Goal: Task Accomplishment & Management: Manage account settings

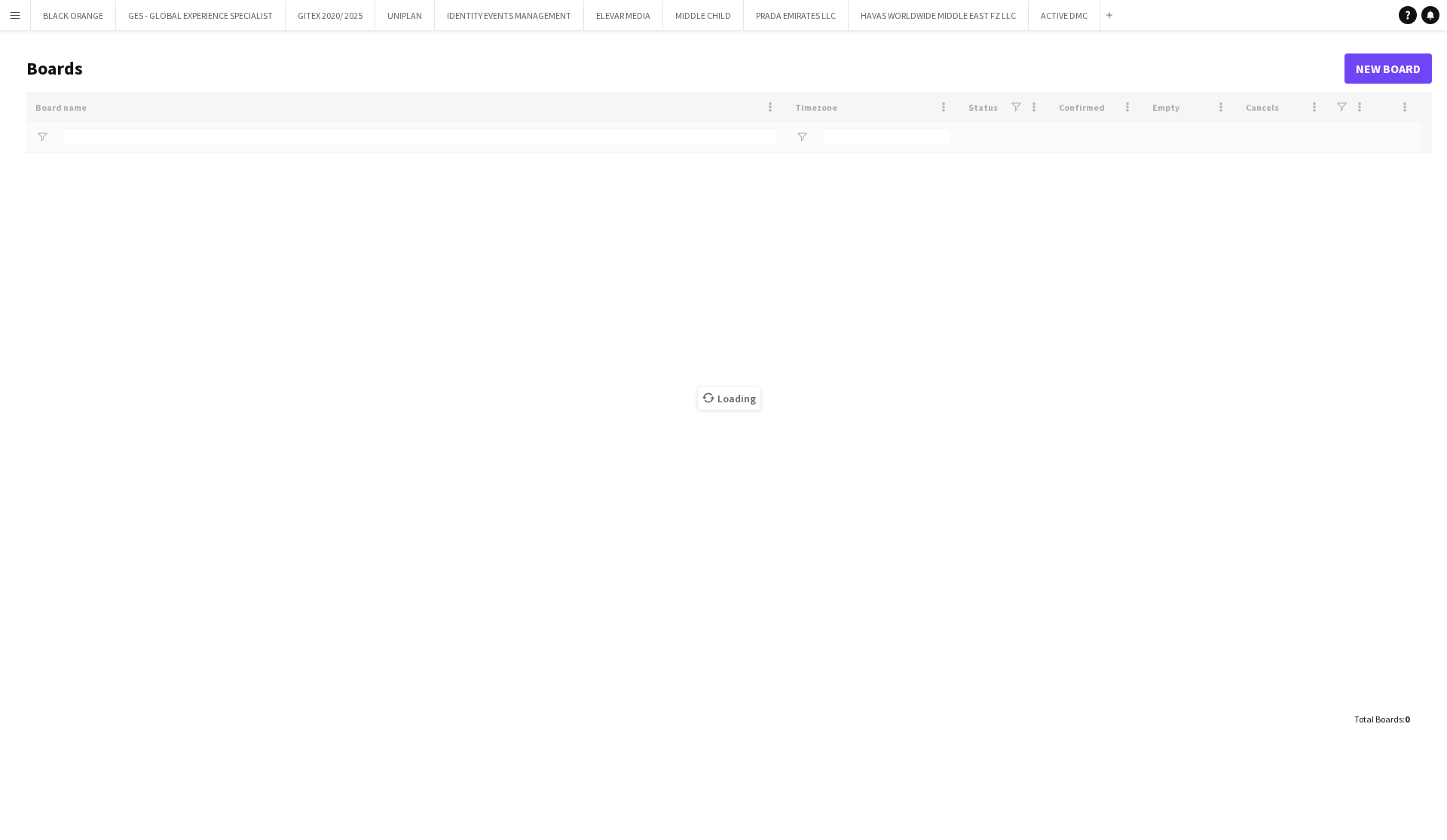
type input "*****"
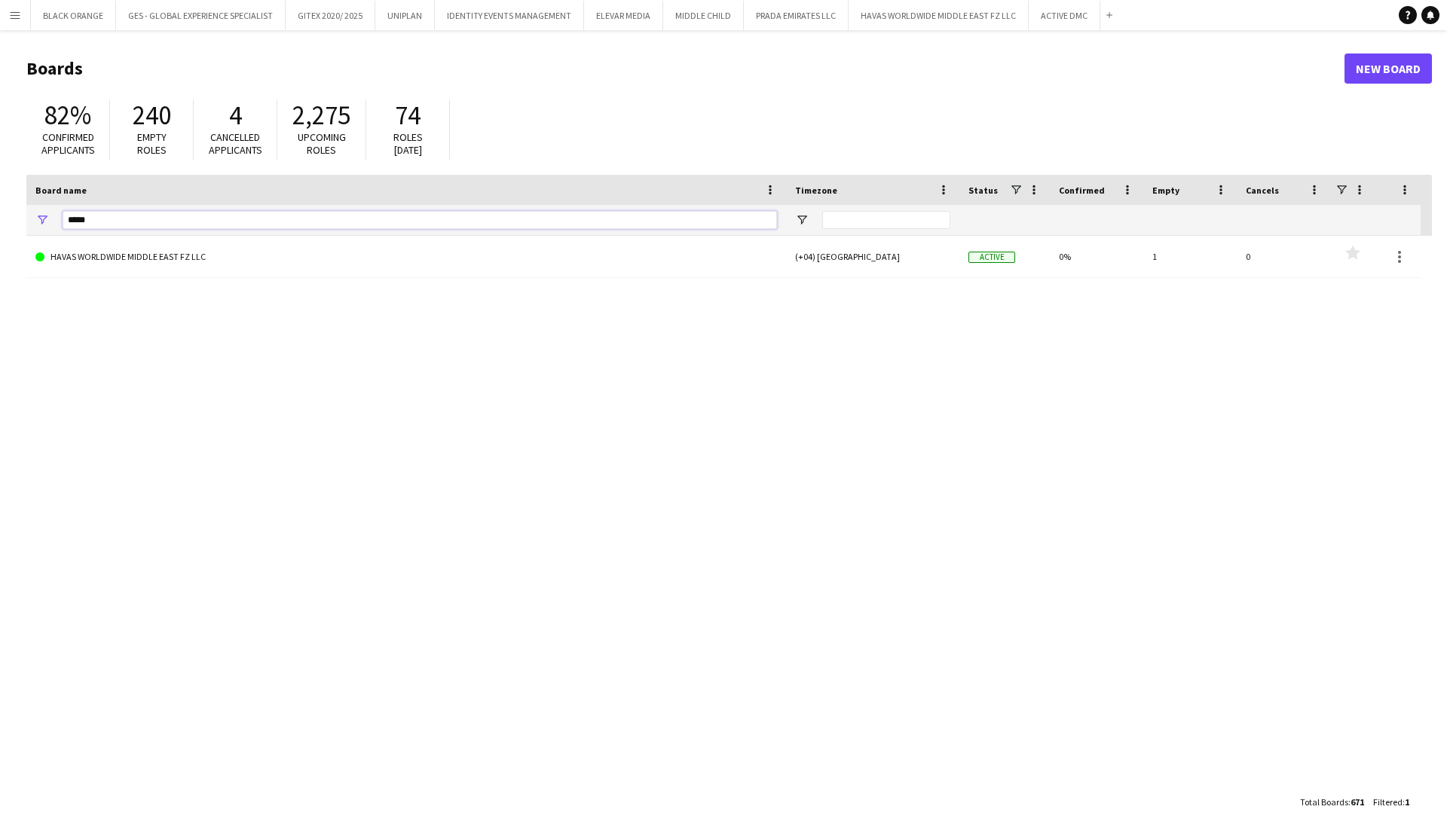
click at [101, 221] on input "*****" at bounding box center [420, 220] width 714 height 18
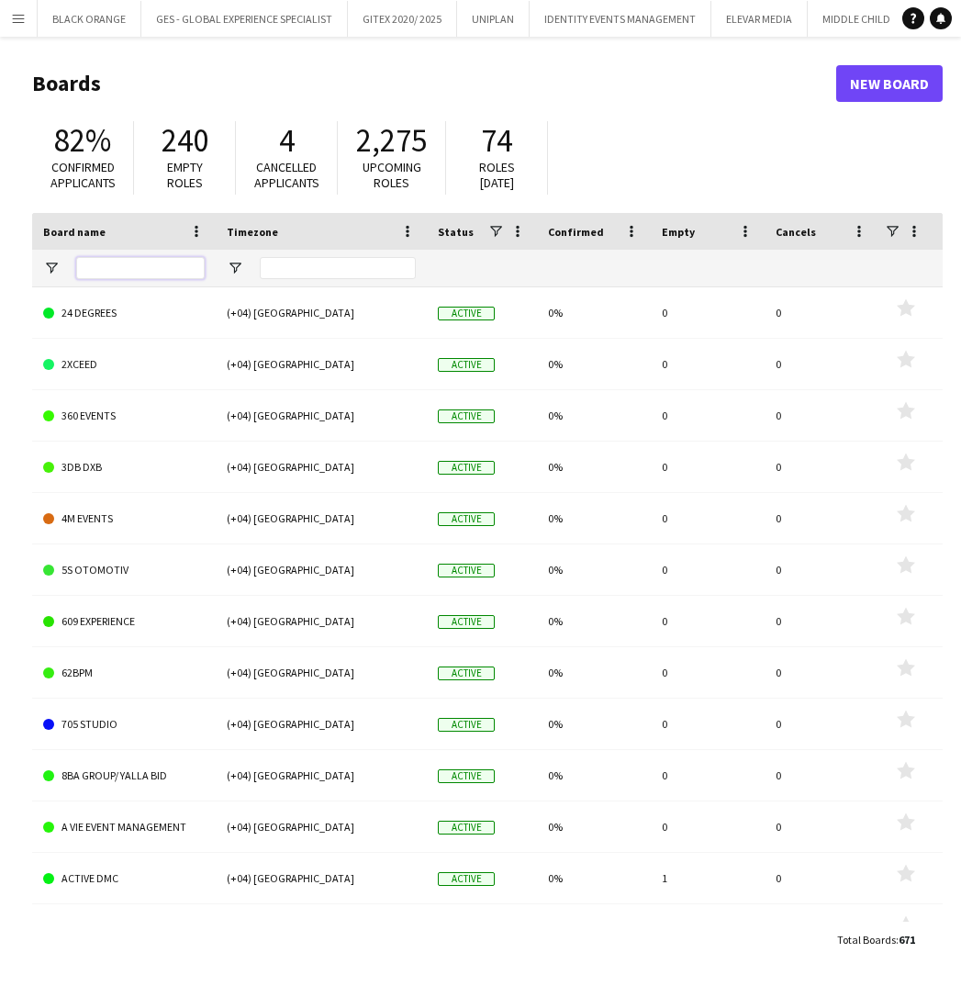
click at [150, 263] on input "Board name Filter Input" at bounding box center [140, 268] width 128 height 22
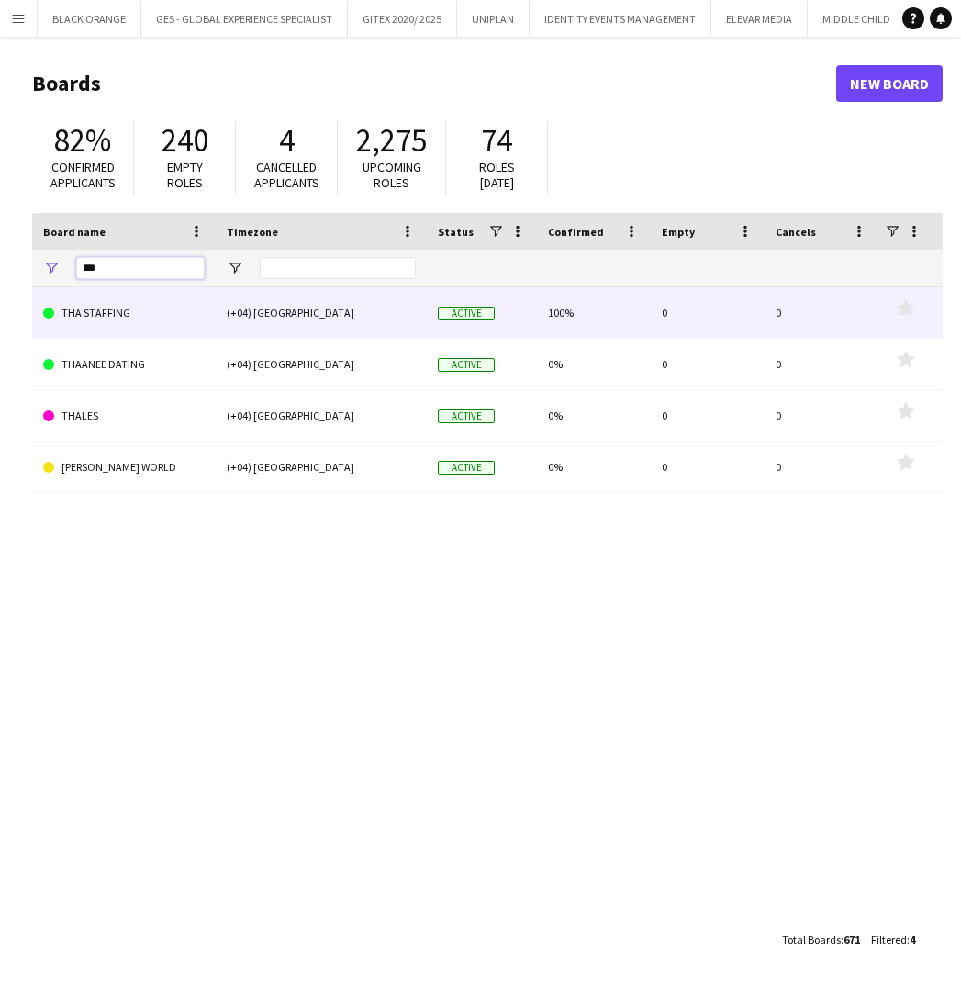
type input "***"
click at [198, 310] on link "THA STAFFING" at bounding box center [124, 312] width 162 height 51
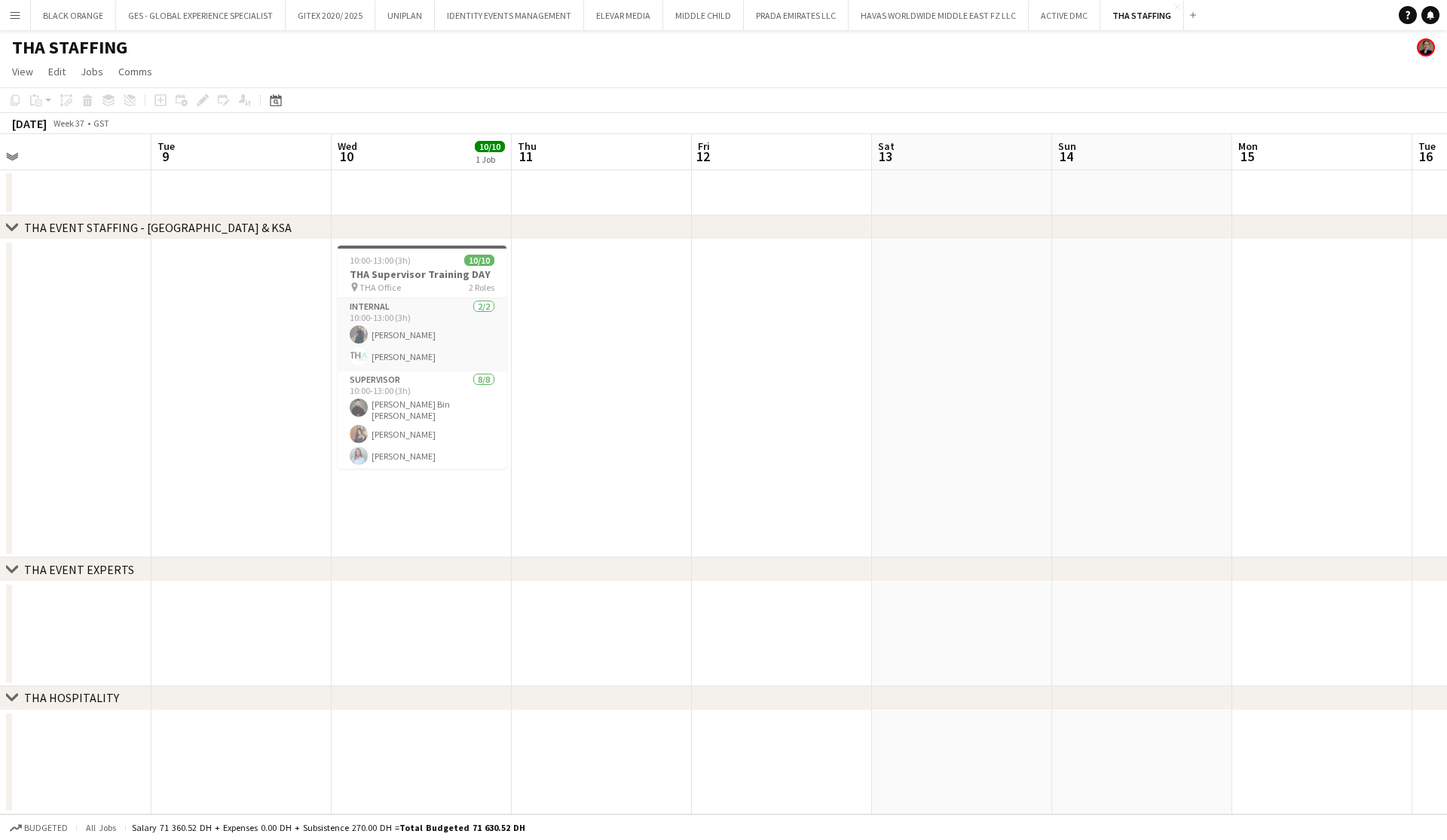
scroll to position [0, 407]
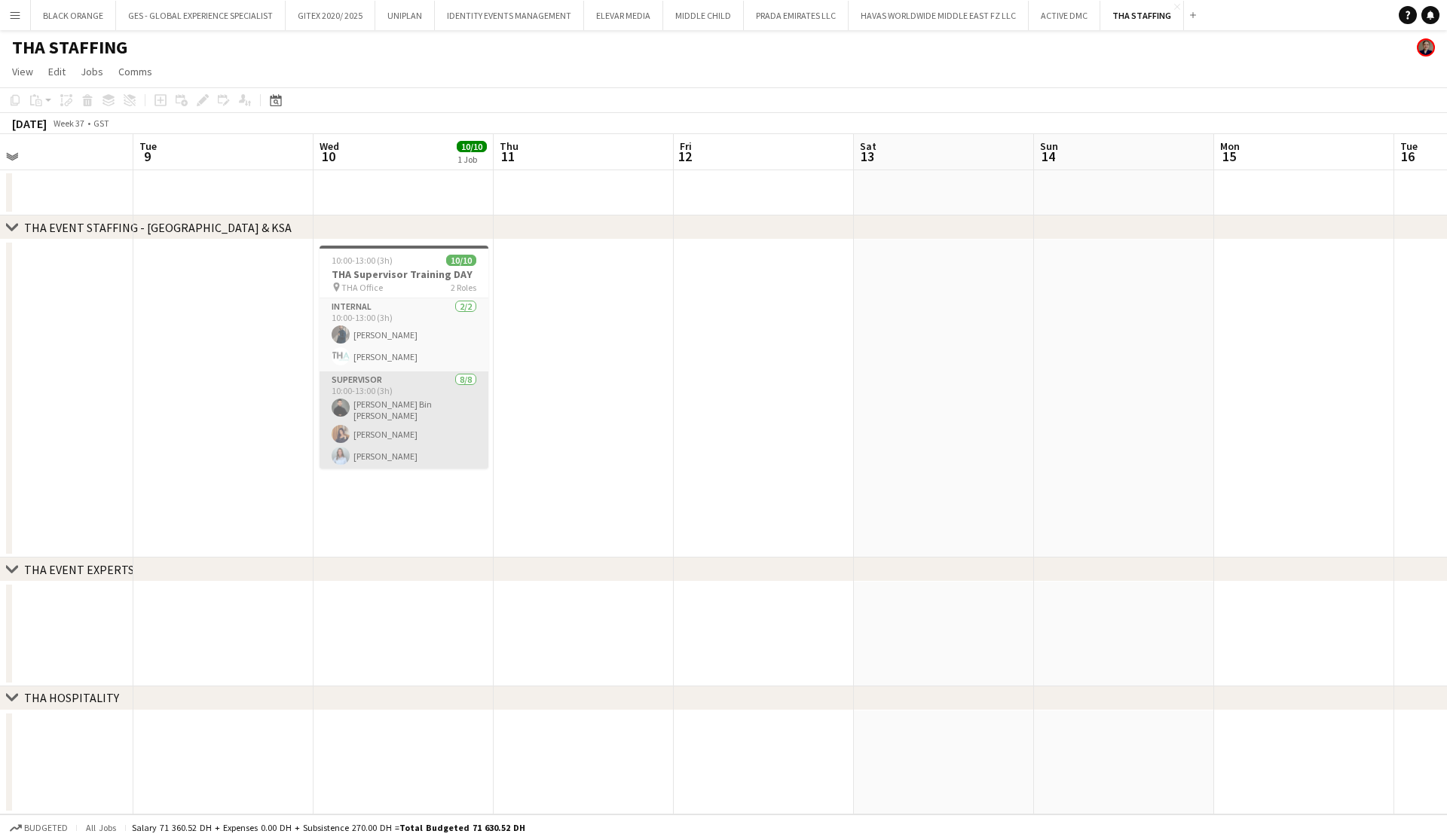
click at [398, 426] on app-card-role "Supervisor 8/8 10:00-13:00 (3h) Hassan Bin Rashid Ahmed Aliaksandra Zaikina Kse…" at bounding box center [404, 475] width 169 height 209
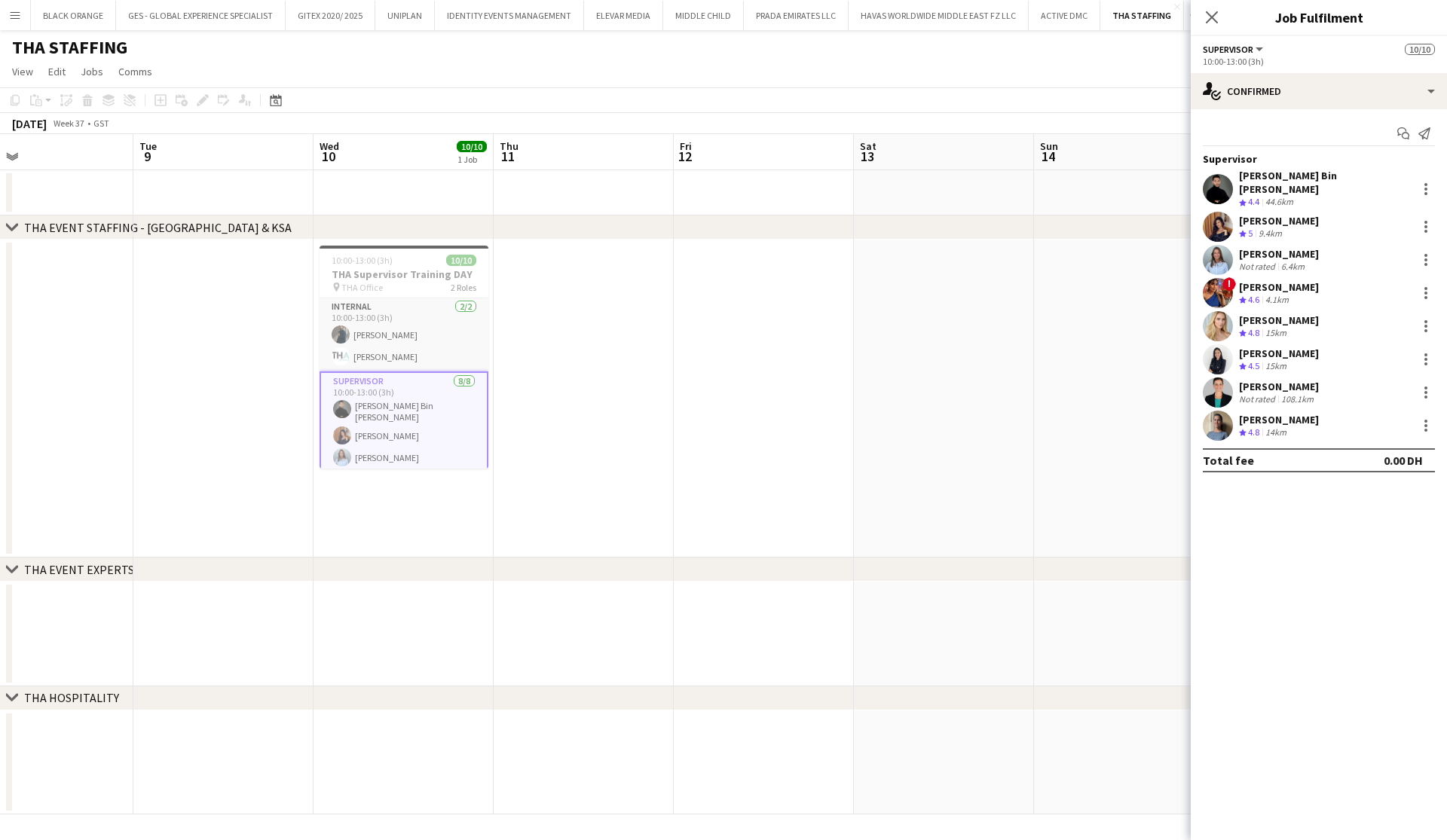
click at [1051, 365] on app-date-cell at bounding box center [1123, 398] width 180 height 318
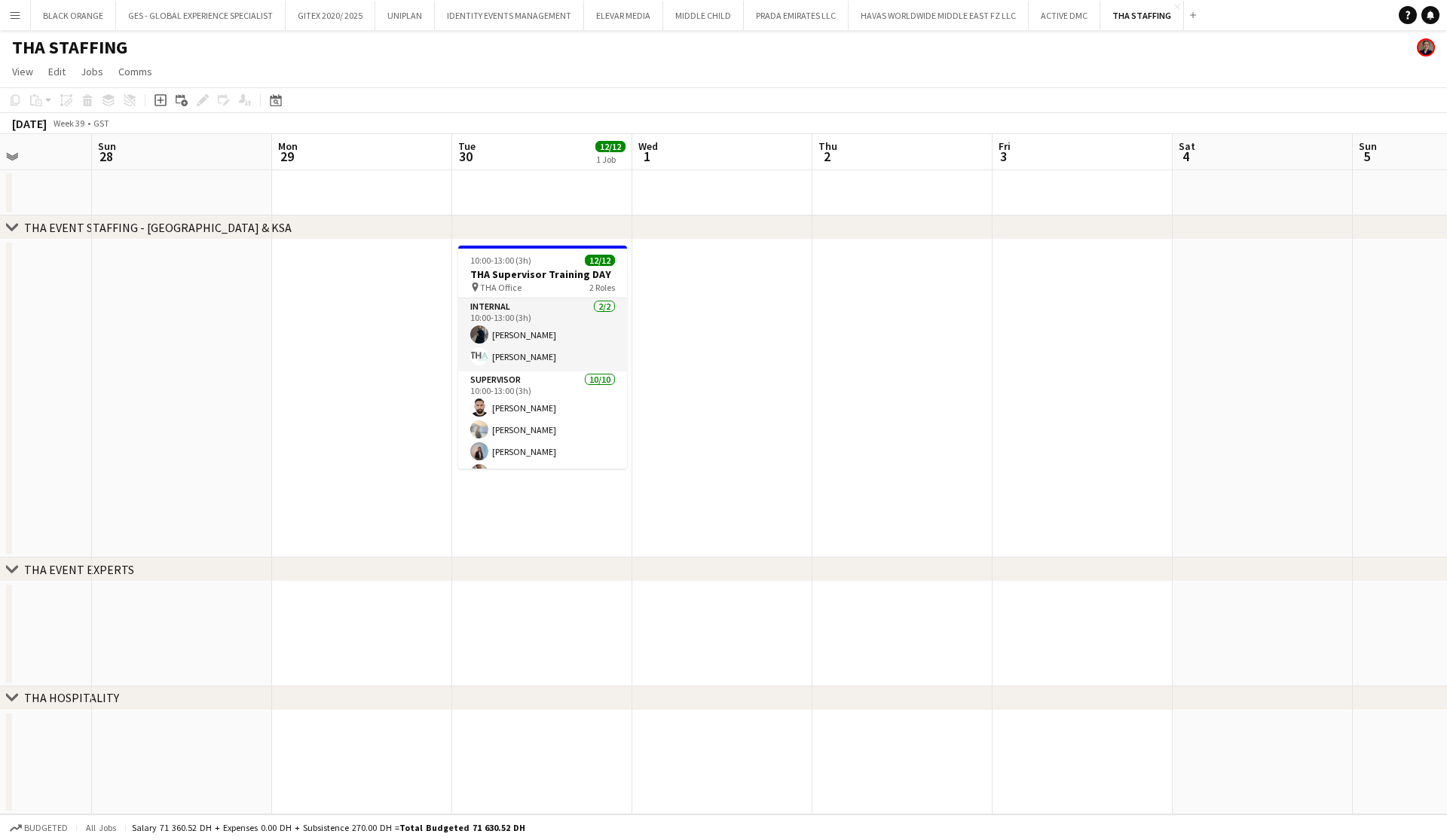
scroll to position [0, 448]
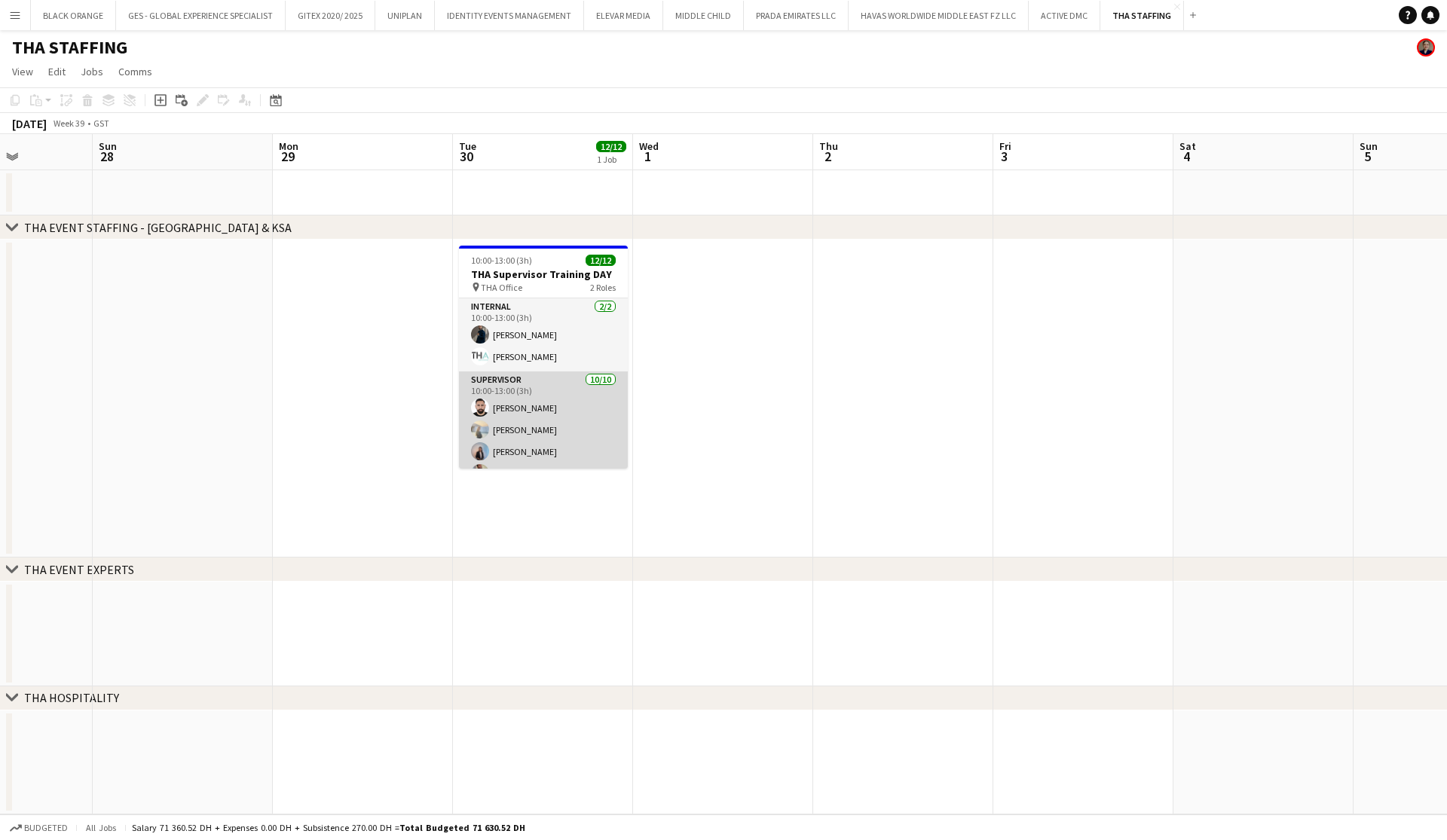
click at [512, 429] on app-card-role "Supervisor 10/10 10:00-13:00 (3h) Moustafa Hamada Daria Burdiuk Marina Paez Wae…" at bounding box center [544, 495] width 169 height 248
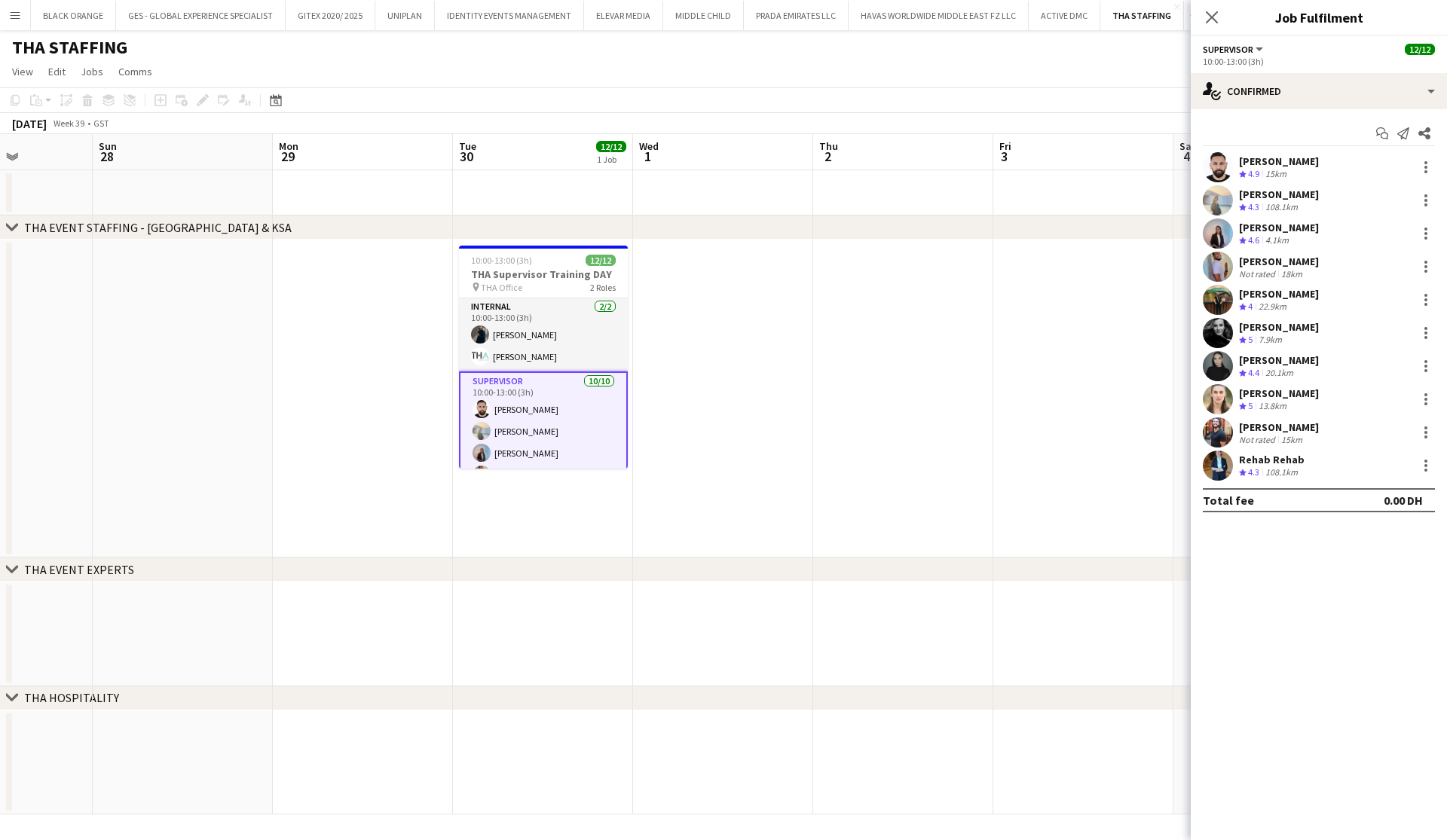
scroll to position [0, 0]
click at [1215, 18] on icon "Close pop-in" at bounding box center [1211, 16] width 14 height 14
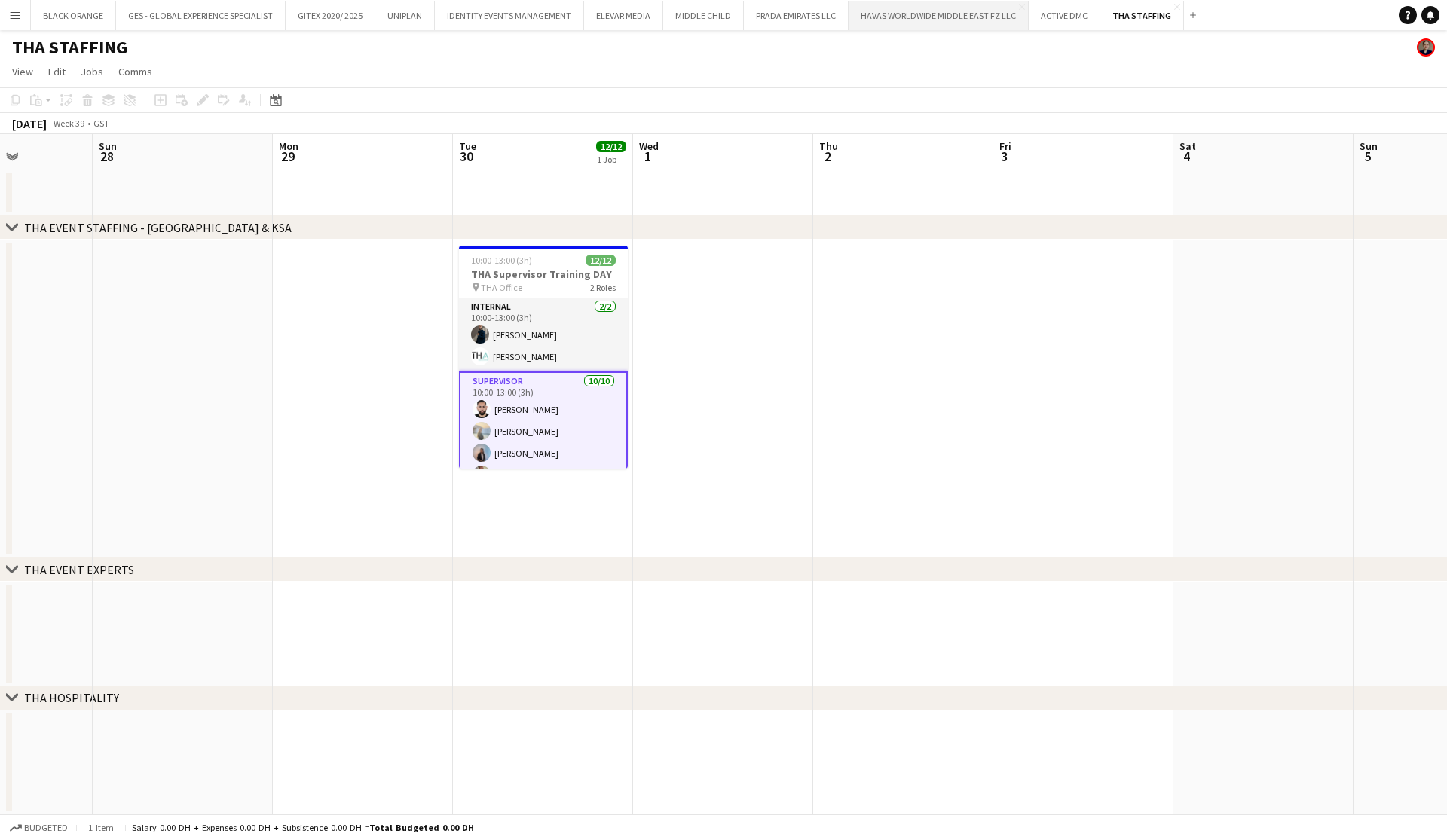
click at [992, 24] on button "HAVAS WORLDWIDE MIDDLE EAST FZ LLC Close" at bounding box center [938, 16] width 180 height 30
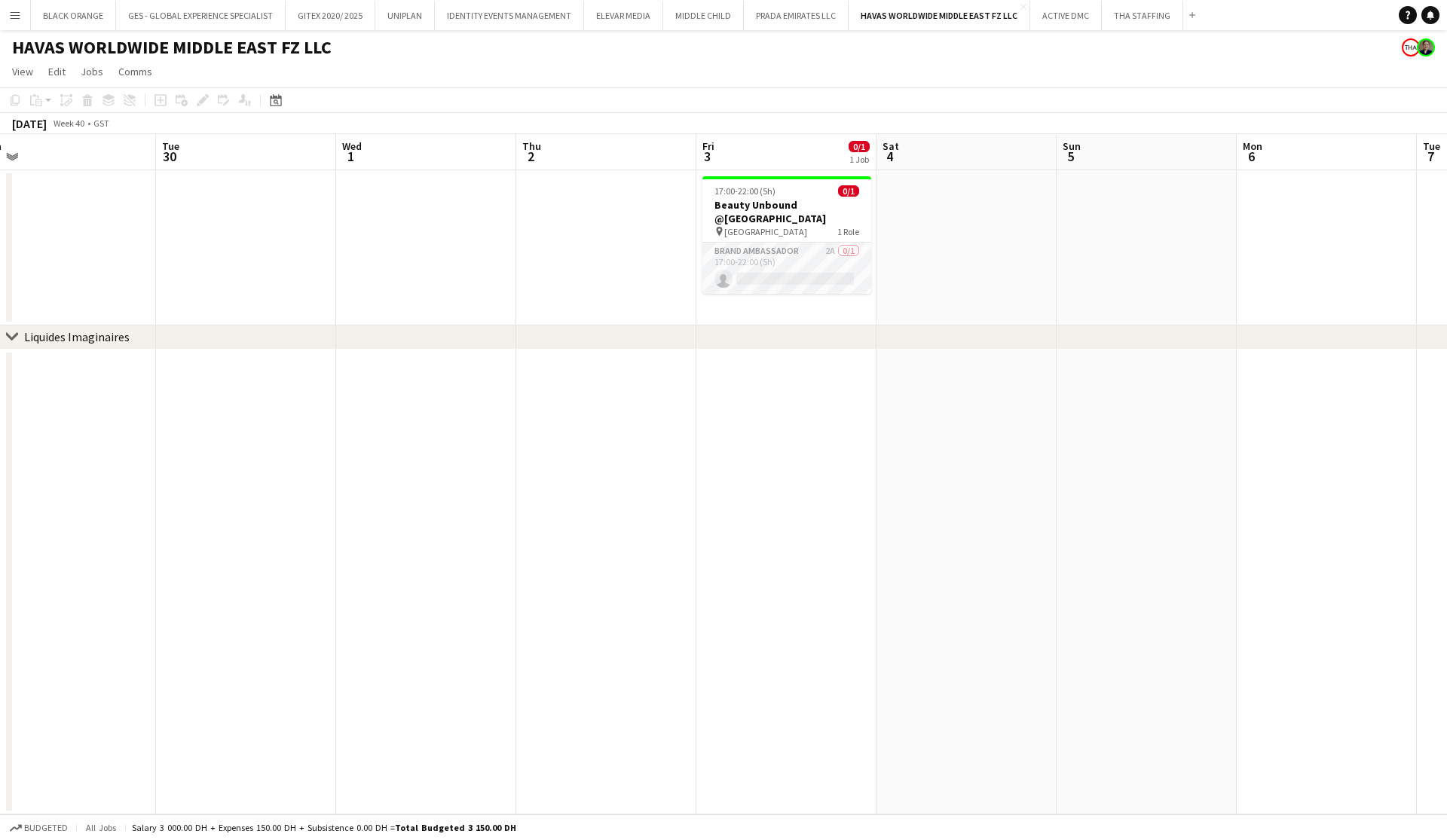
scroll to position [0, 746]
click at [1408, 50] on app-user-avatar at bounding box center [1411, 48] width 18 height 18
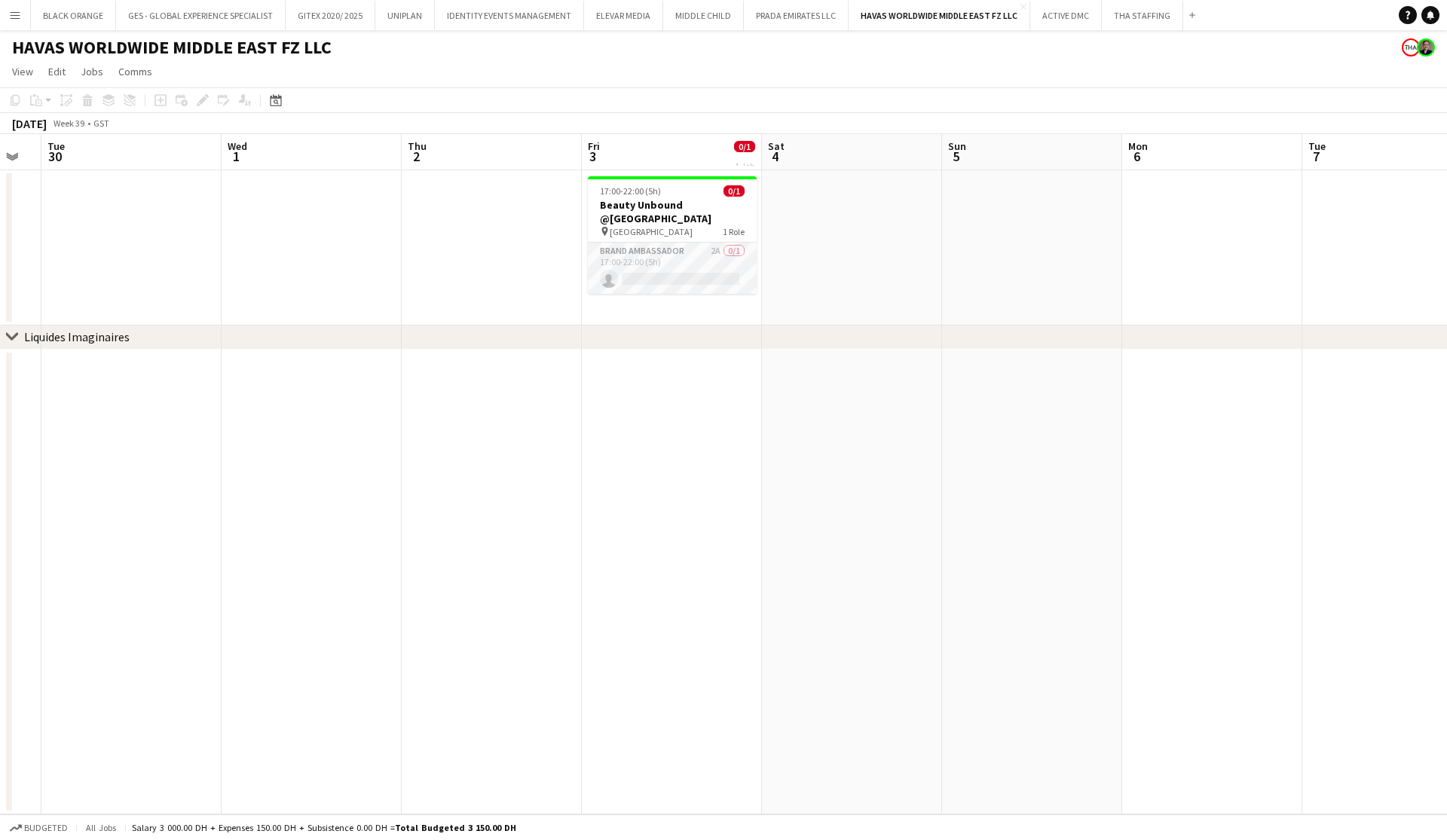
scroll to position [0, 509]
click at [673, 274] on app-card-role "Brand Ambassador 2A 0/1 17:00-22:00 (5h) single-neutral-actions" at bounding box center [662, 269] width 169 height 51
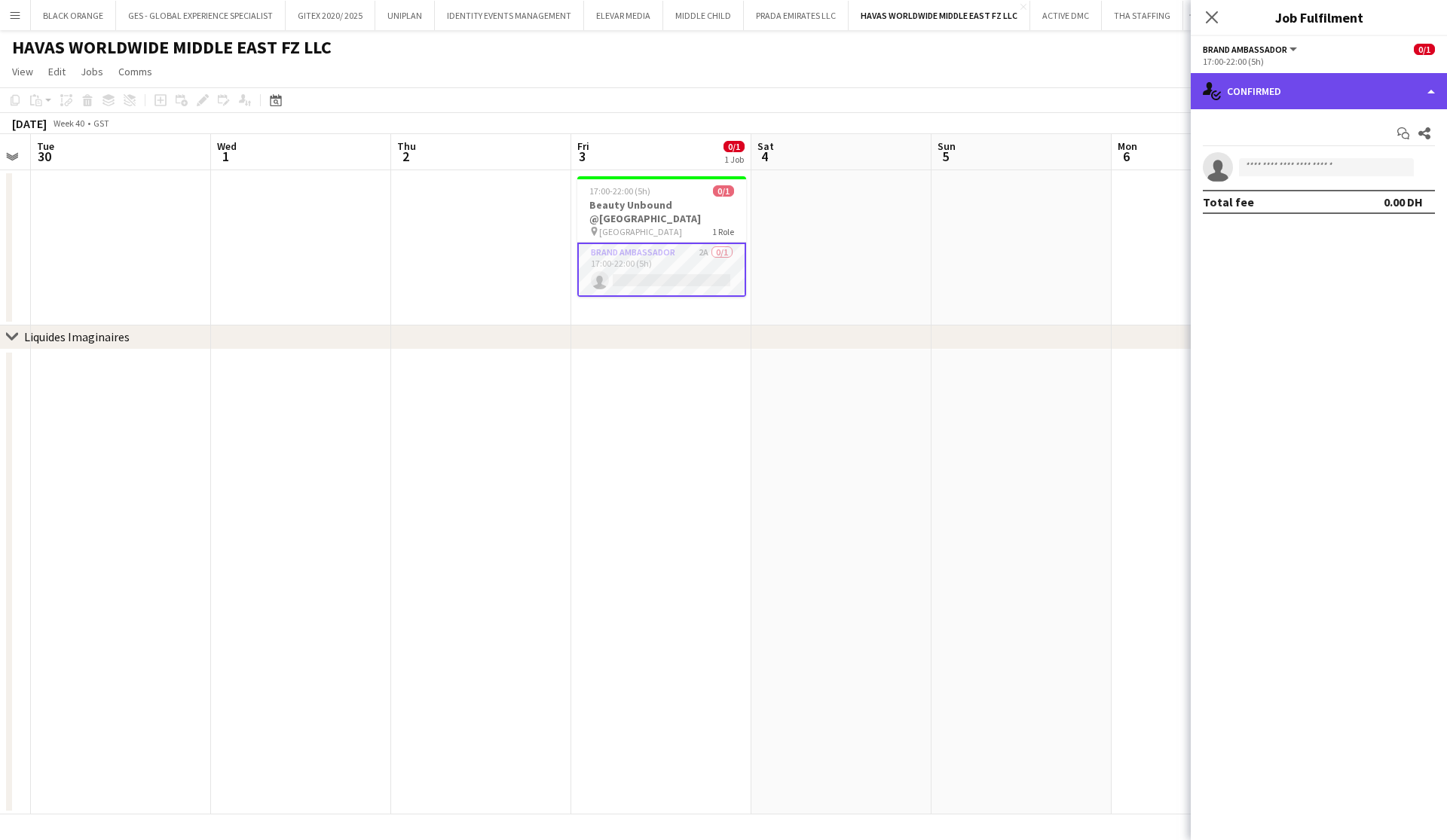
click at [1441, 90] on div "single-neutral-actions-check-2 Confirmed" at bounding box center [1319, 91] width 256 height 36
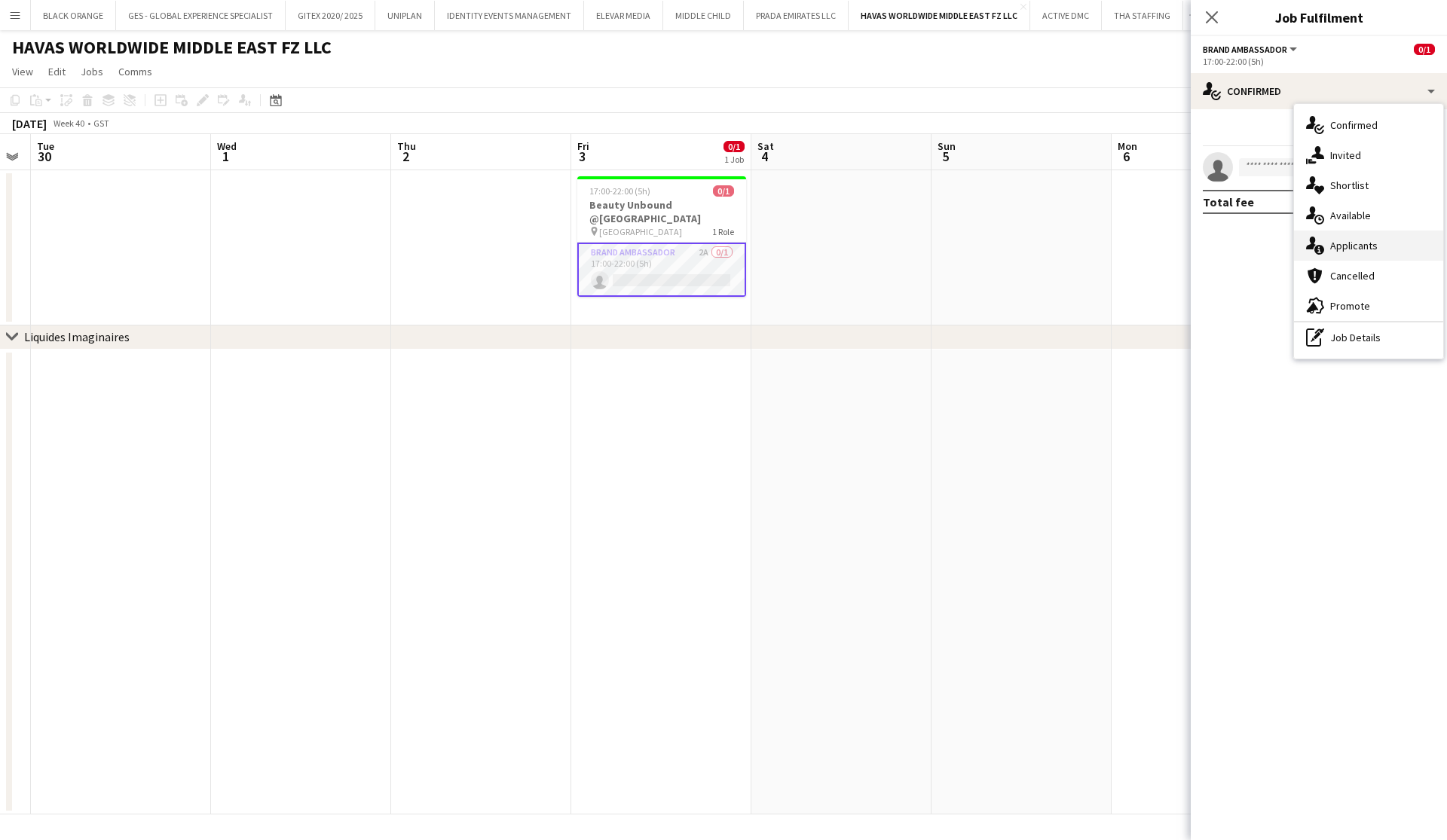
click at [1348, 248] on span "Applicants" at bounding box center [1354, 246] width 48 height 14
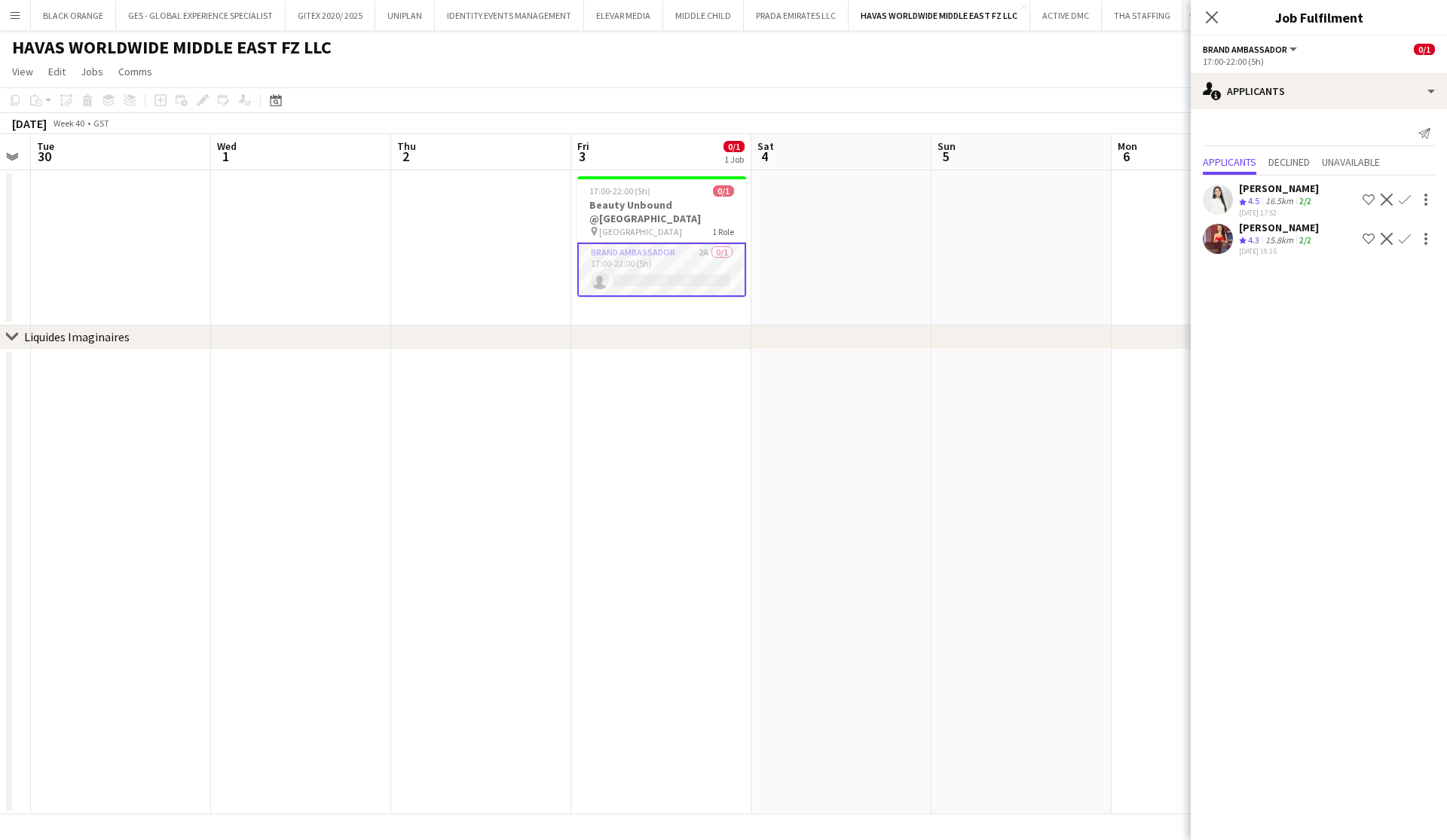
click at [1221, 14] on div "Close pop-in" at bounding box center [1211, 17] width 42 height 34
click at [1212, 21] on icon "Close pop-in" at bounding box center [1211, 16] width 14 height 14
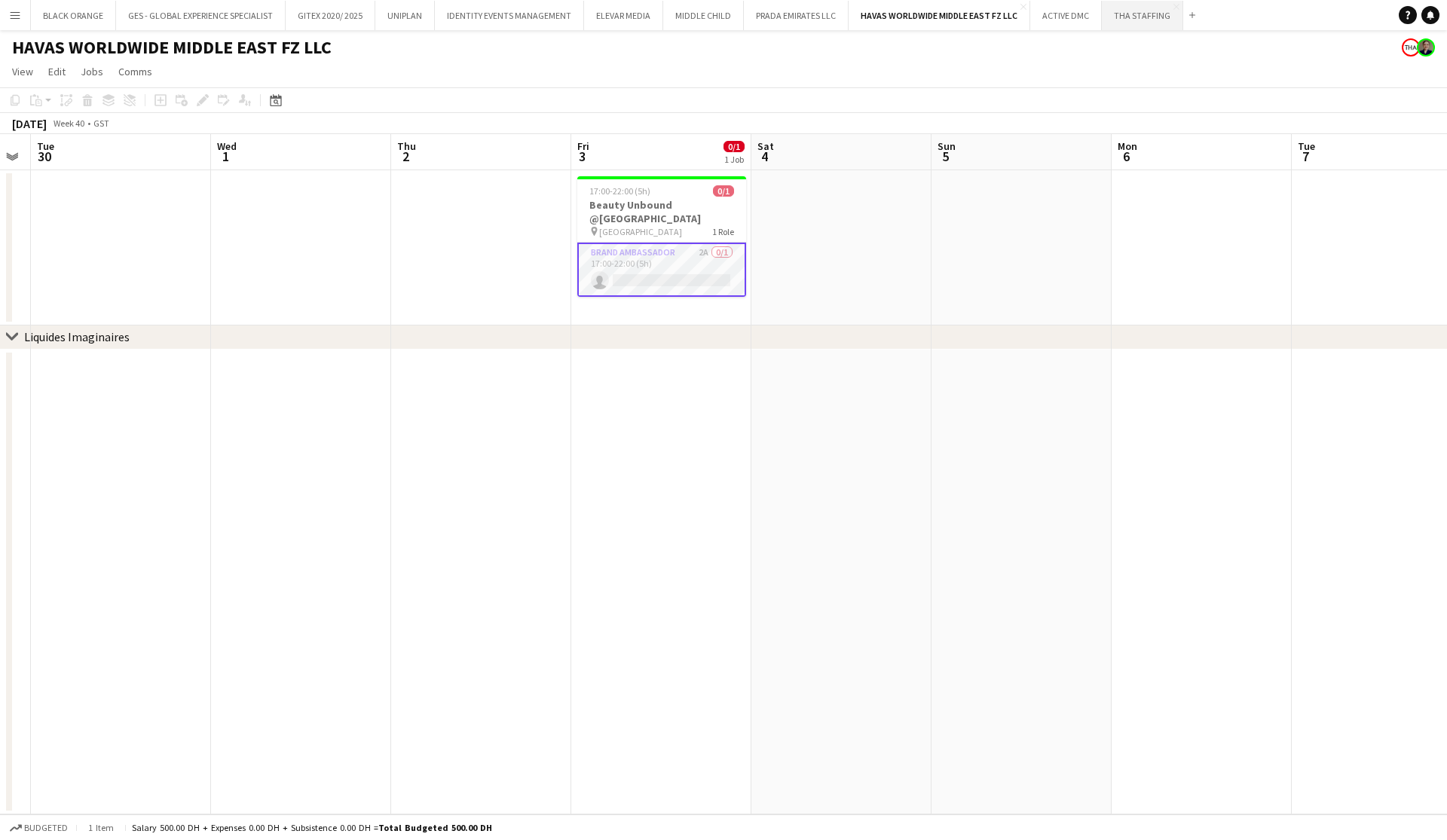
click at [1116, 25] on button "THA STAFFING Close" at bounding box center [1142, 16] width 81 height 30
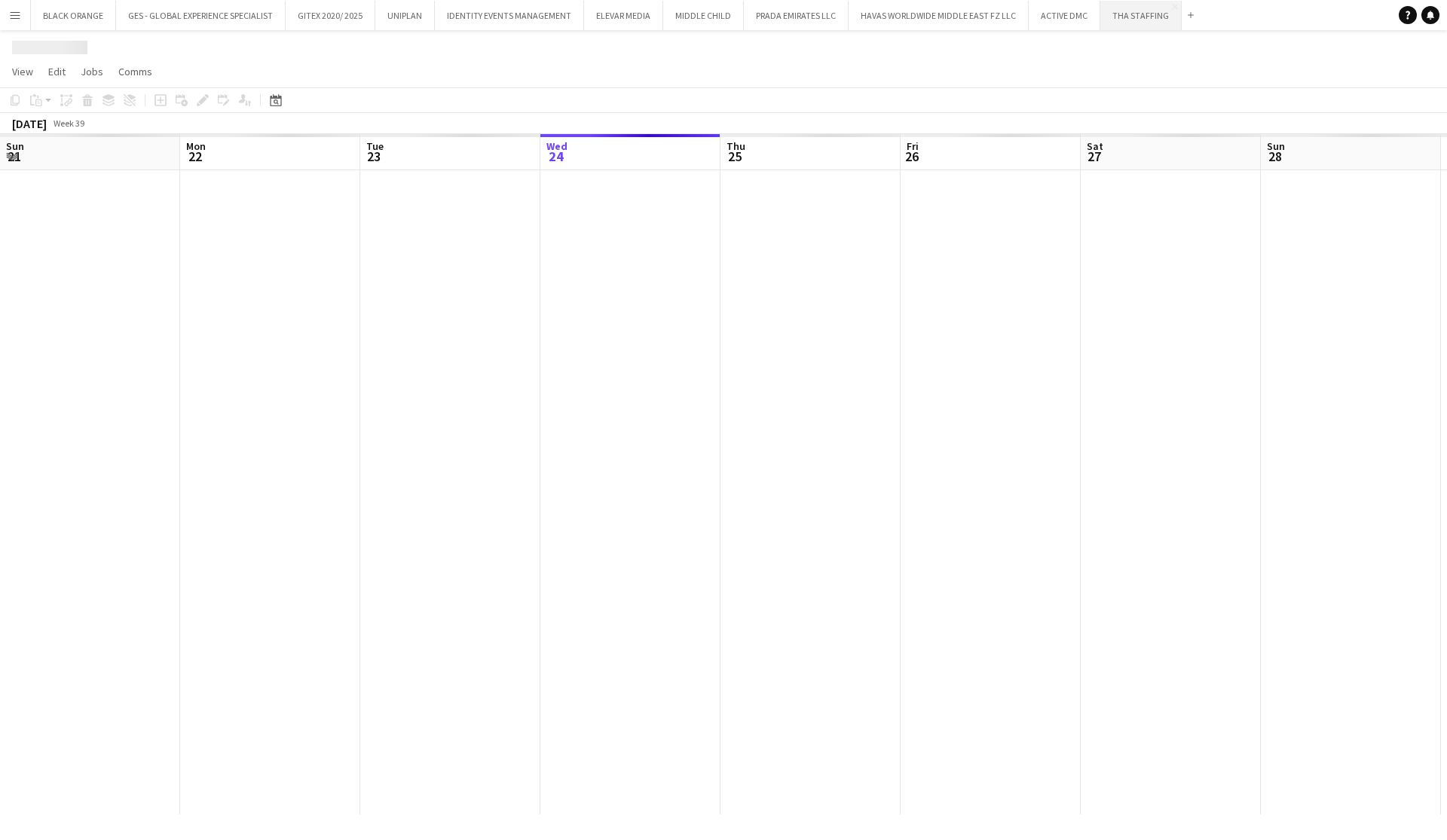
scroll to position [0, 361]
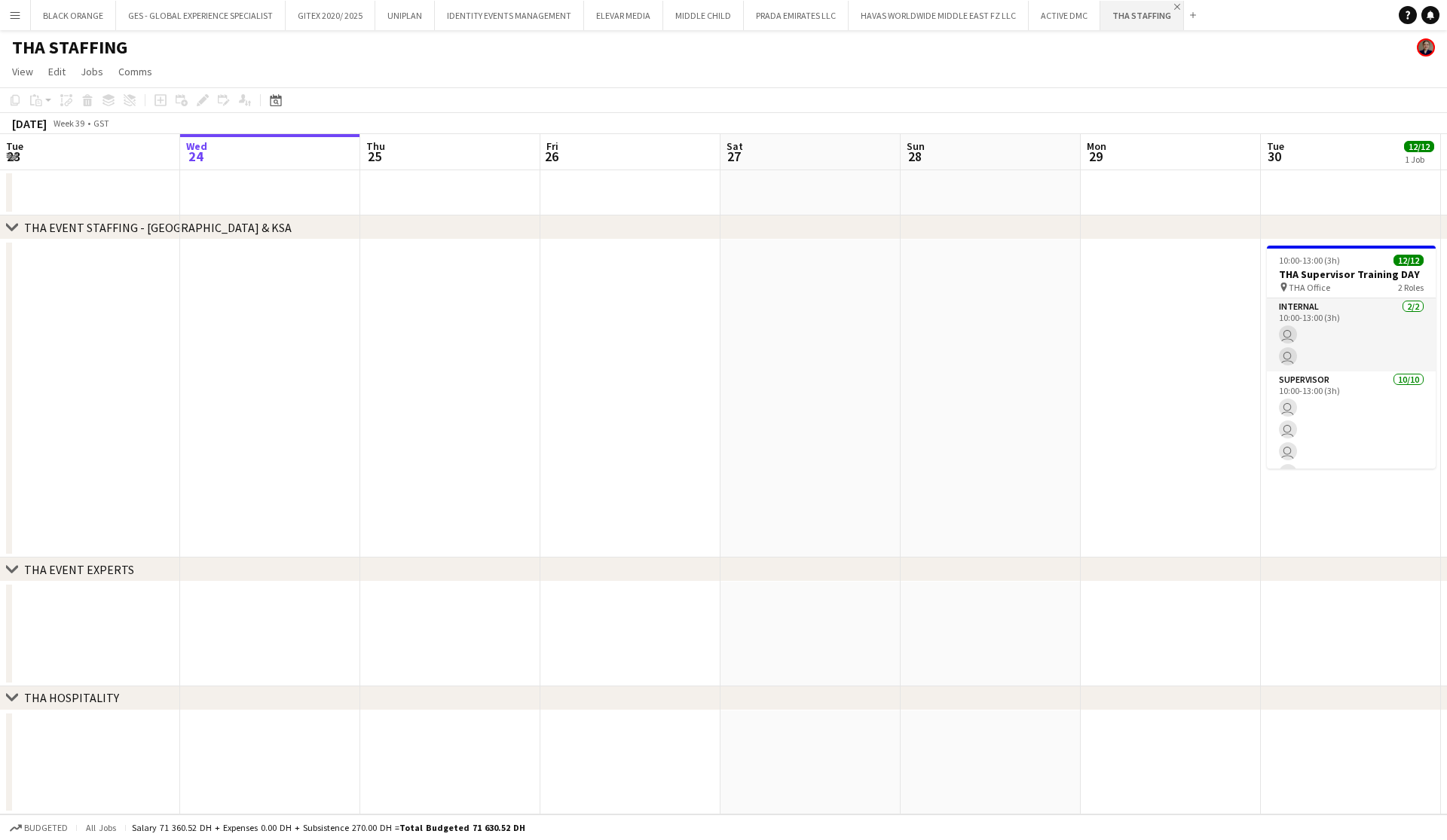
click at [1174, 7] on app-icon "Close" at bounding box center [1177, 7] width 6 height 6
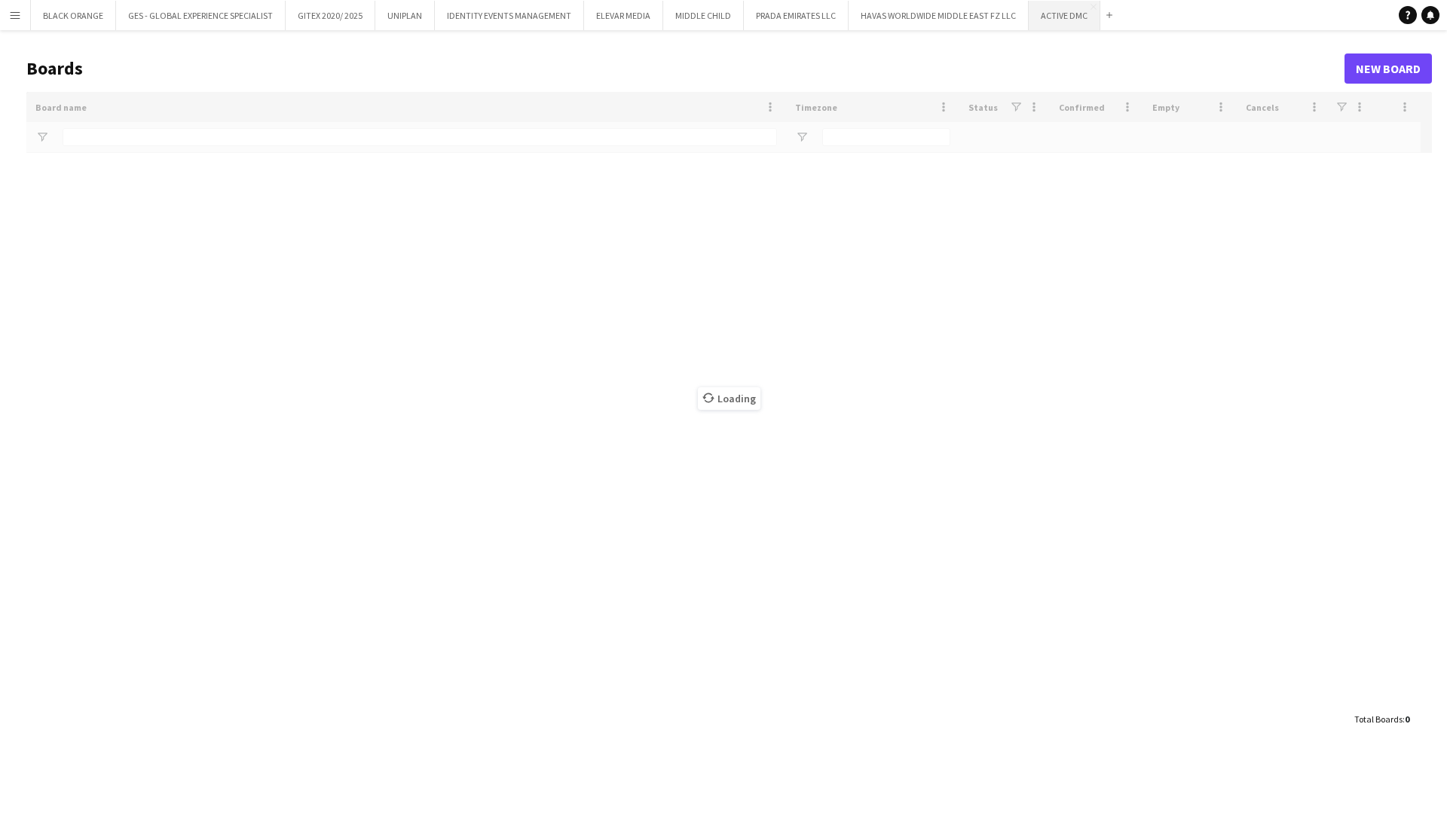
click at [1057, 21] on button "ACTIVE DMC Close" at bounding box center [1064, 16] width 71 height 30
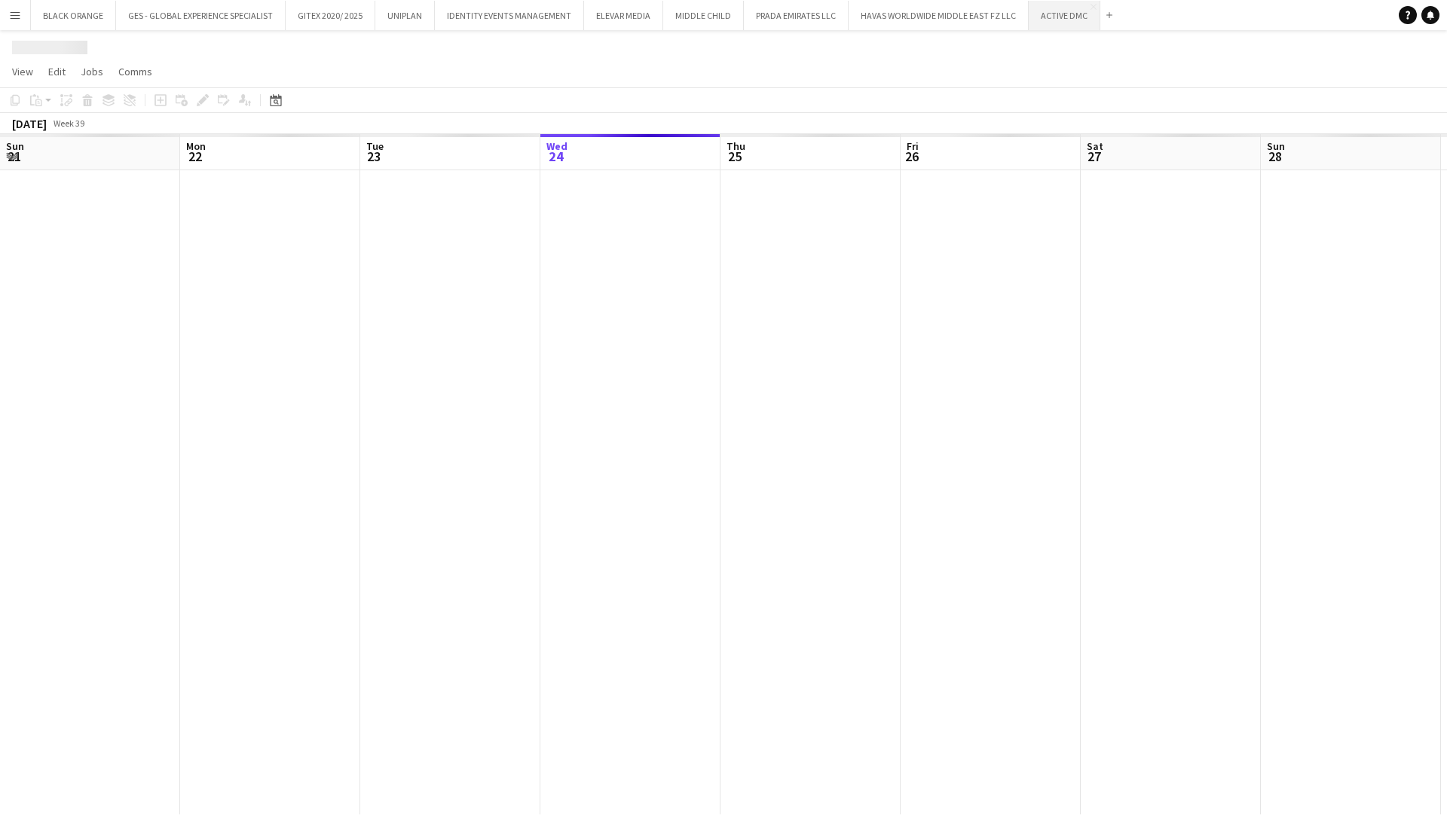
scroll to position [0, 361]
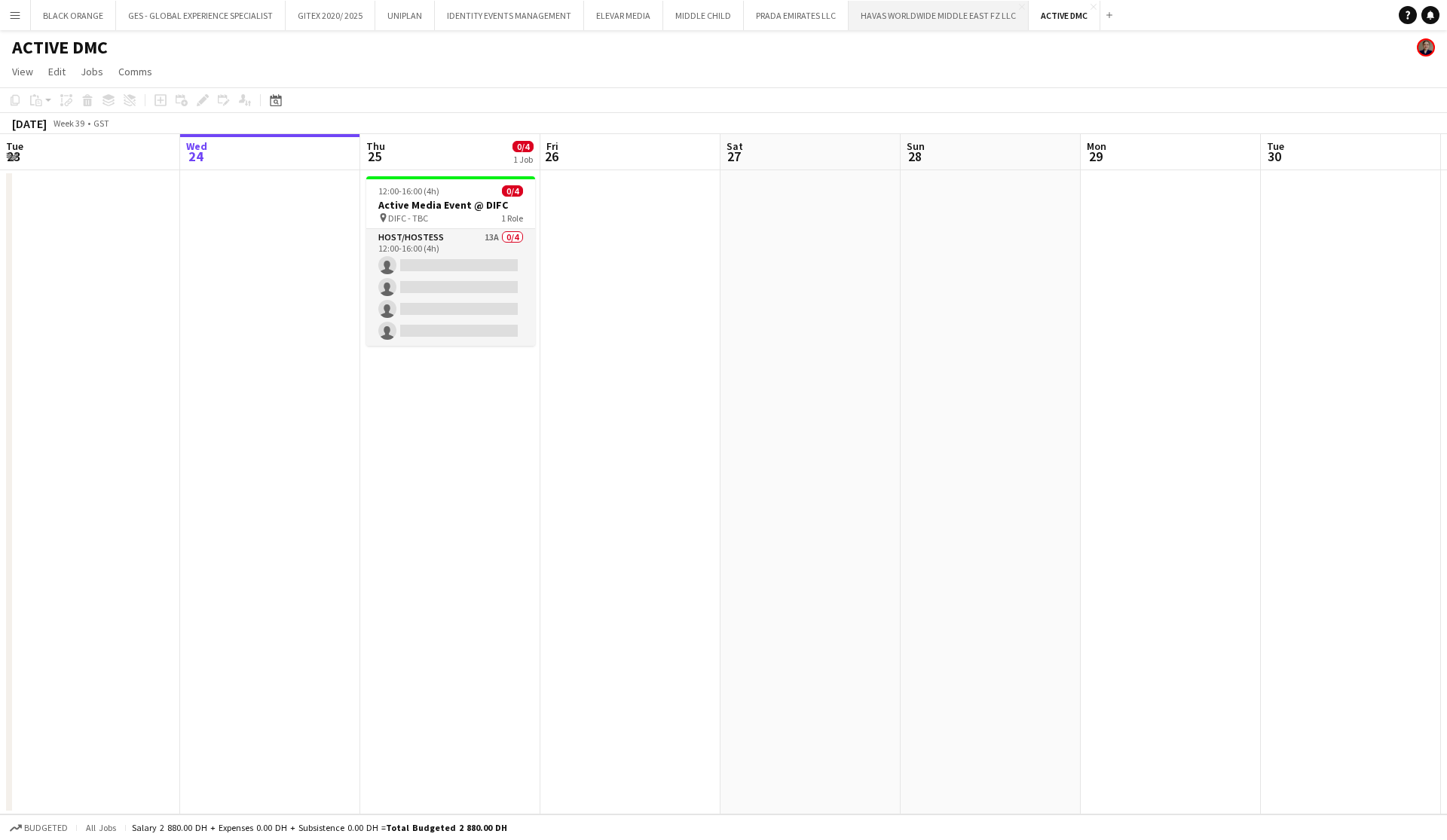
click at [947, 21] on button "HAVAS WORLDWIDE MIDDLE EAST FZ LLC Close" at bounding box center [938, 16] width 180 height 30
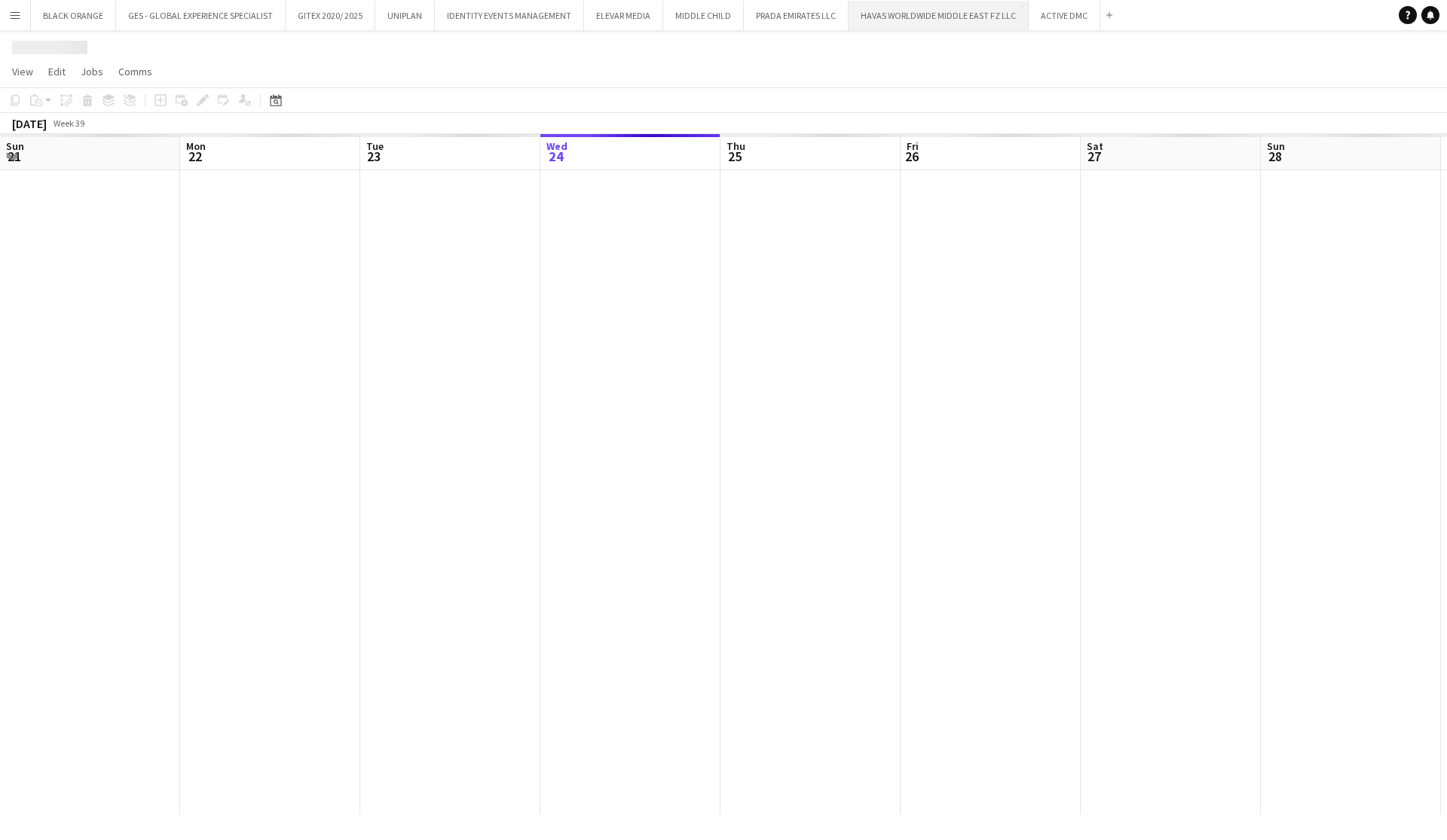
scroll to position [0, 361]
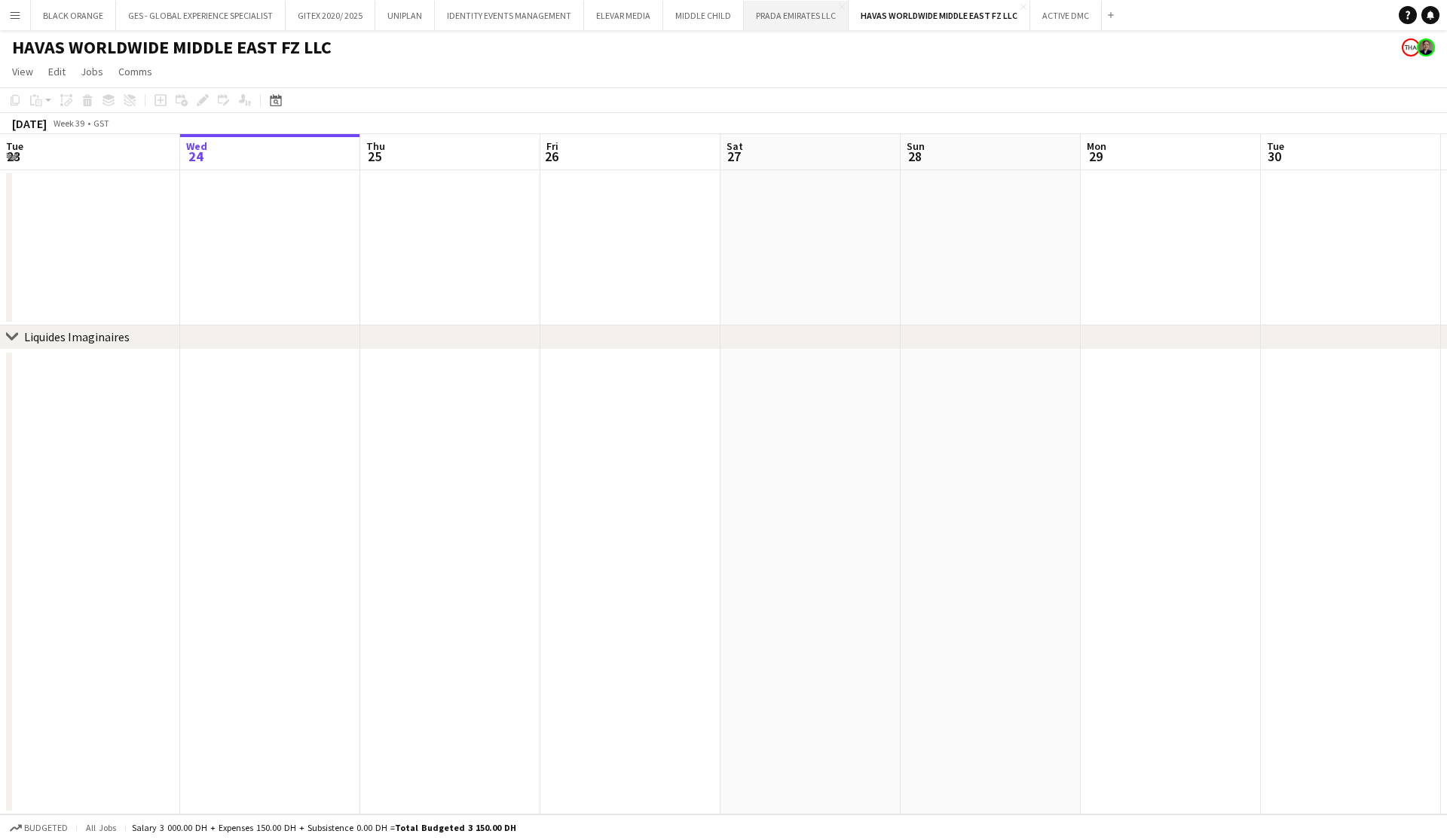
click at [797, 21] on button "PRADA EMIRATES LLC Close" at bounding box center [797, 16] width 105 height 30
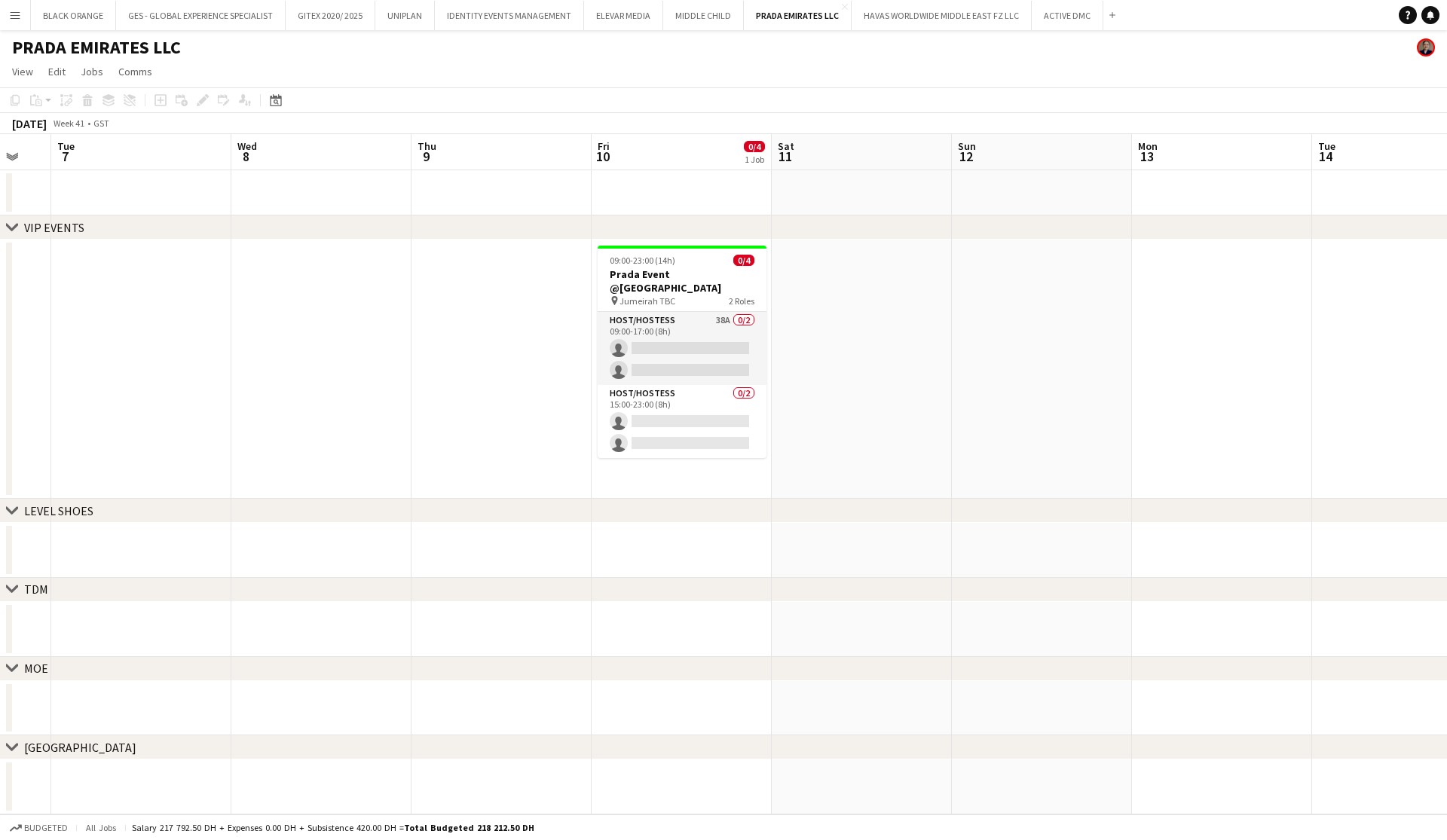
scroll to position [0, 672]
click at [710, 339] on app-card-role "Host/Hostess 38A 0/2 09:00-17:00 (8h) single-neutral-actions single-neutral-act…" at bounding box center [680, 348] width 169 height 73
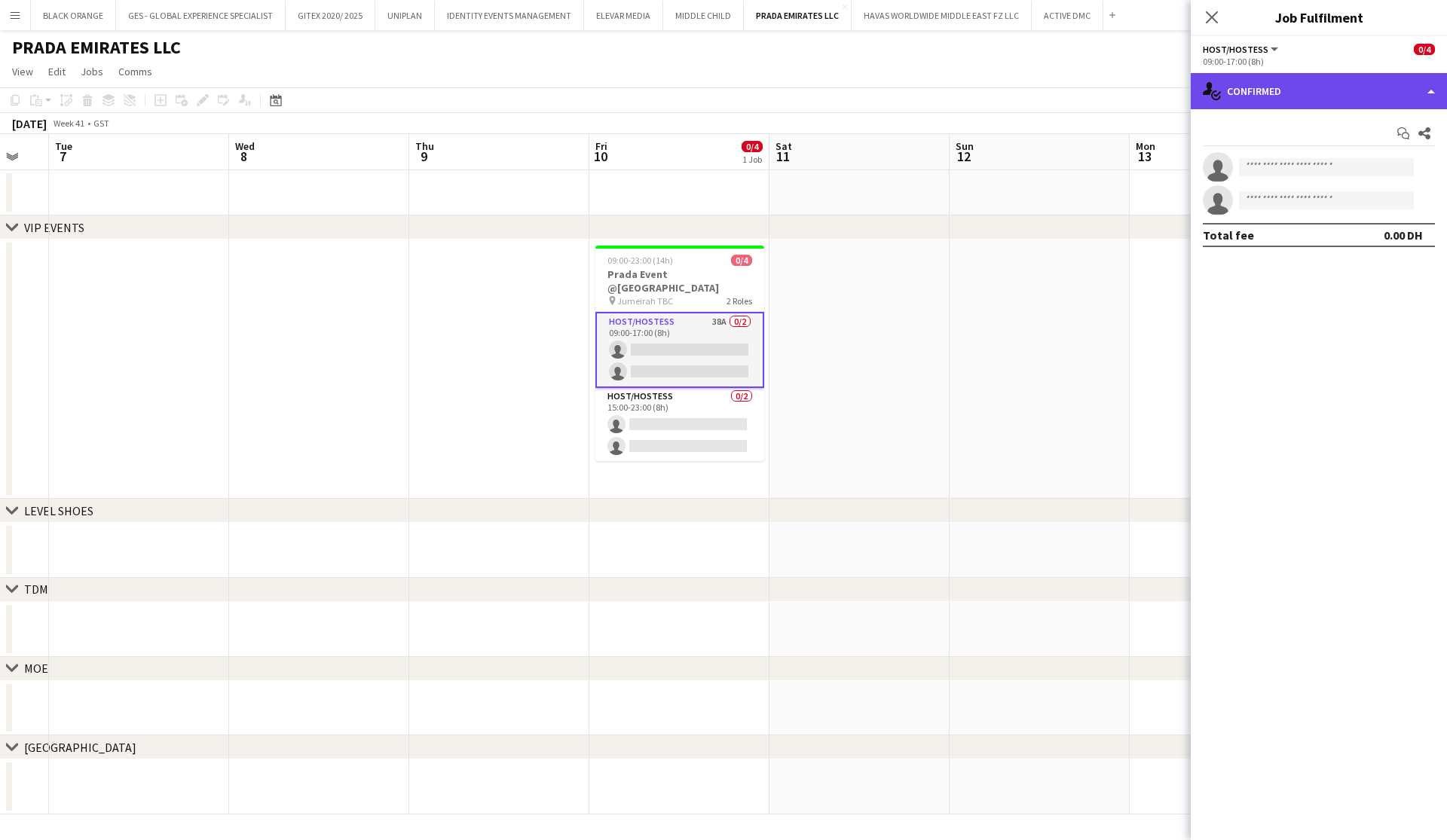
click at [1339, 85] on div "single-neutral-actions-check-2 Confirmed" at bounding box center [1319, 91] width 256 height 36
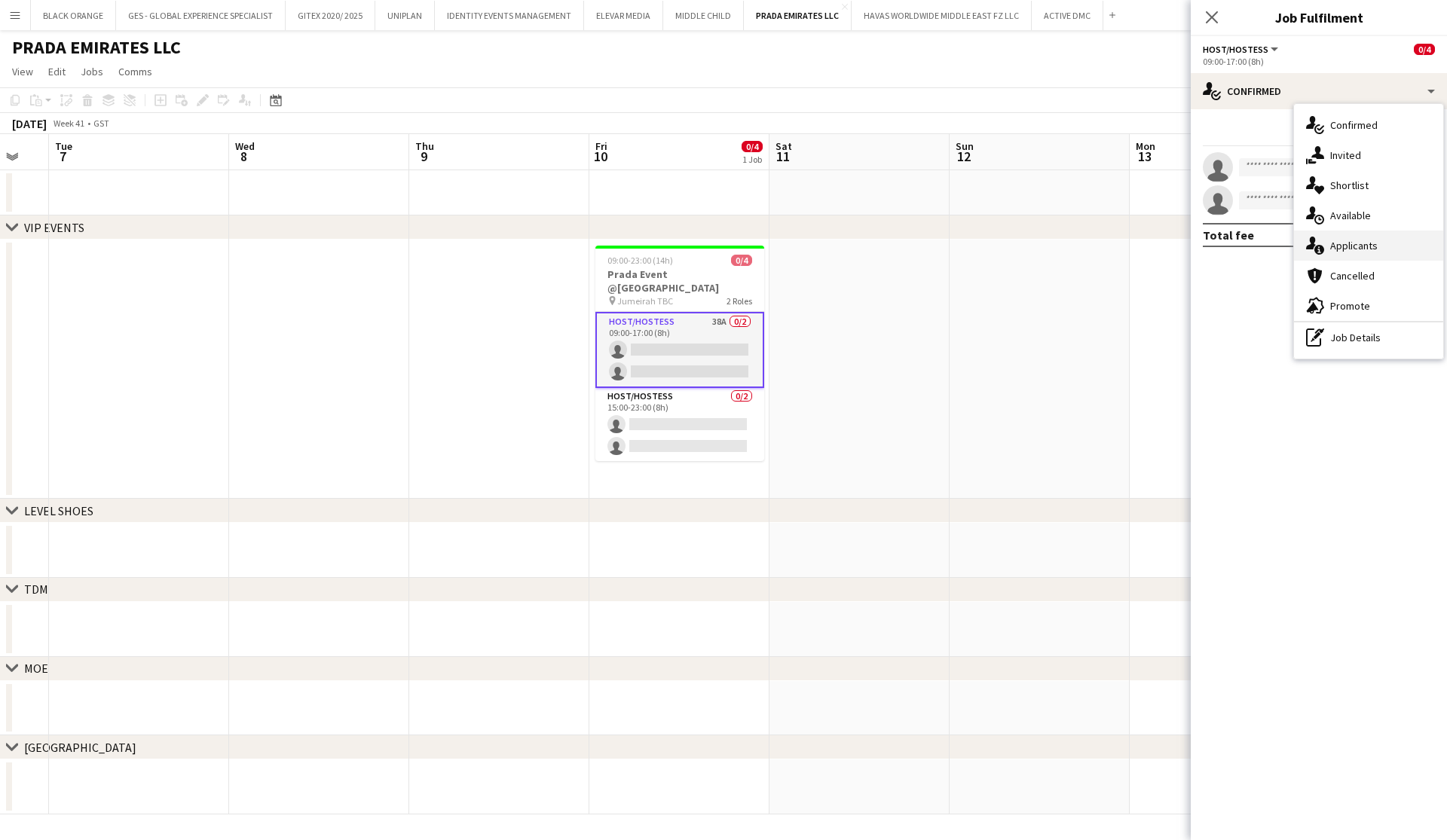
click at [1380, 241] on div "single-neutral-actions-information Applicants" at bounding box center [1369, 246] width 149 height 30
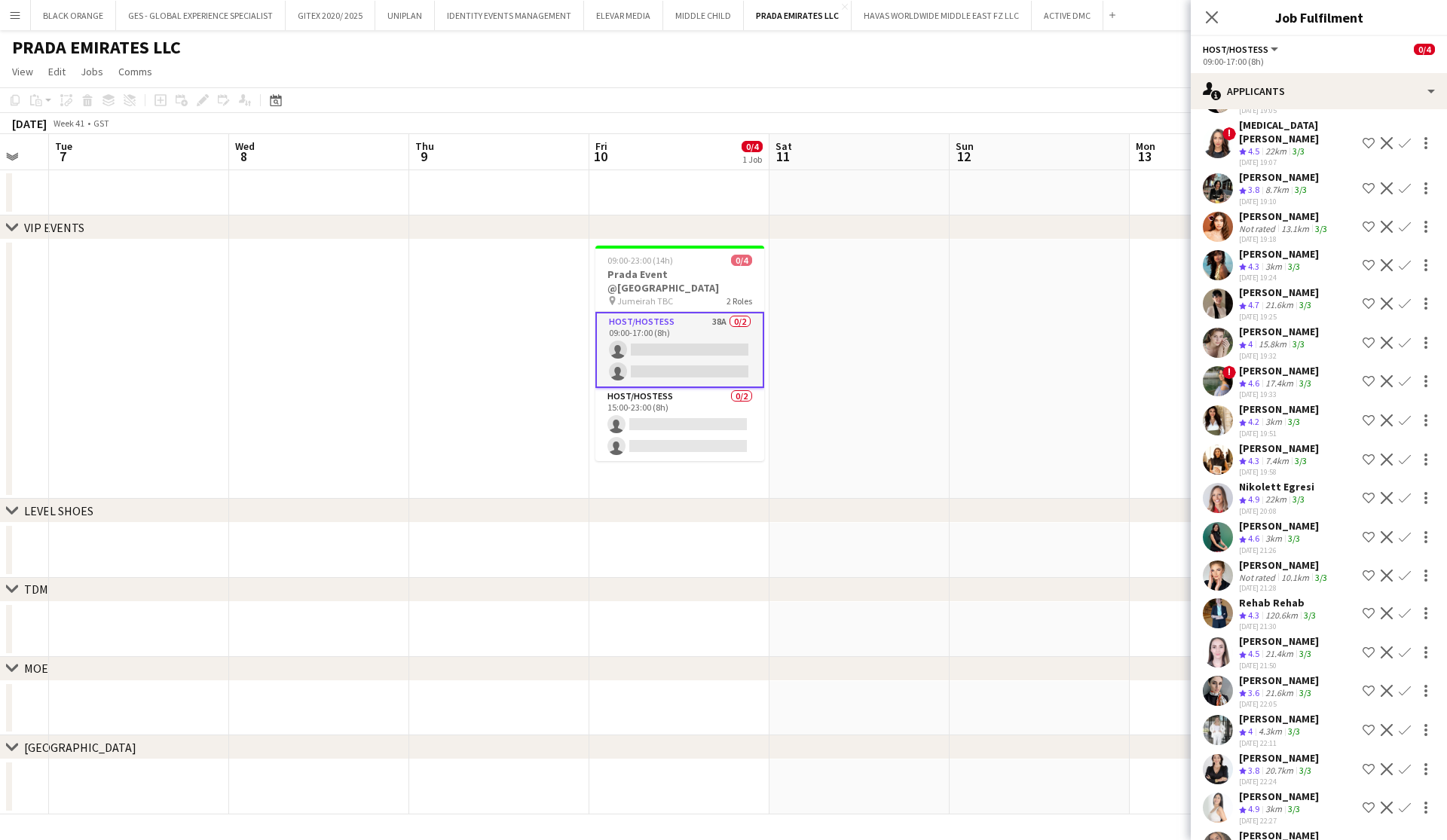
scroll to position [821, 0]
click at [1212, 15] on icon "Close pop-in" at bounding box center [1211, 16] width 14 height 14
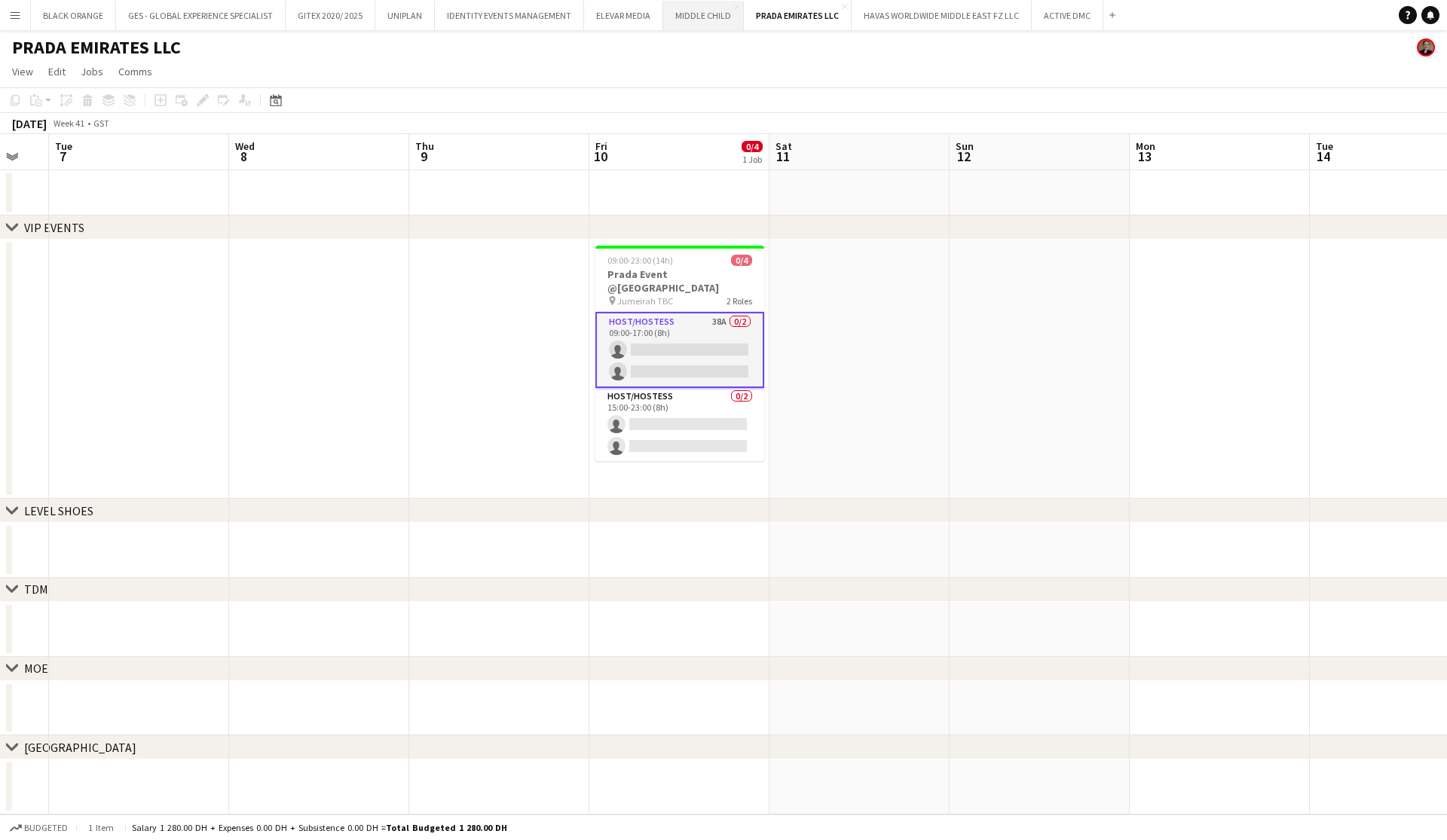
click at [701, 23] on button "MIDDLE CHILD Close" at bounding box center [704, 16] width 80 height 30
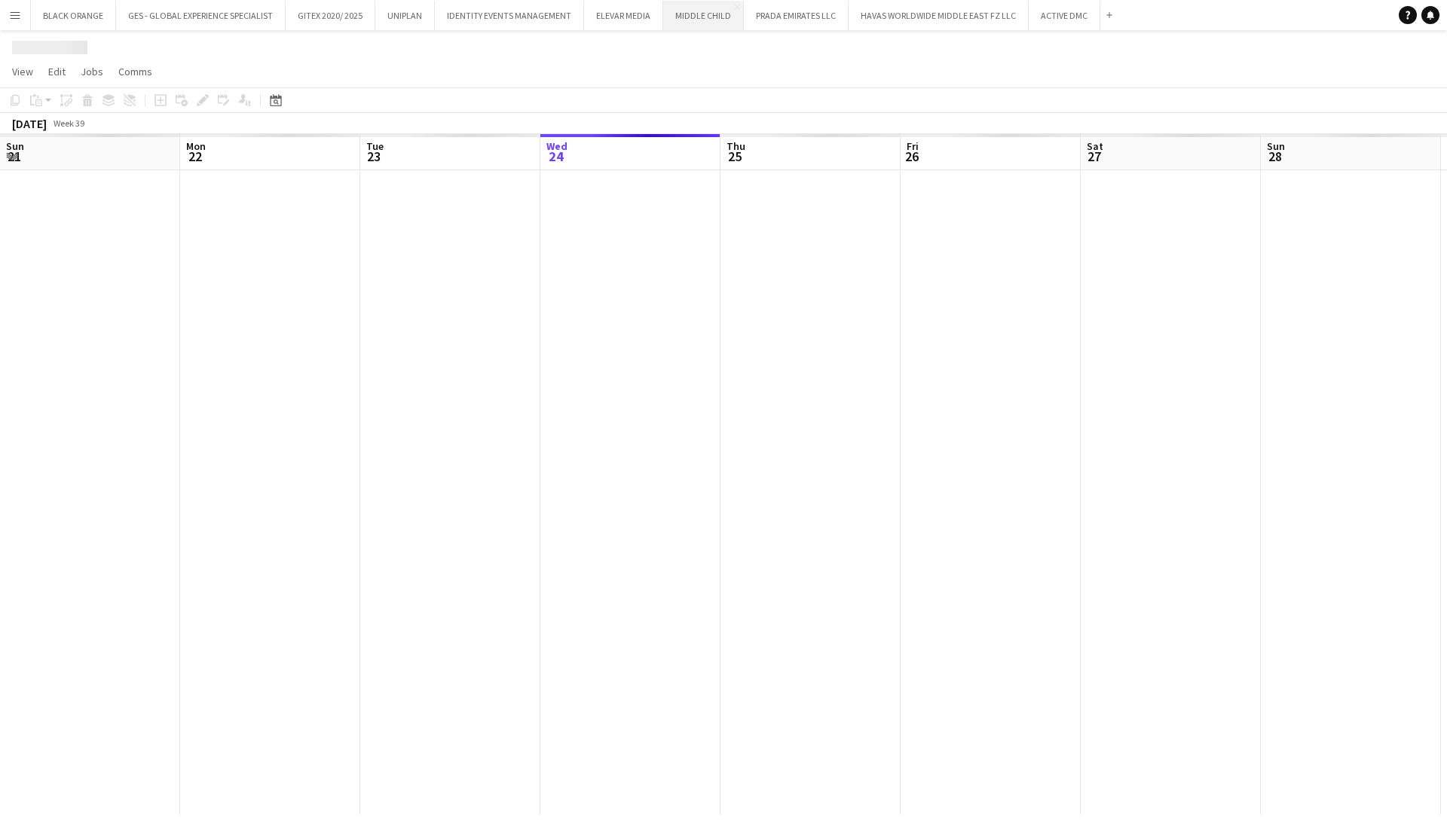
scroll to position [0, 361]
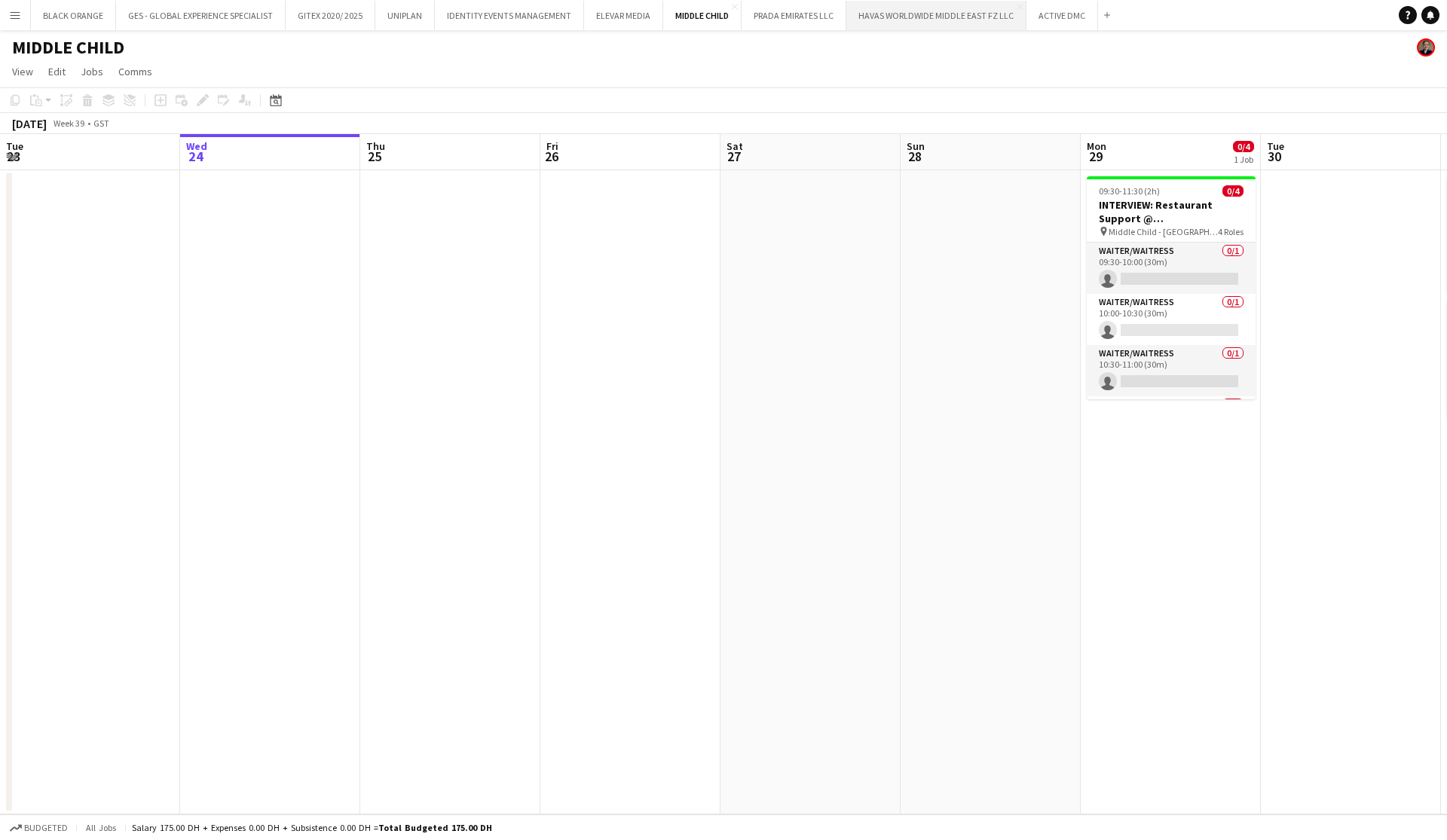
click at [955, 15] on button "HAVAS WORLDWIDE MIDDLE EAST FZ LLC Close" at bounding box center [936, 16] width 180 height 30
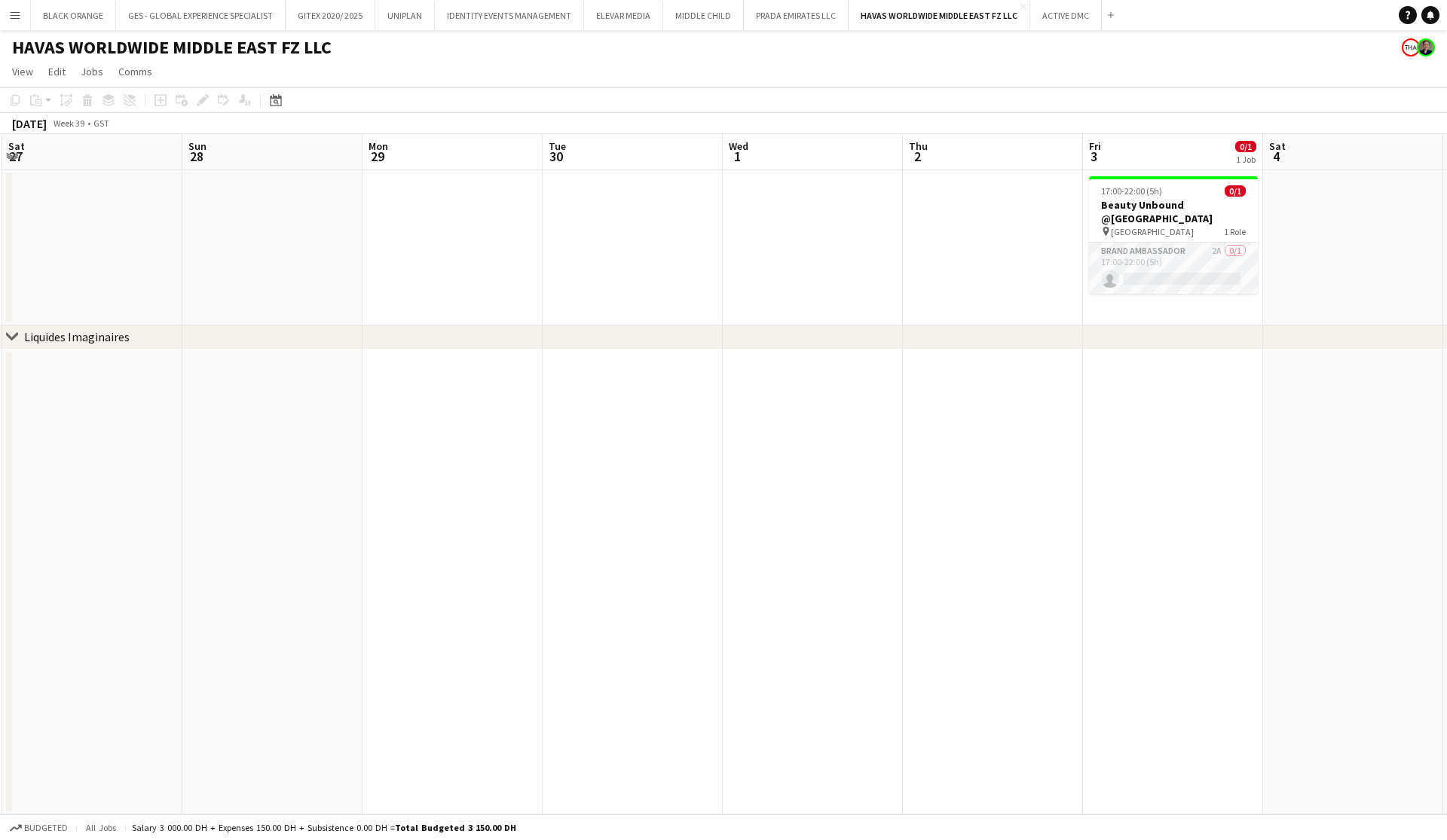
scroll to position [0, 719]
click at [788, 18] on button "PRADA EMIRATES LLC Close" at bounding box center [797, 16] width 105 height 30
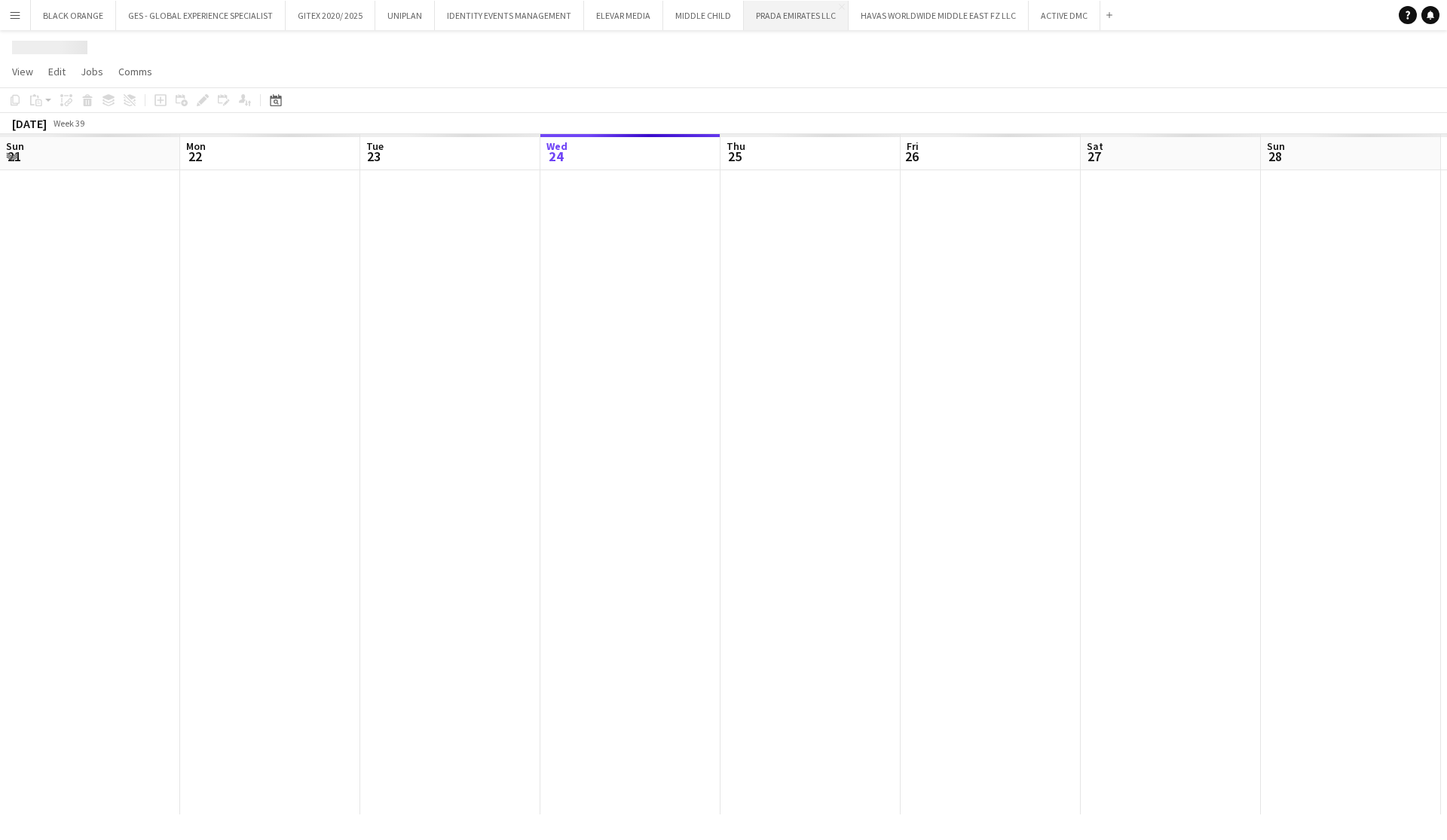
scroll to position [0, 361]
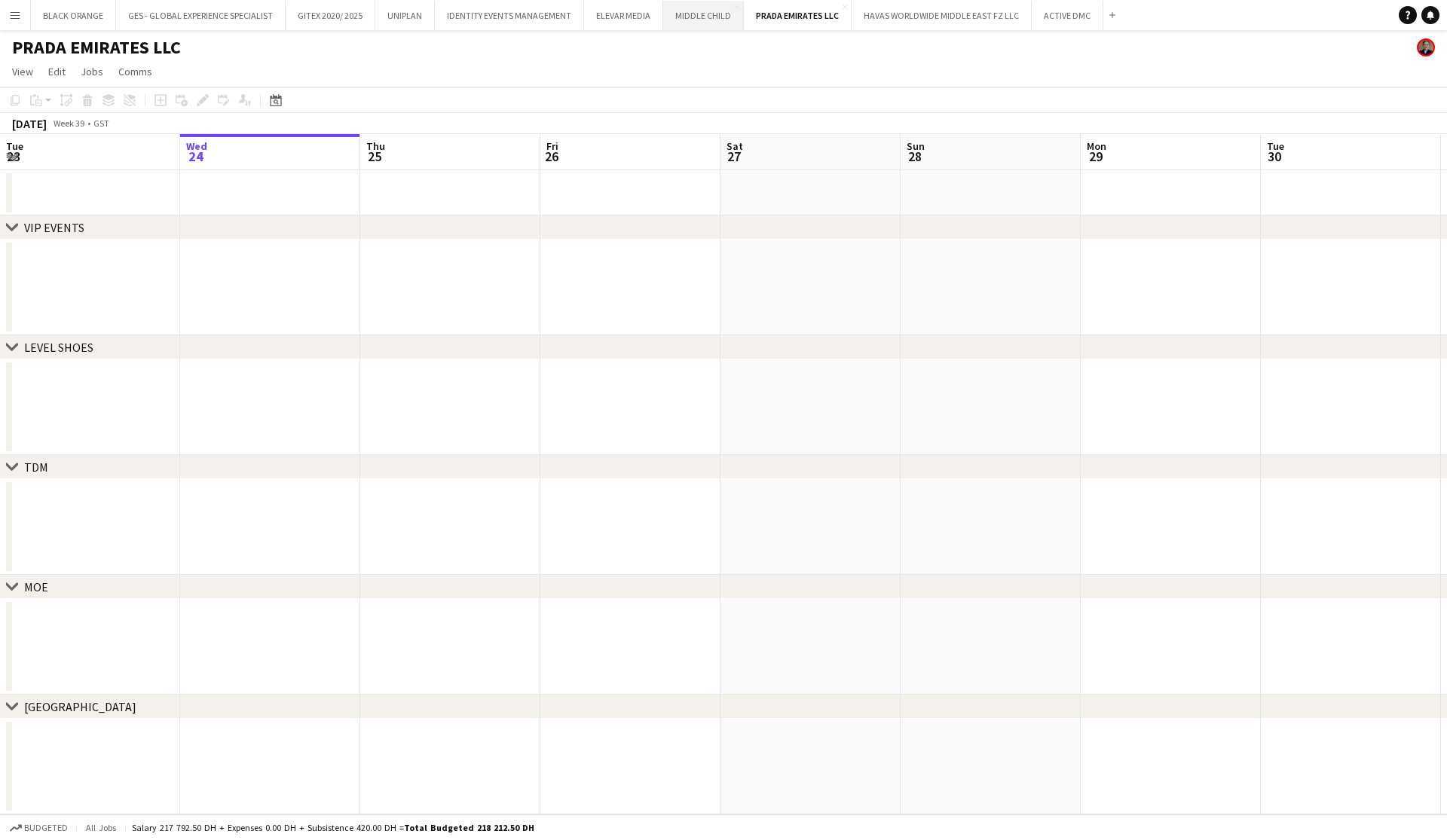
click at [688, 21] on button "MIDDLE CHILD Close" at bounding box center [704, 16] width 80 height 30
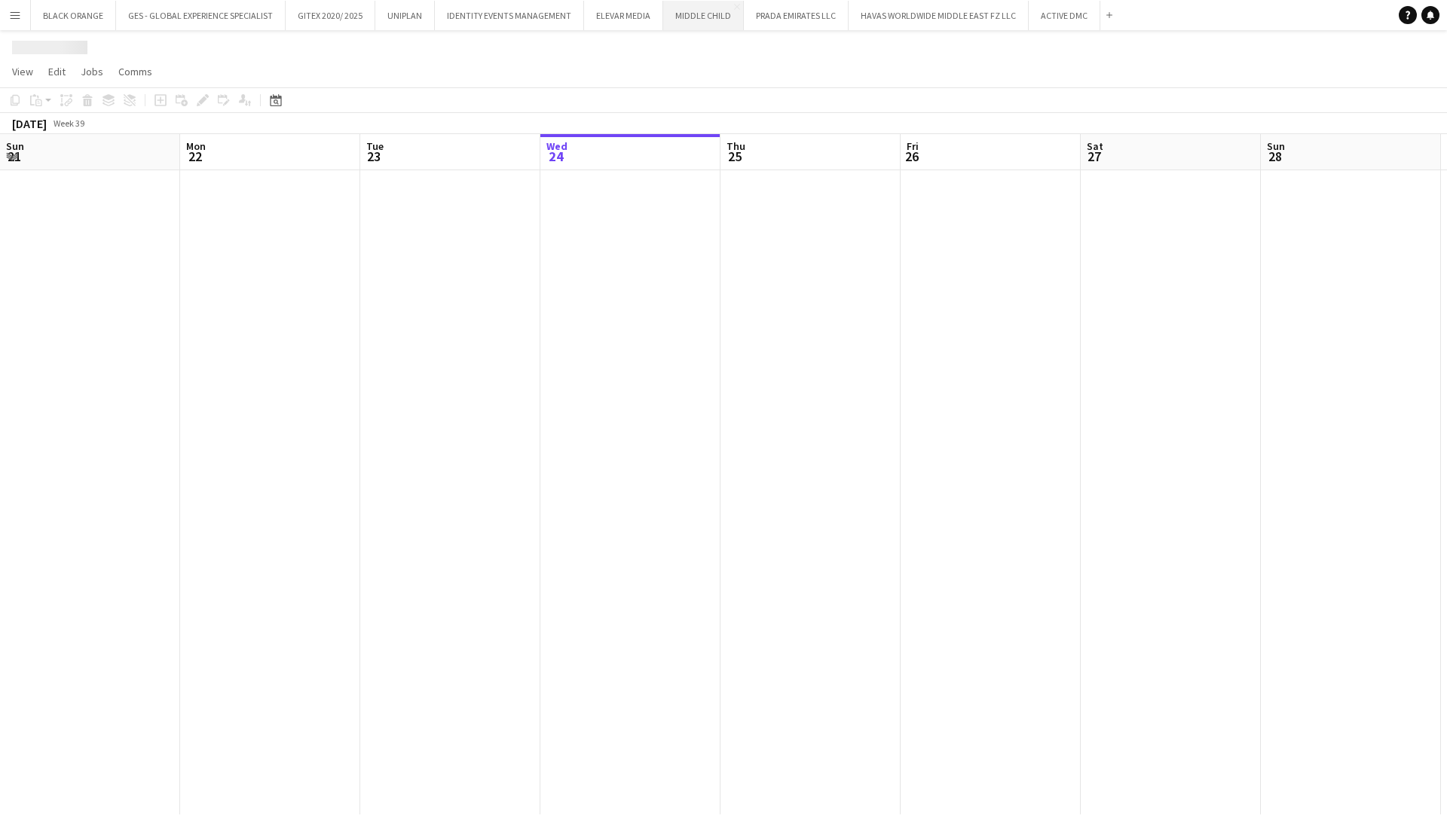
scroll to position [0, 361]
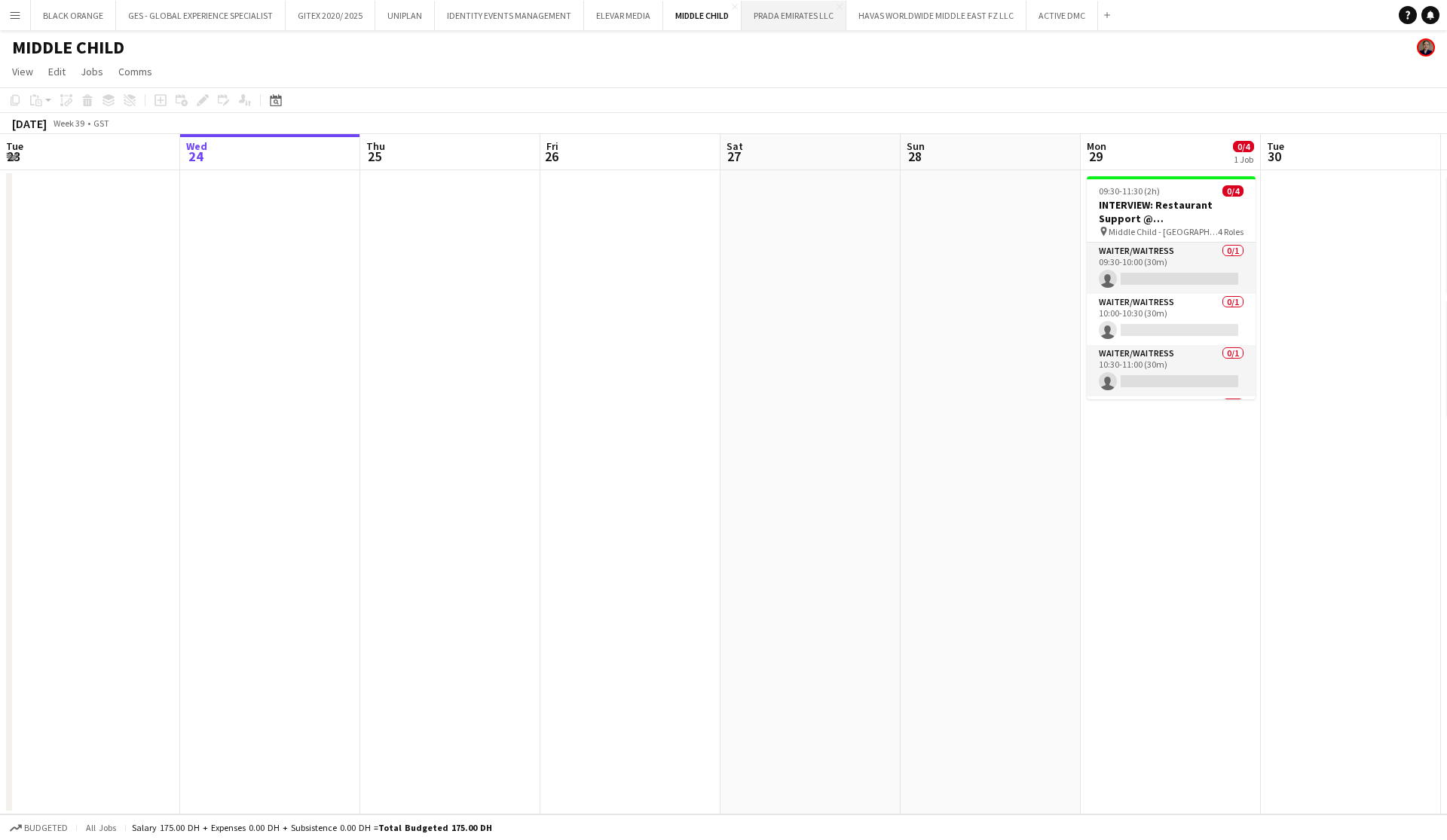
click at [807, 21] on button "PRADA EMIRATES LLC Close" at bounding box center [794, 16] width 105 height 30
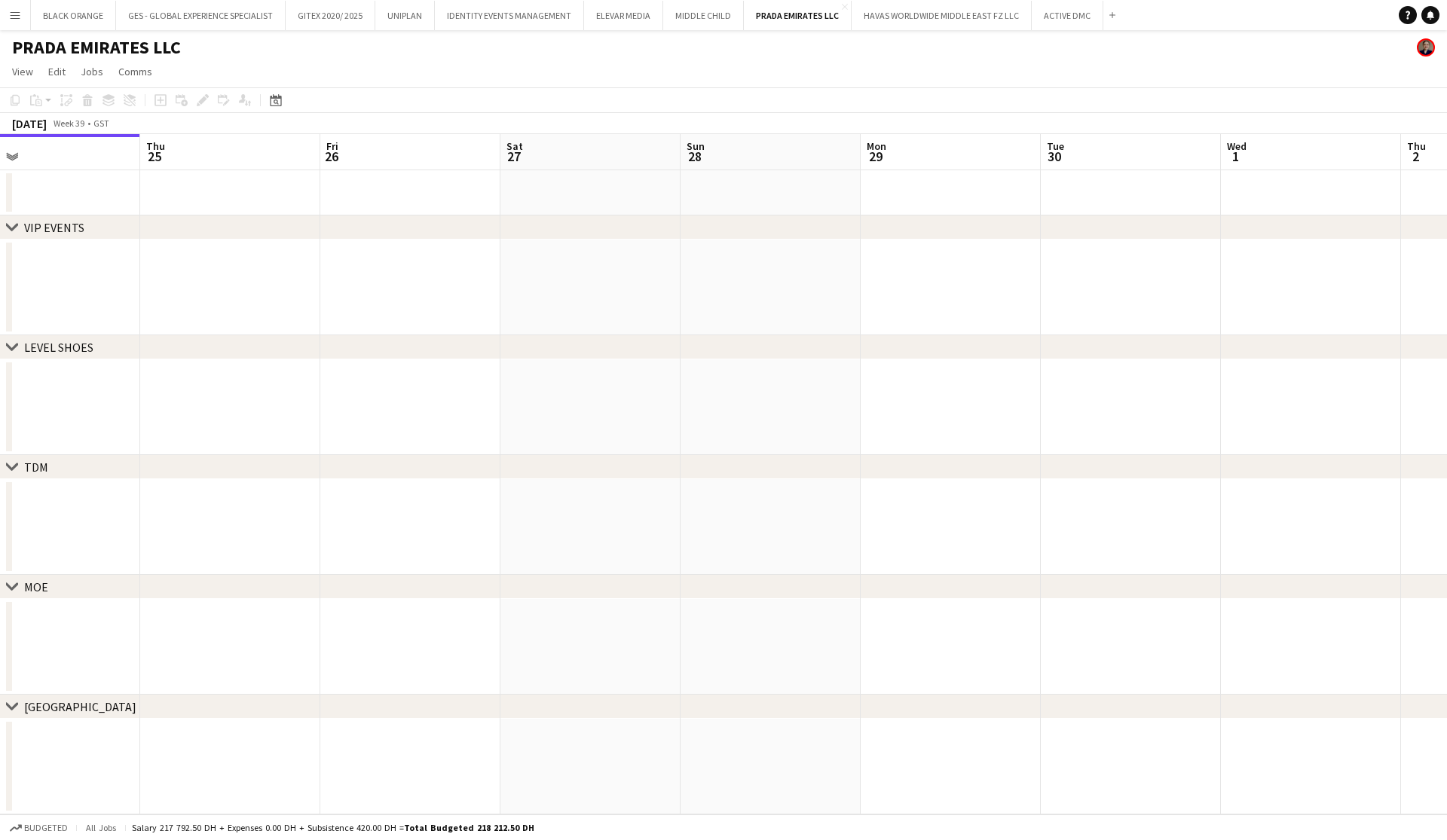
scroll to position [0, 611]
click at [685, 22] on button "MIDDLE CHILD Close" at bounding box center [704, 16] width 80 height 30
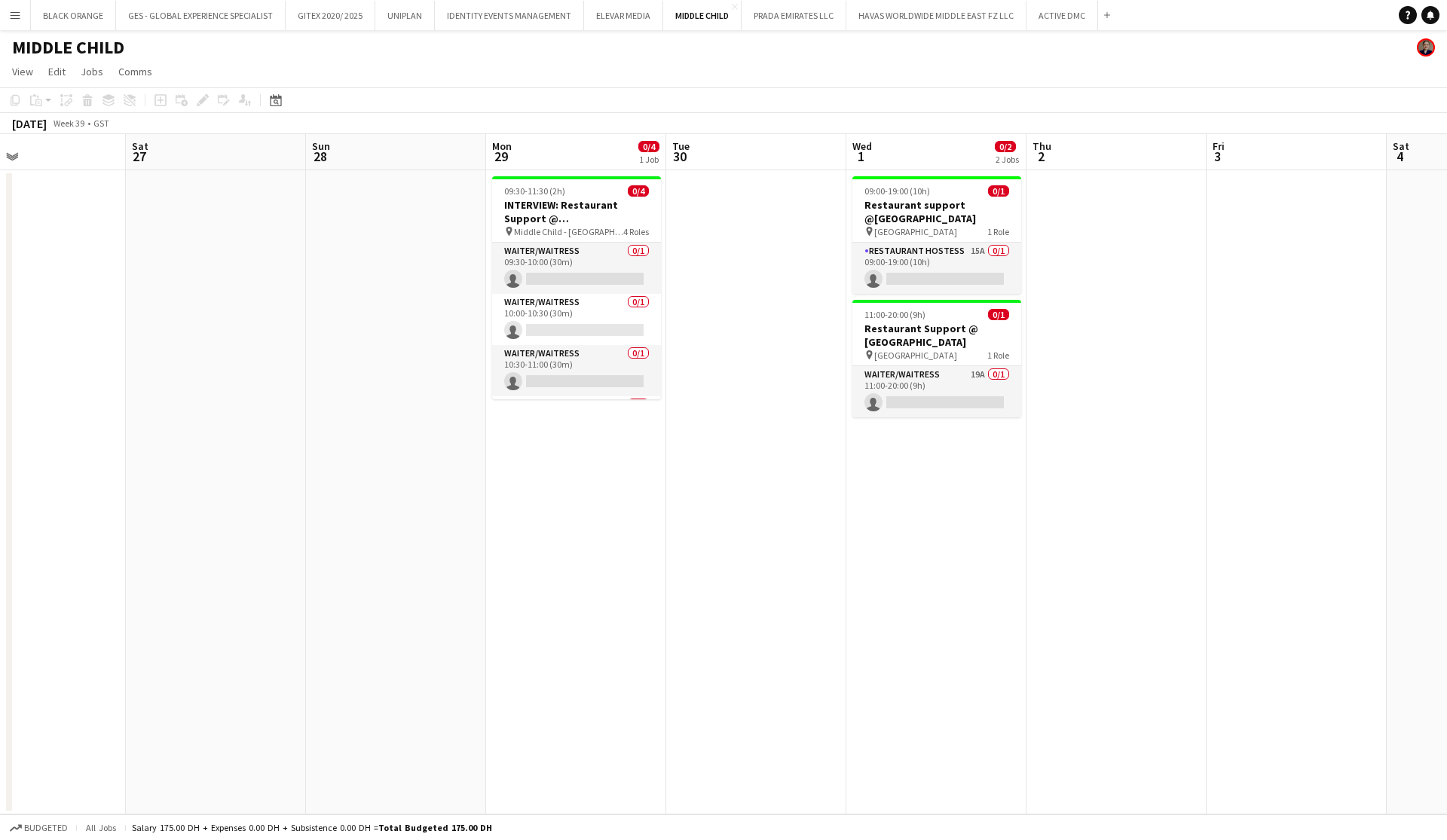
scroll to position [0, 596]
click at [946, 268] on app-card-role "Restaurant Hostess 15A 0/1 09:00-19:00 (10h) single-neutral-actions" at bounding box center [935, 269] width 169 height 51
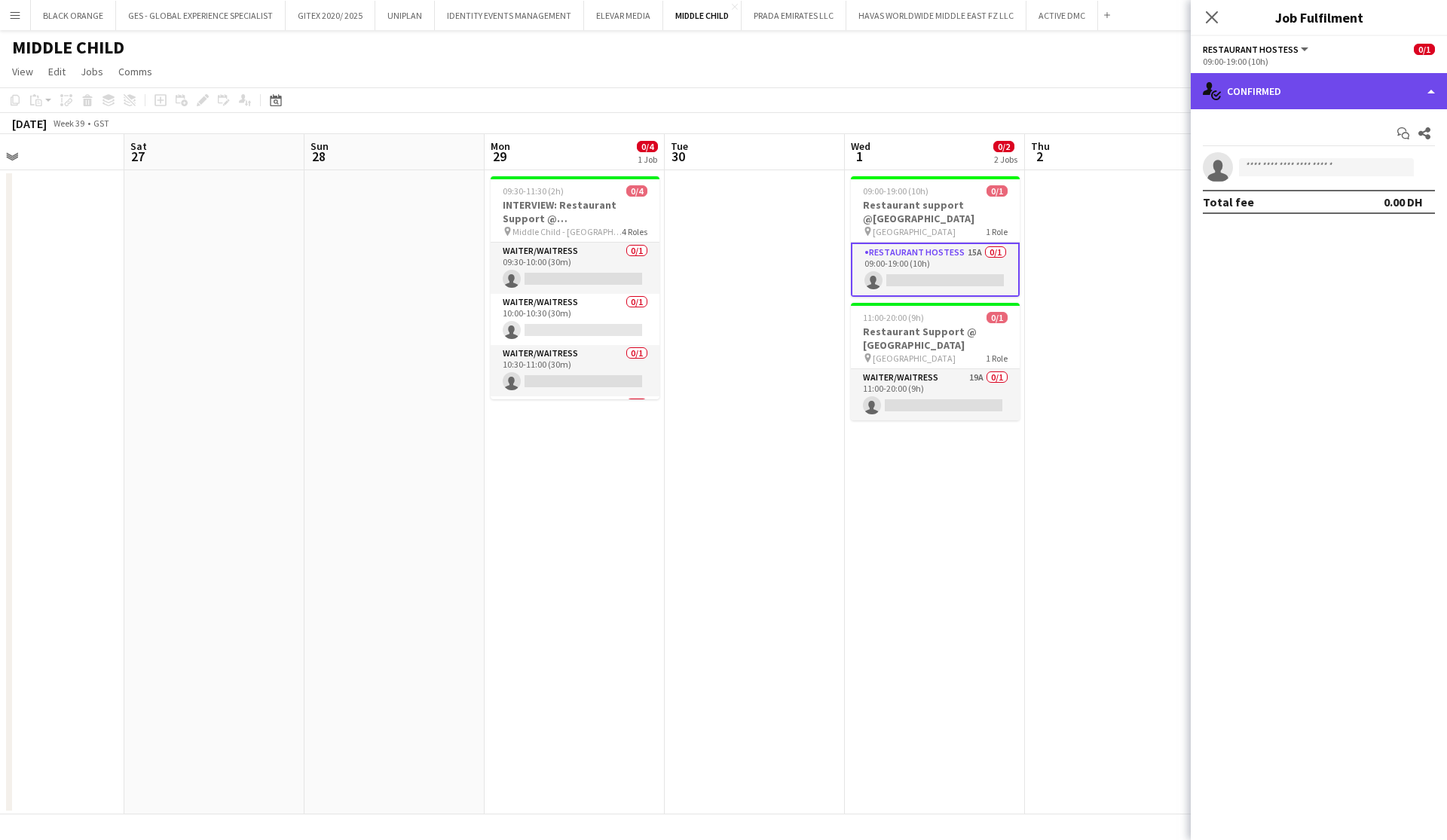
click at [1345, 90] on div "single-neutral-actions-check-2 Confirmed" at bounding box center [1319, 91] width 256 height 36
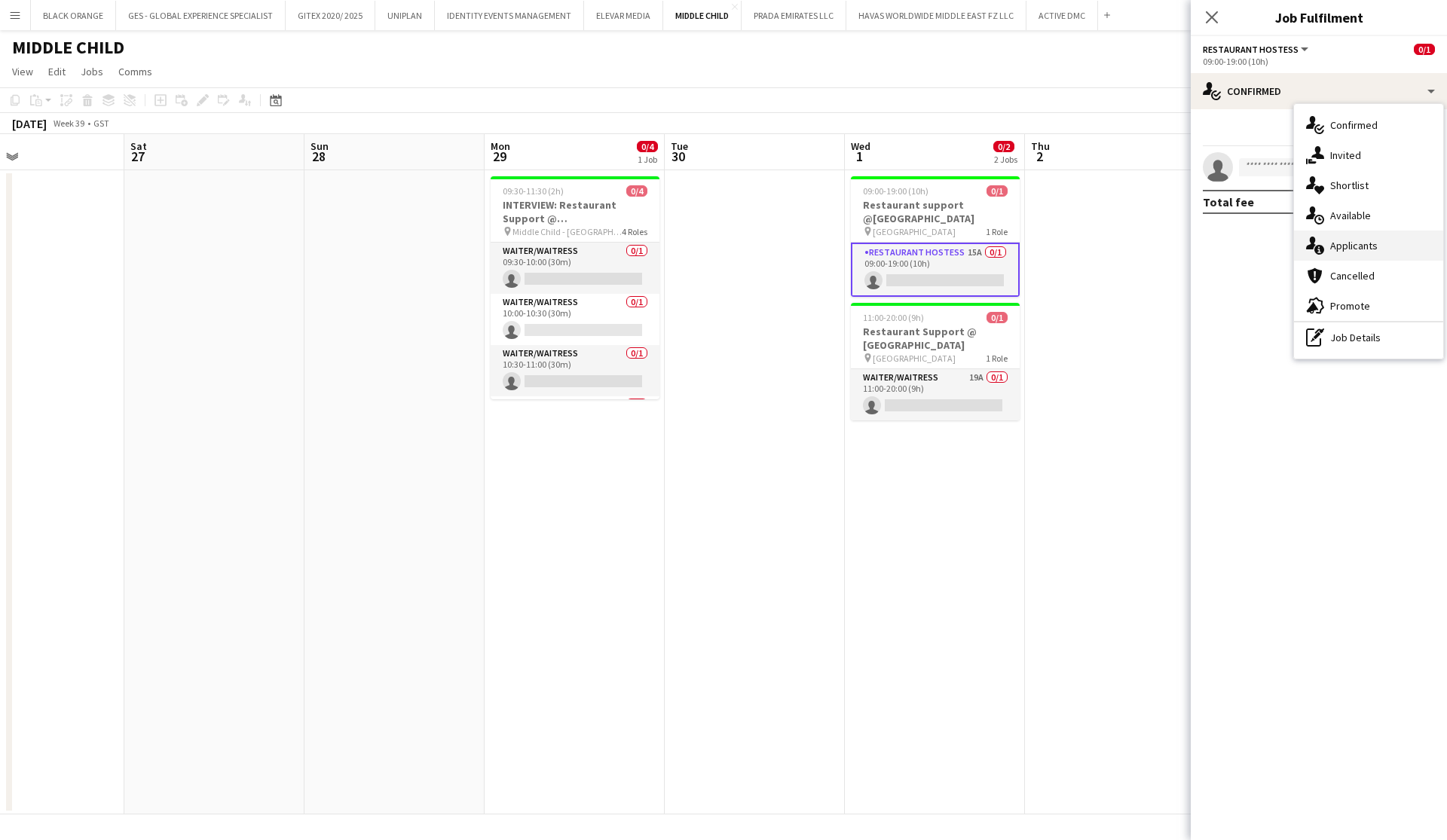
click at [1369, 250] on span "Applicants" at bounding box center [1354, 246] width 48 height 14
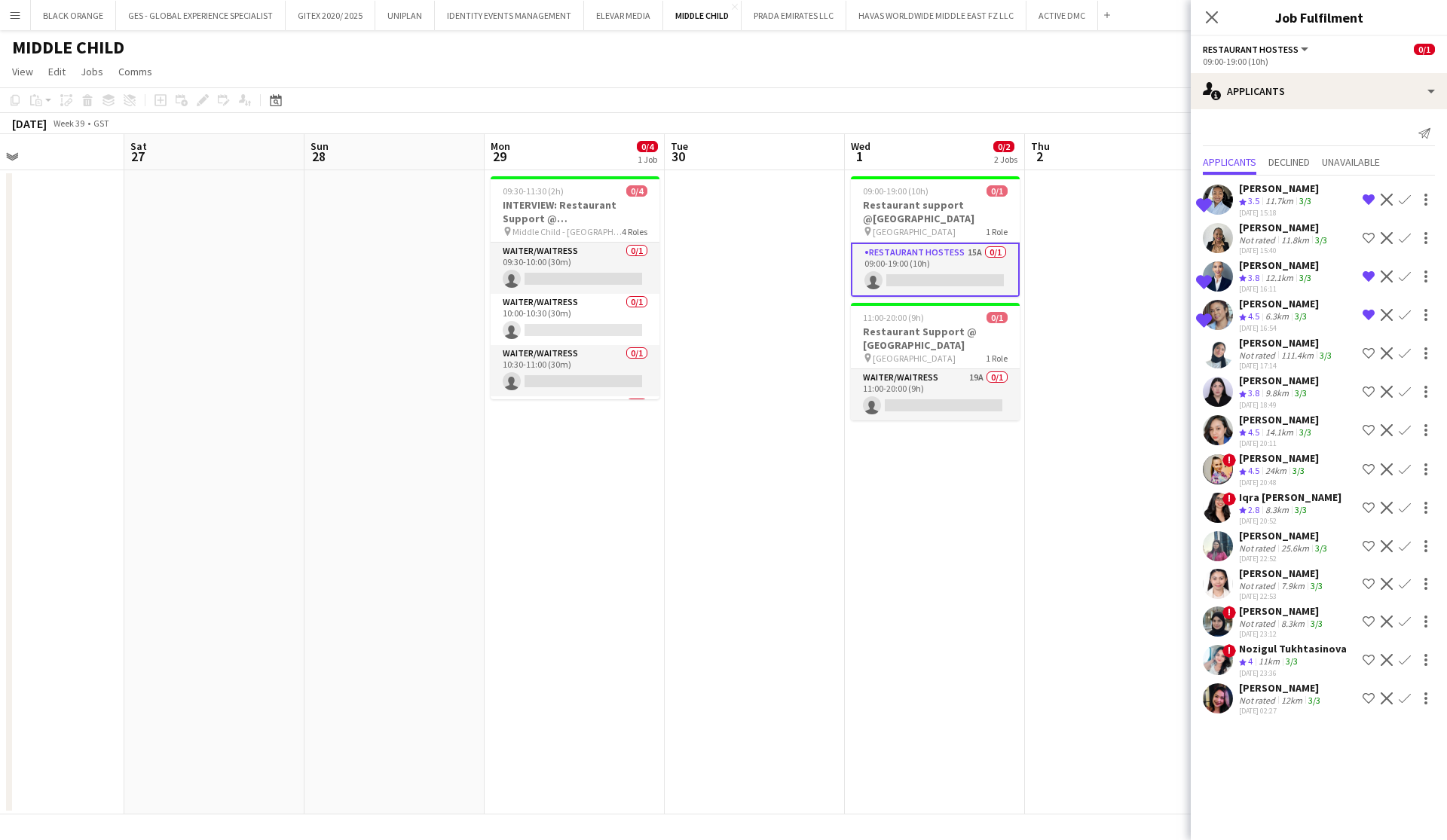
click at [1266, 465] on div "24km" at bounding box center [1275, 471] width 27 height 13
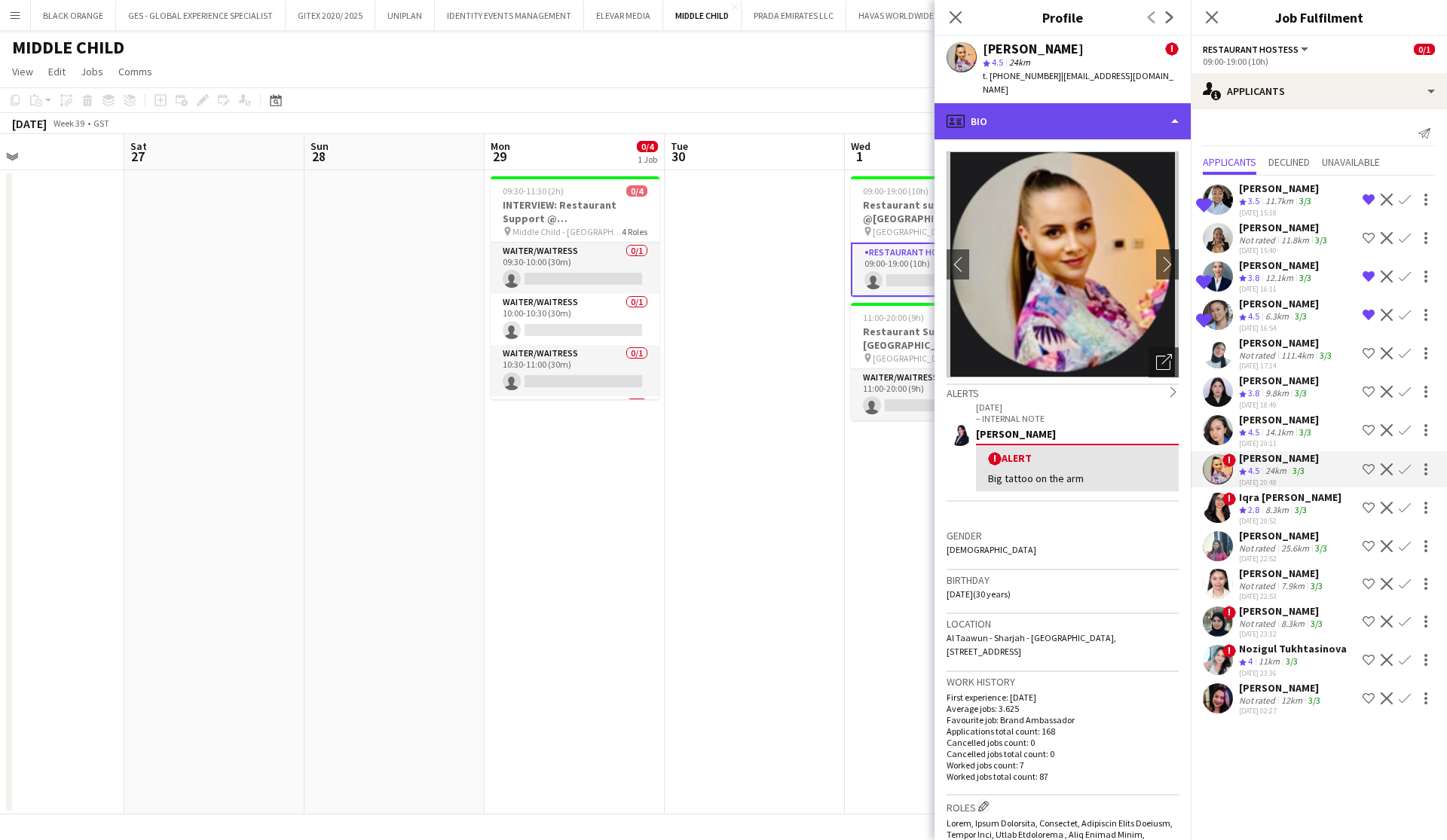
click at [1136, 105] on div "profile Bio" at bounding box center [1063, 122] width 256 height 36
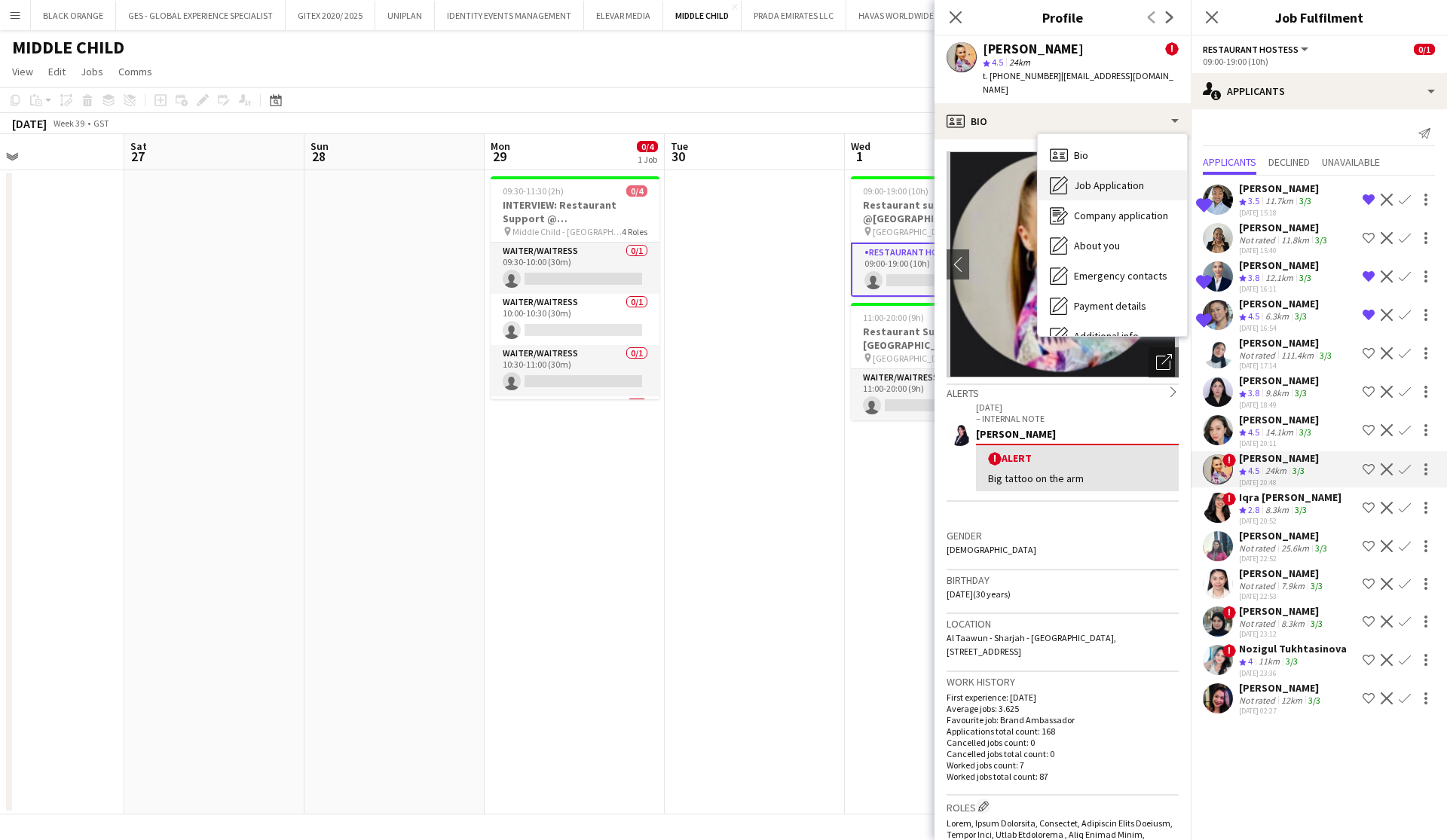
click at [1099, 179] on span "Job Application" at bounding box center [1109, 186] width 70 height 14
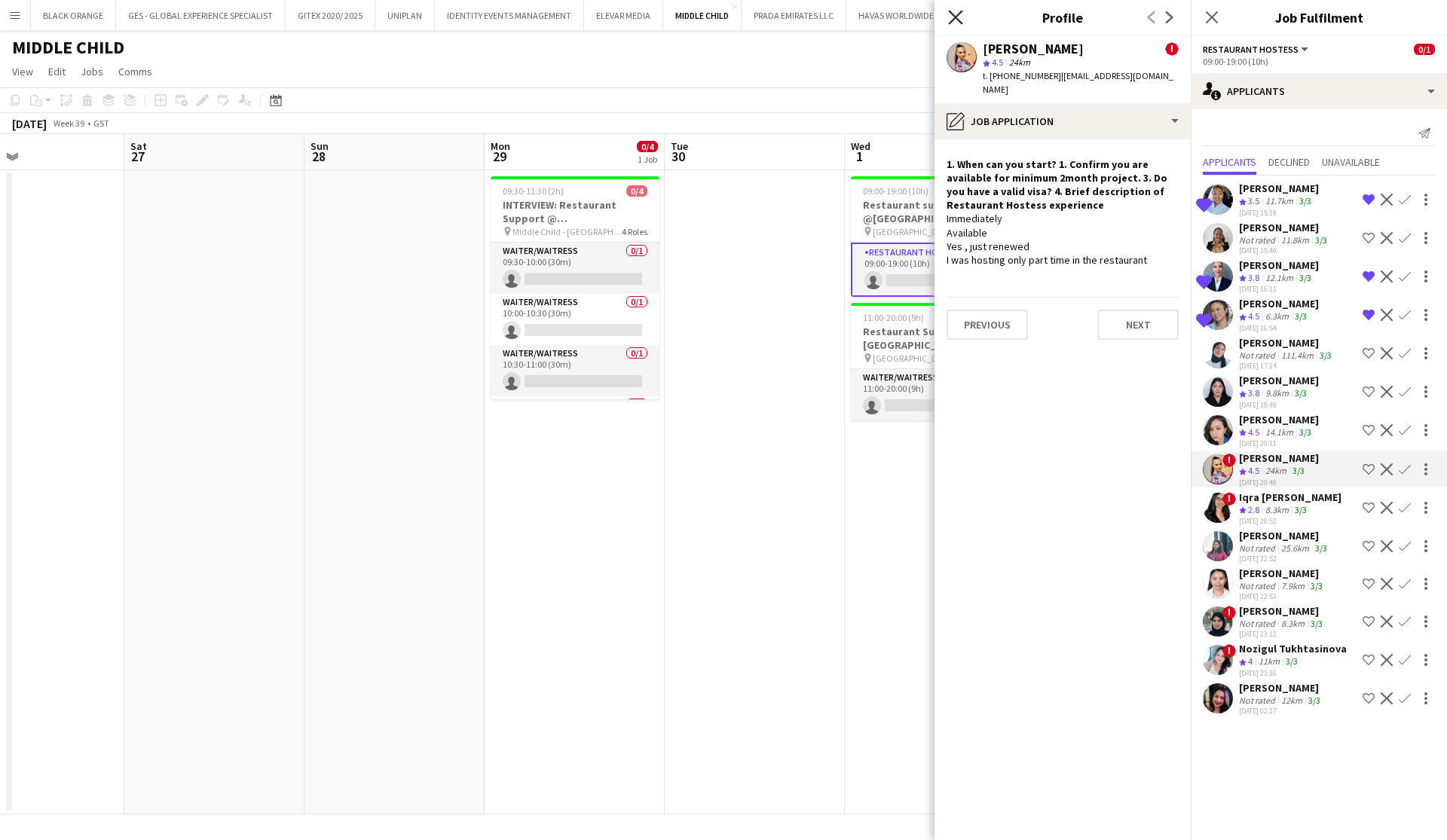
click at [956, 19] on icon "Close pop-in" at bounding box center [955, 16] width 14 height 14
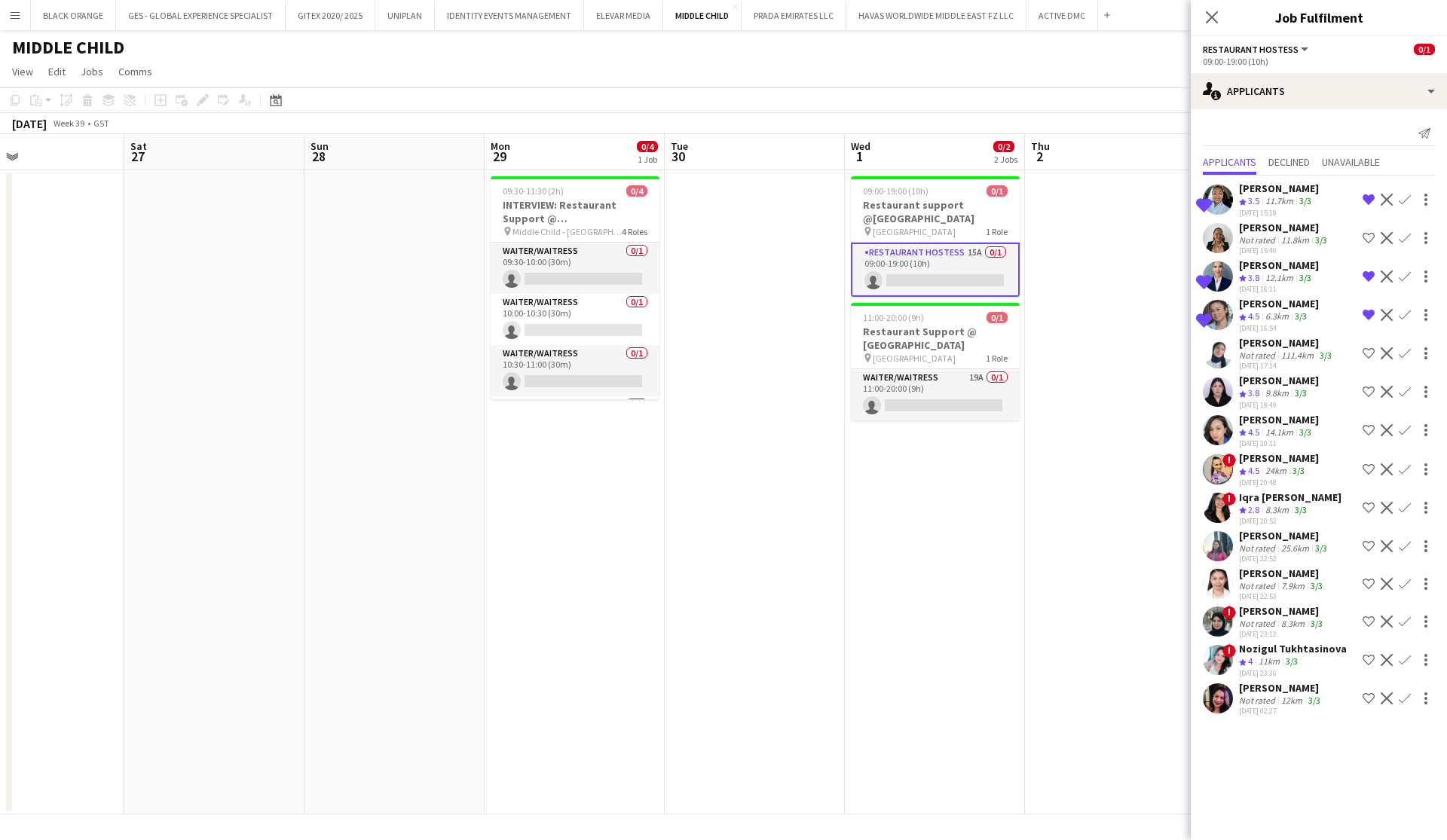
click at [1275, 516] on div "8.3km" at bounding box center [1277, 511] width 30 height 13
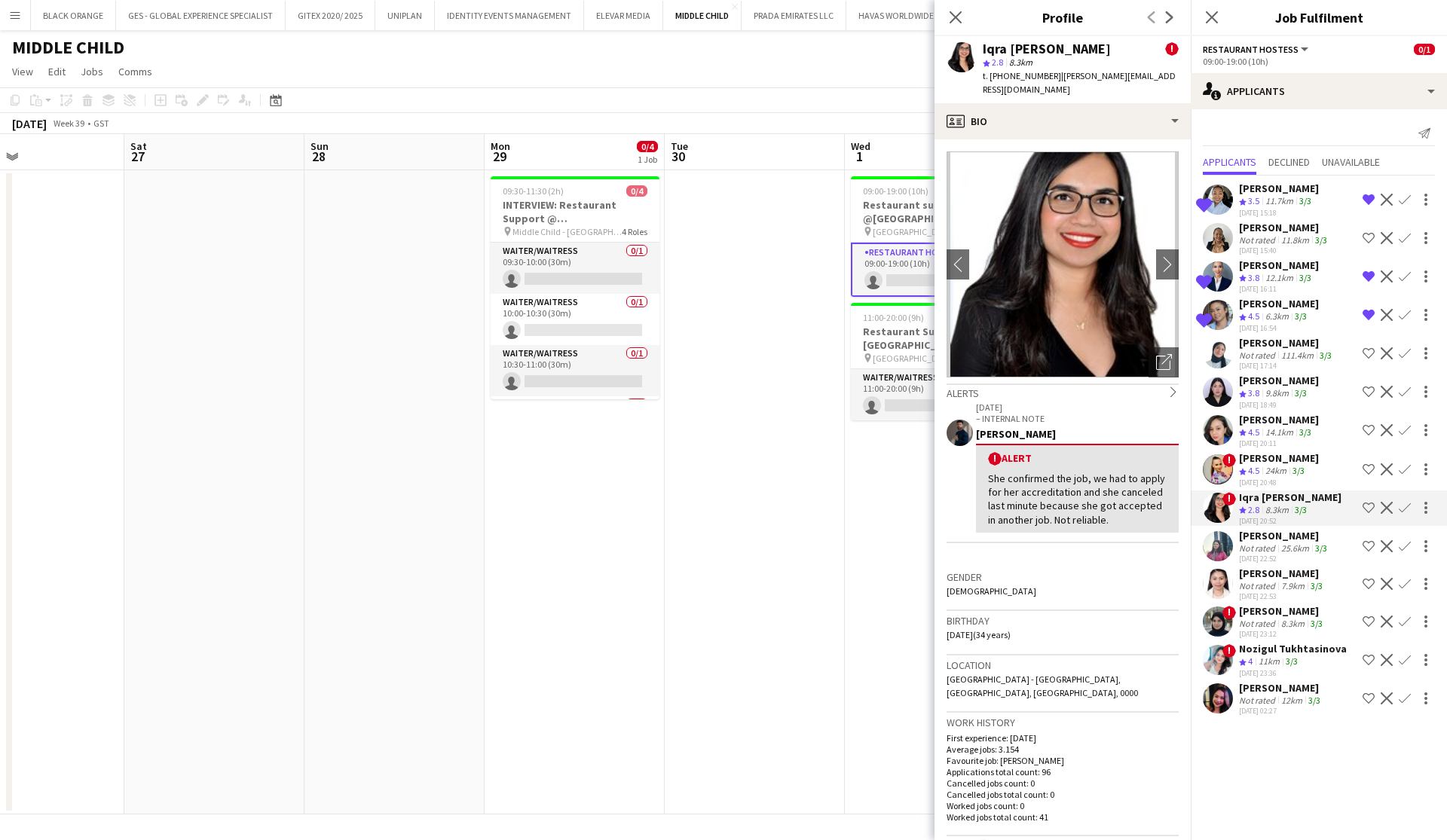
click at [1276, 573] on div "Charmene Gilbaliga" at bounding box center [1283, 573] width 87 height 14
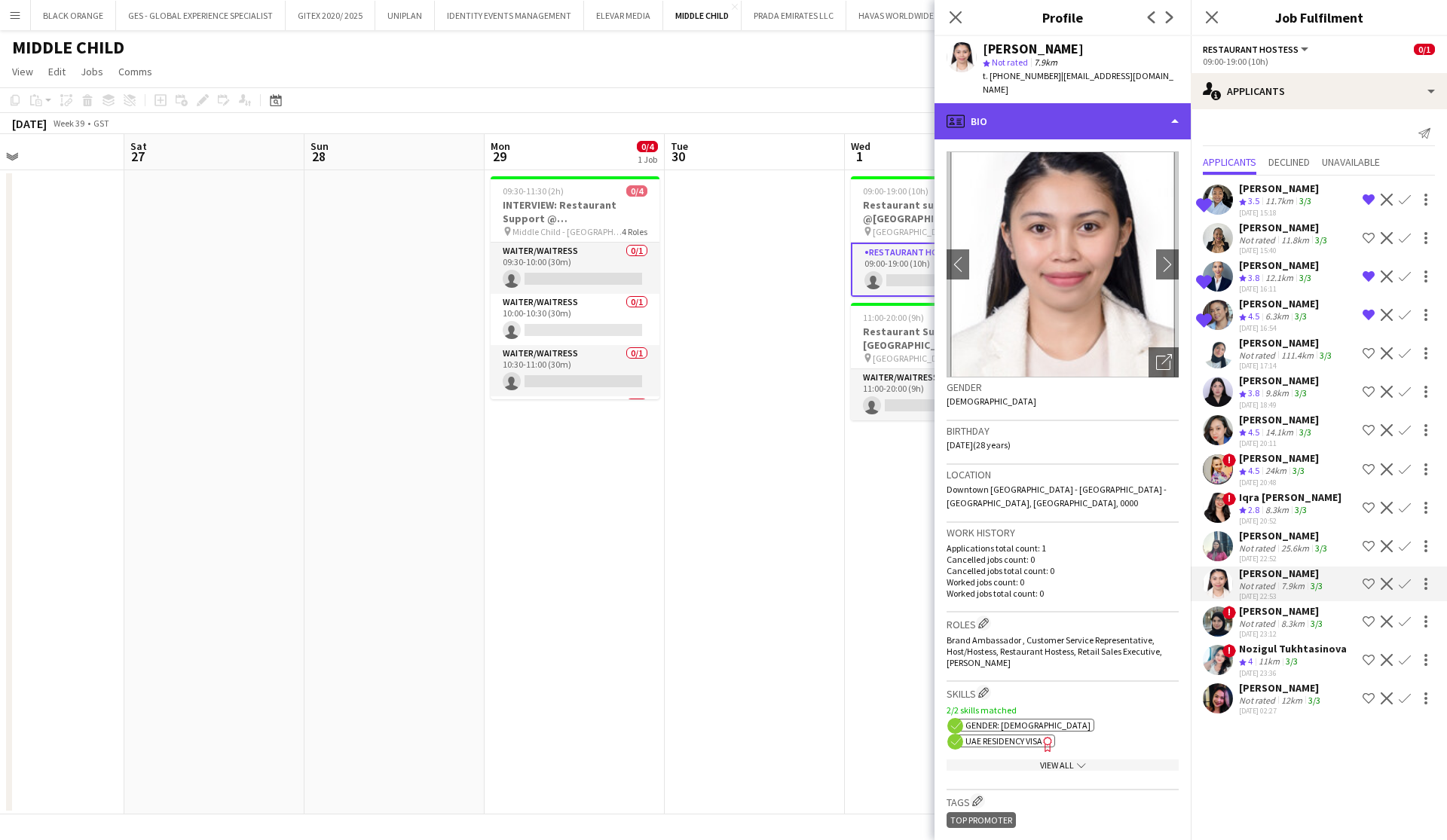
click at [1153, 106] on div "profile Bio" at bounding box center [1063, 122] width 256 height 36
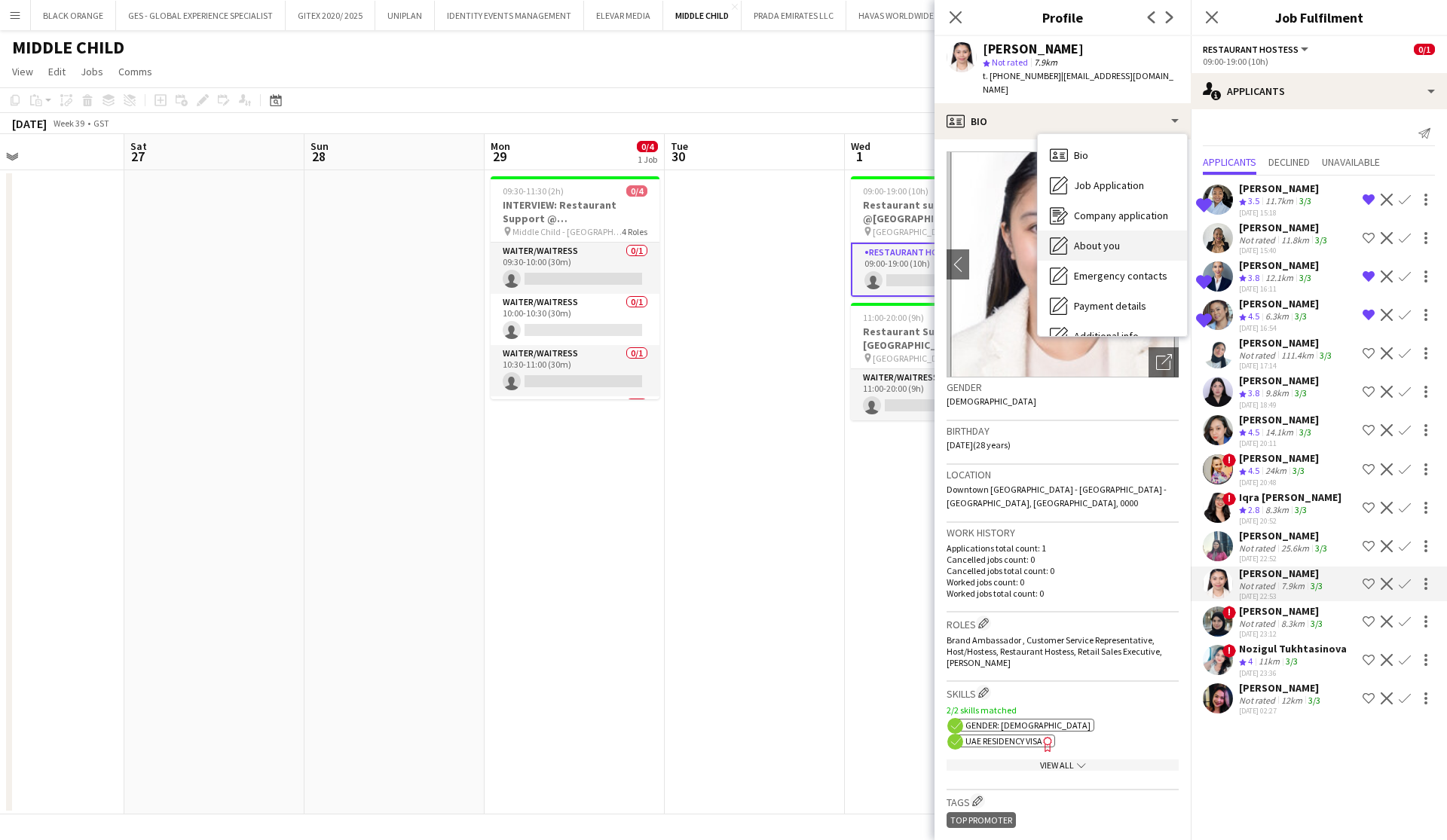
click at [1106, 239] on span "About you" at bounding box center [1097, 246] width 46 height 14
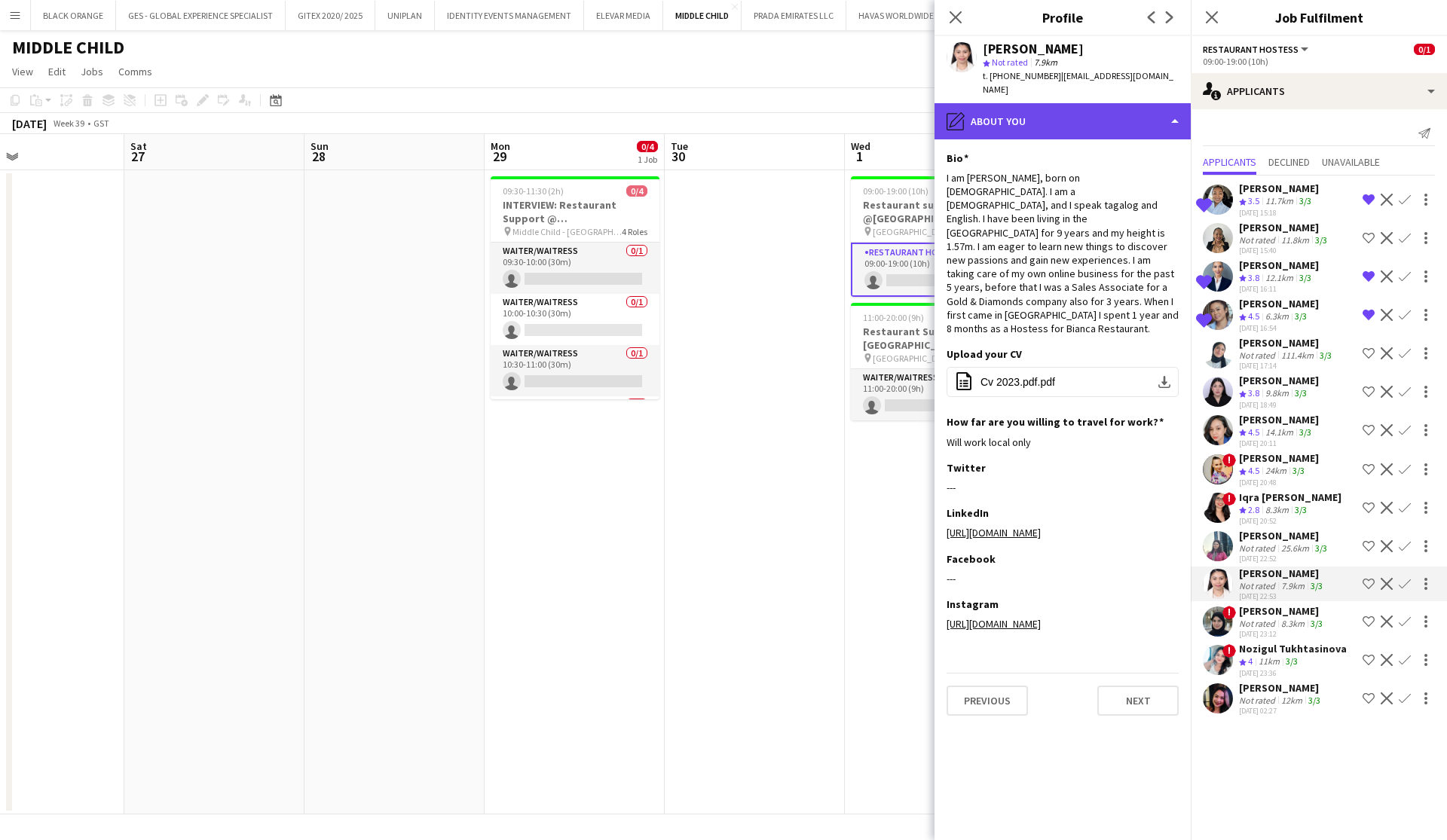
click at [1122, 103] on div "pencil4 About you" at bounding box center [1063, 122] width 256 height 36
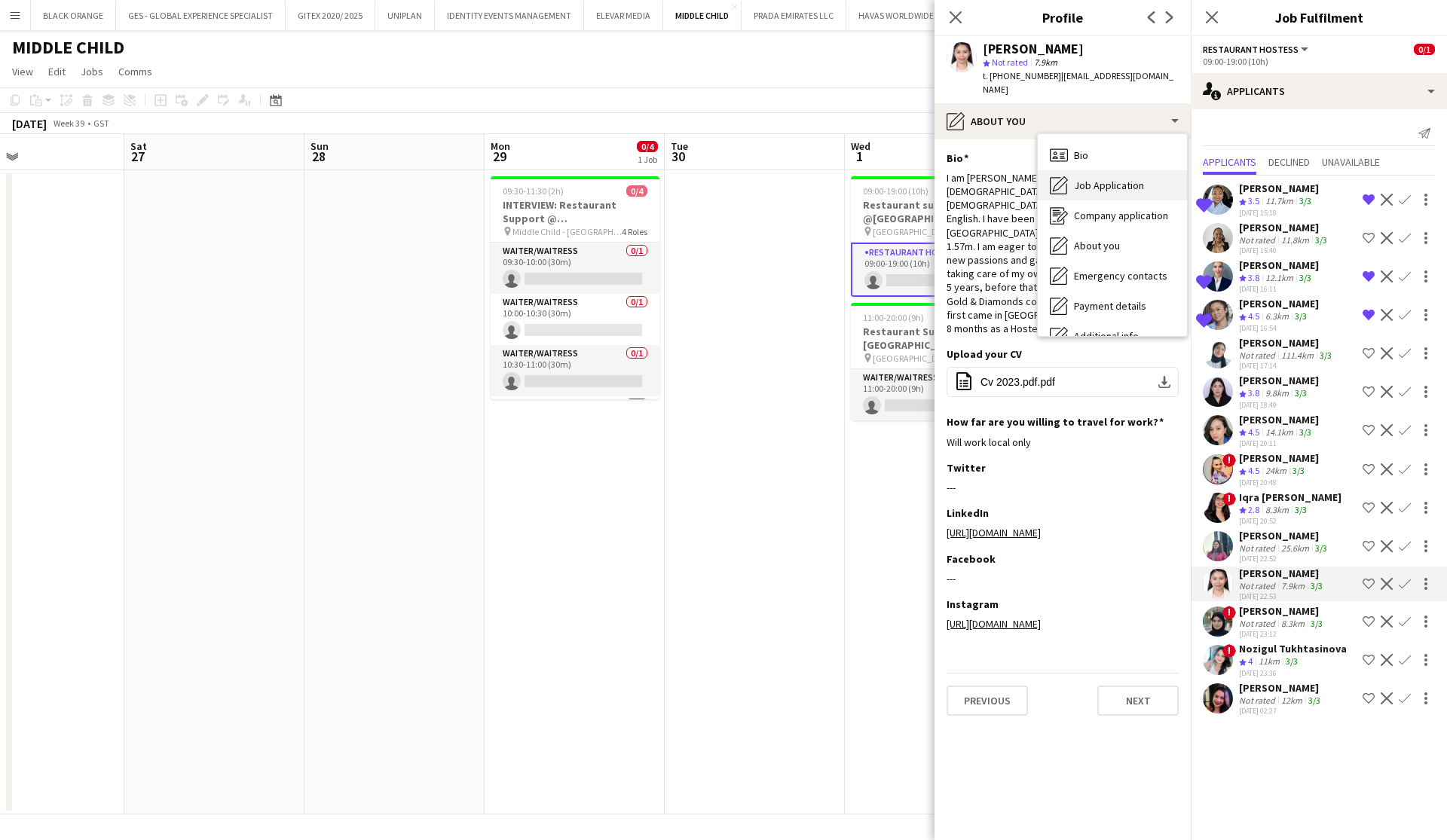
click at [1093, 170] on div "Job Application Job Application" at bounding box center [1113, 185] width 149 height 30
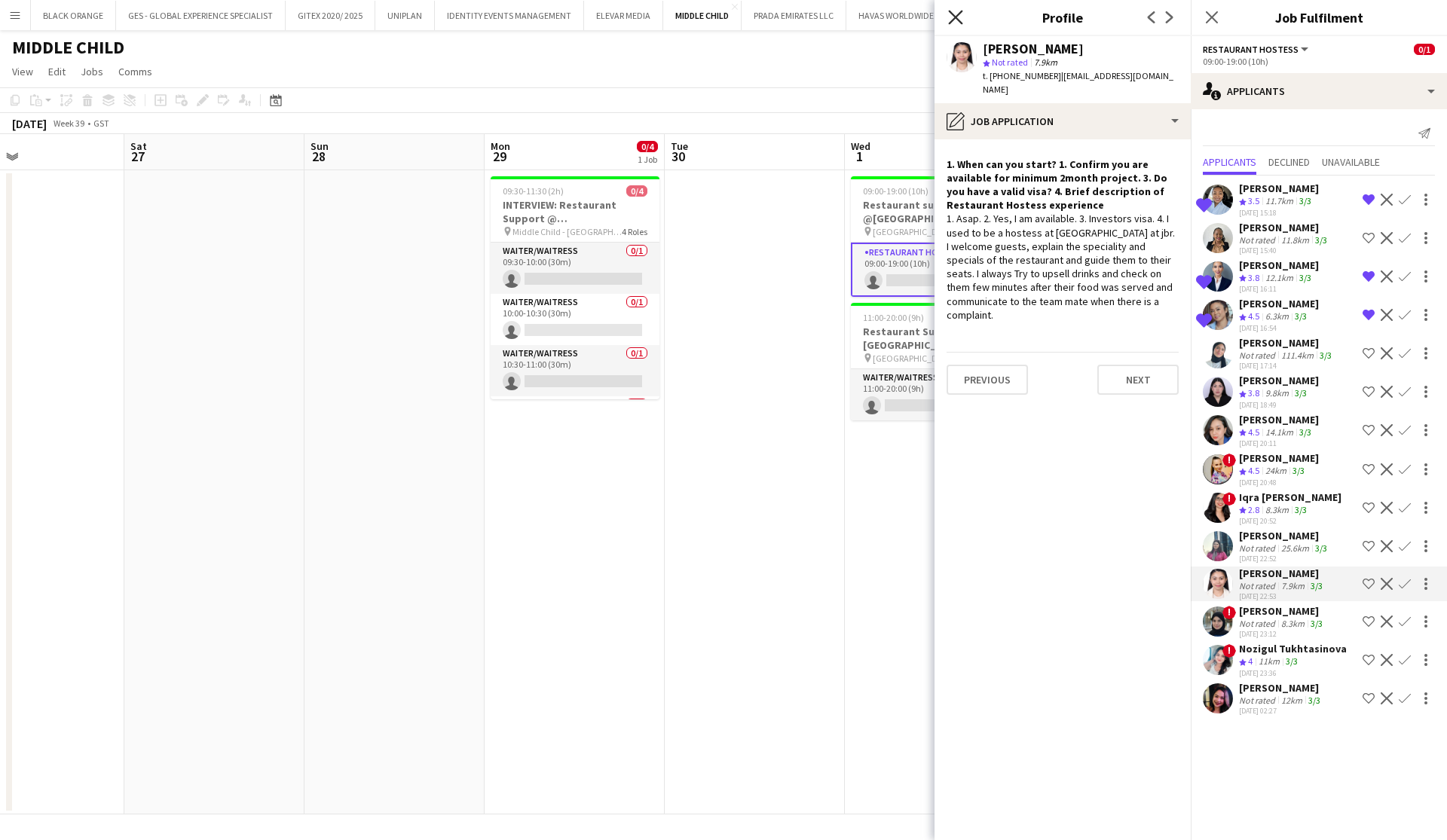
click at [961, 14] on icon "Close pop-in" at bounding box center [955, 16] width 14 height 14
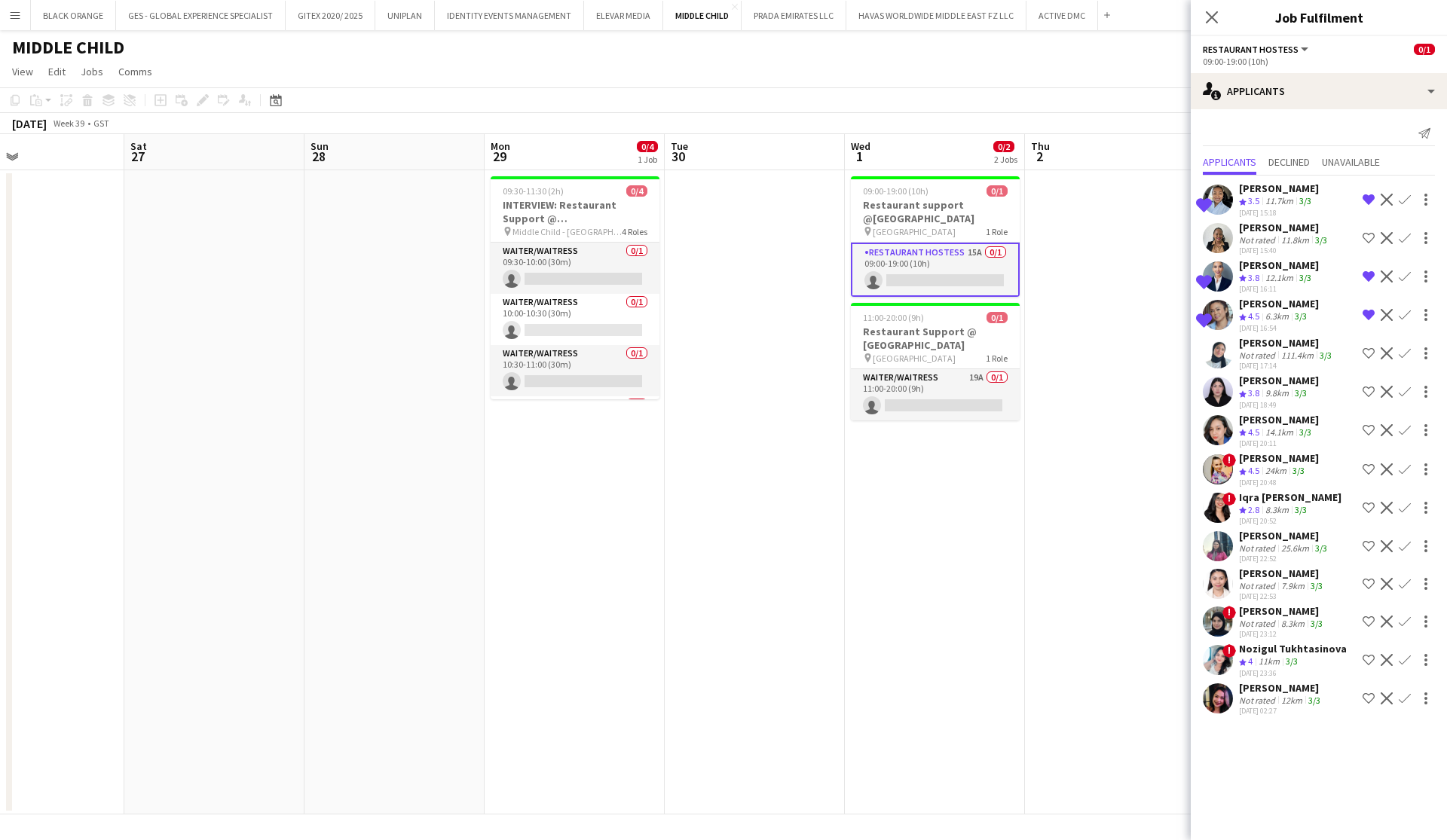
click at [838, 76] on app-page-menu "View Day view expanded Day view collapsed Month view Date picker Jump to today …" at bounding box center [724, 73] width 1447 height 29
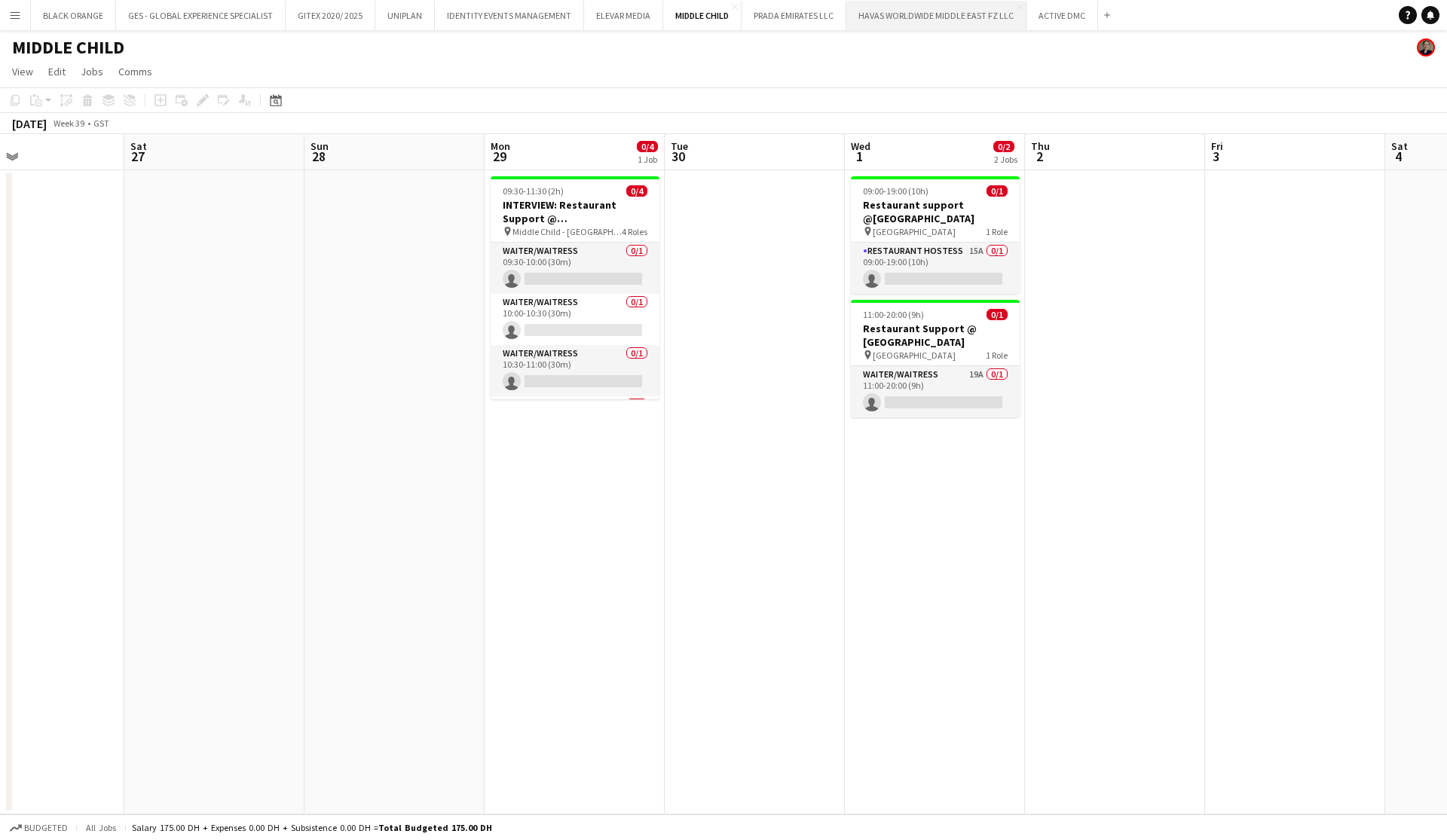
click at [930, 20] on button "HAVAS WORLDWIDE MIDDLE EAST FZ LLC Close" at bounding box center [936, 16] width 180 height 30
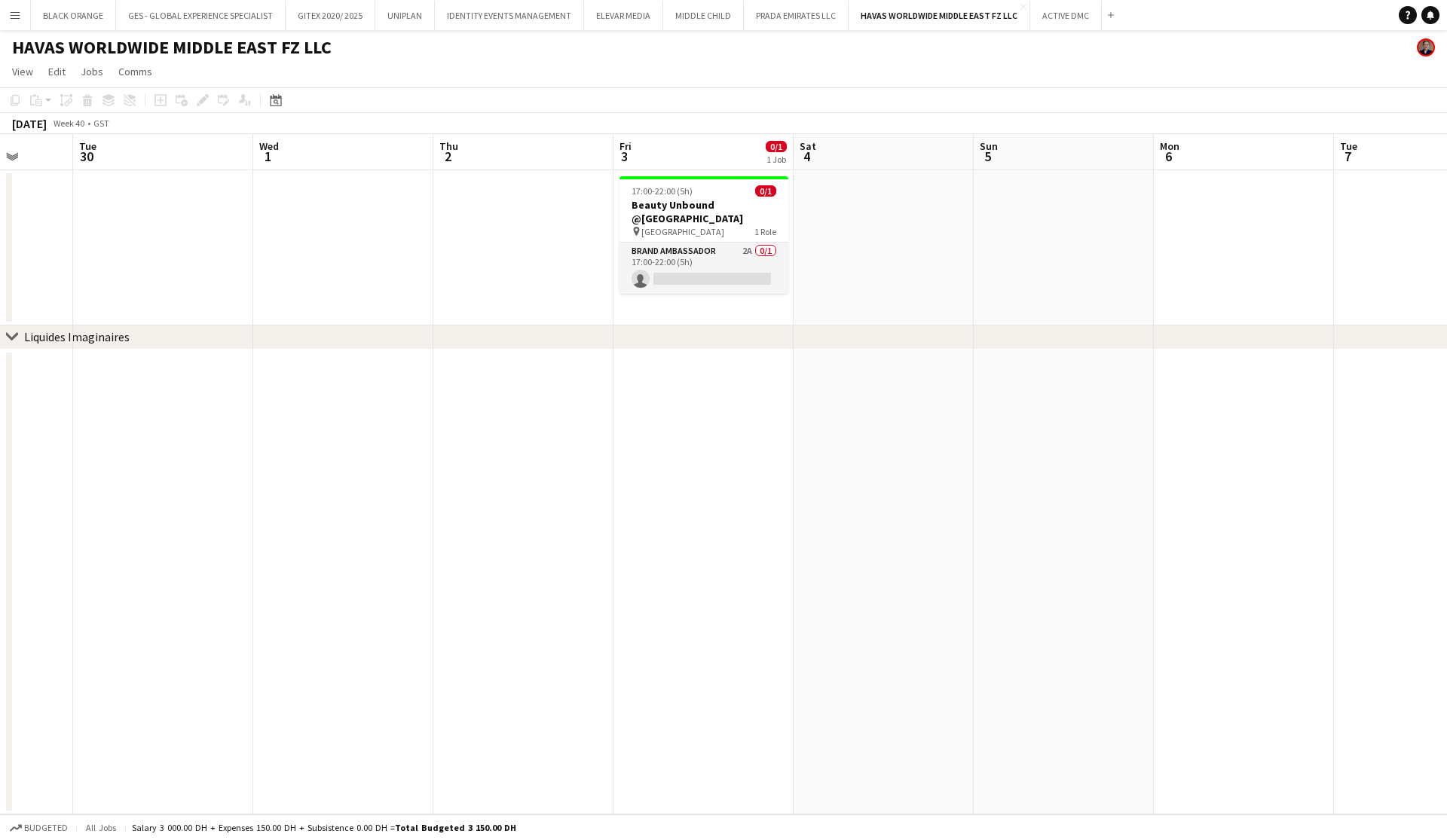
scroll to position [0, 445]
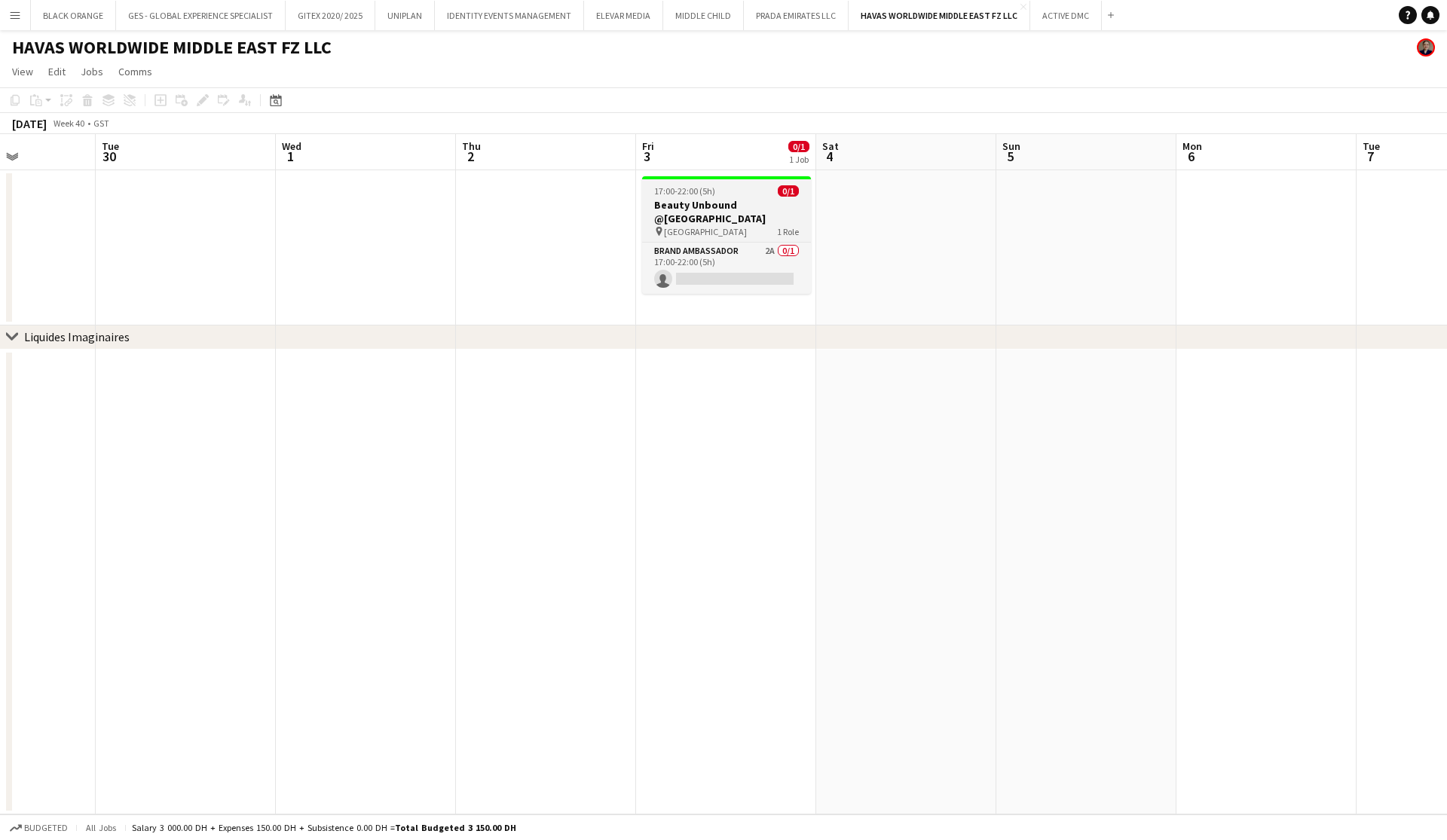
click at [748, 216] on h3 "Beauty Unbound @Palm West Beach" at bounding box center [727, 211] width 169 height 27
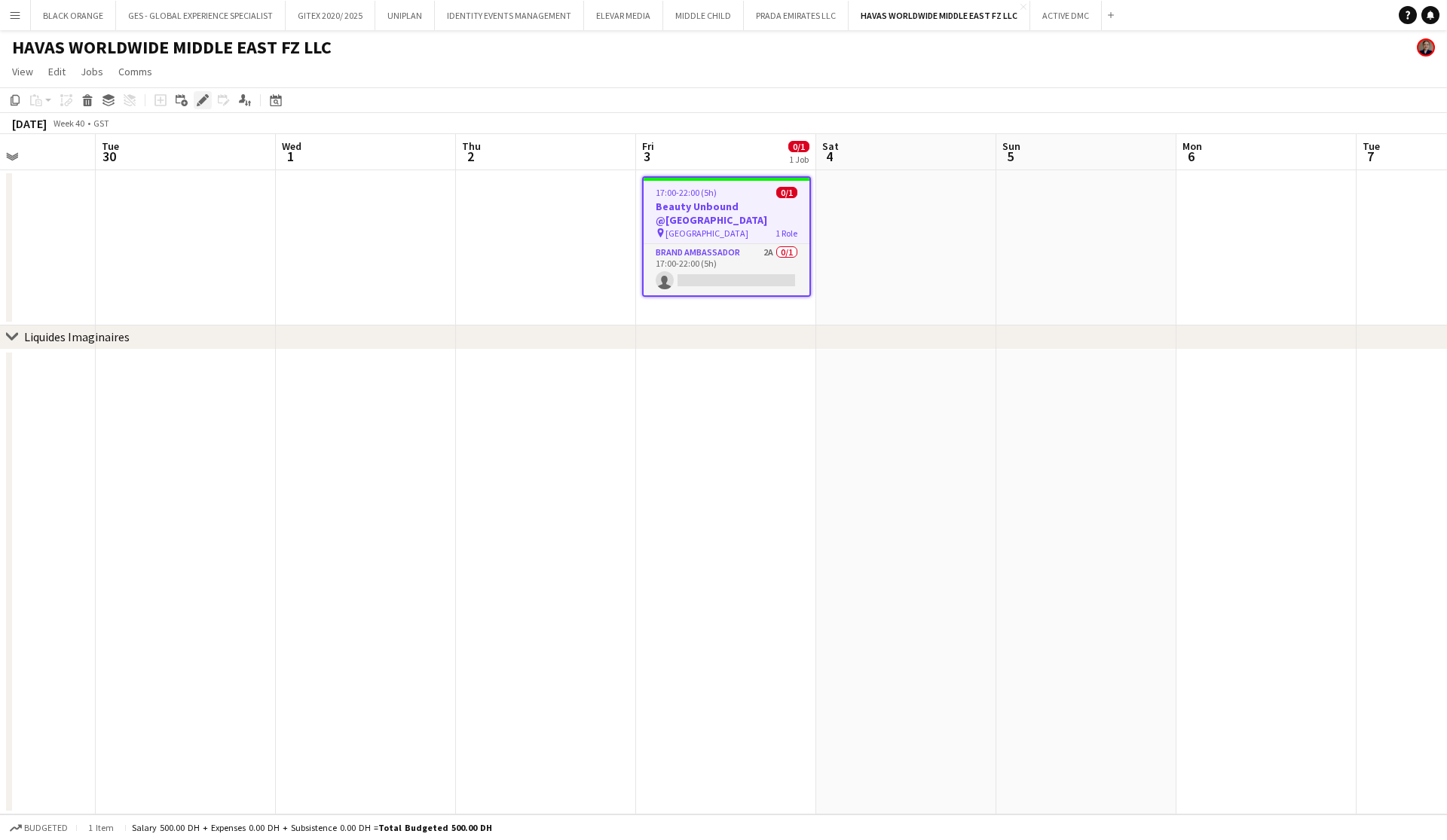
click at [200, 98] on icon "Edit" at bounding box center [203, 100] width 12 height 12
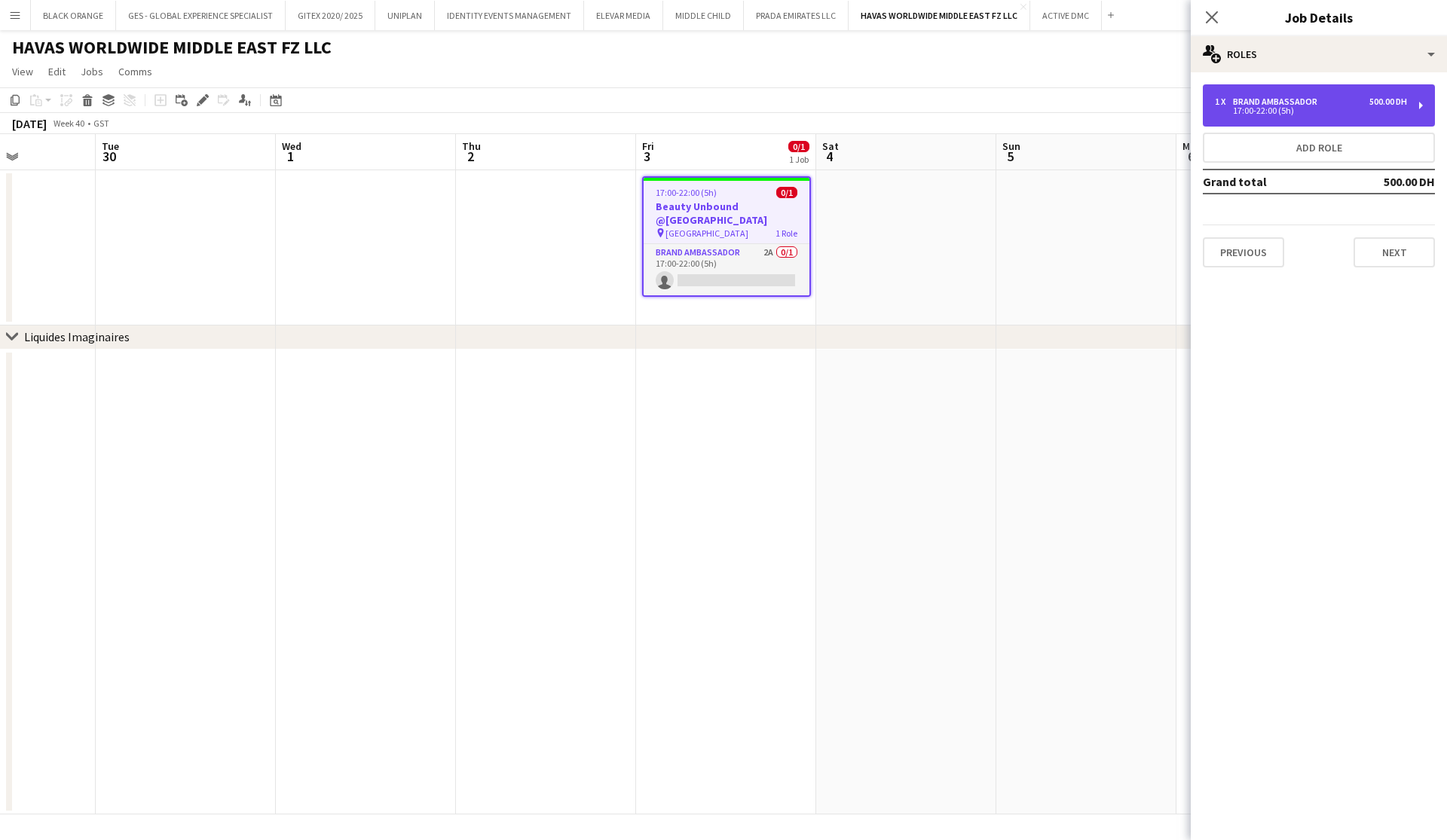
click at [1285, 112] on div "17:00-22:00 (5h)" at bounding box center [1311, 110] width 192 height 7
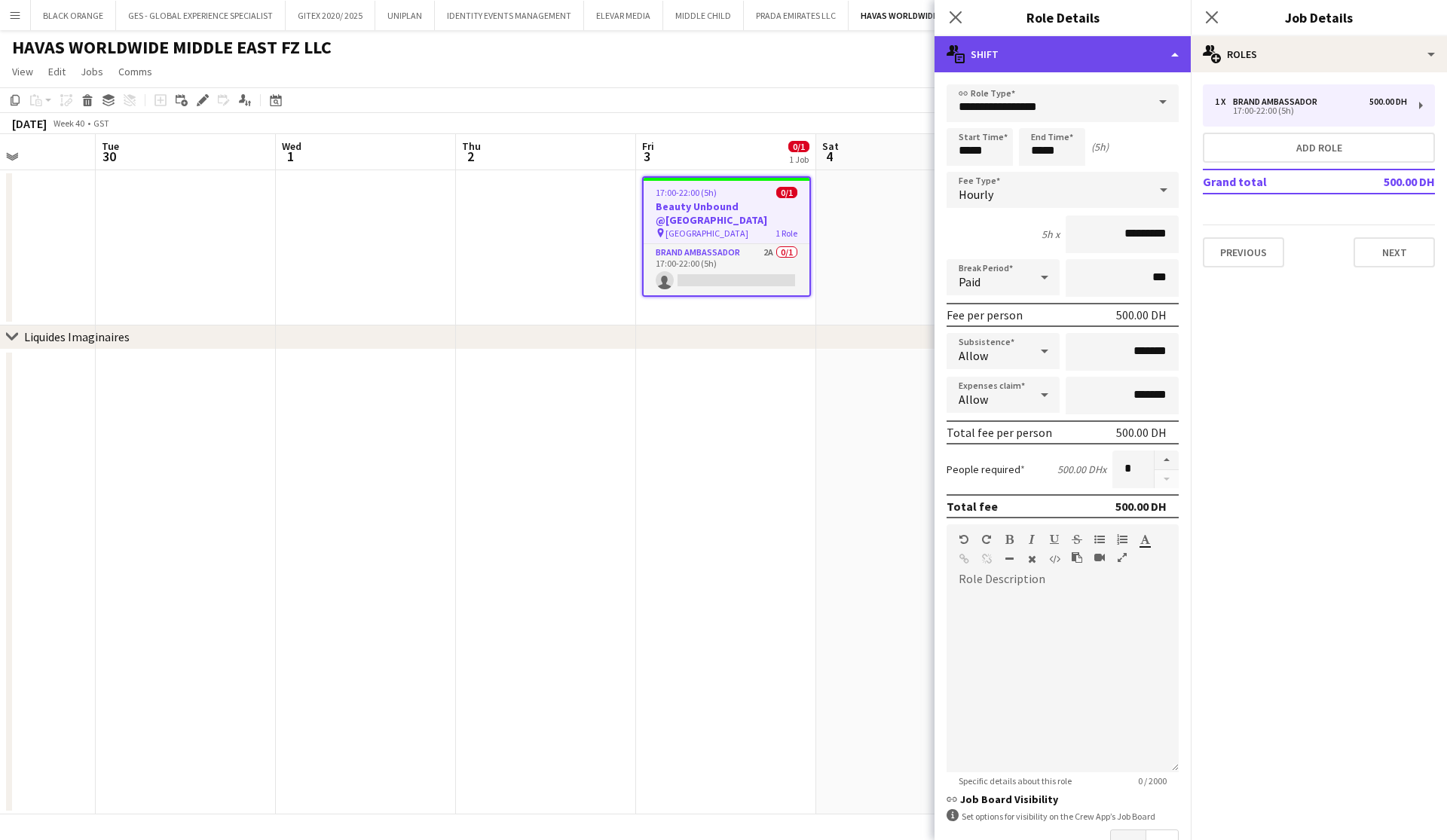
click at [1091, 57] on div "multiple-actions-text Shift" at bounding box center [1063, 54] width 256 height 36
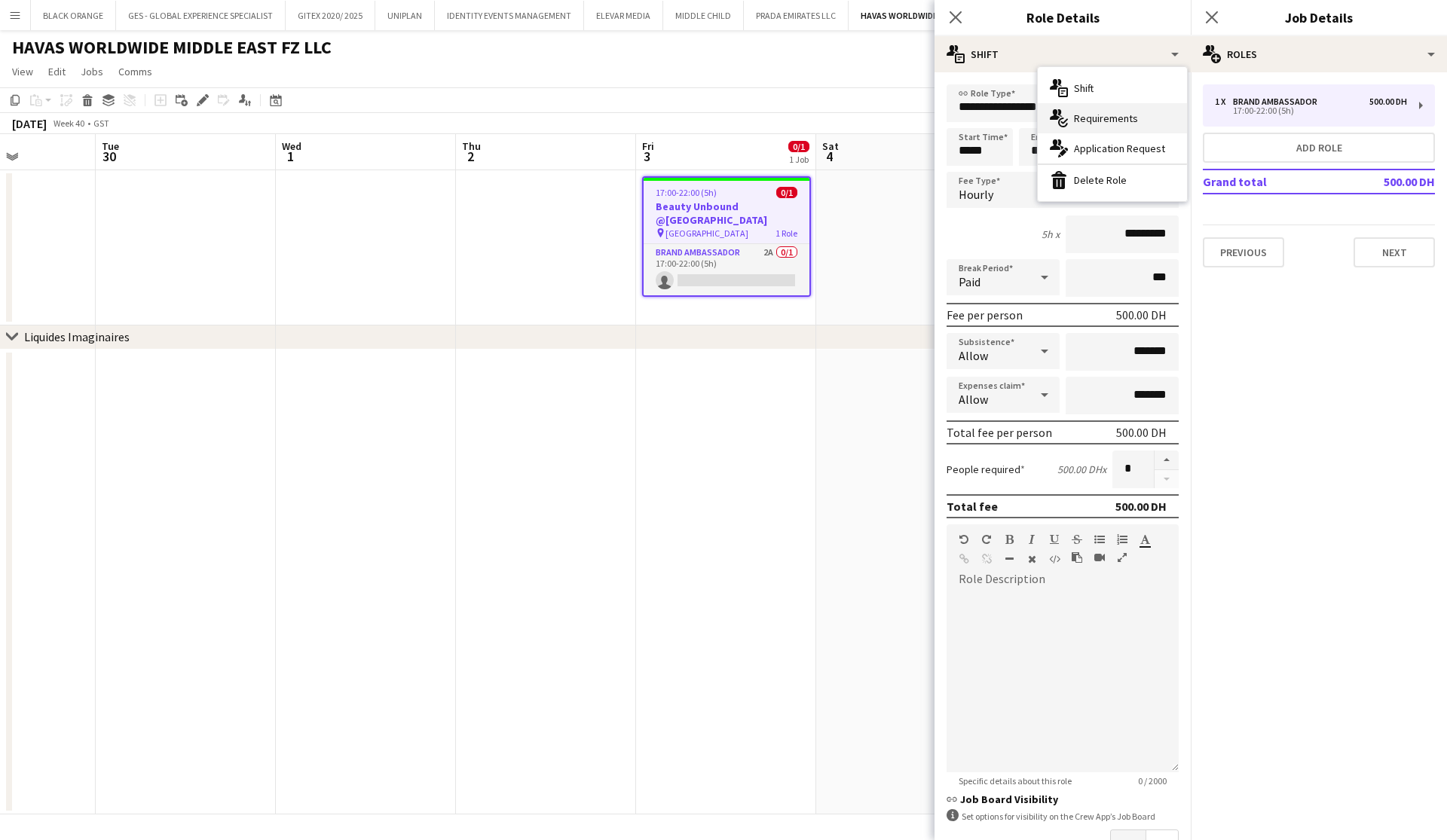
click at [1086, 115] on span "Requirements" at bounding box center [1106, 118] width 64 height 14
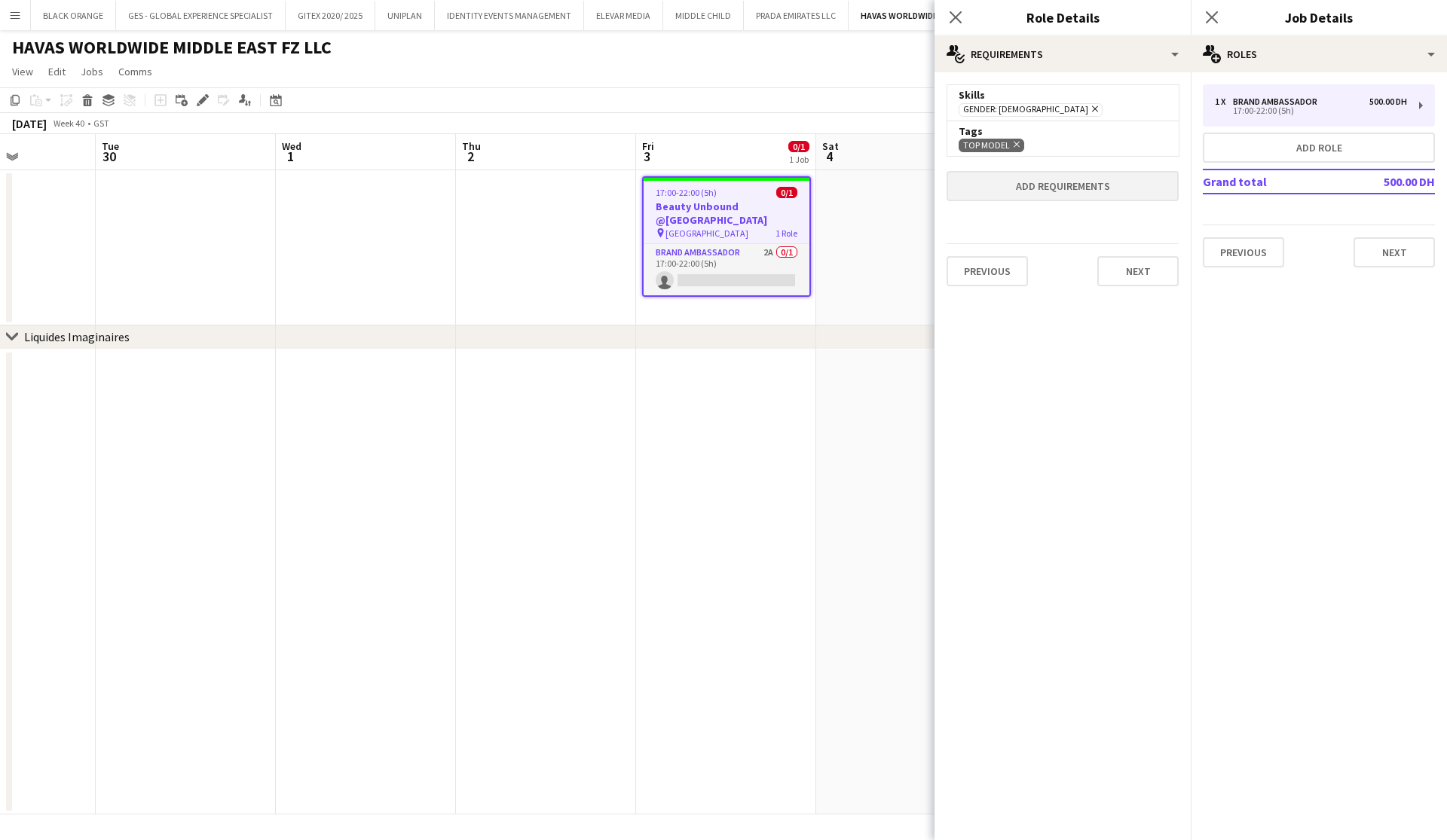
click at [1051, 194] on button "Add requirements" at bounding box center [1063, 186] width 232 height 30
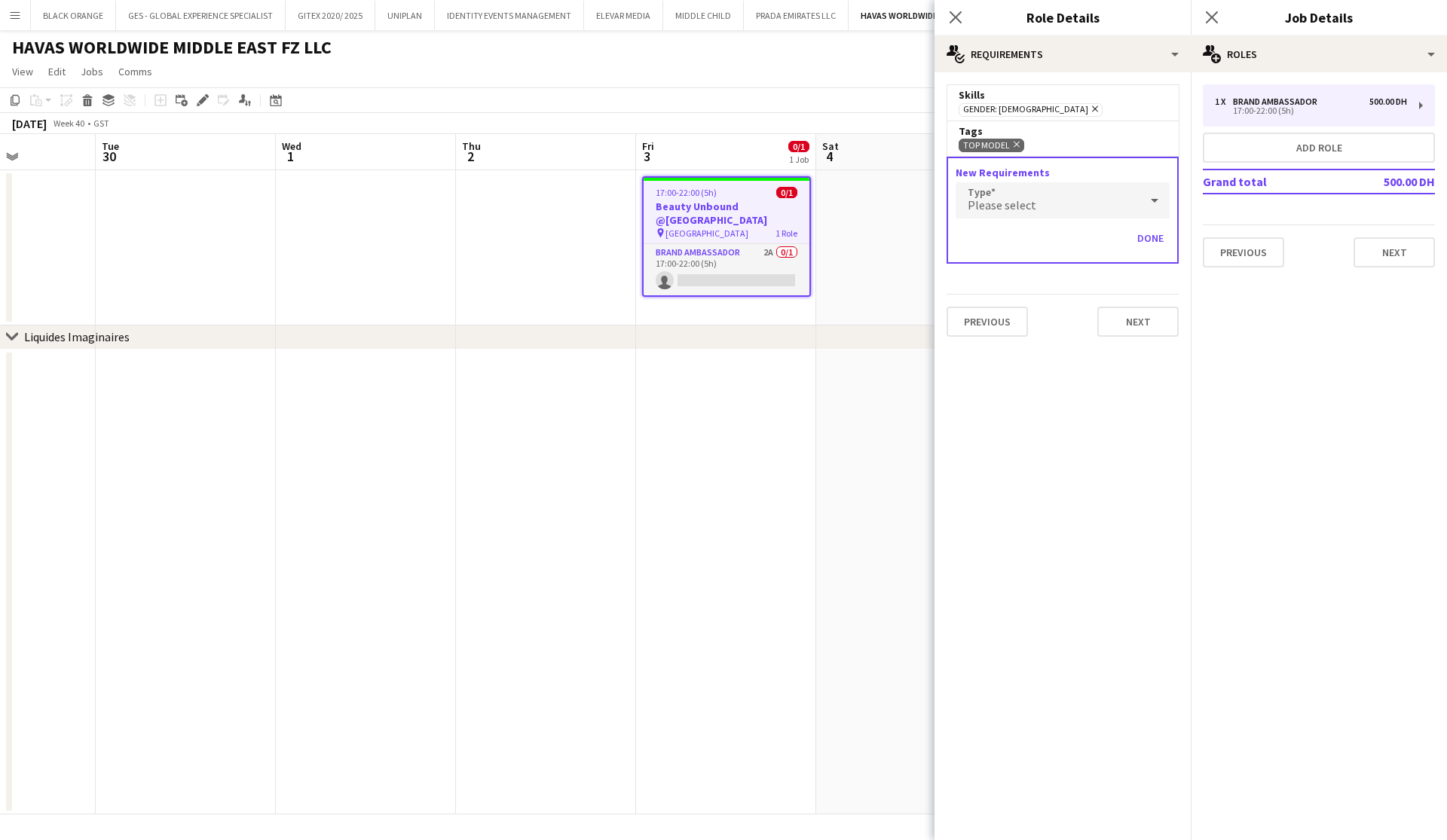
click at [1015, 147] on icon "Remove" at bounding box center [1015, 145] width 10 height 10
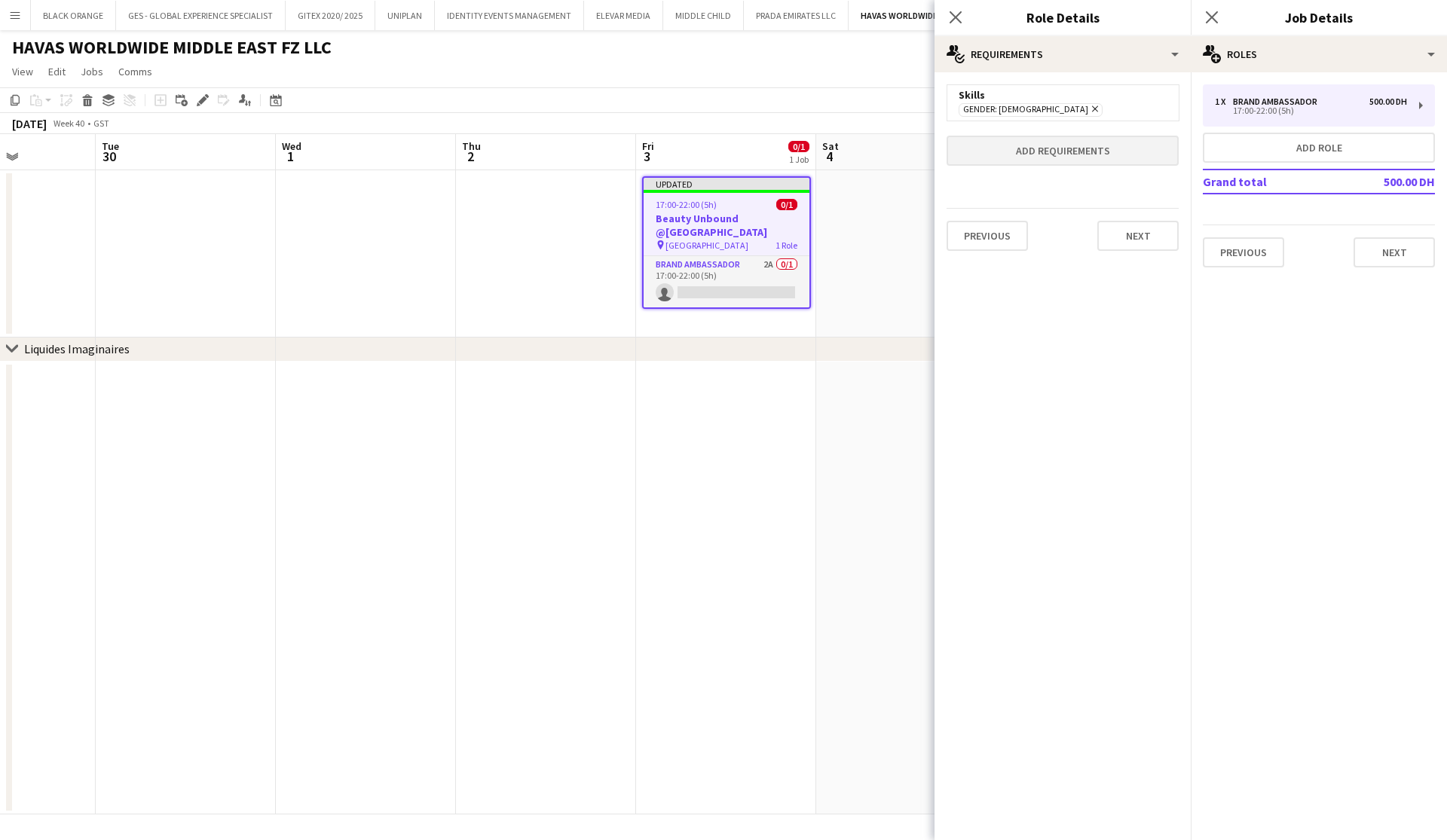
click at [1059, 147] on button "Add requirements" at bounding box center [1063, 150] width 232 height 30
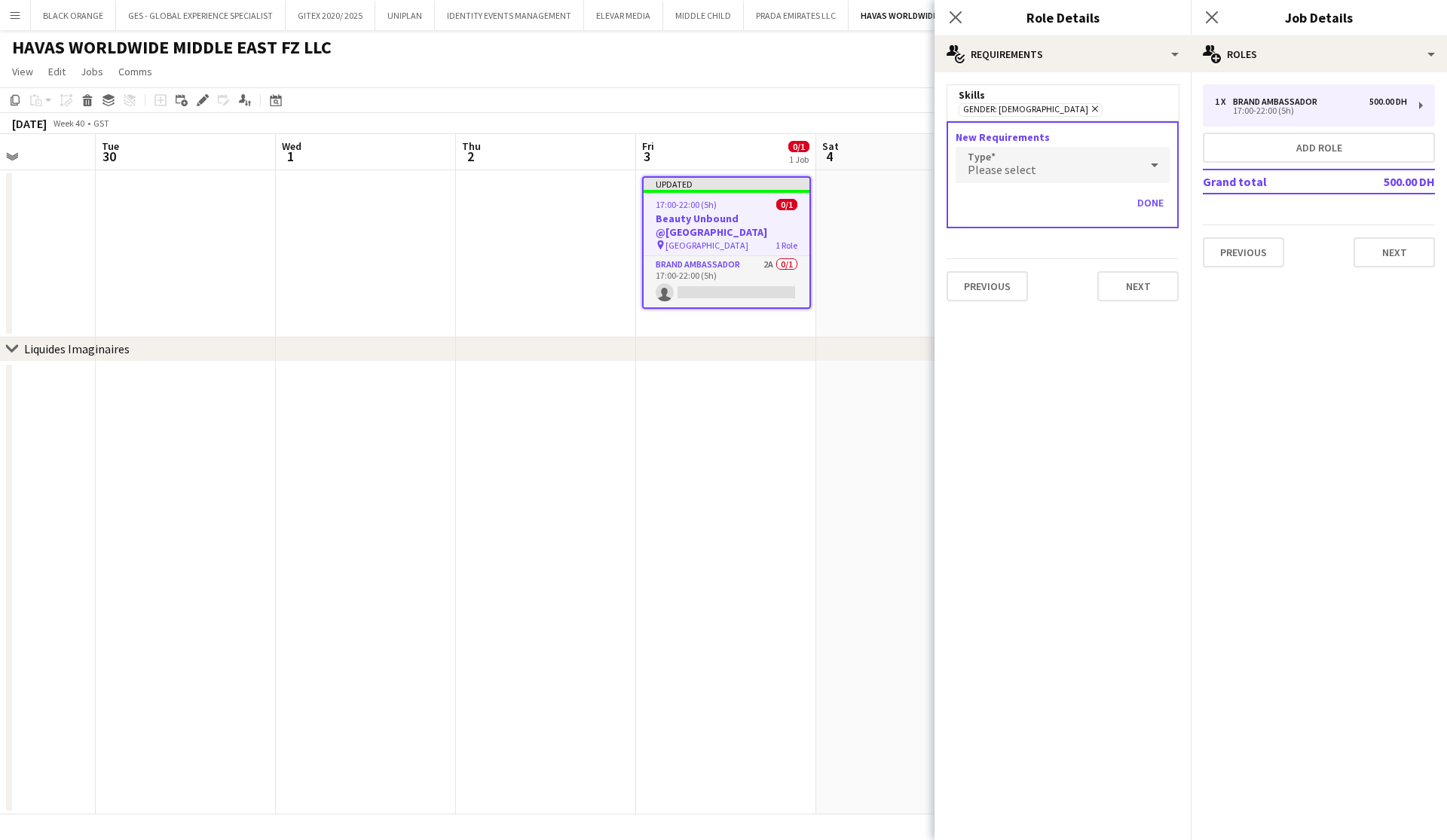
click at [1051, 172] on div "Please select" at bounding box center [1048, 165] width 184 height 36
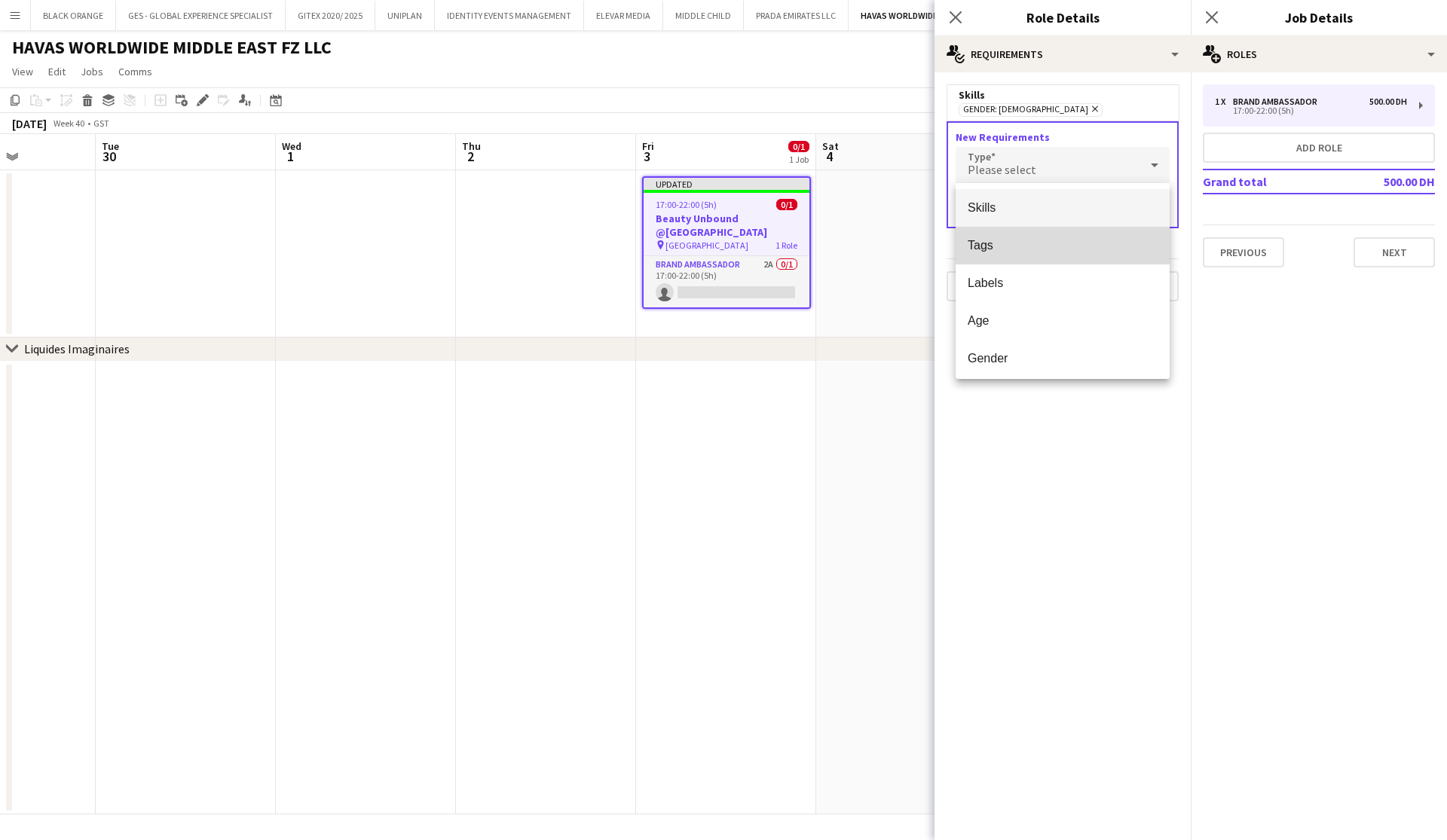
click at [999, 251] on span "Tags" at bounding box center [1062, 245] width 190 height 14
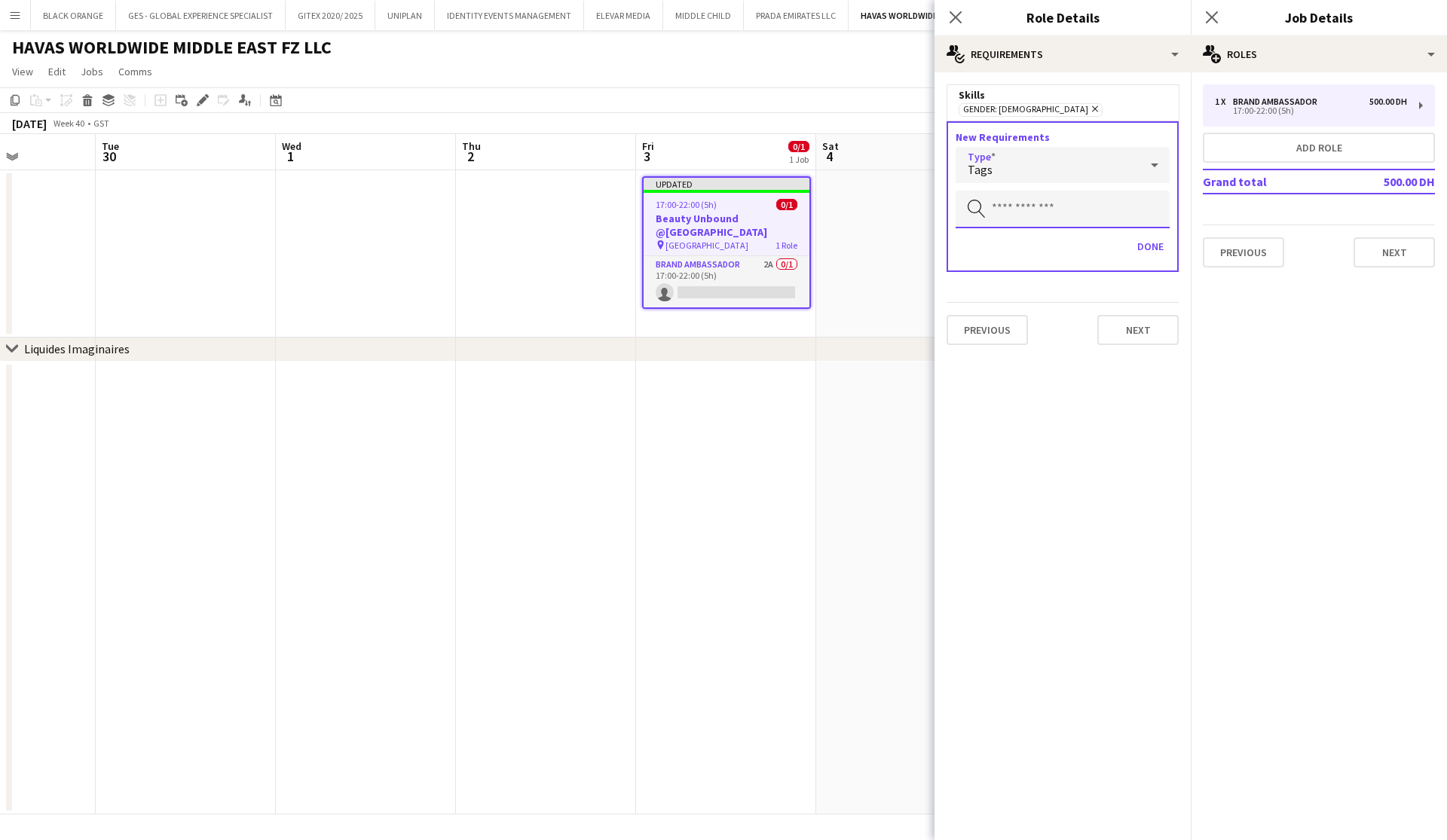
click at [1013, 191] on input "text" at bounding box center [1063, 209] width 214 height 38
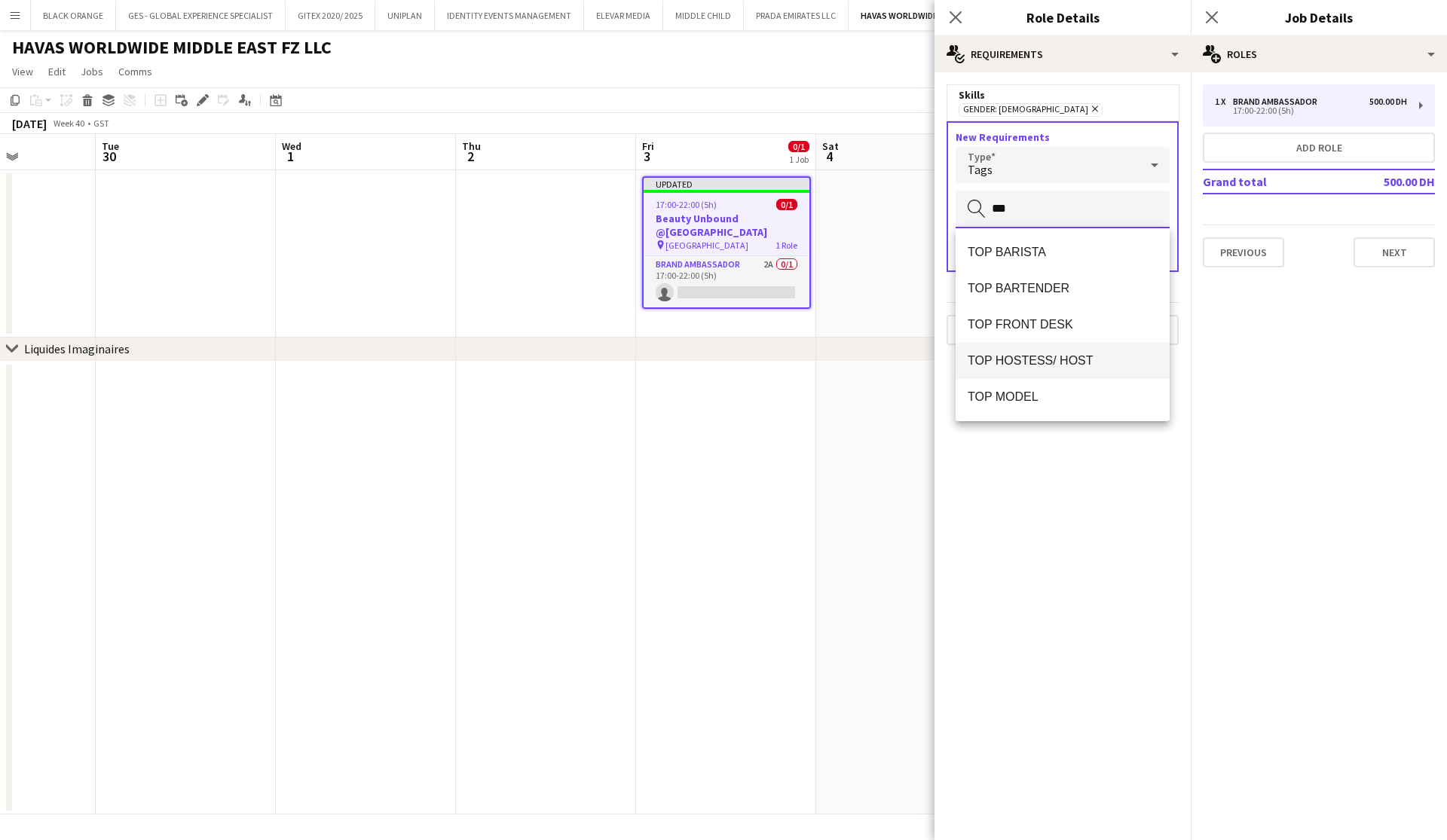
type input "***"
click at [1032, 365] on span "TOP HOSTESS/ HOST" at bounding box center [1062, 360] width 190 height 14
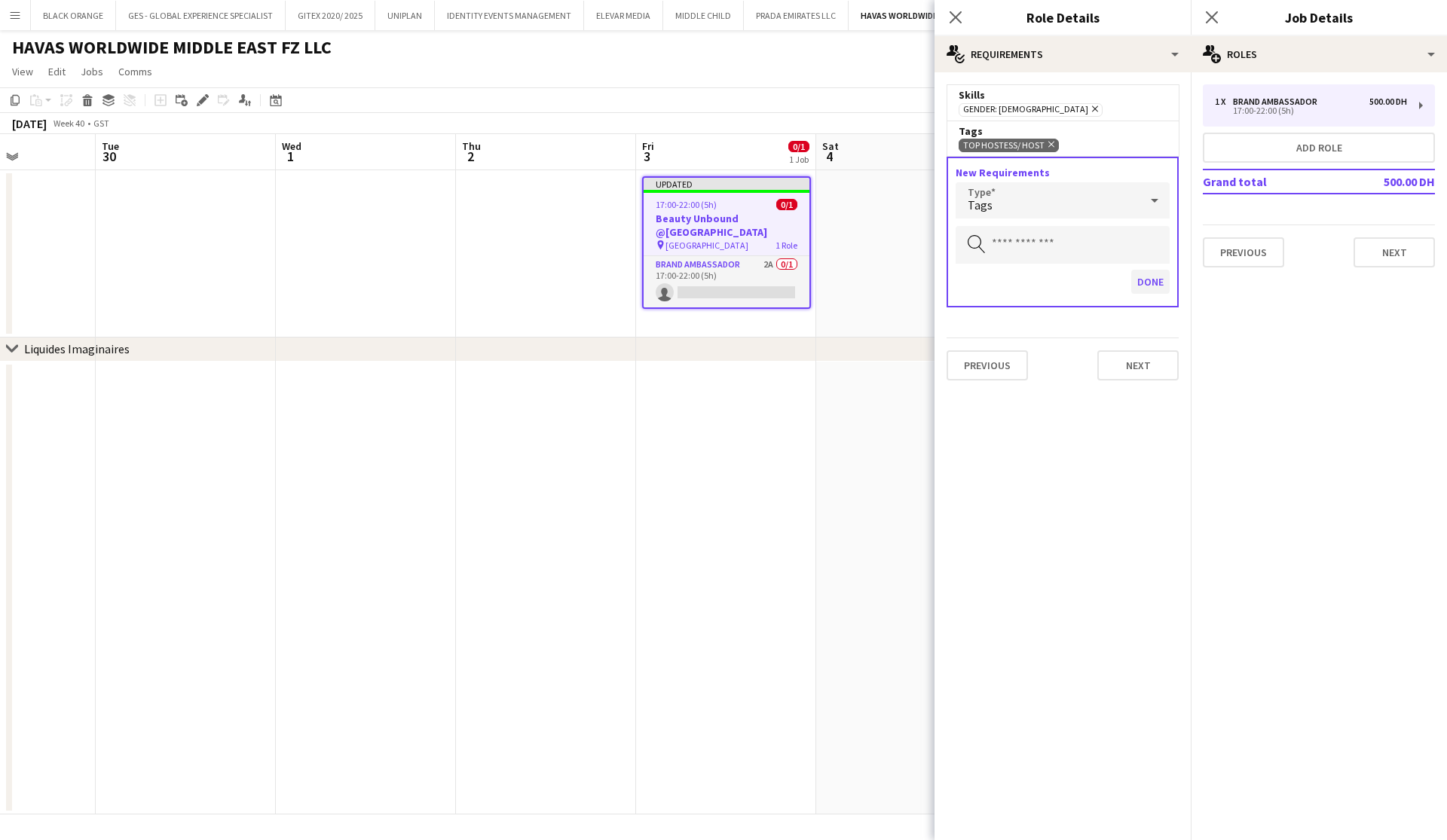
click at [1155, 284] on button "Done" at bounding box center [1151, 282] width 39 height 24
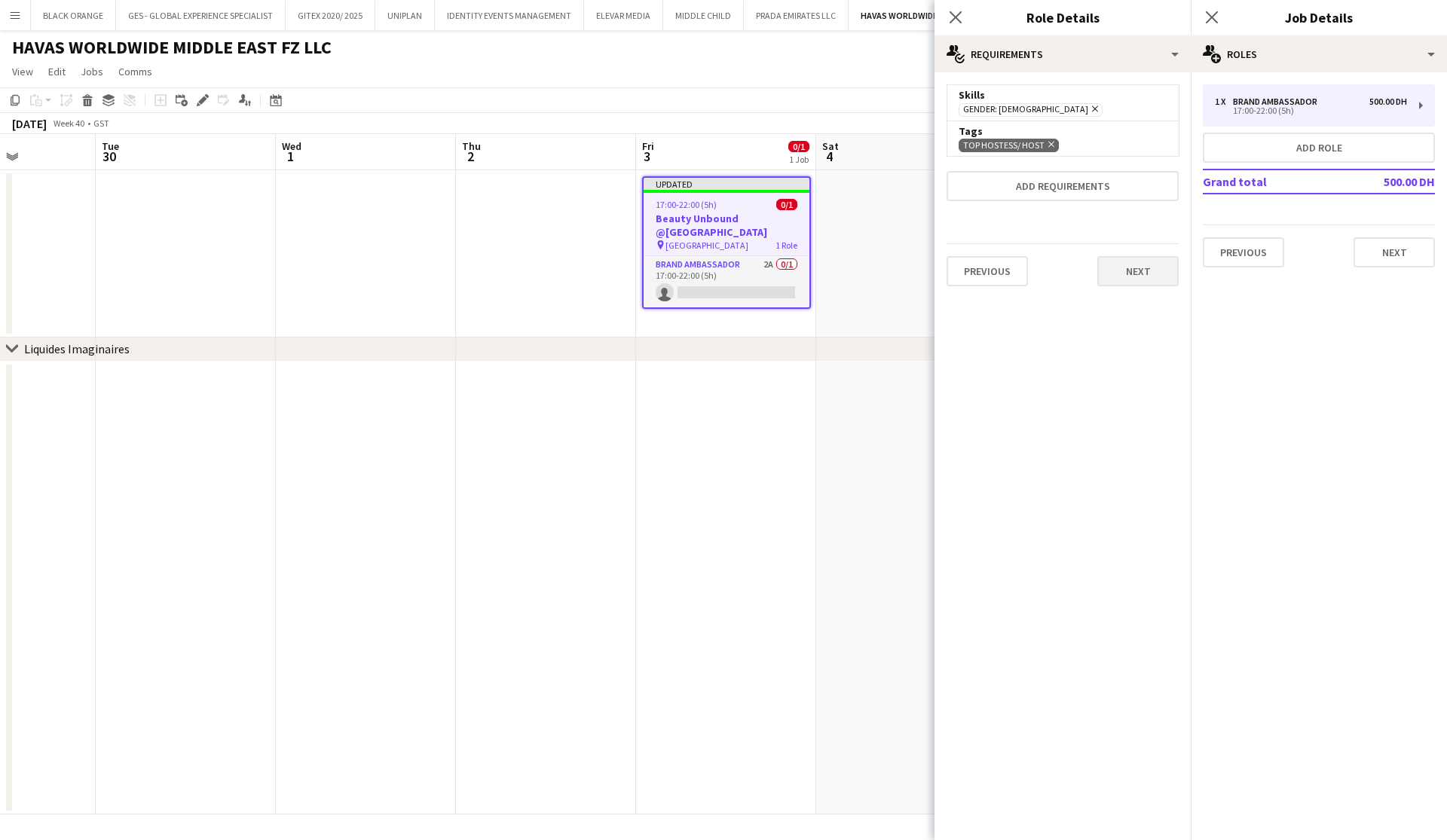
click at [1133, 279] on button "Next" at bounding box center [1137, 271] width 81 height 30
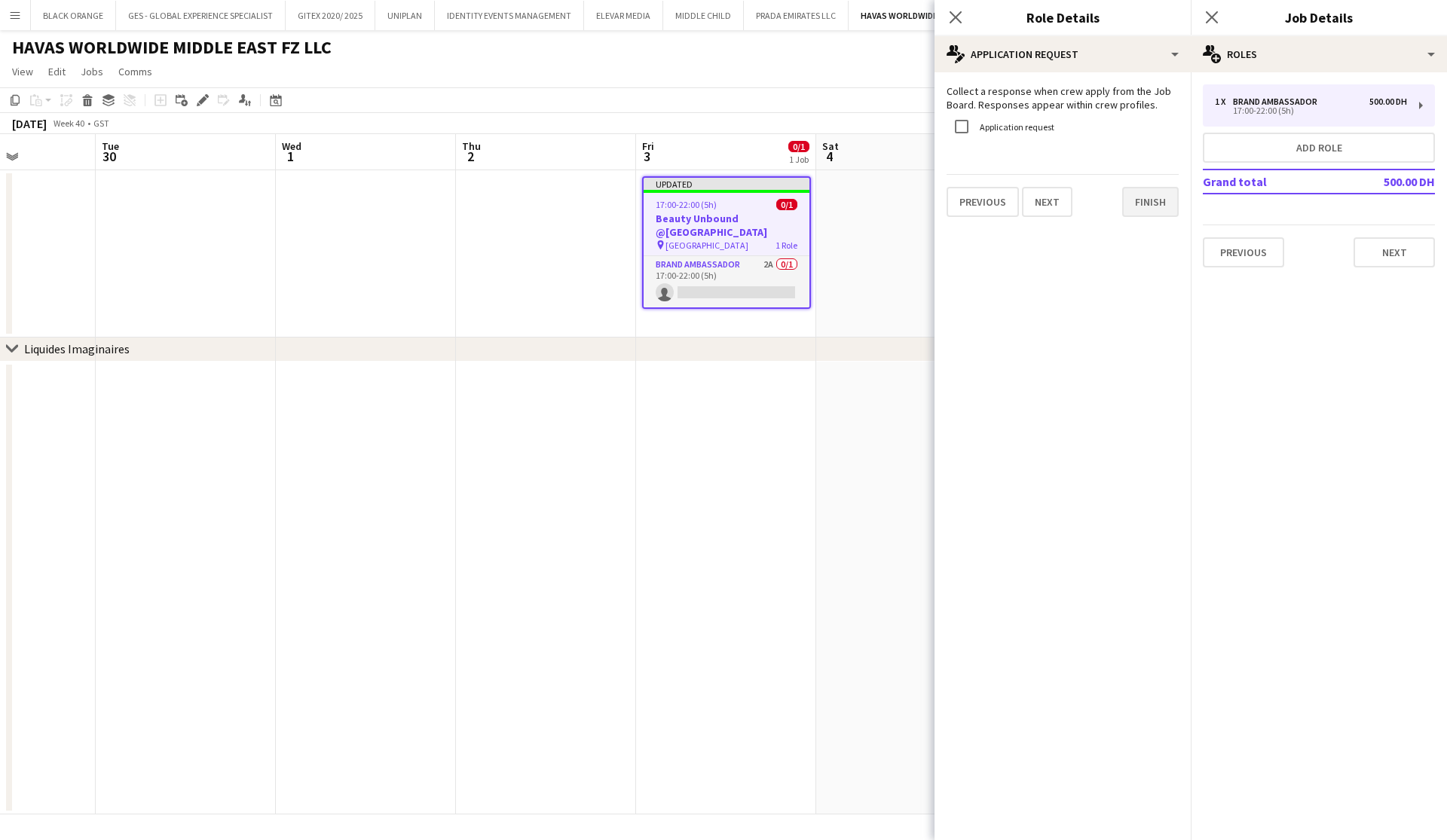
click at [1141, 207] on button "Finish" at bounding box center [1151, 202] width 57 height 30
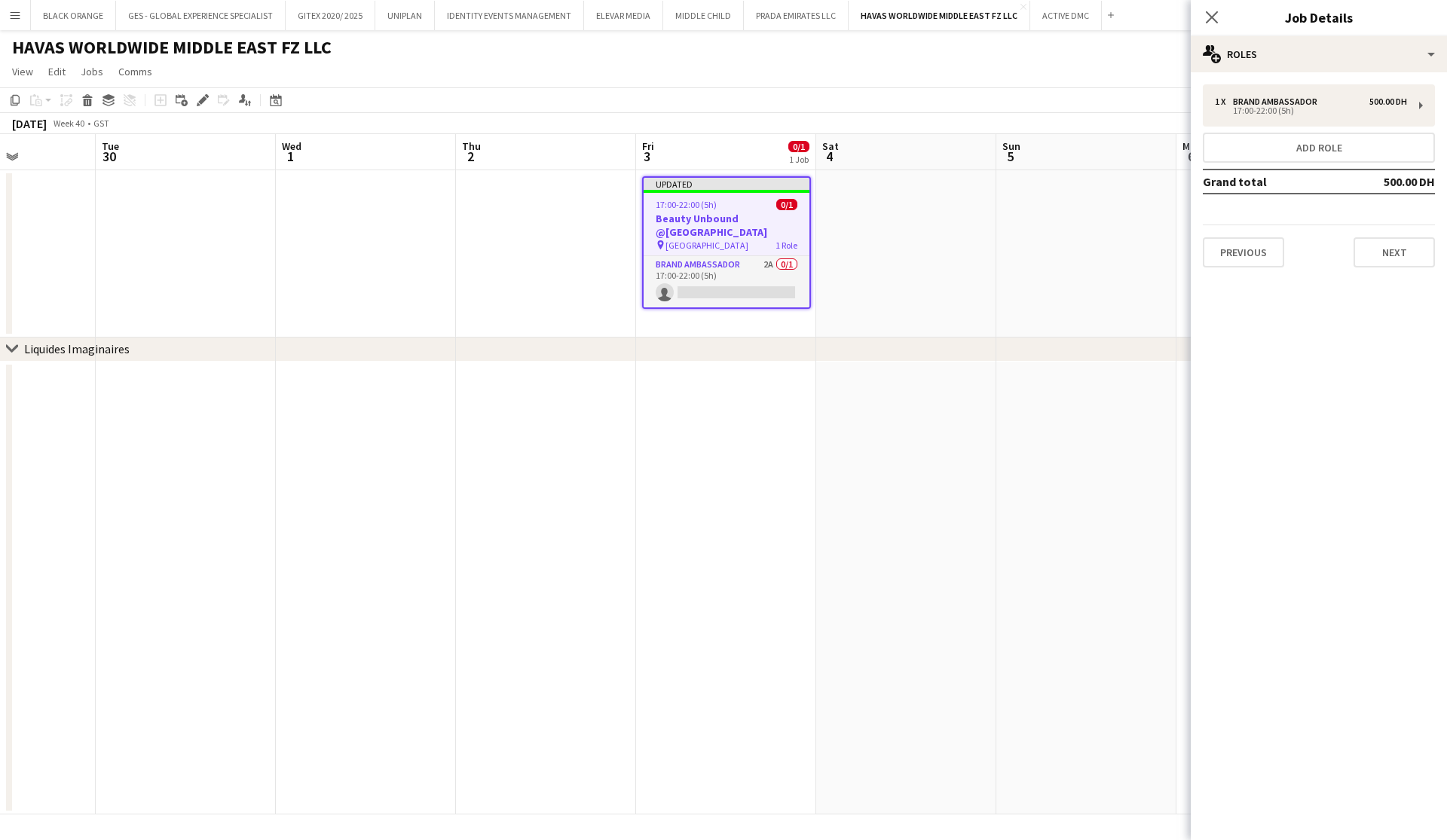
click at [1096, 255] on app-date-cell at bounding box center [1086, 254] width 180 height 168
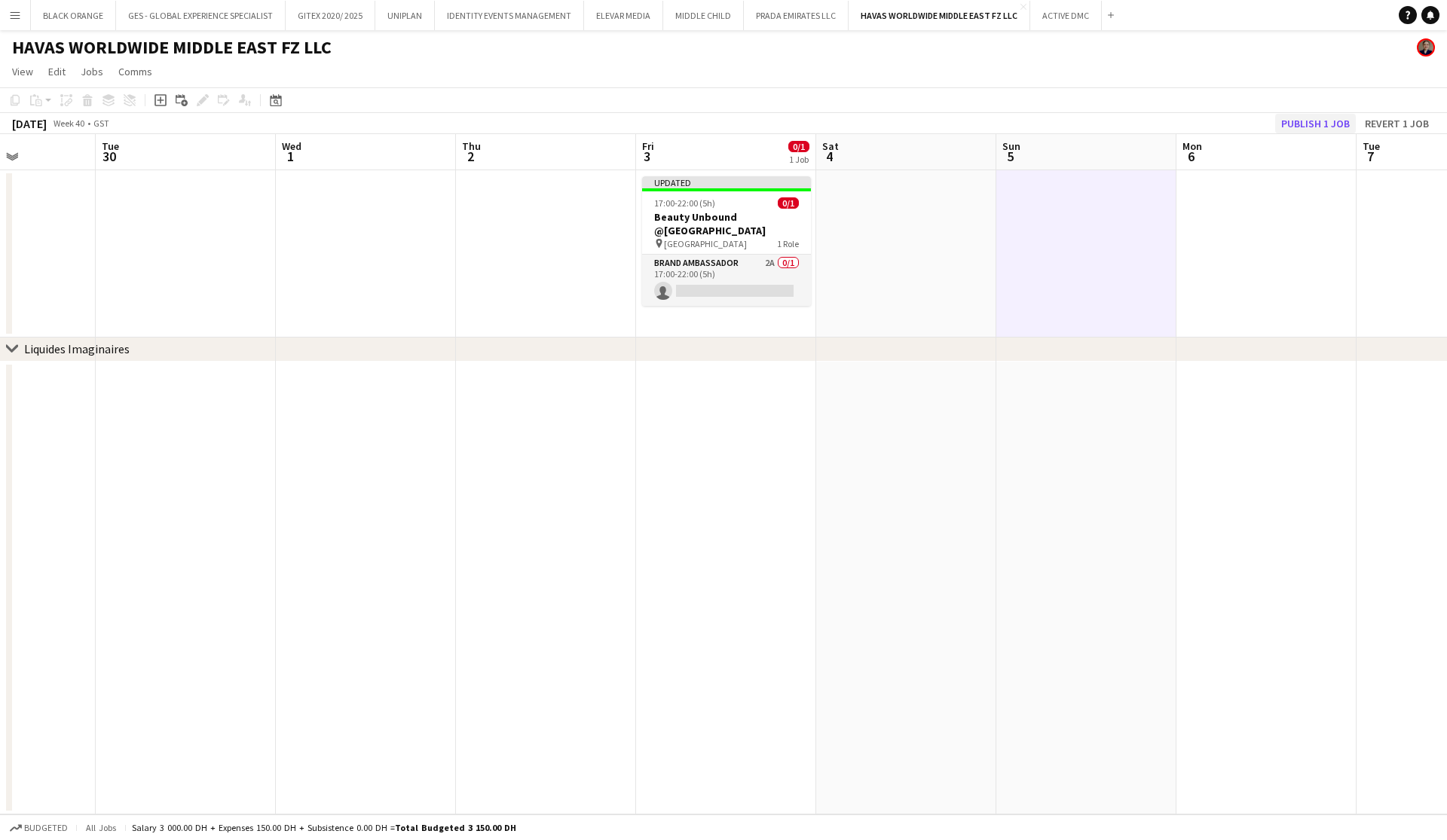
click at [1319, 119] on button "Publish 1 job" at bounding box center [1316, 124] width 80 height 20
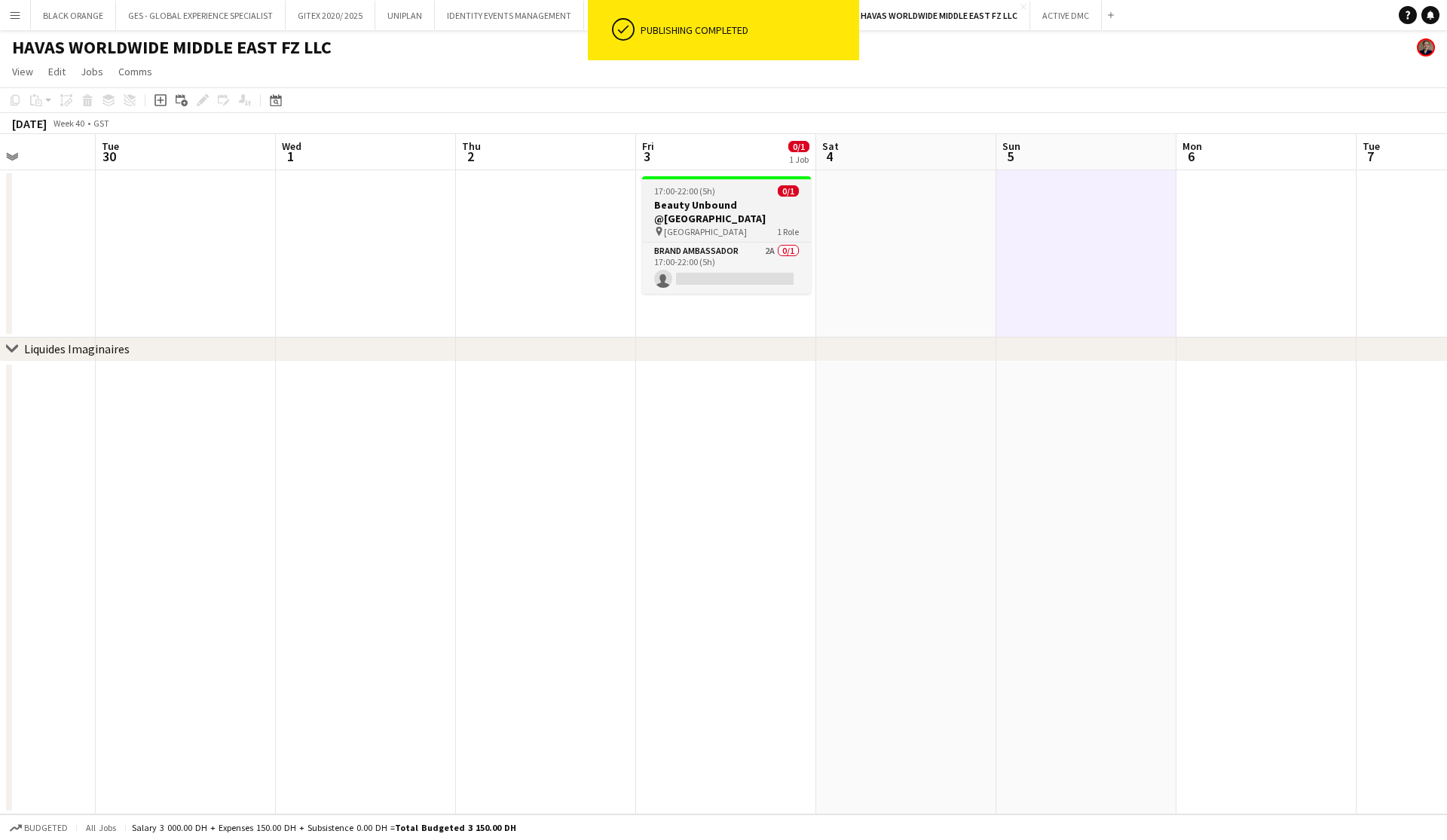
click at [678, 228] on span "[GEOGRAPHIC_DATA]" at bounding box center [705, 232] width 83 height 11
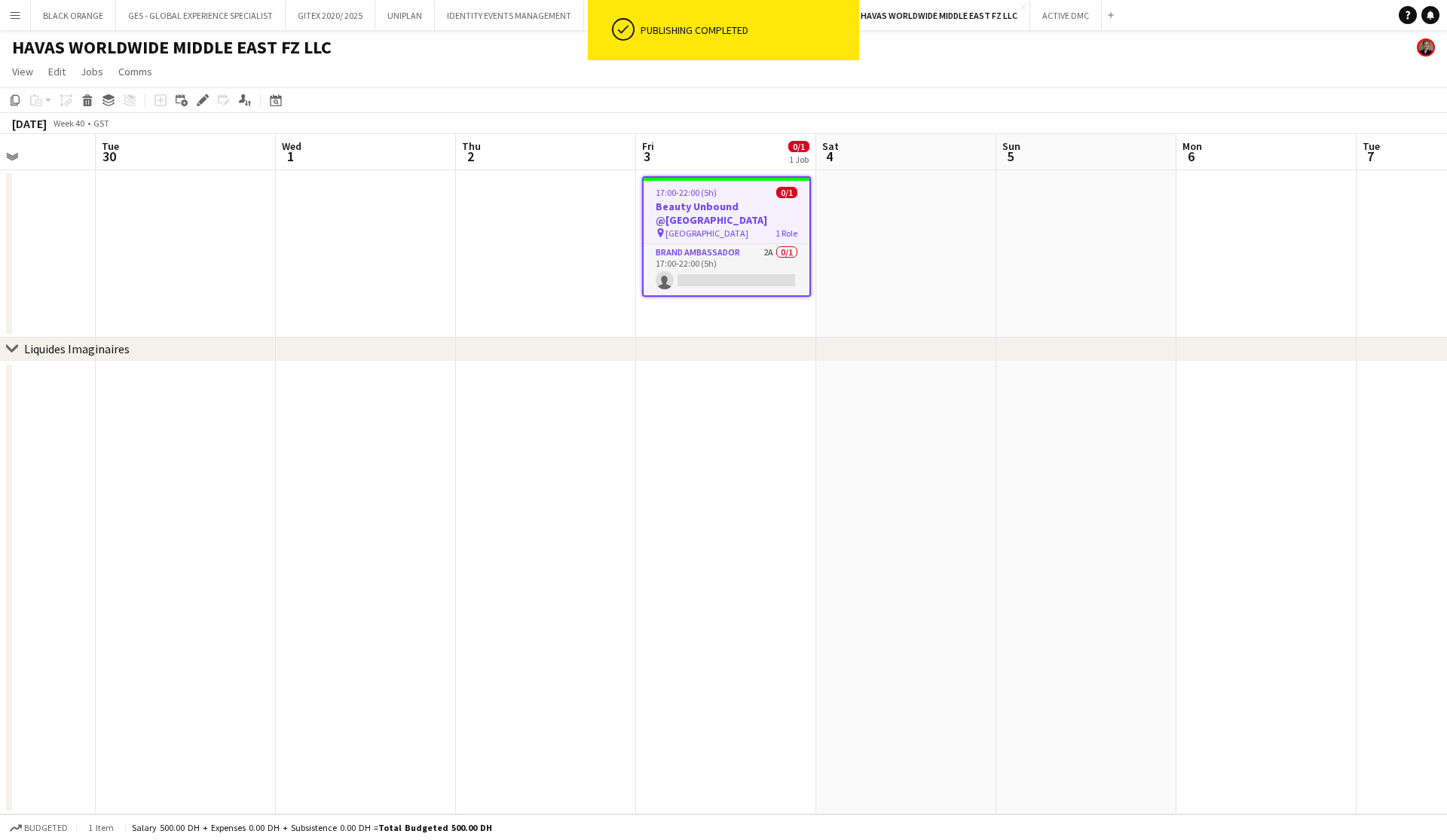
click at [945, 259] on app-date-cell at bounding box center [906, 254] width 180 height 168
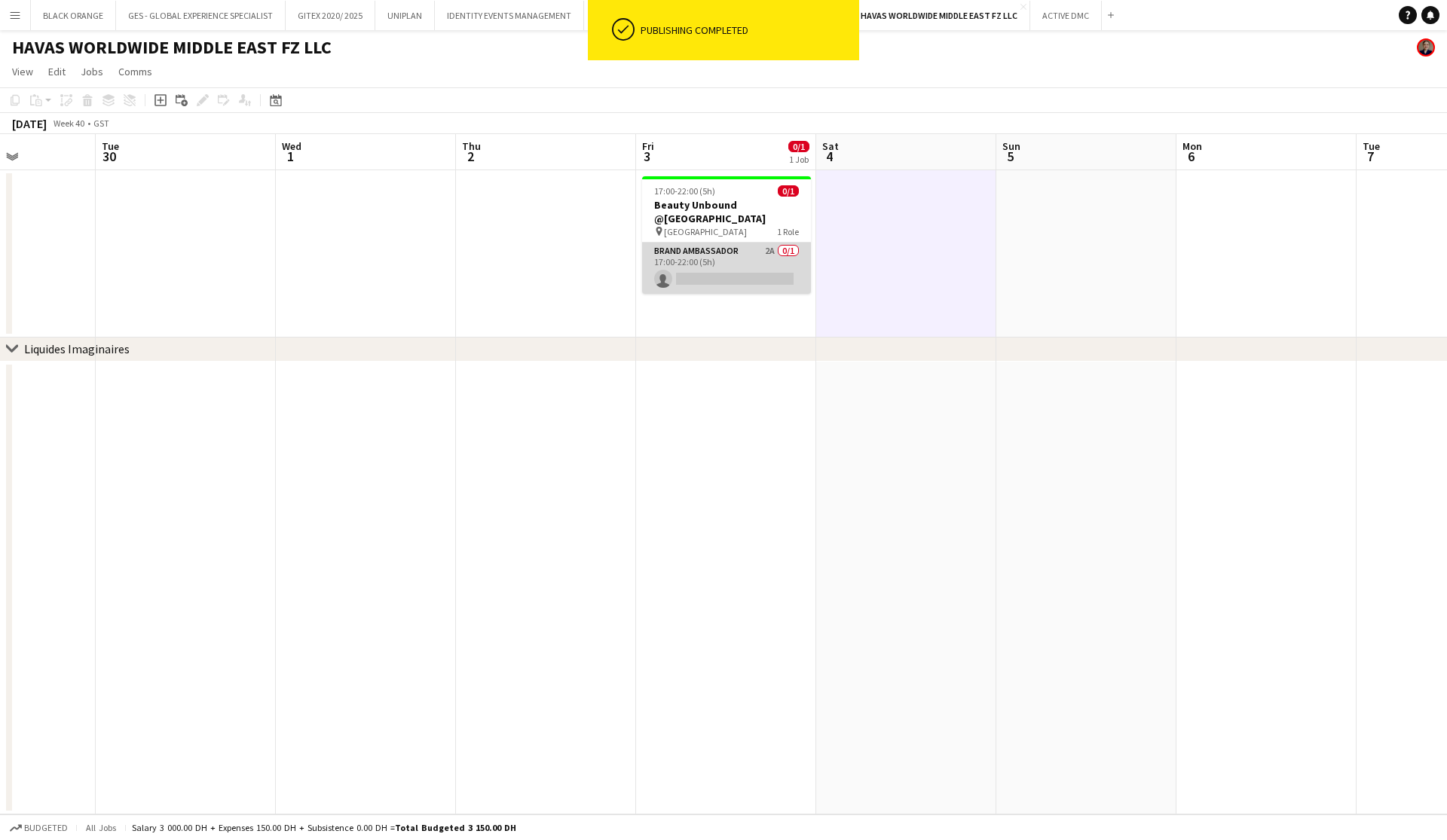
click at [742, 282] on app-card-role "Brand Ambassador 2A 0/1 17:00-22:00 (5h) single-neutral-actions" at bounding box center [727, 269] width 169 height 51
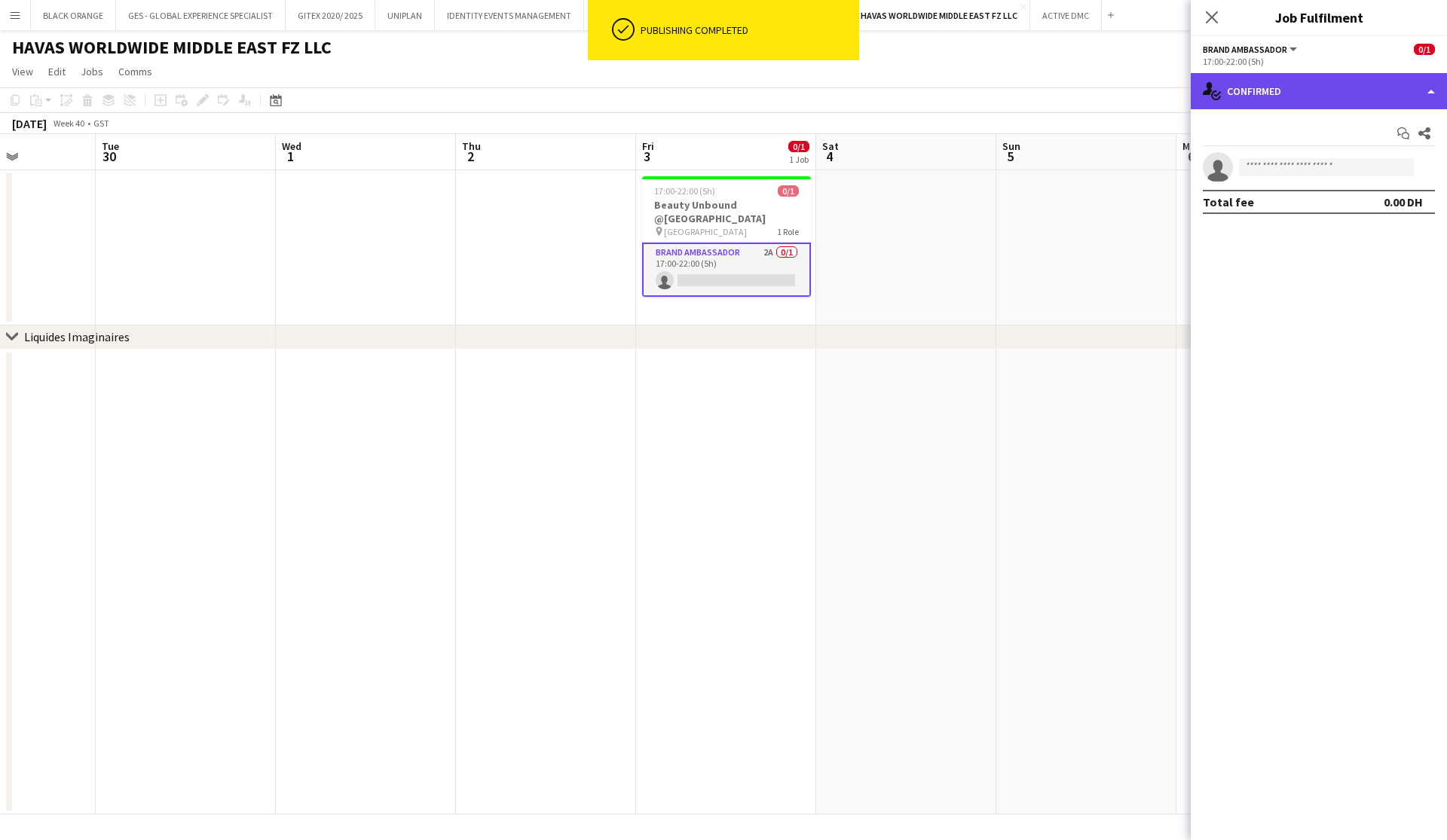
click at [1390, 92] on div "single-neutral-actions-check-2 Confirmed" at bounding box center [1319, 91] width 256 height 36
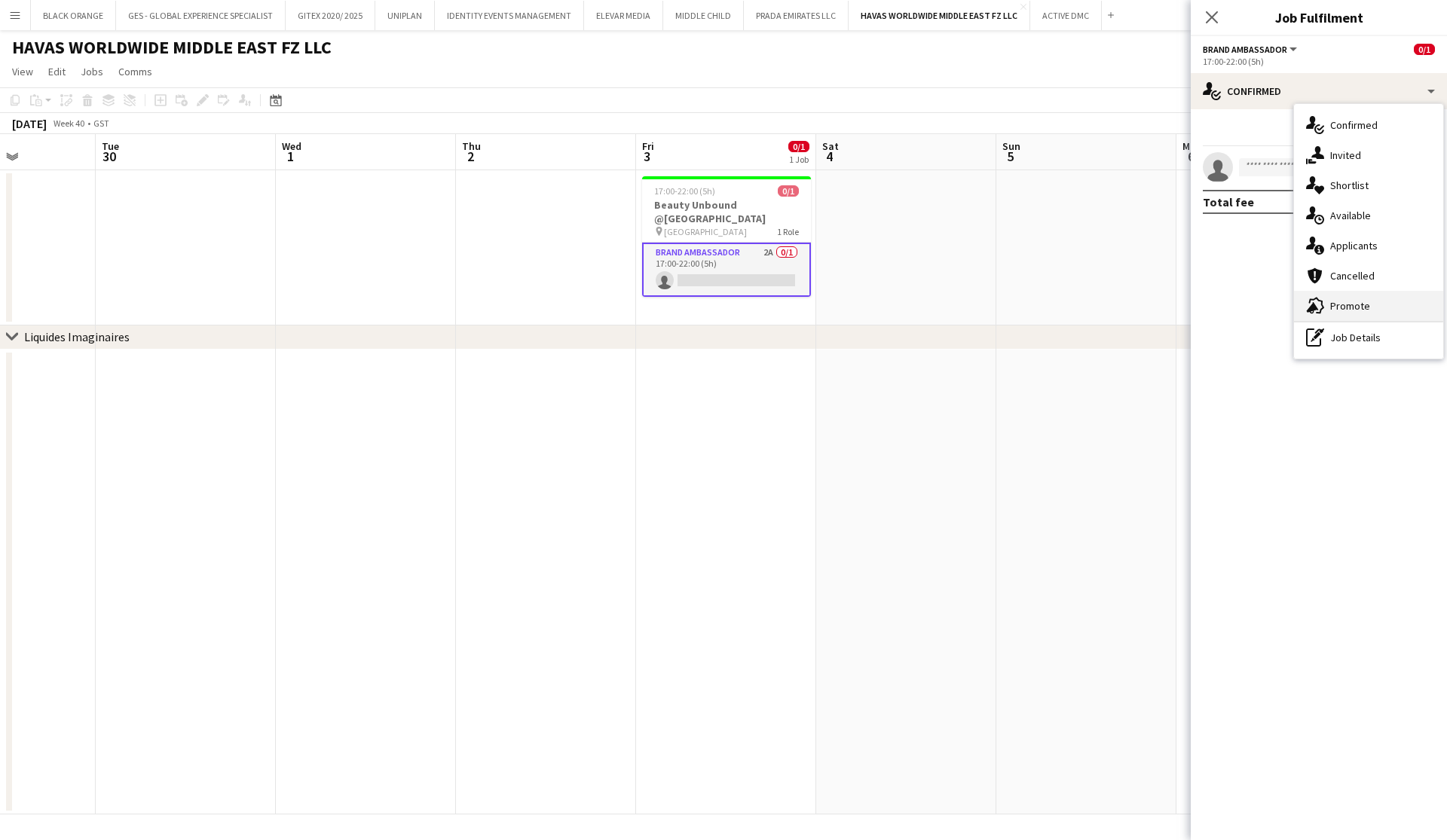
click at [1359, 308] on span "Promote" at bounding box center [1350, 305] width 40 height 14
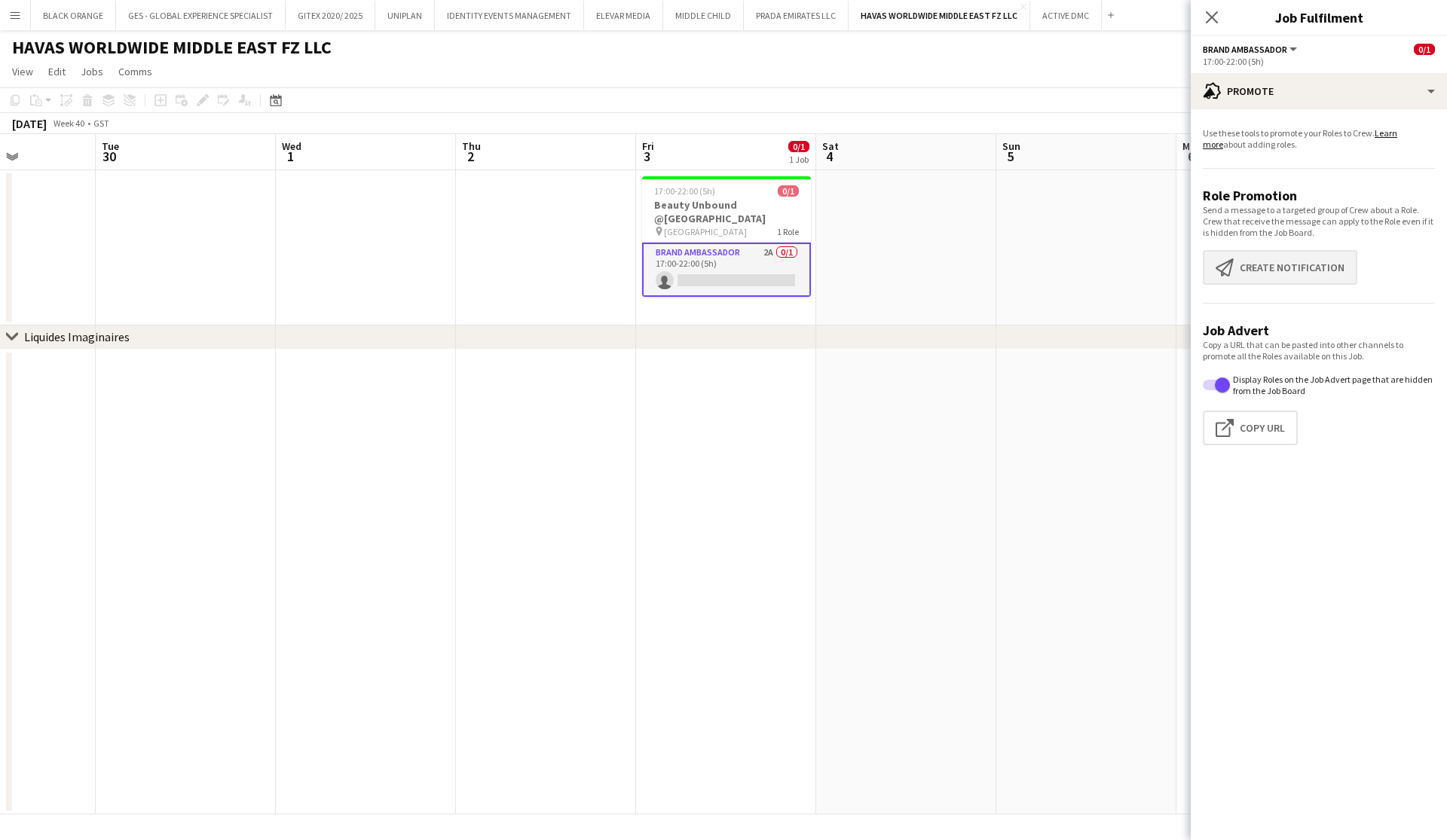
click at [1265, 271] on button "Create notification Create notification" at bounding box center [1280, 268] width 154 height 34
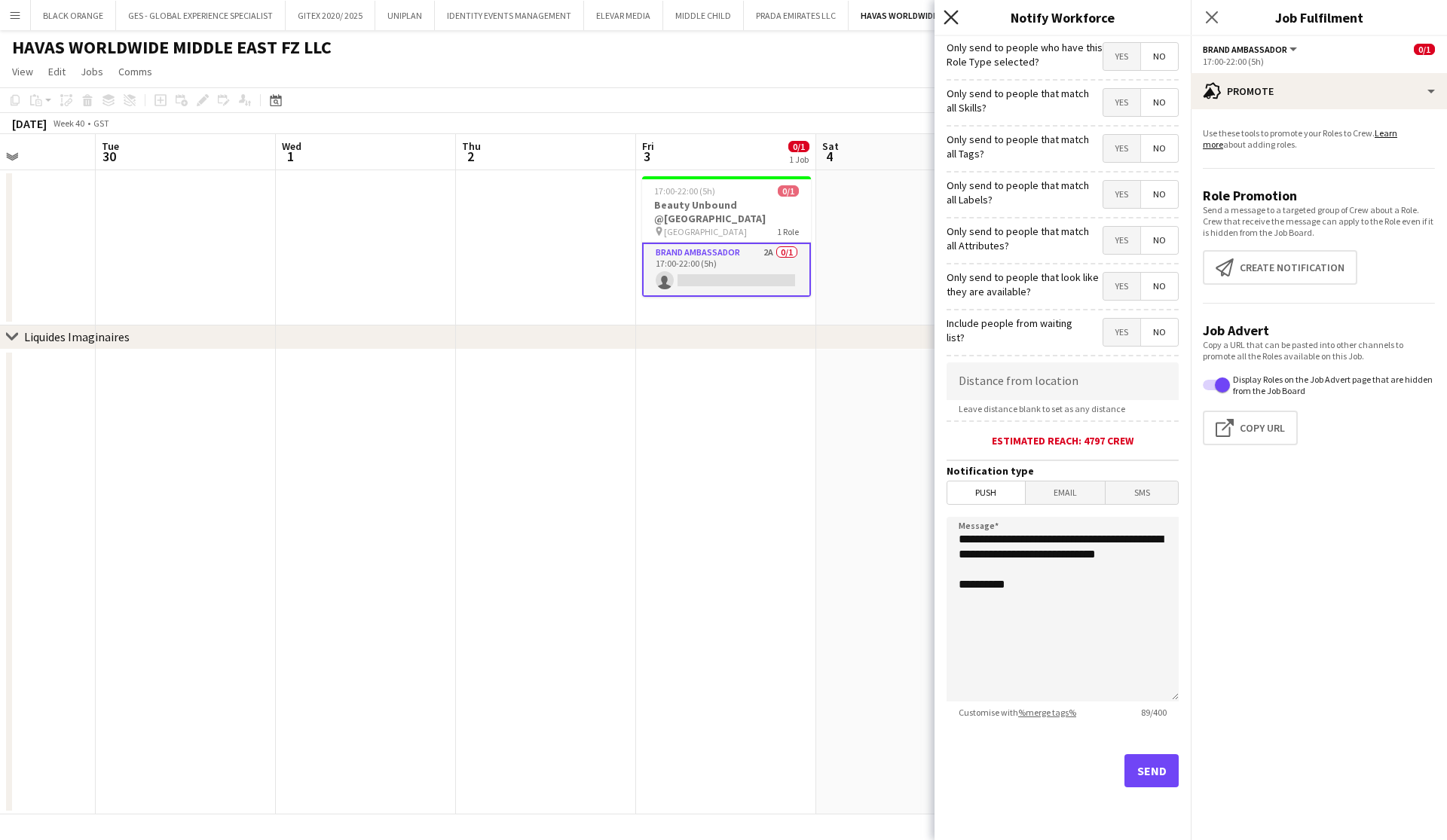
click at [953, 23] on icon "Close pop-in" at bounding box center [950, 16] width 14 height 14
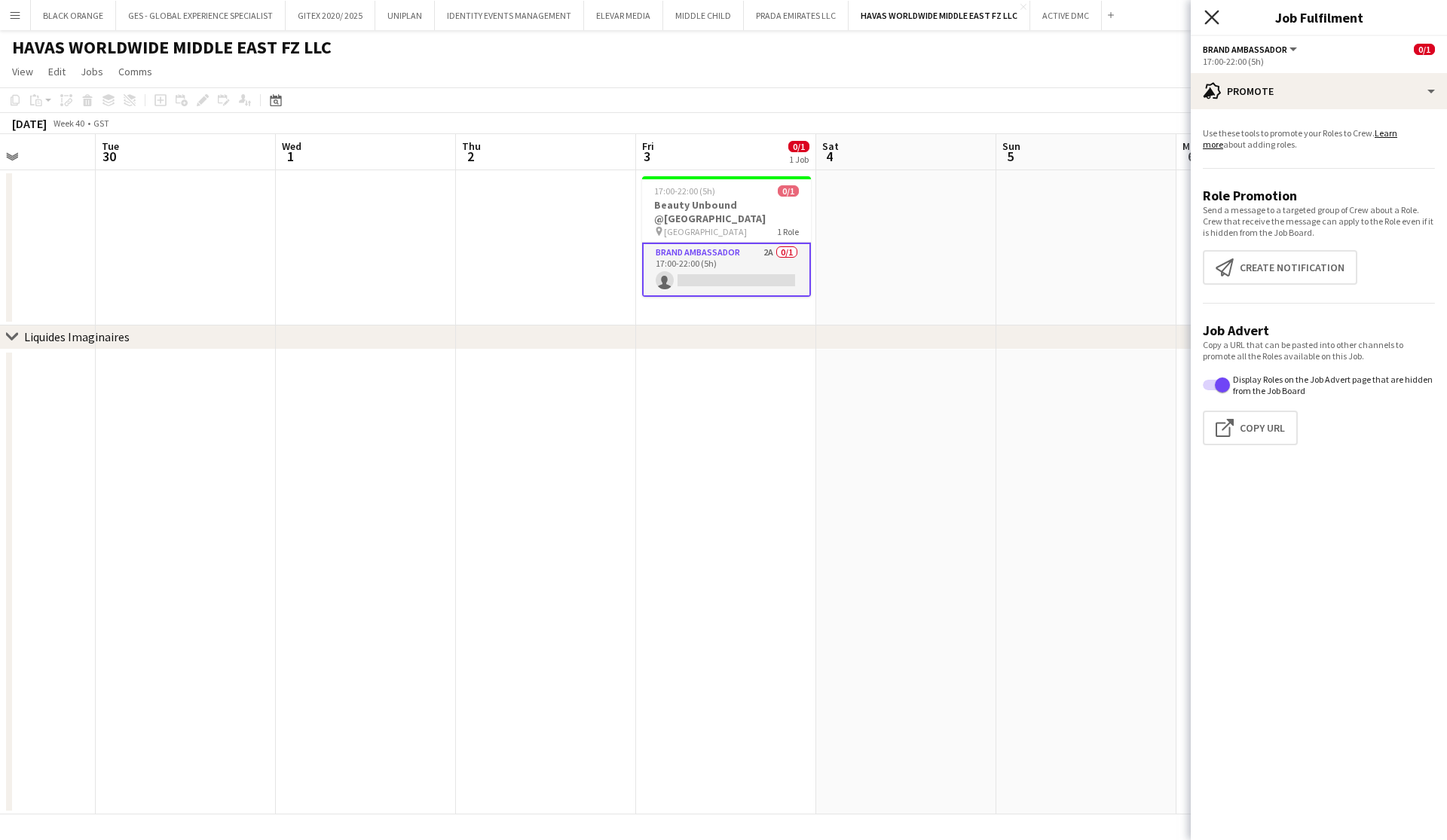
click at [1208, 19] on icon "Close pop-in" at bounding box center [1211, 16] width 14 height 14
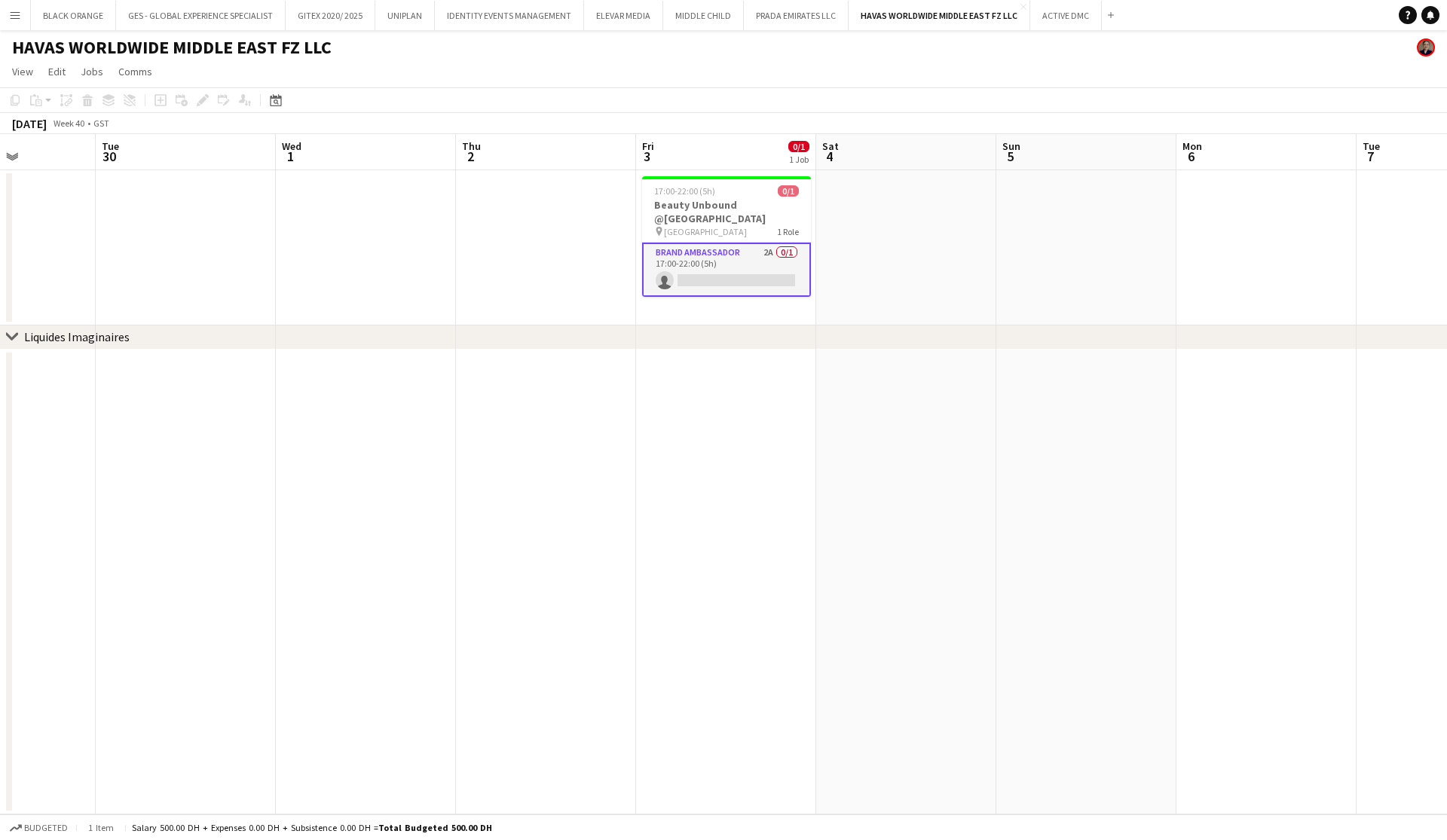
click at [710, 260] on app-card-role "Brand Ambassador 2A 0/1 17:00-22:00 (5h) single-neutral-actions" at bounding box center [727, 270] width 169 height 54
click at [705, 219] on h3 "Beauty Unbound @[GEOGRAPHIC_DATA]" at bounding box center [727, 211] width 169 height 27
click at [200, 101] on icon at bounding box center [202, 100] width 8 height 8
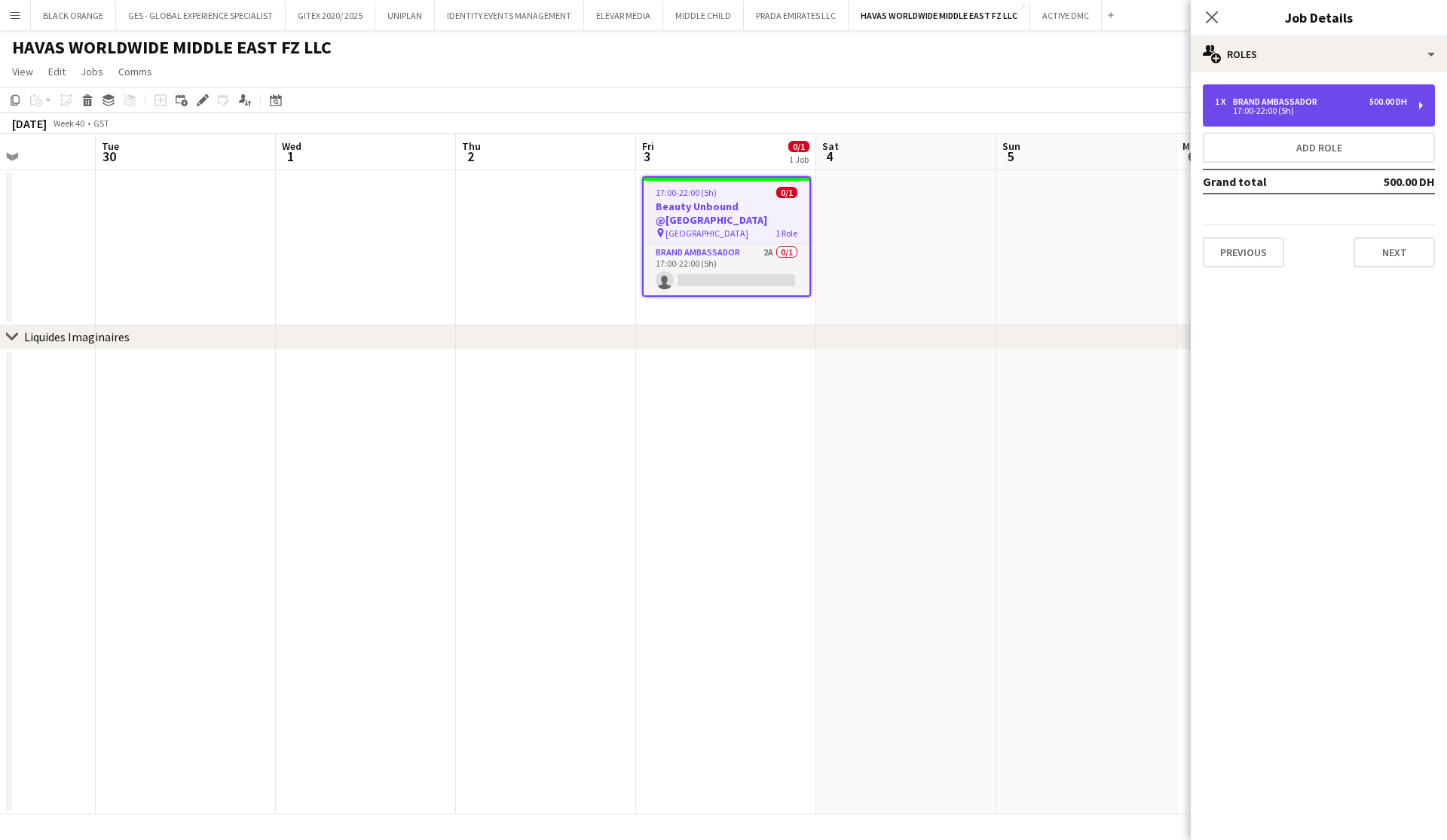
click at [1275, 113] on div "17:00-22:00 (5h)" at bounding box center [1311, 110] width 192 height 7
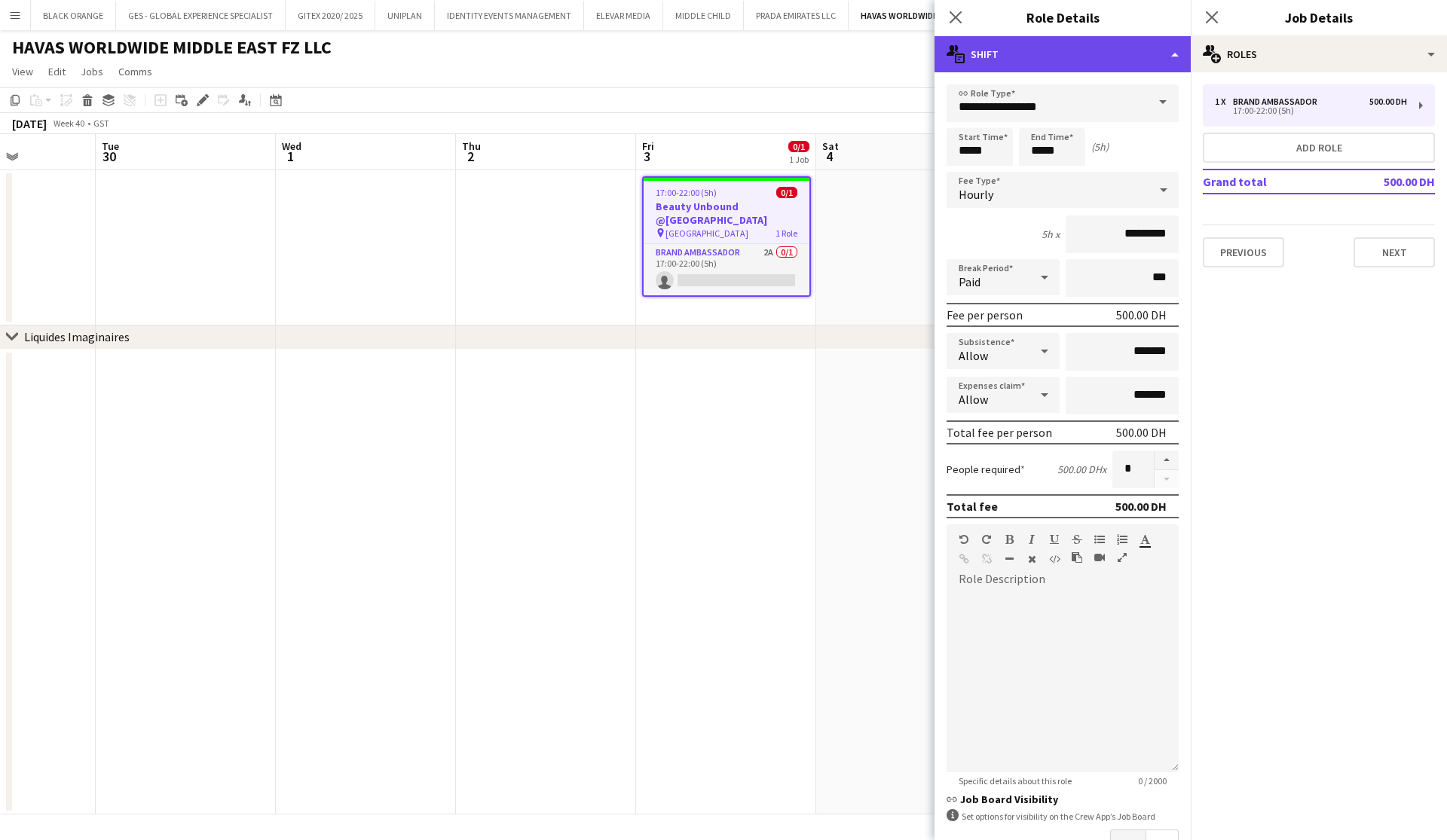
click at [1106, 54] on div "multiple-actions-text Shift" at bounding box center [1063, 54] width 256 height 36
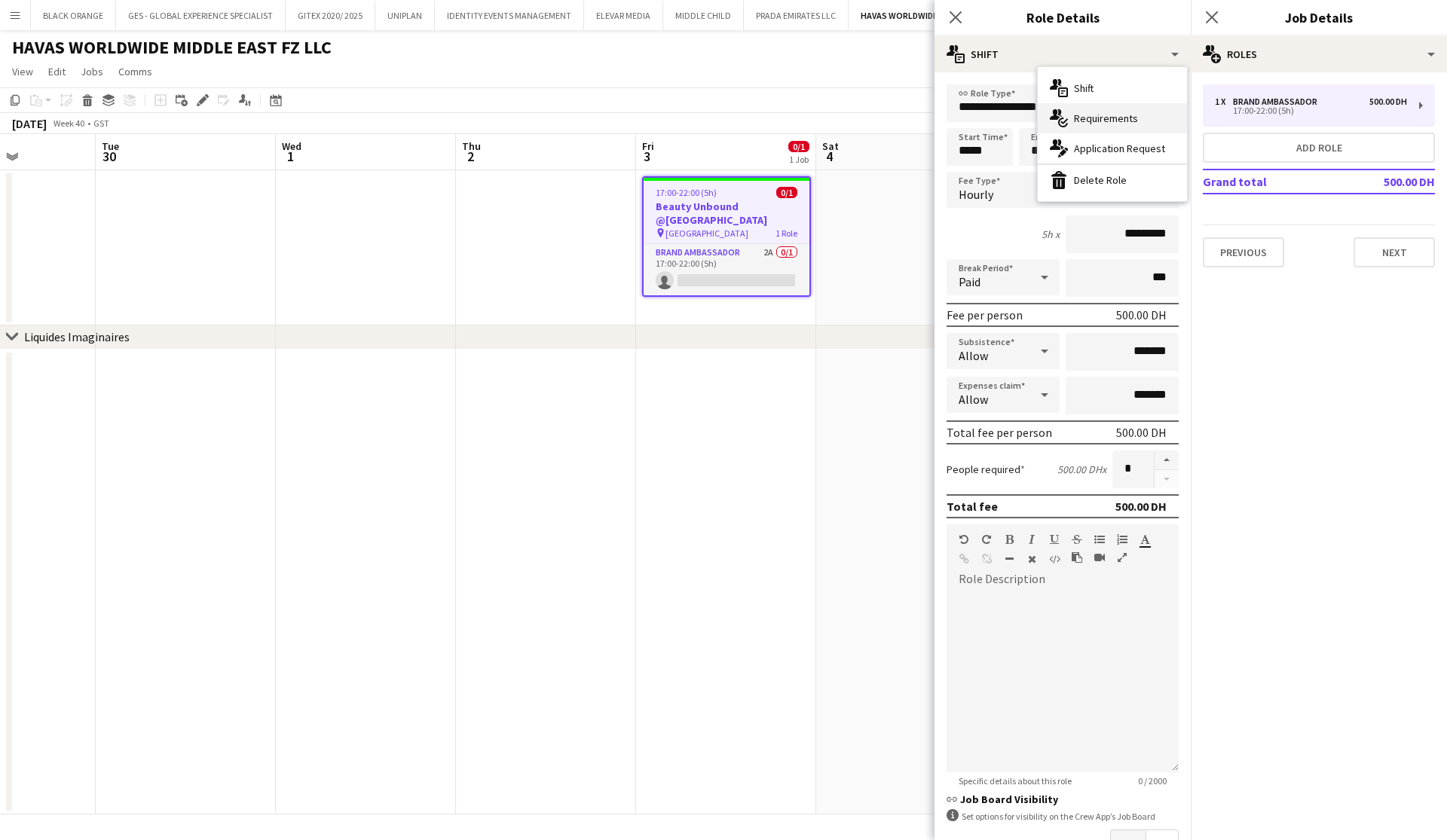
click at [1108, 115] on span "Requirements" at bounding box center [1106, 118] width 64 height 14
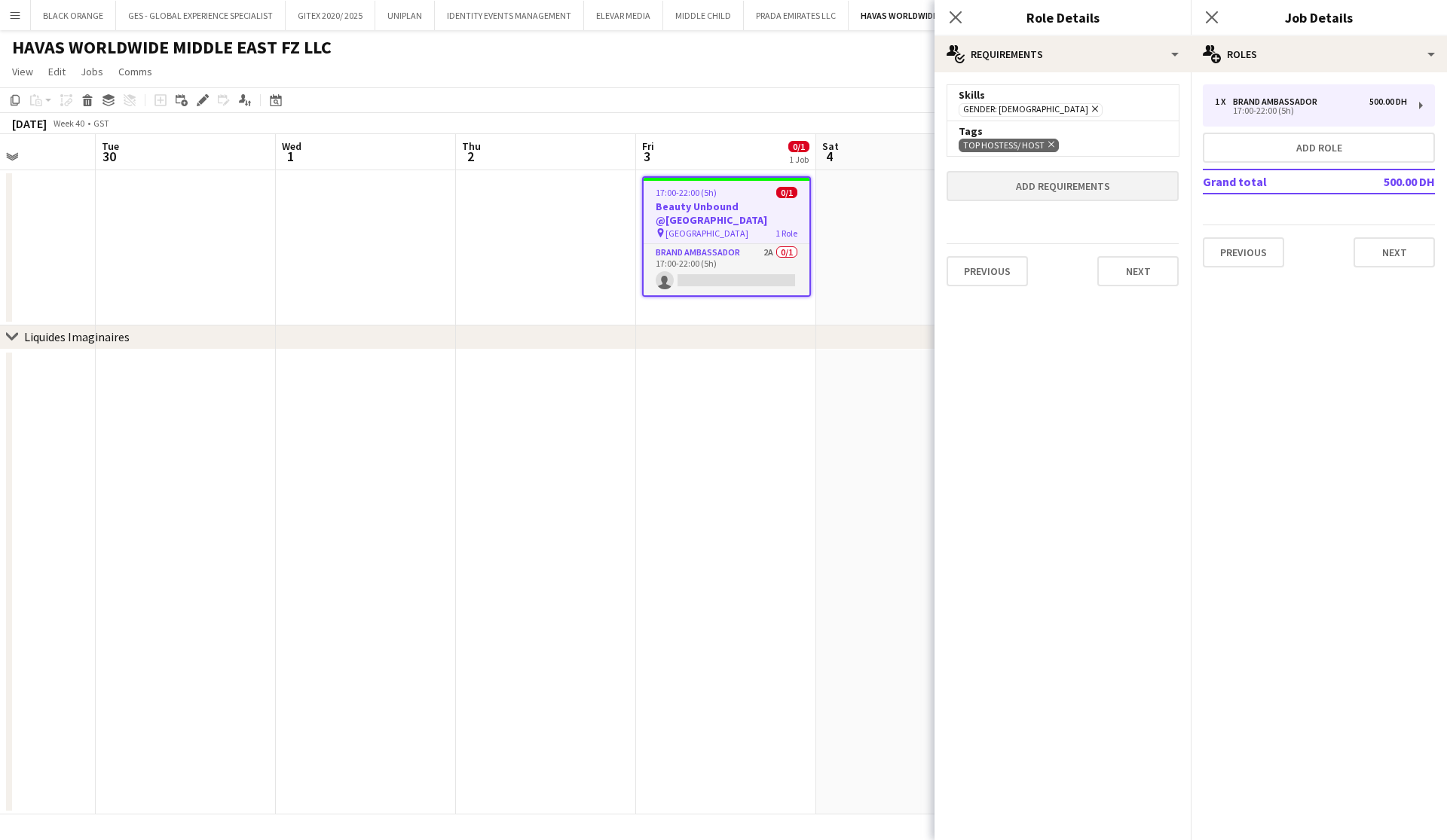
click at [1050, 200] on button "Add requirements" at bounding box center [1063, 186] width 232 height 30
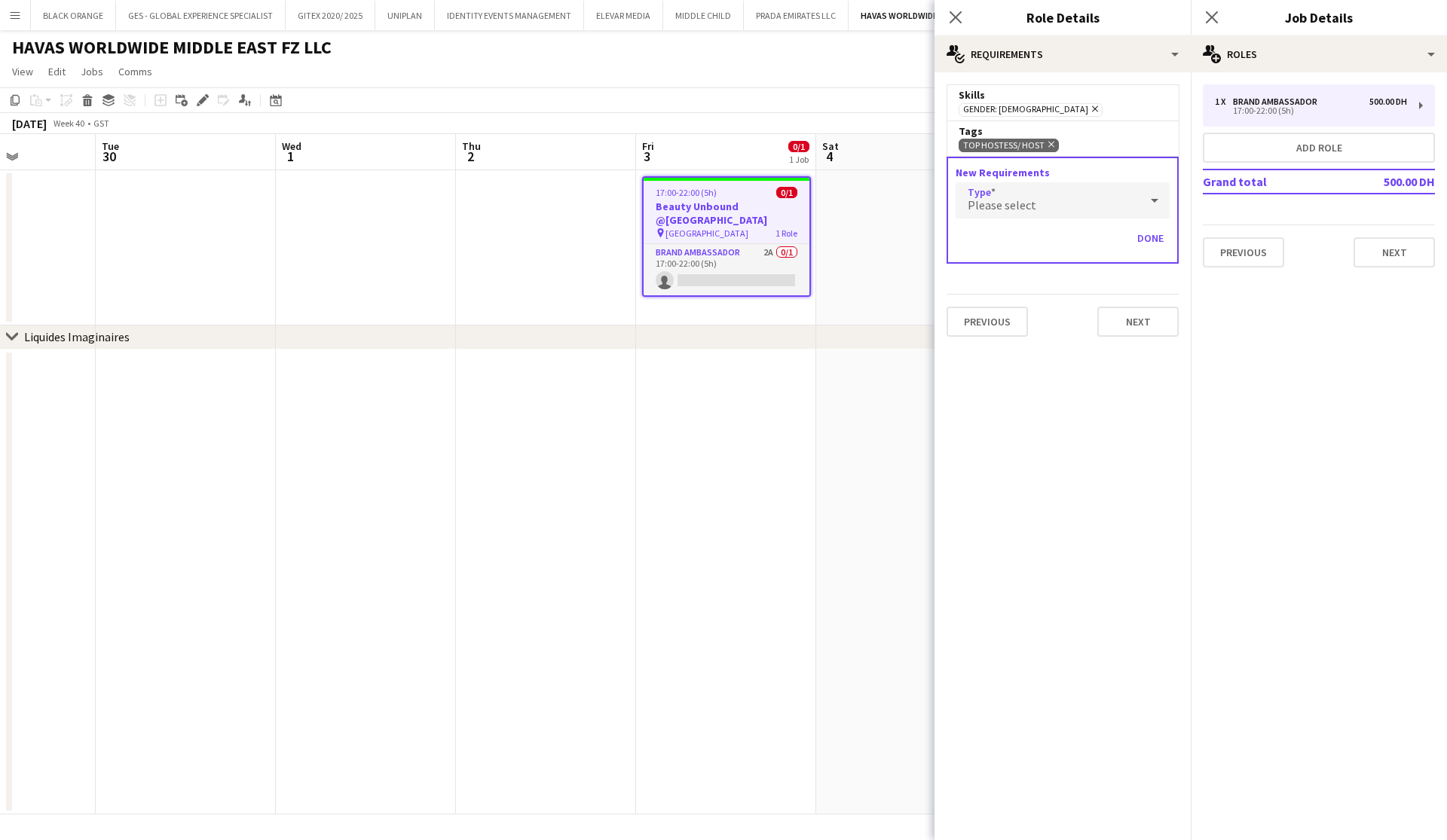
click at [1050, 206] on div "Please select" at bounding box center [1048, 200] width 184 height 36
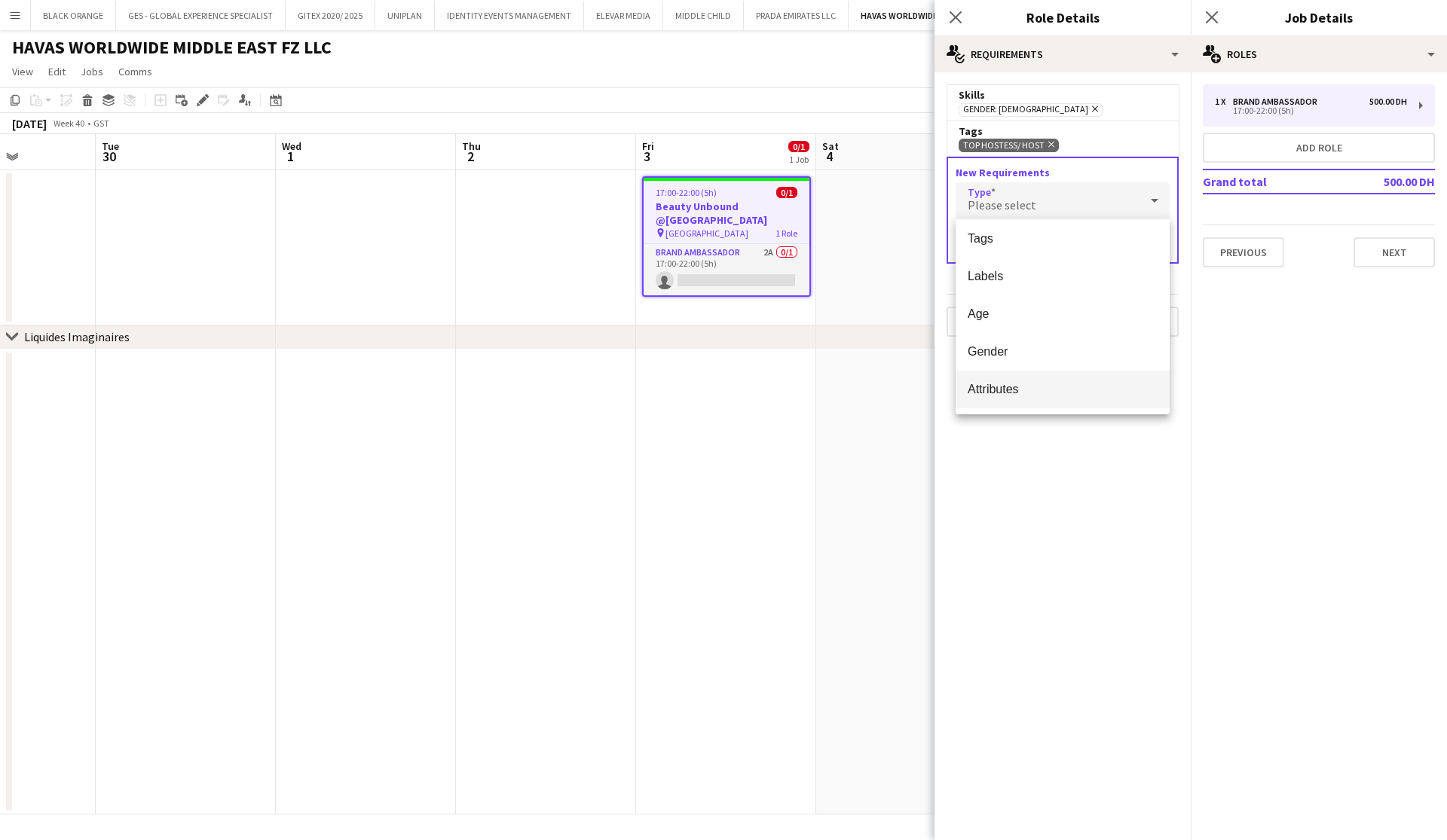
scroll to position [42, 0]
click at [1006, 389] on span "Attributes" at bounding box center [1062, 388] width 190 height 14
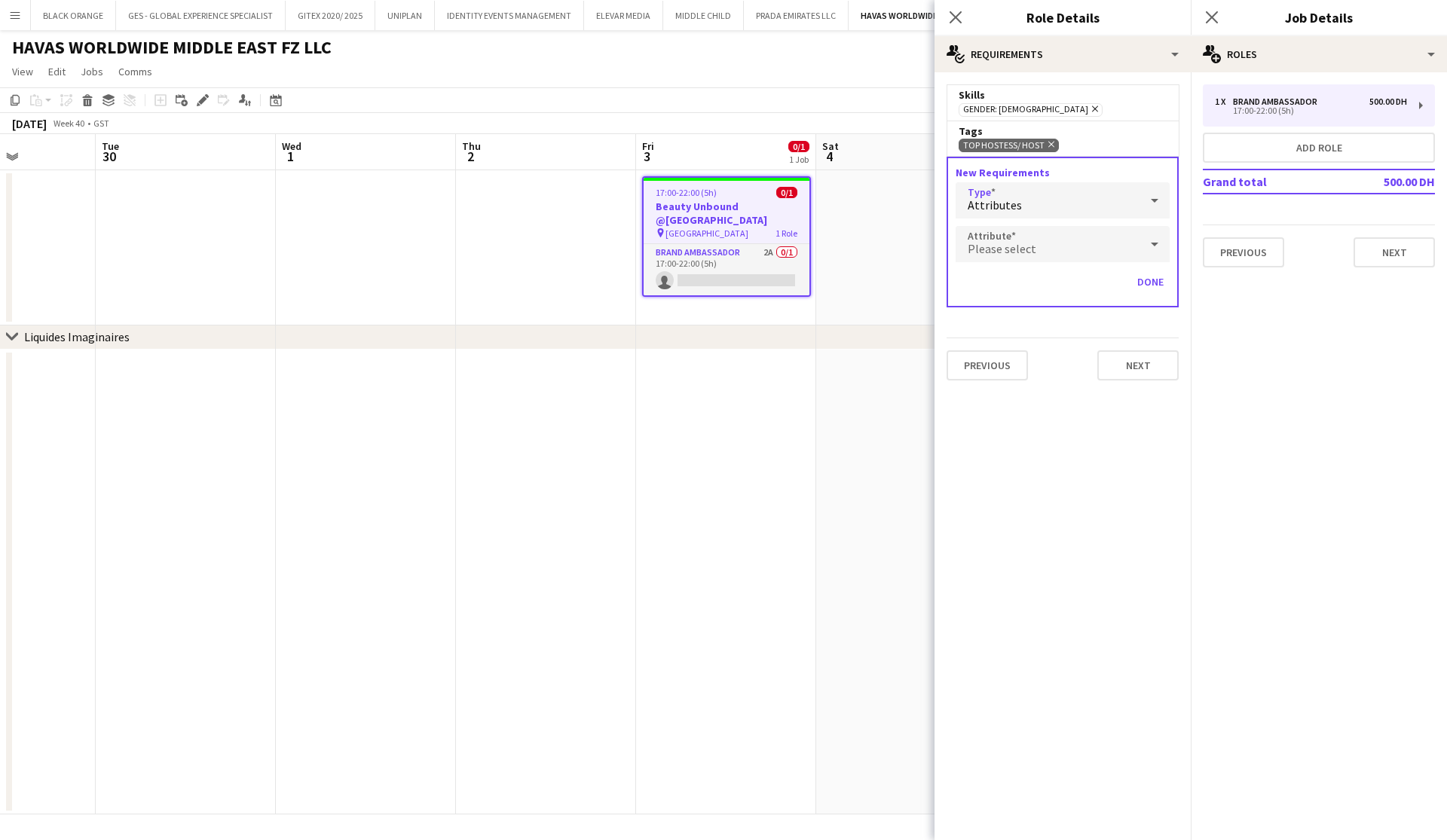
click at [1034, 238] on div "Please select" at bounding box center [1048, 244] width 184 height 36
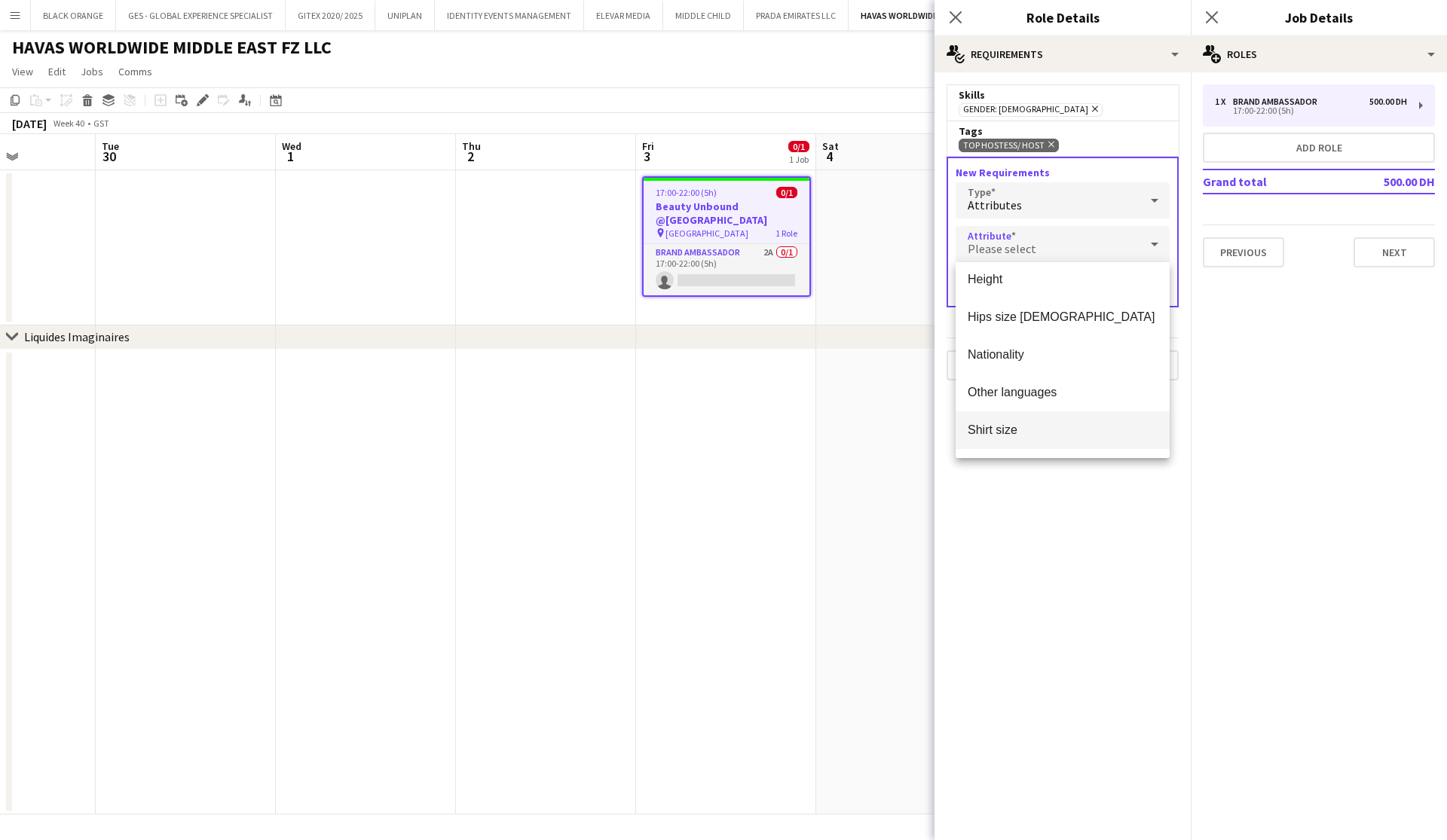
scroll to position [420, 0]
click at [990, 284] on span "Height" at bounding box center [1062, 280] width 190 height 14
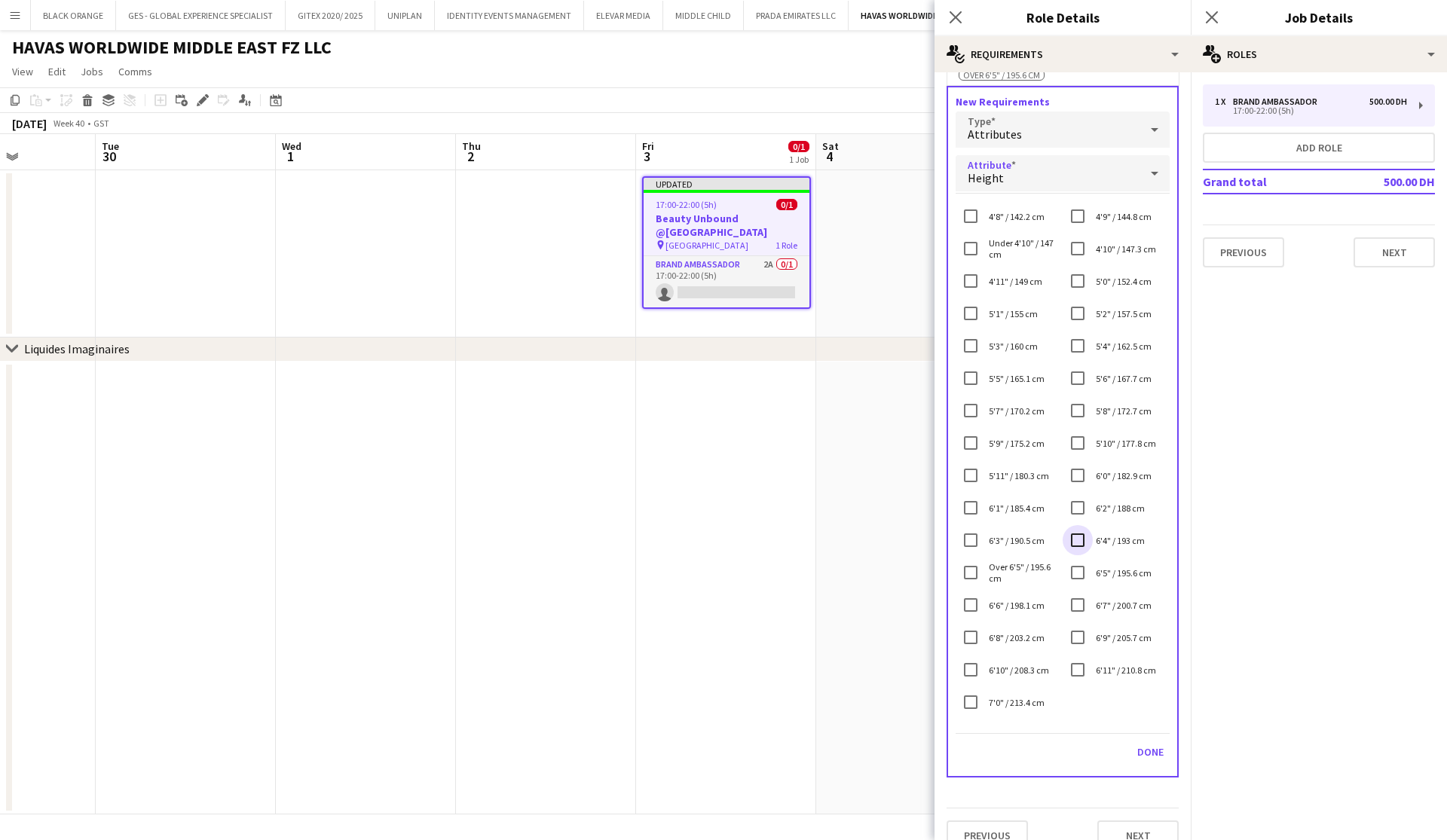
scroll to position [151, 0]
click at [1155, 760] on button "Done" at bounding box center [1151, 748] width 39 height 24
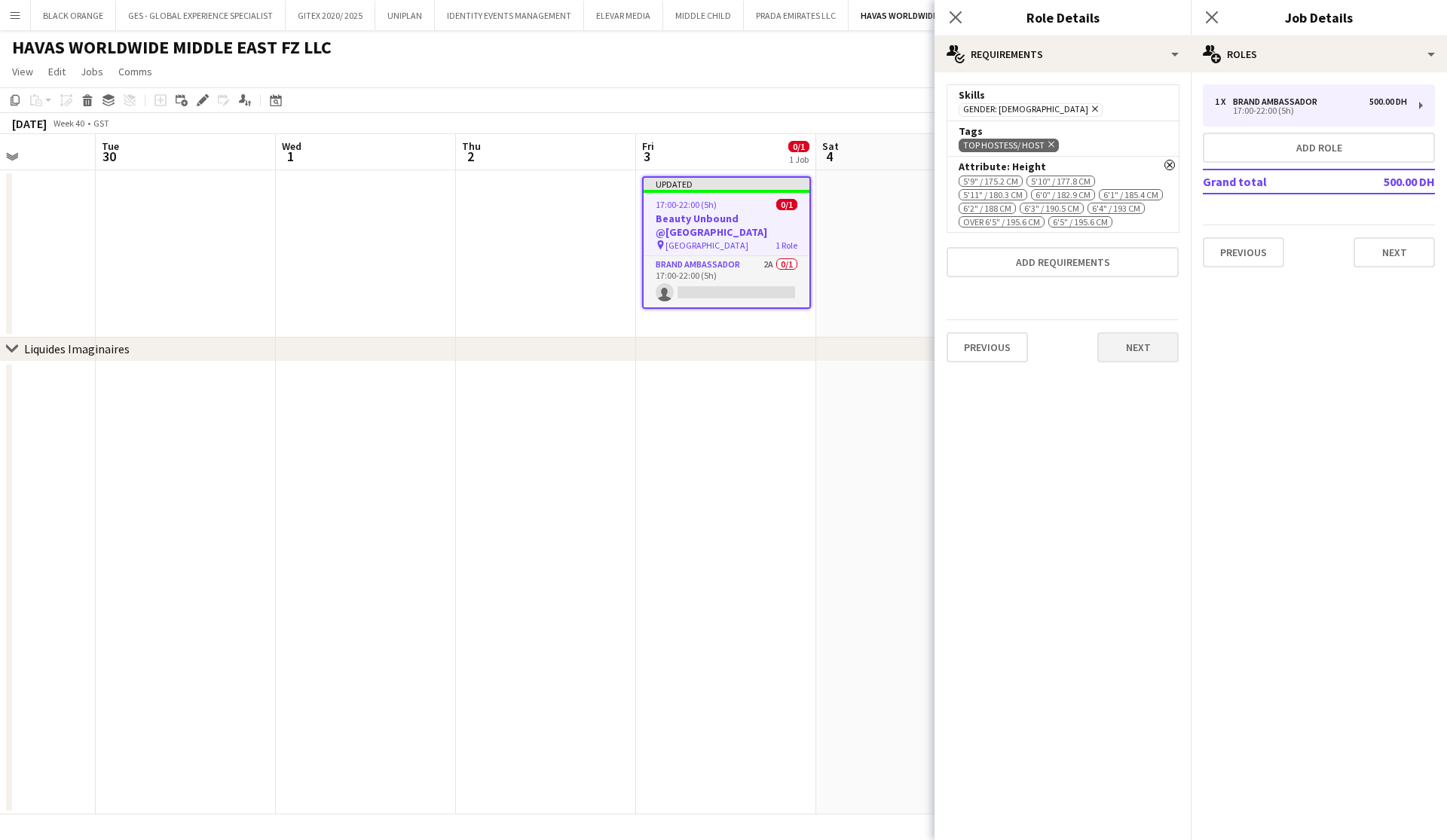
click at [1130, 362] on button "Next" at bounding box center [1137, 347] width 81 height 30
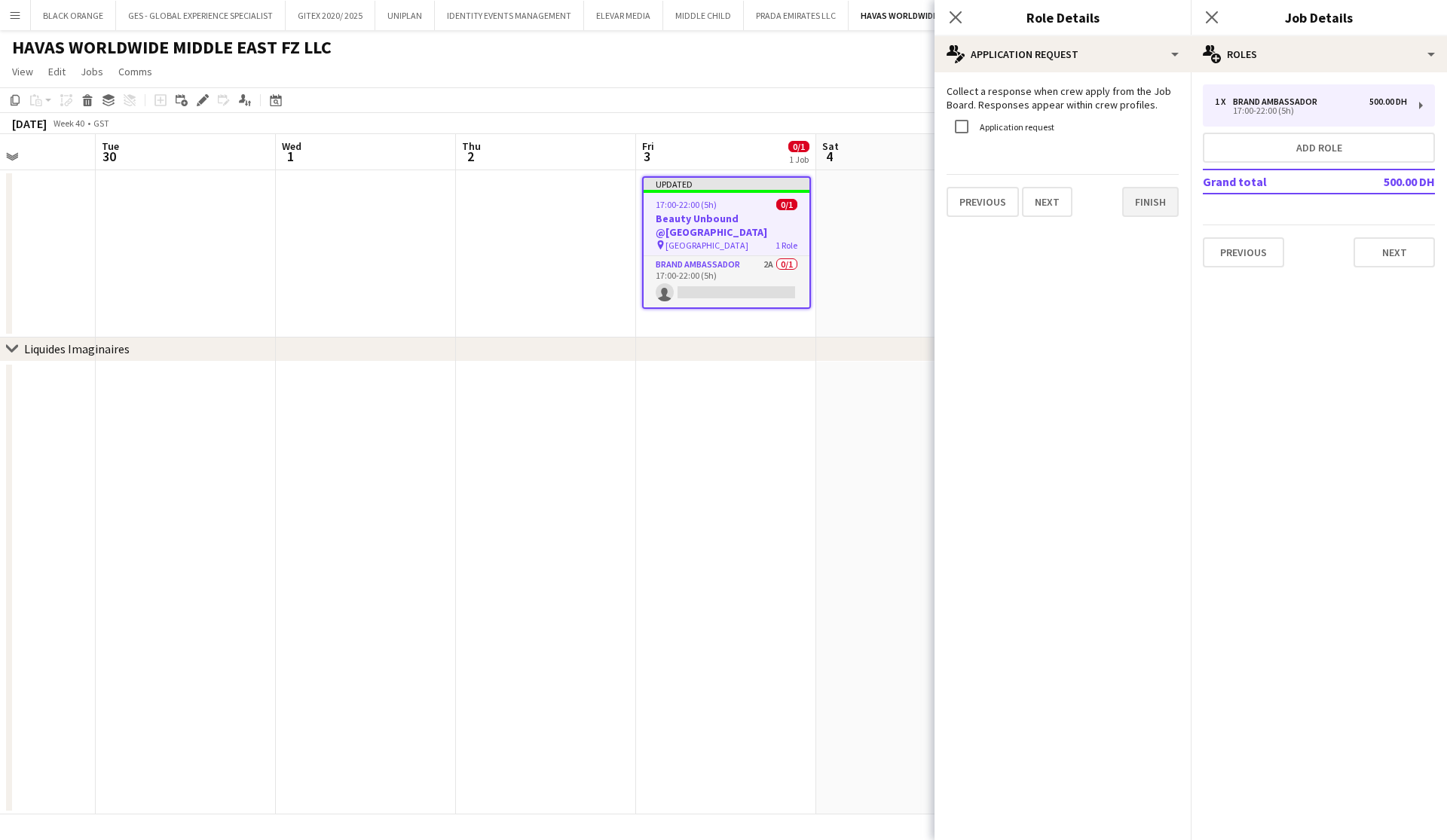
click at [1164, 200] on button "Finish" at bounding box center [1151, 202] width 57 height 30
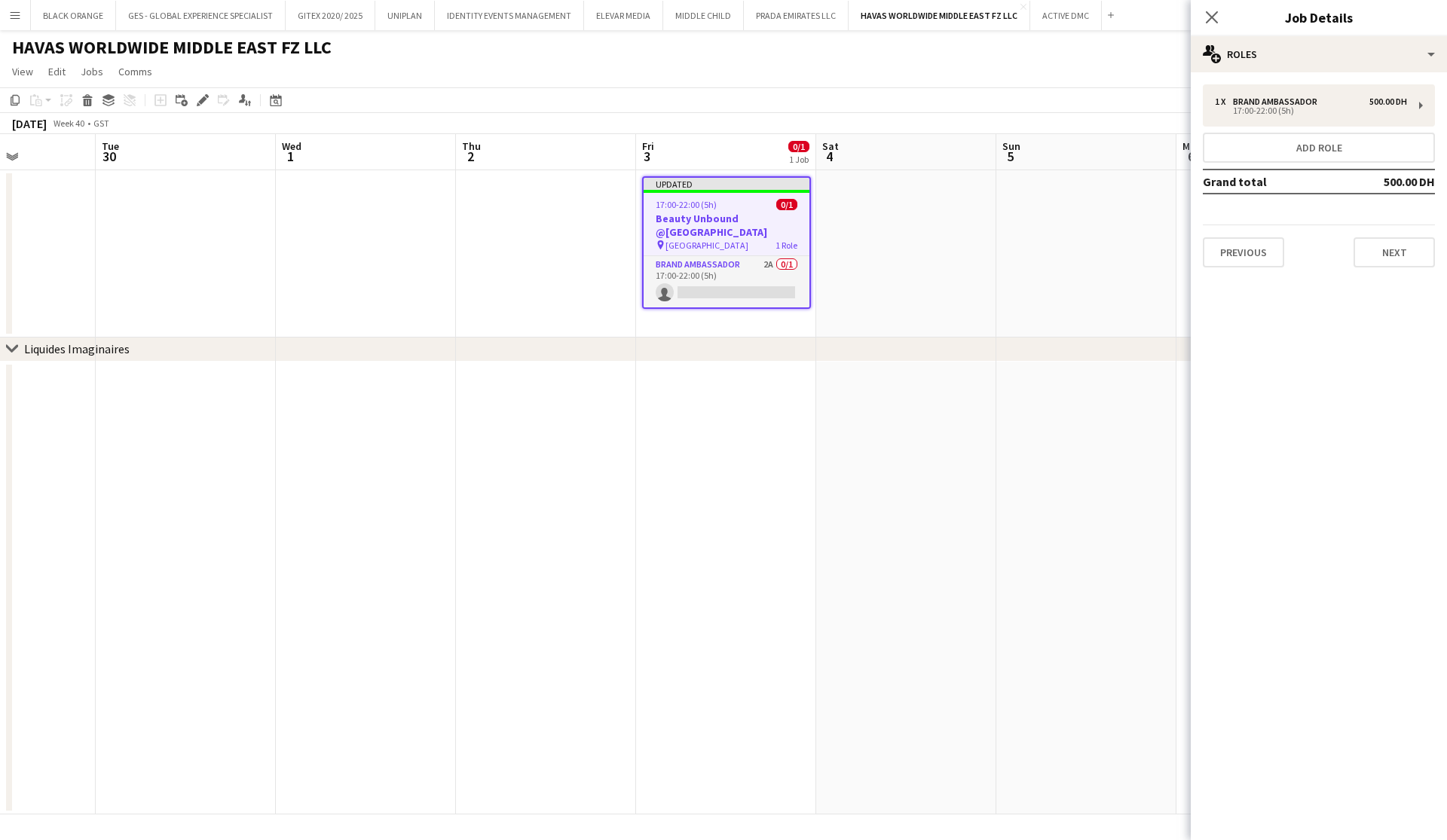
click at [1016, 262] on app-date-cell at bounding box center [1086, 254] width 180 height 168
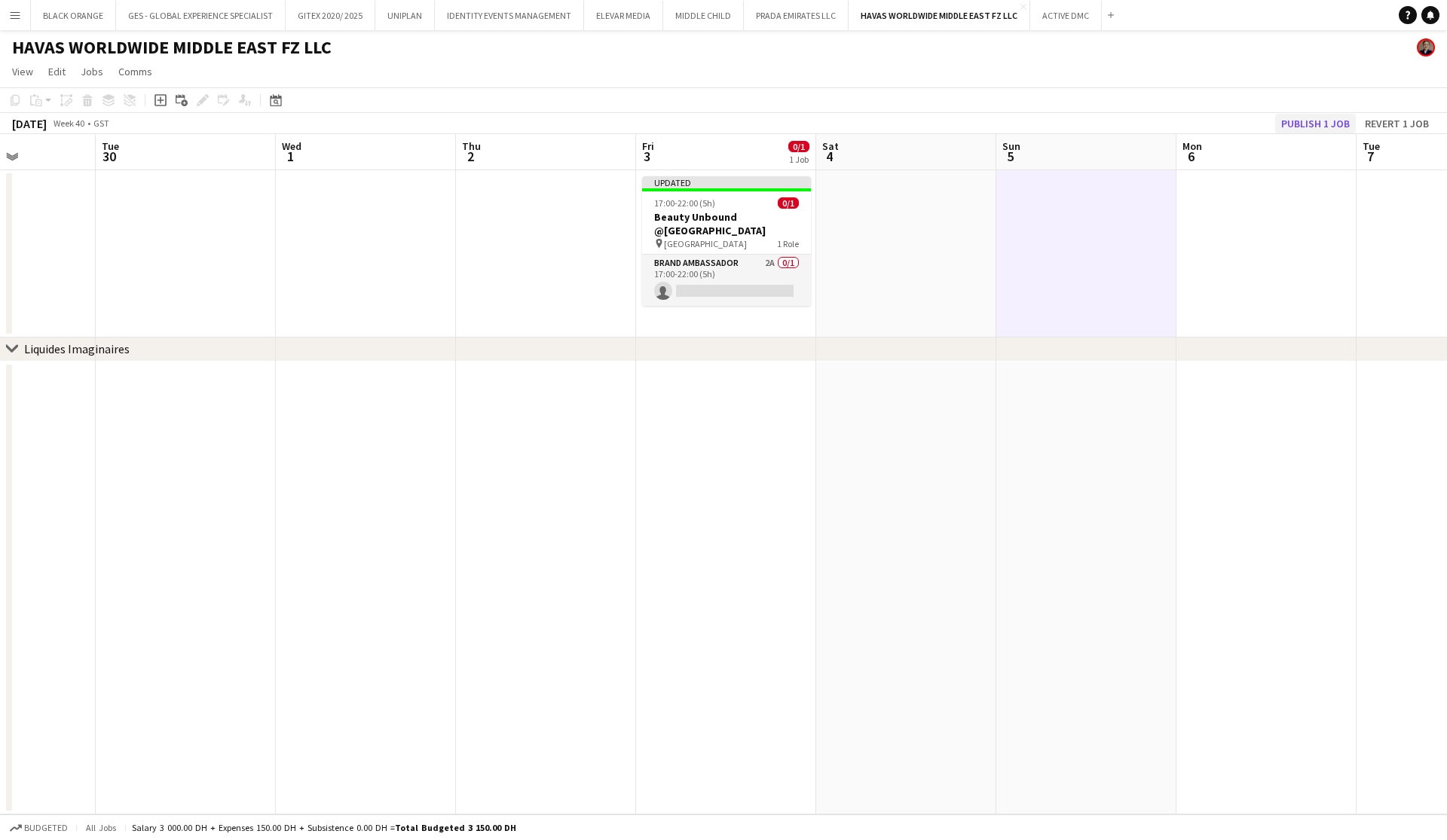
click at [1325, 124] on button "Publish 1 job" at bounding box center [1316, 124] width 80 height 20
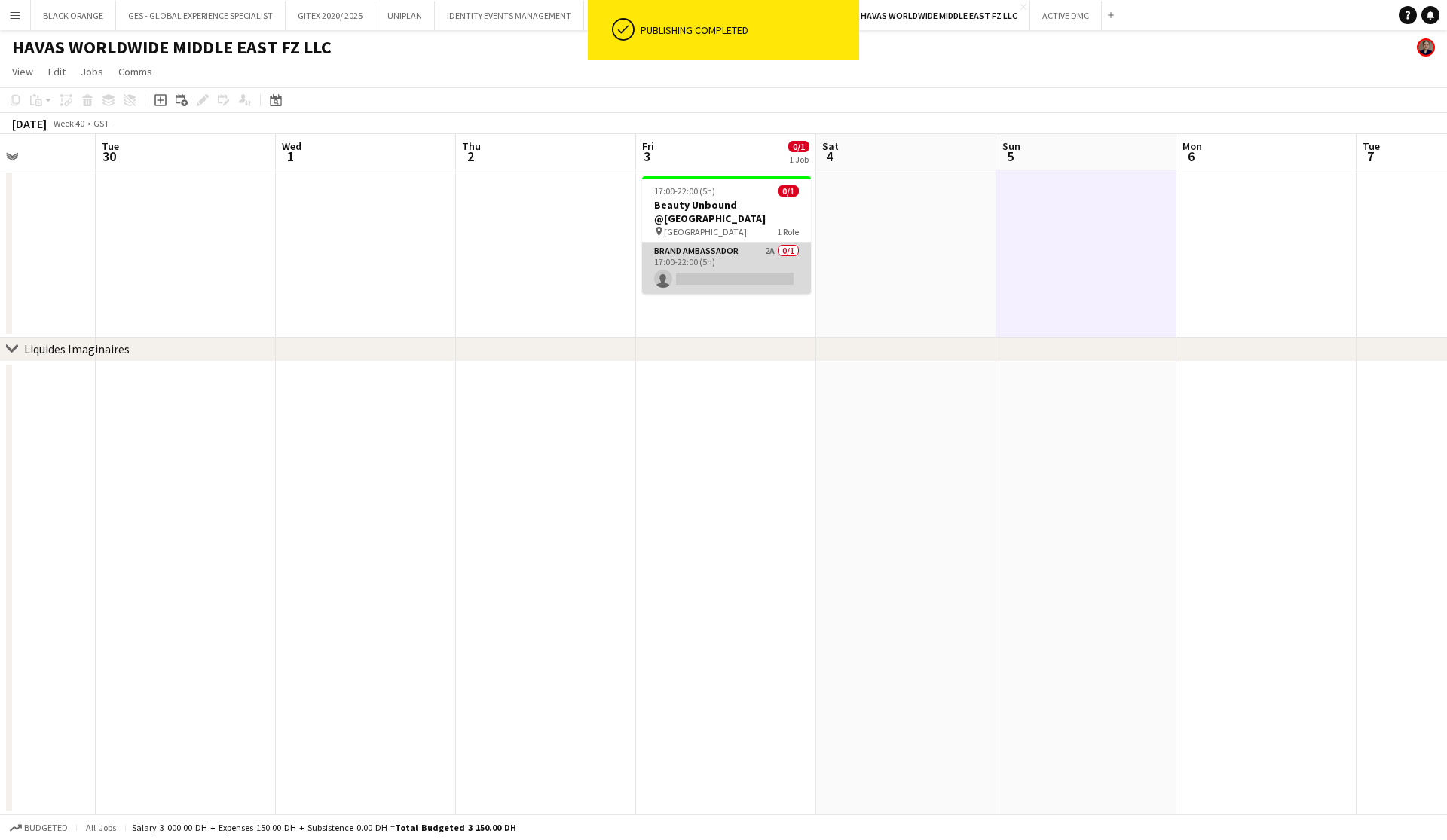
click at [720, 257] on app-card-role "Brand Ambassador 2A 0/1 17:00-22:00 (5h) single-neutral-actions" at bounding box center [727, 269] width 169 height 51
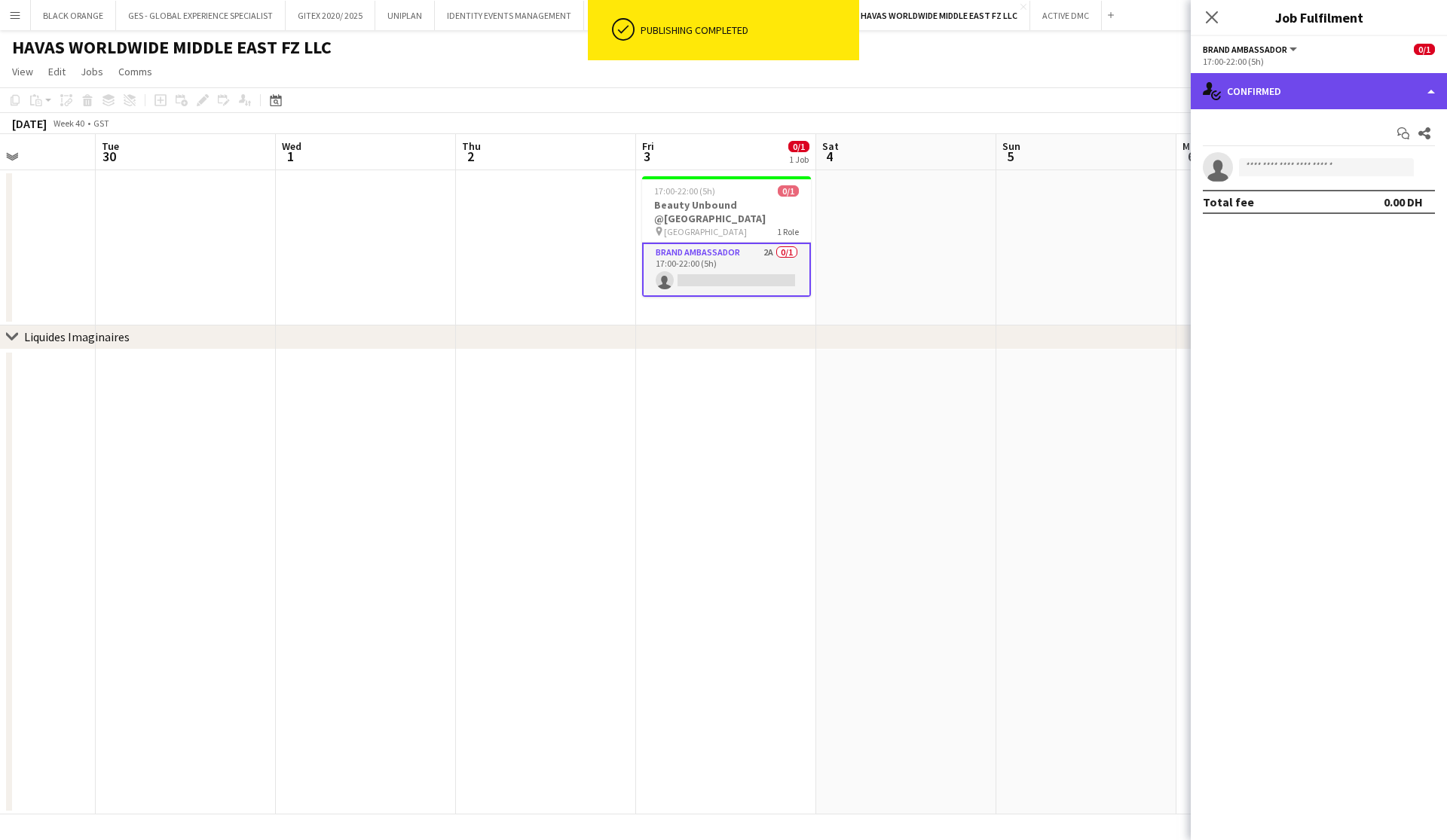
click at [1359, 90] on div "single-neutral-actions-check-2 Confirmed" at bounding box center [1319, 91] width 256 height 36
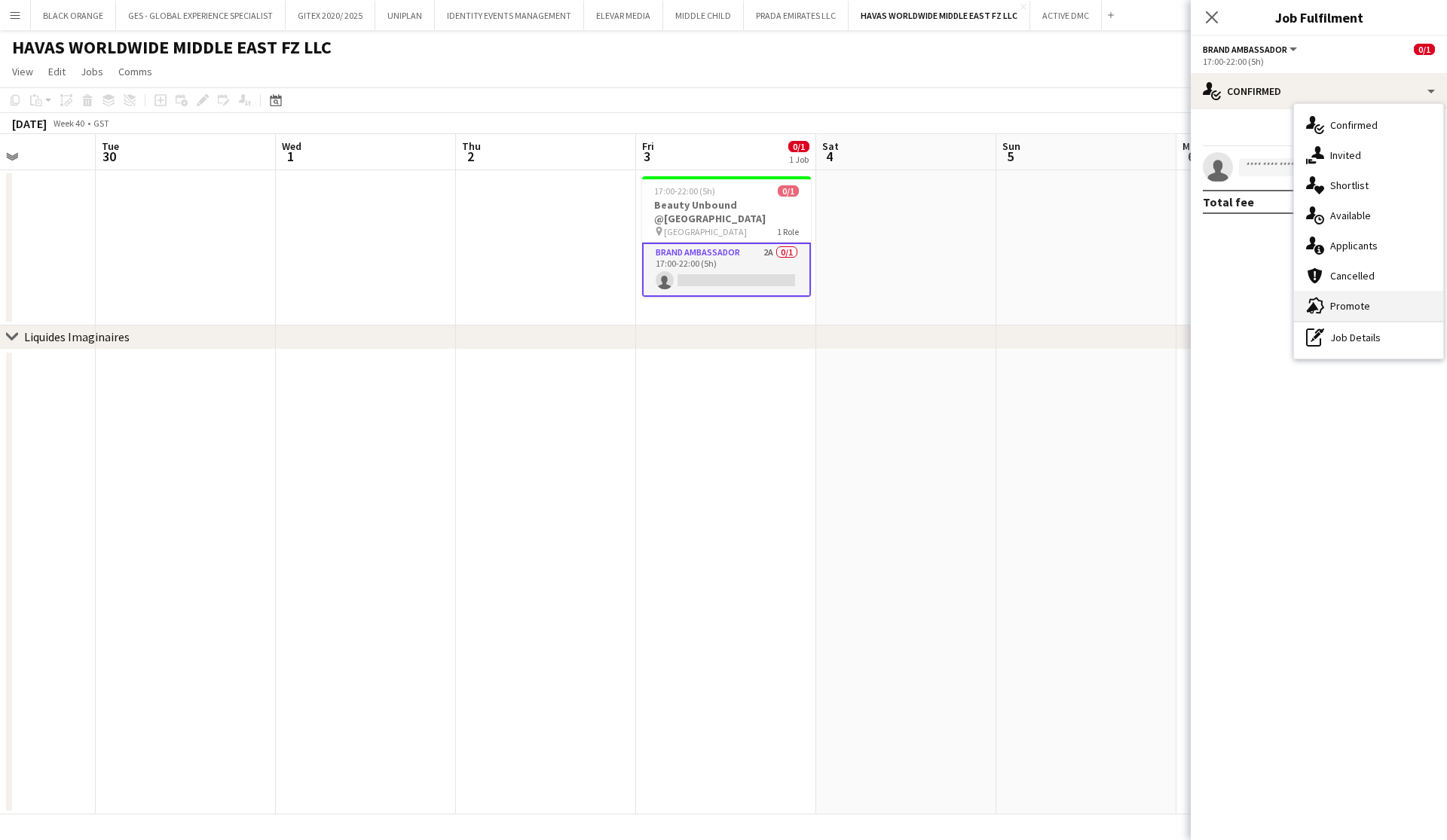
click at [1359, 300] on span "Promote" at bounding box center [1350, 305] width 40 height 14
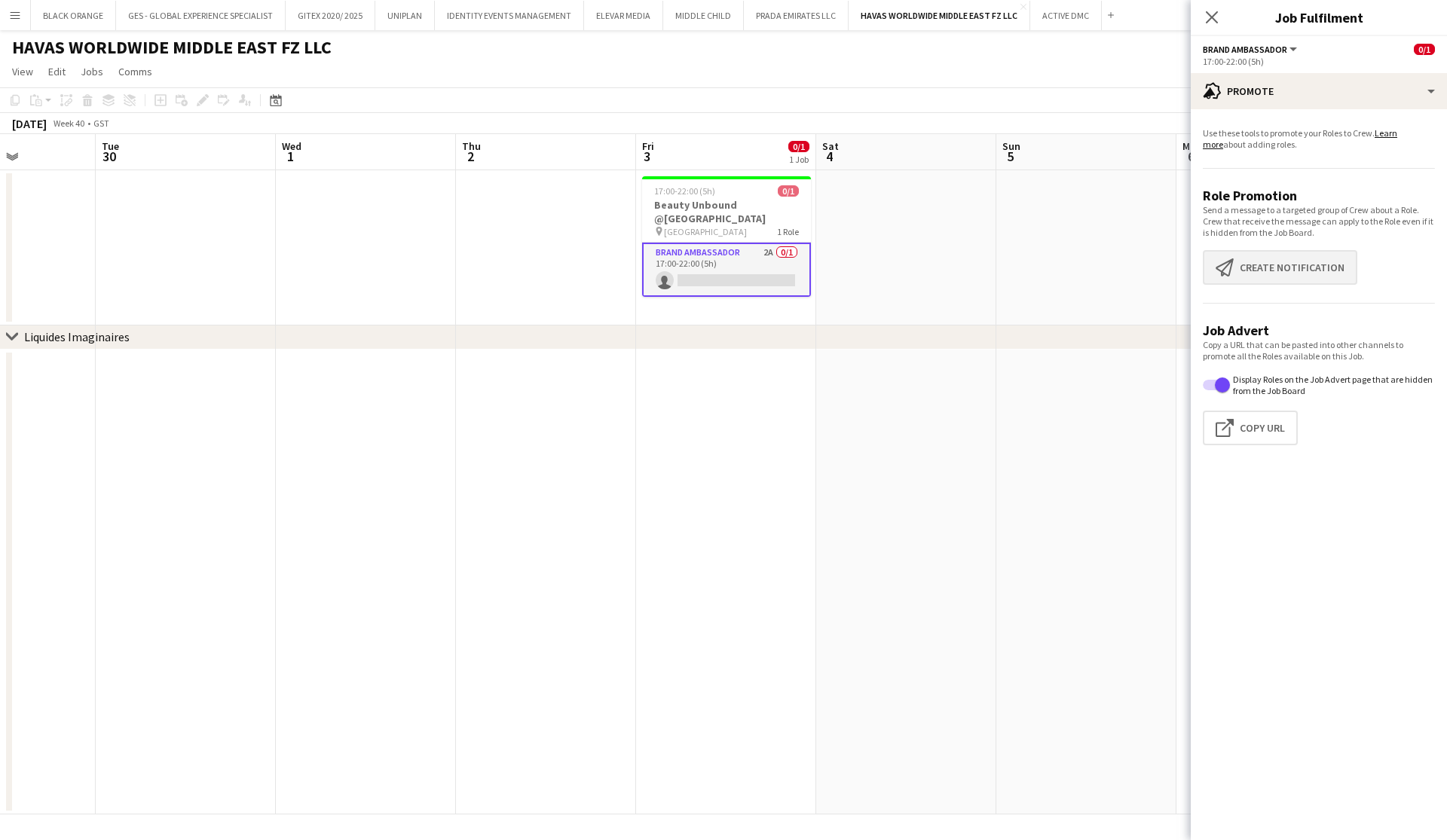
click at [1306, 270] on button "Create notification Create notification" at bounding box center [1280, 268] width 154 height 34
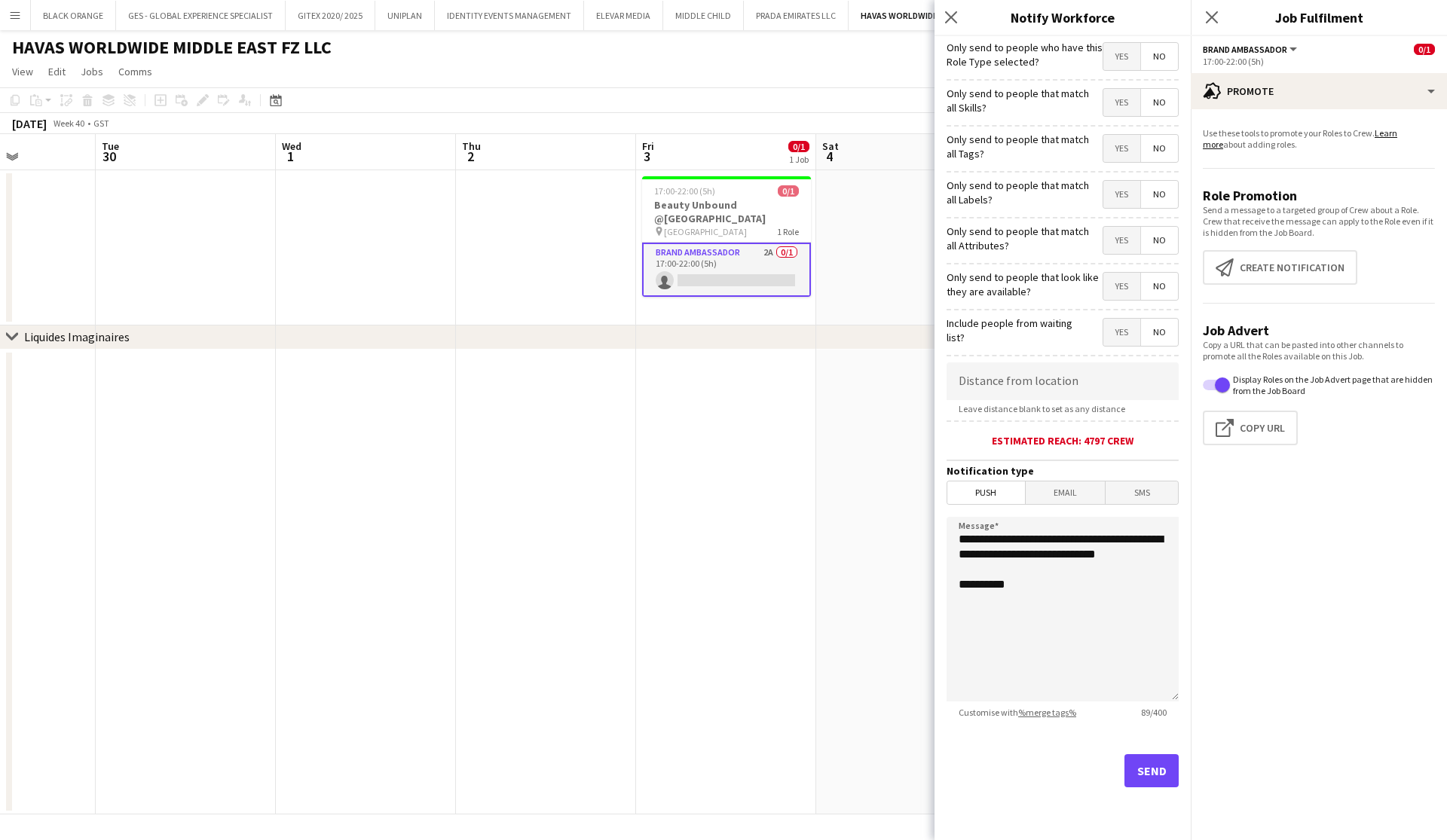
click at [1125, 96] on span "Yes" at bounding box center [1122, 102] width 37 height 27
click at [1132, 147] on span "Yes" at bounding box center [1122, 148] width 37 height 27
click at [1114, 197] on span "Yes" at bounding box center [1122, 194] width 37 height 27
click at [1118, 234] on span "Yes" at bounding box center [1122, 240] width 37 height 27
click at [1125, 282] on span "Yes" at bounding box center [1122, 286] width 37 height 27
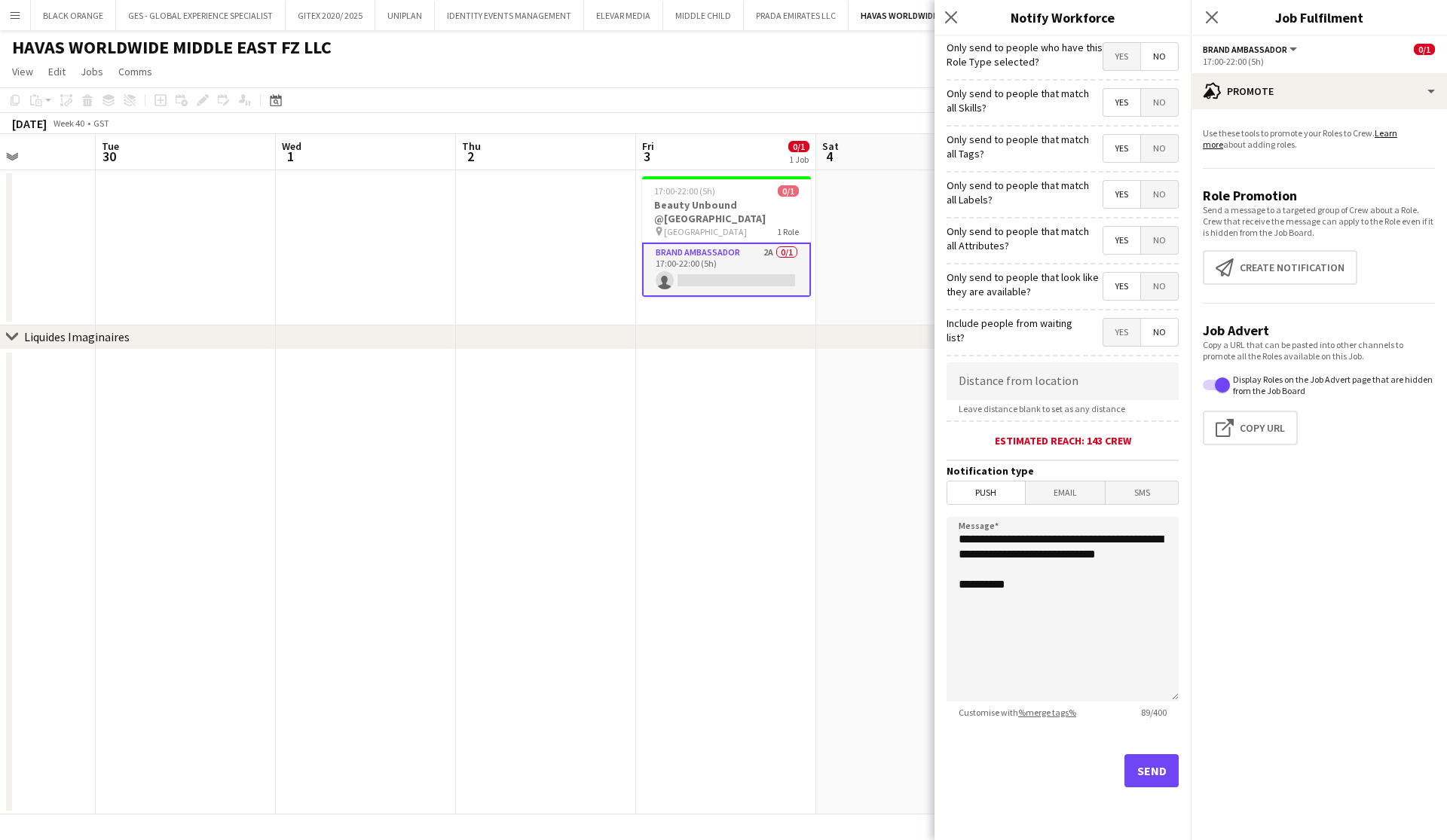
click at [1152, 767] on button "Send" at bounding box center [1151, 771] width 54 height 33
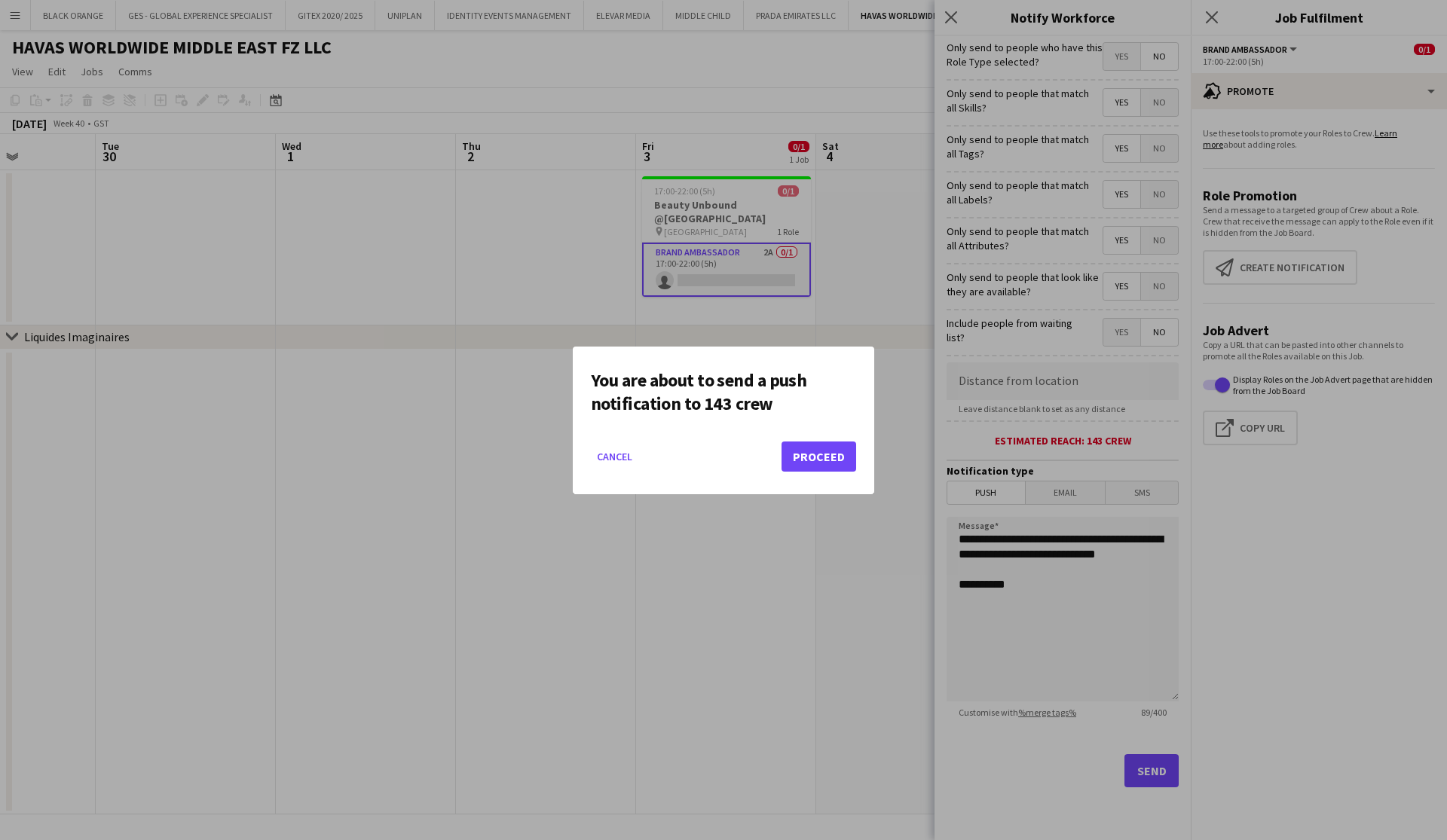
click at [813, 462] on button "Proceed" at bounding box center [819, 457] width 75 height 30
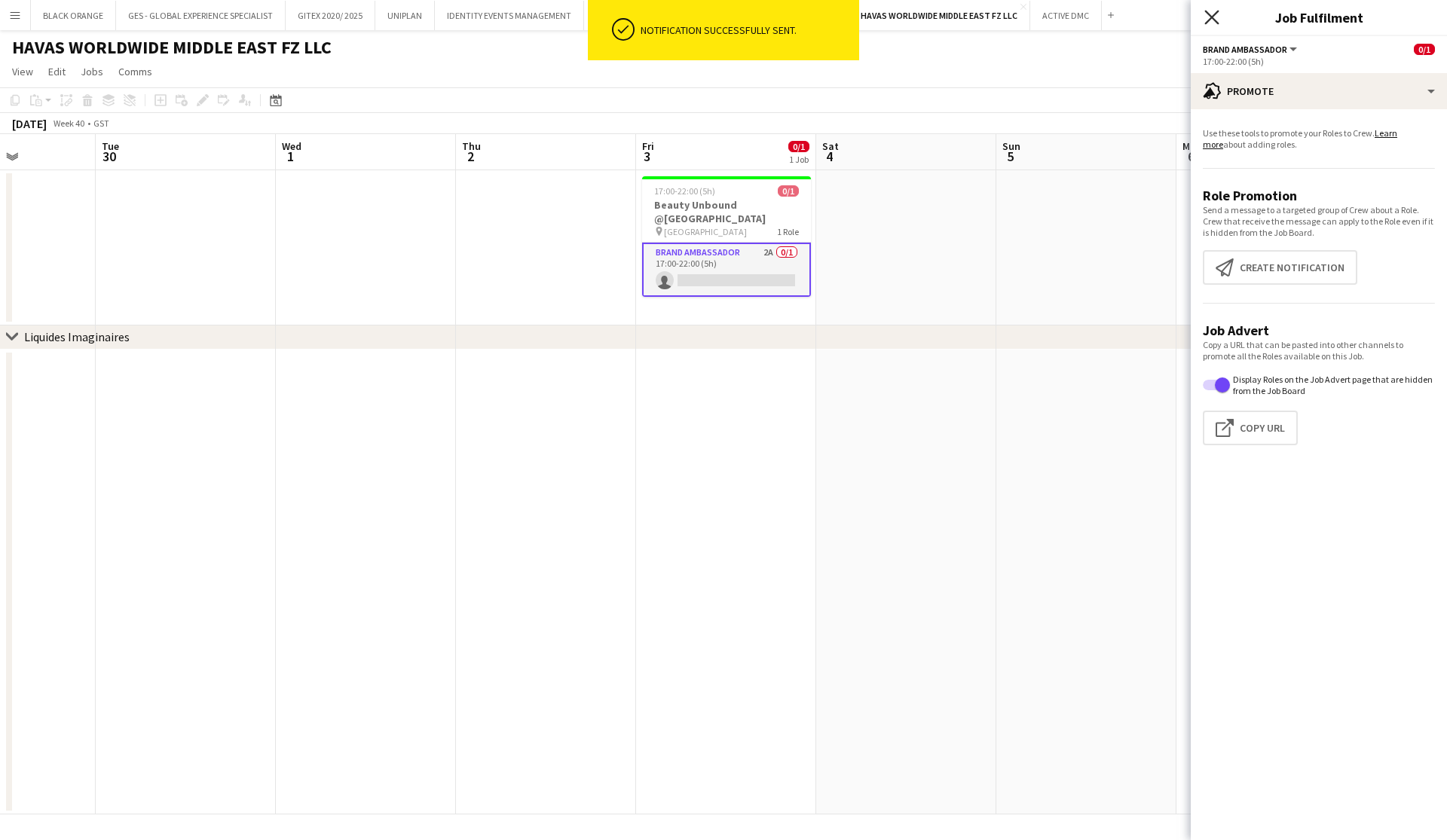
click at [1211, 17] on icon at bounding box center [1211, 16] width 14 height 14
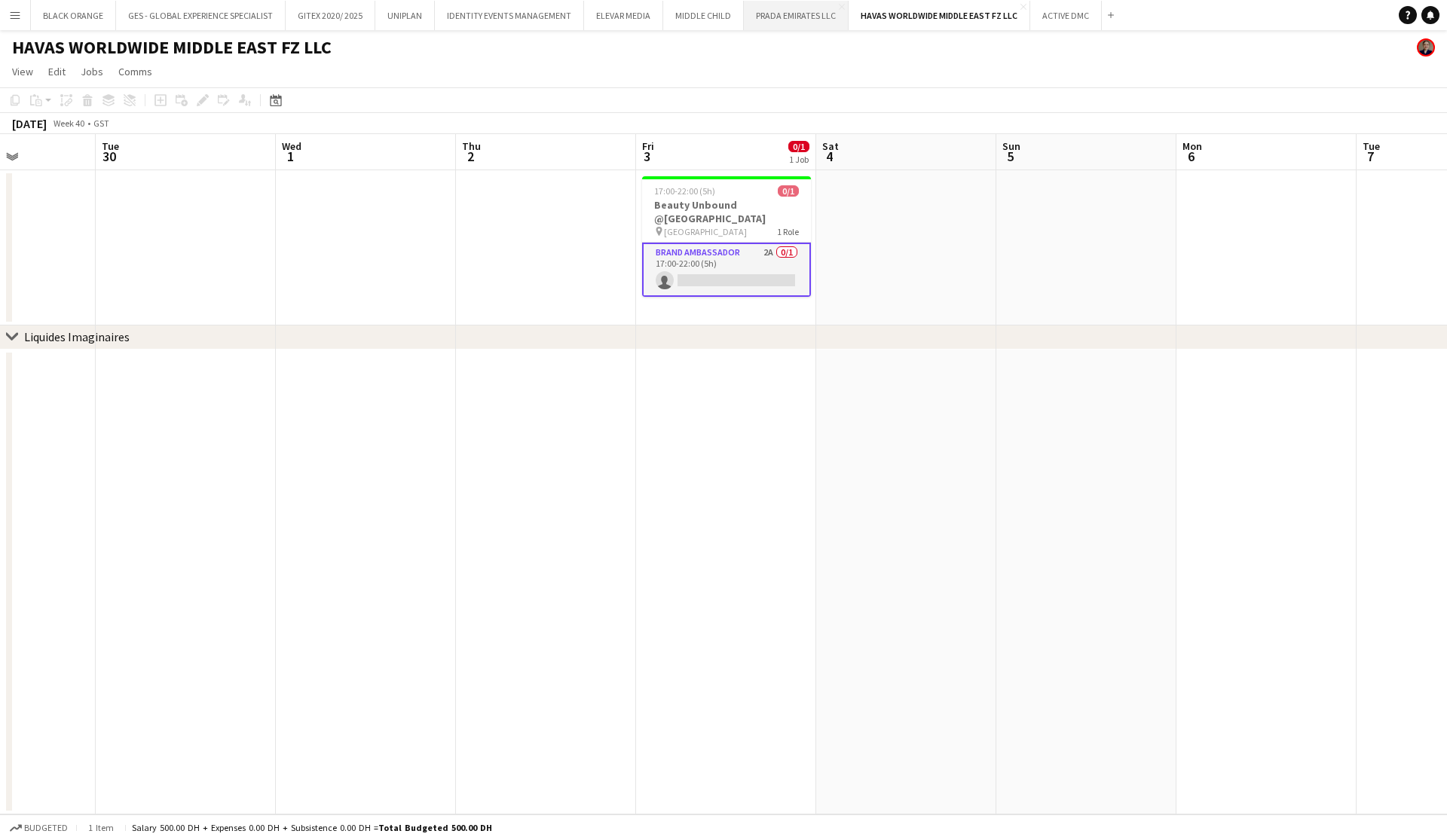
click at [797, 14] on button "PRADA EMIRATES LLC Close" at bounding box center [797, 16] width 105 height 30
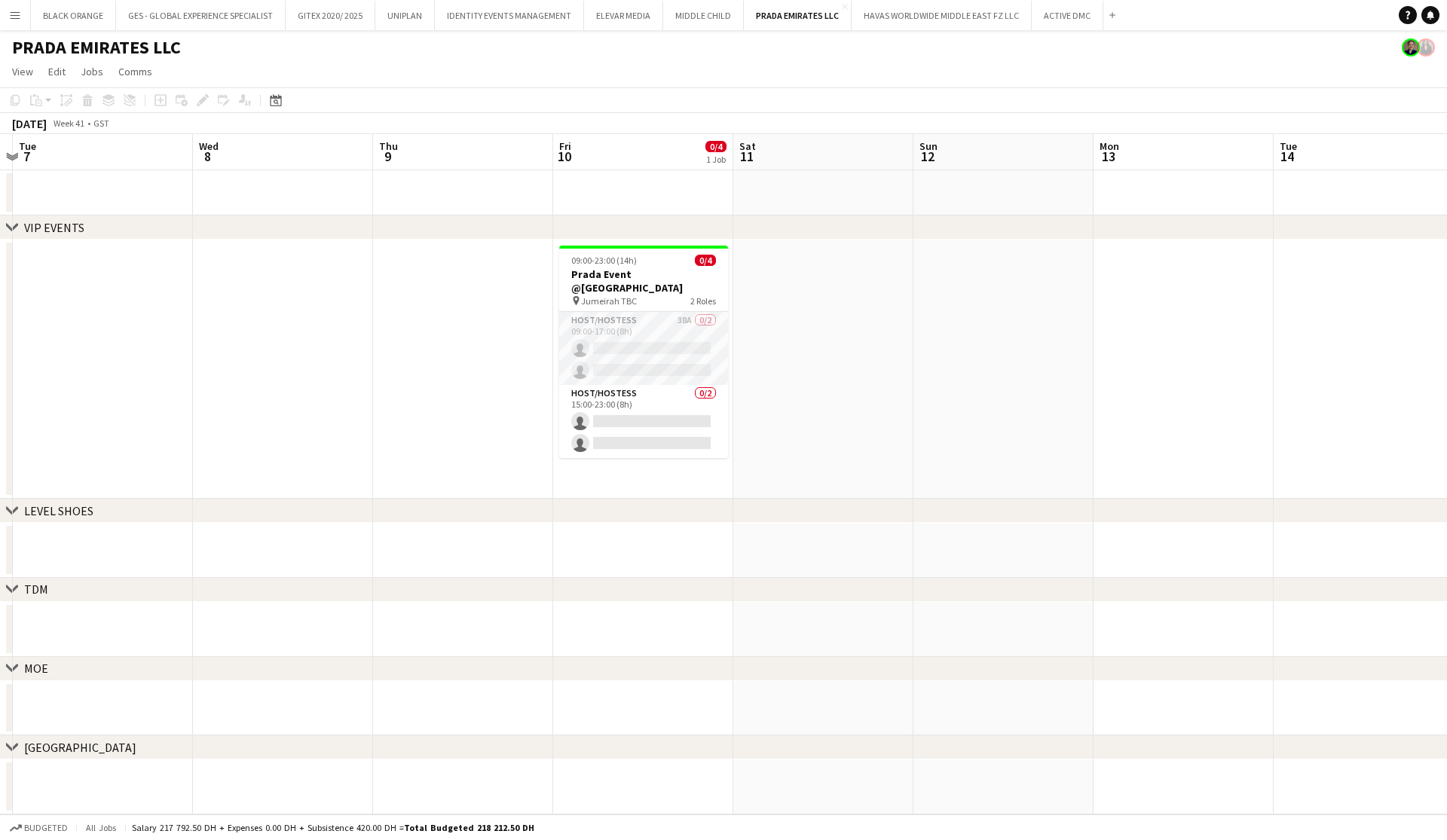
scroll to position [0, 711]
click at [616, 24] on button "ELEVAR MEDIA Close" at bounding box center [623, 16] width 79 height 30
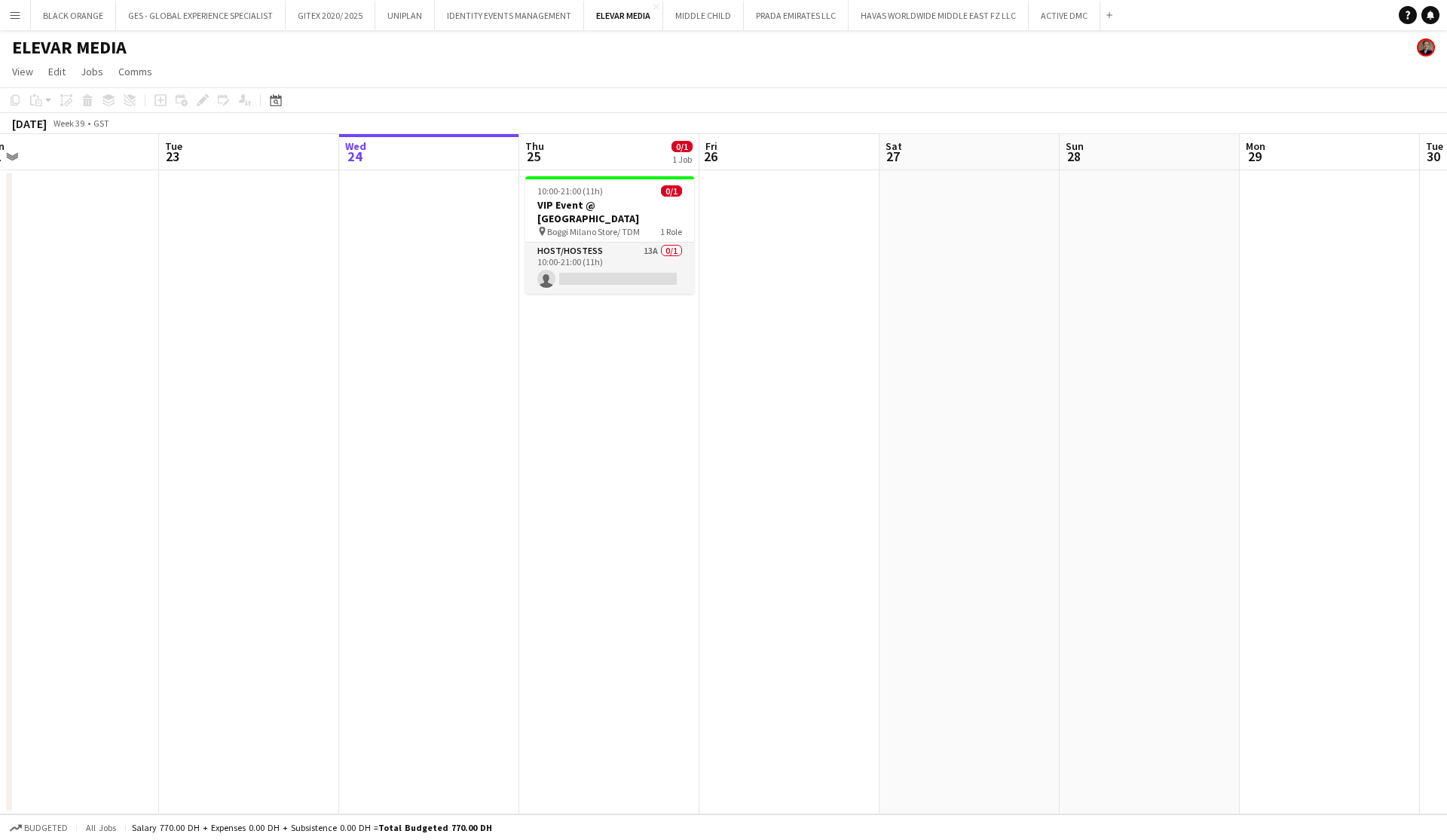
scroll to position [0, 3]
click at [496, 23] on button "IDENTITY EVENTS MANAGEMENT Close" at bounding box center [510, 16] width 149 height 30
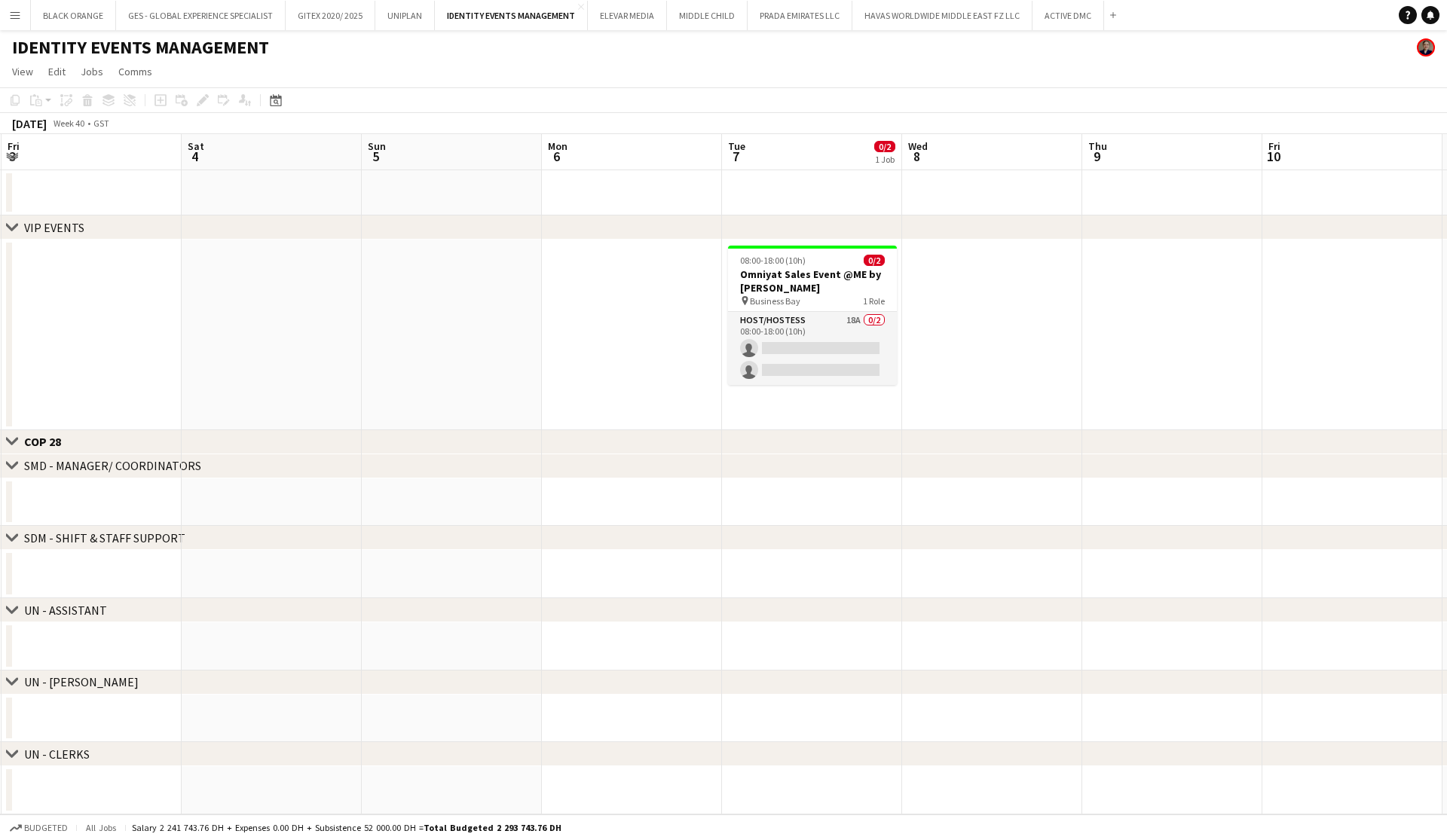
scroll to position [0, 720]
click at [855, 351] on app-card-role "Host/Hostess 18A 0/2 08:00-18:00 (10h) single-neutral-actions single-neutral-ac…" at bounding box center [812, 348] width 169 height 73
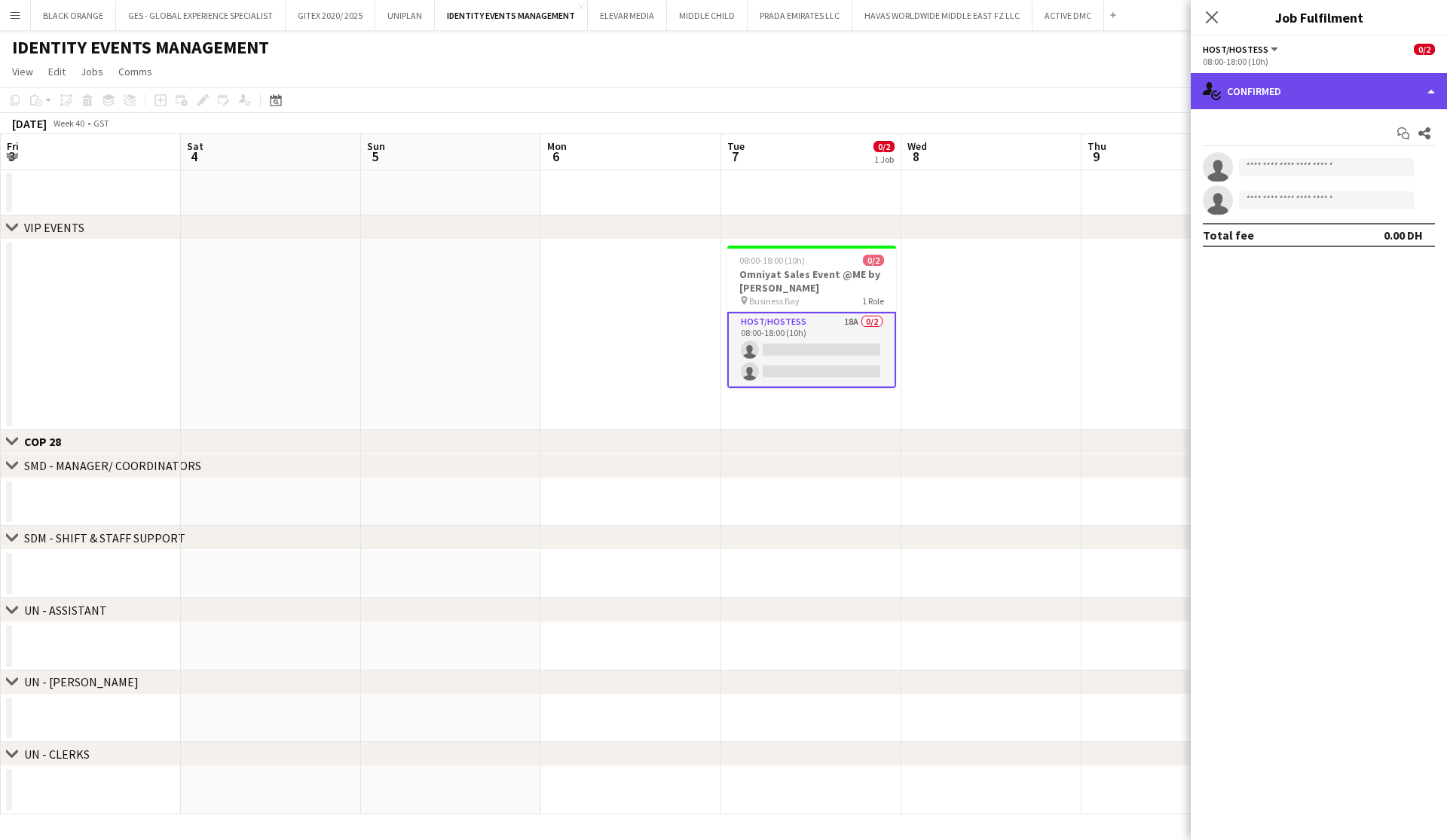
click at [1371, 96] on div "single-neutral-actions-check-2 Confirmed" at bounding box center [1319, 91] width 256 height 36
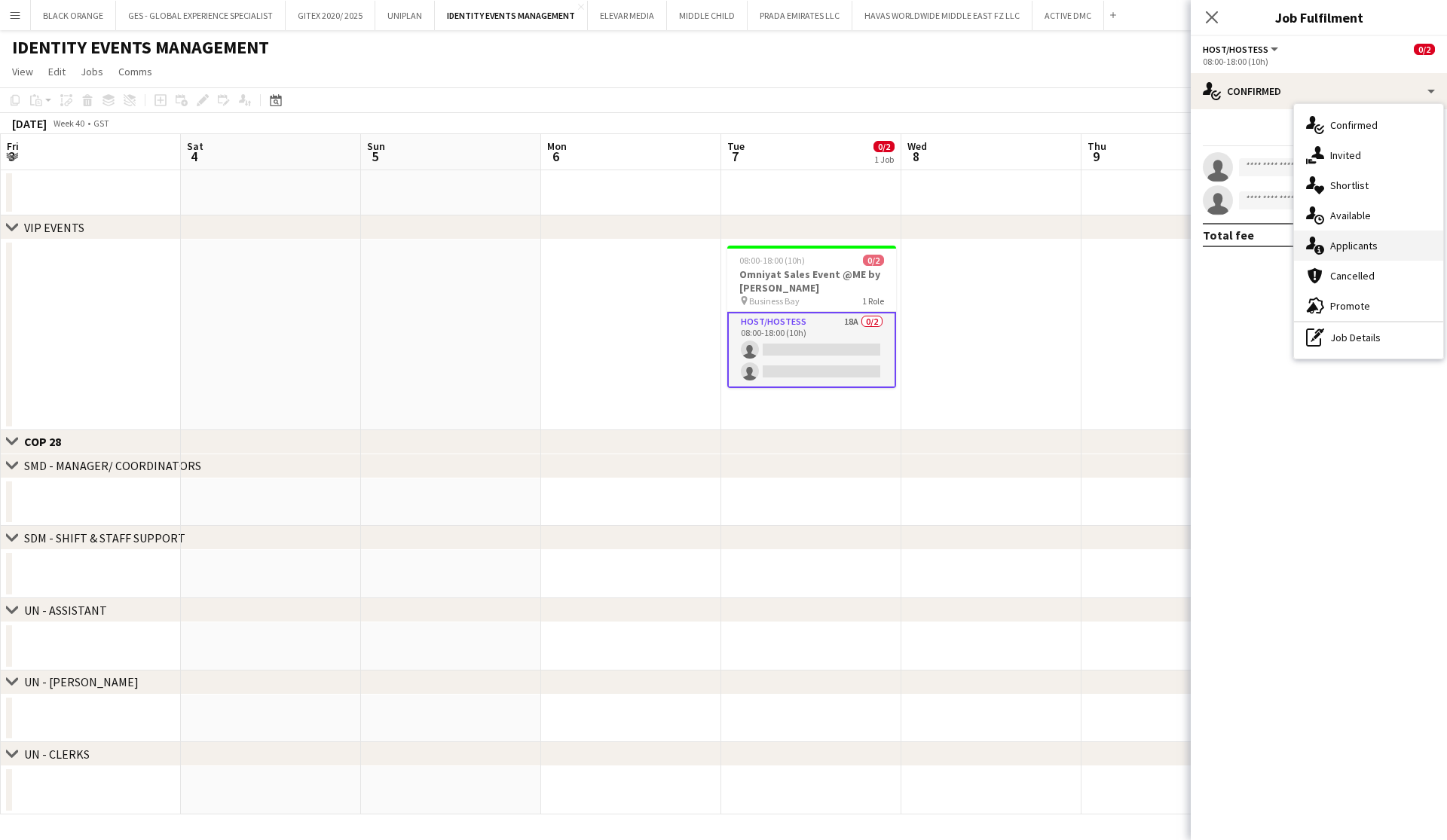
click at [1371, 253] on div "single-neutral-actions-information Applicants" at bounding box center [1369, 246] width 149 height 30
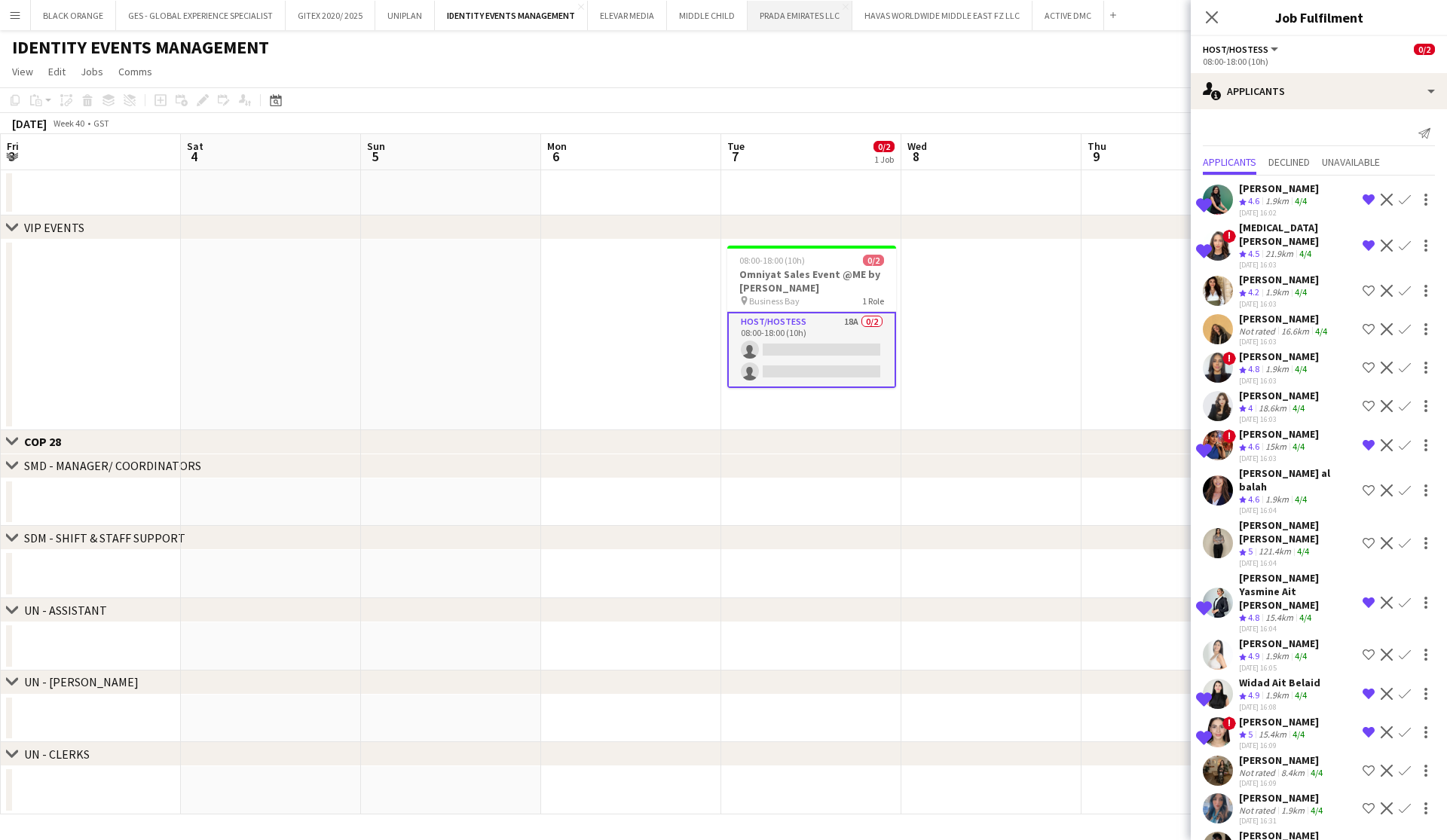
click at [797, 19] on button "PRADA EMIRATES LLC Close" at bounding box center [800, 16] width 105 height 30
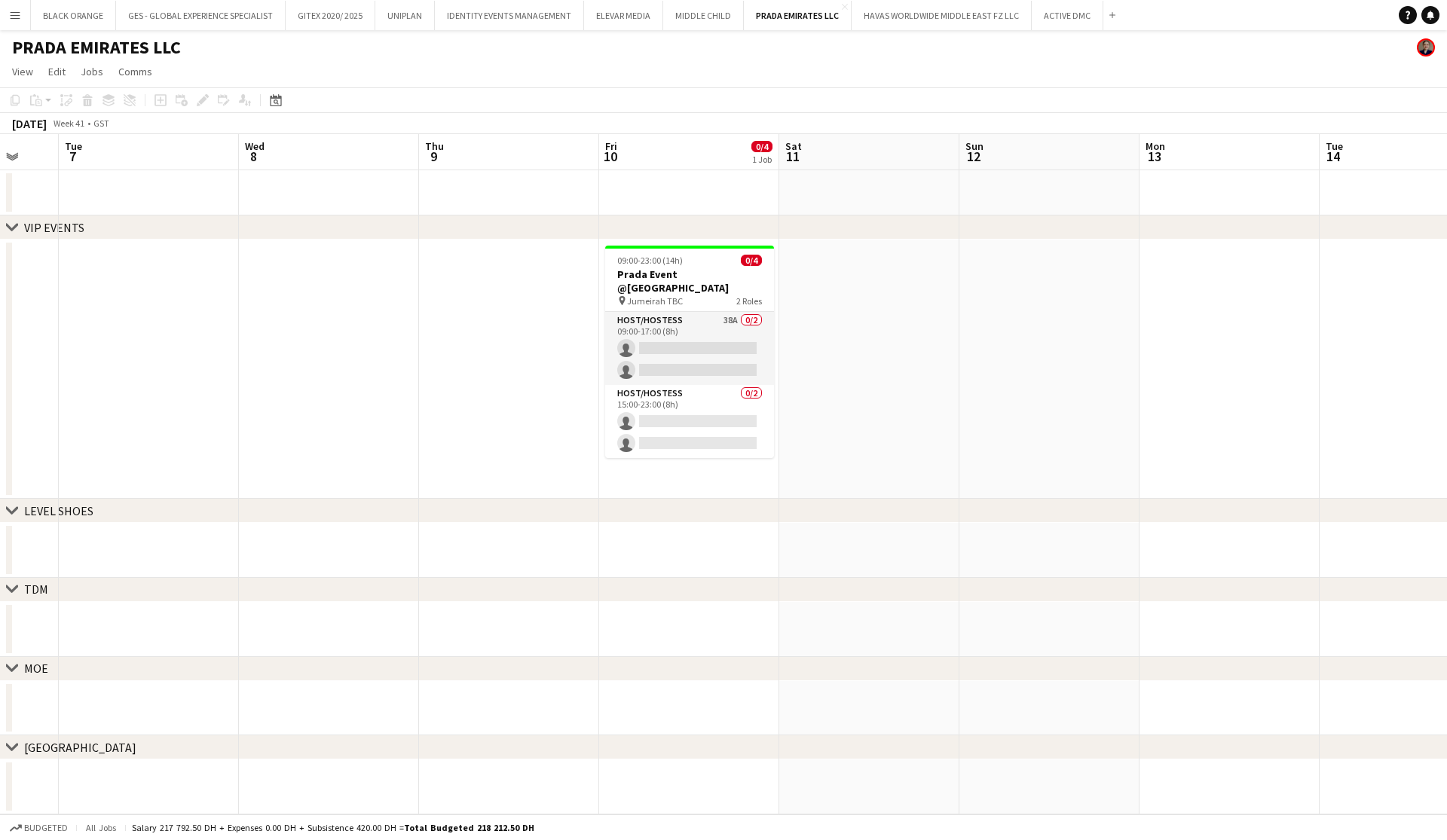
scroll to position [0, 665]
click at [1054, 22] on button "ACTIVE DMC Close" at bounding box center [1068, 16] width 71 height 30
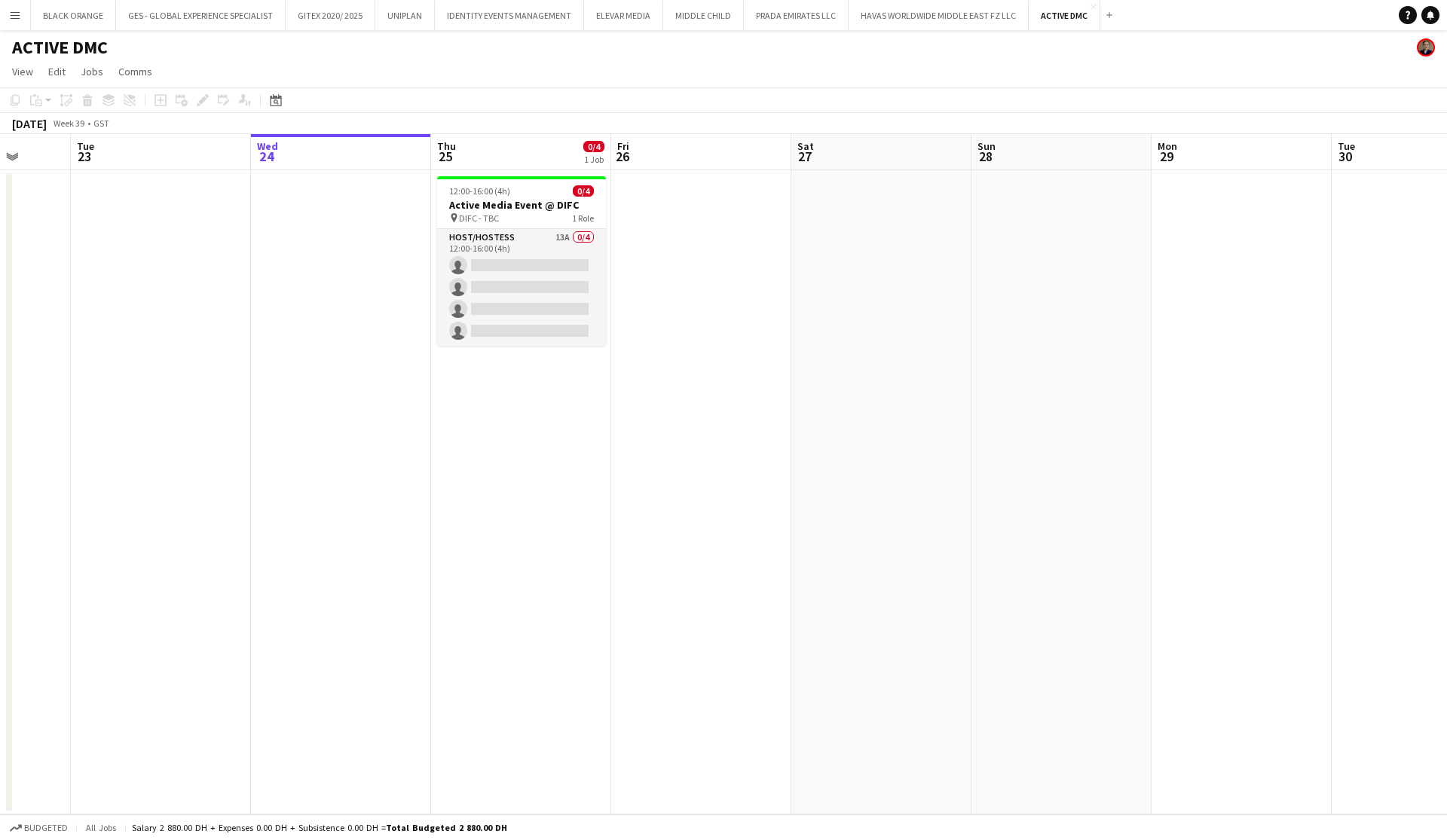
scroll to position [0, 471]
click at [1091, 9] on app-icon "Close" at bounding box center [1093, 7] width 6 height 6
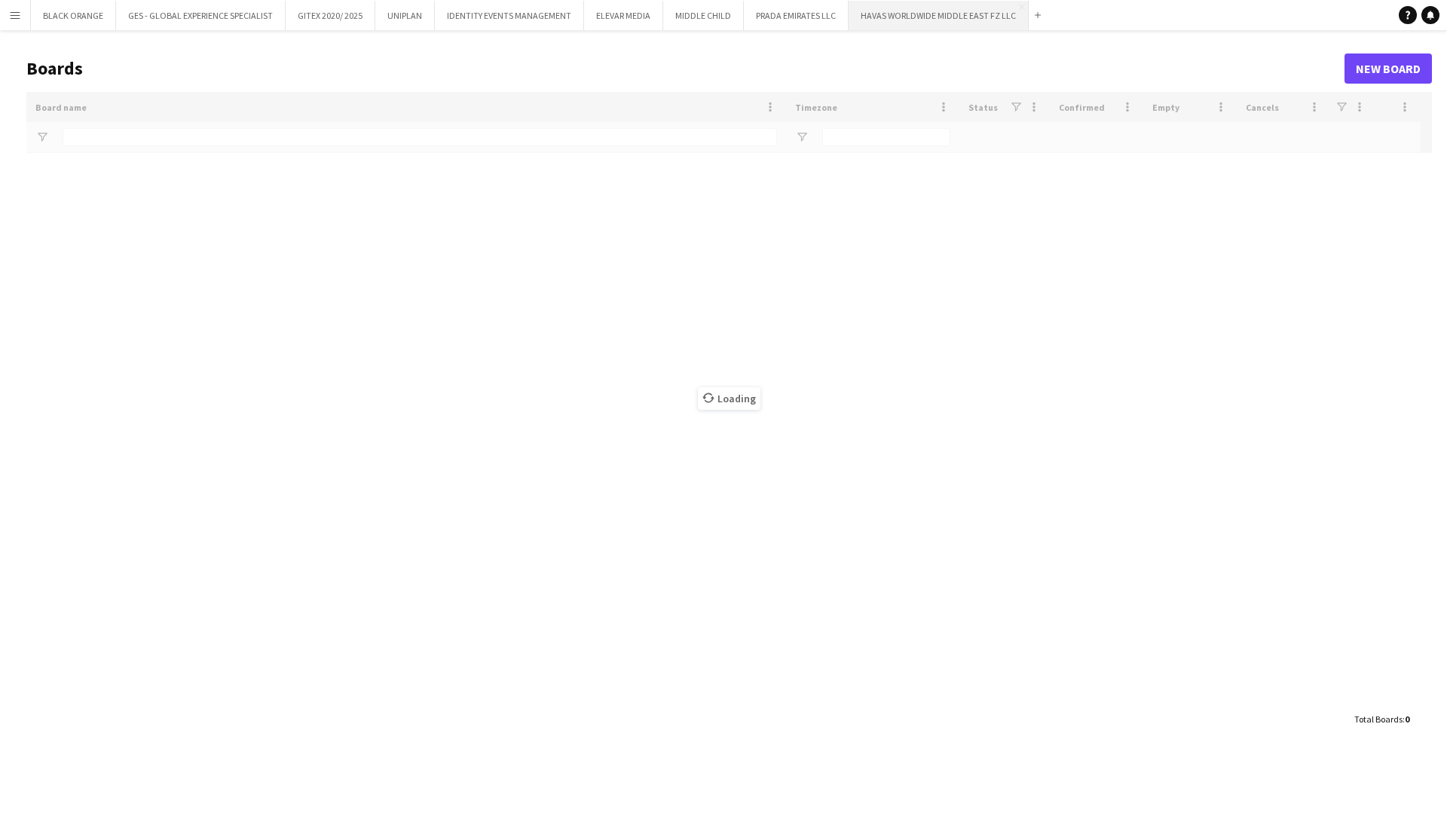
click at [930, 25] on button "HAVAS WORLDWIDE MIDDLE EAST FZ LLC Close" at bounding box center [938, 16] width 180 height 30
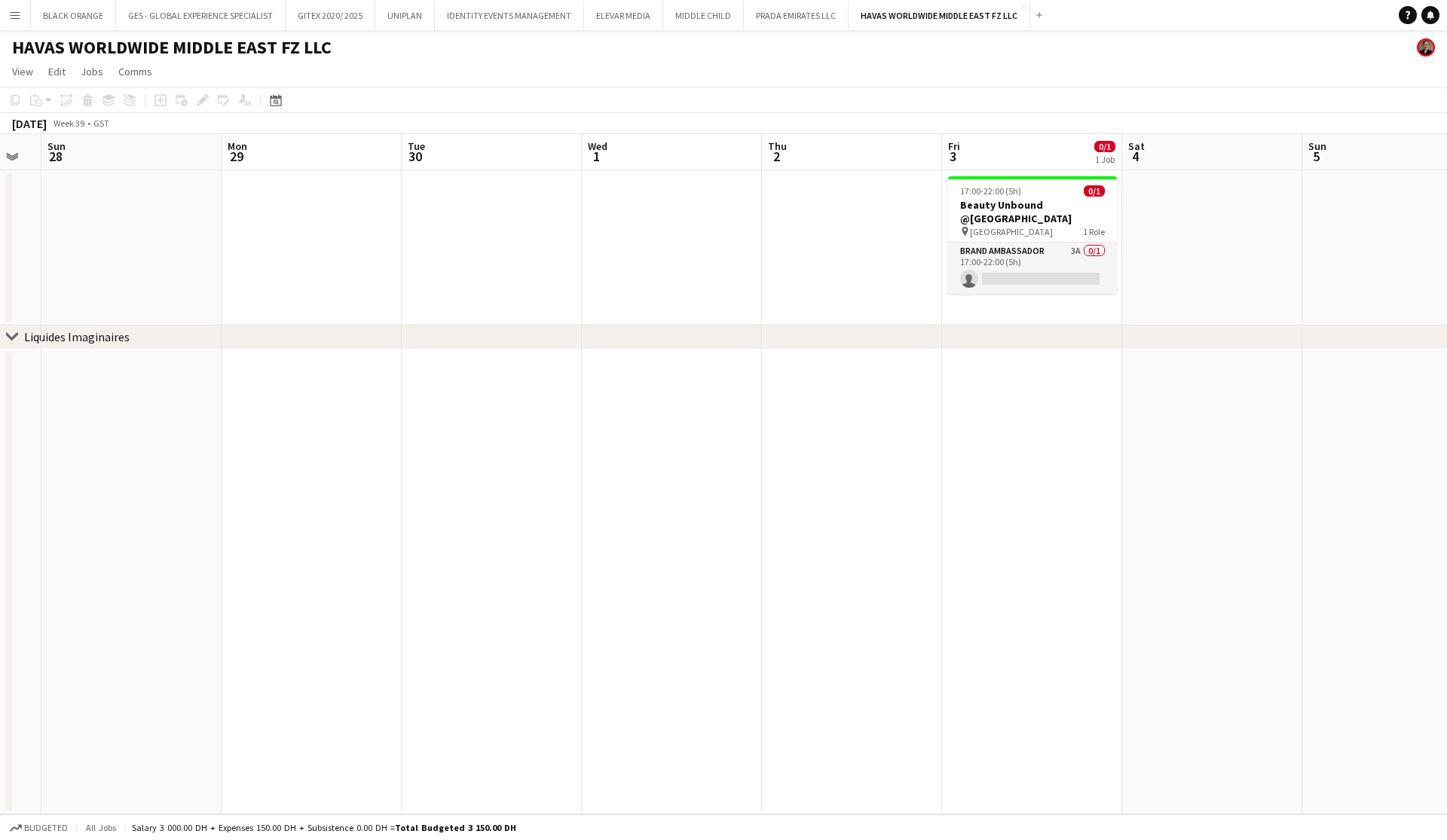
scroll to position [0, 505]
click at [1015, 265] on app-card-role "Brand Ambassador 3A 0/1 17:00-22:00 (5h) single-neutral-actions" at bounding box center [1027, 269] width 169 height 51
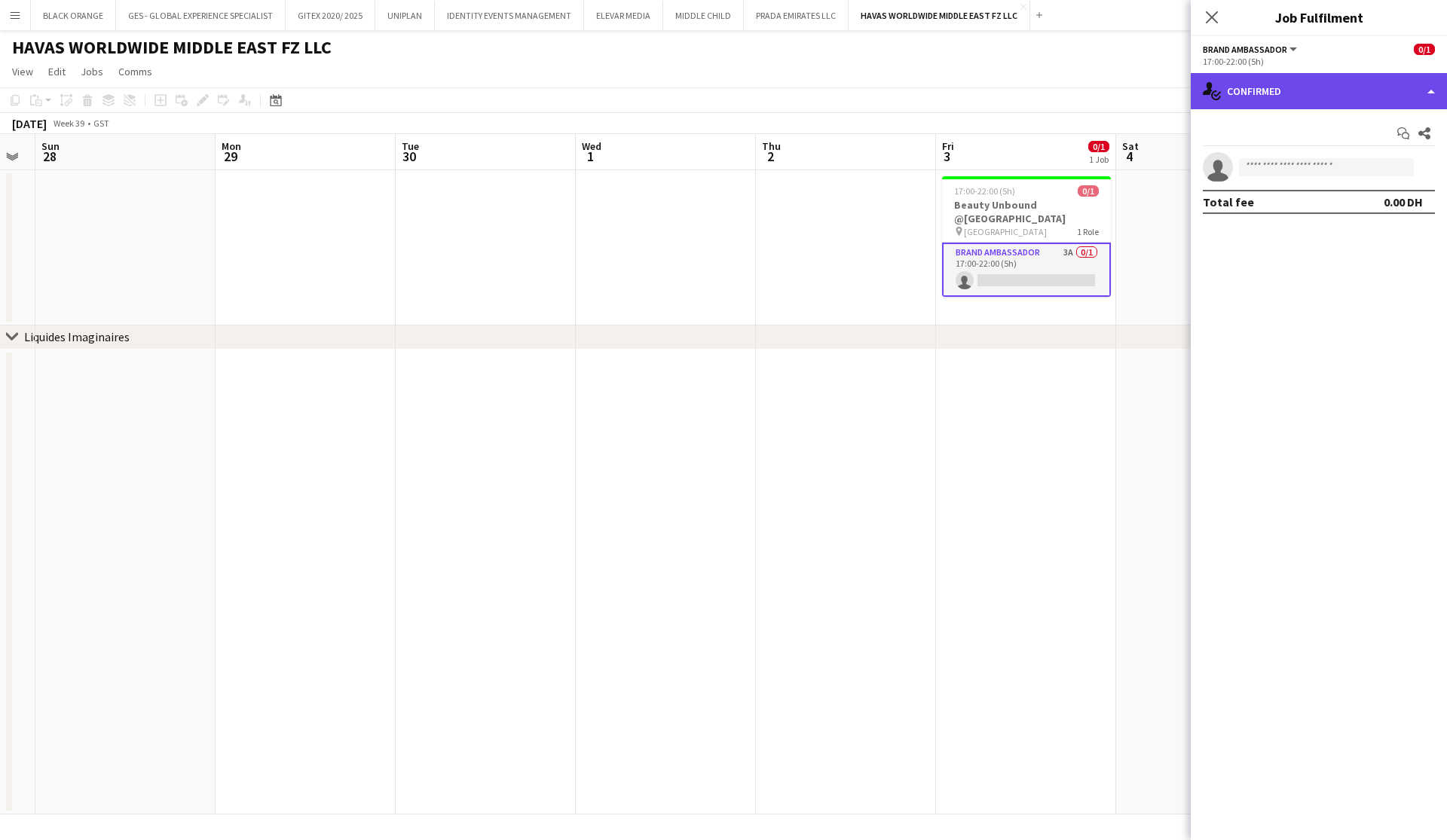
click at [1330, 80] on div "single-neutral-actions-check-2 Confirmed" at bounding box center [1319, 91] width 256 height 36
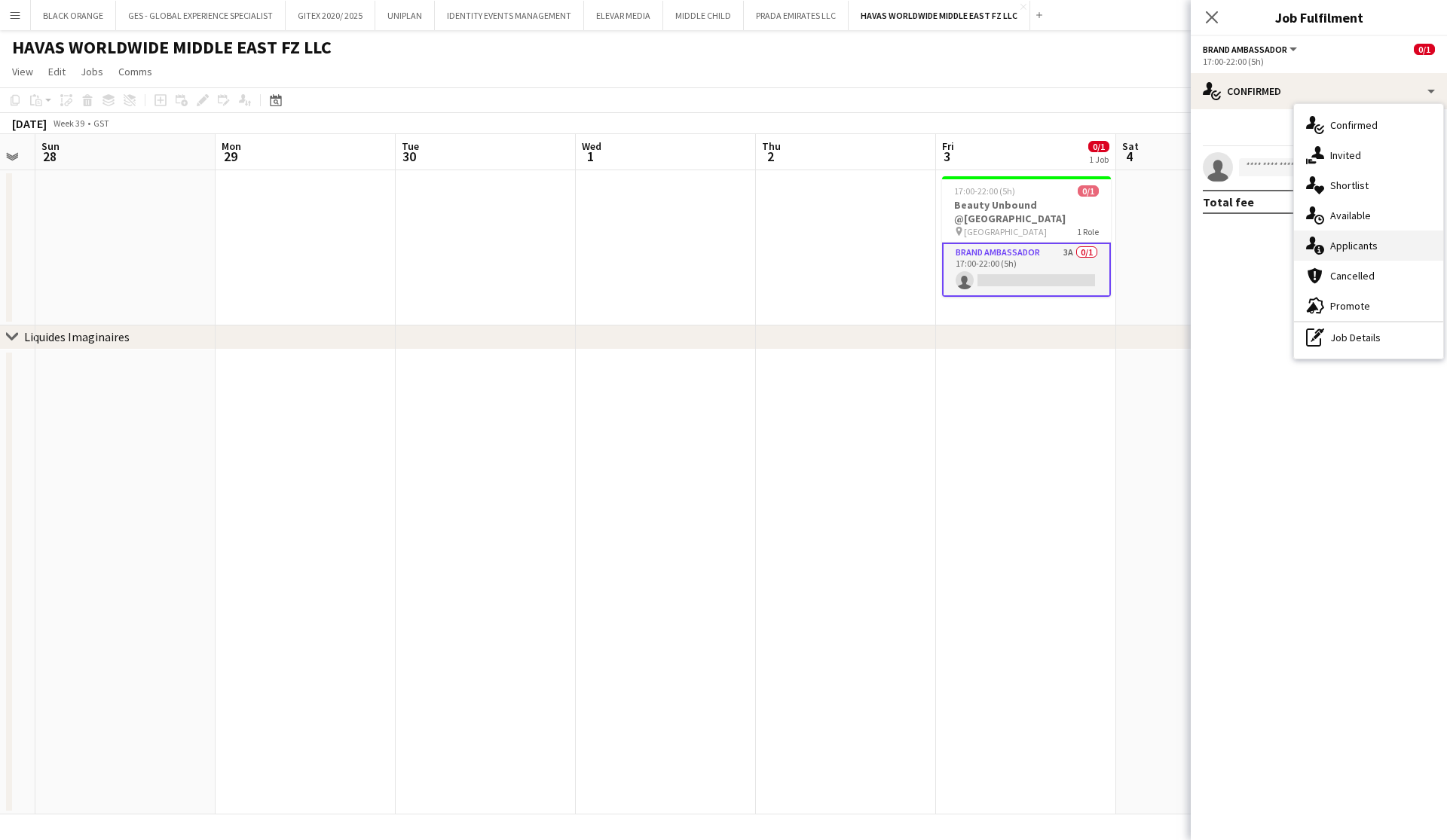
click at [1343, 242] on span "Applicants" at bounding box center [1354, 246] width 48 height 14
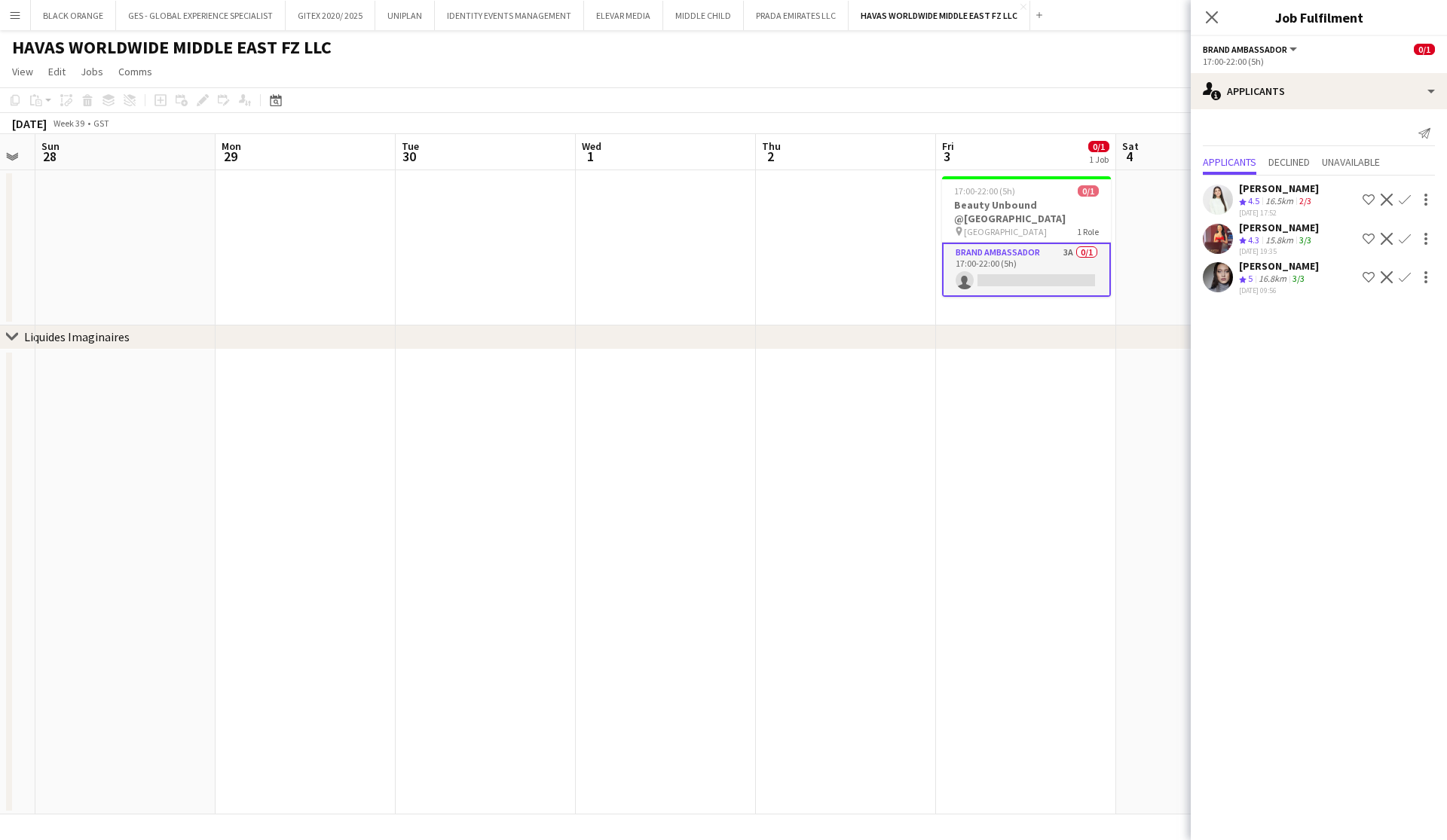
click at [1286, 203] on div "16.5km" at bounding box center [1279, 202] width 34 height 13
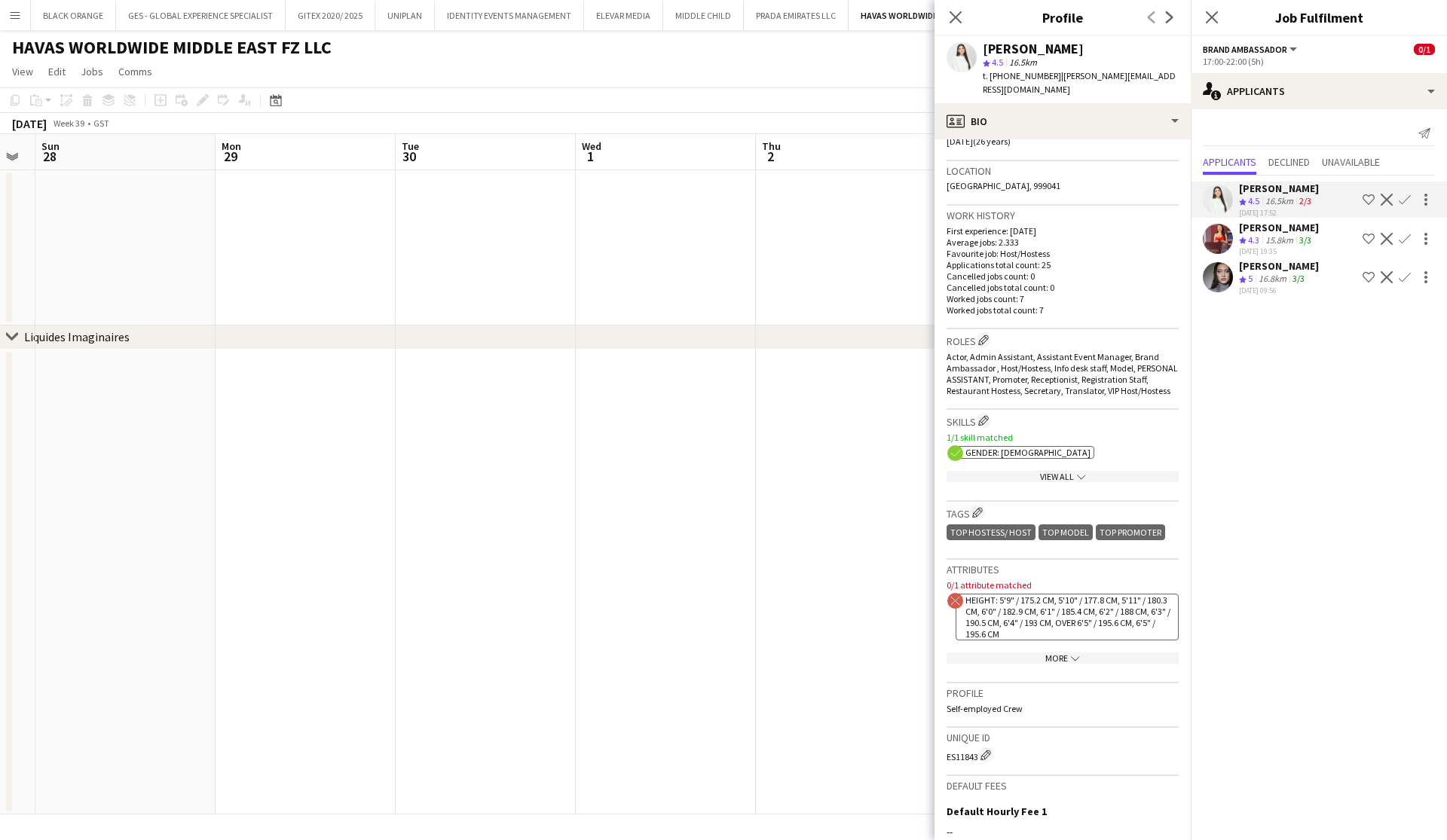
scroll to position [304, 0]
click at [1057, 471] on div "View All chevron-down" at bounding box center [1063, 477] width 232 height 11
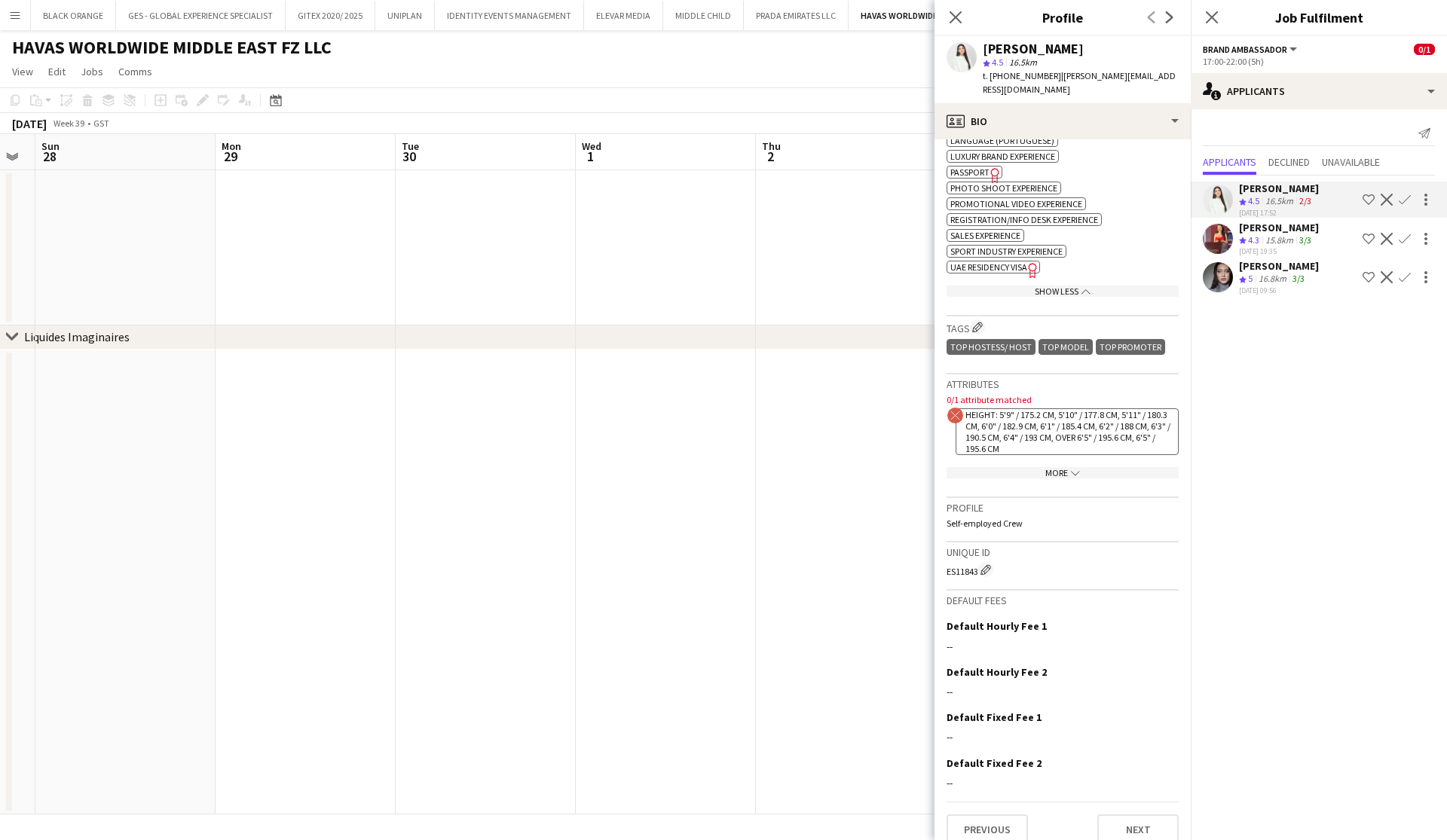
scroll to position [757, 0]
click at [1063, 468] on div "More chevron-down" at bounding box center [1063, 474] width 232 height 11
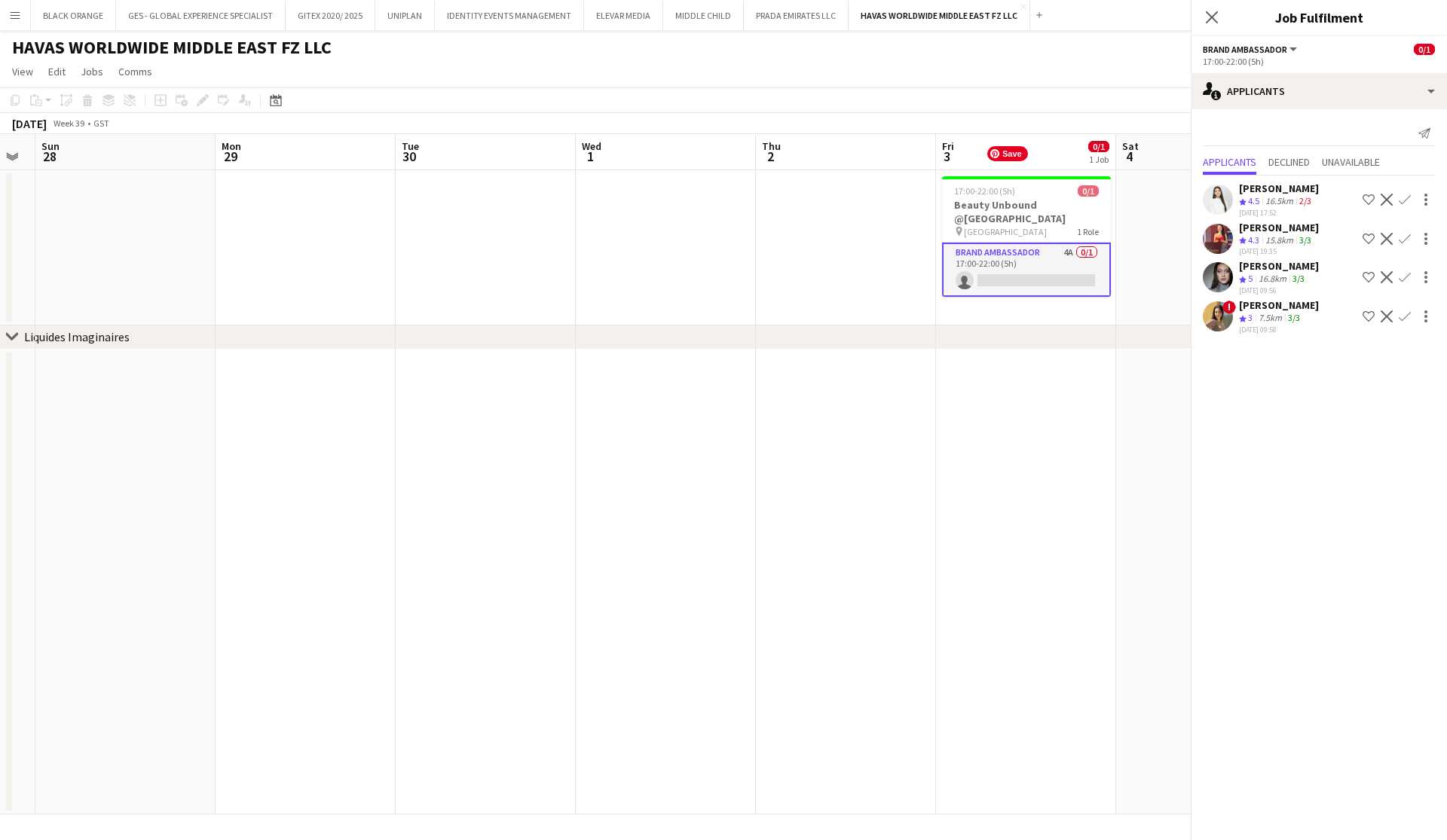
scroll to position [0, 0]
click at [1255, 301] on div "[PERSON_NAME]" at bounding box center [1279, 305] width 80 height 14
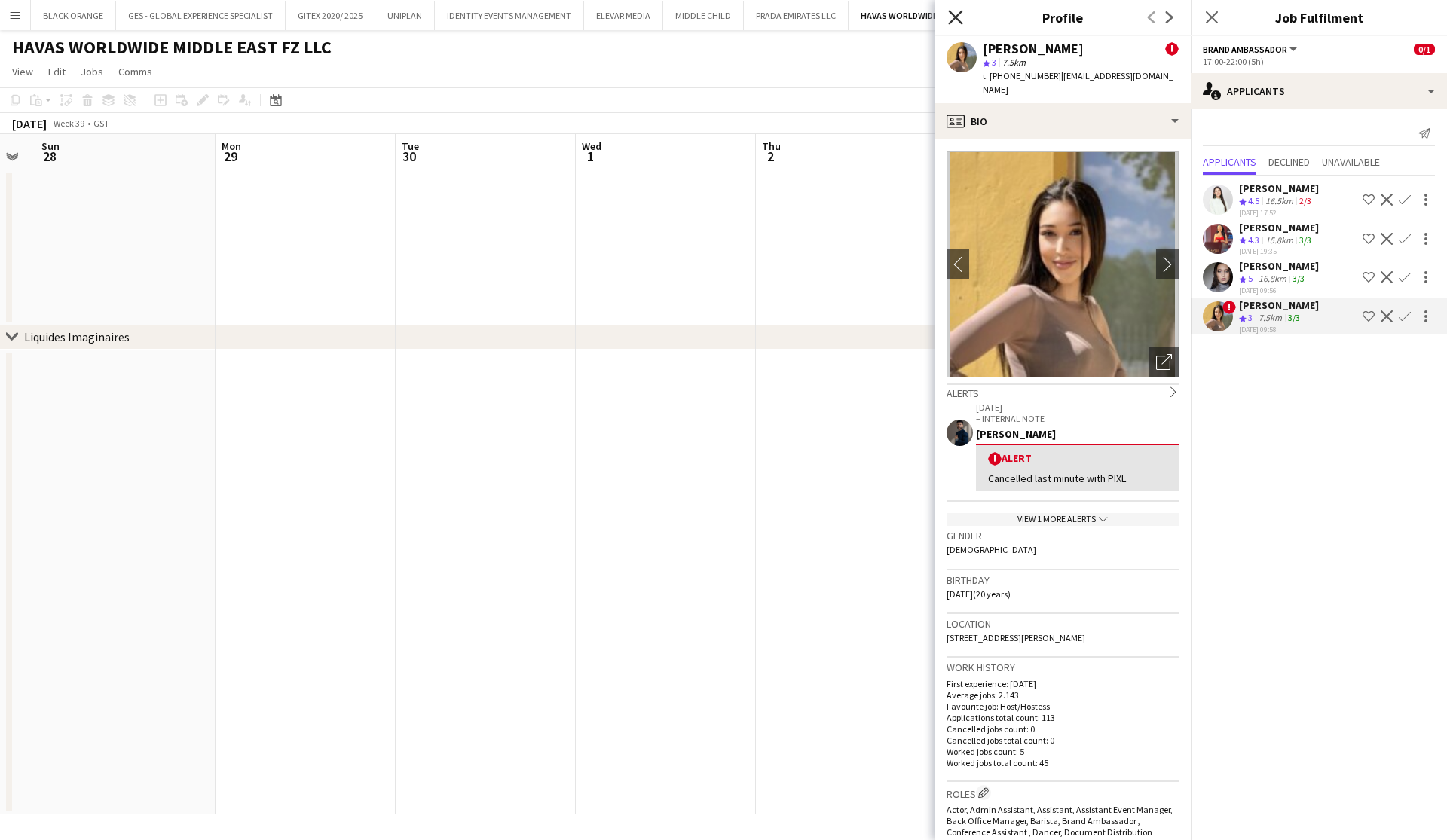
click at [951, 16] on icon "Close pop-in" at bounding box center [955, 16] width 14 height 14
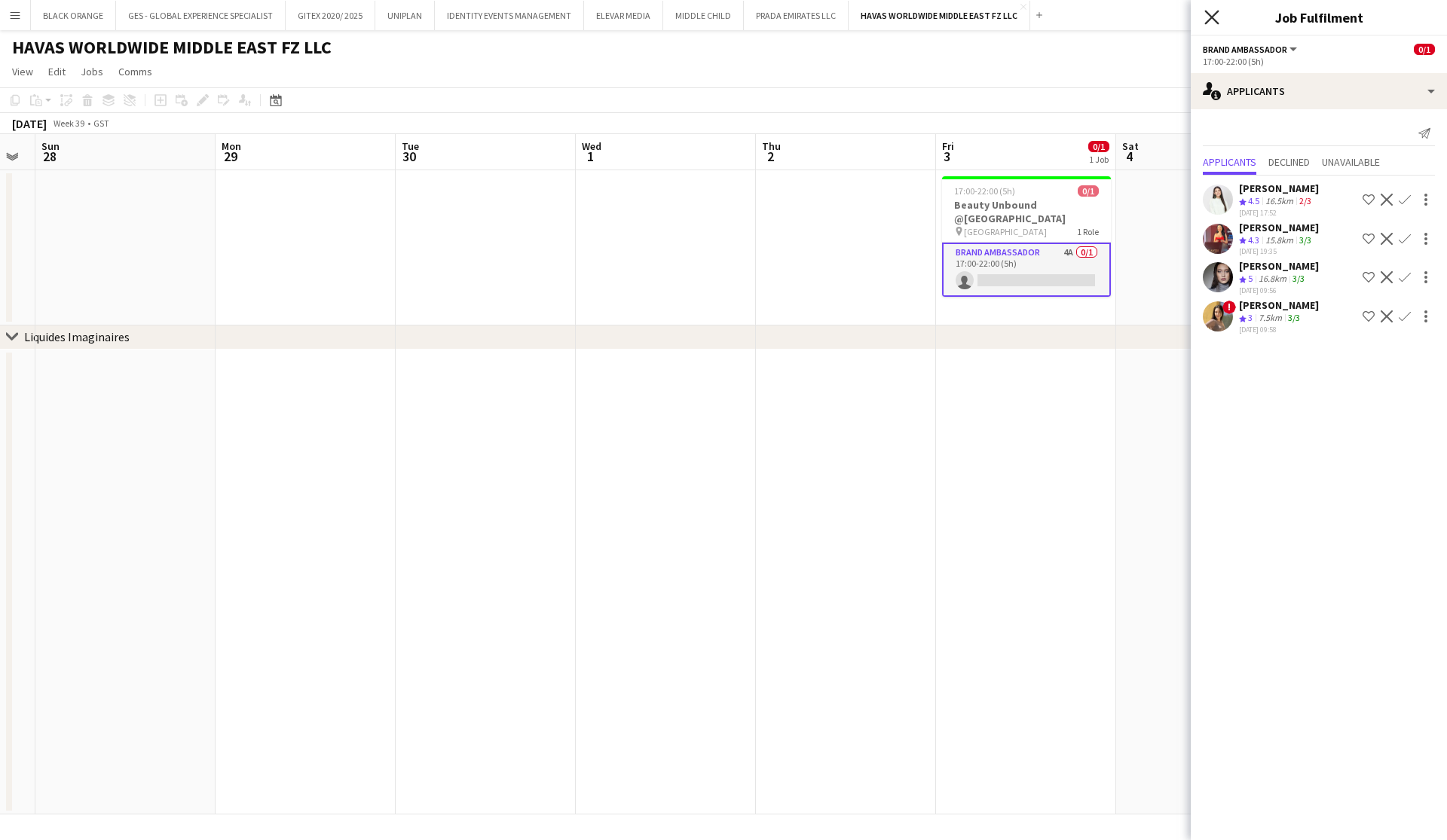
click at [1211, 20] on icon "Close pop-in" at bounding box center [1211, 16] width 14 height 14
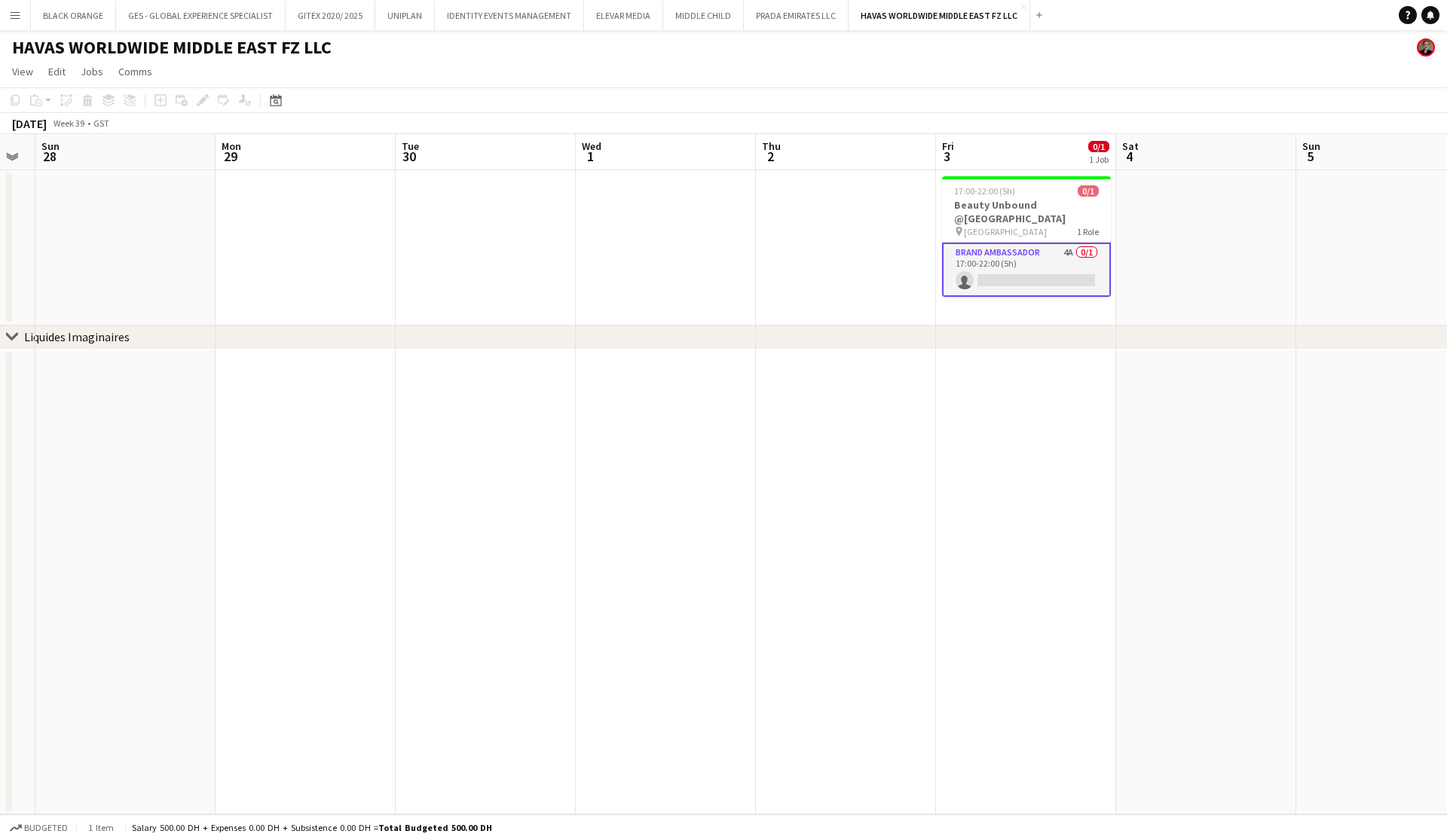
click at [1061, 279] on app-card-role "Brand Ambassador 4A 0/1 17:00-22:00 (5h) single-neutral-actions" at bounding box center [1027, 270] width 169 height 54
click at [1027, 263] on app-card-role "Brand Ambassador 4A 0/1 17:00-22:00 (5h) single-neutral-actions" at bounding box center [1027, 269] width 169 height 51
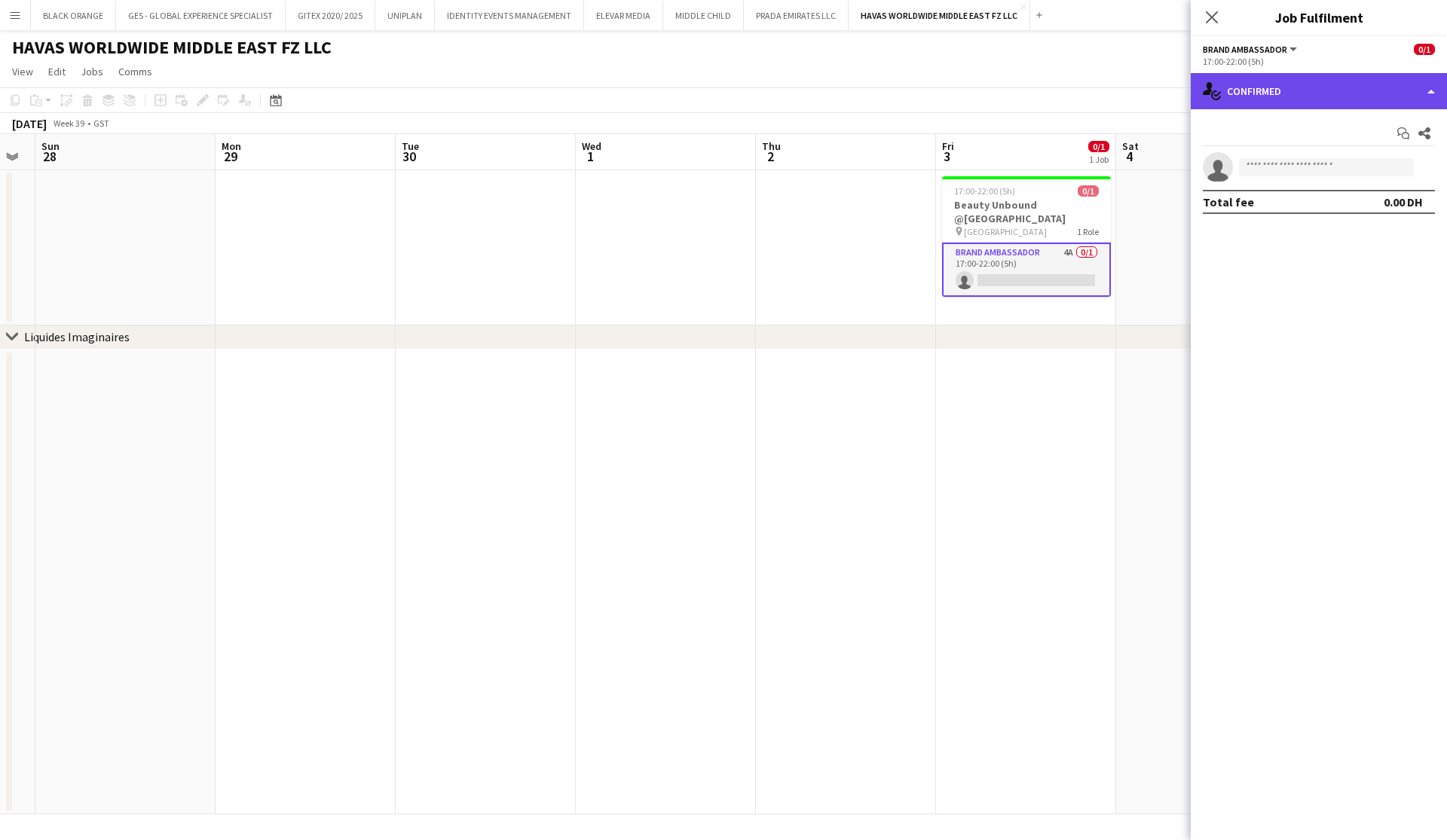
click at [1296, 87] on div "single-neutral-actions-check-2 Confirmed" at bounding box center [1319, 91] width 256 height 36
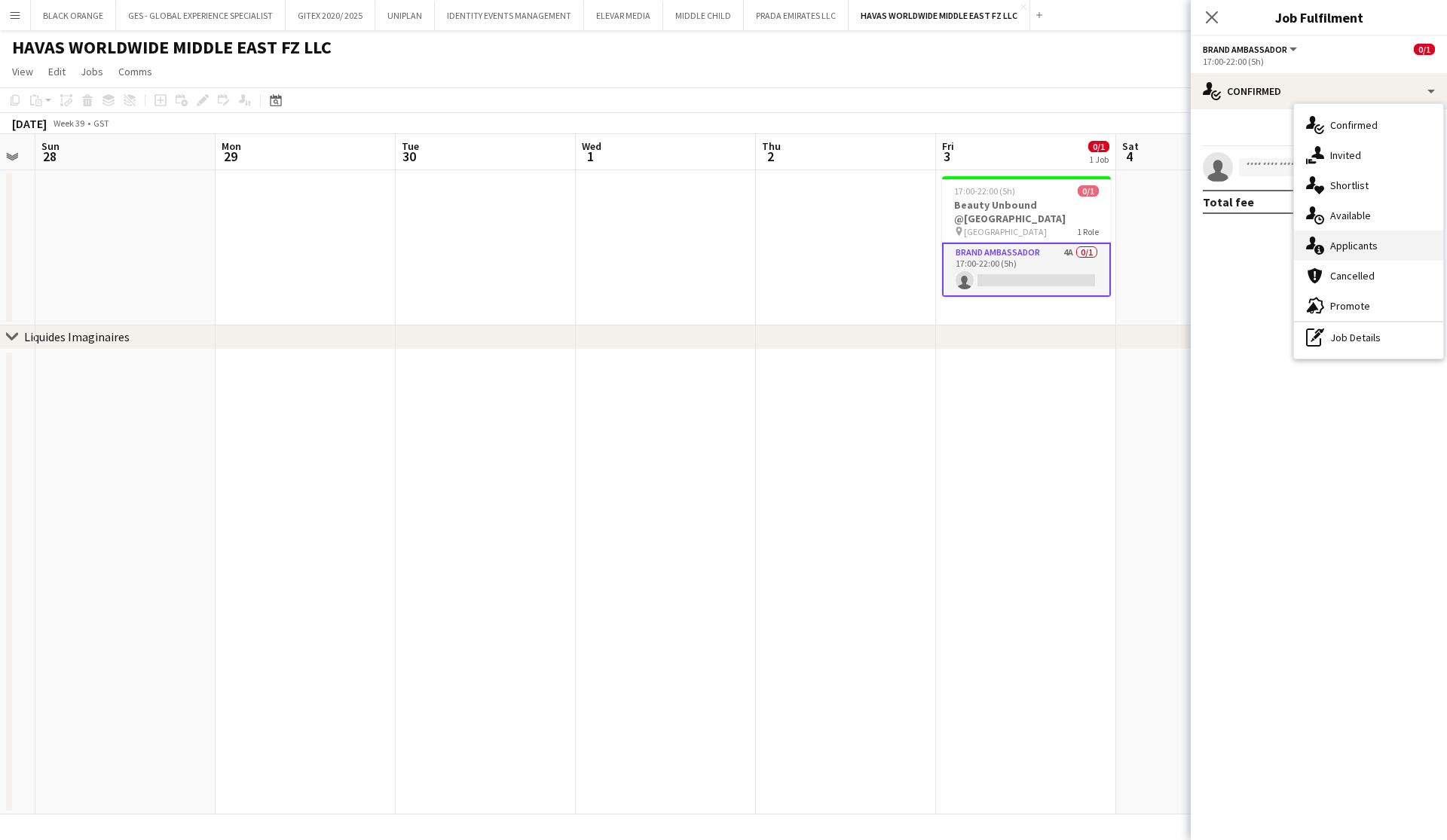
click at [1353, 248] on span "Applicants" at bounding box center [1354, 246] width 48 height 14
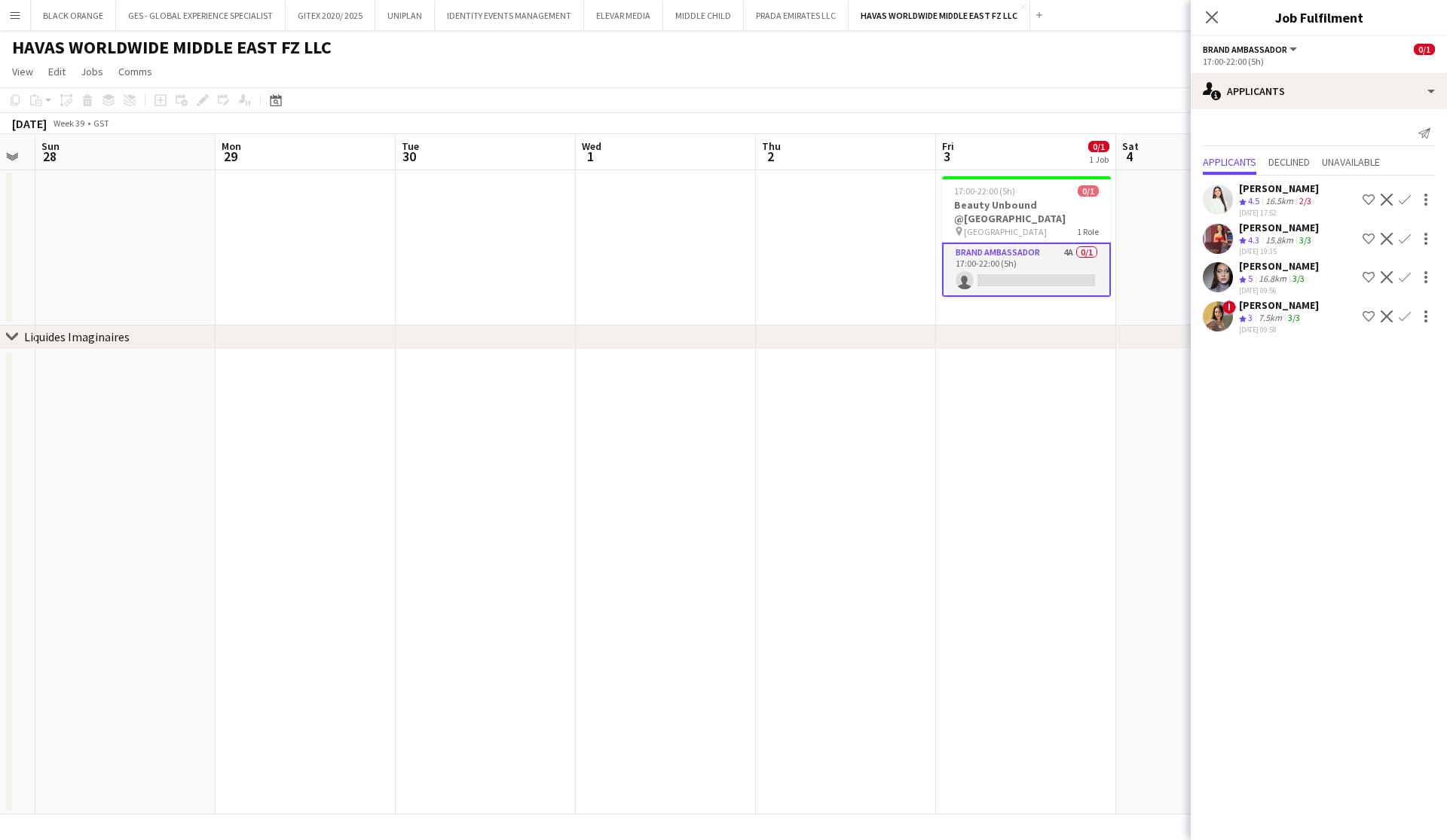
click at [1372, 202] on app-icon "Shortlist crew" at bounding box center [1368, 200] width 12 height 12
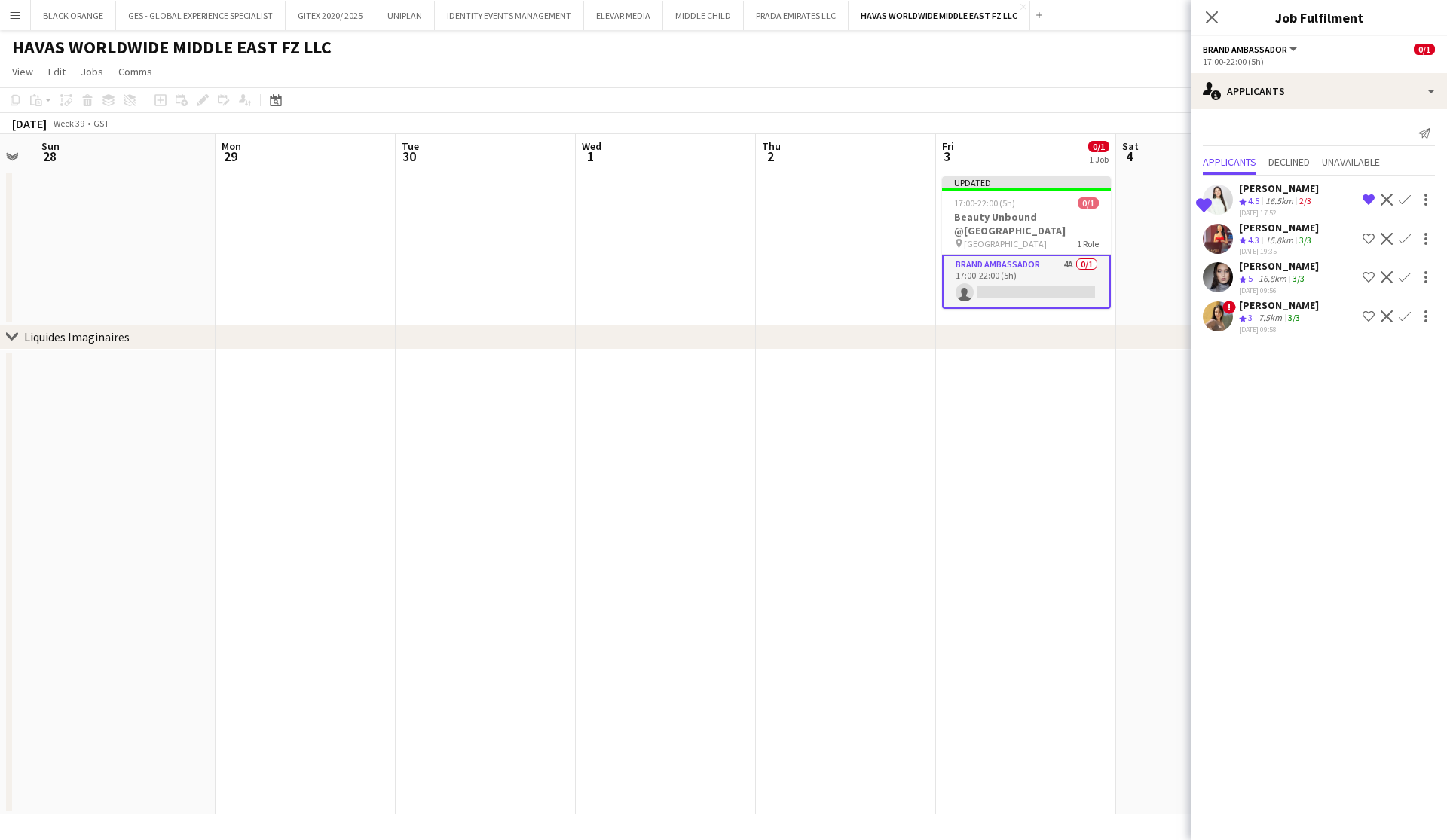
click at [1371, 242] on app-icon "Shortlist crew" at bounding box center [1368, 239] width 12 height 12
click at [1369, 274] on app-icon "Shortlist crew" at bounding box center [1368, 277] width 12 height 12
click at [1261, 316] on div "7.5km" at bounding box center [1270, 319] width 30 height 13
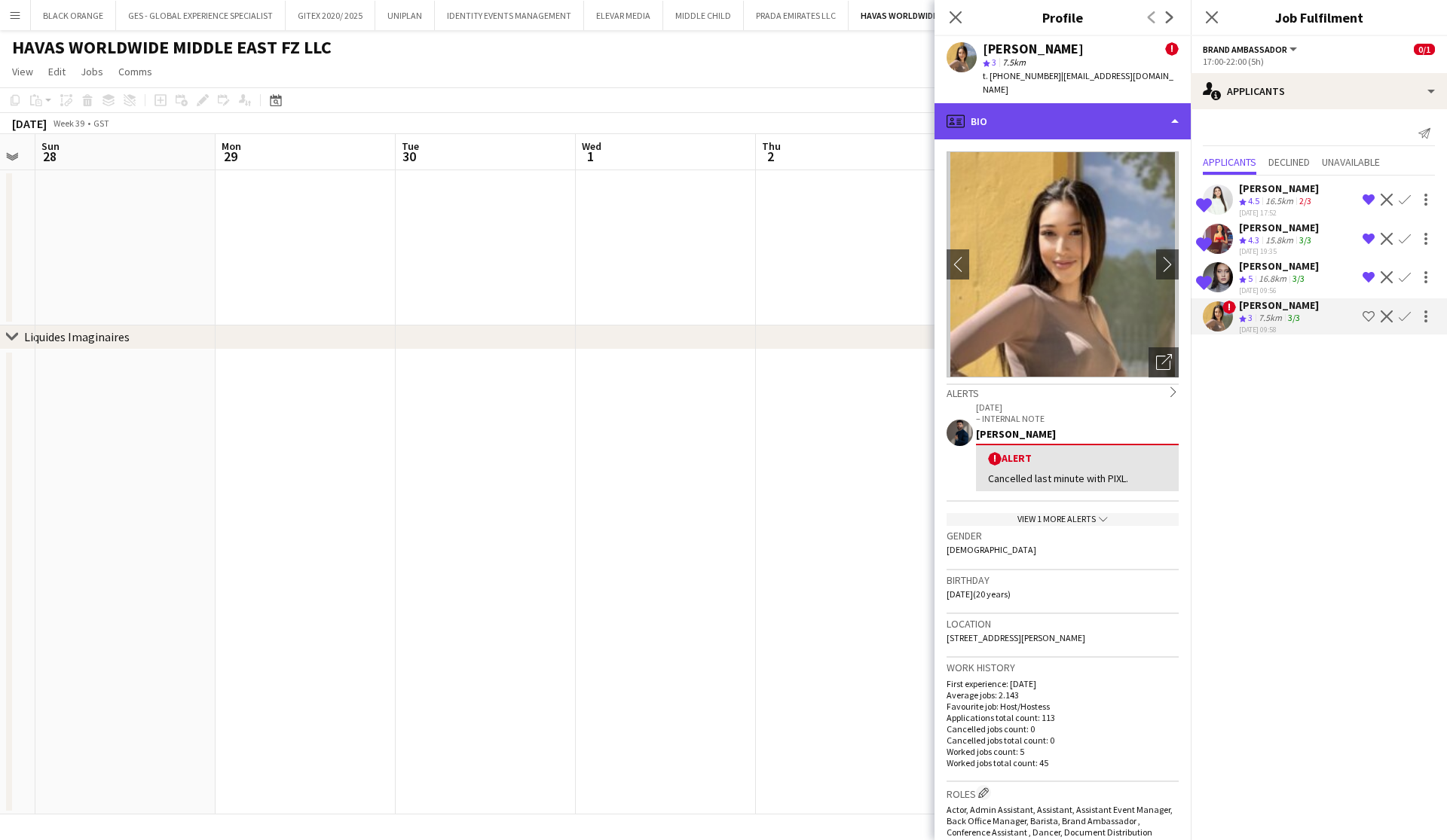
click at [1091, 117] on div "profile Bio" at bounding box center [1063, 122] width 256 height 36
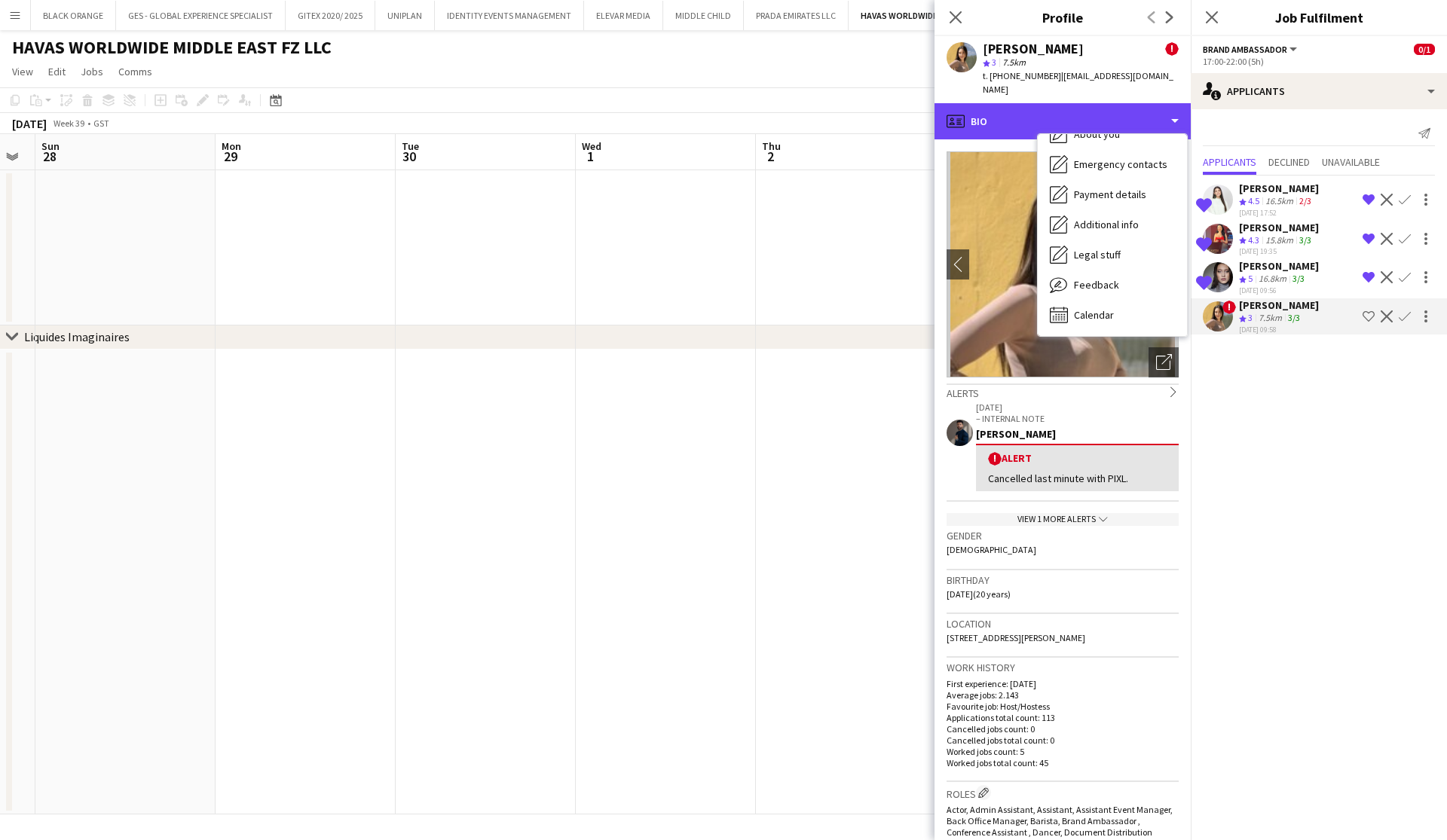
scroll to position [81, 0]
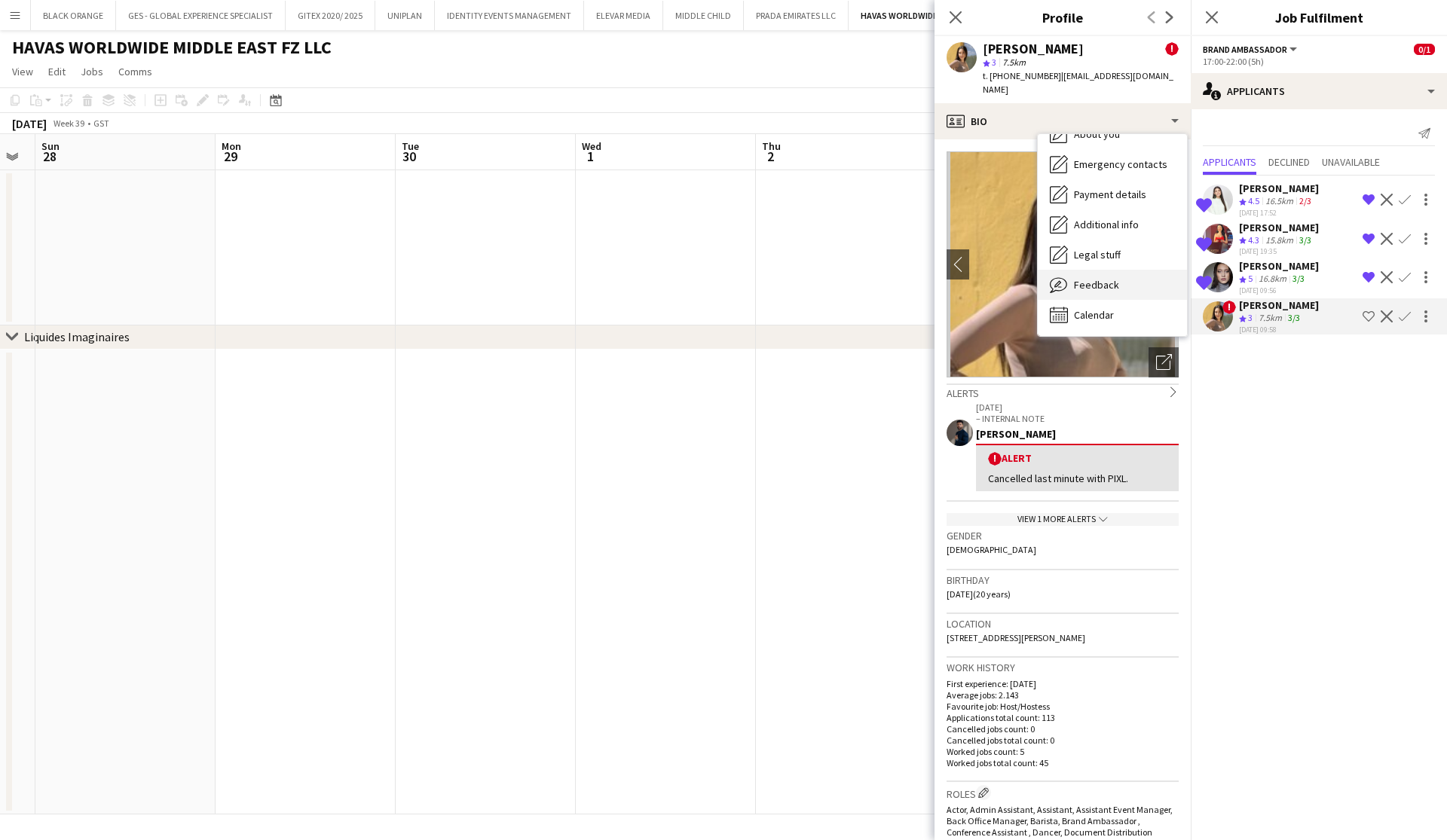
click at [1086, 278] on span "Feedback" at bounding box center [1096, 285] width 45 height 14
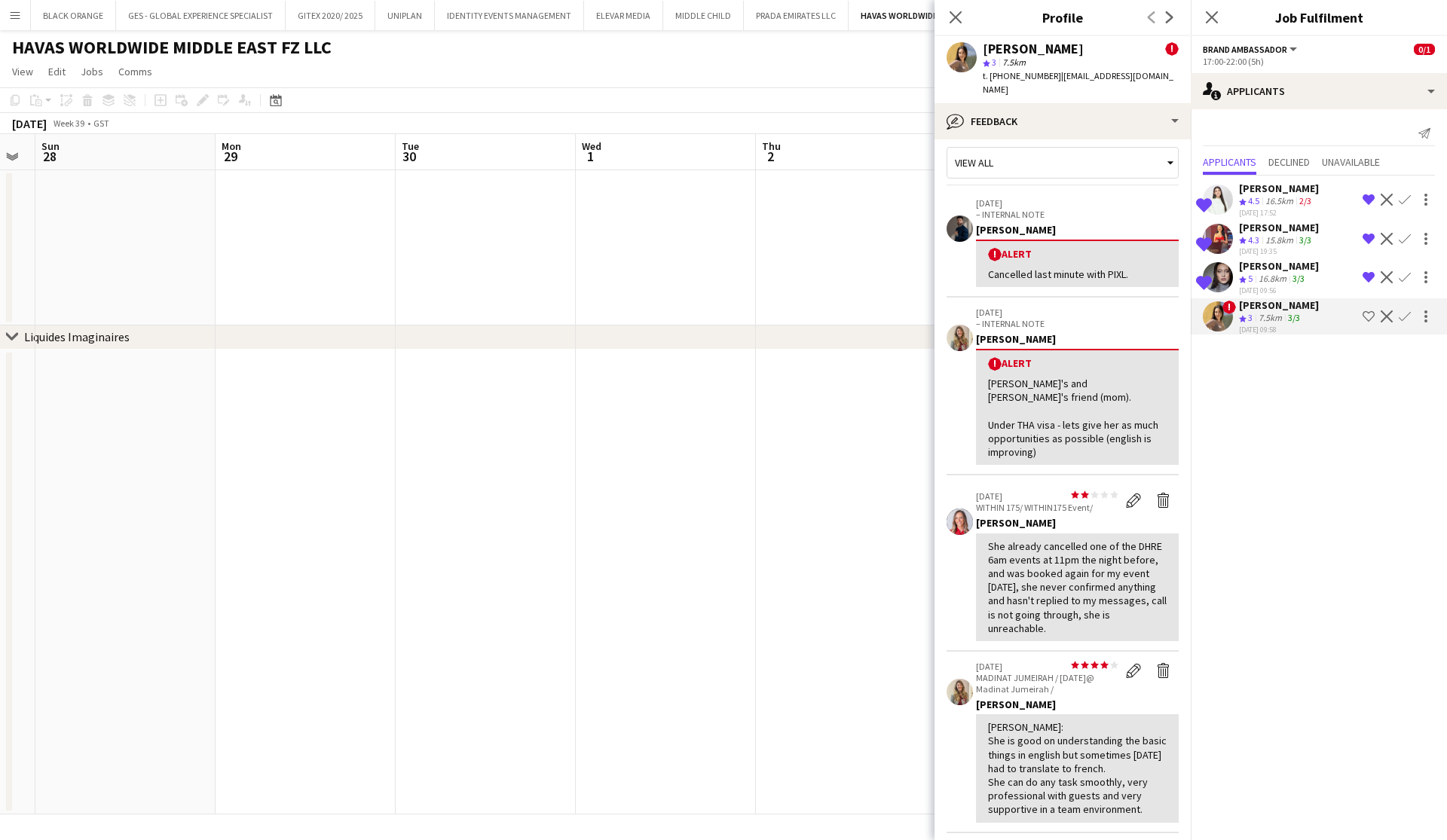
scroll to position [12, 0]
click at [958, 13] on icon "Close pop-in" at bounding box center [955, 16] width 14 height 14
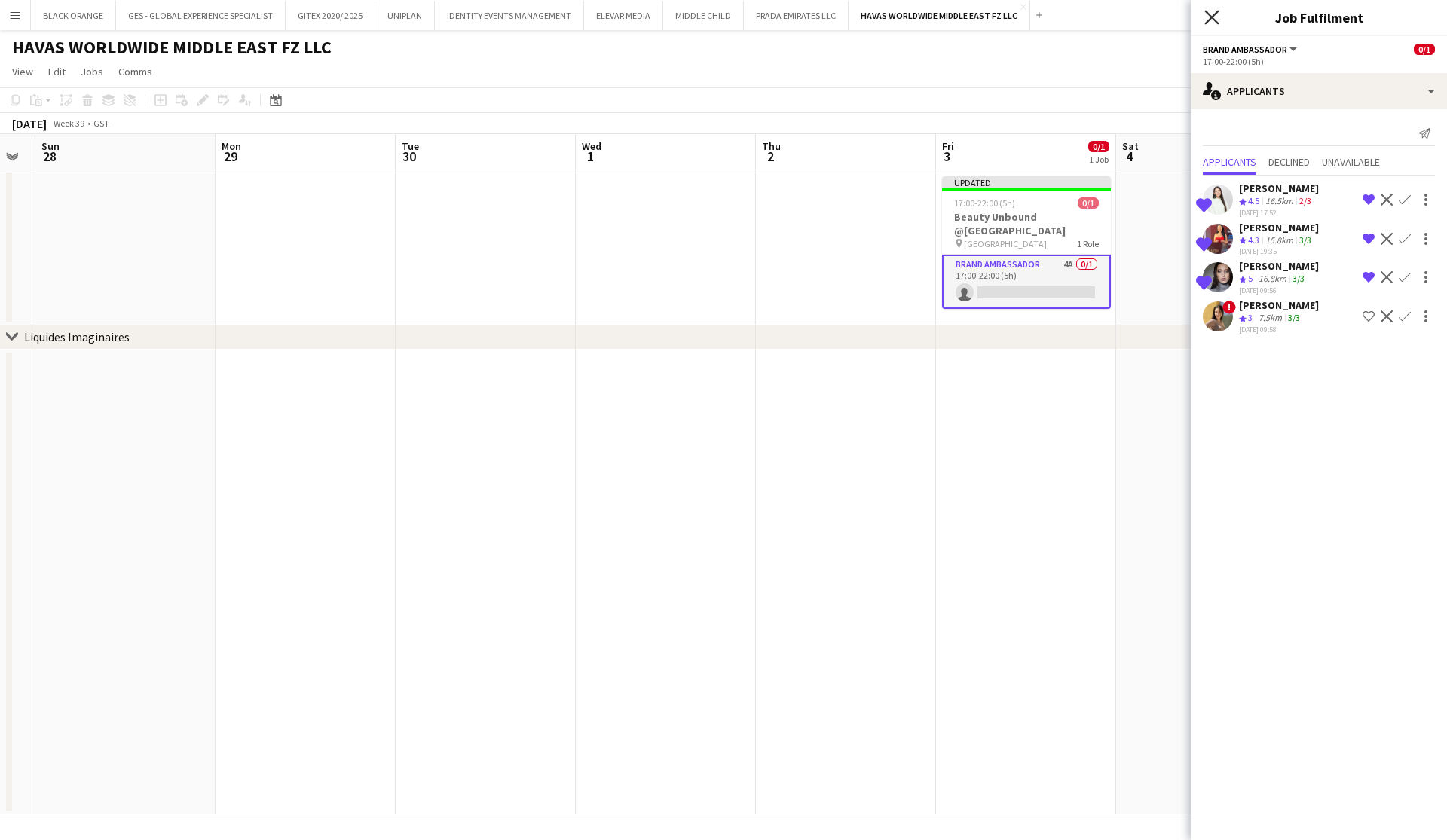
click at [1215, 18] on icon "Close pop-in" at bounding box center [1211, 16] width 14 height 14
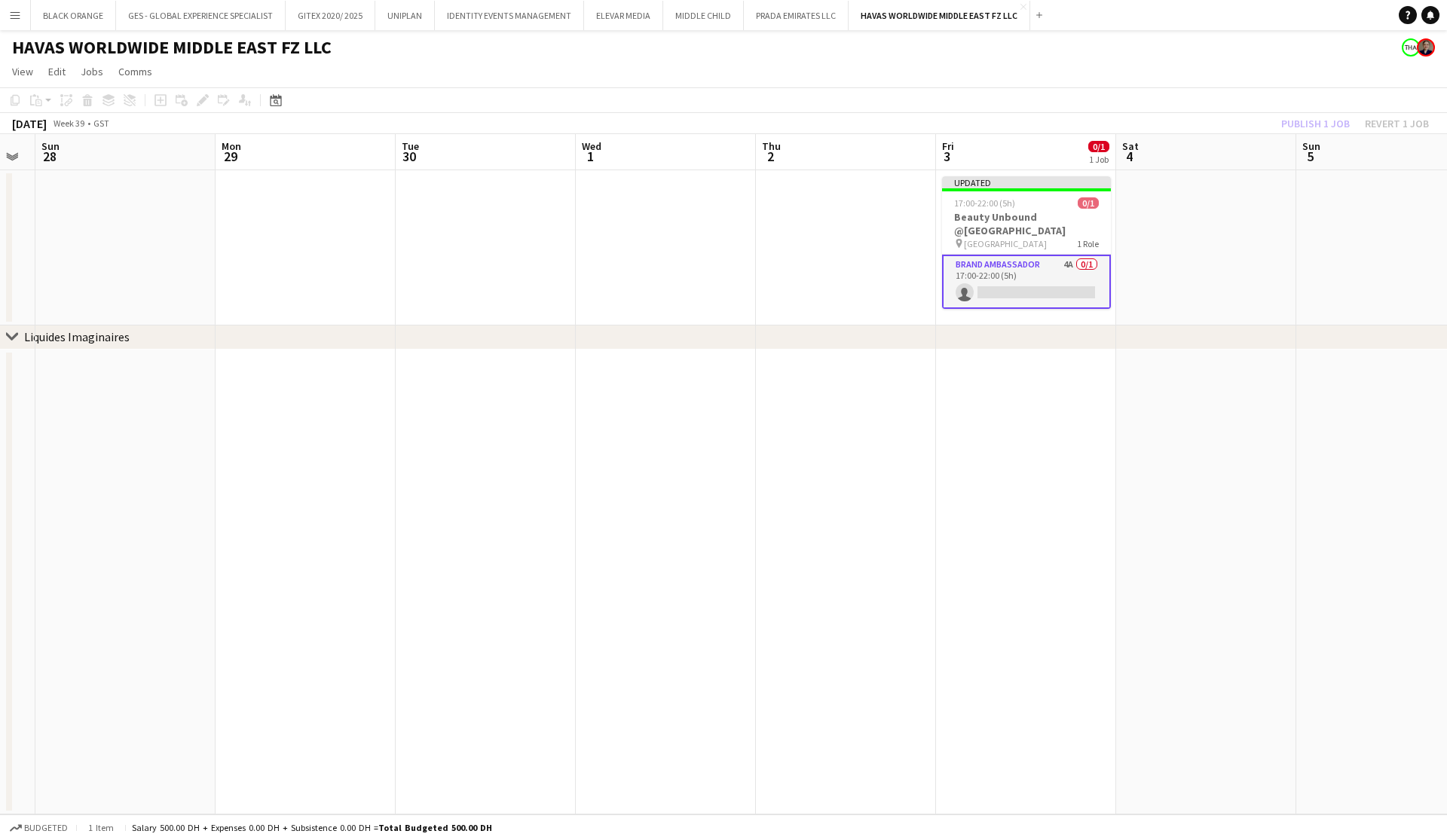
click at [1302, 125] on div "Publish 1 job Revert 1 job" at bounding box center [1355, 124] width 184 height 20
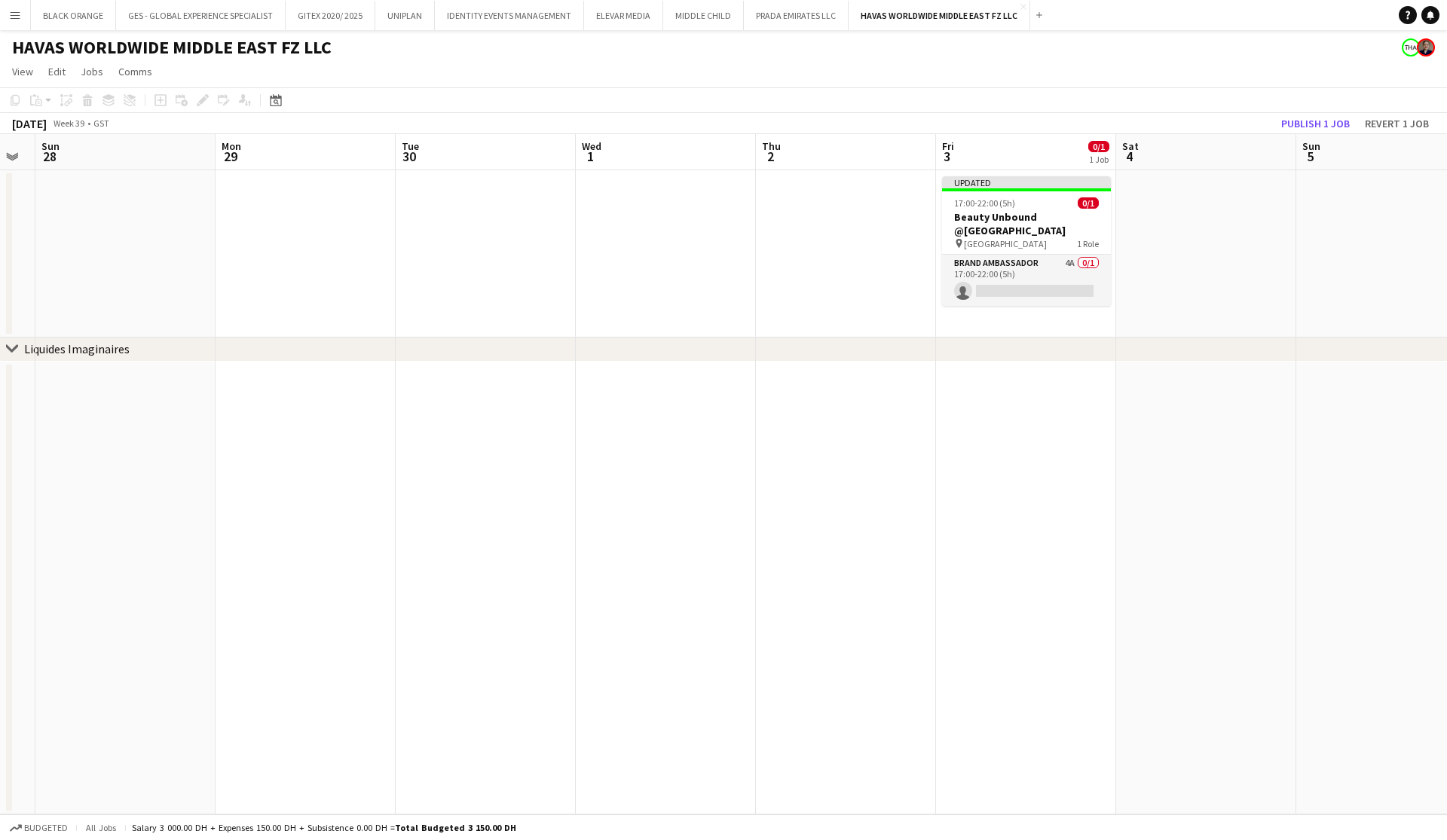
click at [1302, 125] on button "Publish 1 job" at bounding box center [1316, 124] width 80 height 20
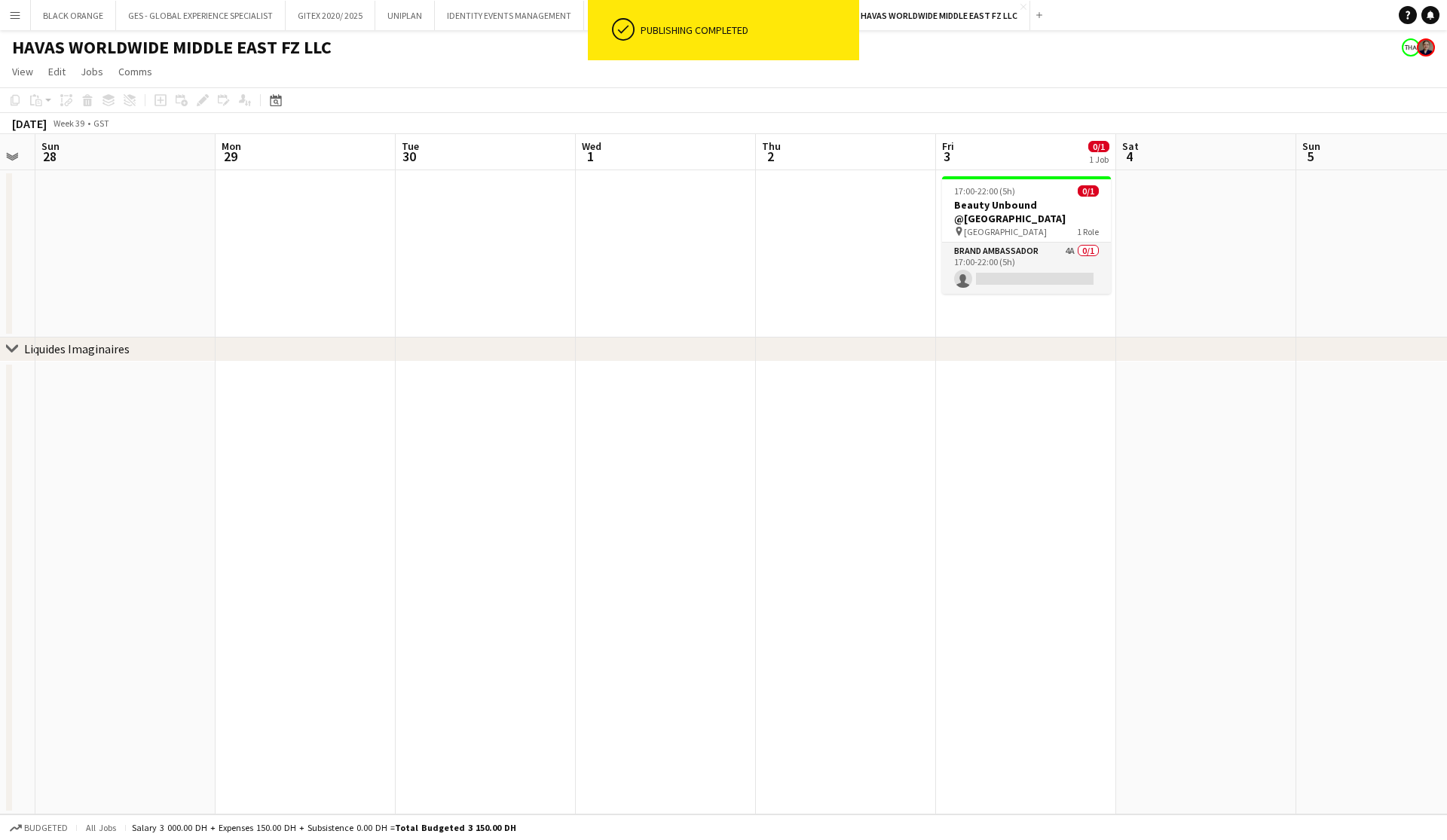
click at [834, 87] on app-page-menu "View Day view expanded Day view collapsed Month view Date picker Jump to today …" at bounding box center [724, 73] width 1447 height 29
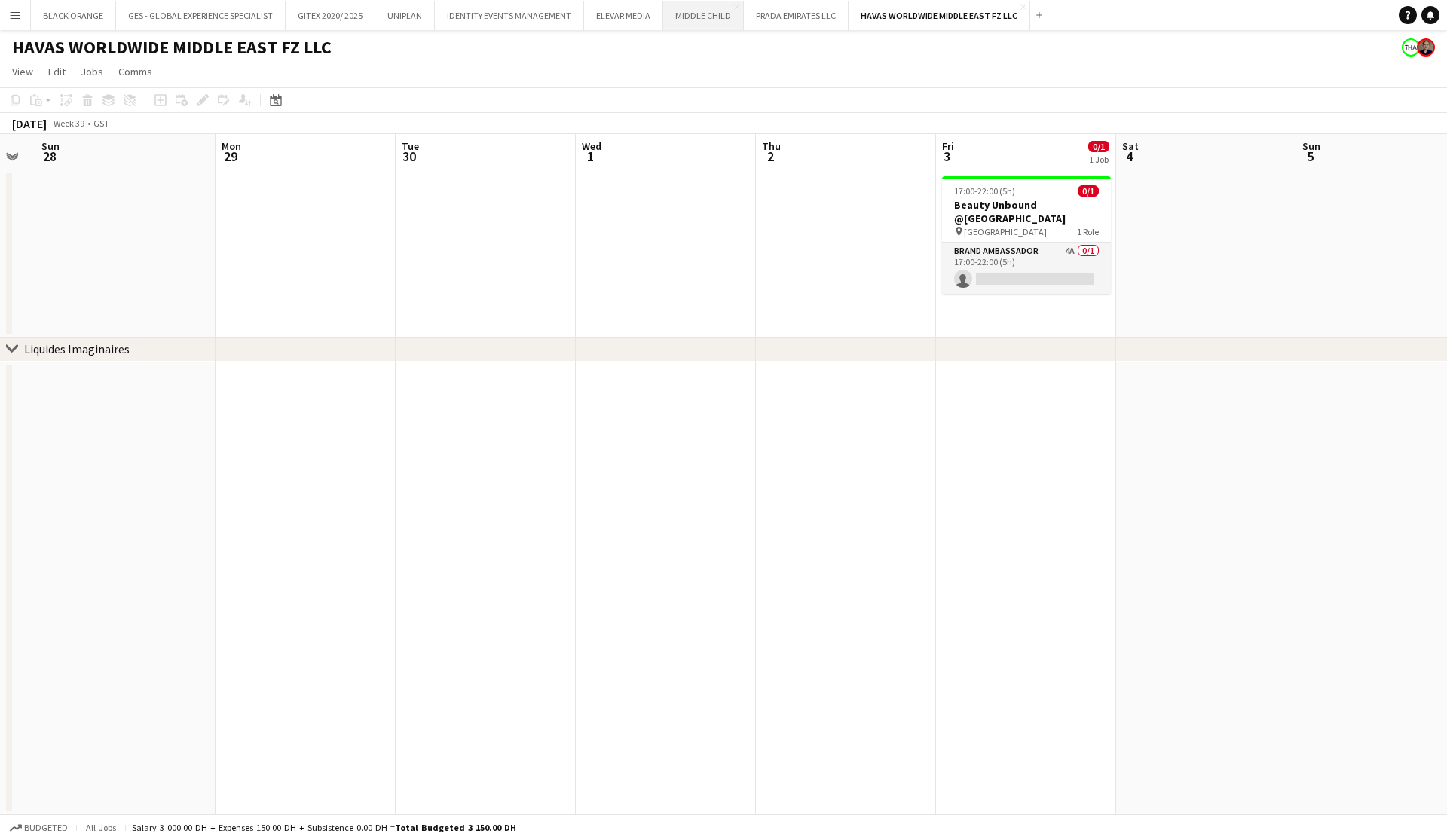
click at [696, 21] on button "MIDDLE CHILD Close" at bounding box center [704, 16] width 80 height 30
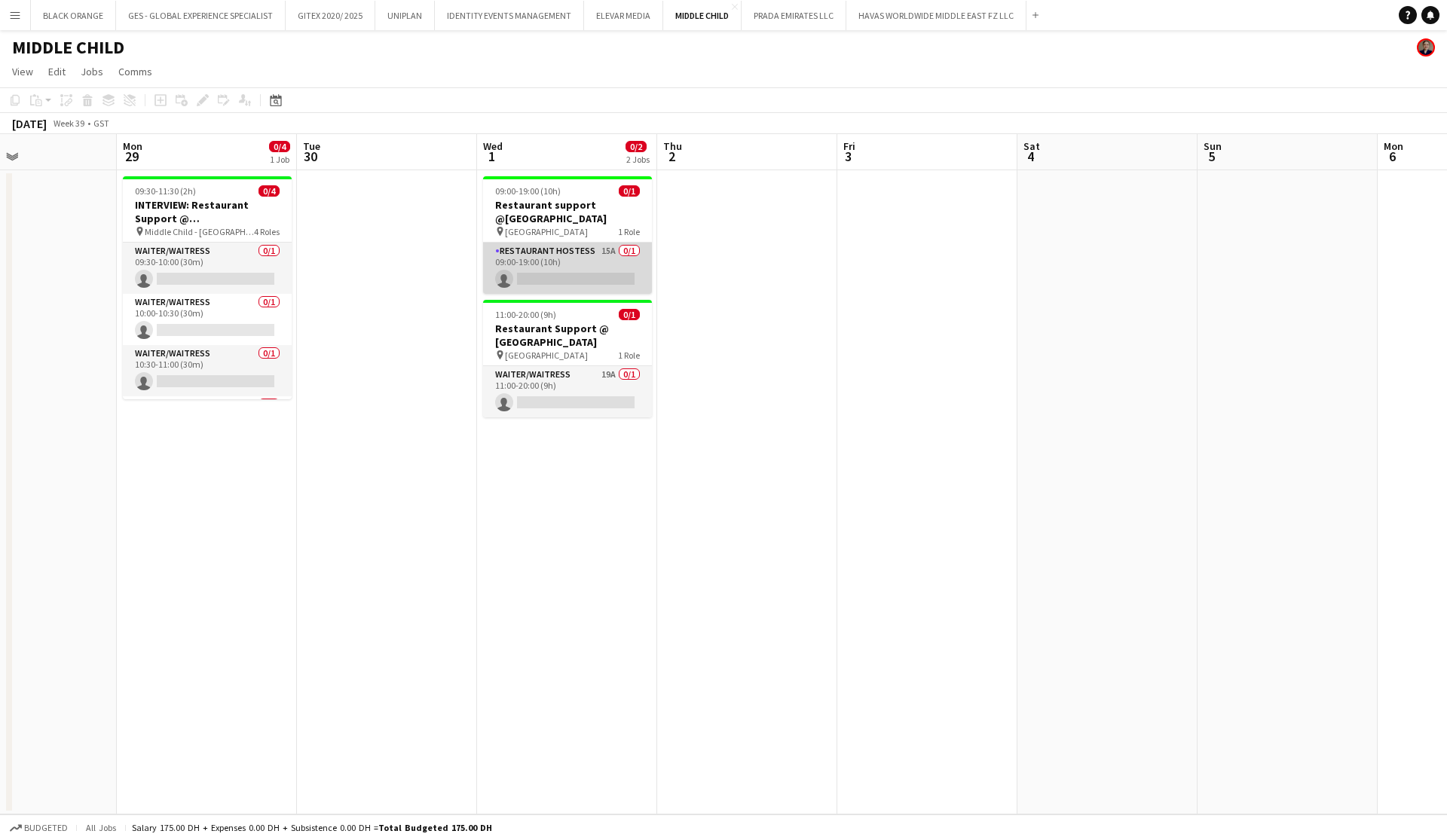
click at [584, 262] on app-card-role "Restaurant Hostess 15A 0/1 09:00-19:00 (10h) single-neutral-actions" at bounding box center [567, 269] width 169 height 51
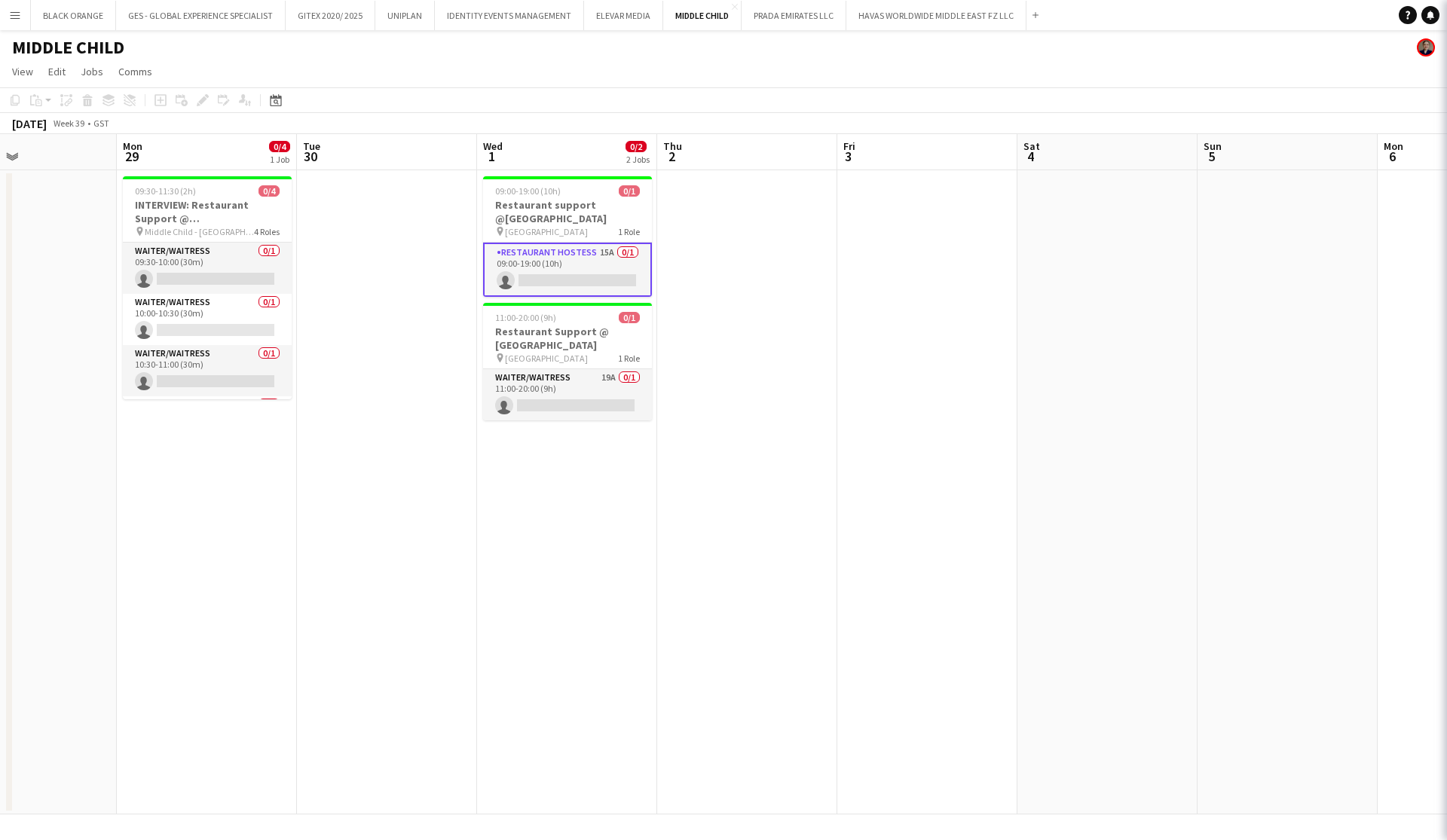
scroll to position [0, 425]
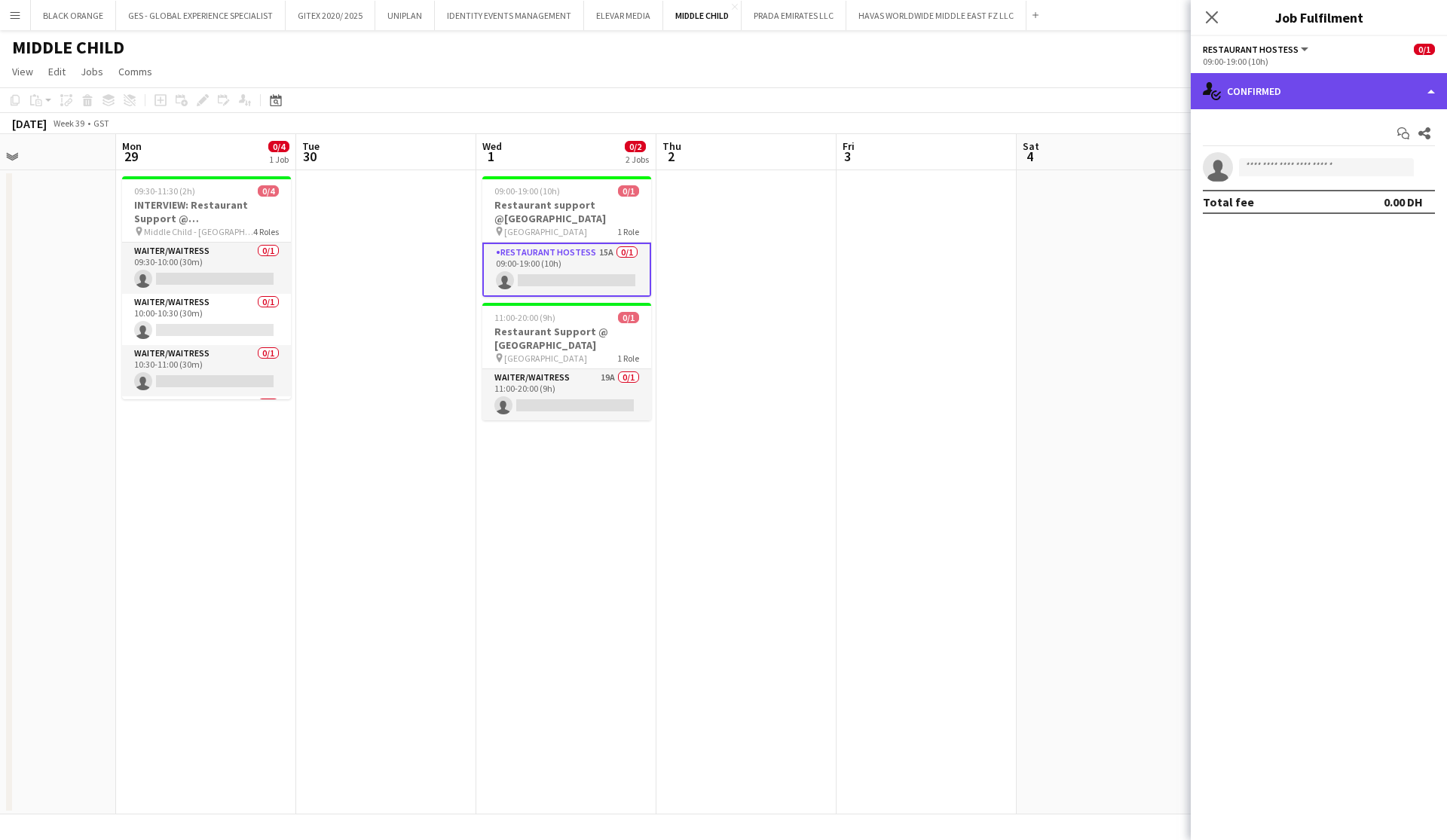
click at [1290, 96] on div "single-neutral-actions-check-2 Confirmed" at bounding box center [1319, 91] width 256 height 36
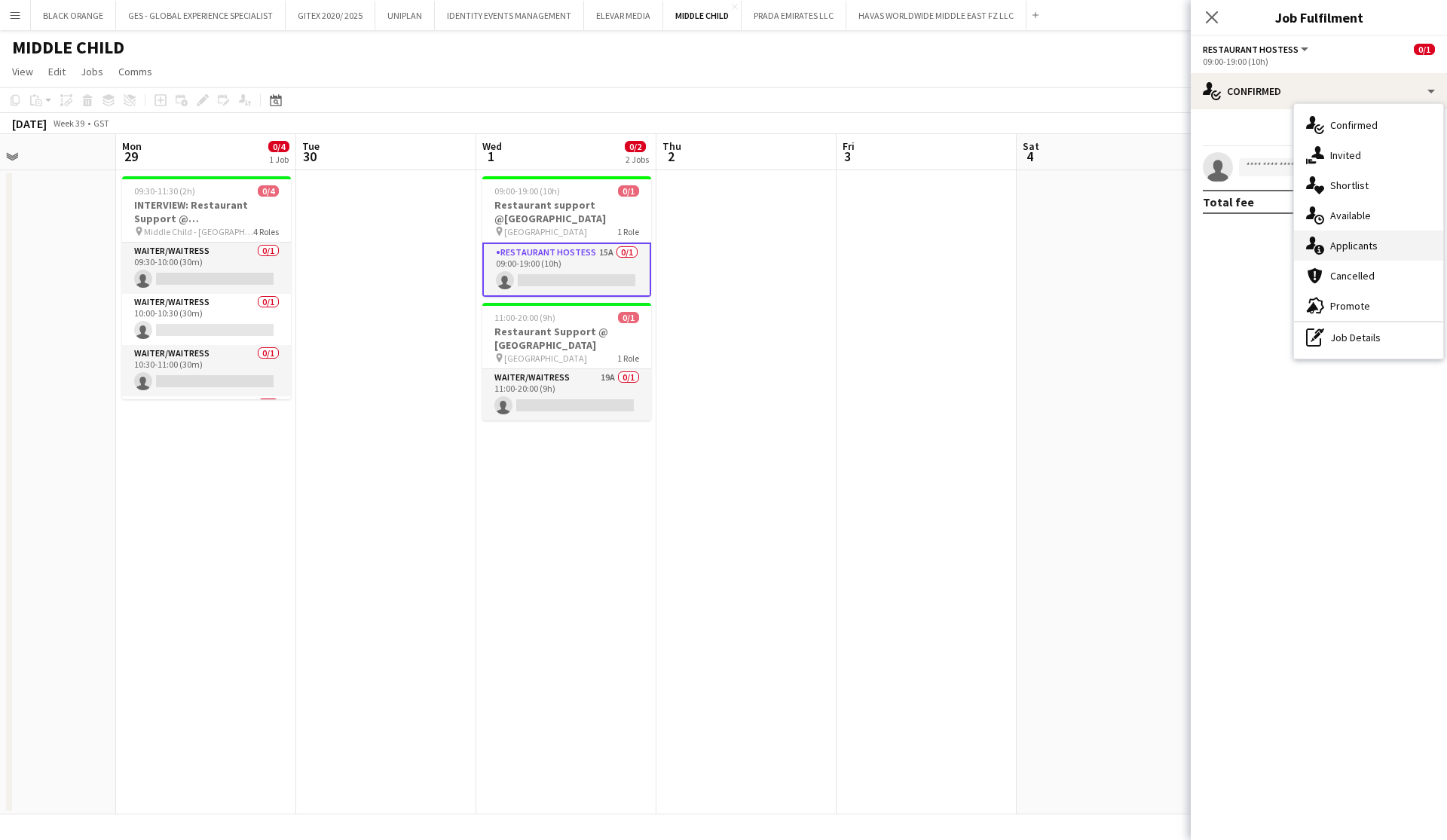
click at [1347, 240] on span "Applicants" at bounding box center [1354, 246] width 48 height 14
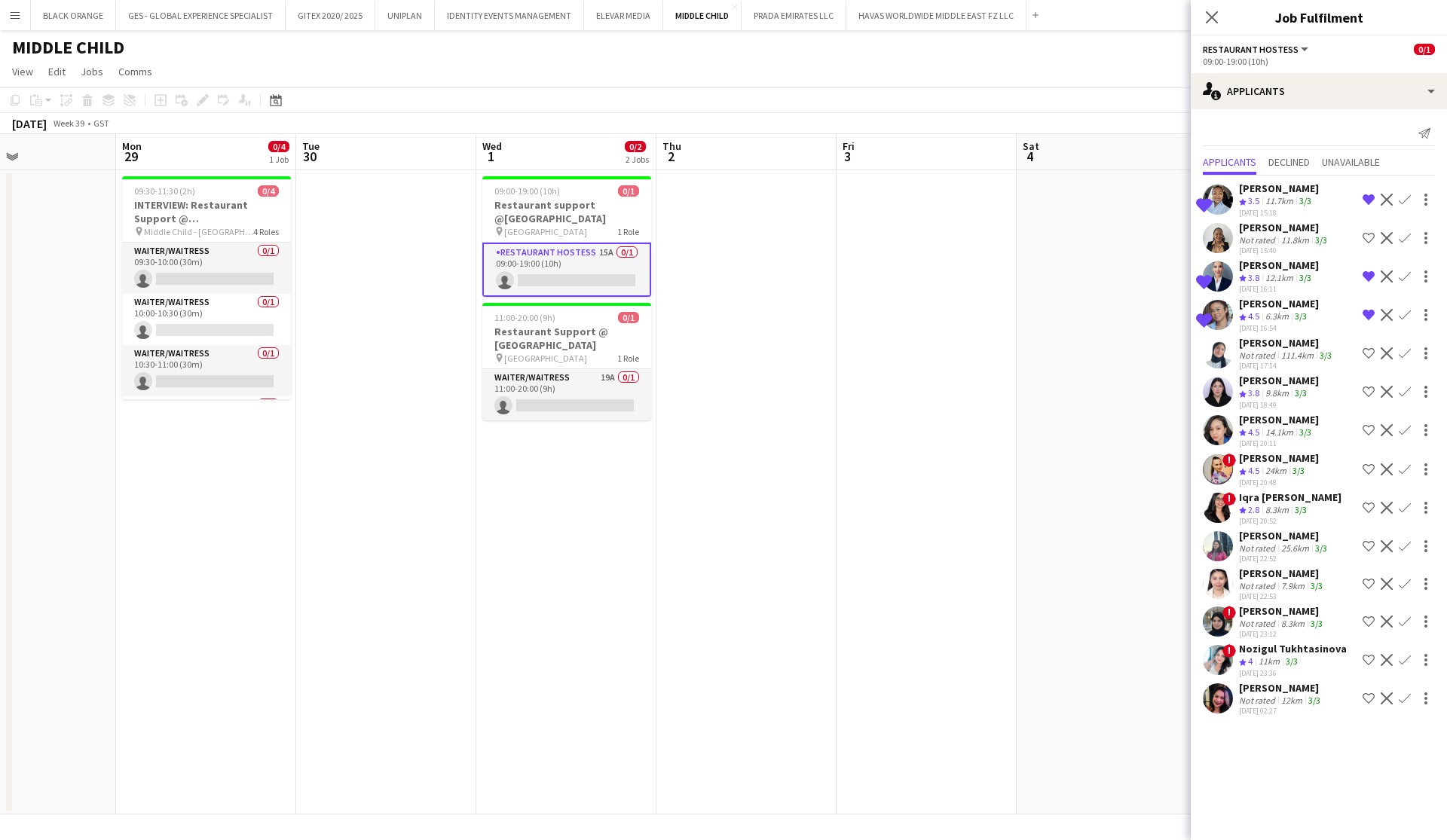
click at [1367, 198] on app-icon "Remove crew from shortlist" at bounding box center [1368, 200] width 12 height 12
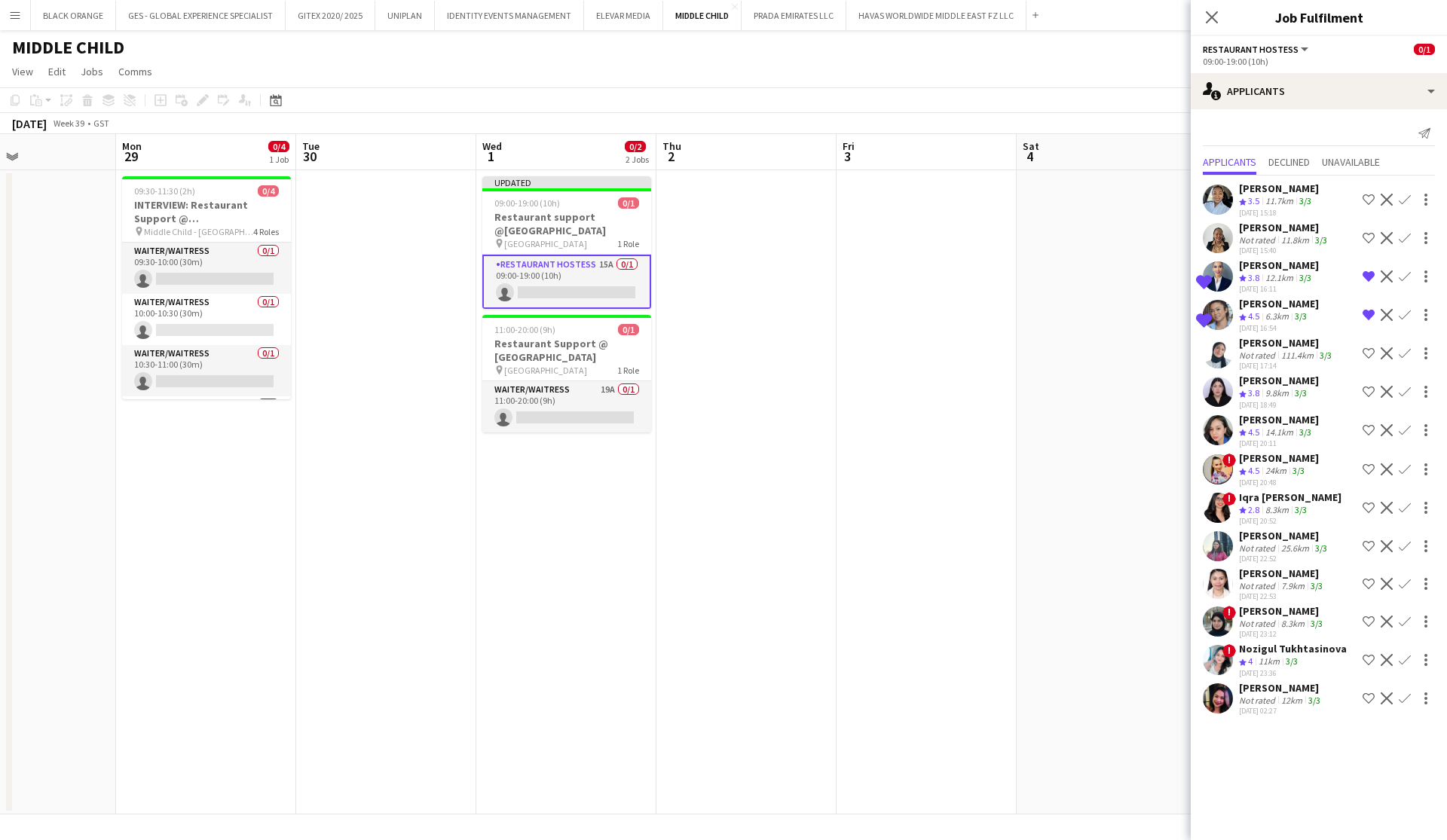
click at [1367, 316] on app-icon "Remove crew from shortlist" at bounding box center [1368, 314] width 12 height 12
click at [1367, 463] on app-icon "Shortlist crew" at bounding box center [1368, 469] width 12 height 12
click at [1367, 661] on app-icon "Shortlist crew" at bounding box center [1368, 660] width 12 height 12
click at [1289, 647] on div "Nozigul Tukhtasinova" at bounding box center [1293, 649] width 108 height 14
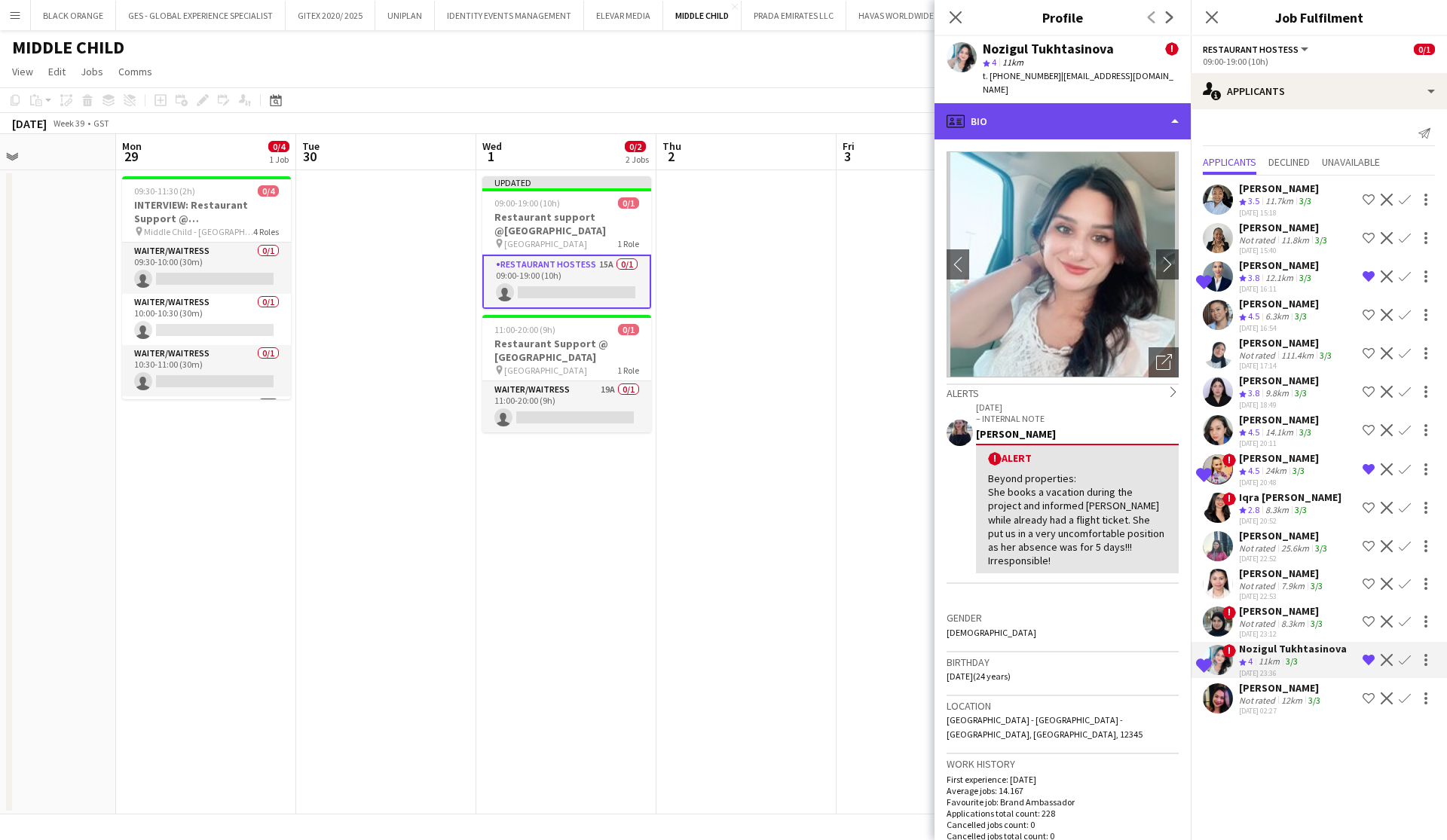
click at [1160, 105] on div "profile Bio" at bounding box center [1063, 122] width 256 height 36
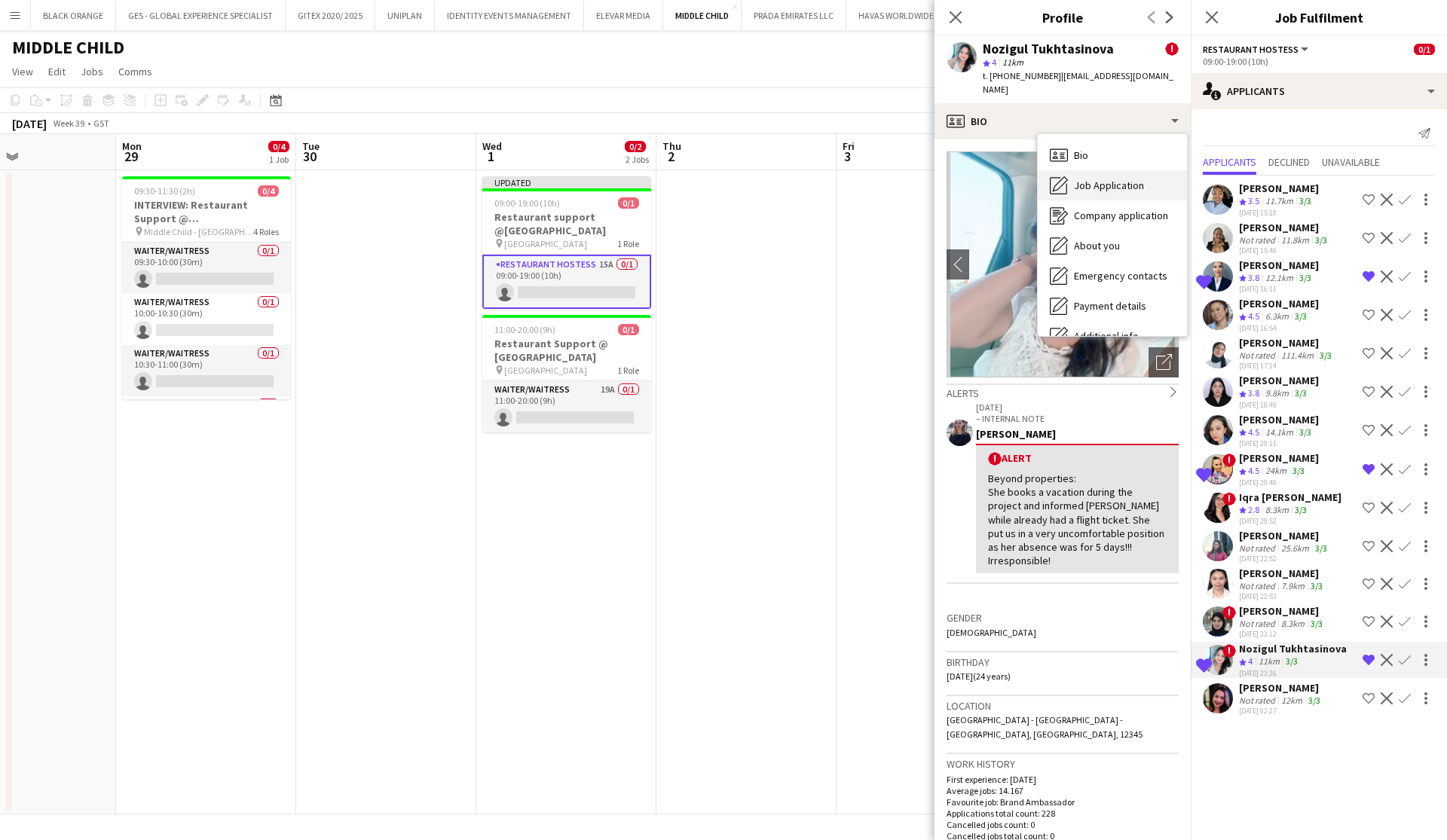
click at [1096, 179] on span "Job Application" at bounding box center [1109, 186] width 70 height 14
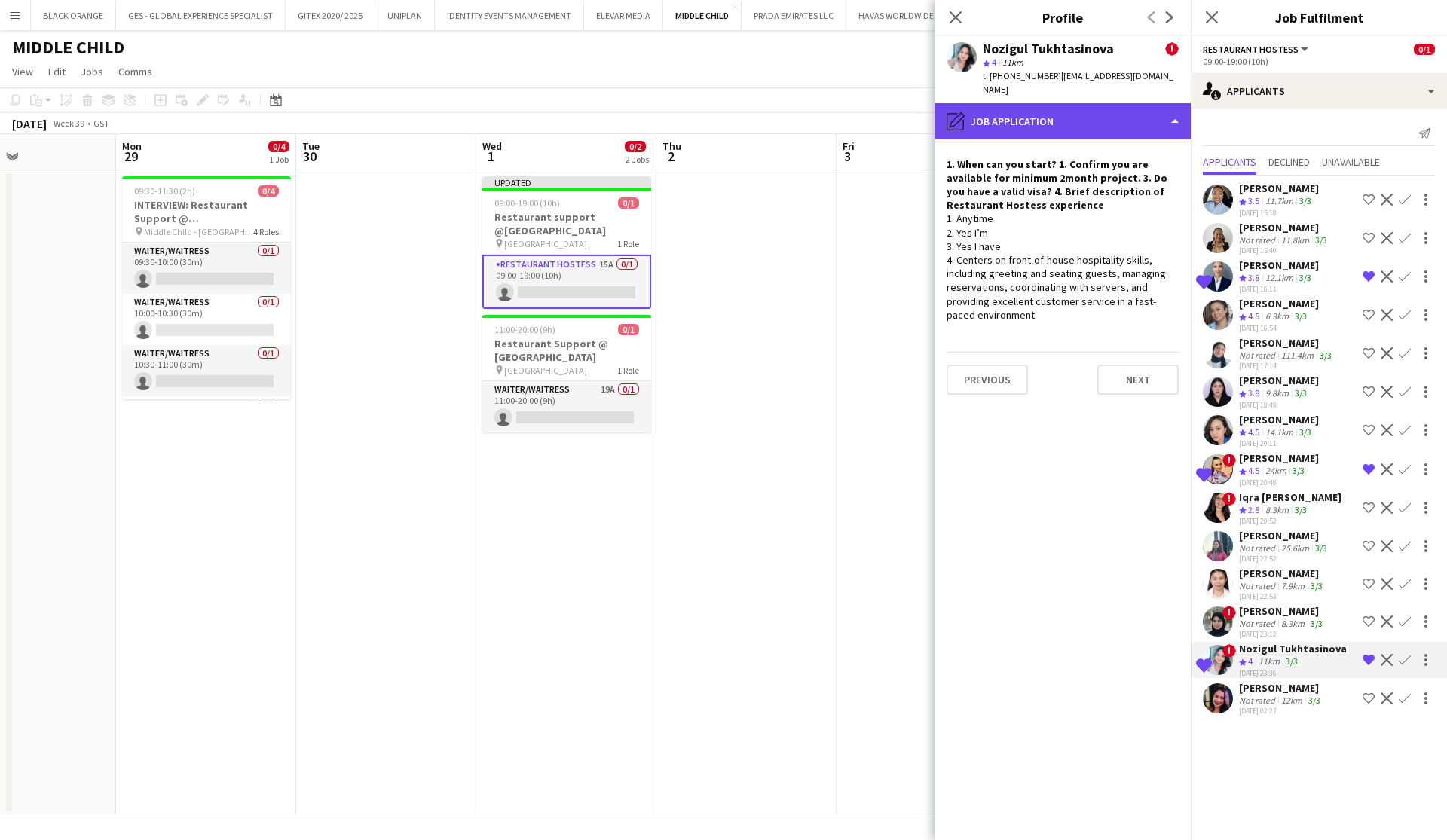
click at [1086, 103] on div "pencil4 Job Application" at bounding box center [1063, 122] width 256 height 36
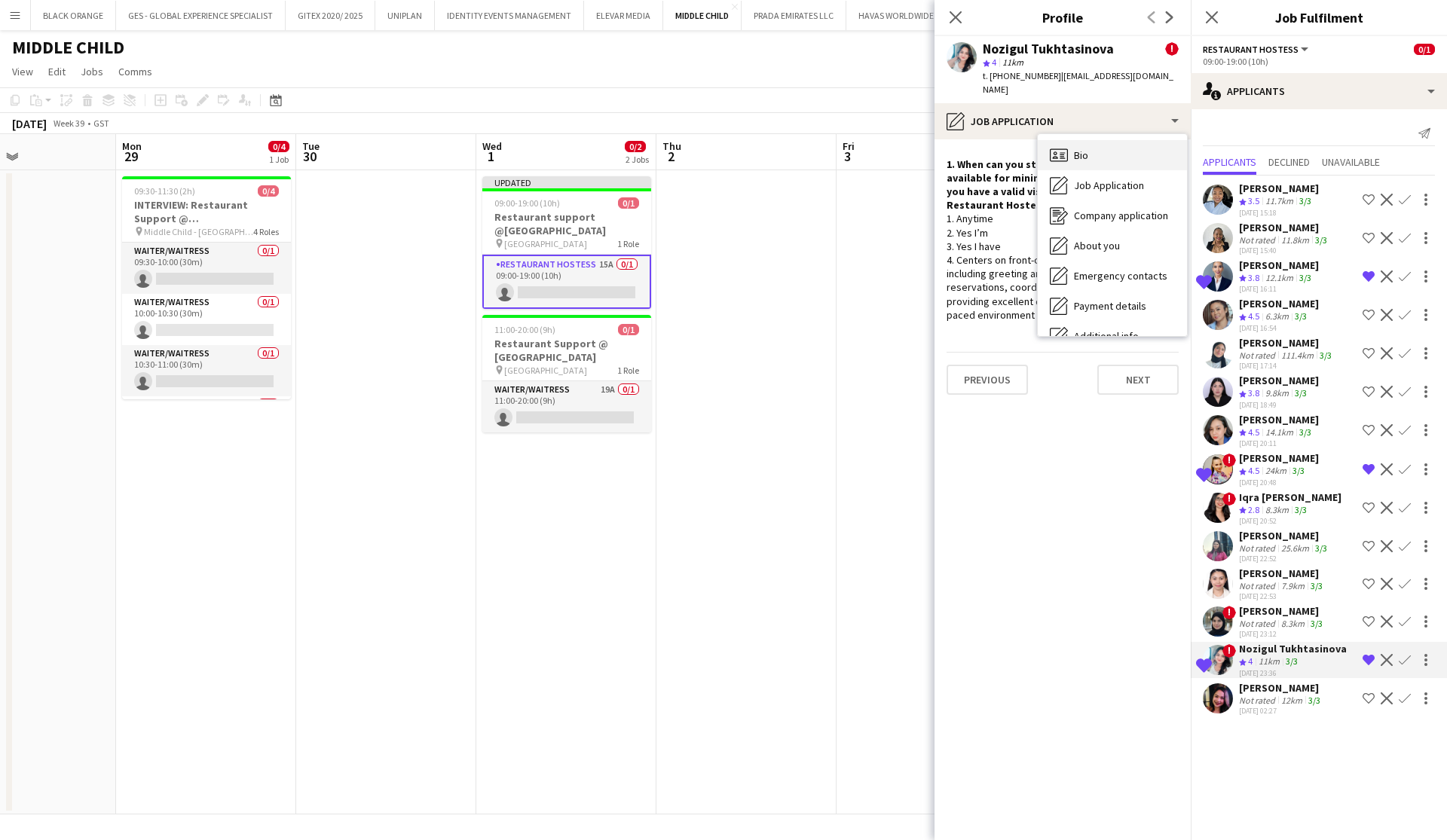
click at [1077, 149] on span "Bio" at bounding box center [1081, 155] width 14 height 14
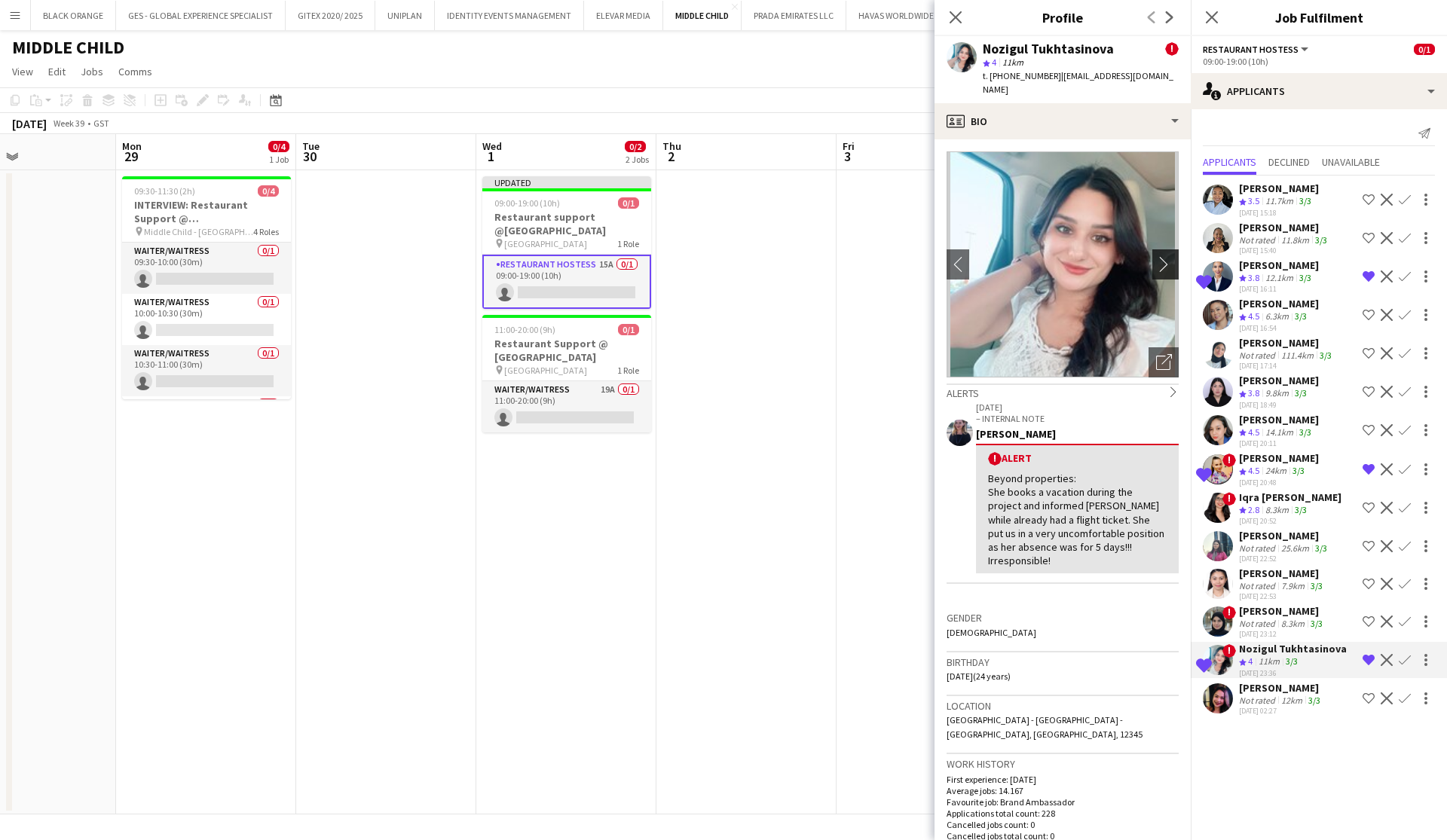
click at [1168, 256] on app-icon "chevron-right" at bounding box center [1168, 264] width 23 height 16
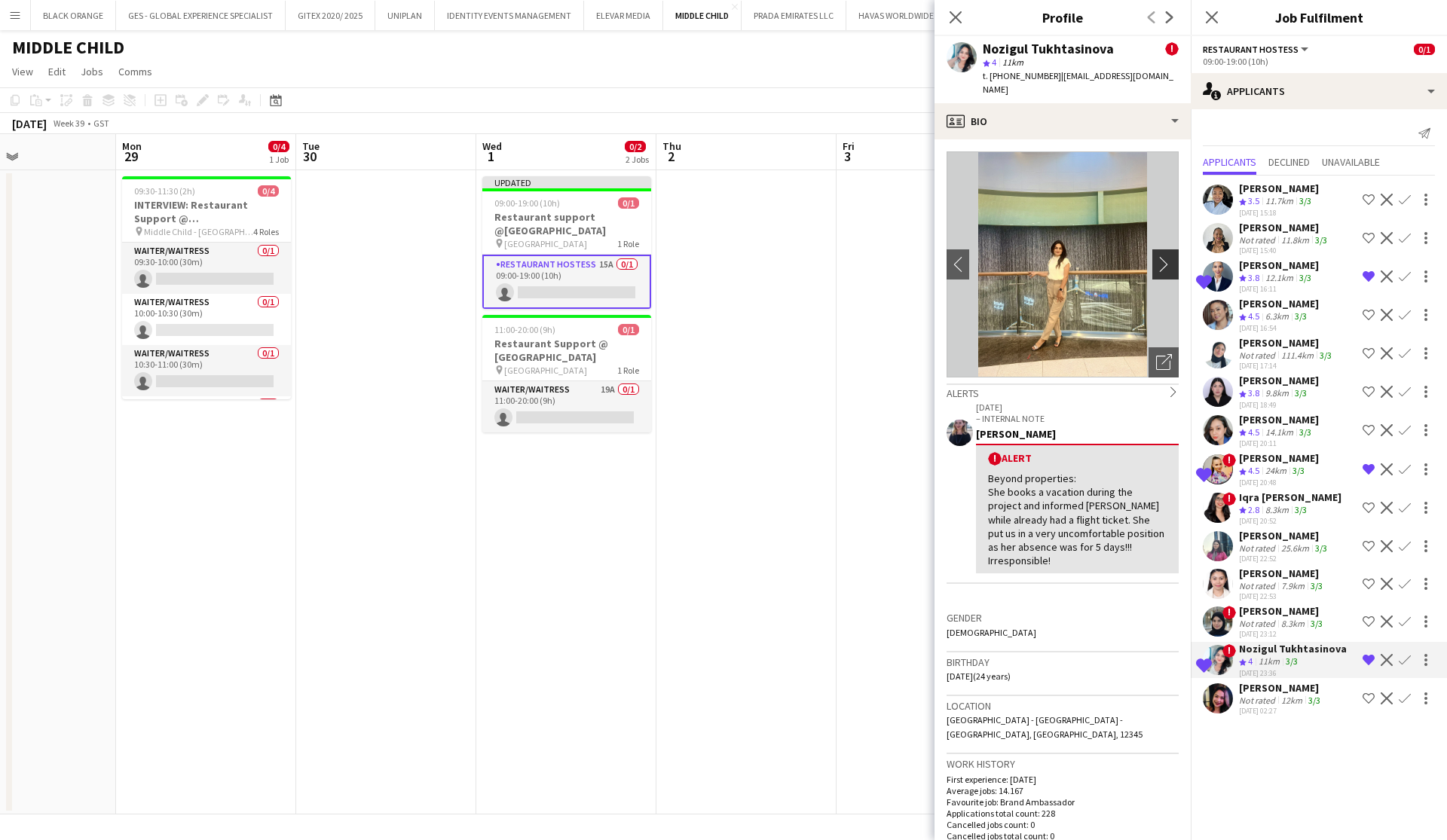
click at [1168, 256] on app-icon "chevron-right" at bounding box center [1168, 264] width 23 height 16
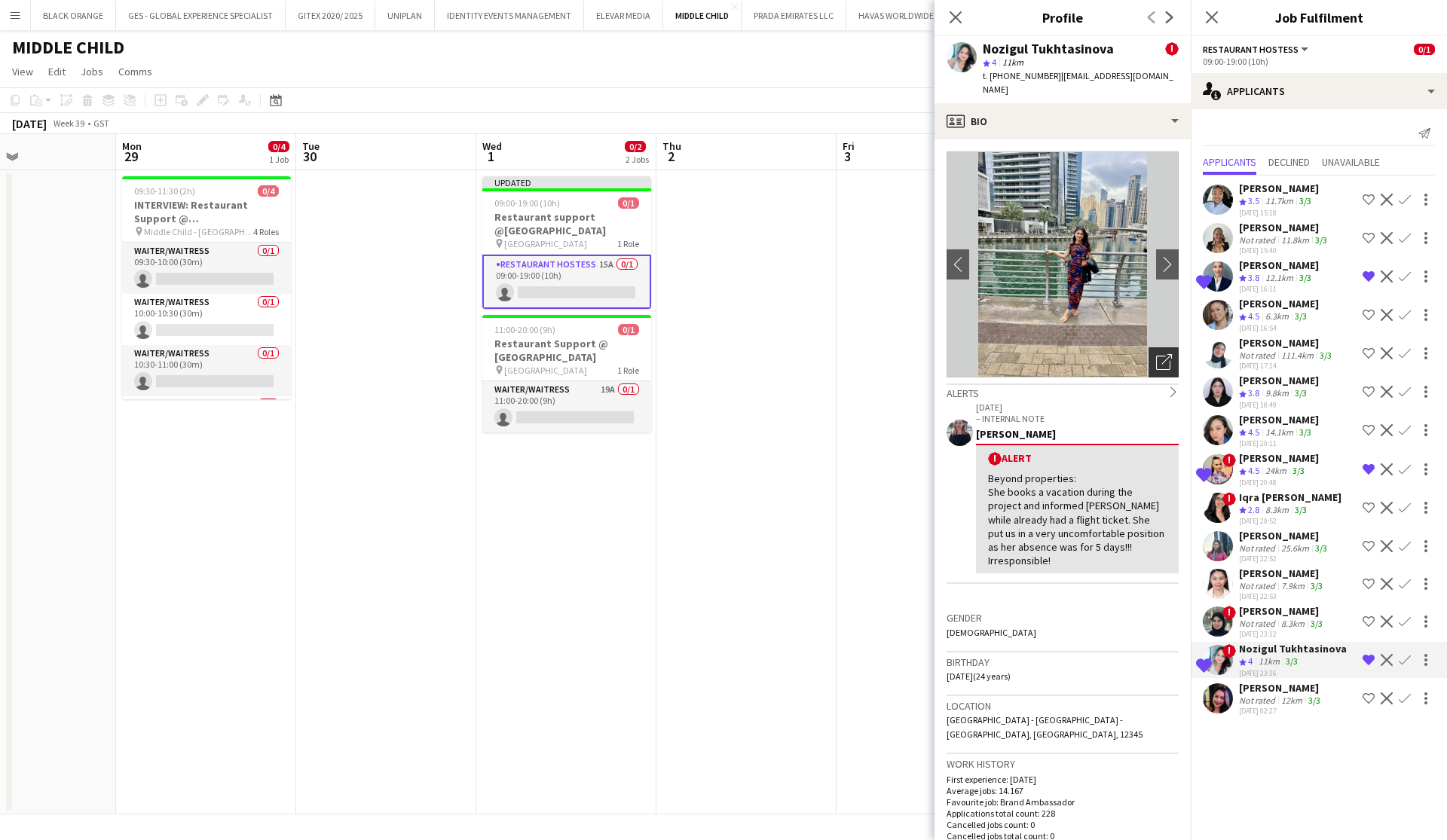
click at [1164, 359] on div "Open photos pop-in" at bounding box center [1164, 362] width 30 height 30
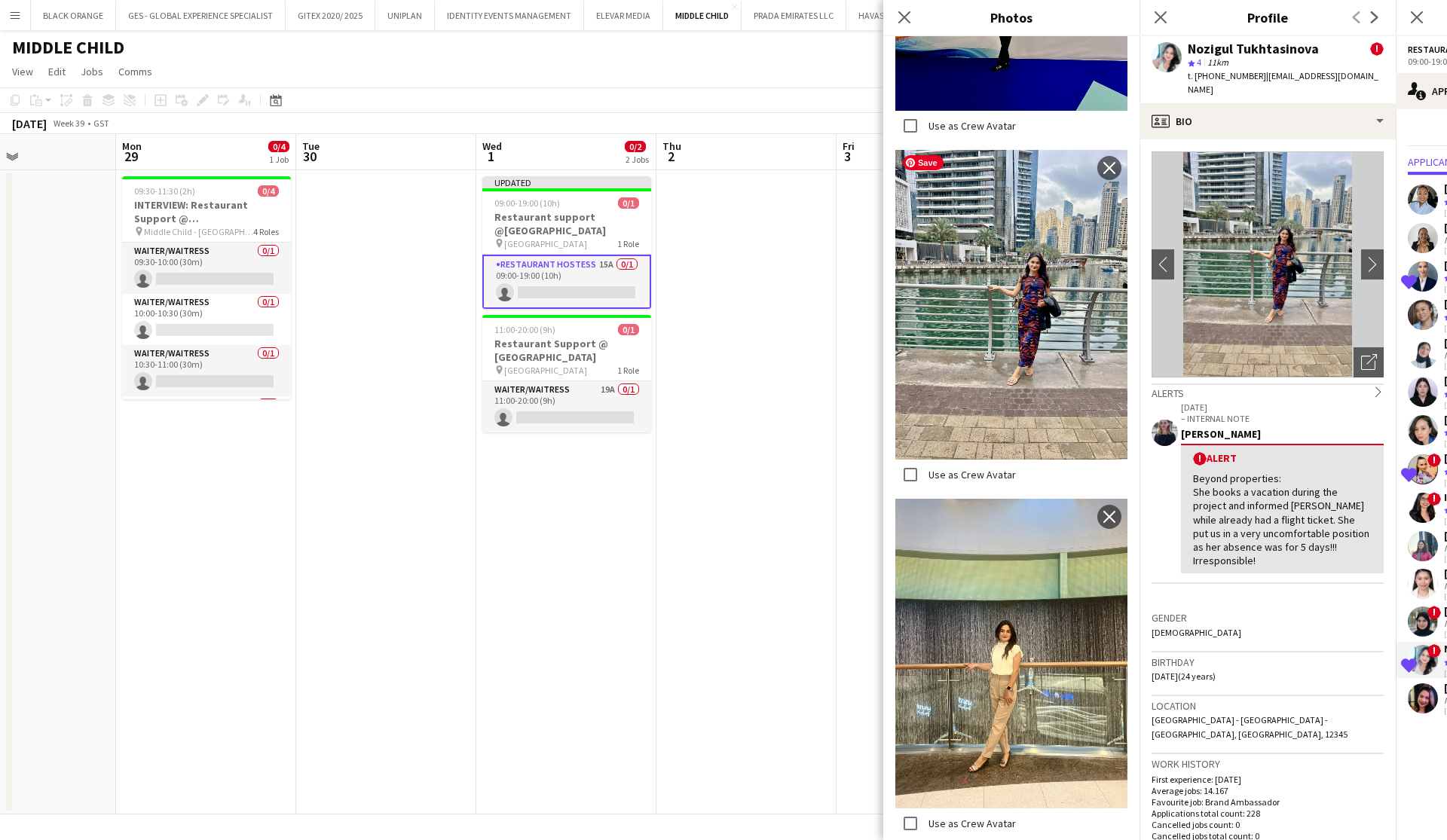
scroll to position [4040, 0]
click at [901, 12] on icon "Close pop-in" at bounding box center [903, 16] width 14 height 14
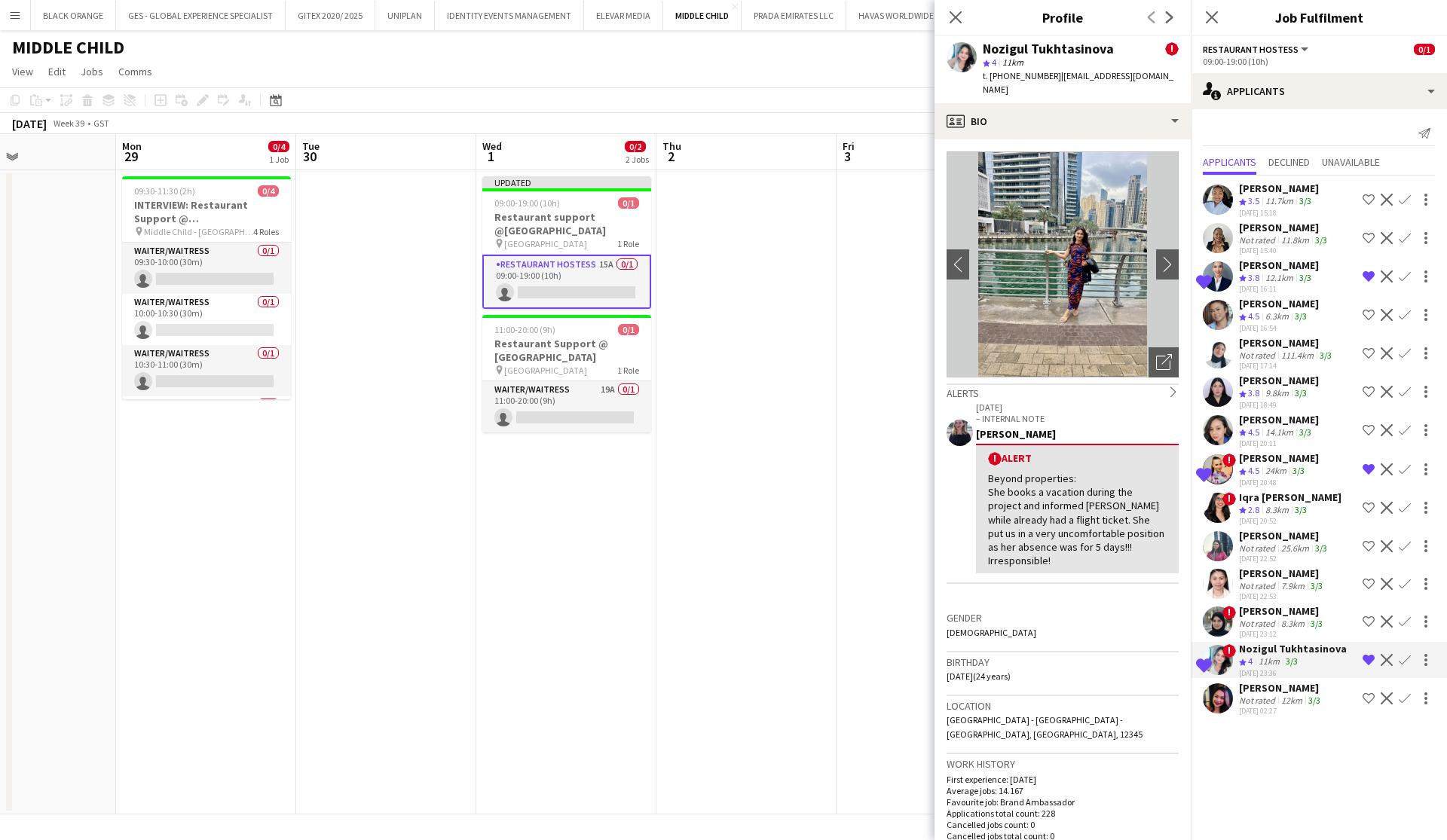
scroll to position [0, 0]
click at [1123, 107] on div "profile Bio" at bounding box center [1063, 122] width 256 height 36
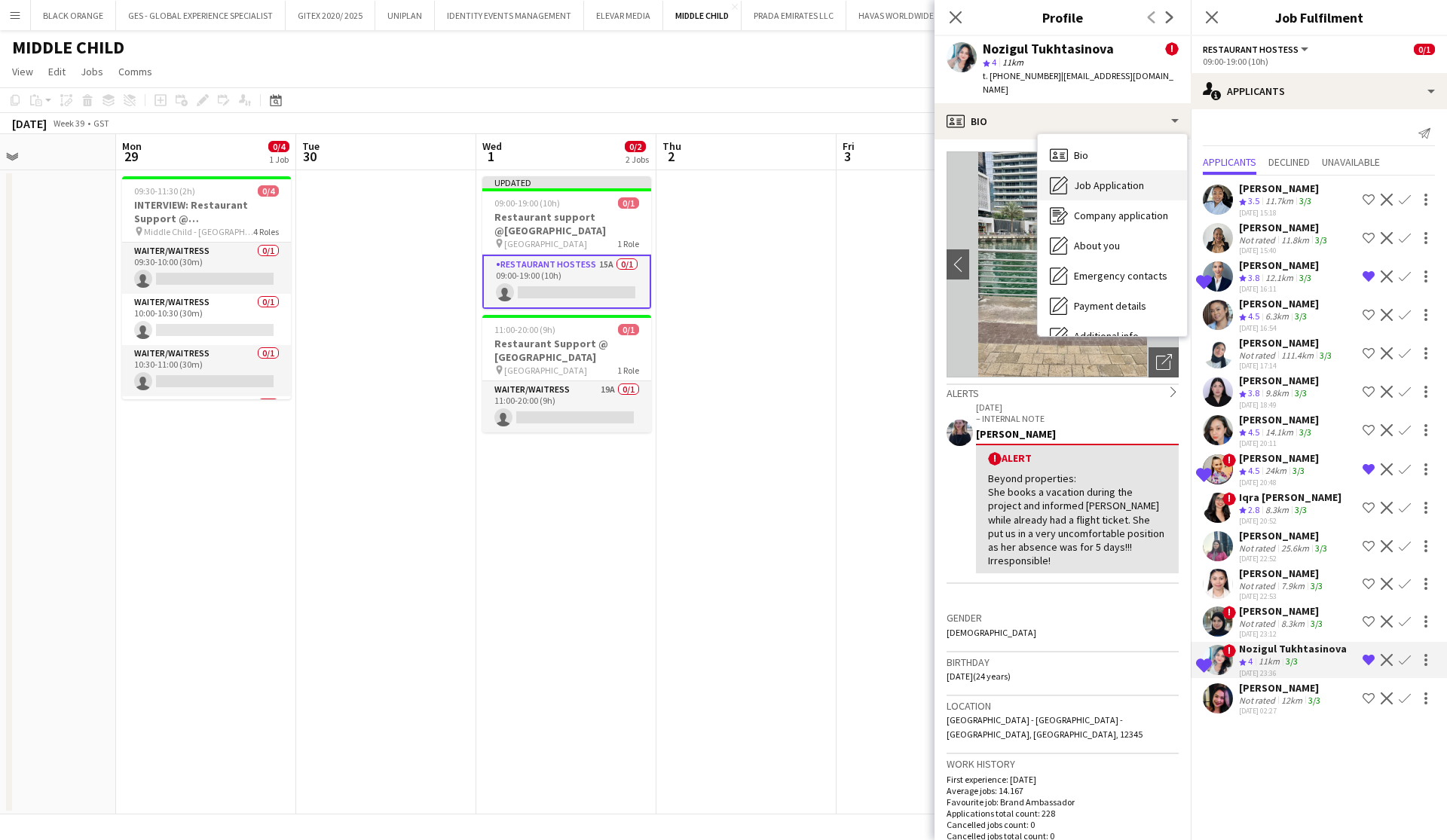
click at [1105, 179] on span "Job Application" at bounding box center [1109, 186] width 70 height 14
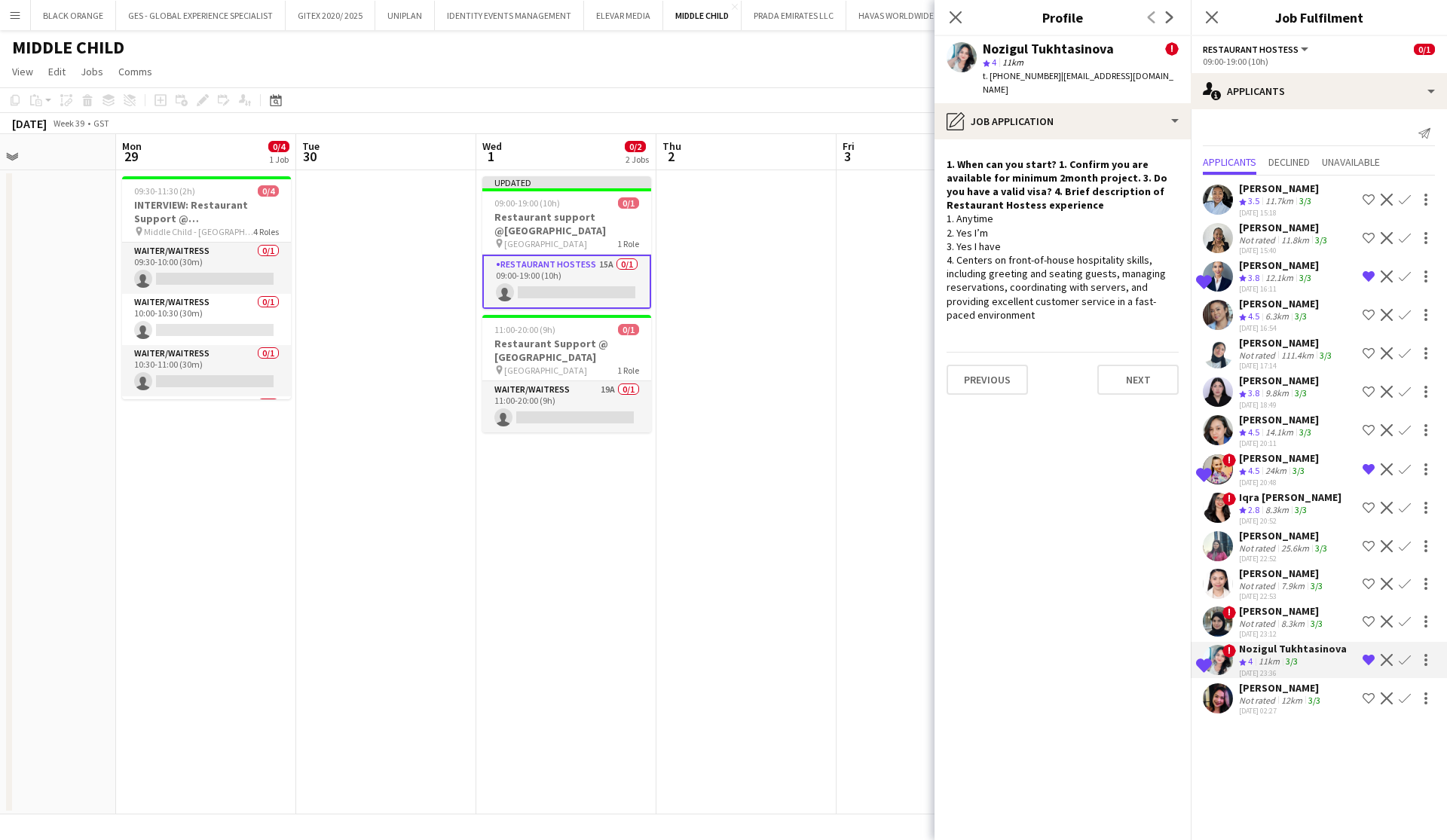
click at [1288, 273] on div "12.1km" at bounding box center [1279, 278] width 34 height 13
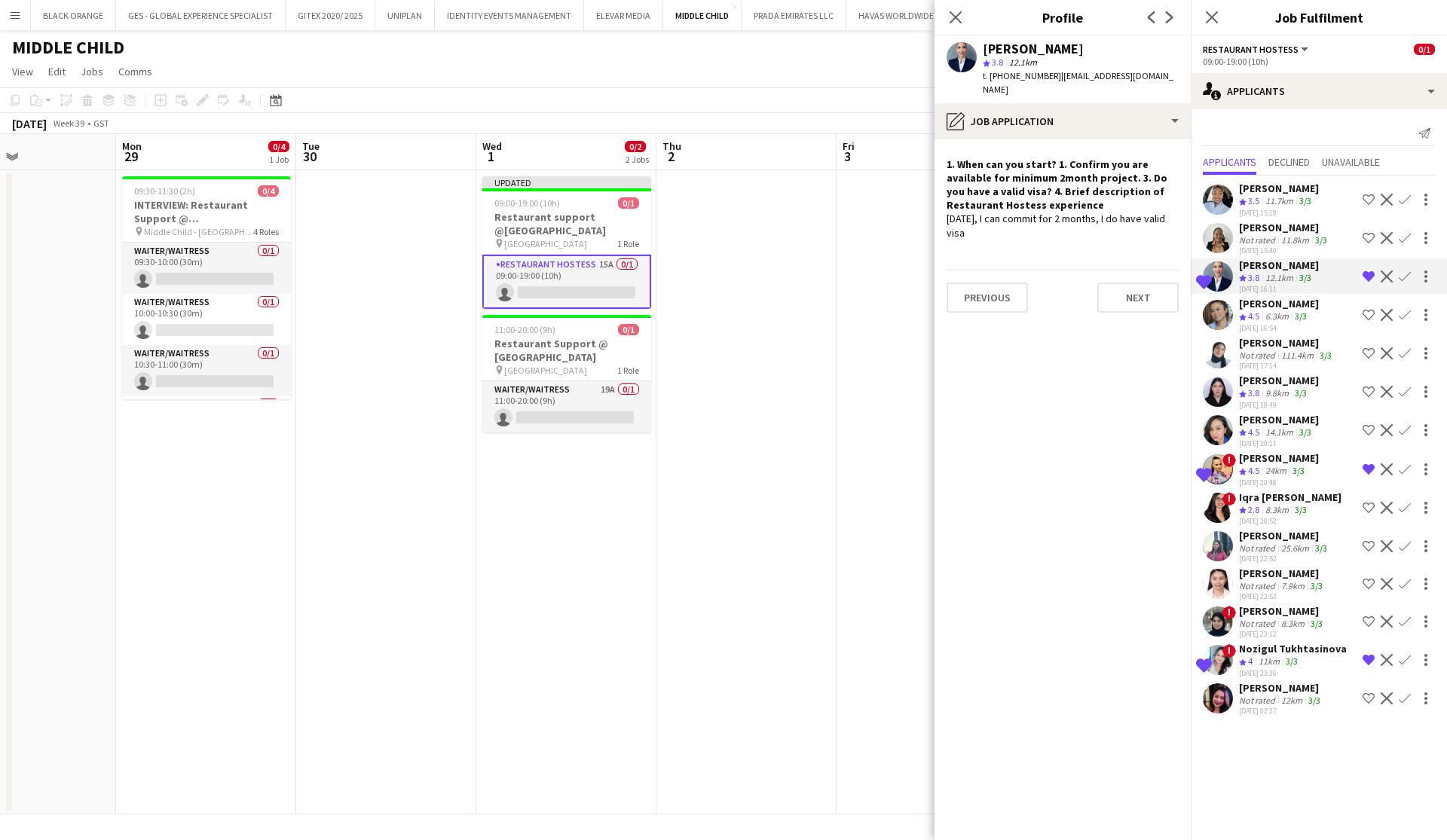
click at [1279, 659] on div "11km" at bounding box center [1269, 663] width 27 height 13
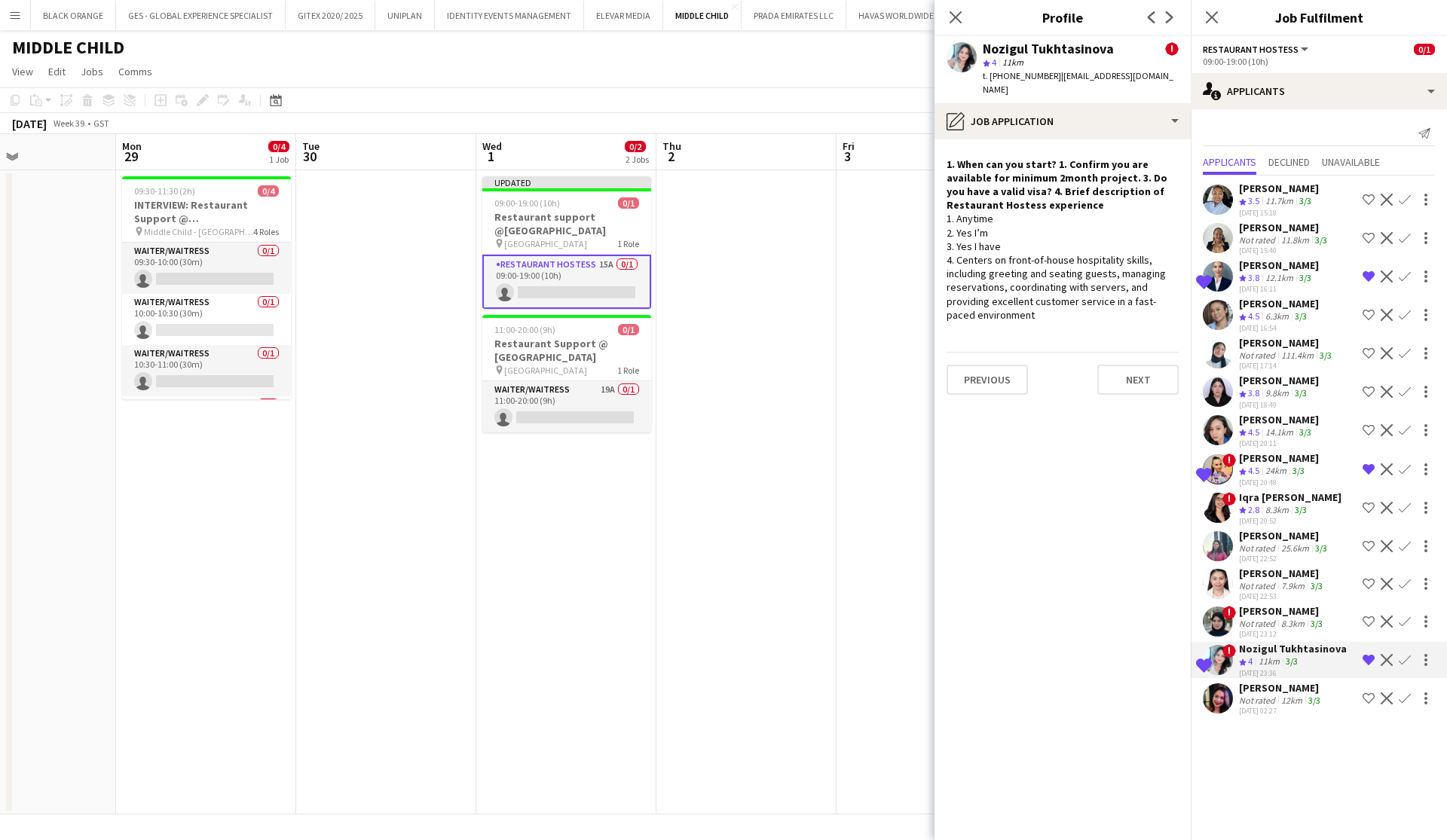
click at [1267, 465] on div "24km" at bounding box center [1275, 471] width 27 height 13
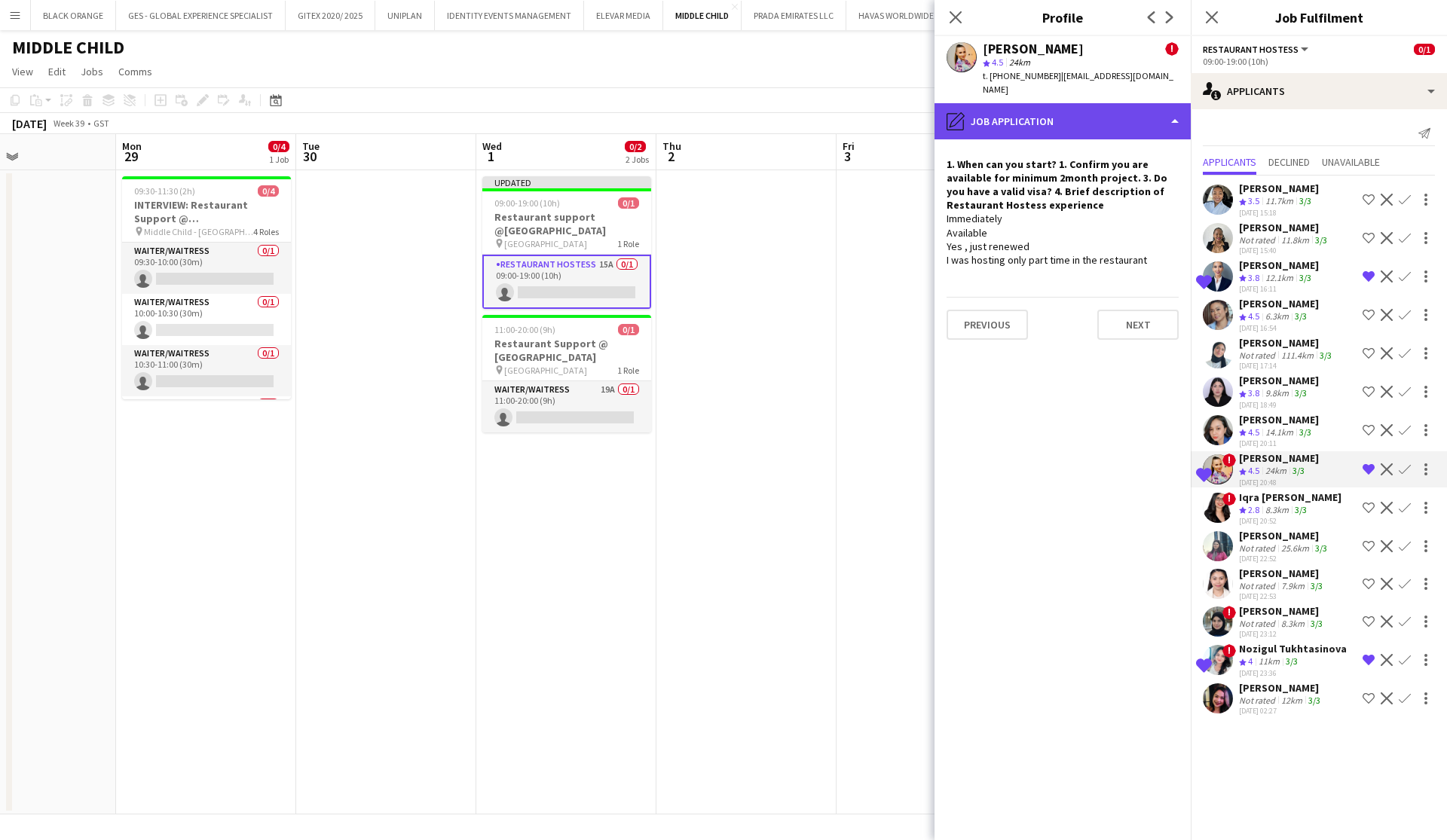
click at [1160, 107] on div "pencil4 Job Application" at bounding box center [1063, 122] width 256 height 36
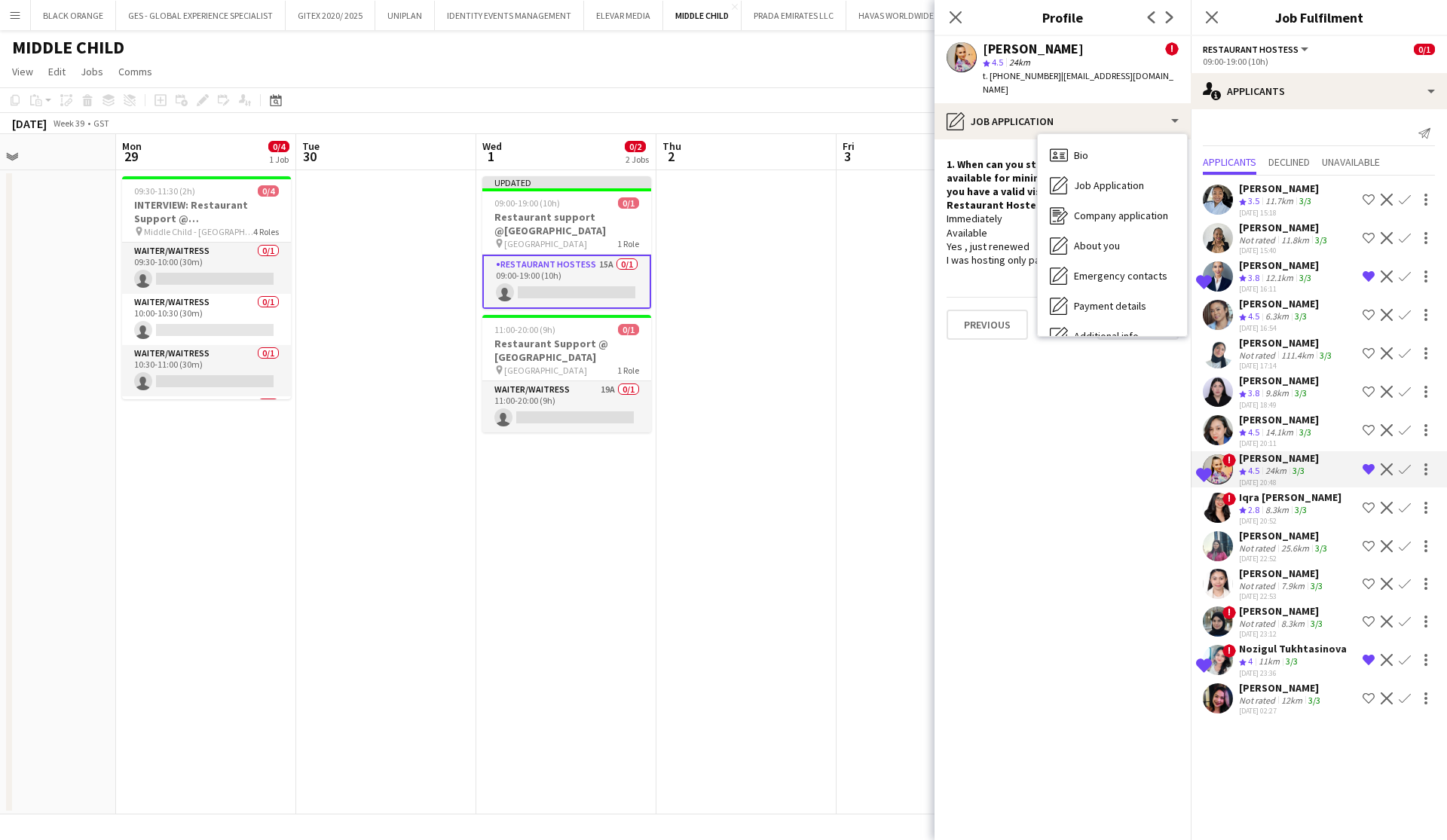
click at [1005, 225] on div "Immediately Available Yes , just renewed I was hosting only part time in the re…" at bounding box center [1063, 239] width 232 height 55
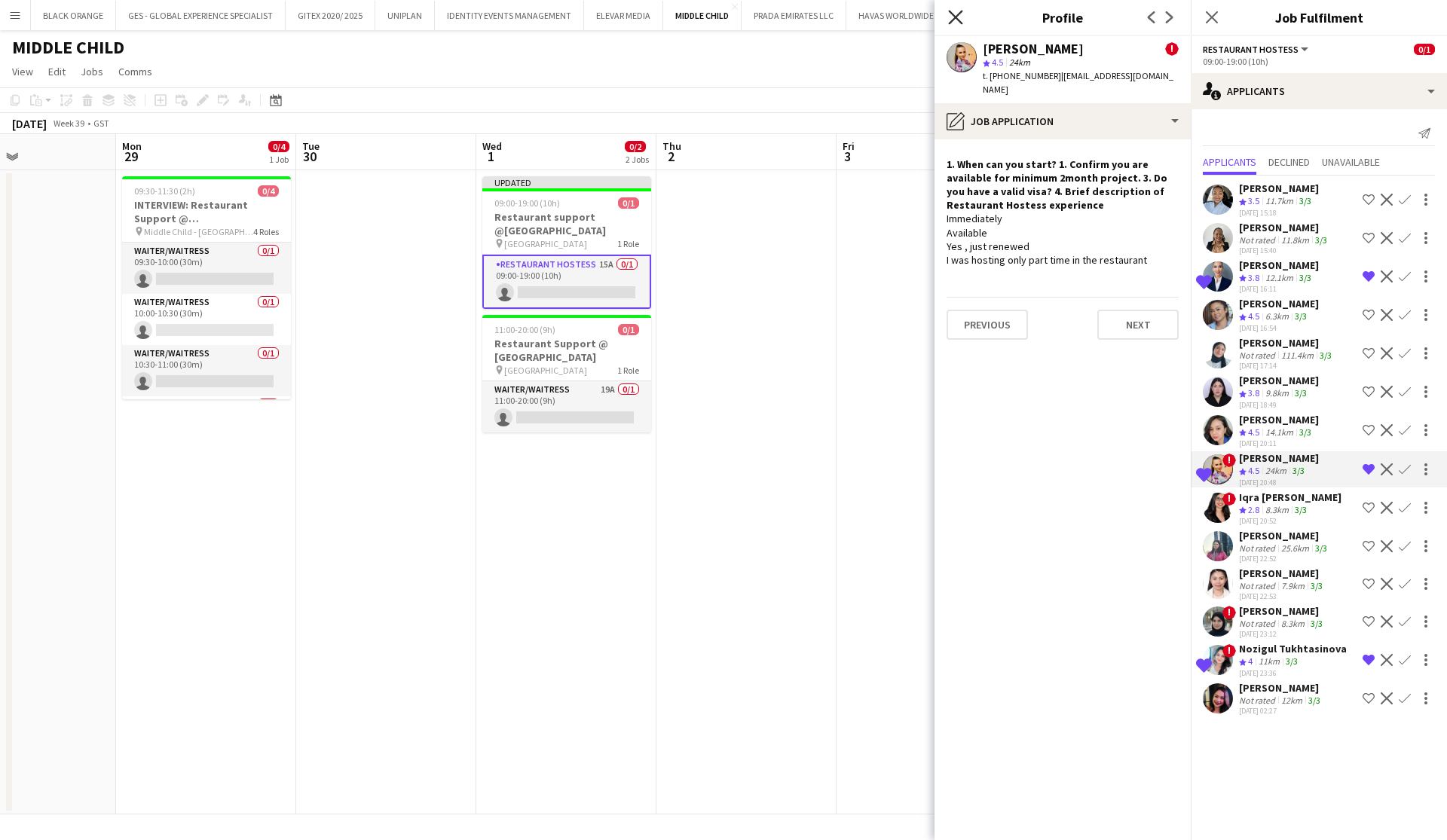
click at [959, 18] on icon "Close pop-in" at bounding box center [955, 16] width 14 height 14
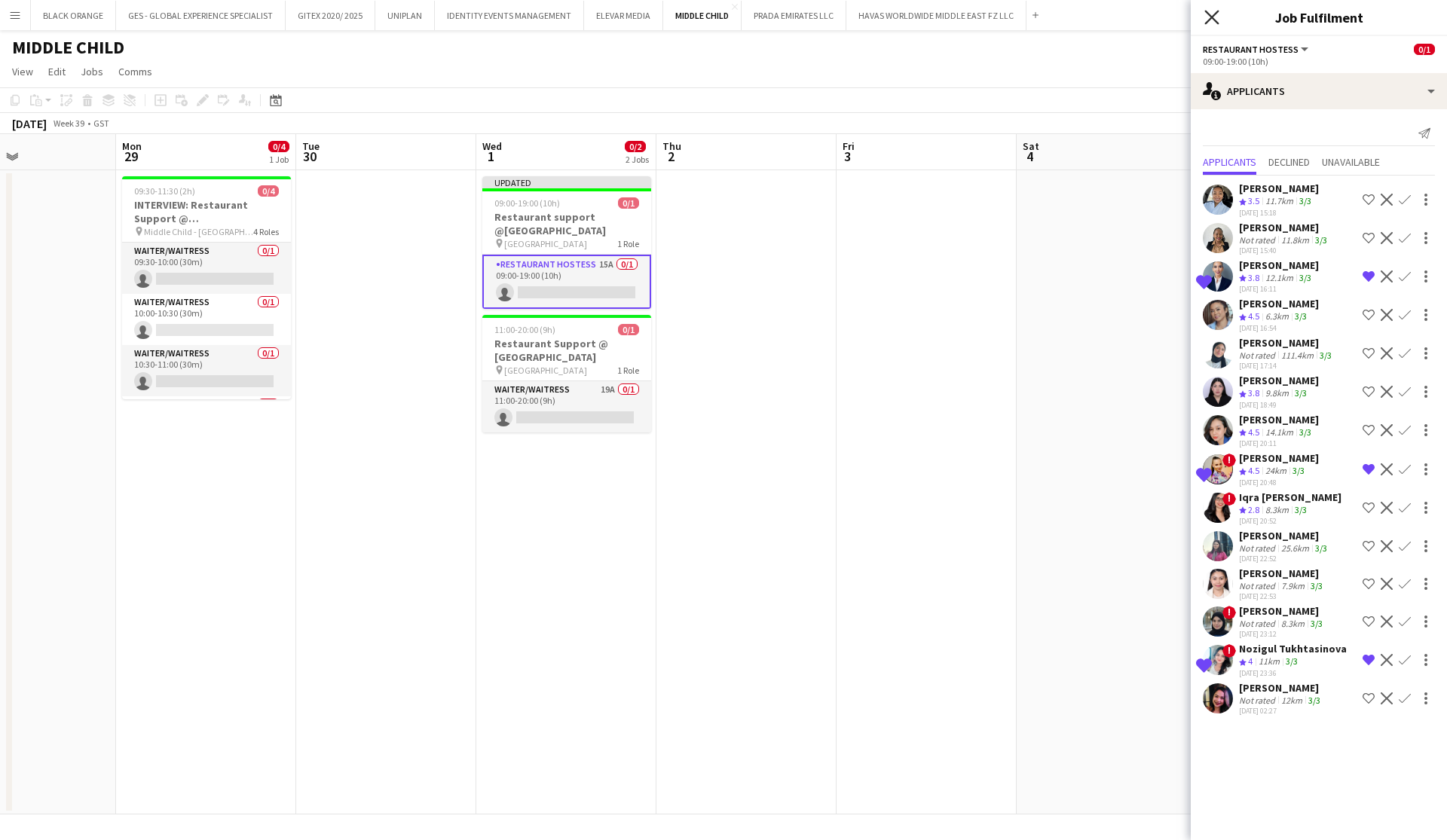
click at [1215, 16] on icon at bounding box center [1211, 16] width 14 height 14
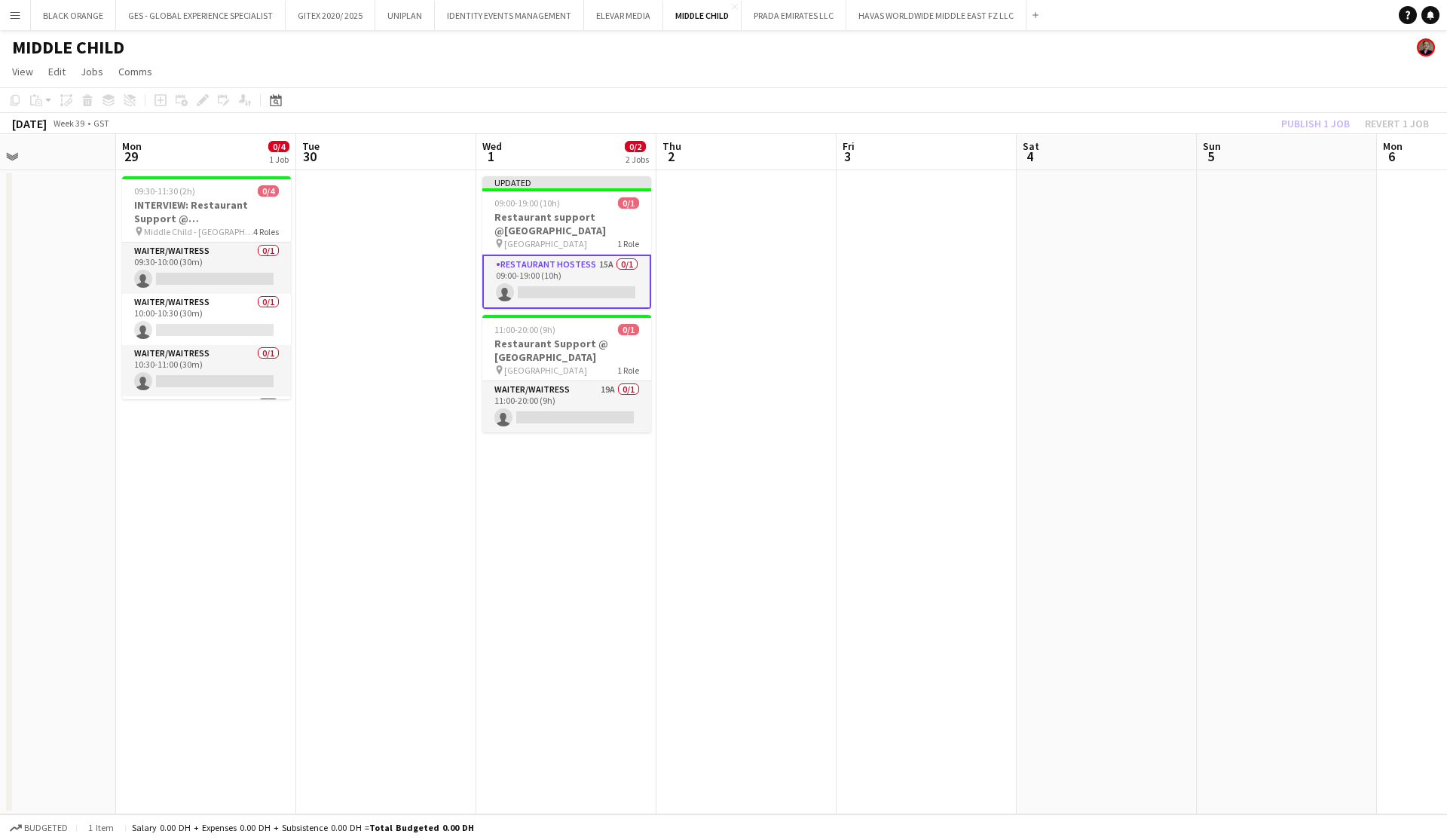
click at [1292, 125] on div "Publish 1 job Revert 1 job" at bounding box center [1355, 124] width 184 height 20
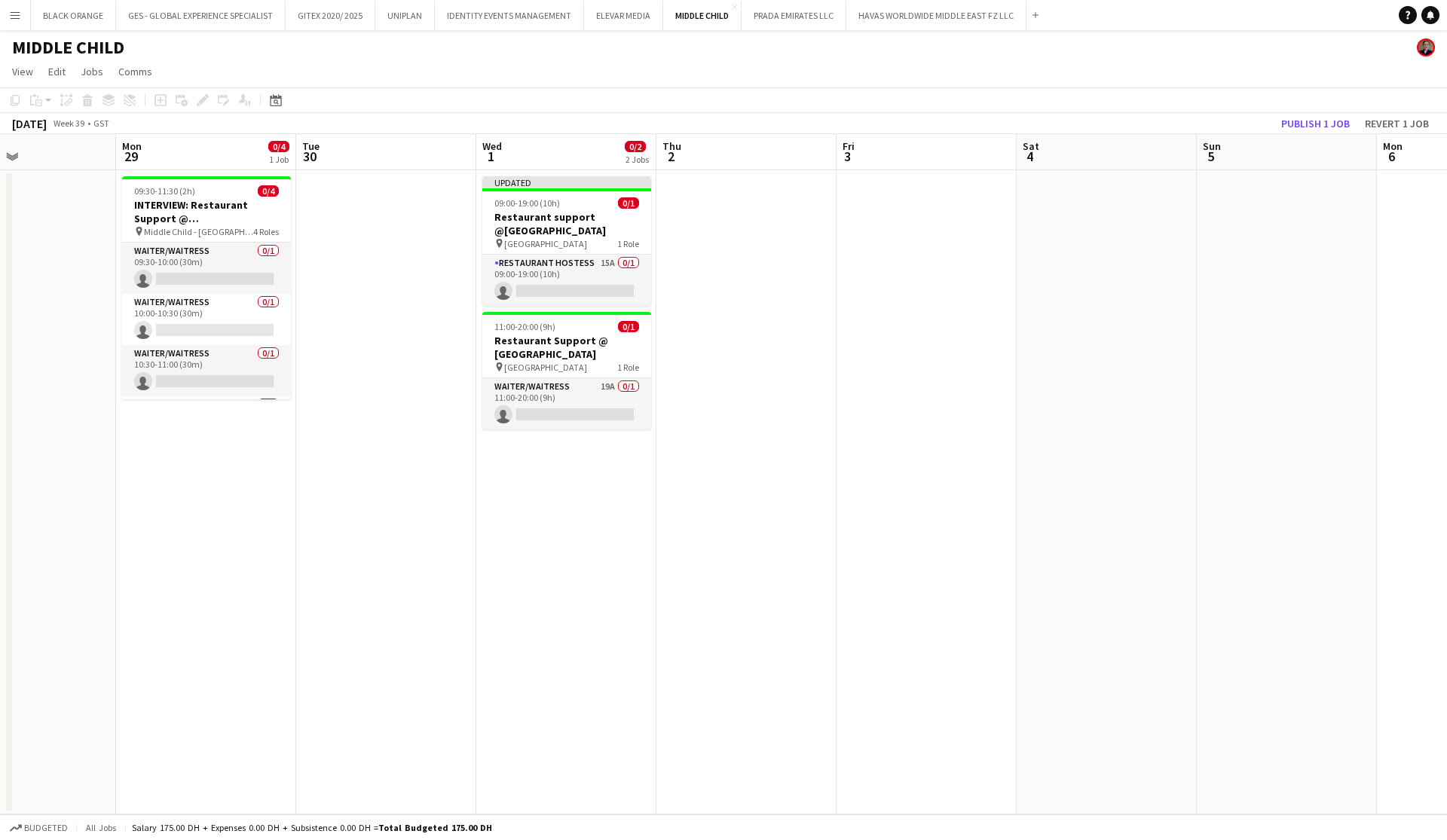
click at [1292, 125] on button "Publish 1 job" at bounding box center [1316, 124] width 80 height 20
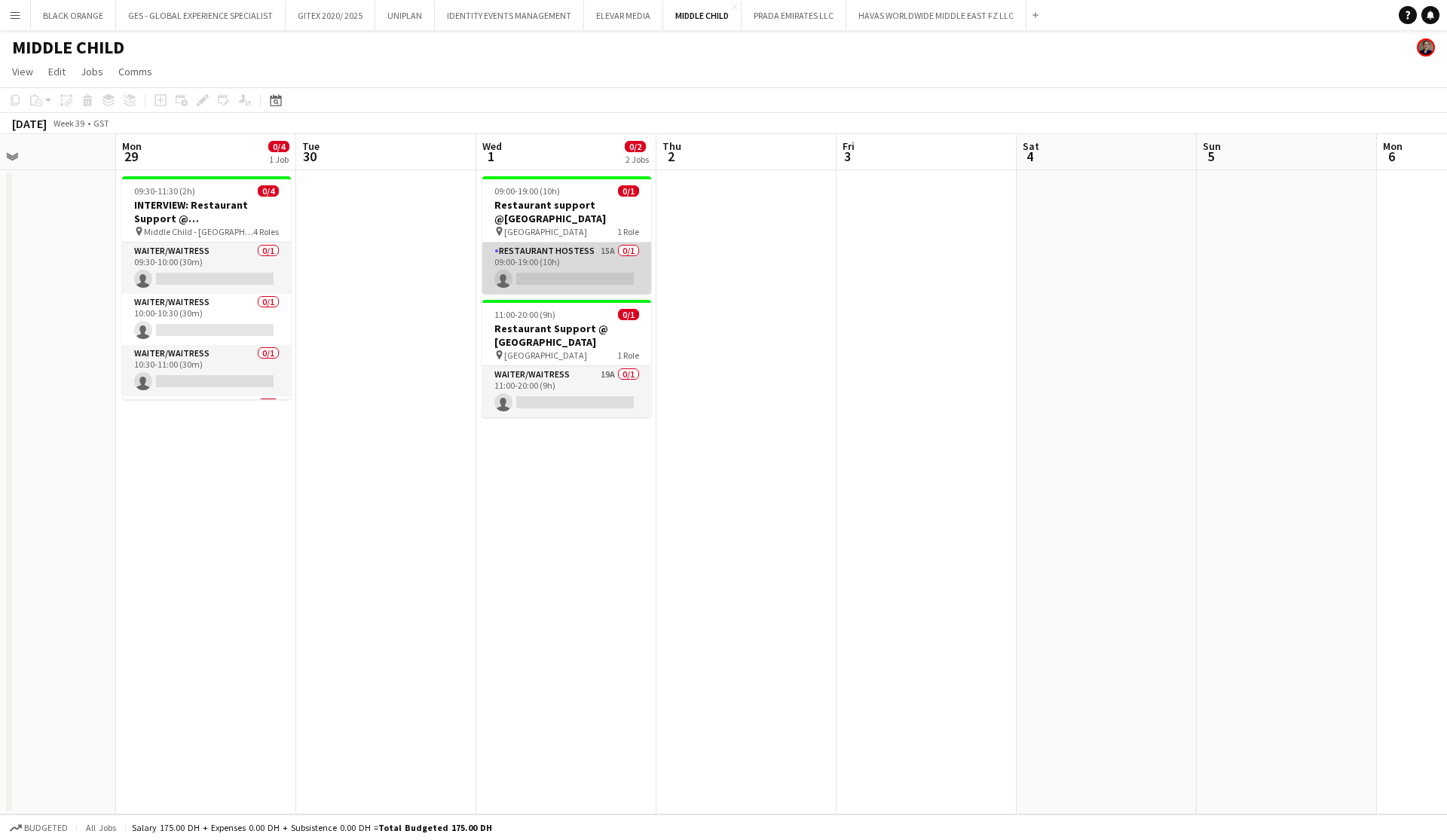
click at [543, 273] on app-card-role "Restaurant Hostess 15A 0/1 09:00-19:00 (10h) single-neutral-actions" at bounding box center [567, 269] width 169 height 51
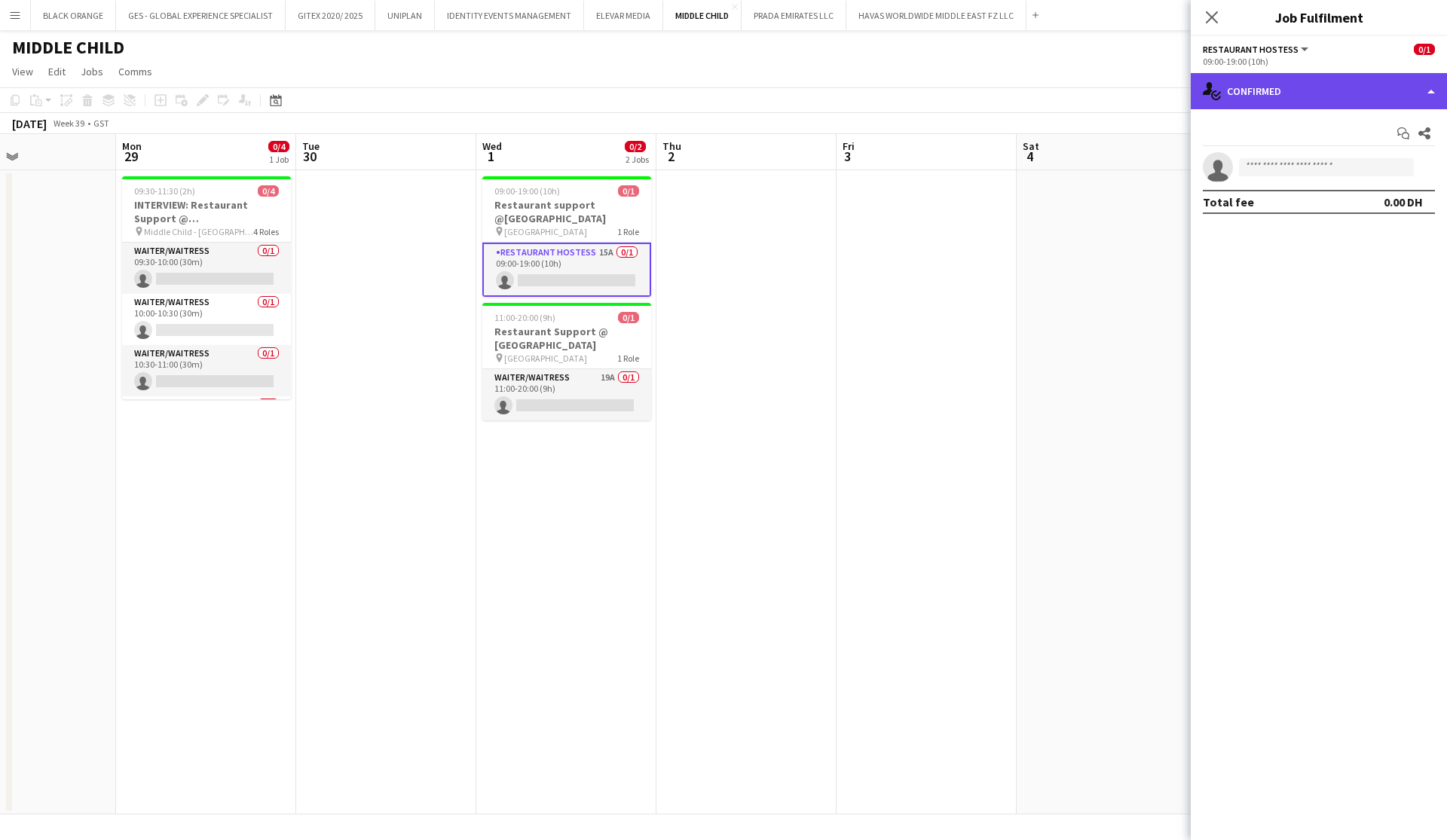
click at [1411, 81] on div "single-neutral-actions-check-2 Confirmed" at bounding box center [1319, 91] width 256 height 36
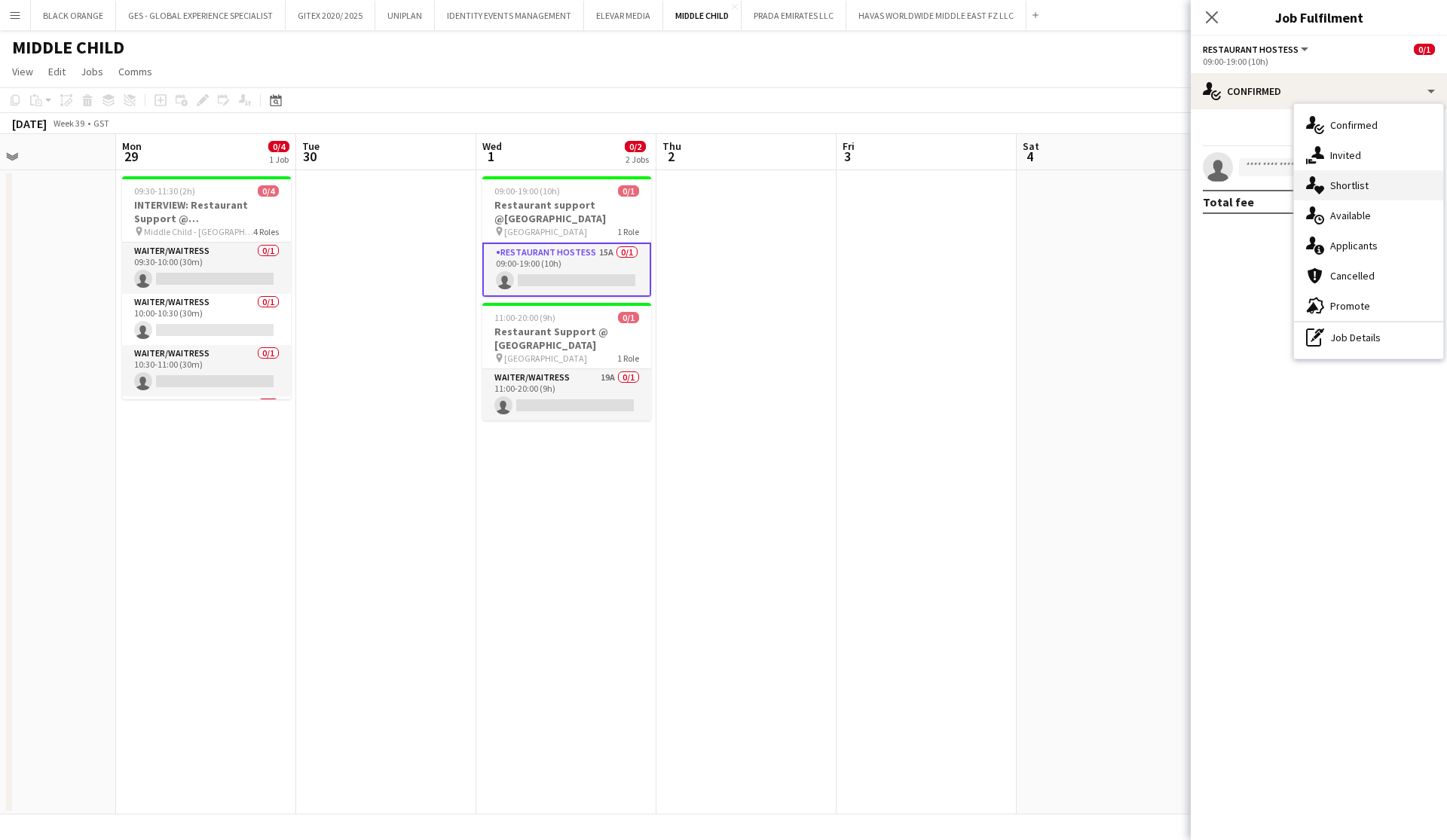
click at [1354, 190] on span "Shortlist" at bounding box center [1349, 186] width 39 height 14
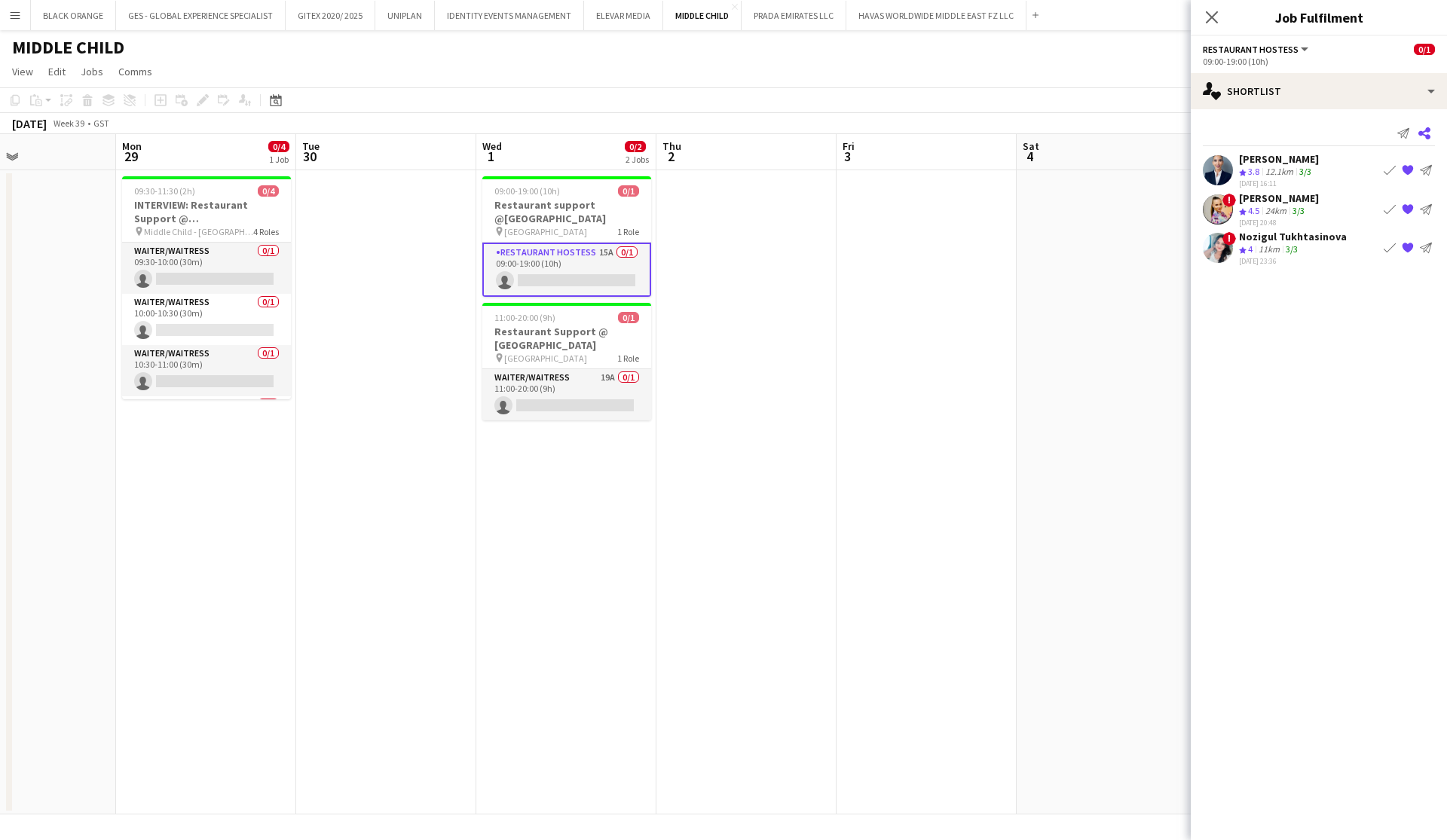
click at [1426, 133] on icon "Share" at bounding box center [1424, 133] width 12 height 12
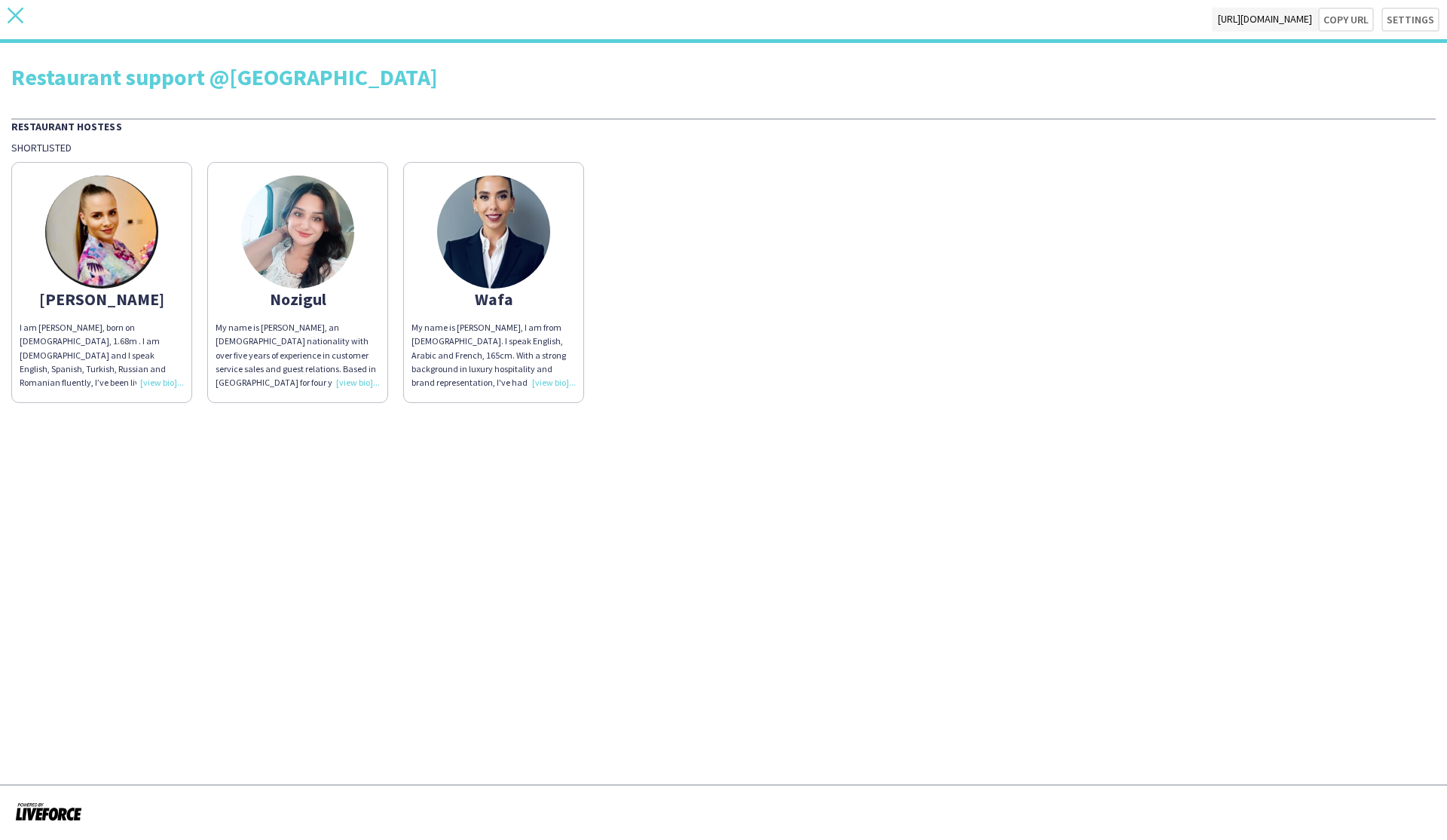
click at [14, 14] on icon at bounding box center [15, 15] width 16 height 16
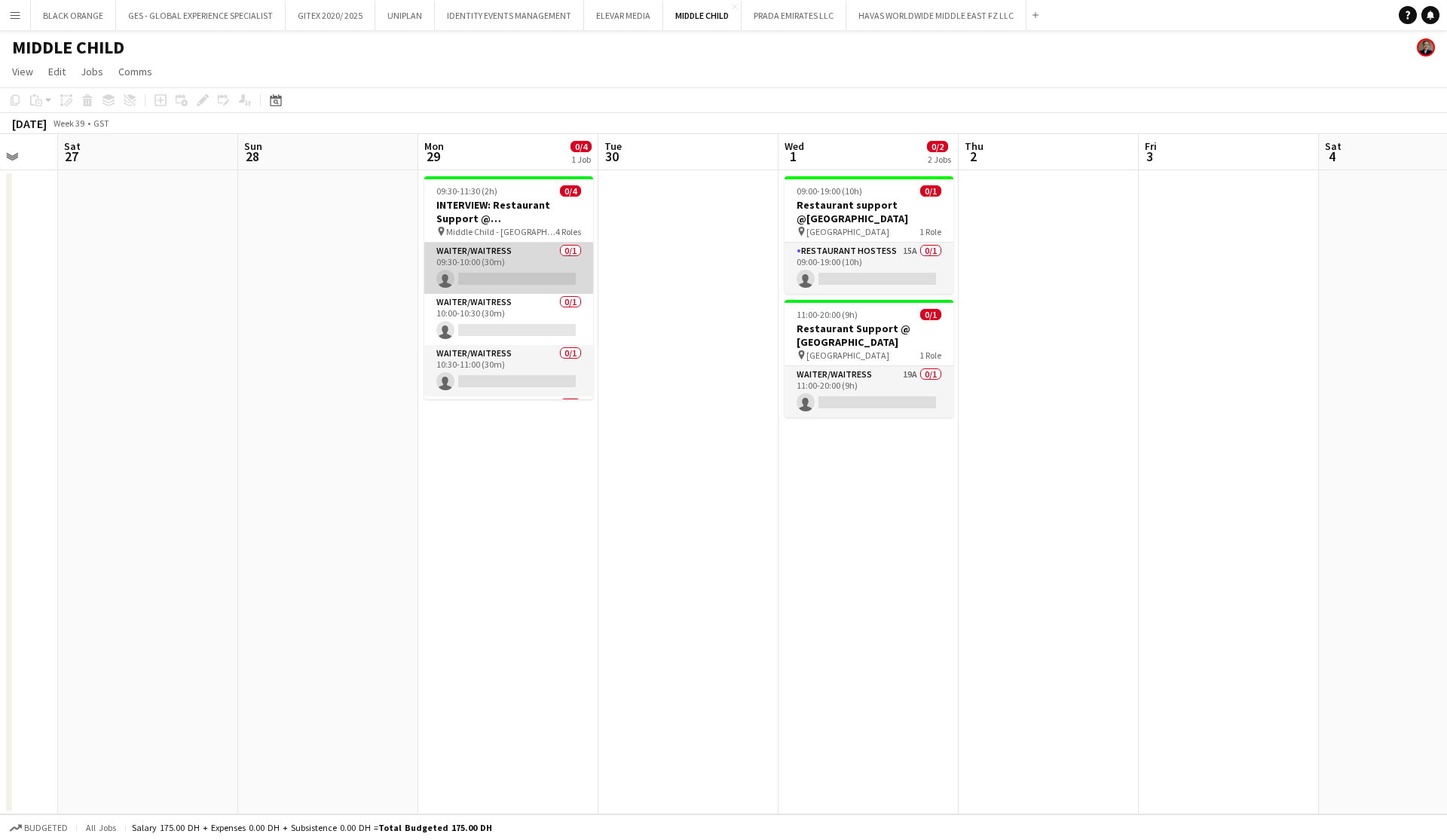
scroll to position [0, 679]
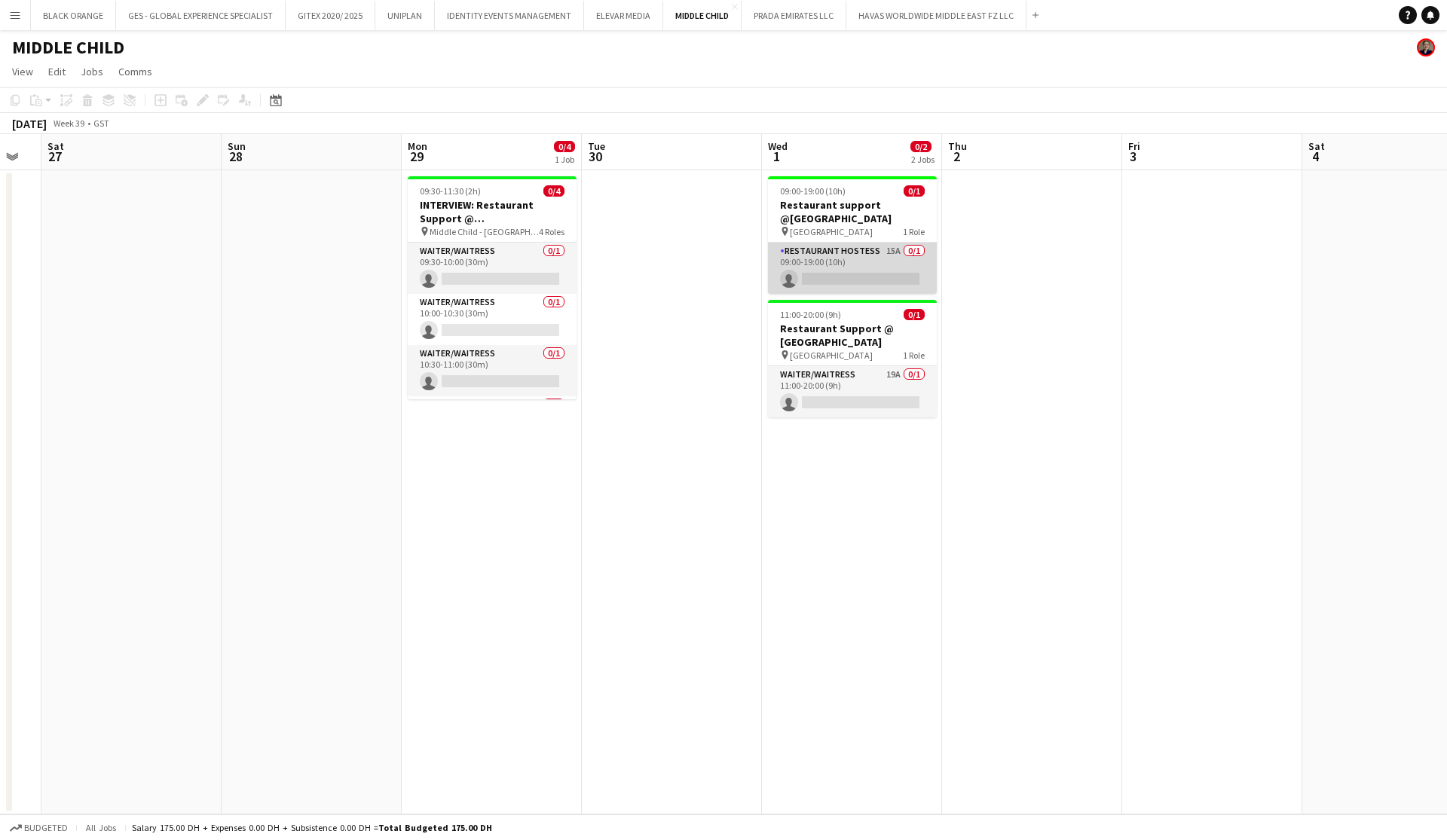
click at [848, 272] on app-card-role "Restaurant Hostess 15A 0/1 09:00-19:00 (10h) single-neutral-actions" at bounding box center [852, 269] width 169 height 51
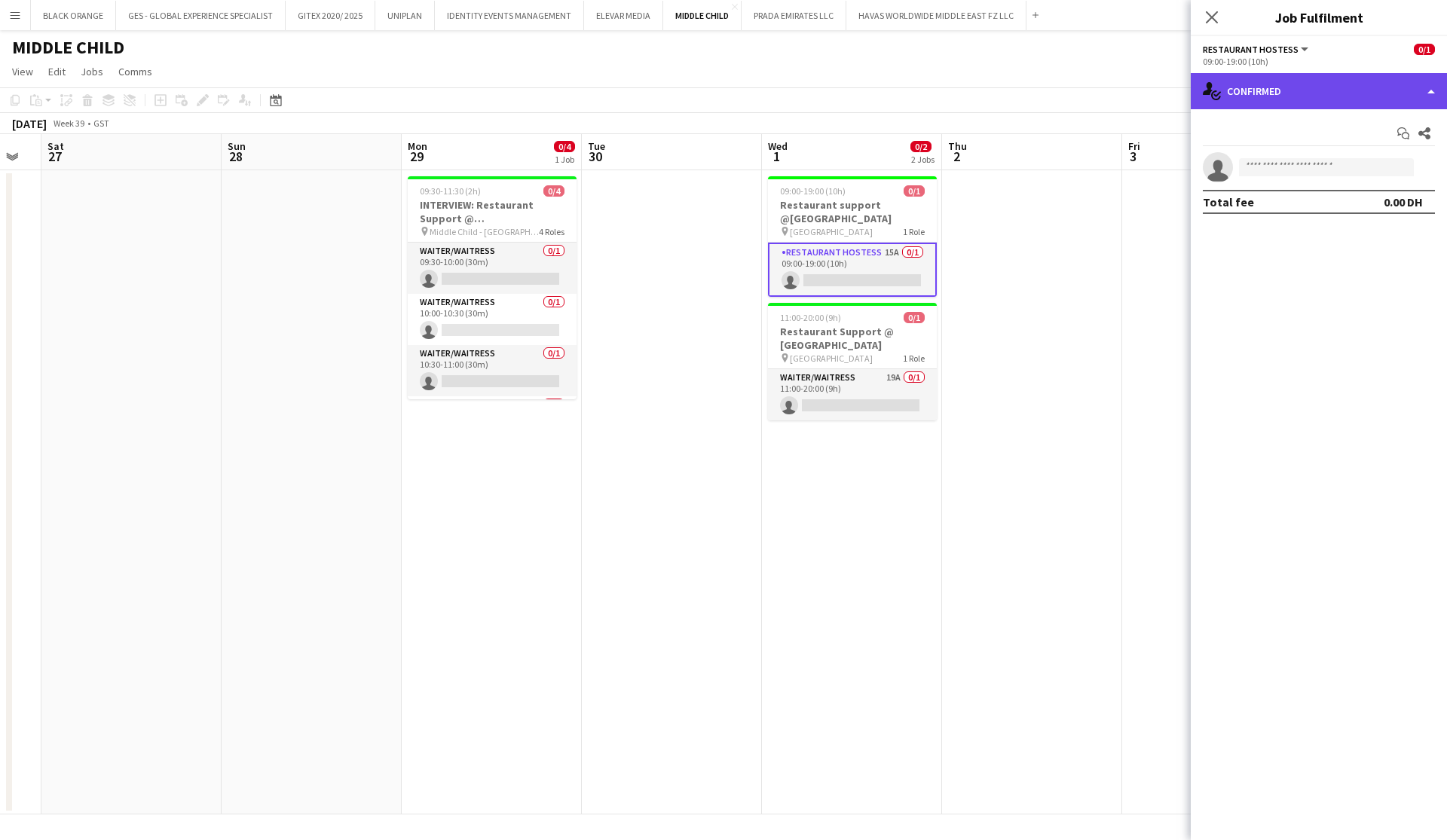
click at [1330, 85] on div "single-neutral-actions-check-2 Confirmed" at bounding box center [1319, 91] width 256 height 36
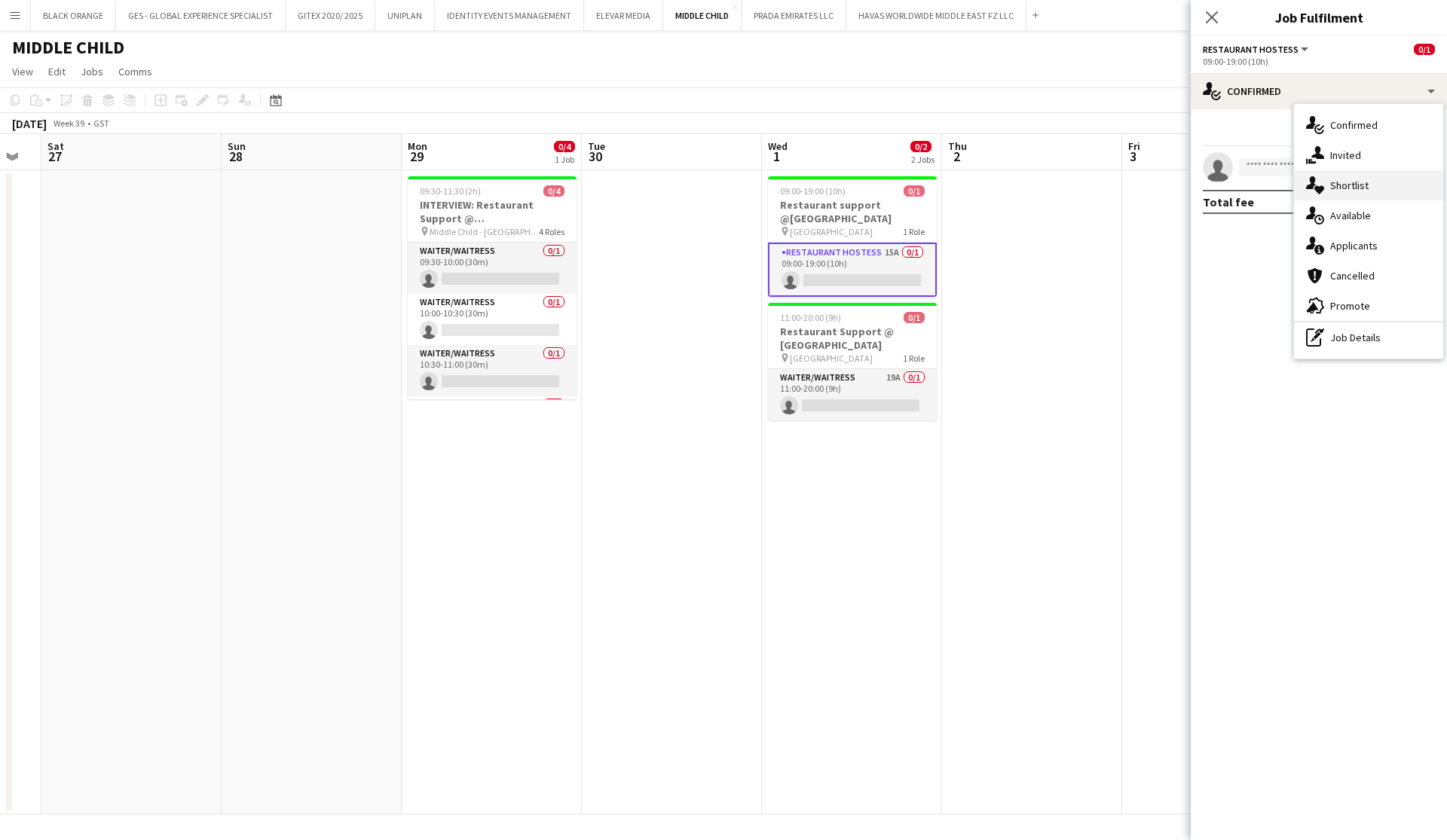
click at [1342, 189] on span "Shortlist" at bounding box center [1349, 186] width 39 height 14
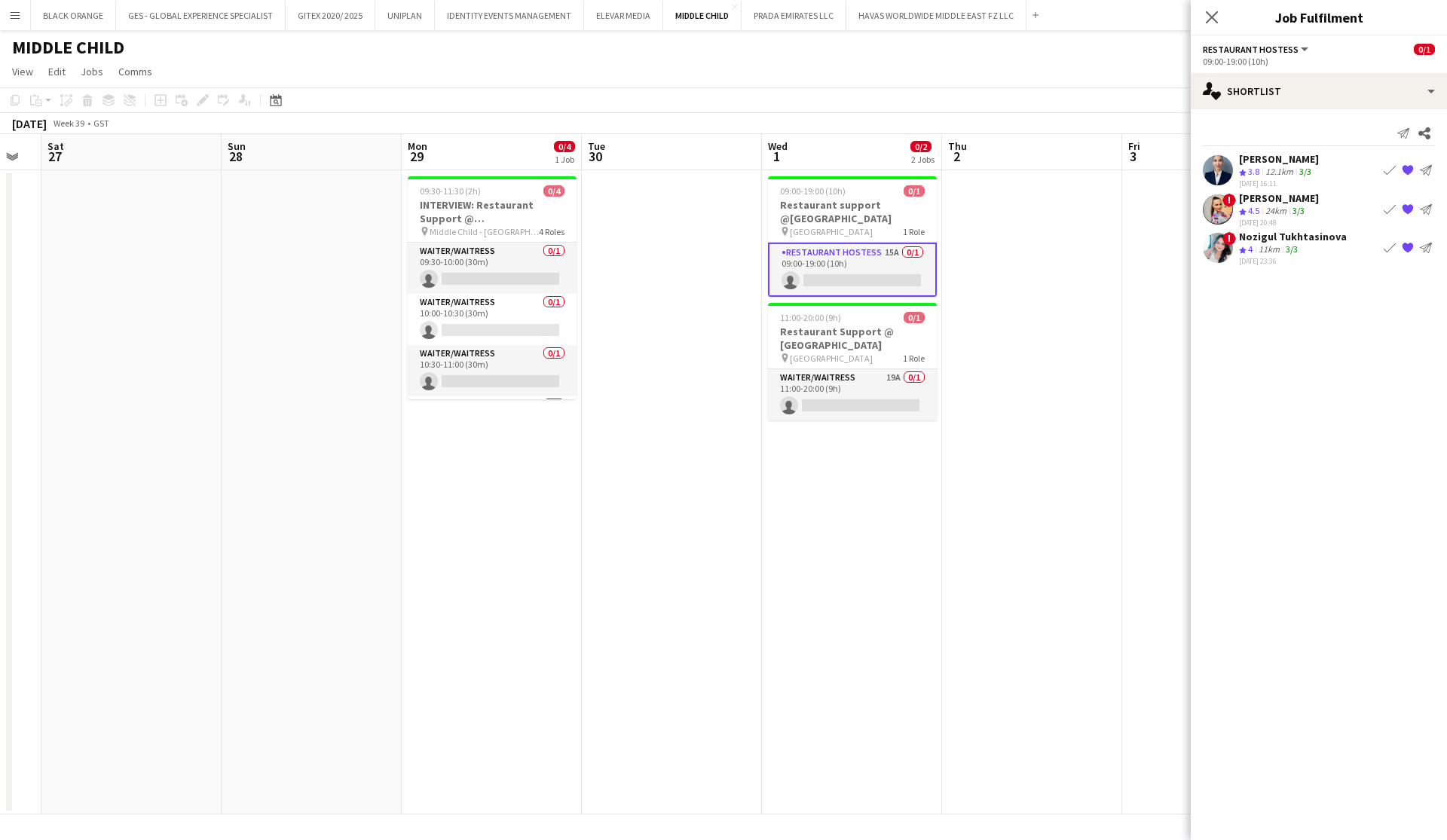
click at [1256, 168] on span "3.8" at bounding box center [1254, 172] width 11 height 11
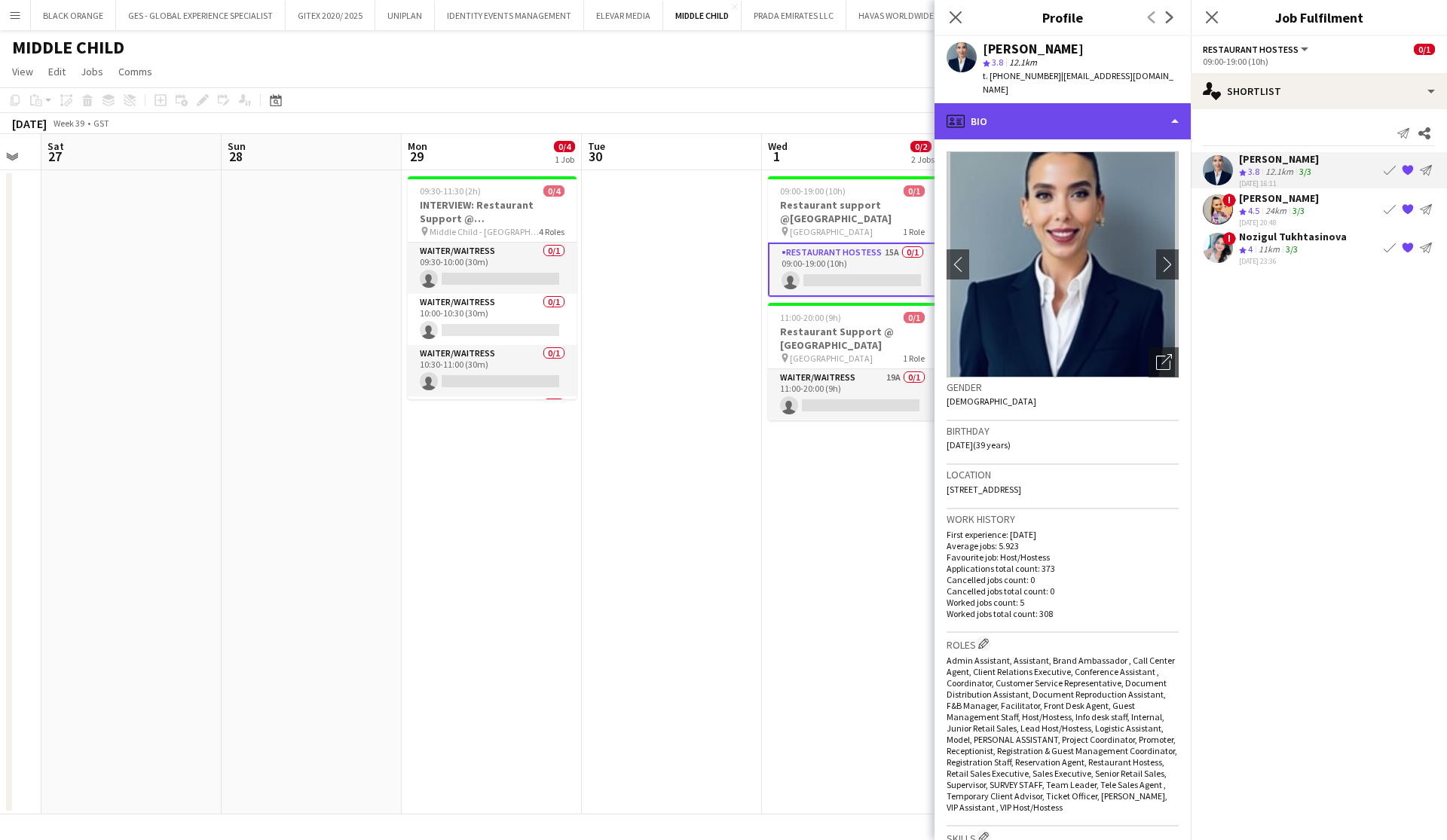
click at [1047, 103] on div "profile Bio" at bounding box center [1063, 122] width 256 height 36
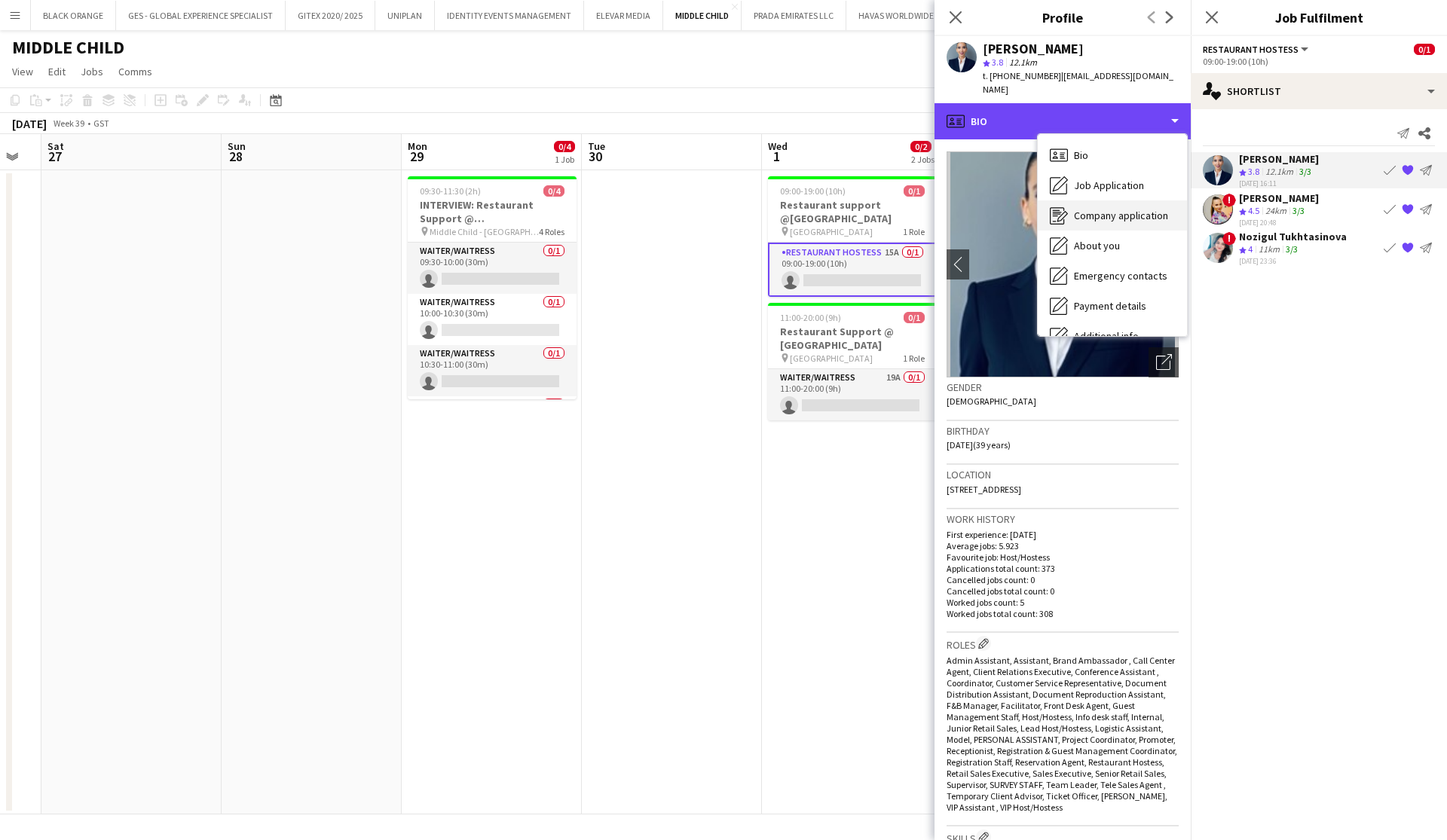
scroll to position [0, 0]
click at [1085, 209] on span "Company application" at bounding box center [1121, 215] width 94 height 14
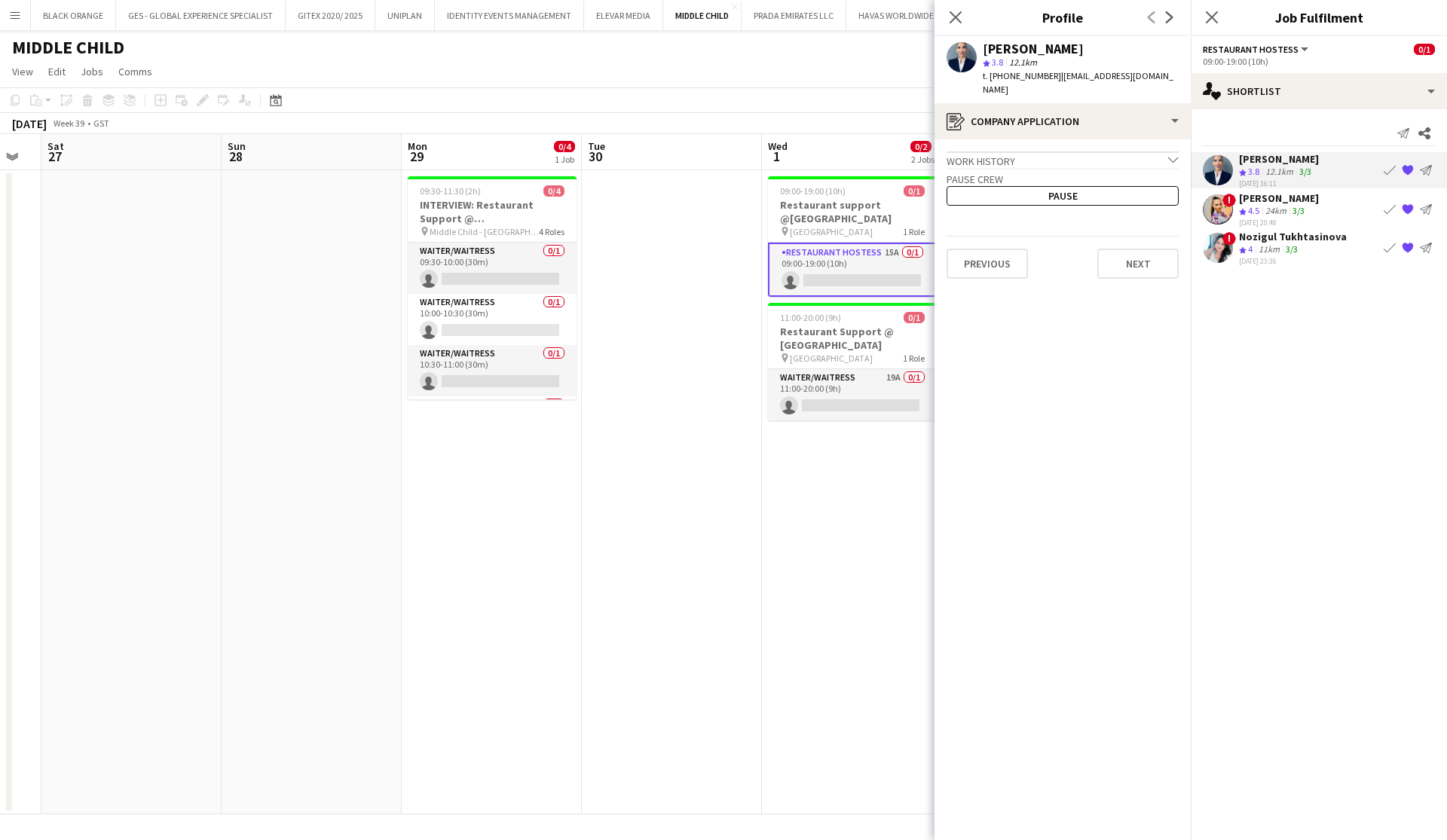
click at [1058, 151] on div "Work history chevron-down" at bounding box center [1063, 159] width 232 height 16
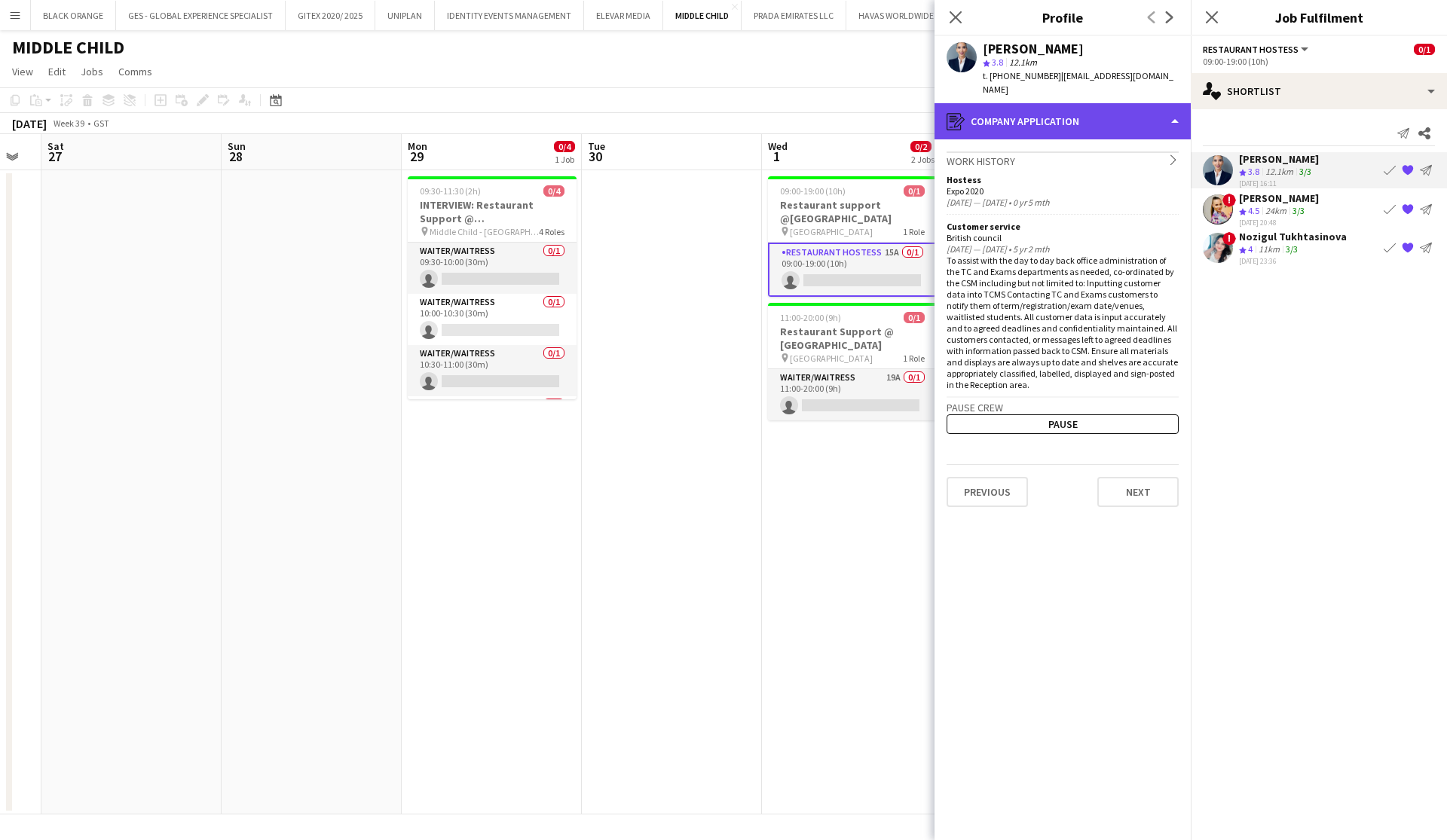
click at [1088, 112] on div "register Company application" at bounding box center [1063, 122] width 256 height 36
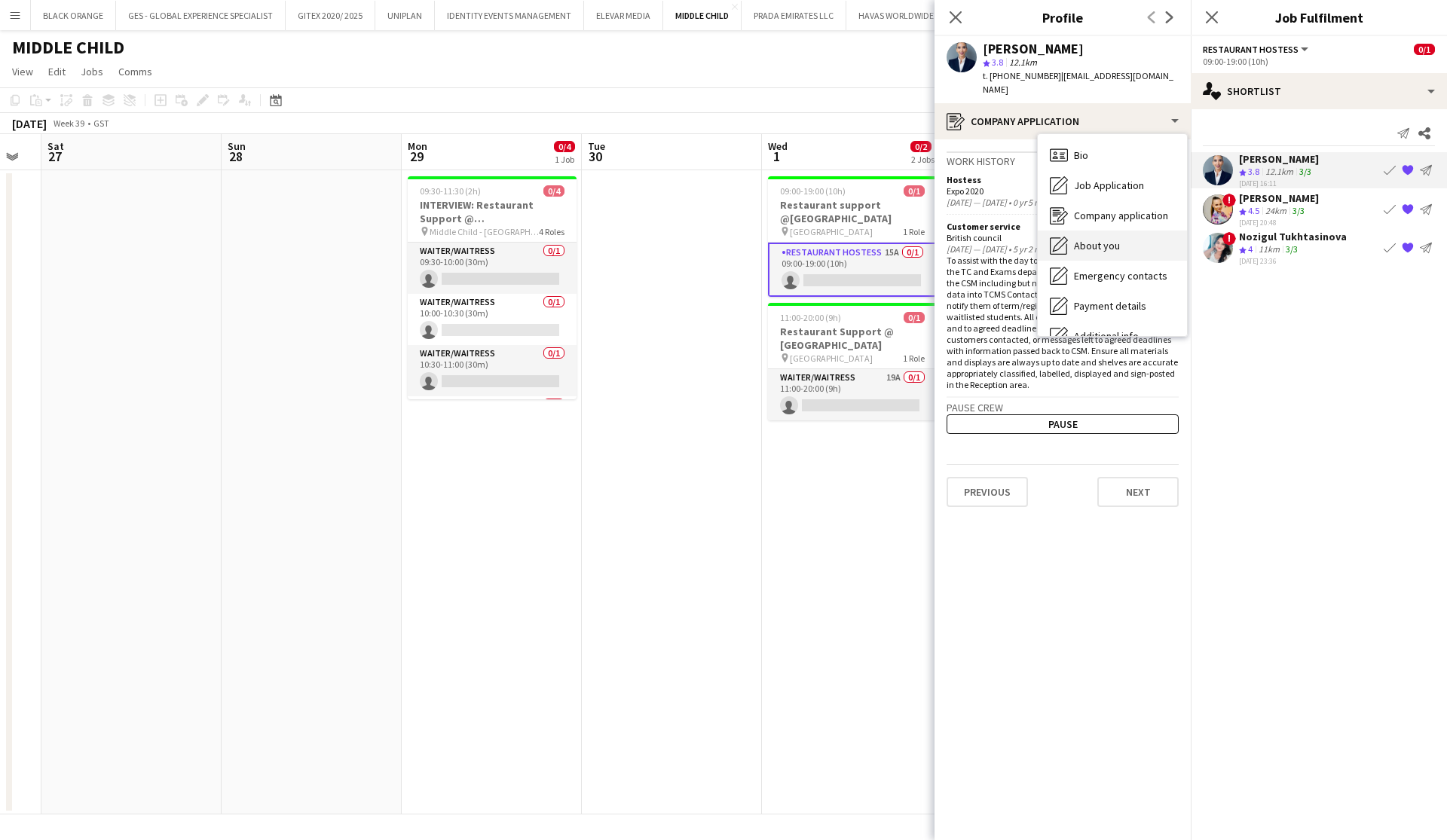
click at [1098, 239] on span "About you" at bounding box center [1097, 246] width 46 height 14
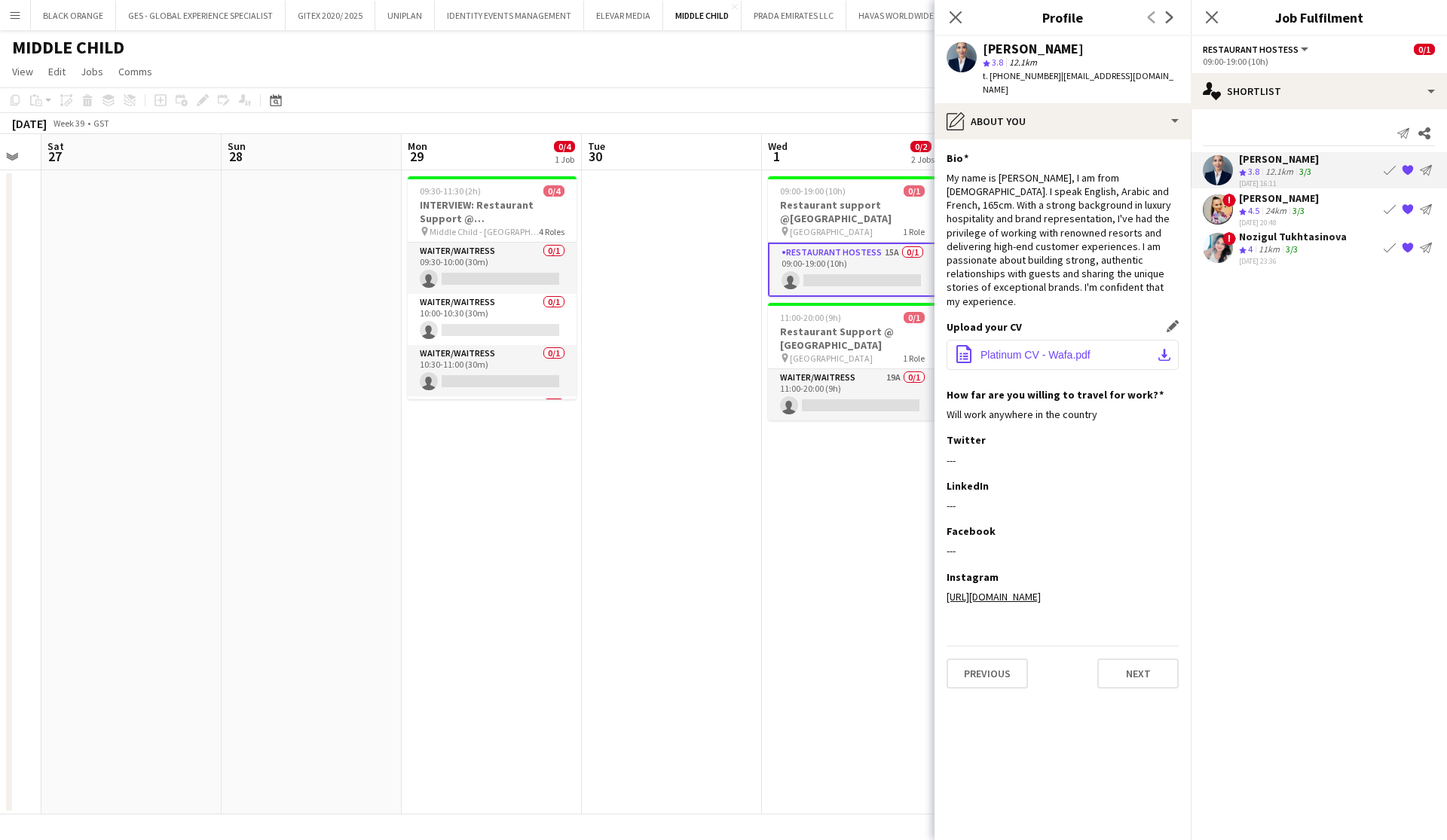
click at [998, 349] on span "Platinum CV - Wafa.pdf" at bounding box center [1036, 355] width 110 height 12
click at [1273, 197] on div "Dorina Dabija" at bounding box center [1279, 198] width 80 height 14
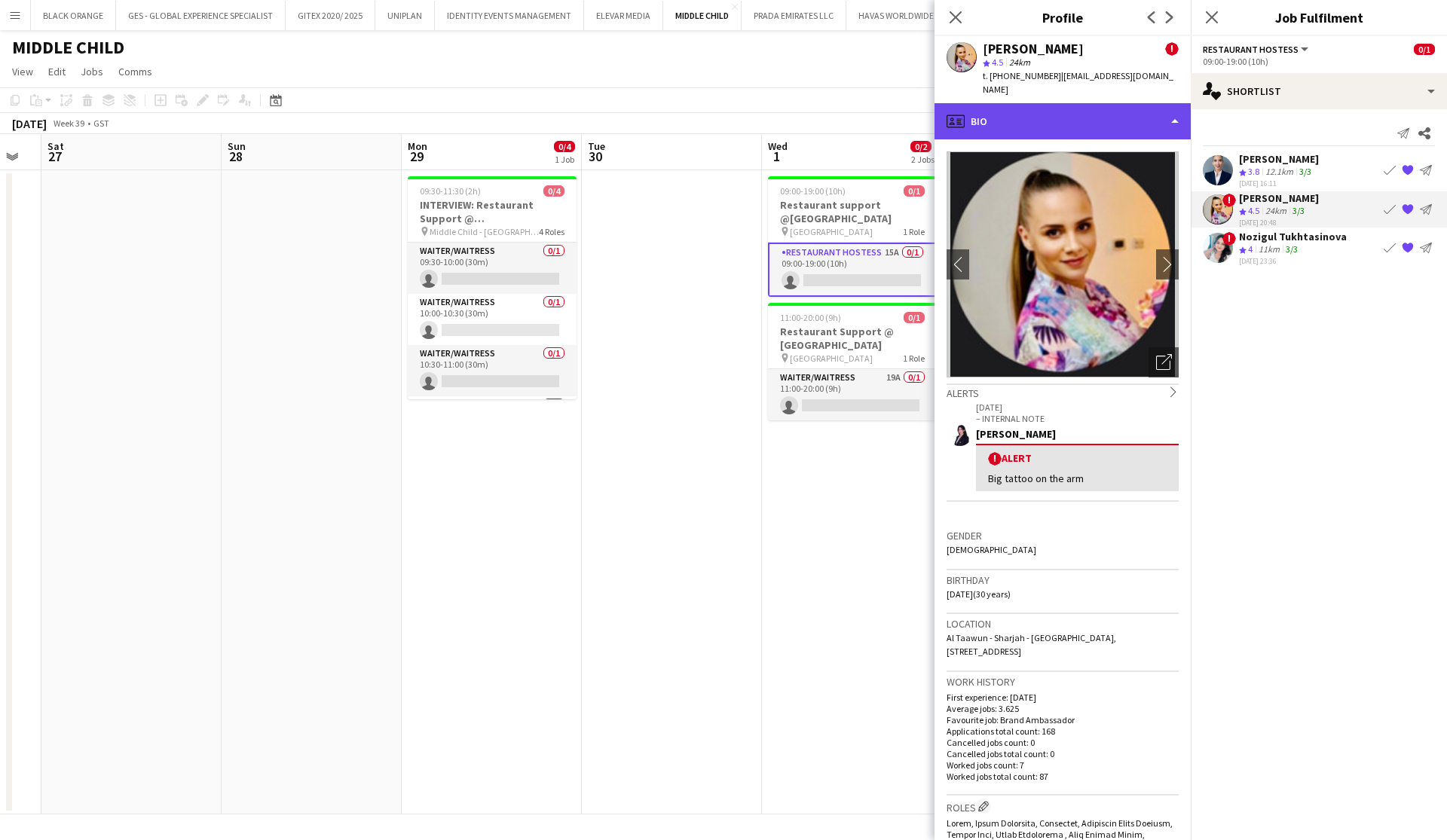
click at [1119, 103] on div "profile Bio" at bounding box center [1063, 122] width 256 height 36
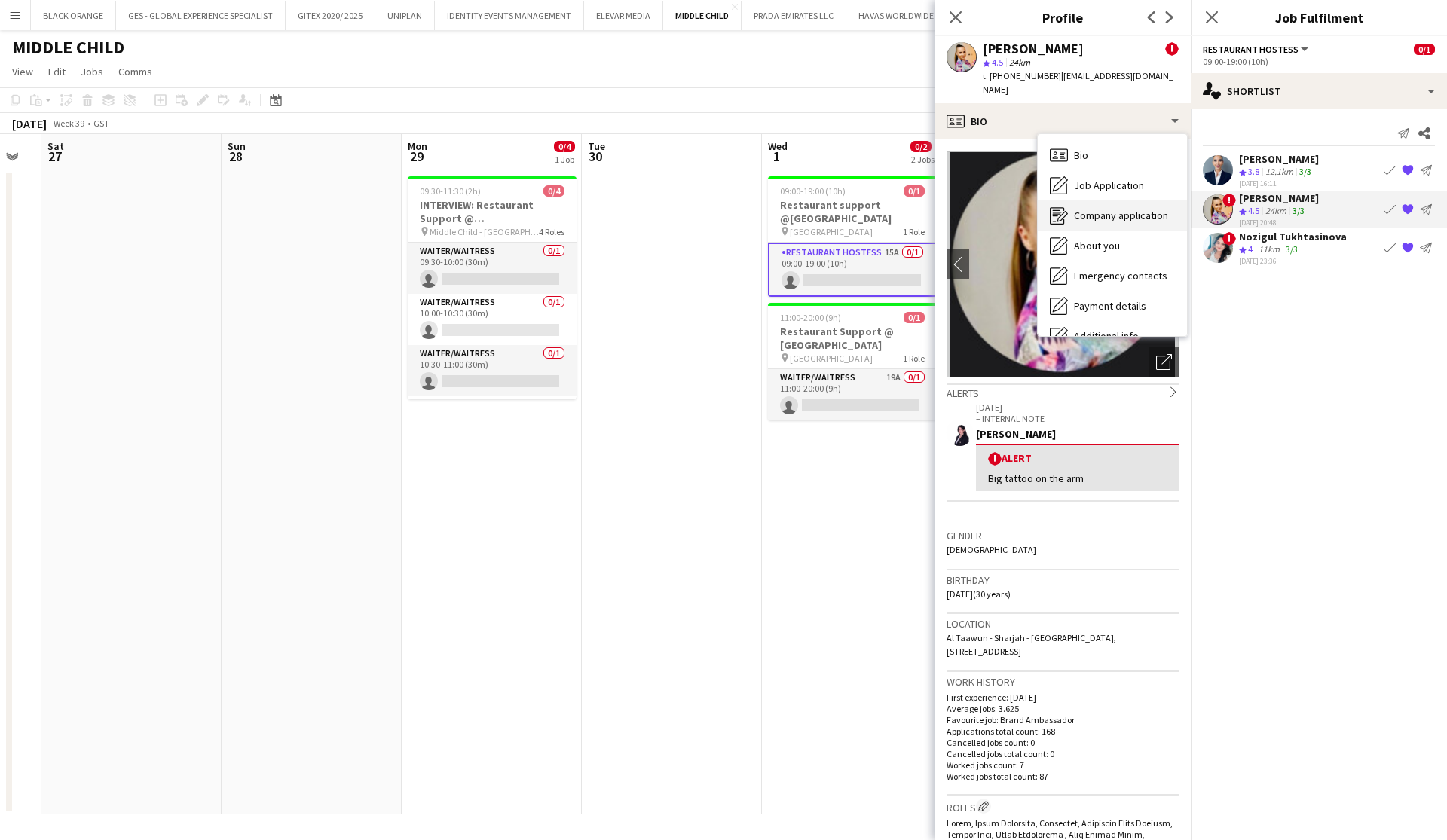
click at [1091, 209] on span "Company application" at bounding box center [1121, 215] width 94 height 14
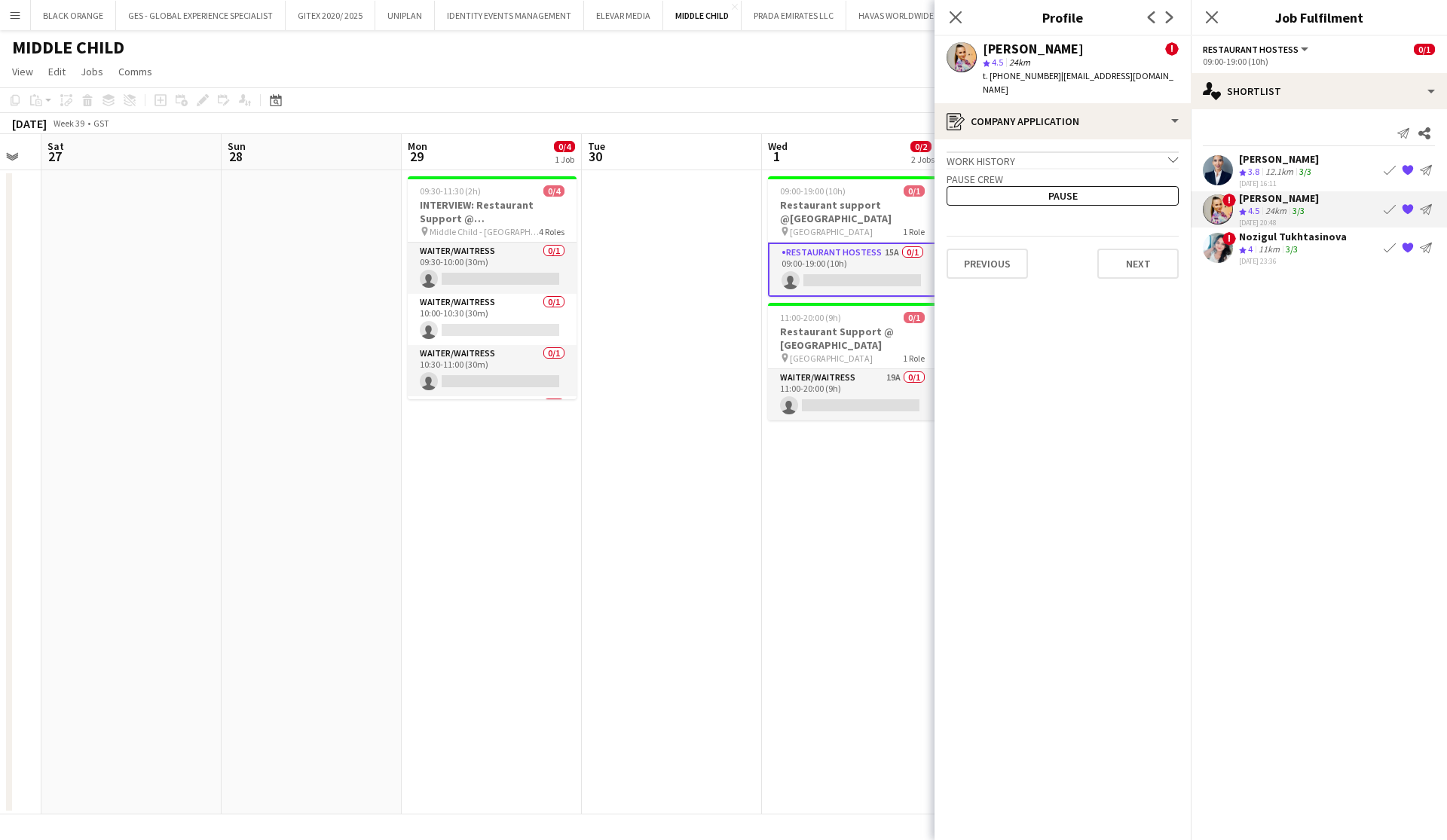
click at [1114, 151] on div "Work history chevron-down" at bounding box center [1063, 159] width 232 height 16
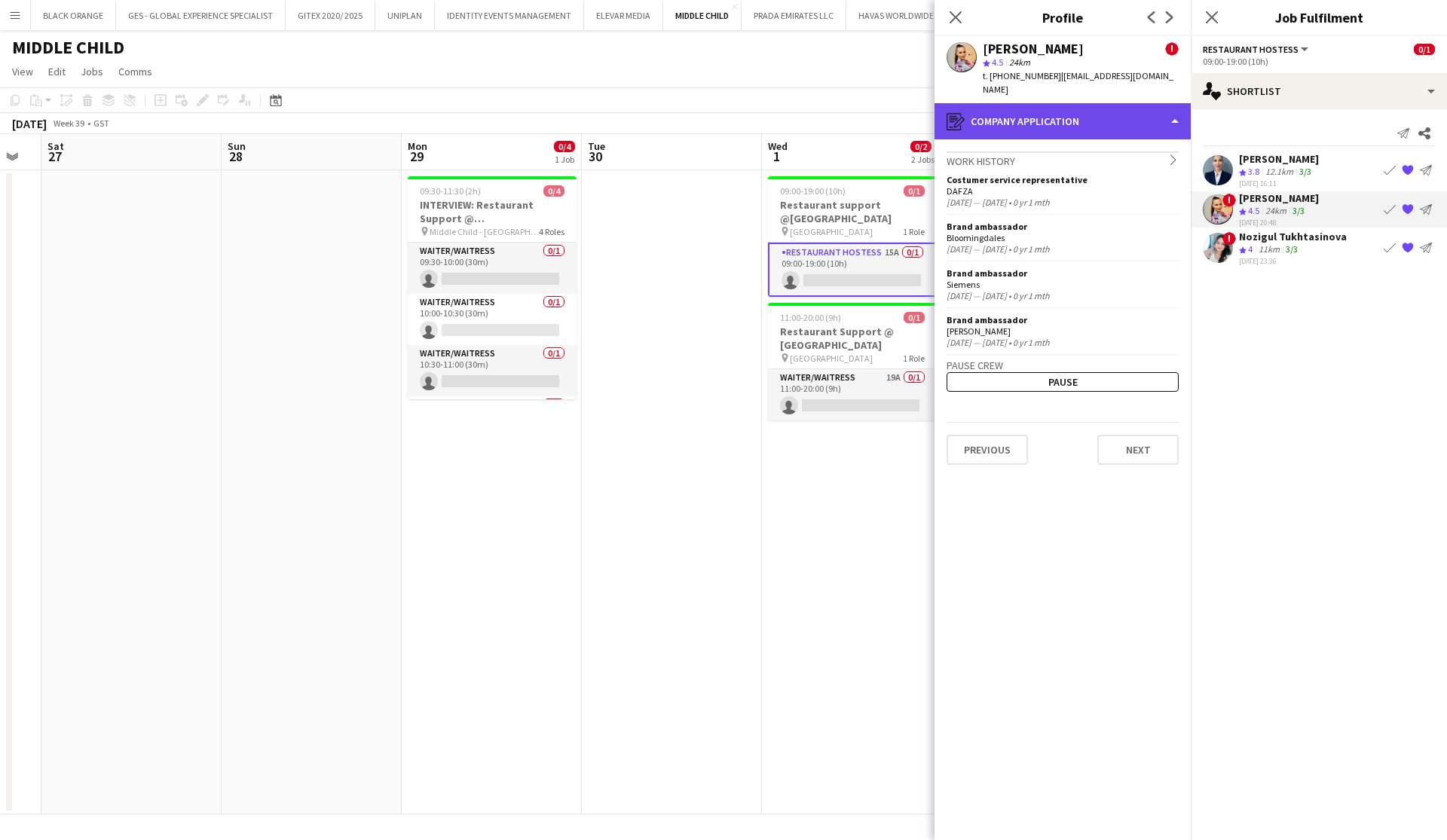
click at [1134, 112] on div "register Company application" at bounding box center [1063, 122] width 256 height 36
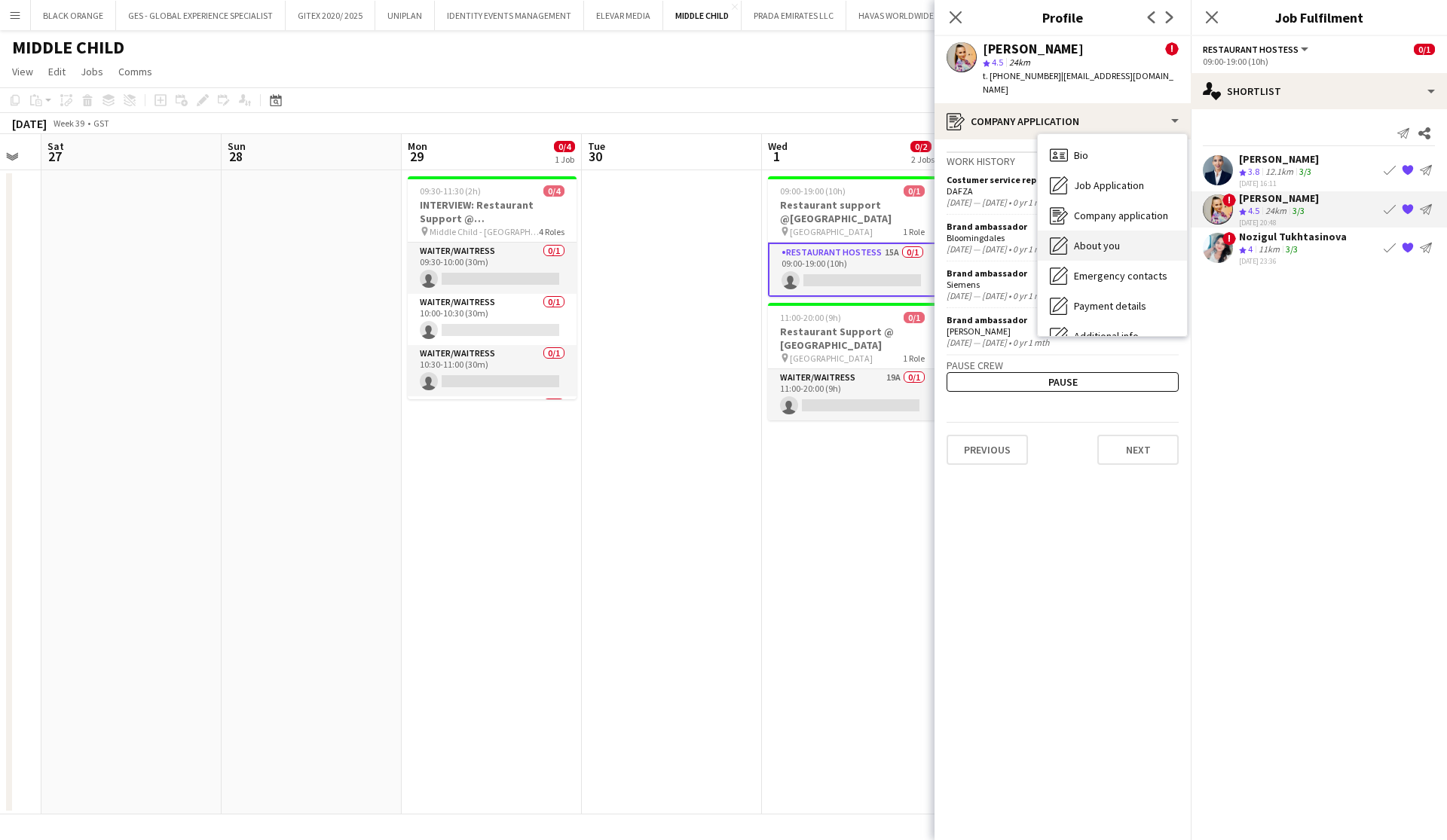
click at [1104, 239] on span "About you" at bounding box center [1097, 246] width 46 height 14
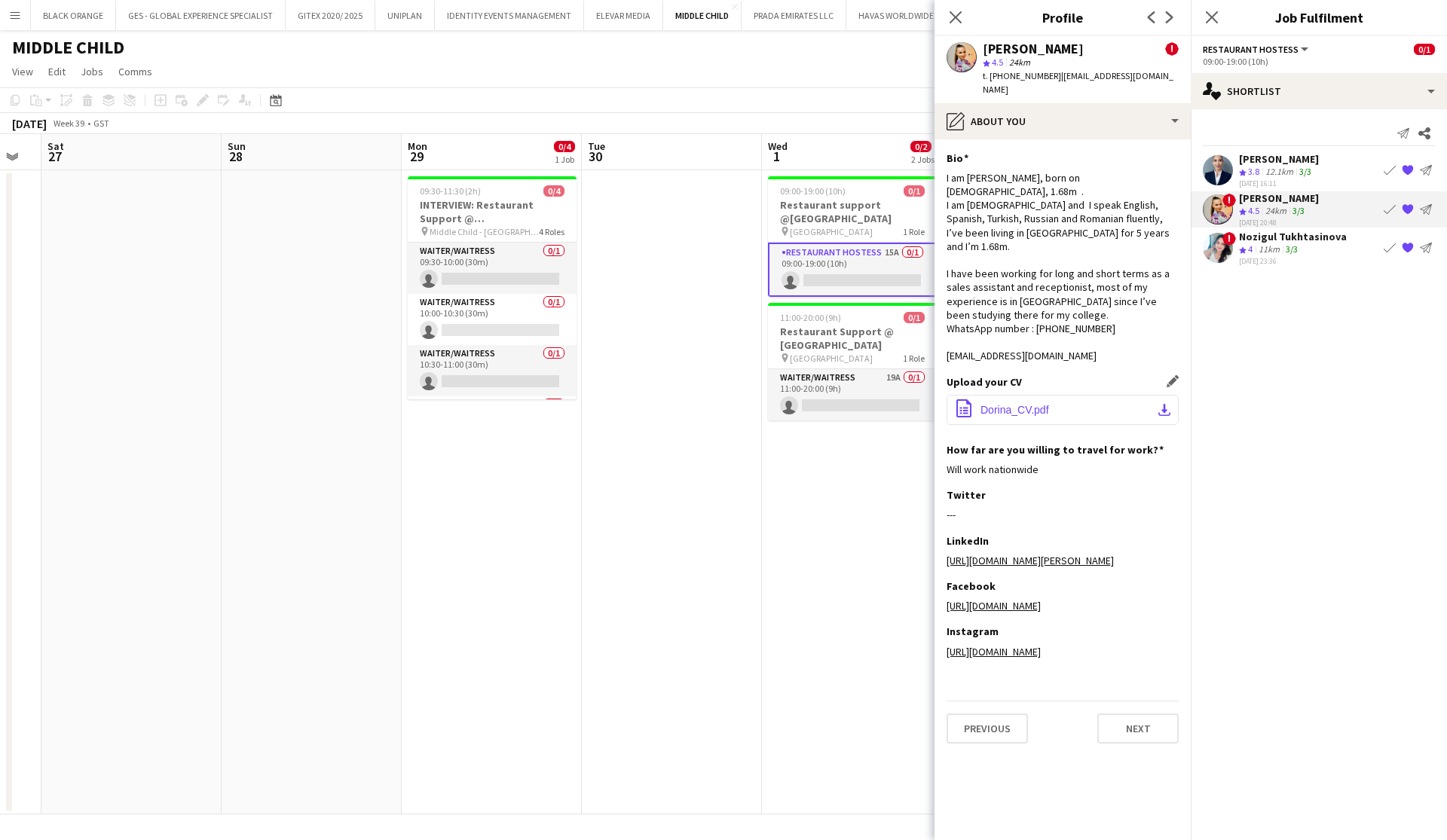
click at [998, 404] on span "Dorina_CV.pdf" at bounding box center [1015, 410] width 69 height 12
click at [1279, 245] on div "11km" at bounding box center [1269, 250] width 27 height 13
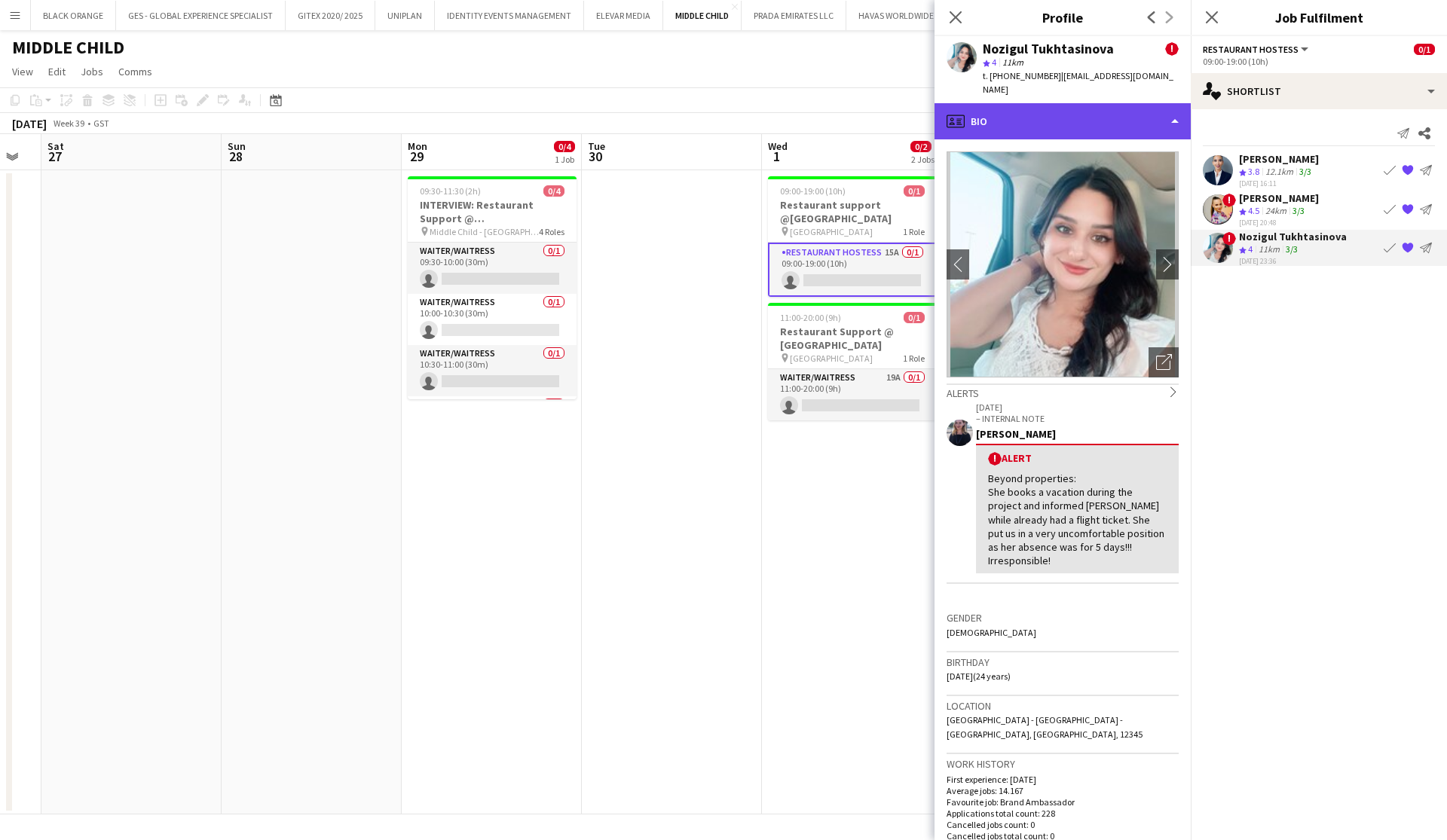
click at [1083, 111] on div "profile Bio" at bounding box center [1063, 122] width 256 height 36
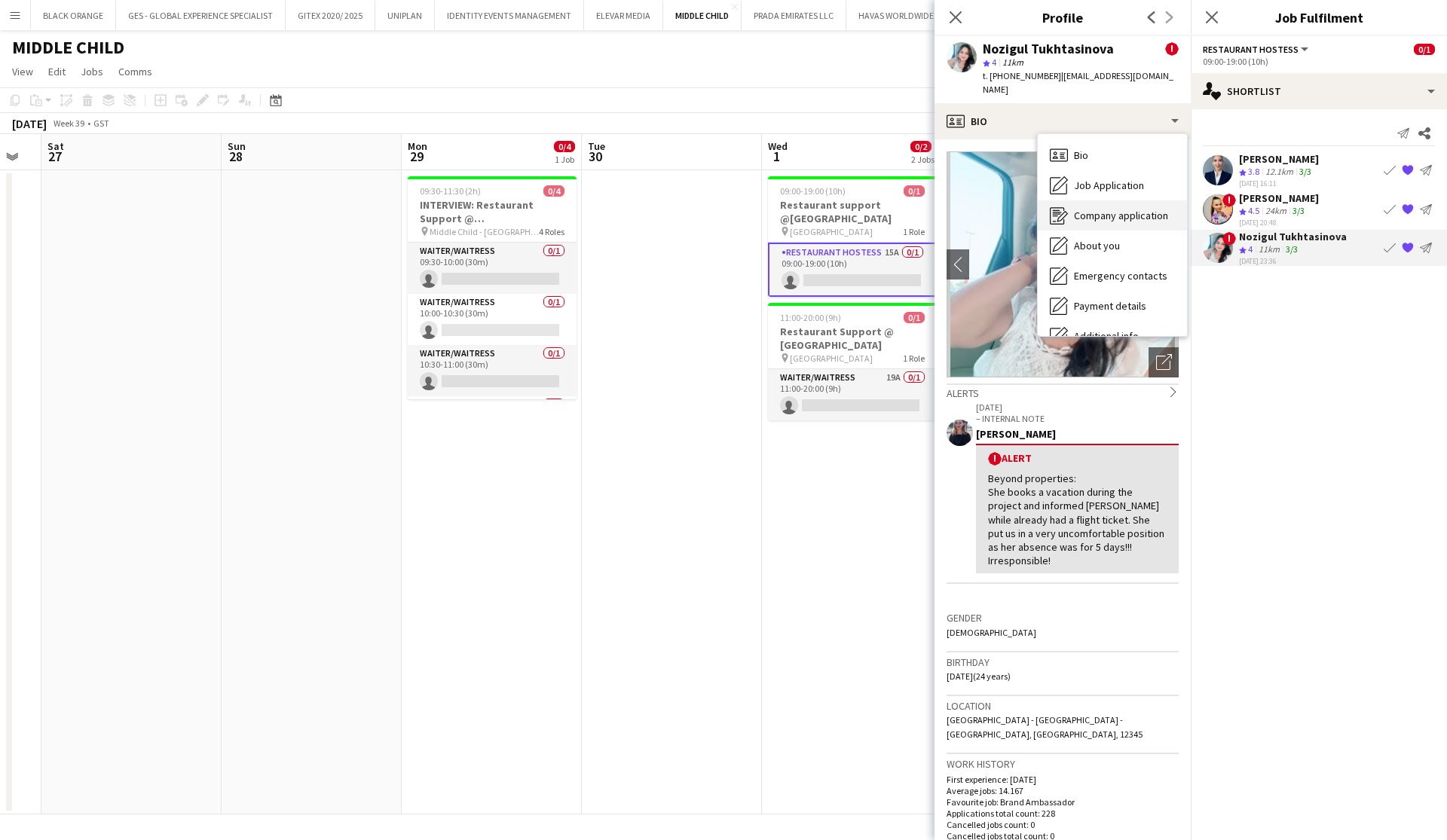
click at [1105, 209] on span "Company application" at bounding box center [1121, 215] width 94 height 14
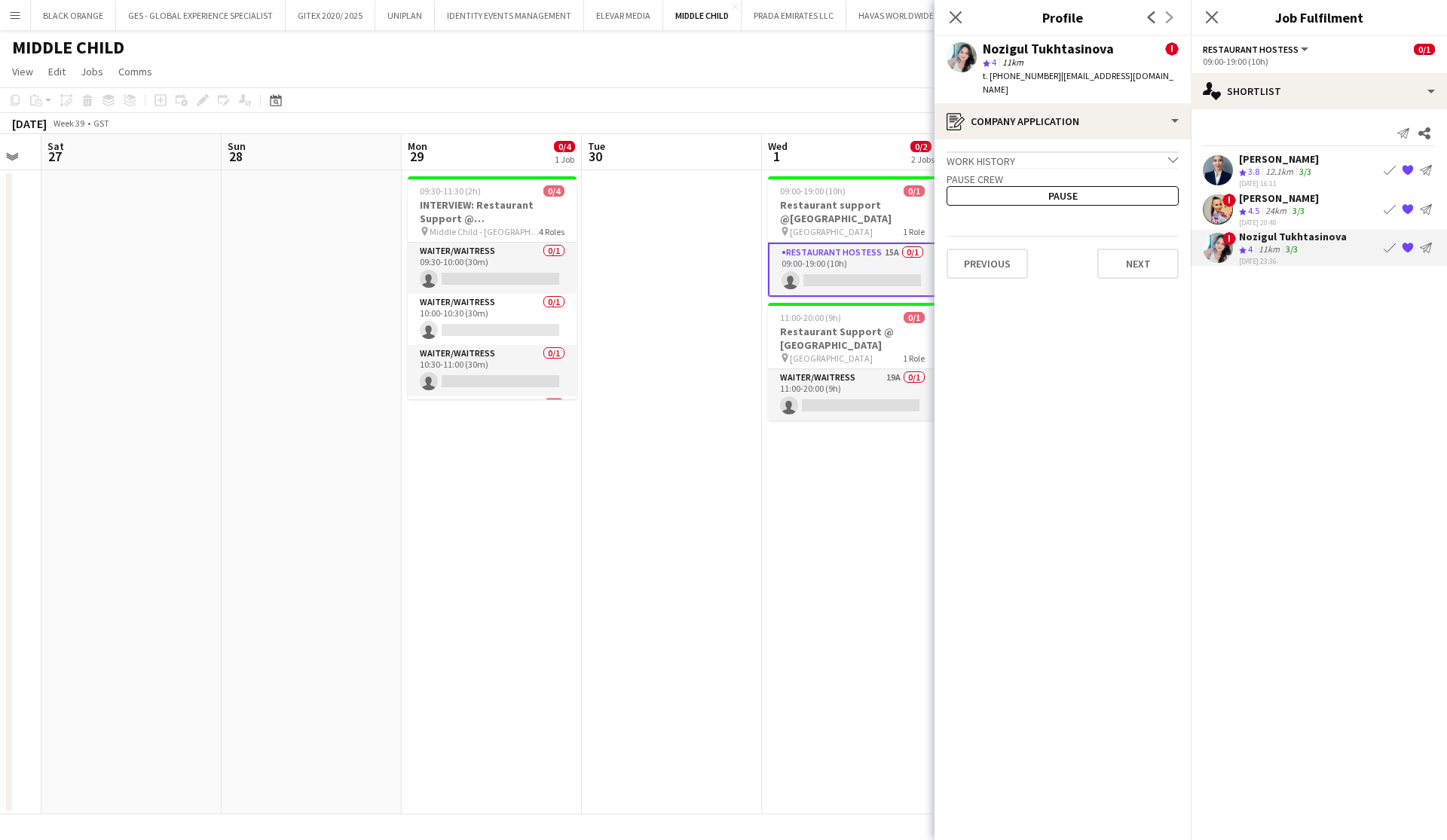
click at [1094, 151] on div "Work history chevron-down" at bounding box center [1063, 159] width 232 height 16
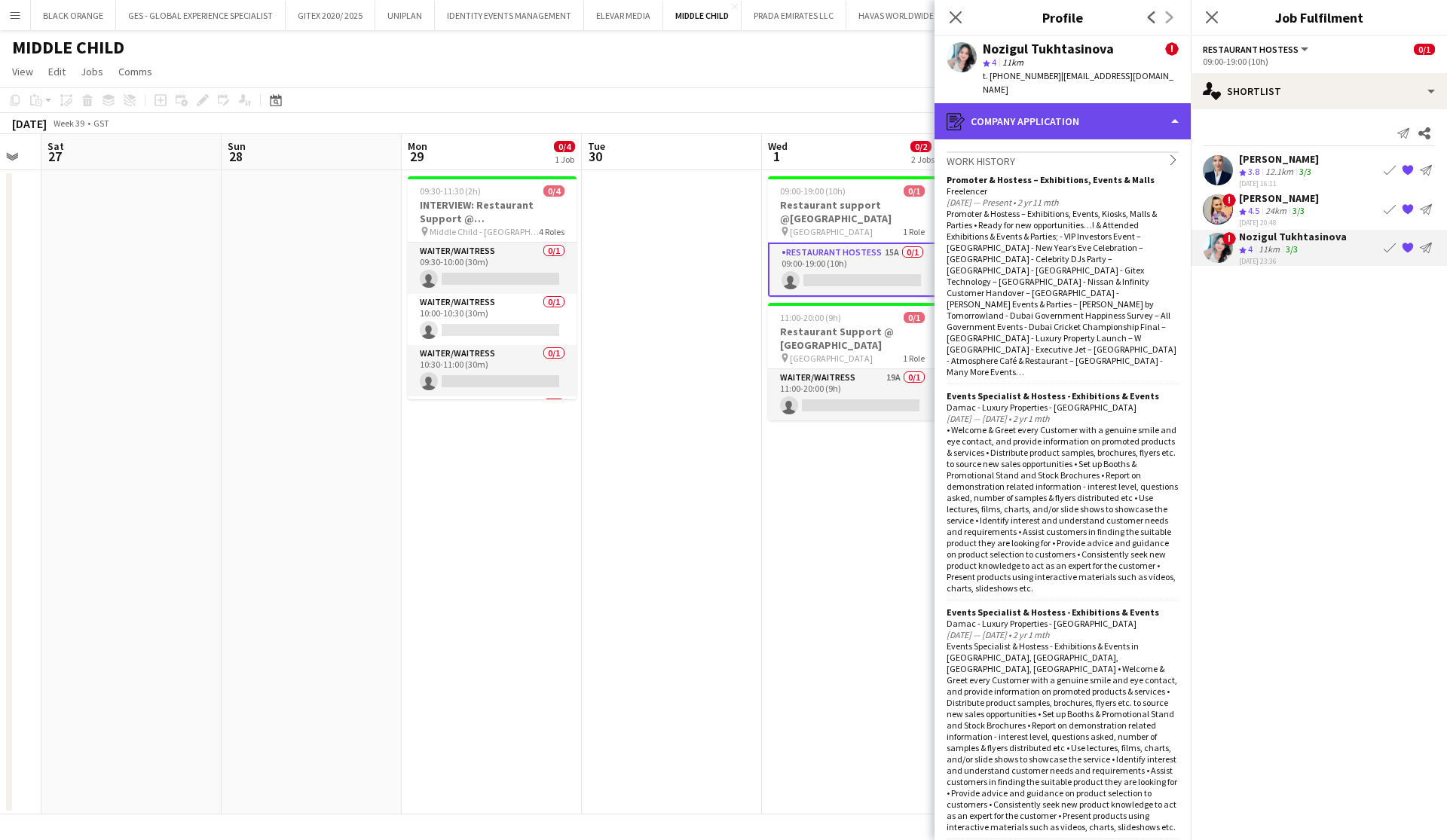
click at [1068, 104] on div "register Company application" at bounding box center [1063, 122] width 256 height 36
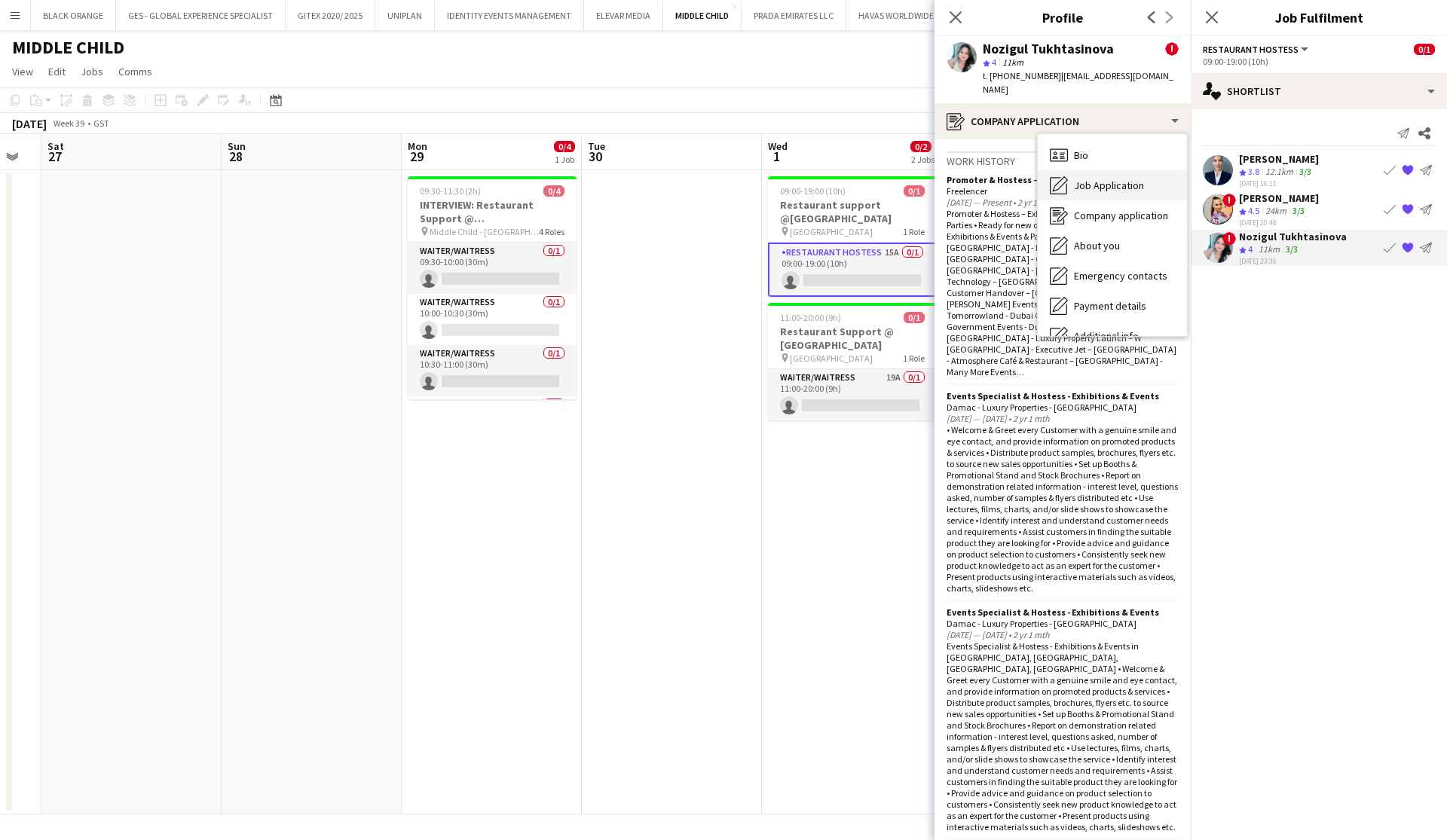
click at [1096, 179] on span "Job Application" at bounding box center [1109, 186] width 70 height 14
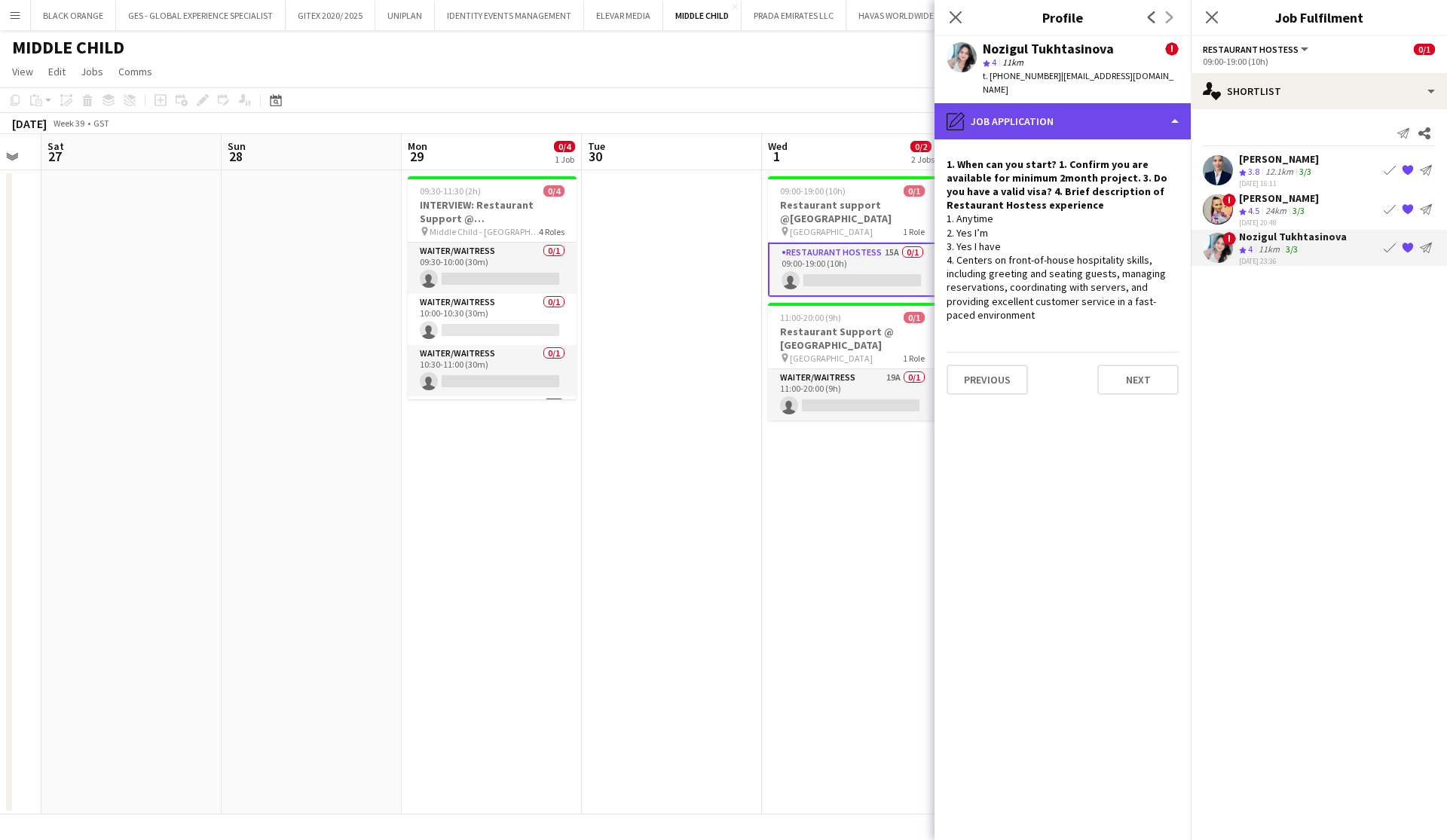
click at [1091, 105] on div "pencil4 Job Application" at bounding box center [1063, 122] width 256 height 36
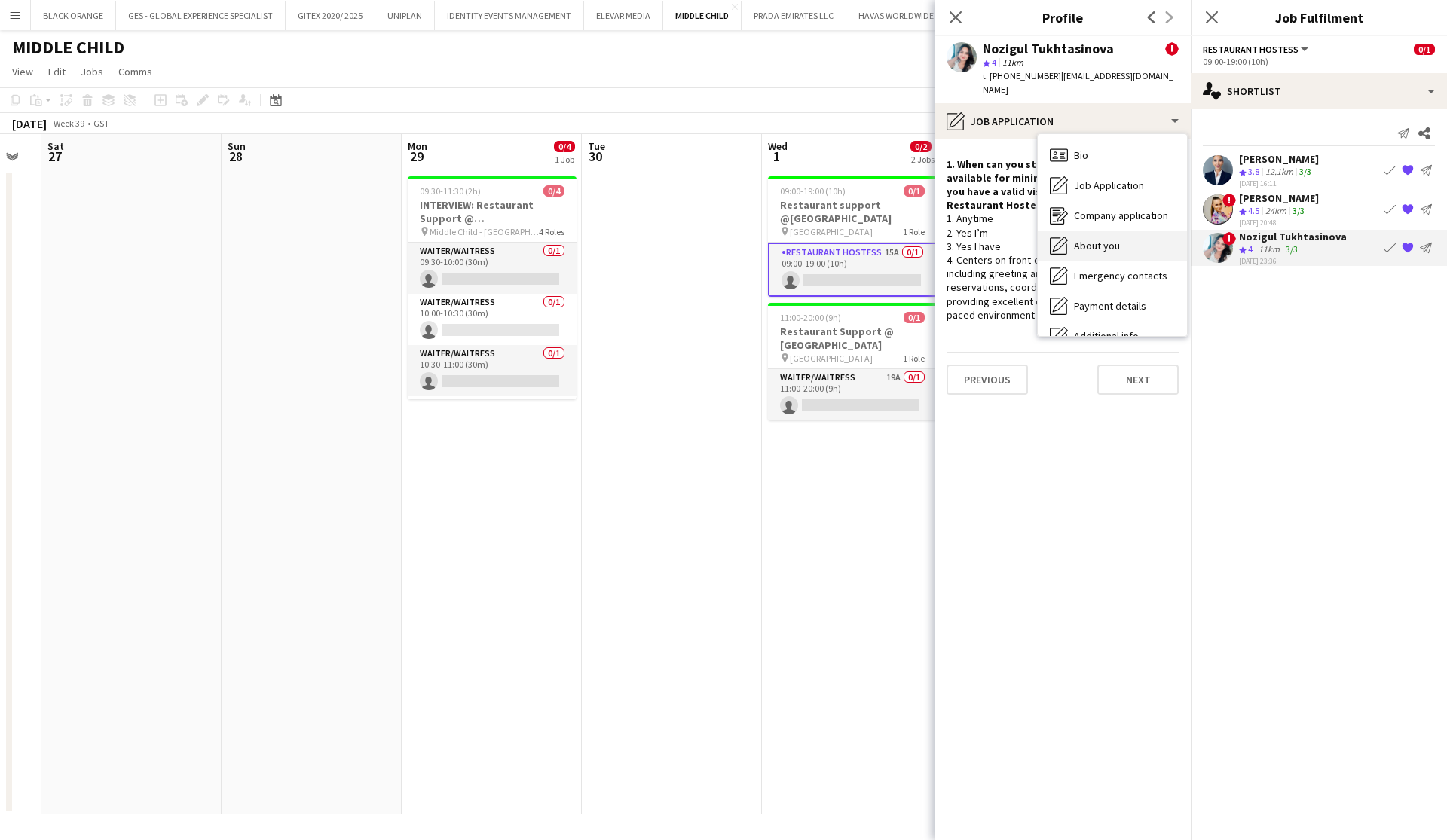
click at [1103, 239] on span "About you" at bounding box center [1097, 246] width 46 height 14
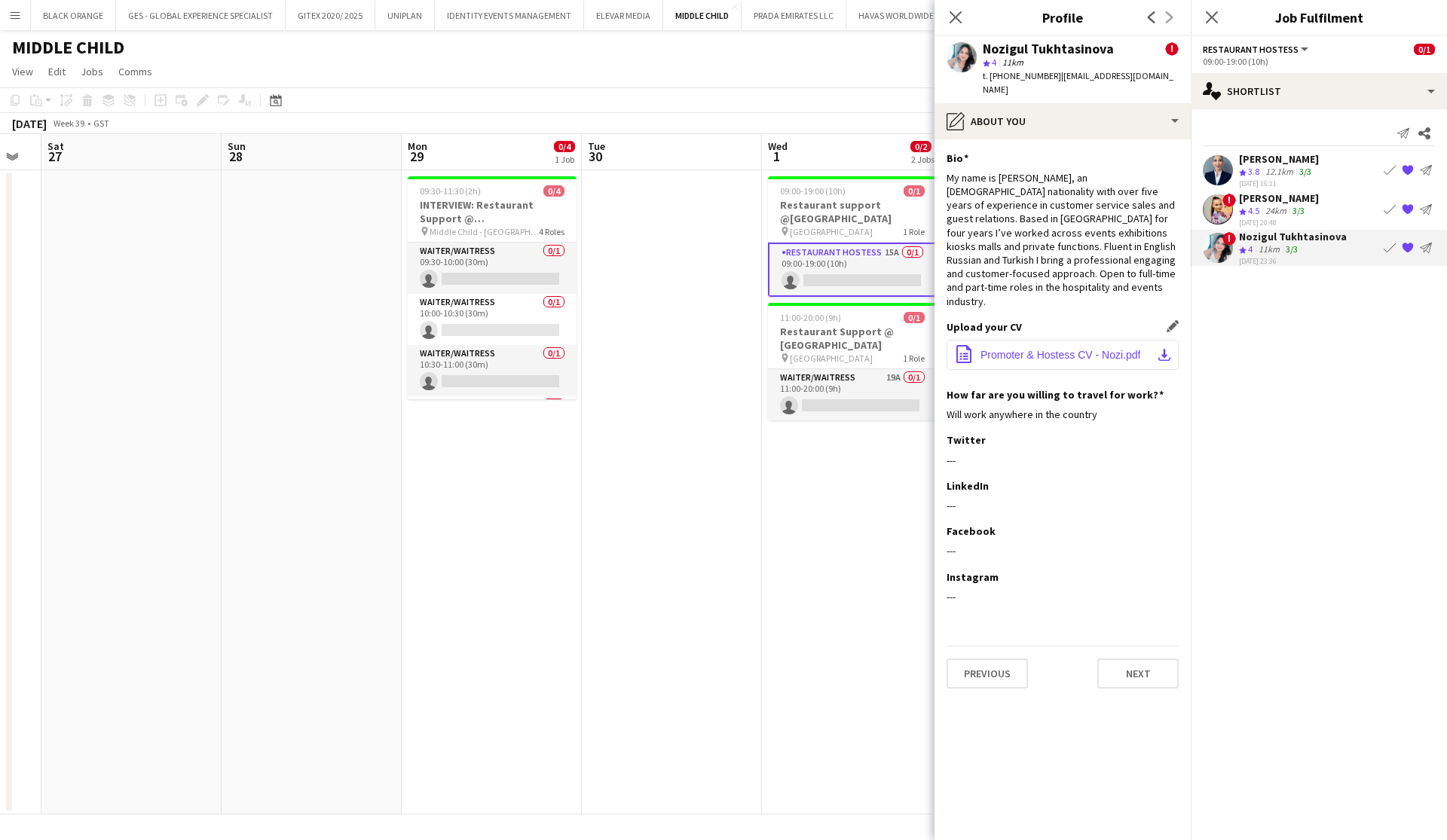
click at [1045, 349] on span "Promoter & Hostess CV - Nozi.pdf" at bounding box center [1060, 355] width 160 height 12
click at [1081, 349] on span "Promoter & Hostess CV - Nozi.pdf" at bounding box center [1060, 355] width 160 height 12
click at [957, 19] on icon at bounding box center [955, 16] width 14 height 14
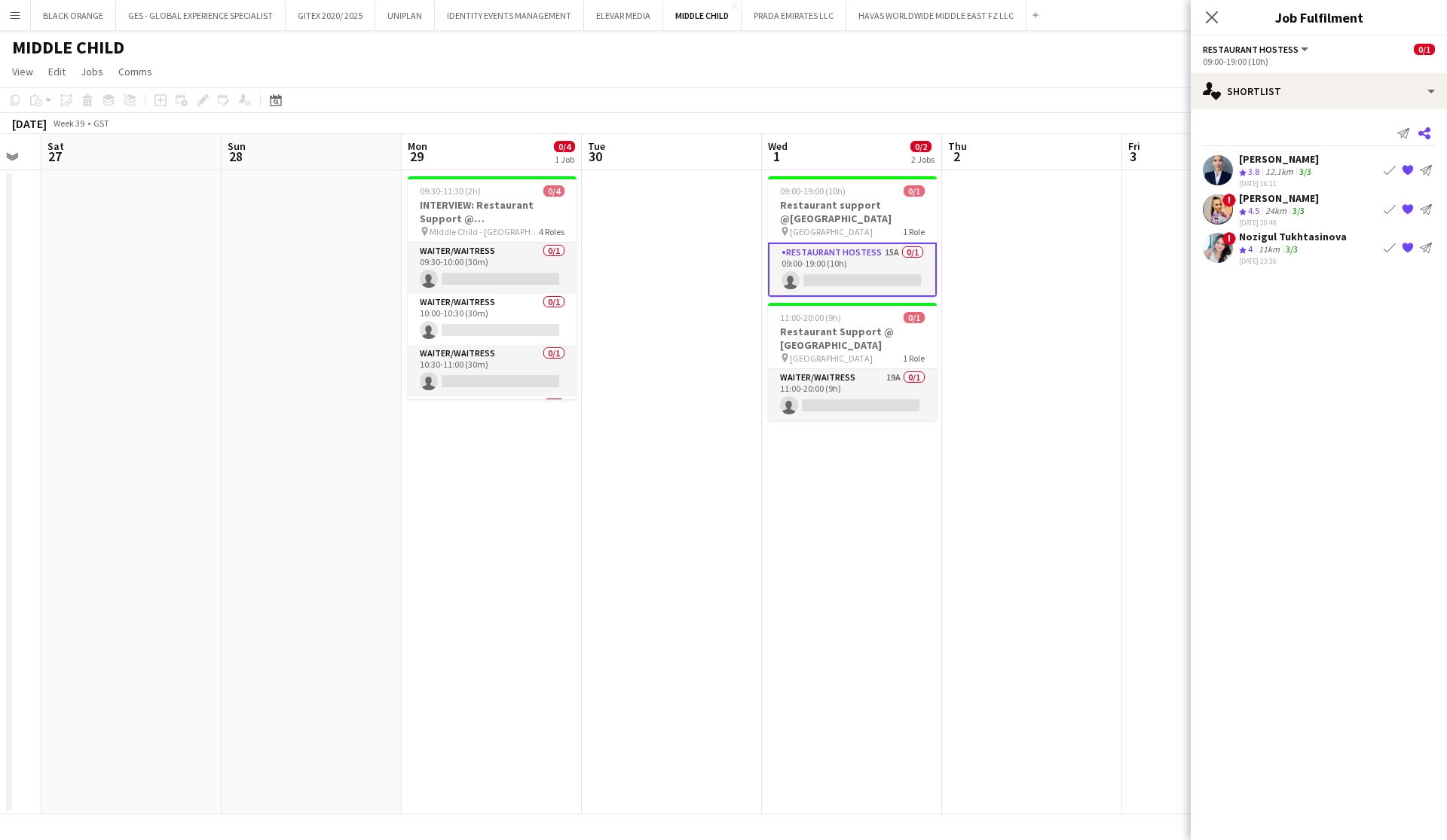
click at [1422, 133] on icon at bounding box center [1424, 133] width 12 height 12
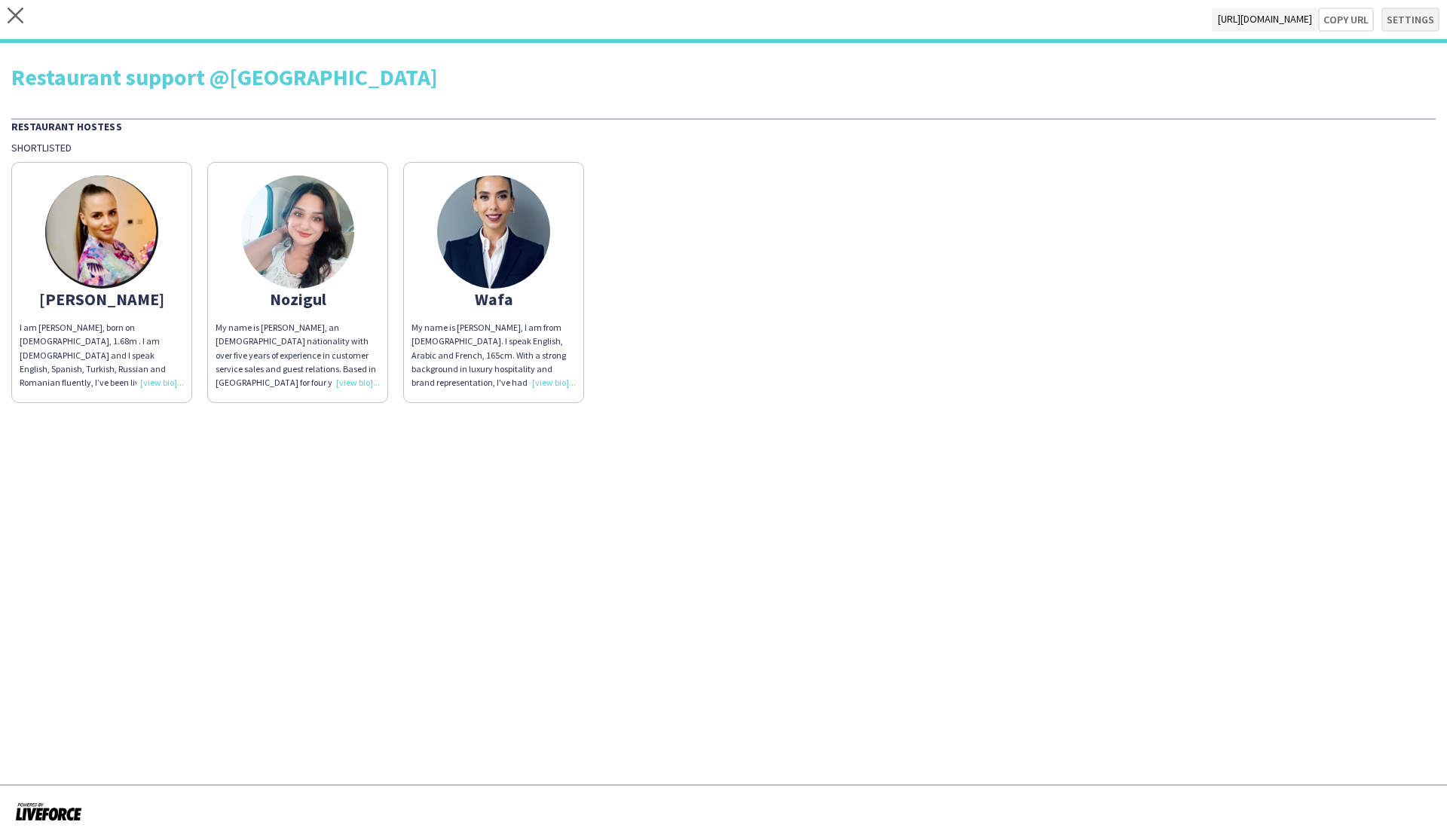
click at [1419, 25] on button "Settings" at bounding box center [1410, 19] width 58 height 24
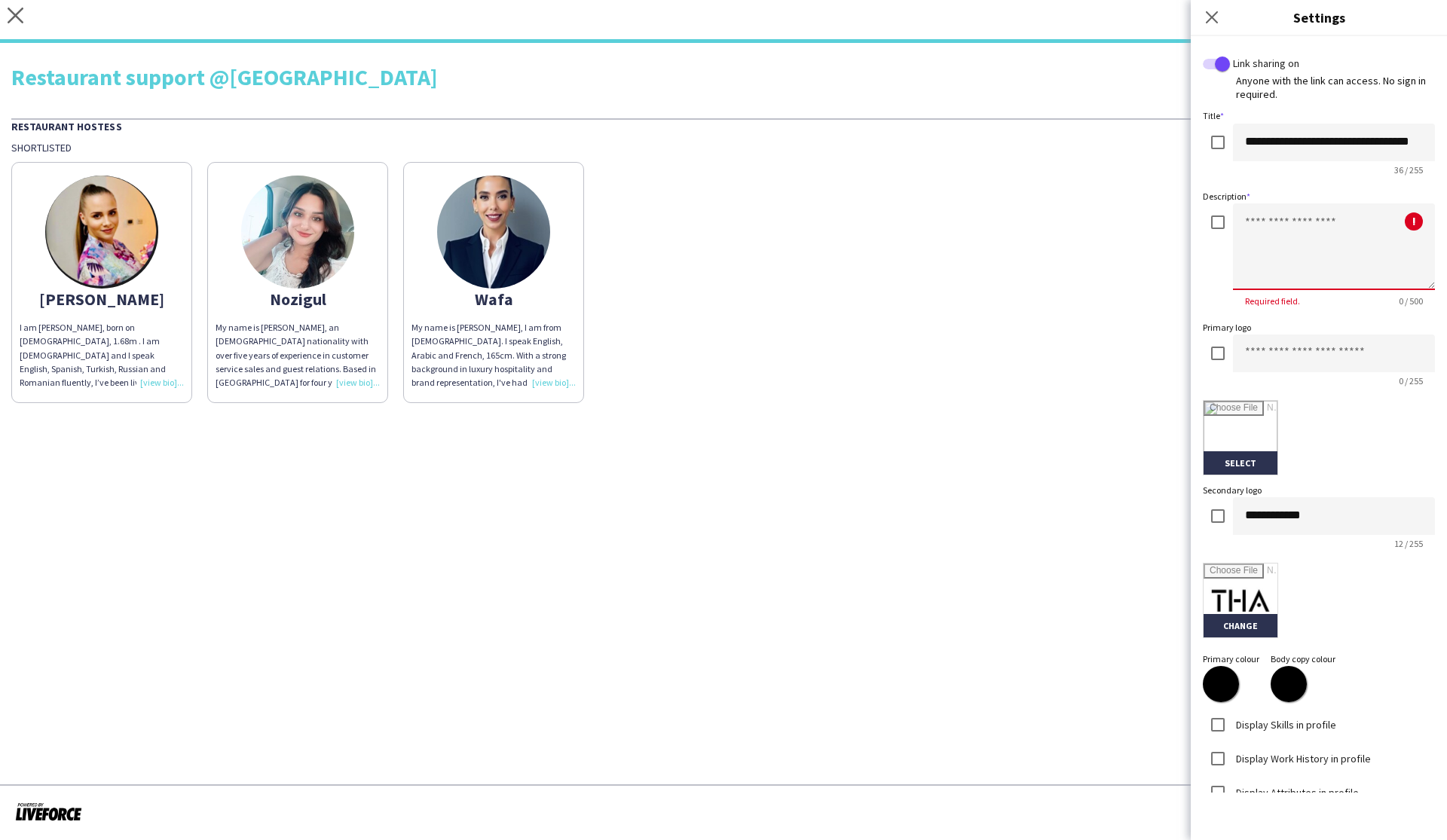
click at [1289, 231] on textarea at bounding box center [1334, 247] width 202 height 87
click at [1278, 227] on textarea at bounding box center [1334, 247] width 202 height 87
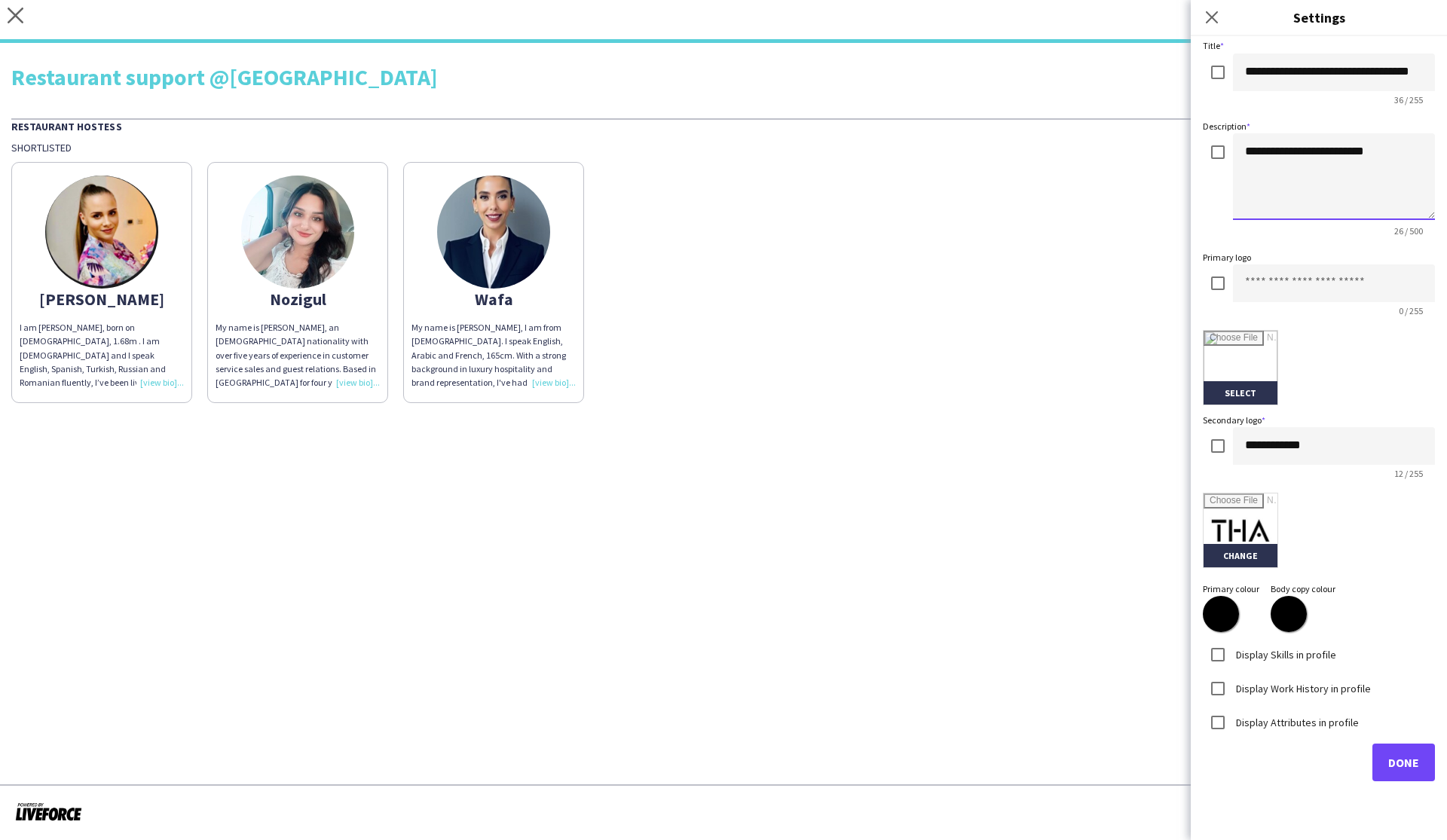
scroll to position [69, 0]
type textarea "**********"
click at [1399, 758] on span "Done" at bounding box center [1404, 764] width 31 height 15
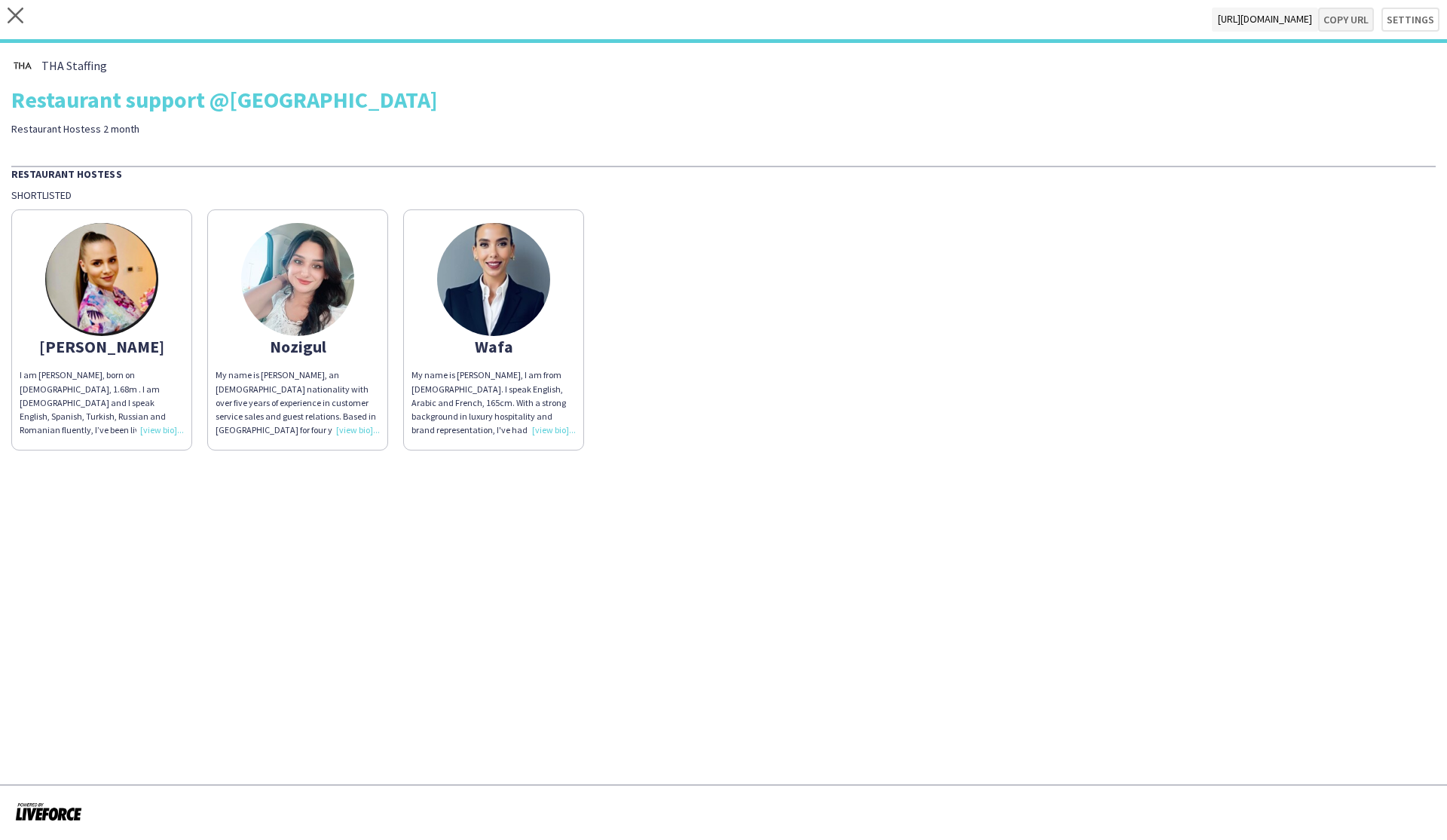
click at [1347, 21] on button "Copy url" at bounding box center [1346, 19] width 56 height 24
click at [17, 16] on icon at bounding box center [15, 15] width 16 height 16
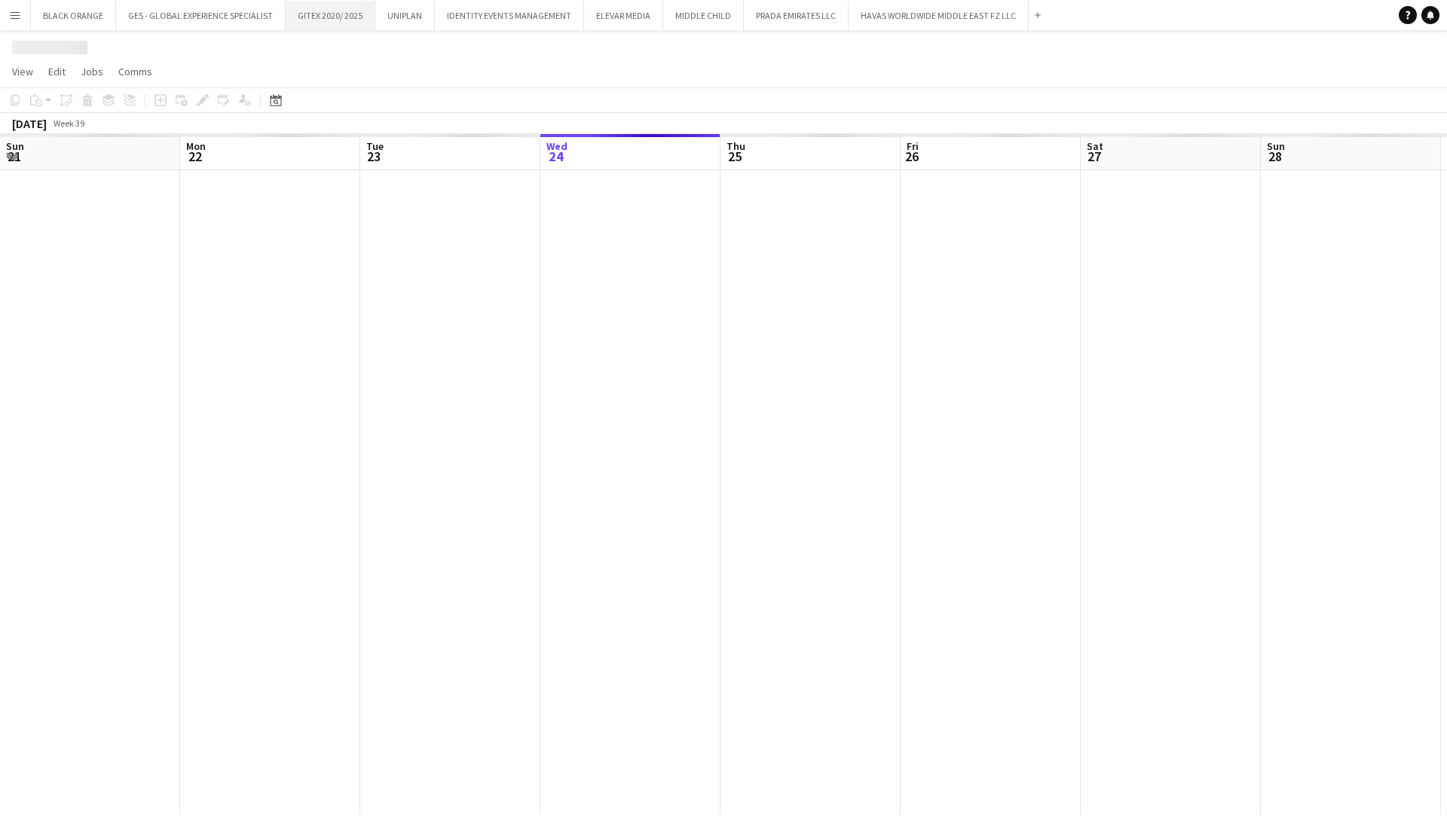
scroll to position [0, 361]
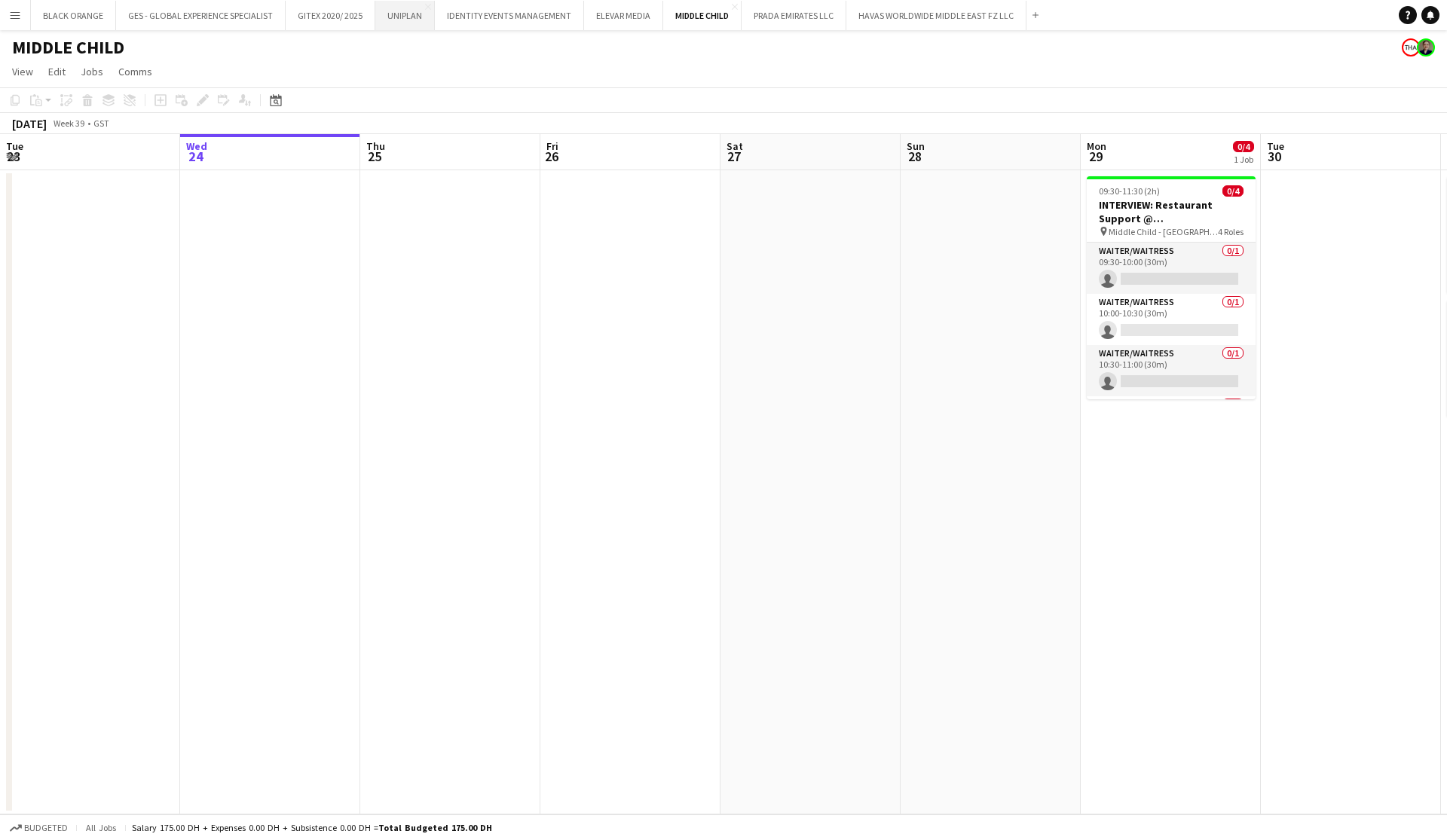
click at [425, 7] on button "UNIPLAN Close" at bounding box center [405, 16] width 60 height 30
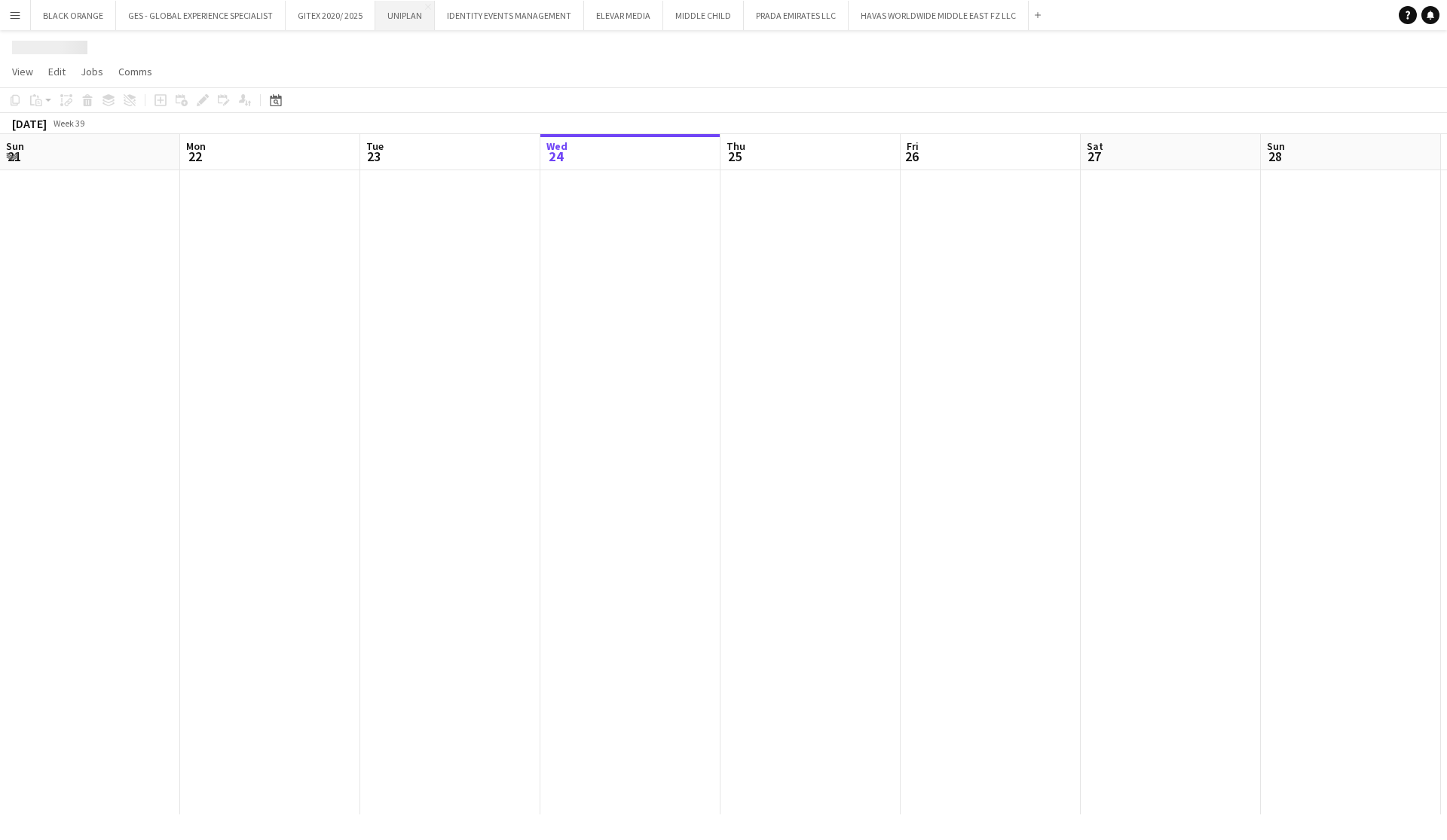
scroll to position [0, 361]
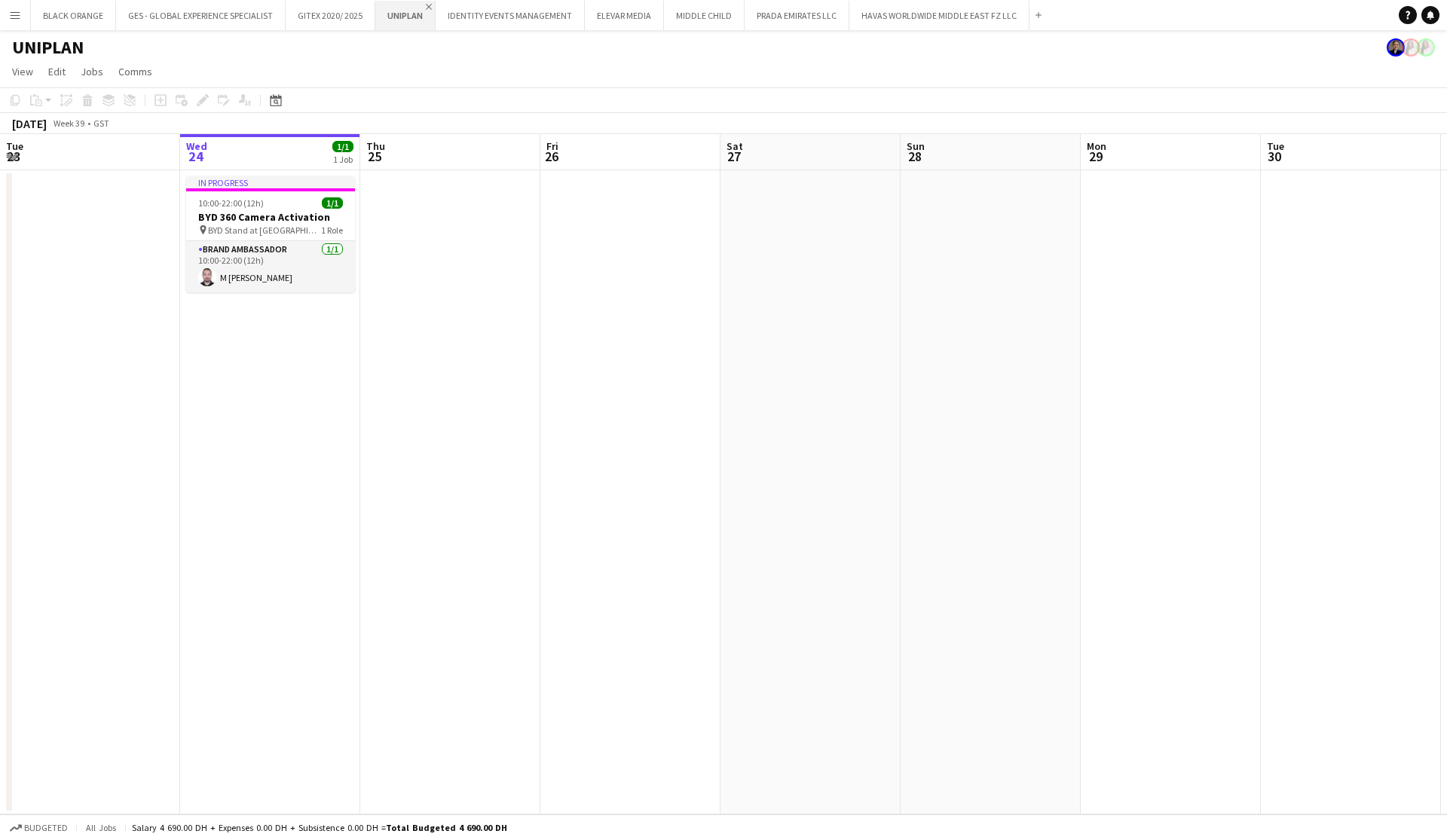
click at [428, 6] on app-icon "Close" at bounding box center [429, 7] width 6 height 6
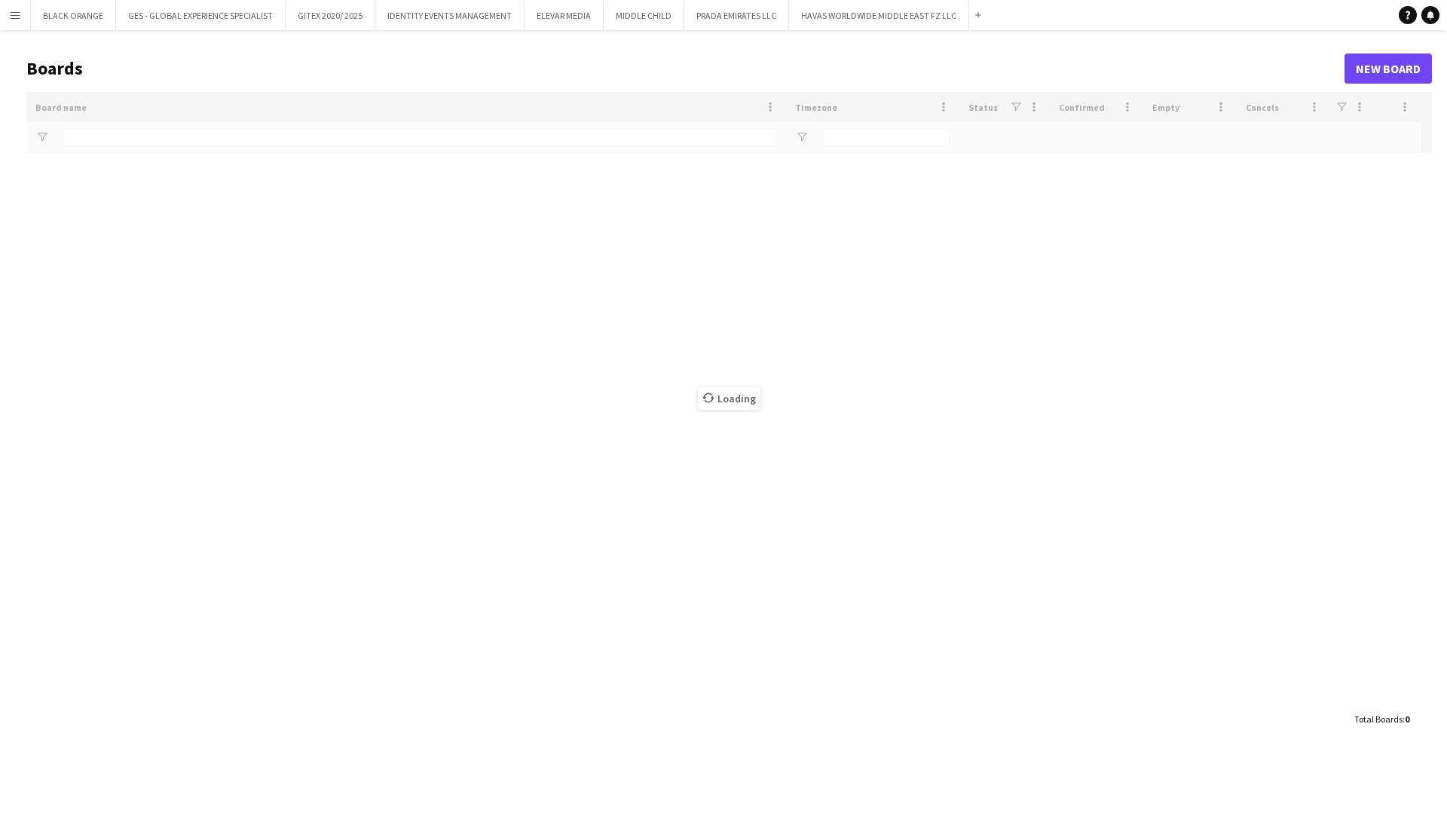
type input "***"
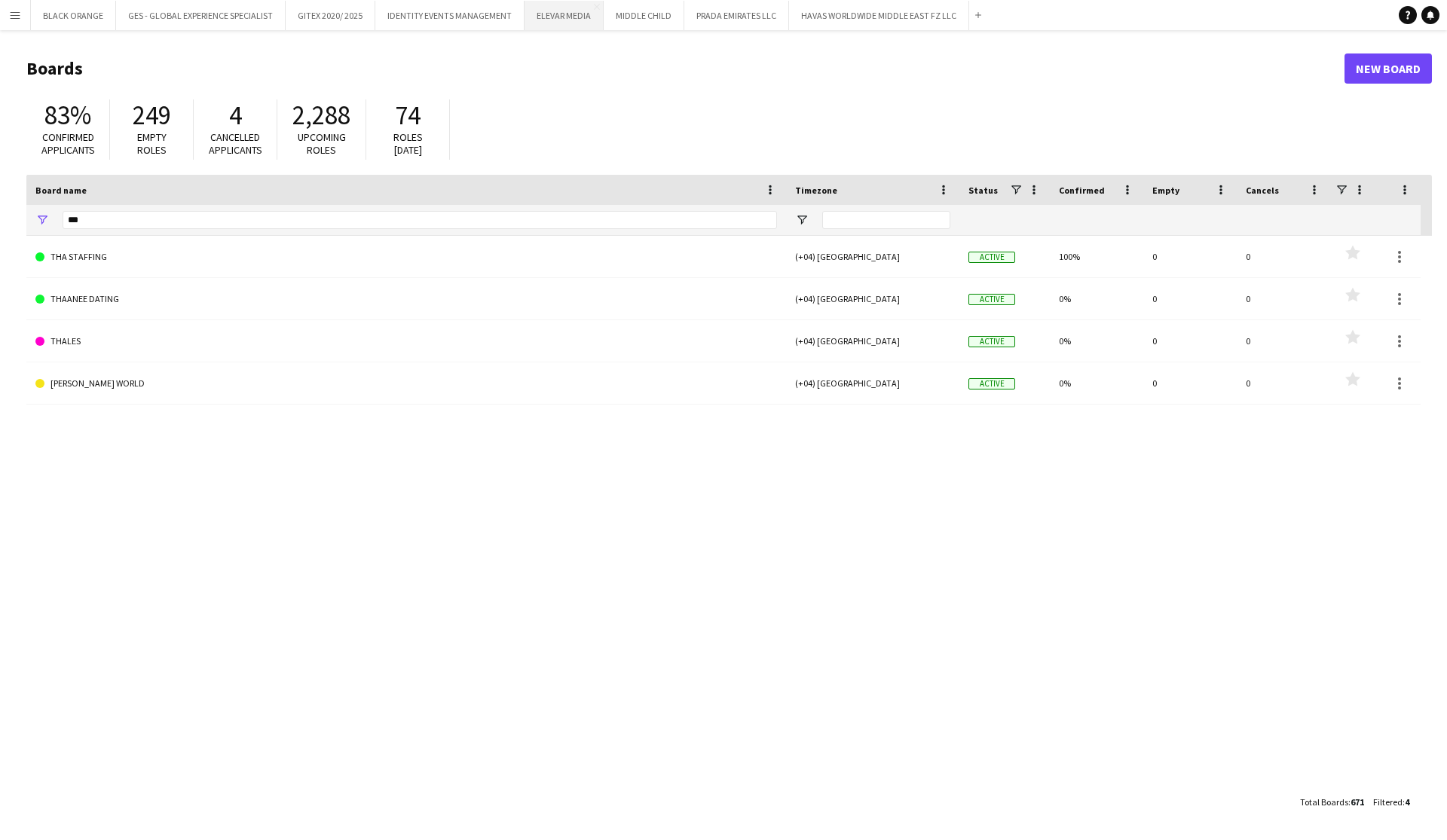
click at [564, 25] on button "ELEVAR MEDIA Close" at bounding box center [564, 16] width 79 height 30
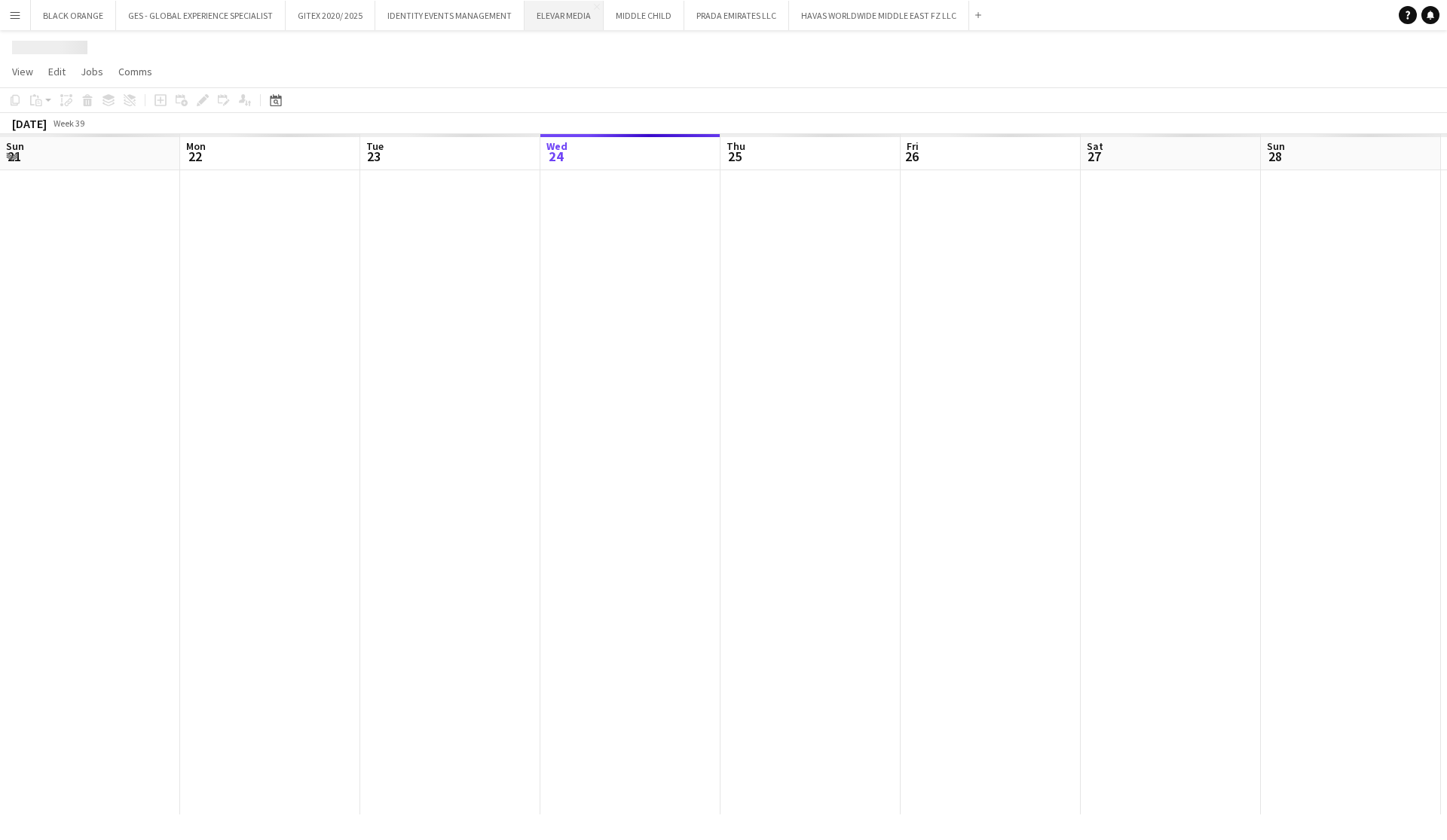
scroll to position [0, 361]
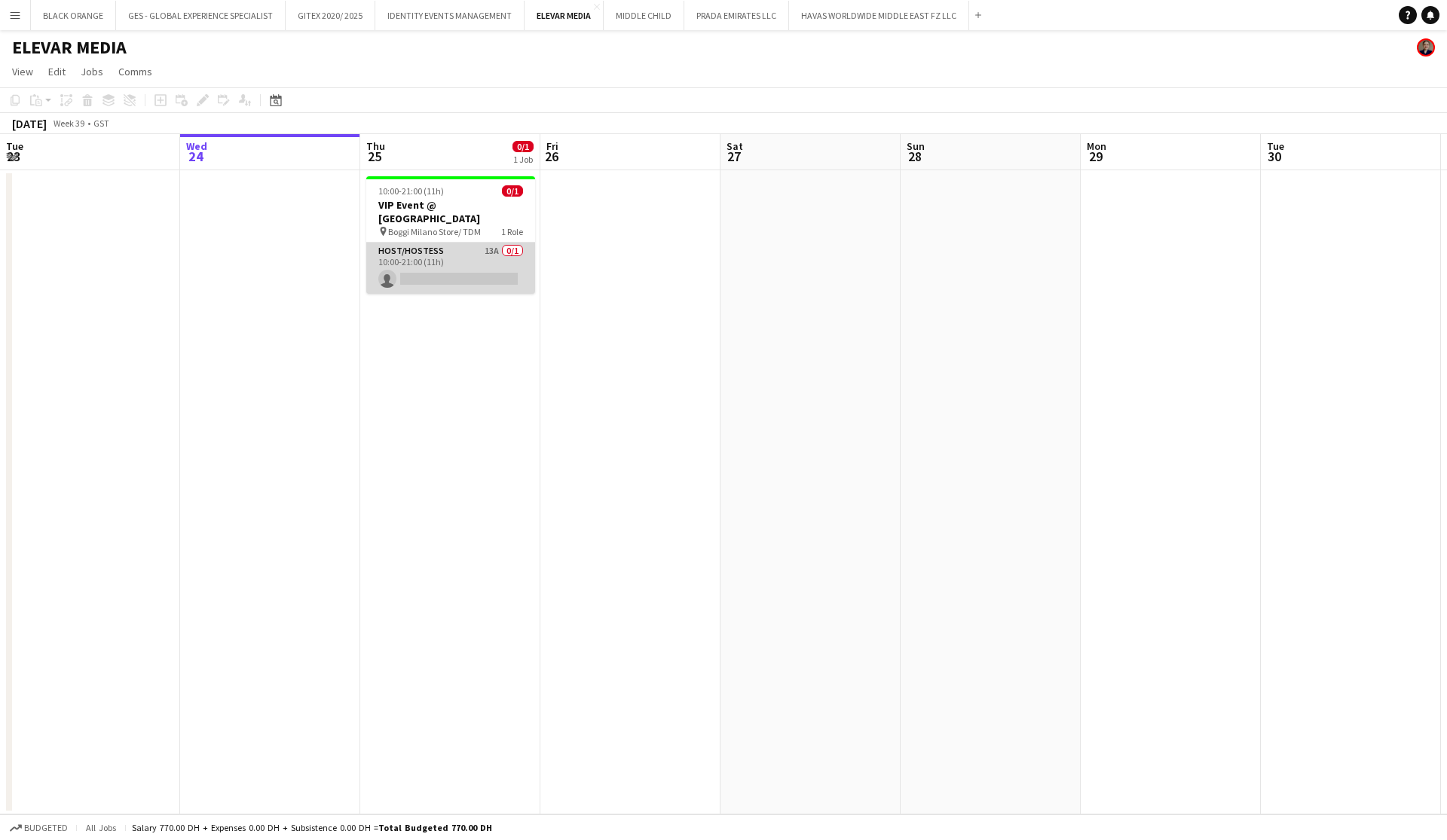
click at [465, 258] on app-card-role "Host/Hostess 13A 0/1 10:00-21:00 (11h) single-neutral-actions" at bounding box center [451, 269] width 169 height 51
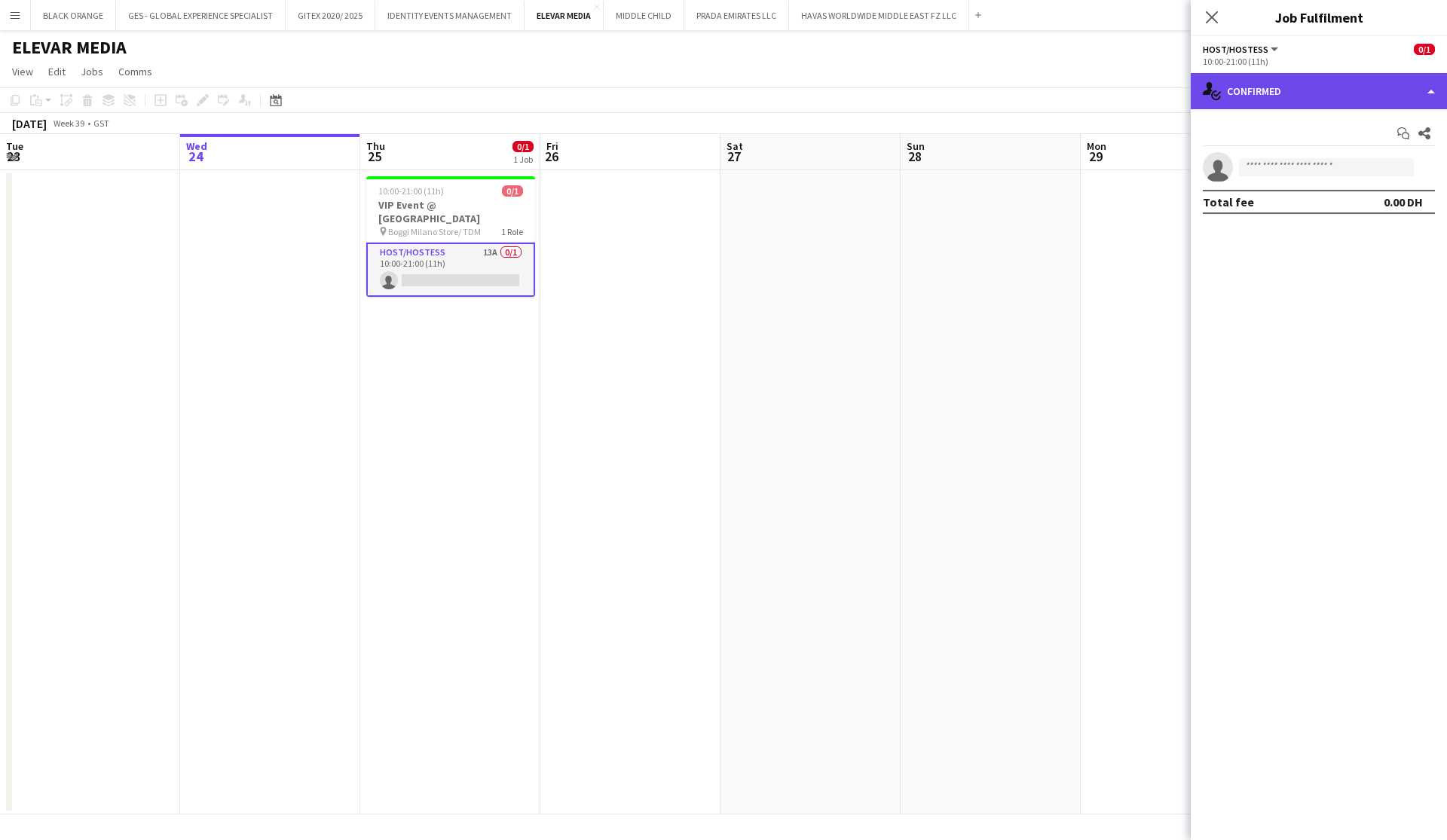
click at [1334, 84] on div "single-neutral-actions-check-2 Confirmed" at bounding box center [1319, 91] width 256 height 36
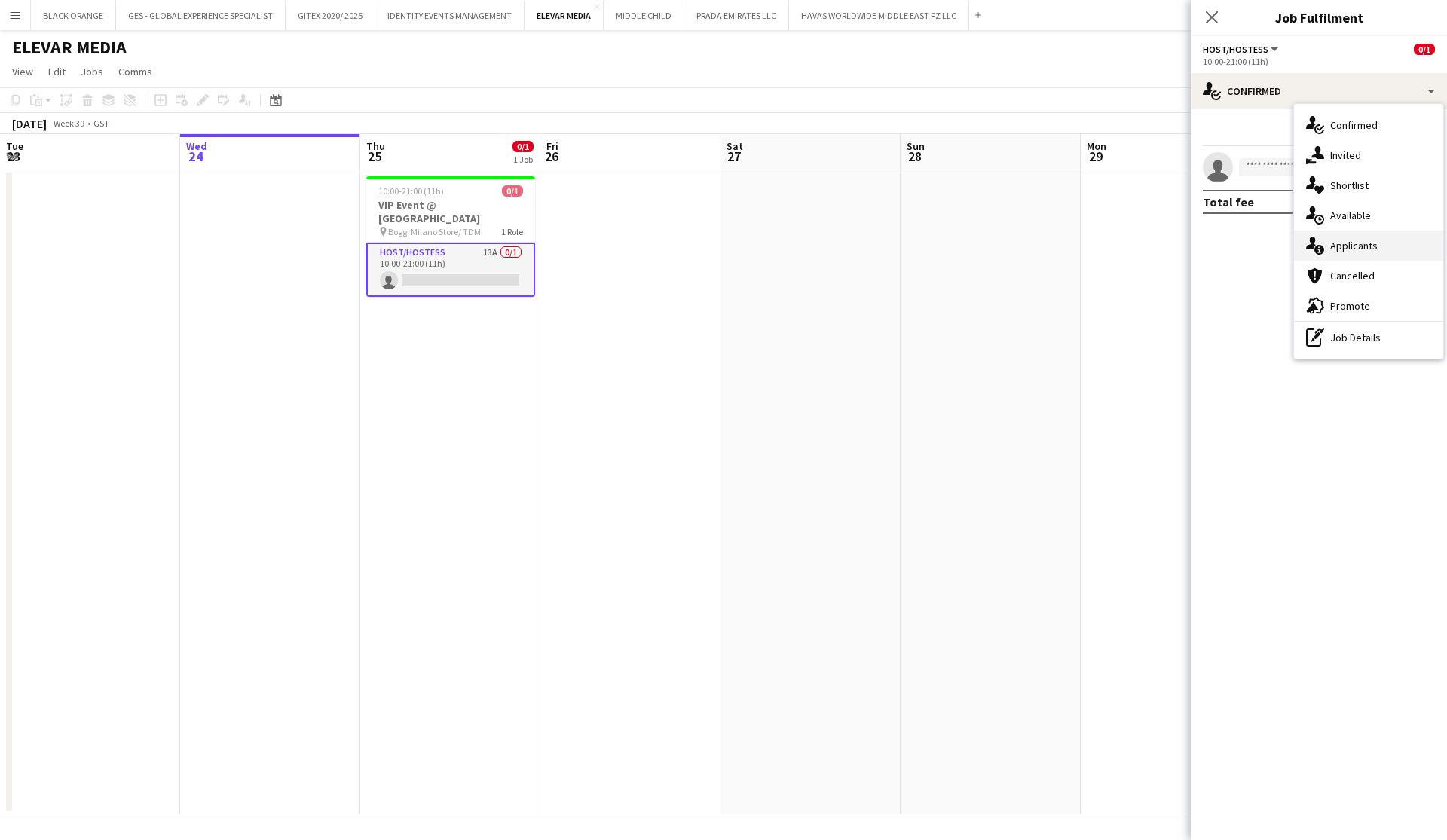
click at [1350, 250] on span "Applicants" at bounding box center [1354, 246] width 48 height 14
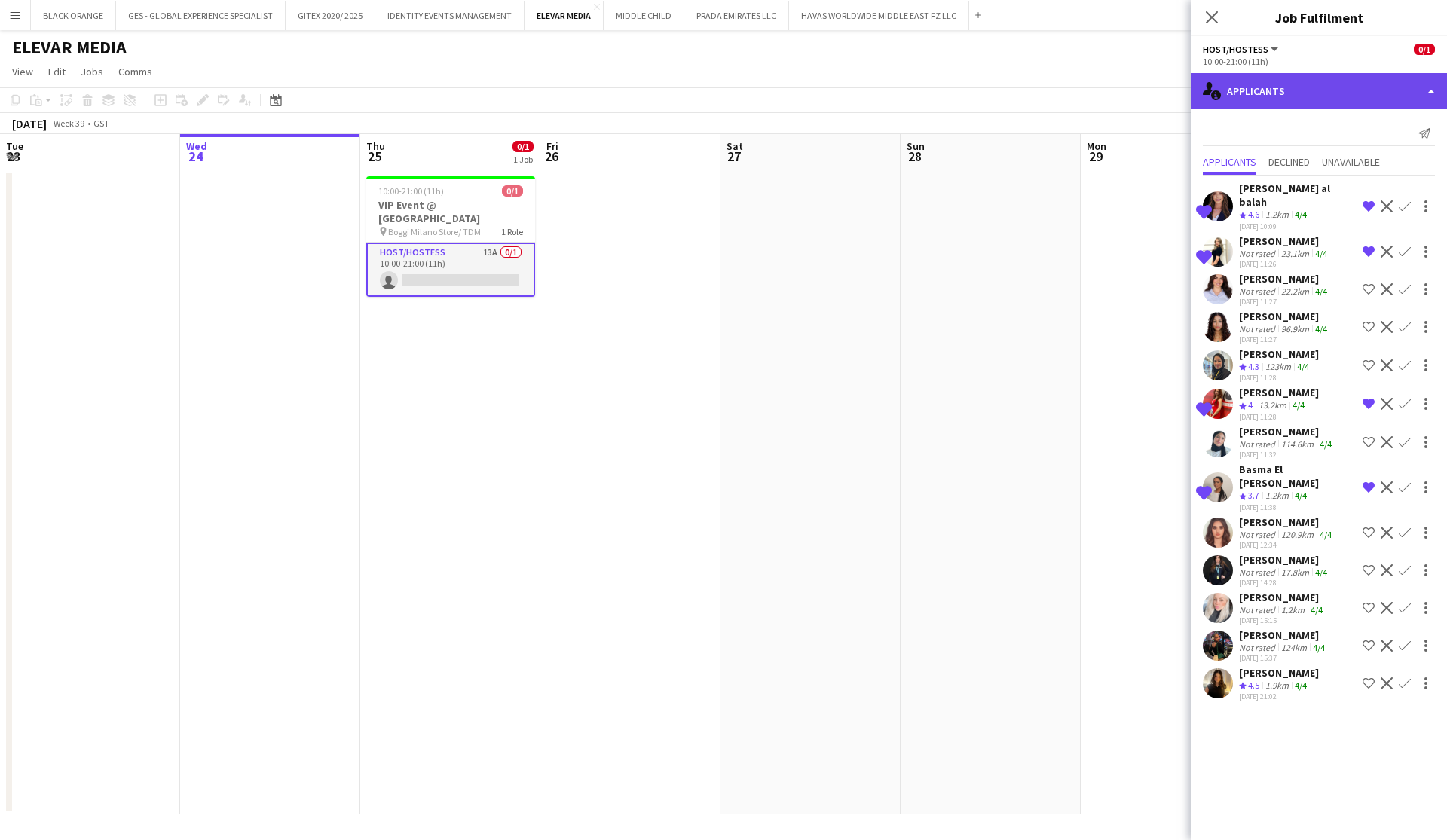
click at [1260, 92] on div "single-neutral-actions-information Applicants" at bounding box center [1319, 91] width 256 height 36
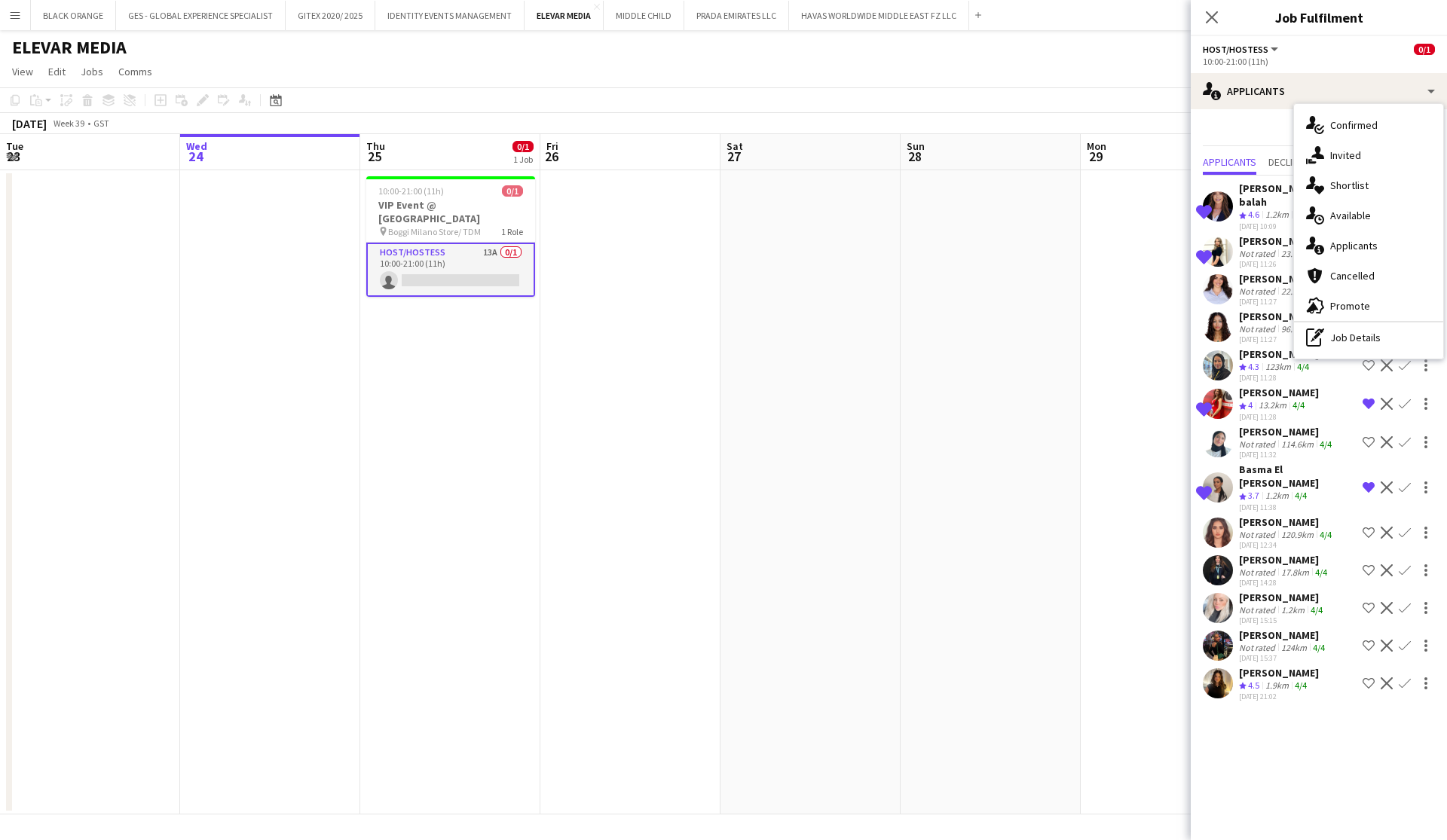
click at [1252, 234] on div "Fatima Alzubaidi" at bounding box center [1284, 241] width 91 height 14
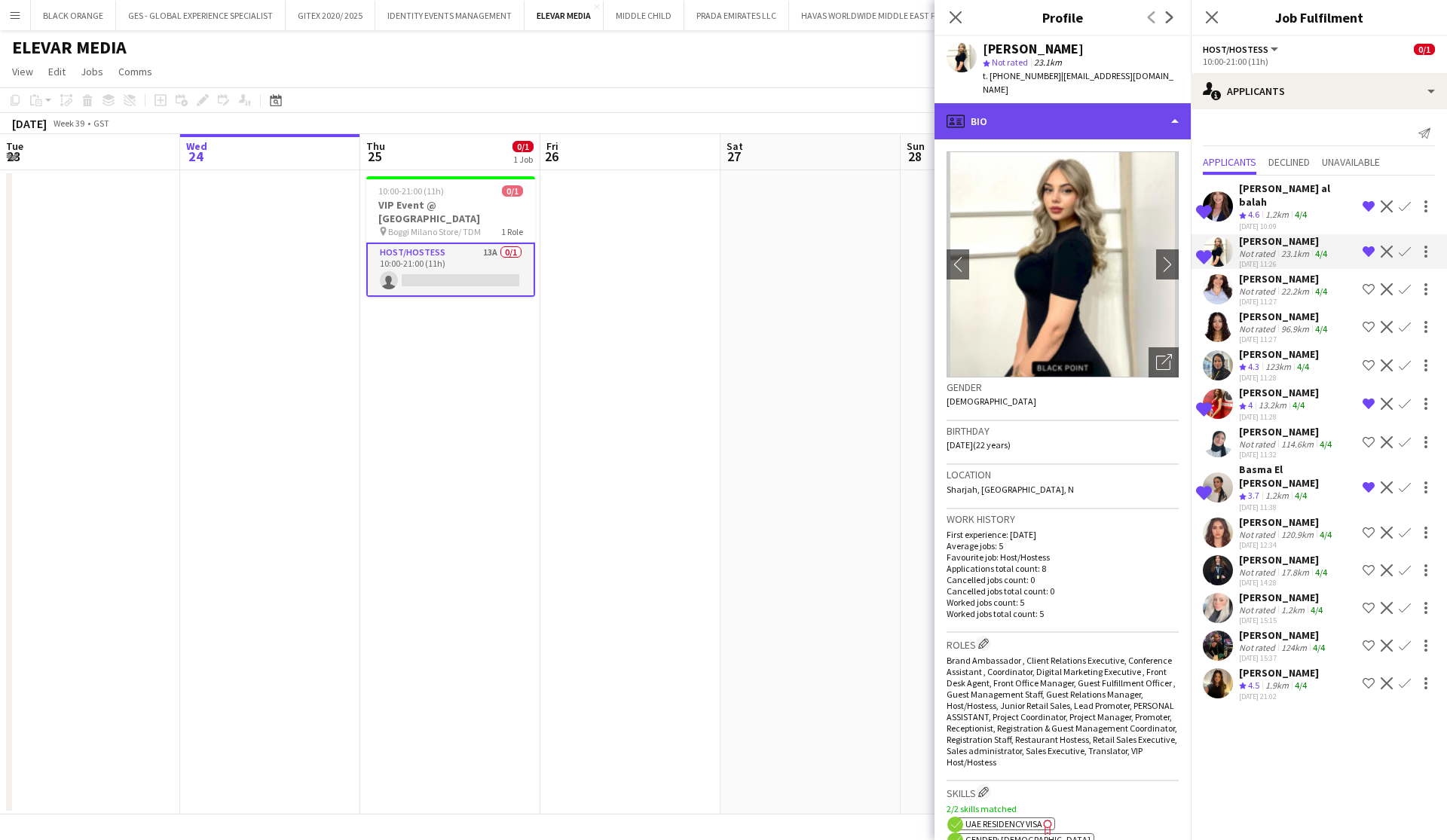
click at [1103, 103] on div "profile Bio" at bounding box center [1063, 122] width 256 height 36
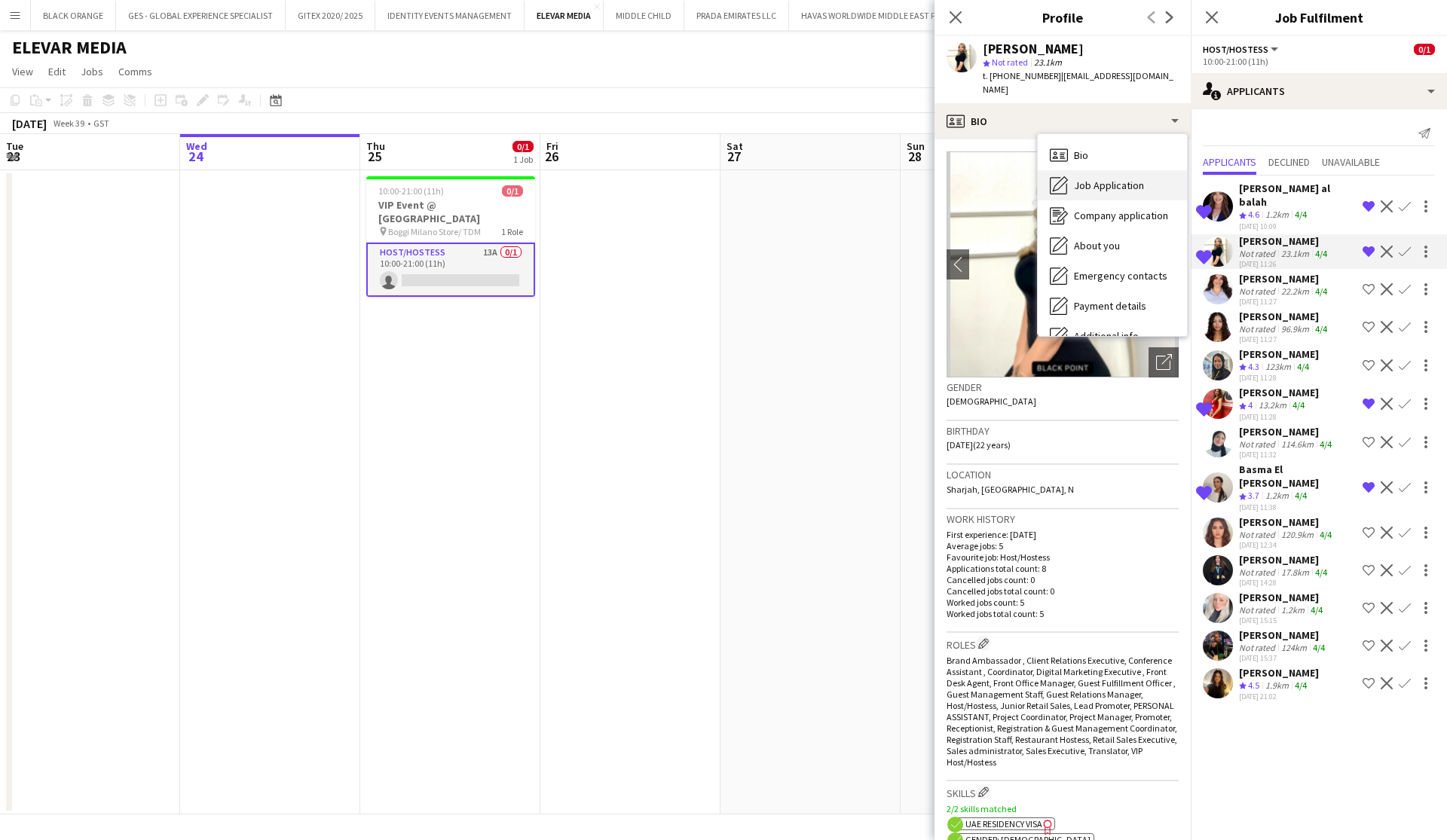
click at [1107, 179] on span "Job Application" at bounding box center [1109, 186] width 70 height 14
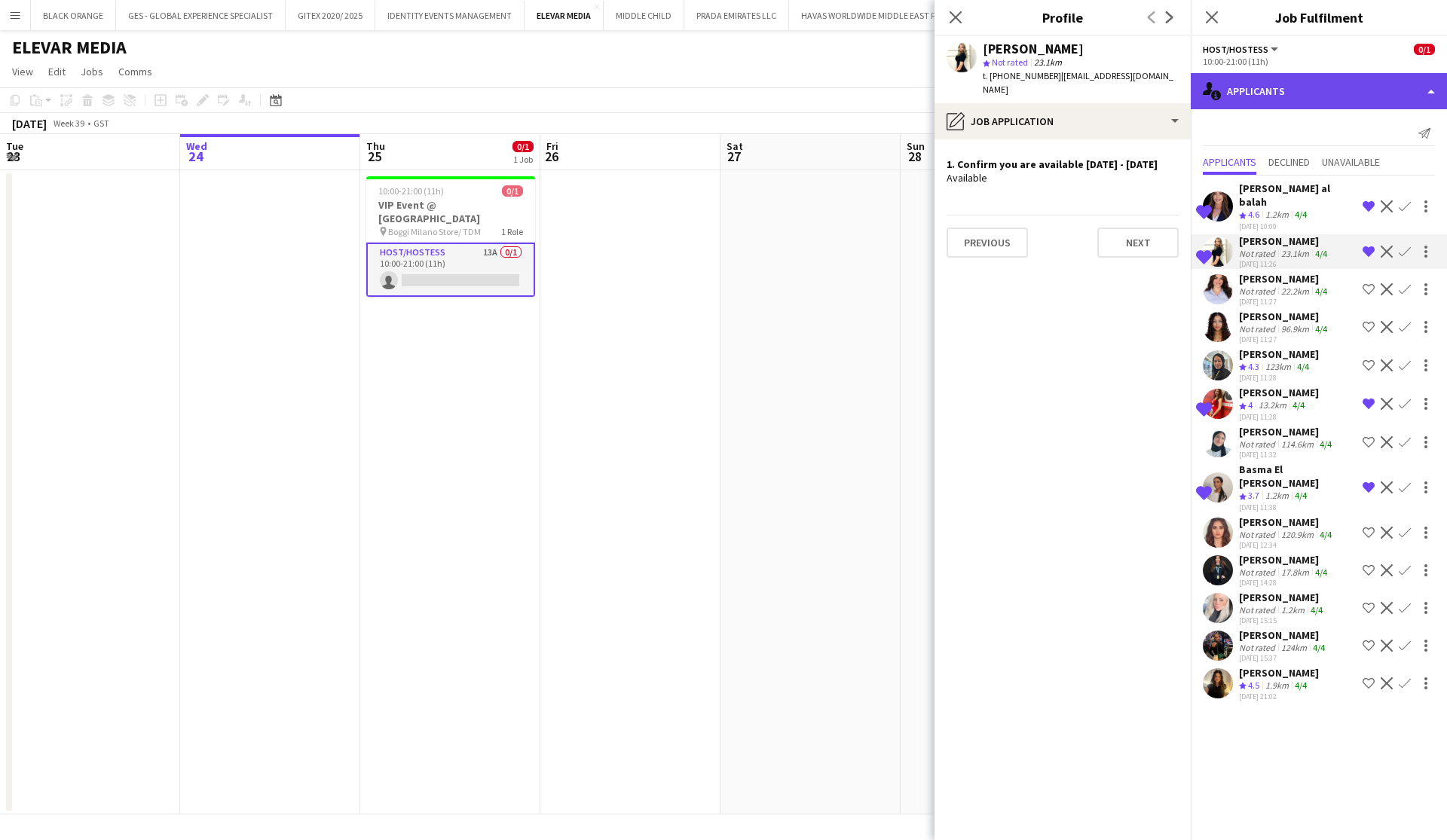
click at [1353, 92] on div "single-neutral-actions-information Applicants" at bounding box center [1319, 91] width 256 height 36
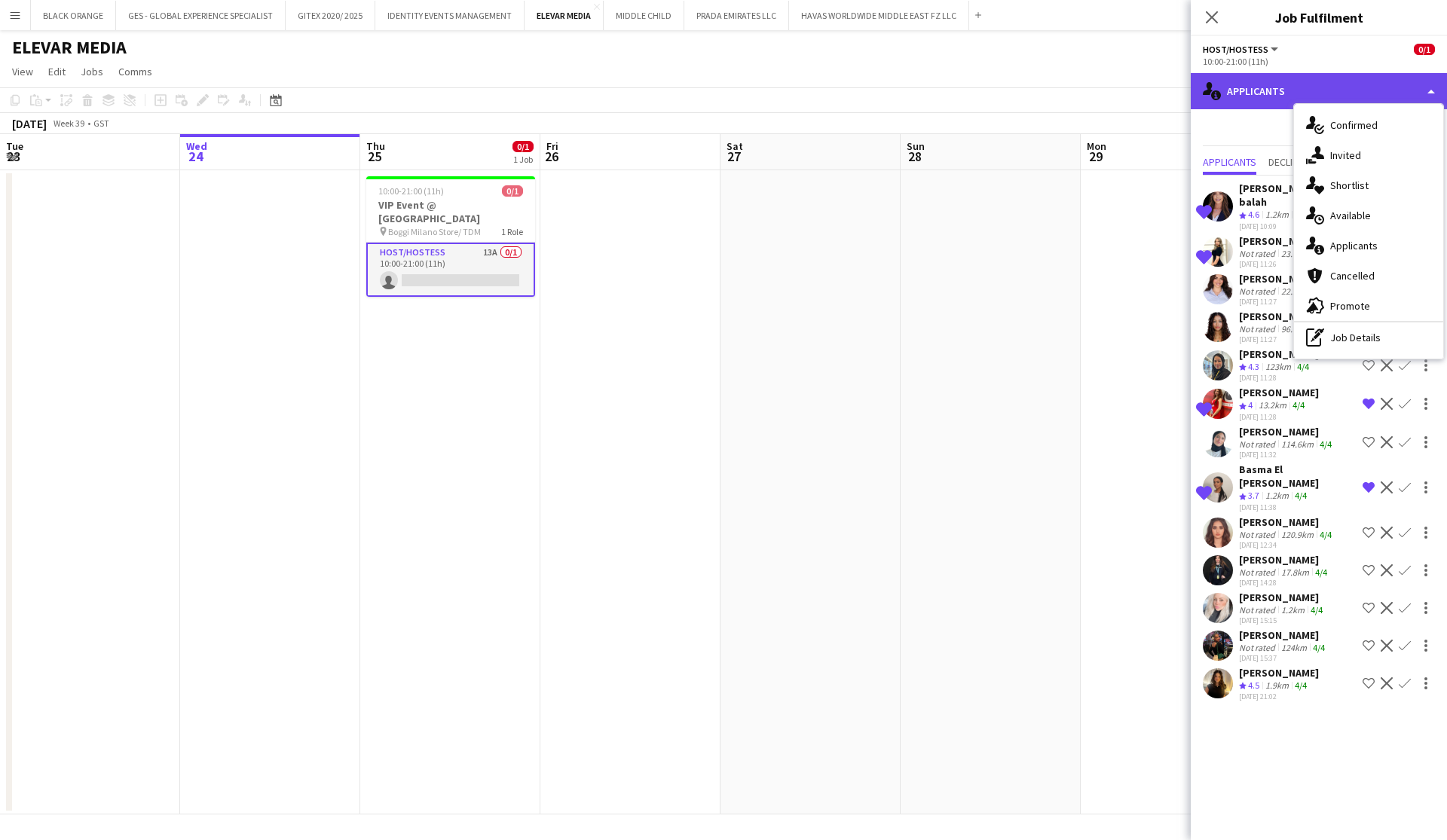
click at [1219, 96] on icon at bounding box center [1216, 95] width 10 height 10
click at [1213, 13] on icon "Close pop-in" at bounding box center [1211, 16] width 14 height 14
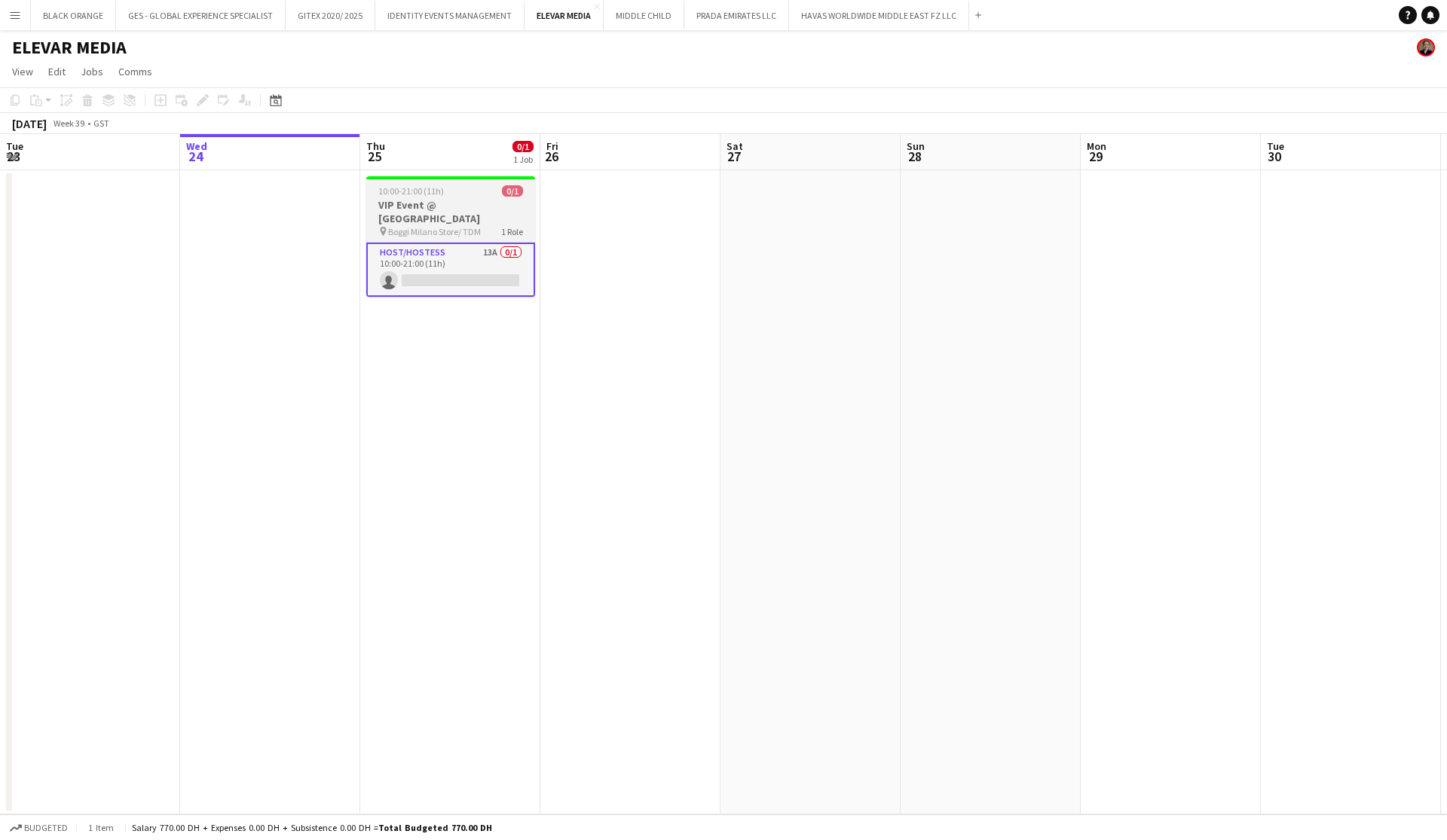
click at [471, 210] on h3 "VIP Event @ Boggi Milano Store" at bounding box center [451, 211] width 169 height 27
click at [204, 102] on icon at bounding box center [202, 100] width 8 height 8
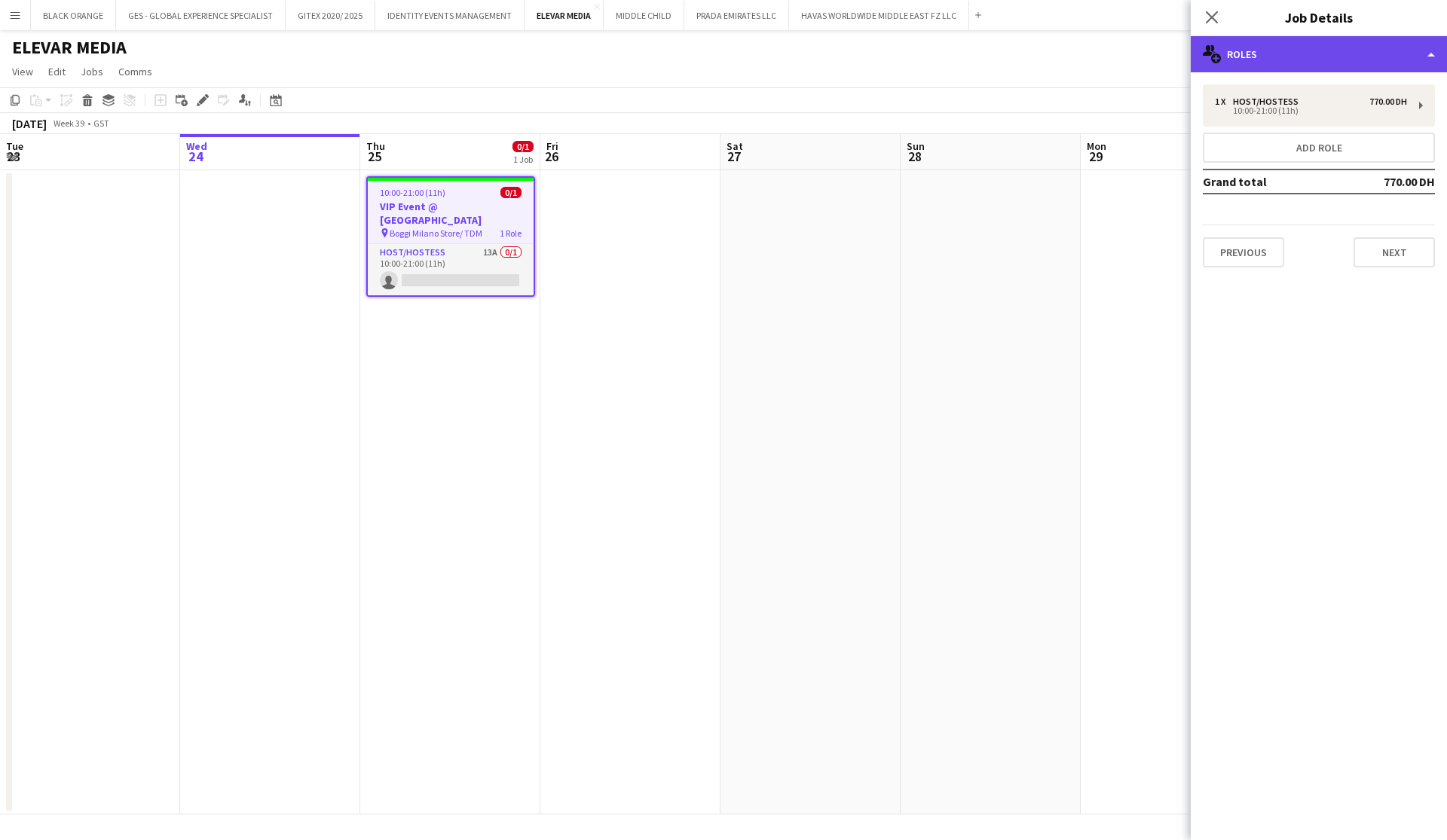
click at [1331, 63] on div "multiple-users-add Roles" at bounding box center [1319, 54] width 256 height 36
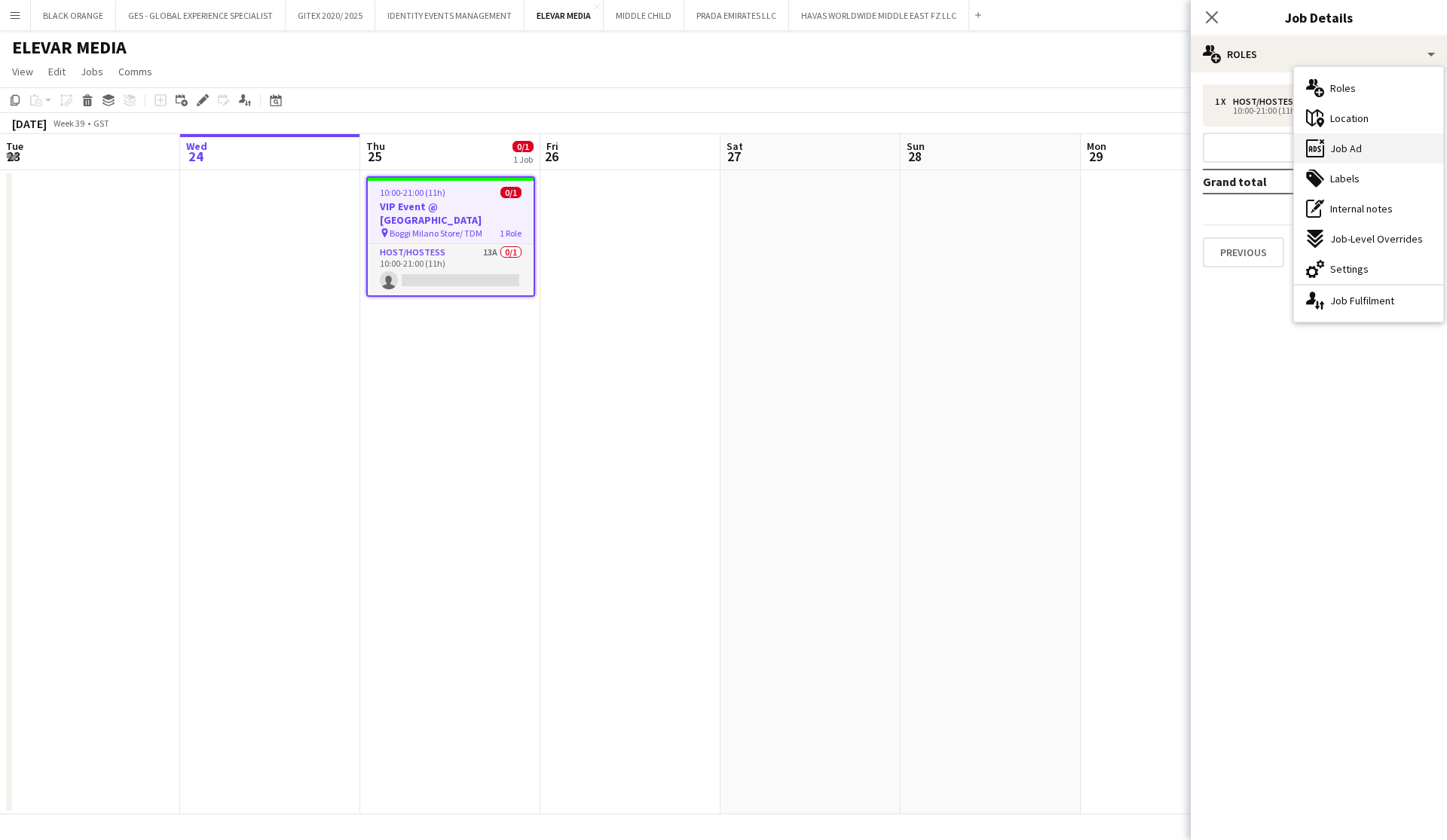
click at [1349, 149] on span "Job Ad" at bounding box center [1346, 149] width 32 height 14
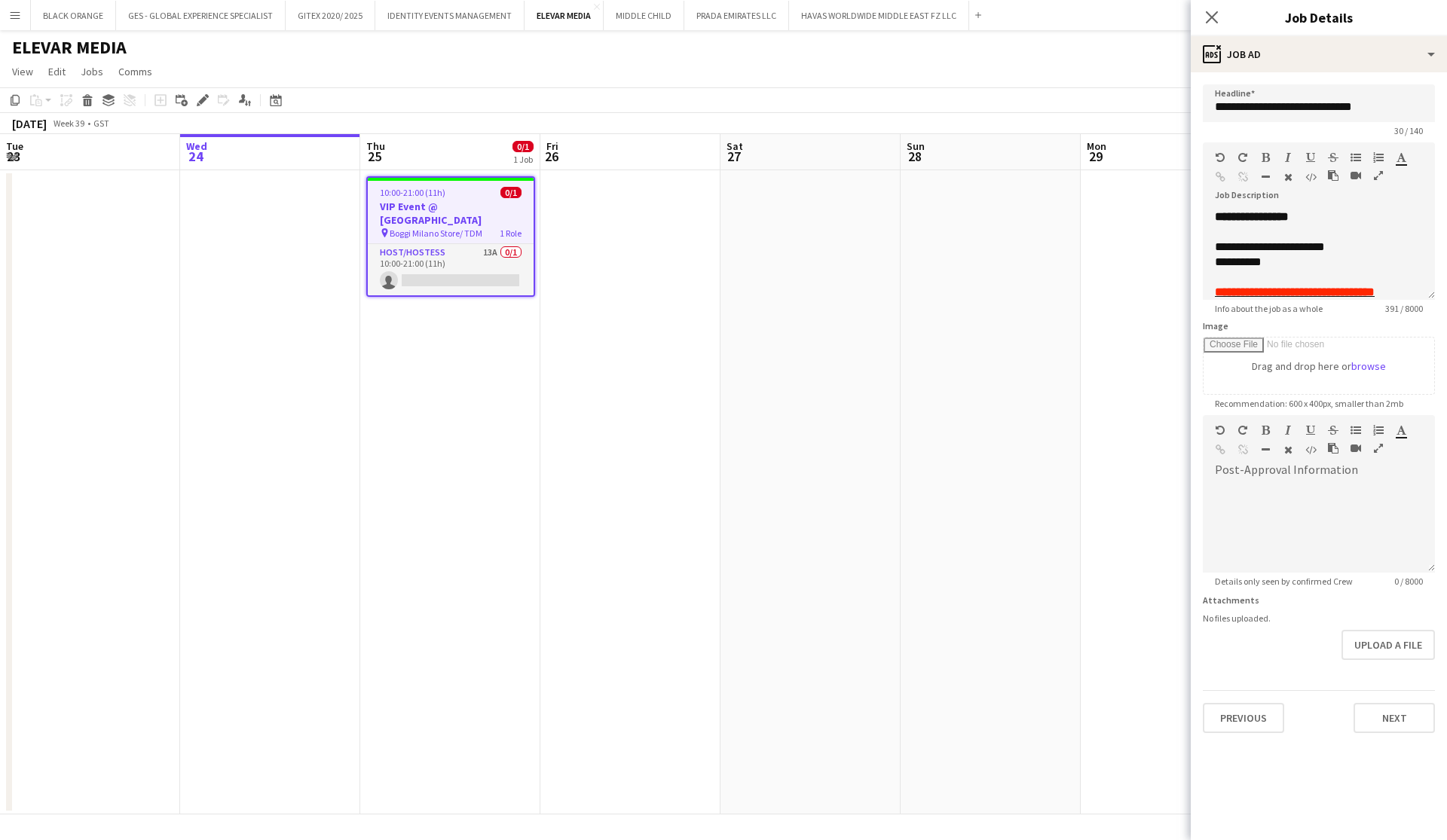
click at [1377, 177] on icon "button" at bounding box center [1378, 175] width 9 height 11
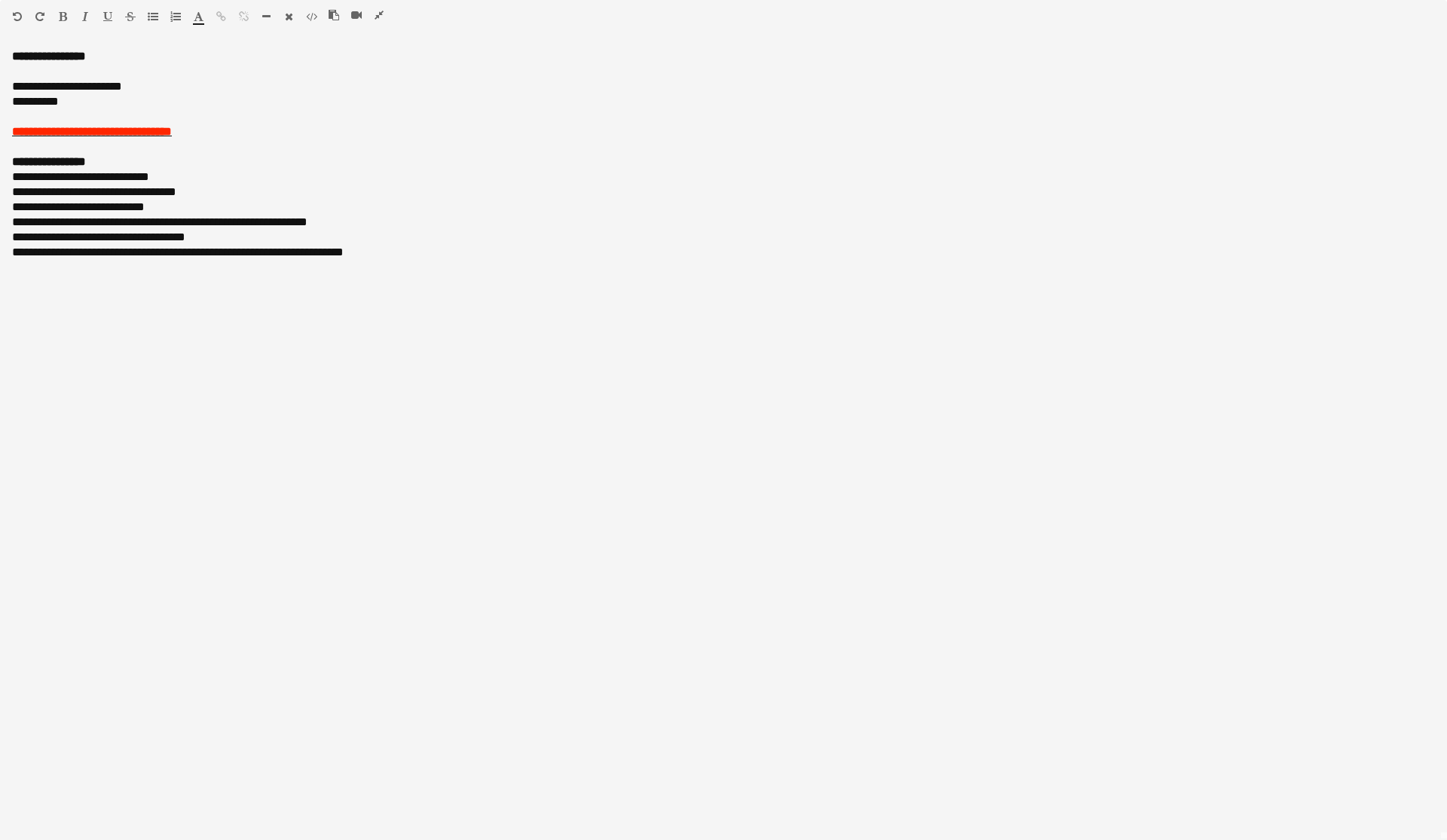
click at [380, 16] on icon "button" at bounding box center [379, 15] width 9 height 11
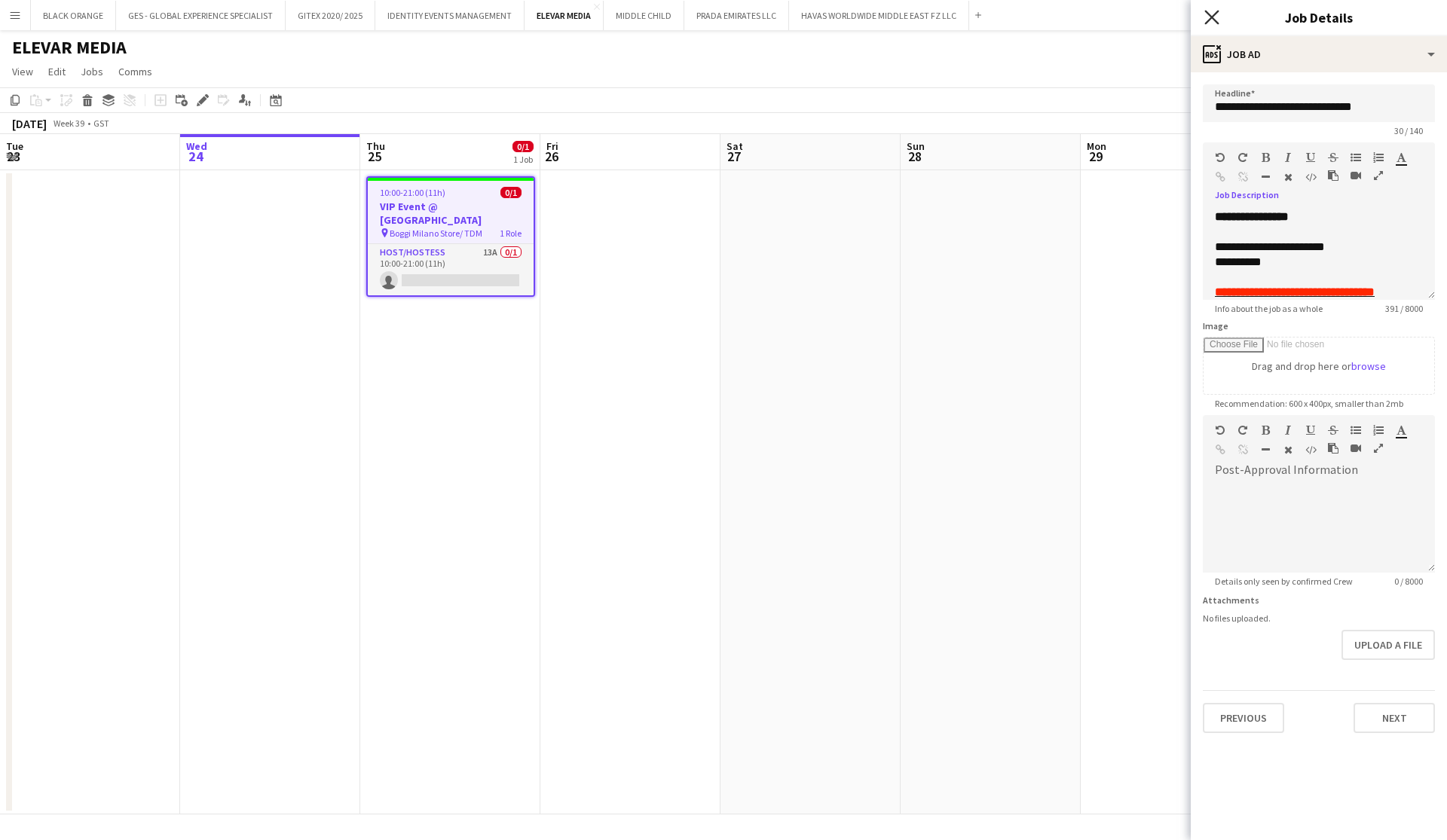
click at [1212, 18] on icon at bounding box center [1211, 16] width 14 height 14
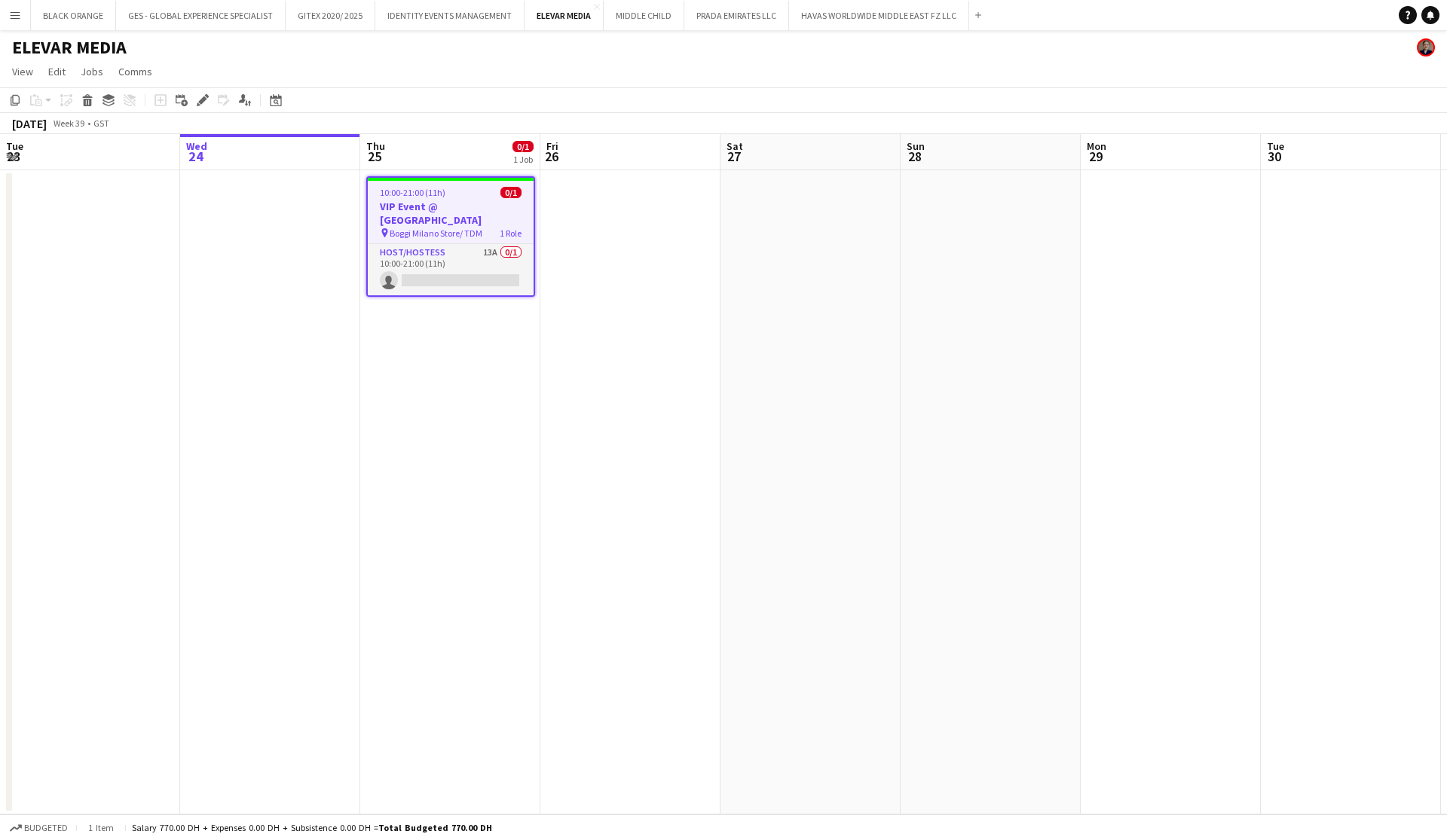
click at [478, 397] on app-date-cell "10:00-21:00 (11h) 0/1 VIP Event @ Boggi Milano Store pin Boggi Milano Store/ TD…" at bounding box center [450, 492] width 180 height 645
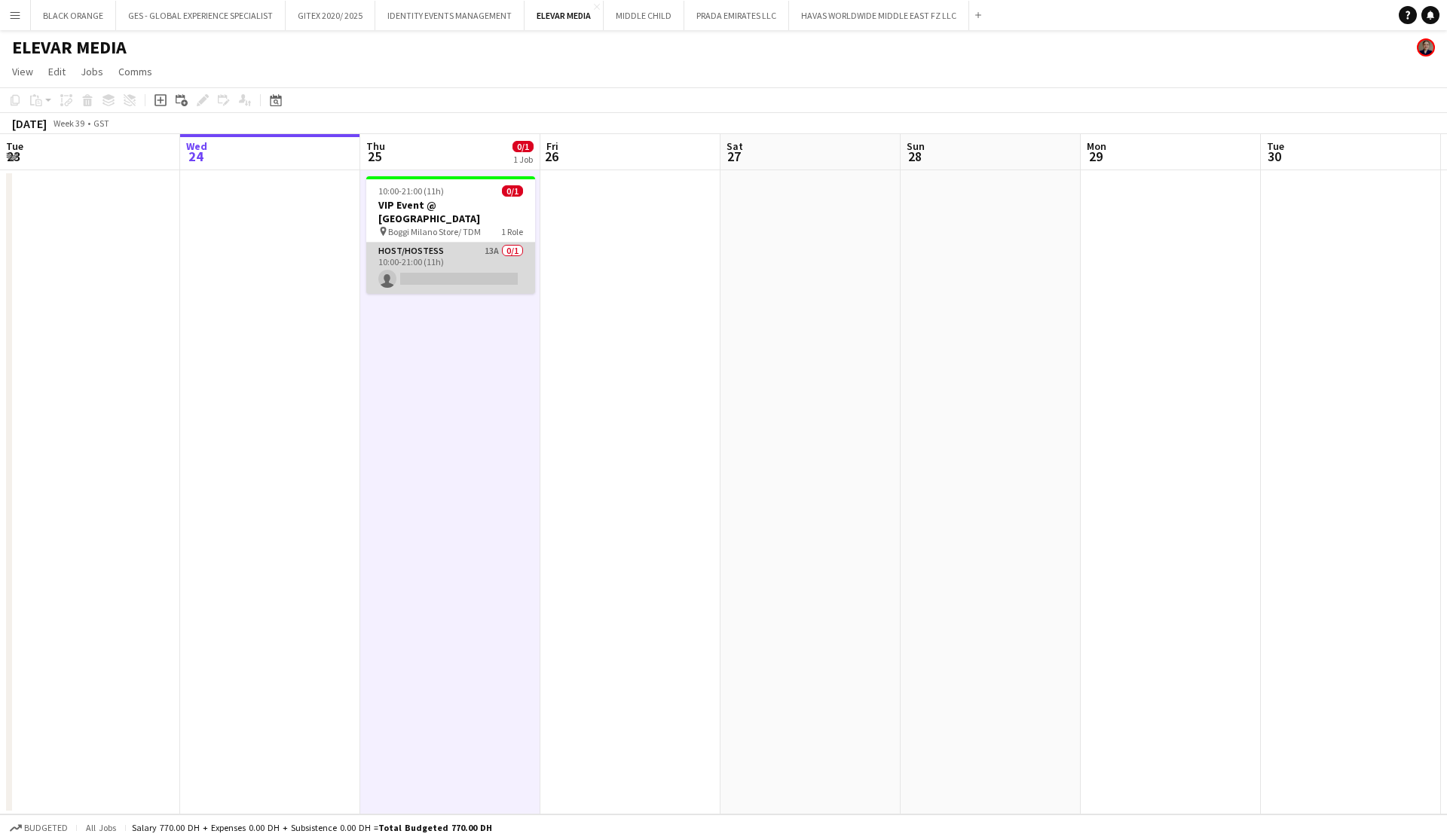
click at [435, 272] on app-card-role "Host/Hostess 13A 0/1 10:00-21:00 (11h) single-neutral-actions" at bounding box center [451, 269] width 169 height 51
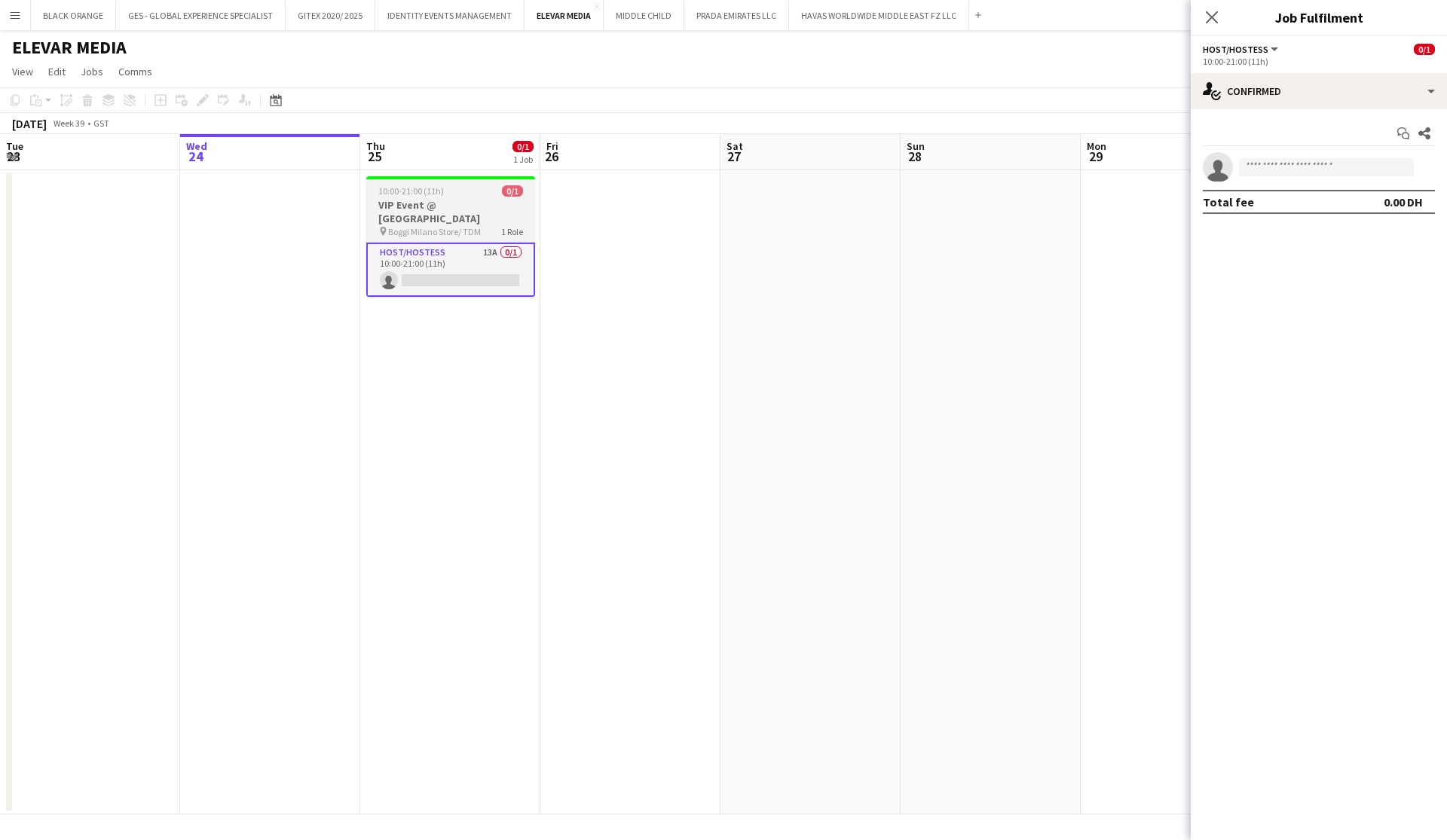
click at [413, 206] on h3 "VIP Event @ Boggi Milano Store" at bounding box center [451, 211] width 169 height 27
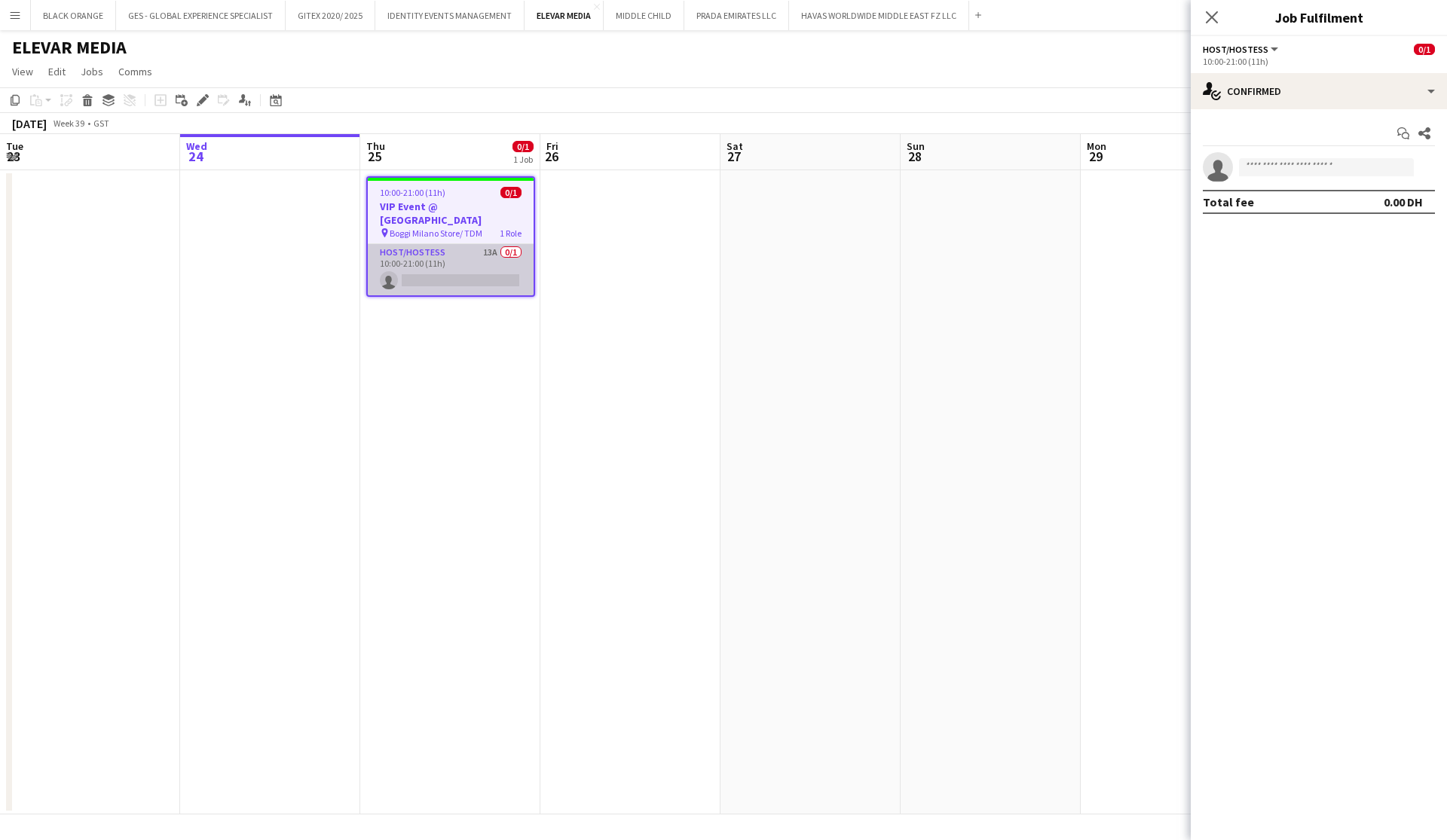
click at [430, 270] on app-card-role "Host/Hostess 13A 0/1 10:00-21:00 (11h) single-neutral-actions" at bounding box center [451, 269] width 166 height 51
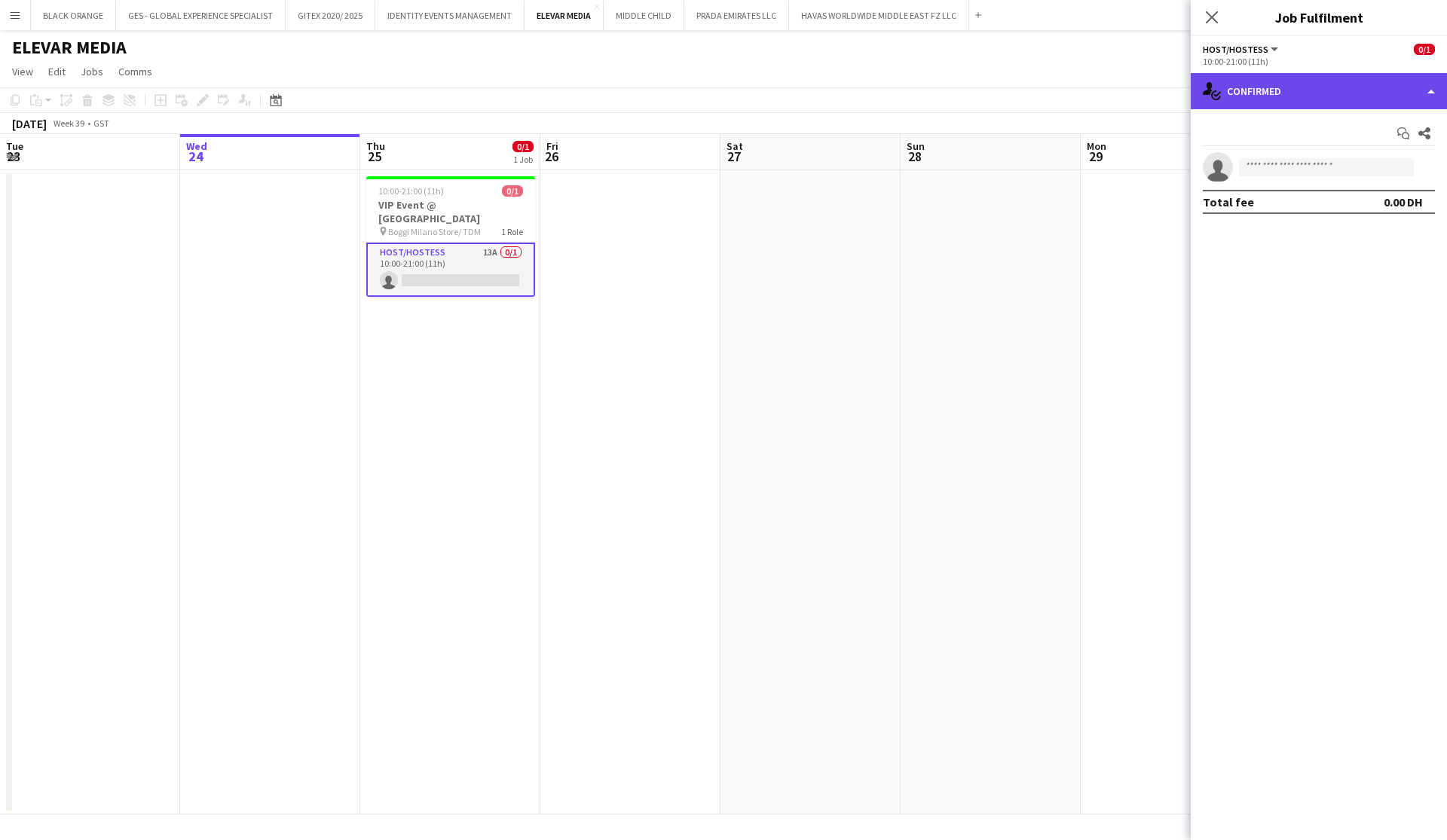
click at [1311, 88] on div "single-neutral-actions-check-2 Confirmed" at bounding box center [1319, 91] width 256 height 36
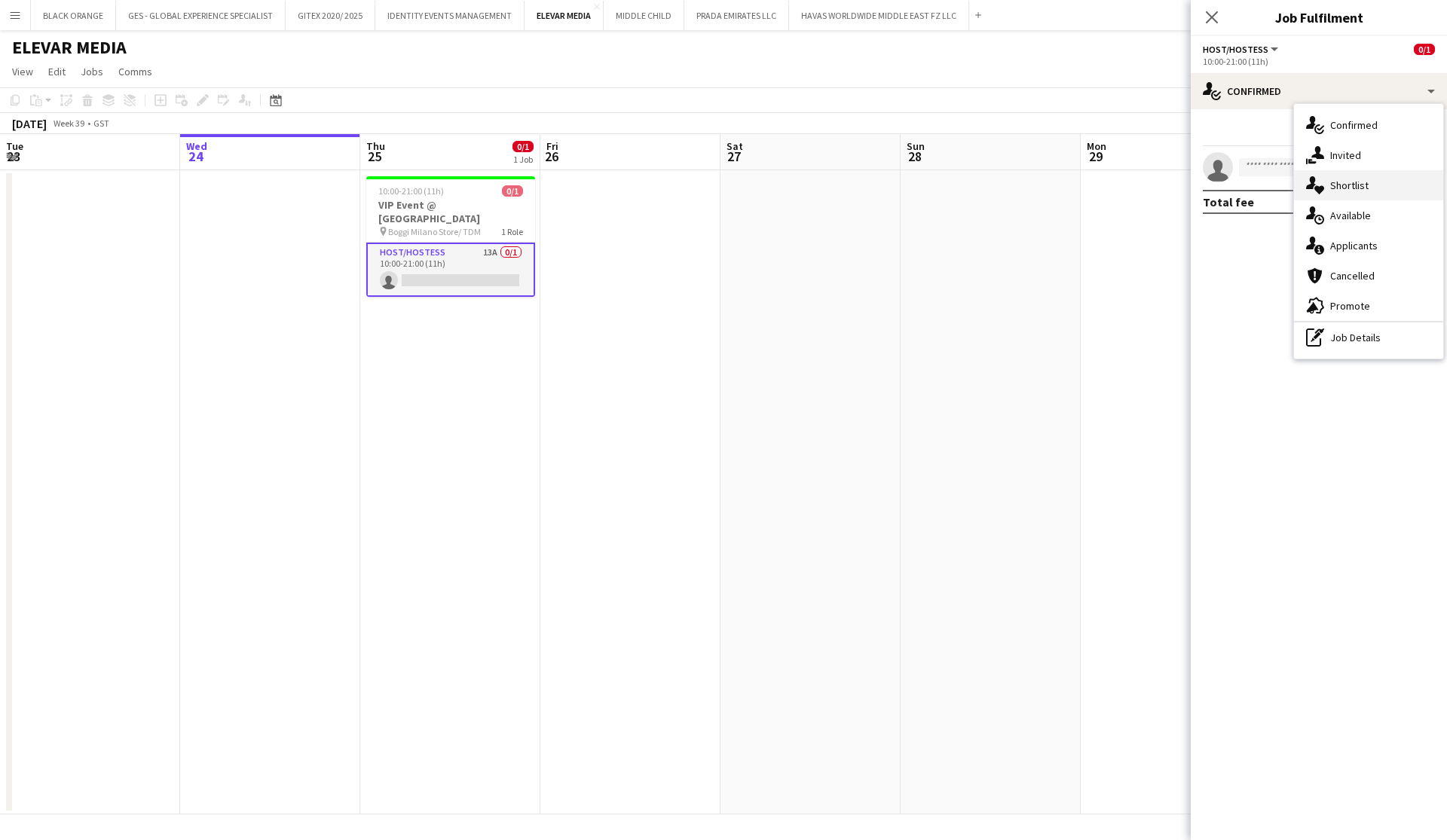
click at [1350, 191] on span "Shortlist" at bounding box center [1349, 186] width 39 height 14
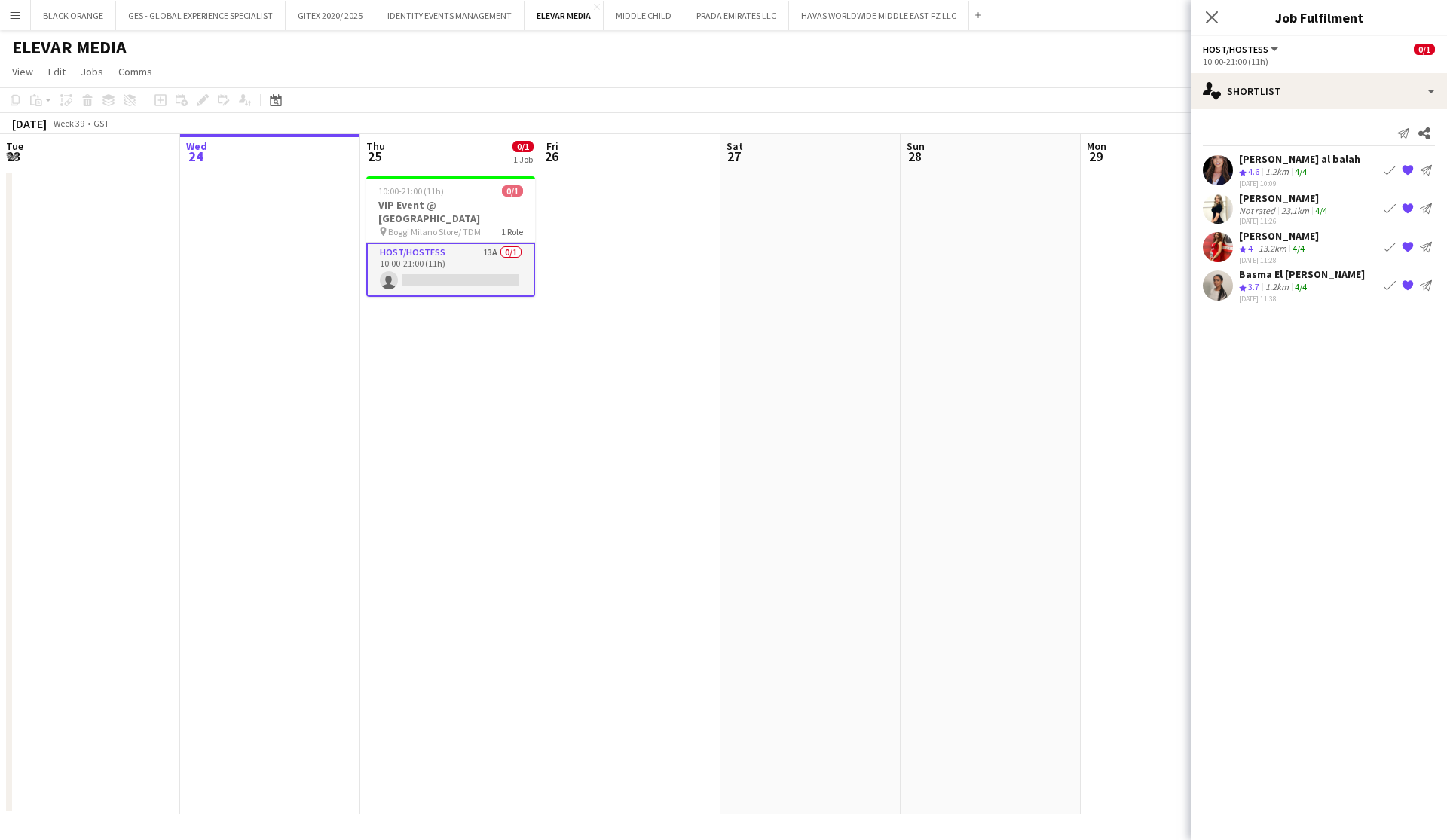
click at [1267, 196] on div "Fatima Alzubaidi" at bounding box center [1284, 198] width 91 height 14
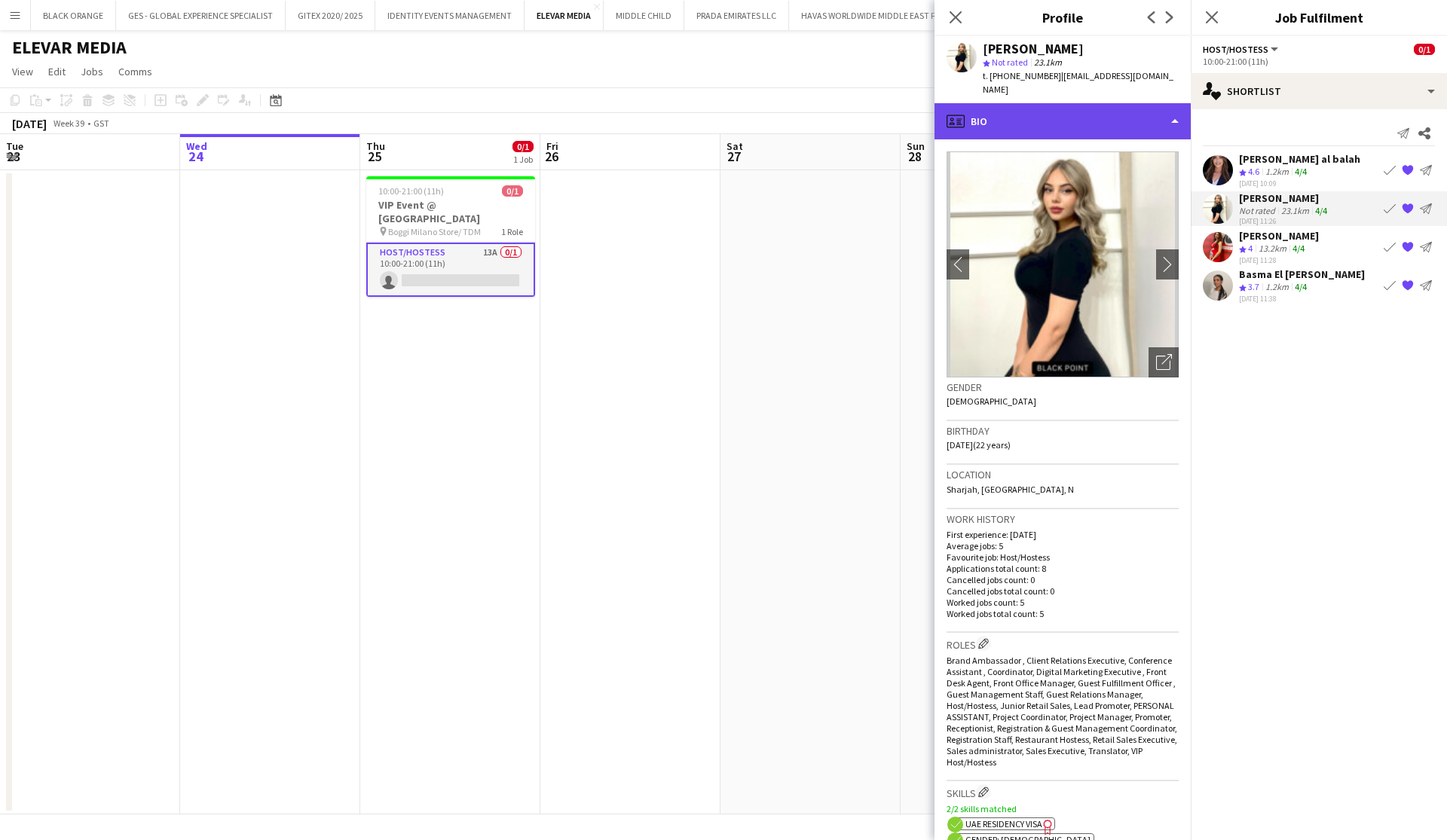
click at [1022, 106] on div "profile Bio" at bounding box center [1063, 122] width 256 height 36
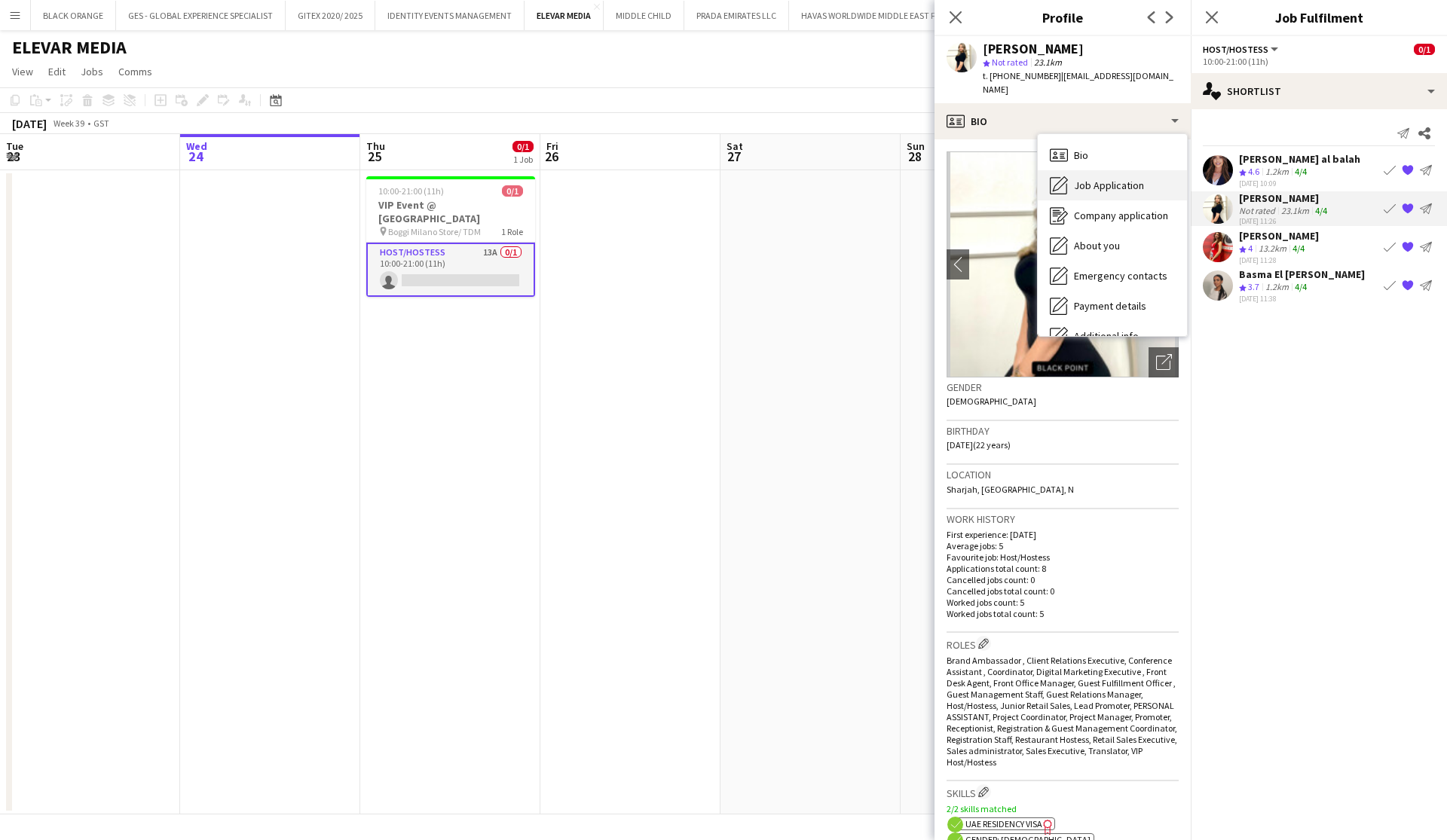
click at [1095, 179] on span "Job Application" at bounding box center [1109, 186] width 70 height 14
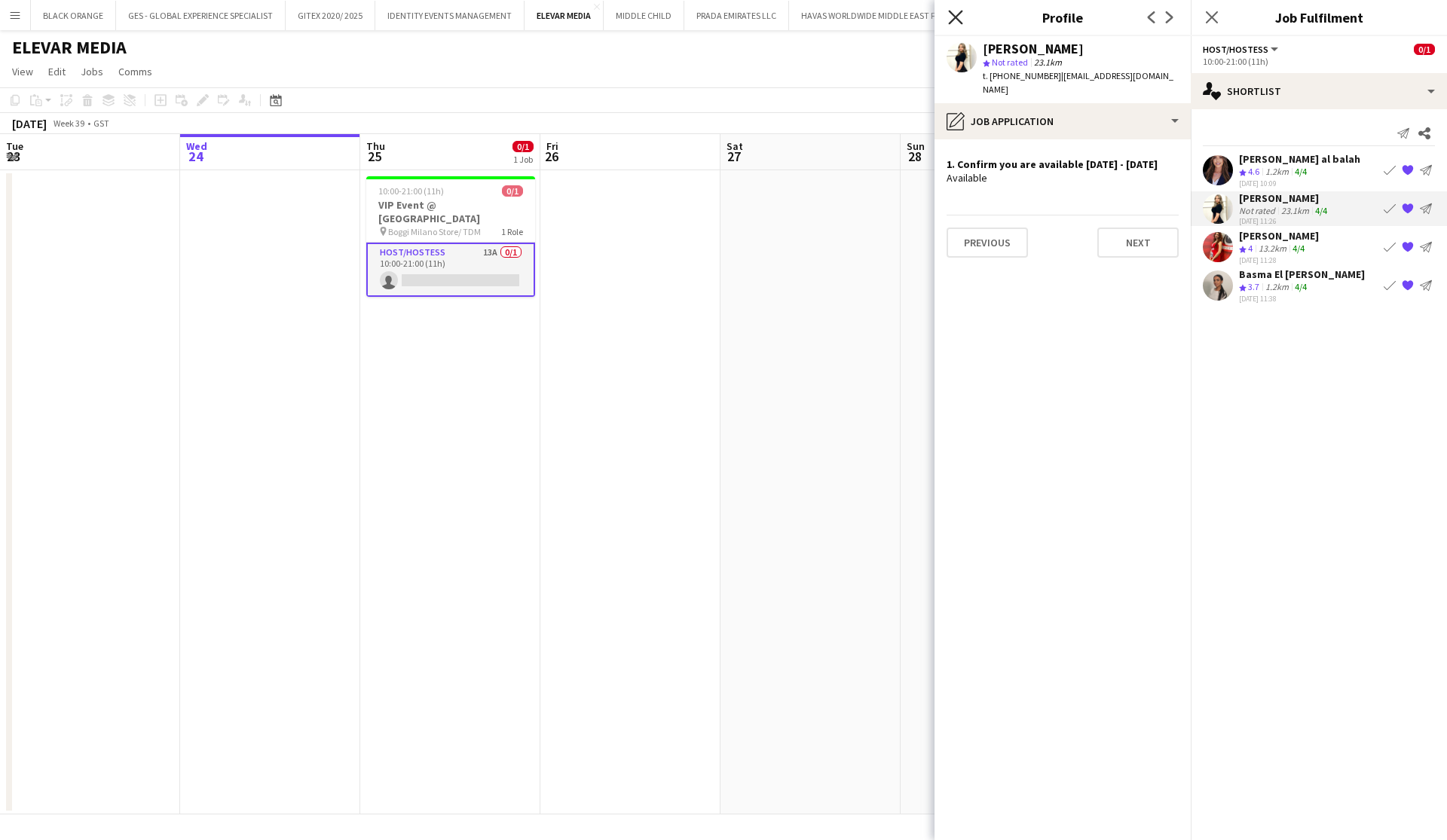
click at [953, 11] on icon "Close pop-in" at bounding box center [955, 16] width 14 height 14
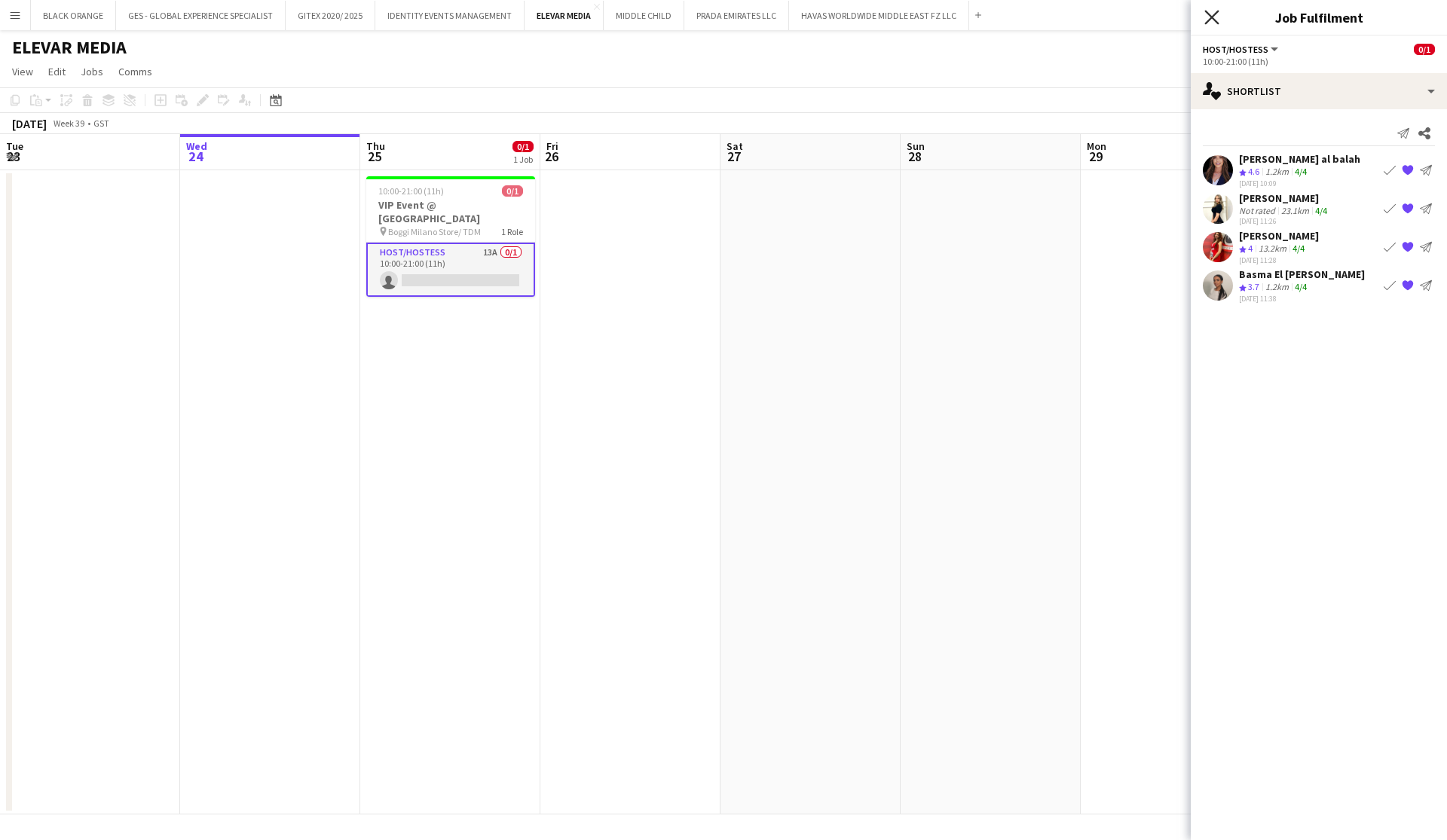
click at [1215, 20] on icon "Close pop-in" at bounding box center [1211, 16] width 14 height 14
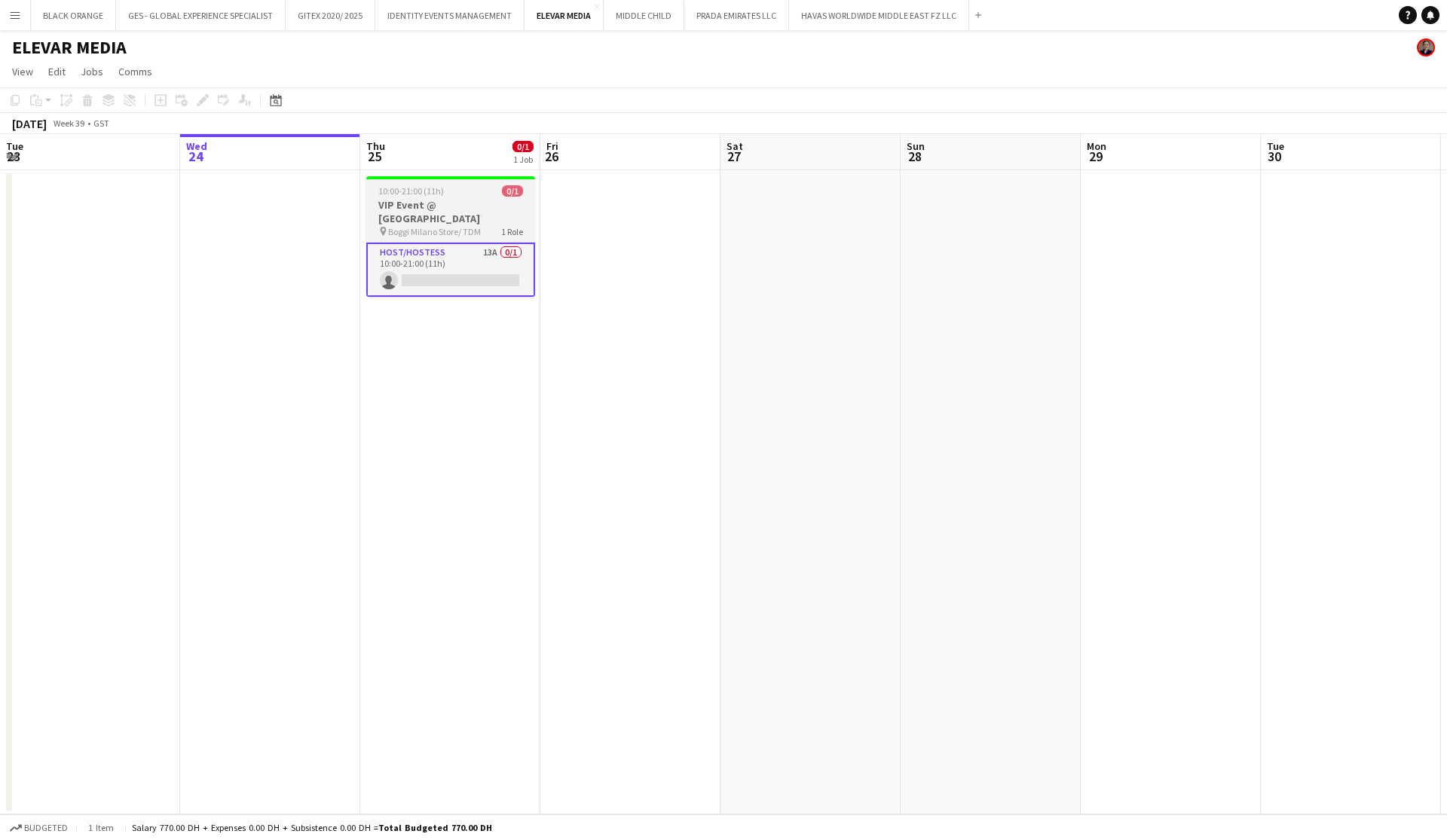
click at [427, 213] on h3 "VIP Event @ Boggi Milano Store" at bounding box center [451, 211] width 169 height 27
click at [204, 97] on icon at bounding box center [202, 100] width 8 height 8
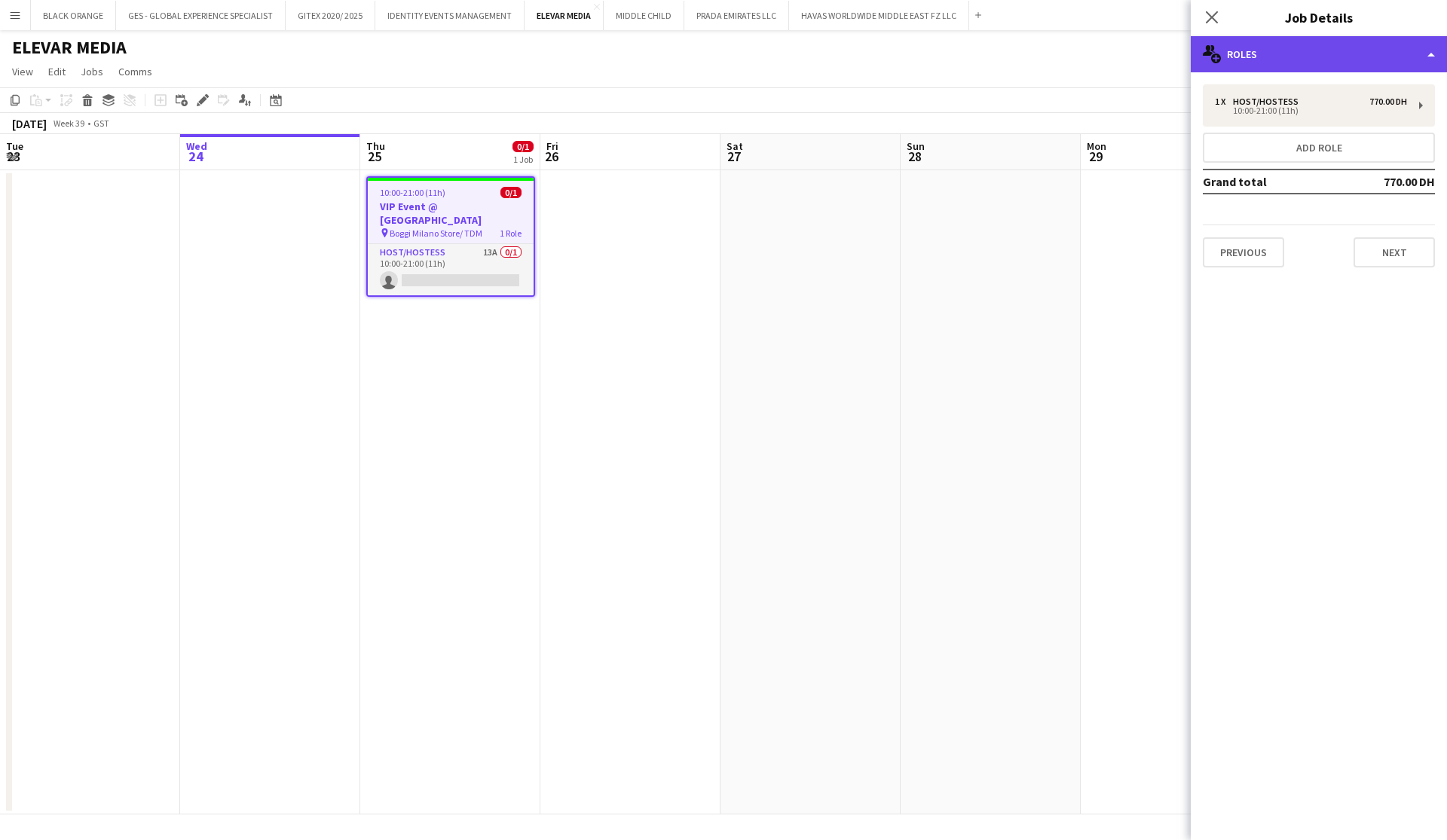
click at [1349, 41] on div "multiple-users-add Roles" at bounding box center [1319, 54] width 256 height 36
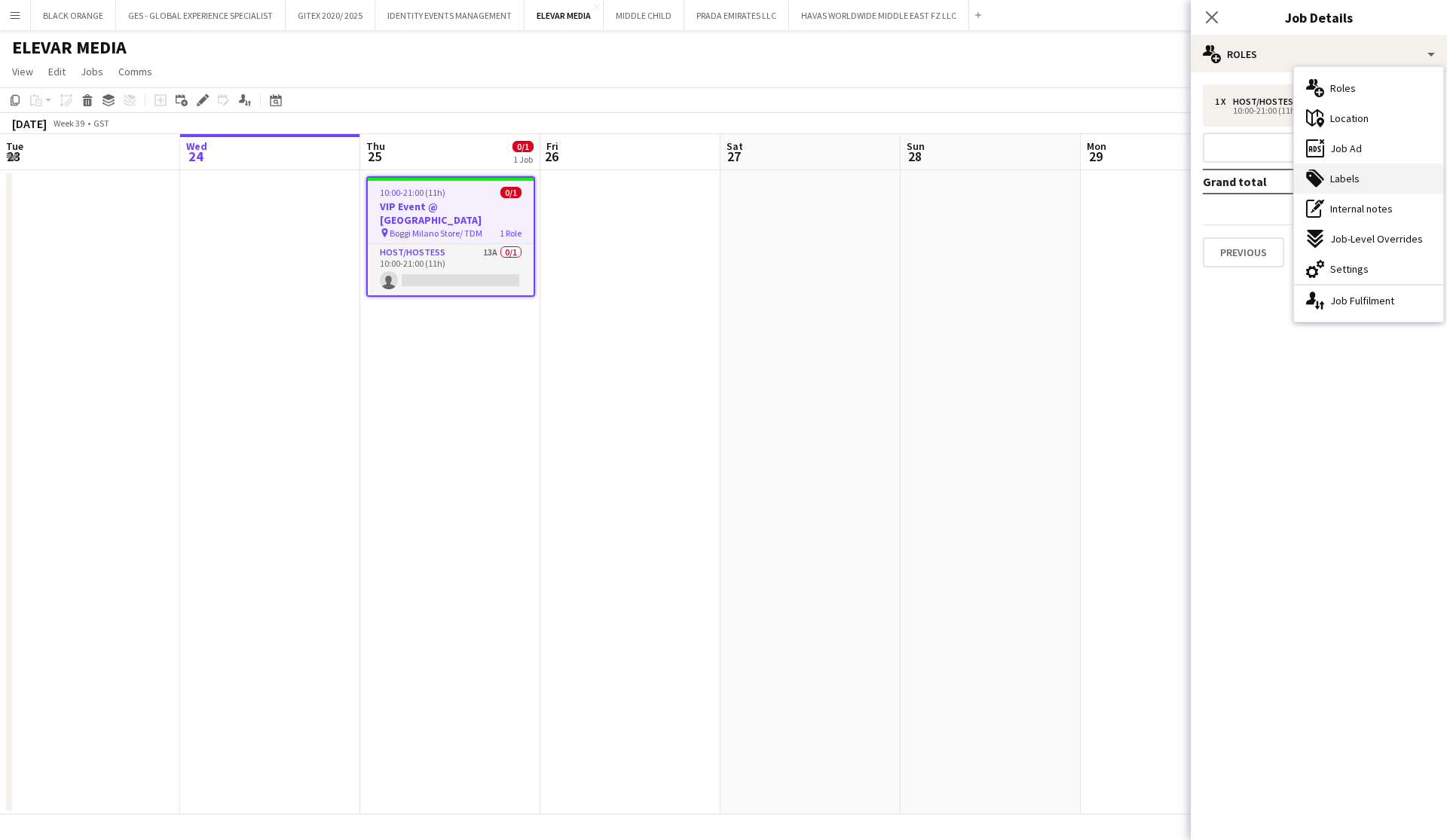
click at [1352, 179] on span "Labels" at bounding box center [1345, 178] width 30 height 14
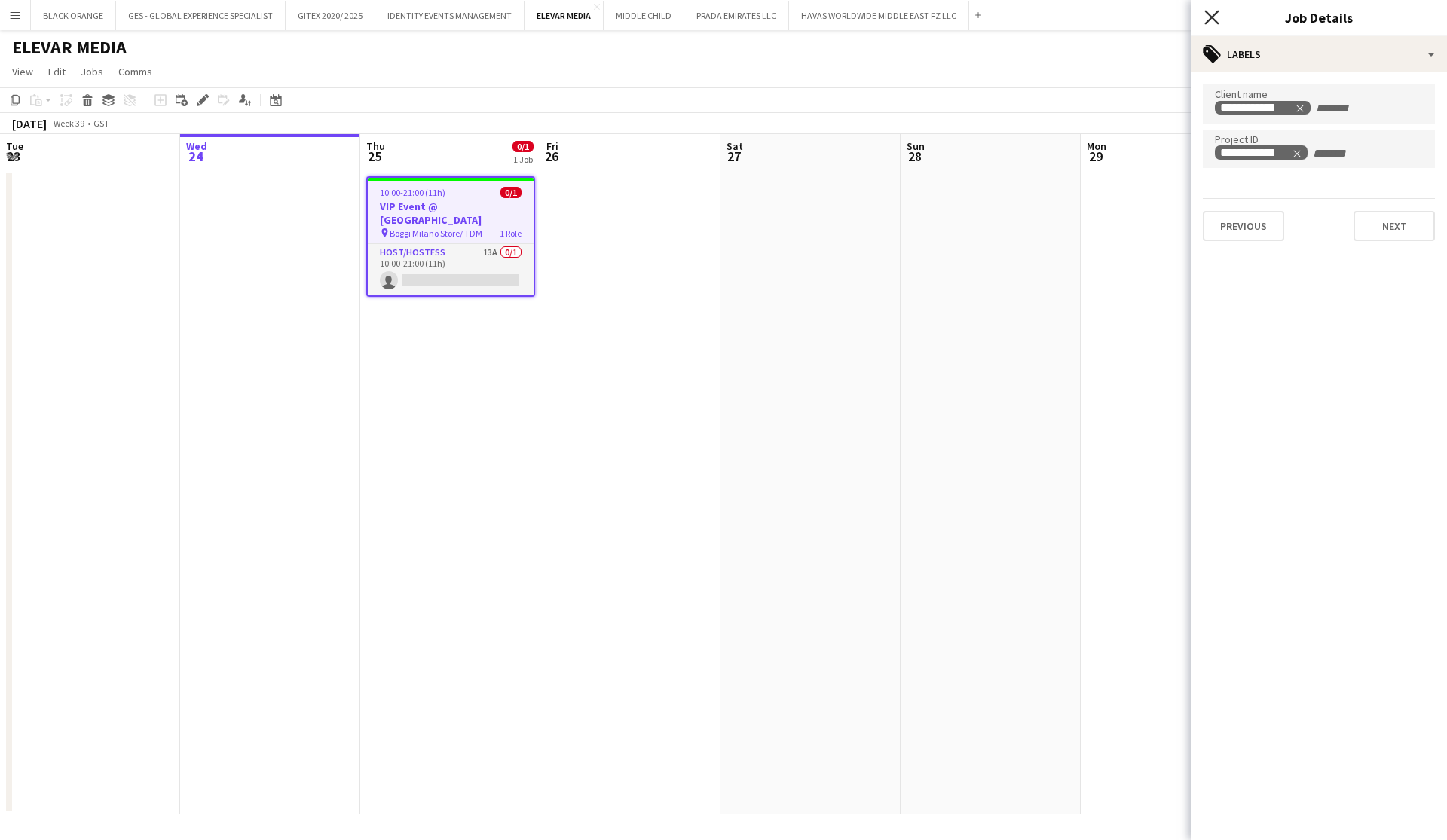
click at [1215, 12] on icon "Close pop-in" at bounding box center [1211, 16] width 14 height 14
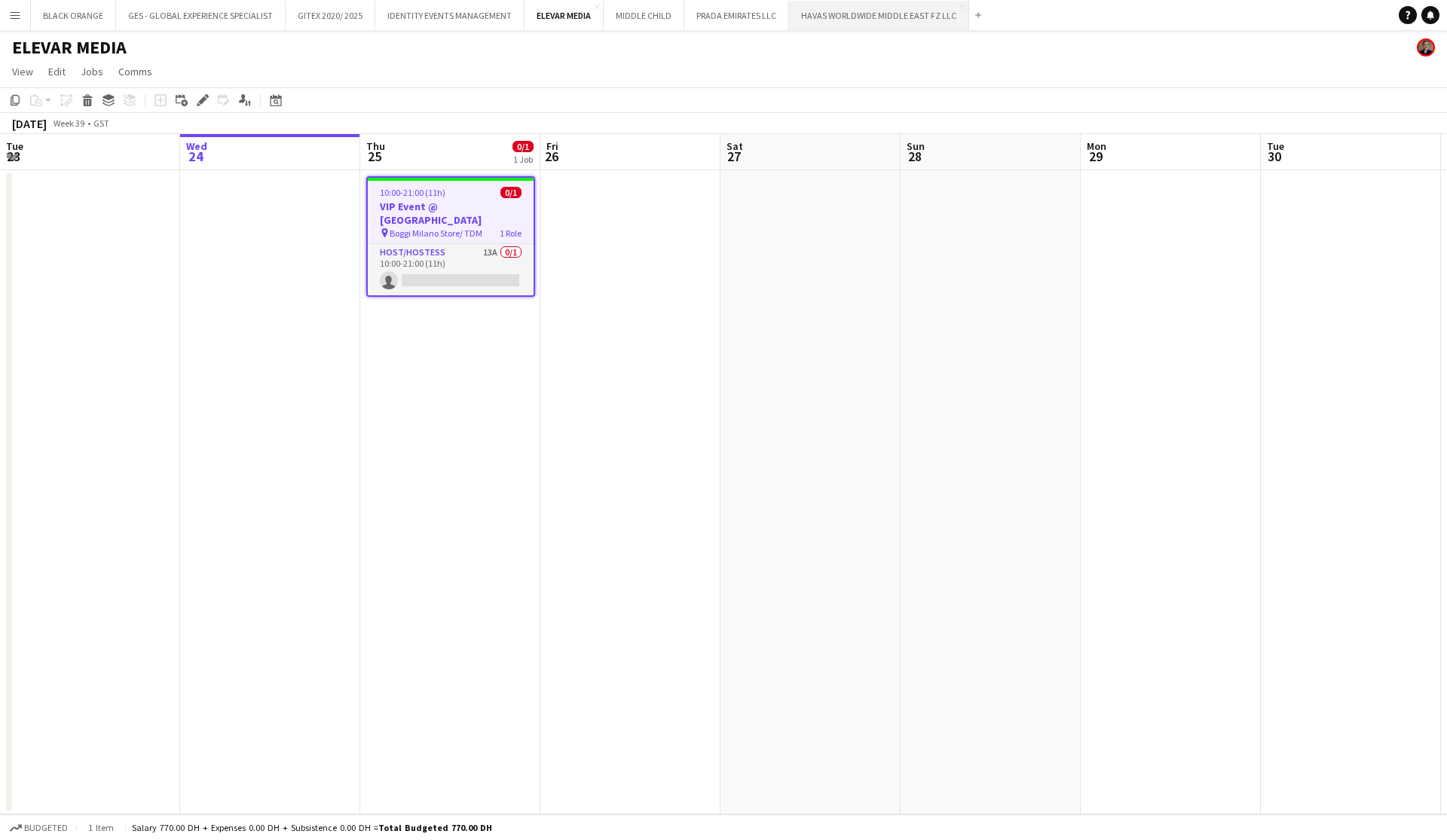
click at [896, 21] on button "HAVAS WORLDWIDE MIDDLE EAST FZ LLC Close" at bounding box center [879, 16] width 180 height 30
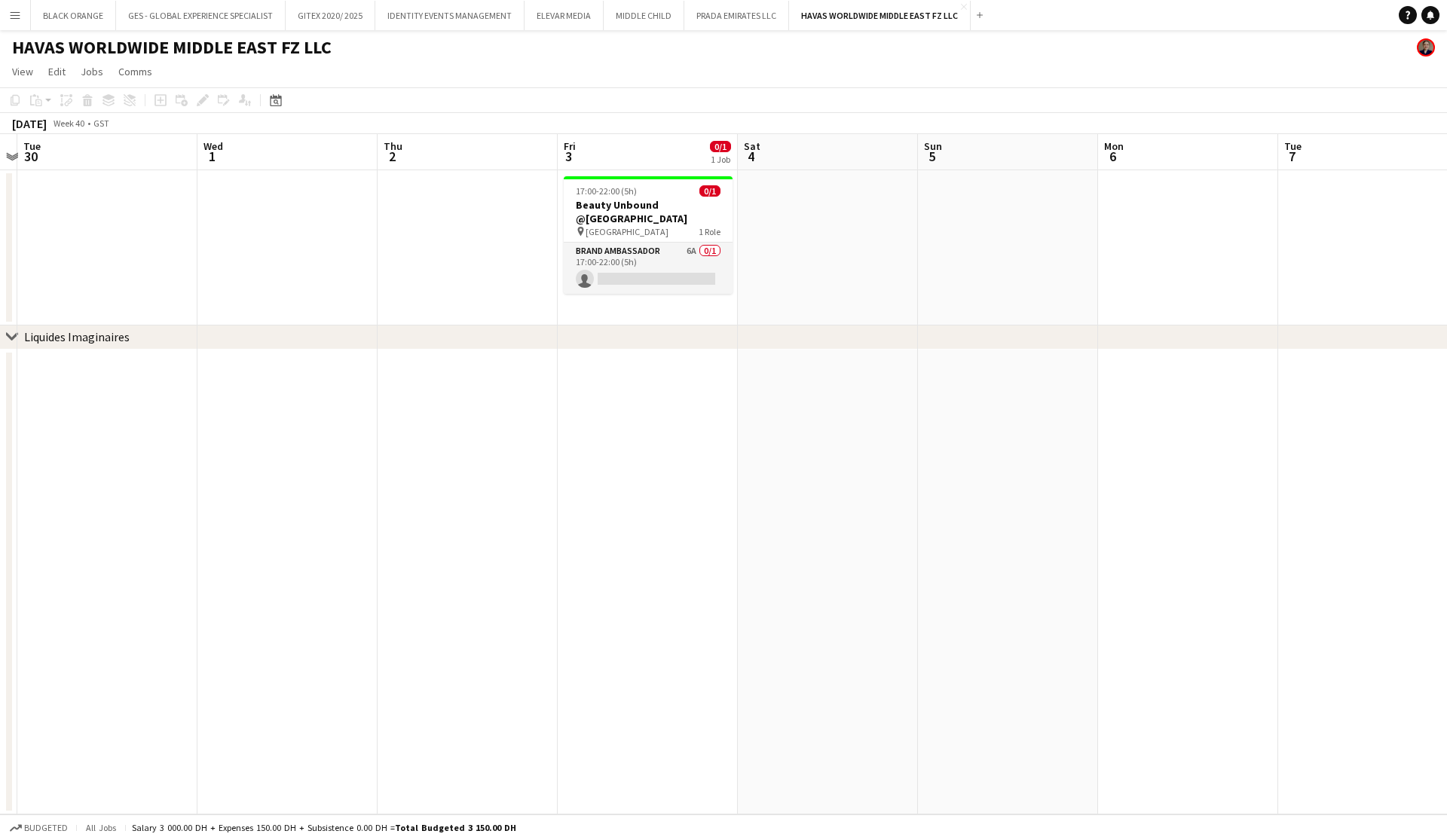
scroll to position [0, 522]
click at [691, 283] on app-card-role "Brand Ambassador 6A 0/1 17:00-22:00 (5h) single-neutral-actions" at bounding box center [649, 269] width 169 height 51
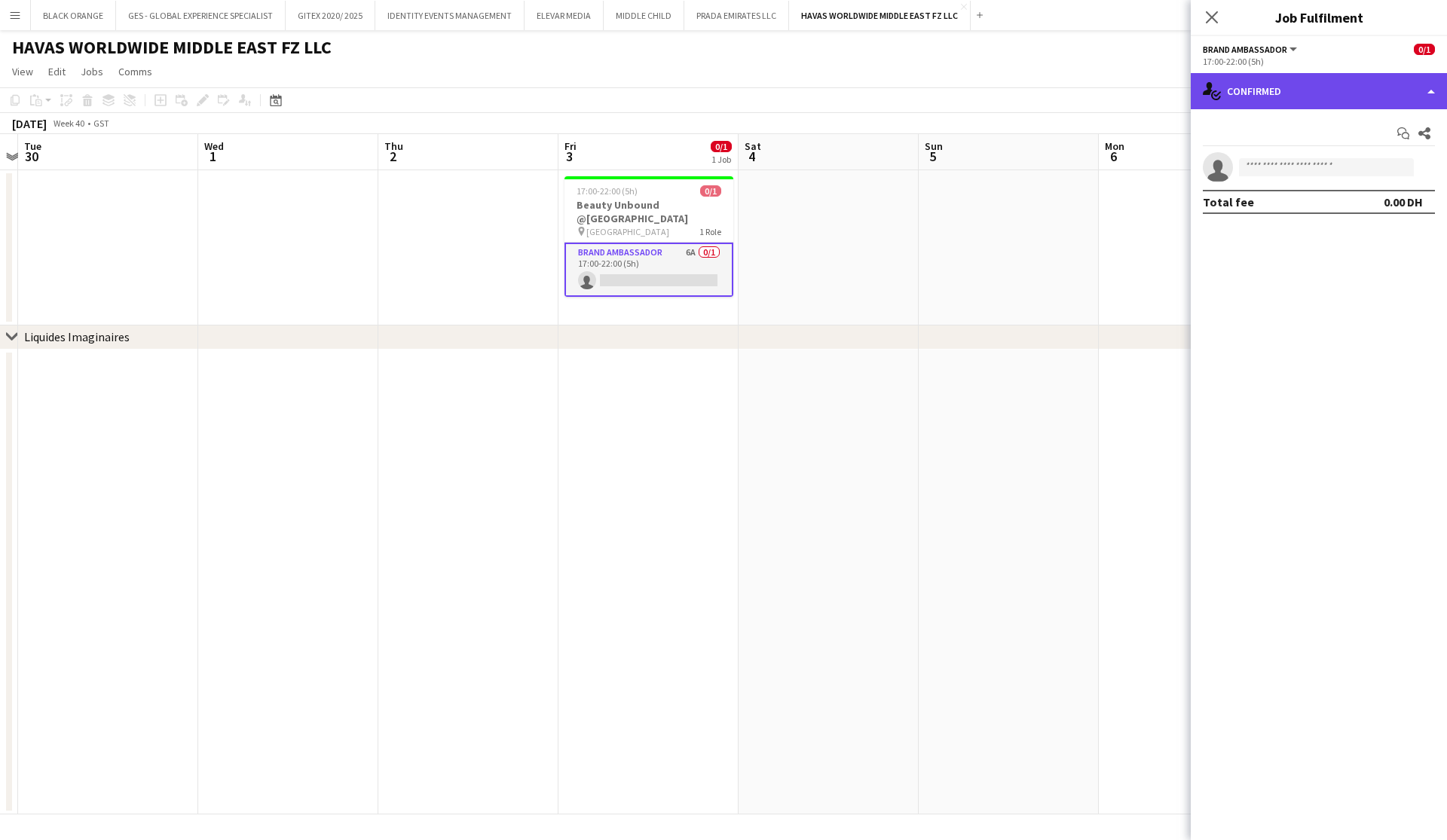
click at [1276, 89] on div "single-neutral-actions-check-2 Confirmed" at bounding box center [1319, 91] width 256 height 36
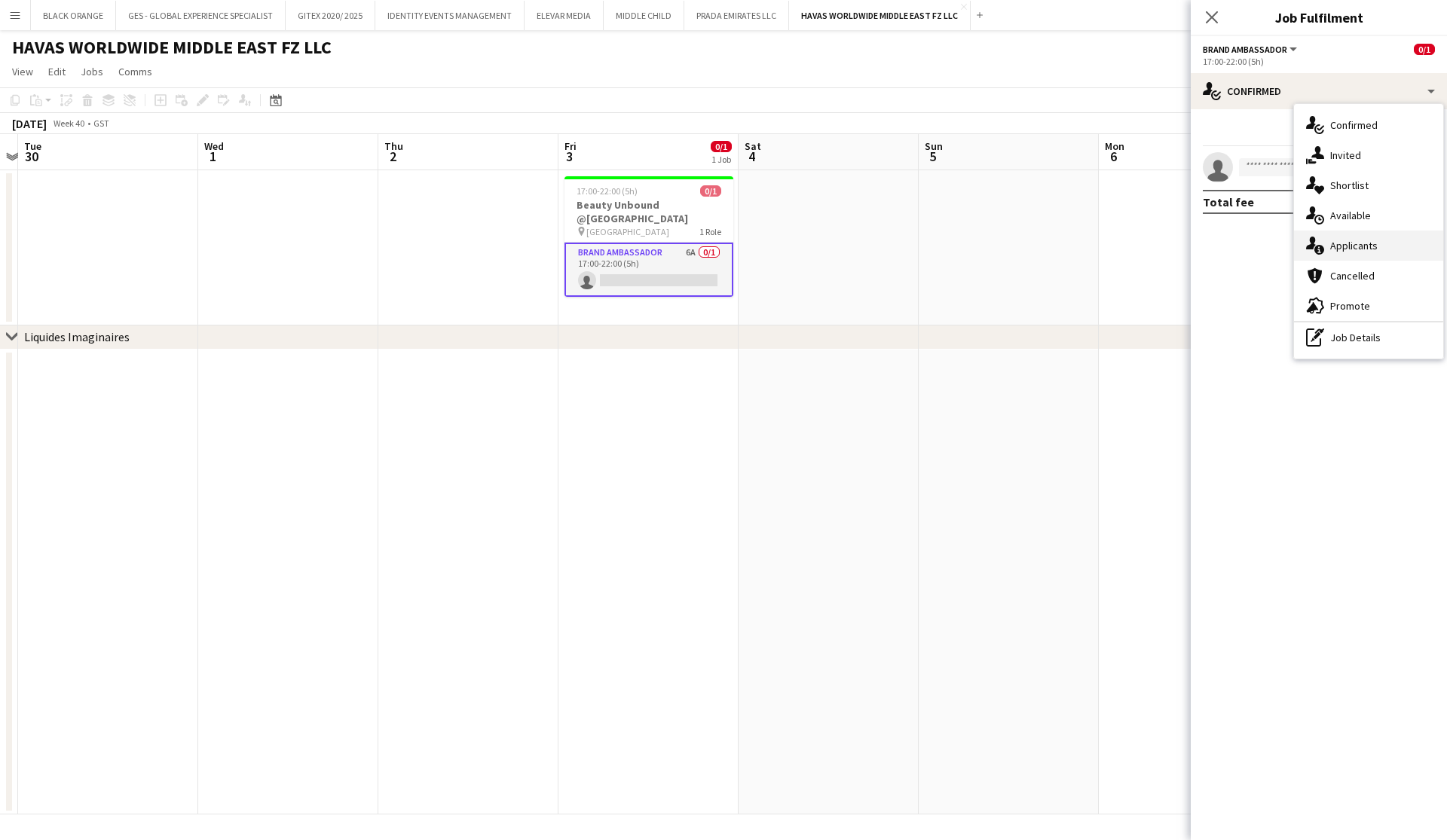
click at [1344, 252] on span "Applicants" at bounding box center [1354, 246] width 48 height 14
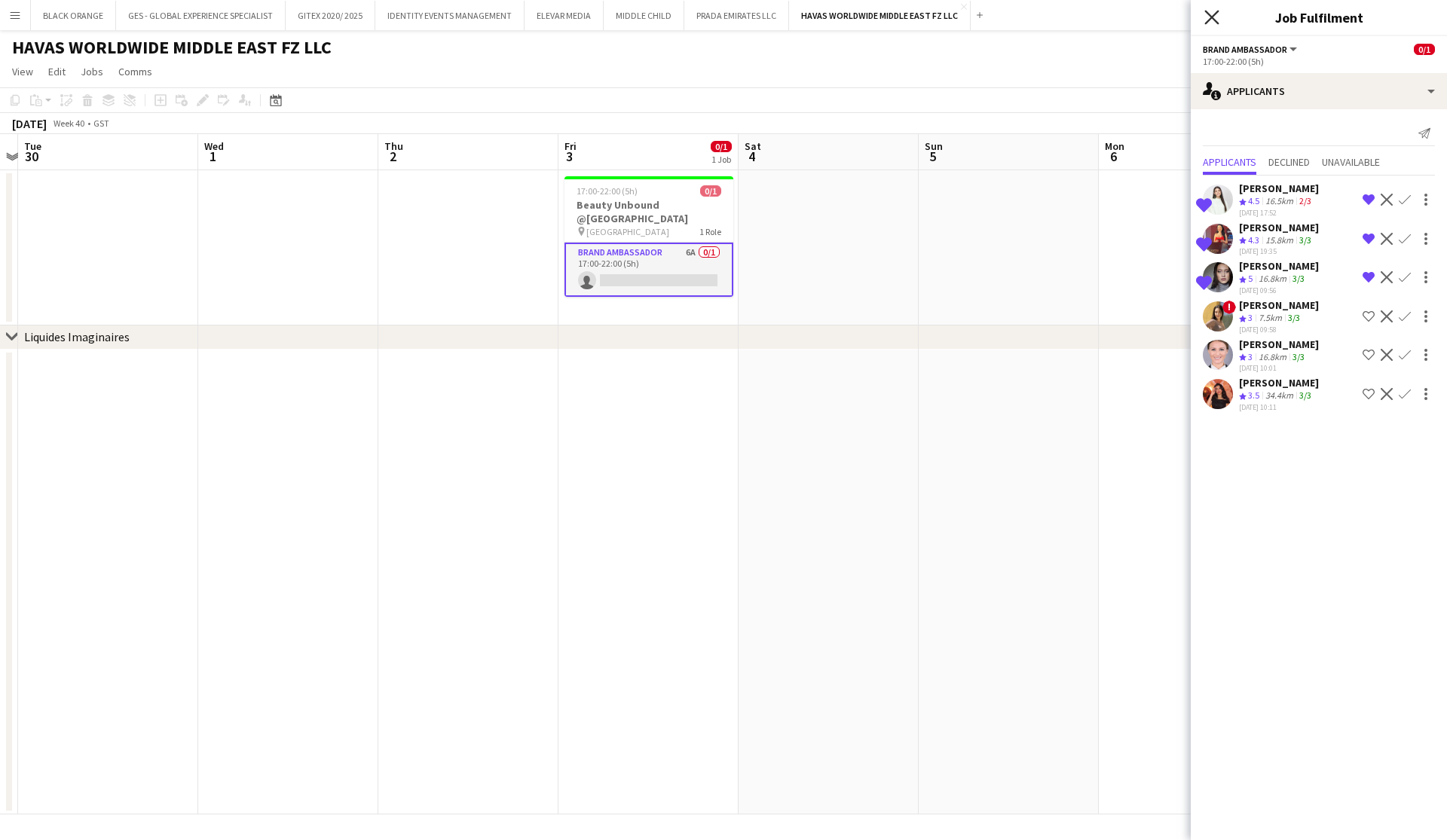
click at [1213, 23] on icon "Close pop-in" at bounding box center [1211, 16] width 14 height 14
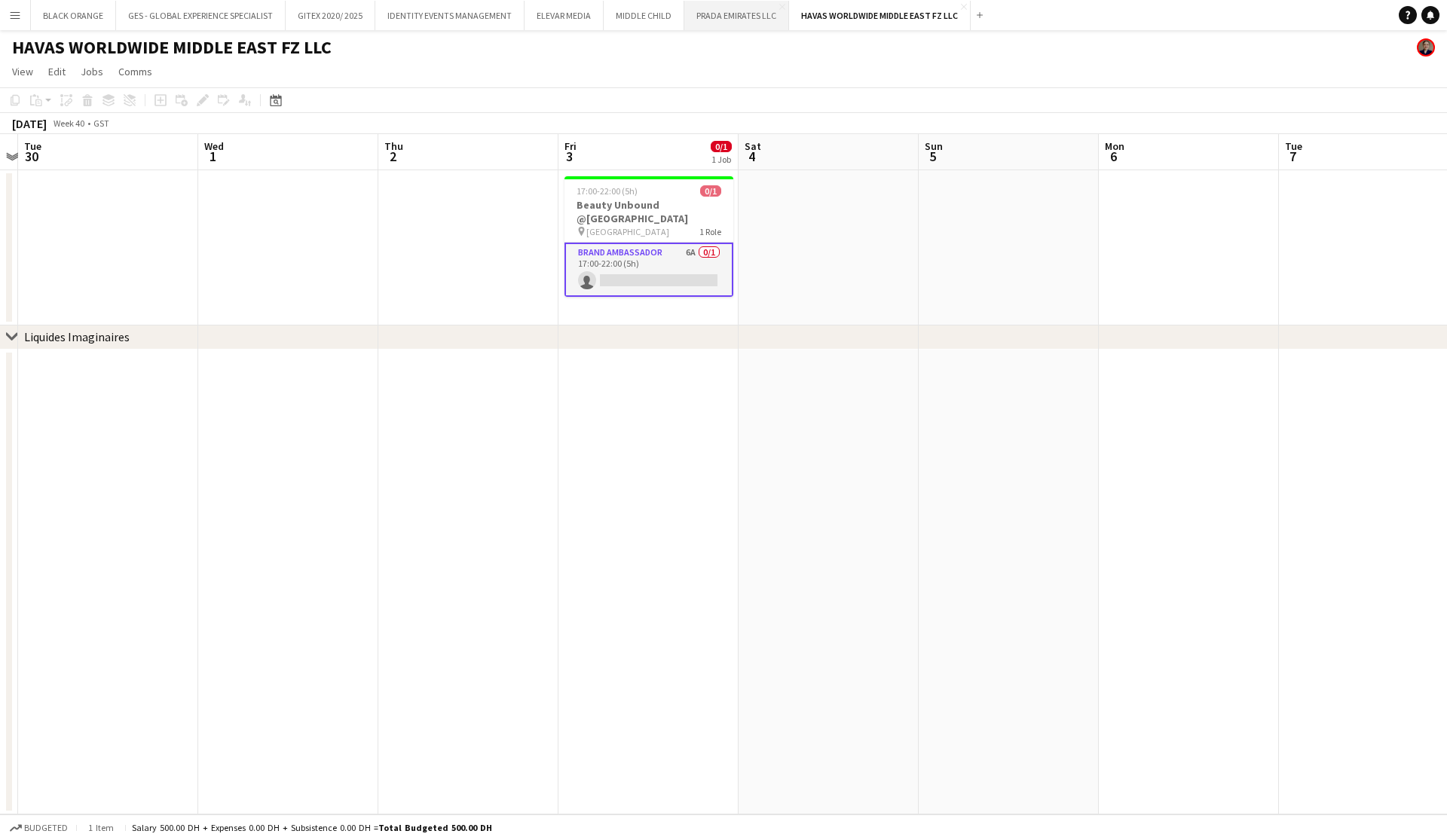
click at [747, 16] on button "PRADA EMIRATES LLC Close" at bounding box center [737, 16] width 105 height 30
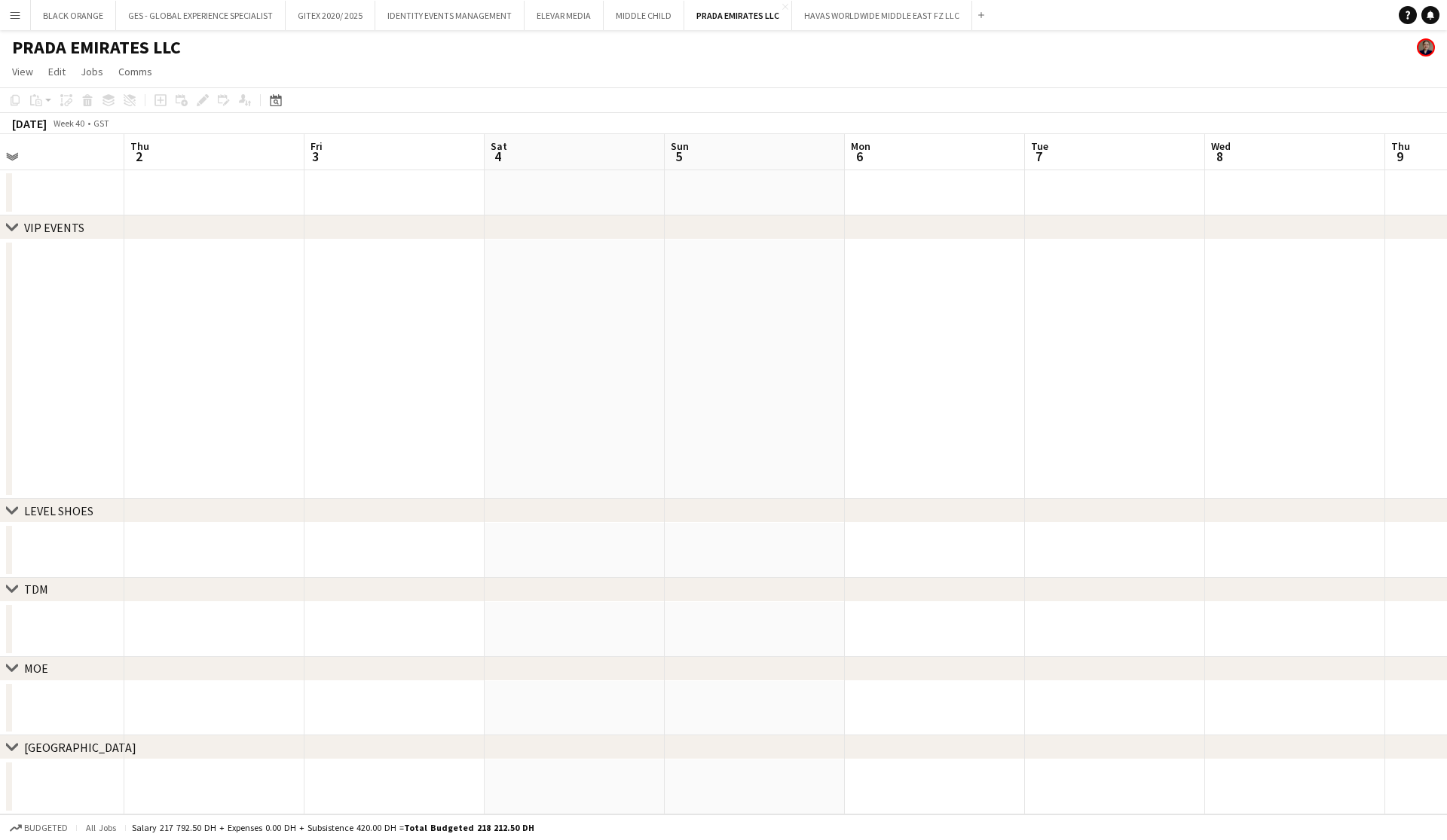
scroll to position [0, 420]
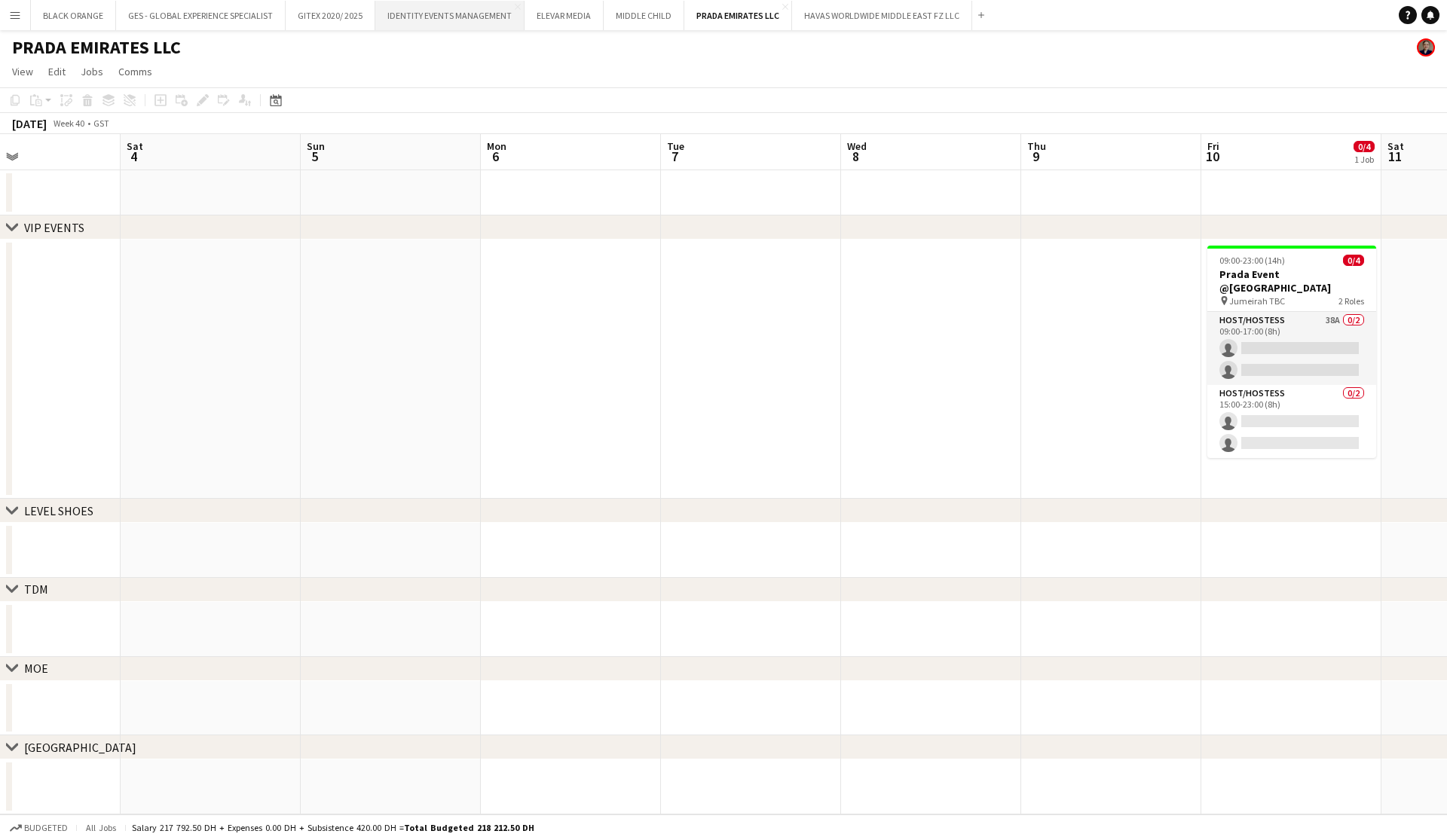
click at [454, 19] on button "IDENTITY EVENTS MANAGEMENT Close" at bounding box center [450, 16] width 149 height 30
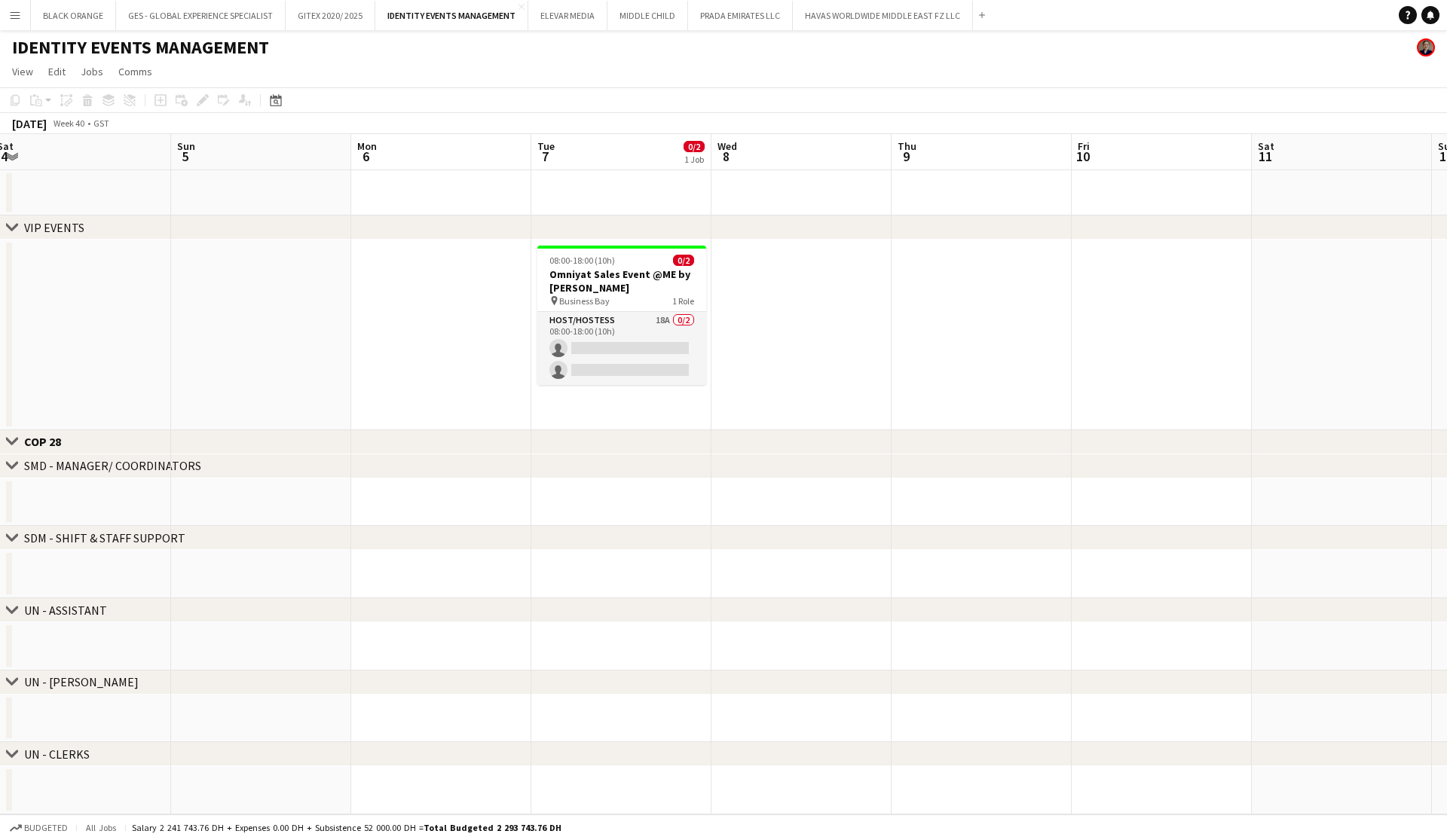
scroll to position [0, 552]
click at [646, 360] on app-card-role "Host/Hostess 18A 0/2 08:00-18:00 (10h) single-neutral-actions single-neutral-ac…" at bounding box center [620, 348] width 169 height 73
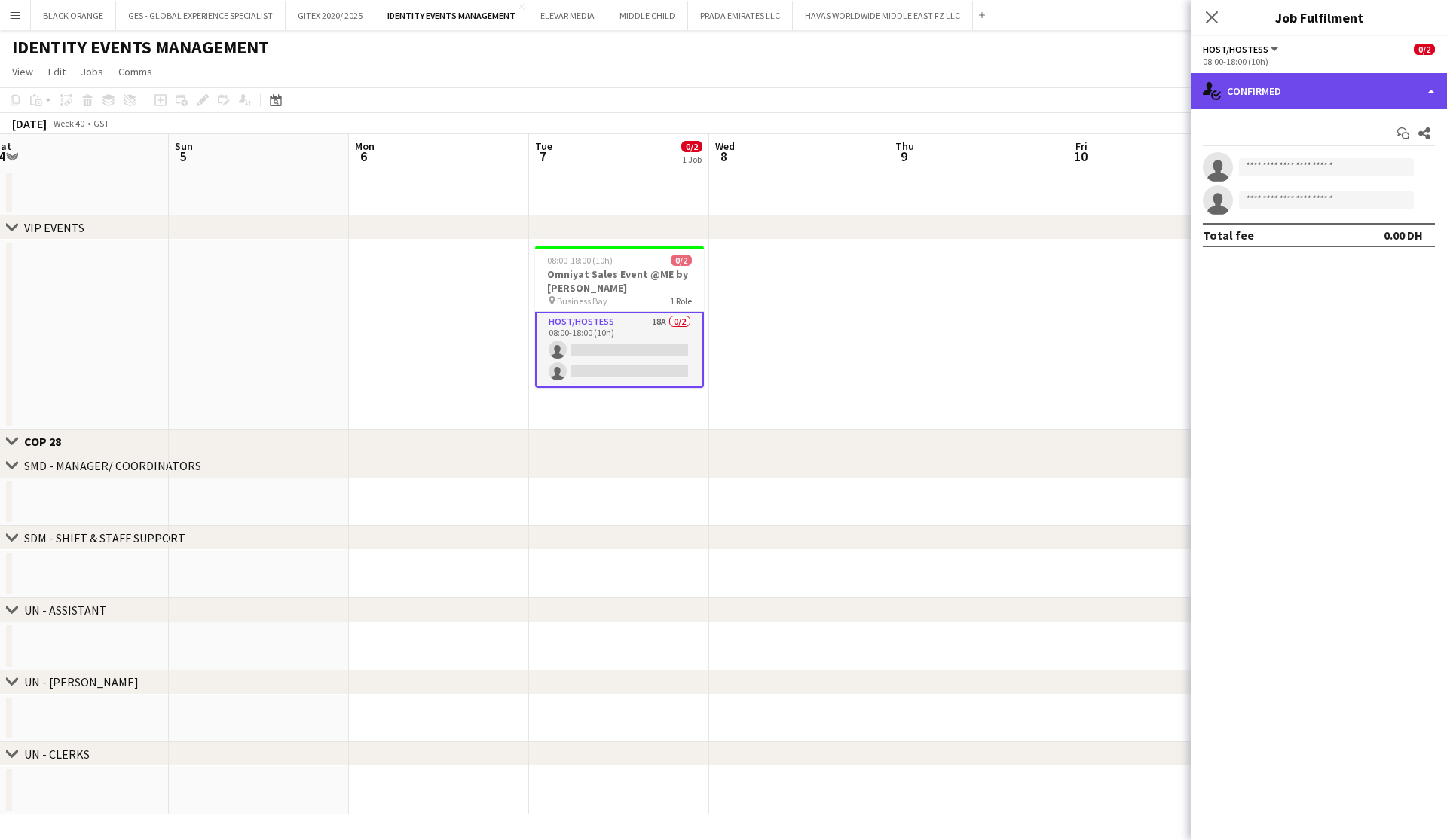
click at [1322, 90] on div "single-neutral-actions-check-2 Confirmed" at bounding box center [1319, 91] width 256 height 36
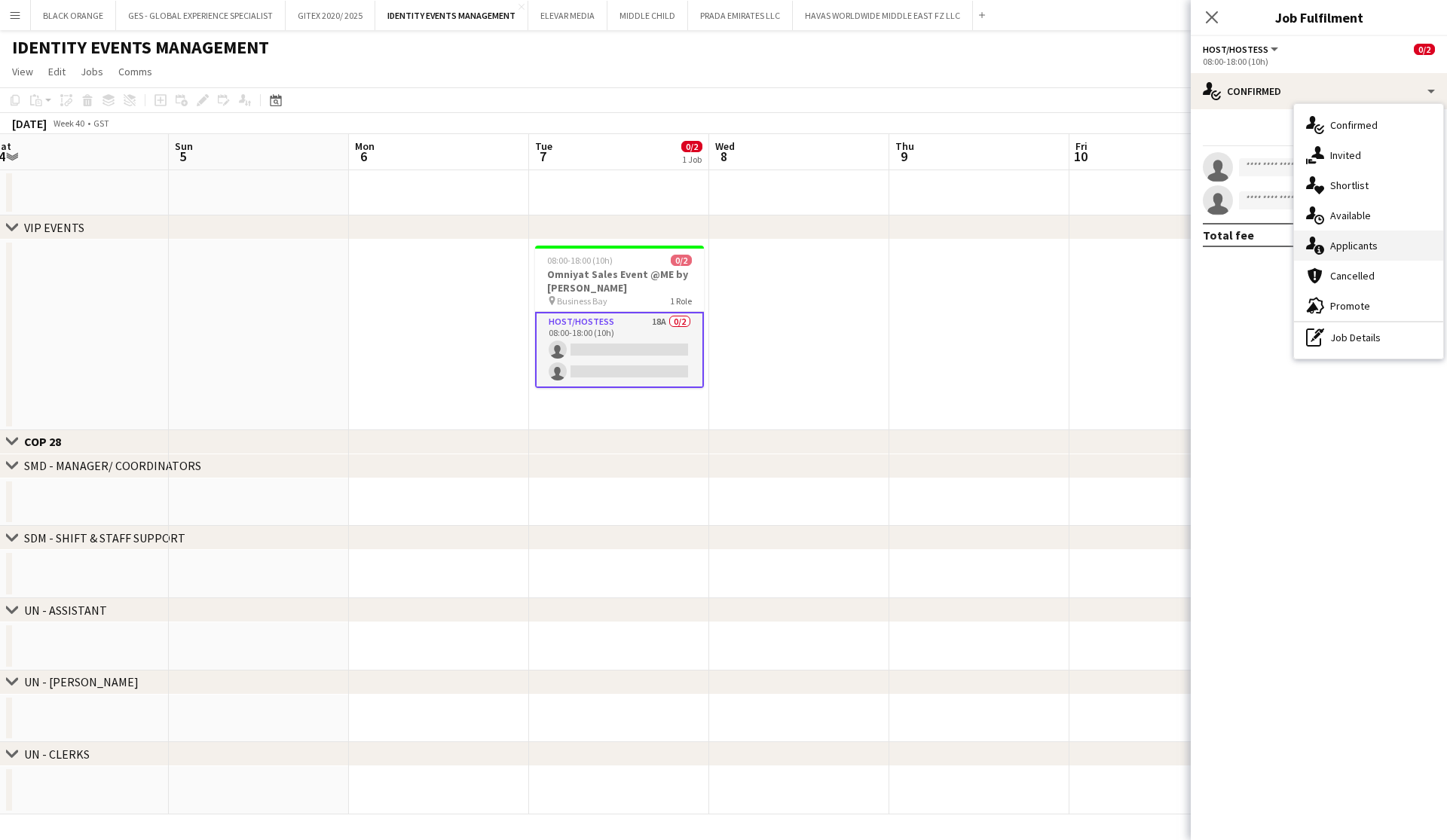
click at [1353, 249] on span "Applicants" at bounding box center [1354, 246] width 48 height 14
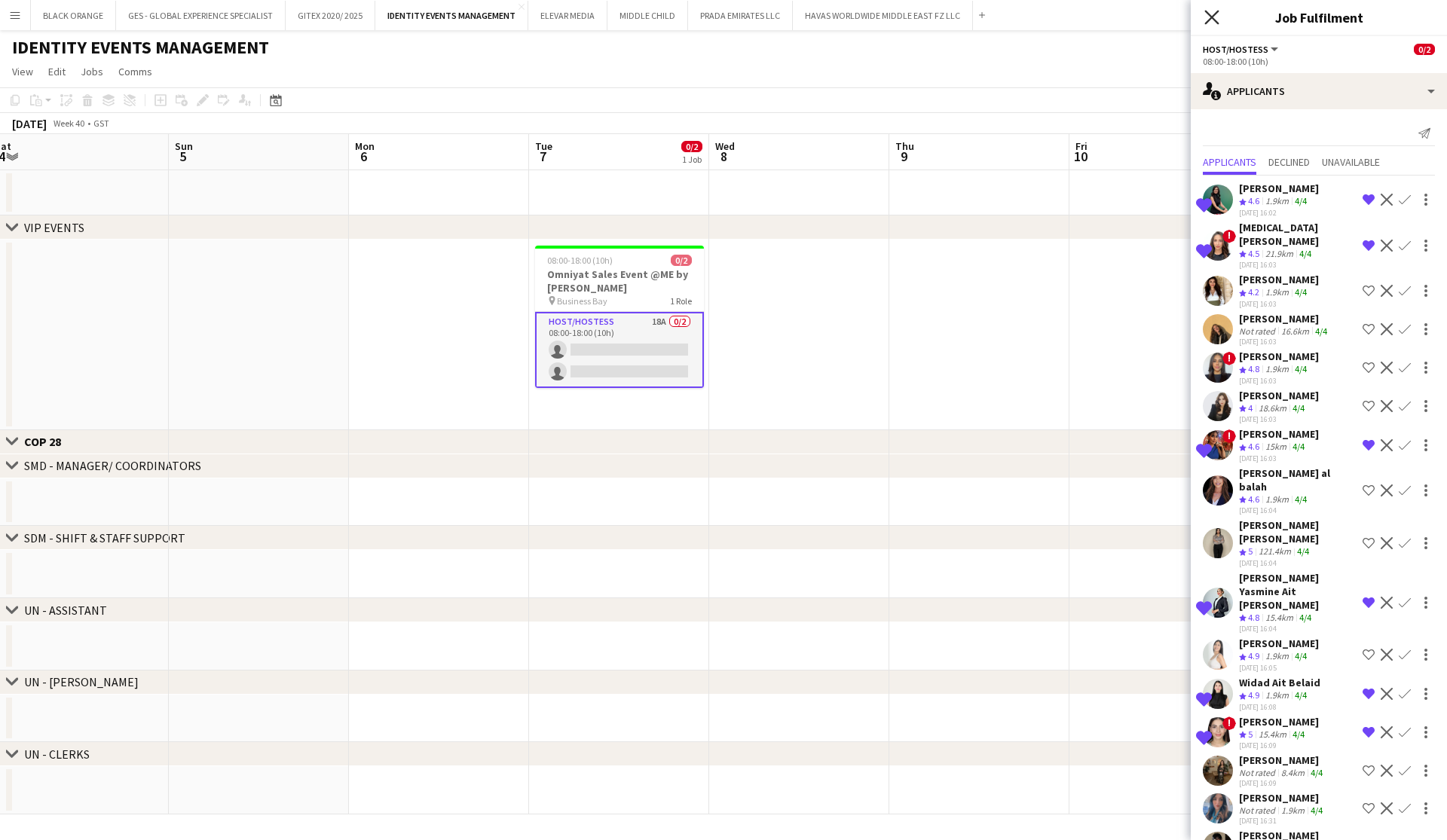
click at [1219, 17] on icon "Close pop-in" at bounding box center [1211, 16] width 14 height 14
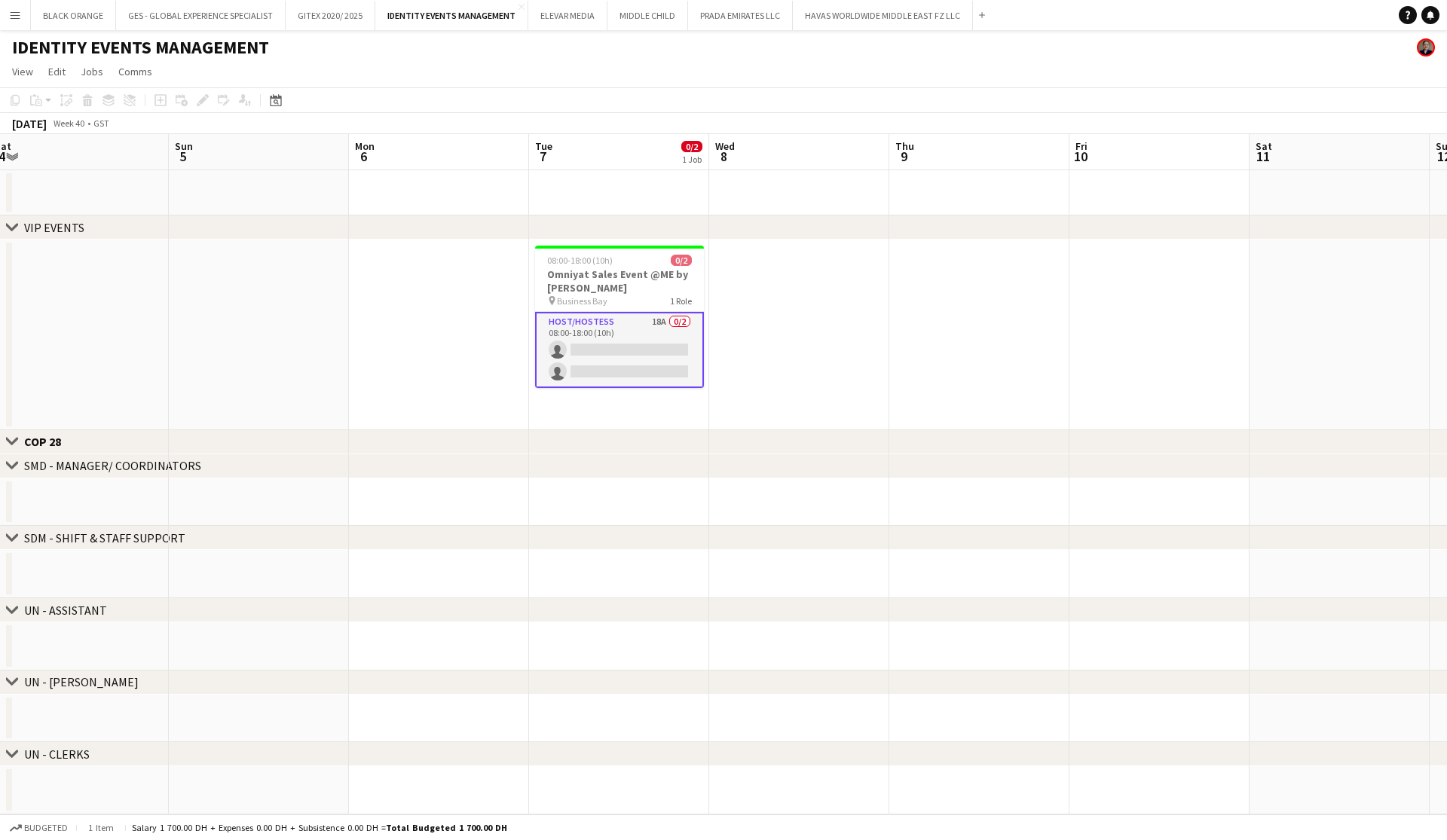
click at [10, 21] on button "Menu" at bounding box center [15, 15] width 30 height 30
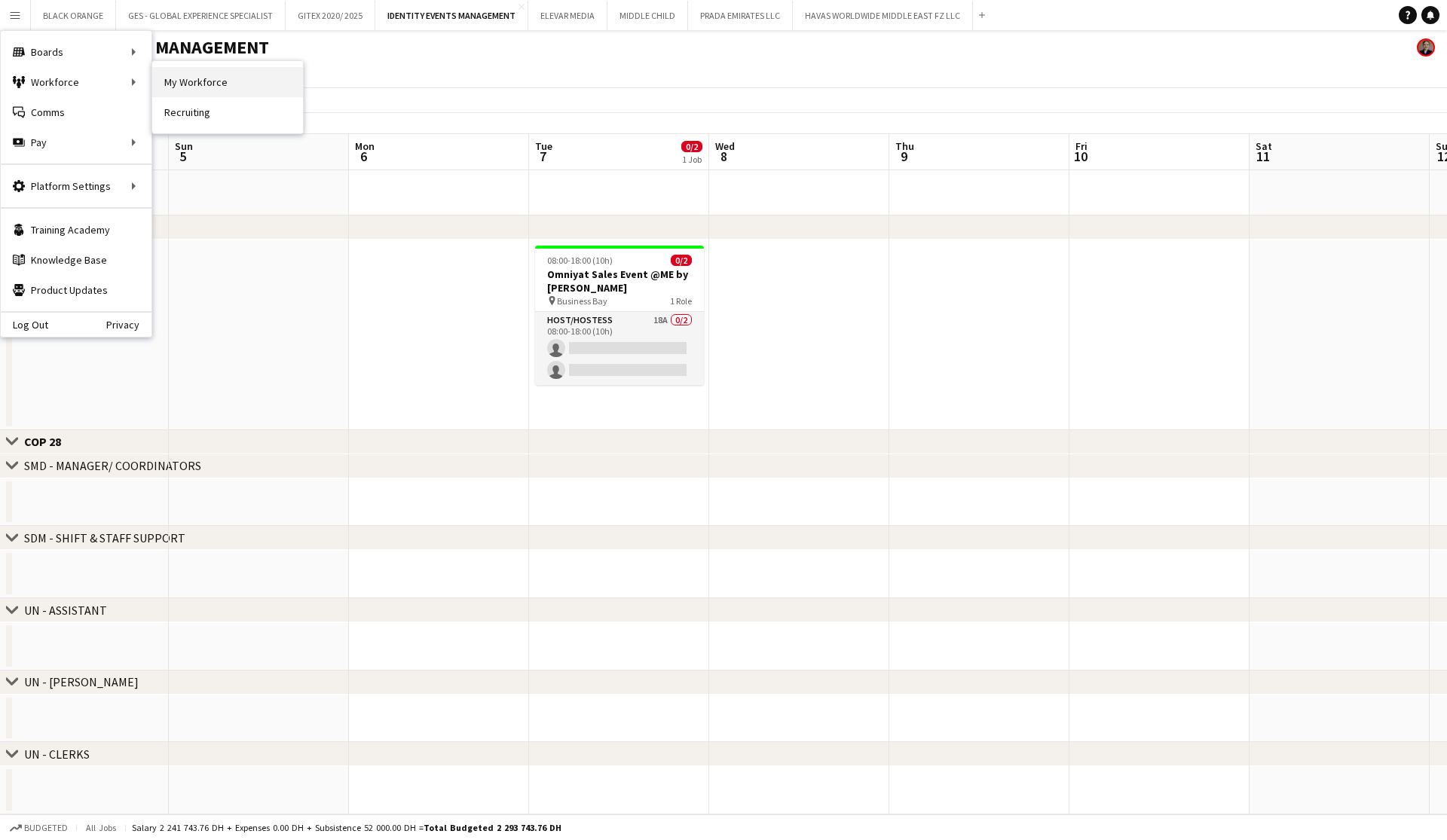
click at [179, 83] on link "My Workforce" at bounding box center [227, 82] width 151 height 30
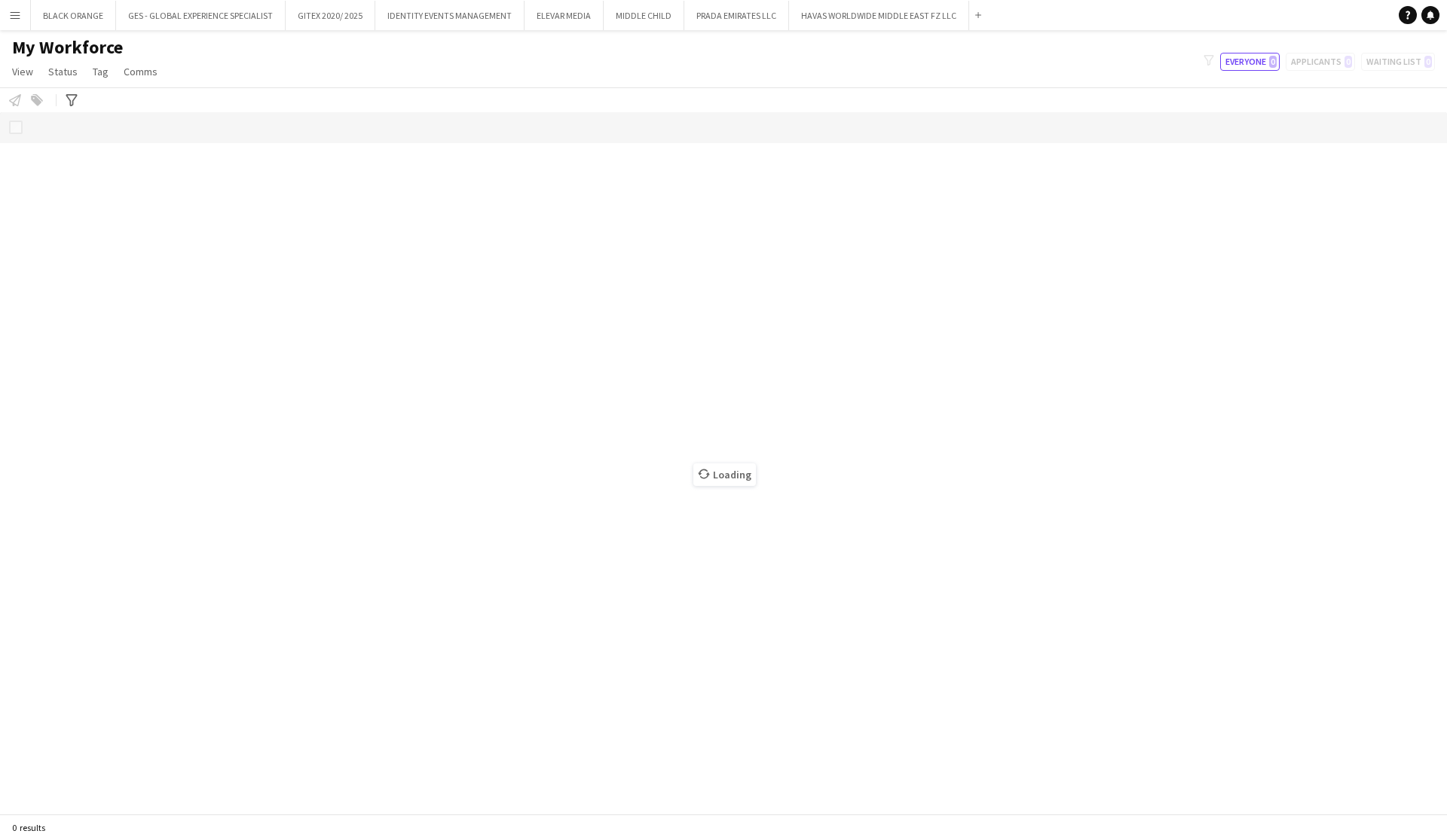
click at [21, 18] on app-icon "Menu" at bounding box center [15, 15] width 12 height 12
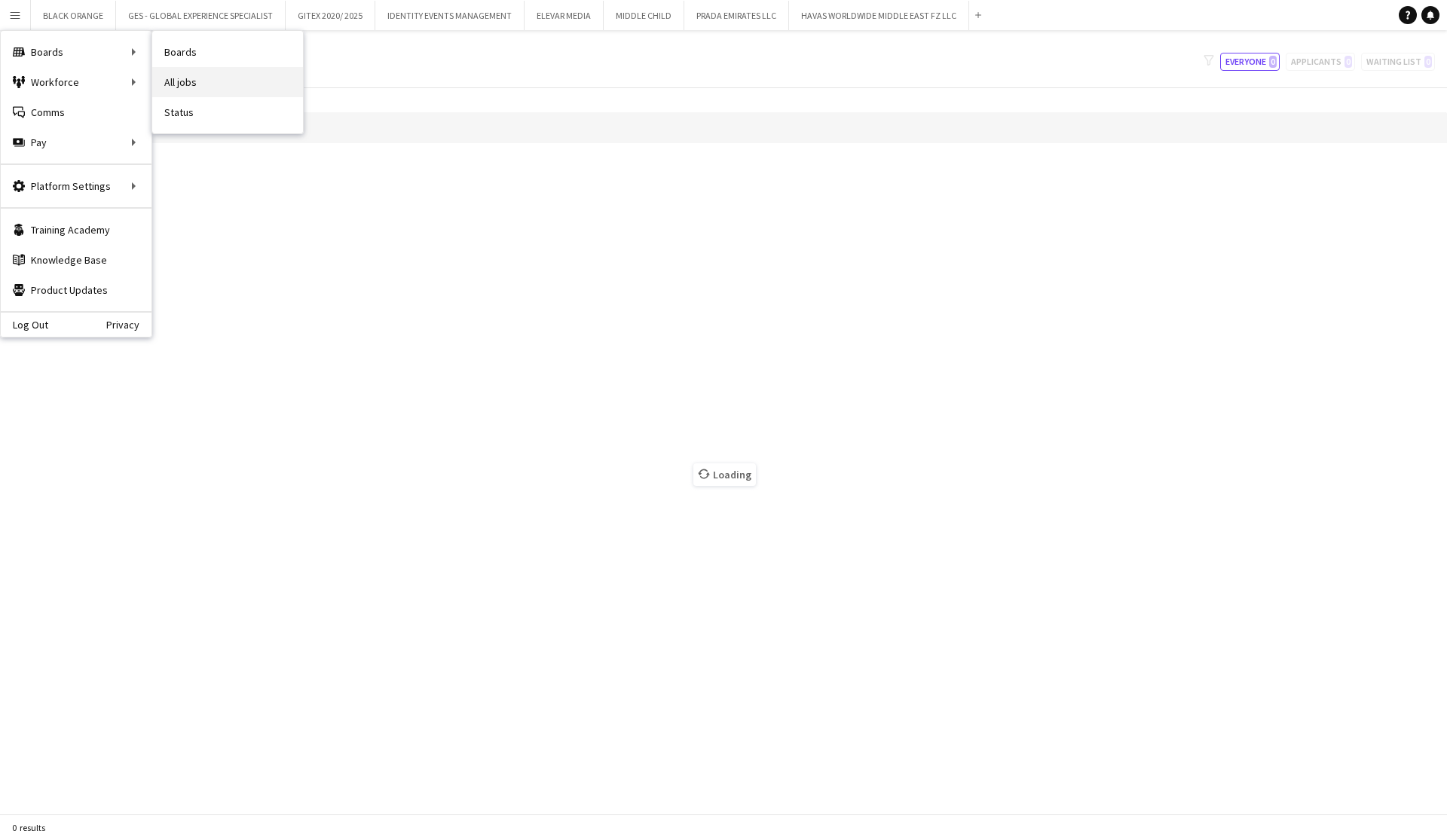
click at [186, 86] on link "All jobs" at bounding box center [227, 82] width 151 height 30
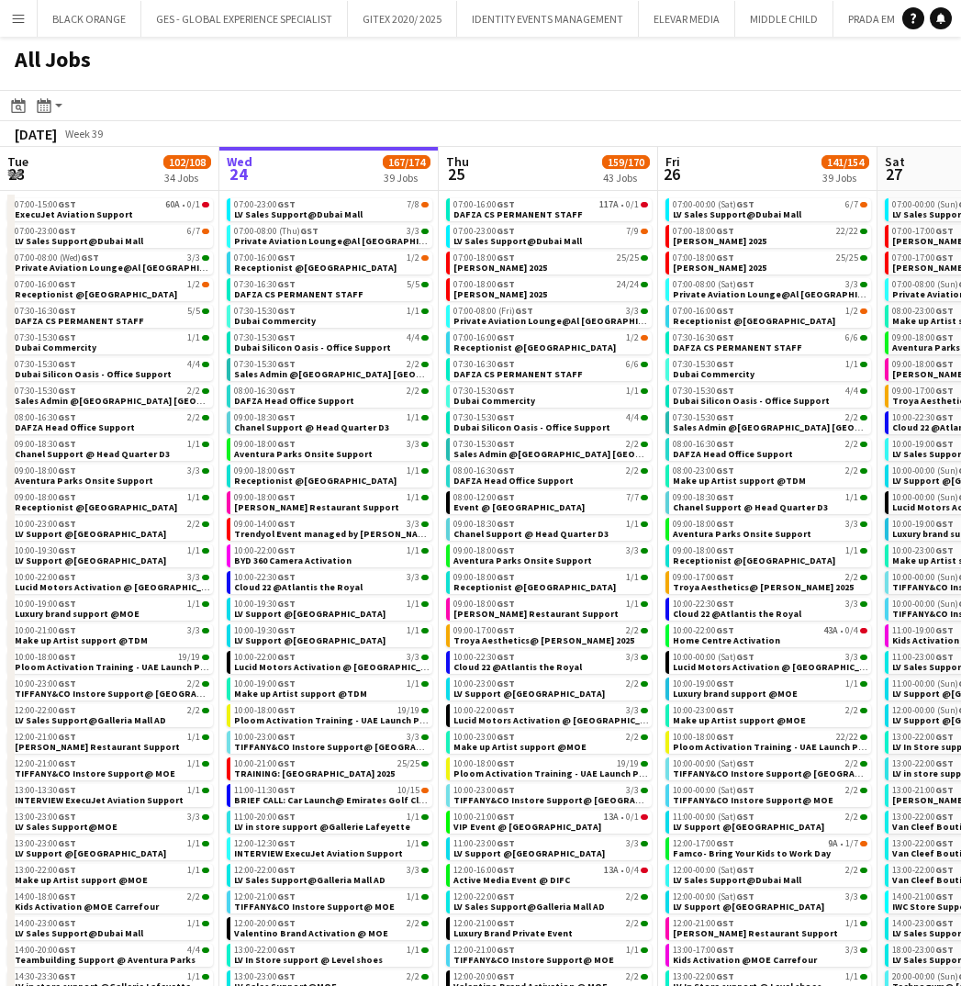
click at [22, 21] on app-icon "Menu" at bounding box center [18, 18] width 15 height 15
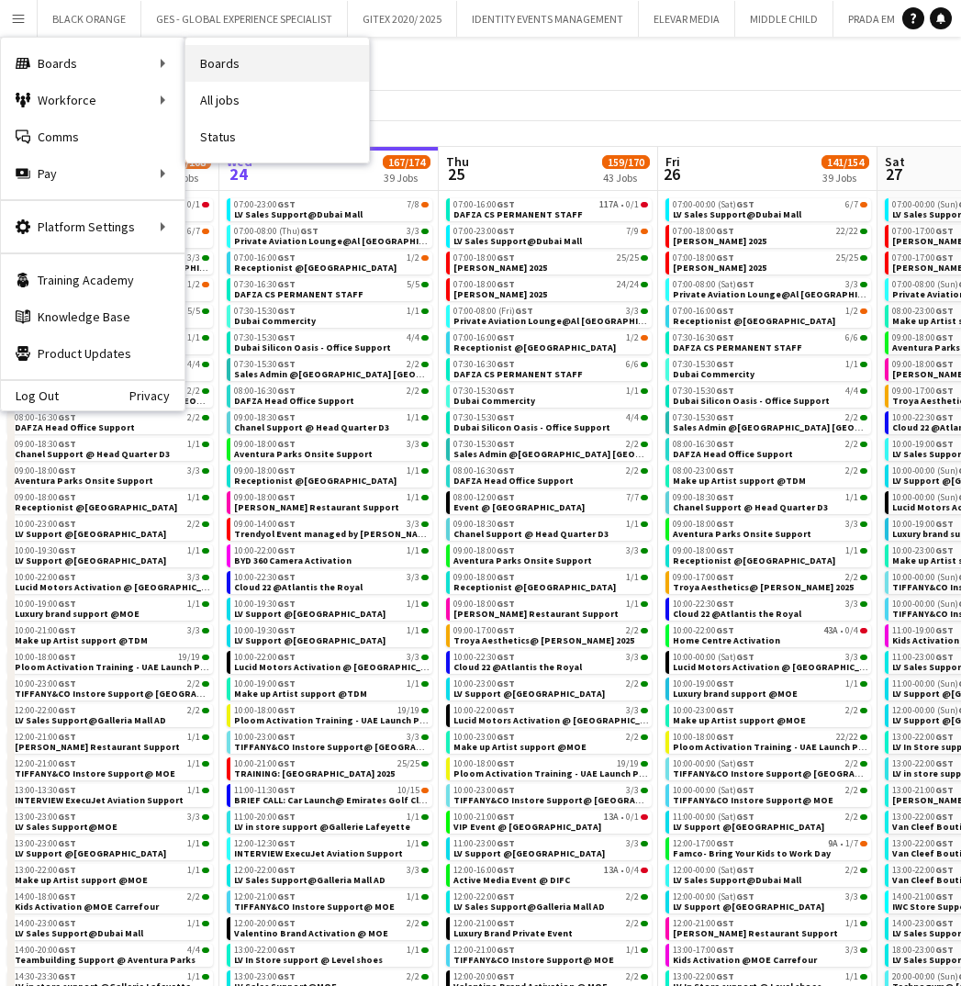
click at [218, 63] on link "Boards" at bounding box center [277, 63] width 184 height 37
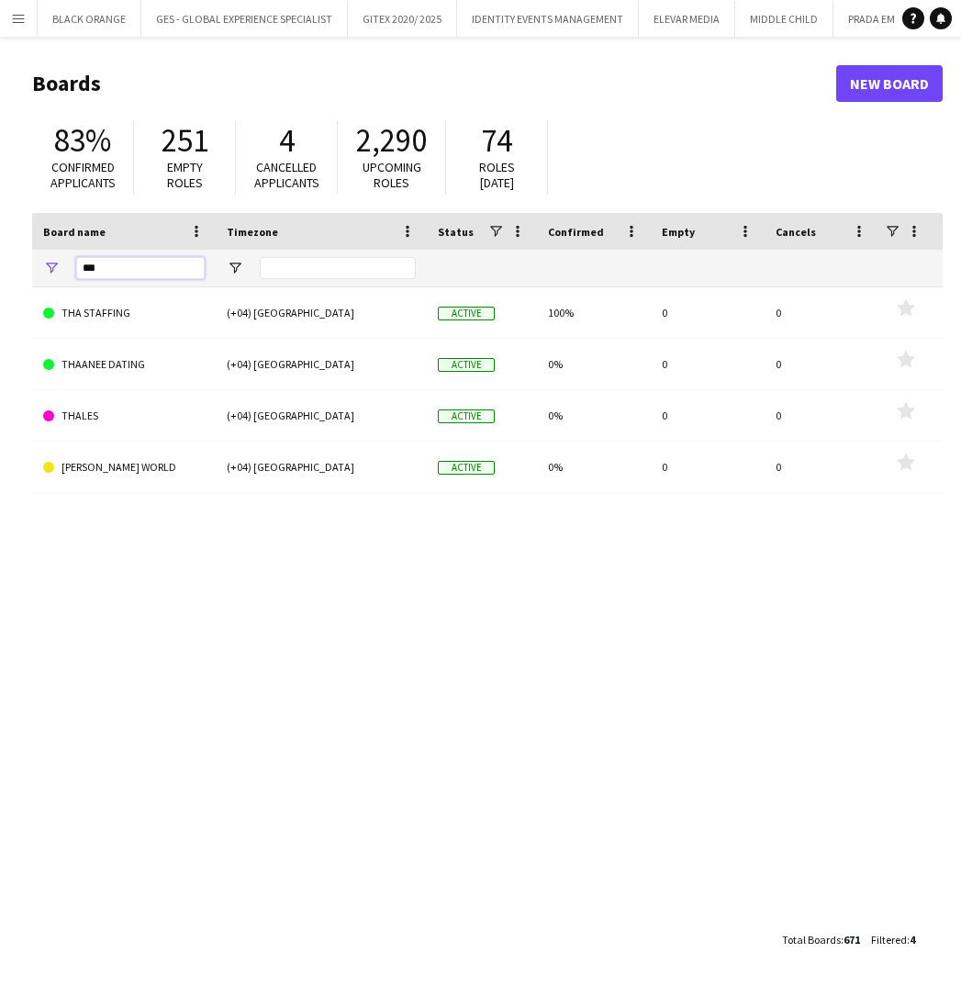
click at [100, 257] on input "***" at bounding box center [140, 268] width 128 height 22
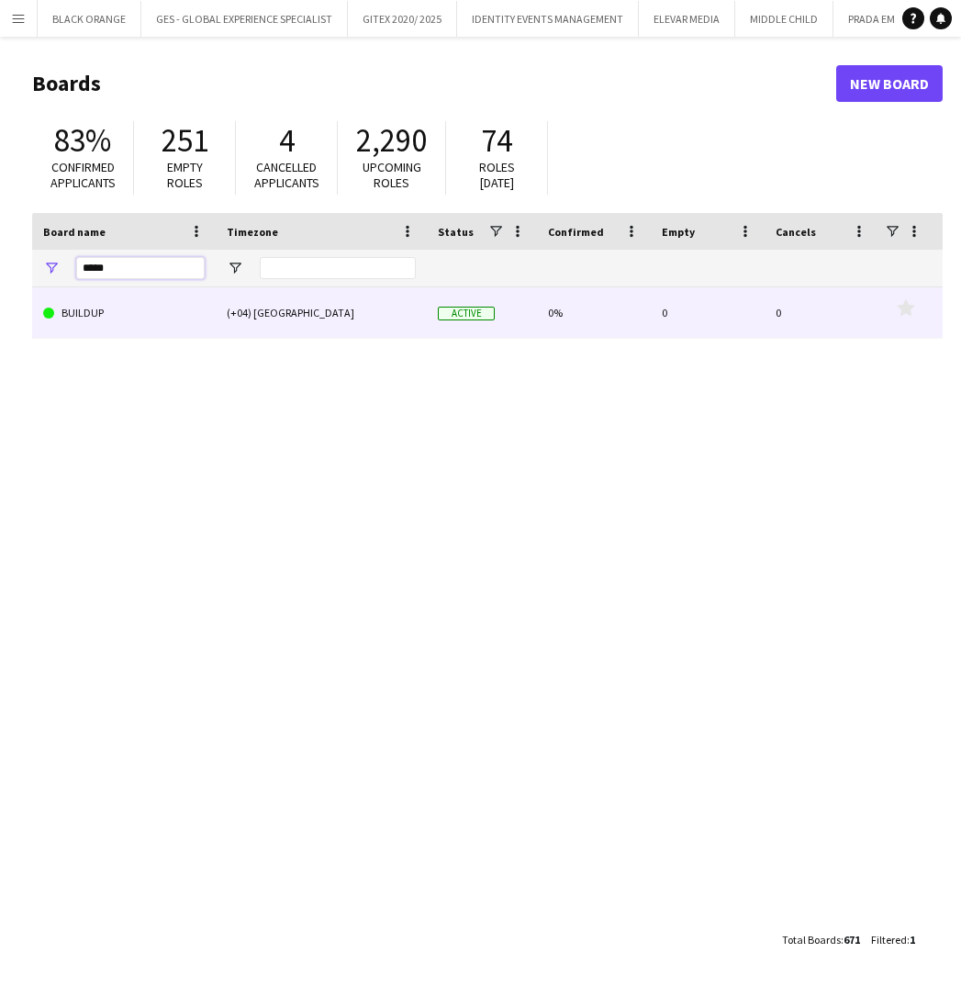
type input "*****"
click at [74, 318] on link "BUILDUP" at bounding box center [124, 312] width 162 height 51
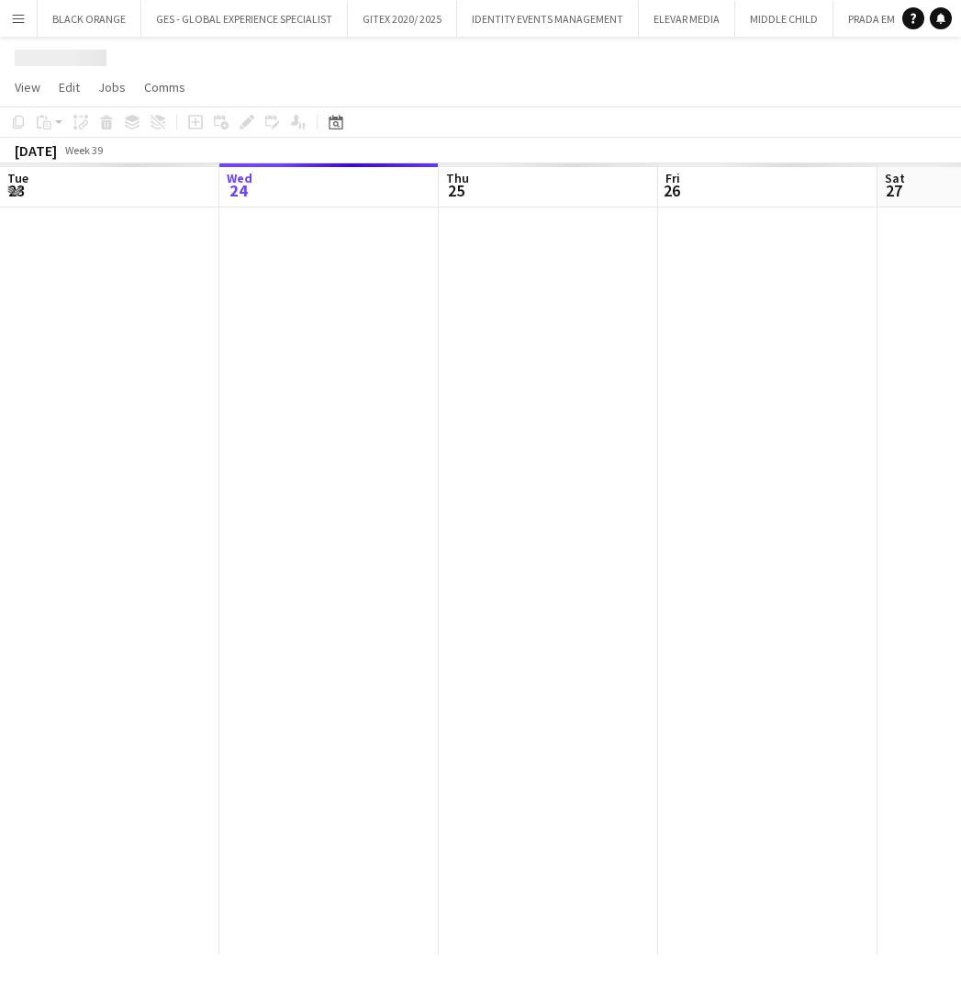
scroll to position [0, 376]
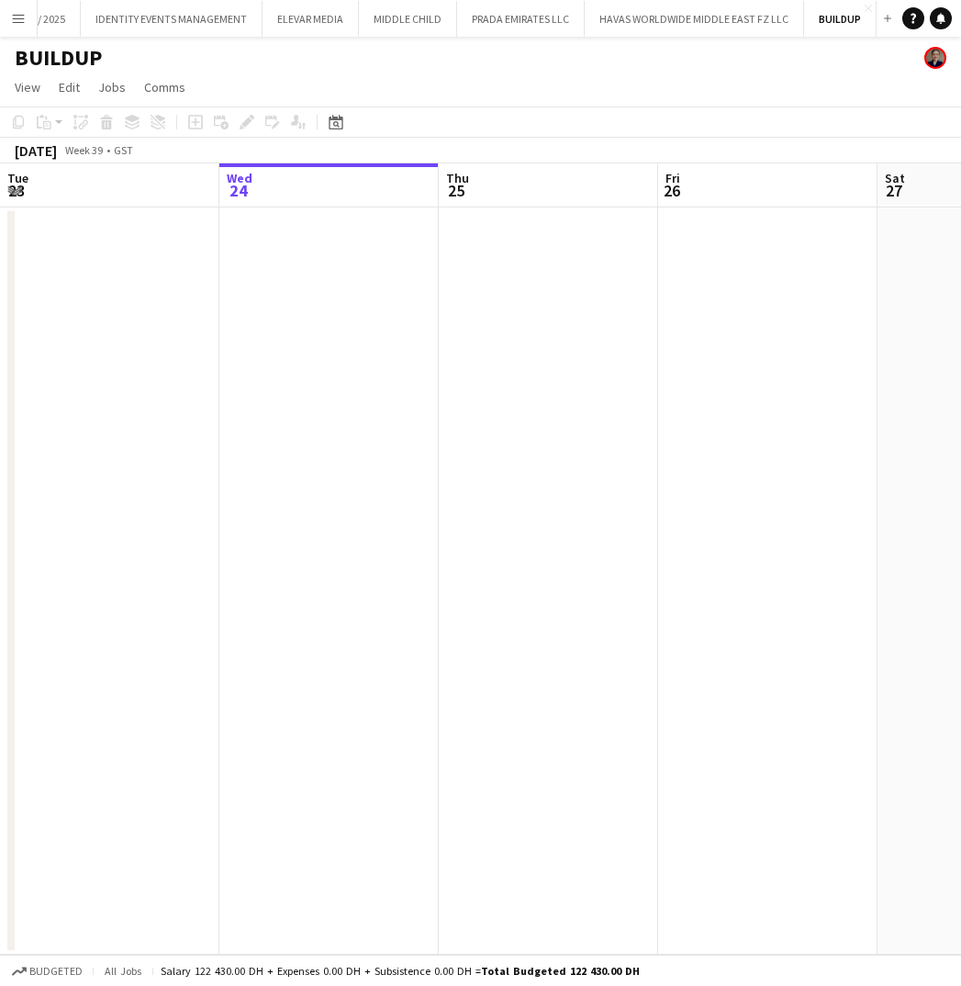
click at [87, 61] on h1 "BUILDUP" at bounding box center [58, 58] width 87 height 28
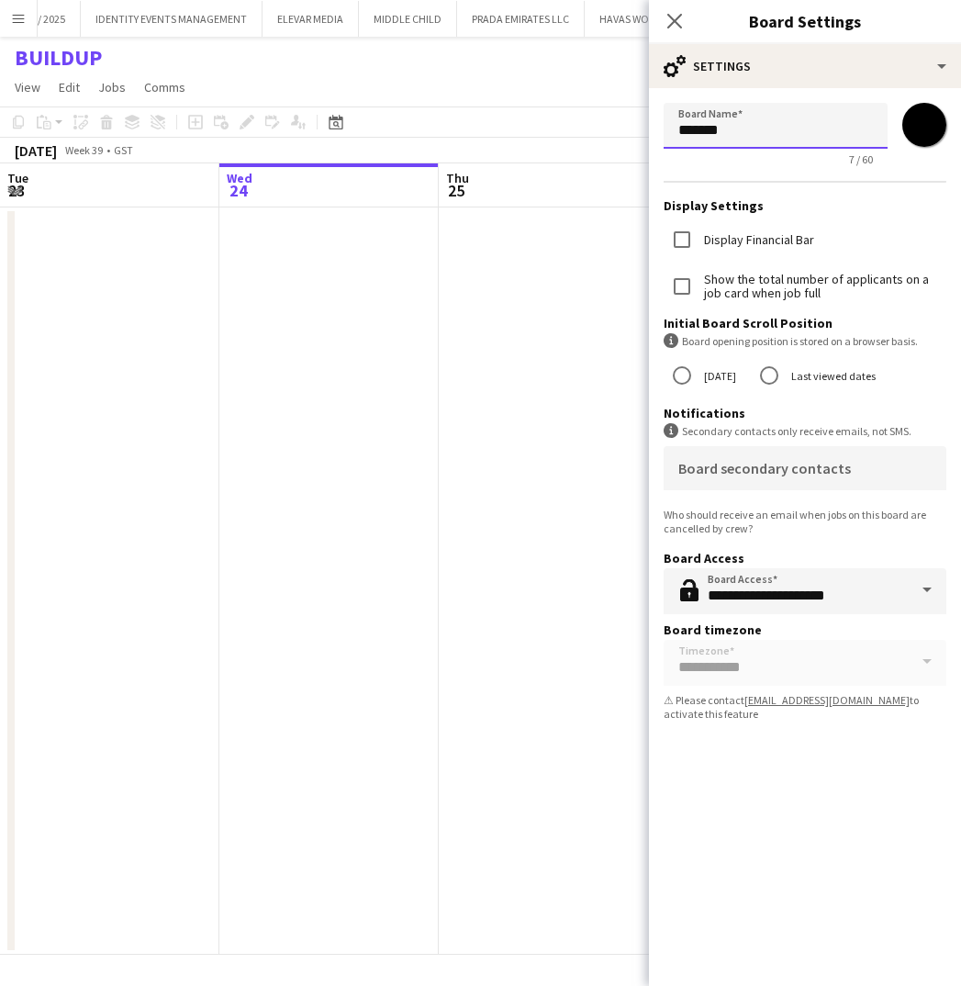
click at [718, 131] on input "*******" at bounding box center [776, 126] width 224 height 46
type input "********"
click at [584, 96] on app-page-menu "View Day view expanded Day view collapsed Month view Date picker Jump to today …" at bounding box center [480, 89] width 961 height 35
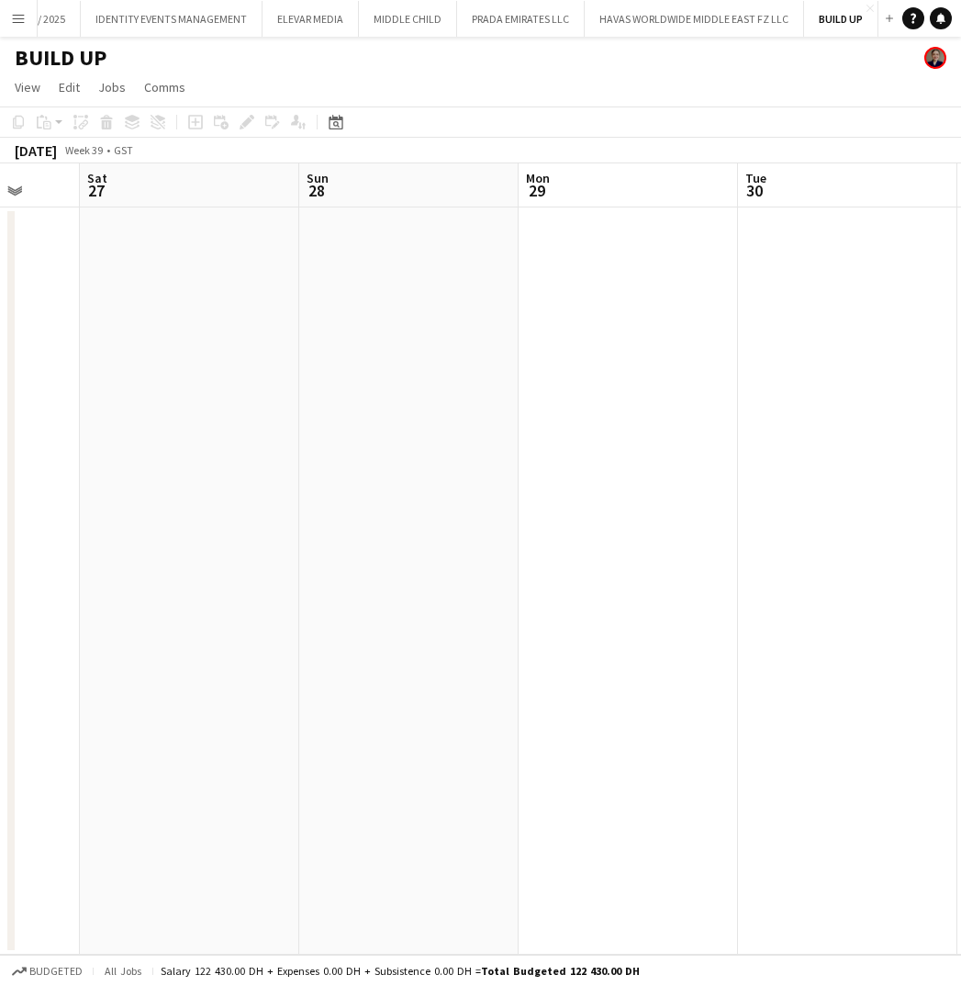
scroll to position [0, 799]
click at [650, 410] on app-date-cell at bounding box center [627, 580] width 219 height 747
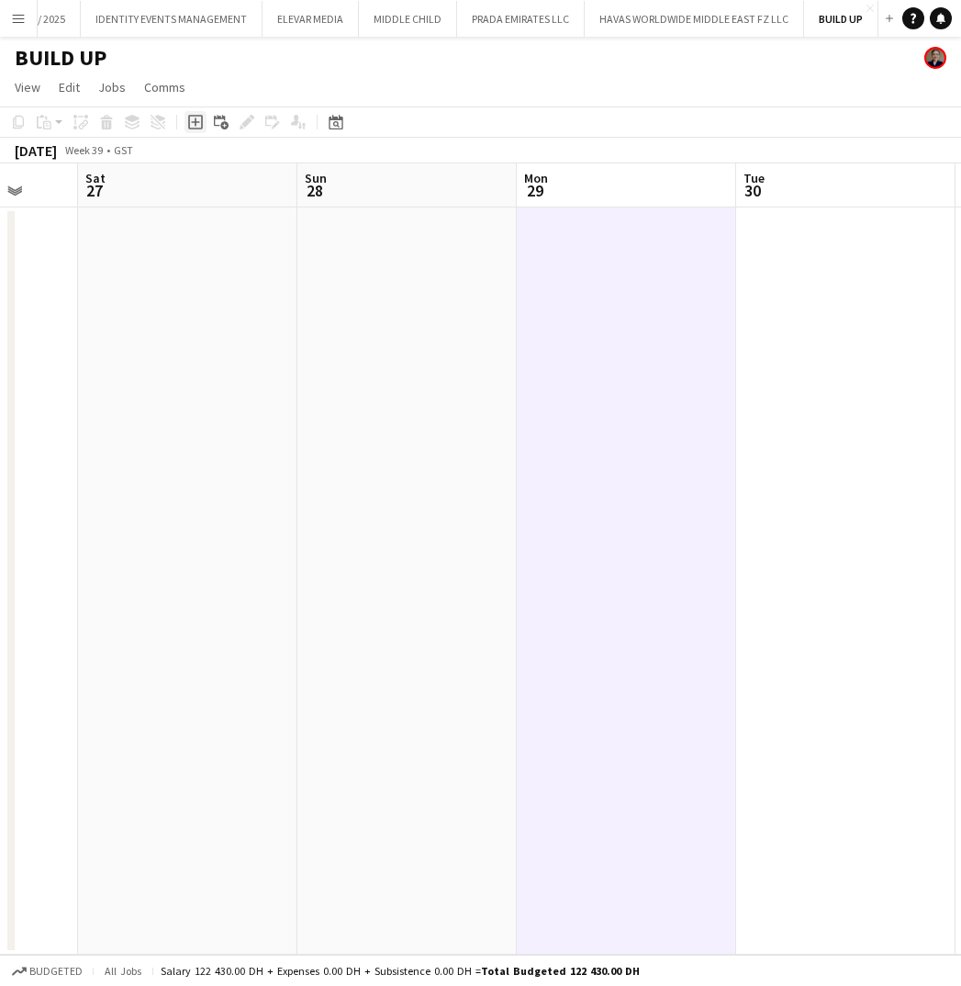
click at [194, 122] on icon at bounding box center [195, 122] width 8 height 8
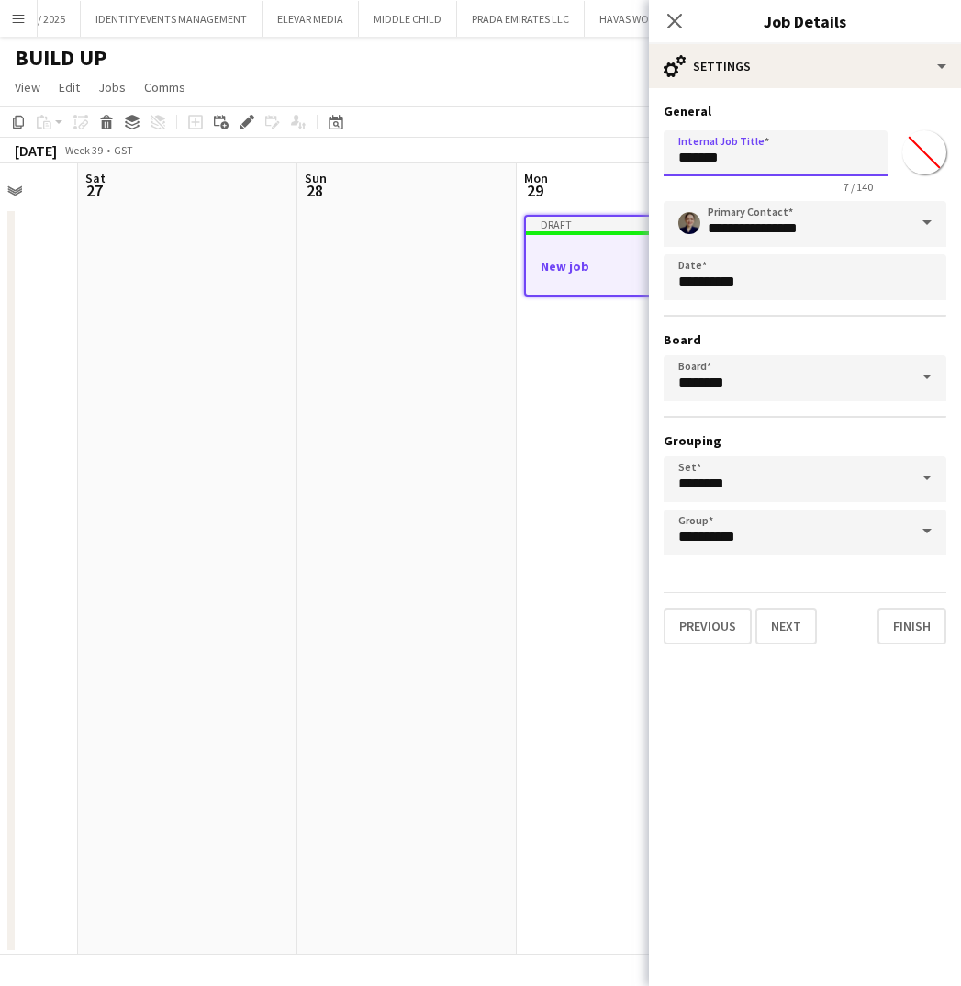
click at [743, 153] on input "*******" at bounding box center [776, 153] width 224 height 46
type input "*"
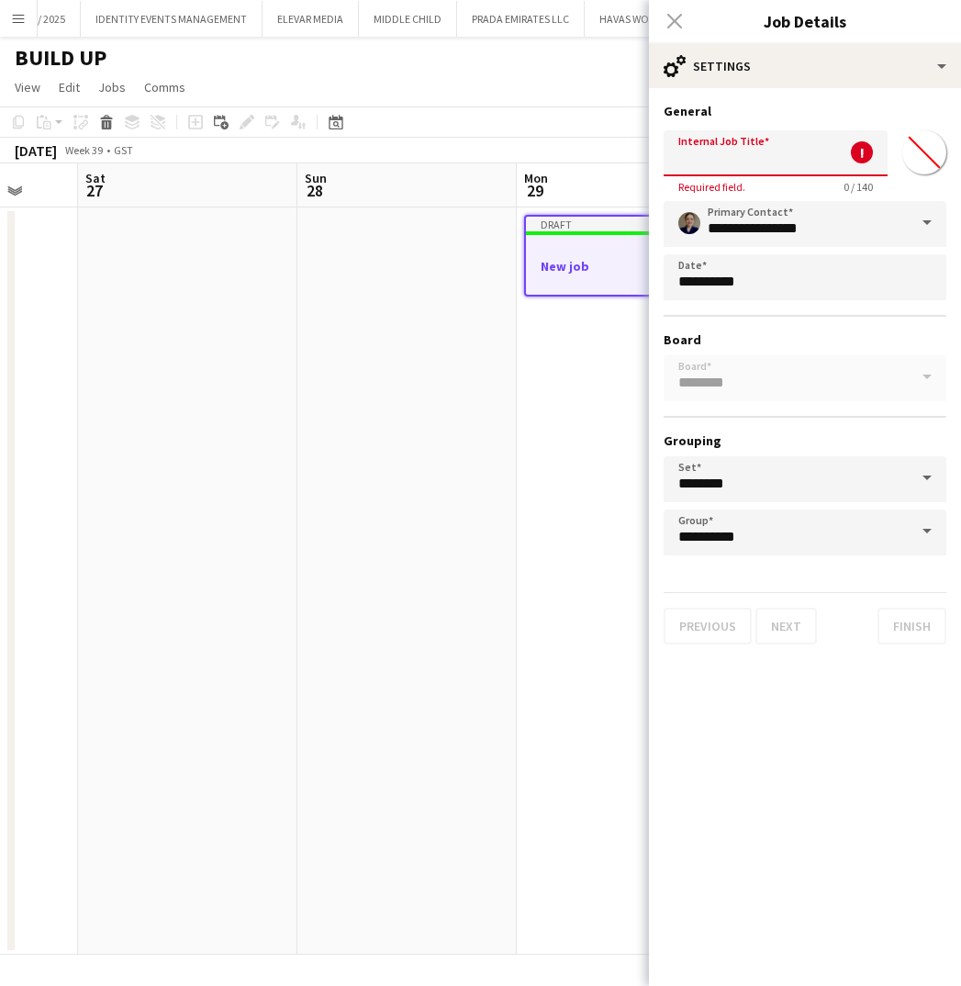
click at [725, 162] on input "Internal Job Title" at bounding box center [776, 153] width 224 height 46
paste input "**********"
type input "**********"
click at [926, 161] on input "*******" at bounding box center [924, 152] width 66 height 66
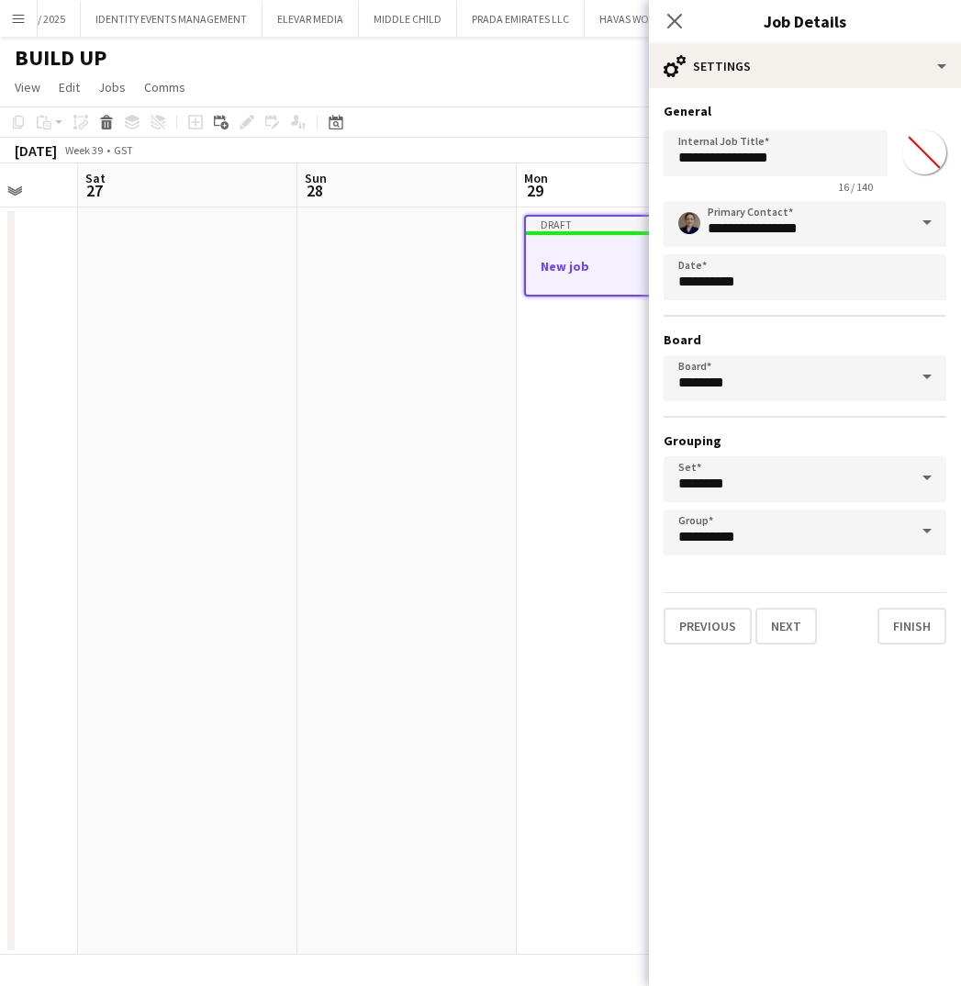
type input "*******"
click at [825, 162] on input "**********" at bounding box center [776, 153] width 224 height 46
click at [793, 162] on input "**********" at bounding box center [776, 153] width 224 height 46
click at [820, 160] on input "**********" at bounding box center [776, 153] width 224 height 46
type input "**********"
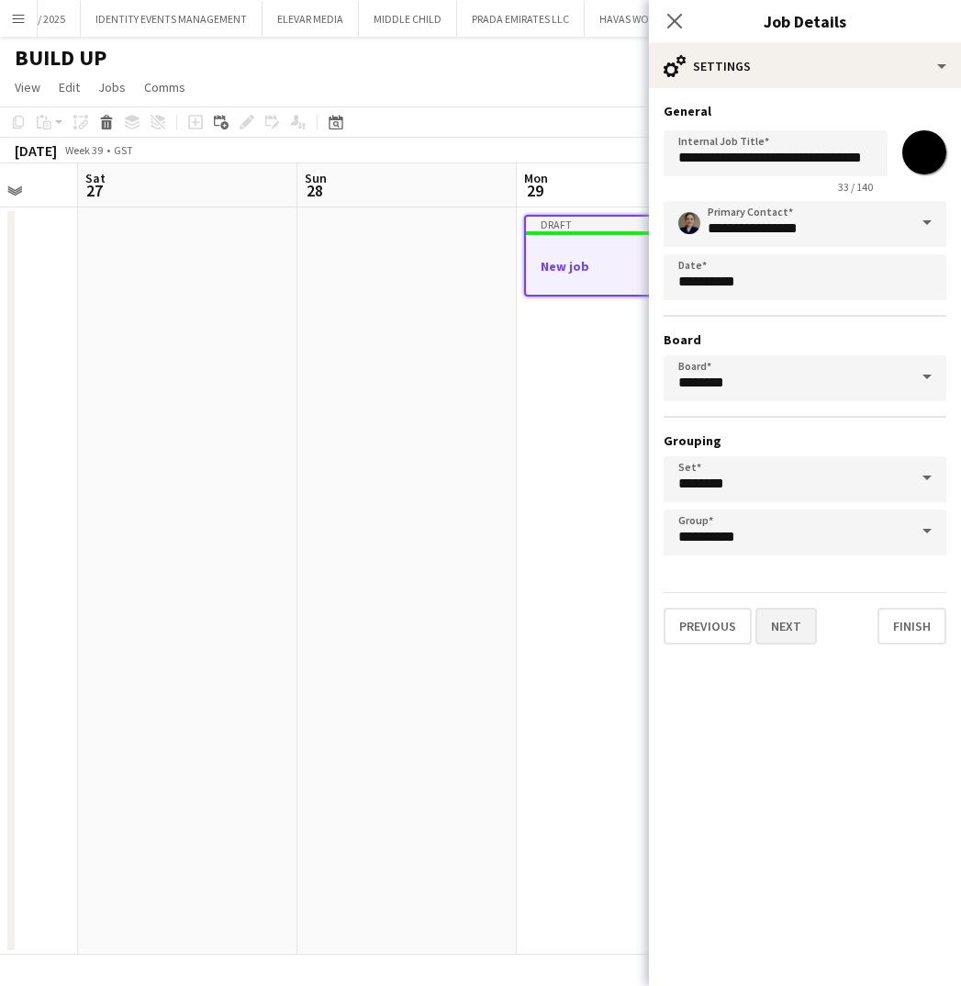
click at [781, 629] on button "Next" at bounding box center [785, 626] width 61 height 37
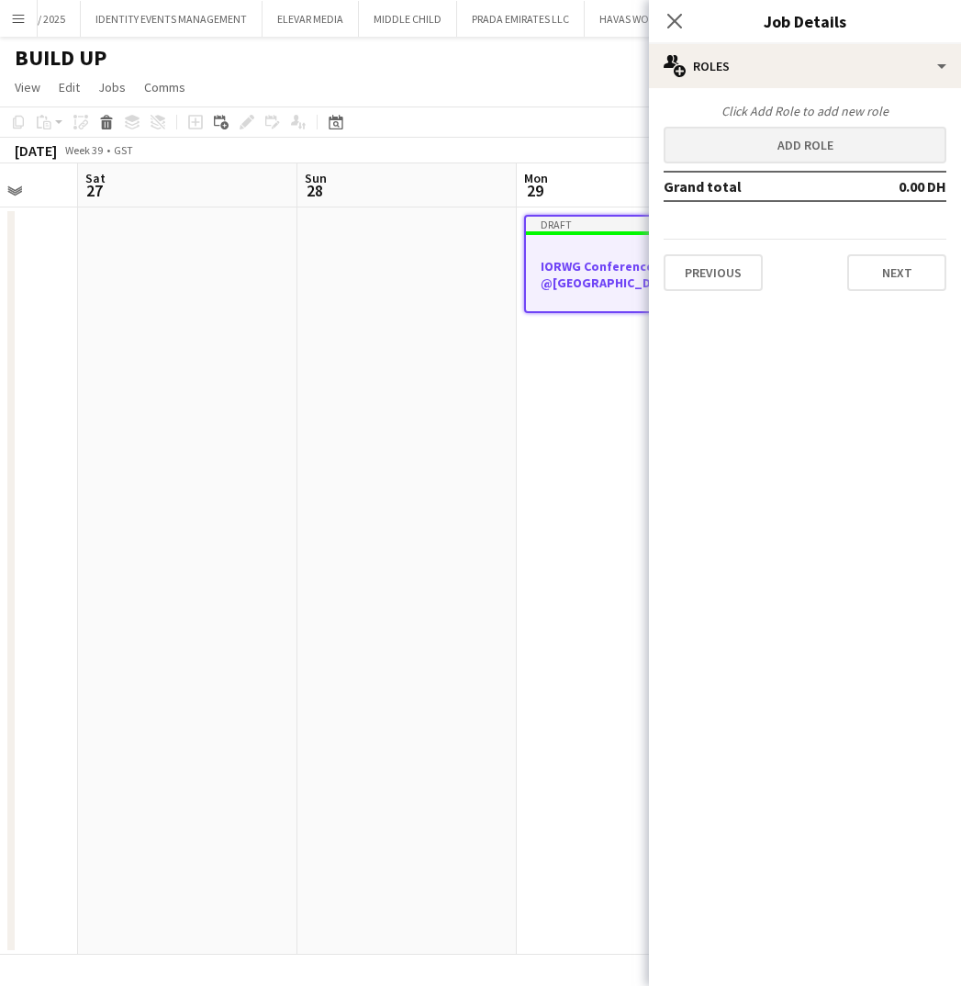
click at [767, 144] on button "Add role" at bounding box center [805, 145] width 283 height 37
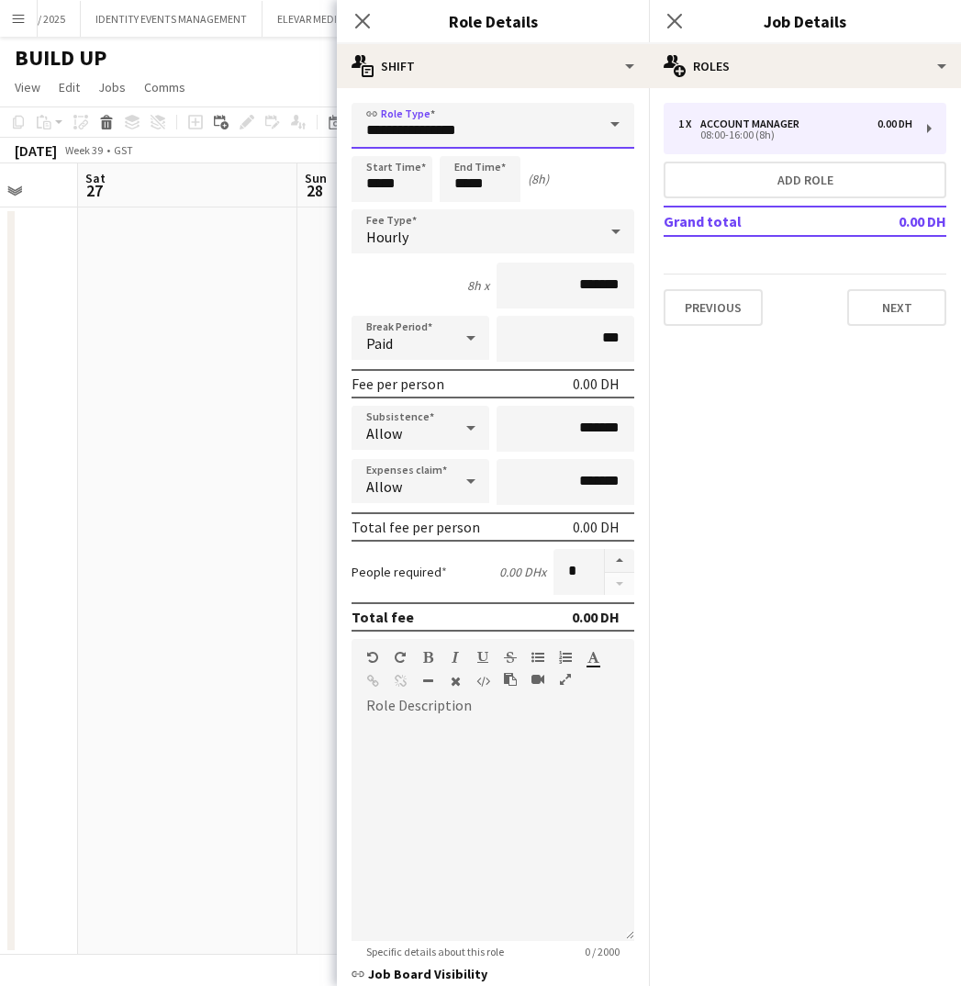
click at [503, 130] on input "**********" at bounding box center [493, 126] width 283 height 46
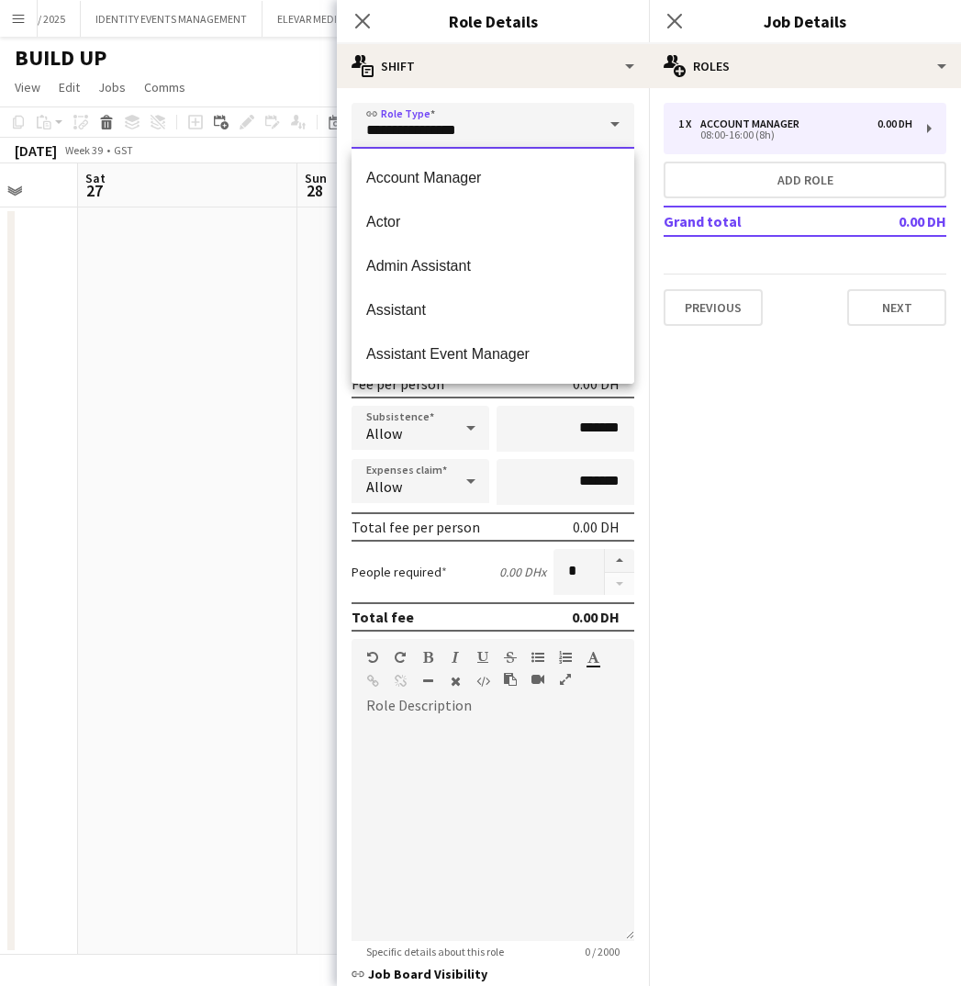
click at [503, 130] on input "**********" at bounding box center [493, 126] width 283 height 46
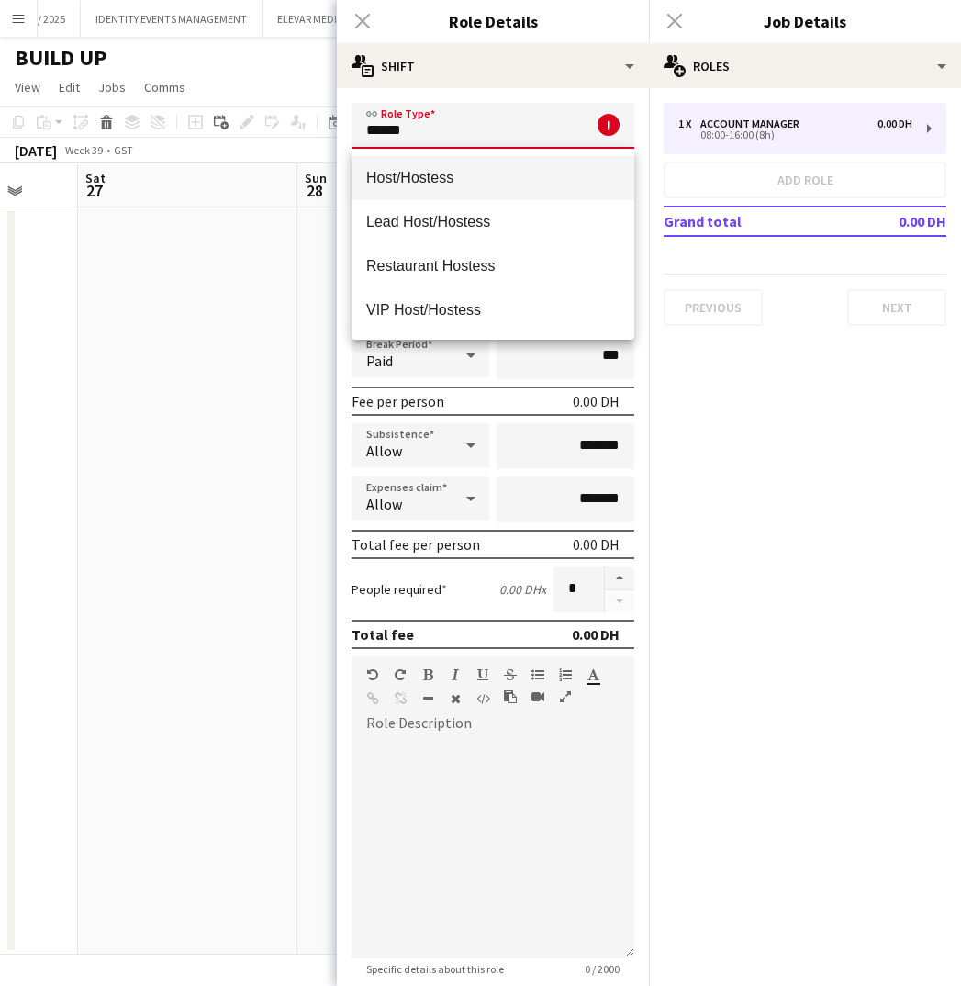
click at [434, 187] on mat-option "Host/Hostess" at bounding box center [493, 178] width 283 height 44
type input "**********"
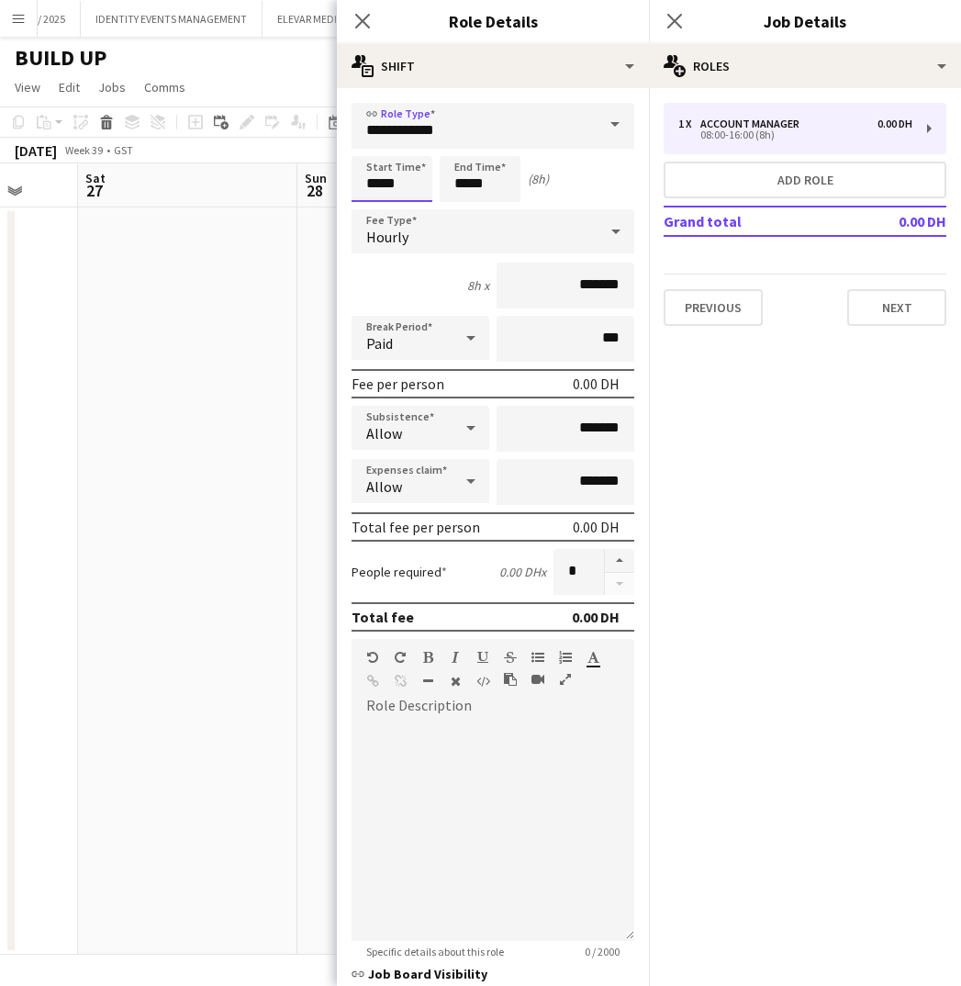
click at [400, 177] on input "*****" at bounding box center [392, 179] width 81 height 46
click at [399, 177] on input "*****" at bounding box center [392, 179] width 81 height 46
click at [424, 182] on input "*****" at bounding box center [392, 179] width 81 height 46
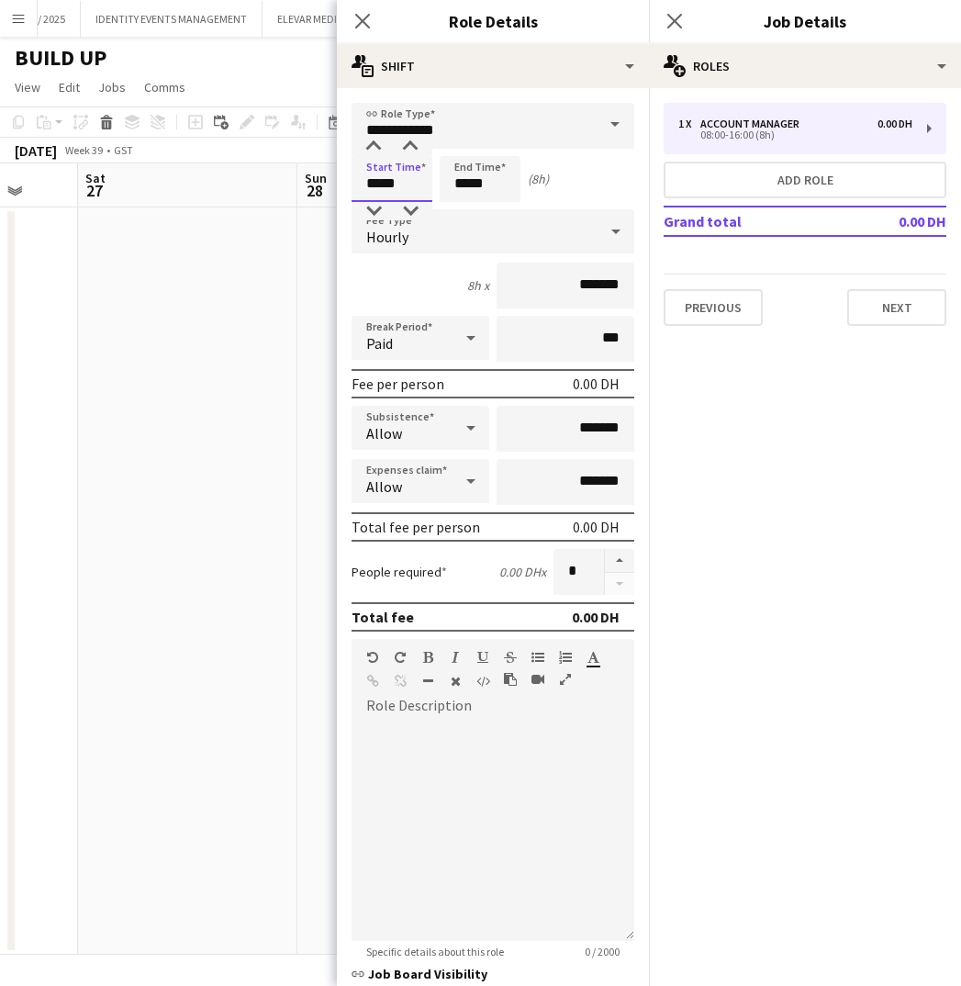
click at [424, 182] on input "*****" at bounding box center [392, 179] width 81 height 46
type input "*****"
click at [487, 176] on input "*****" at bounding box center [480, 179] width 81 height 46
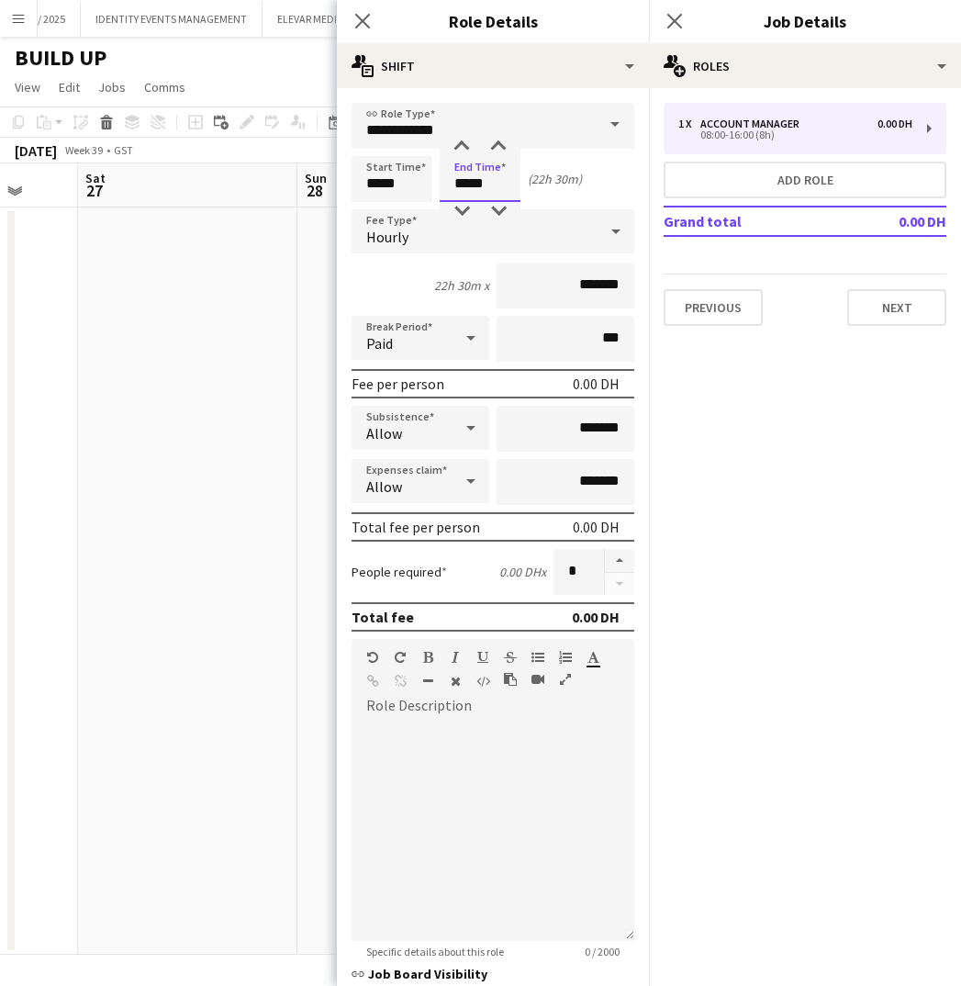
click at [487, 176] on input "*****" at bounding box center [480, 179] width 81 height 46
type input "*****"
drag, startPoint x: 598, startPoint y: 285, endPoint x: 541, endPoint y: 285, distance: 56.9
click at [541, 285] on input "*******" at bounding box center [566, 285] width 138 height 46
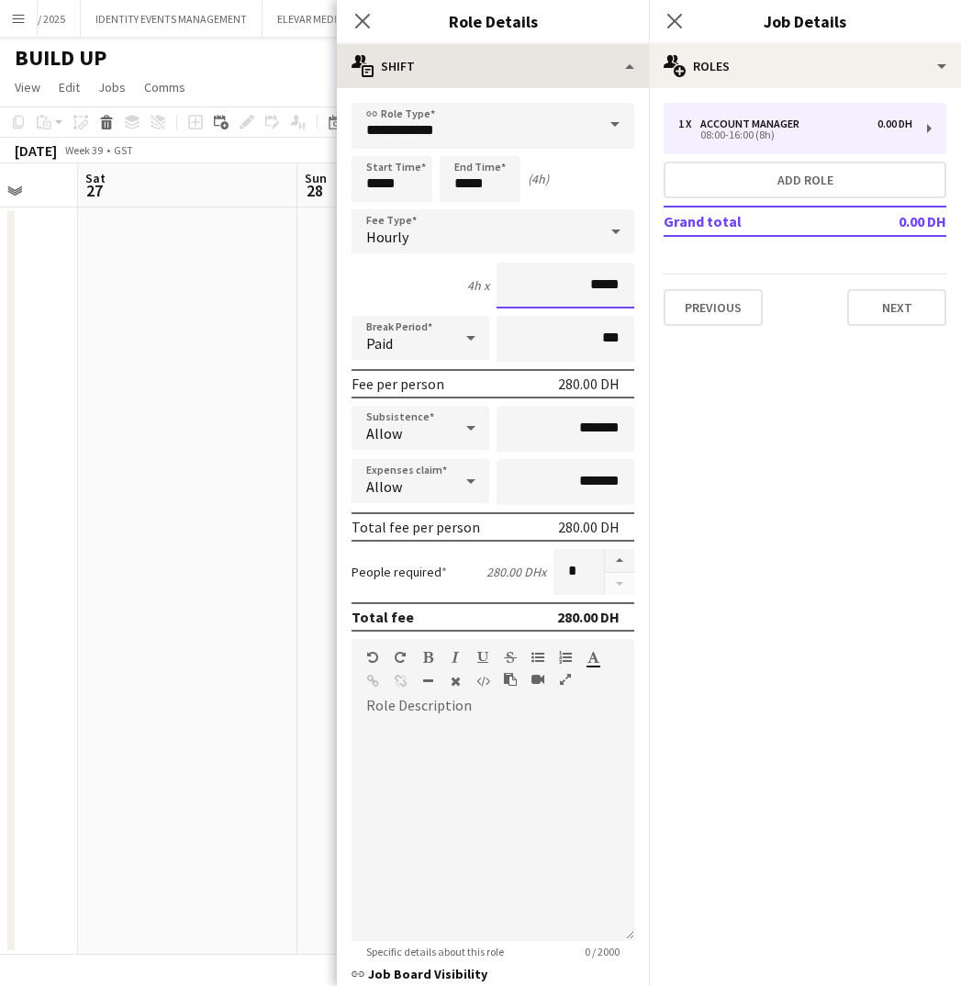
type input "*****"
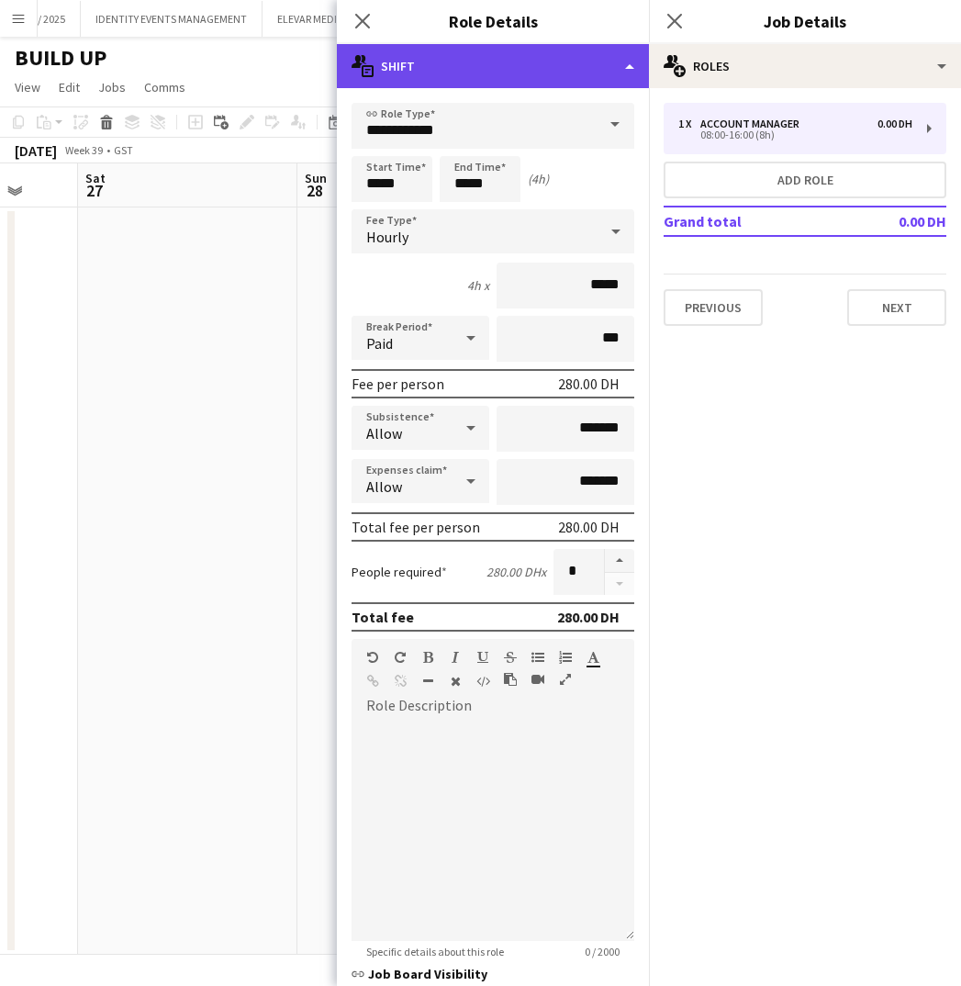
click at [589, 68] on div "multiple-actions-text Shift" at bounding box center [493, 66] width 312 height 44
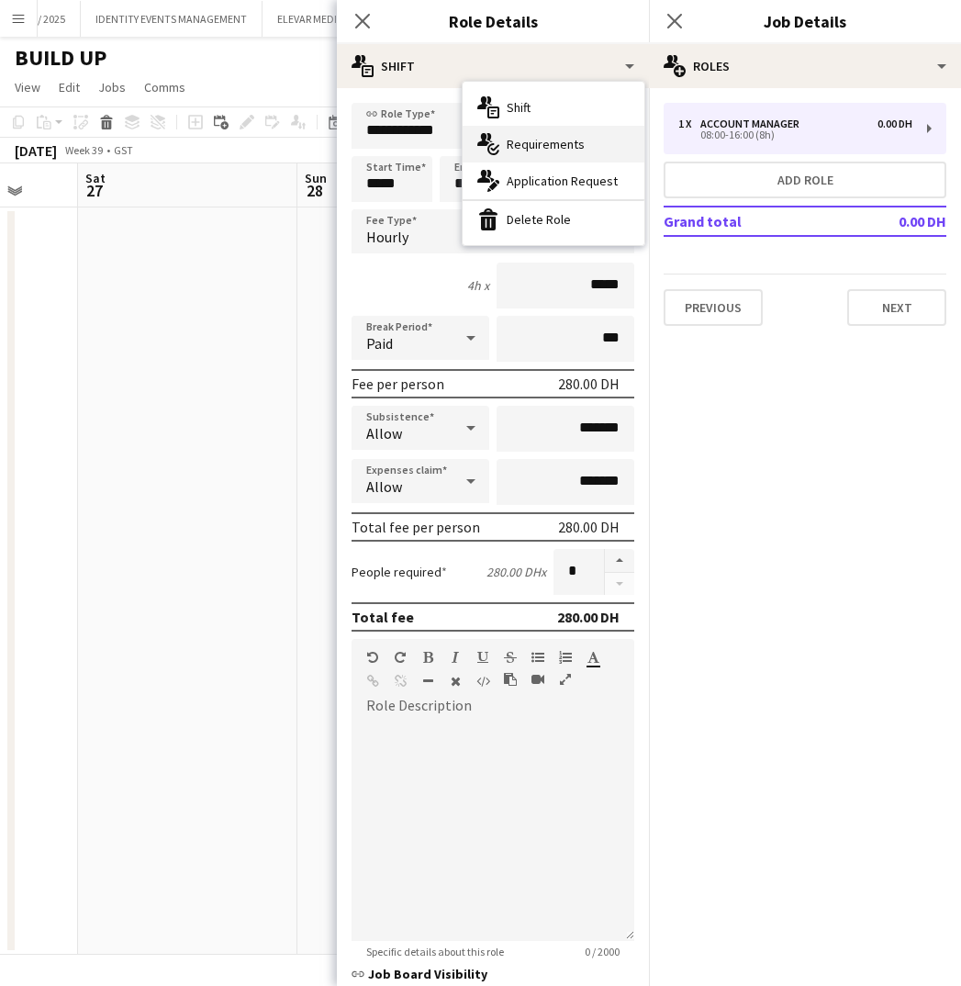
click at [546, 145] on span "Requirements" at bounding box center [546, 144] width 78 height 17
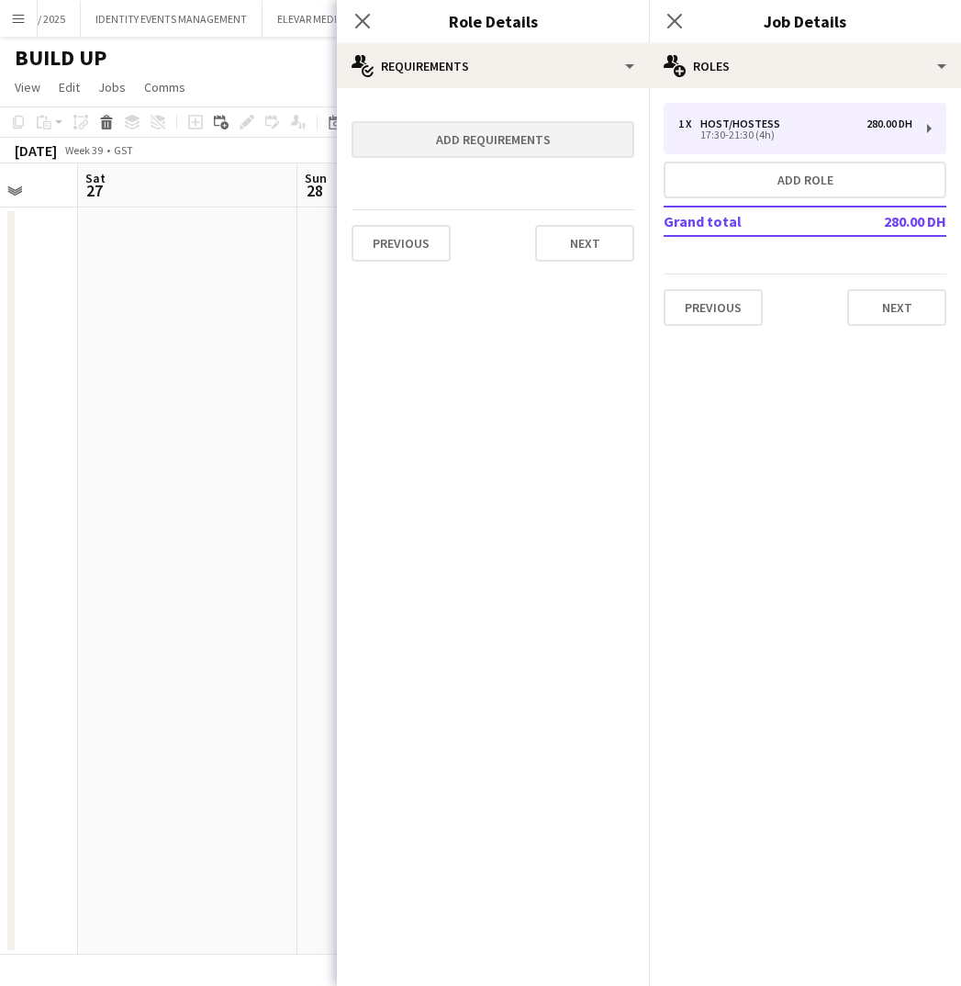
click at [462, 140] on button "Add requirements" at bounding box center [493, 139] width 283 height 37
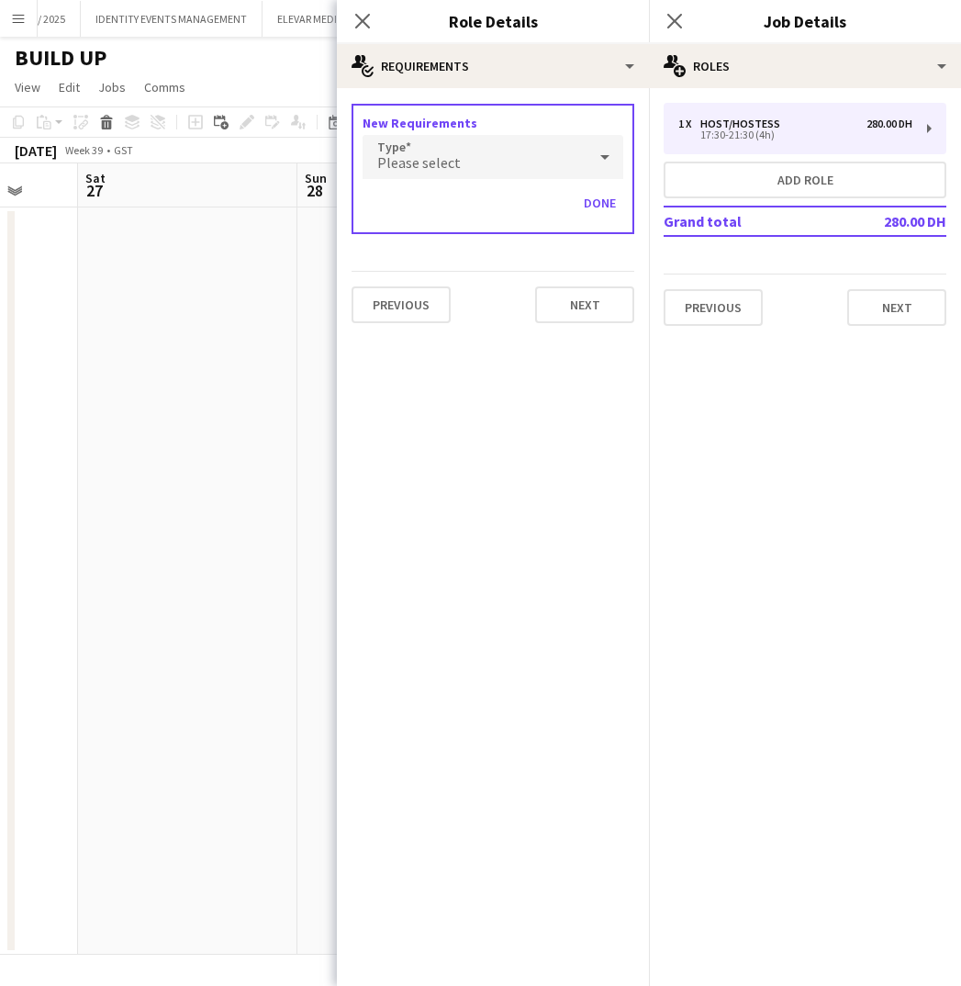
click at [384, 162] on span "Please select" at bounding box center [419, 162] width 84 height 18
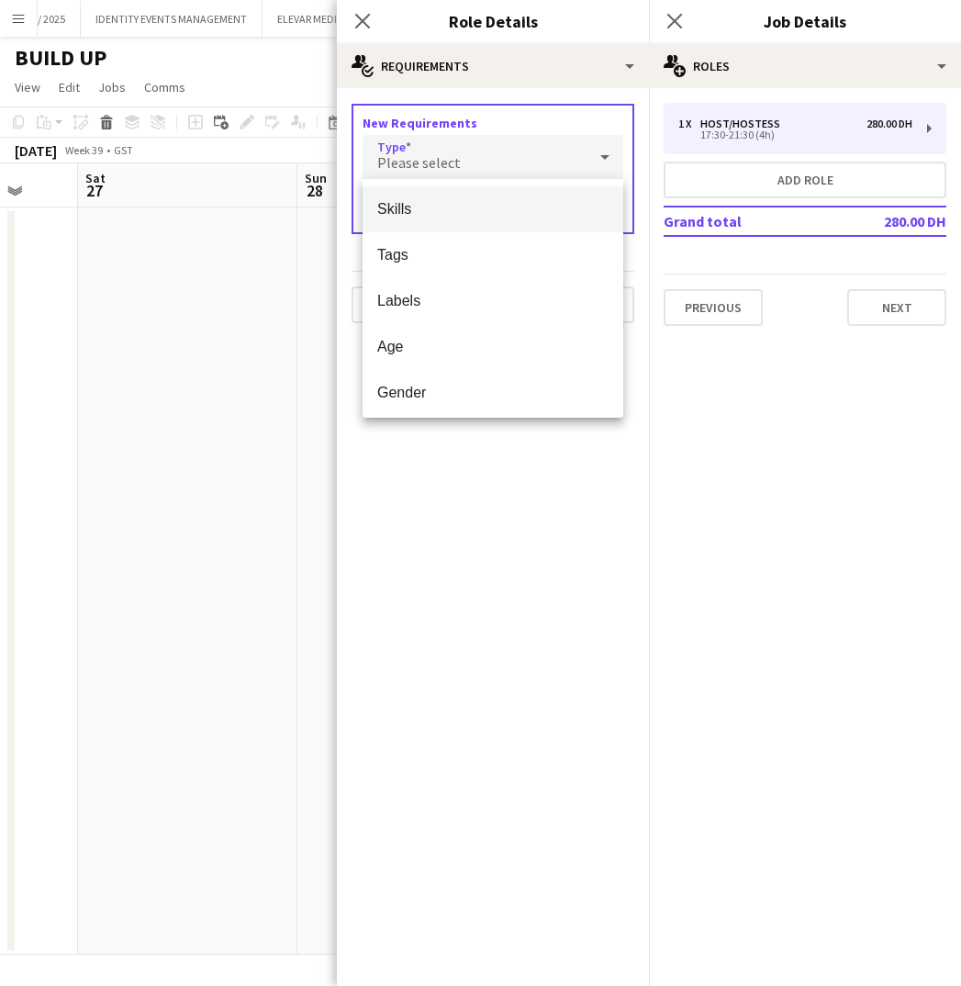
click at [452, 206] on span "Skills" at bounding box center [492, 208] width 231 height 17
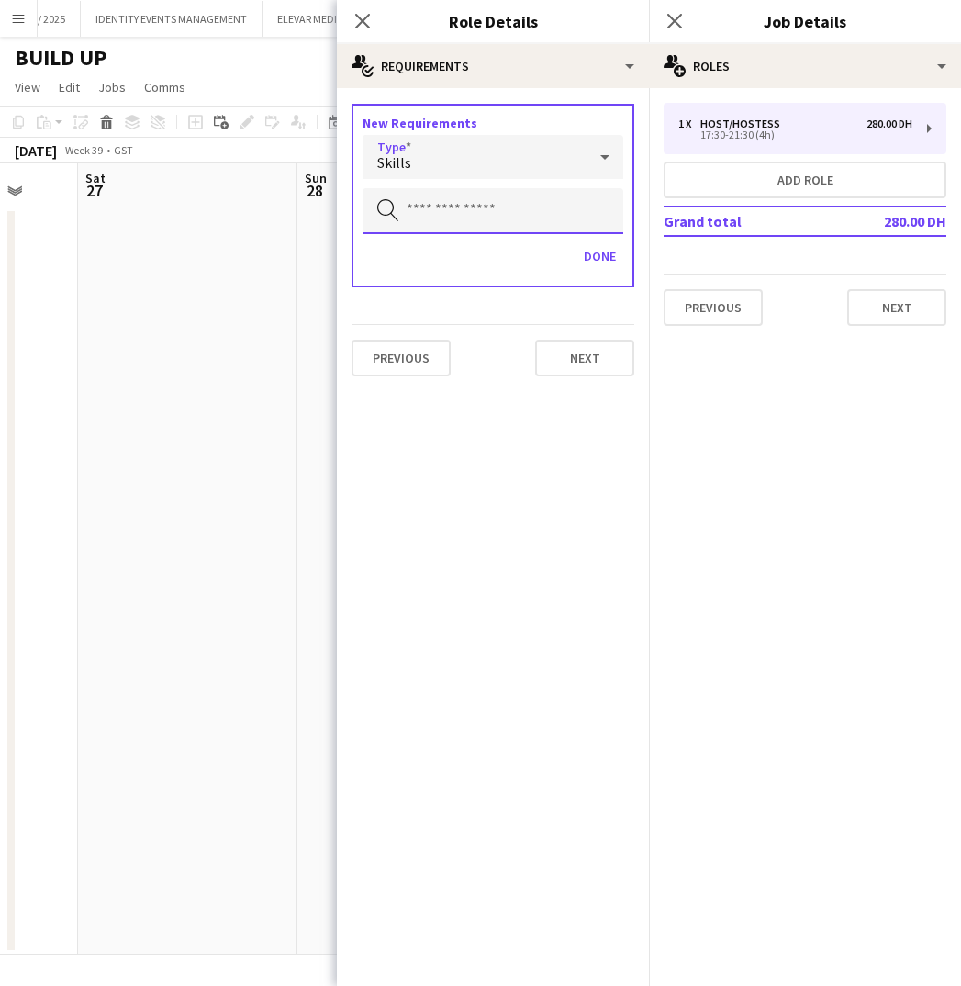
click at [445, 205] on input "text" at bounding box center [493, 211] width 261 height 46
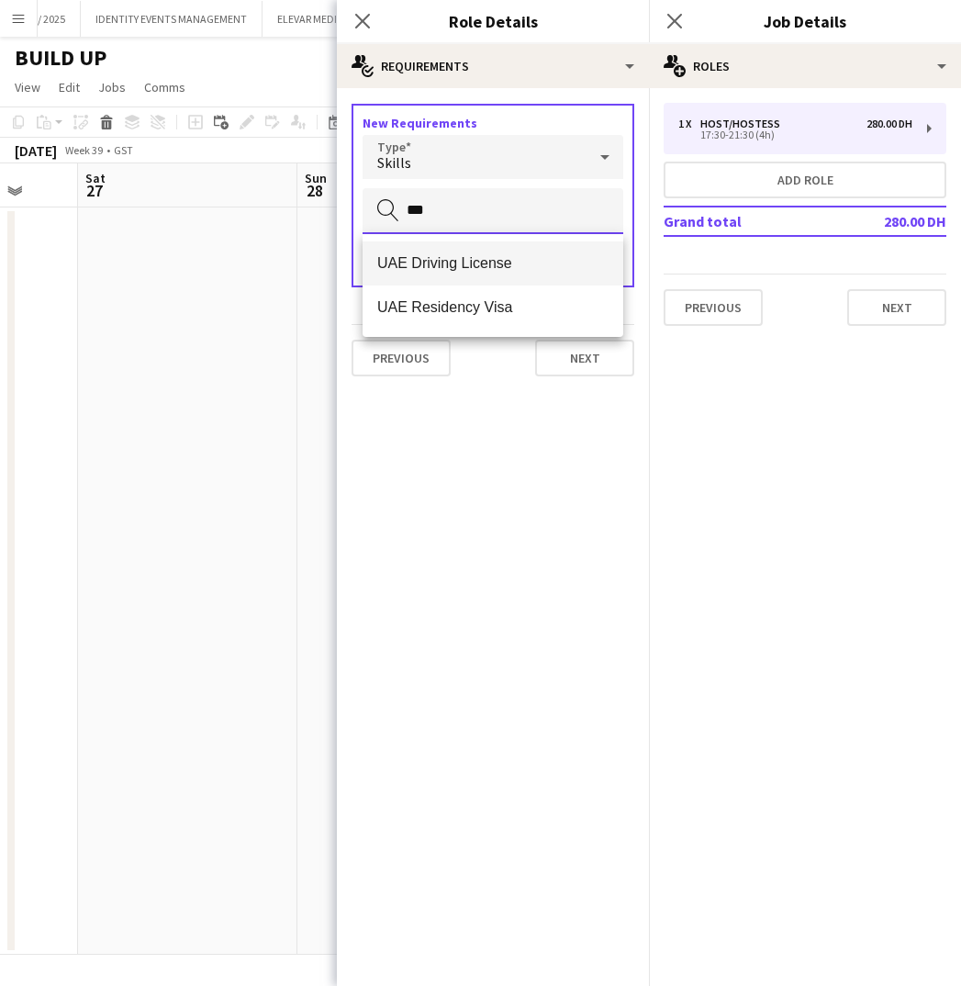
type input "***"
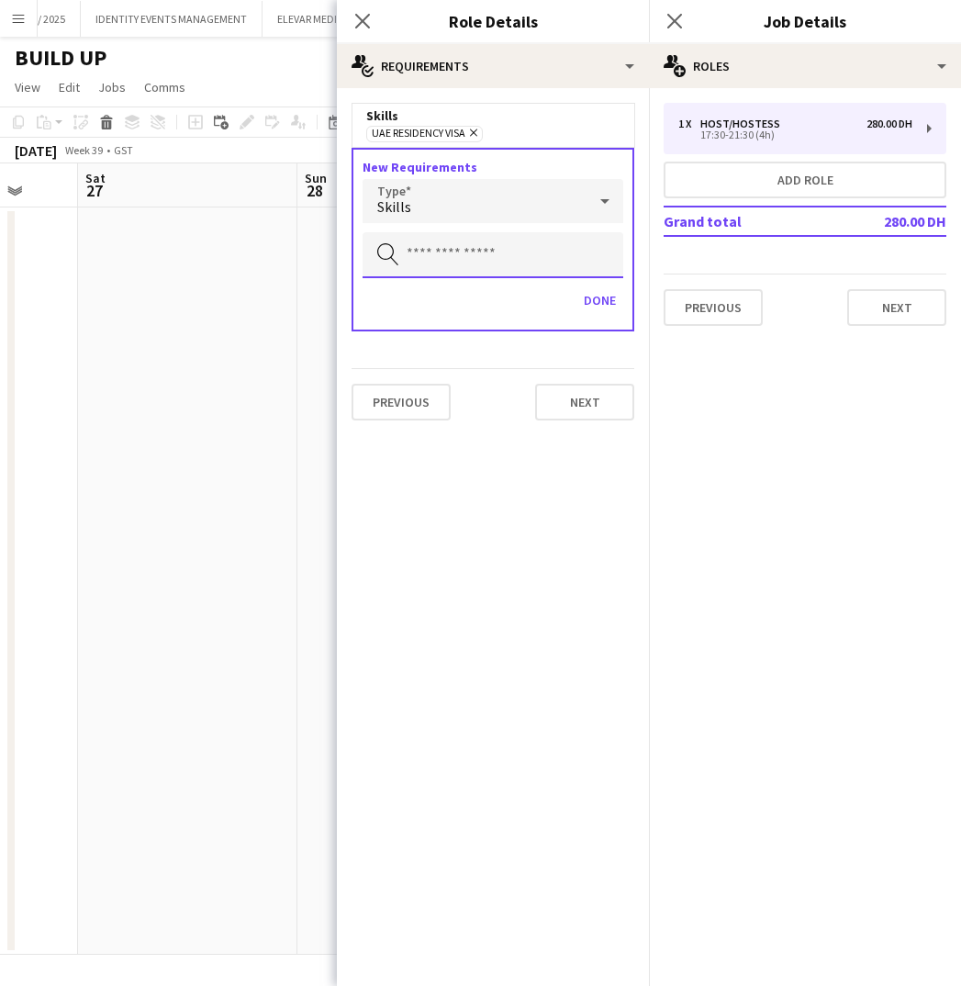
click at [509, 243] on input "text" at bounding box center [493, 255] width 261 height 46
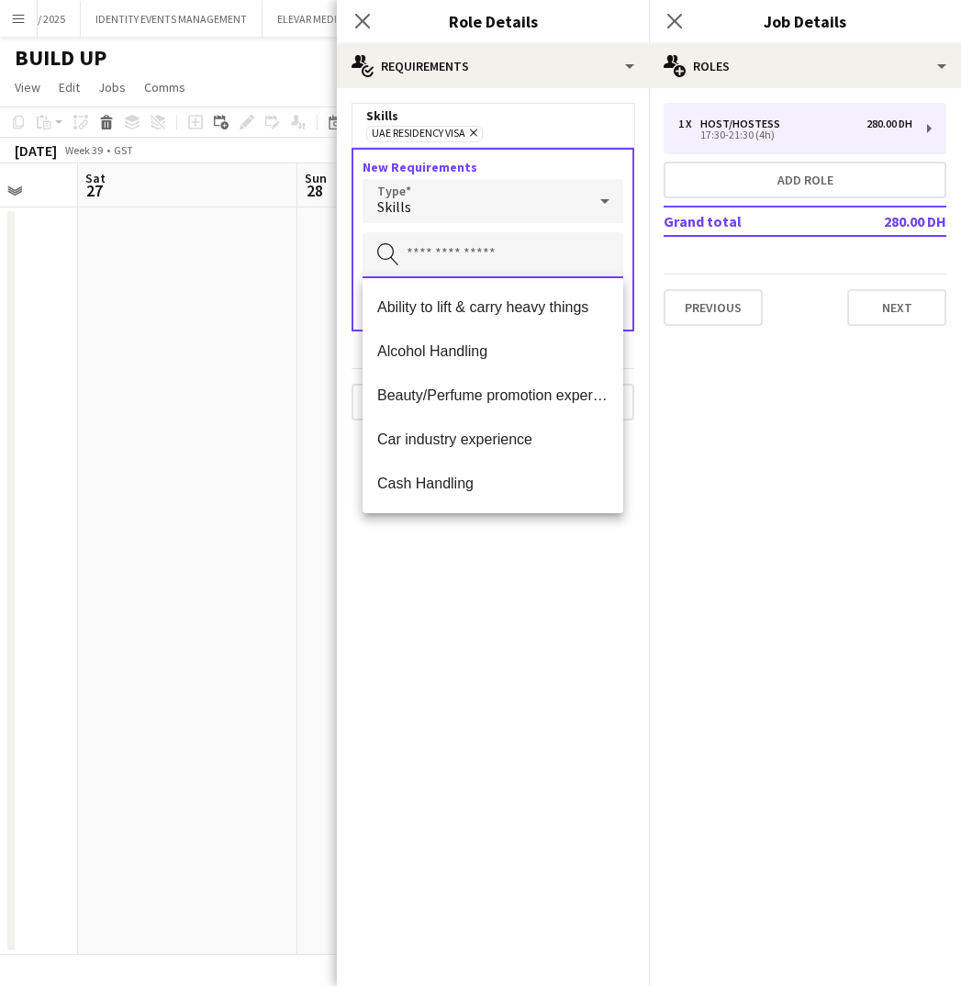
scroll to position [0, 0]
click at [429, 248] on input "text" at bounding box center [493, 255] width 261 height 46
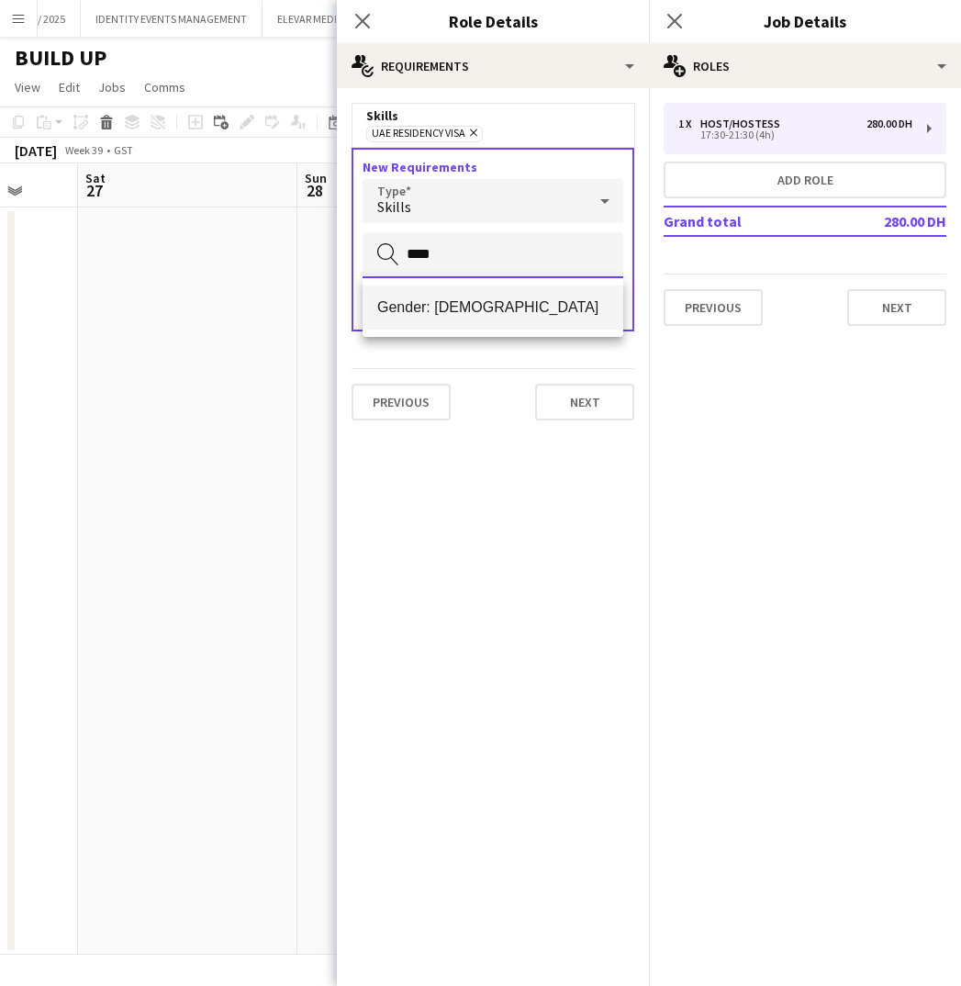
type input "****"
click at [446, 302] on span "Gender: Female" at bounding box center [492, 306] width 231 height 17
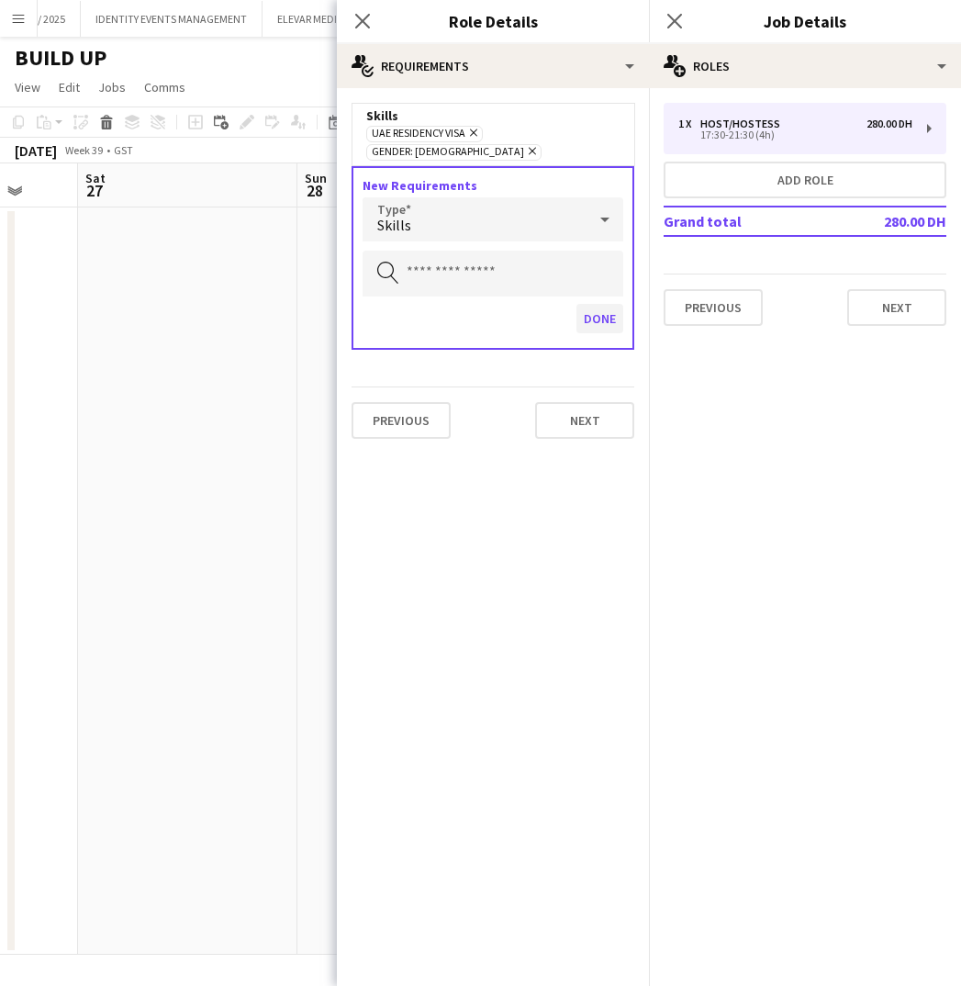
click at [598, 304] on button "Done" at bounding box center [599, 318] width 47 height 29
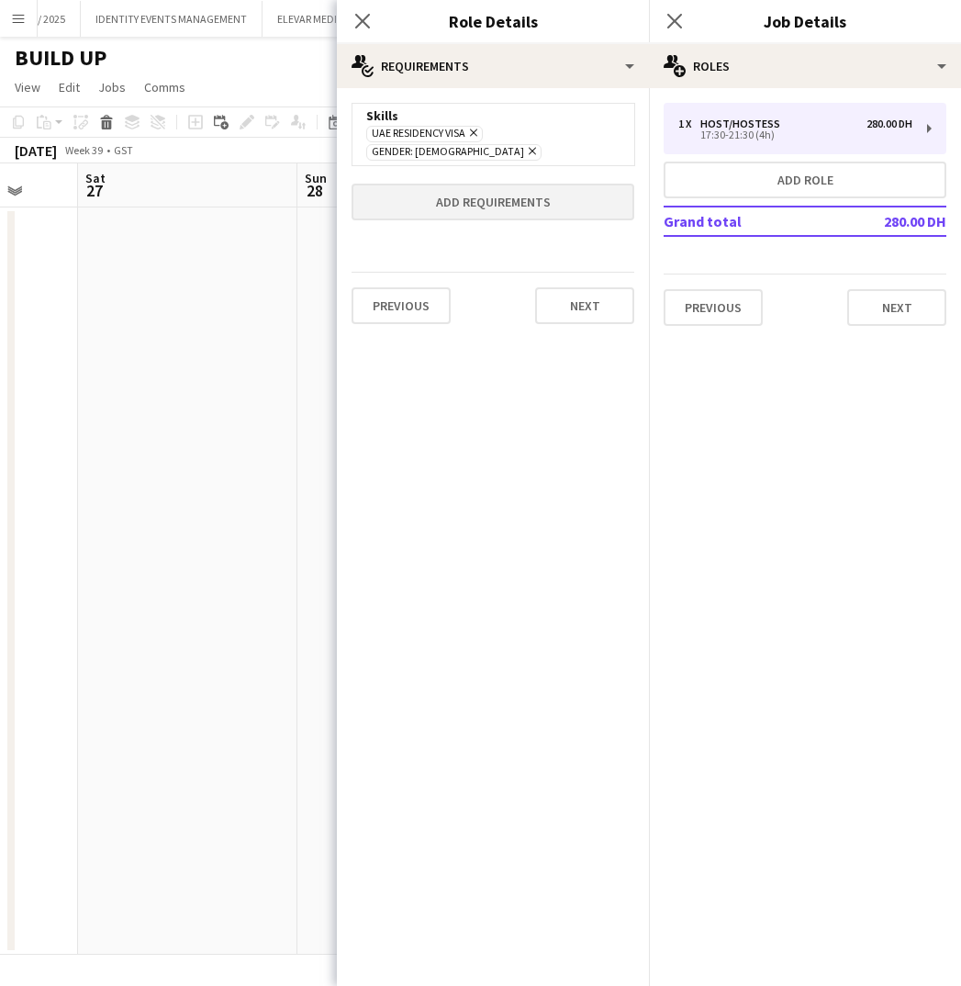
click at [456, 190] on button "Add requirements" at bounding box center [493, 202] width 283 height 37
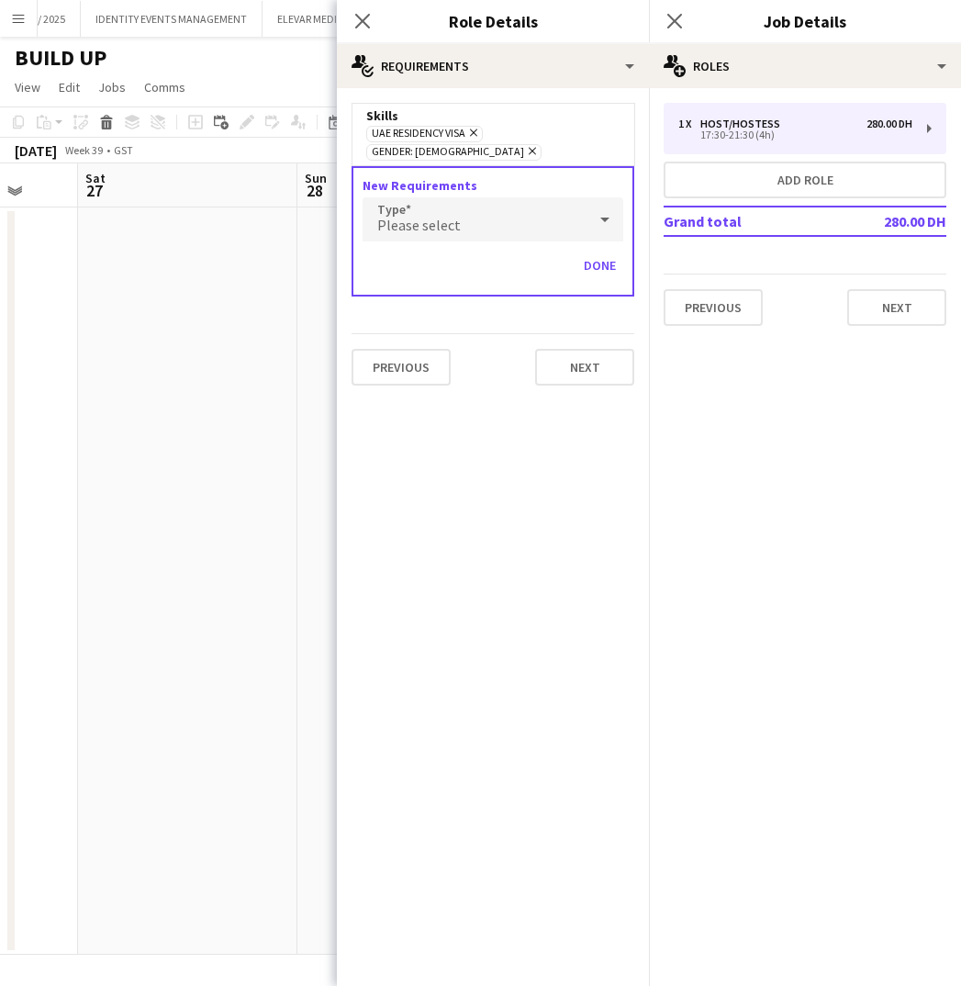
click at [421, 216] on span "Please select" at bounding box center [419, 225] width 84 height 18
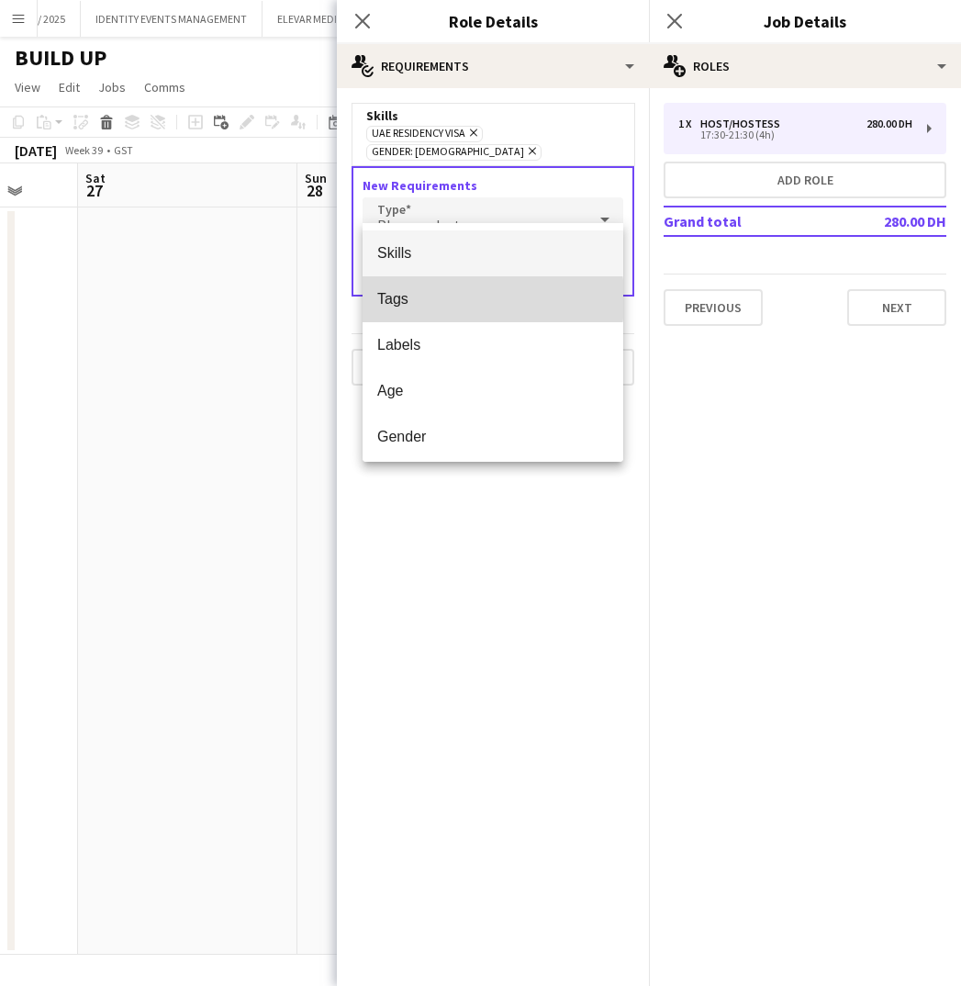
click at [423, 299] on span "Tags" at bounding box center [492, 298] width 231 height 17
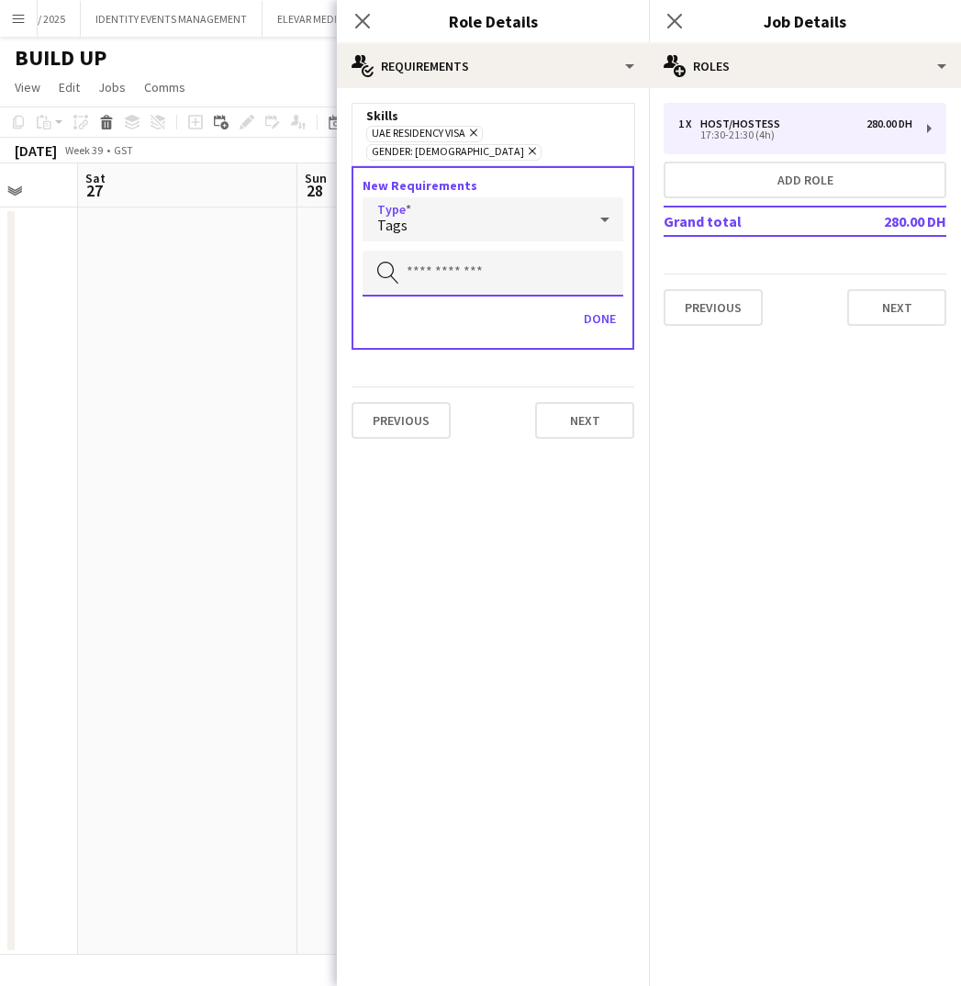
click at [452, 258] on input "text" at bounding box center [493, 274] width 261 height 46
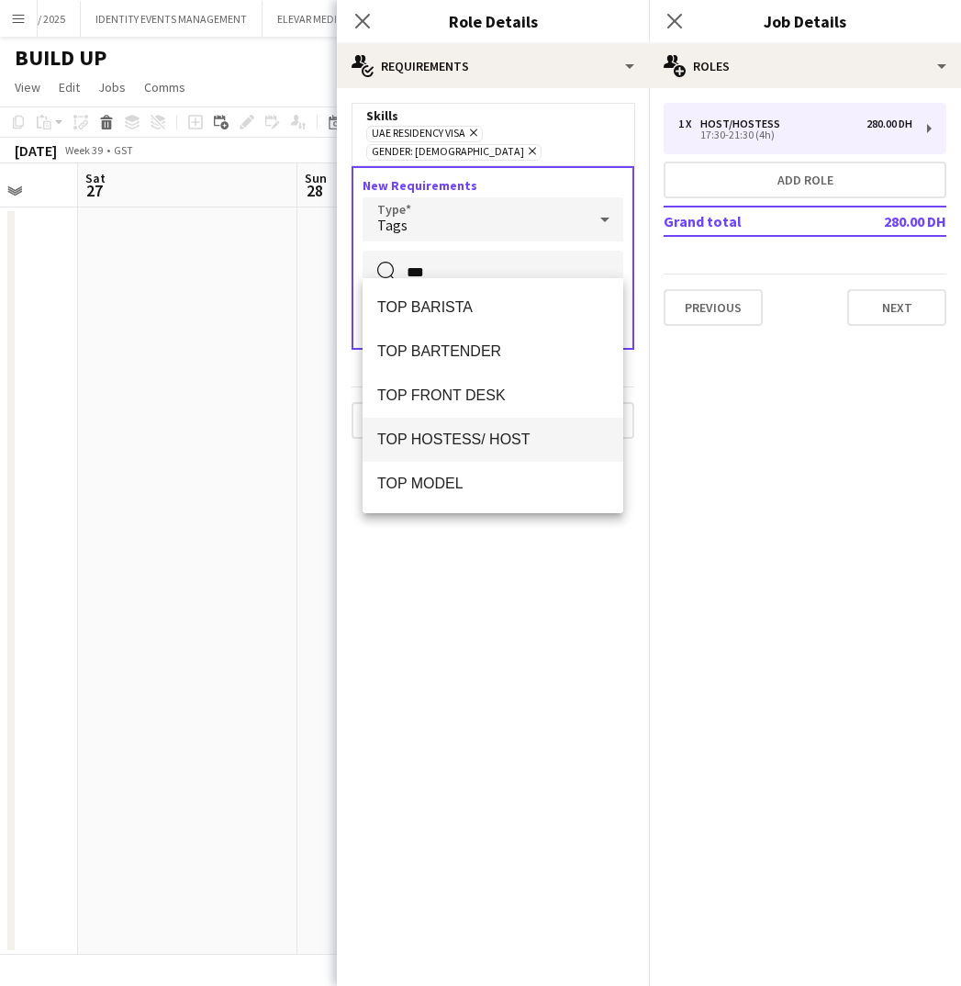
type input "***"
click at [464, 451] on mat-option "TOP HOSTESS/ HOST" at bounding box center [493, 440] width 261 height 44
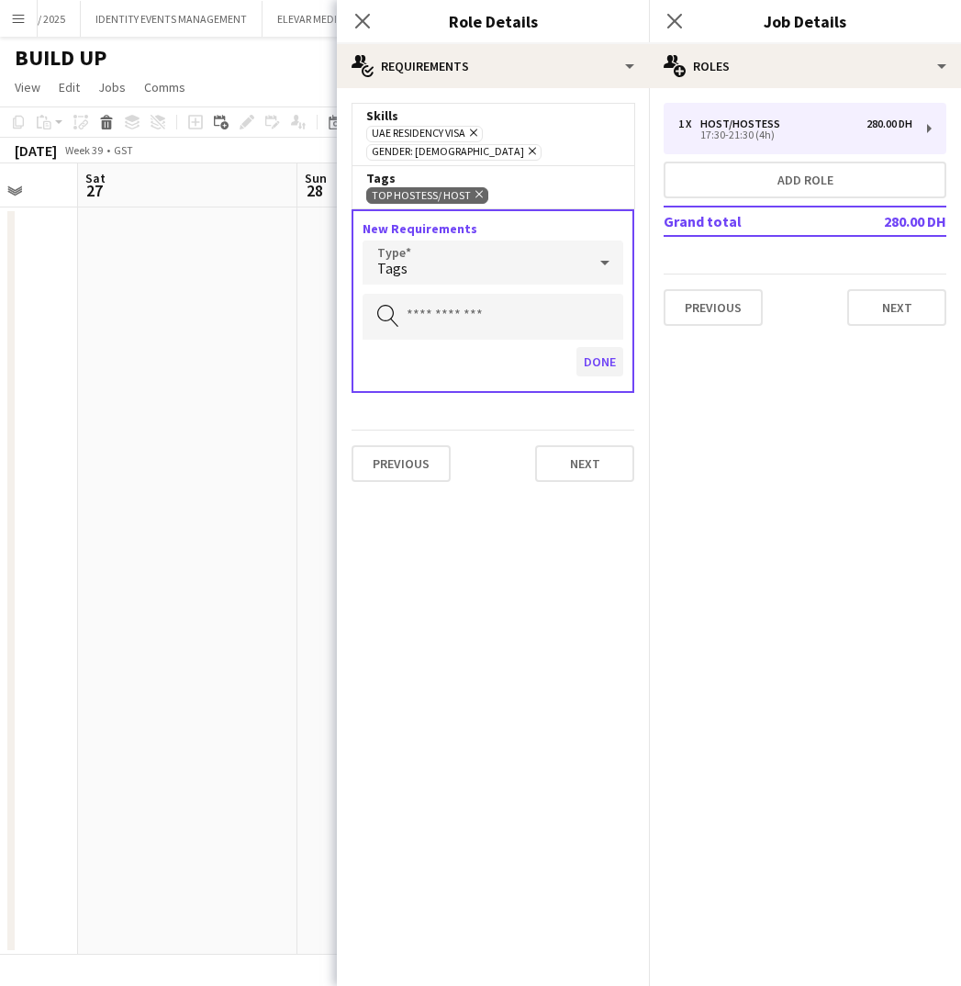
click at [586, 347] on button "Done" at bounding box center [599, 361] width 47 height 29
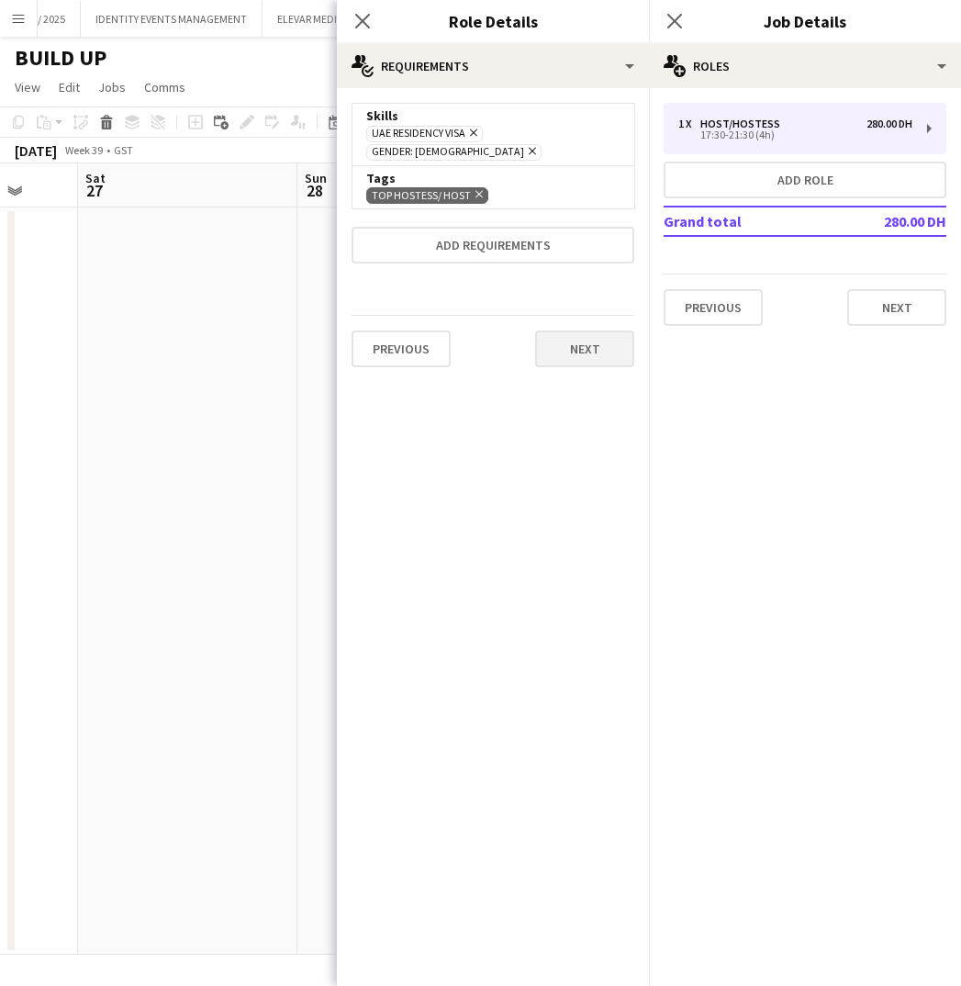
click at [576, 337] on button "Next" at bounding box center [584, 348] width 99 height 37
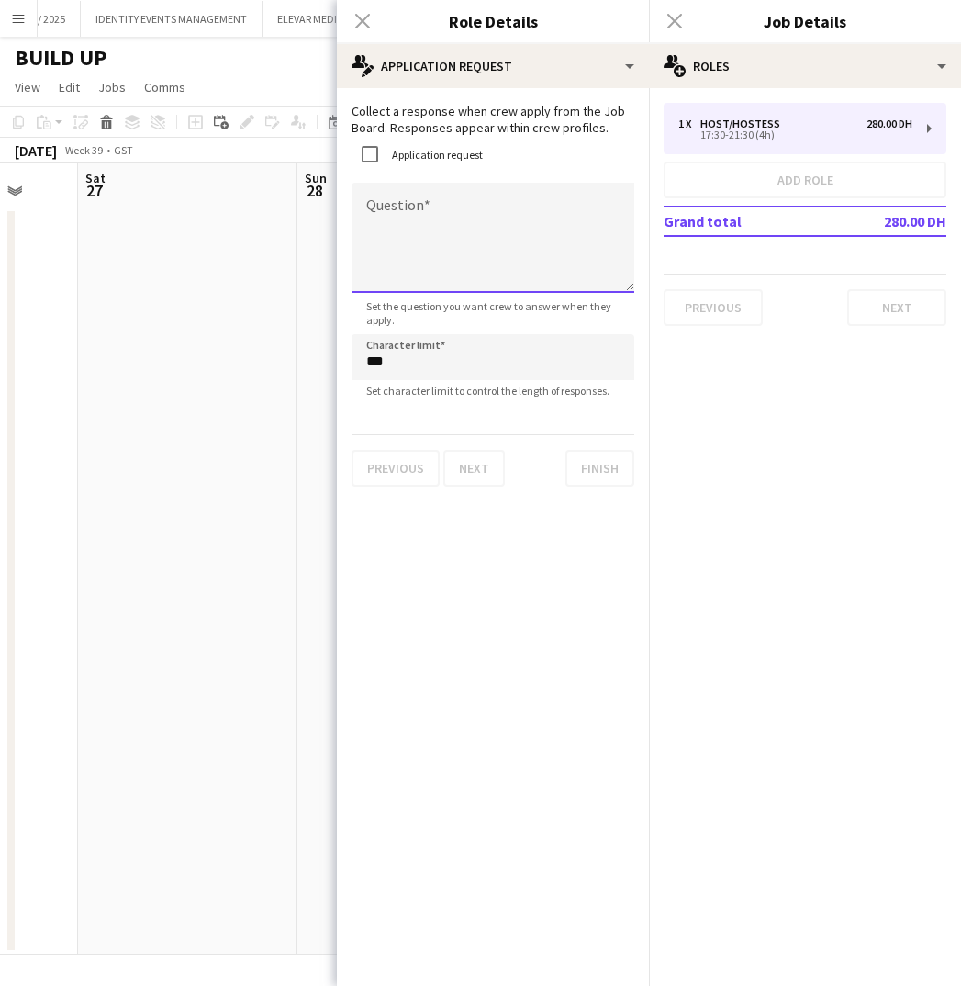
click at [423, 228] on textarea "Question" at bounding box center [493, 238] width 283 height 110
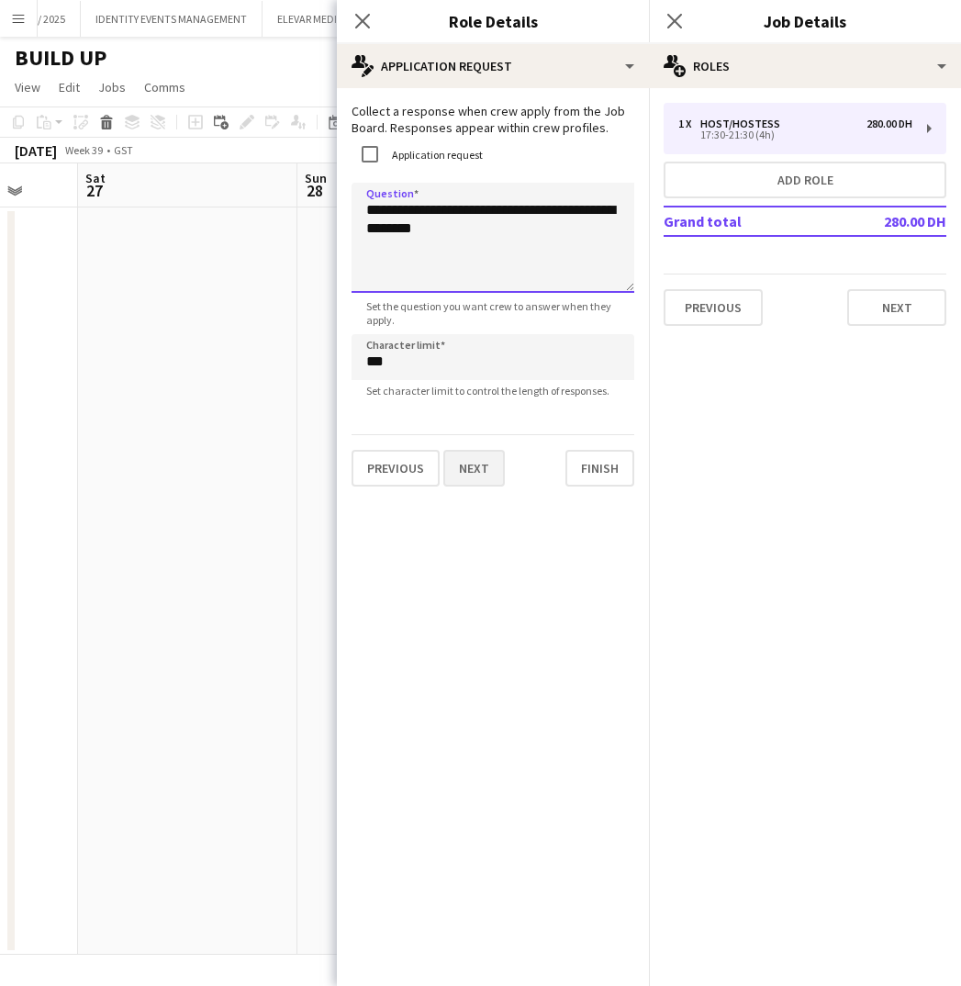
type textarea "**********"
click at [485, 472] on button "Next" at bounding box center [473, 468] width 61 height 37
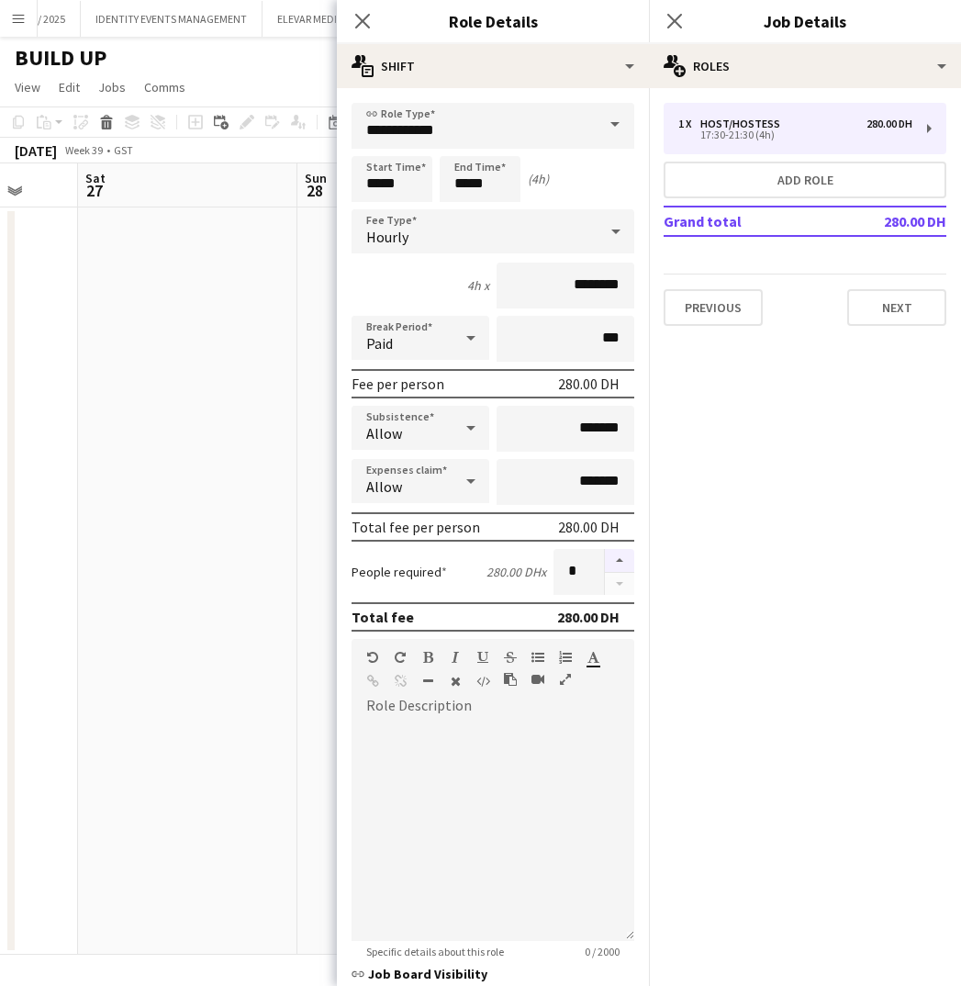
click at [615, 556] on button "button" at bounding box center [619, 561] width 29 height 24
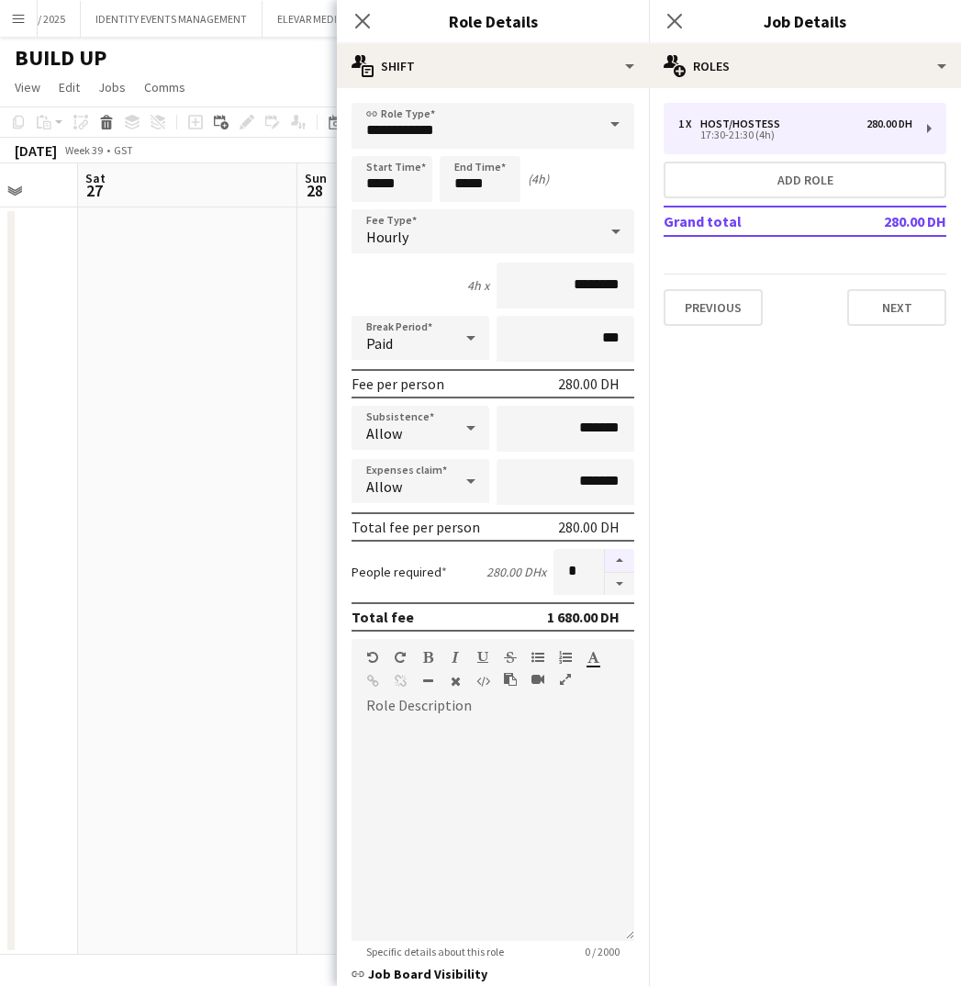
click at [615, 556] on button "button" at bounding box center [619, 561] width 29 height 24
type input "*"
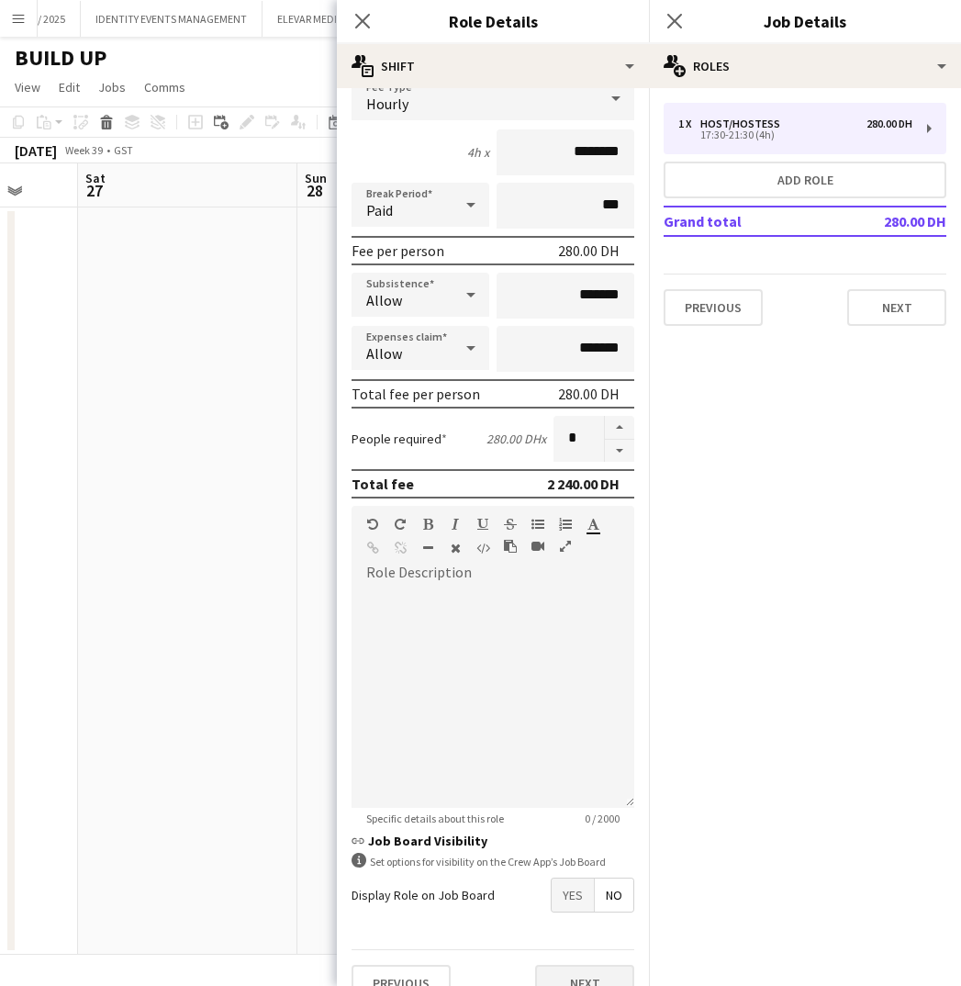
click at [586, 978] on button "Next" at bounding box center [584, 983] width 99 height 37
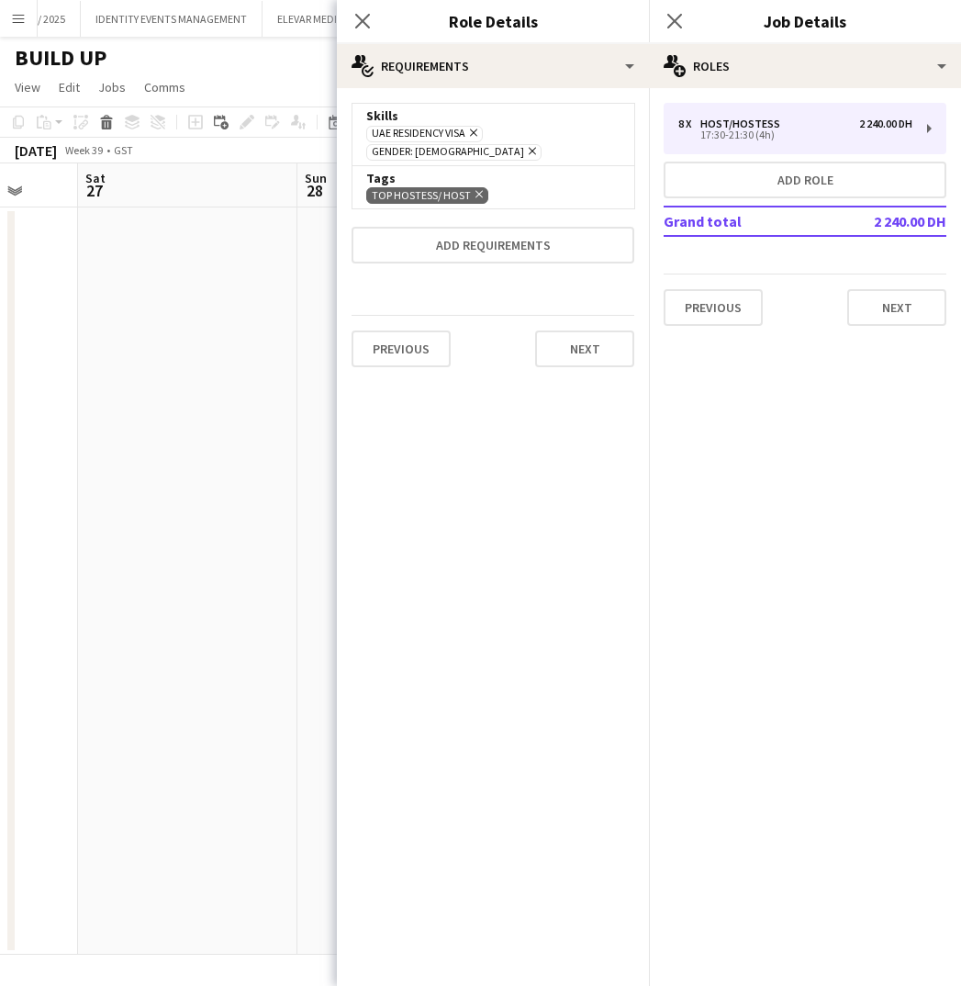
scroll to position [0, 0]
click at [811, 184] on button "Add role" at bounding box center [805, 180] width 283 height 37
type input "**********"
type input "*****"
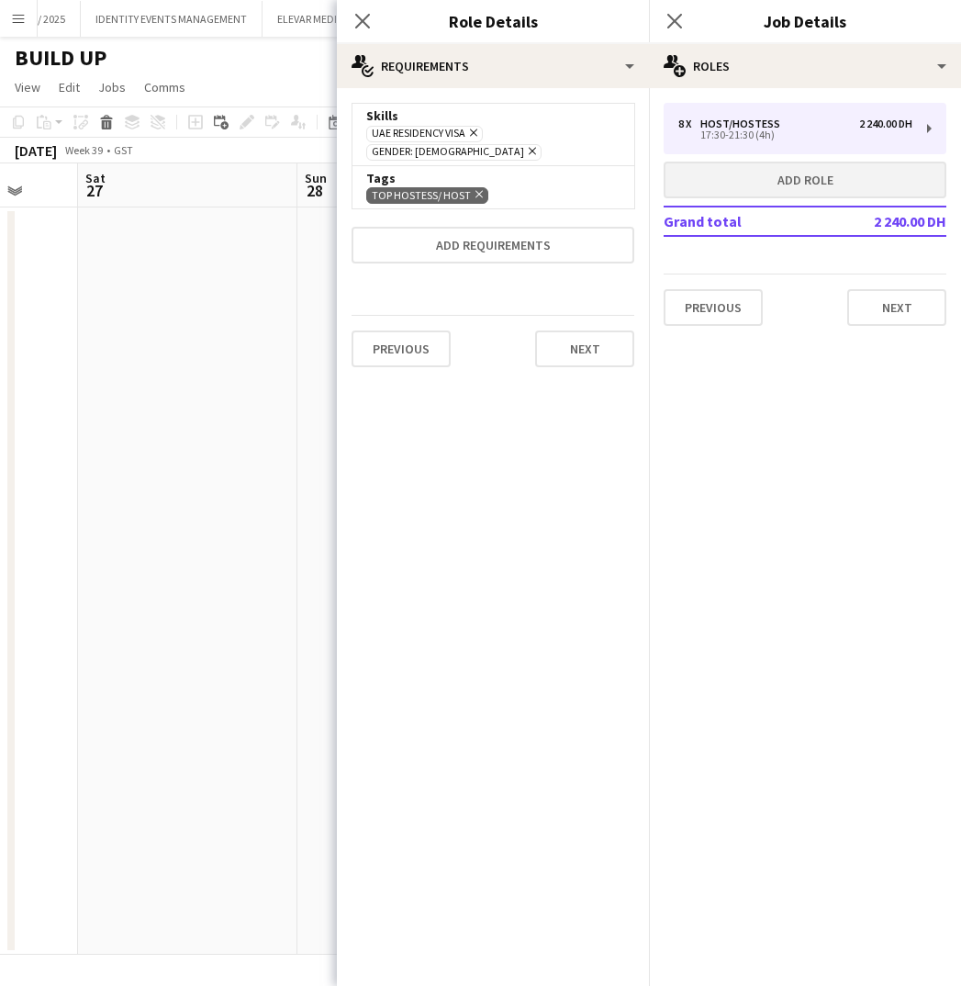
type input "*******"
type input "*"
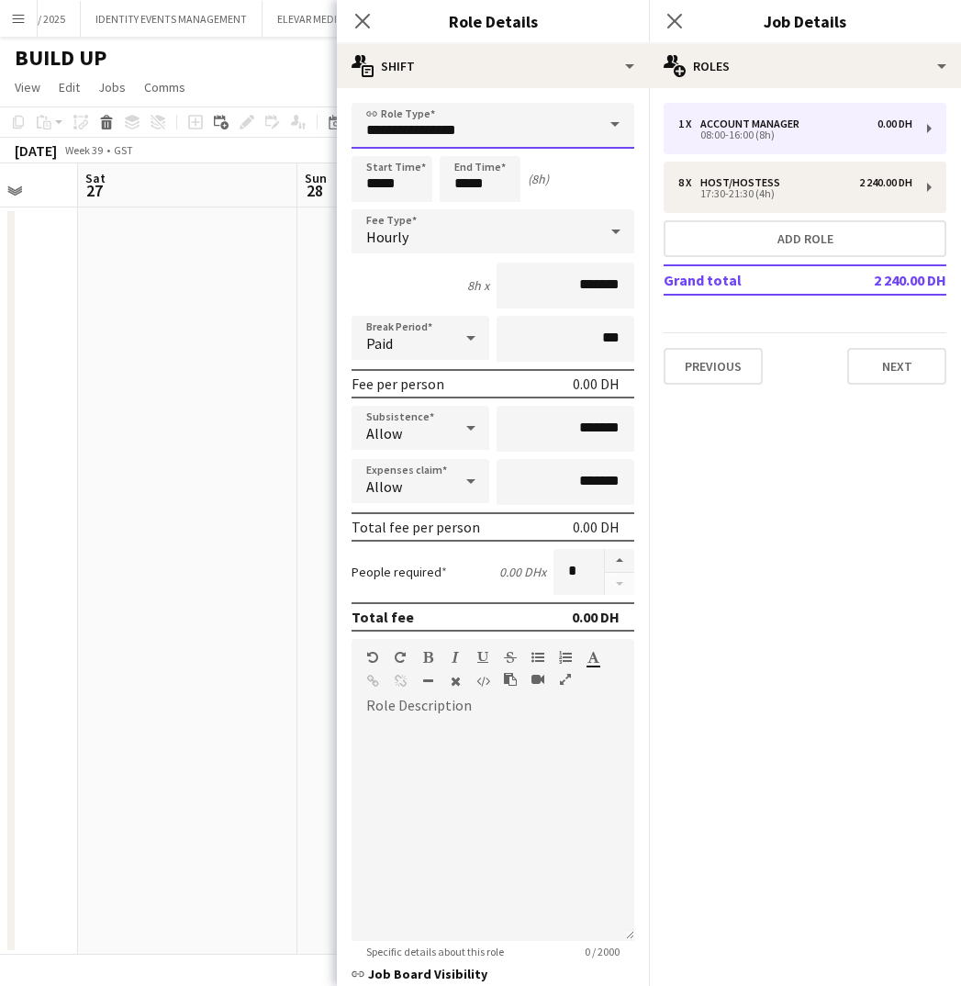
click at [419, 135] on input "**********" at bounding box center [493, 126] width 283 height 46
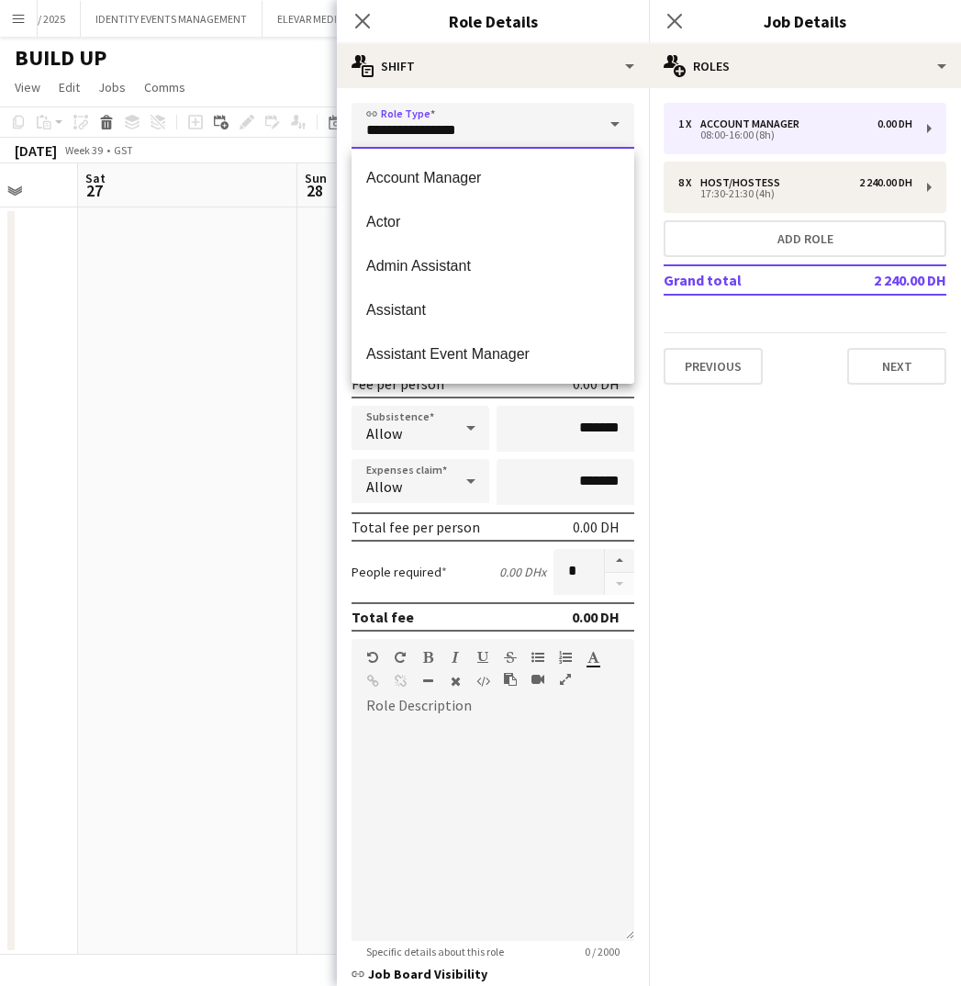
click at [419, 135] on input "**********" at bounding box center [493, 126] width 283 height 46
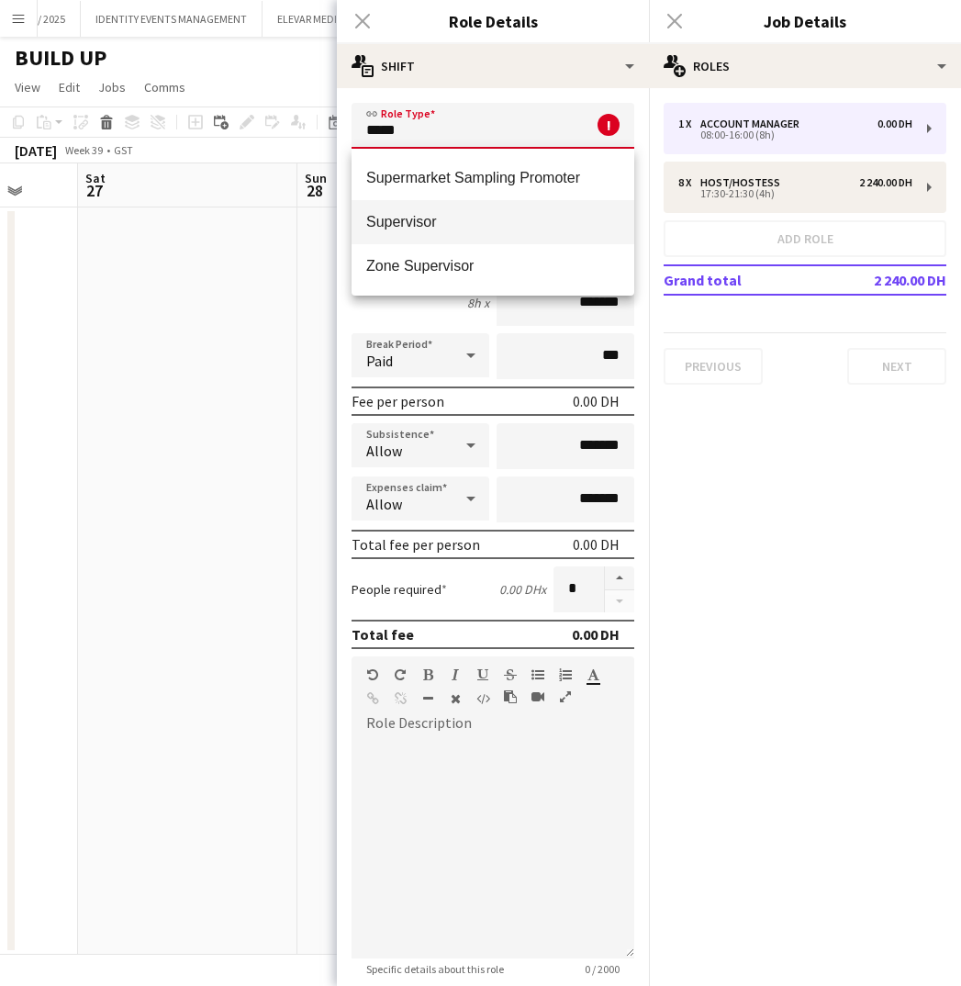
click at [397, 232] on mat-option "Supervisor" at bounding box center [493, 222] width 283 height 44
type input "**********"
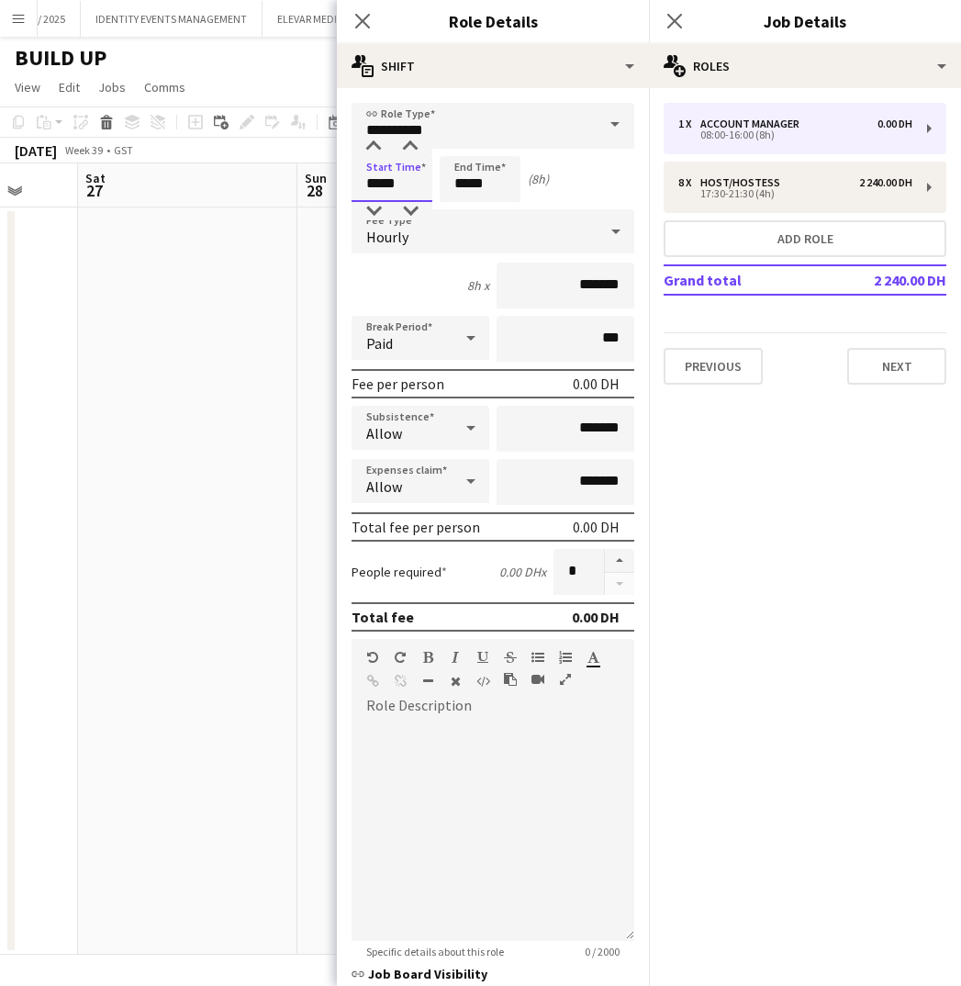
click at [395, 189] on input "*****" at bounding box center [392, 179] width 81 height 46
type input "*****"
click at [485, 186] on input "*****" at bounding box center [480, 179] width 81 height 46
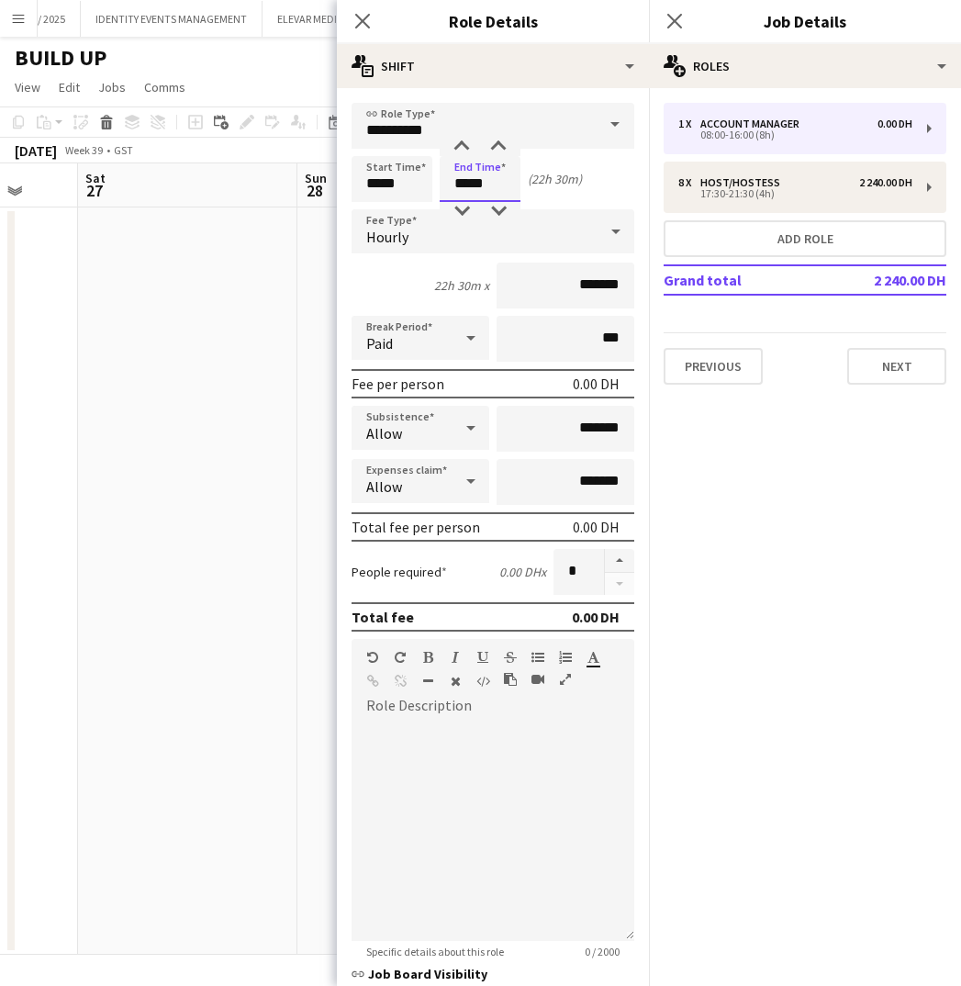
click at [485, 186] on input "*****" at bounding box center [480, 179] width 81 height 46
type input "*****"
drag, startPoint x: 598, startPoint y: 287, endPoint x: 533, endPoint y: 286, distance: 65.2
click at [533, 287] on input "*******" at bounding box center [566, 285] width 138 height 46
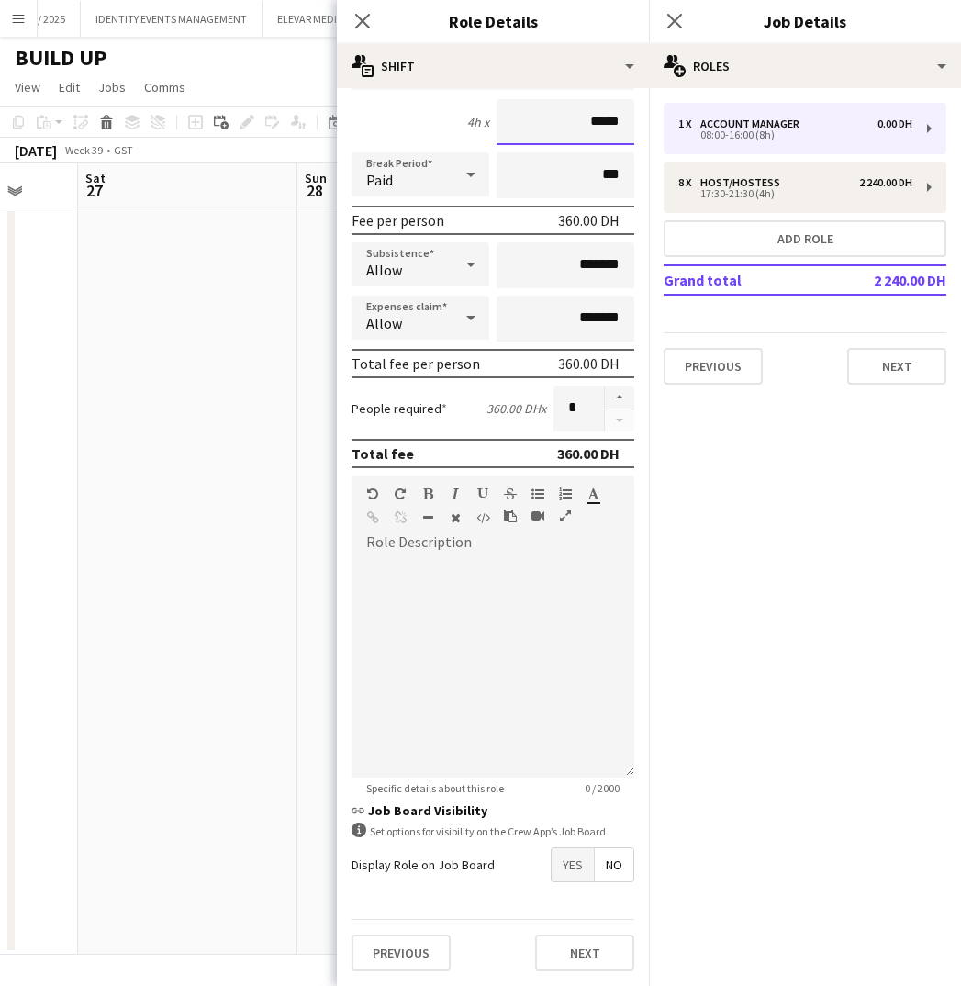
scroll to position [163, 0]
type input "*****"
click at [574, 955] on button "Next" at bounding box center [584, 952] width 99 height 37
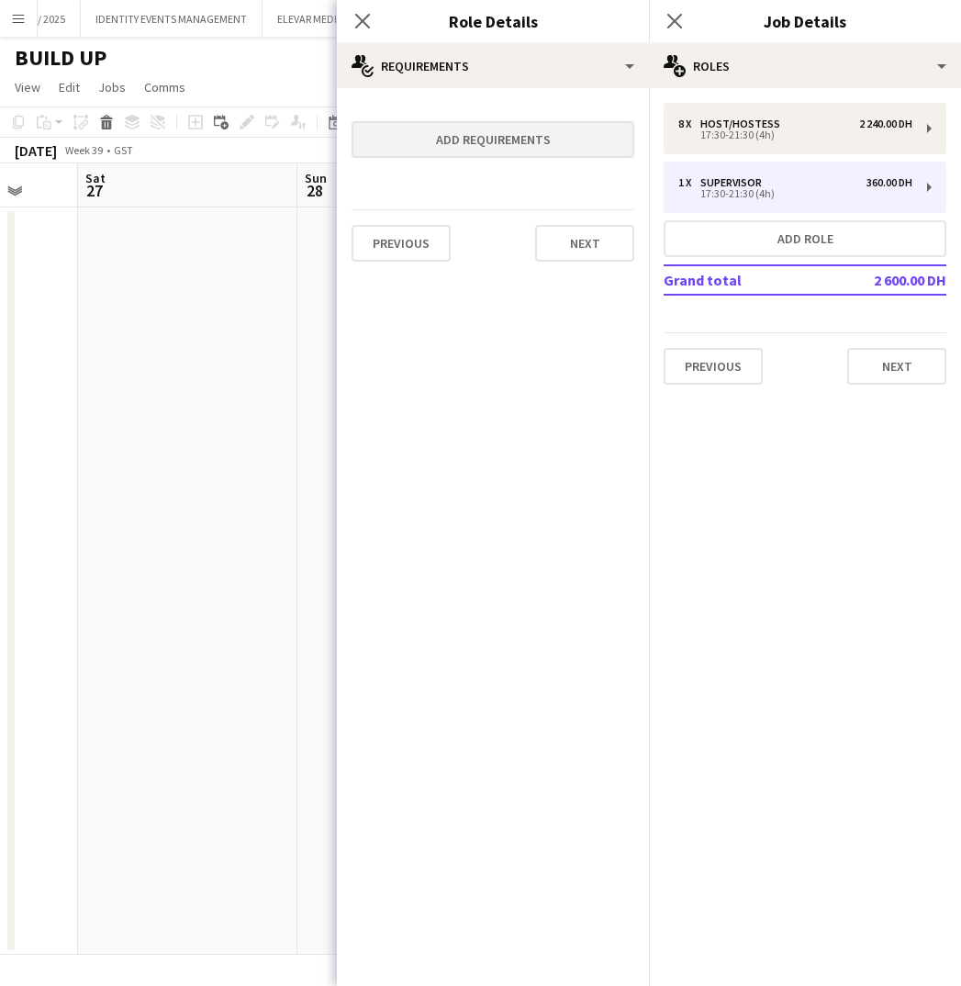
click at [496, 150] on button "Add requirements" at bounding box center [493, 139] width 283 height 37
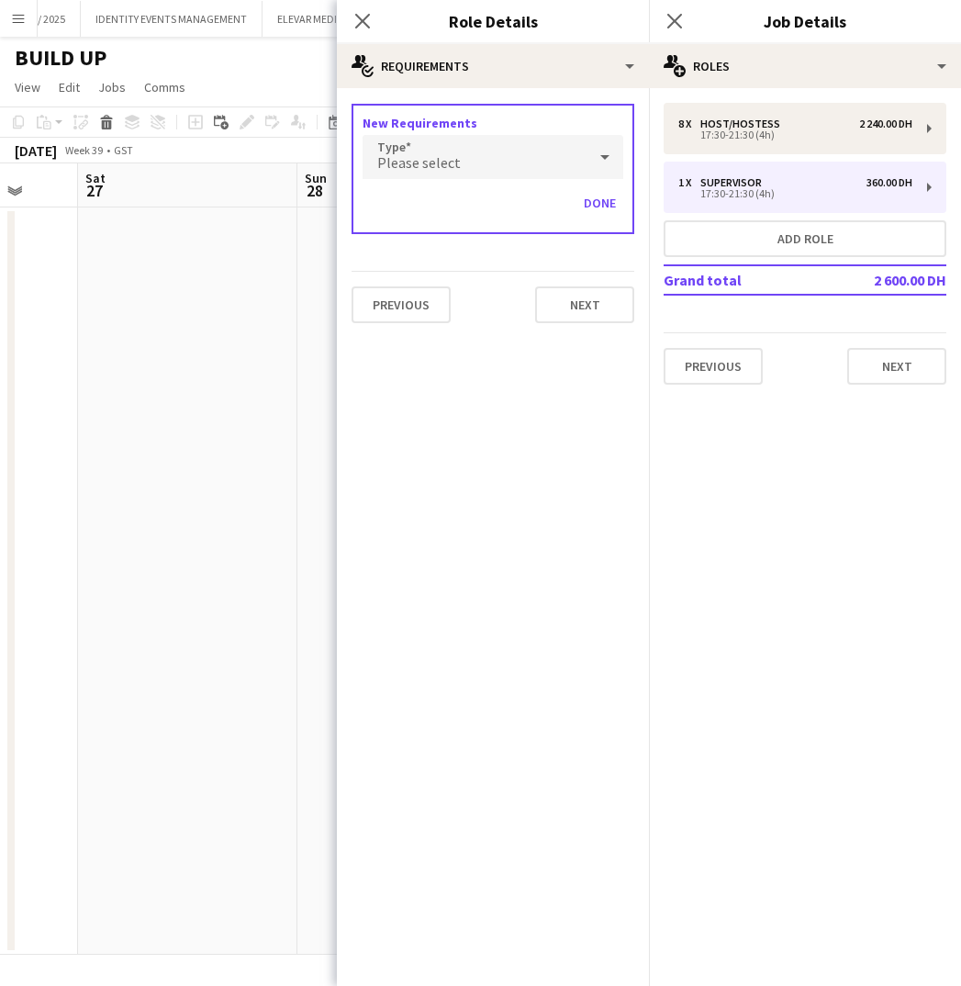
click at [460, 157] on div "Please select" at bounding box center [475, 157] width 224 height 44
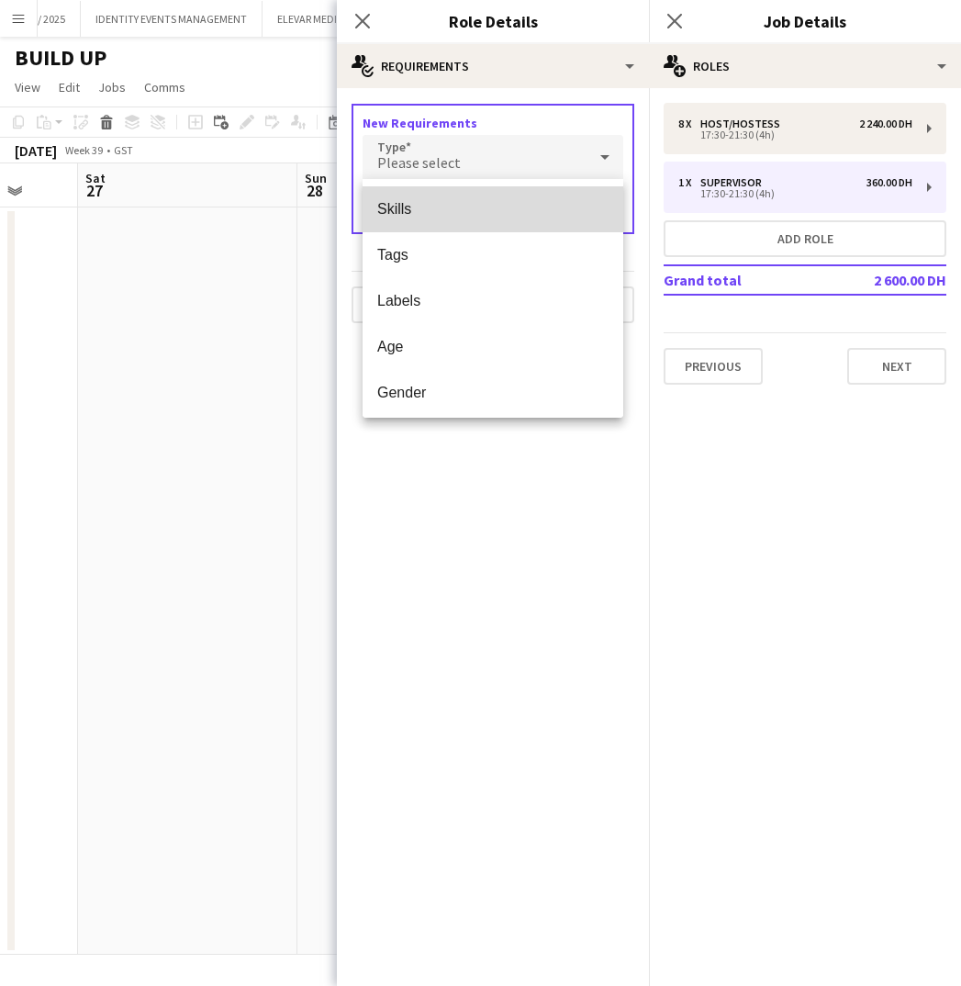
click at [406, 205] on span "Skills" at bounding box center [492, 208] width 231 height 17
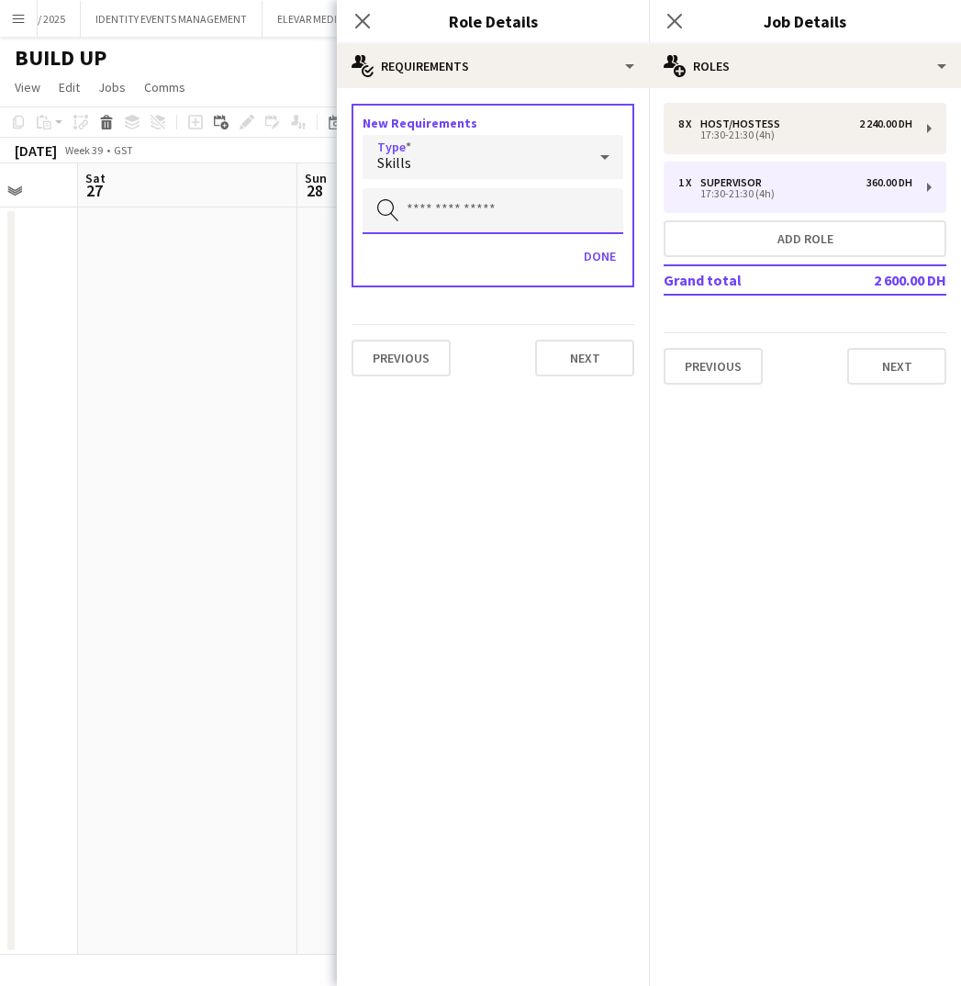
click at [435, 211] on input "text" at bounding box center [493, 211] width 261 height 46
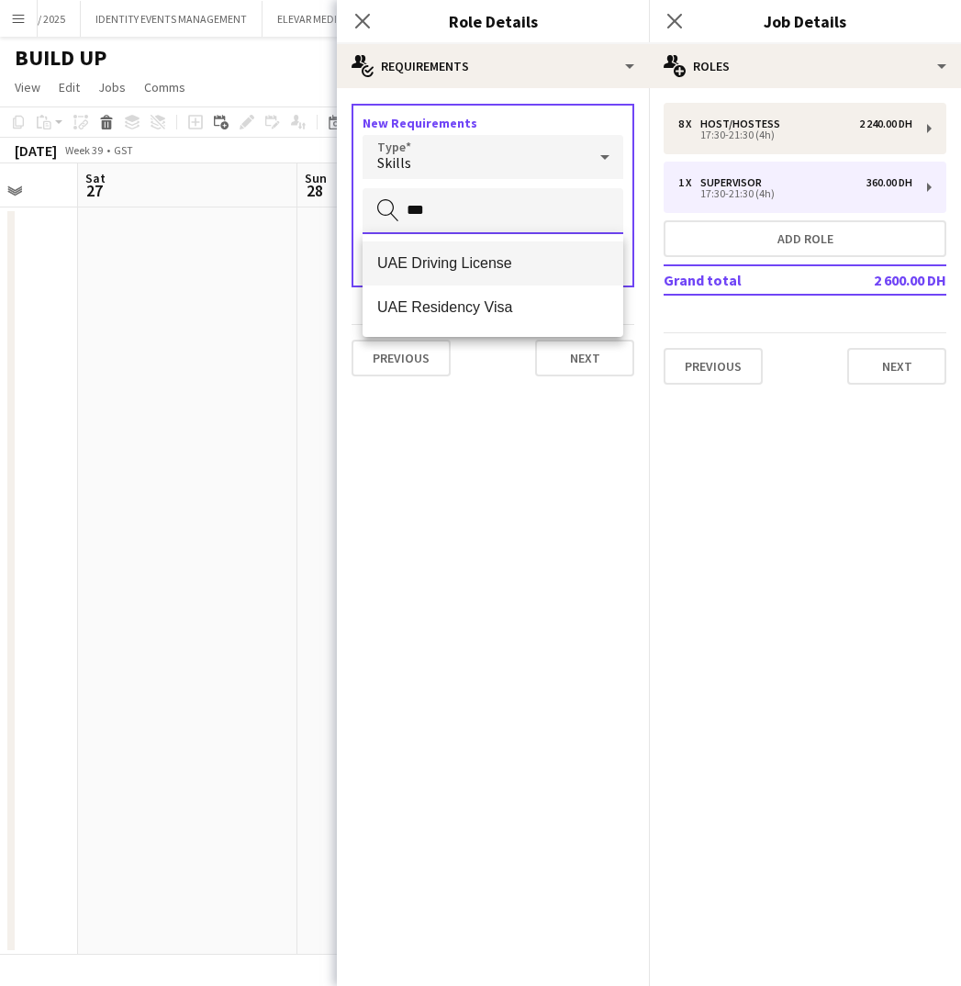
type input "***"
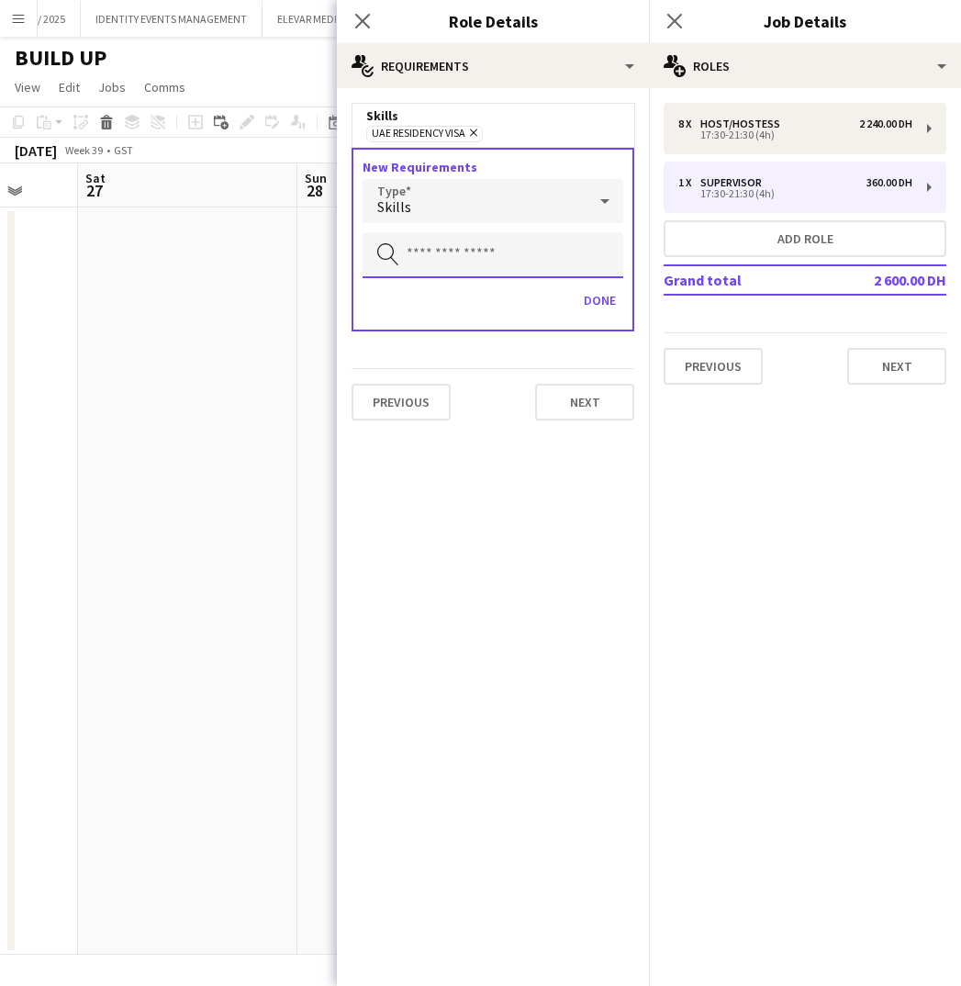
click at [451, 255] on input "text" at bounding box center [493, 255] width 261 height 46
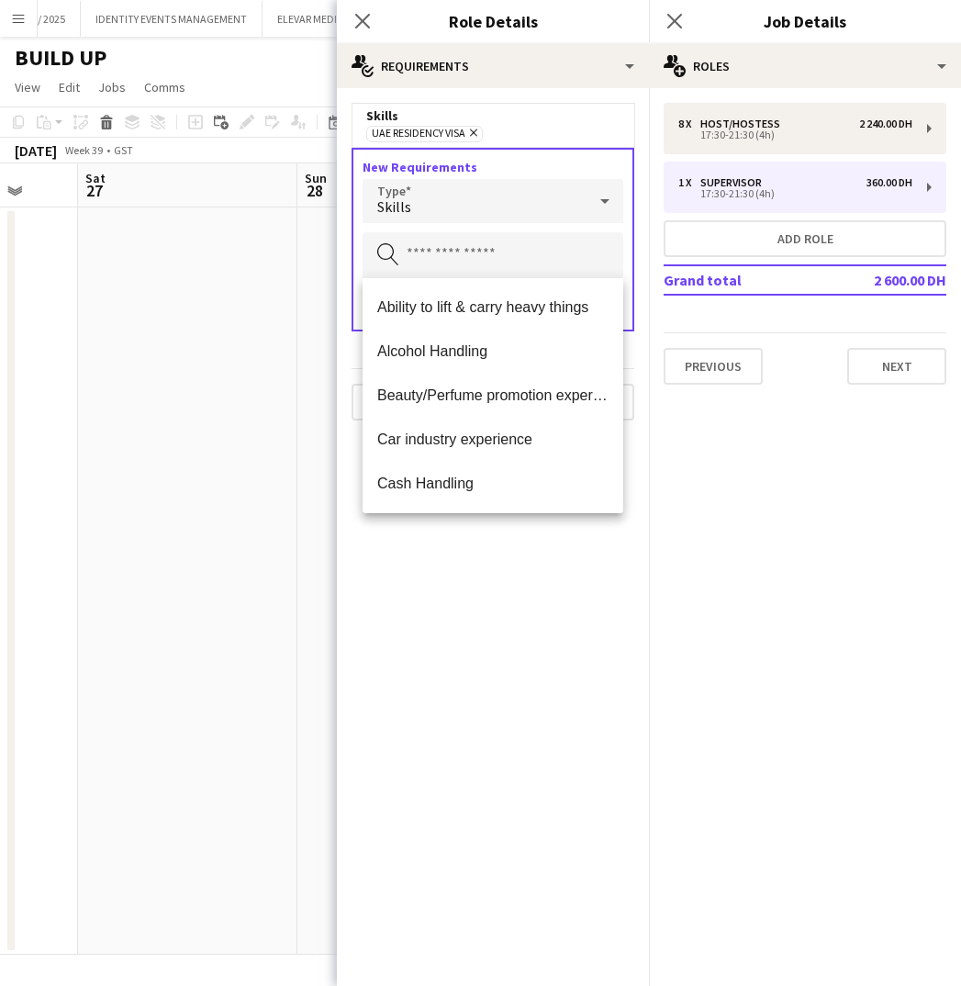
click at [423, 194] on div "Skills" at bounding box center [475, 201] width 224 height 44
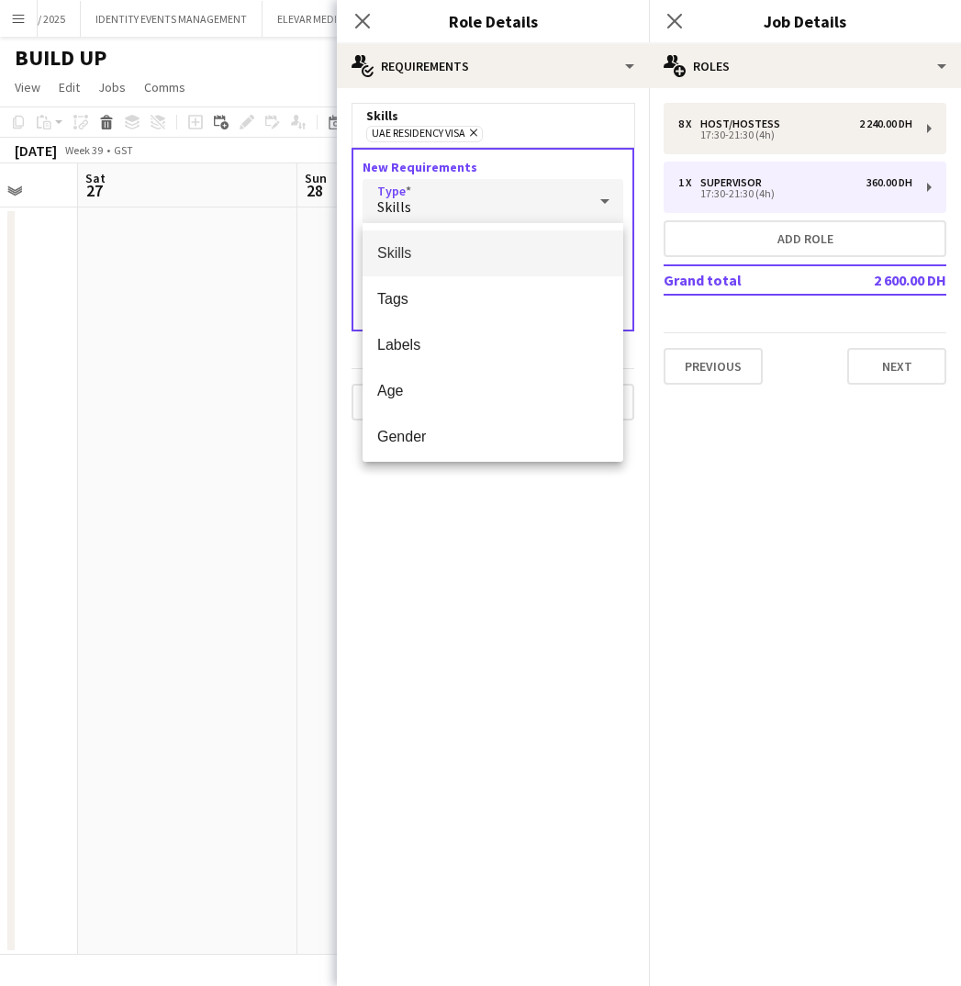
click at [423, 194] on div at bounding box center [480, 493] width 961 height 986
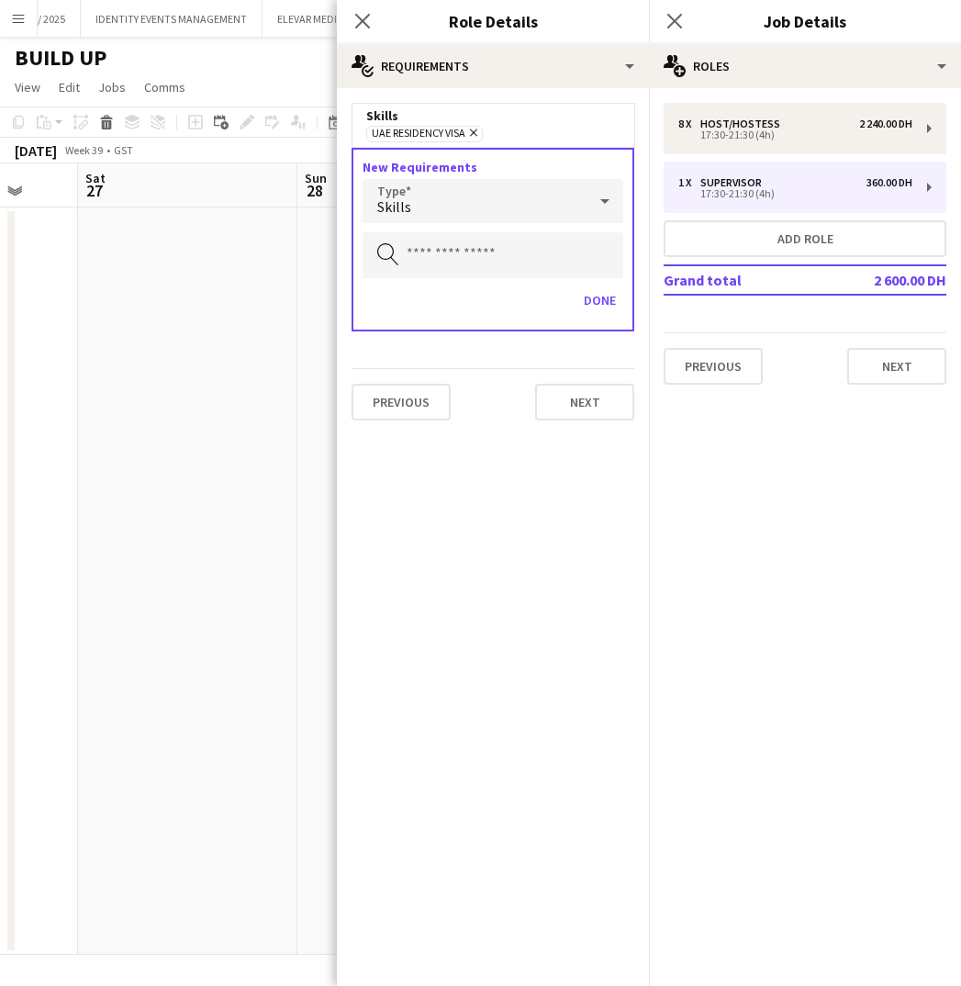
click at [423, 194] on div "Skills" at bounding box center [475, 201] width 224 height 44
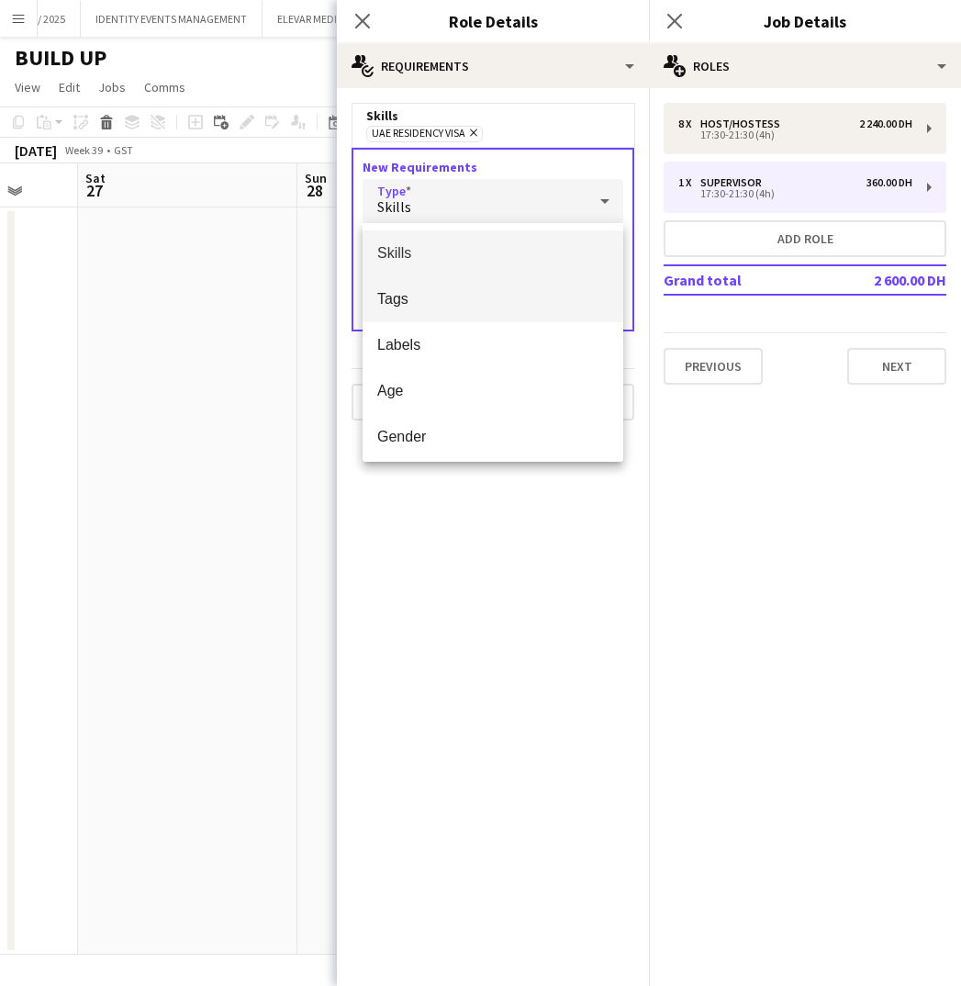
click at [400, 296] on span "Tags" at bounding box center [492, 298] width 231 height 17
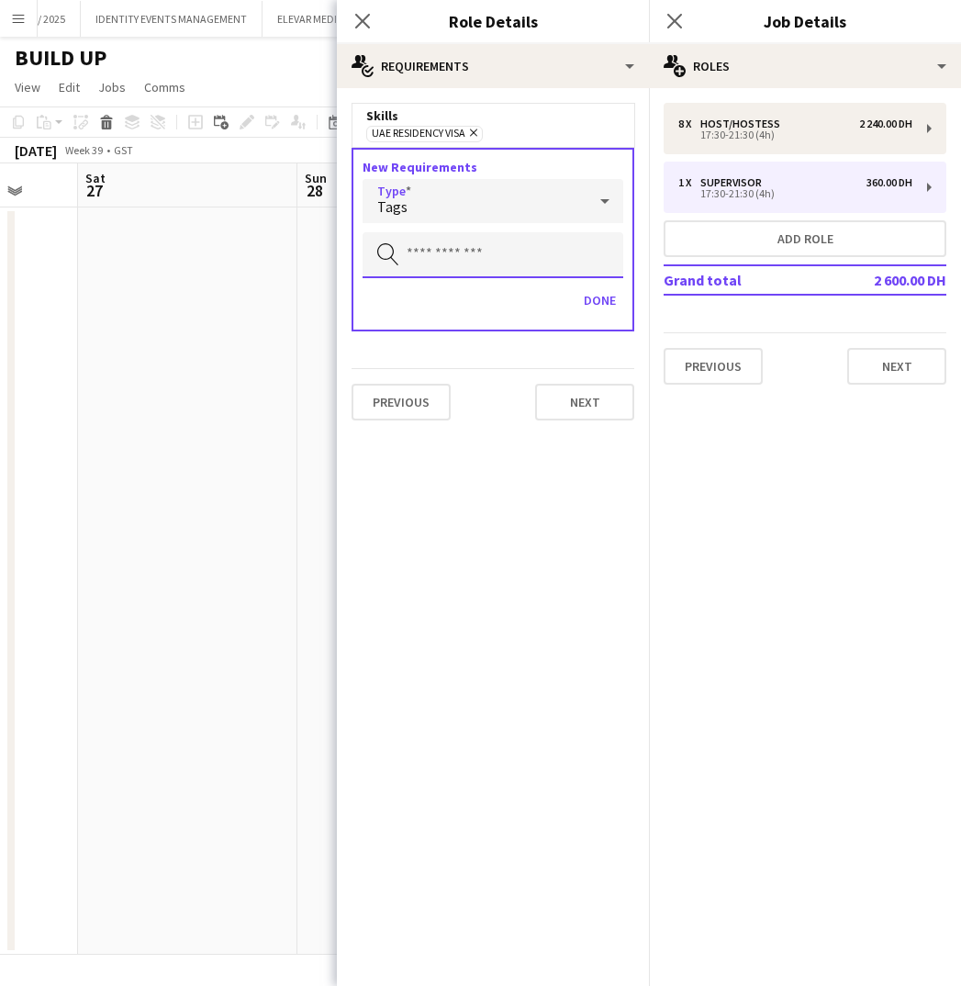
click at [464, 254] on input "text" at bounding box center [493, 255] width 261 height 46
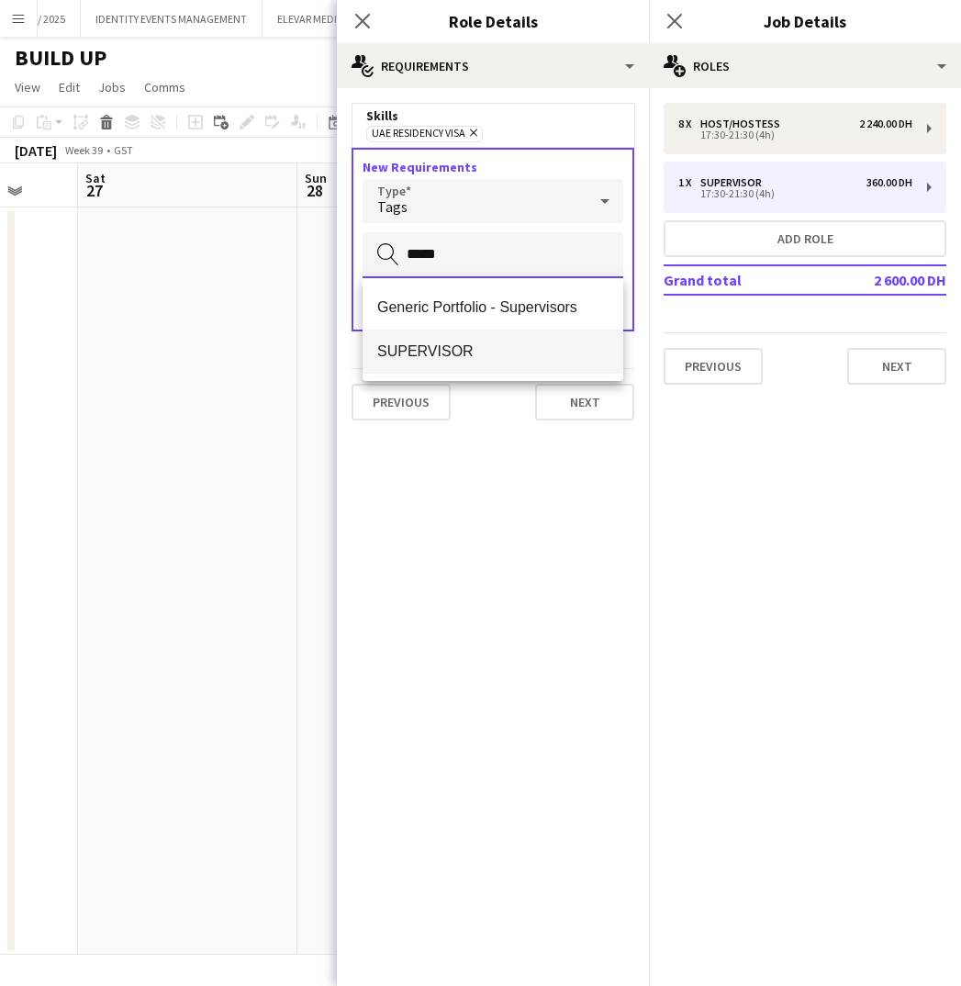
type input "*****"
click at [441, 349] on span "SUPERVISOR" at bounding box center [492, 350] width 231 height 17
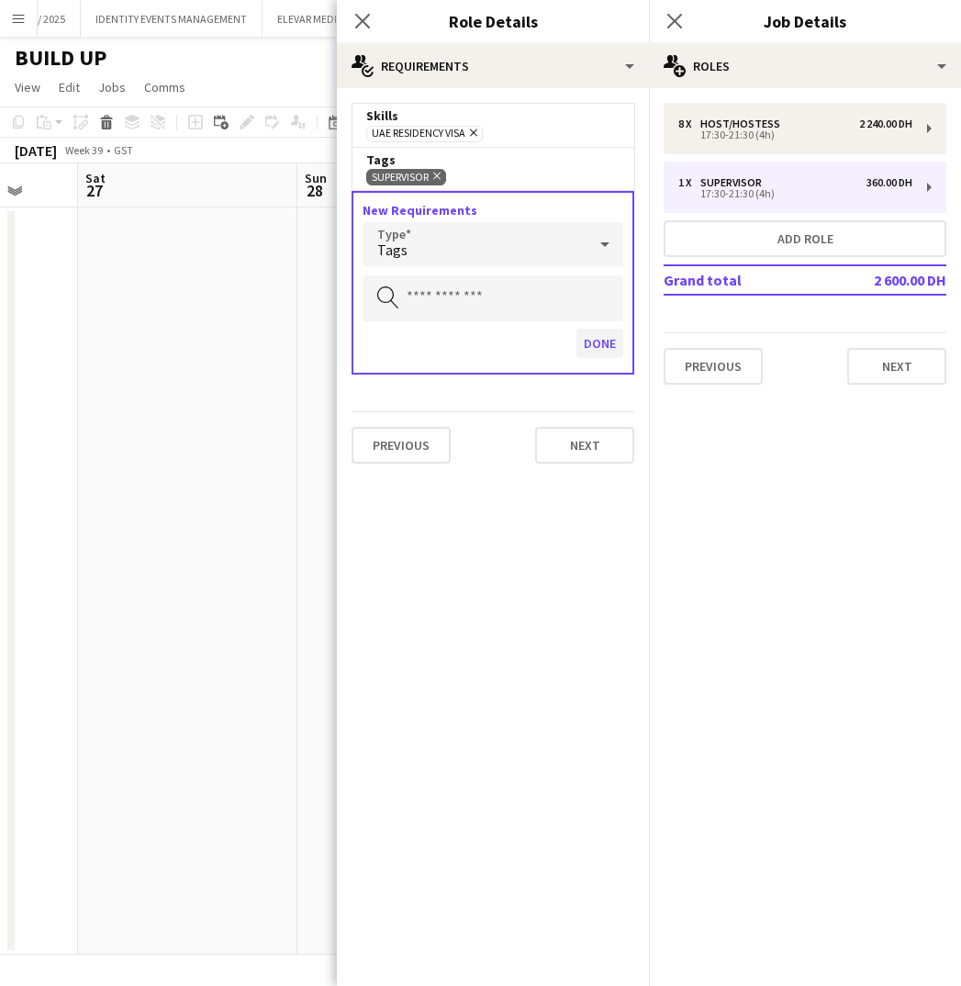
click at [596, 348] on button "Done" at bounding box center [599, 343] width 47 height 29
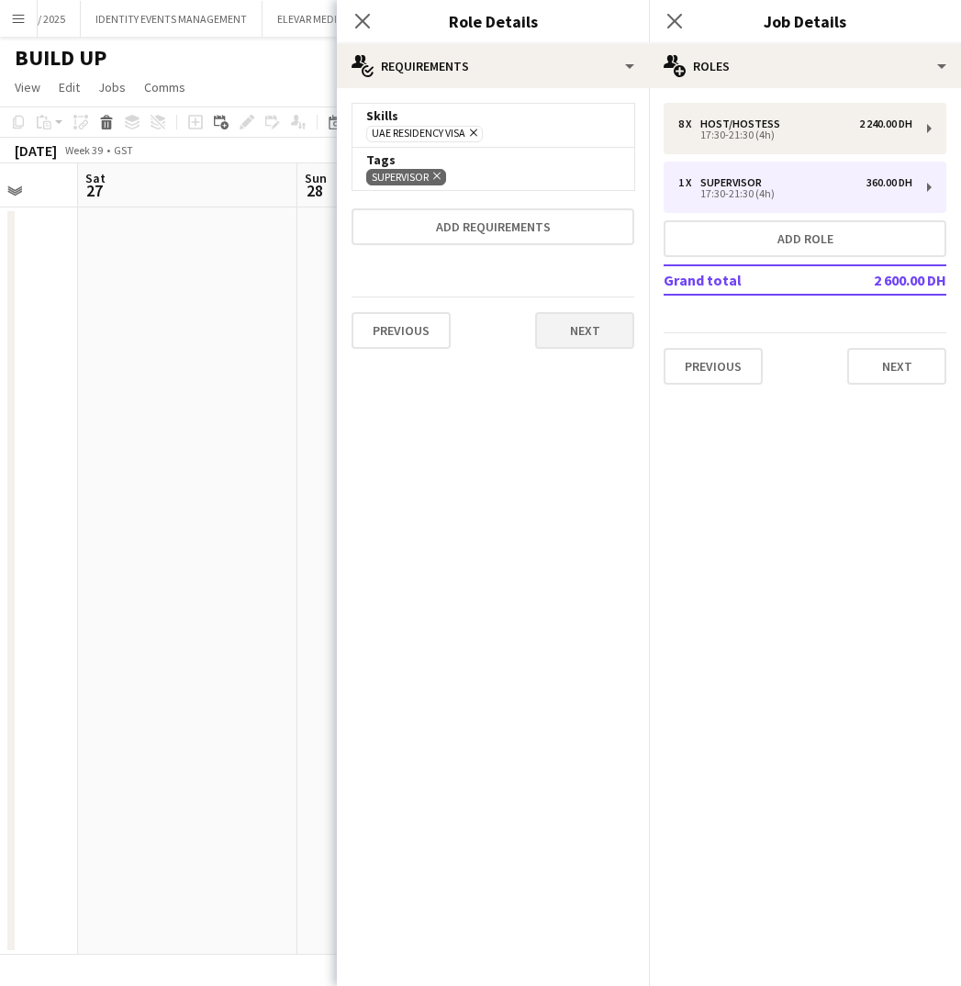
click at [569, 342] on button "Next" at bounding box center [584, 330] width 99 height 37
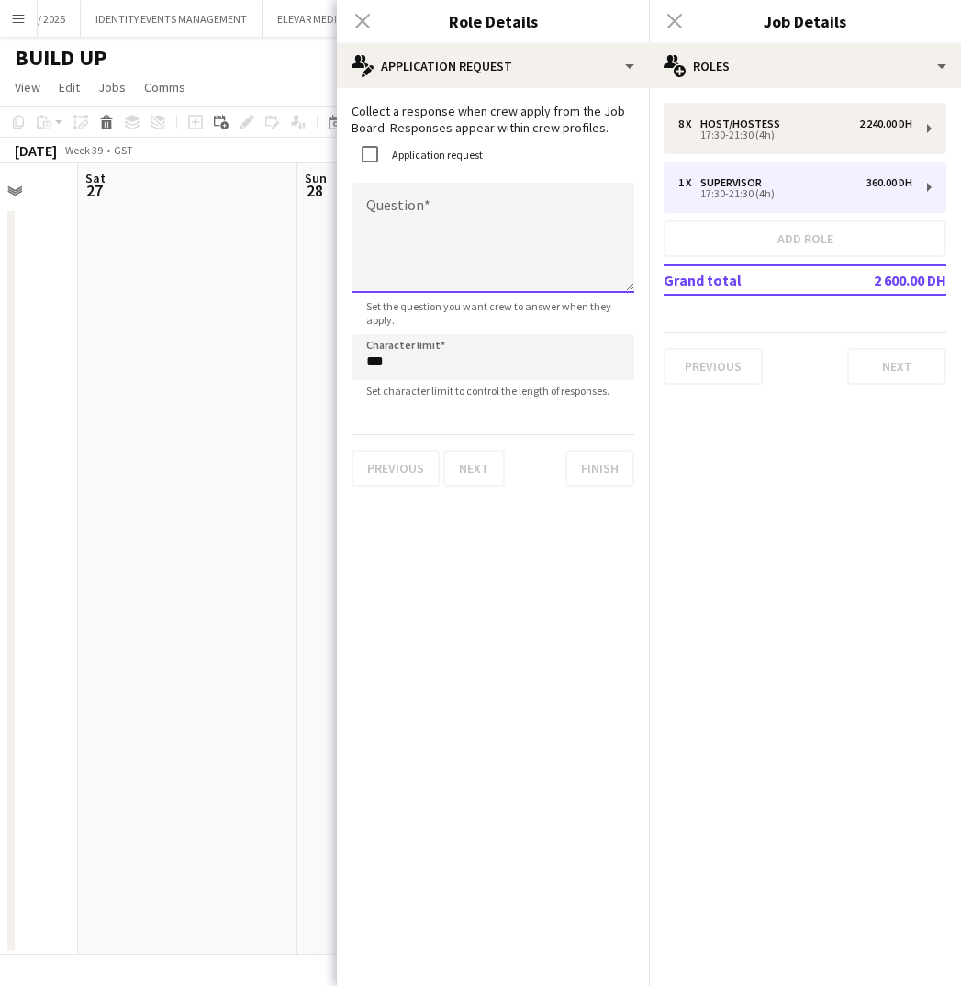
click at [410, 225] on textarea "Question" at bounding box center [493, 238] width 283 height 110
type textarea "**********"
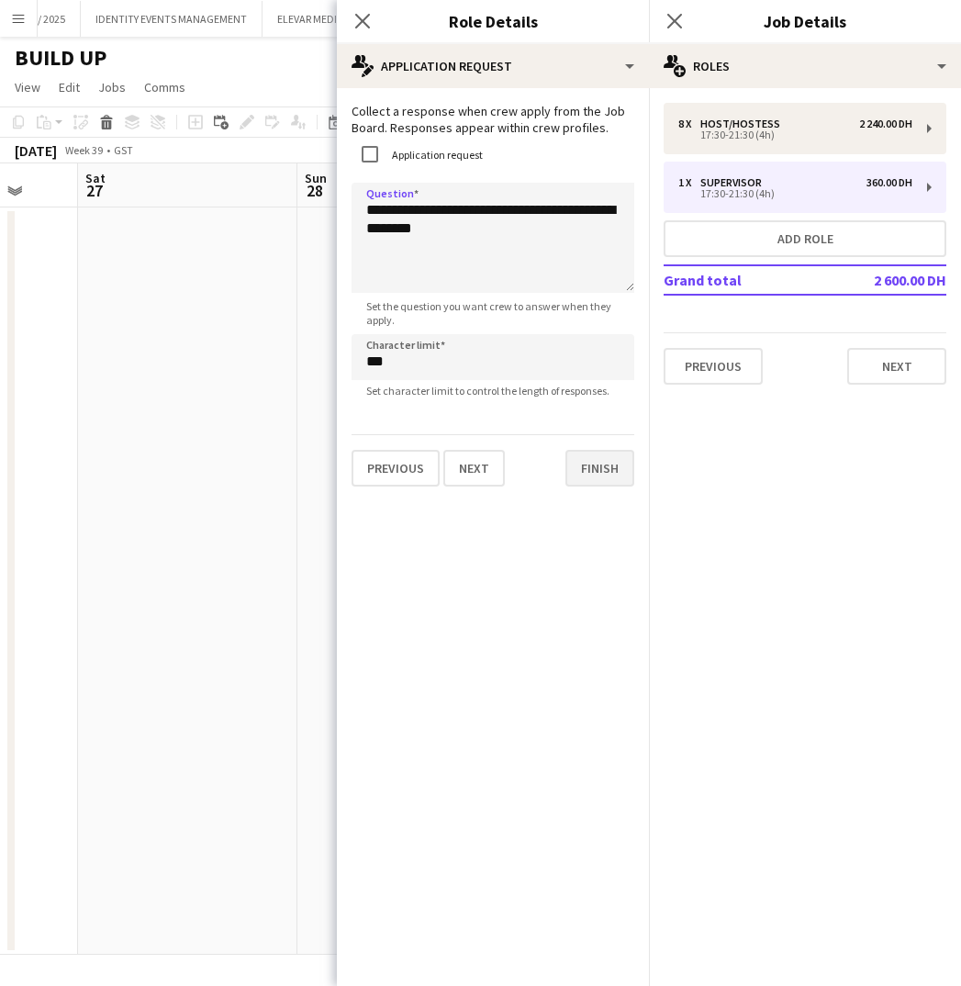
click at [613, 479] on button "Finish" at bounding box center [599, 468] width 69 height 37
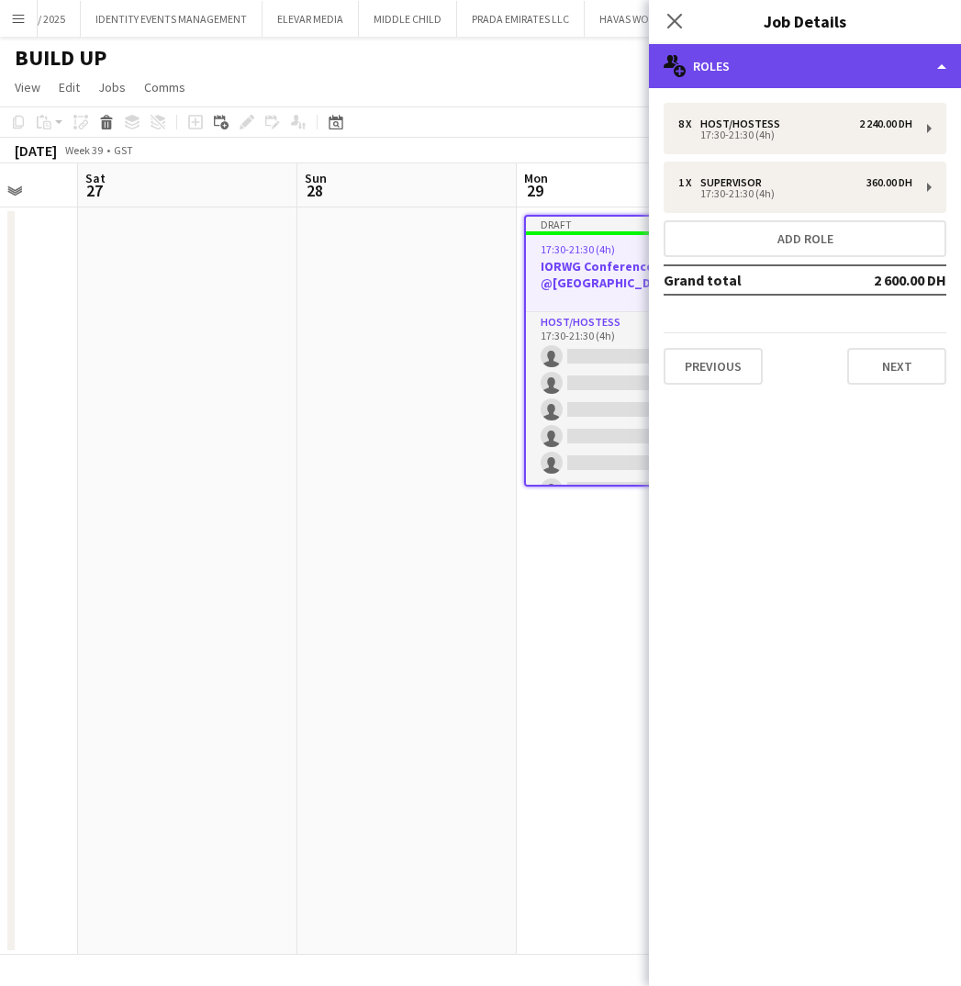
click at [792, 66] on div "multiple-users-add Roles" at bounding box center [805, 66] width 312 height 44
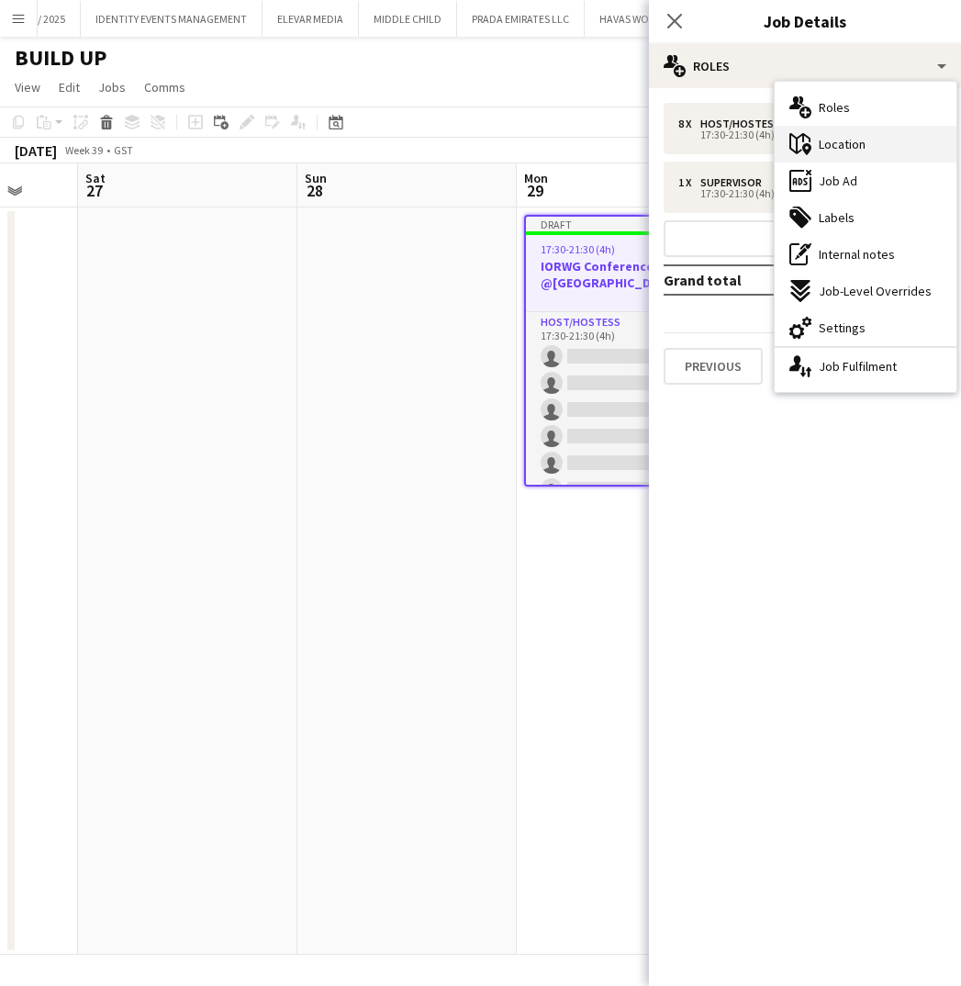
click at [849, 140] on span "Location" at bounding box center [842, 144] width 47 height 17
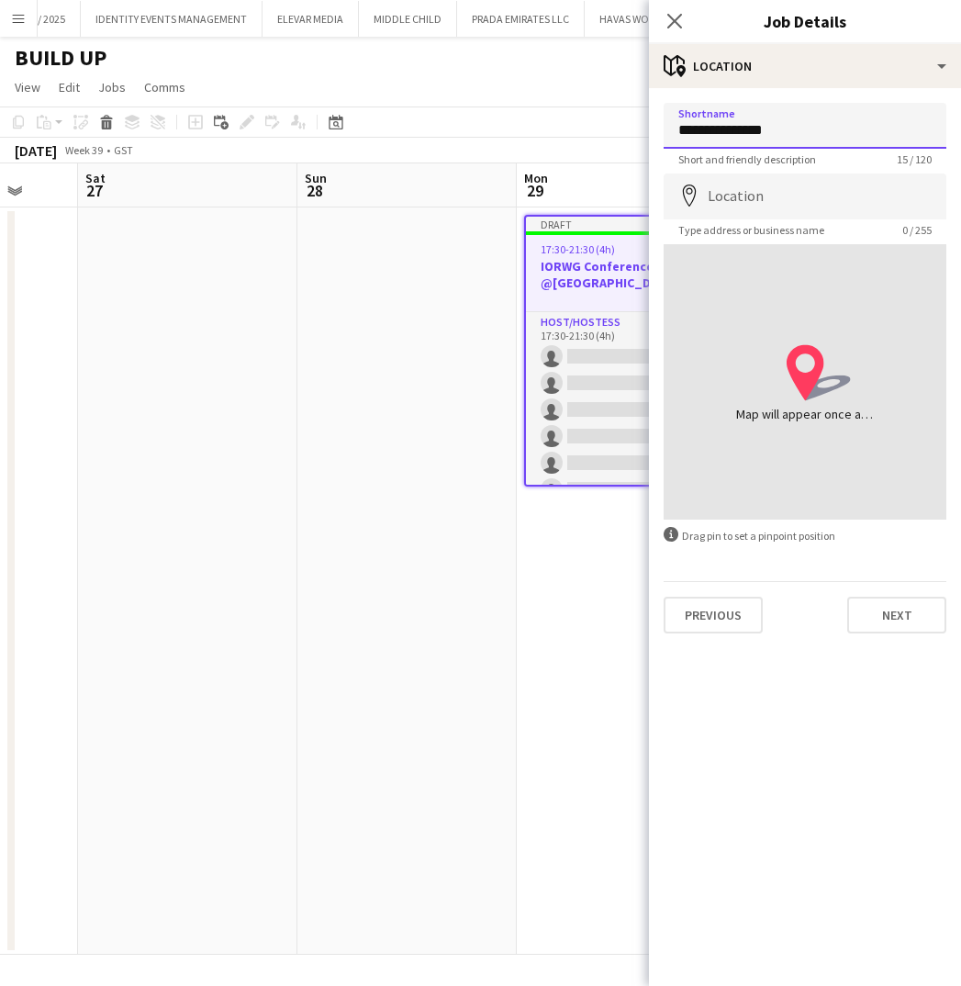
click at [755, 135] on input "**********" at bounding box center [805, 126] width 283 height 46
drag, startPoint x: 792, startPoint y: 136, endPoint x: 745, endPoint y: 134, distance: 46.8
click at [745, 135] on input "**********" at bounding box center [805, 126] width 283 height 46
click at [787, 131] on input "**********" at bounding box center [805, 126] width 283 height 46
type input "**********"
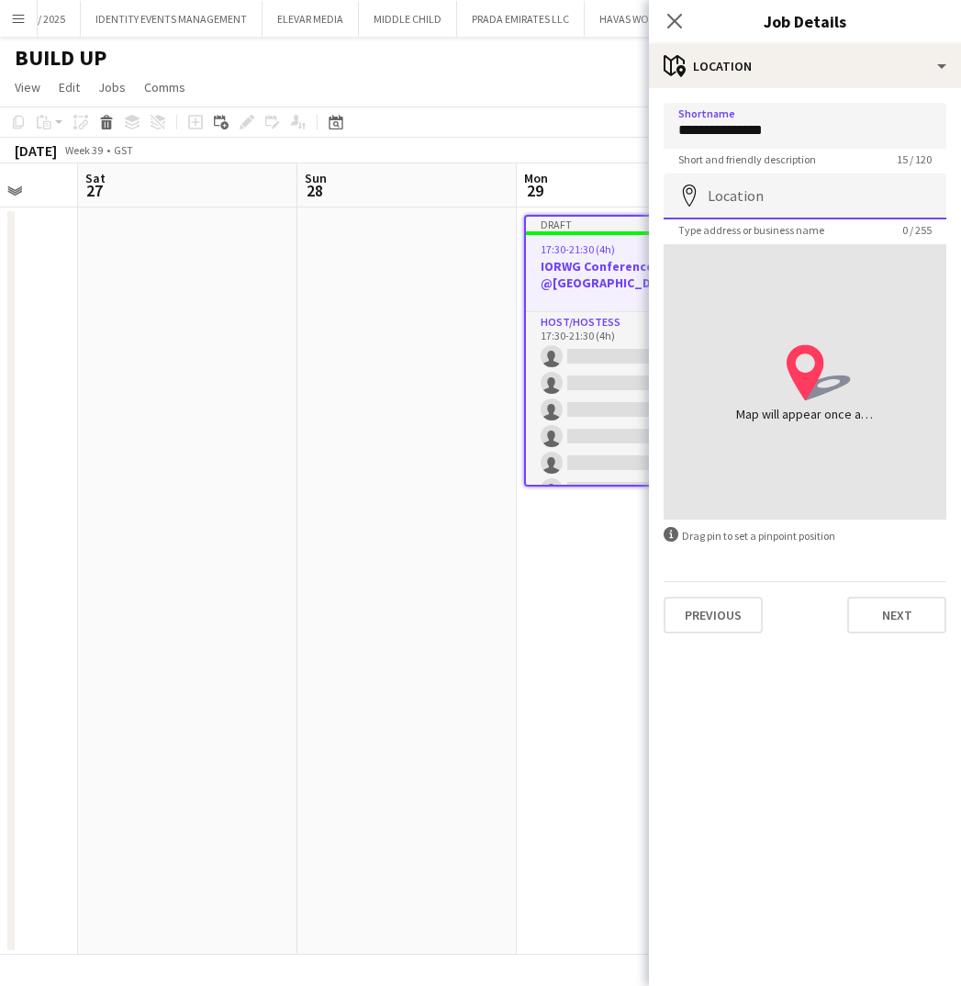
click at [773, 194] on input "Location" at bounding box center [805, 196] width 283 height 46
type input "**********"
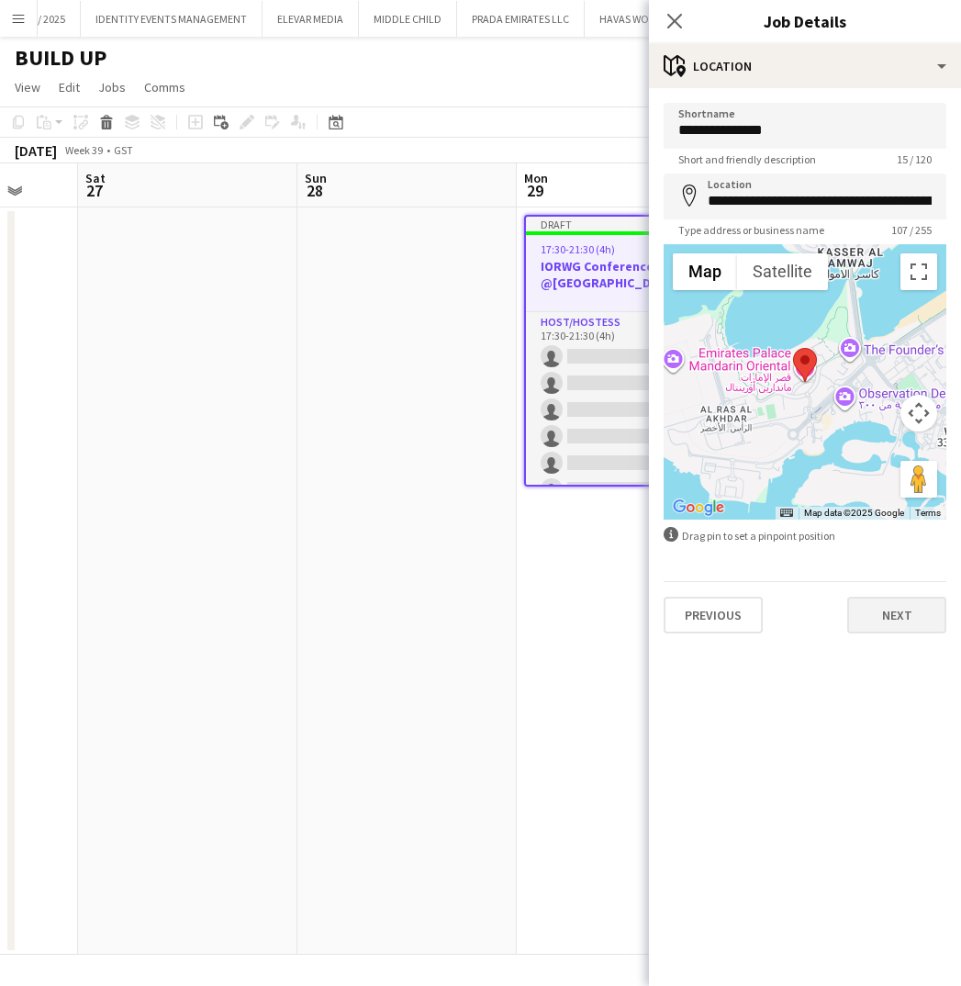
click at [882, 616] on button "Next" at bounding box center [896, 615] width 99 height 37
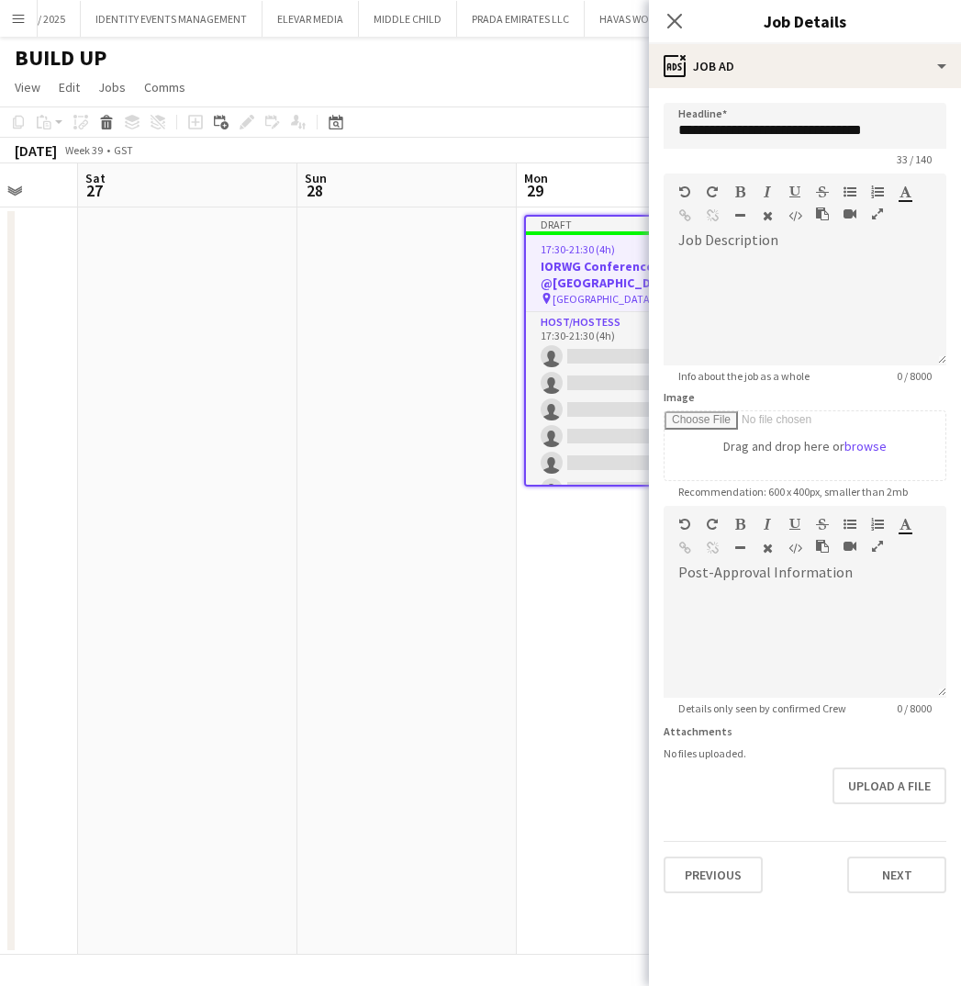
click at [552, 138] on div "September 2025 Week 39 • GST Publish 1 job Revert 1 job" at bounding box center [480, 151] width 961 height 26
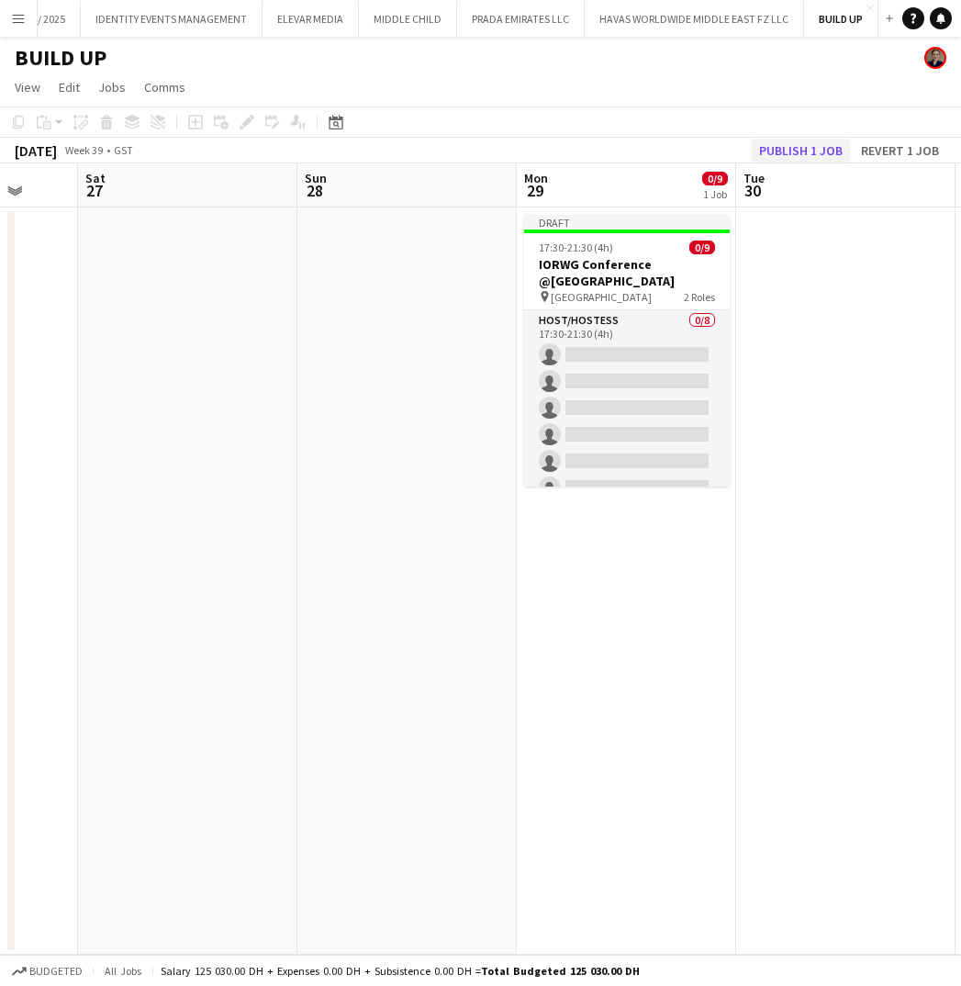
click at [783, 147] on button "Publish 1 job" at bounding box center [801, 151] width 98 height 24
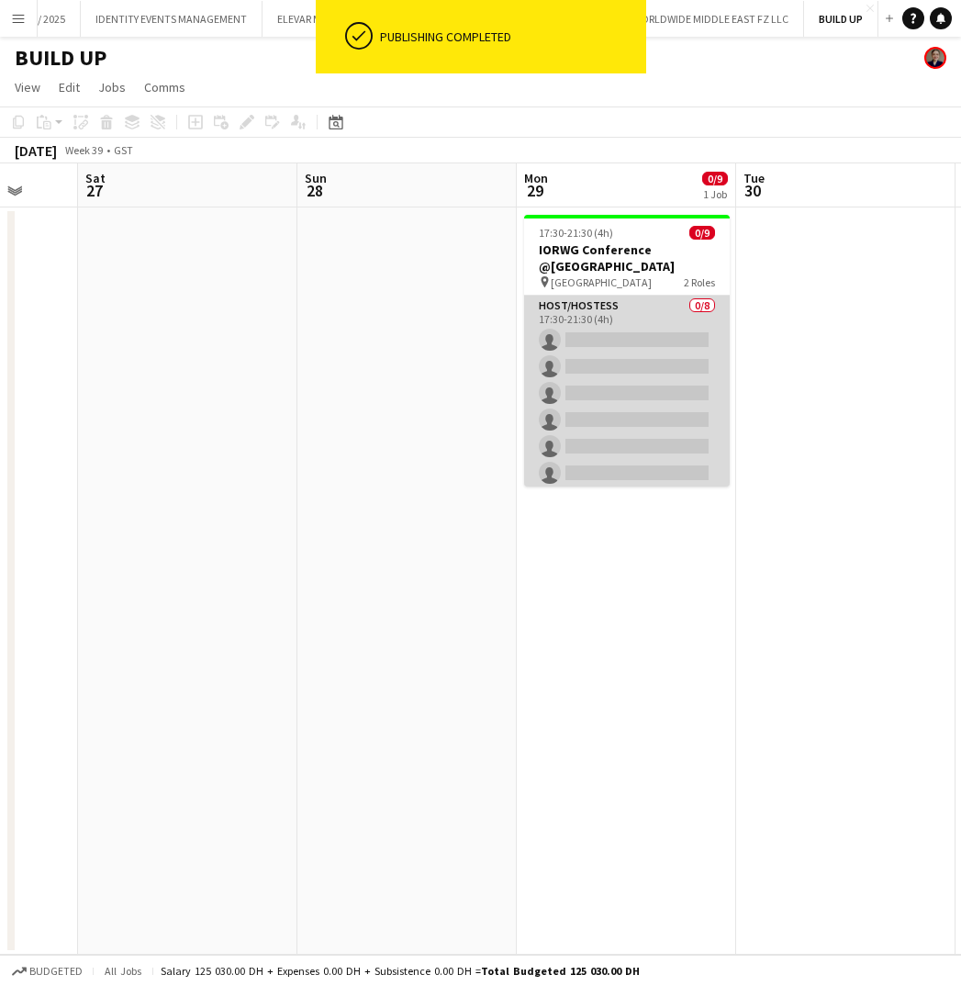
click at [663, 310] on app-card-role "Host/Hostess 0/8 17:30-21:30 (4h) single-neutral-actions single-neutral-actions…" at bounding box center [627, 420] width 206 height 249
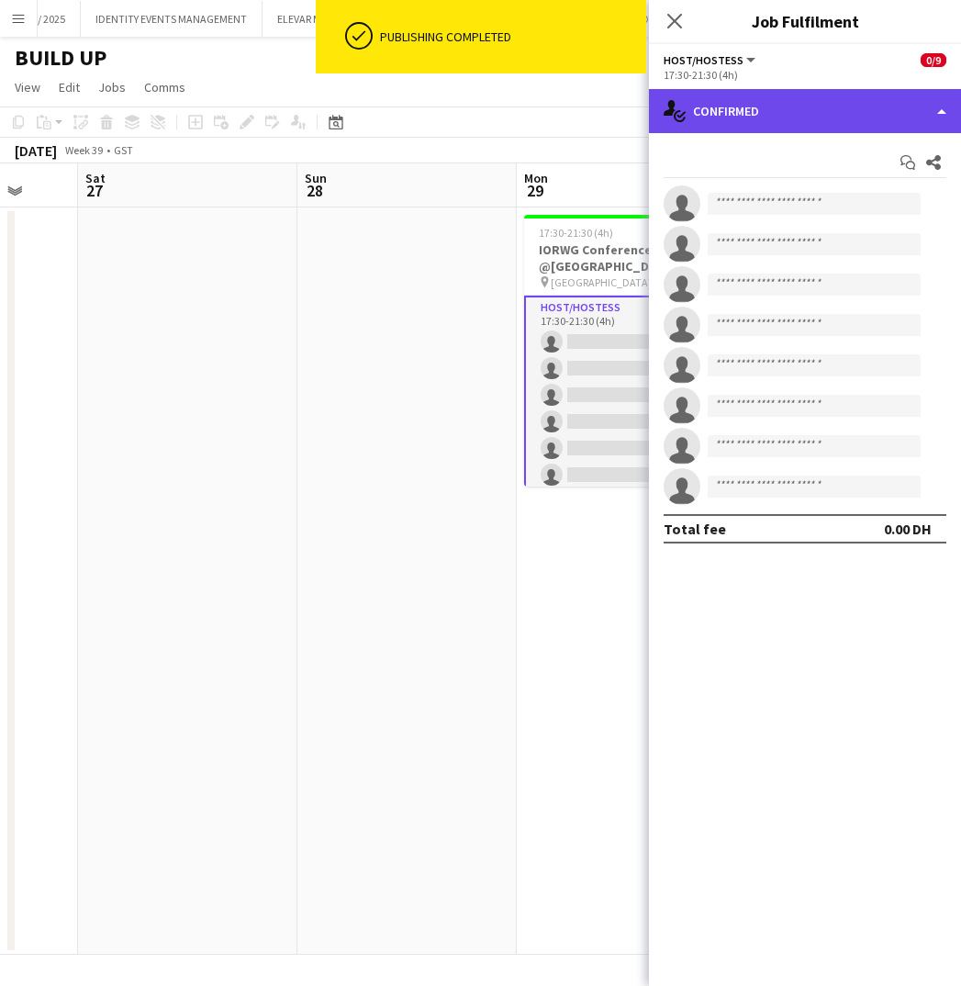
click at [860, 117] on div "single-neutral-actions-check-2 Confirmed" at bounding box center [805, 111] width 312 height 44
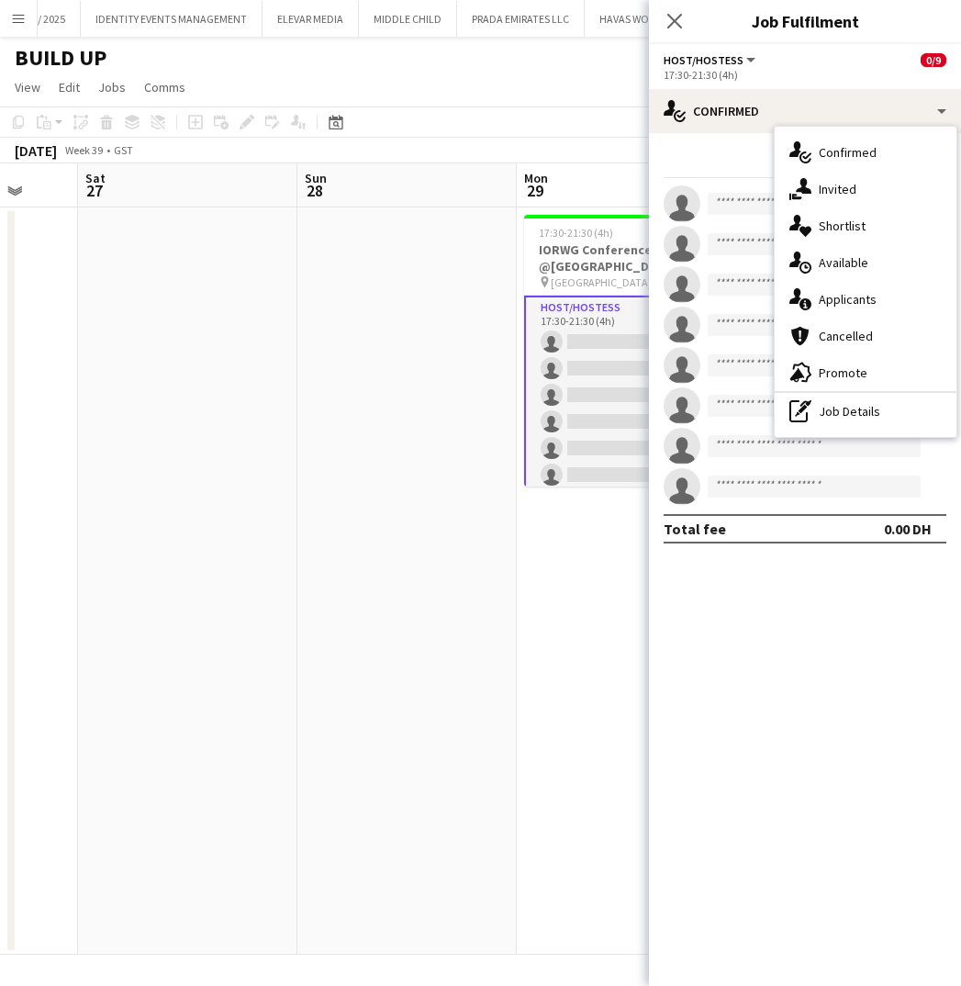
click at [473, 170] on app-board-header-date "Sun 28" at bounding box center [406, 185] width 219 height 44
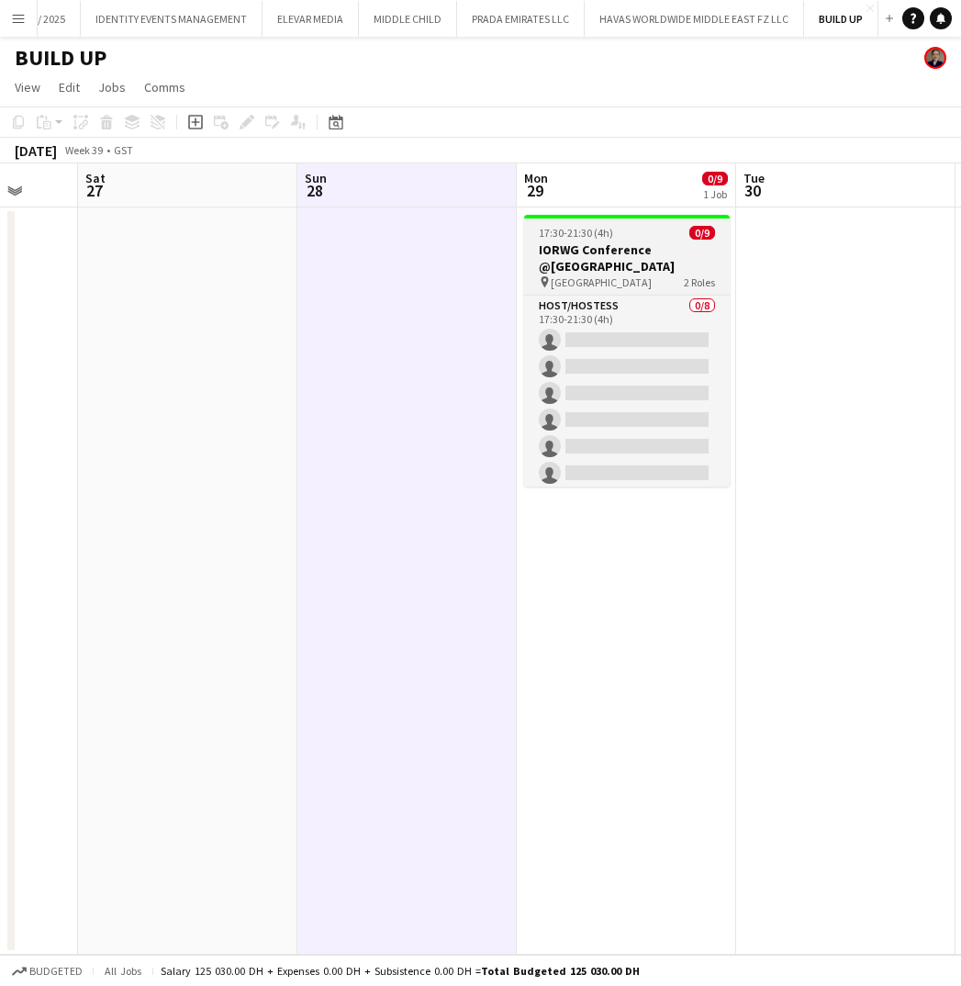
click at [663, 243] on h3 "IORWG Conference @Emirates Palace" at bounding box center [627, 257] width 206 height 33
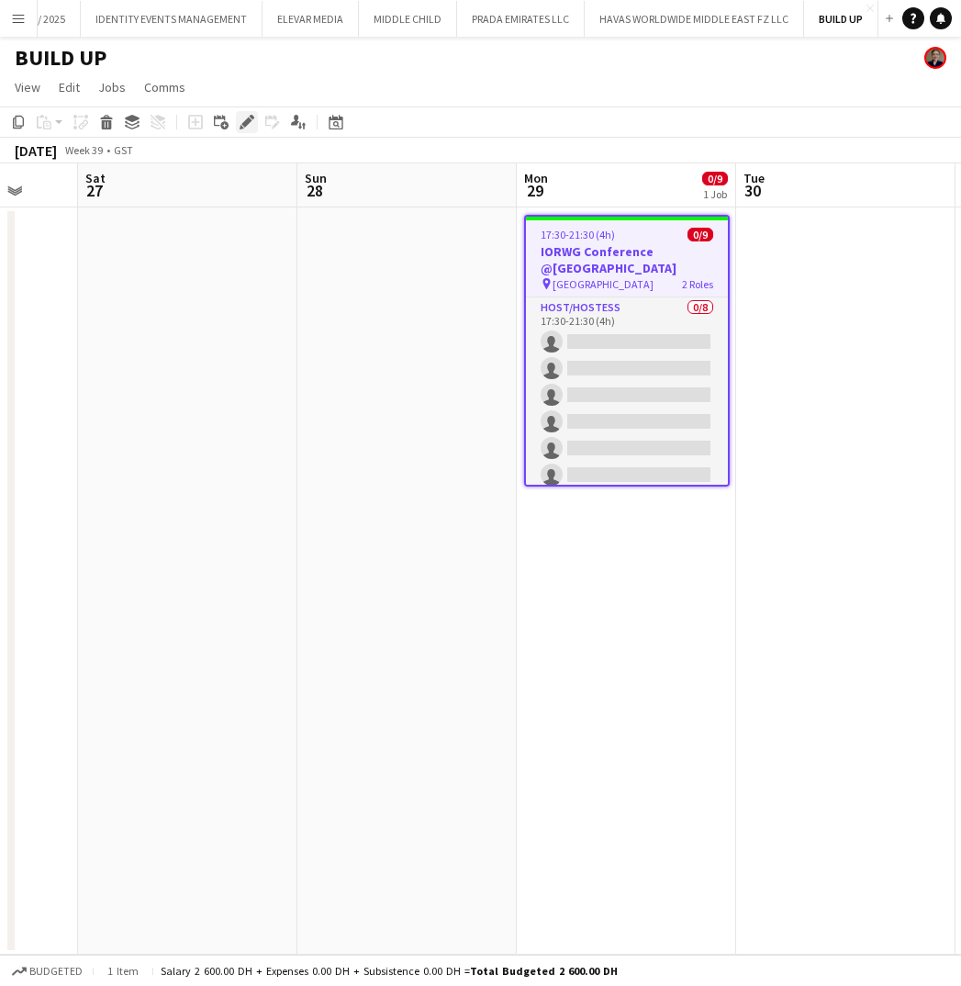
click at [250, 128] on icon "Edit" at bounding box center [247, 122] width 15 height 15
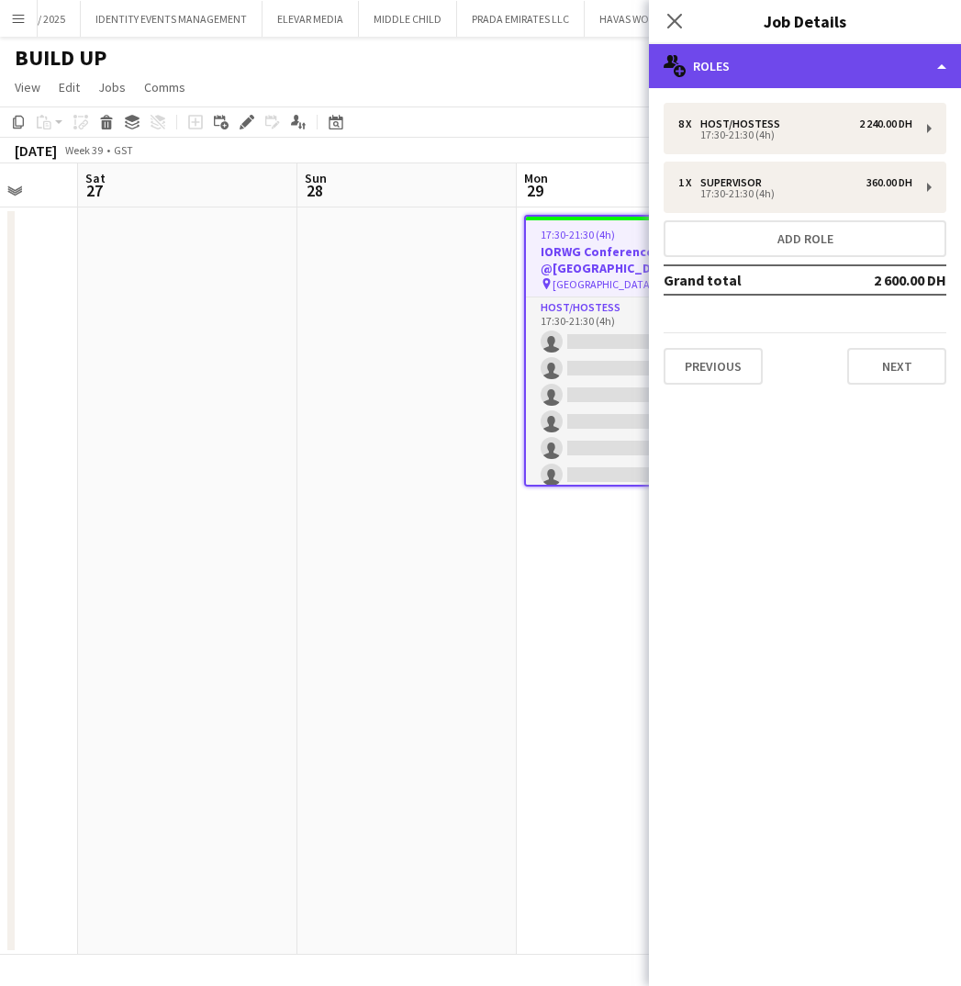
click at [813, 79] on div "multiple-users-add Roles" at bounding box center [805, 66] width 312 height 44
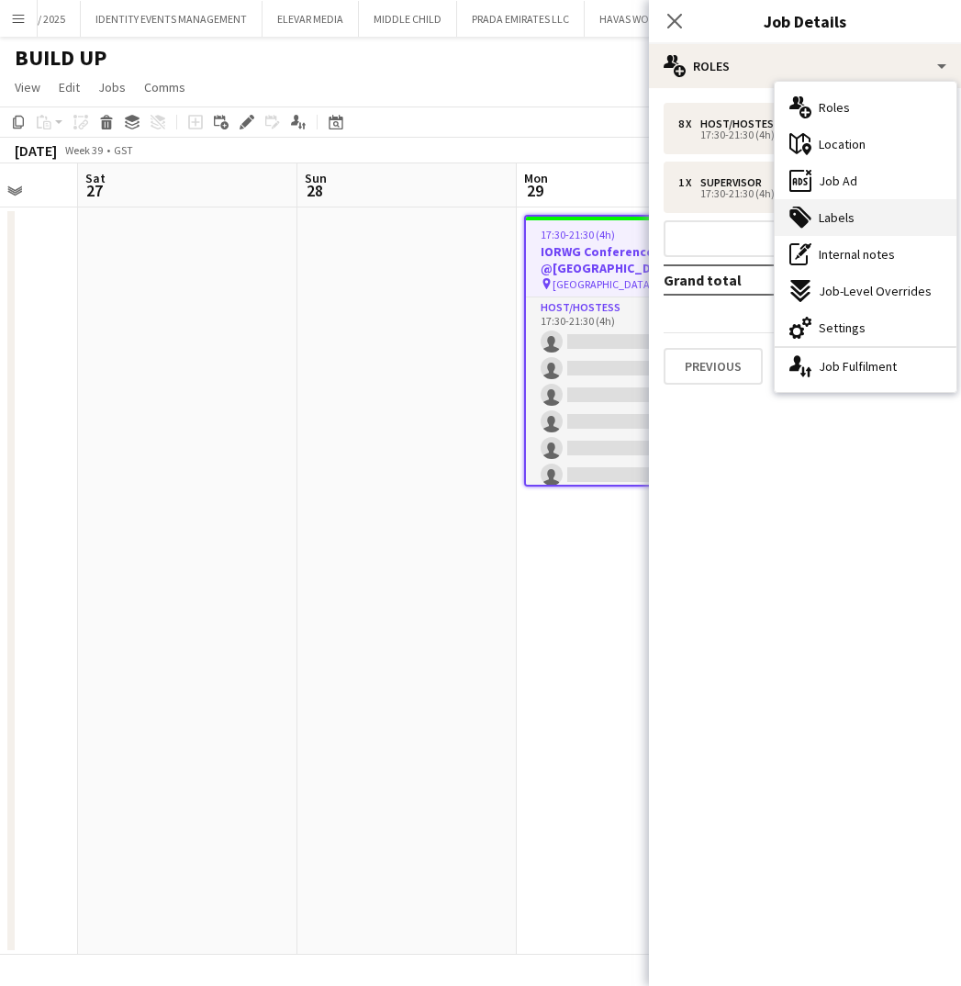
click at [855, 226] on div "tags-double Labels" at bounding box center [866, 217] width 182 height 37
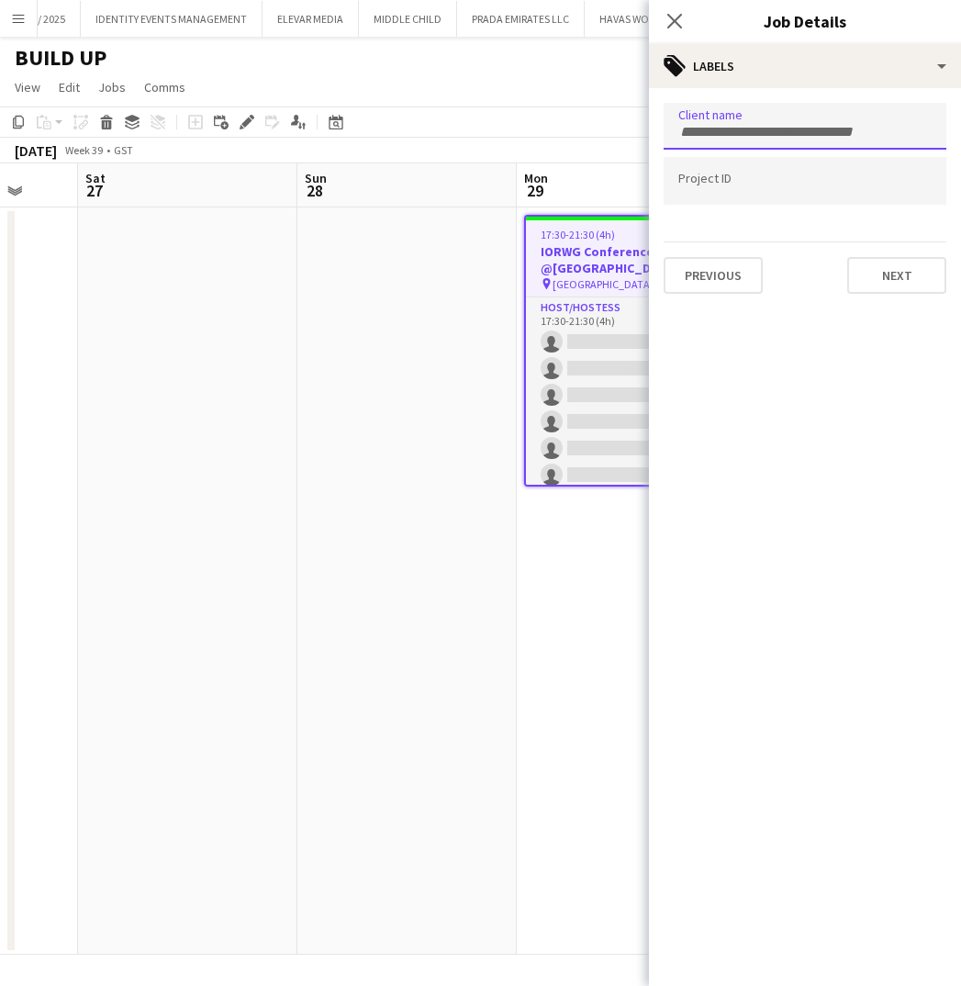
click at [749, 130] on input "Type to search client labels..." at bounding box center [804, 132] width 253 height 17
type input "*****"
click at [709, 184] on div "BUILDUP" at bounding box center [805, 183] width 283 height 44
click at [749, 180] on input "Type to search project ID labels..." at bounding box center [804, 181] width 253 height 17
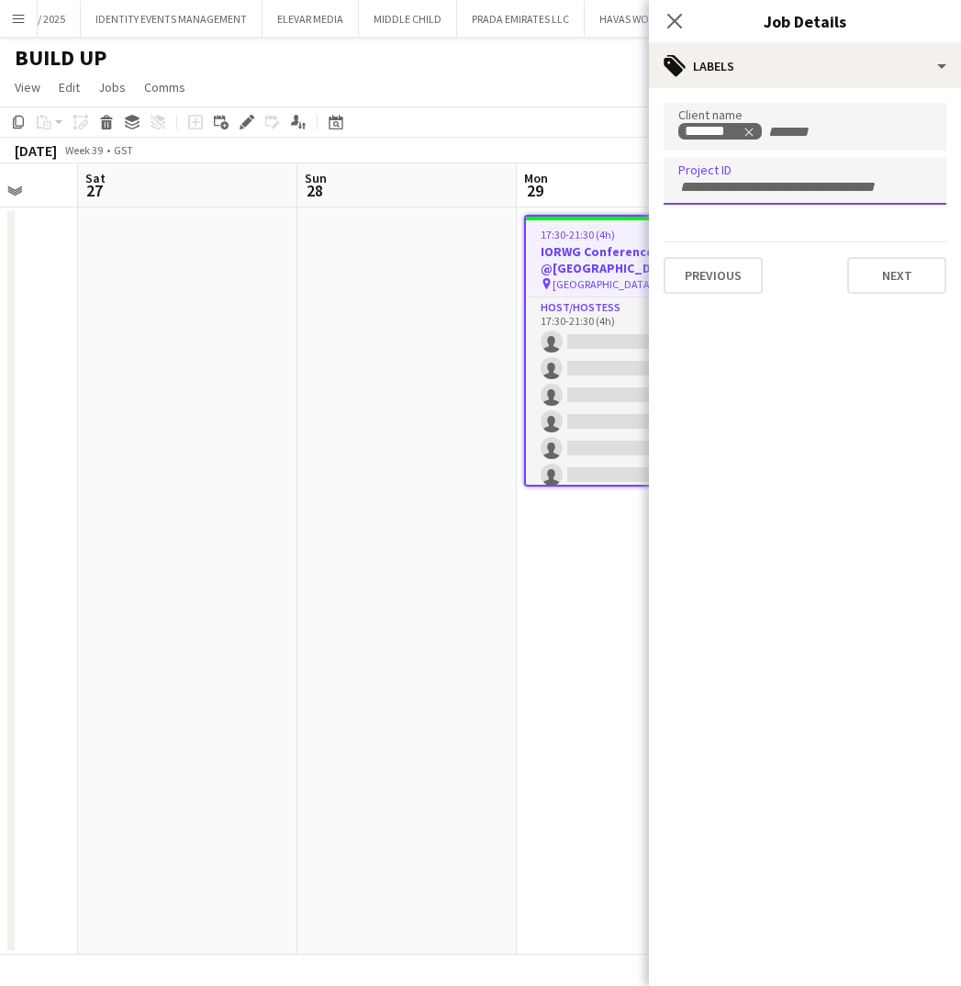
paste input "**********"
type input "**********"
click at [886, 285] on button "Next" at bounding box center [896, 275] width 99 height 37
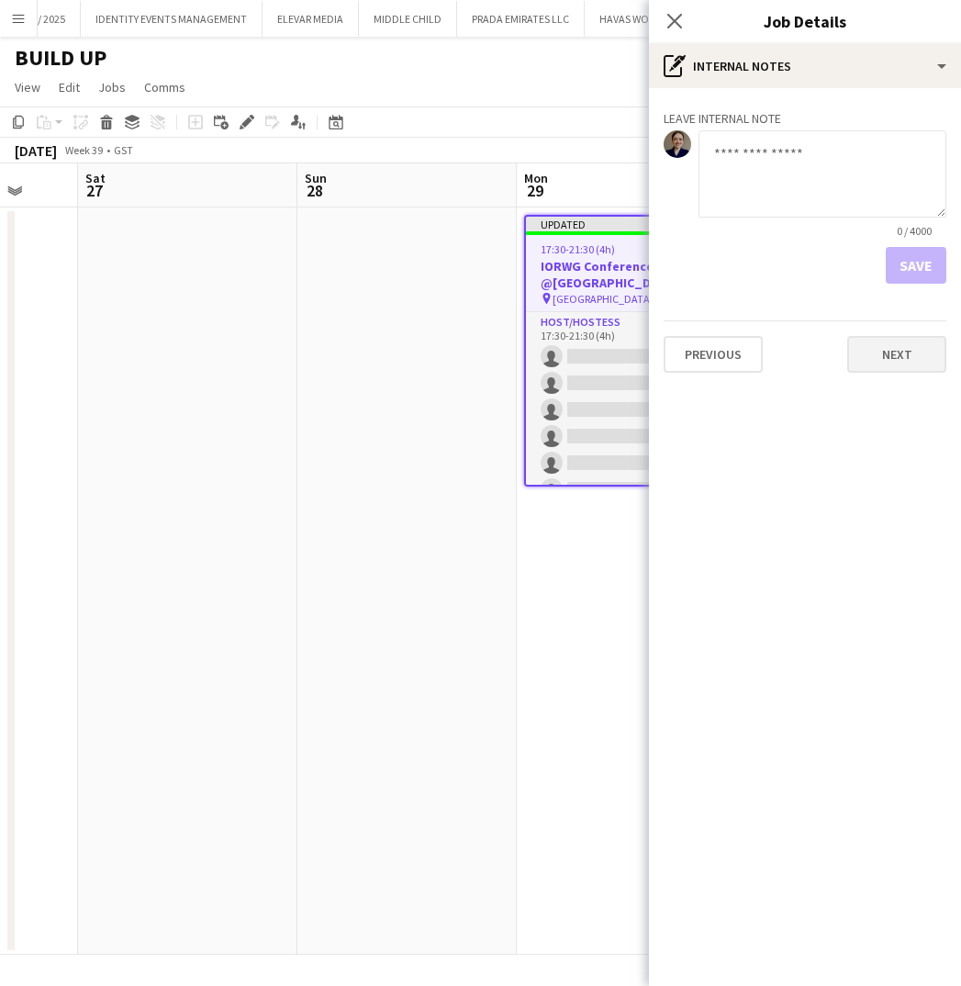
click at [887, 348] on button "Next" at bounding box center [896, 354] width 99 height 37
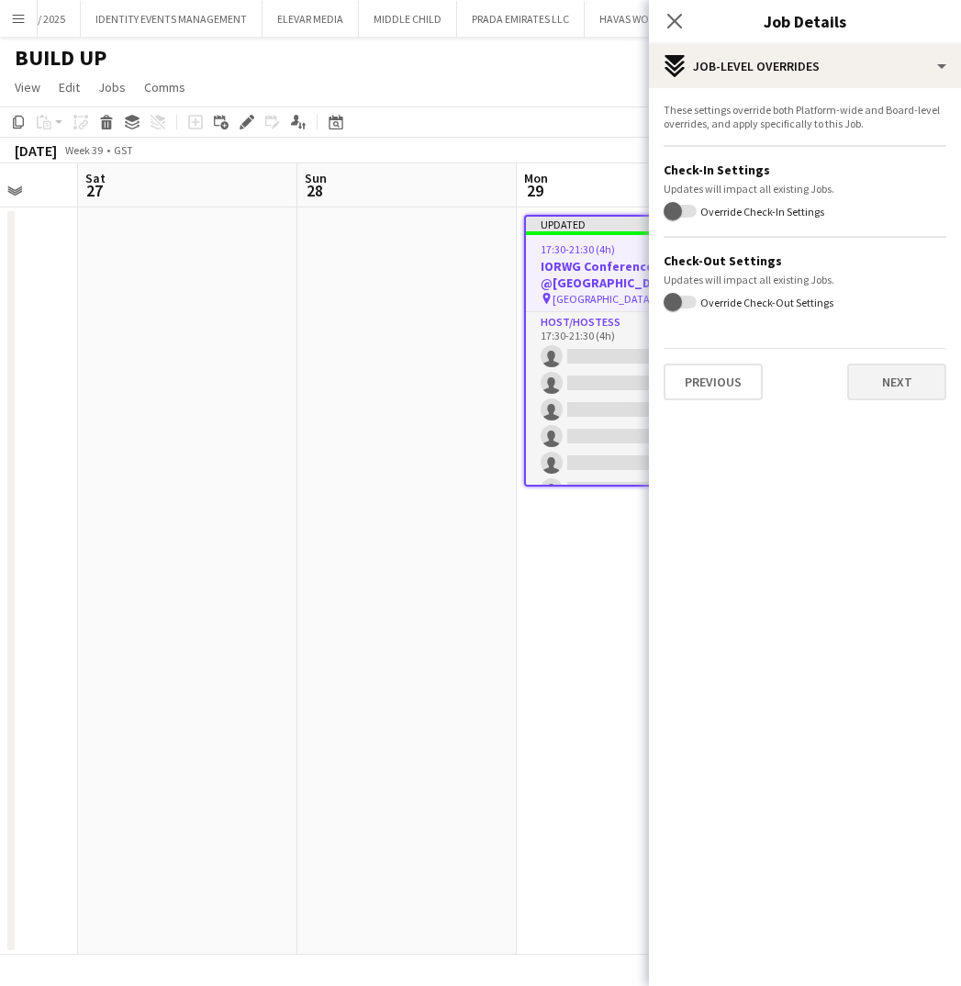
click at [893, 385] on button "Next" at bounding box center [896, 381] width 99 height 37
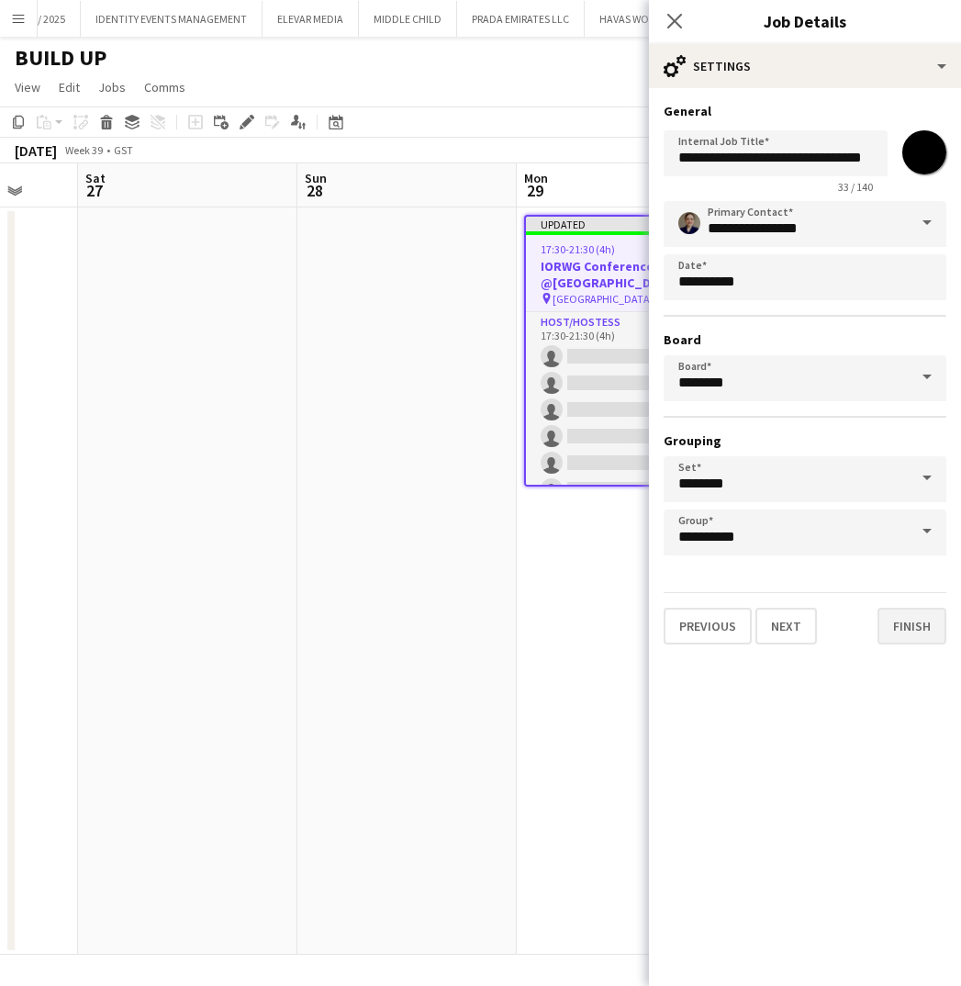
click at [901, 622] on button "Finish" at bounding box center [911, 626] width 69 height 37
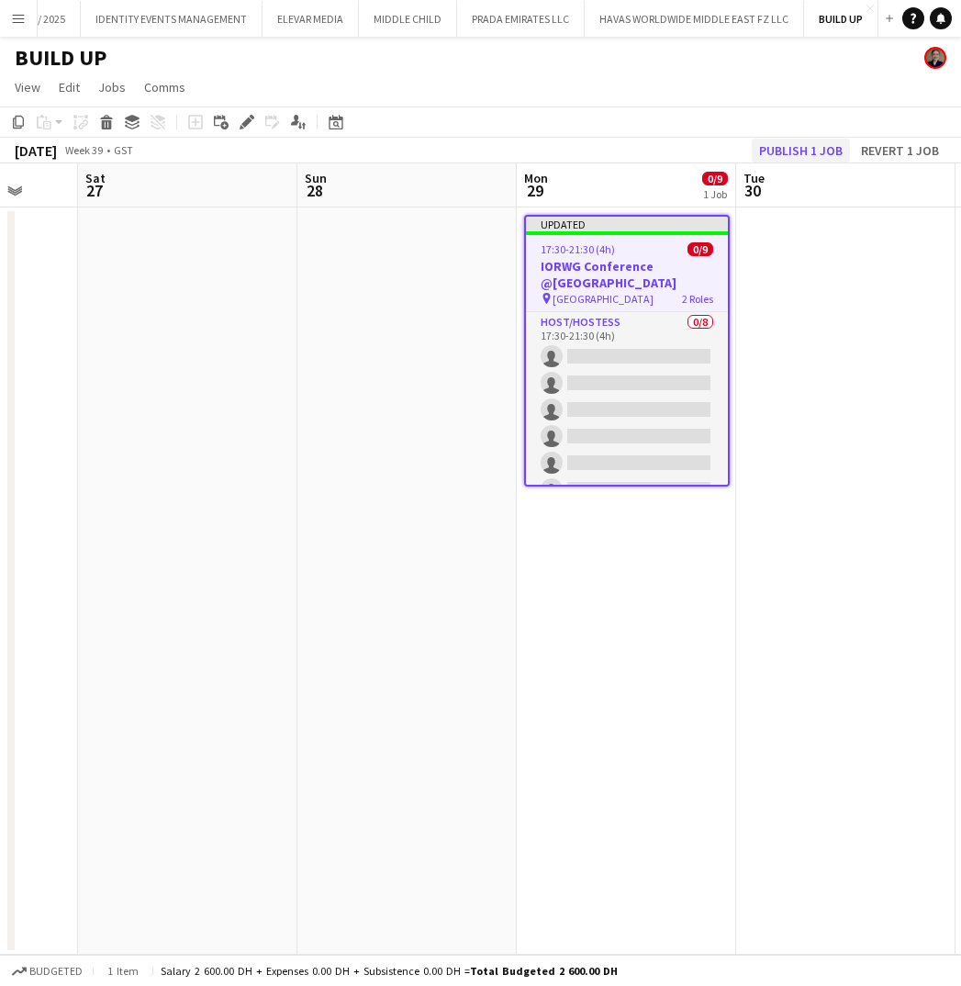
click at [808, 146] on button "Publish 1 job" at bounding box center [801, 151] width 98 height 24
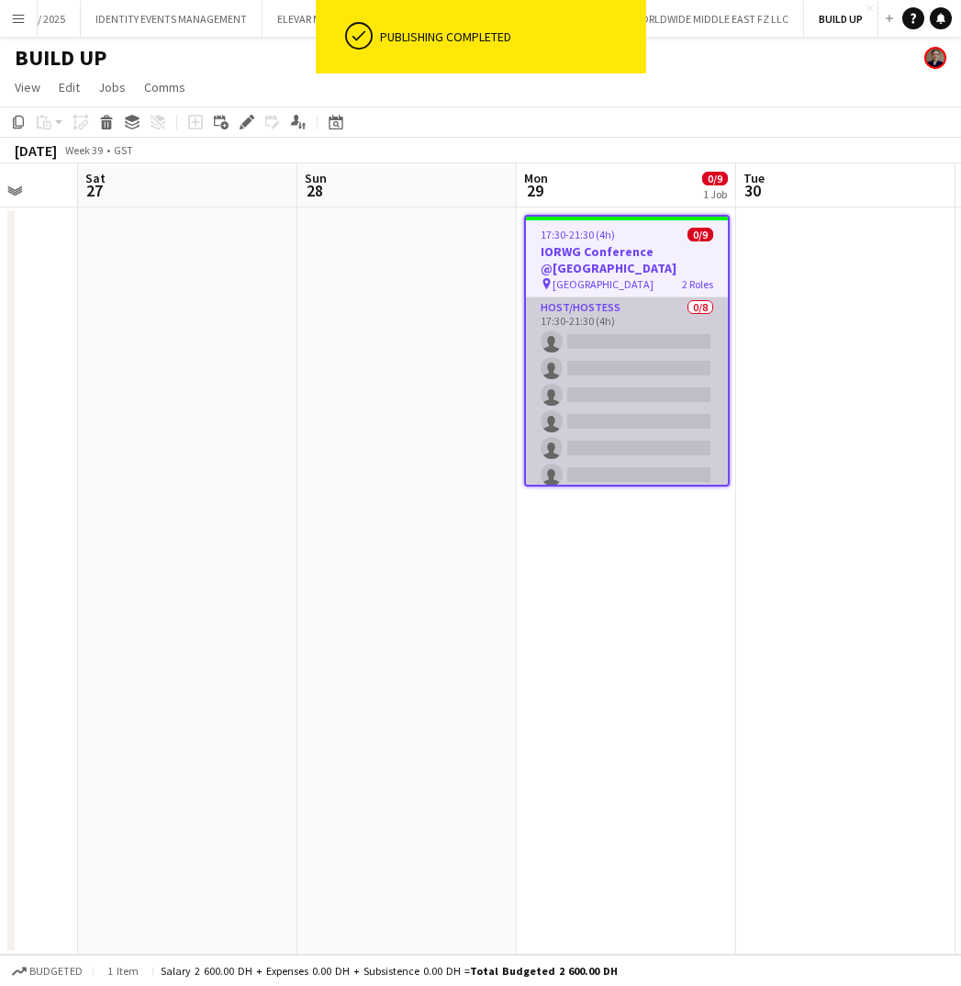
click at [603, 343] on app-card-role "Host/Hostess 0/8 17:30-21:30 (4h) single-neutral-actions single-neutral-actions…" at bounding box center [627, 421] width 202 height 249
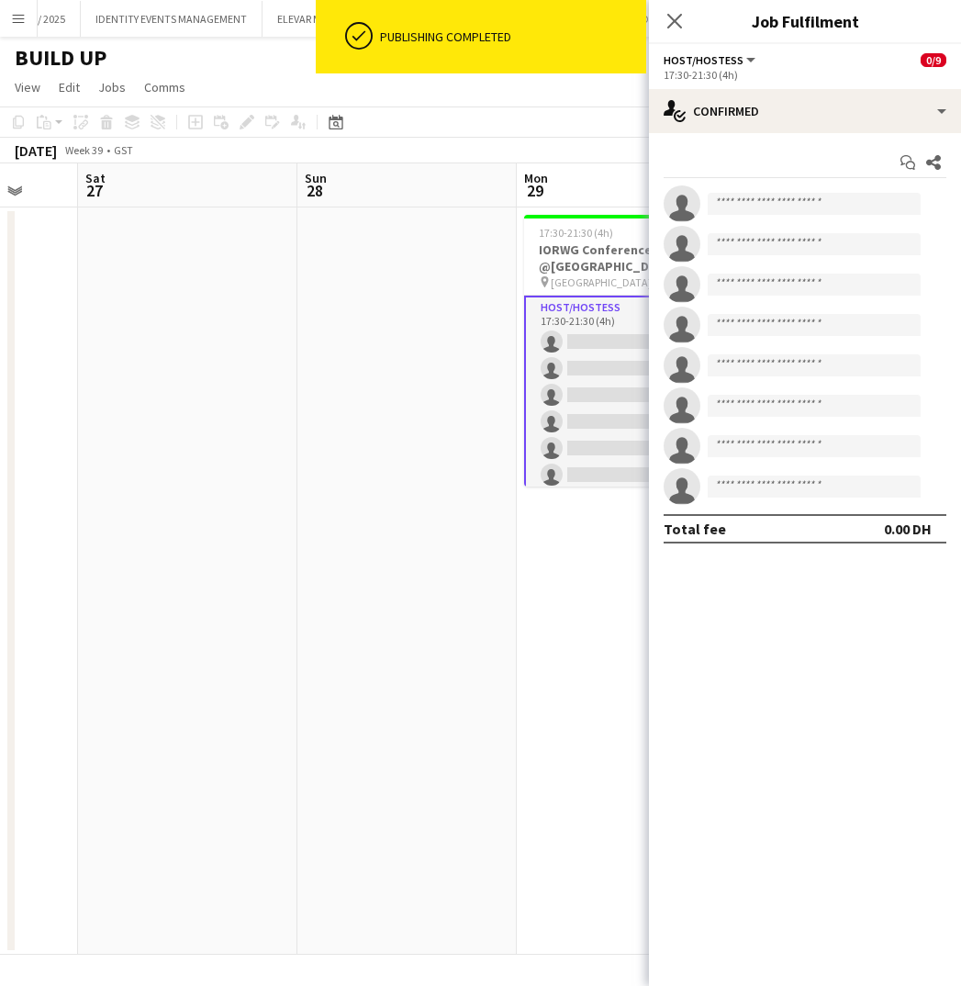
click at [490, 120] on app-toolbar "Copy Paste Paste Command V Paste with crew Command Shift V Paste linked Job Del…" at bounding box center [480, 121] width 961 height 31
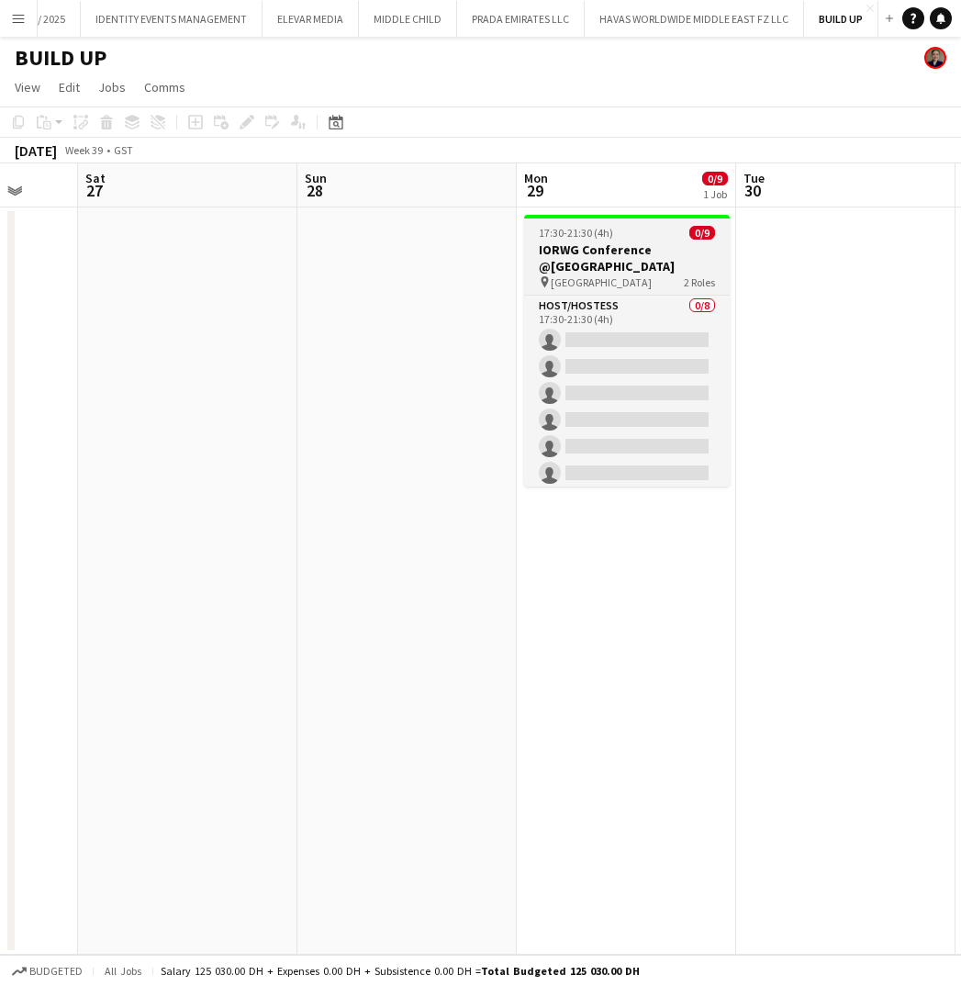
click at [644, 219] on app-job-card "17:30-21:30 (4h) 0/9 IORWG Conference @Emirates Palace pin Emirates Palace 2 Ro…" at bounding box center [627, 351] width 206 height 272
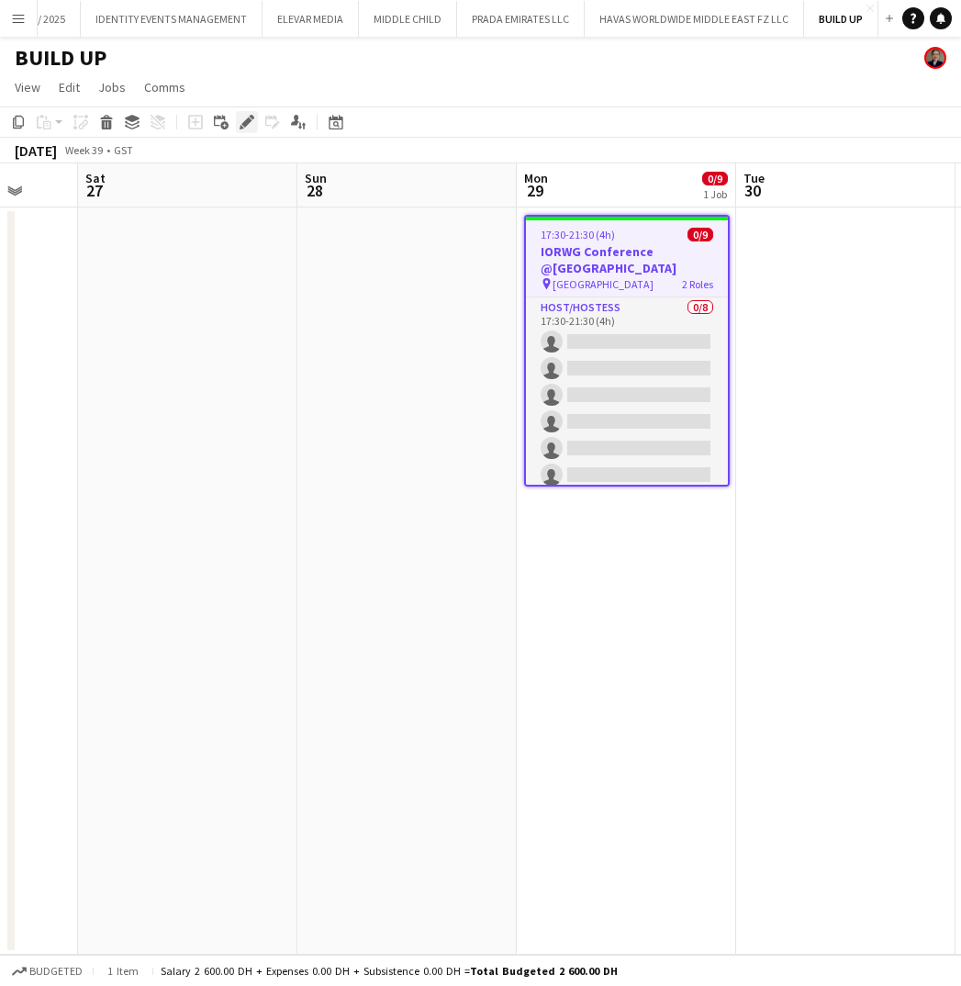
click at [244, 125] on icon at bounding box center [246, 122] width 10 height 10
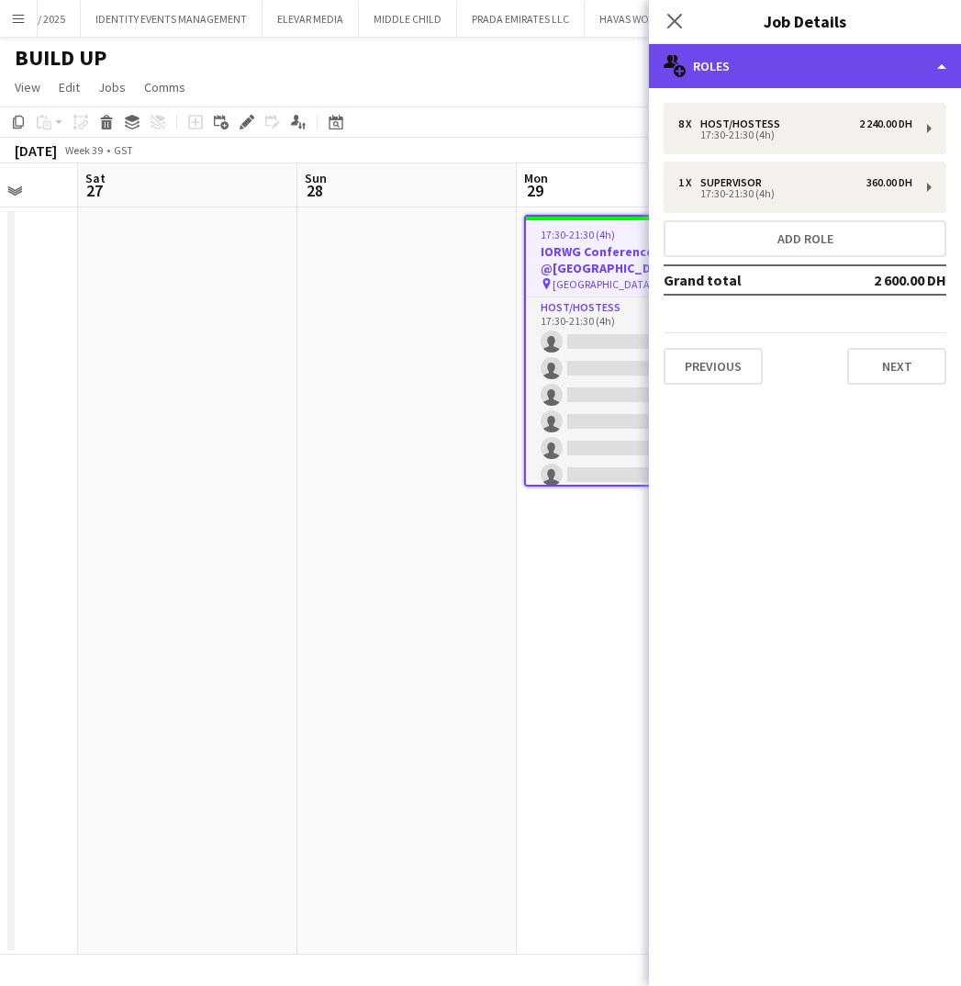
click at [803, 71] on div "multiple-users-add Roles" at bounding box center [805, 66] width 312 height 44
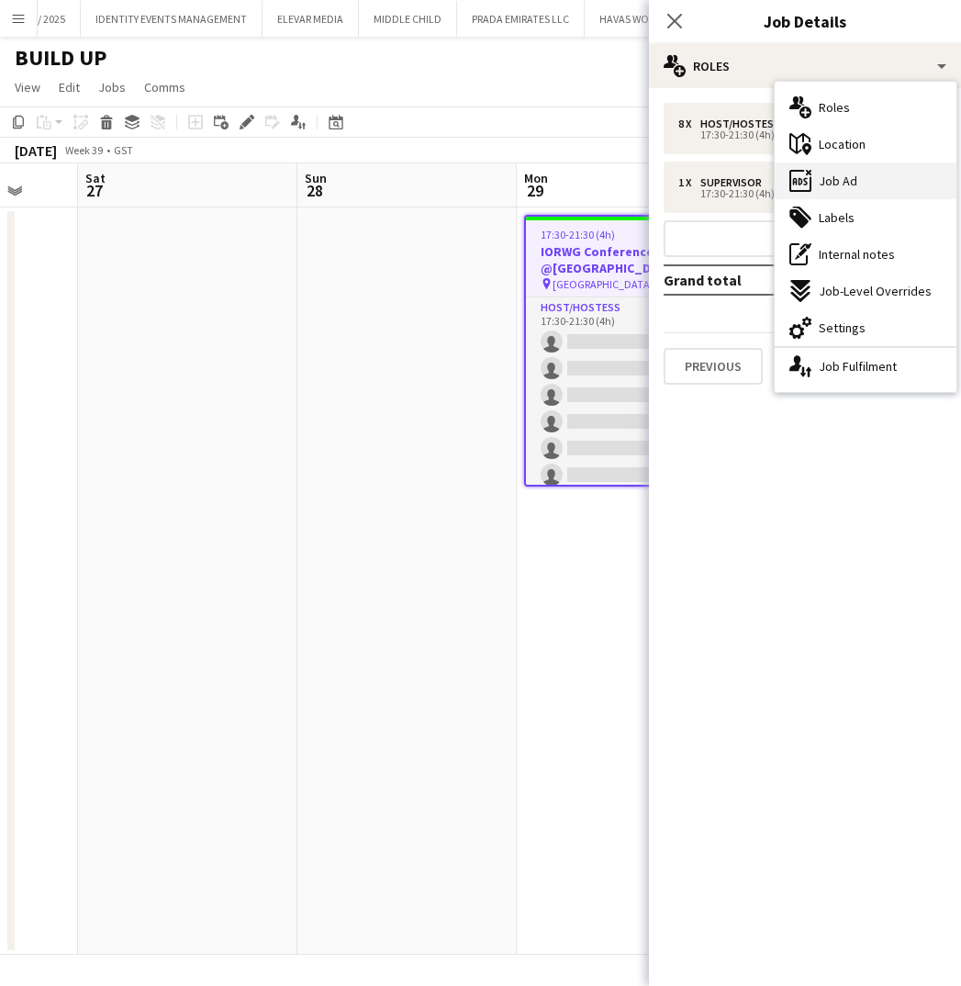
click at [842, 180] on span "Job Ad" at bounding box center [838, 181] width 39 height 17
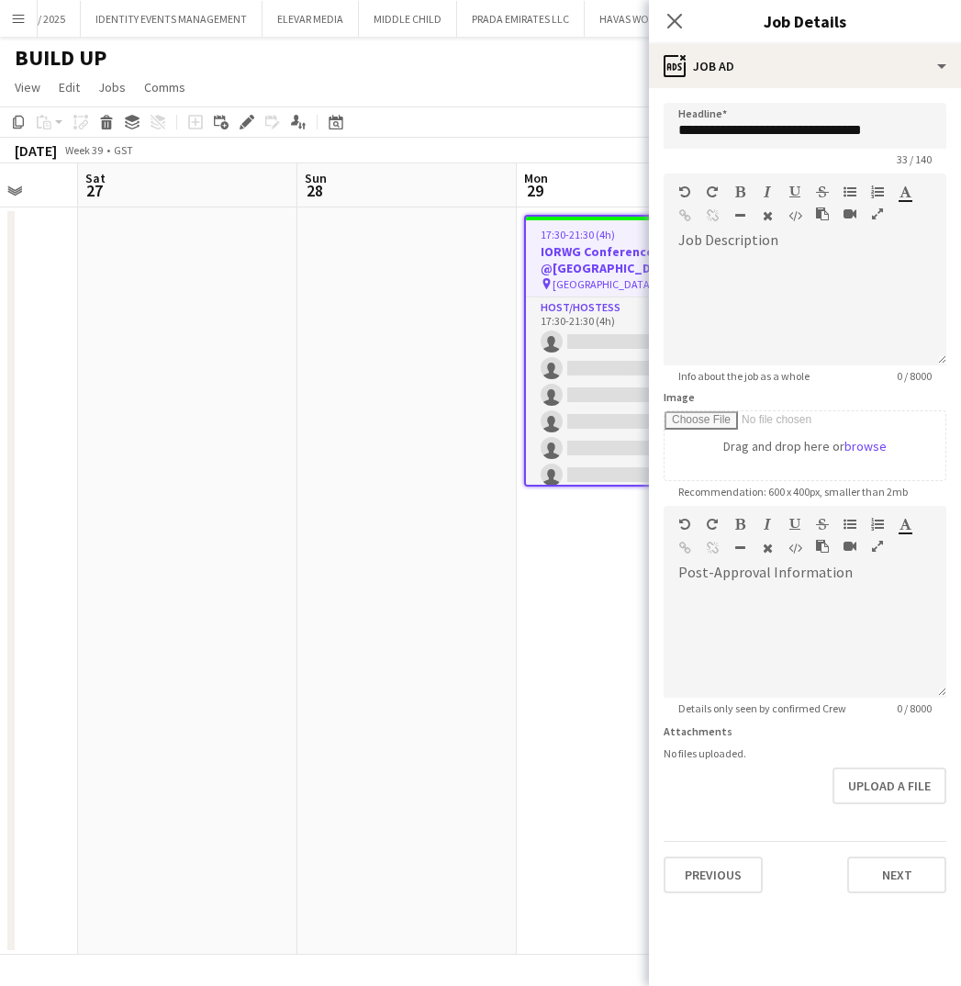
click at [877, 215] on icon "button" at bounding box center [877, 213] width 11 height 13
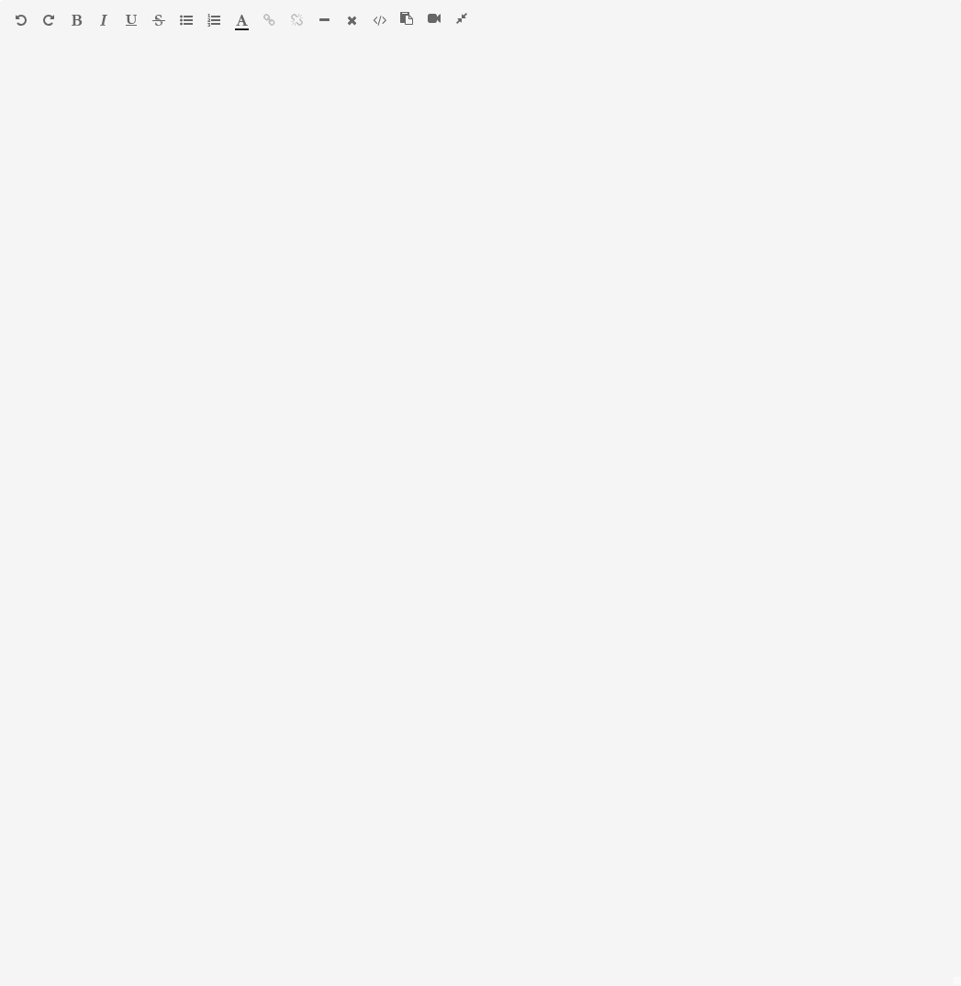
click at [404, 21] on icon "button" at bounding box center [406, 18] width 13 height 13
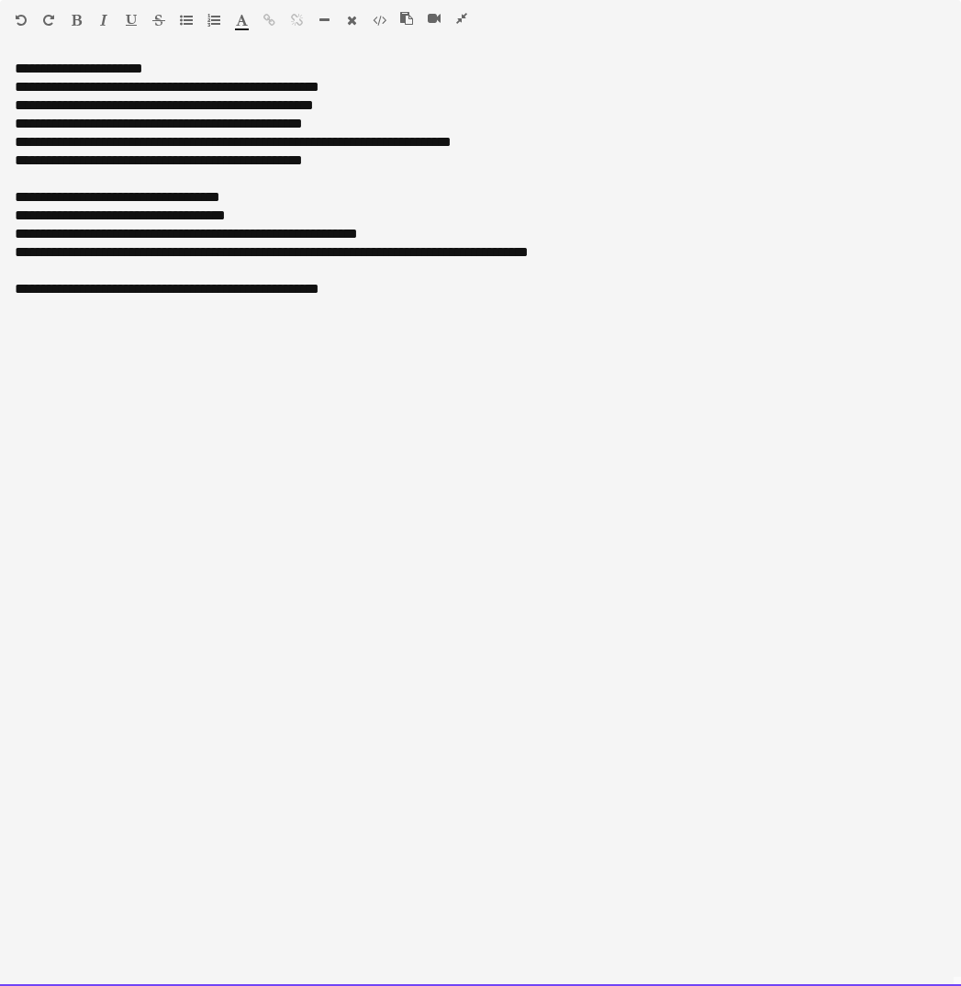
click at [169, 71] on div "**********" at bounding box center [480, 523] width 961 height 926
drag, startPoint x: 155, startPoint y: 69, endPoint x: 9, endPoint y: 68, distance: 145.9
click at [9, 68] on div "**********" at bounding box center [480, 523] width 961 height 926
click at [73, 17] on icon "button" at bounding box center [77, 20] width 10 height 13
click at [133, 17] on icon "button" at bounding box center [131, 20] width 11 height 13
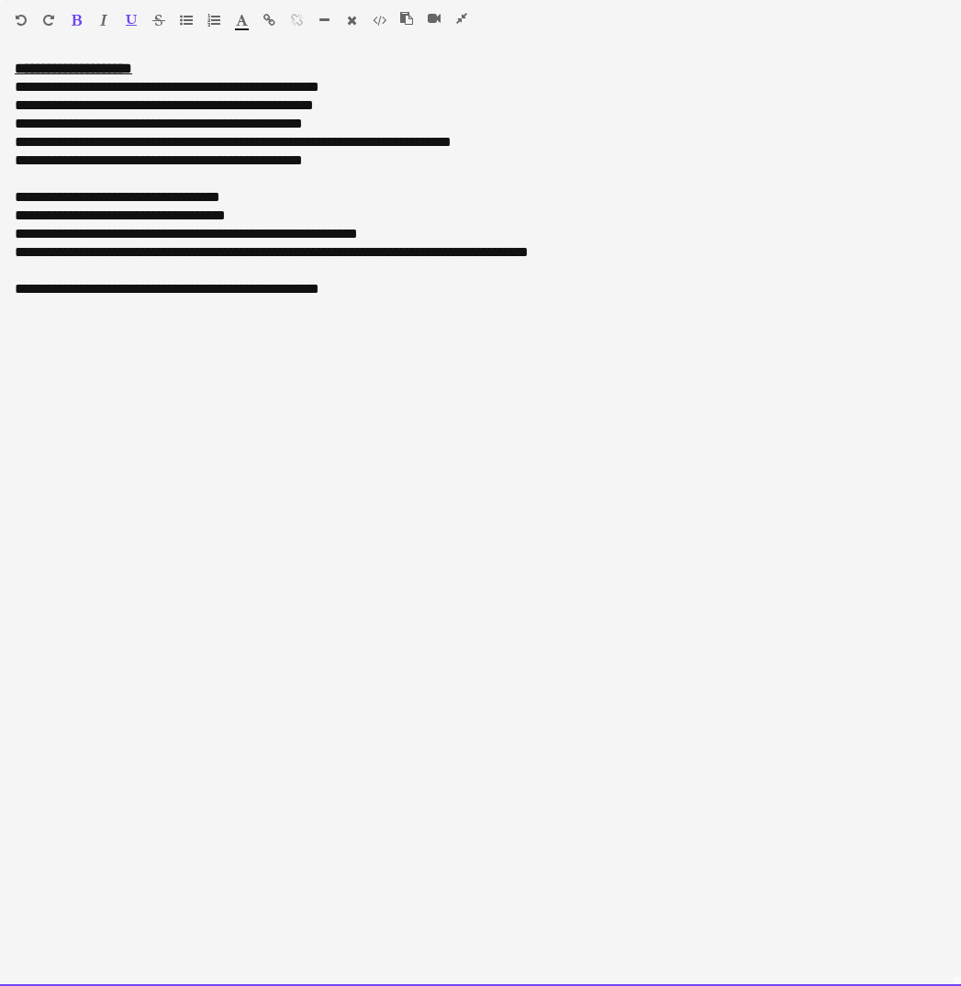
click at [162, 73] on div "**********" at bounding box center [480, 523] width 961 height 926
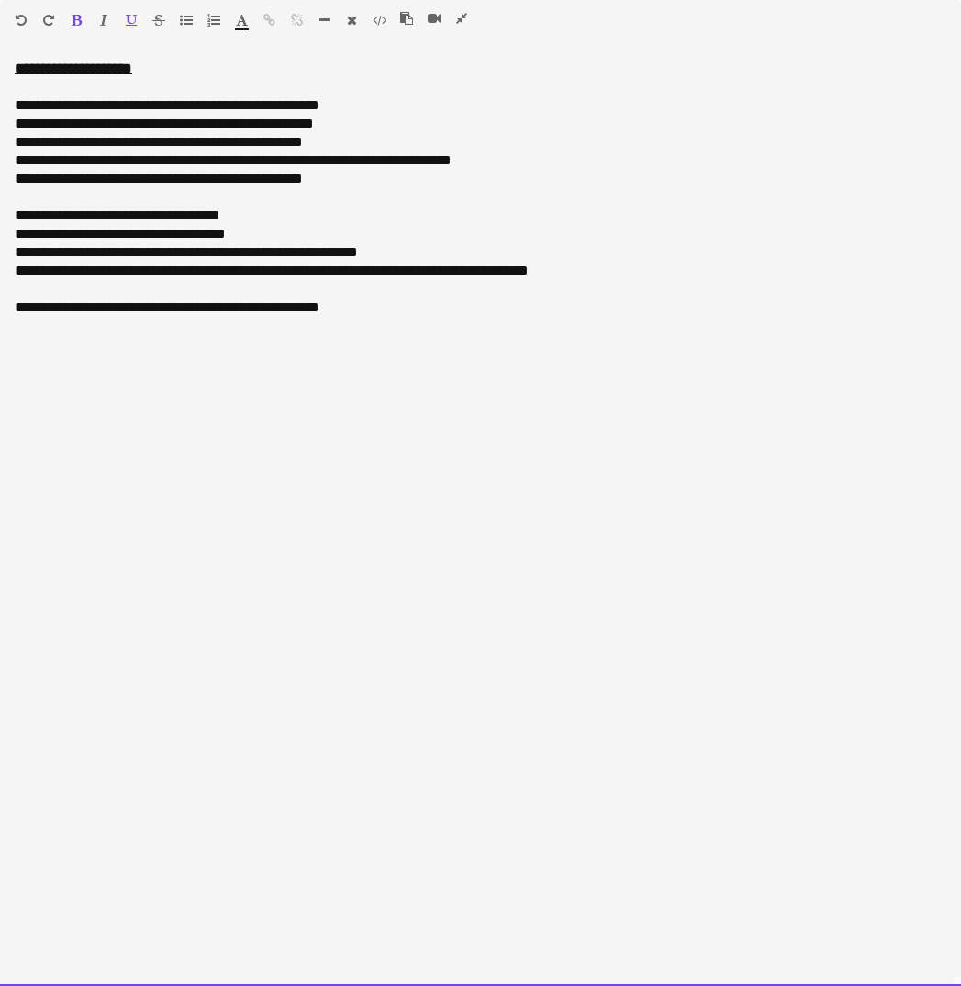
click at [23, 107] on div "**********" at bounding box center [481, 105] width 932 height 18
click at [16, 93] on div "**********" at bounding box center [481, 197] width 932 height 239
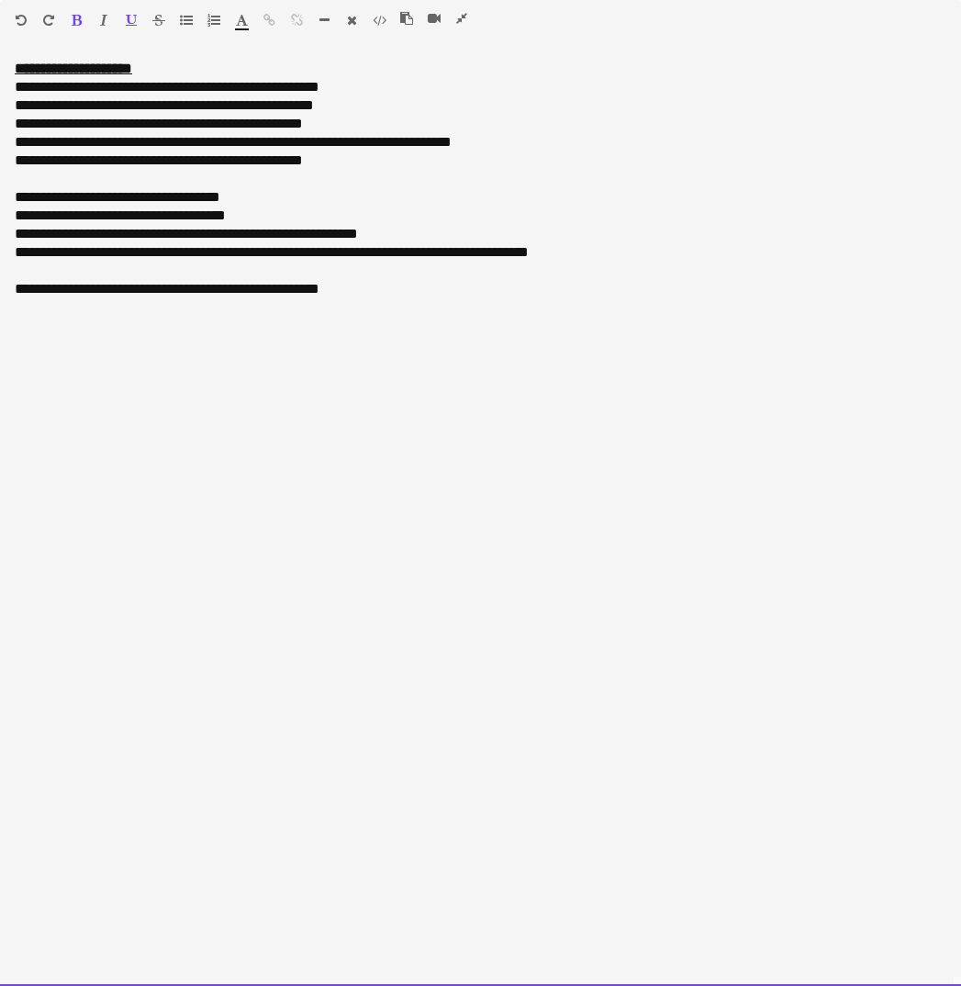
drag, startPoint x: 284, startPoint y: 87, endPoint x: 215, endPoint y: 87, distance: 68.8
click at [215, 87] on div "**********" at bounding box center [481, 87] width 932 height 18
click at [317, 128] on div "**********" at bounding box center [481, 124] width 932 height 18
drag, startPoint x: 425, startPoint y: 147, endPoint x: 2, endPoint y: 143, distance: 423.1
click at [2, 143] on div "**********" at bounding box center [480, 523] width 961 height 926
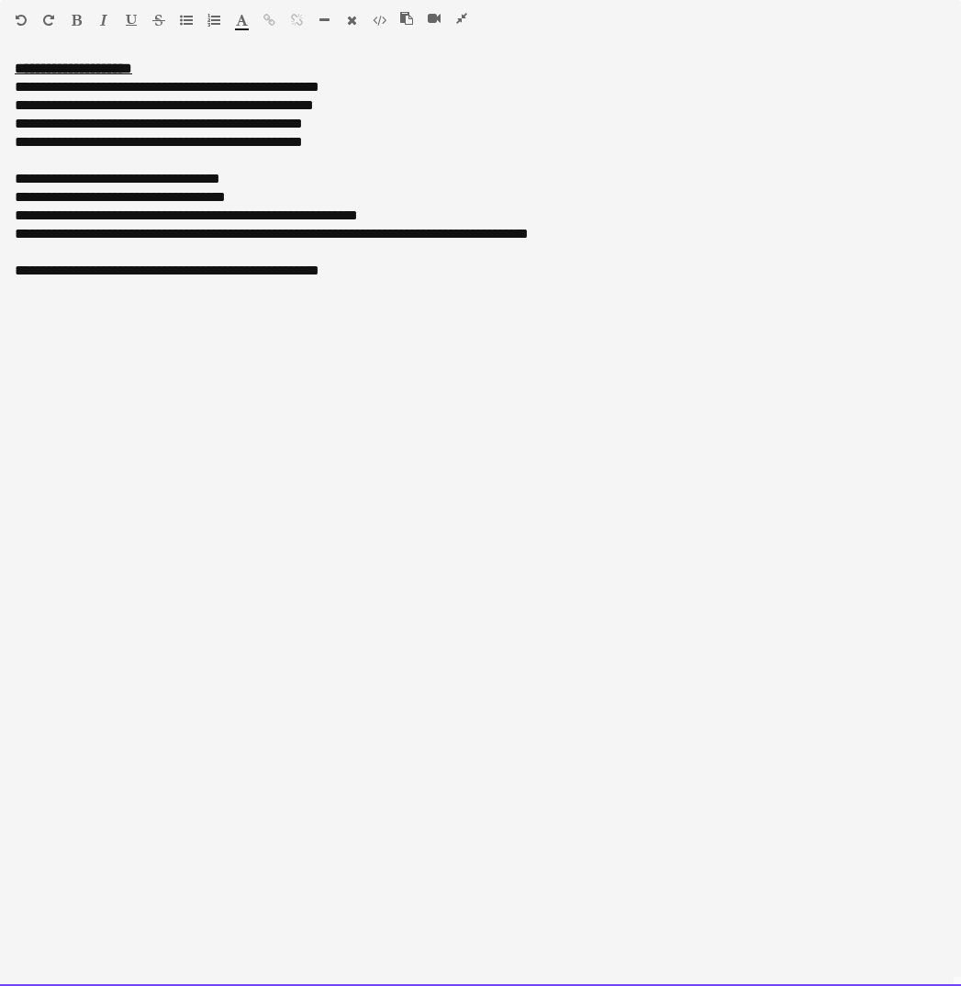
click at [277, 87] on div "**********" at bounding box center [481, 87] width 932 height 18
click at [293, 102] on div "**********" at bounding box center [481, 105] width 932 height 18
click at [265, 119] on div "**********" at bounding box center [481, 124] width 932 height 18
click at [268, 142] on div "**********" at bounding box center [481, 142] width 932 height 18
drag, startPoint x: 340, startPoint y: 217, endPoint x: 10, endPoint y: 173, distance: 332.4
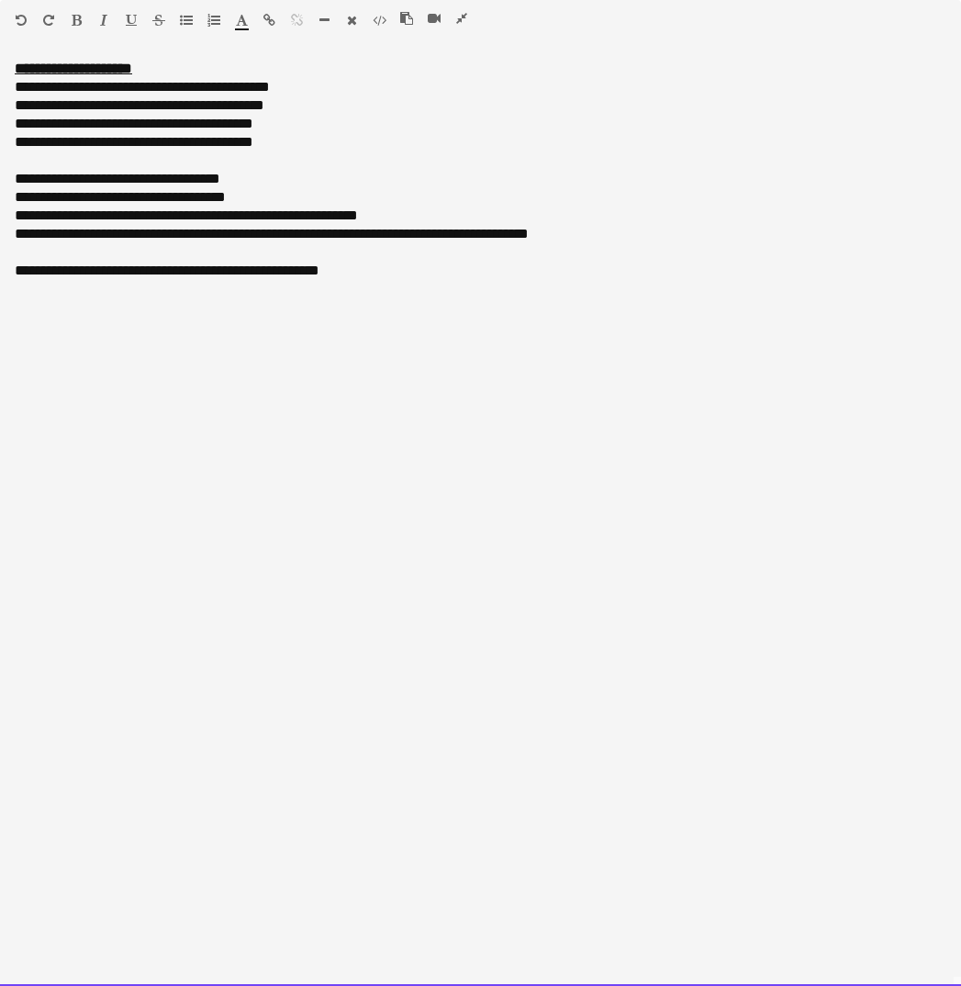
click at [10, 173] on div "**********" at bounding box center [480, 523] width 961 height 926
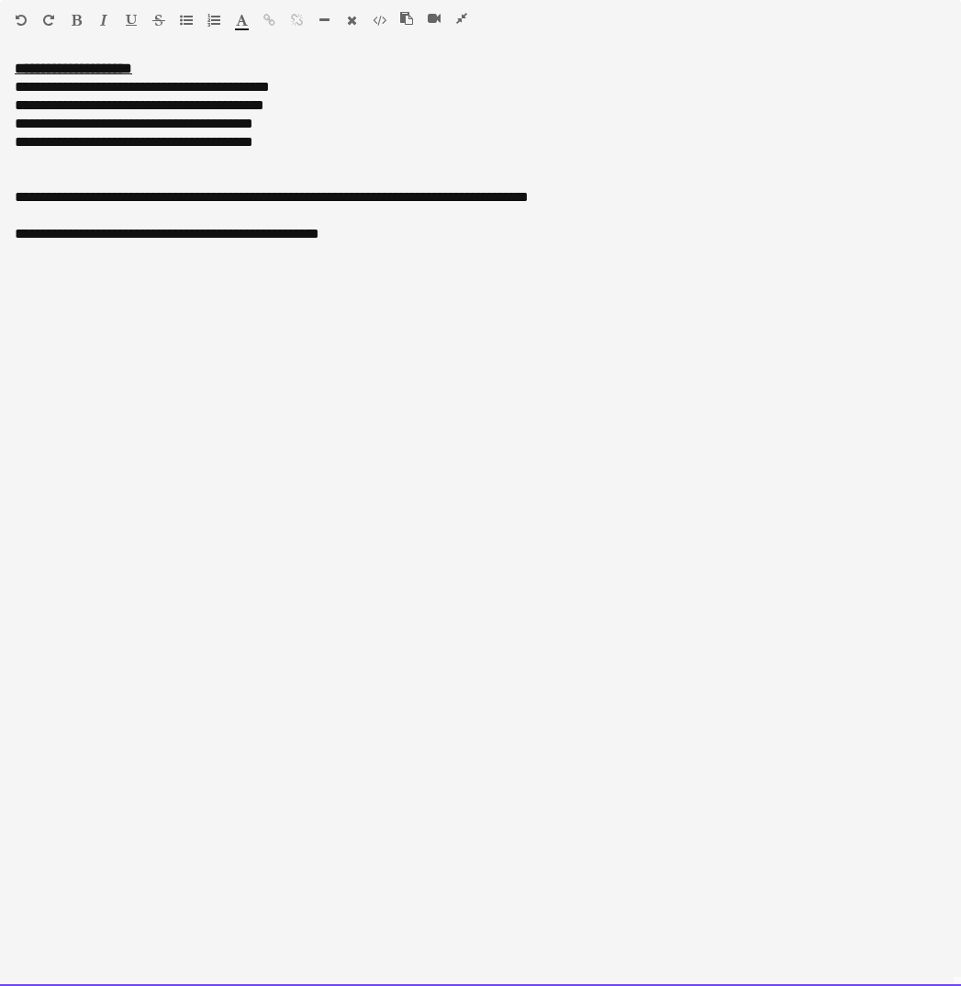
click at [27, 200] on div "**********" at bounding box center [481, 197] width 932 height 18
drag, startPoint x: 114, startPoint y: 200, endPoint x: -9, endPoint y: 199, distance: 123.0
click at [0, 199] on html "Menu Boards Boards Boards All jobs Status Workforce Workforce My Workforce Recr…" at bounding box center [480, 838] width 961 height 1676
click at [76, 18] on icon "button" at bounding box center [77, 20] width 10 height 13
click at [128, 18] on icon "button" at bounding box center [131, 20] width 11 height 13
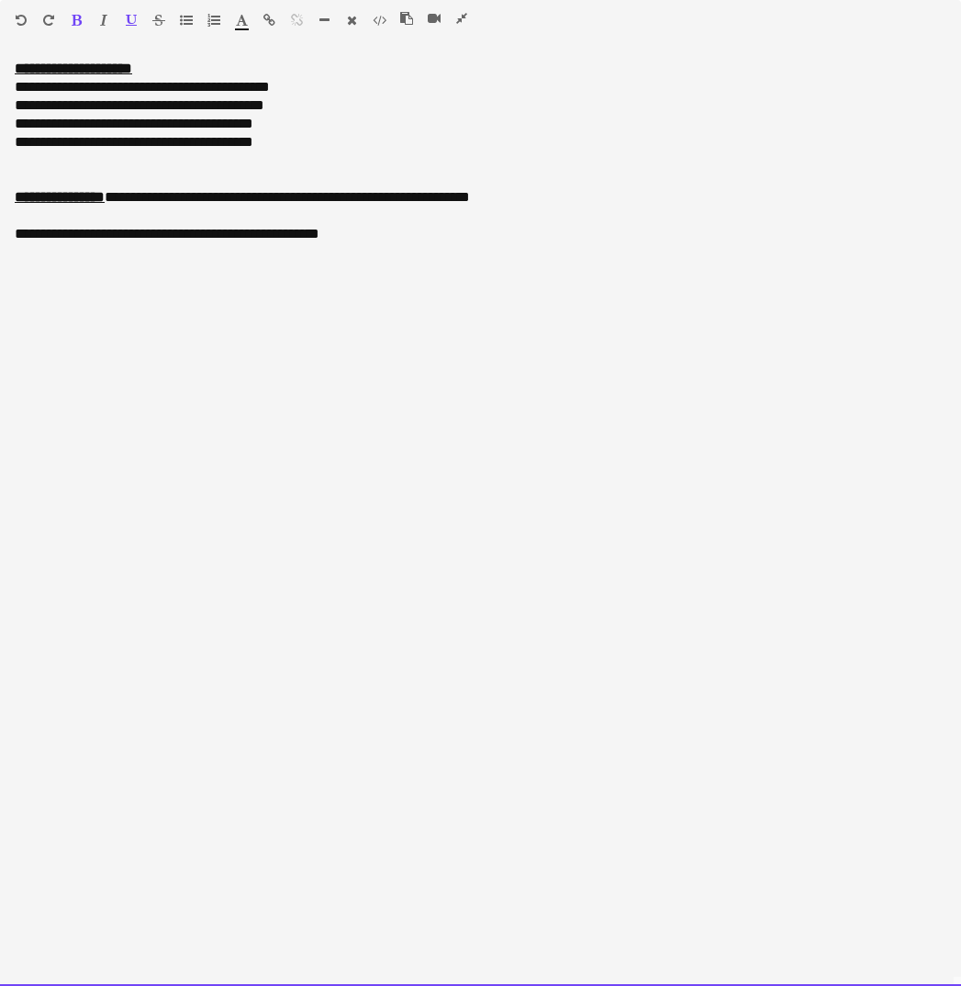
click at [293, 262] on div "**********" at bounding box center [480, 523] width 961 height 926
click at [132, 198] on div "**********" at bounding box center [481, 197] width 932 height 18
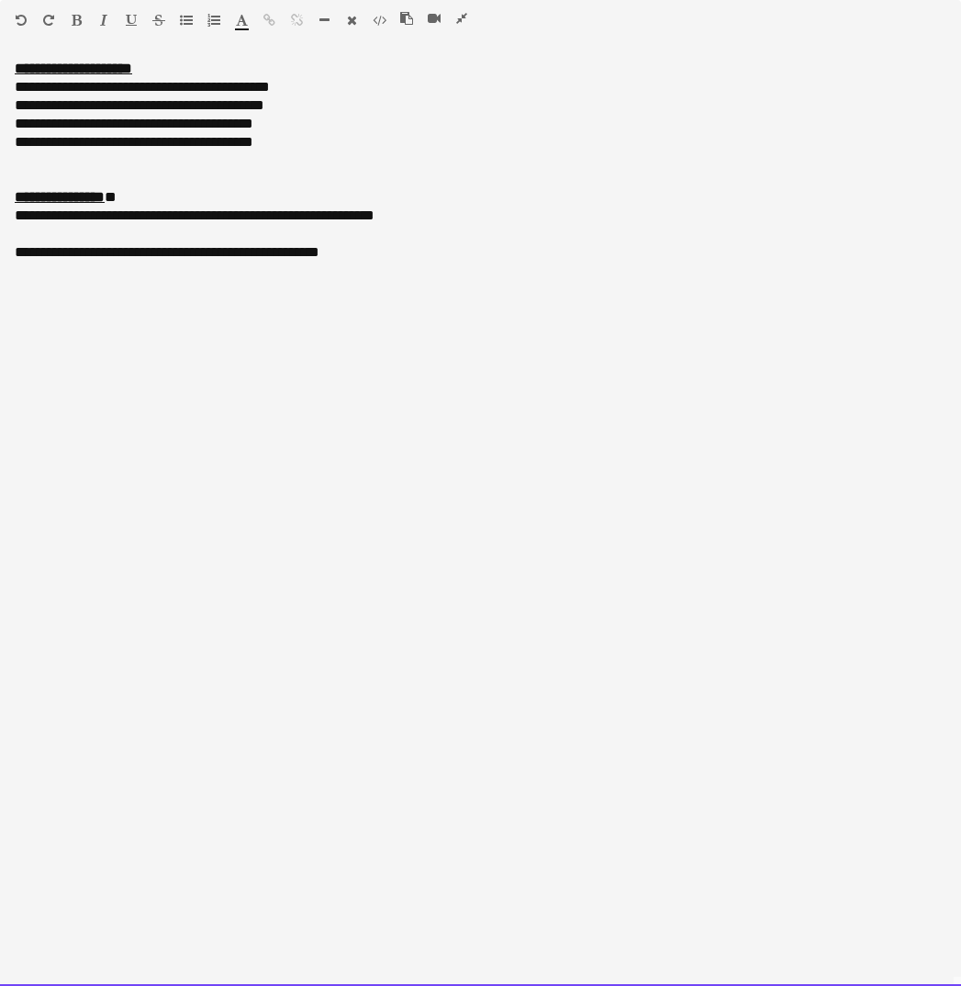
click at [34, 219] on div "**********" at bounding box center [481, 216] width 932 height 18
drag, startPoint x: 443, startPoint y: 220, endPoint x: 84, endPoint y: 219, distance: 359.8
click at [84, 219] on div "**********" at bounding box center [481, 216] width 932 height 18
click at [27, 251] on div "**********" at bounding box center [481, 252] width 932 height 18
drag, startPoint x: 274, startPoint y: 253, endPoint x: 109, endPoint y: 256, distance: 165.2
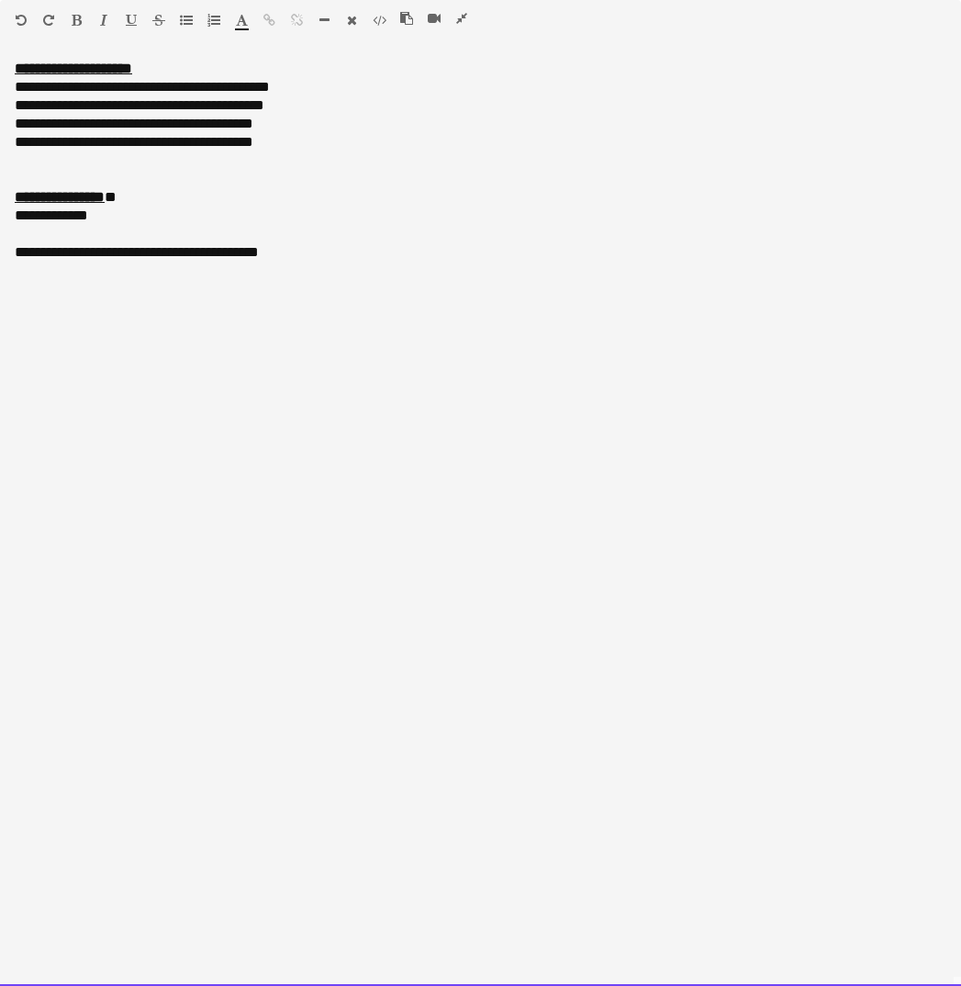
click at [109, 256] on div "**********" at bounding box center [481, 252] width 932 height 18
drag, startPoint x: 131, startPoint y: 251, endPoint x: -9, endPoint y: 251, distance: 140.4
click at [0, 251] on html "Menu Boards Boards Boards All jobs Status Workforce Workforce My Workforce Recr…" at bounding box center [480, 838] width 961 height 1676
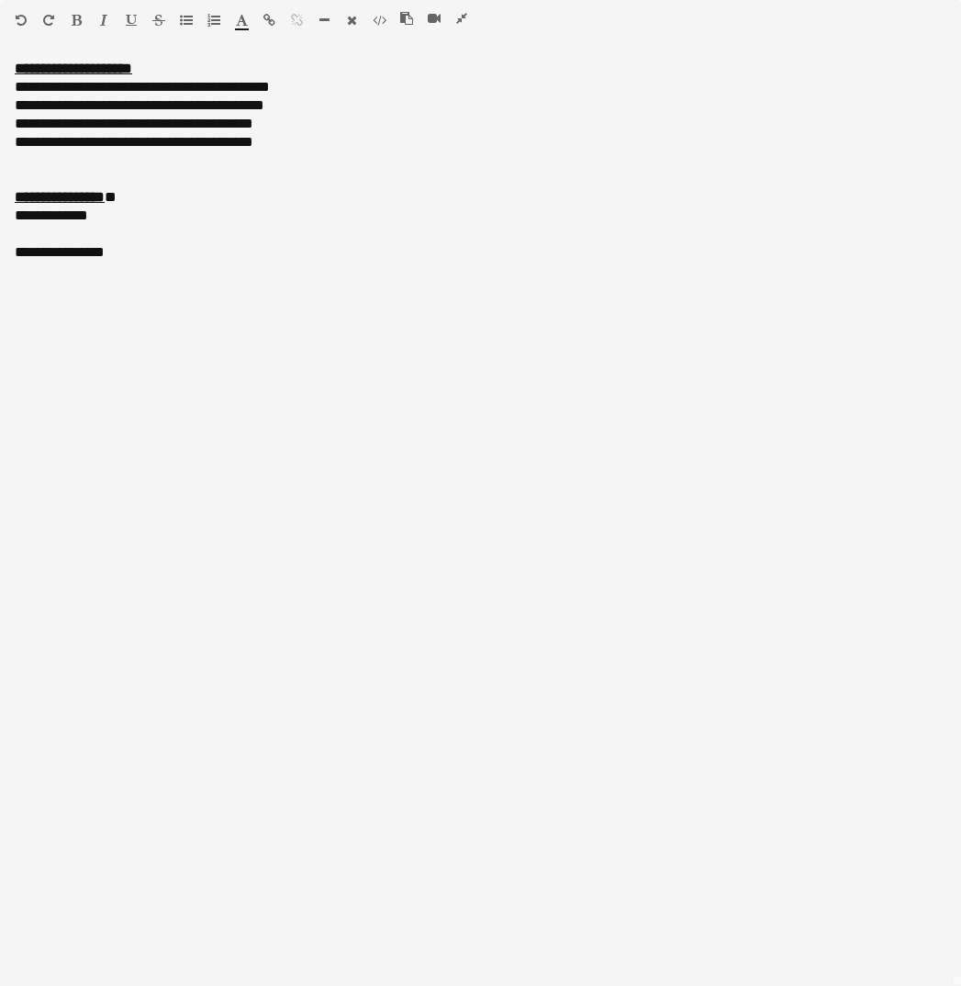
click at [75, 16] on icon "button" at bounding box center [77, 20] width 10 height 13
click at [129, 14] on icon "button" at bounding box center [131, 20] width 11 height 13
click at [249, 237] on div at bounding box center [481, 234] width 932 height 18
click at [162, 218] on div "**********" at bounding box center [481, 216] width 932 height 18
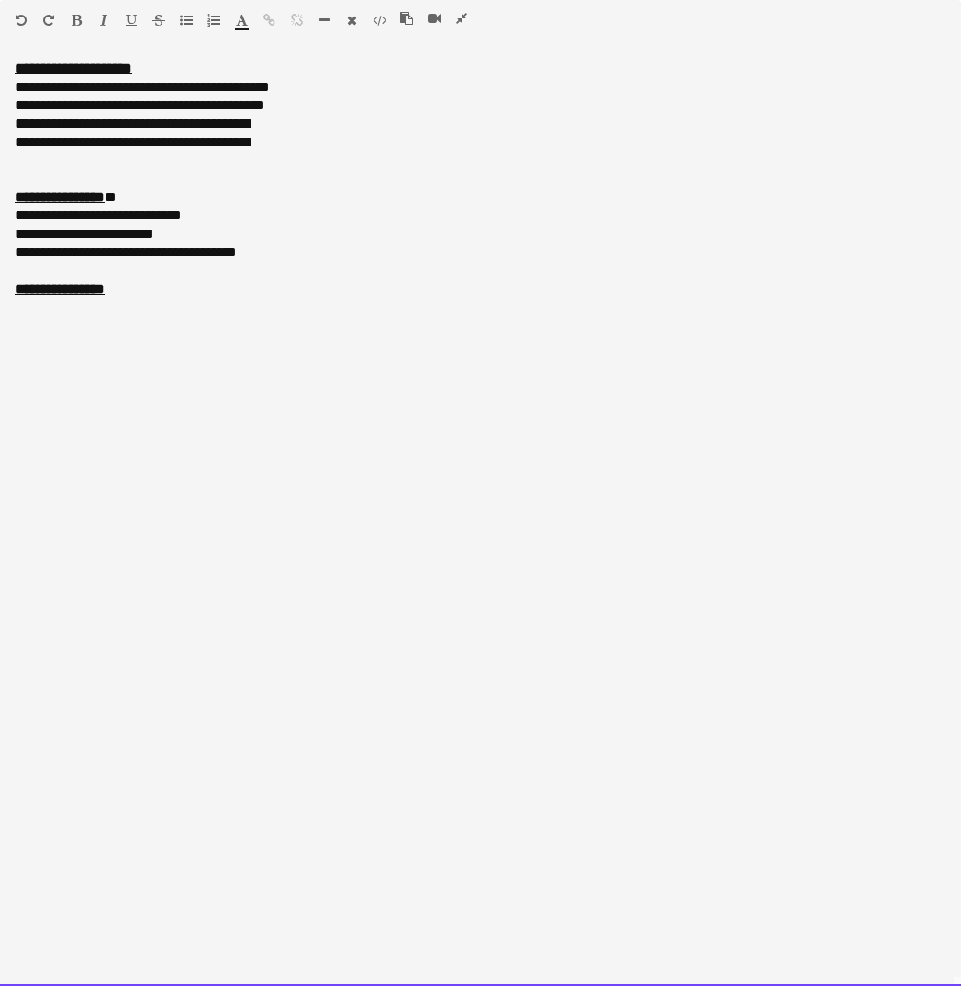
click at [197, 358] on div "**********" at bounding box center [480, 523] width 961 height 926
drag, startPoint x: 197, startPoint y: 358, endPoint x: 14, endPoint y: 60, distance: 350.2
click at [14, 60] on div "**********" at bounding box center [480, 523] width 961 height 926
copy div "**********"
click at [388, 275] on div at bounding box center [481, 271] width 932 height 18
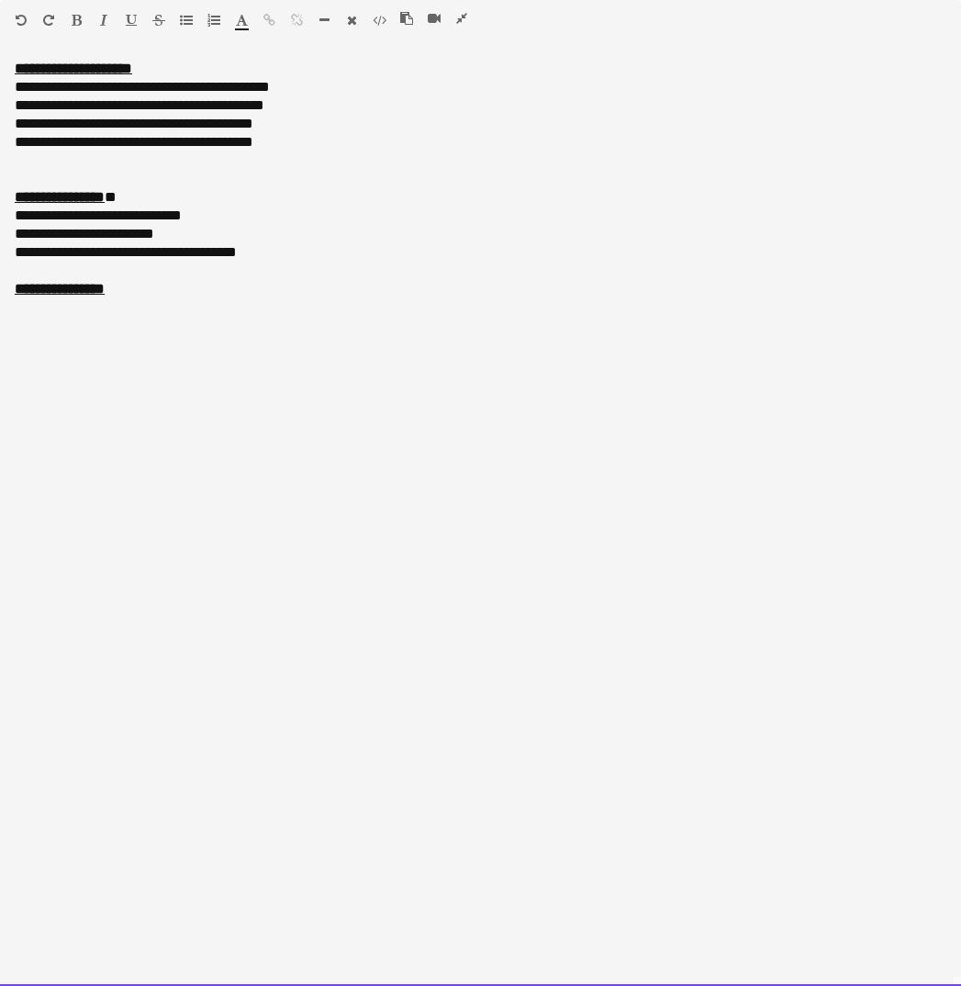
click at [184, 236] on div "**********" at bounding box center [481, 234] width 932 height 18
click at [306, 328] on div "**********" at bounding box center [480, 523] width 961 height 926
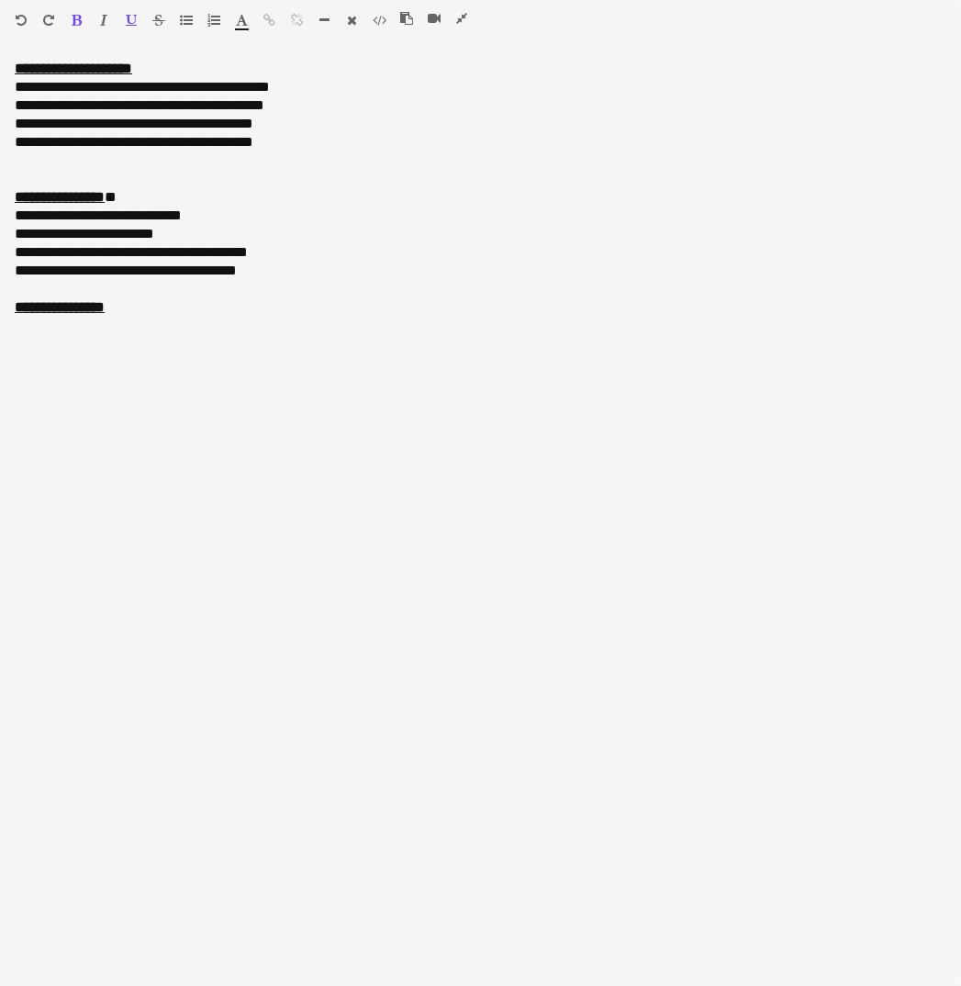
click at [463, 17] on icon "button" at bounding box center [461, 18] width 11 height 13
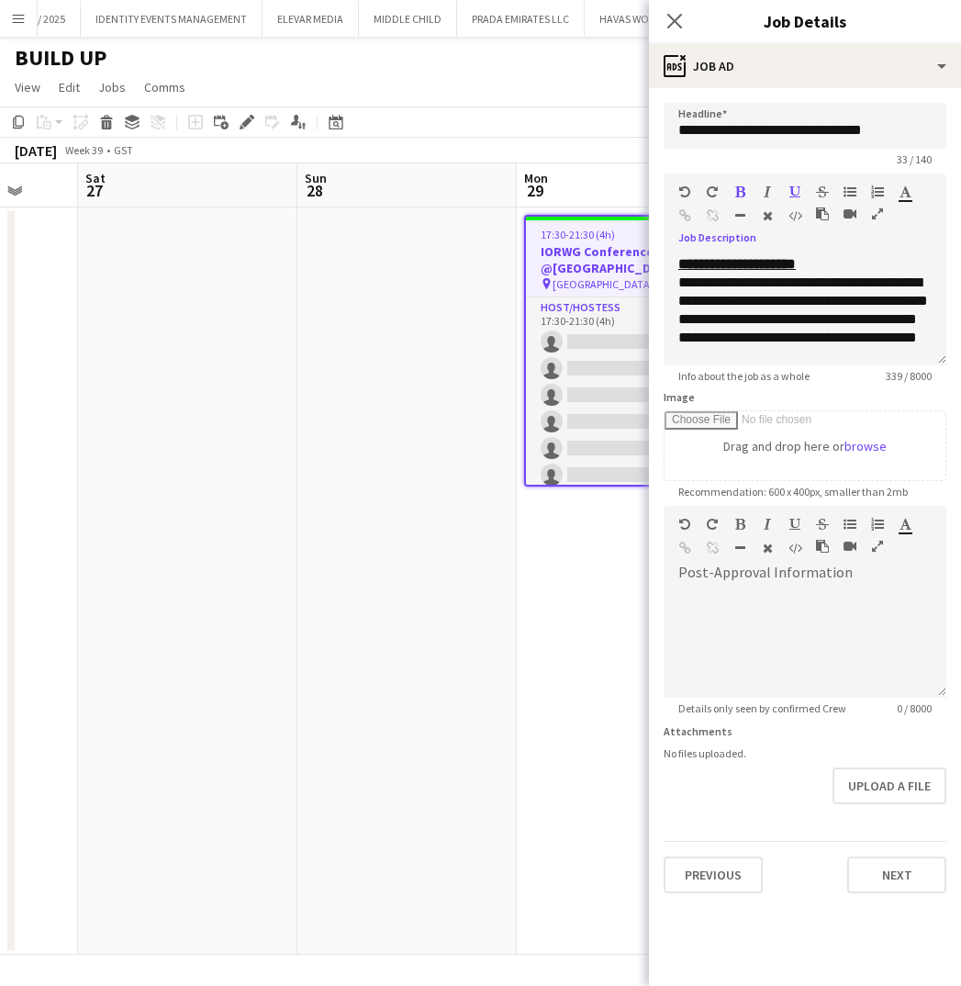
click at [581, 689] on app-date-cell "17:30-21:30 (4h) 0/9 IORWG Conference @Emirates Palace pin Emirates Palace 2 Ro…" at bounding box center [626, 580] width 219 height 747
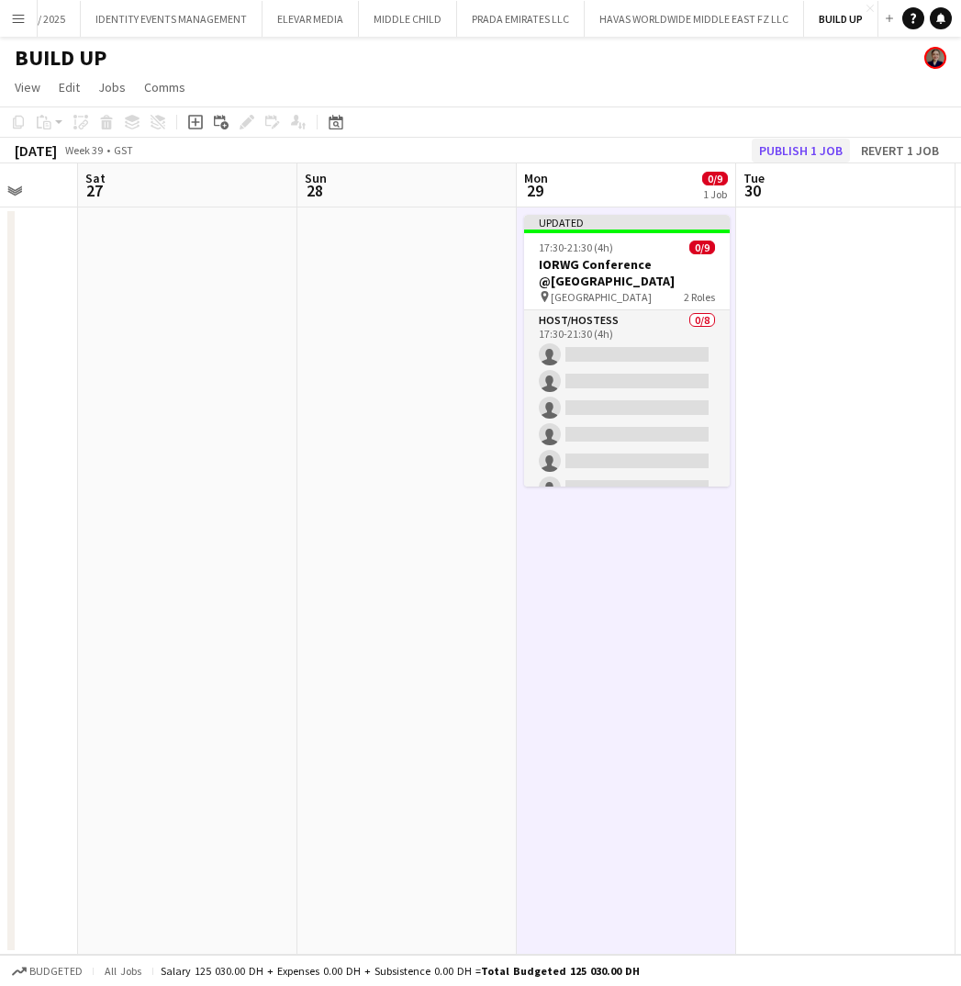
click at [810, 148] on button "Publish 1 job" at bounding box center [801, 151] width 98 height 24
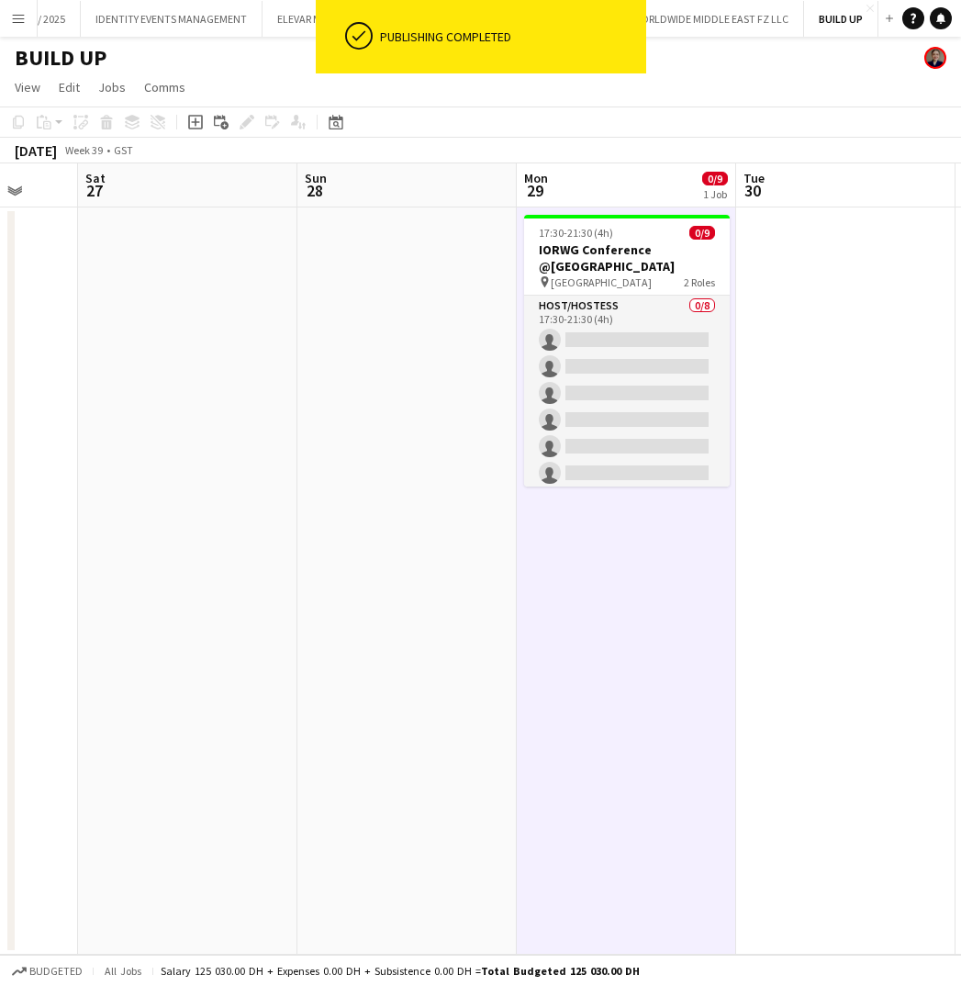
click at [626, 653] on app-date-cell "17:30-21:30 (4h) 0/9 IORWG Conference @Emirates Palace pin Emirates Palace 2 Ro…" at bounding box center [626, 580] width 219 height 747
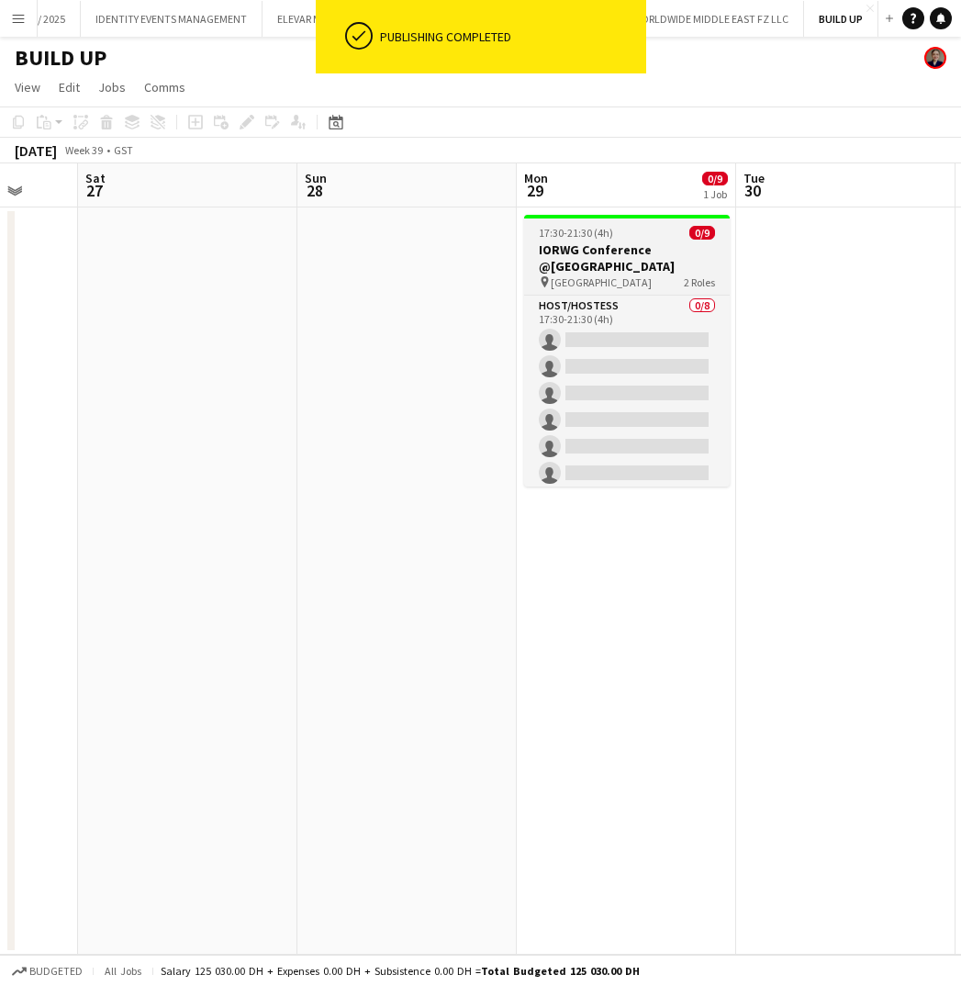
click at [629, 289] on app-job-card "17:30-21:30 (4h) 0/9 IORWG Conference @Emirates Palace pin Emirates Palace 2 Ro…" at bounding box center [627, 351] width 206 height 272
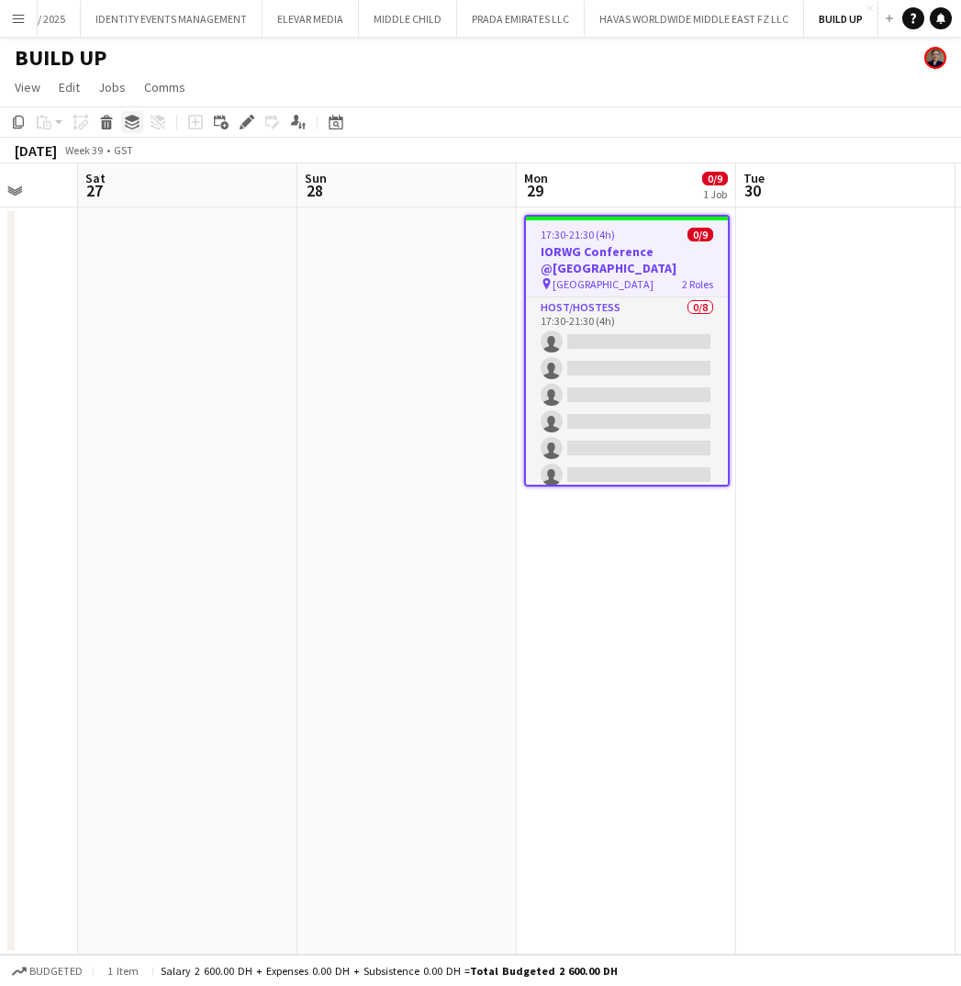
click at [127, 118] on icon at bounding box center [132, 118] width 15 height 7
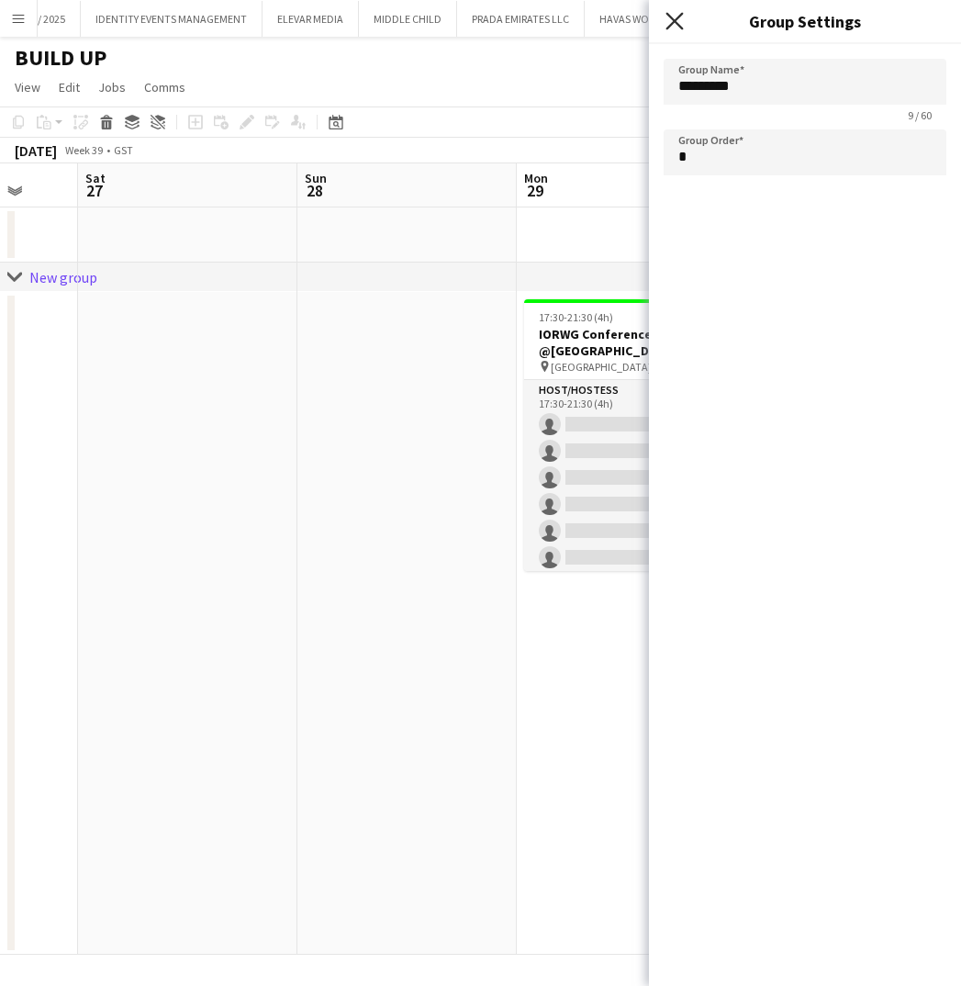
click at [676, 14] on icon "Close pop-in" at bounding box center [673, 20] width 17 height 17
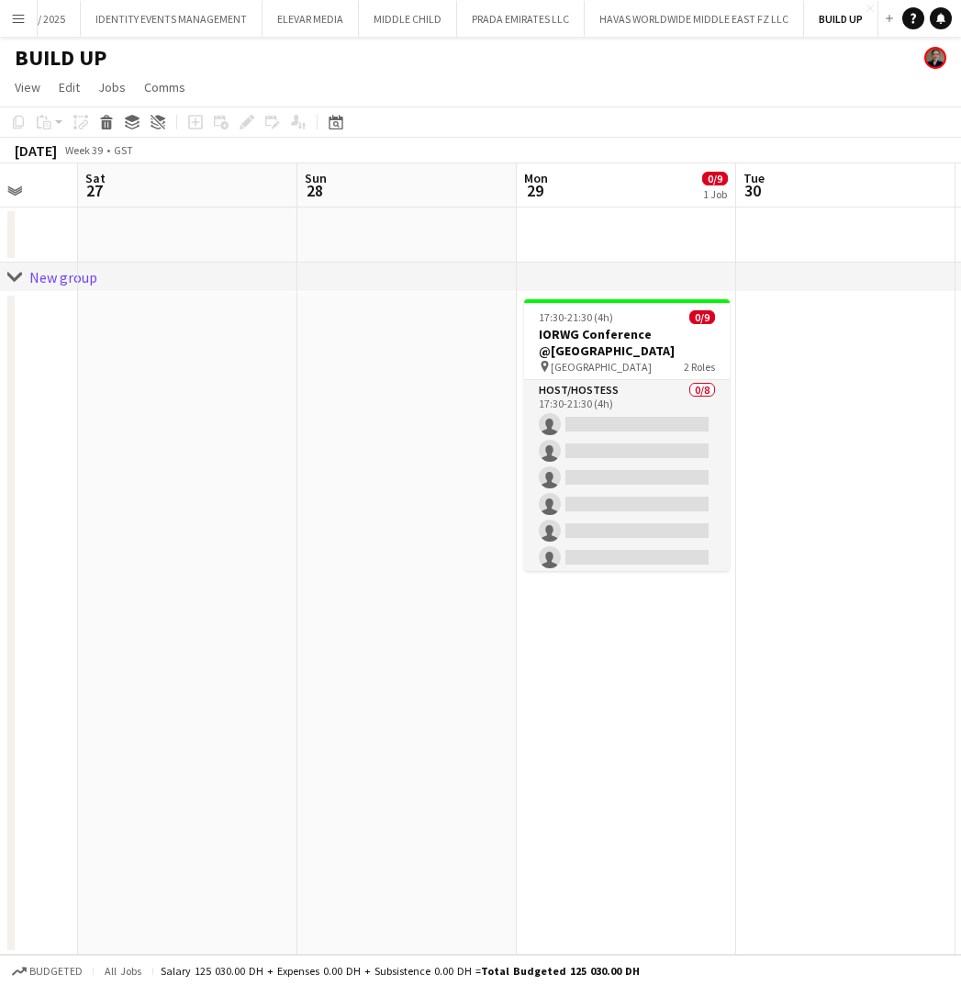
click at [45, 278] on div "New group" at bounding box center [63, 277] width 68 height 18
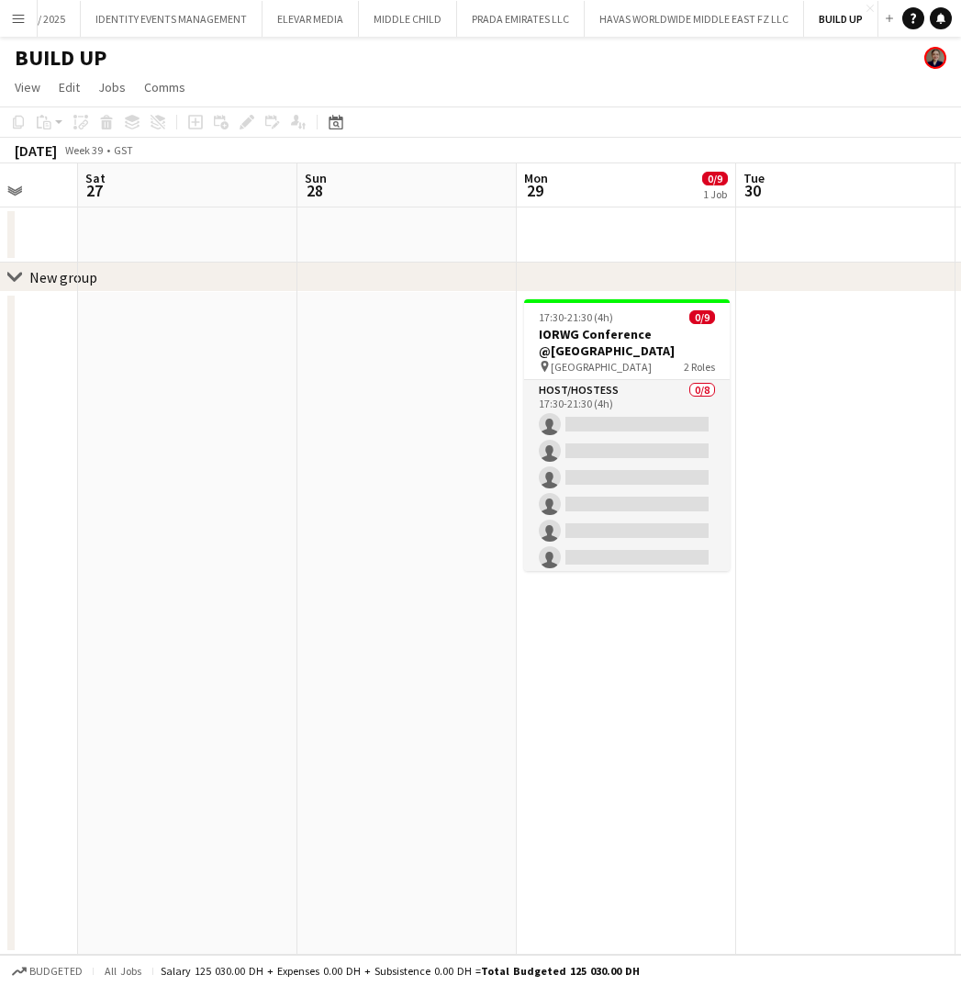
click at [45, 278] on div "New group" at bounding box center [63, 277] width 68 height 18
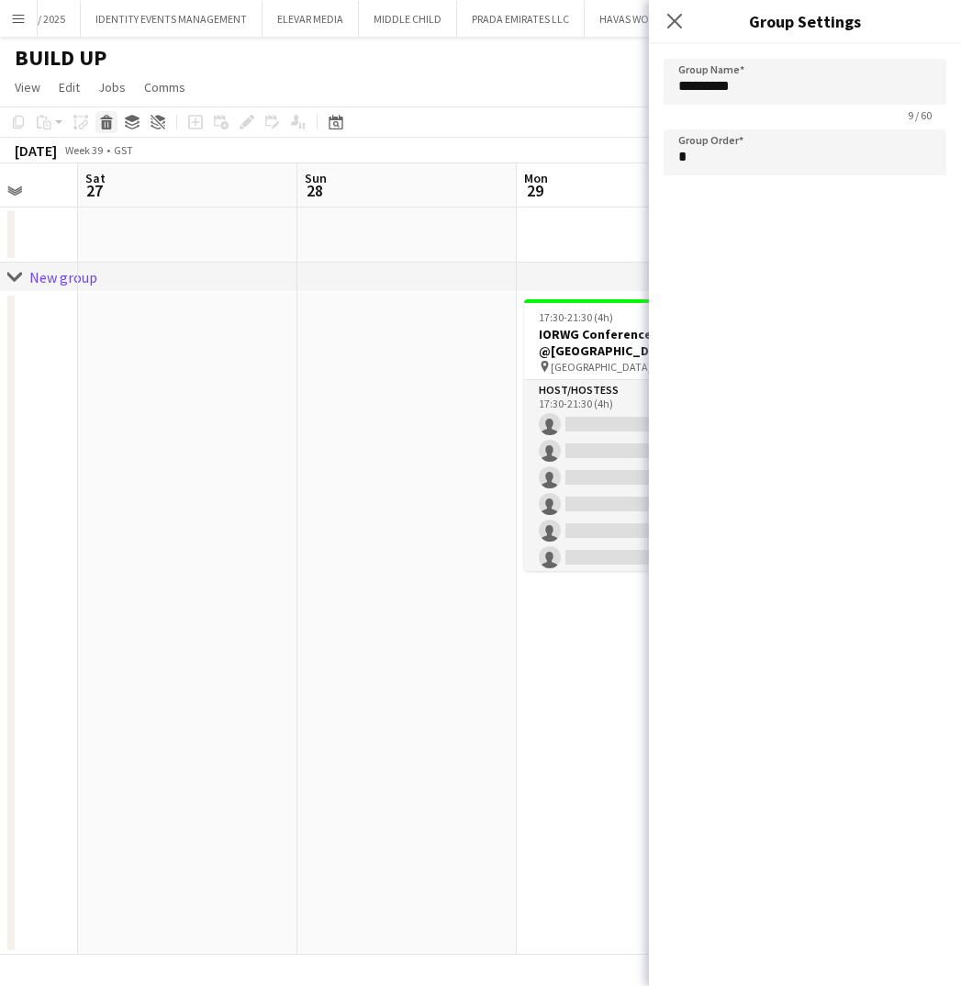
click at [103, 123] on icon at bounding box center [107, 124] width 10 height 9
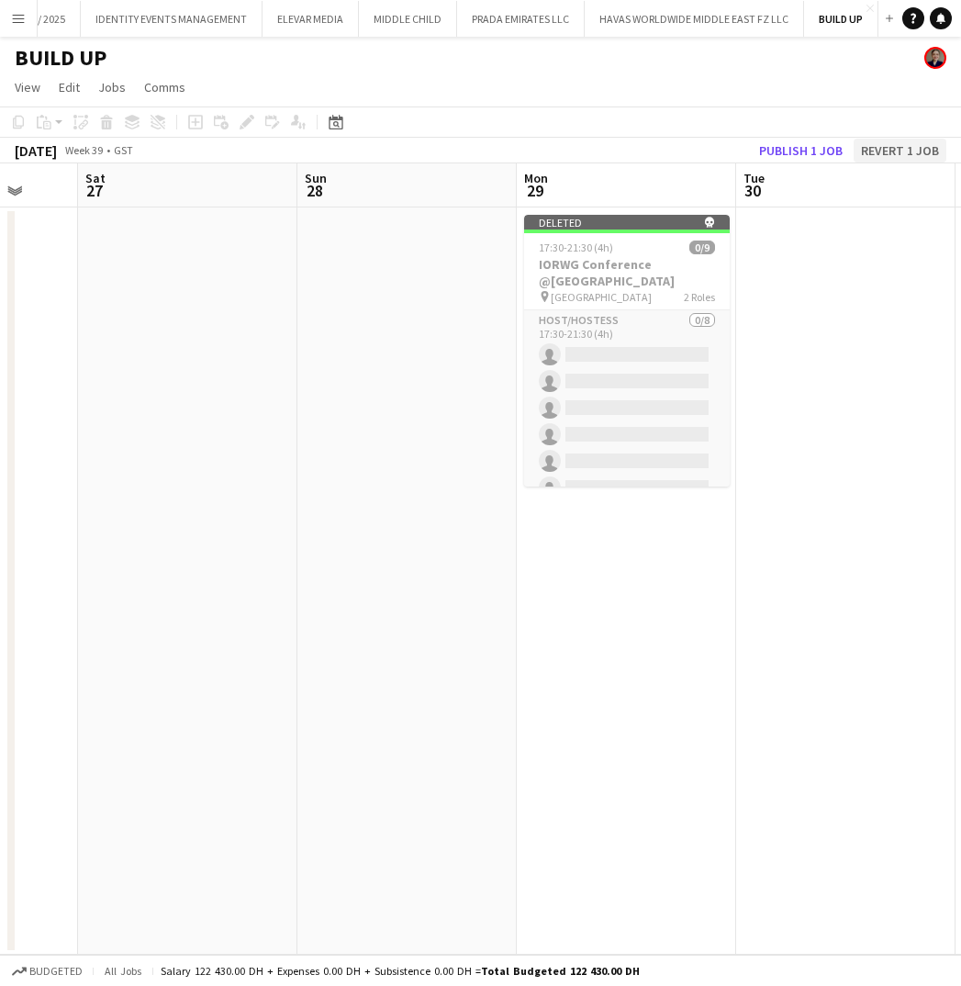
click at [907, 150] on button "Revert 1 job" at bounding box center [900, 151] width 93 height 24
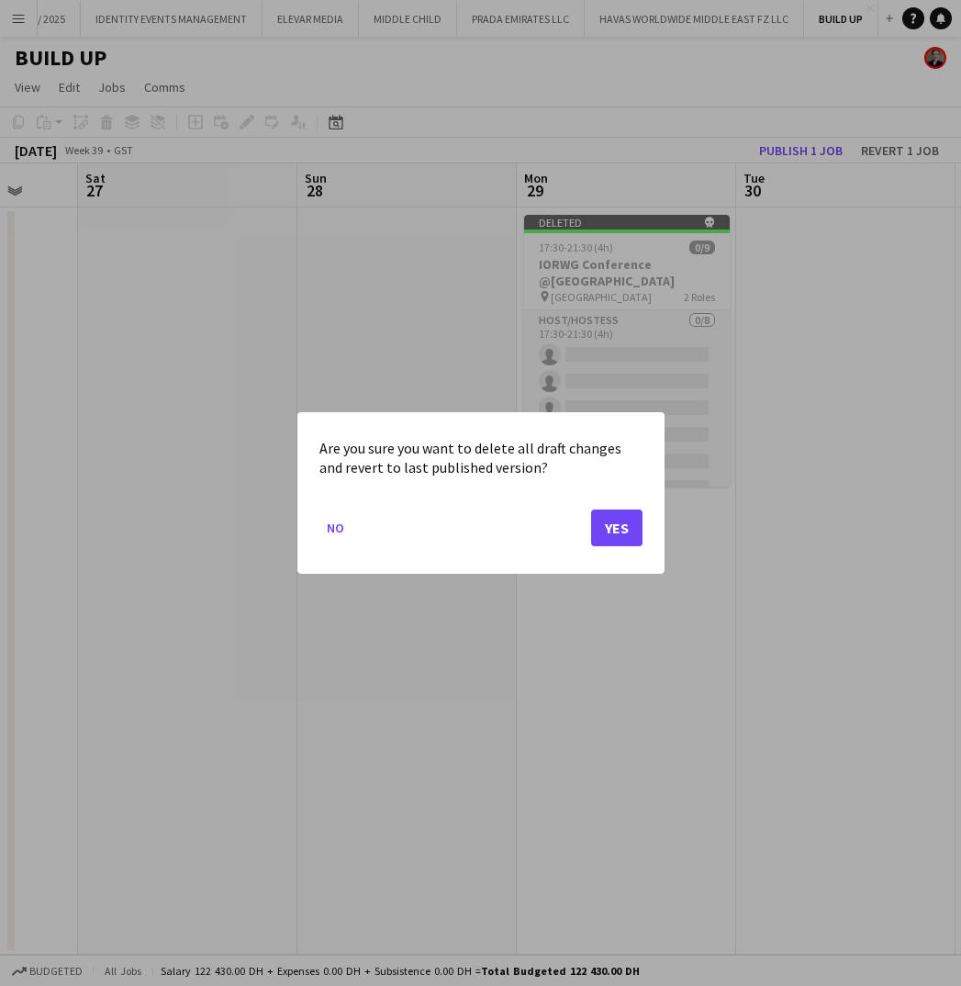
click at [609, 534] on button "Yes" at bounding box center [616, 527] width 51 height 37
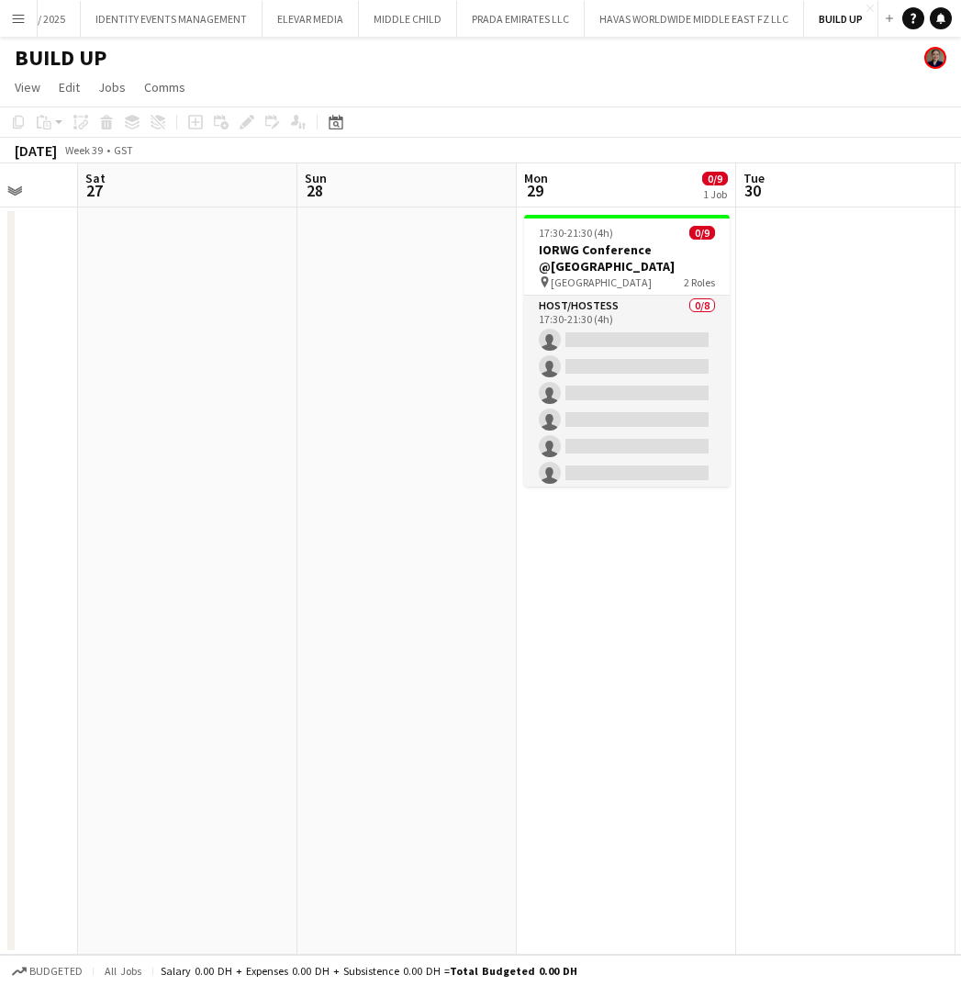
click at [195, 329] on app-date-cell at bounding box center [187, 580] width 219 height 747
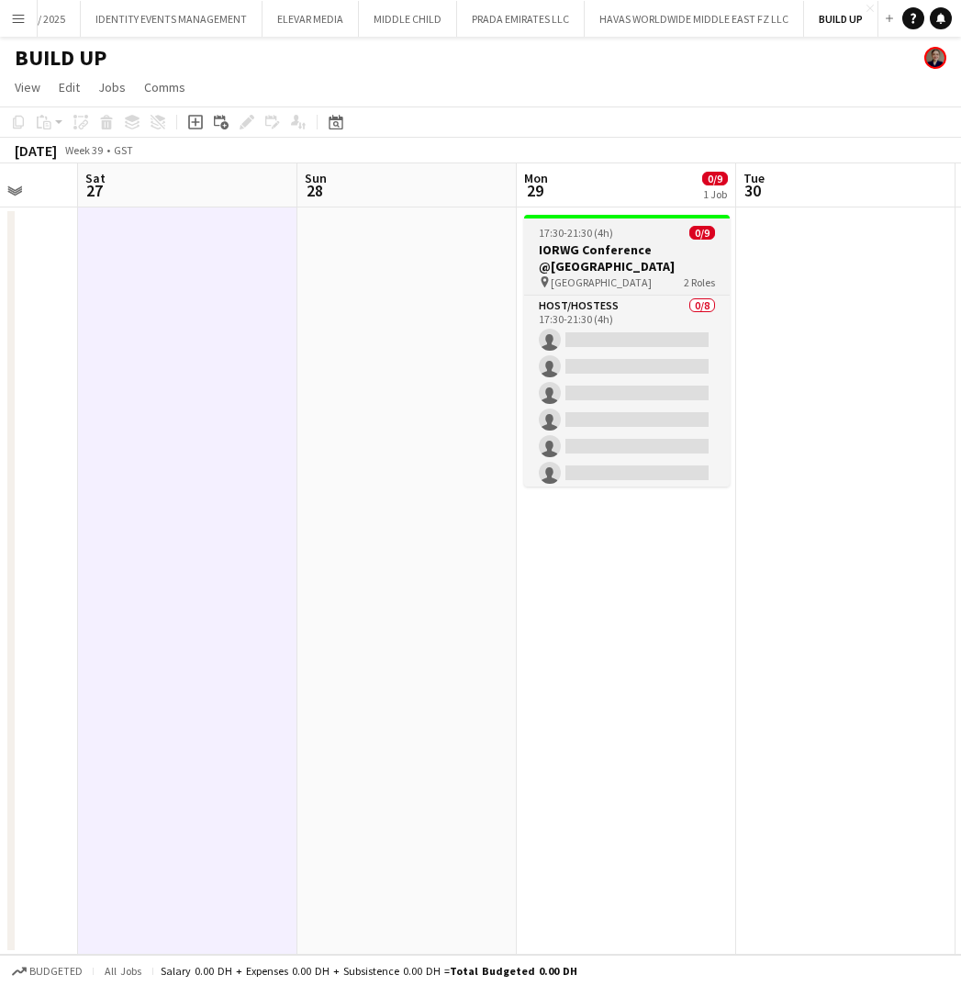
click at [622, 271] on h3 "IORWG Conference @Emirates Palace" at bounding box center [627, 257] width 206 height 33
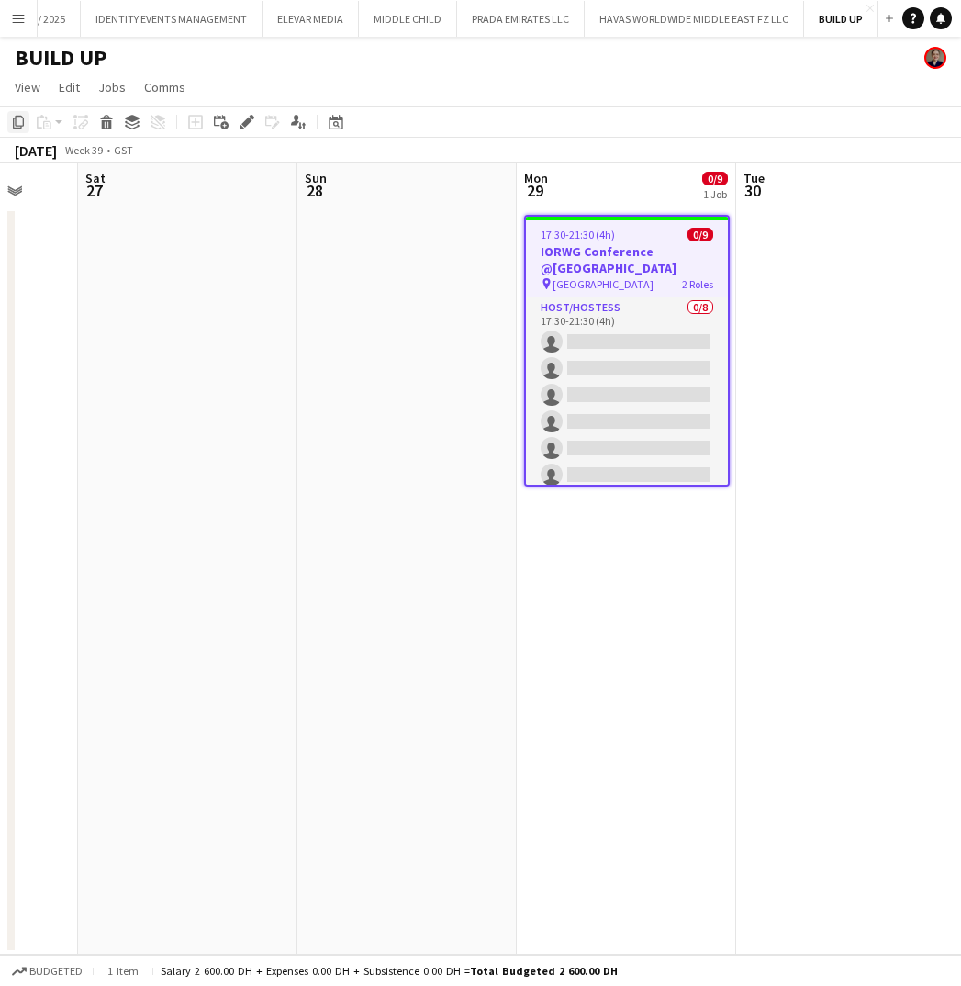
click at [16, 127] on icon "Copy" at bounding box center [18, 122] width 15 height 15
click at [645, 643] on app-date-cell "17:30-21:30 (4h) 0/9 IORWG Conference @Emirates Palace pin Emirates Palace 2 Ro…" at bounding box center [626, 580] width 219 height 747
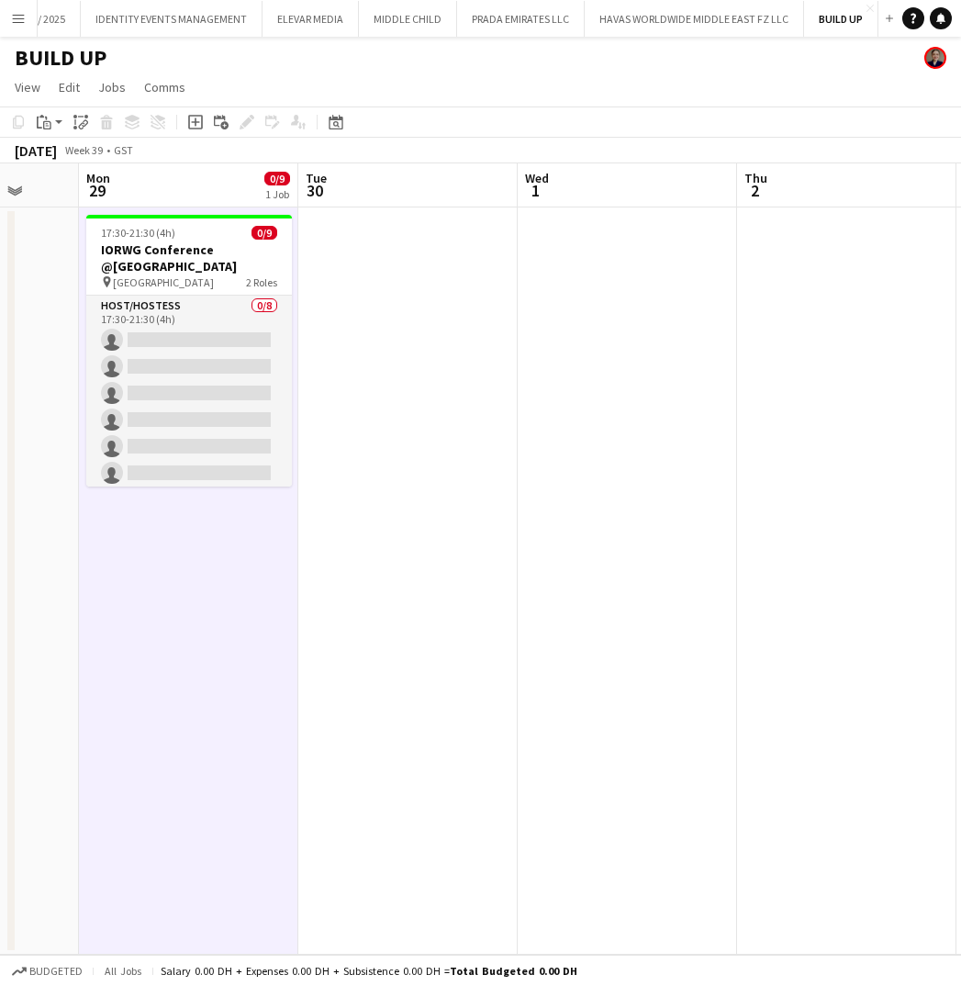
scroll to position [0, 812]
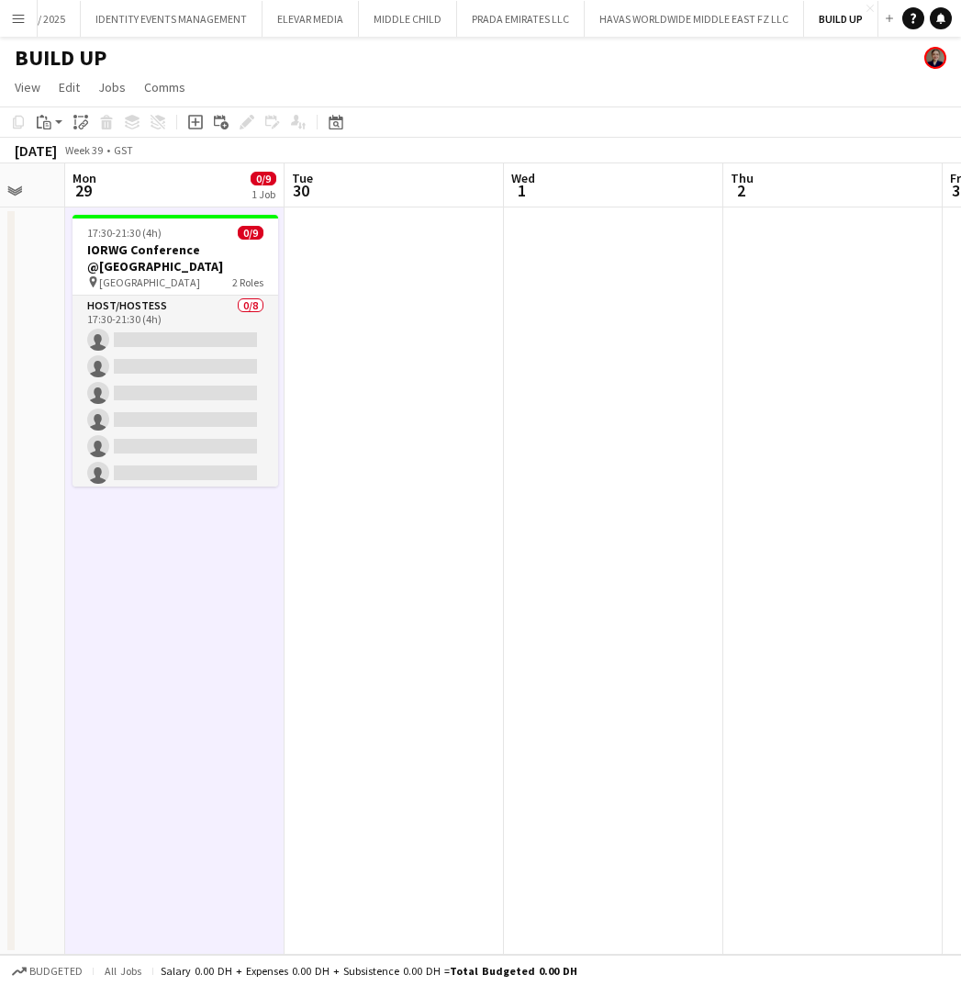
click at [598, 356] on app-date-cell at bounding box center [613, 580] width 219 height 747
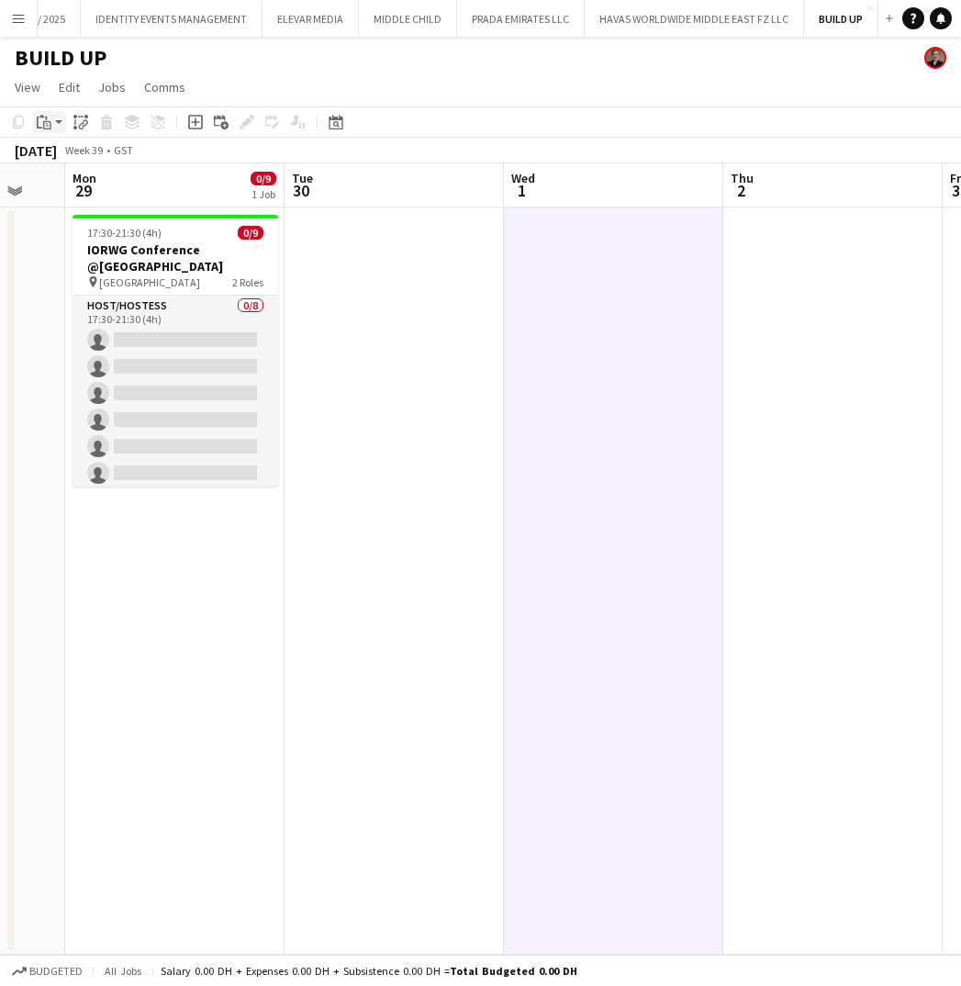
click at [40, 125] on icon "Paste" at bounding box center [44, 122] width 15 height 15
click at [74, 156] on link "Paste Command V" at bounding box center [121, 157] width 145 height 17
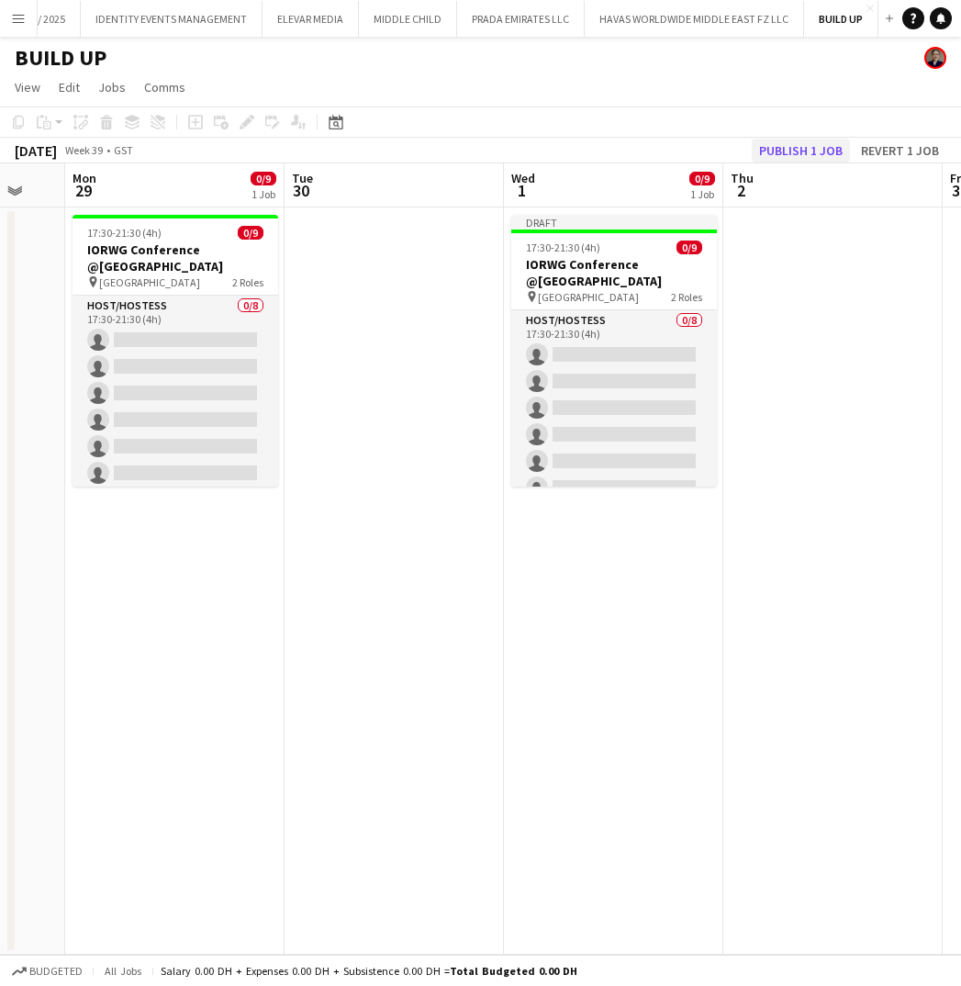
click at [798, 151] on button "Publish 1 job" at bounding box center [801, 151] width 98 height 24
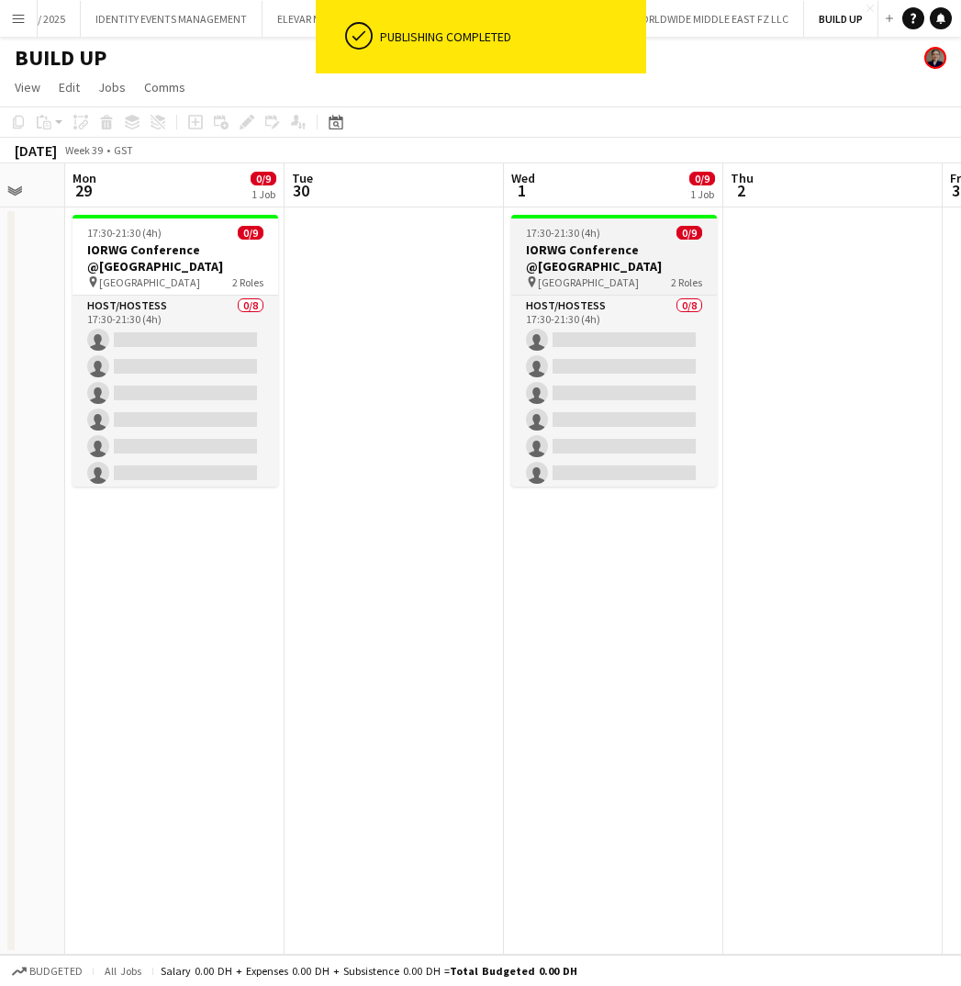
click at [597, 254] on h3 "IORWG Conference @Emirates Palace" at bounding box center [614, 257] width 206 height 33
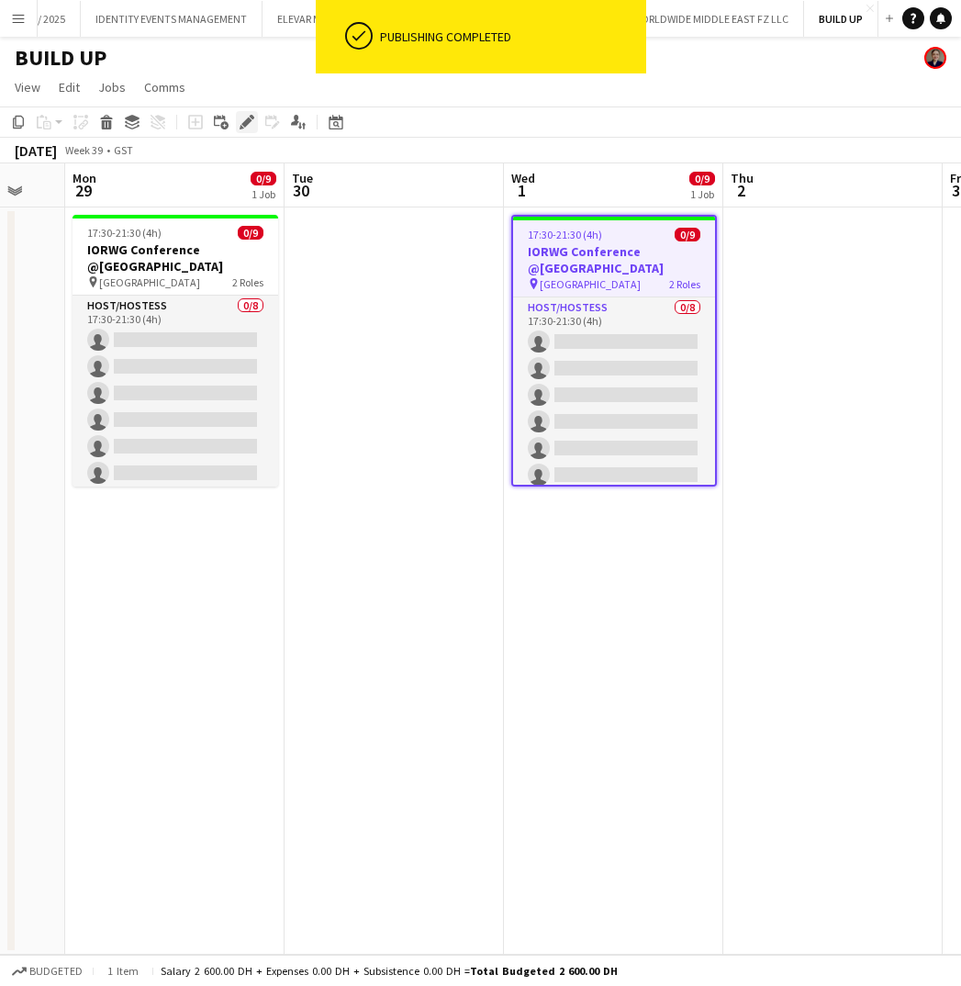
click at [244, 122] on icon at bounding box center [246, 122] width 10 height 10
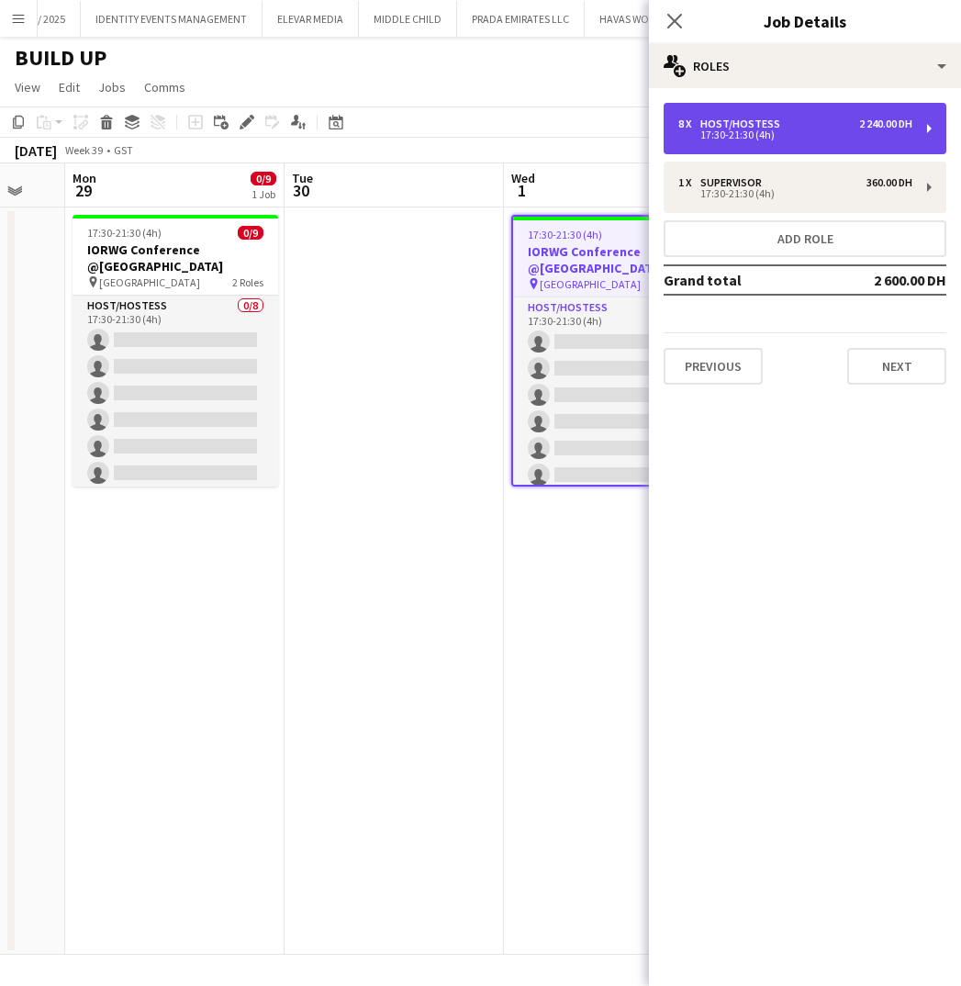
click at [825, 120] on div "8 x Host/Hostess 2 240.00 DH" at bounding box center [795, 123] width 234 height 13
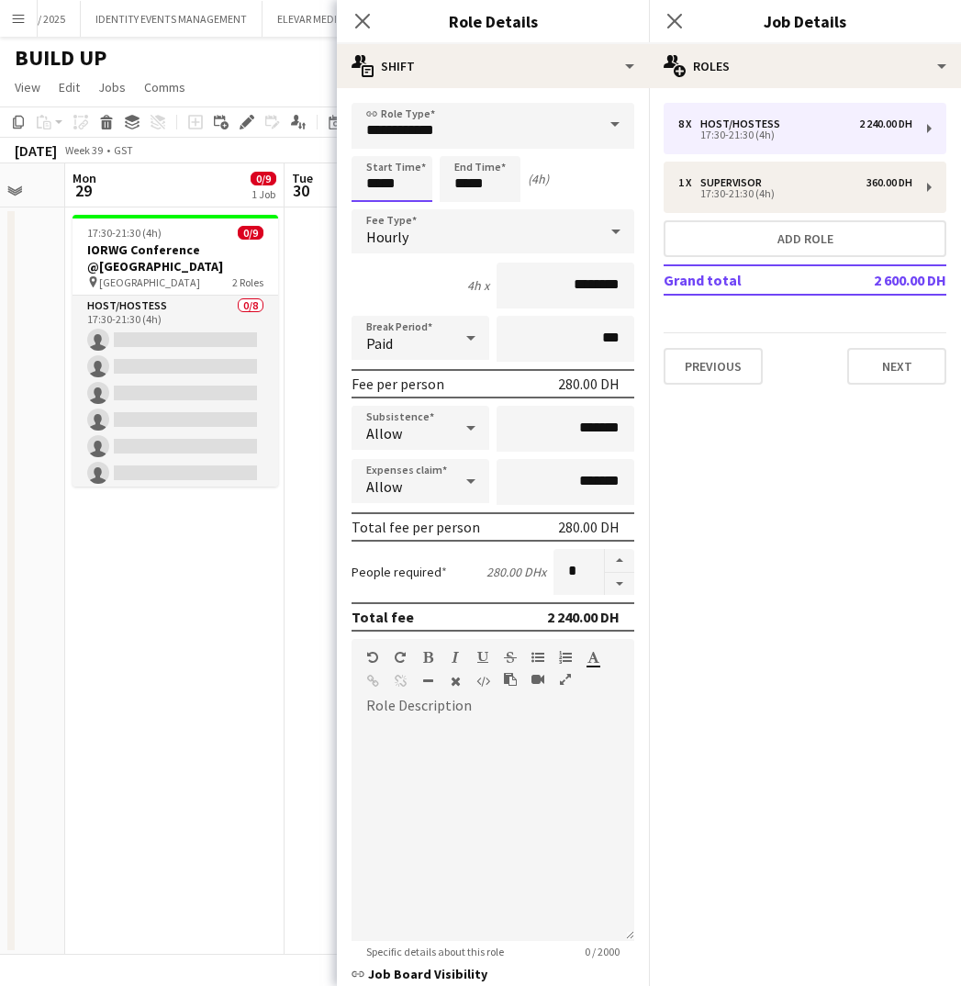
click at [408, 182] on input "*****" at bounding box center [392, 179] width 81 height 46
type input "*****"
click at [505, 183] on input "*****" at bounding box center [480, 179] width 81 height 46
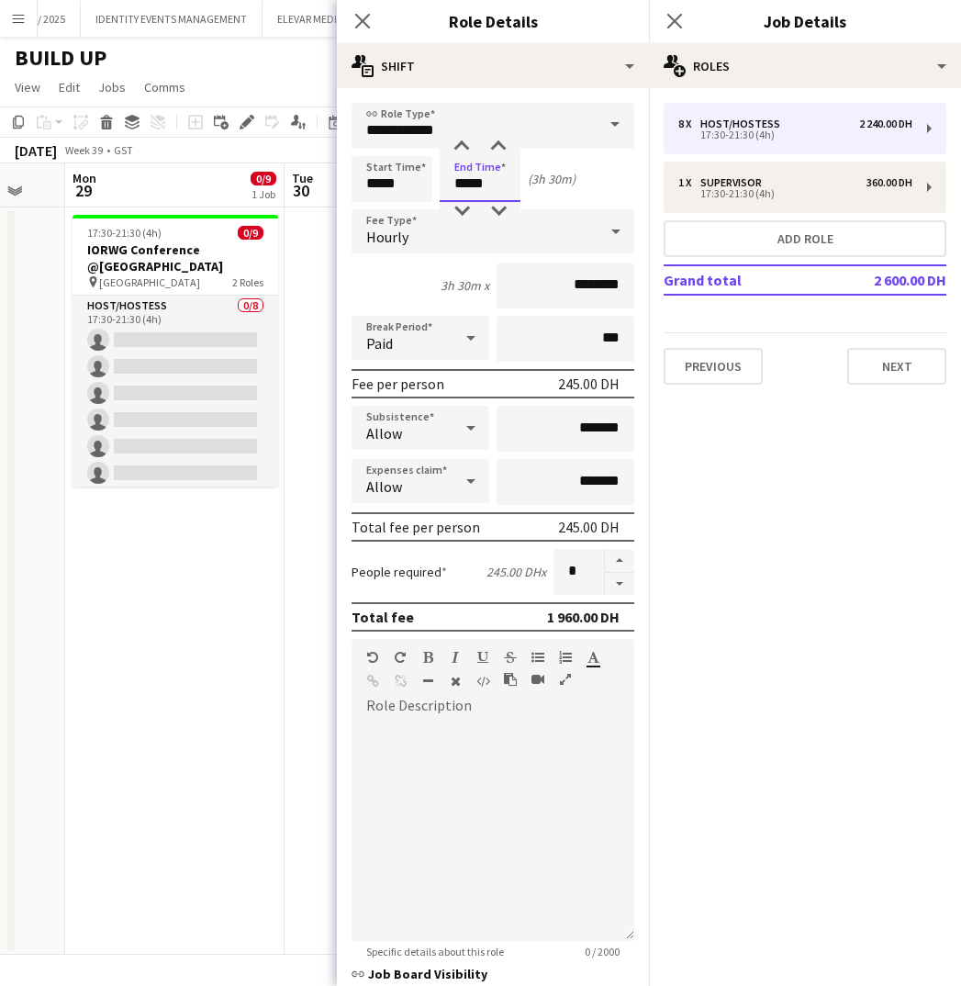
click at [505, 183] on input "*****" at bounding box center [480, 179] width 81 height 46
type input "*****"
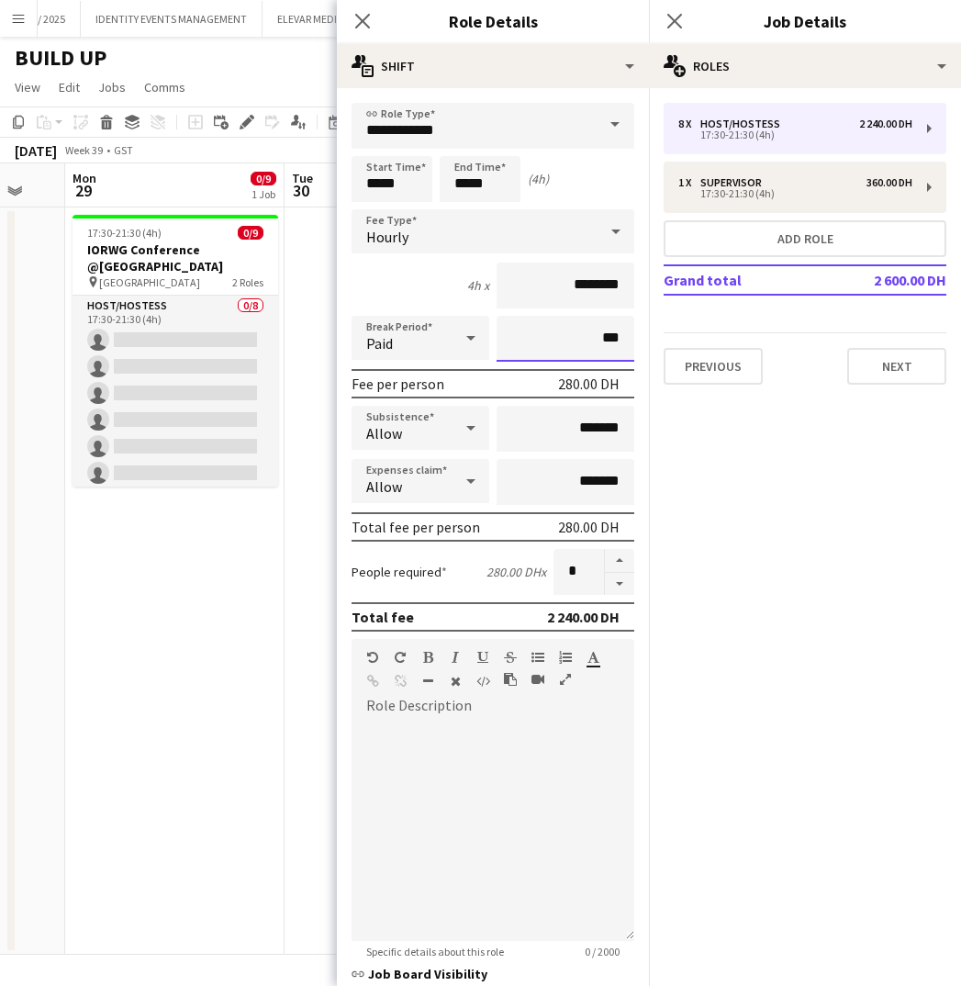
click at [575, 325] on input "***" at bounding box center [566, 339] width 138 height 46
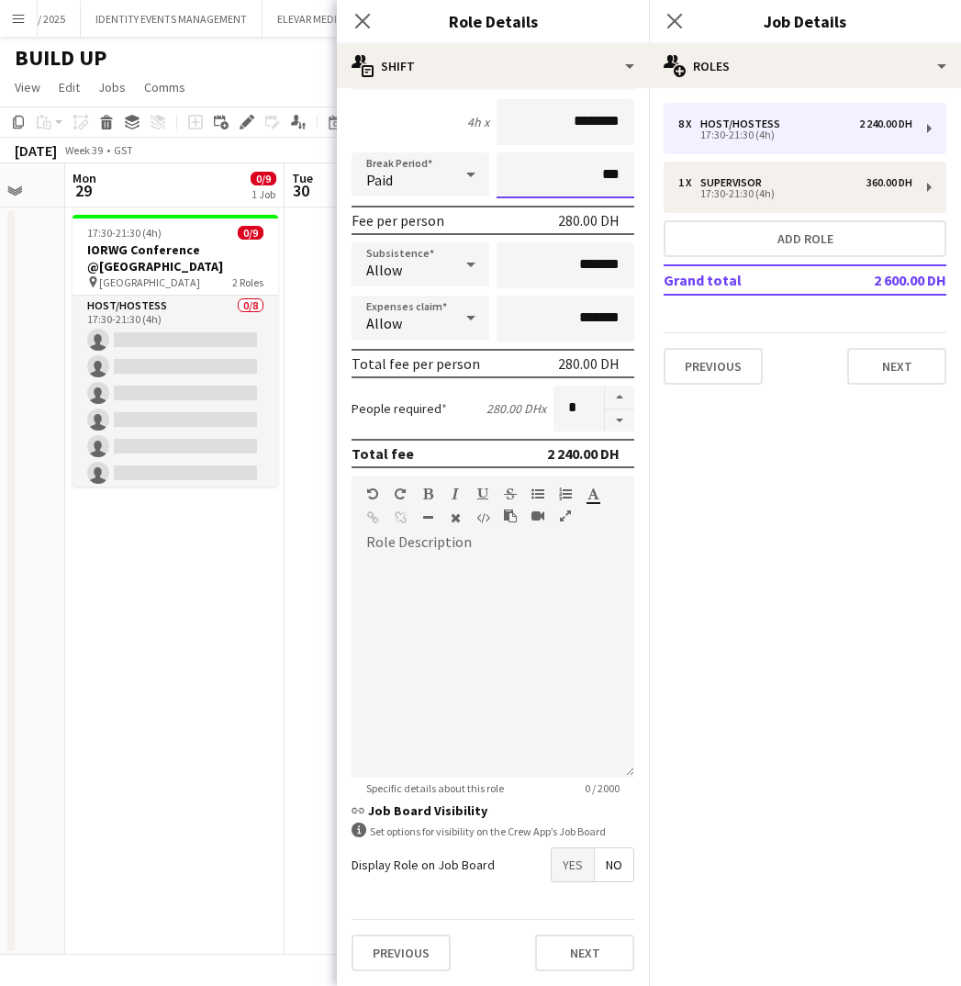
scroll to position [163, 0]
click at [574, 960] on button "Next" at bounding box center [584, 952] width 99 height 37
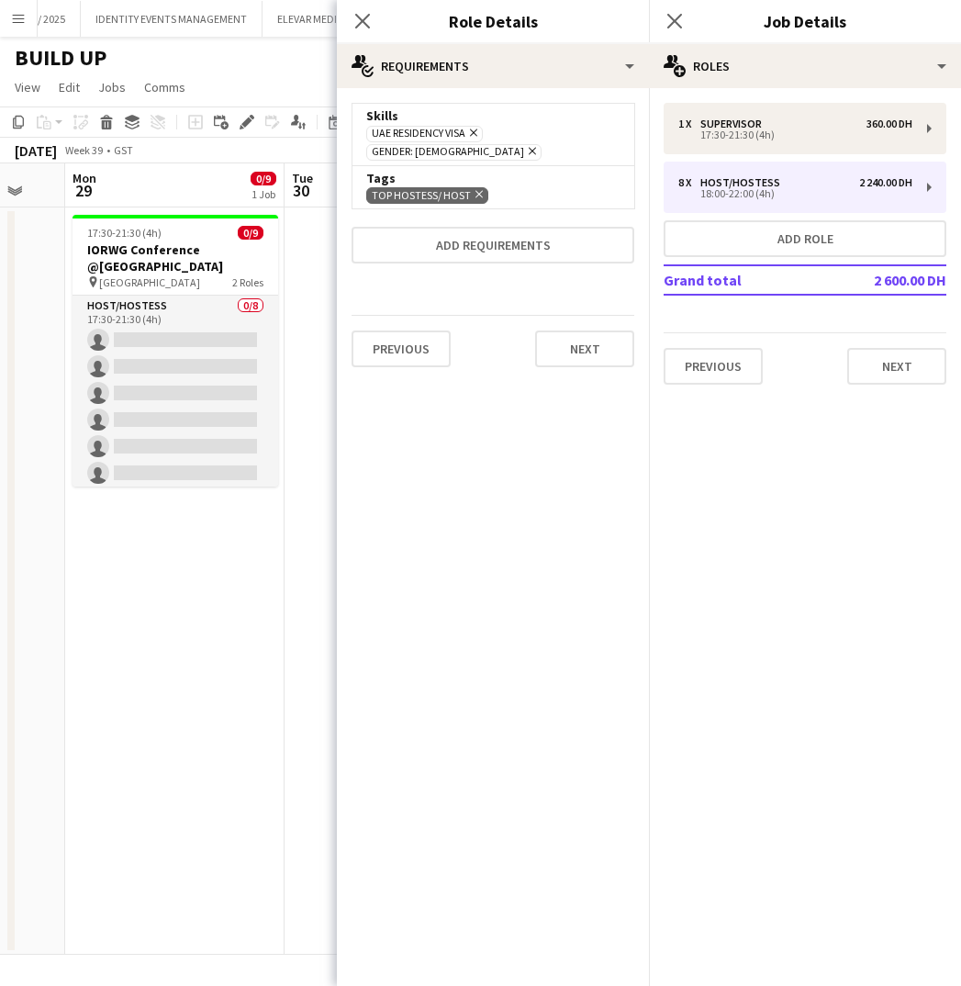
scroll to position [0, 0]
click at [600, 330] on button "Next" at bounding box center [584, 348] width 99 height 37
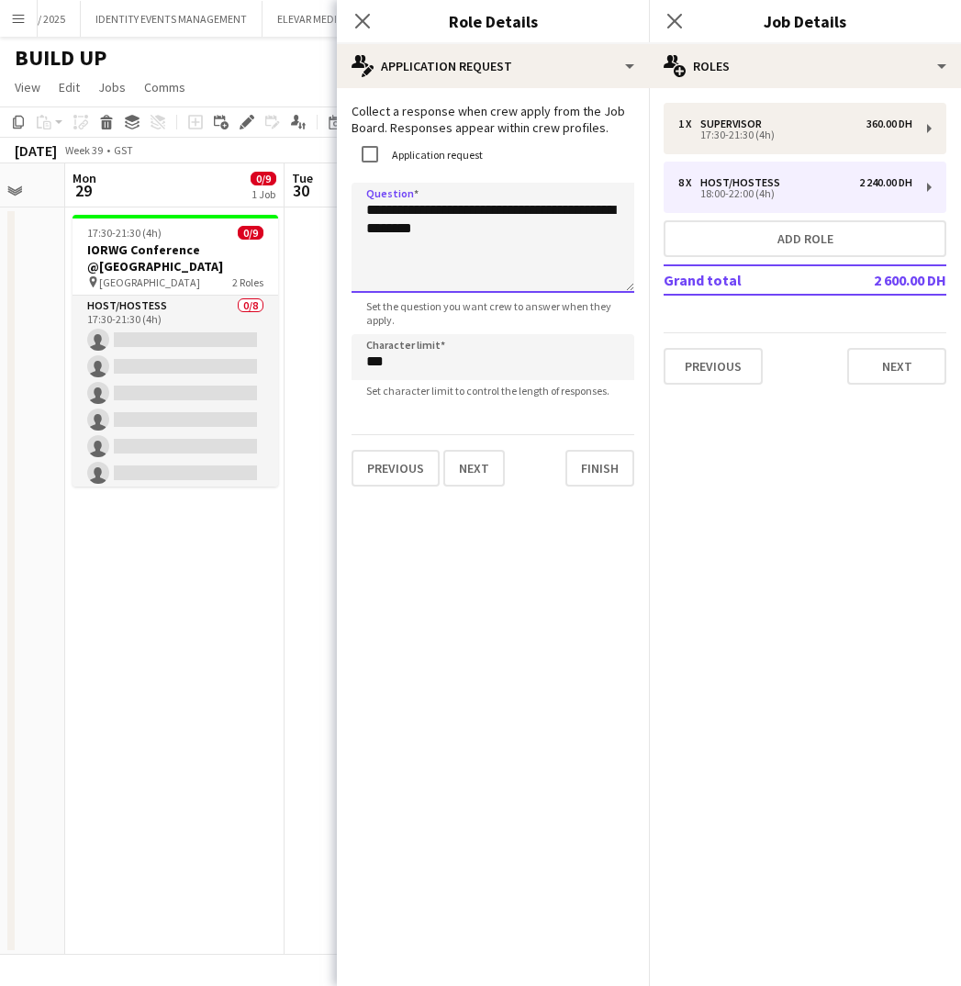
drag, startPoint x: 528, startPoint y: 233, endPoint x: 343, endPoint y: 195, distance: 188.5
click at [343, 195] on form "**********" at bounding box center [493, 295] width 312 height 384
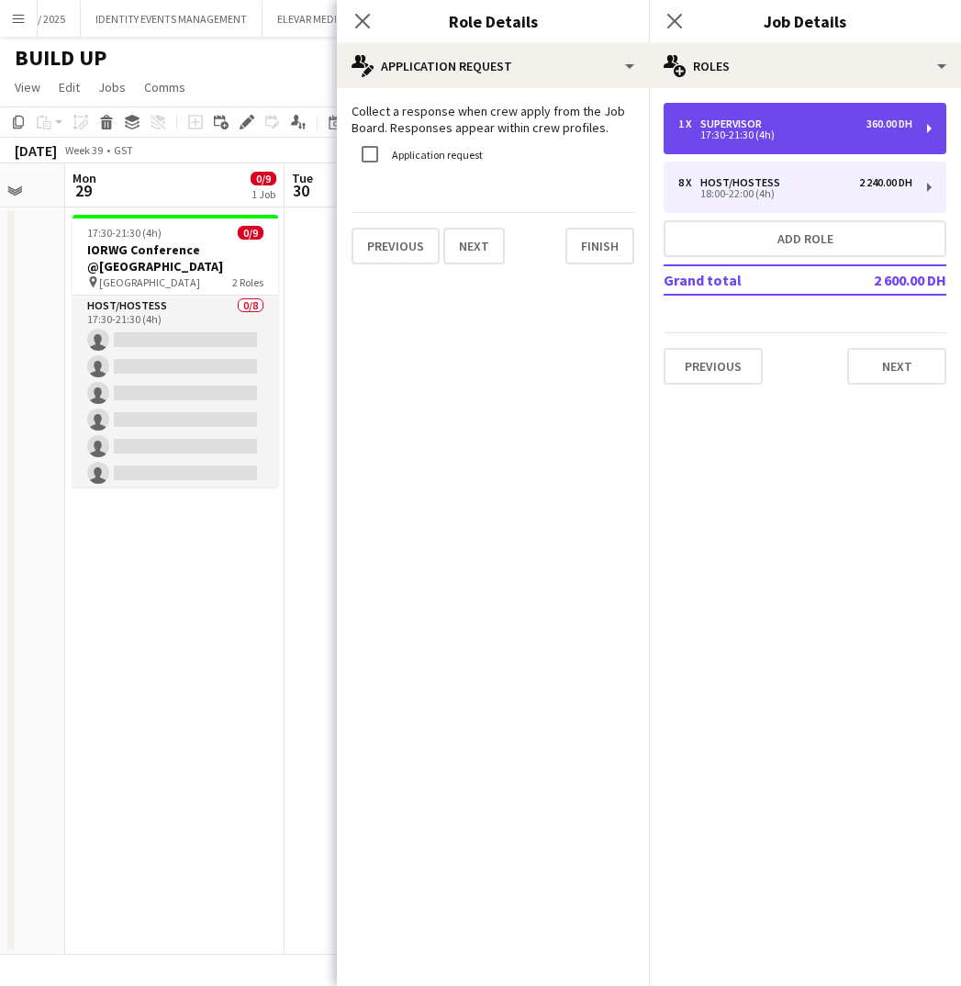
click at [783, 132] on div "17:30-21:30 (4h)" at bounding box center [795, 134] width 234 height 9
type input "**********"
type input "*****"
type input "********"
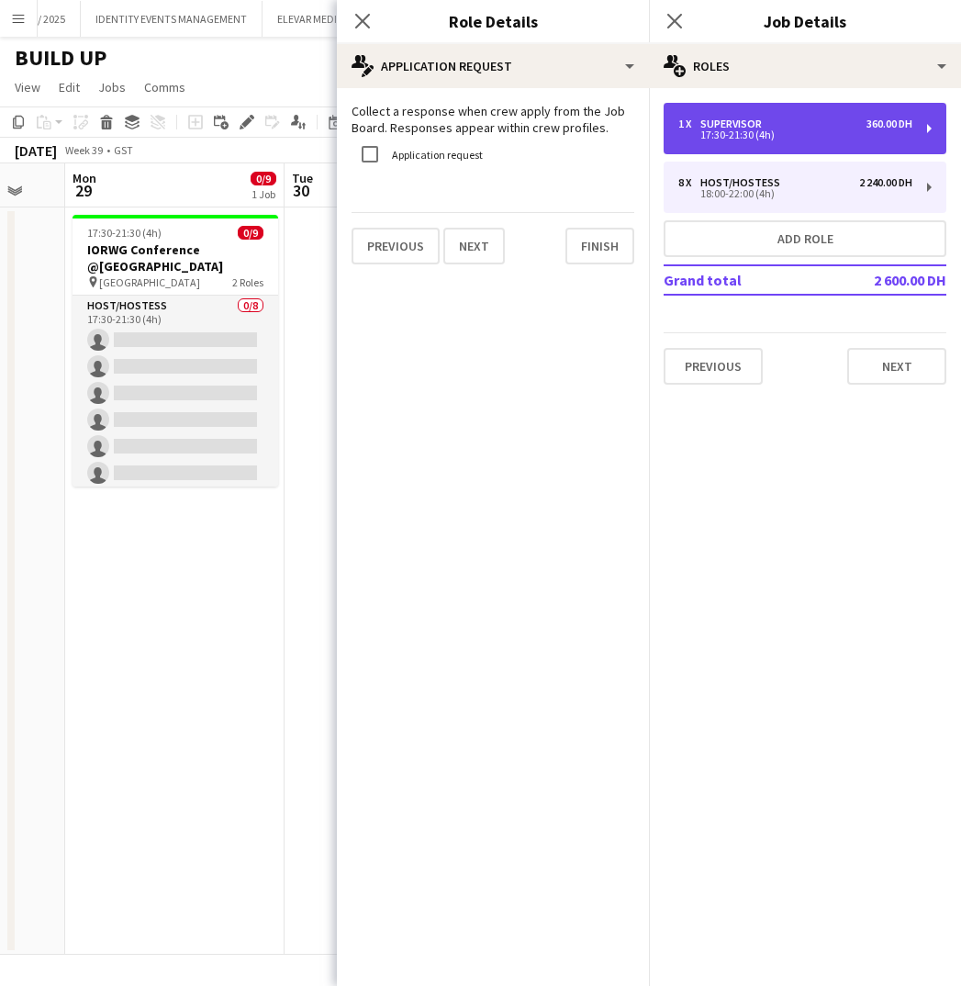
type input "*"
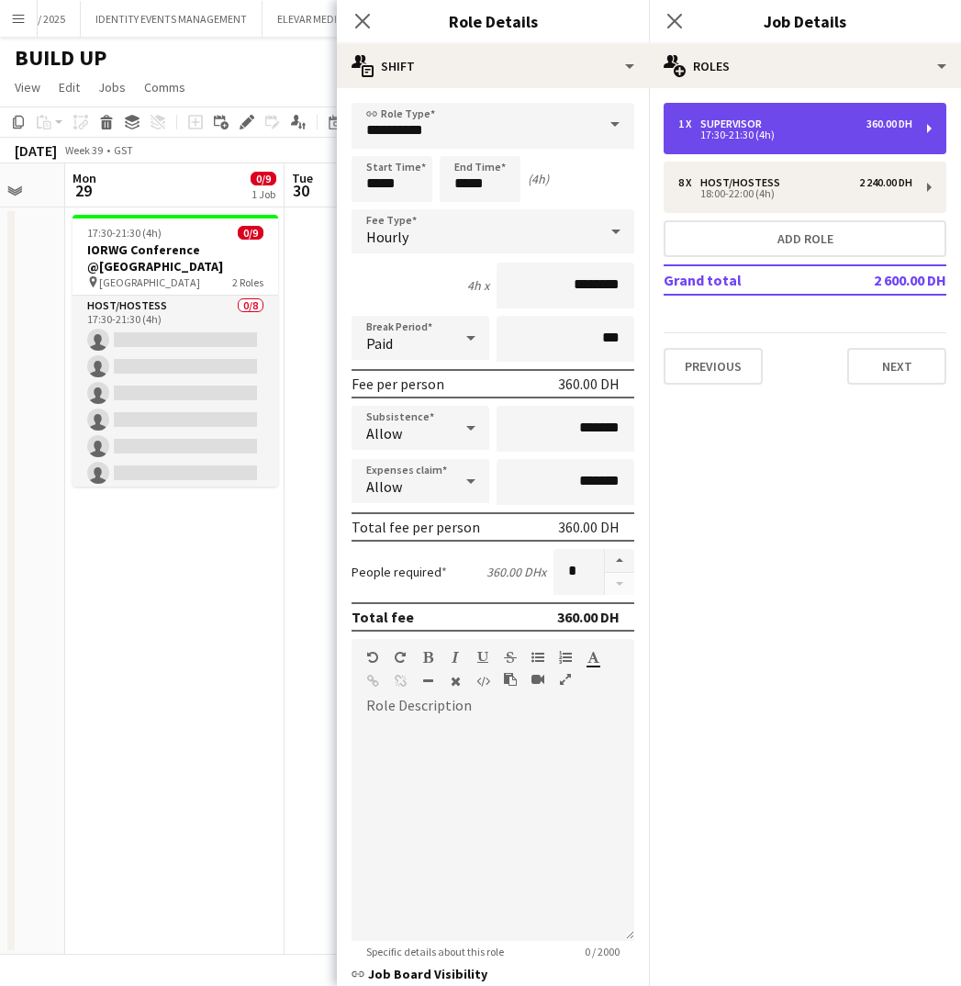
click at [928, 126] on div "1 x Supervisor 360.00 DH 17:30-21:30 (4h)" at bounding box center [805, 128] width 283 height 51
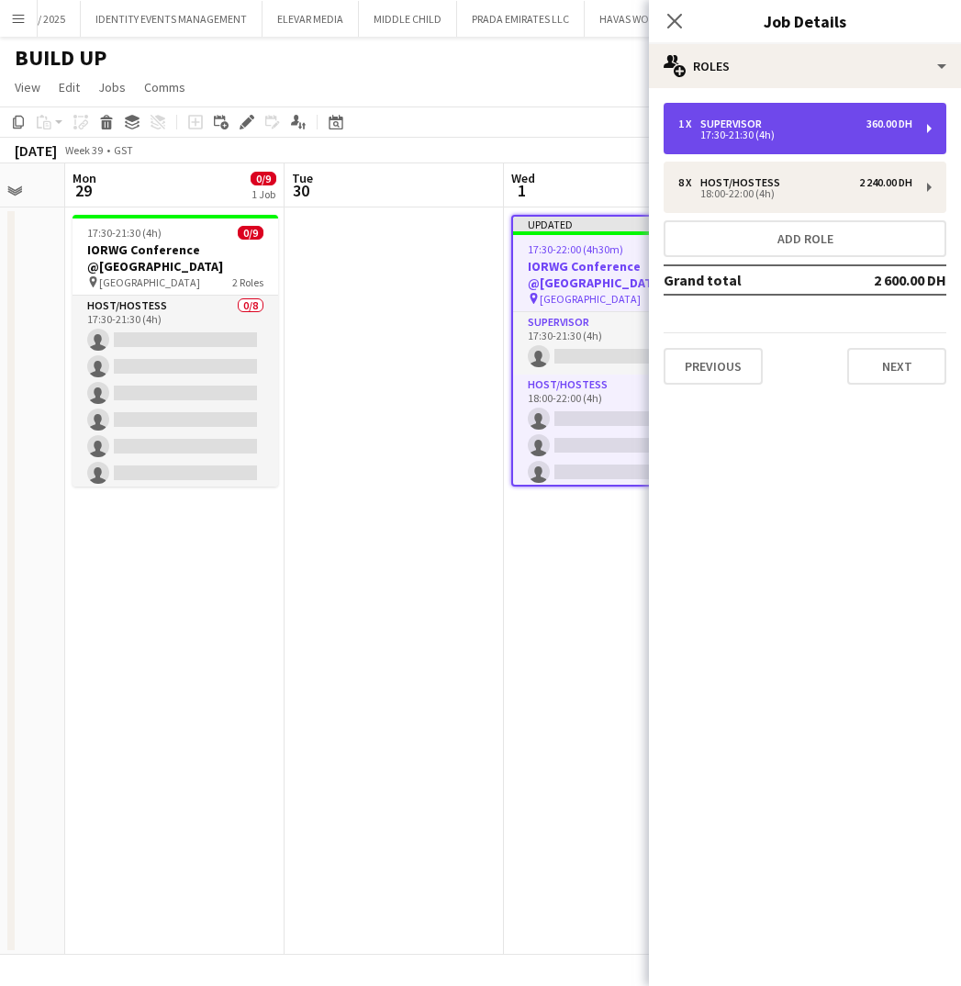
click at [928, 126] on div "1 x Supervisor 360.00 DH 17:30-21:30 (4h)" at bounding box center [805, 128] width 283 height 51
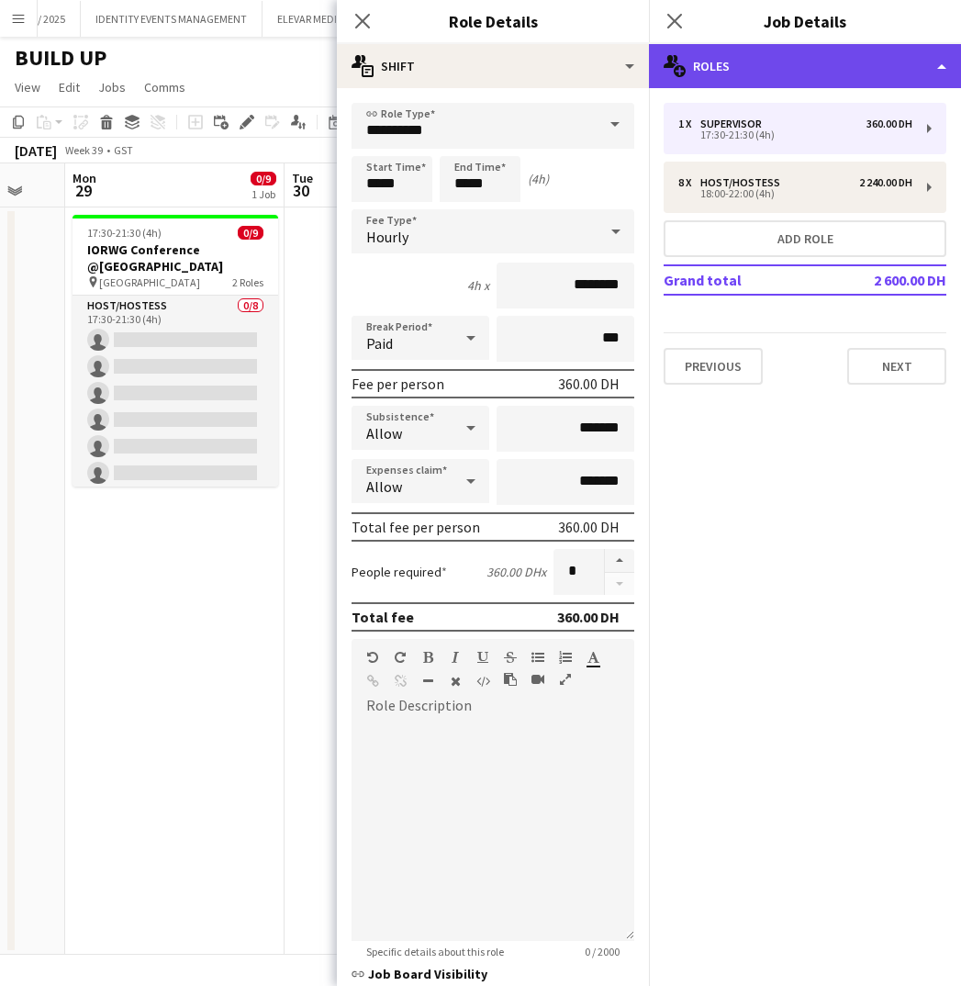
click at [765, 72] on div "multiple-users-add Roles" at bounding box center [805, 66] width 312 height 44
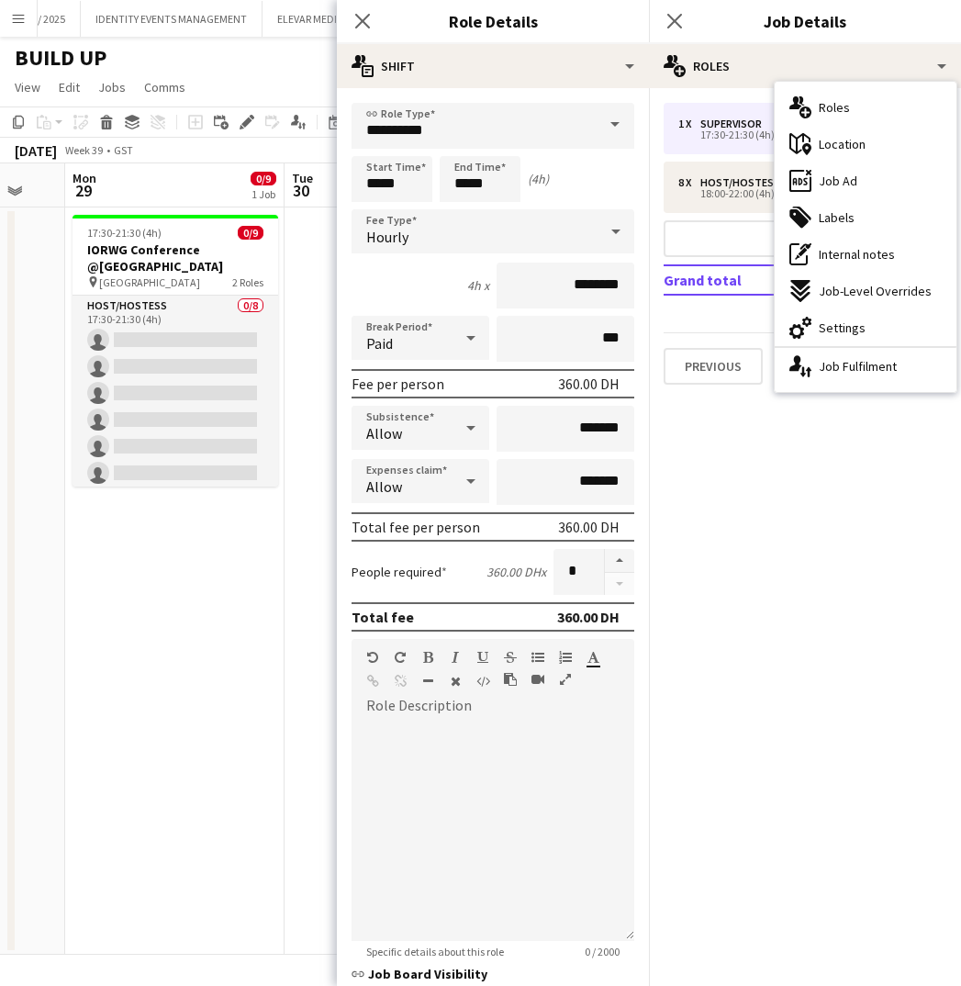
click at [736, 564] on mat-expansion-panel "pencil3 General details 1 x Supervisor 360.00 DH 17:30-21:30 (4h) 8 x Host/Host…" at bounding box center [805, 537] width 312 height 898
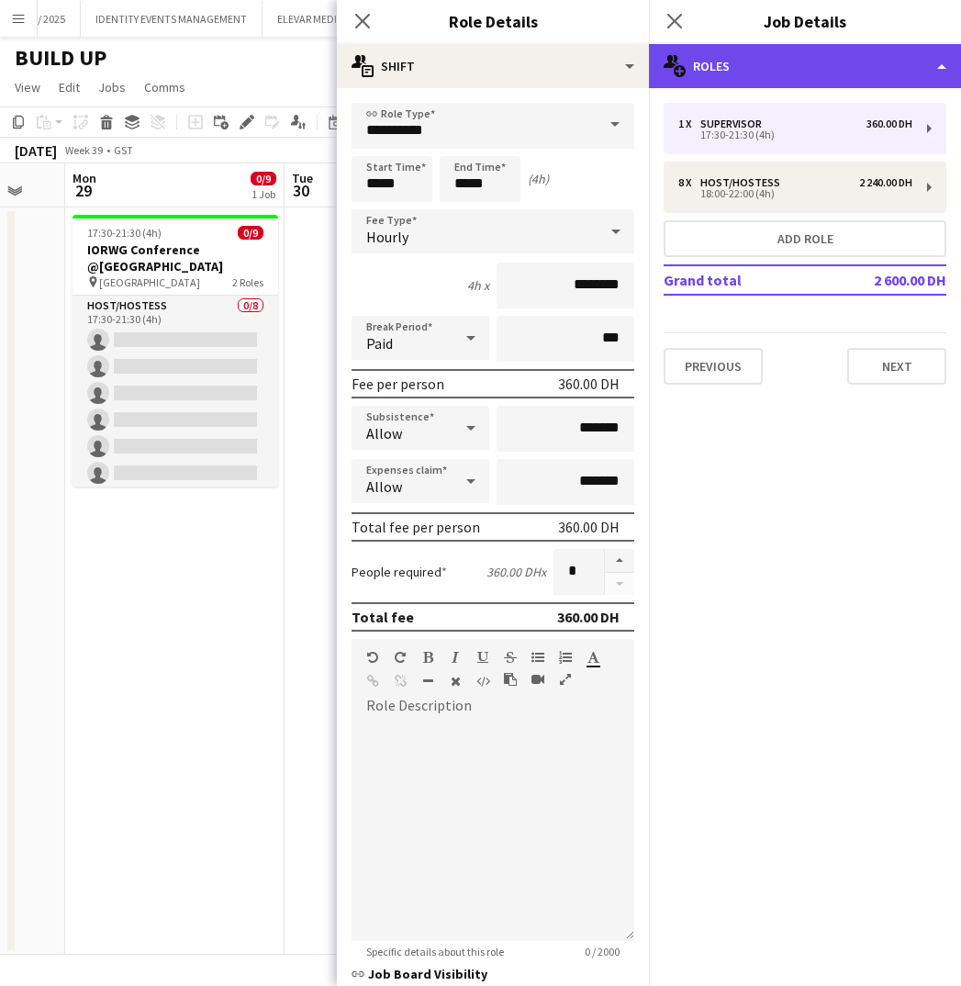
click at [760, 67] on div "multiple-users-add Roles" at bounding box center [805, 66] width 312 height 44
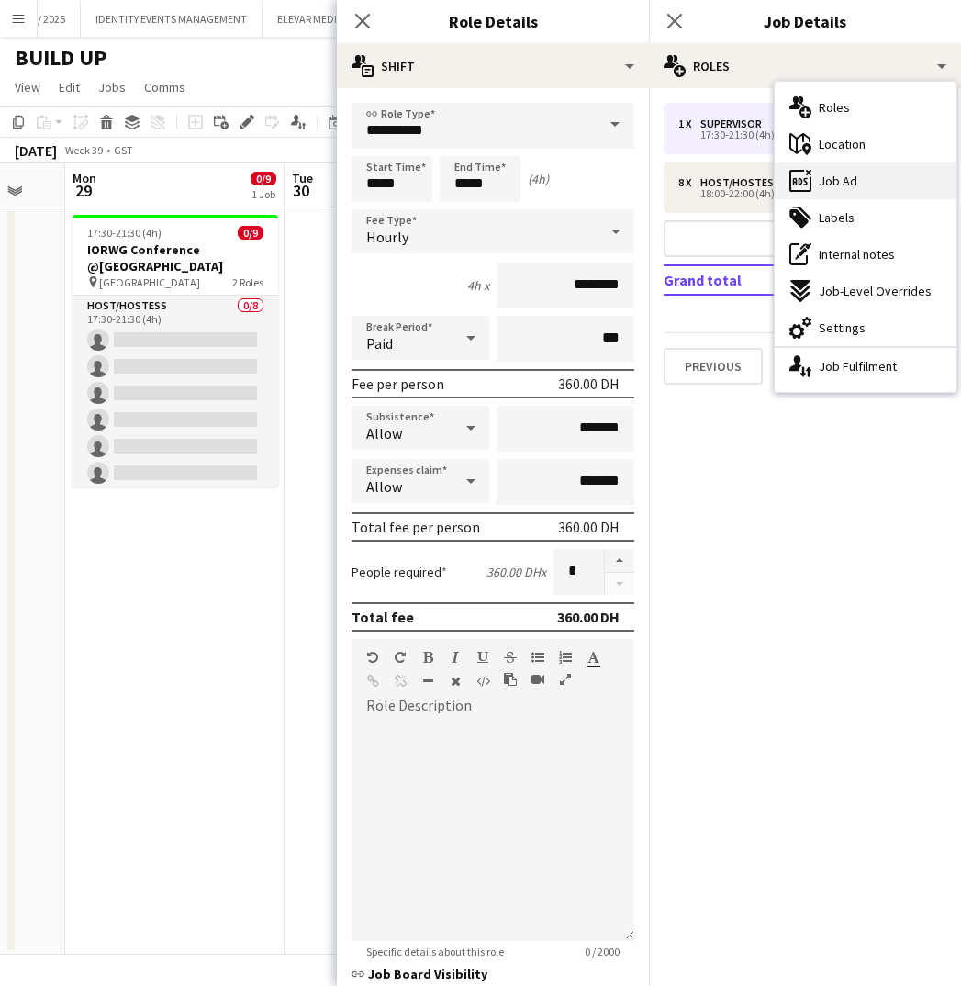
click at [839, 173] on span "Job Ad" at bounding box center [838, 181] width 39 height 17
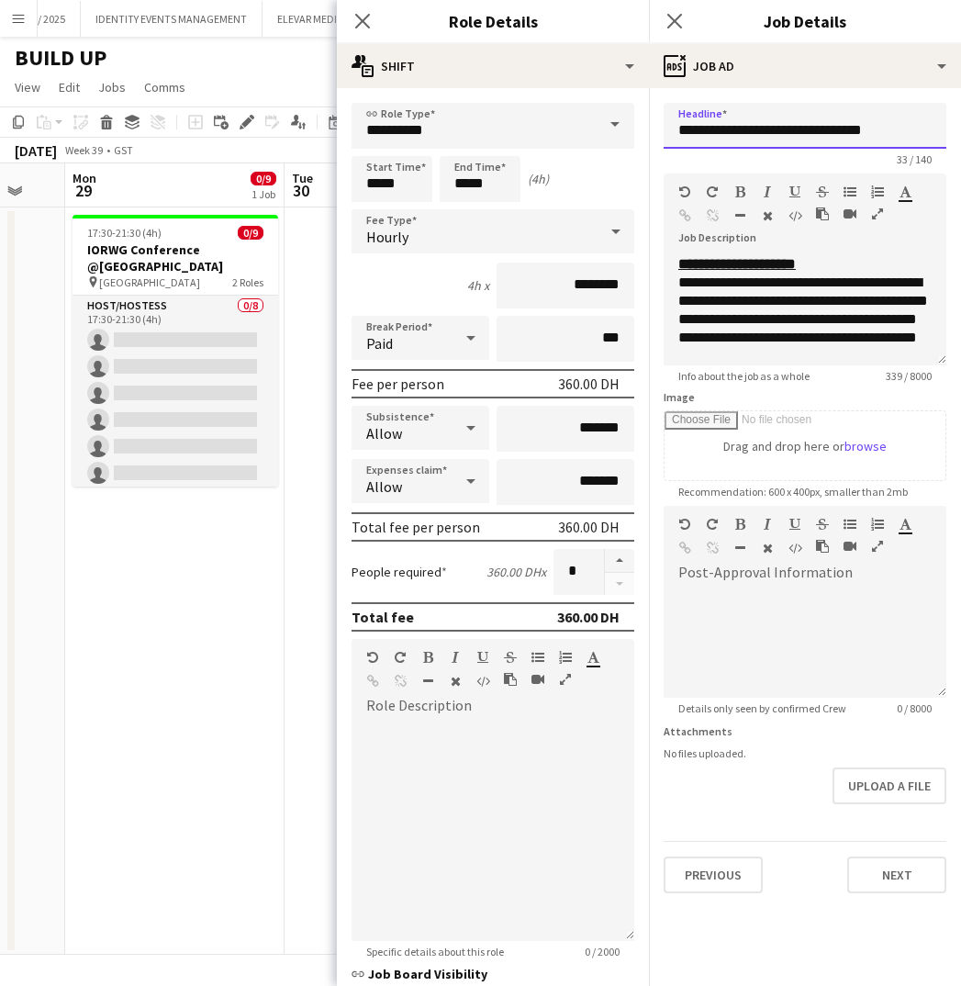
drag, startPoint x: 793, startPoint y: 130, endPoint x: 725, endPoint y: 133, distance: 68.0
click at [726, 134] on input "**********" at bounding box center [805, 126] width 283 height 46
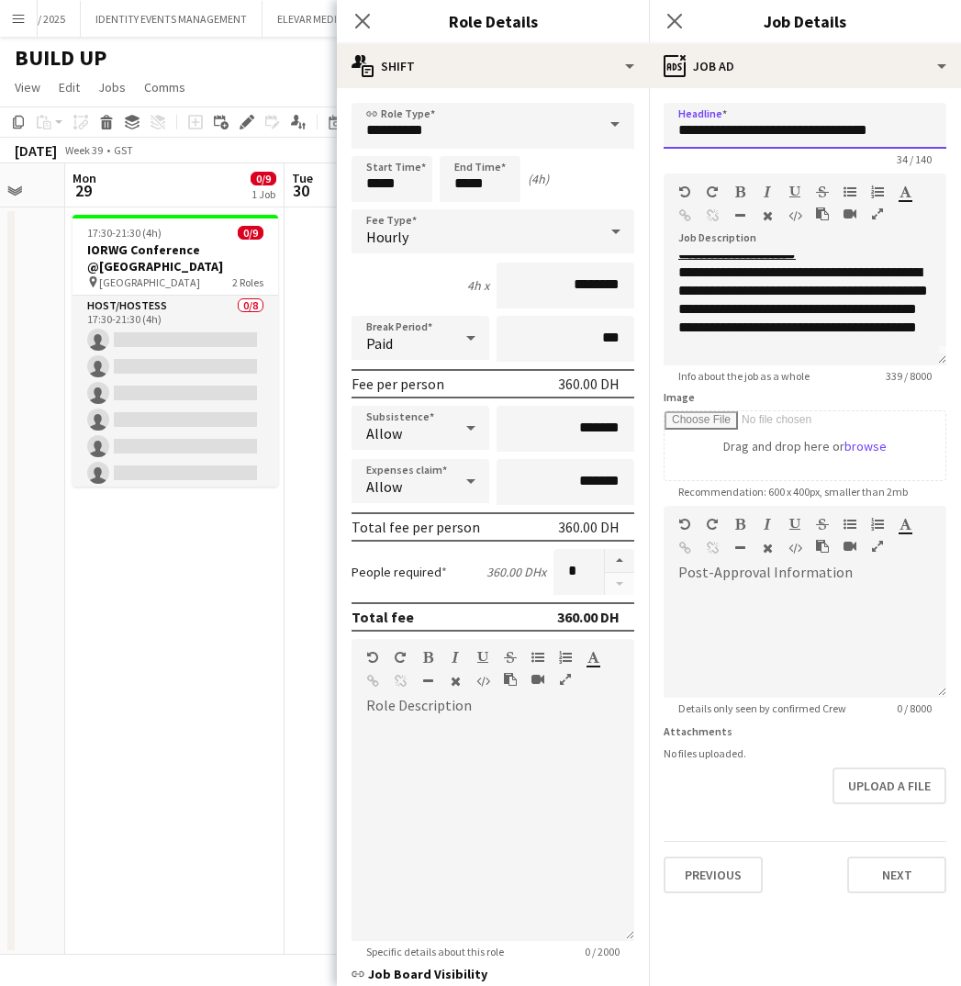
scroll to position [4, 0]
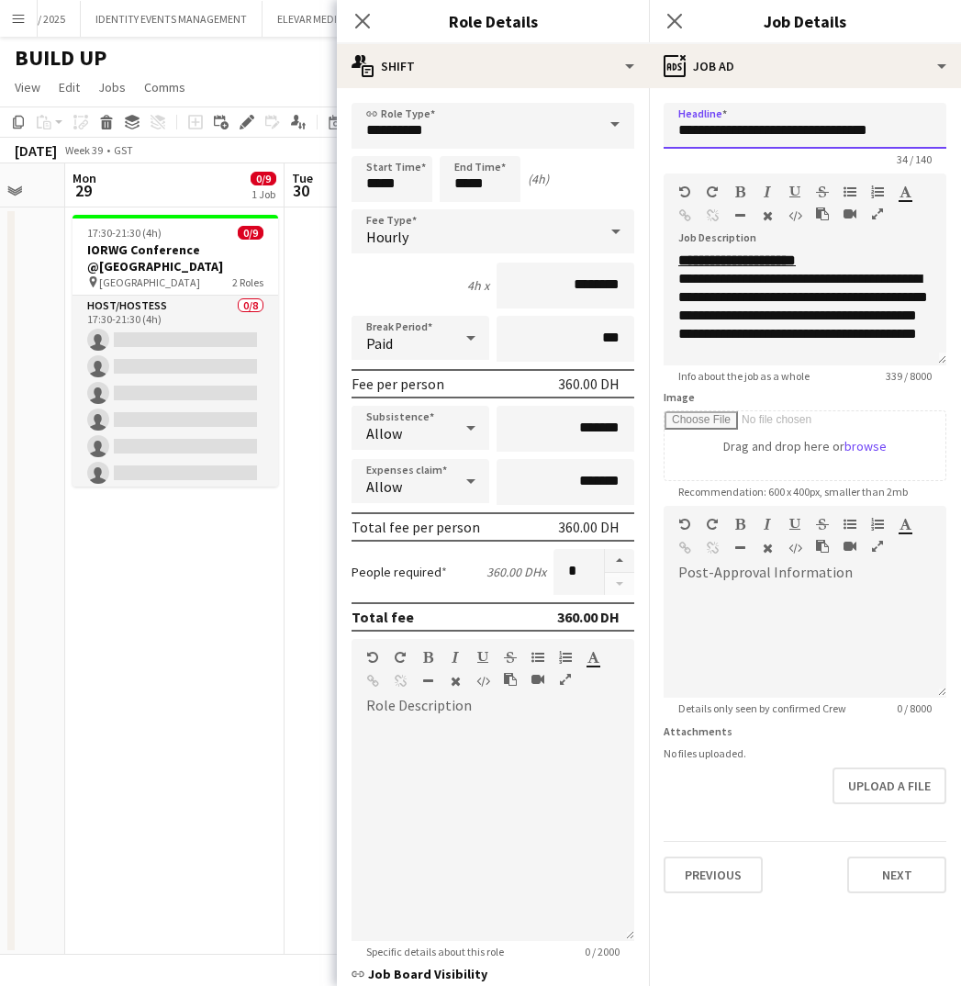
type input "**********"
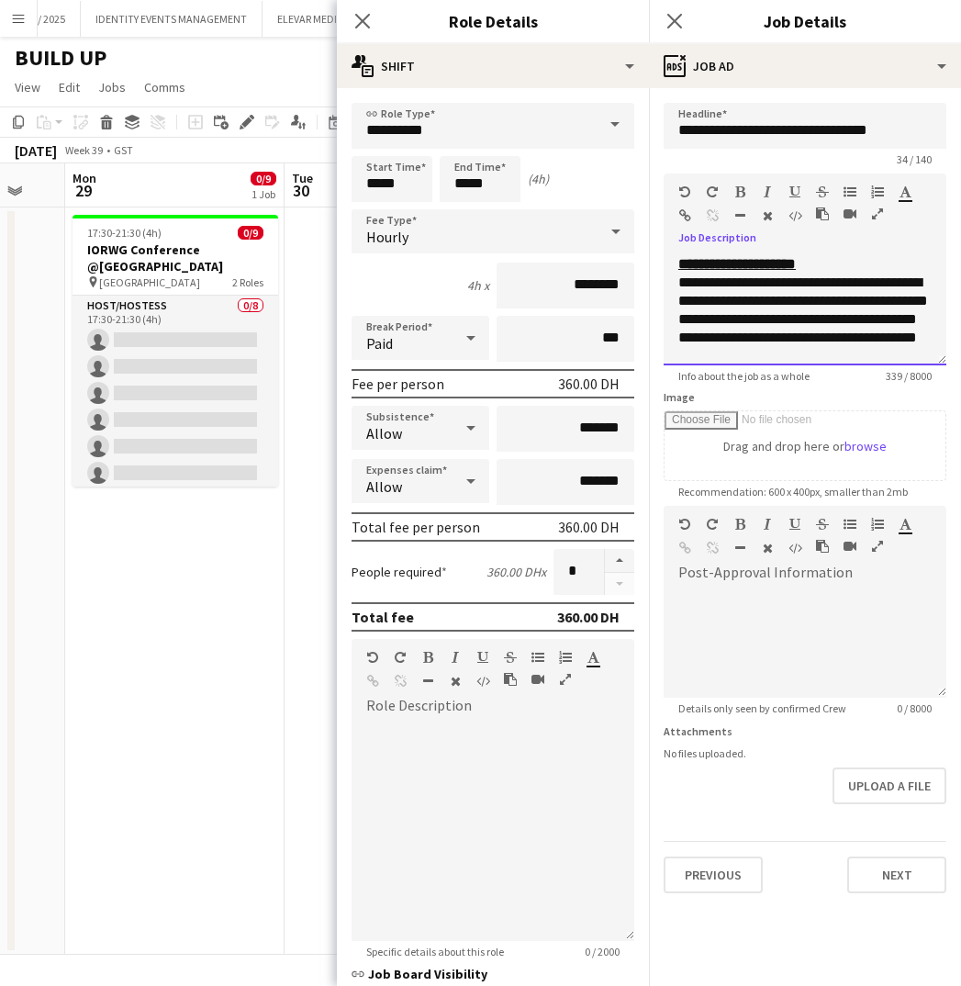
drag, startPoint x: 880, startPoint y: 341, endPoint x: 675, endPoint y: 253, distance: 223.3
click at [675, 253] on div "**********" at bounding box center [805, 303] width 283 height 123
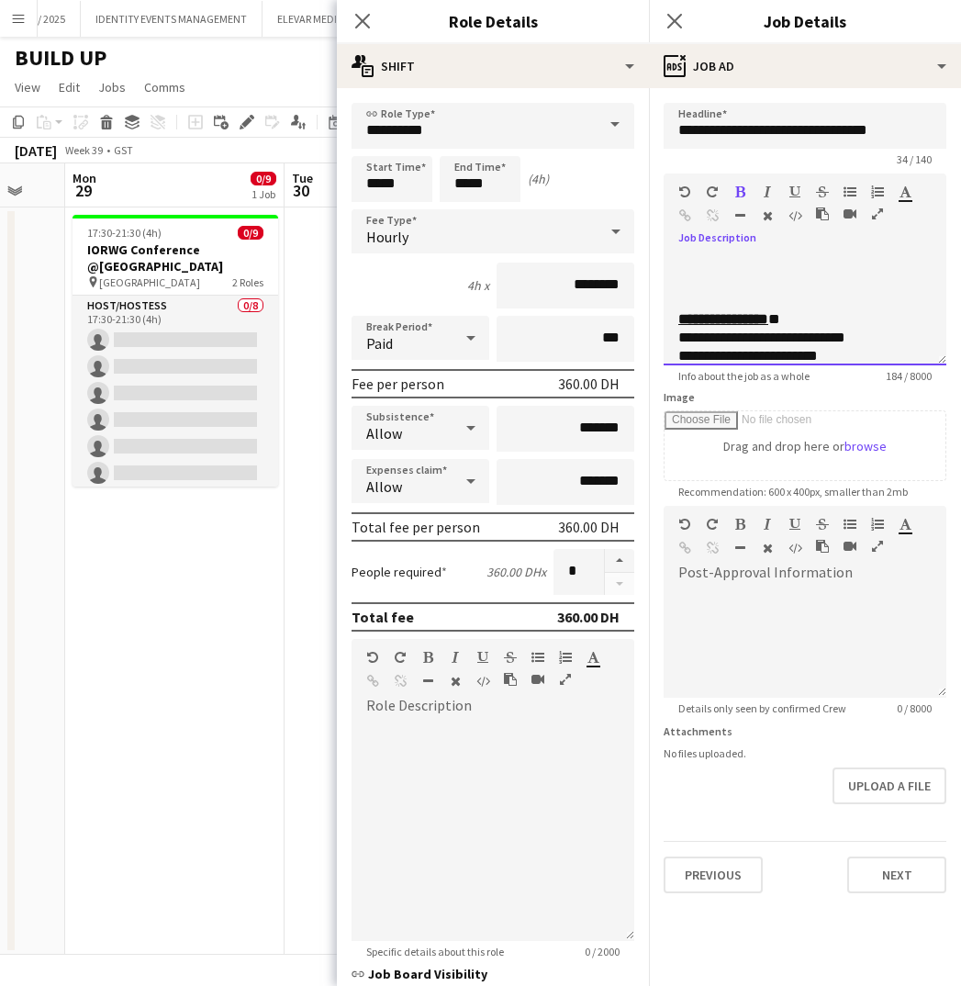
click at [691, 289] on div at bounding box center [804, 283] width 253 height 18
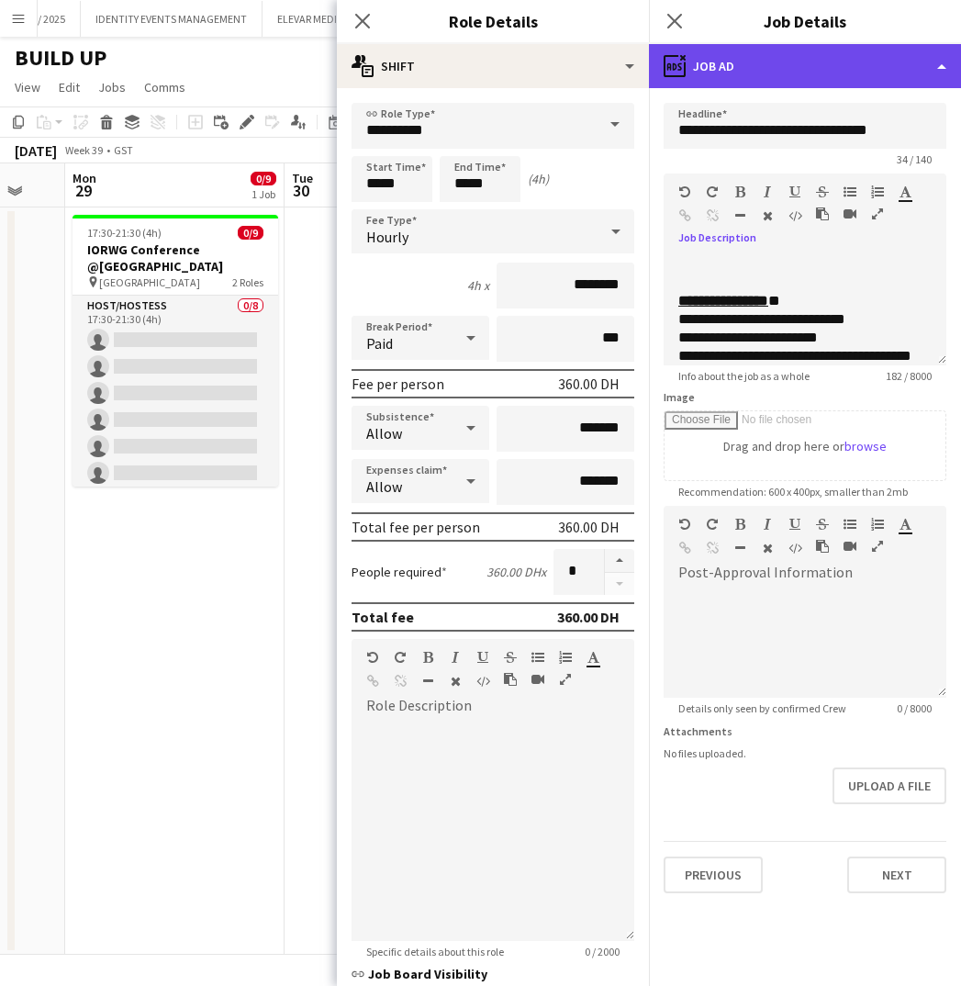
click at [876, 61] on div "ads-window Job Ad" at bounding box center [805, 66] width 312 height 44
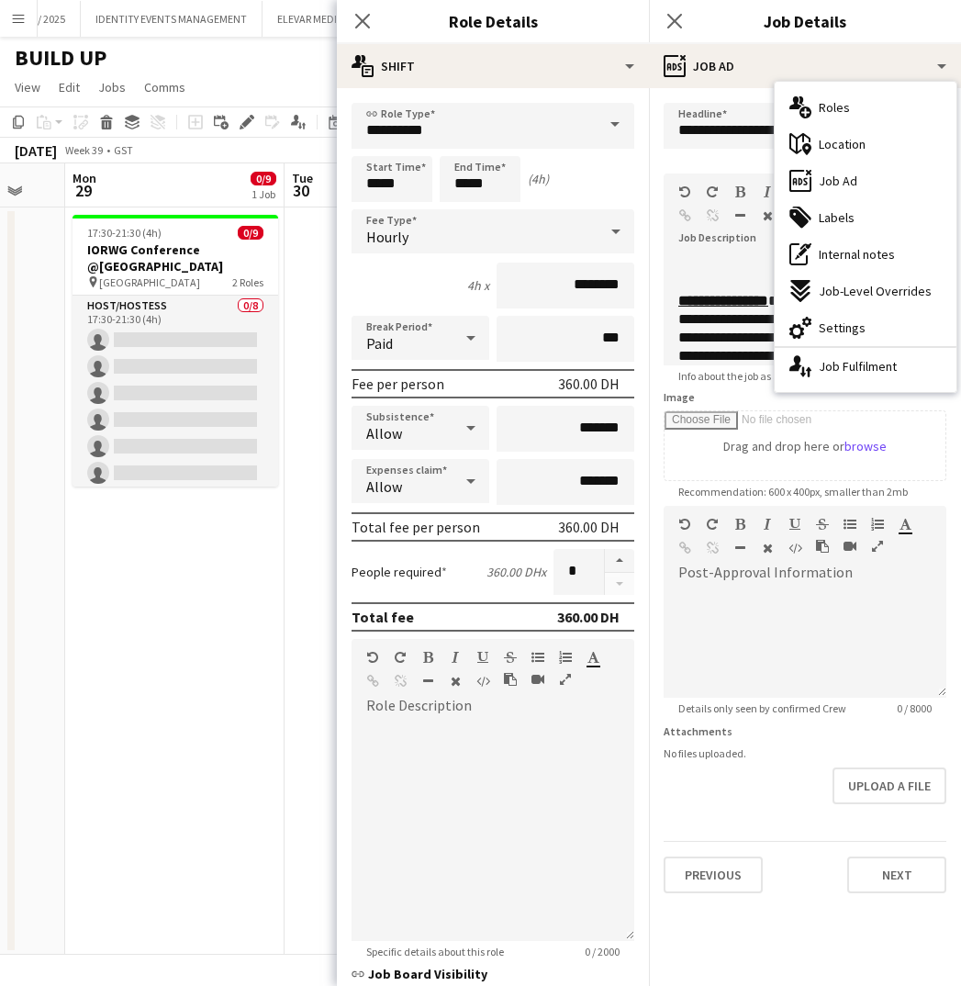
click at [294, 749] on app-date-cell at bounding box center [394, 580] width 219 height 747
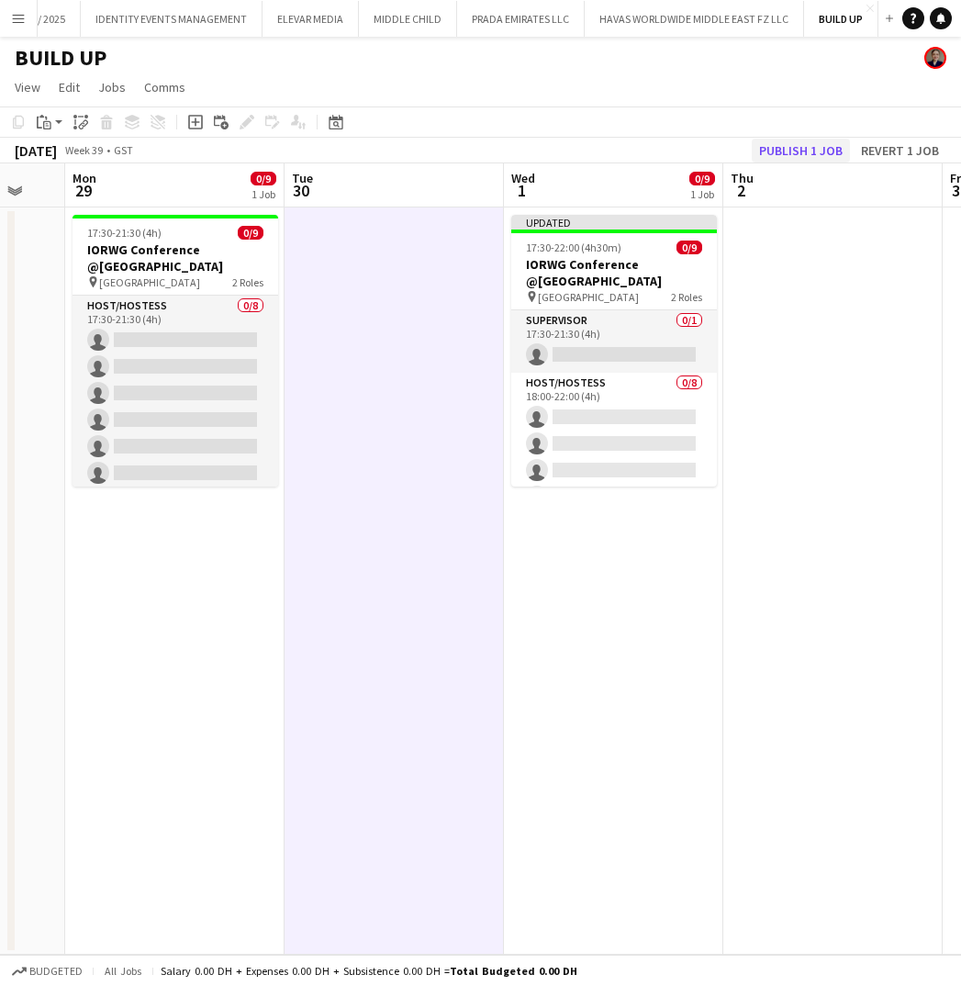
click at [818, 147] on button "Publish 1 job" at bounding box center [801, 151] width 98 height 24
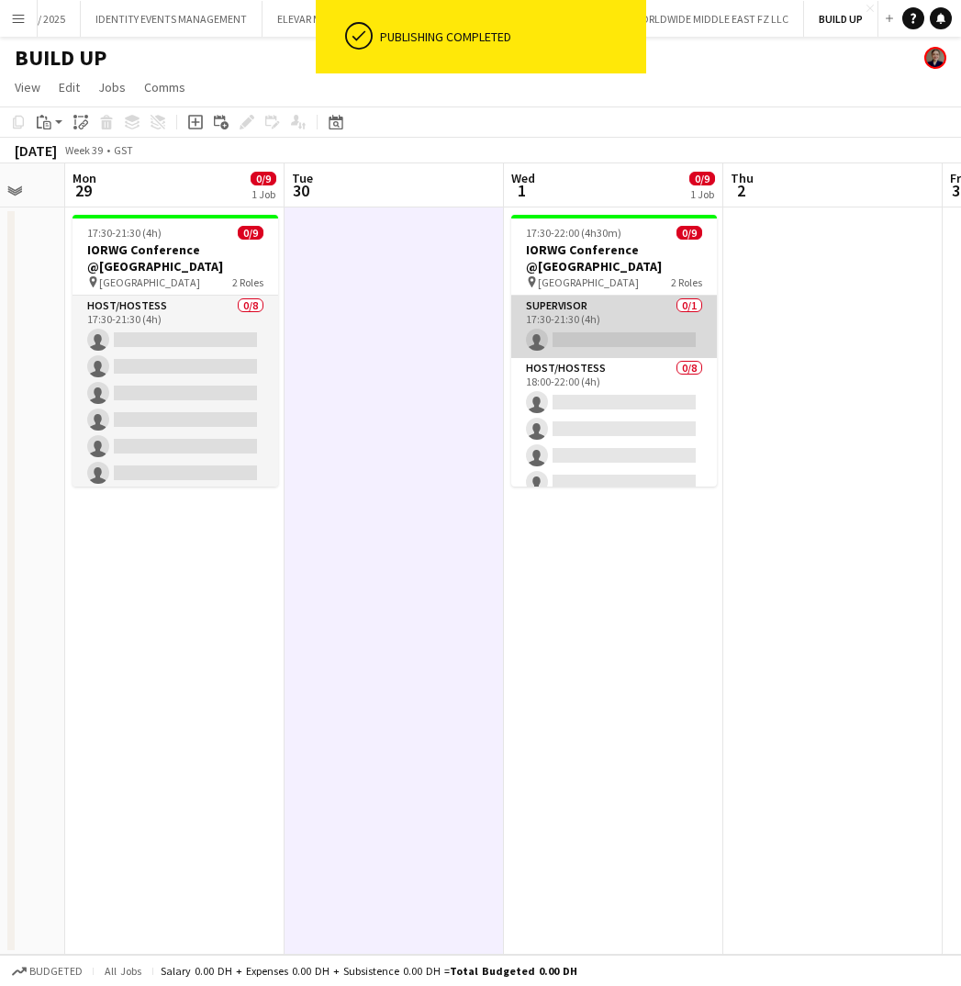
click at [587, 318] on app-card-role "Supervisor 0/1 17:30-21:30 (4h) single-neutral-actions" at bounding box center [614, 327] width 206 height 62
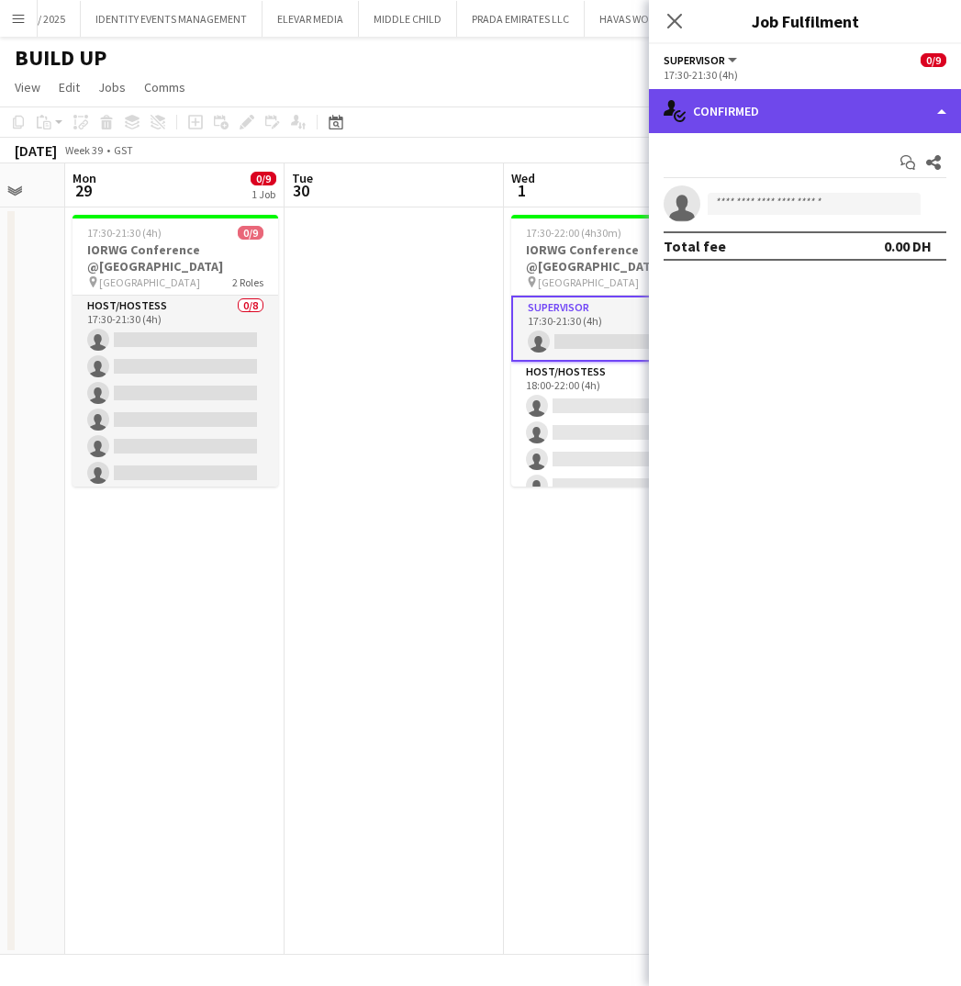
click at [855, 98] on div "single-neutral-actions-check-2 Confirmed" at bounding box center [805, 111] width 312 height 44
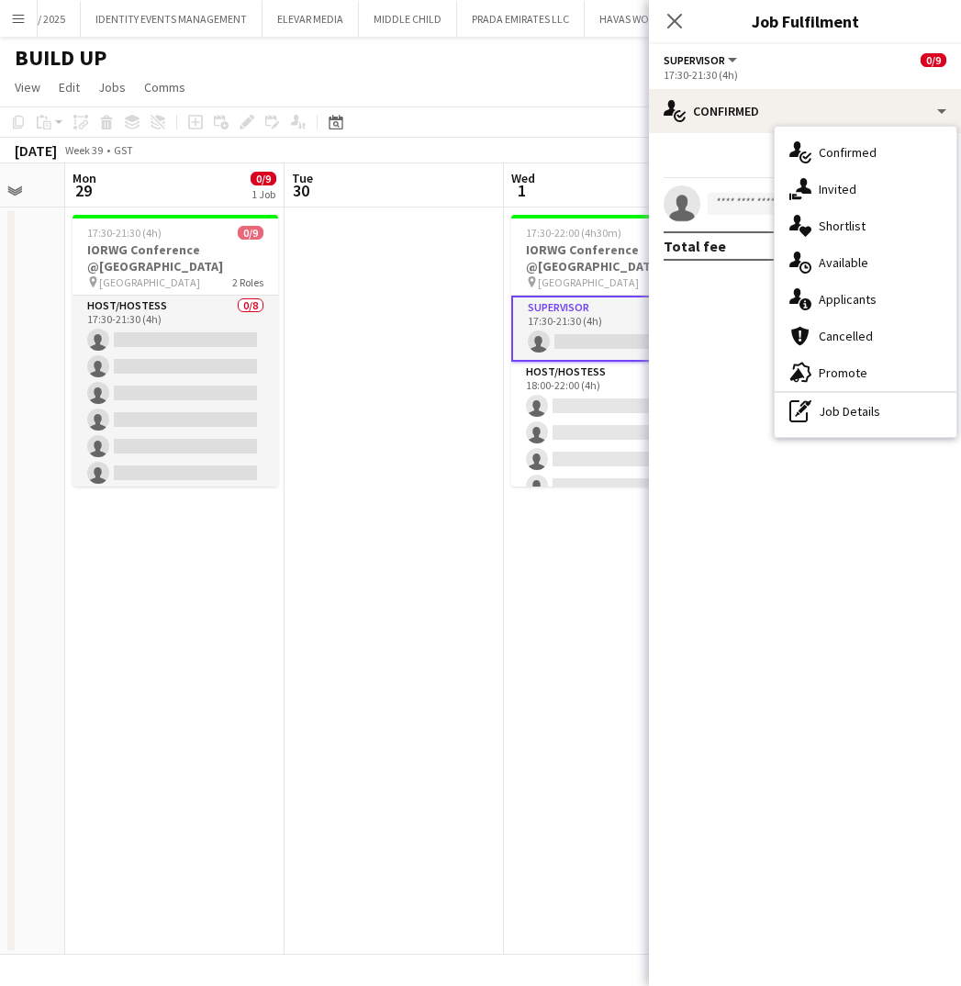
click at [432, 220] on app-date-cell at bounding box center [394, 580] width 219 height 747
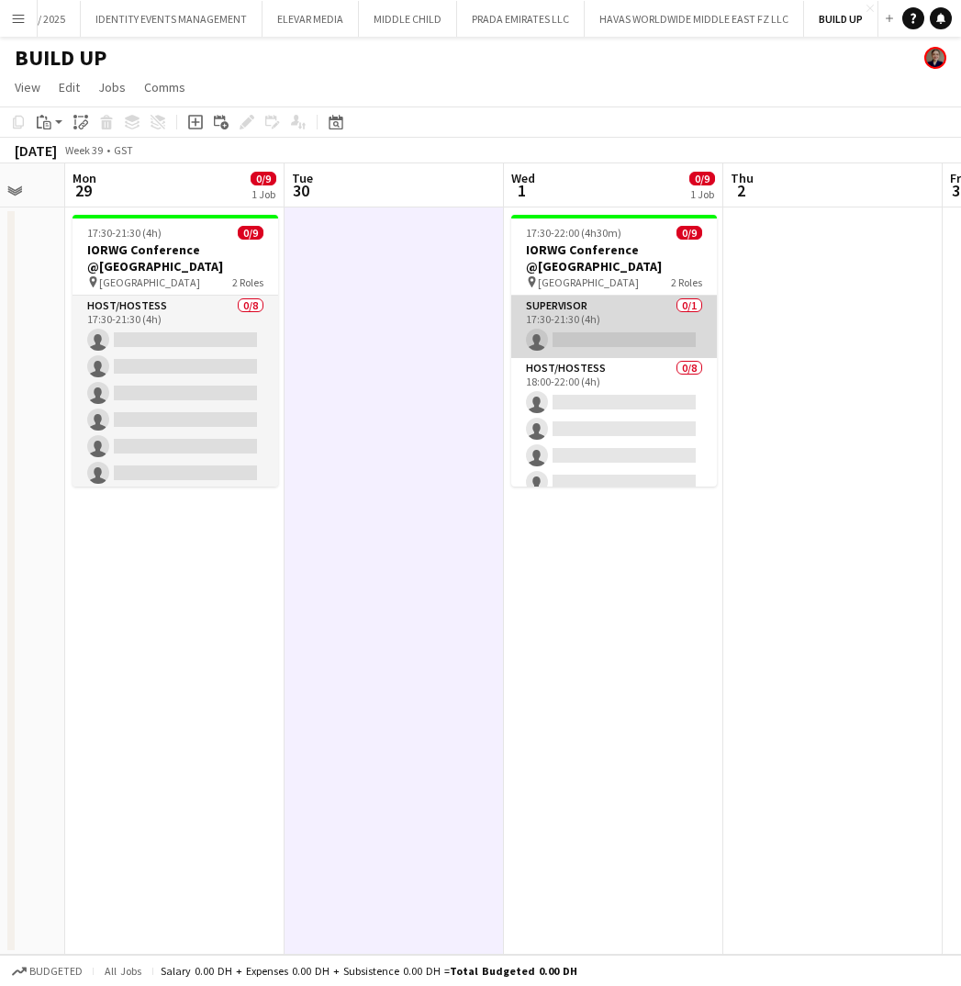
click at [621, 339] on app-card-role "Supervisor 0/1 17:30-21:30 (4h) single-neutral-actions" at bounding box center [614, 327] width 206 height 62
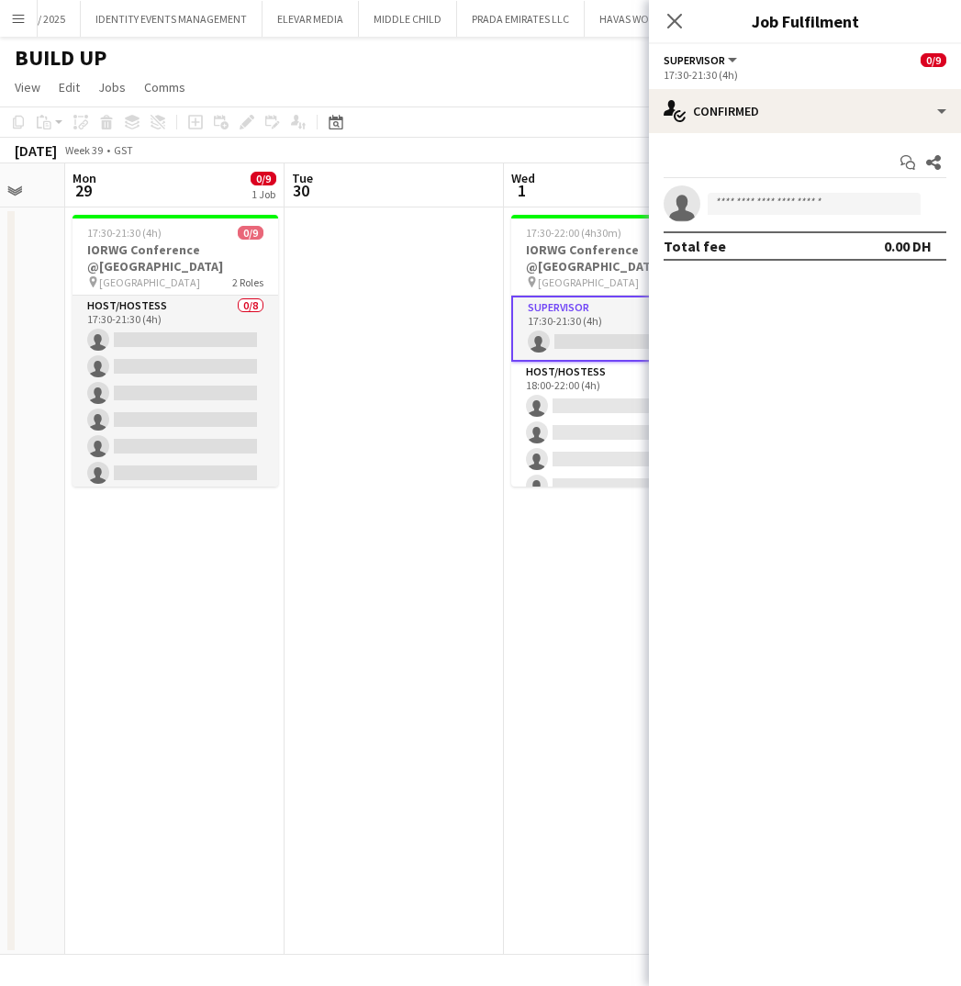
click at [720, 54] on span "Supervisor" at bounding box center [694, 60] width 61 height 14
click at [806, 411] on mat-expansion-panel "check Confirmed Start chat Share single-neutral-actions Total fee 0.00 DH" at bounding box center [805, 559] width 312 height 853
click at [931, 164] on icon at bounding box center [933, 162] width 15 height 15
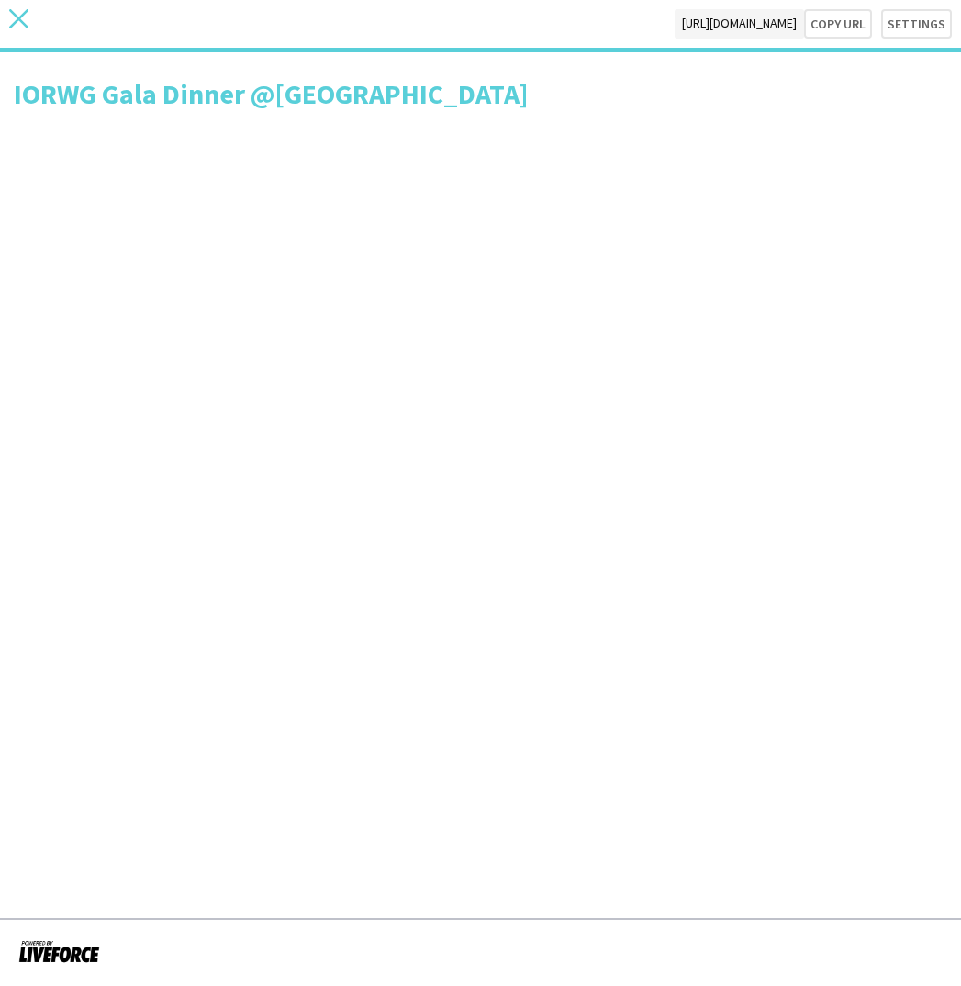
click at [18, 17] on icon at bounding box center [18, 18] width 19 height 19
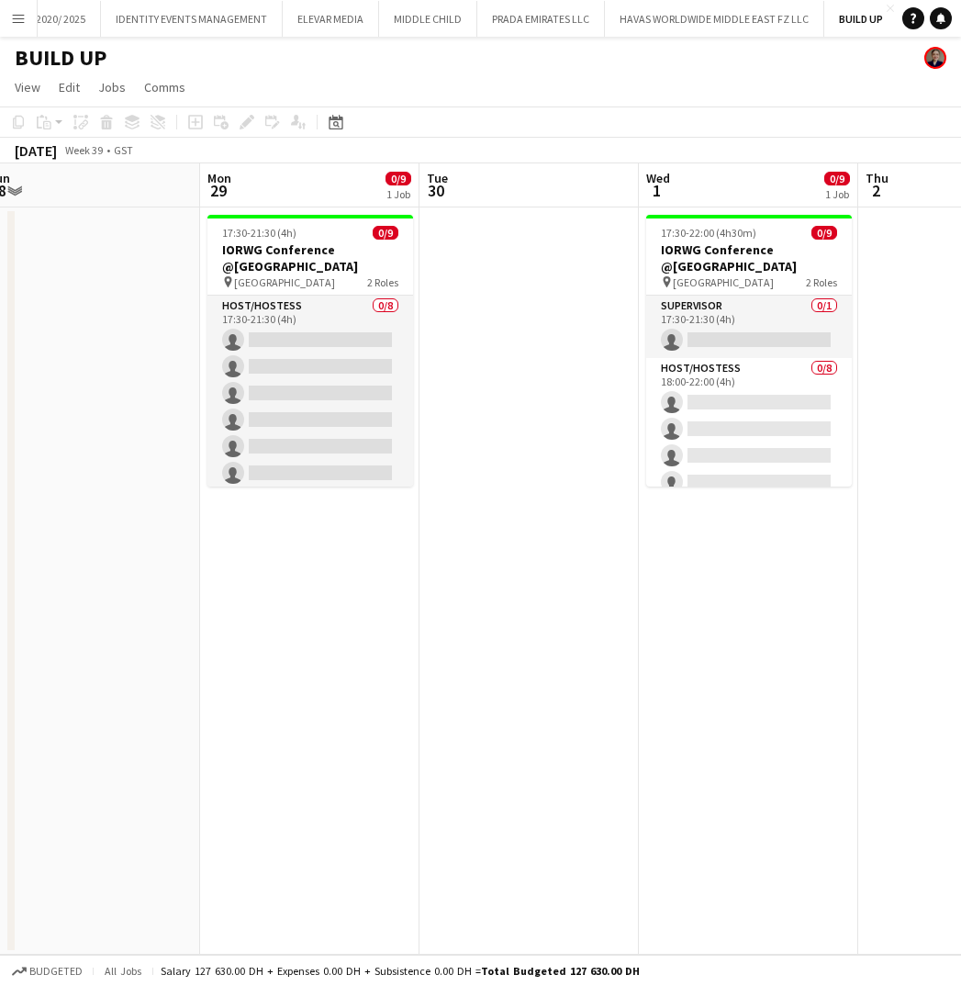
scroll to position [0, 509]
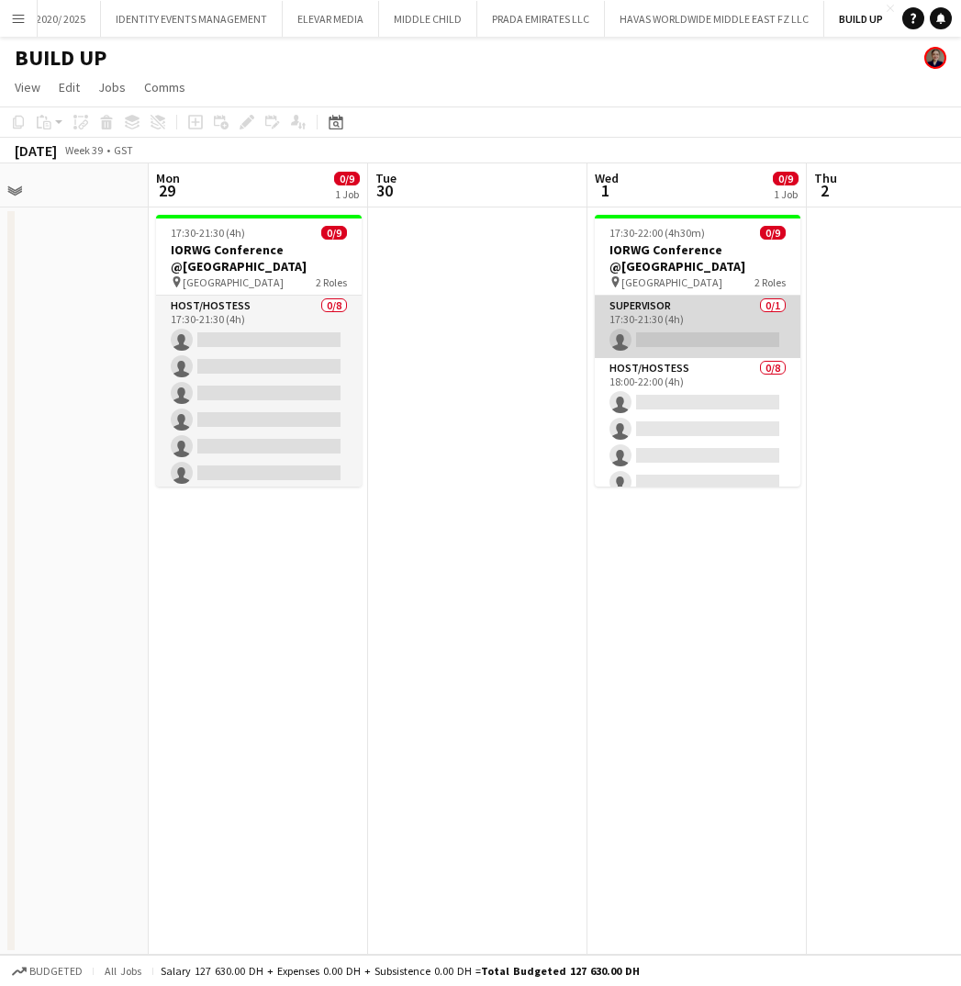
click at [717, 312] on app-card-role "Supervisor 0/1 17:30-21:30 (4h) single-neutral-actions" at bounding box center [698, 327] width 206 height 62
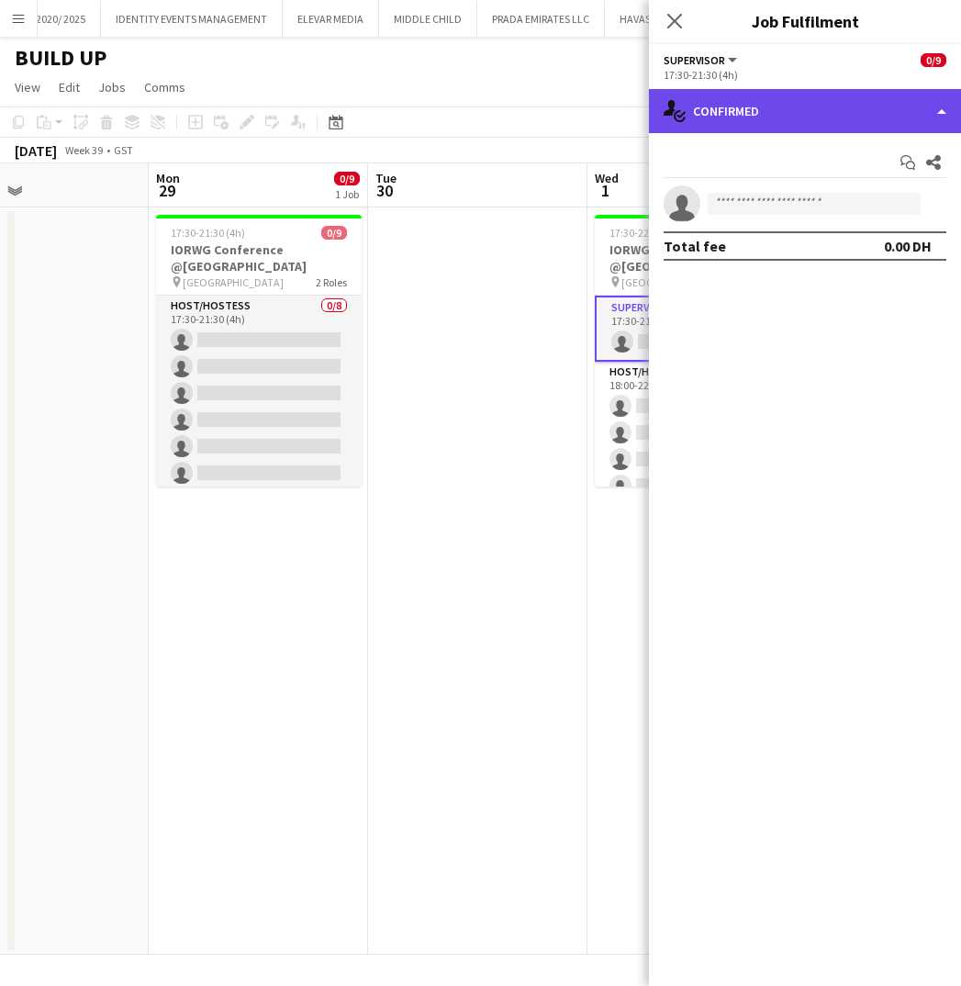
click at [939, 107] on div "single-neutral-actions-check-2 Confirmed" at bounding box center [805, 111] width 312 height 44
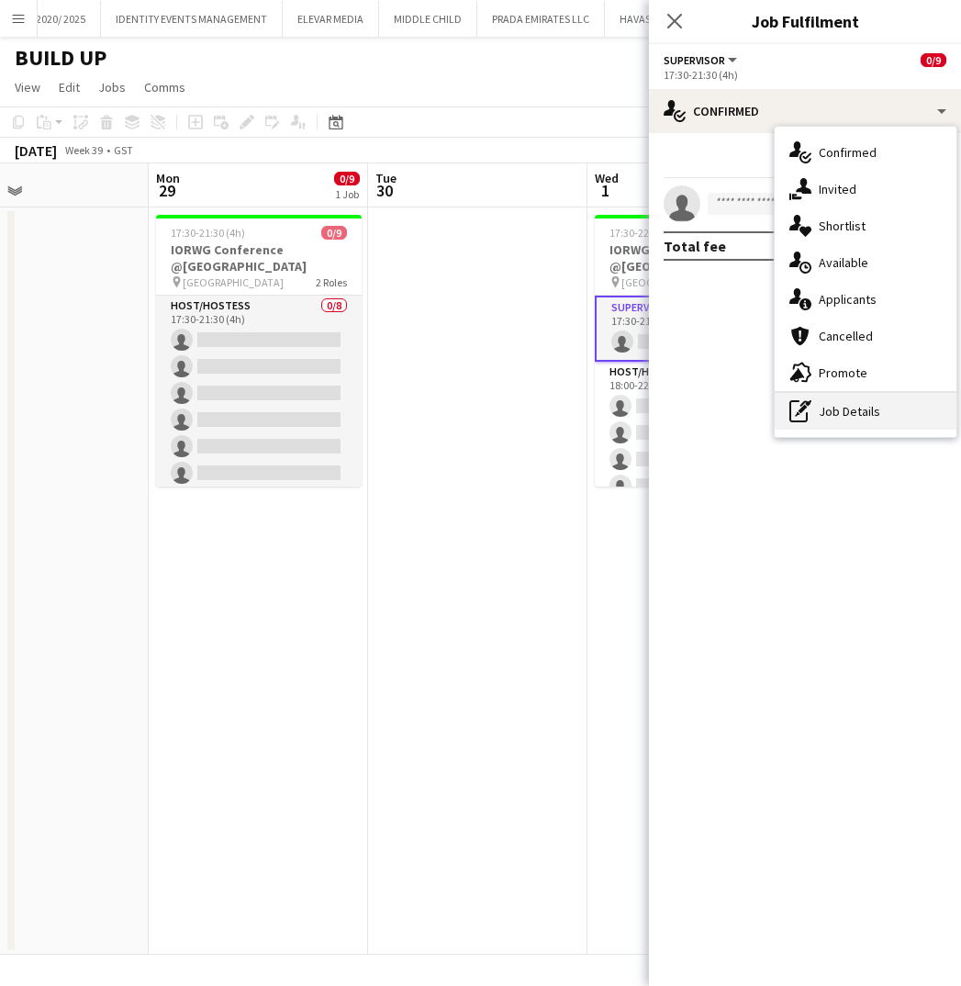
click at [841, 418] on div "pen-write Job Details" at bounding box center [866, 411] width 182 height 37
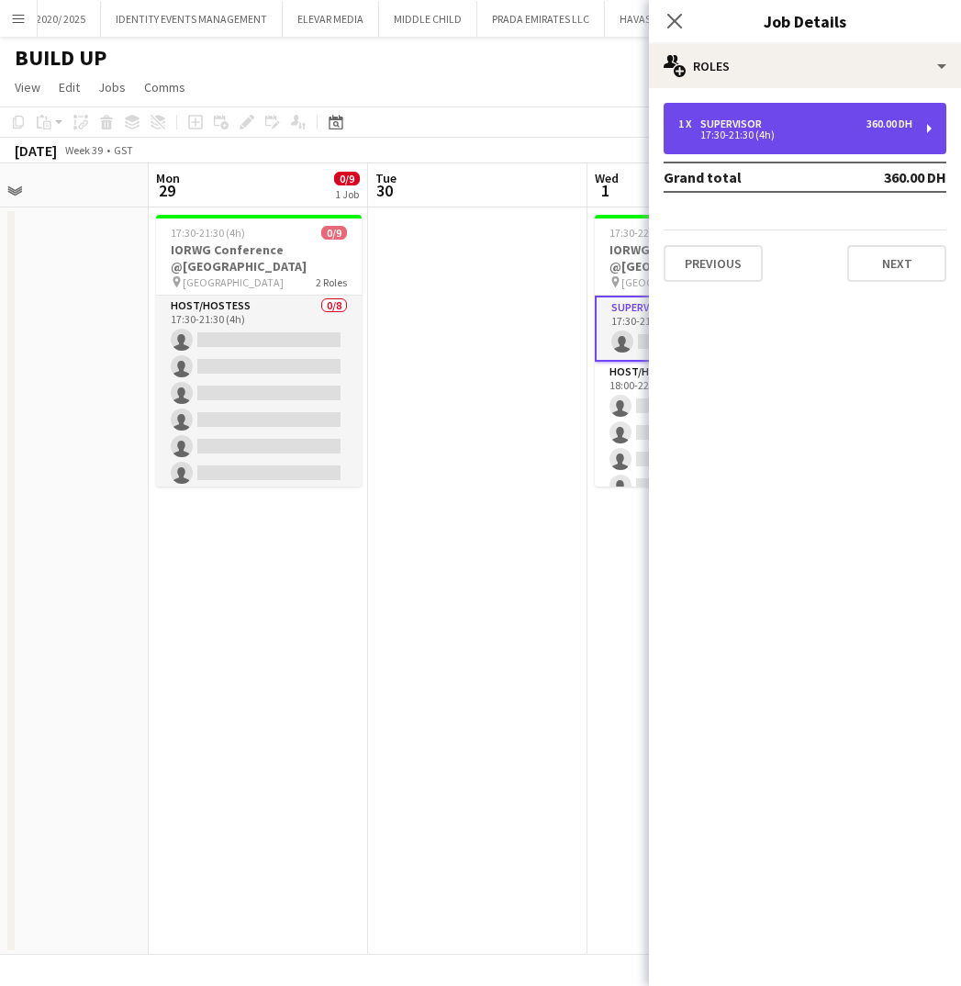
click at [932, 124] on div "1 x Supervisor 360.00 DH 17:30-21:30 (4h)" at bounding box center [805, 128] width 283 height 51
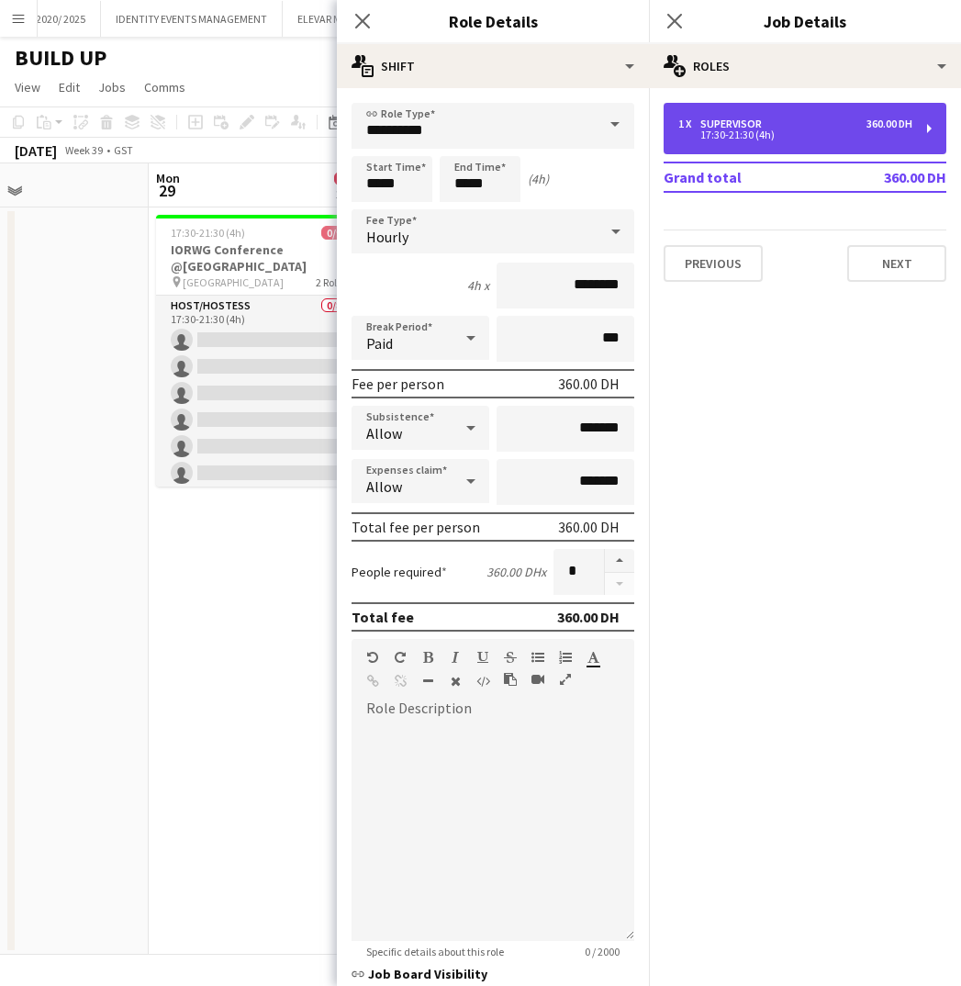
click at [932, 124] on div "1 x Supervisor 360.00 DH 17:30-21:30 (4h)" at bounding box center [805, 128] width 283 height 51
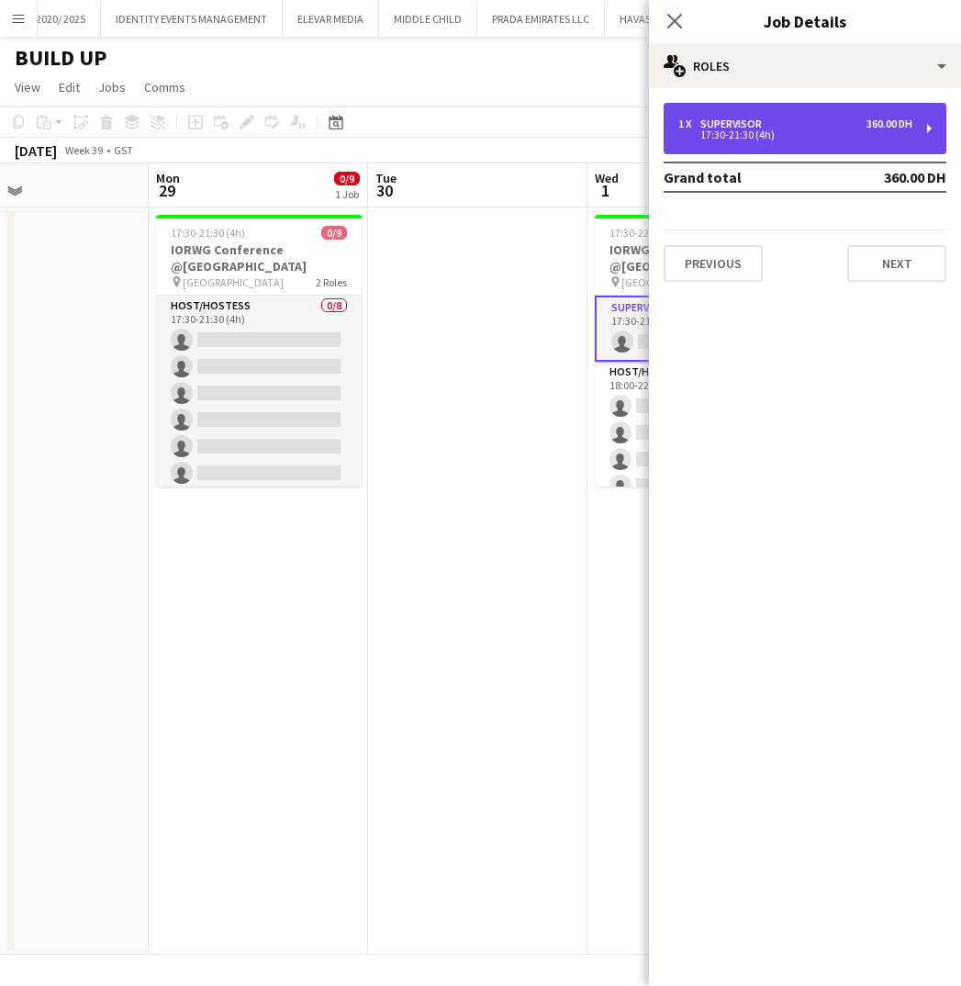
click at [932, 124] on div "1 x Supervisor 360.00 DH 17:30-21:30 (4h)" at bounding box center [805, 128] width 283 height 51
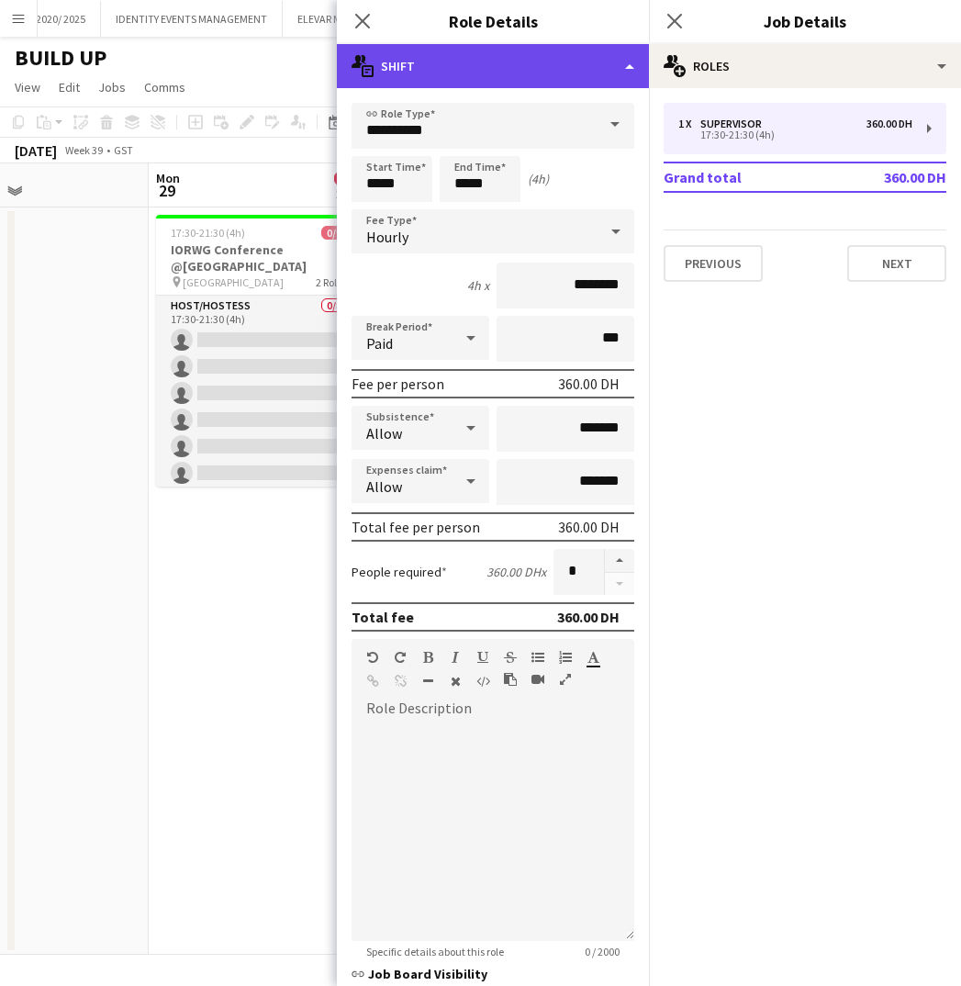
click at [630, 66] on div "multiple-actions-text Shift" at bounding box center [493, 66] width 312 height 44
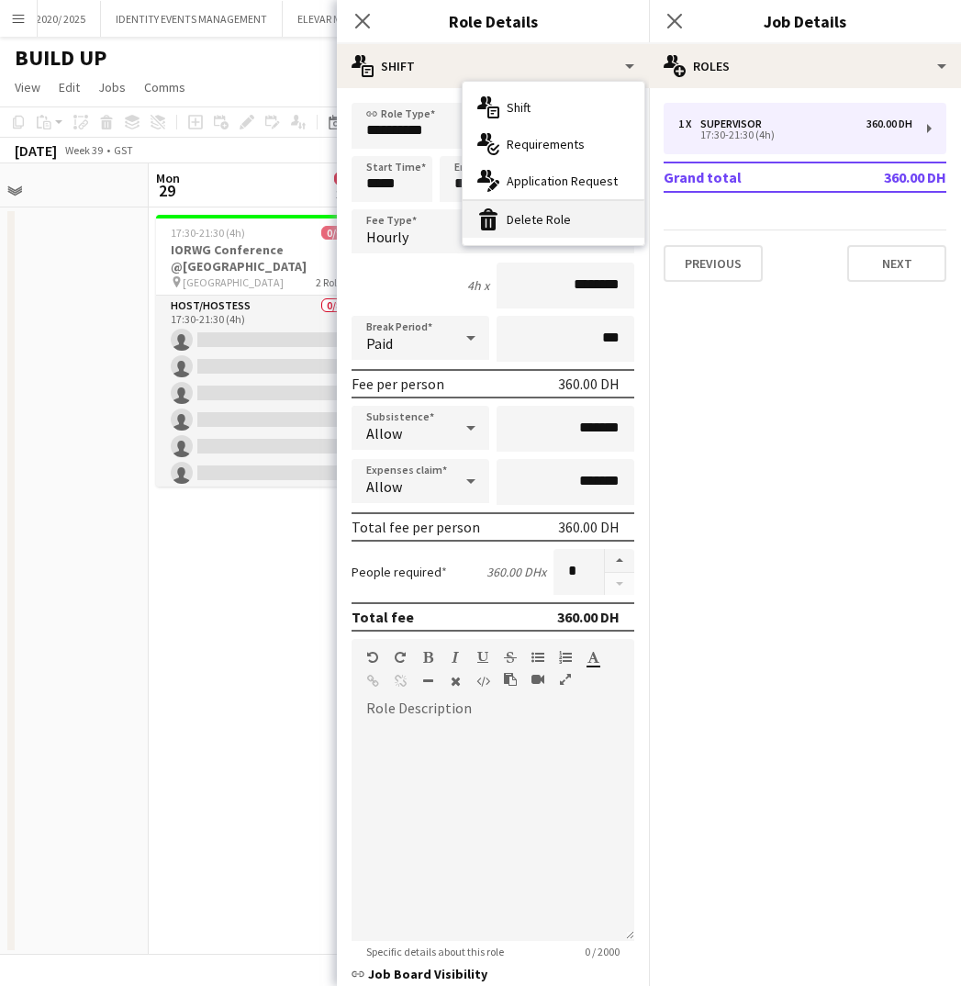
click at [547, 218] on div "bin-2 Delete Role" at bounding box center [554, 219] width 182 height 37
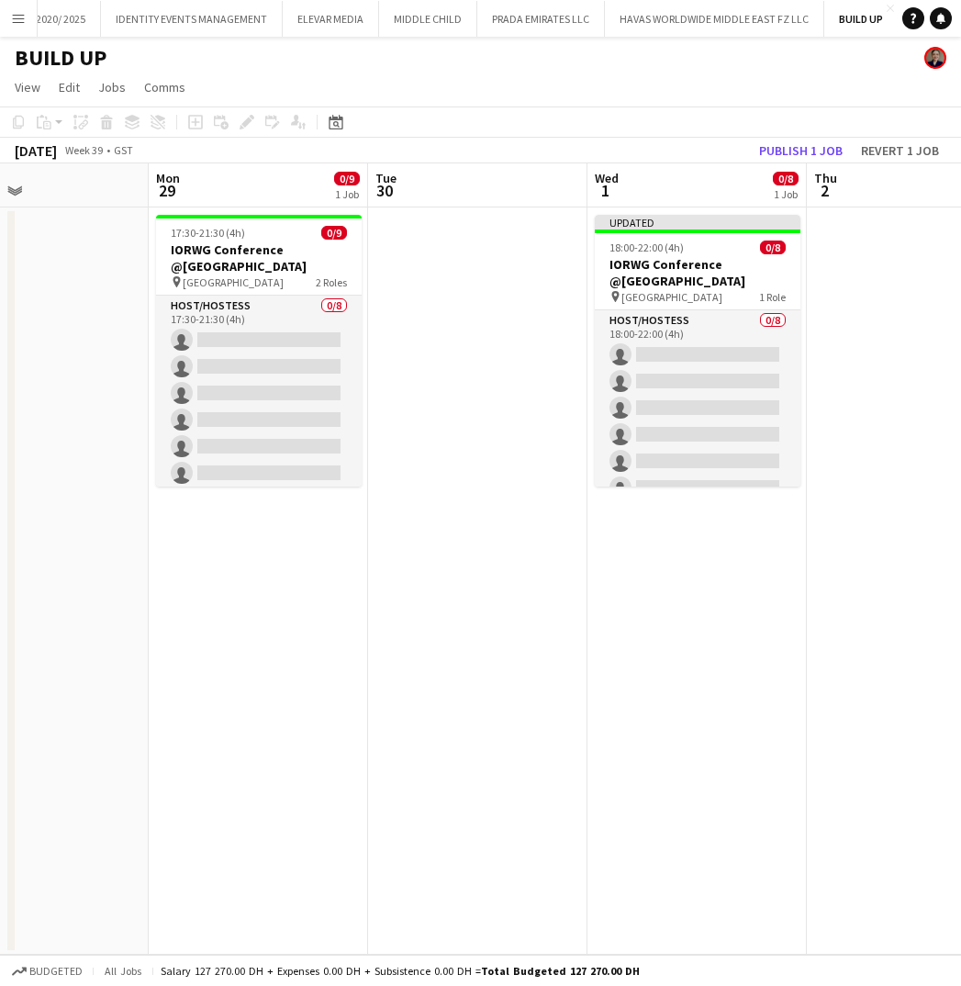
scroll to position [0, 0]
click at [781, 147] on button "Publish 1 job" at bounding box center [801, 151] width 98 height 24
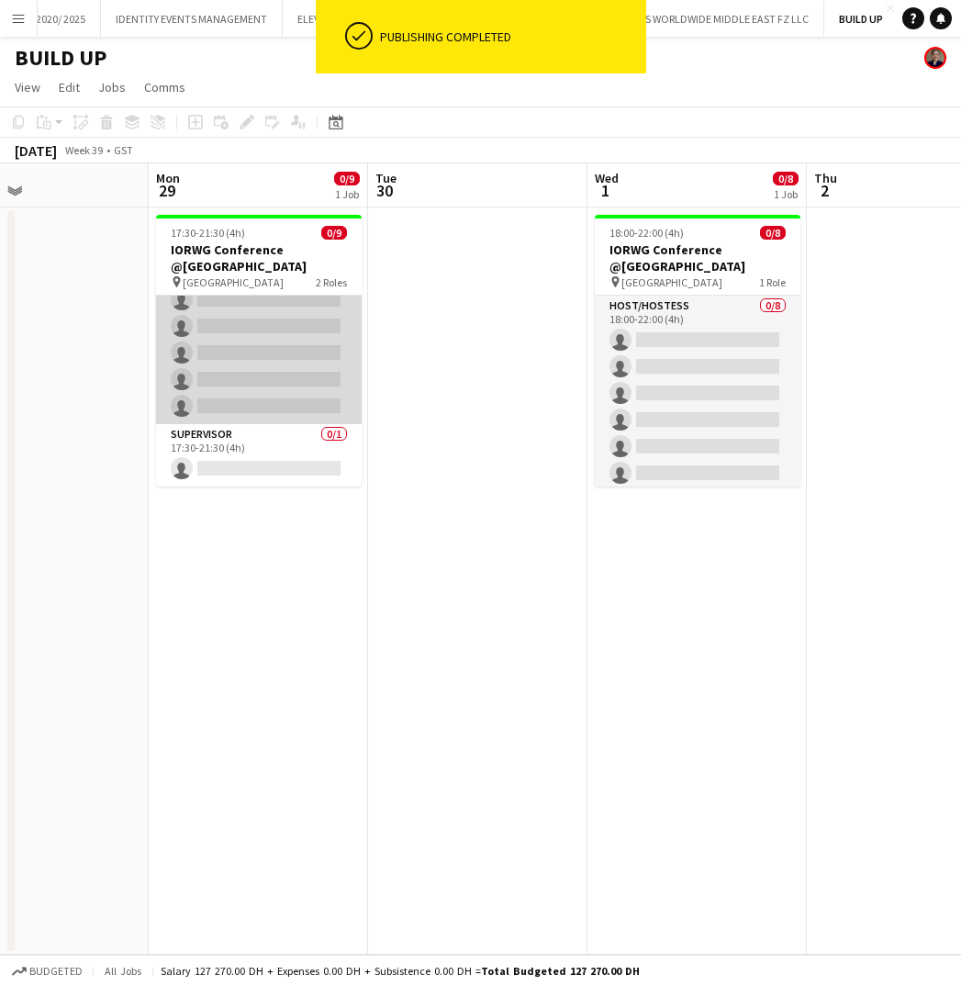
scroll to position [120, 0]
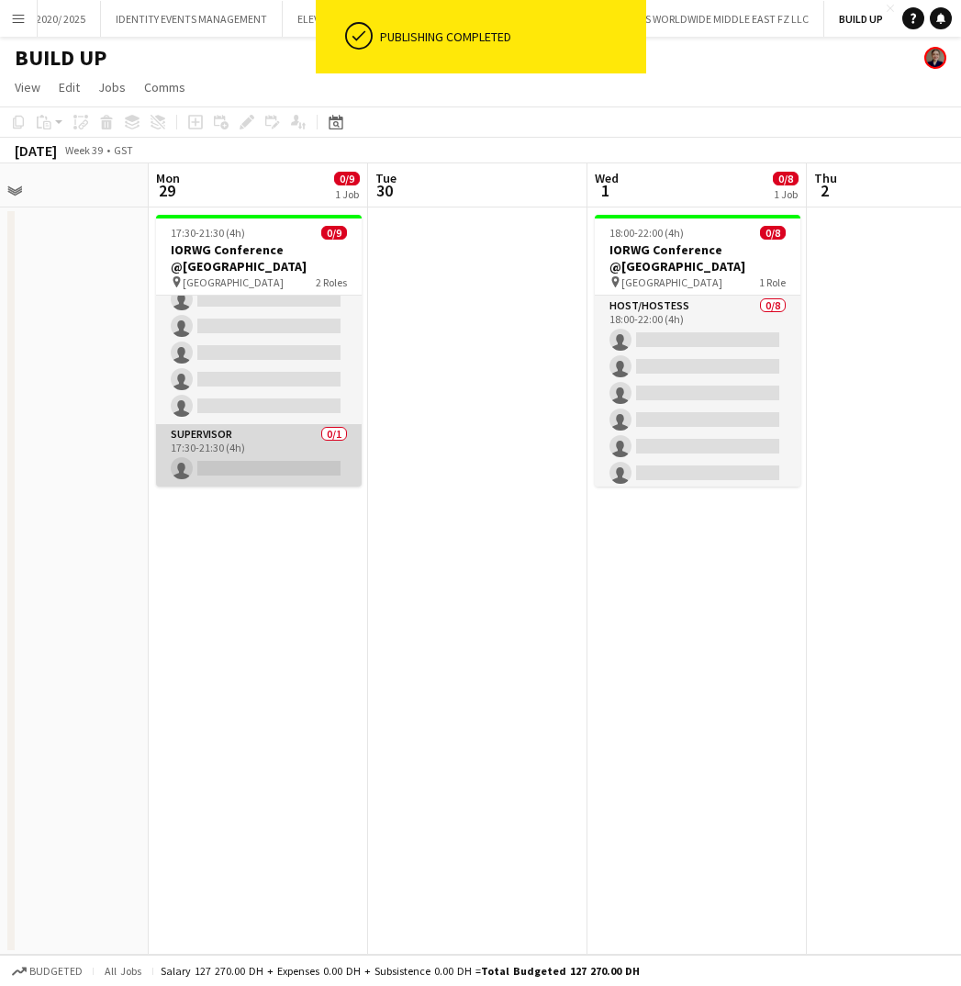
click at [258, 452] on app-card-role "Supervisor 0/1 17:30-21:30 (4h) single-neutral-actions" at bounding box center [259, 455] width 206 height 62
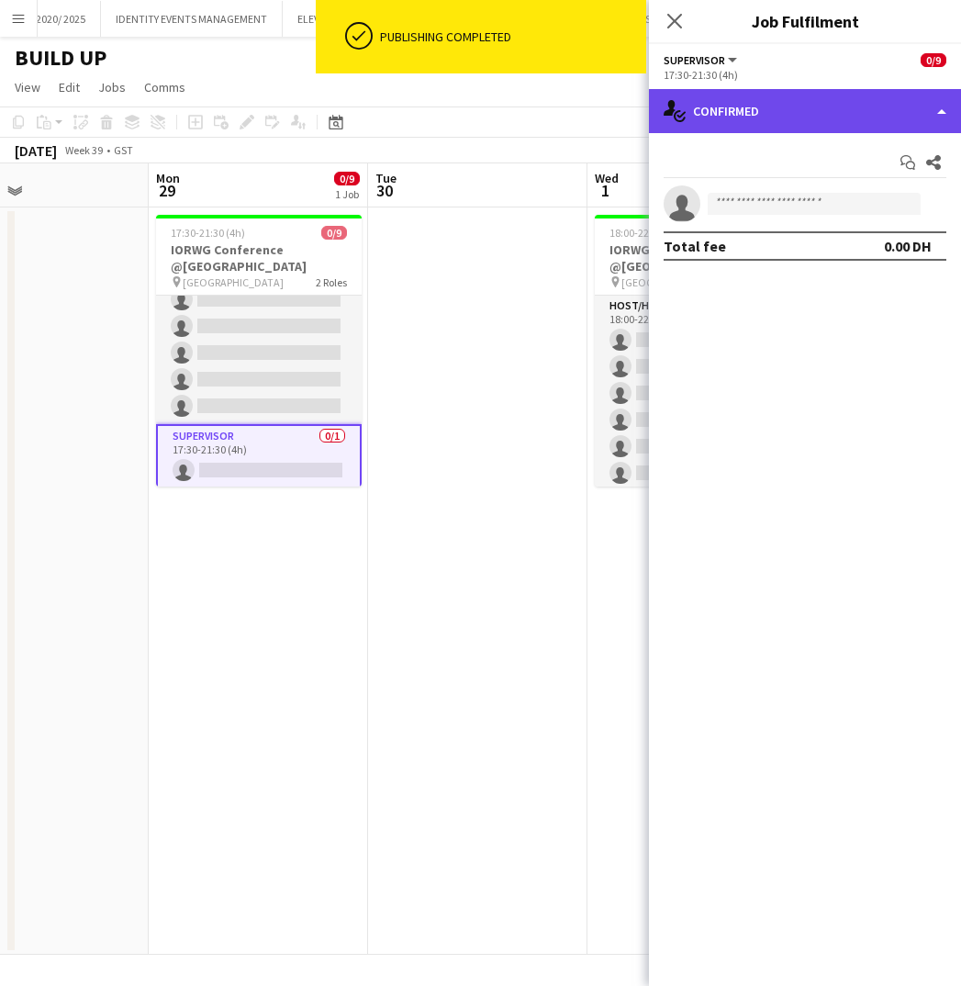
click at [843, 119] on div "single-neutral-actions-check-2 Confirmed" at bounding box center [805, 111] width 312 height 44
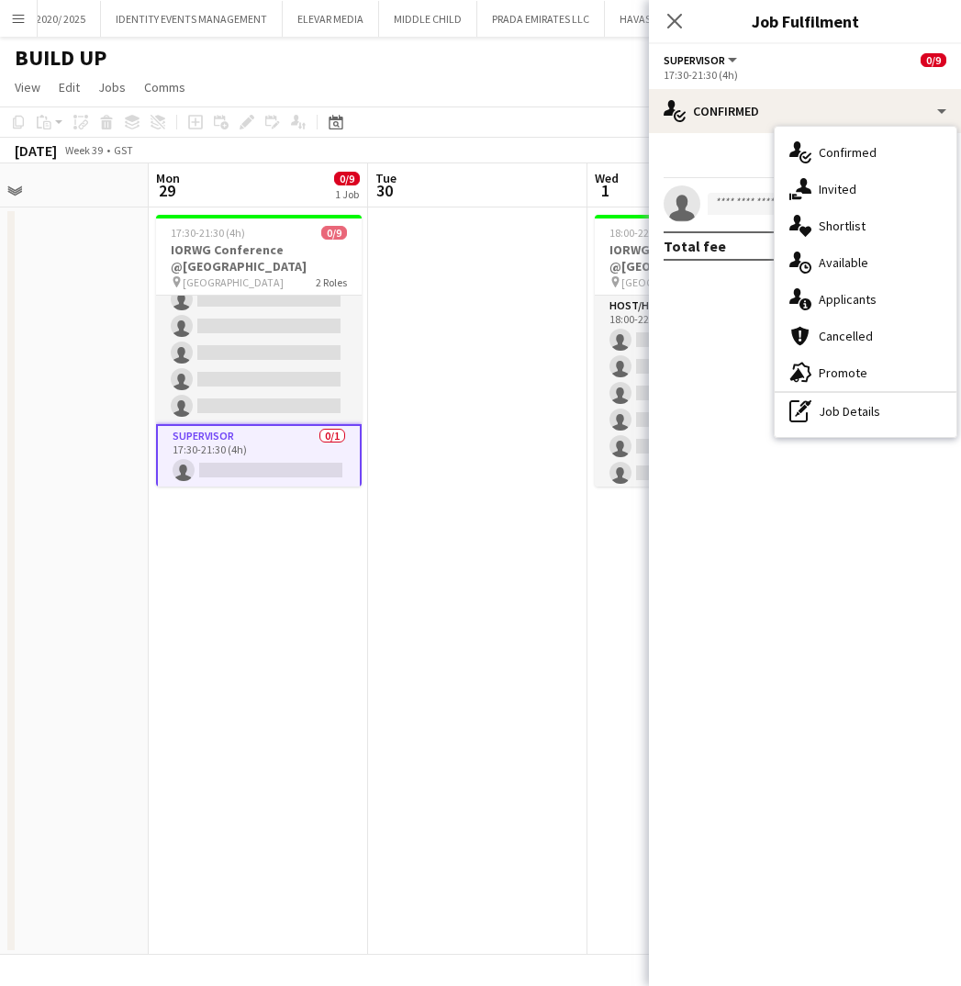
click at [705, 51] on div "Supervisor All roles Supervisor" at bounding box center [702, 59] width 76 height 17
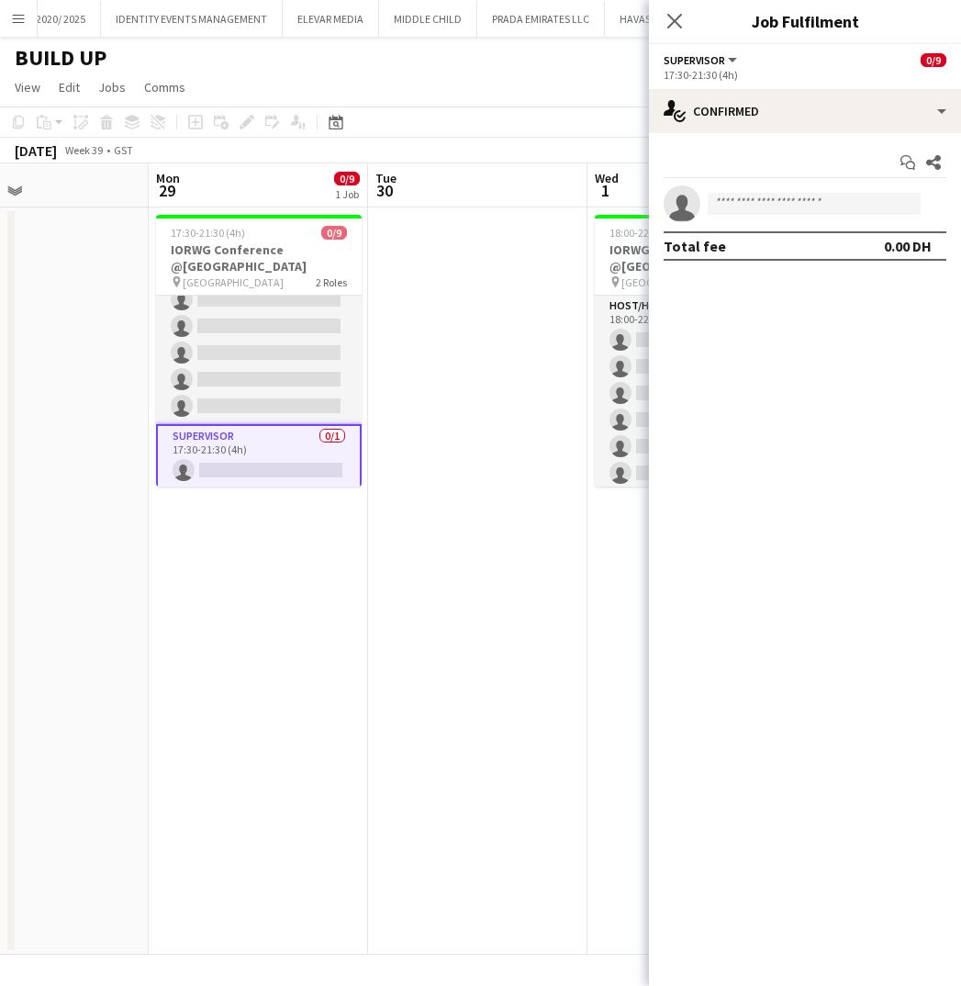
click at [736, 60] on button "Supervisor" at bounding box center [702, 60] width 76 height 14
click at [685, 125] on li "Supervisor" at bounding box center [725, 122] width 92 height 17
click at [487, 127] on app-toolbar "Copy Paste Paste Command V Paste with crew Command Shift V Paste linked Job Del…" at bounding box center [480, 121] width 961 height 31
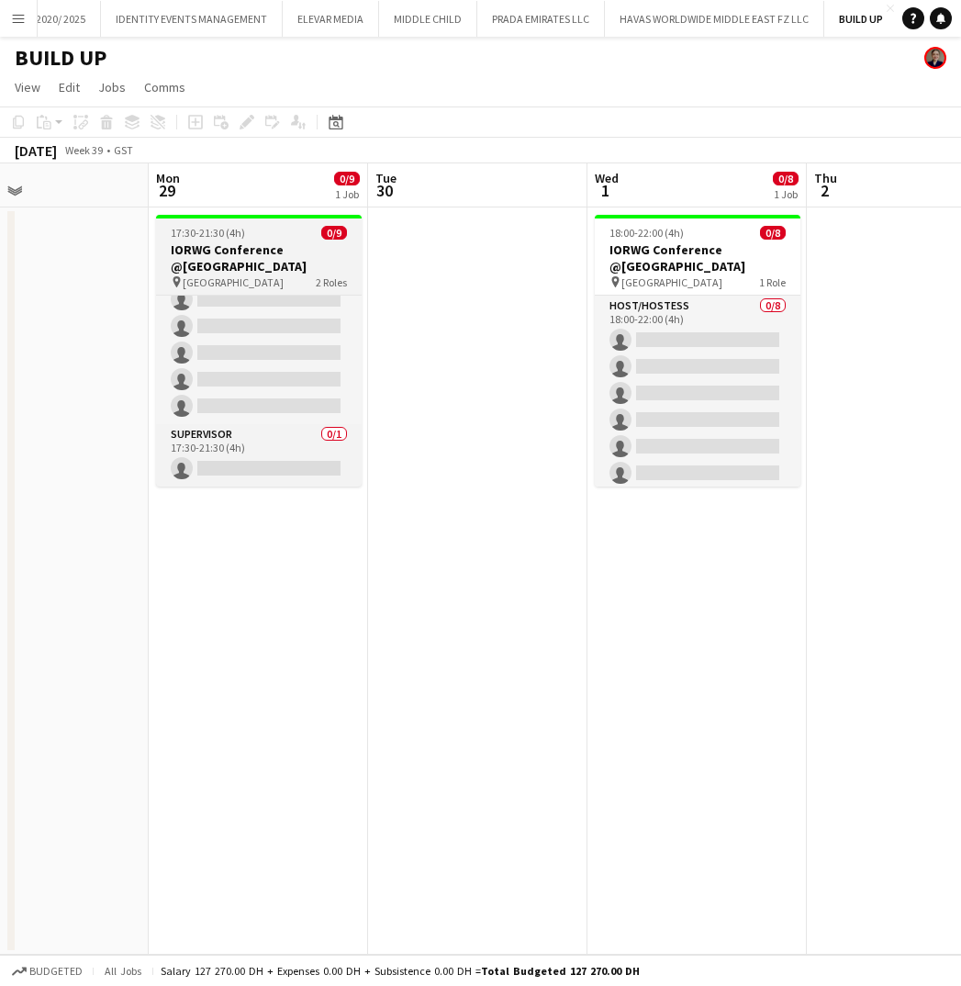
click at [218, 262] on h3 "IORWG Conference @Emirates Palace" at bounding box center [259, 257] width 206 height 33
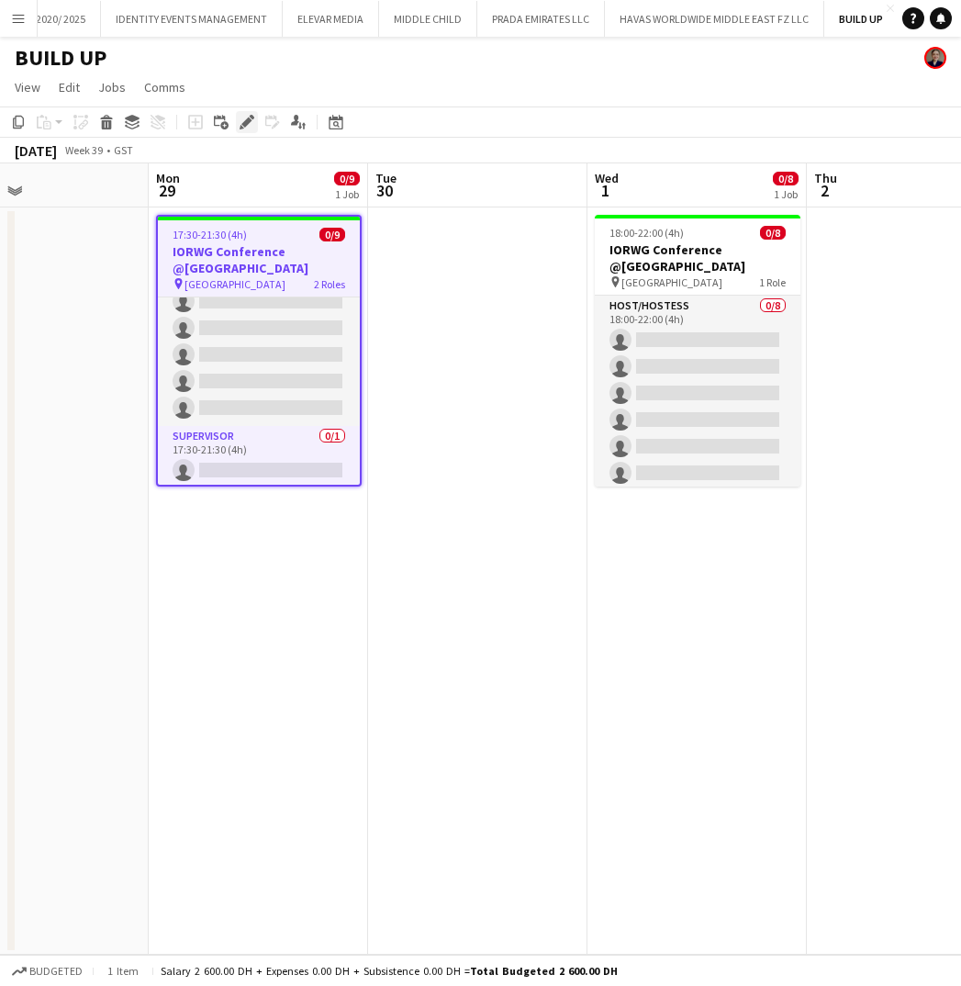
click at [246, 128] on icon "Edit" at bounding box center [247, 122] width 15 height 15
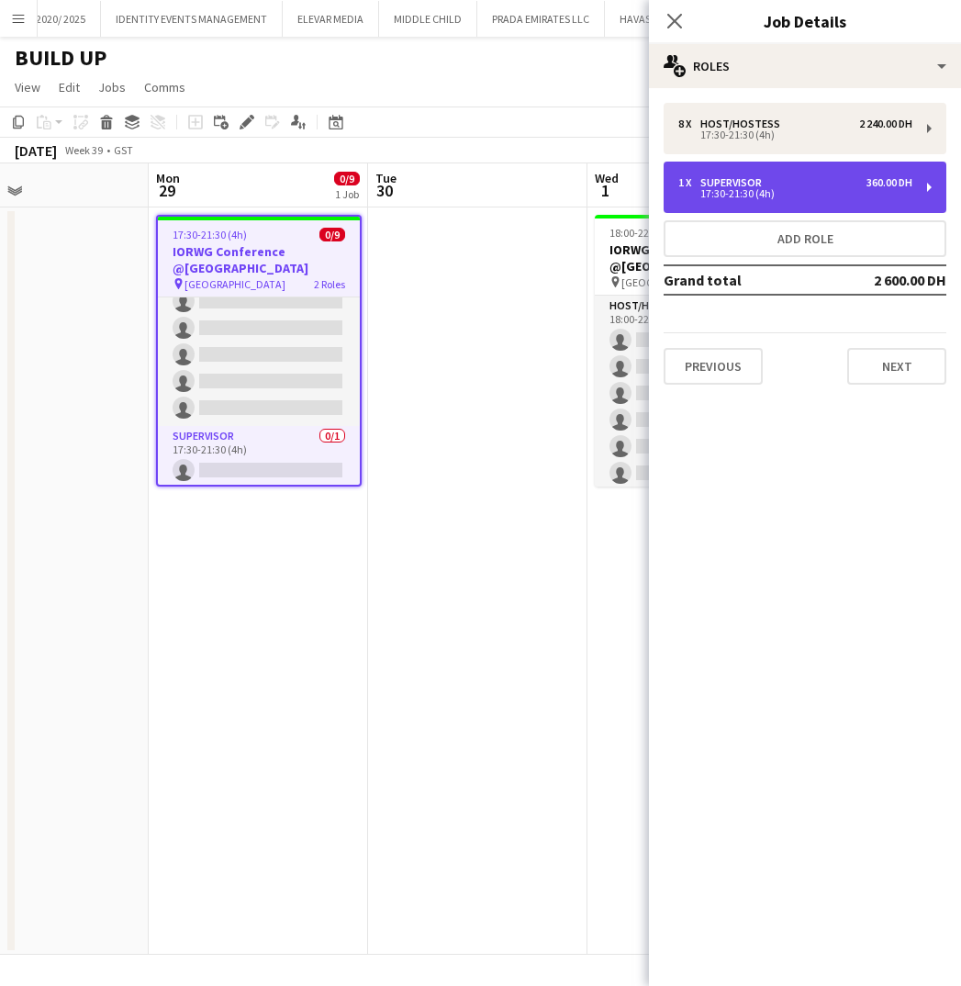
click at [810, 179] on div "1 x Supervisor 360.00 DH" at bounding box center [795, 182] width 234 height 13
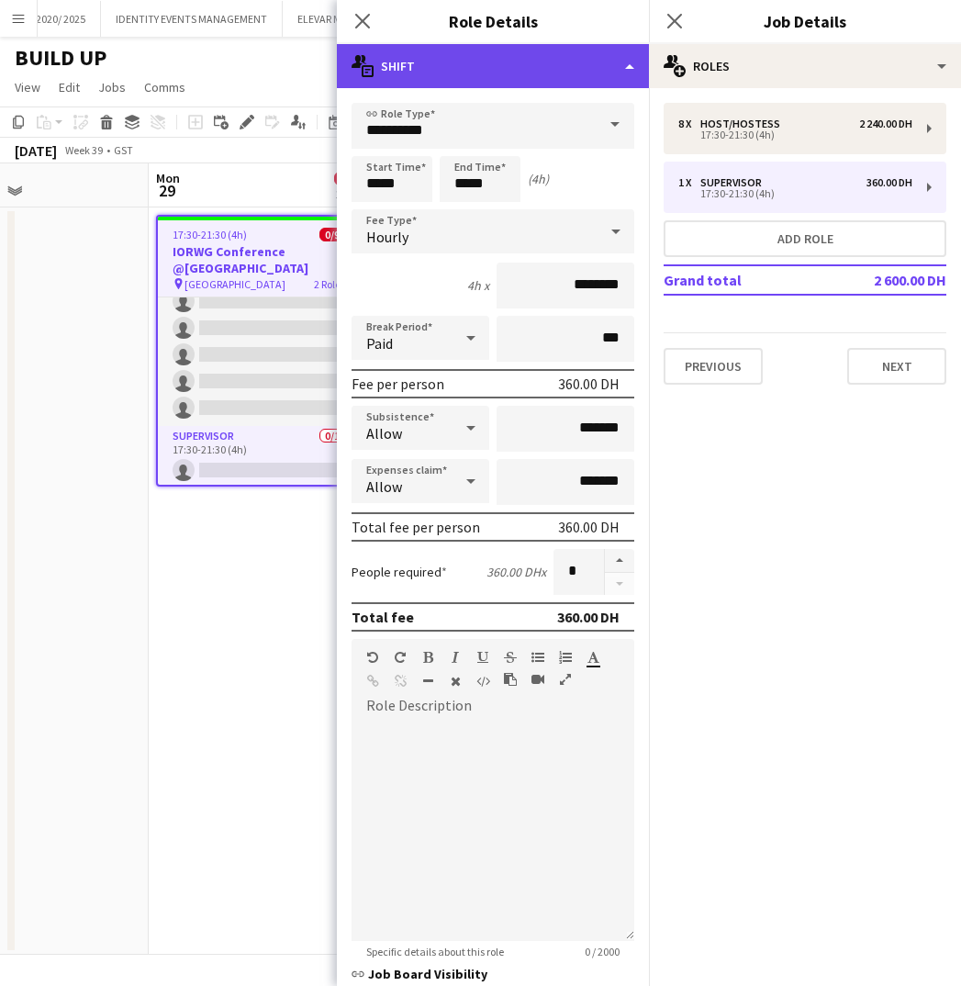
click at [458, 60] on div "multiple-actions-text Shift" at bounding box center [493, 66] width 312 height 44
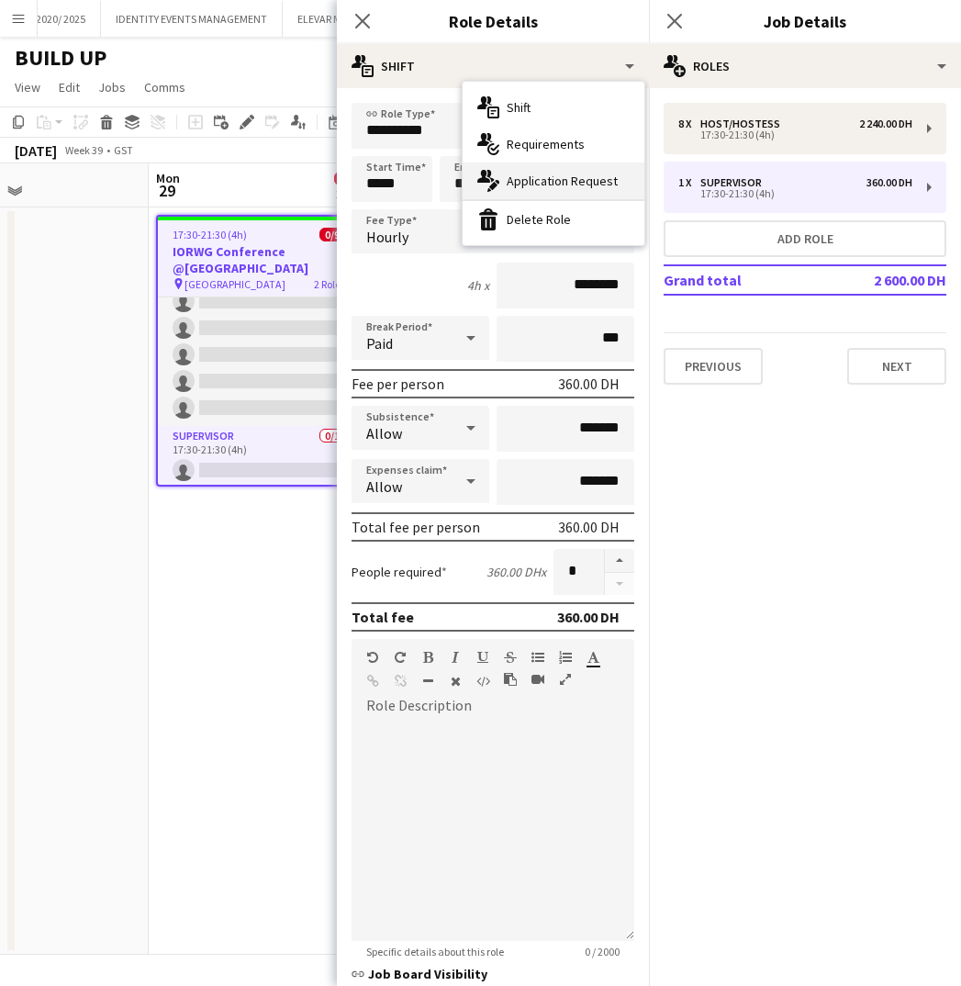
click at [562, 177] on span "Application Request" at bounding box center [562, 181] width 111 height 17
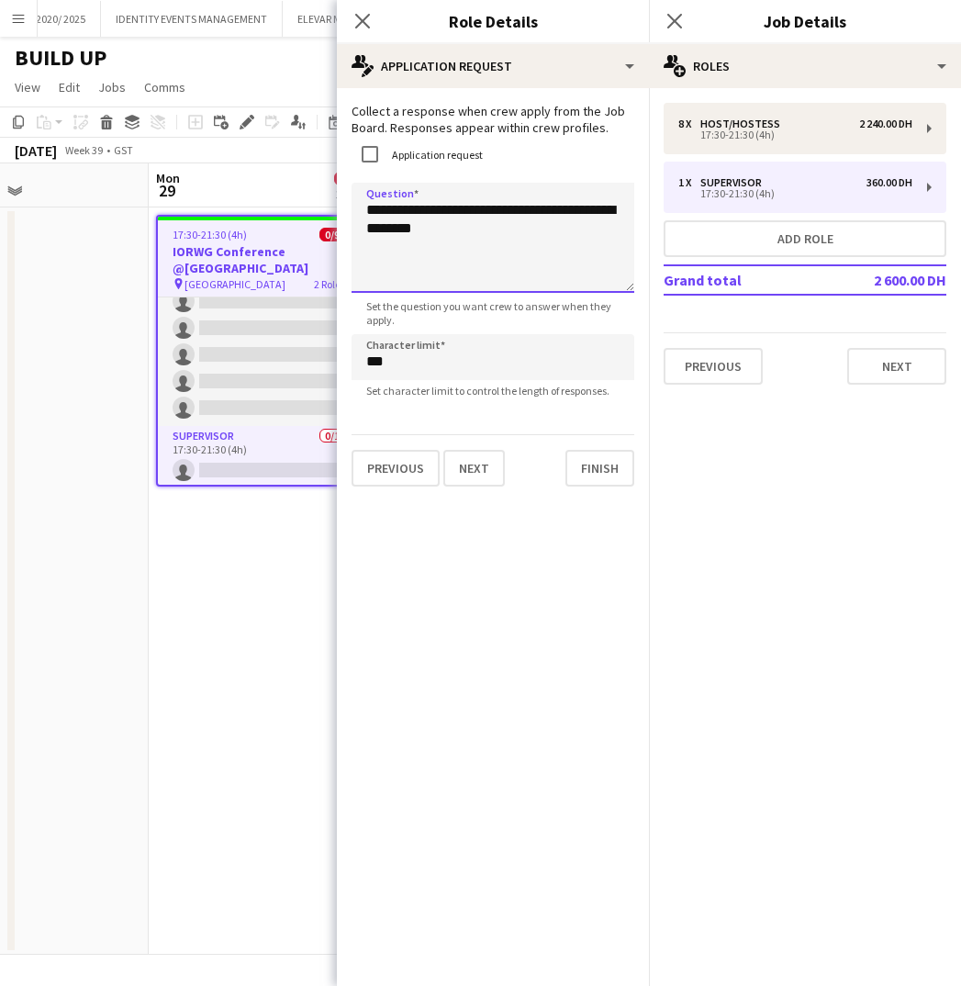
click at [533, 238] on textarea "**********" at bounding box center [493, 238] width 283 height 110
type textarea "**********"
click at [597, 470] on button "Finish" at bounding box center [599, 468] width 69 height 37
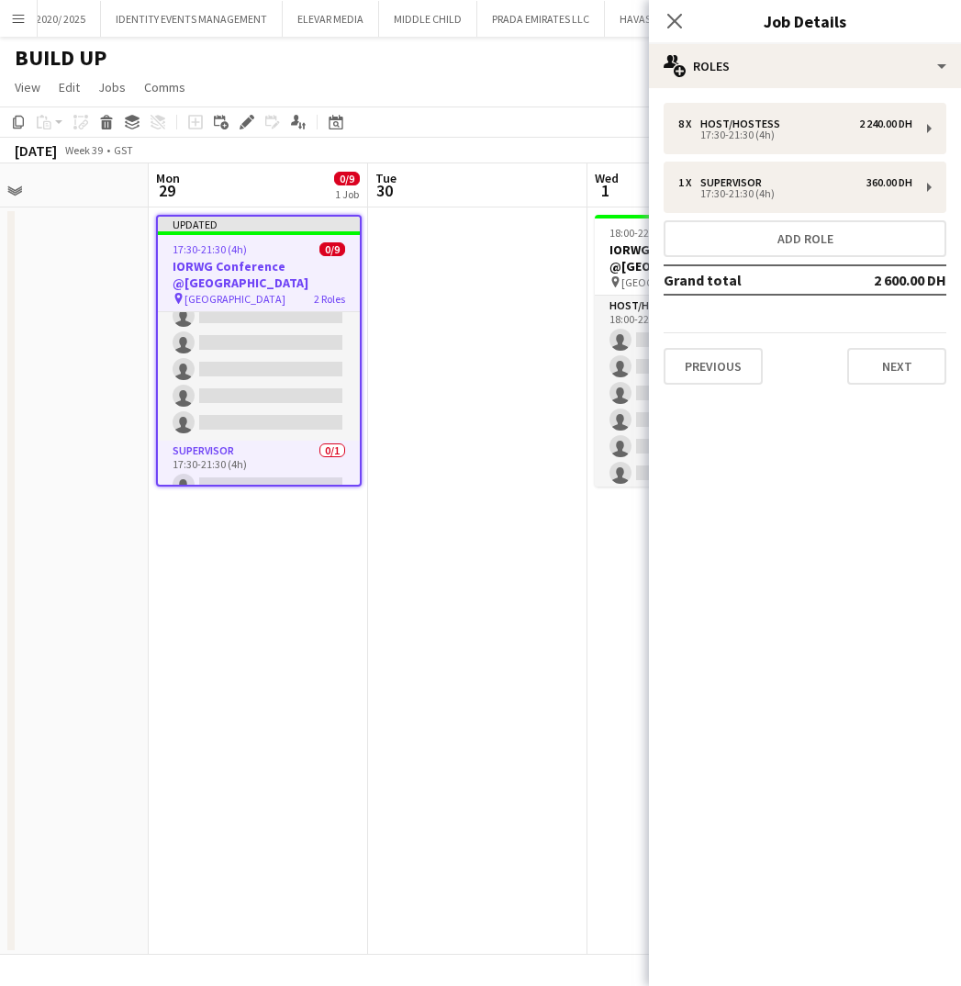
click at [452, 665] on app-date-cell at bounding box center [477, 580] width 219 height 747
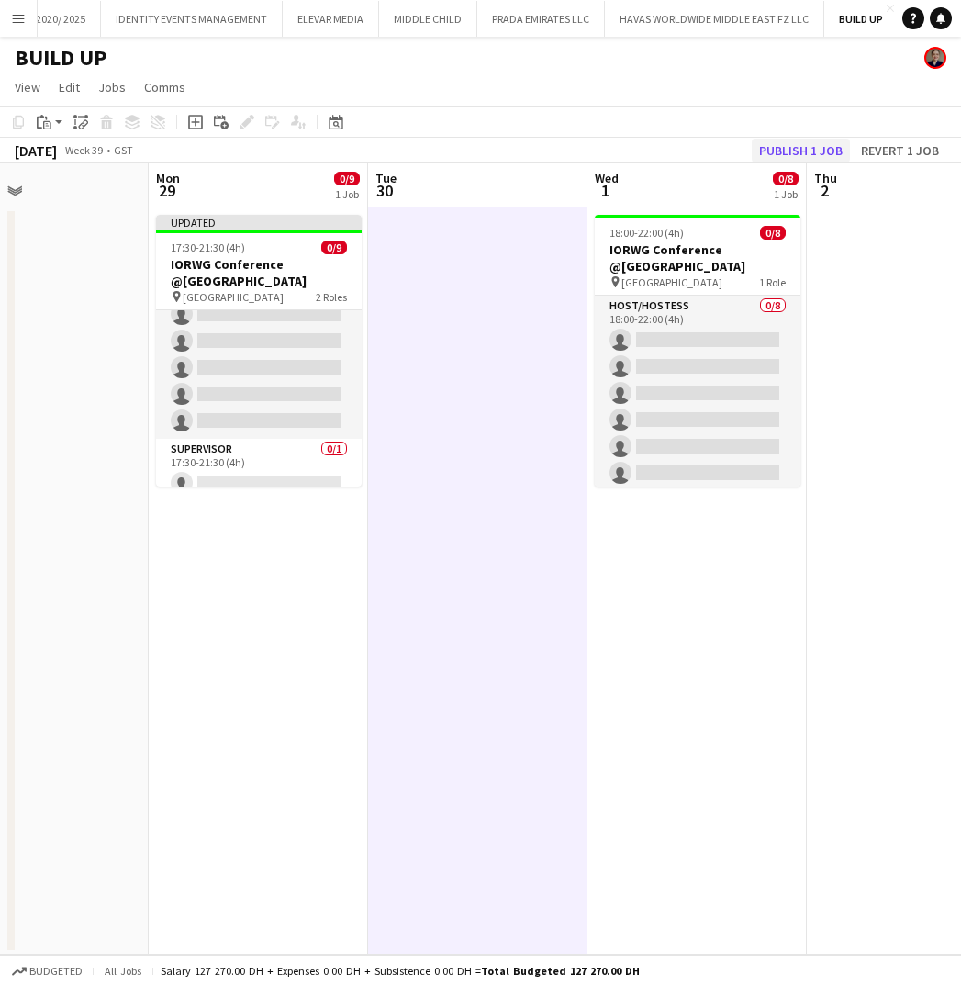
click at [776, 144] on button "Publish 1 job" at bounding box center [801, 151] width 98 height 24
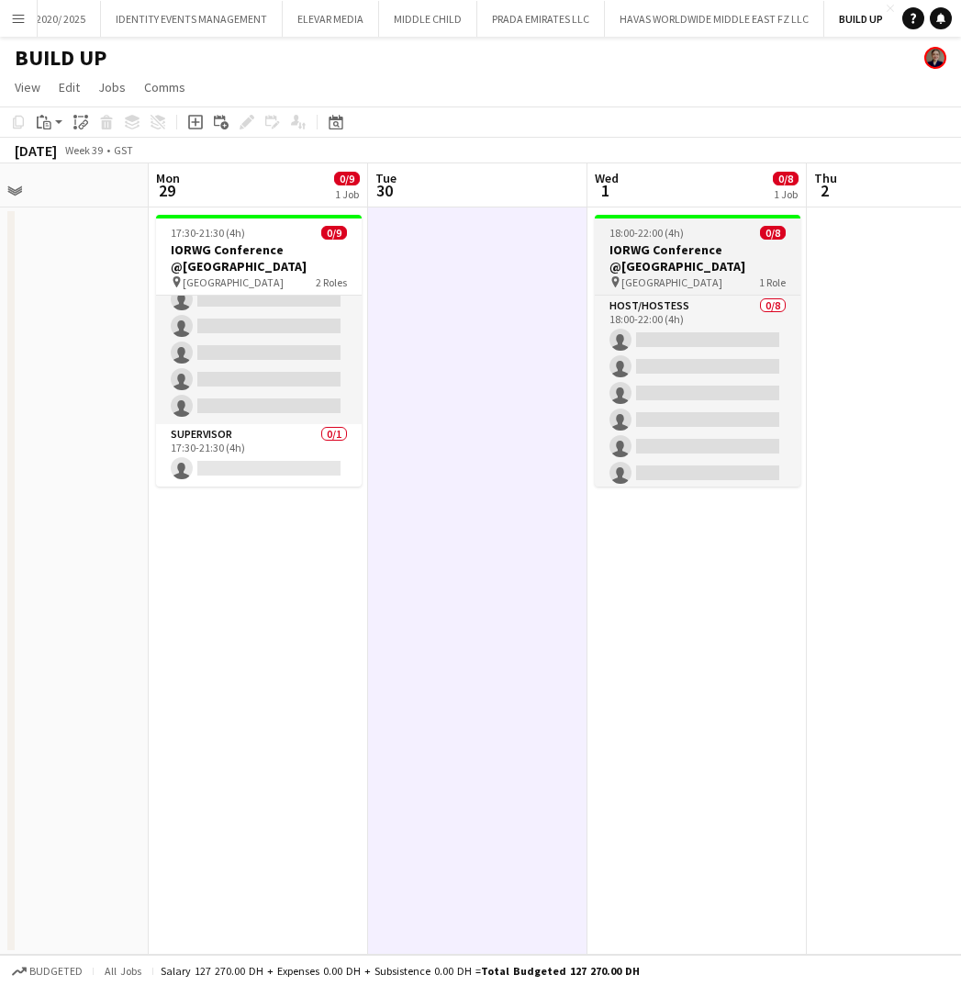
click at [732, 275] on div "pin Emirates Palace 1 Role" at bounding box center [698, 281] width 206 height 15
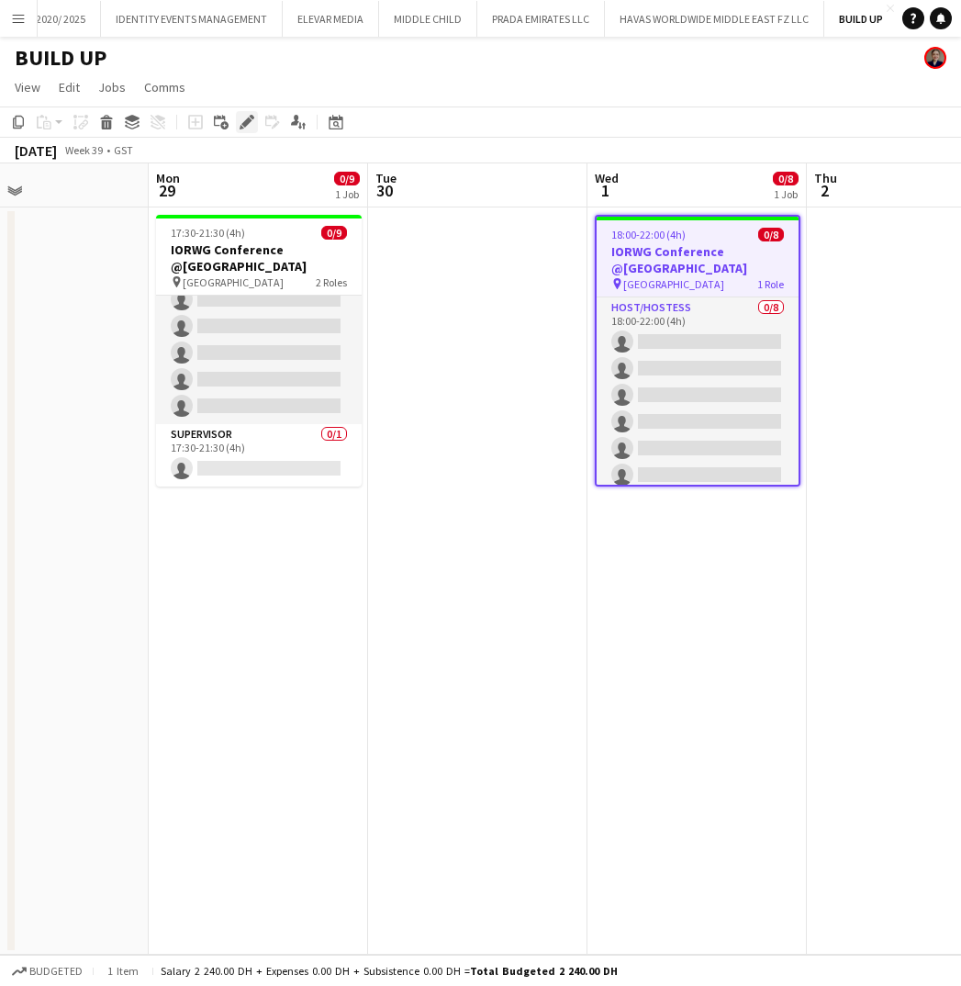
click at [242, 122] on icon "Edit" at bounding box center [247, 122] width 15 height 15
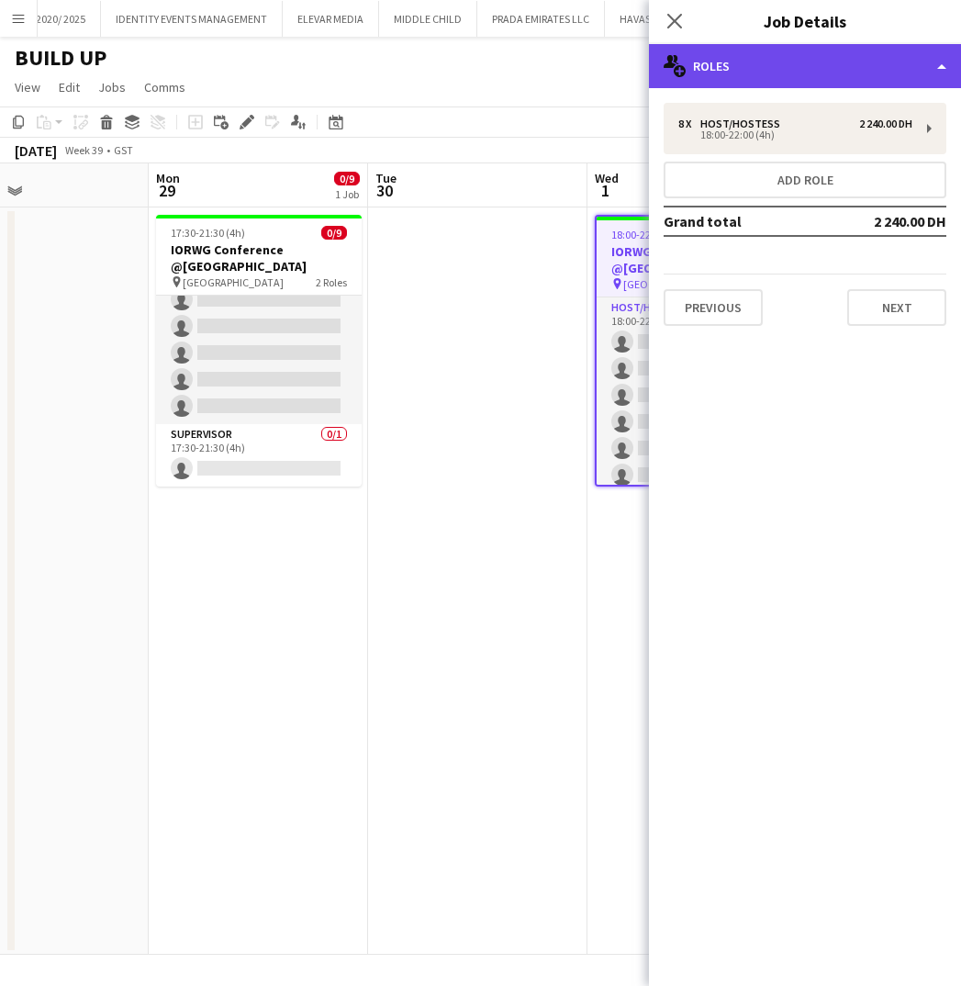
click at [834, 62] on div "multiple-users-add Roles" at bounding box center [805, 66] width 312 height 44
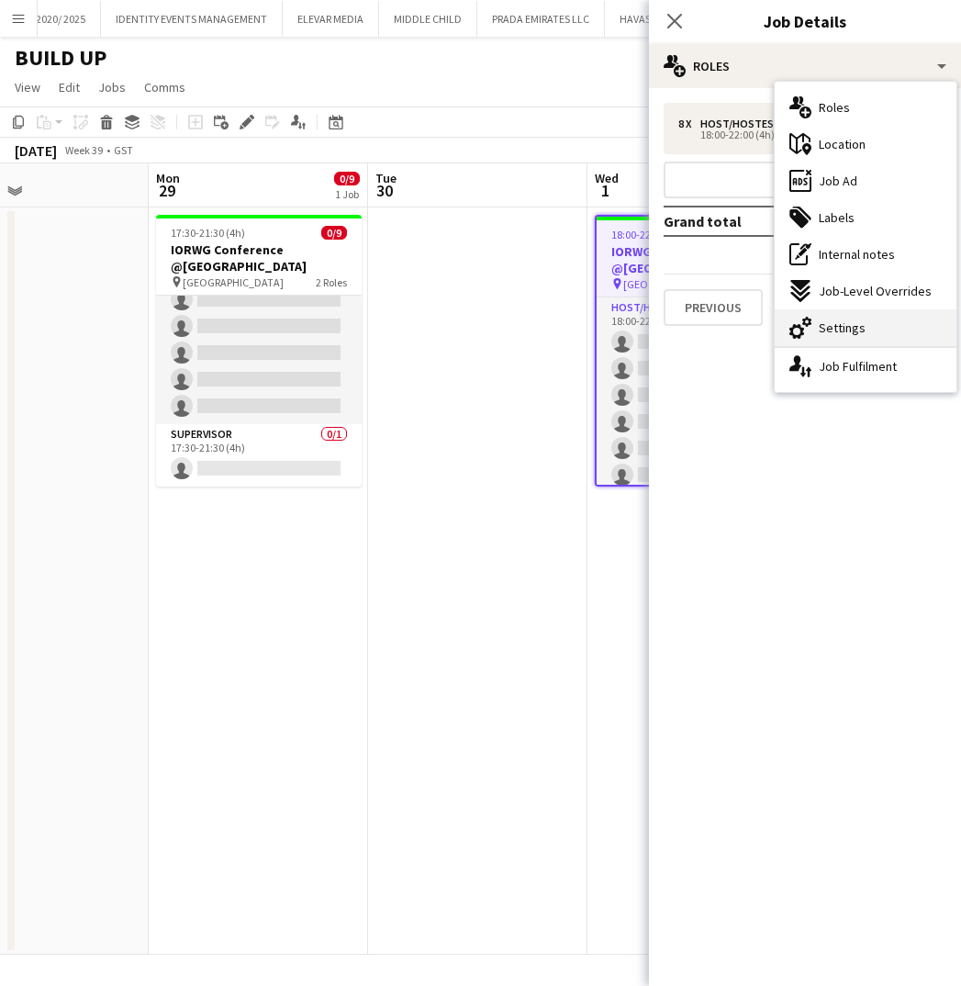
click at [832, 331] on span "Settings" at bounding box center [842, 327] width 47 height 17
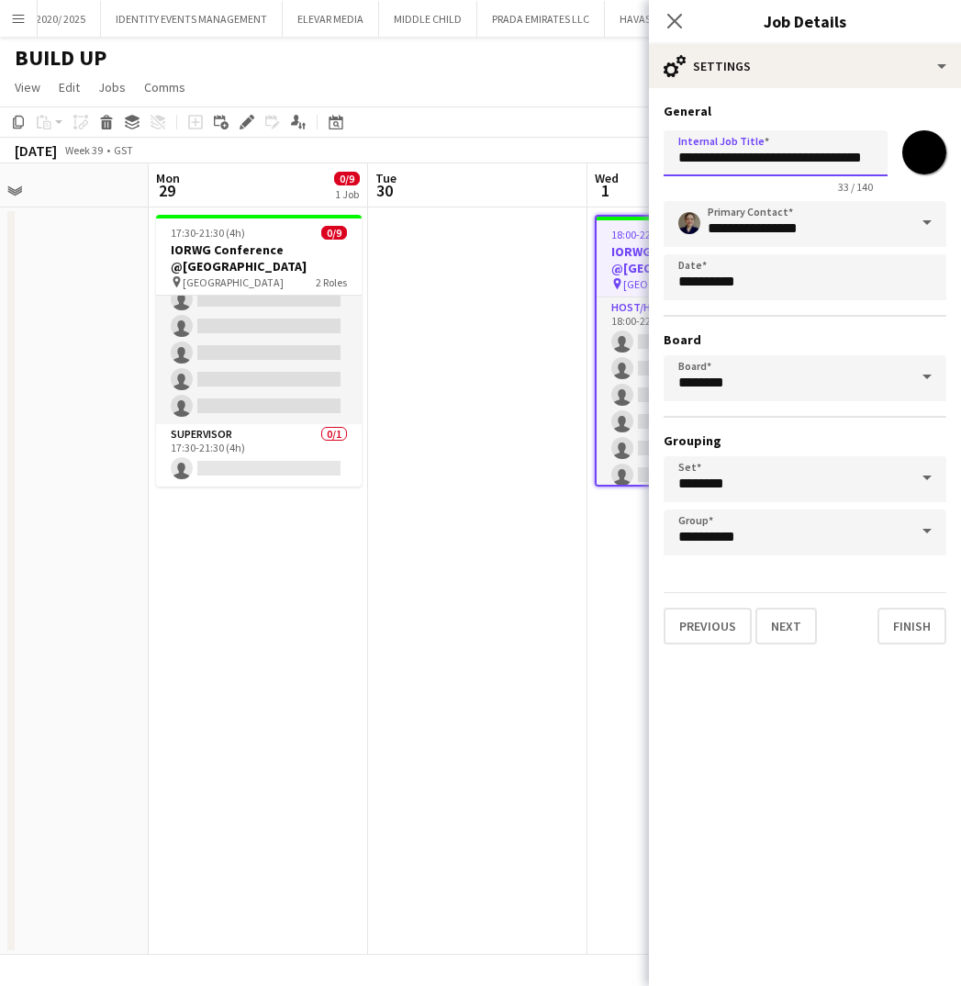
drag, startPoint x: 795, startPoint y: 163, endPoint x: 721, endPoint y: 165, distance: 73.4
click at [721, 165] on input "**********" at bounding box center [776, 153] width 224 height 46
click at [722, 160] on input "**********" at bounding box center [776, 153] width 224 height 46
click at [753, 160] on input "**********" at bounding box center [776, 153] width 224 height 46
type input "**********"
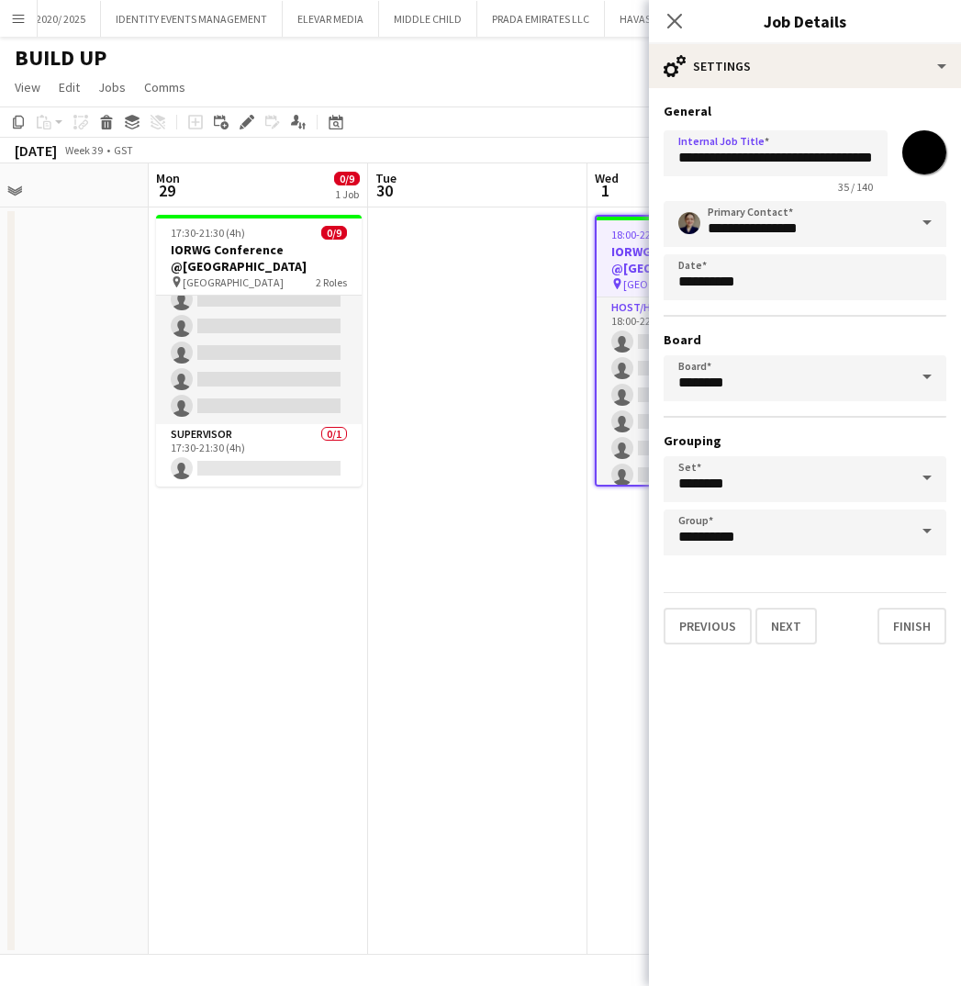
click at [575, 661] on app-date-cell at bounding box center [477, 580] width 219 height 747
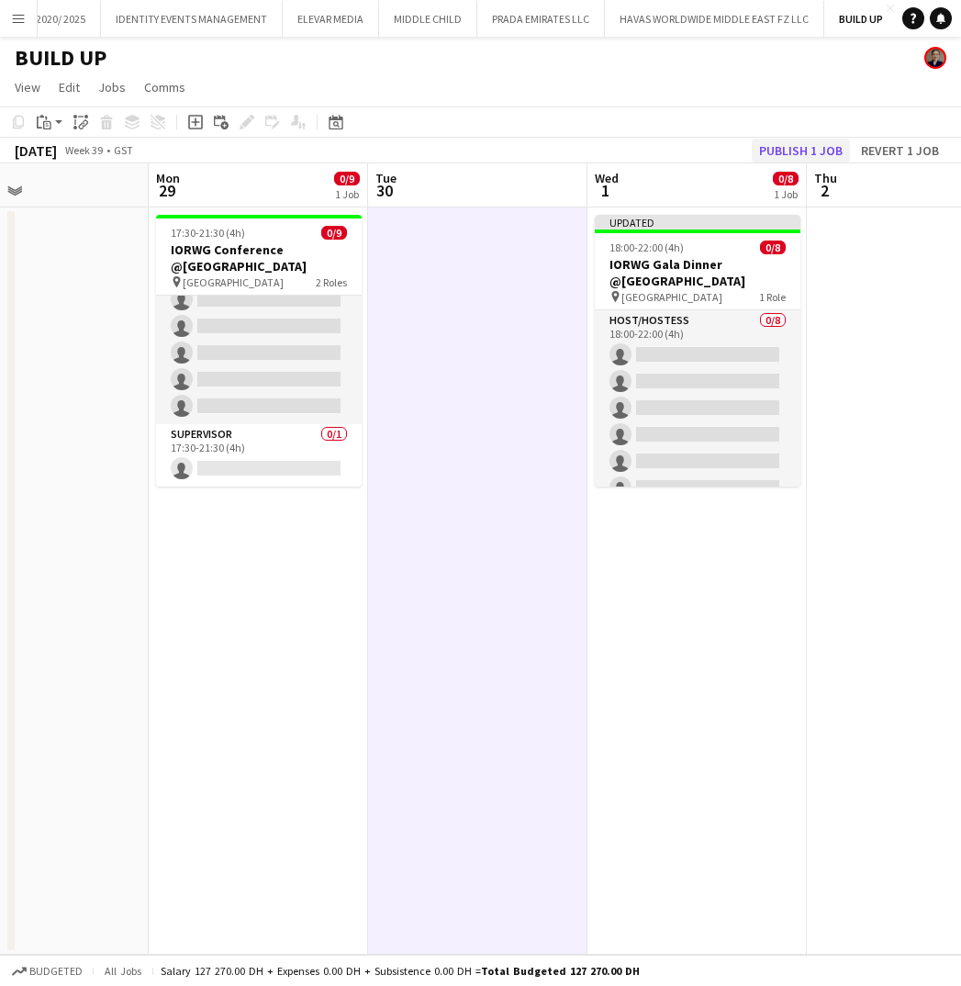
click at [770, 152] on button "Publish 1 job" at bounding box center [801, 151] width 98 height 24
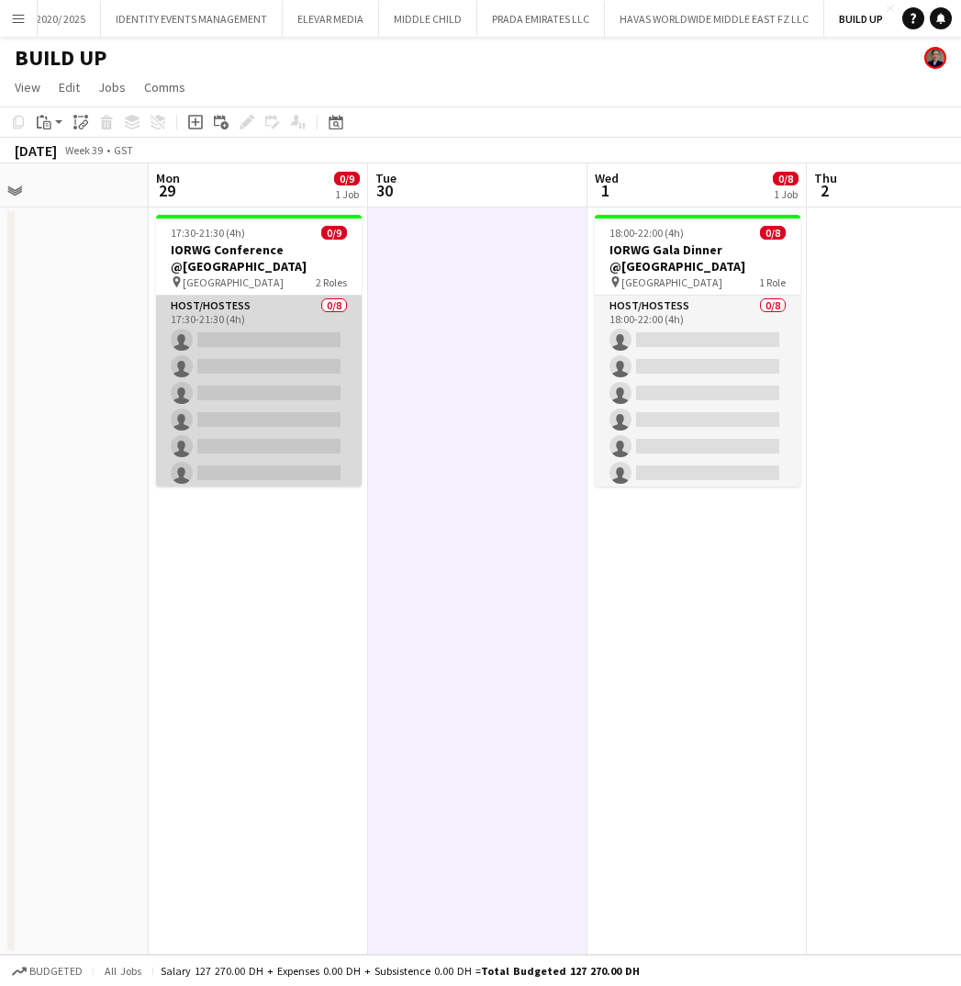
scroll to position [0, 0]
click at [267, 351] on app-card-role "Host/Hostess 0/8 17:30-21:30 (4h) single-neutral-actions single-neutral-actions…" at bounding box center [259, 420] width 206 height 249
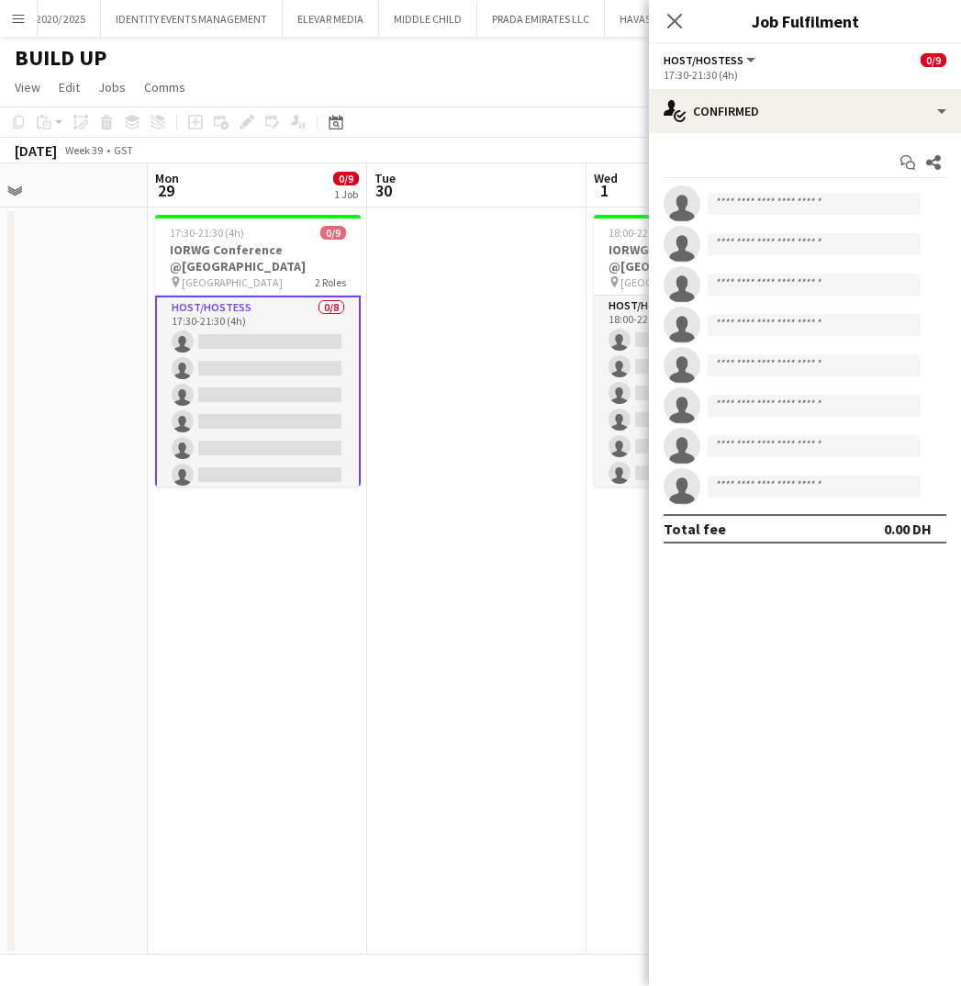
click at [189, 176] on app-board-header-date "Mon 29 0/9 1 Job" at bounding box center [257, 185] width 219 height 44
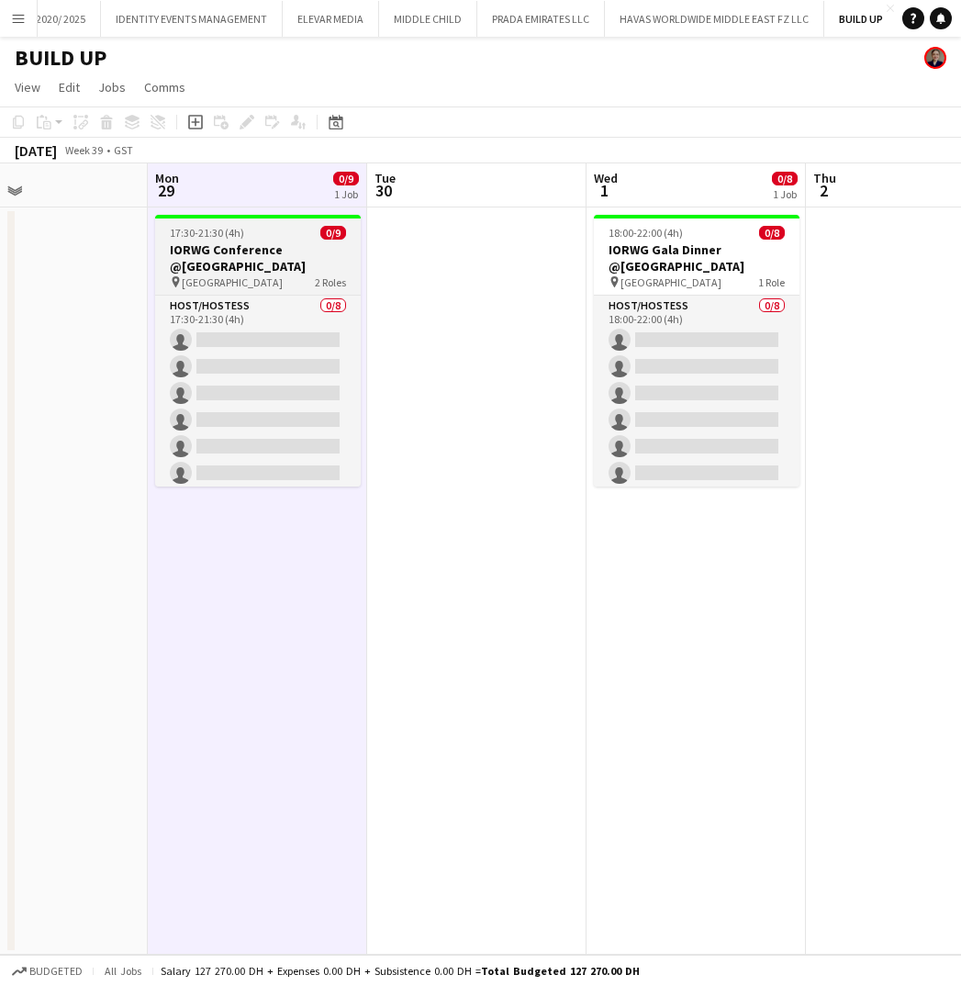
click at [237, 241] on h3 "IORWG Conference @Emirates Palace" at bounding box center [258, 257] width 206 height 33
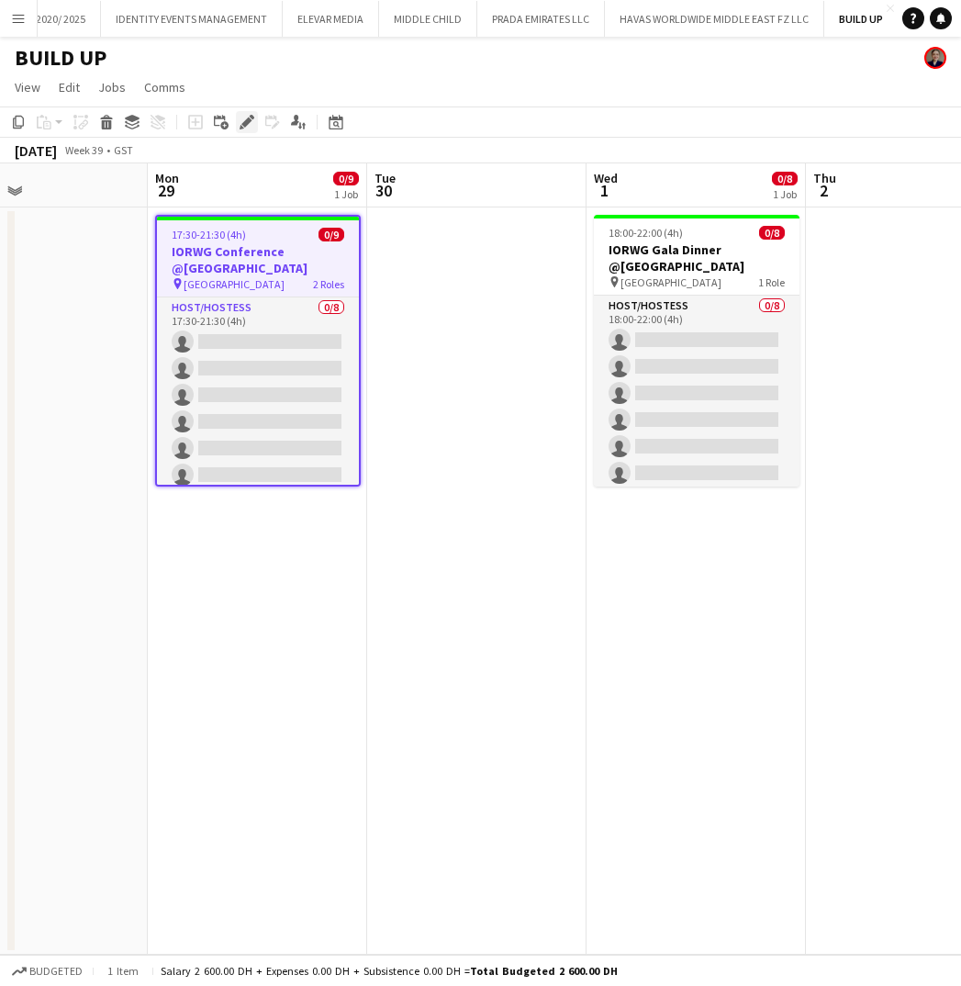
click at [248, 119] on icon at bounding box center [246, 122] width 10 height 10
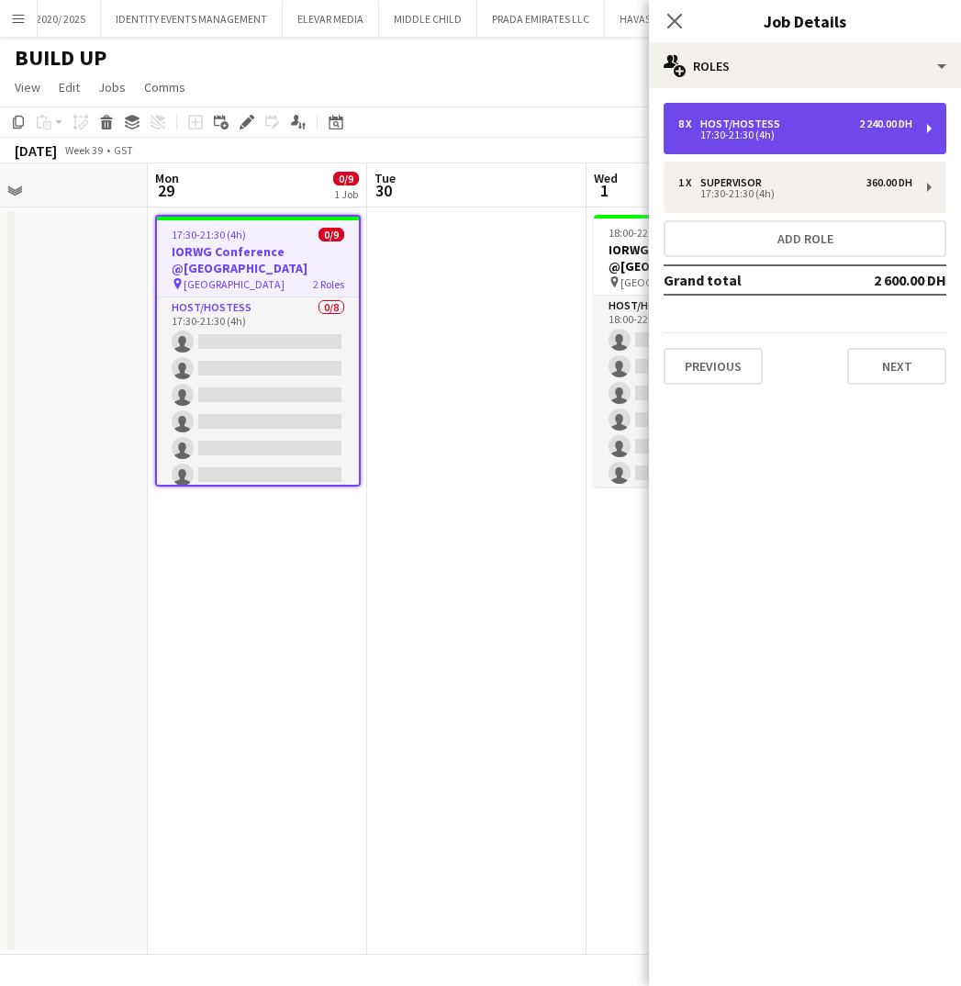
click at [761, 130] on div "17:30-21:30 (4h)" at bounding box center [795, 134] width 234 height 9
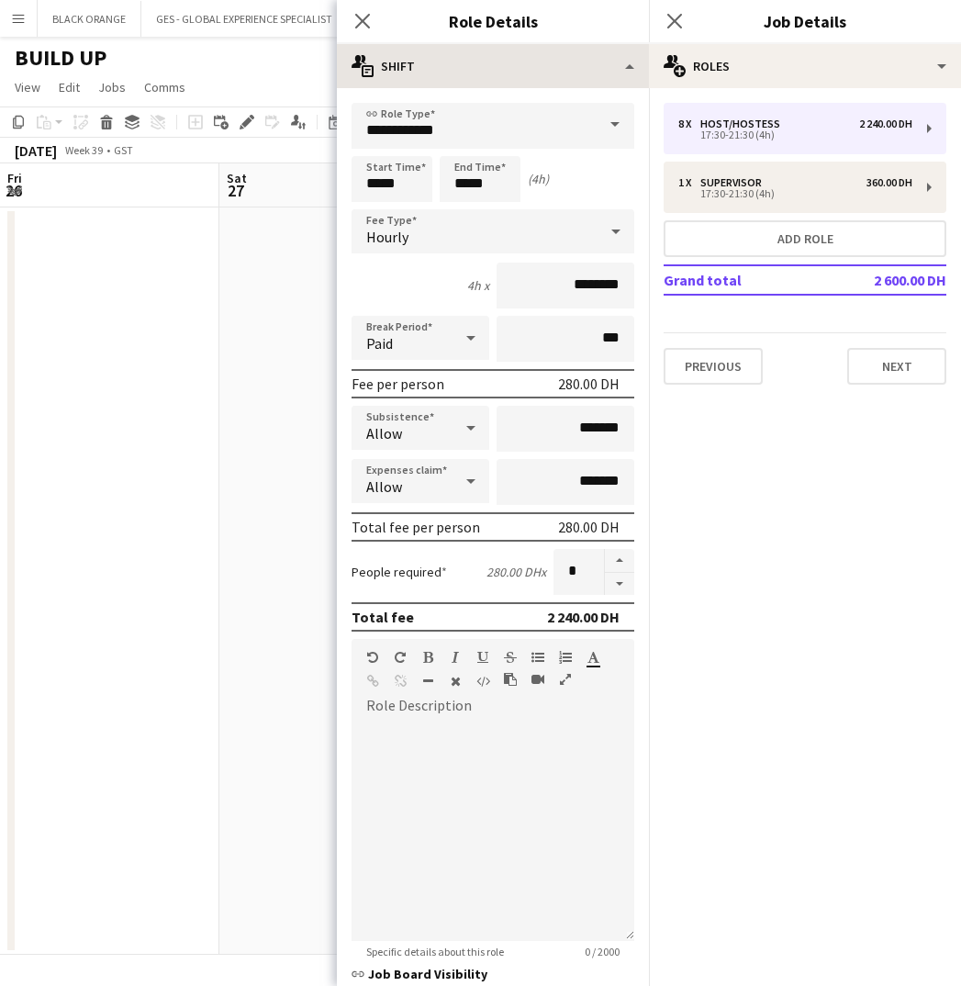
scroll to position [0, 510]
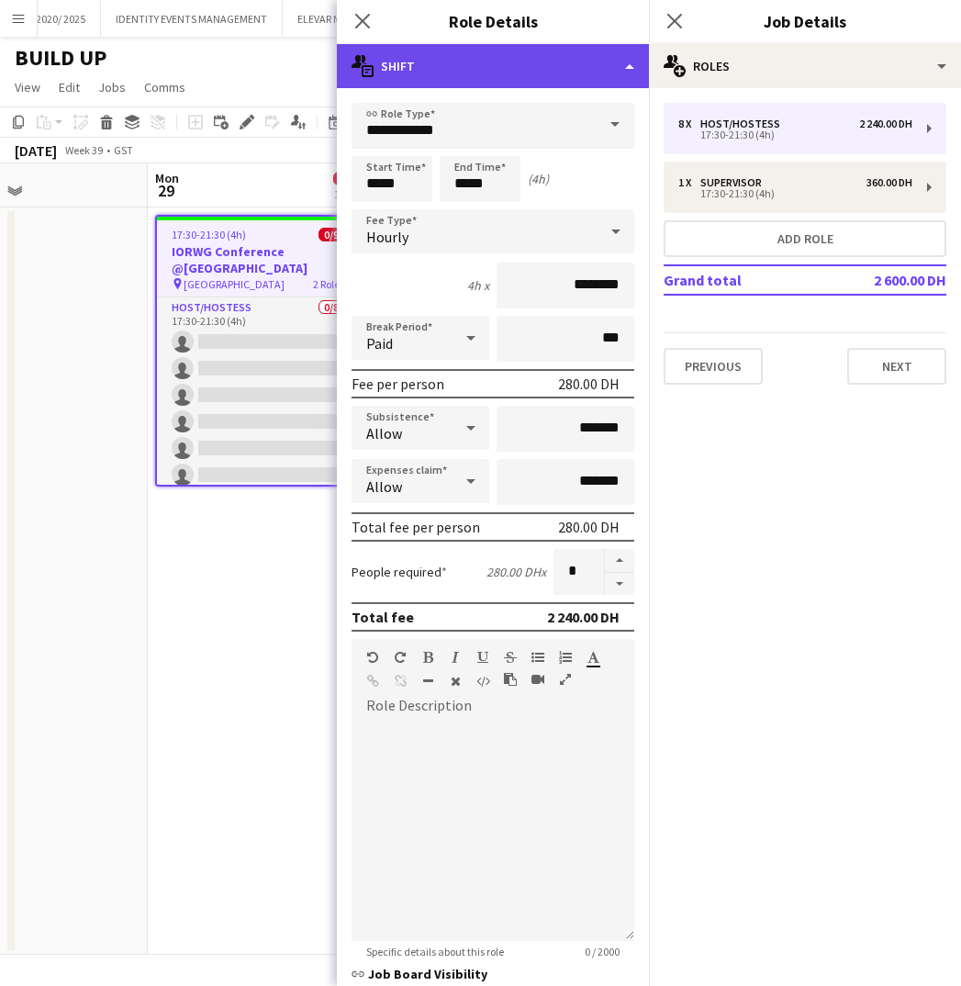
click at [537, 65] on div "multiple-actions-text Shift" at bounding box center [493, 66] width 312 height 44
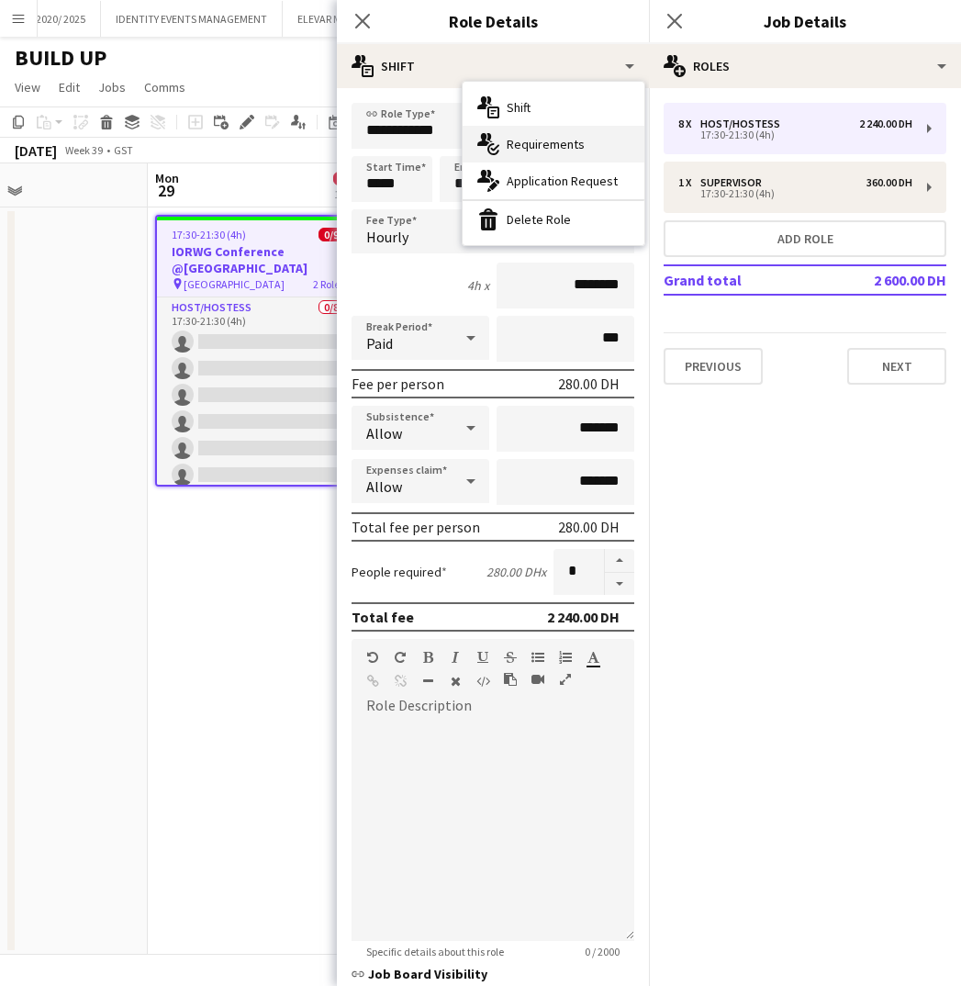
click at [538, 140] on span "Requirements" at bounding box center [546, 144] width 78 height 17
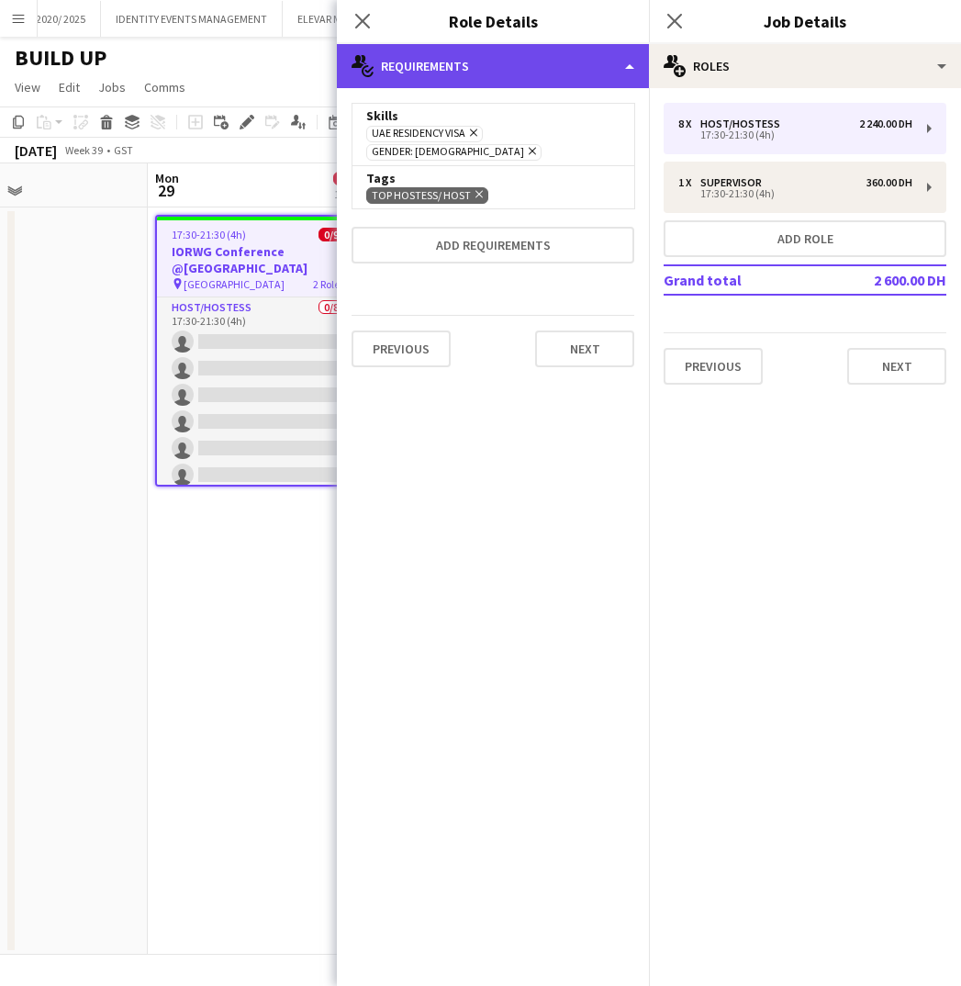
click at [624, 67] on div "multiple-actions-check-2 Requirements" at bounding box center [493, 66] width 312 height 44
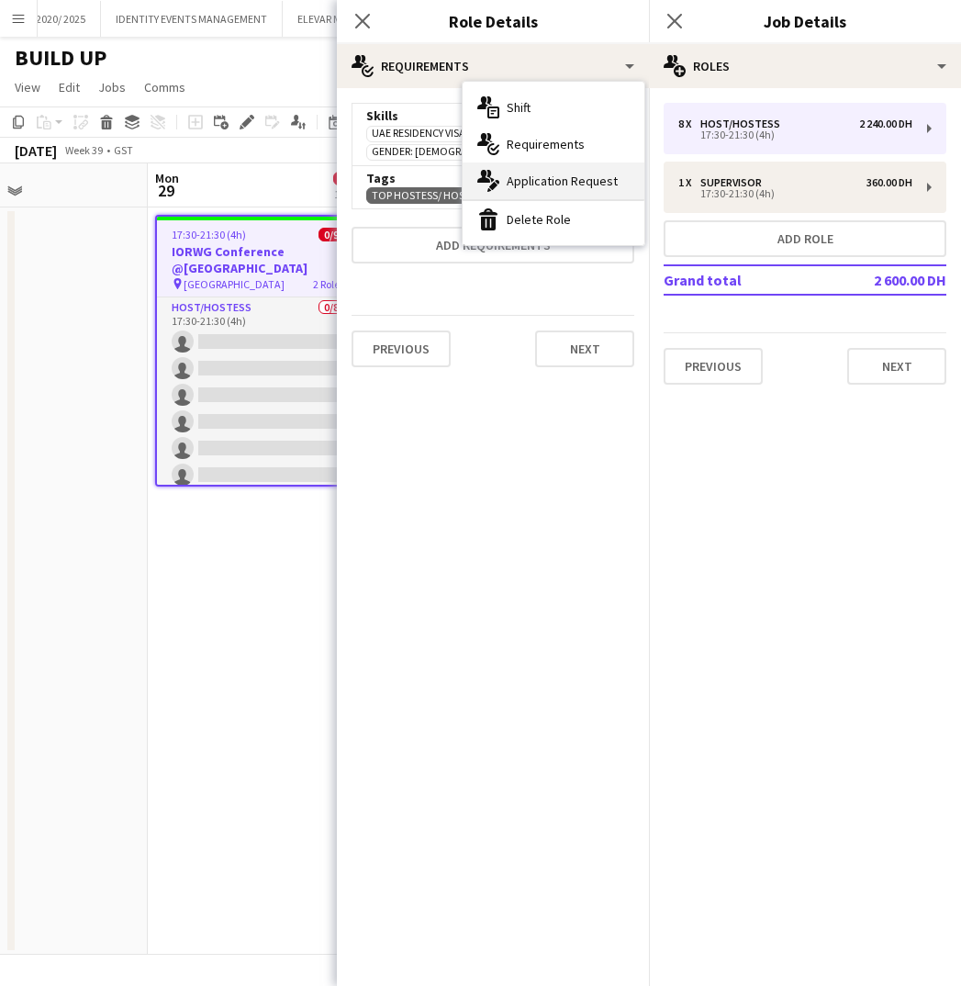
click at [531, 174] on span "Application Request" at bounding box center [562, 181] width 111 height 17
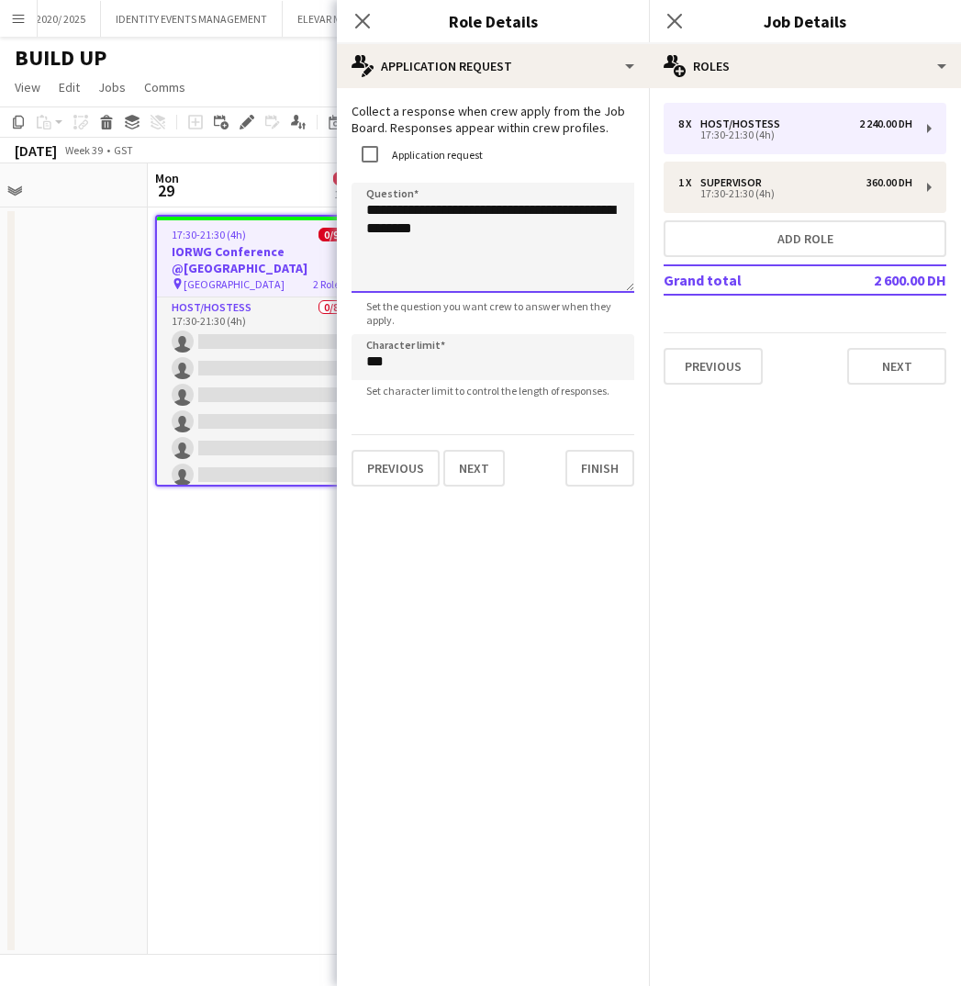
click at [517, 266] on textarea "**********" at bounding box center [493, 238] width 283 height 110
type textarea "**********"
click at [599, 471] on button "Finish" at bounding box center [599, 468] width 69 height 37
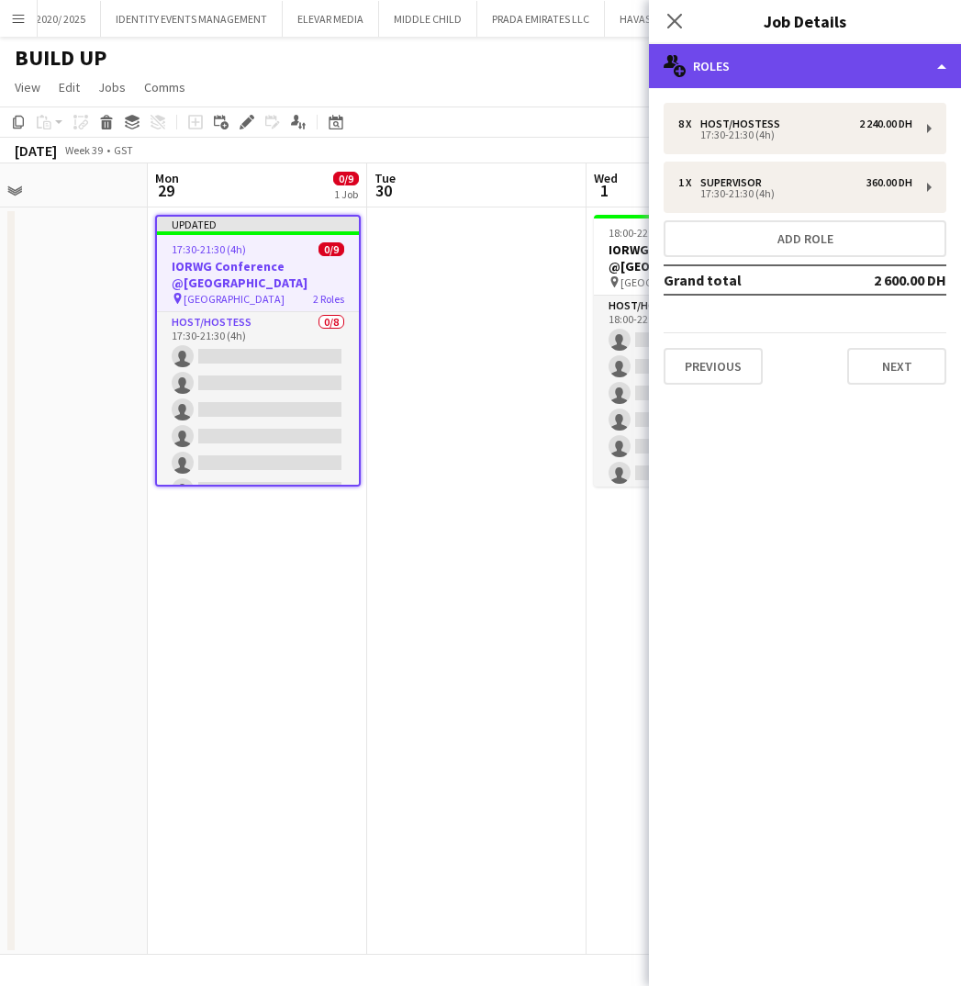
click at [763, 72] on div "multiple-users-add Roles" at bounding box center [805, 66] width 312 height 44
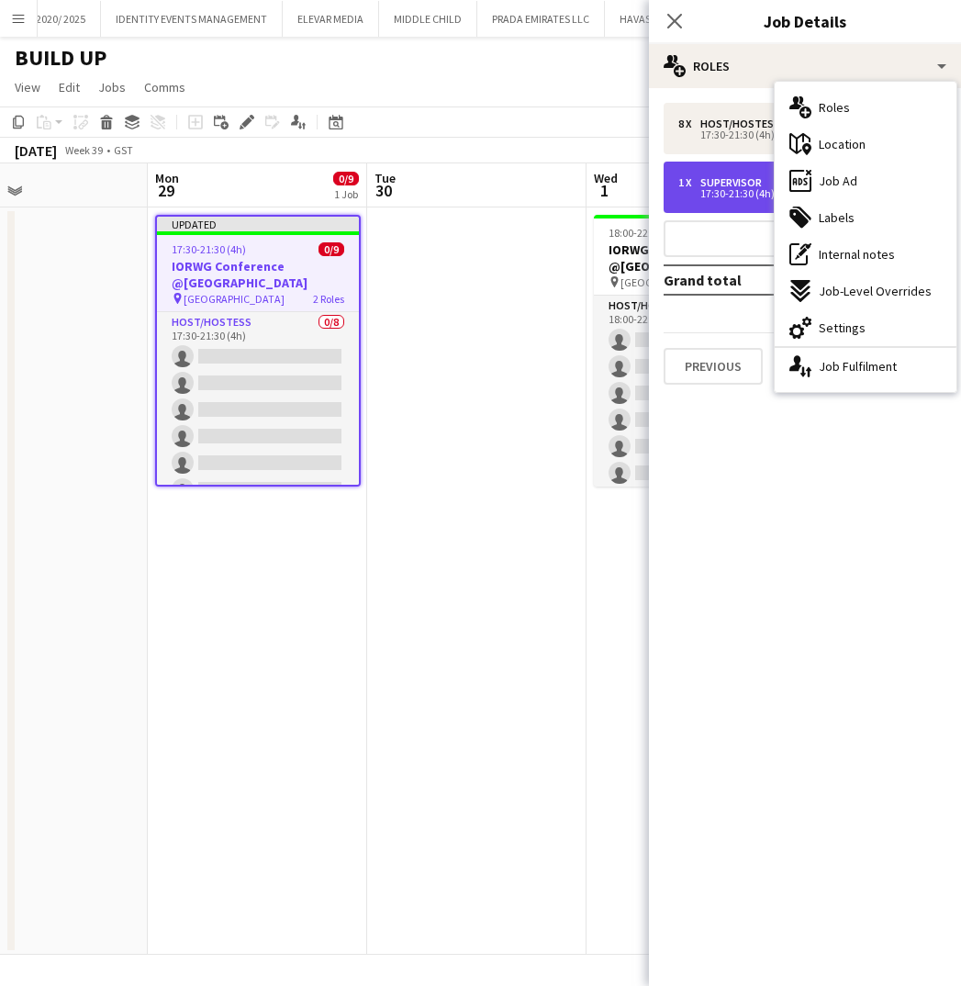
click at [736, 178] on div "Supervisor" at bounding box center [734, 182] width 69 height 13
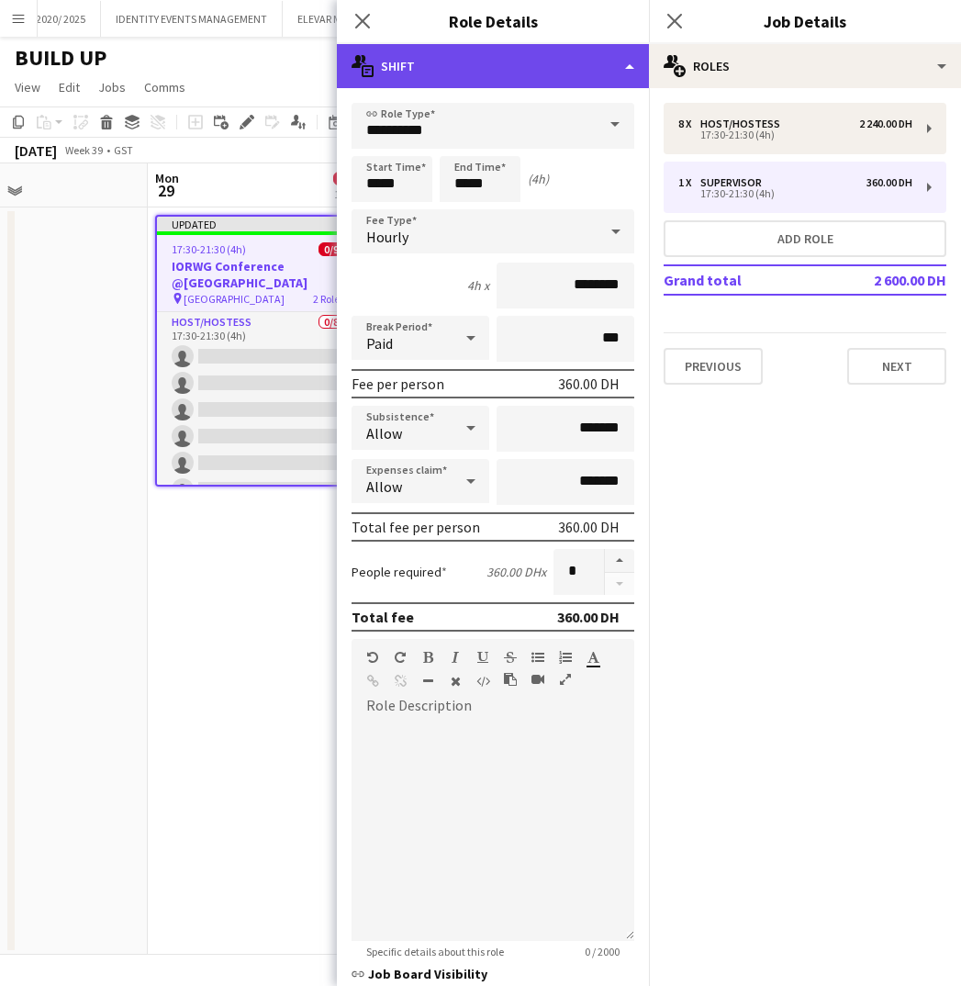
click at [545, 59] on div "multiple-actions-text Shift" at bounding box center [493, 66] width 312 height 44
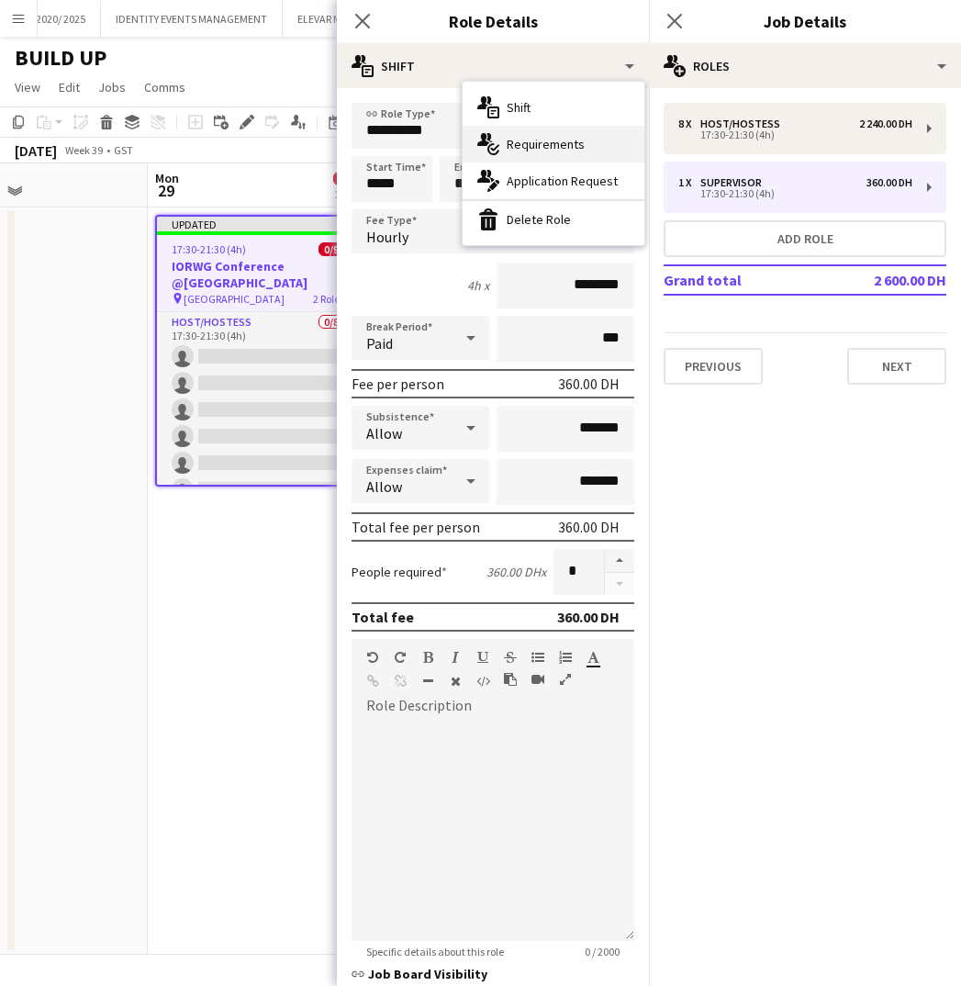
click at [552, 145] on span "Requirements" at bounding box center [546, 144] width 78 height 17
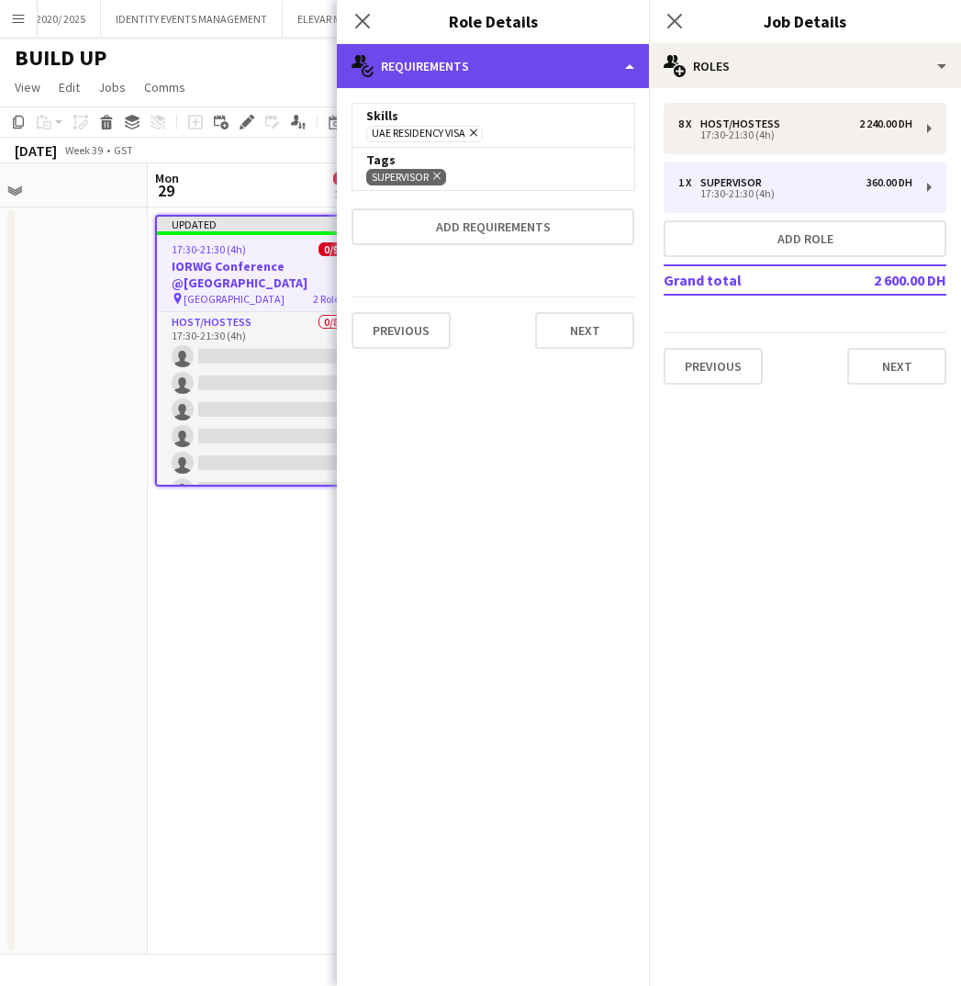
click at [550, 76] on div "multiple-actions-check-2 Requirements" at bounding box center [493, 66] width 312 height 44
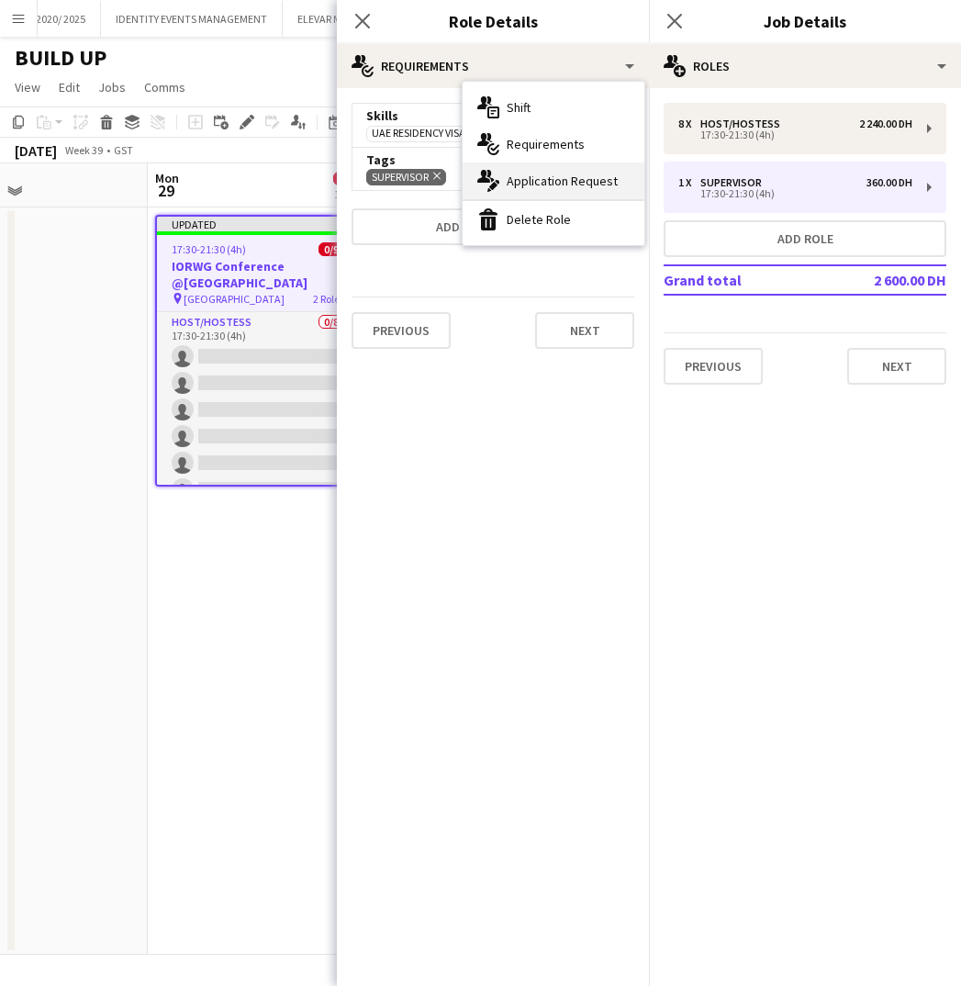
click at [549, 189] on div "multiple-actions-edit-1 Application Request" at bounding box center [554, 180] width 182 height 37
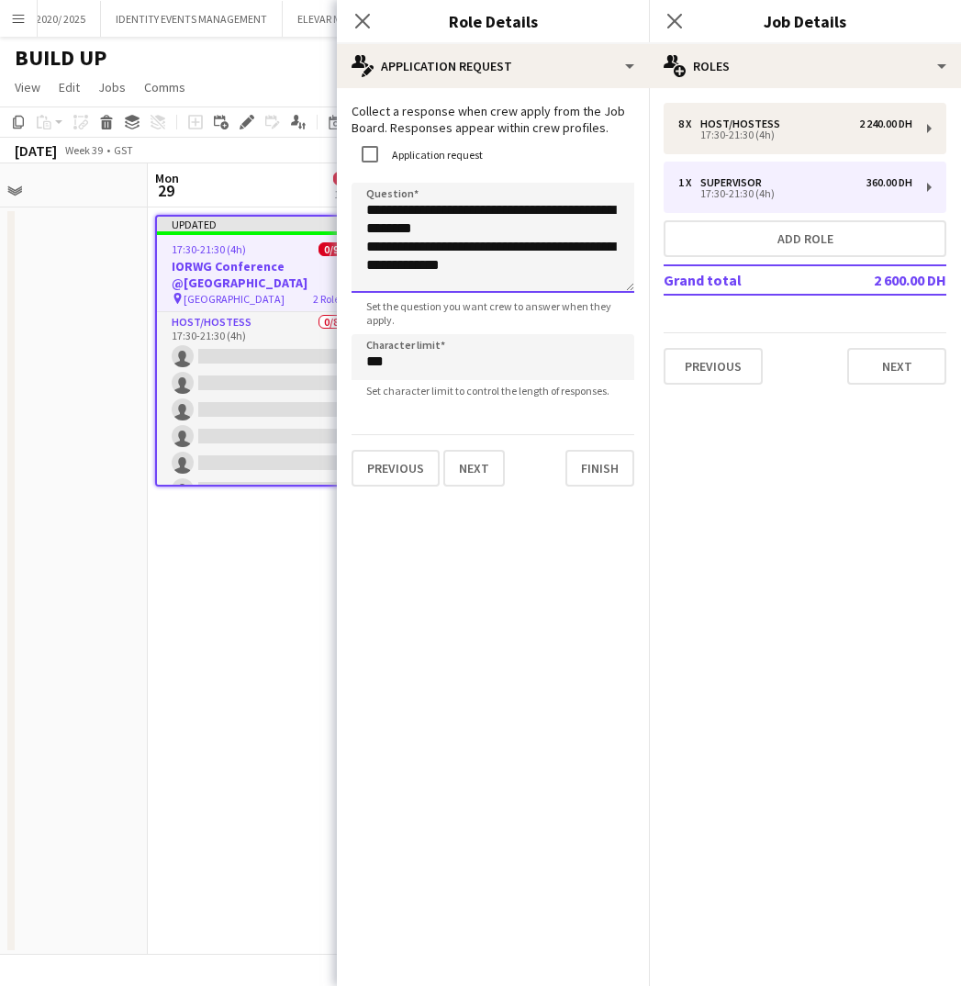
click at [518, 266] on textarea "**********" at bounding box center [493, 238] width 283 height 110
drag, startPoint x: 518, startPoint y: 266, endPoint x: 355, endPoint y: 250, distance: 163.3
click at [355, 250] on textarea "**********" at bounding box center [493, 238] width 283 height 110
type textarea "**********"
click at [610, 471] on button "Finish" at bounding box center [599, 468] width 69 height 37
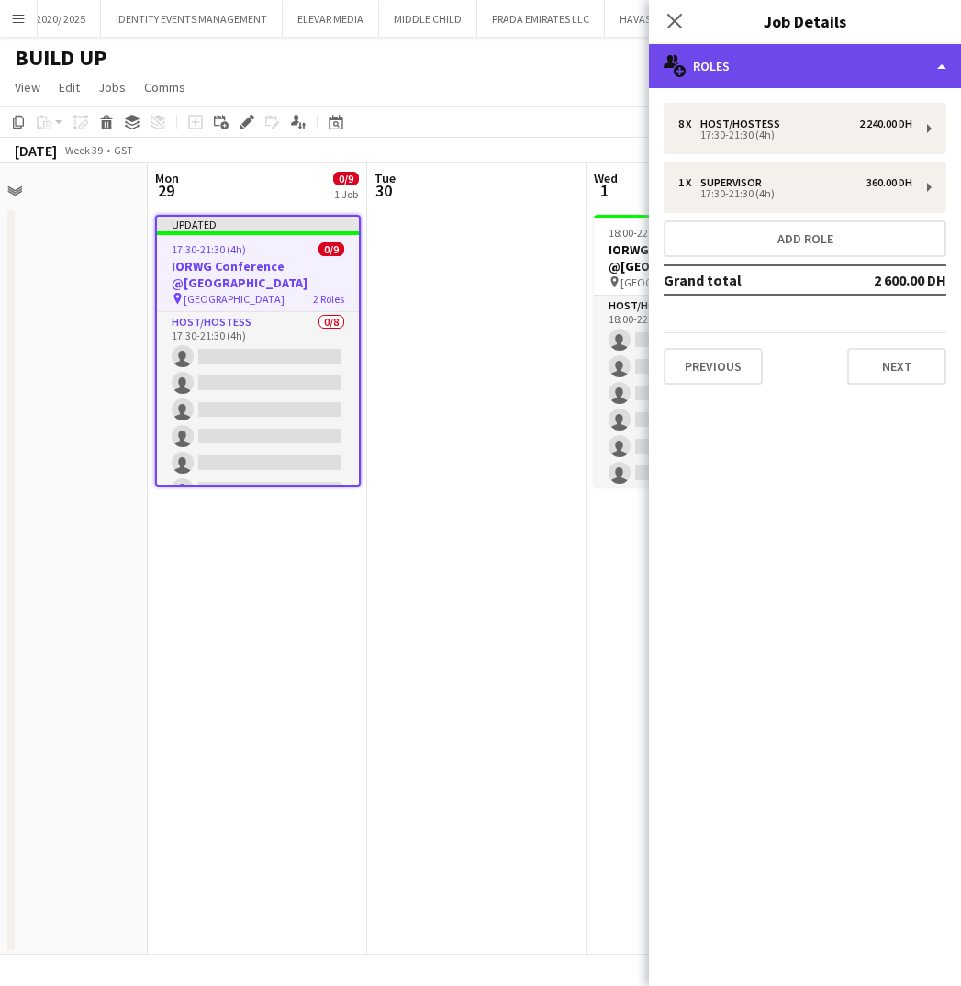
click at [798, 68] on div "multiple-users-add Roles" at bounding box center [805, 66] width 312 height 44
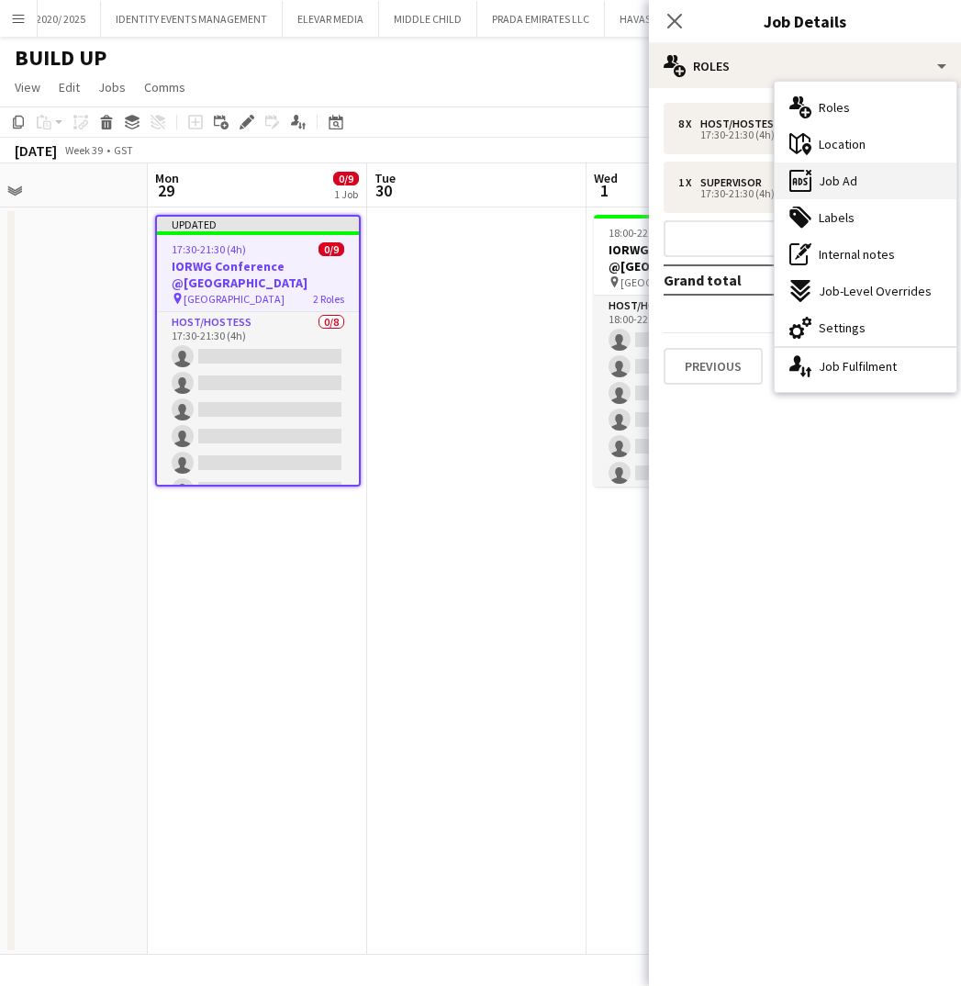
click at [834, 179] on span "Job Ad" at bounding box center [838, 181] width 39 height 17
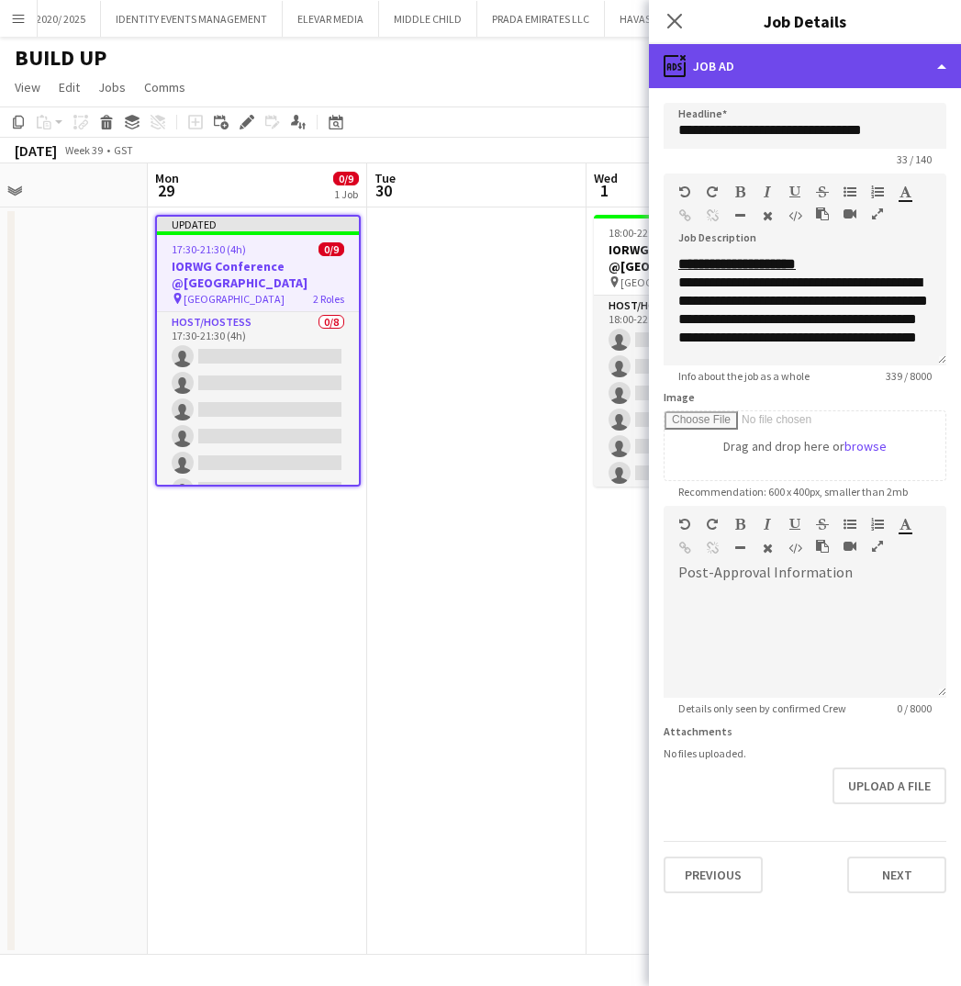
click at [787, 76] on div "ads-window Job Ad" at bounding box center [805, 66] width 312 height 44
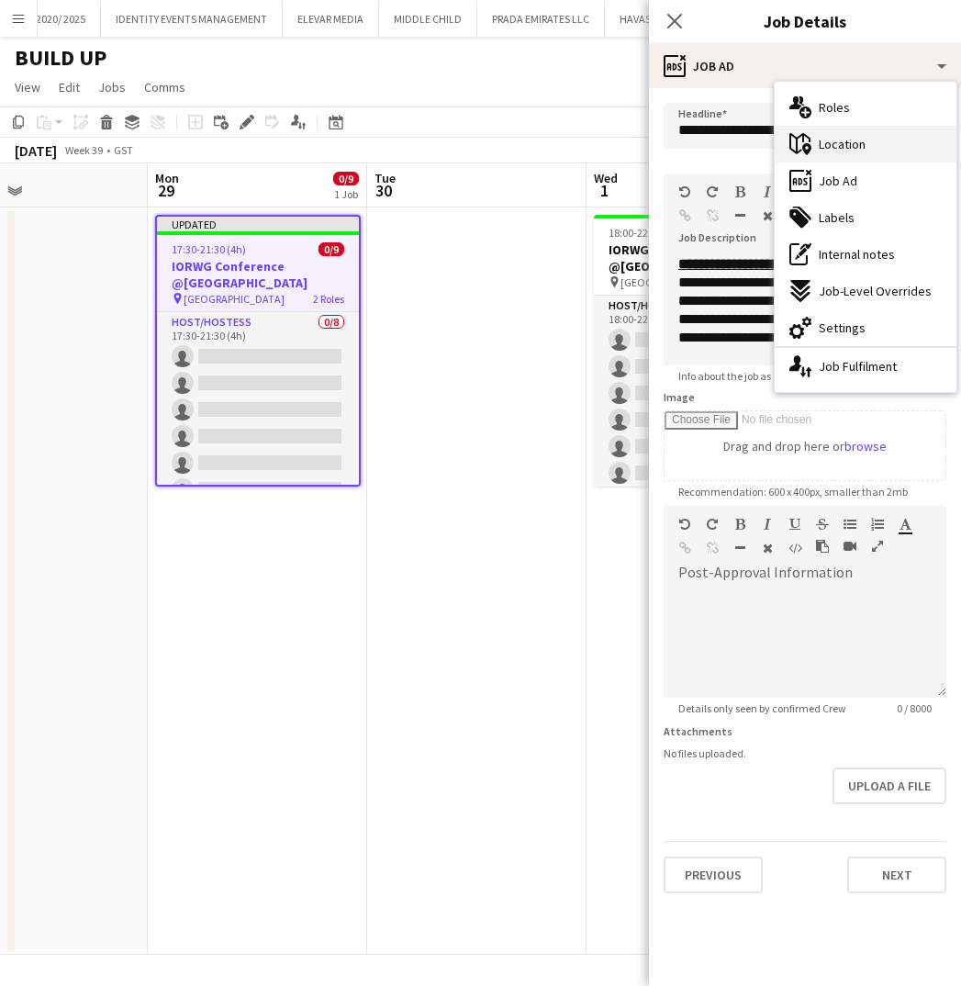
click at [824, 137] on span "Location" at bounding box center [842, 144] width 47 height 17
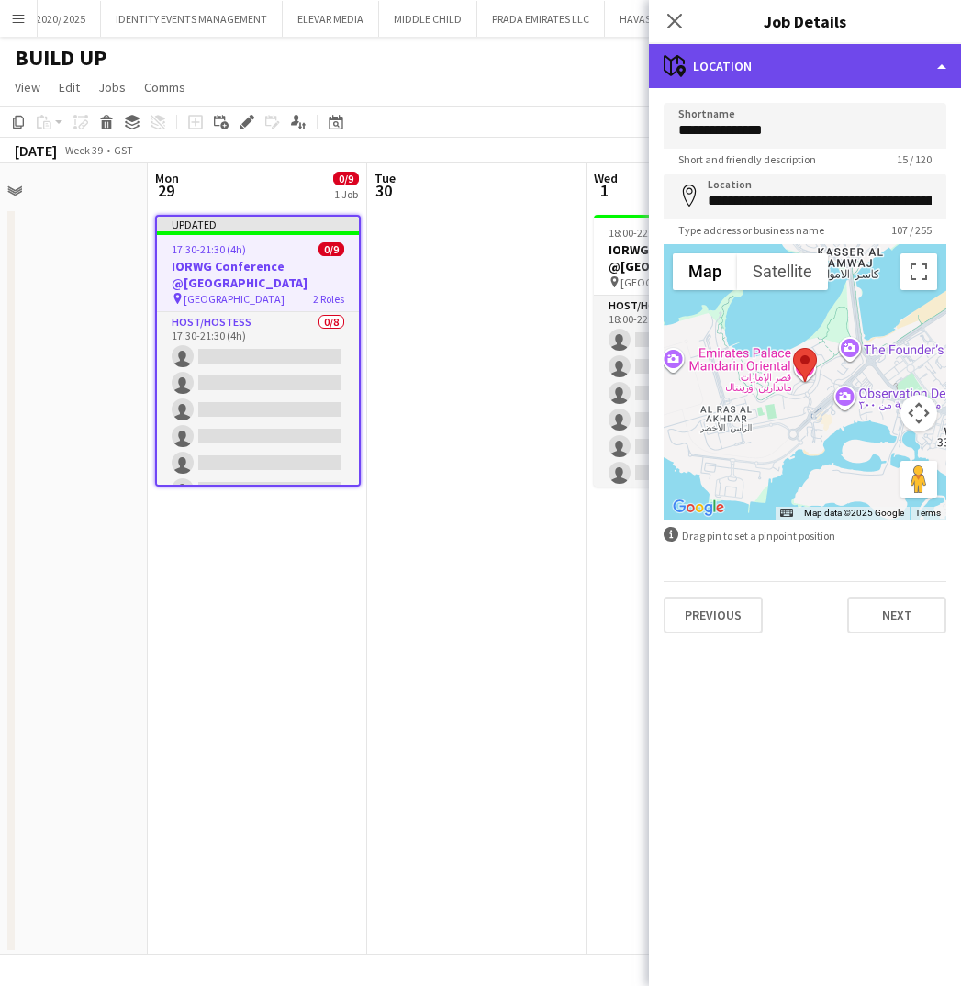
click at [814, 66] on div "maps-pin-1 Location" at bounding box center [805, 66] width 312 height 44
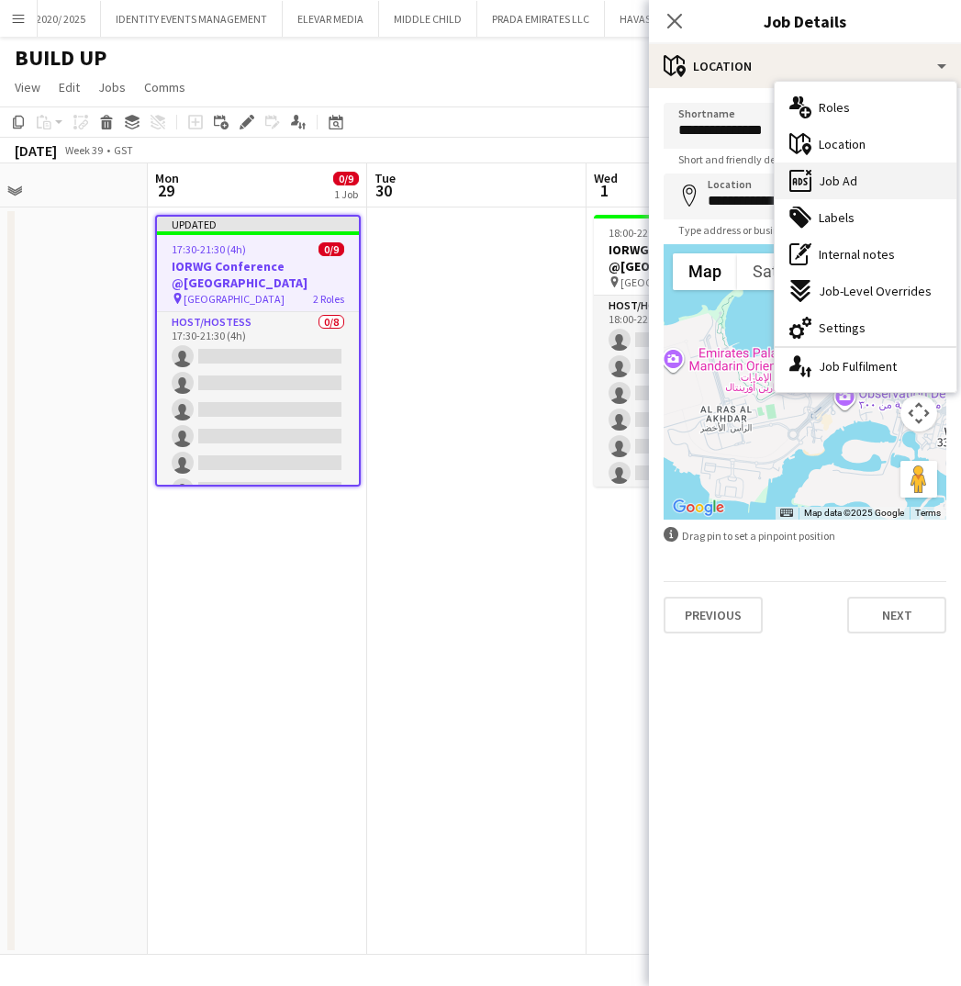
click at [840, 179] on span "Job Ad" at bounding box center [838, 181] width 39 height 17
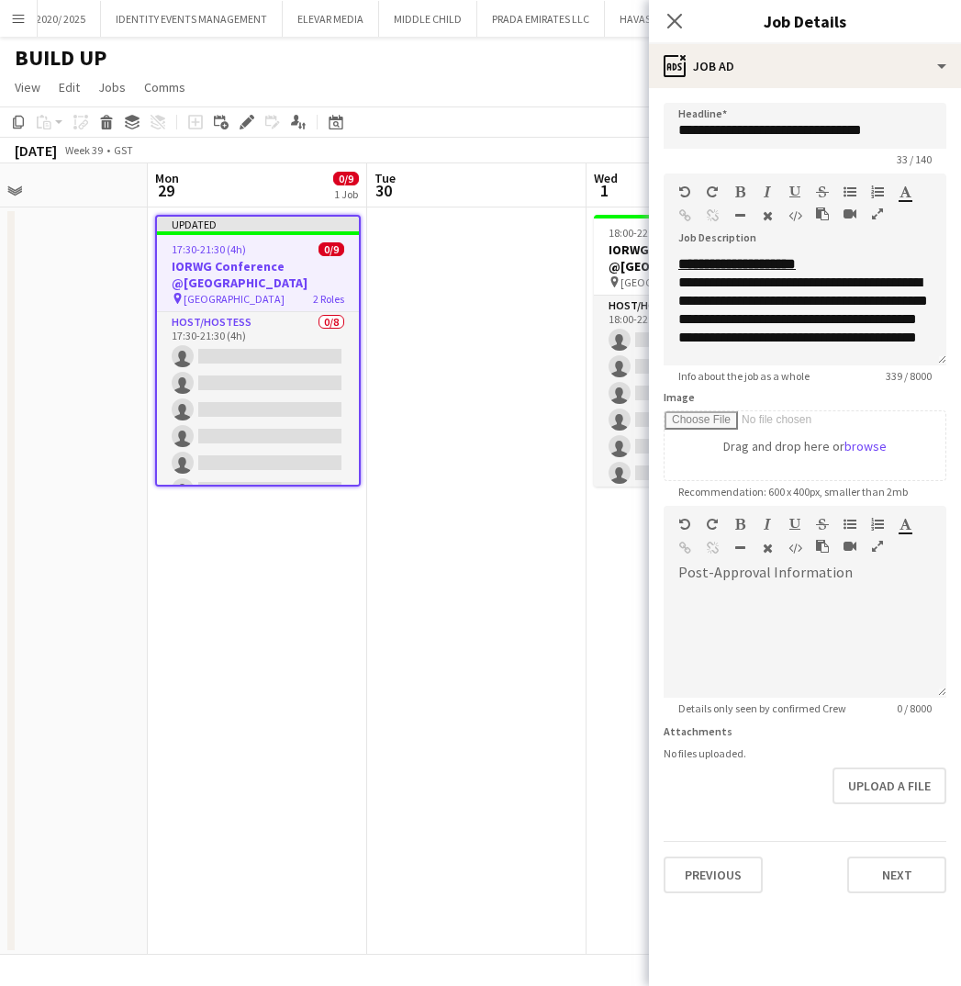
click at [877, 214] on icon "button" at bounding box center [877, 213] width 11 height 13
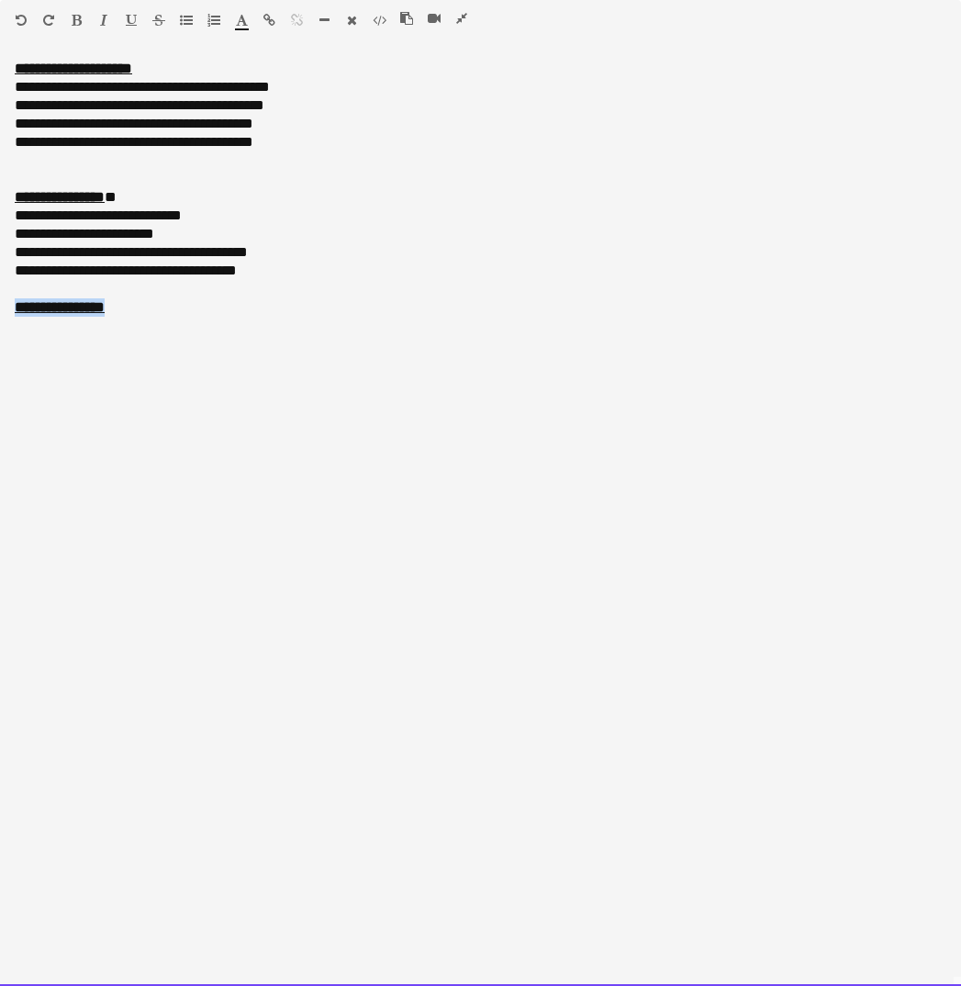
drag, startPoint x: 139, startPoint y: 311, endPoint x: -17, endPoint y: 307, distance: 156.1
click at [0, 307] on html "Menu Boards Boards Boards All jobs Status Workforce Workforce My Workforce Recr…" at bounding box center [480, 838] width 961 height 1676
click at [346, 193] on div "**********" at bounding box center [481, 197] width 932 height 18
click at [29, 158] on div at bounding box center [481, 160] width 932 height 18
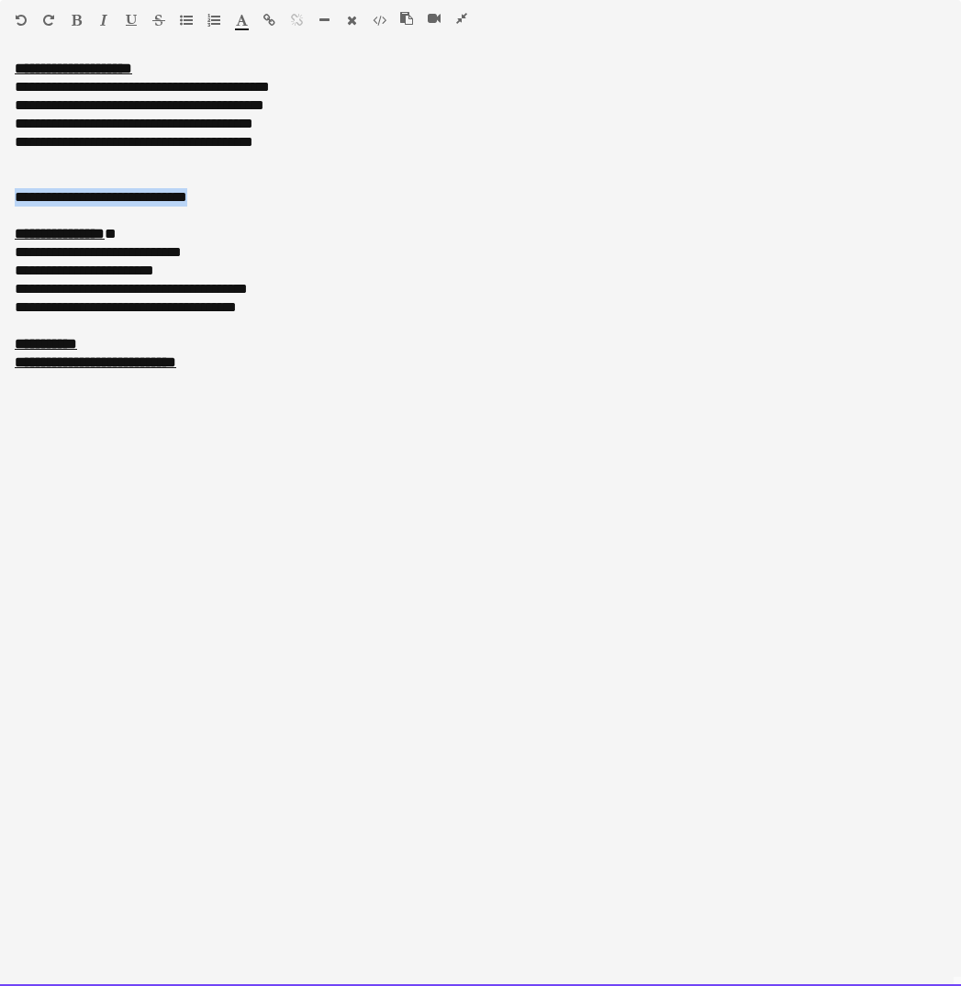
drag, startPoint x: 244, startPoint y: 200, endPoint x: -39, endPoint y: 202, distance: 283.6
click at [0, 202] on html "Menu Boards Boards Boards All jobs Status Workforce Workforce My Workforce Recr…" at bounding box center [480, 838] width 961 height 1676
click at [76, 20] on icon "button" at bounding box center [77, 20] width 10 height 13
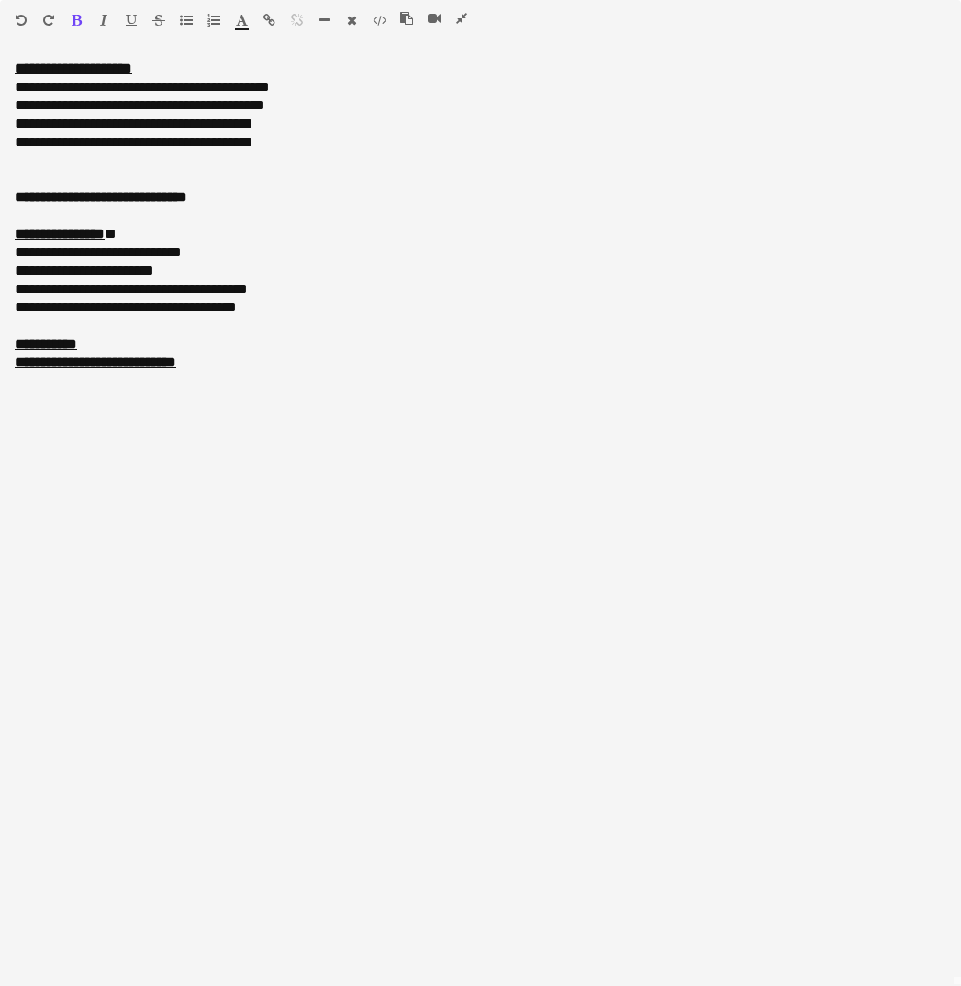
click at [239, 20] on icon "button" at bounding box center [242, 20] width 12 height 13
type input "*******"
click at [122, 310] on div "**********" at bounding box center [481, 307] width 932 height 18
click at [174, 273] on div "**********" at bounding box center [481, 271] width 932 height 18
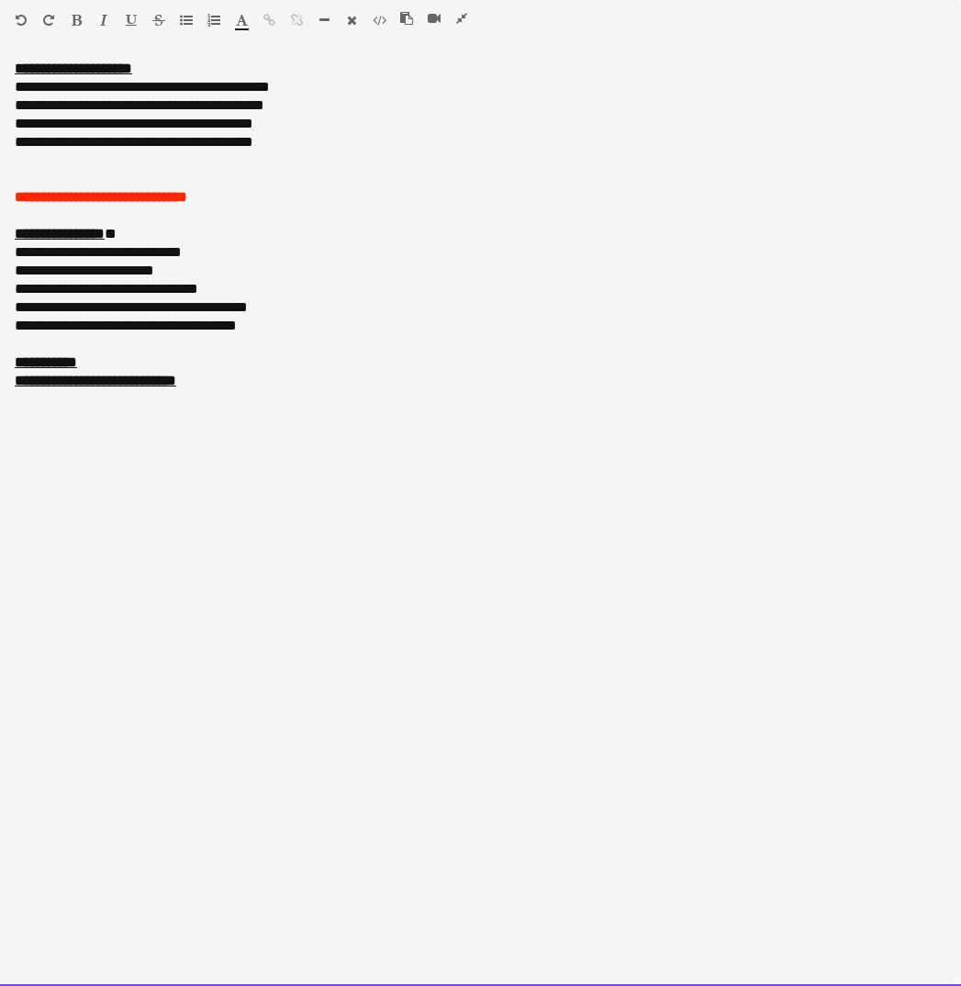
click at [215, 386] on div "**********" at bounding box center [481, 381] width 932 height 18
click at [465, 20] on icon "button" at bounding box center [461, 18] width 11 height 13
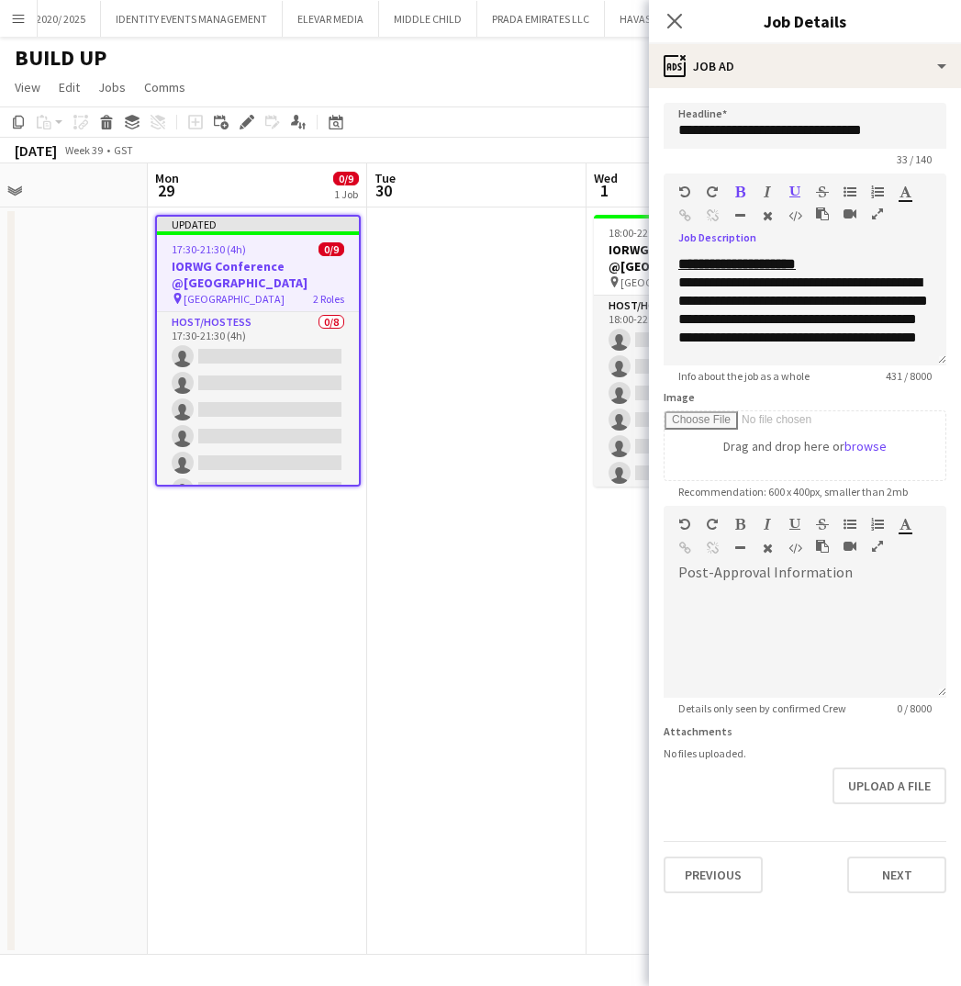
click at [513, 576] on app-date-cell at bounding box center [476, 580] width 219 height 747
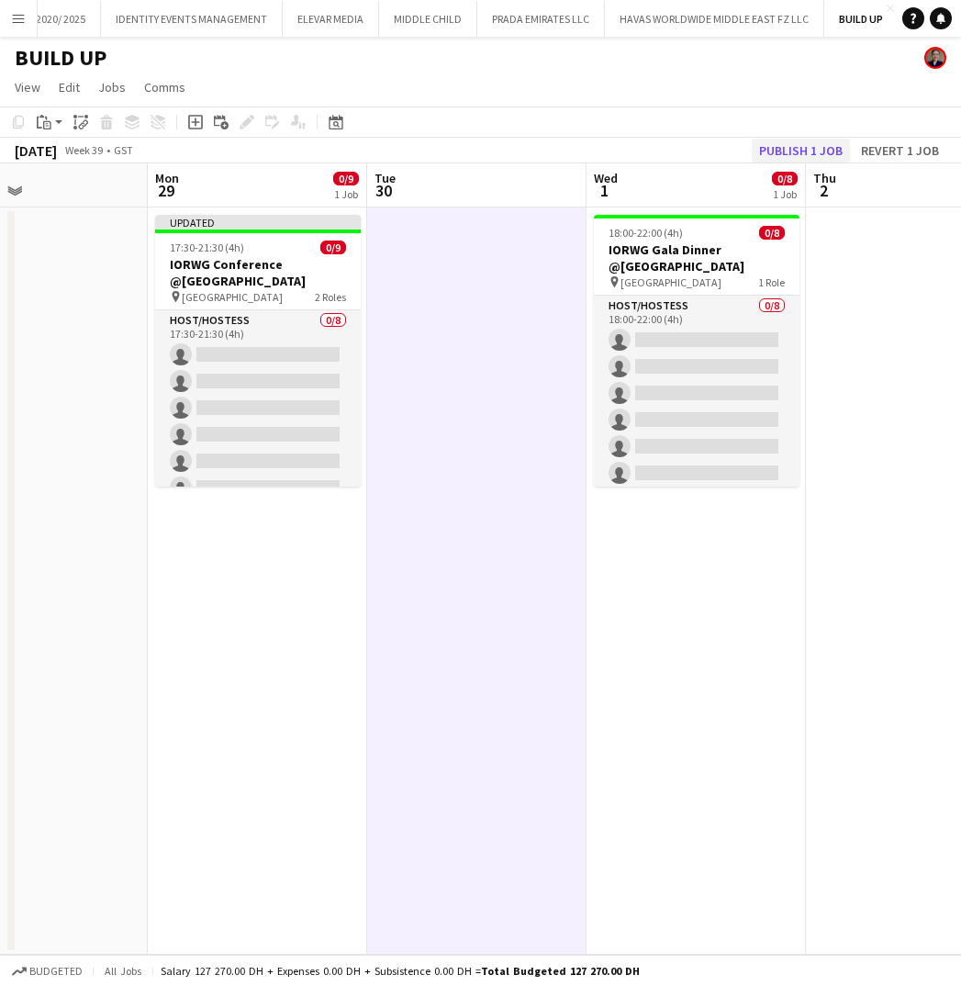
click at [777, 152] on button "Publish 1 job" at bounding box center [801, 151] width 98 height 24
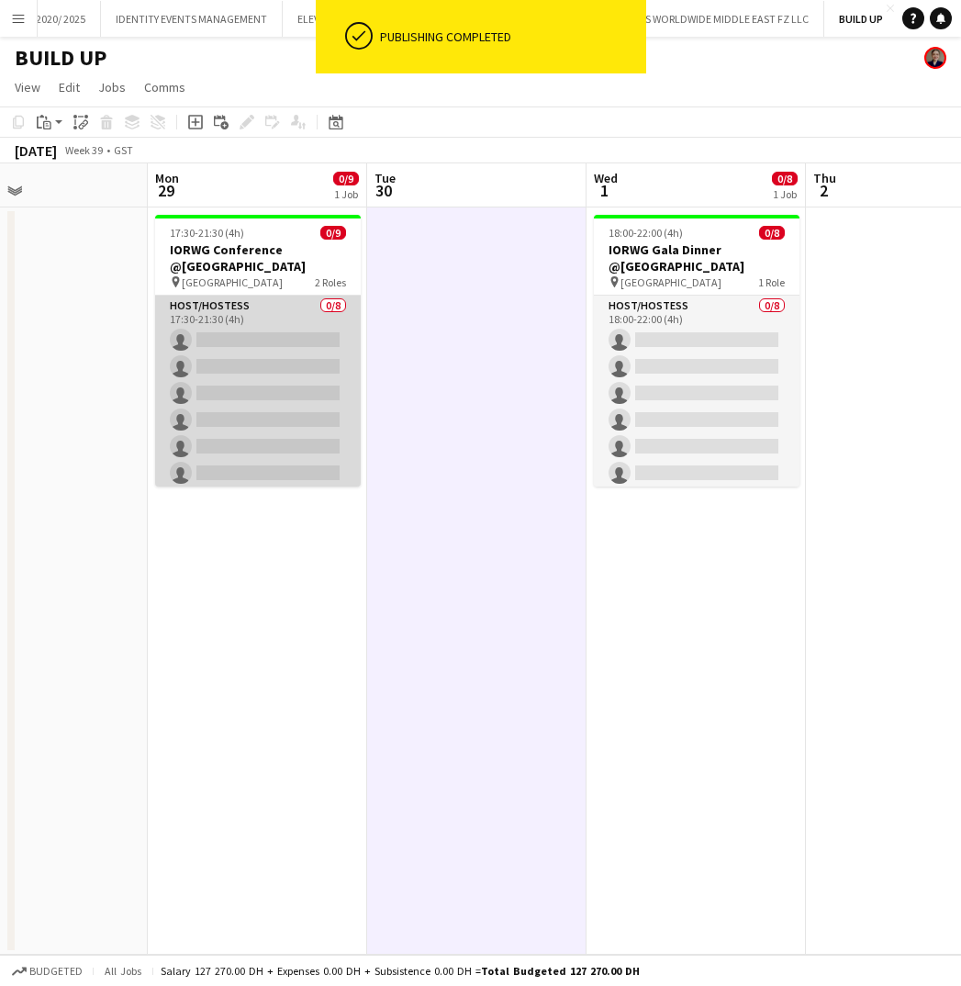
click at [248, 321] on app-card-role "Host/Hostess 0/8 17:30-21:30 (4h) single-neutral-actions single-neutral-actions…" at bounding box center [258, 420] width 206 height 249
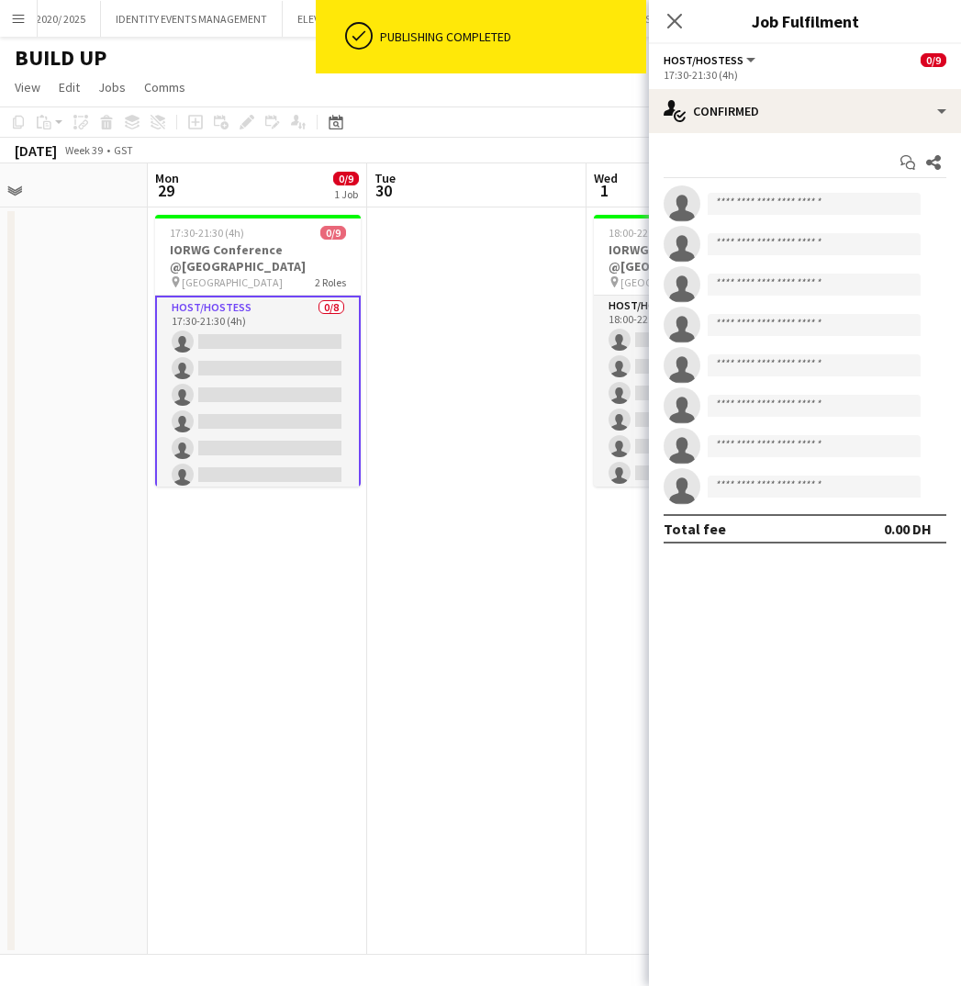
click at [445, 279] on app-date-cell at bounding box center [476, 580] width 219 height 747
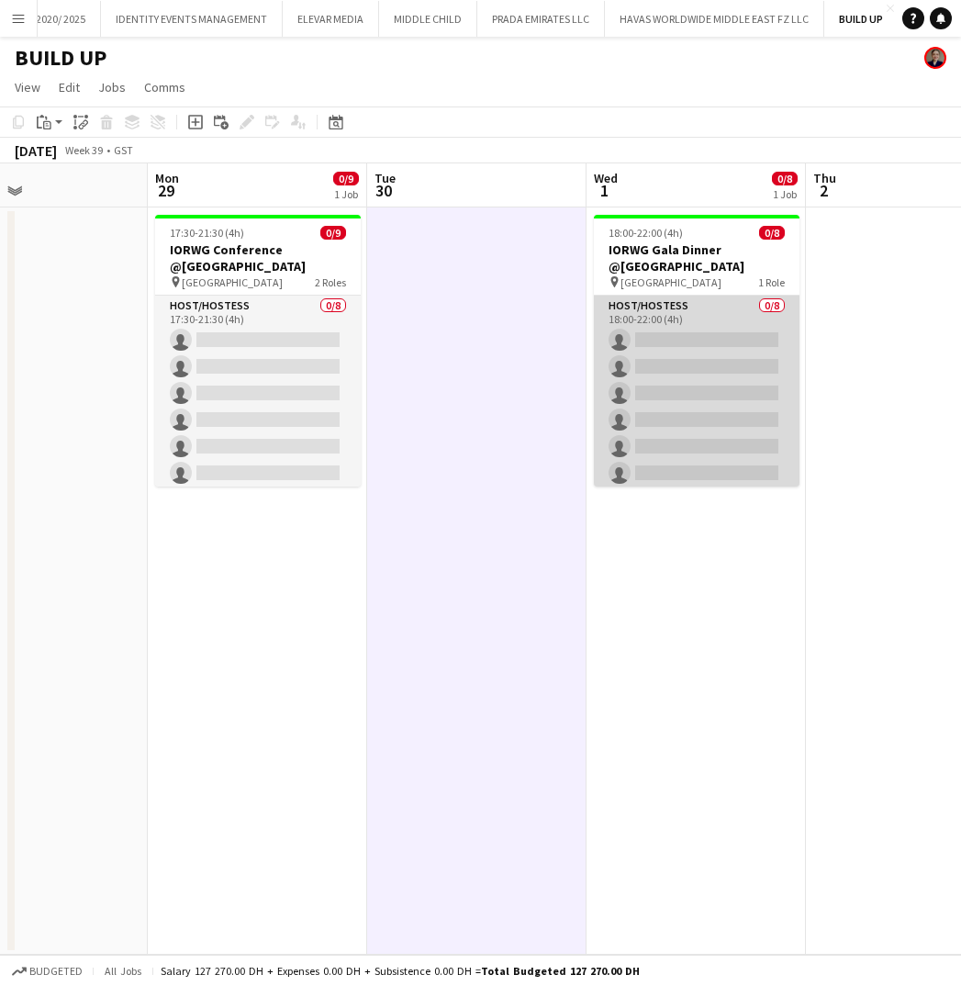
scroll to position [0, 0]
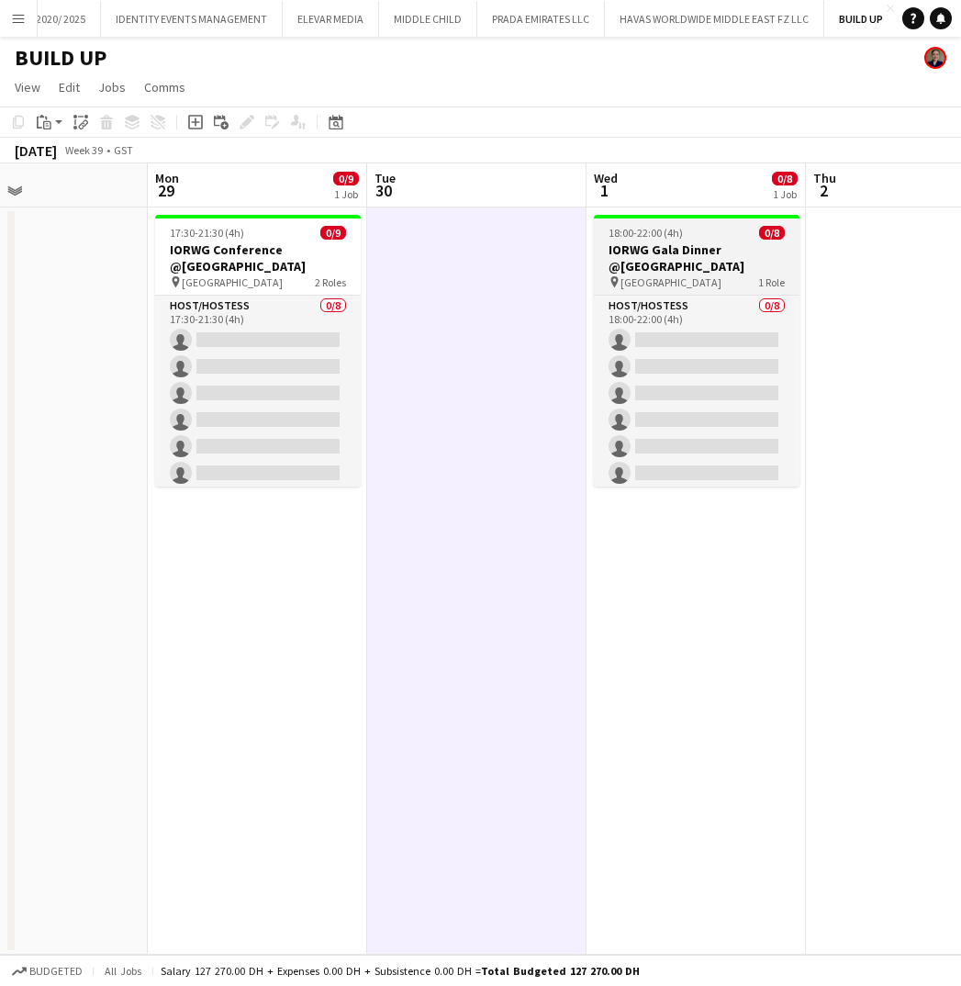
click at [684, 254] on h3 "IORWG Gala Dinner @Emirates Palace" at bounding box center [697, 257] width 206 height 33
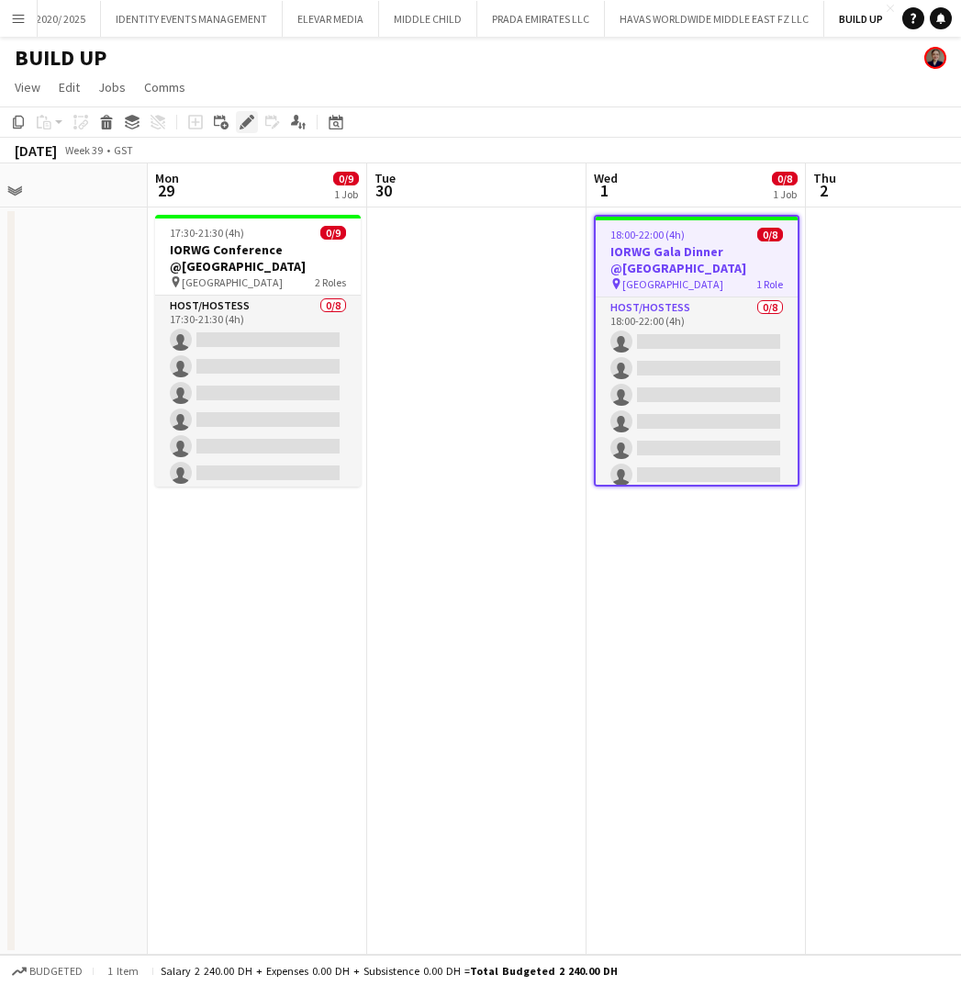
click at [240, 125] on icon "Edit" at bounding box center [247, 122] width 15 height 15
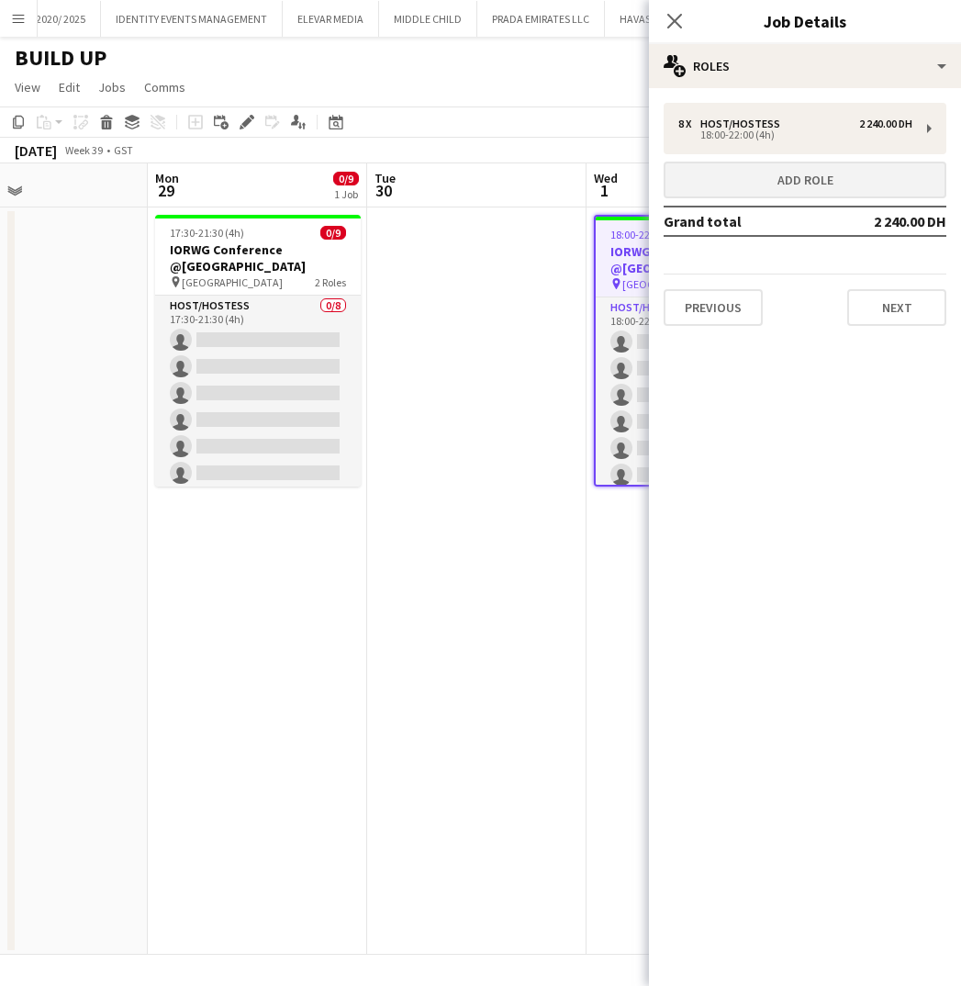
click at [822, 175] on button "Add role" at bounding box center [805, 180] width 283 height 37
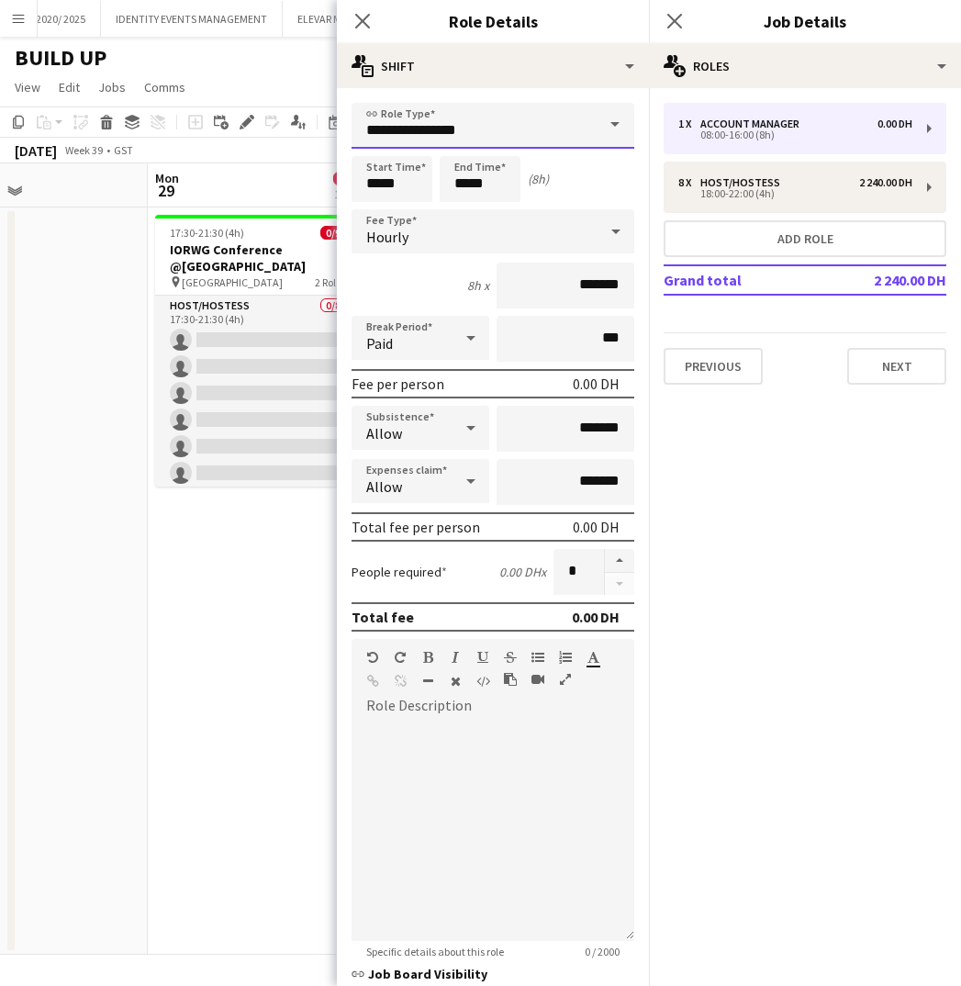
click at [496, 125] on input "**********" at bounding box center [493, 126] width 283 height 46
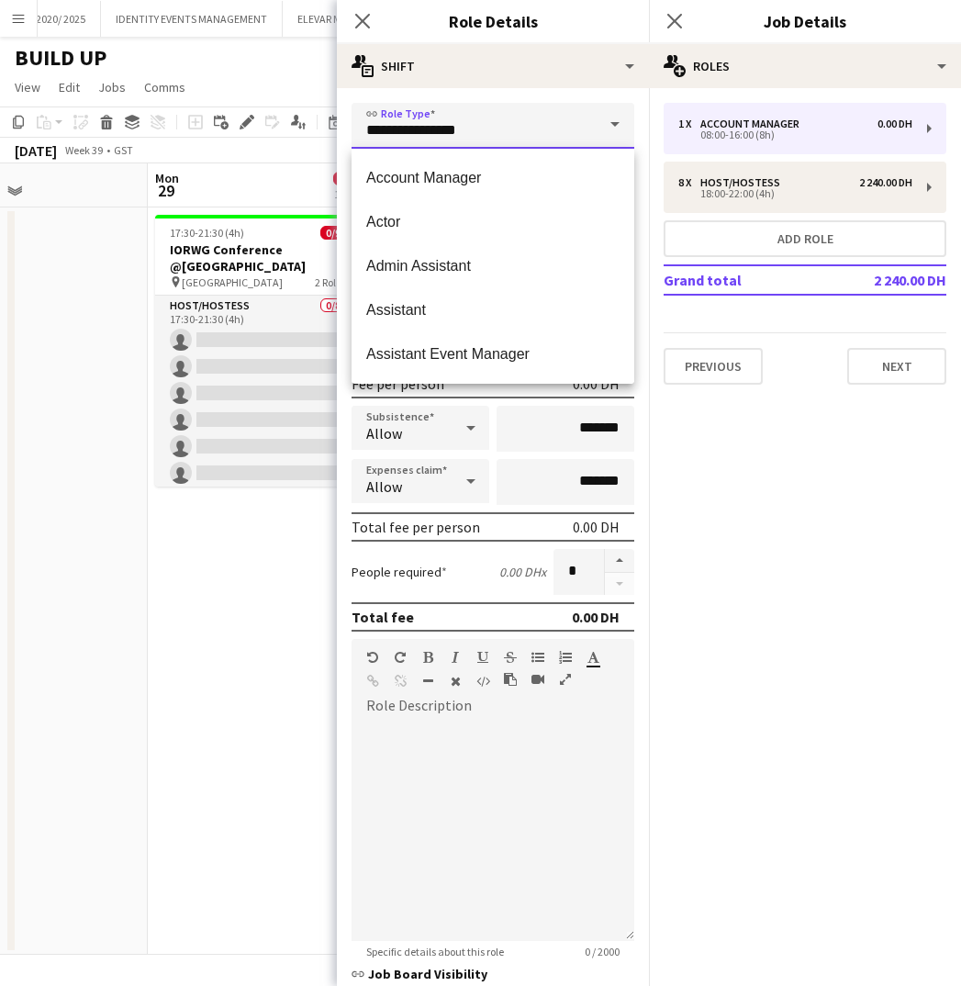
click at [496, 125] on input "**********" at bounding box center [493, 126] width 283 height 46
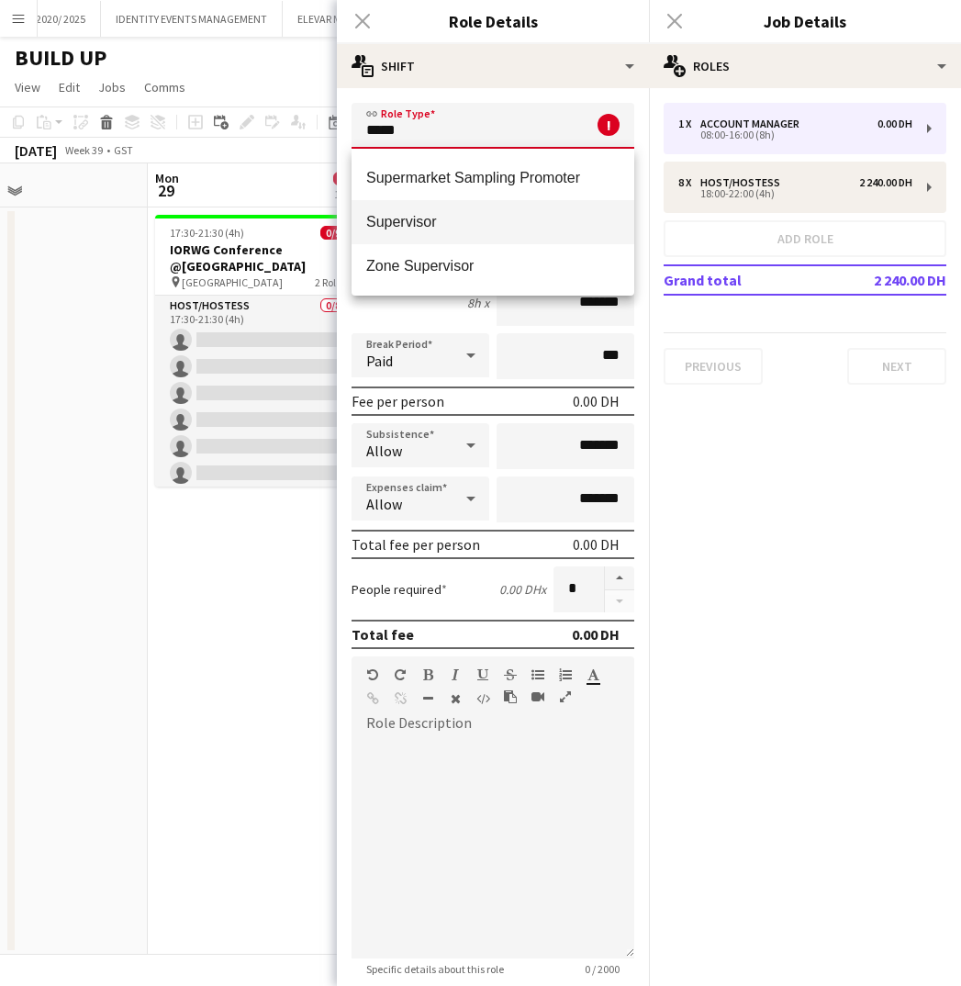
click at [466, 223] on span "Supervisor" at bounding box center [492, 221] width 253 height 17
type input "**********"
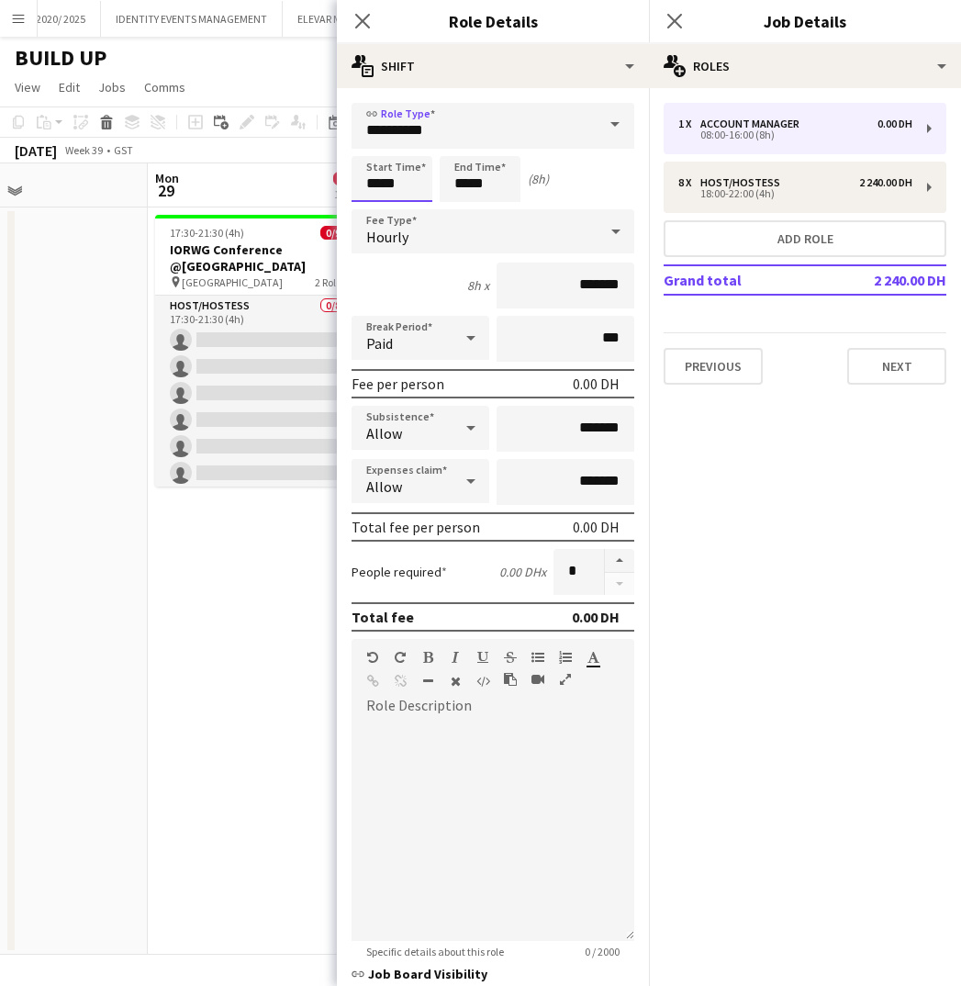
click at [408, 184] on input "*****" at bounding box center [392, 179] width 81 height 46
type input "*****"
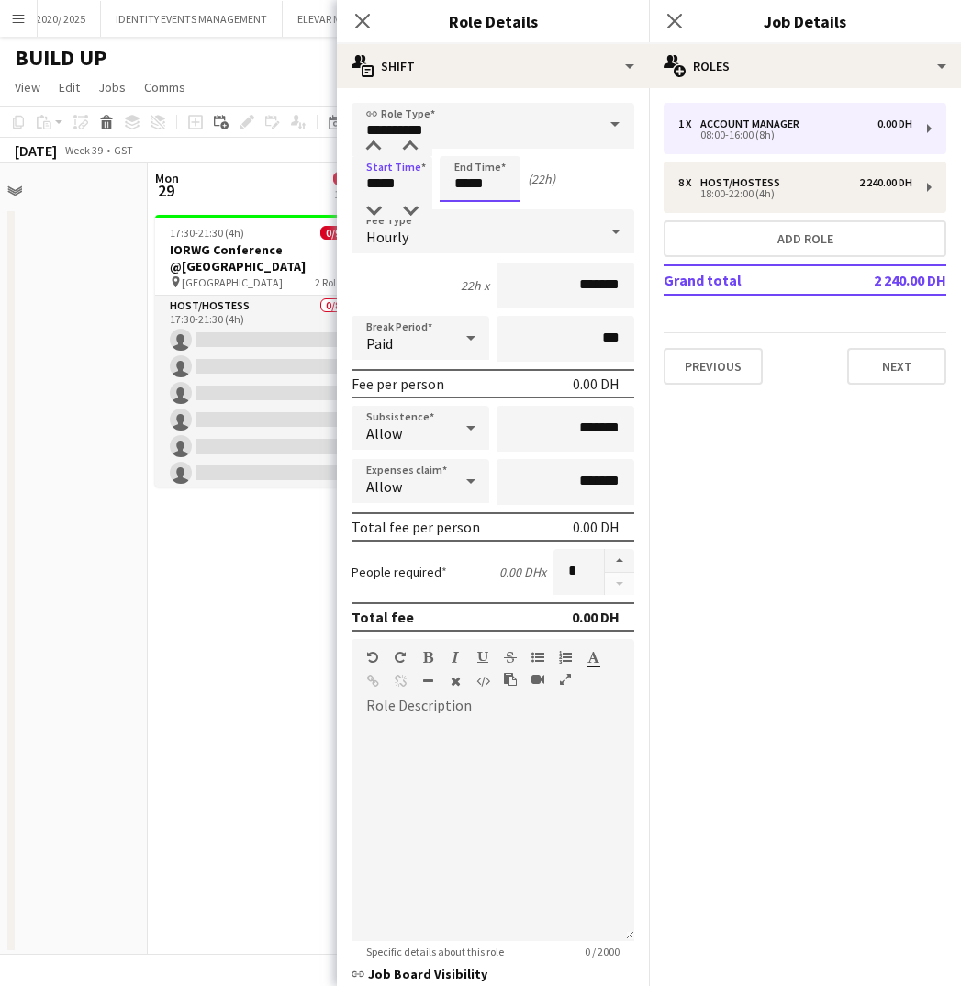
click at [487, 180] on input "*****" at bounding box center [480, 179] width 81 height 46
type input "*****"
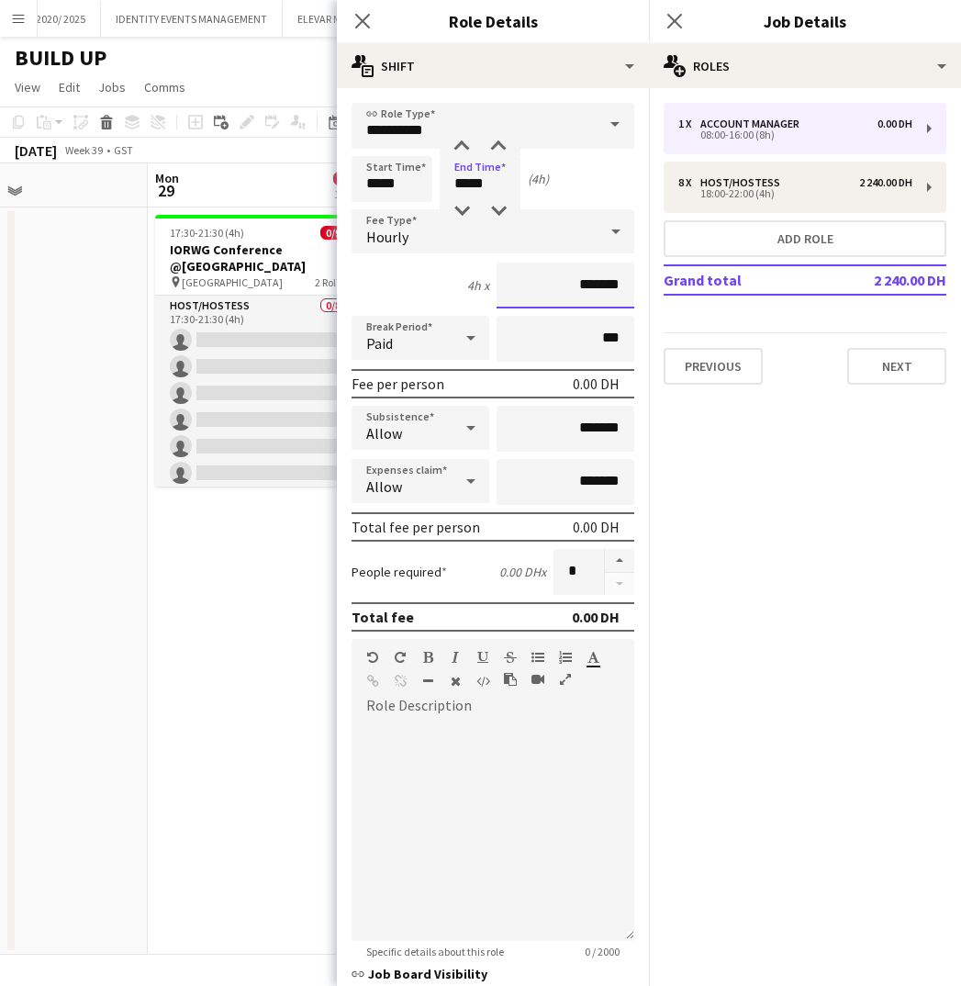
click at [586, 281] on input "*******" at bounding box center [566, 285] width 138 height 46
drag, startPoint x: 601, startPoint y: 284, endPoint x: 536, endPoint y: 285, distance: 65.2
click at [536, 285] on input "*******" at bounding box center [566, 285] width 138 height 46
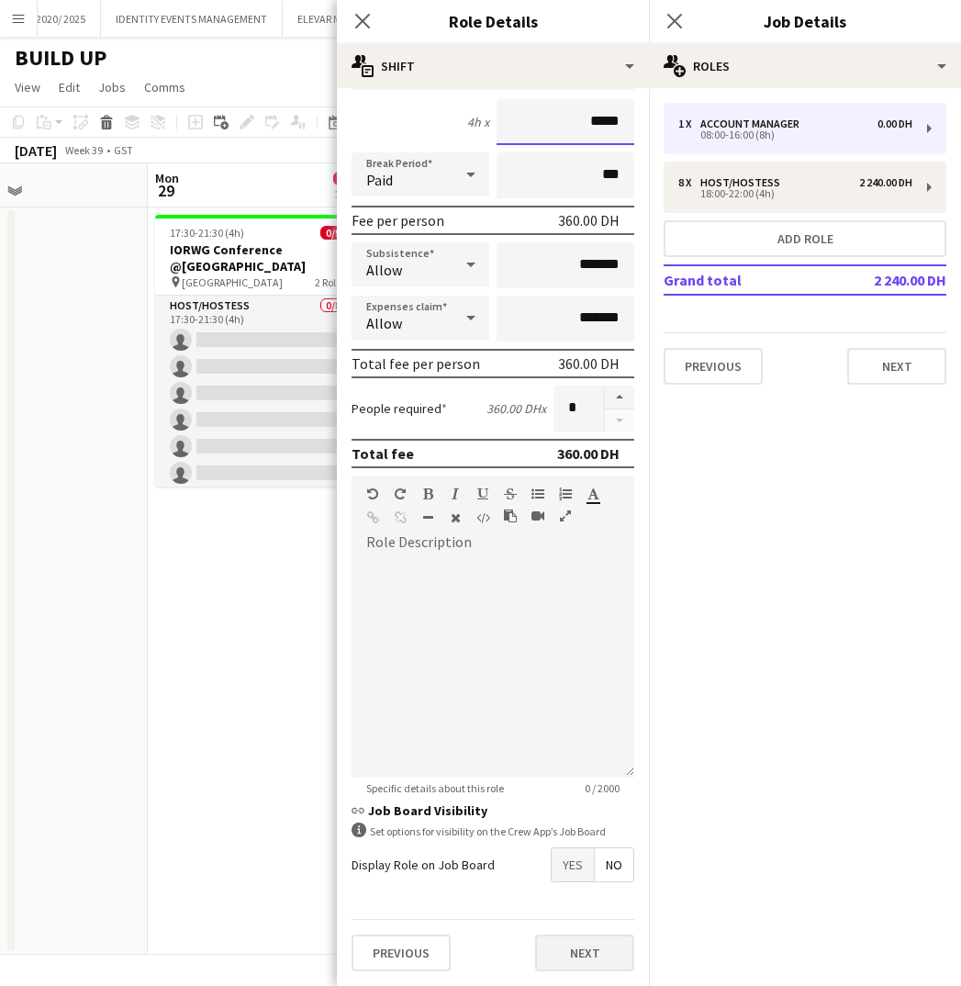
scroll to position [163, 0]
type input "*****"
click at [580, 953] on button "Next" at bounding box center [584, 952] width 99 height 37
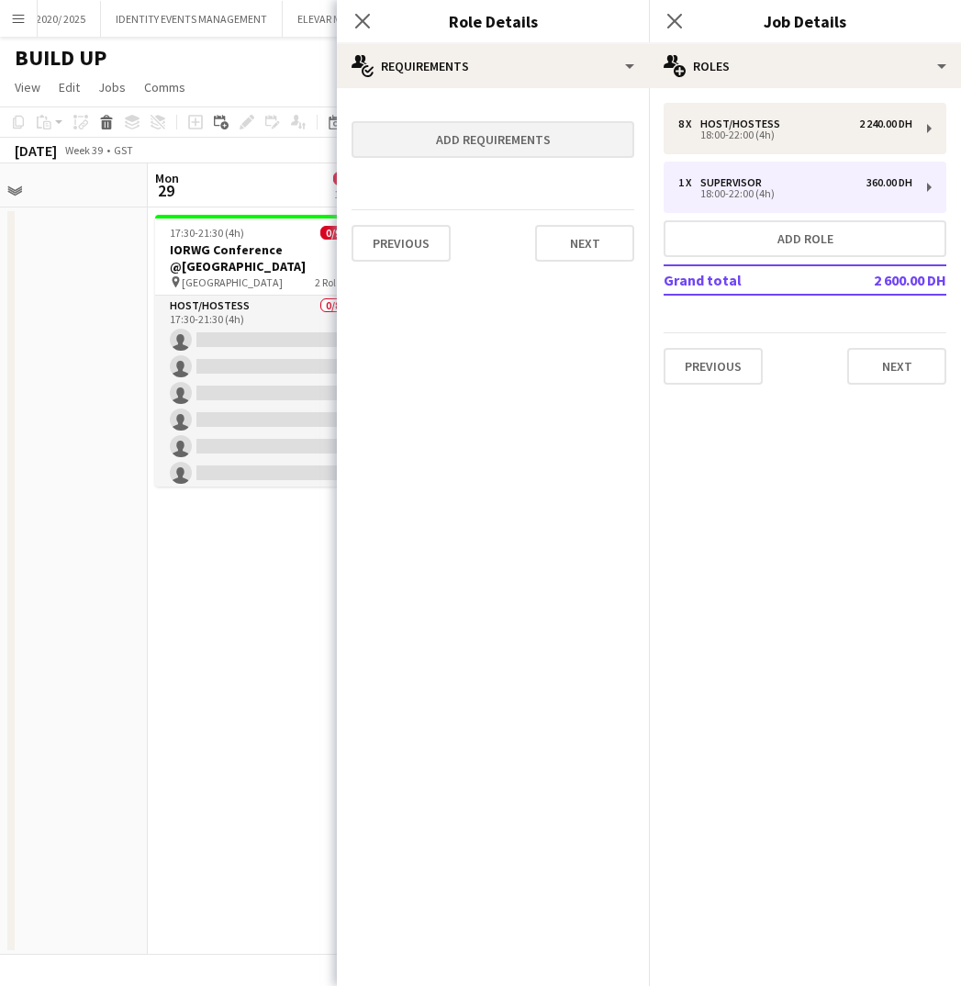
click at [515, 145] on button "Add requirements" at bounding box center [493, 139] width 283 height 37
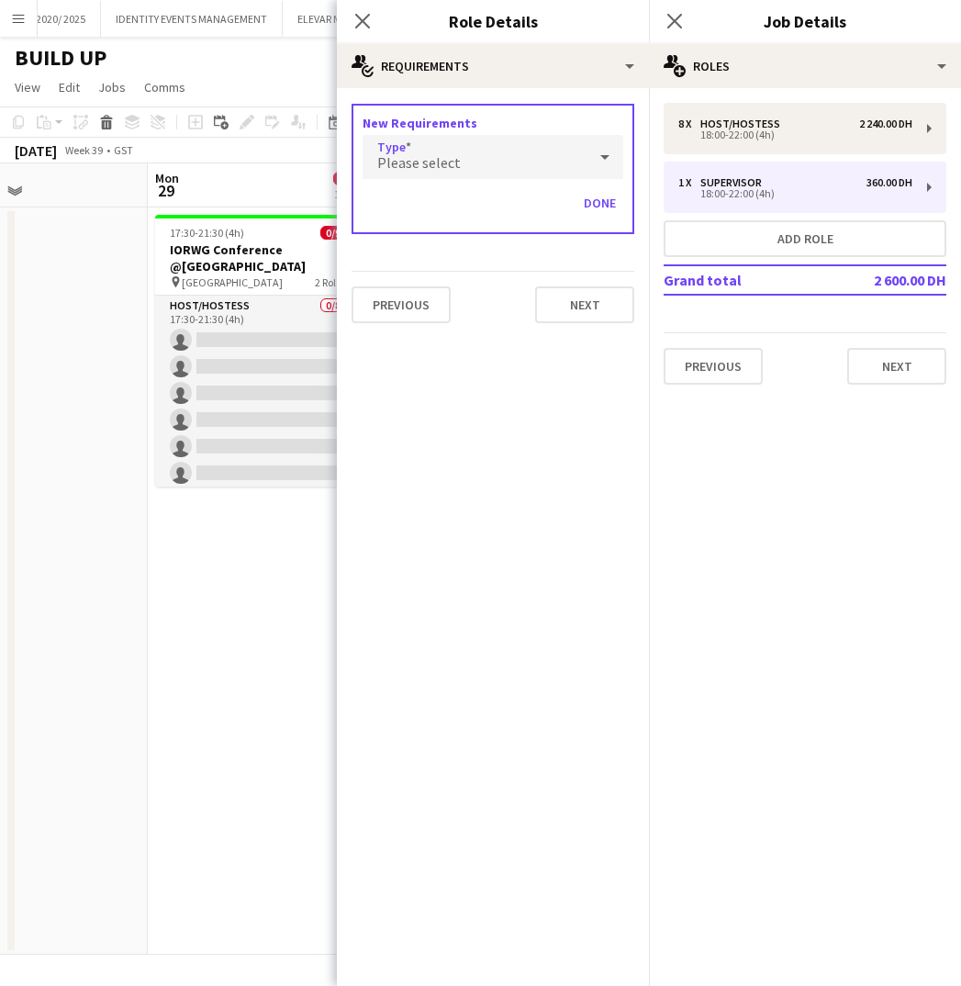
click at [429, 178] on div "Please select" at bounding box center [475, 157] width 224 height 44
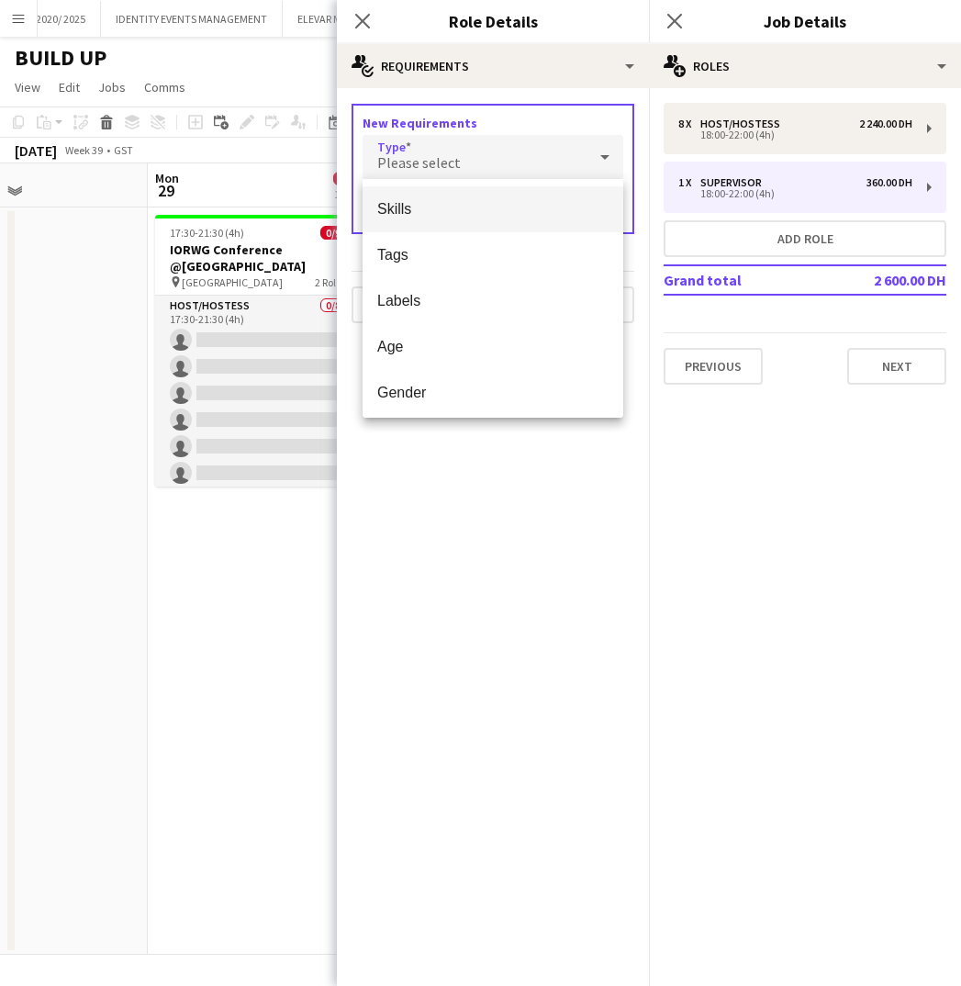
click at [409, 210] on span "Skills" at bounding box center [492, 208] width 231 height 17
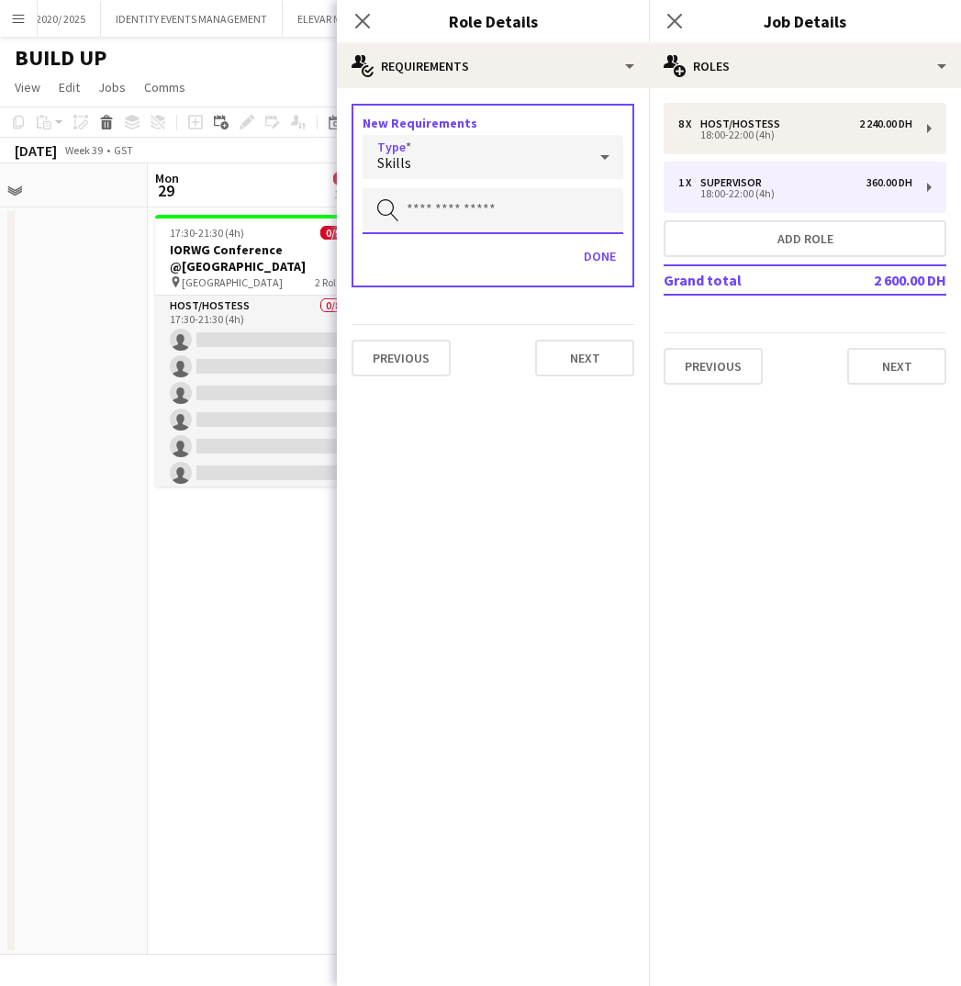
click at [443, 215] on input "text" at bounding box center [493, 211] width 261 height 46
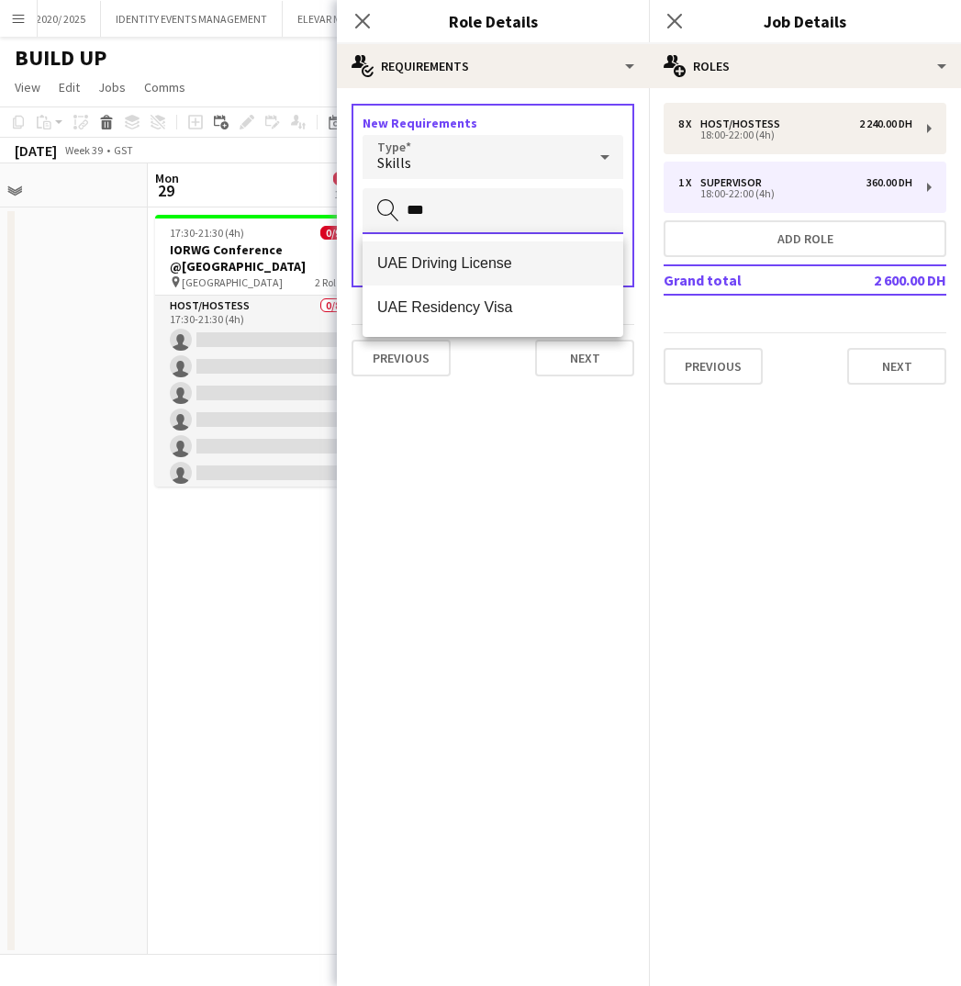
type input "***"
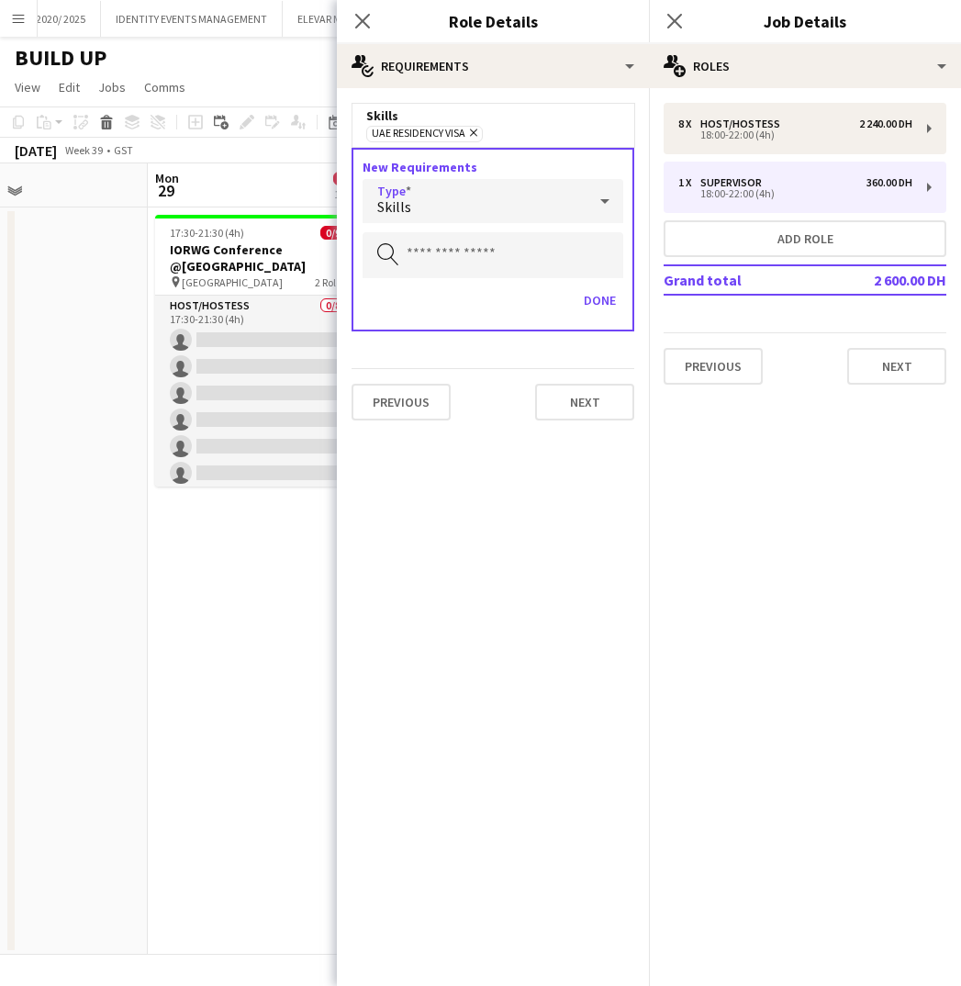
click at [441, 206] on div "Skills" at bounding box center [475, 201] width 224 height 44
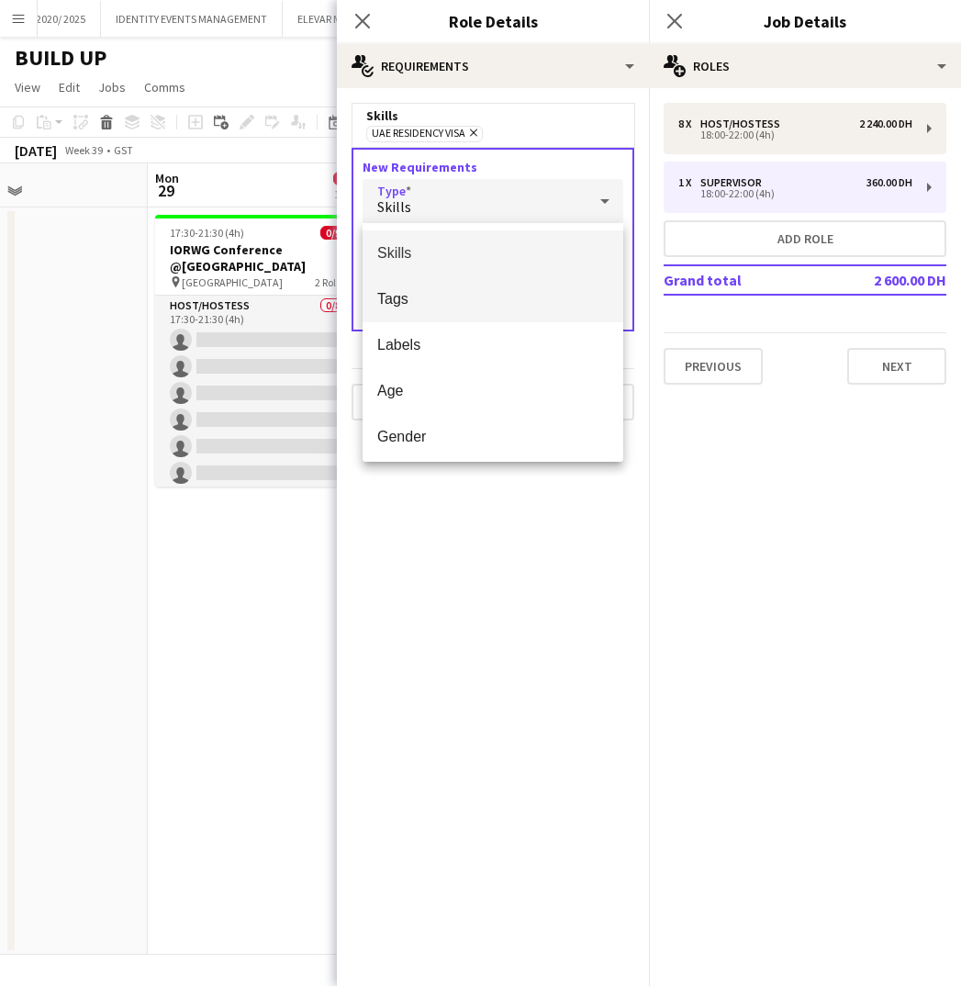
click at [428, 302] on span "Tags" at bounding box center [492, 298] width 231 height 17
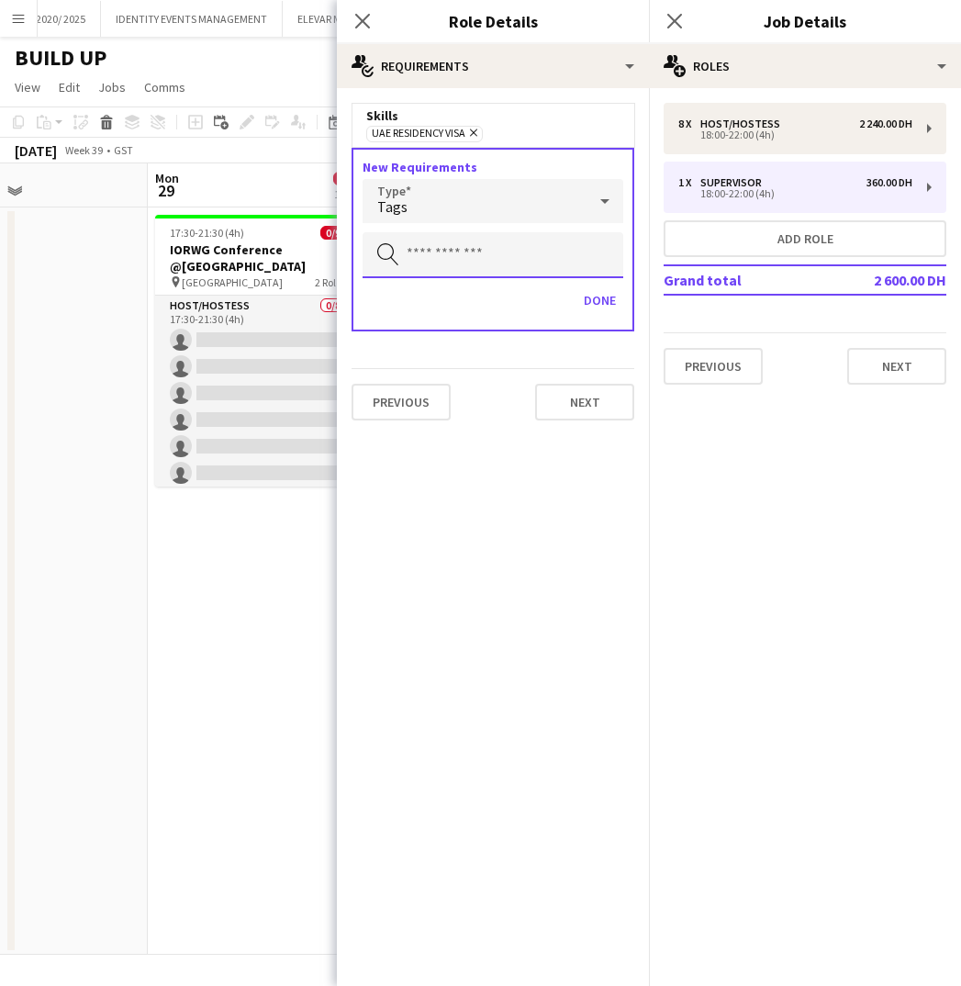
click at [473, 256] on input "text" at bounding box center [493, 255] width 261 height 46
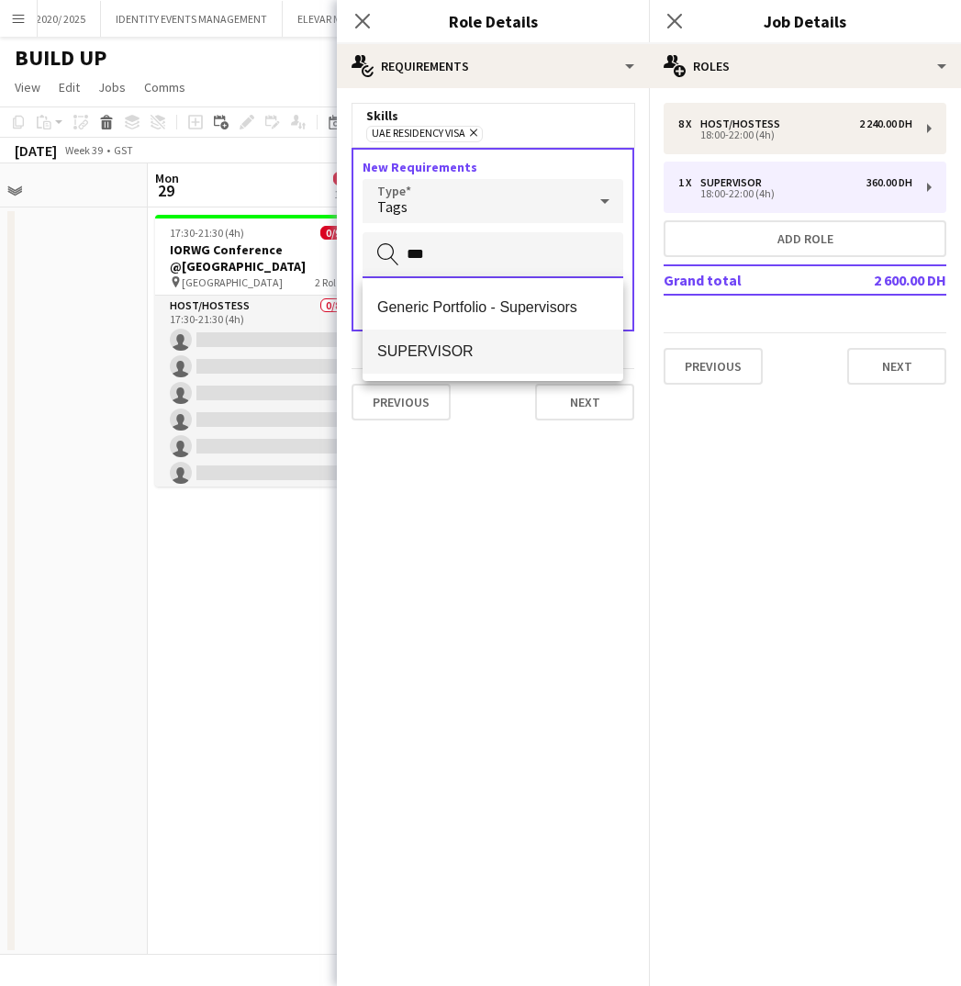
type input "***"
click at [475, 352] on span "SUPERVISOR" at bounding box center [492, 350] width 231 height 17
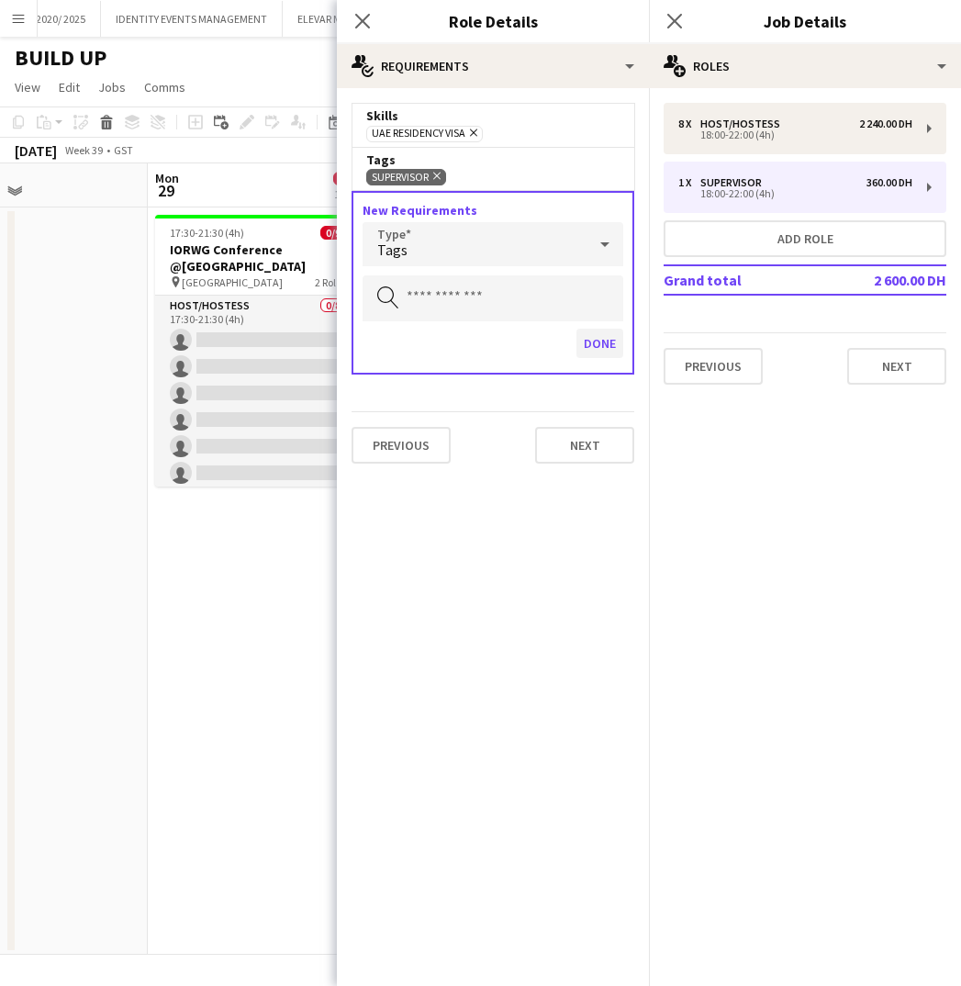
click at [586, 337] on button "Done" at bounding box center [599, 343] width 47 height 29
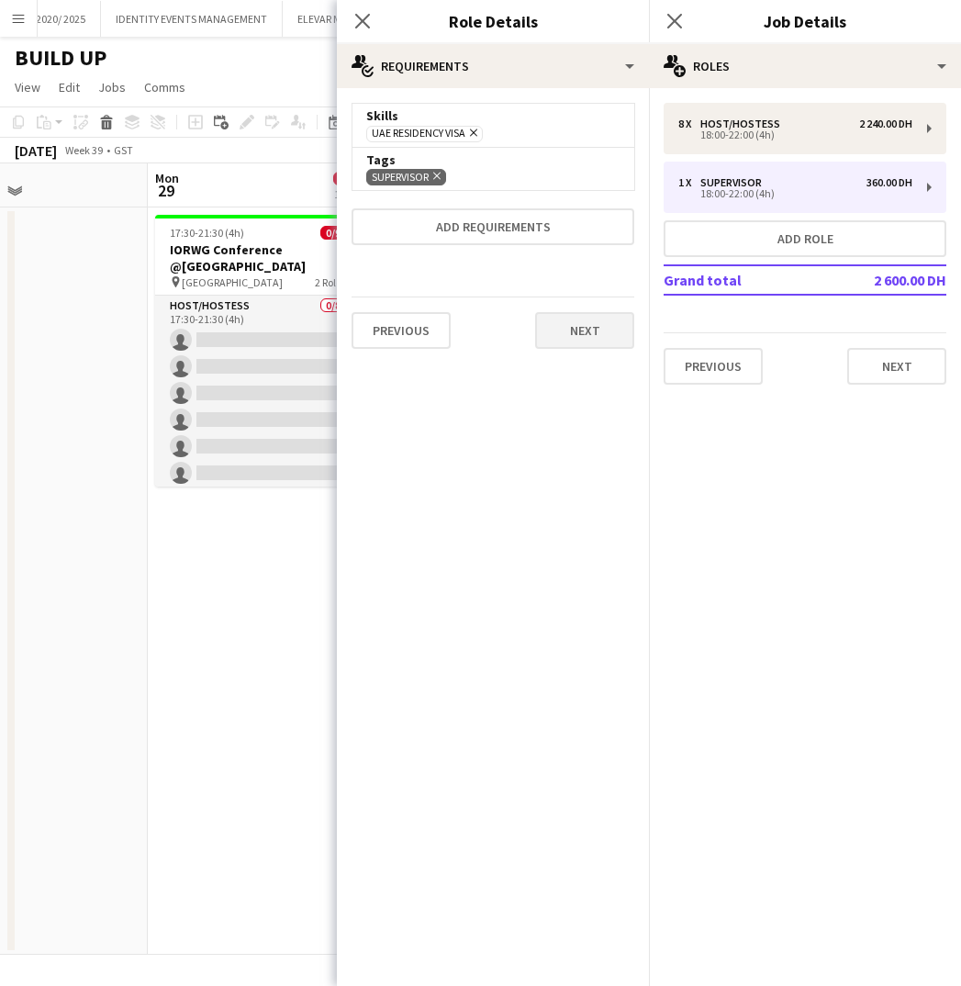
click at [569, 341] on button "Next" at bounding box center [584, 330] width 99 height 37
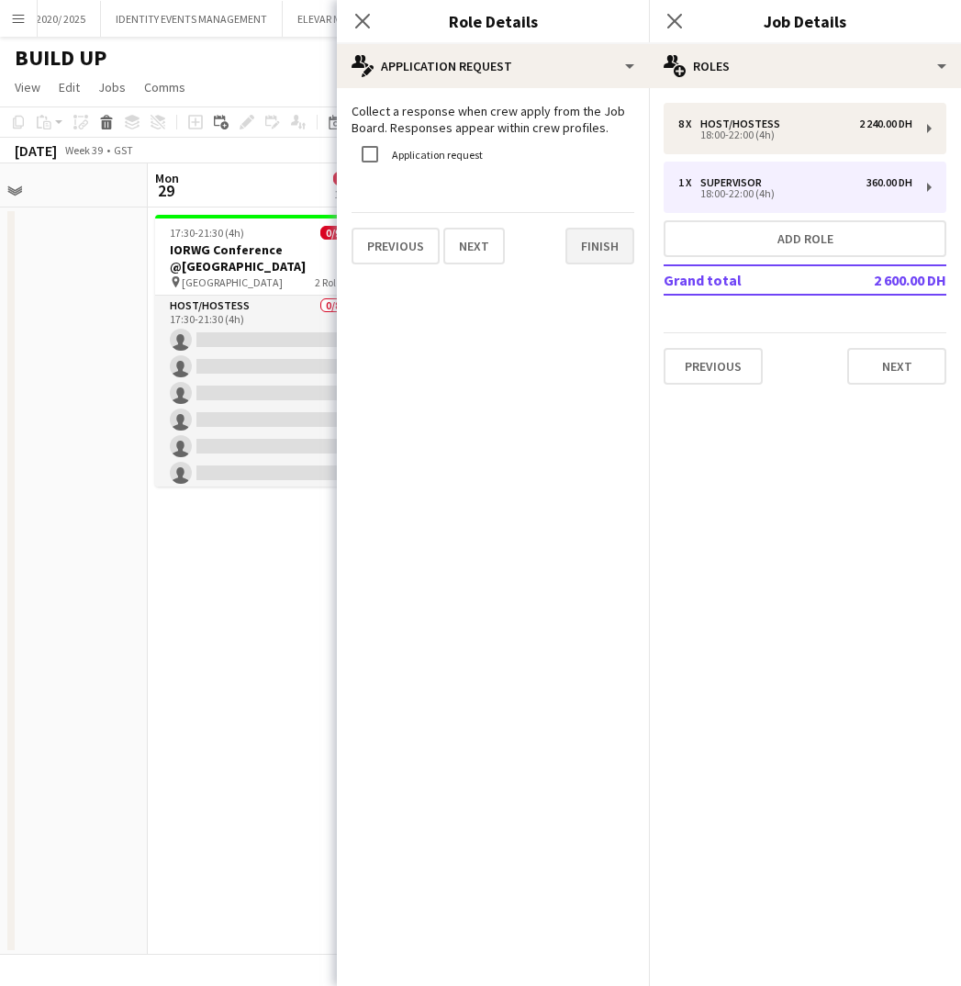
click at [596, 252] on button "Finish" at bounding box center [599, 246] width 69 height 37
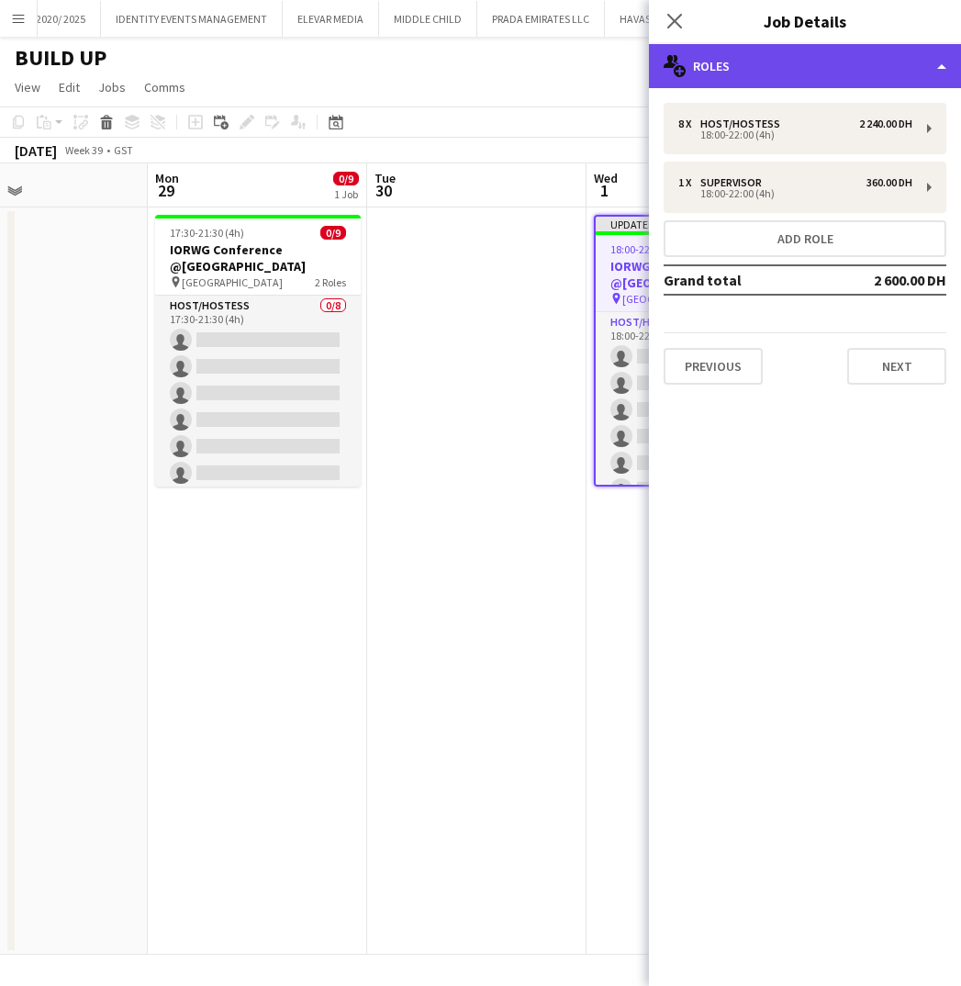
click at [747, 70] on div "multiple-users-add Roles" at bounding box center [805, 66] width 312 height 44
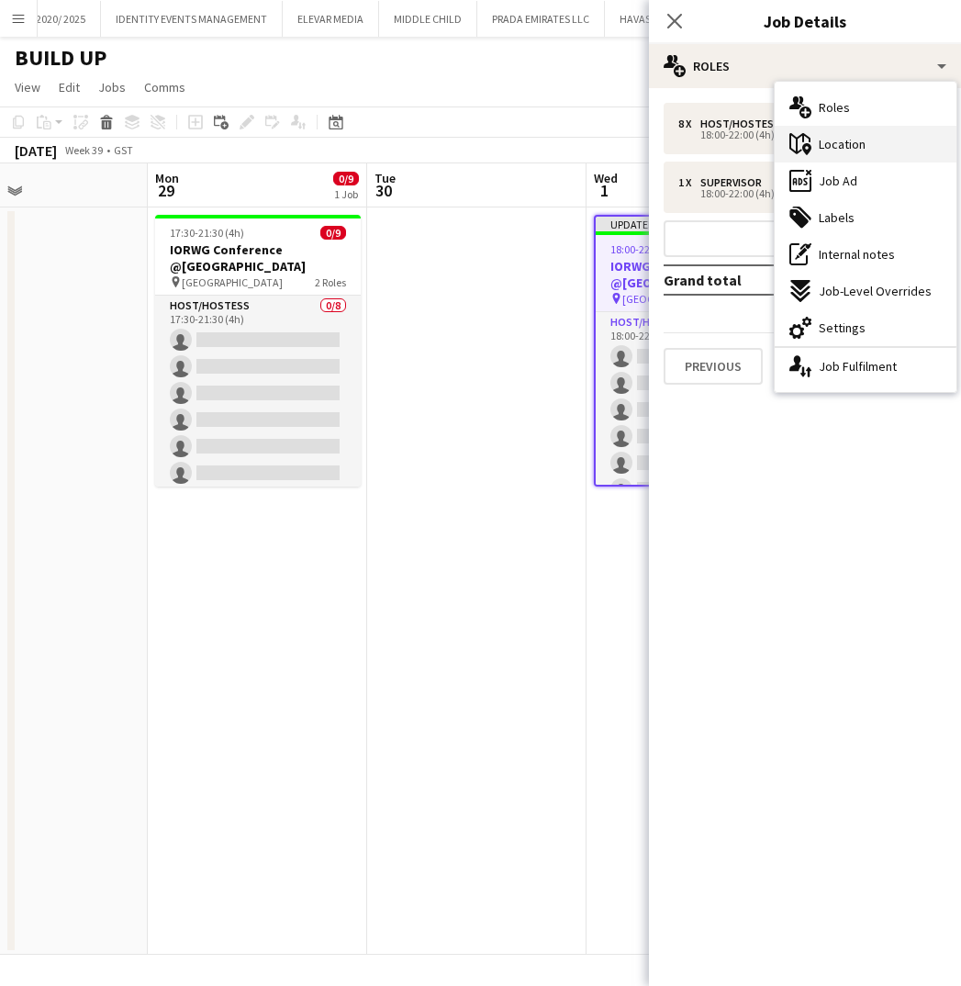
click at [830, 143] on span "Location" at bounding box center [842, 144] width 47 height 17
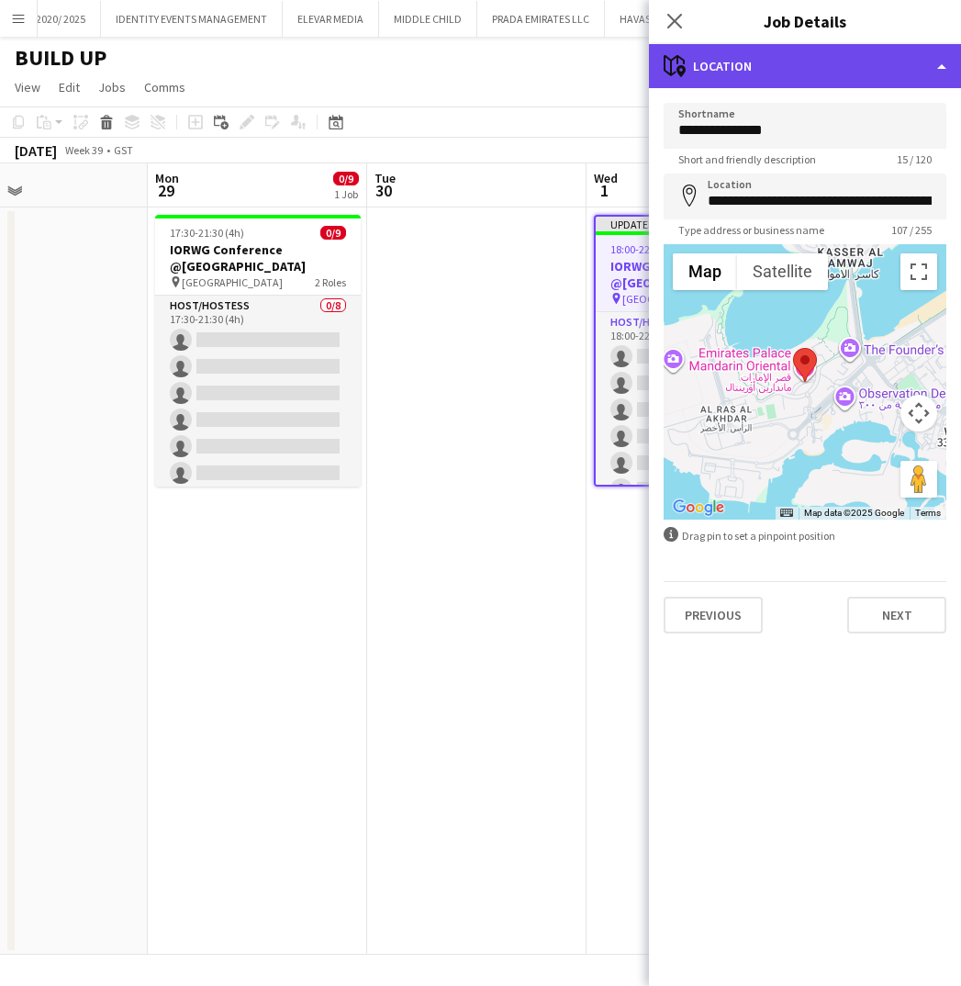
click at [832, 63] on div "maps-pin-1 Location" at bounding box center [805, 66] width 312 height 44
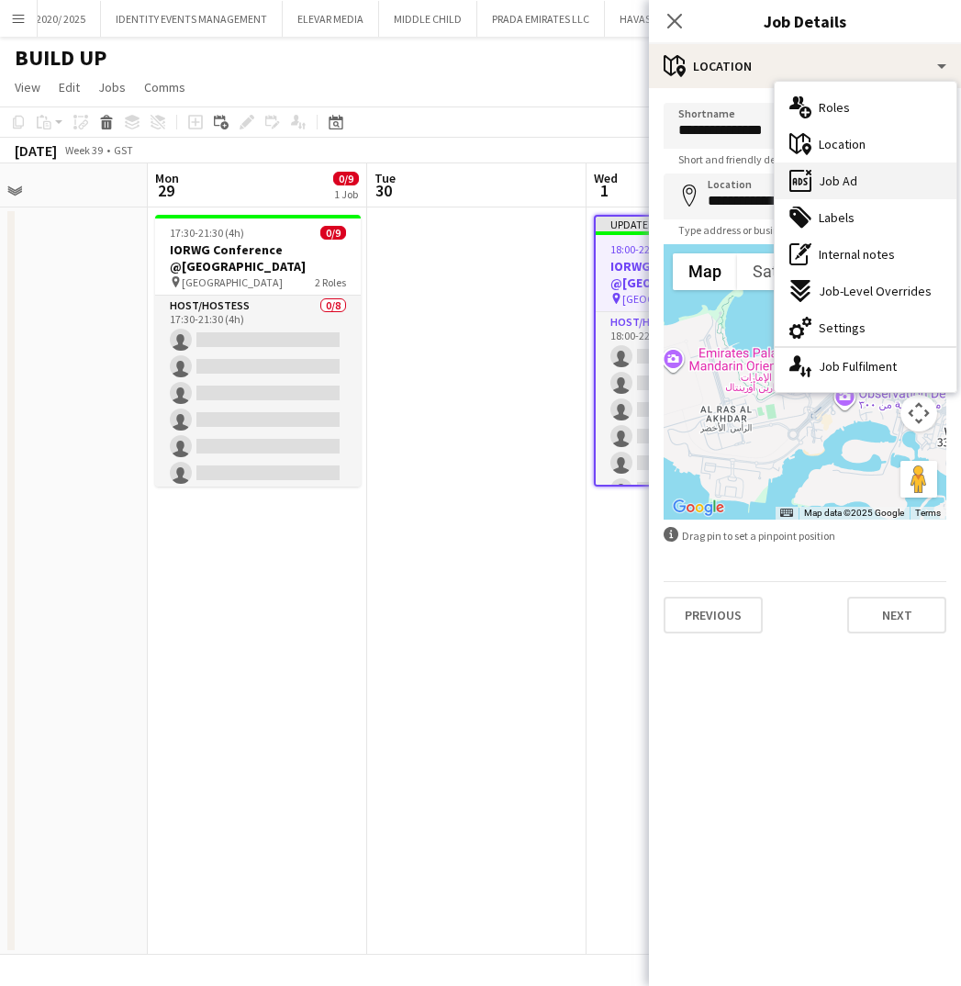
click at [844, 183] on span "Job Ad" at bounding box center [838, 181] width 39 height 17
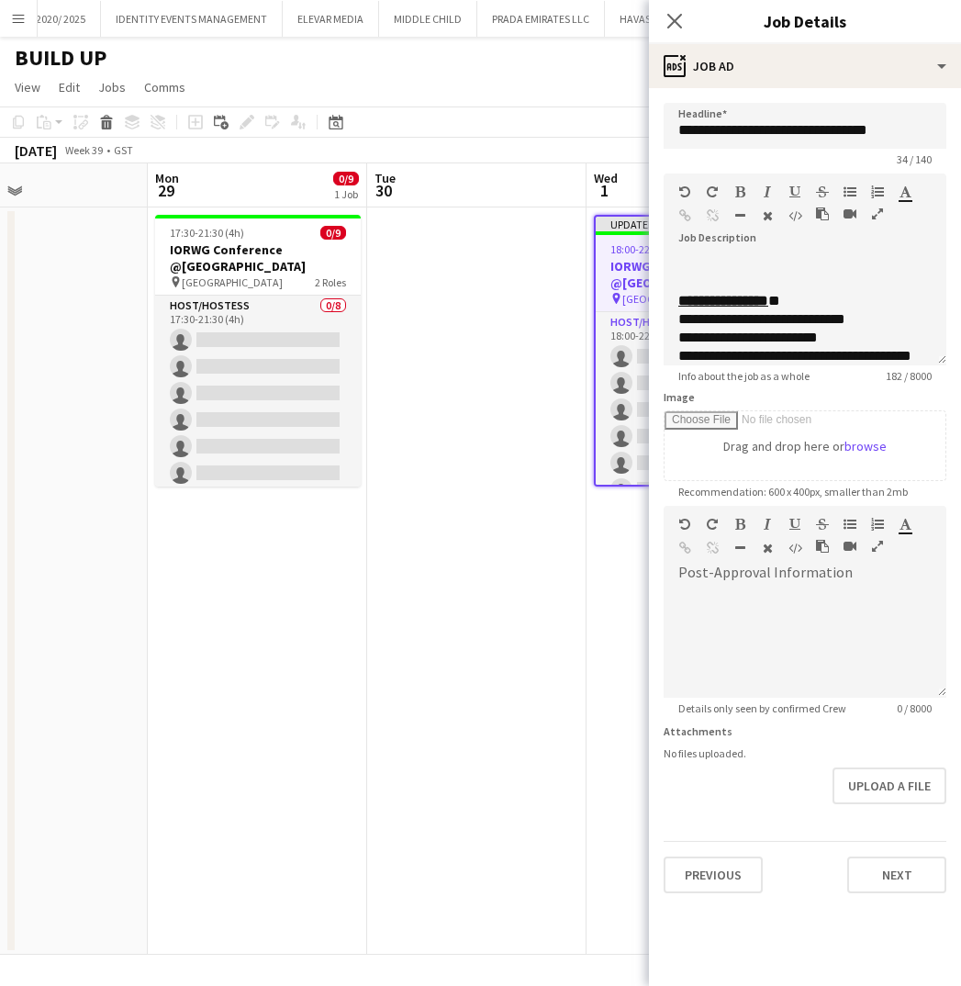
click at [875, 213] on icon "button" at bounding box center [877, 213] width 11 height 13
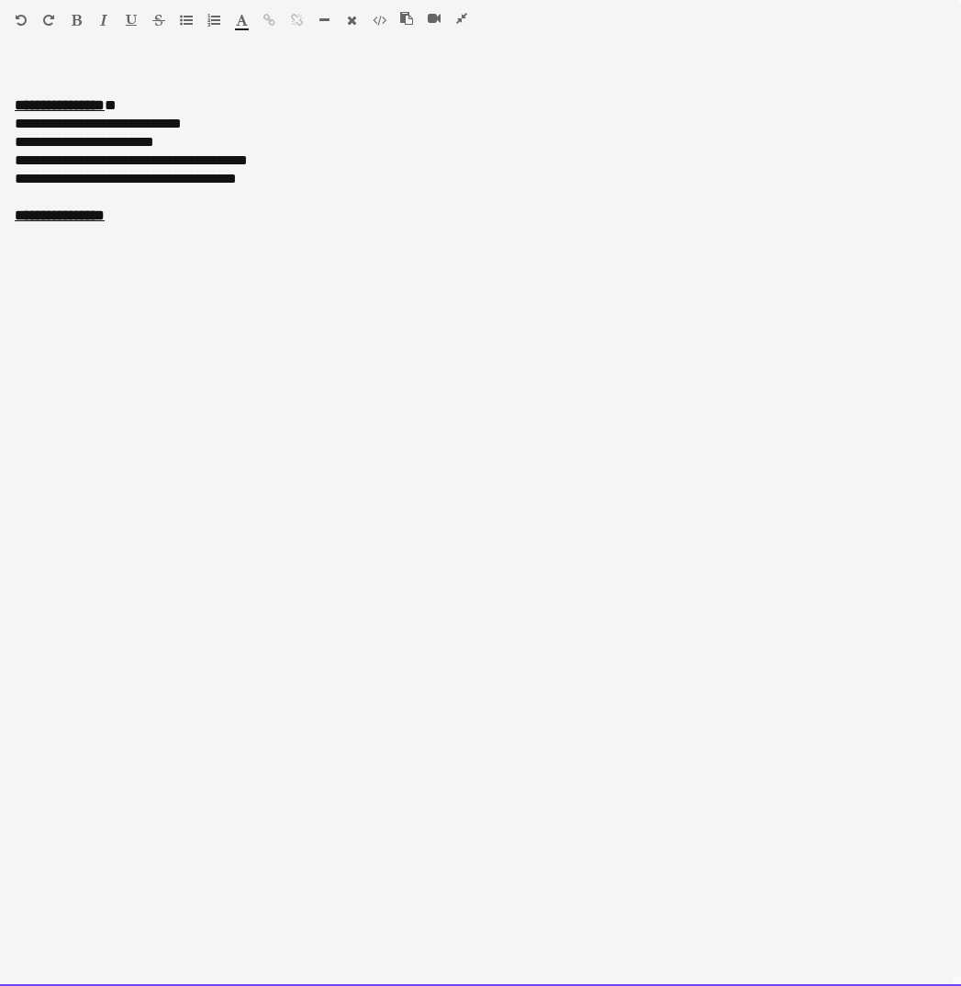
click at [176, 142] on div "**********" at bounding box center [481, 142] width 932 height 18
drag, startPoint x: 297, startPoint y: 173, endPoint x: 5, endPoint y: 184, distance: 293.0
click at [5, 185] on div "**********" at bounding box center [480, 523] width 961 height 926
click at [154, 227] on div at bounding box center [481, 234] width 932 height 18
drag, startPoint x: 176, startPoint y: 222, endPoint x: -38, endPoint y: 217, distance: 213.9
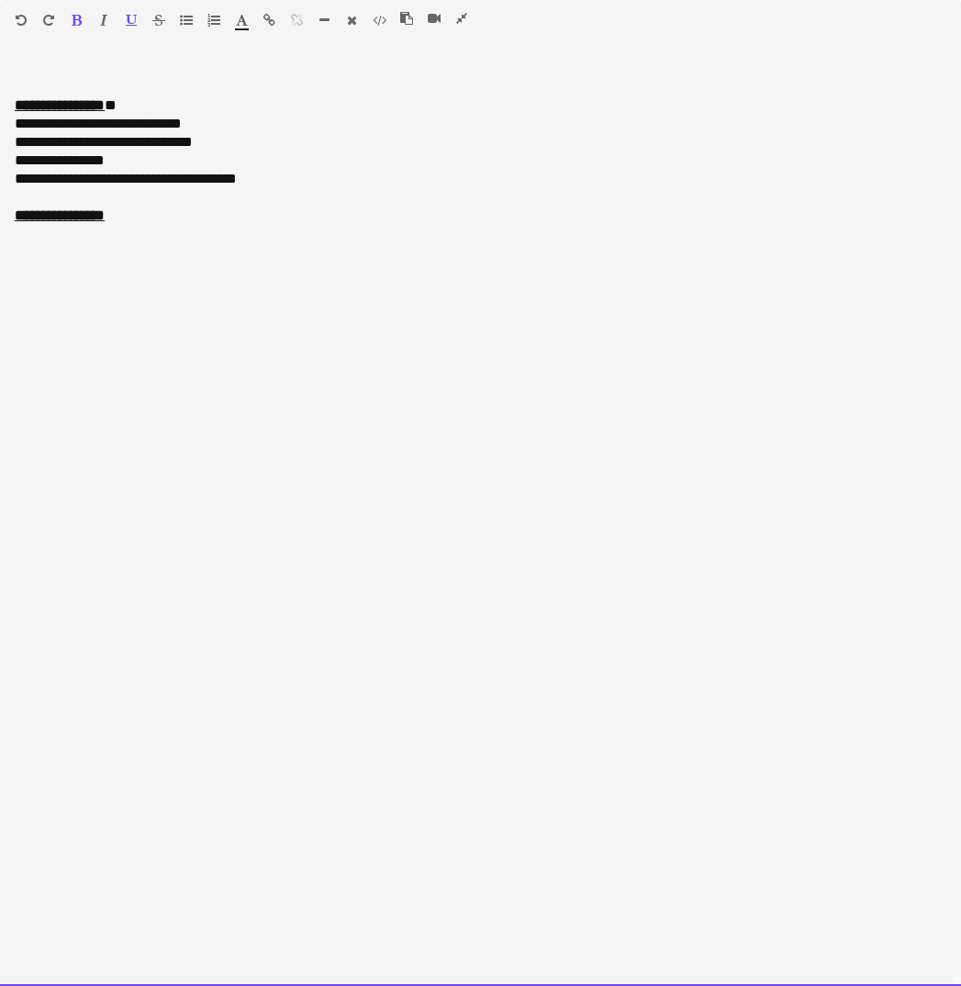
click at [0, 217] on html "Menu Boards Boards Boards All jobs Status Workforce Workforce My Workforce Recr…" at bounding box center [480, 838] width 961 height 1676
click at [463, 14] on icon "button" at bounding box center [461, 18] width 11 height 13
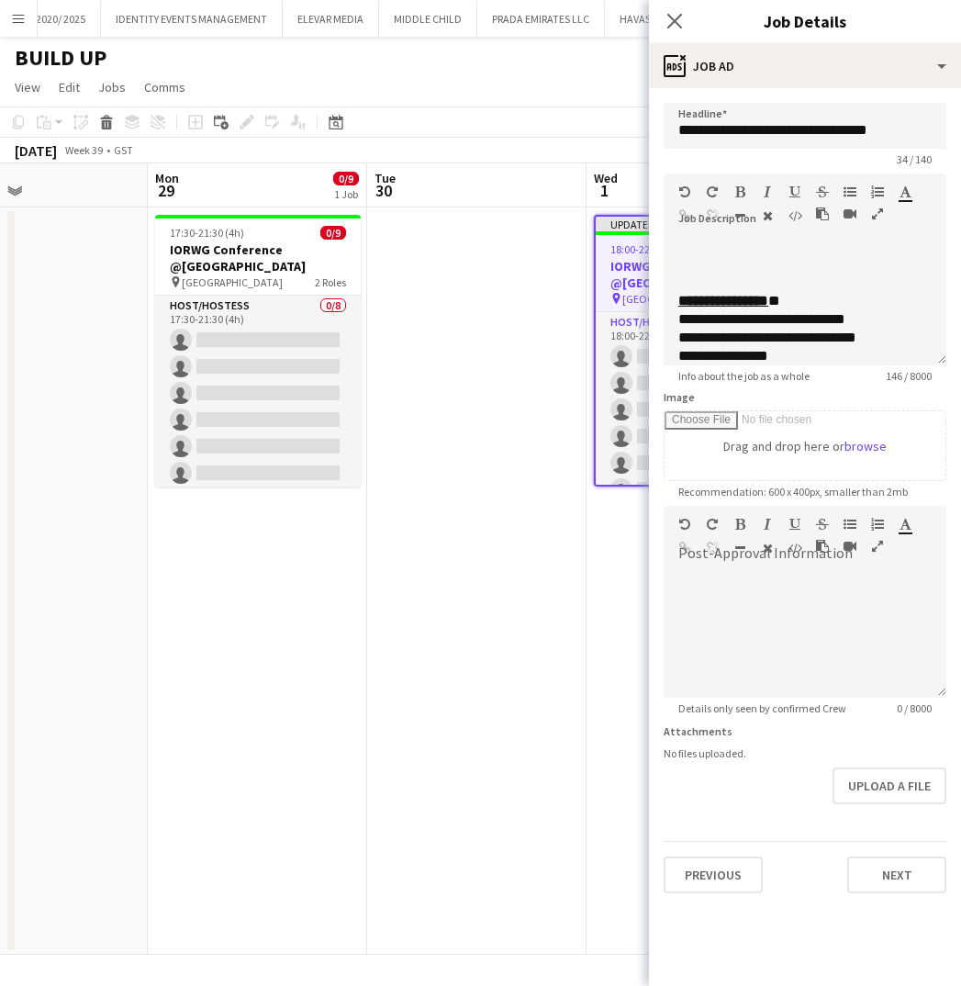
click at [601, 663] on app-date-cell "Updated 18:00-22:00 (4h) 0/9 IORWG Gala Dinner @Emirates Palace pin Emirates Pa…" at bounding box center [695, 580] width 219 height 747
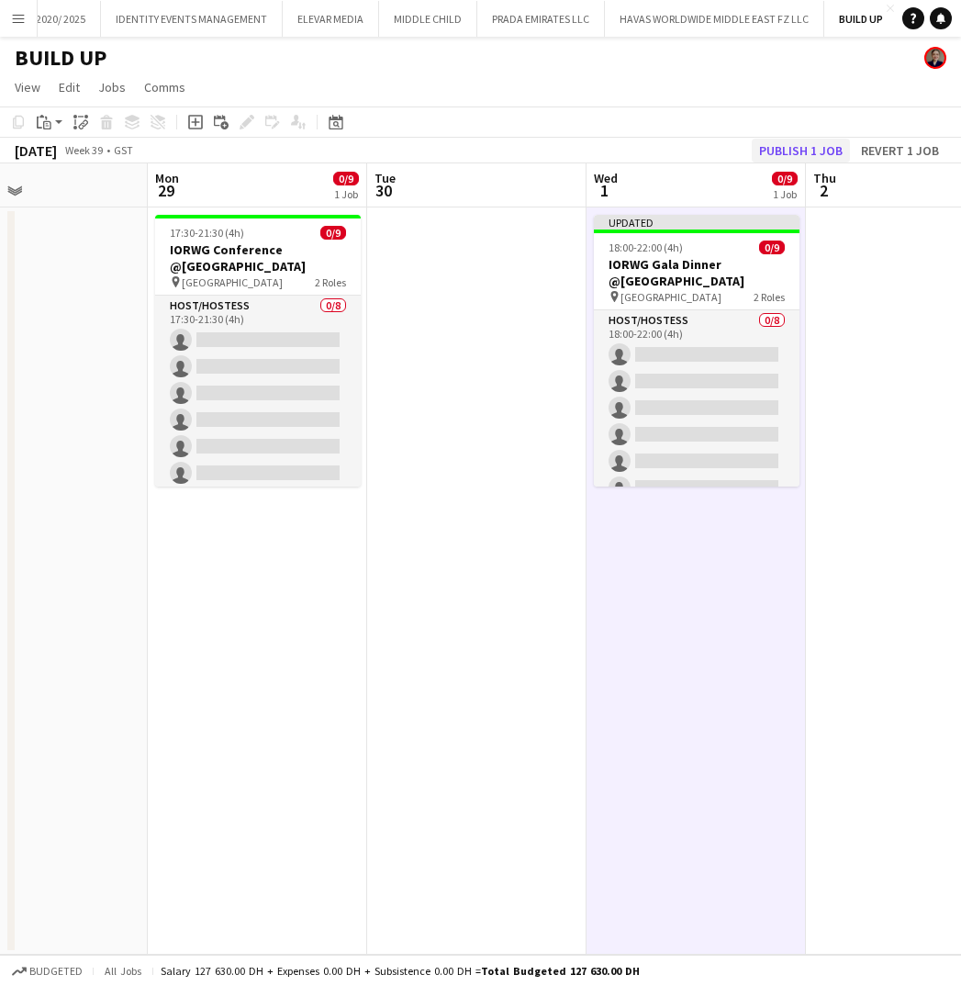
click at [793, 152] on button "Publish 1 job" at bounding box center [801, 151] width 98 height 24
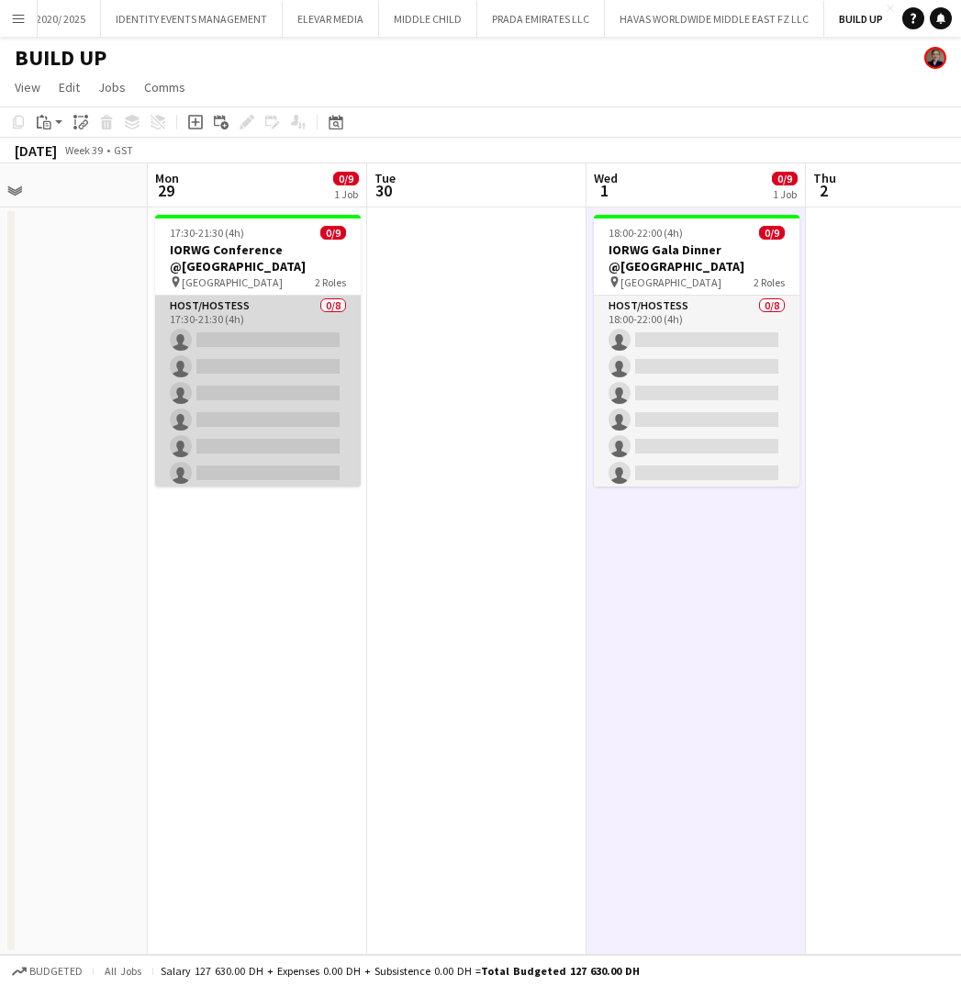
click at [279, 340] on app-card-role "Host/Hostess 0/8 17:30-21:30 (4h) single-neutral-actions single-neutral-actions…" at bounding box center [258, 420] width 206 height 249
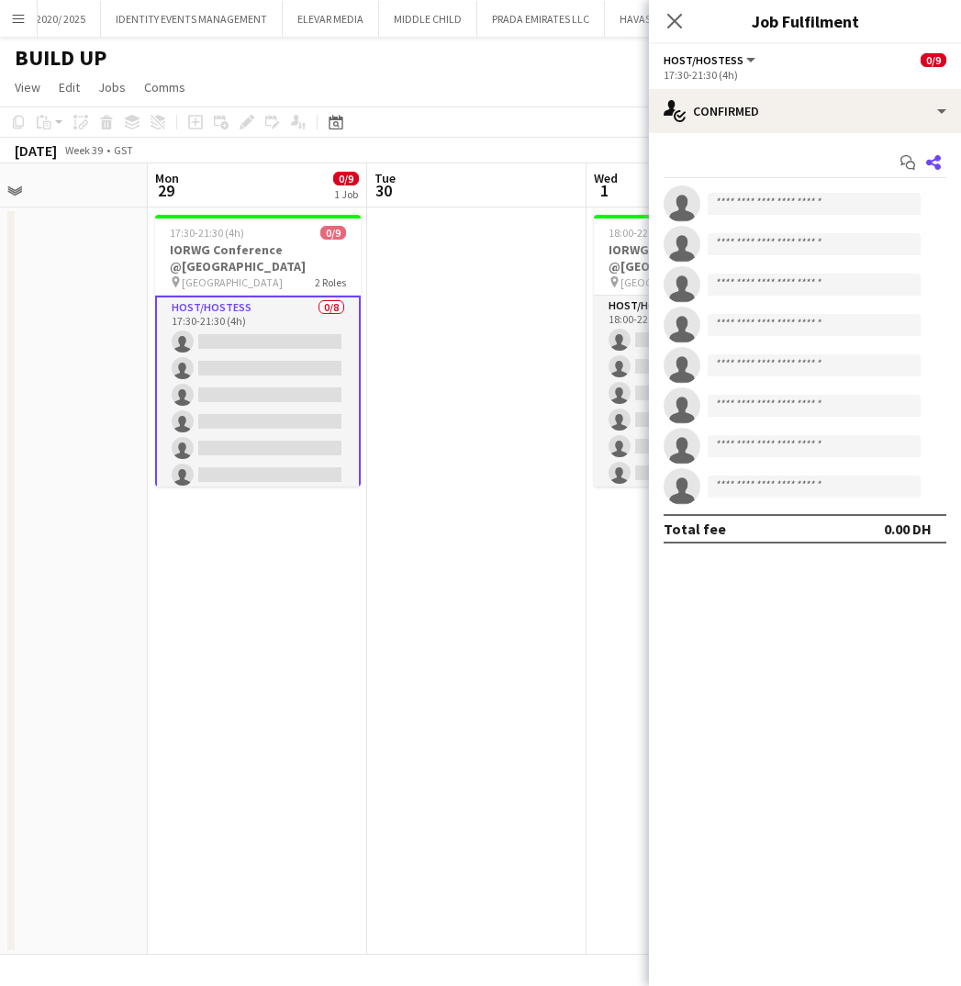
click at [938, 166] on icon at bounding box center [933, 162] width 15 height 15
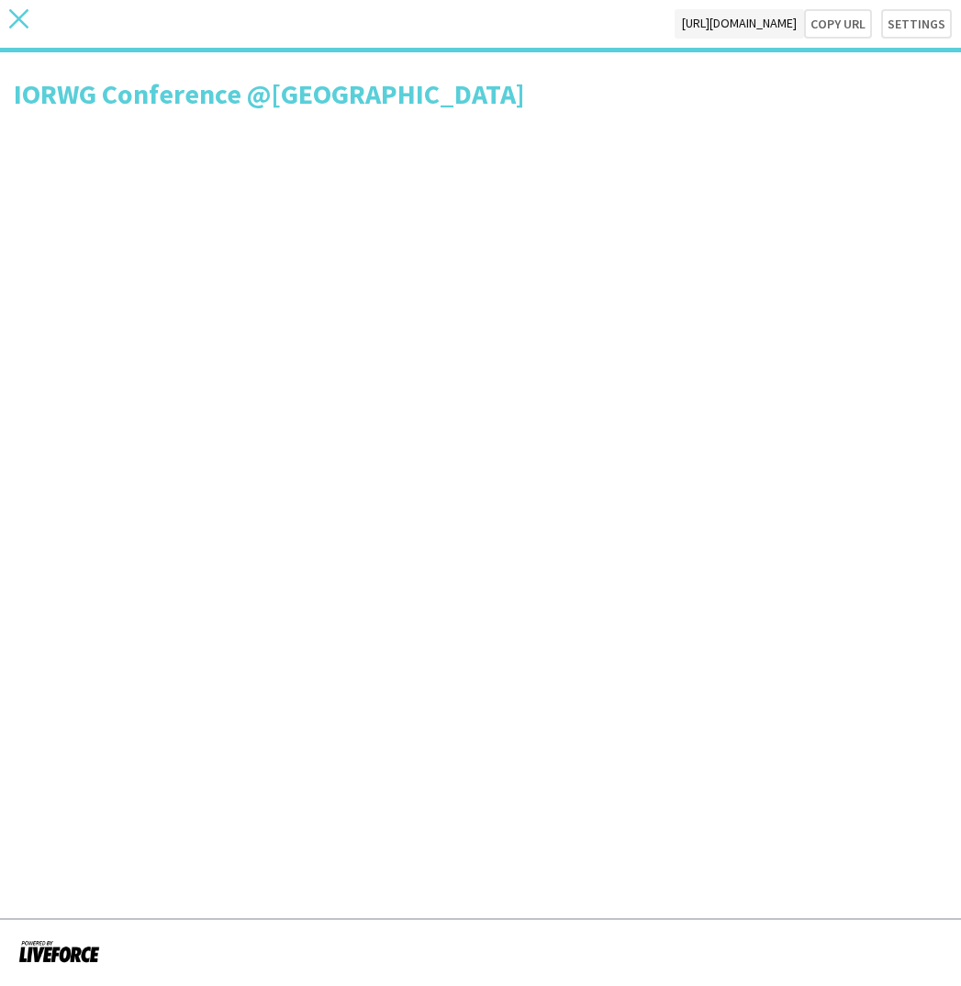
click at [13, 16] on icon "close" at bounding box center [18, 18] width 19 height 19
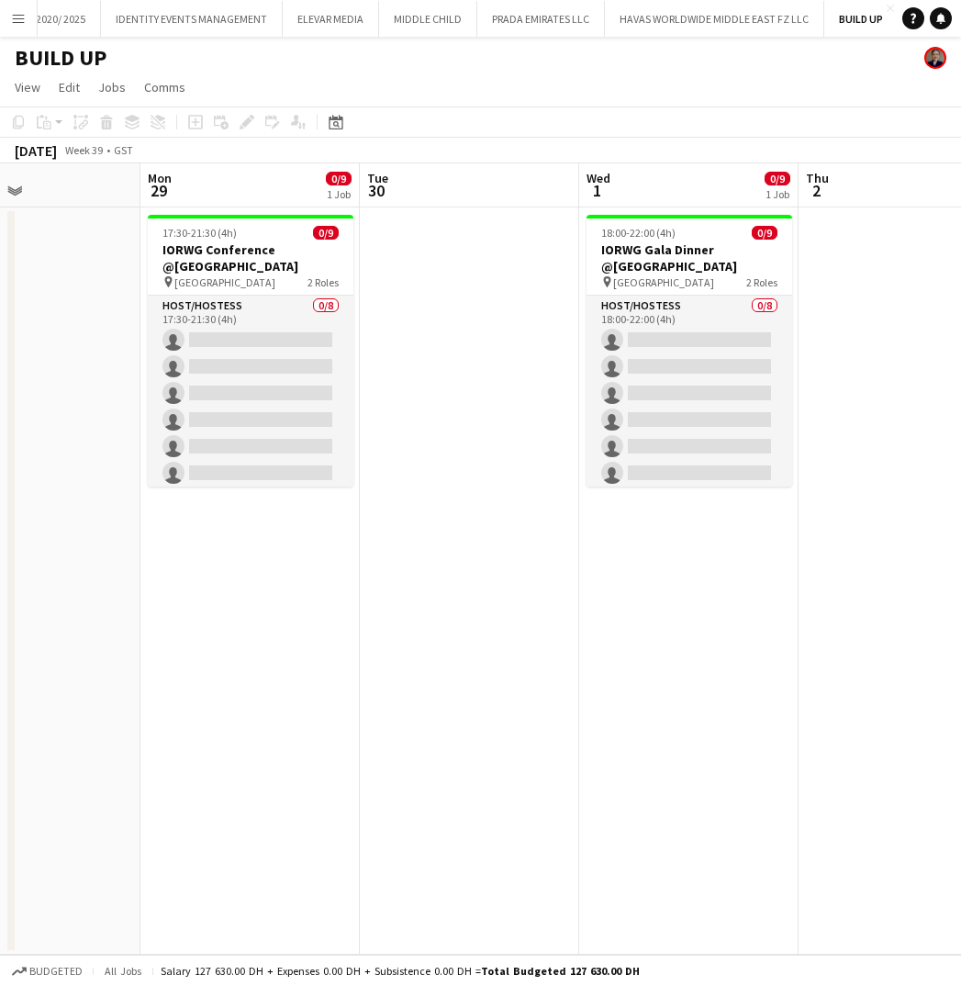
scroll to position [0, 513]
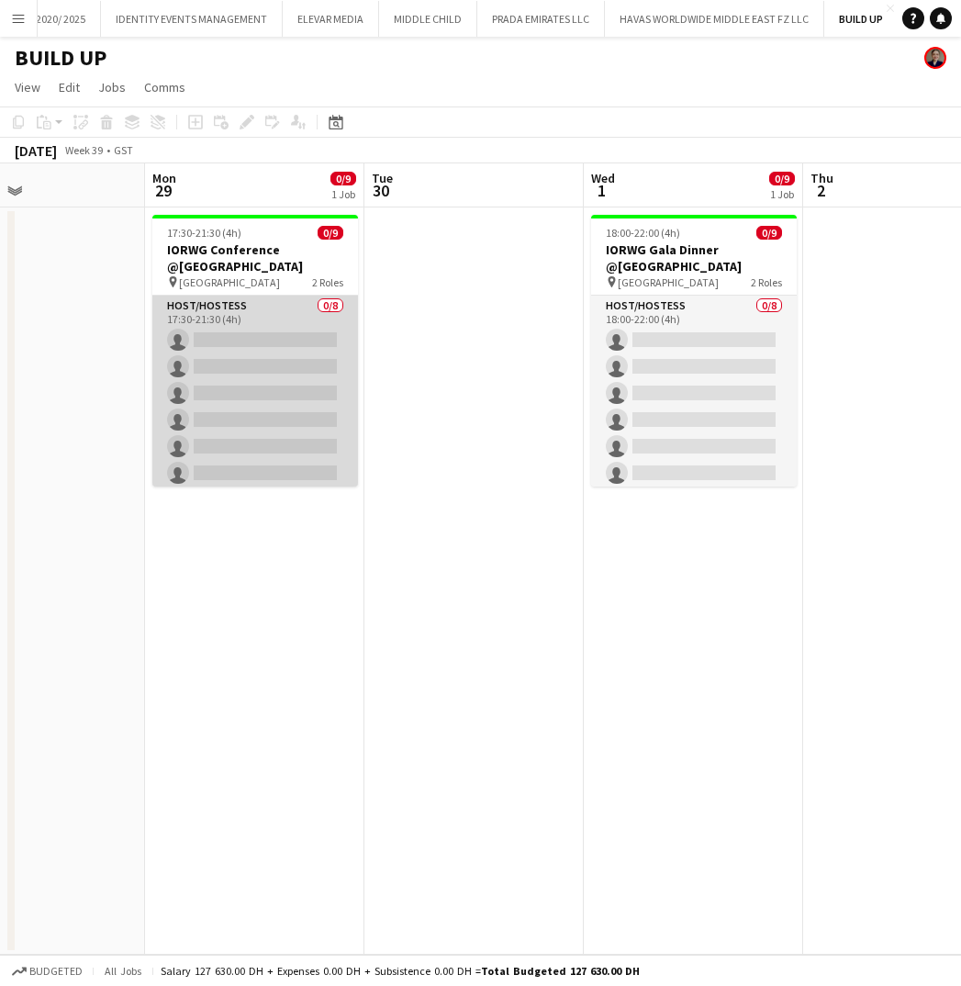
click at [258, 318] on app-card-role "Host/Hostess 0/8 17:30-21:30 (4h) single-neutral-actions single-neutral-actions…" at bounding box center [255, 420] width 206 height 249
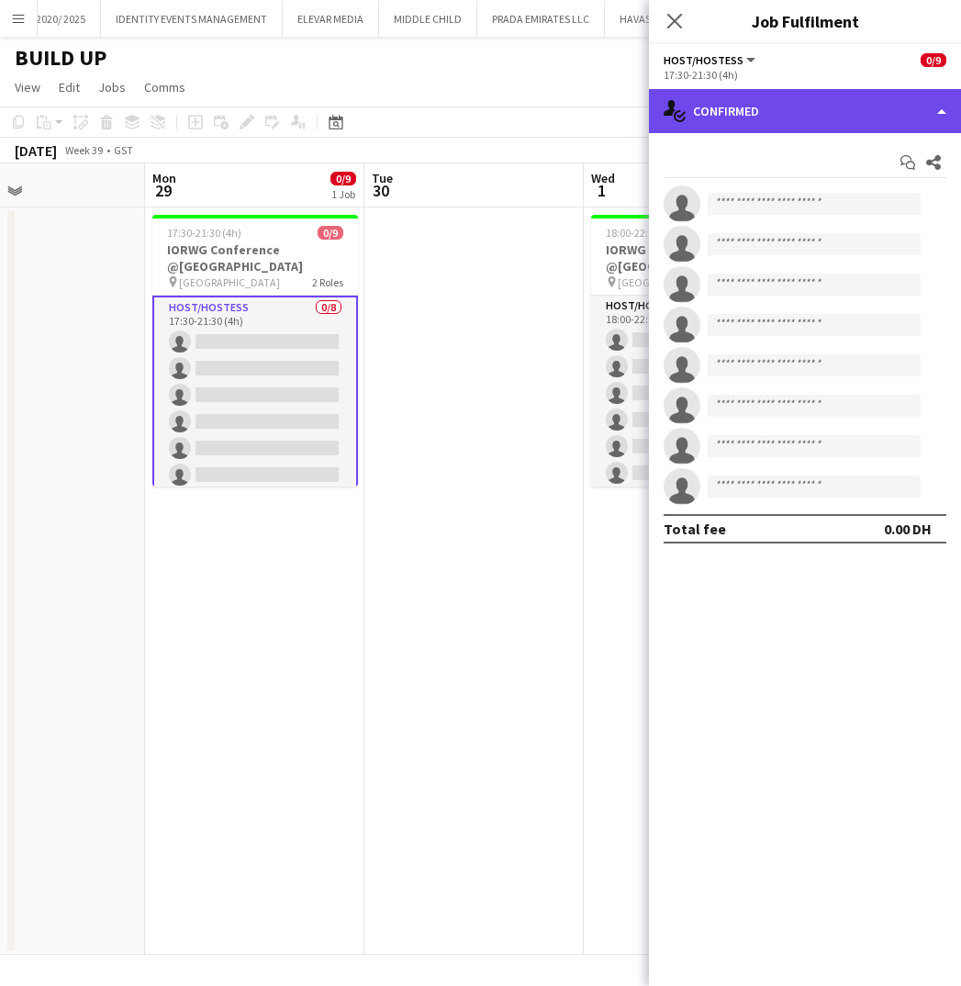
click at [885, 113] on div "single-neutral-actions-check-2 Confirmed" at bounding box center [805, 111] width 312 height 44
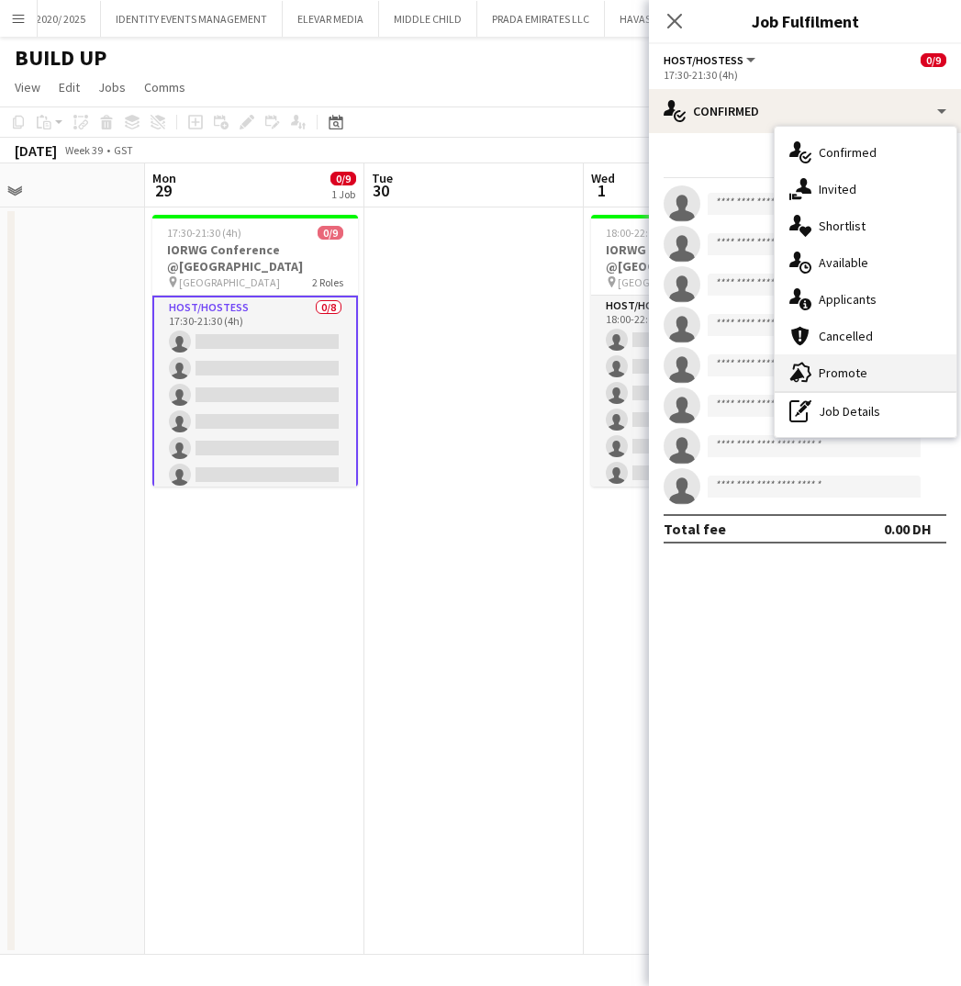
click at [862, 375] on span "Promote" at bounding box center [843, 372] width 49 height 17
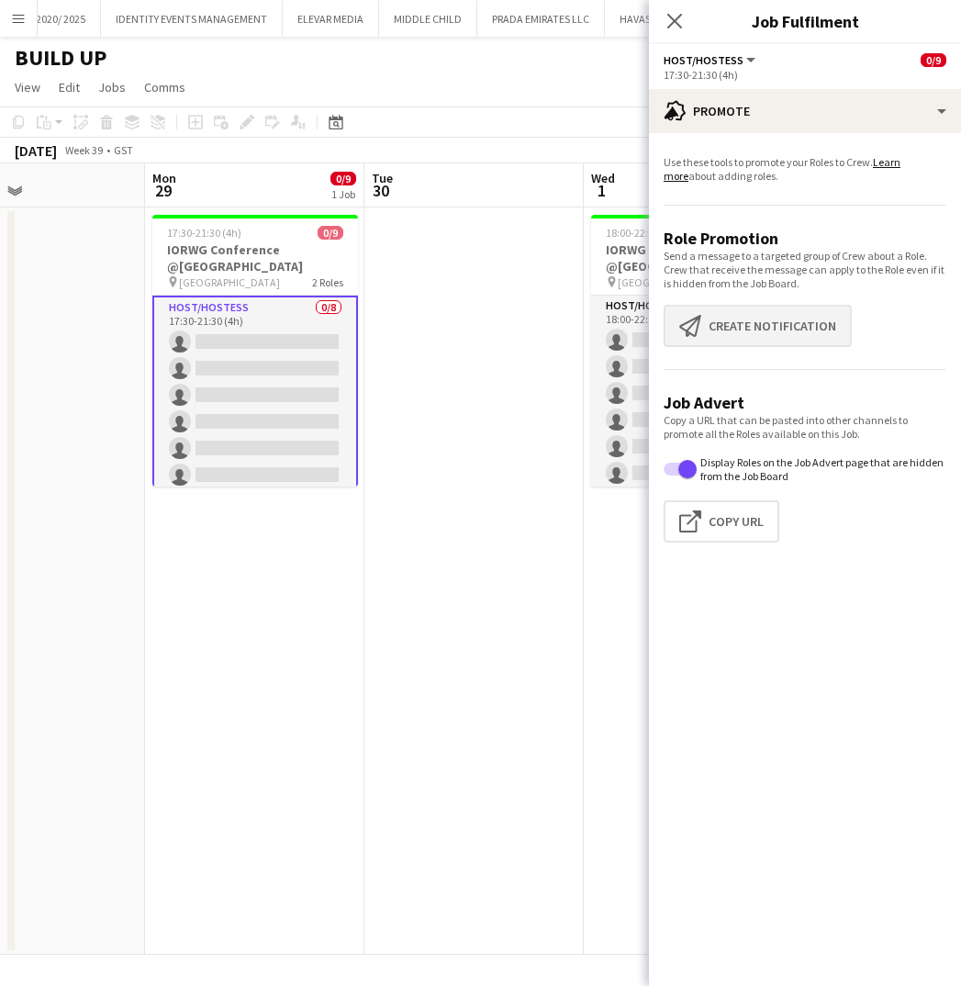
click at [742, 331] on button "Create notification Create notification" at bounding box center [758, 326] width 188 height 42
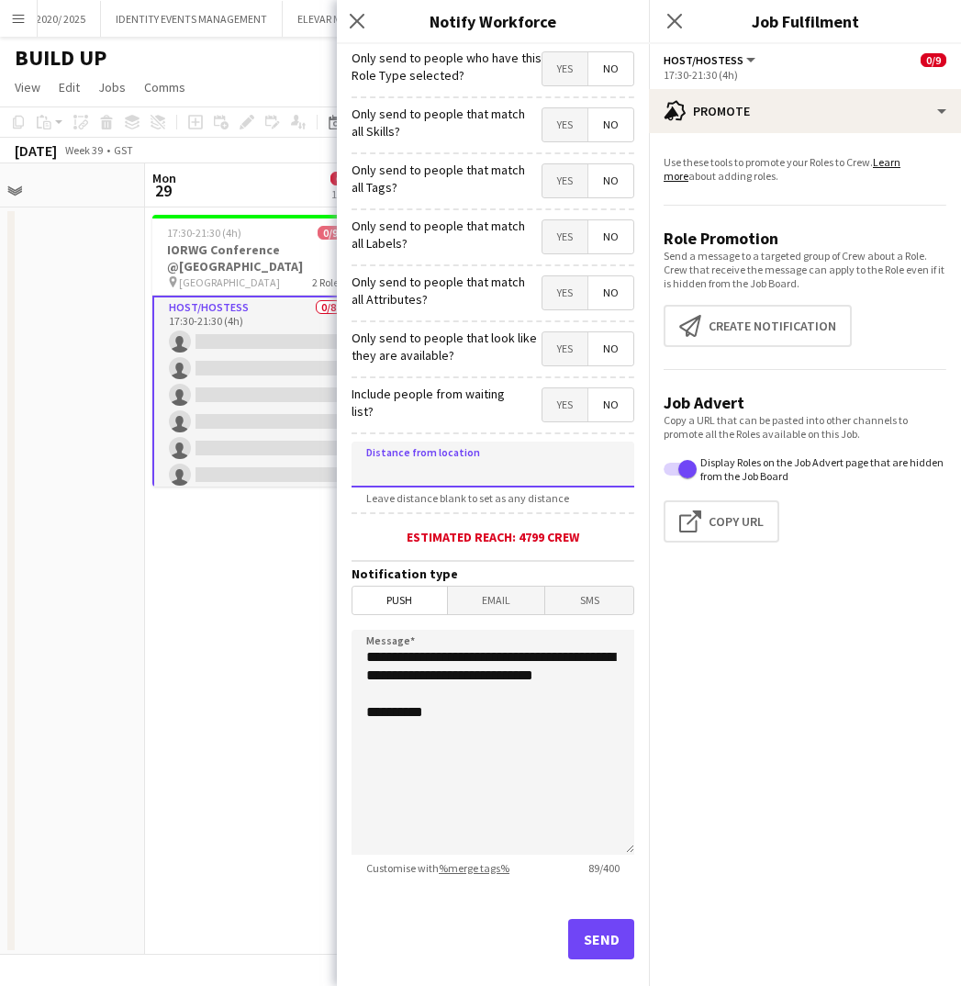
click at [474, 470] on input at bounding box center [493, 464] width 283 height 46
type input "*****"
click at [556, 125] on span "Yes" at bounding box center [564, 124] width 45 height 33
click at [564, 186] on span "Yes" at bounding box center [564, 180] width 45 height 33
click at [564, 235] on span "Yes" at bounding box center [564, 236] width 45 height 33
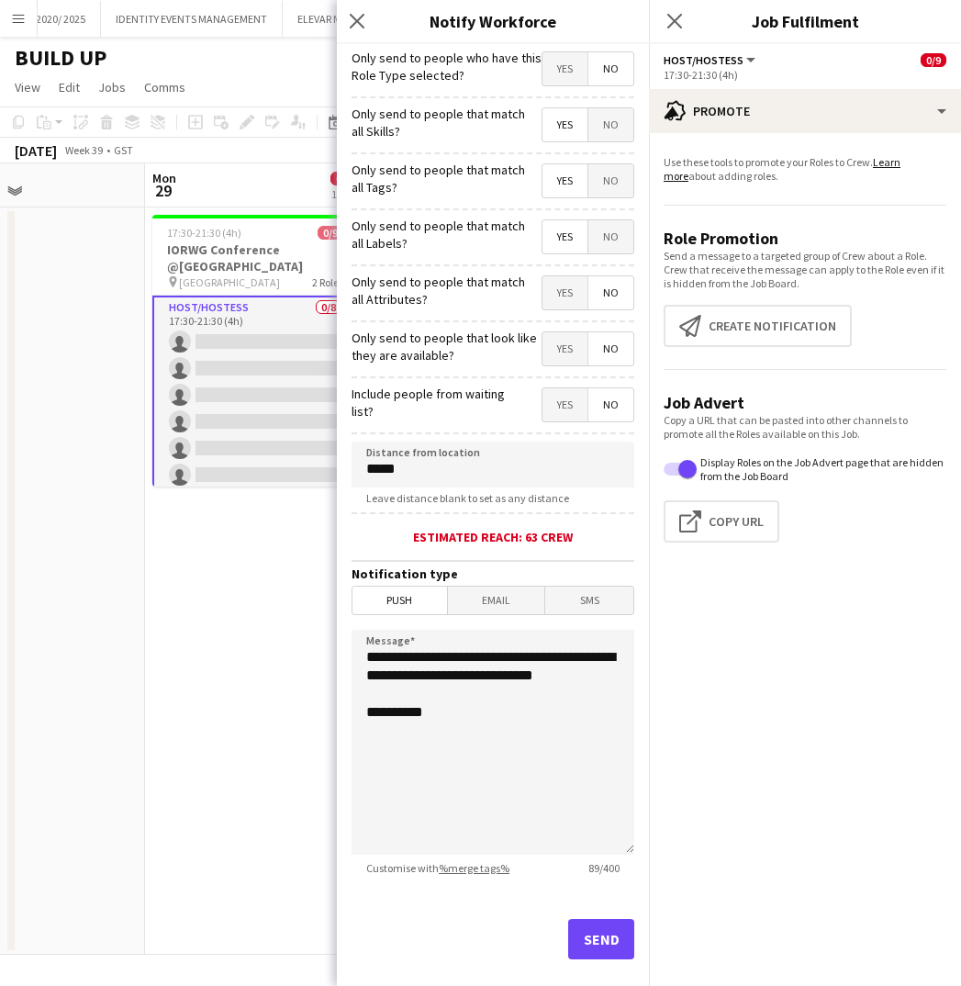
click at [564, 277] on span "Yes" at bounding box center [564, 292] width 45 height 33
click at [569, 343] on span "Yes" at bounding box center [564, 348] width 45 height 33
click at [599, 931] on button "Send" at bounding box center [601, 939] width 66 height 40
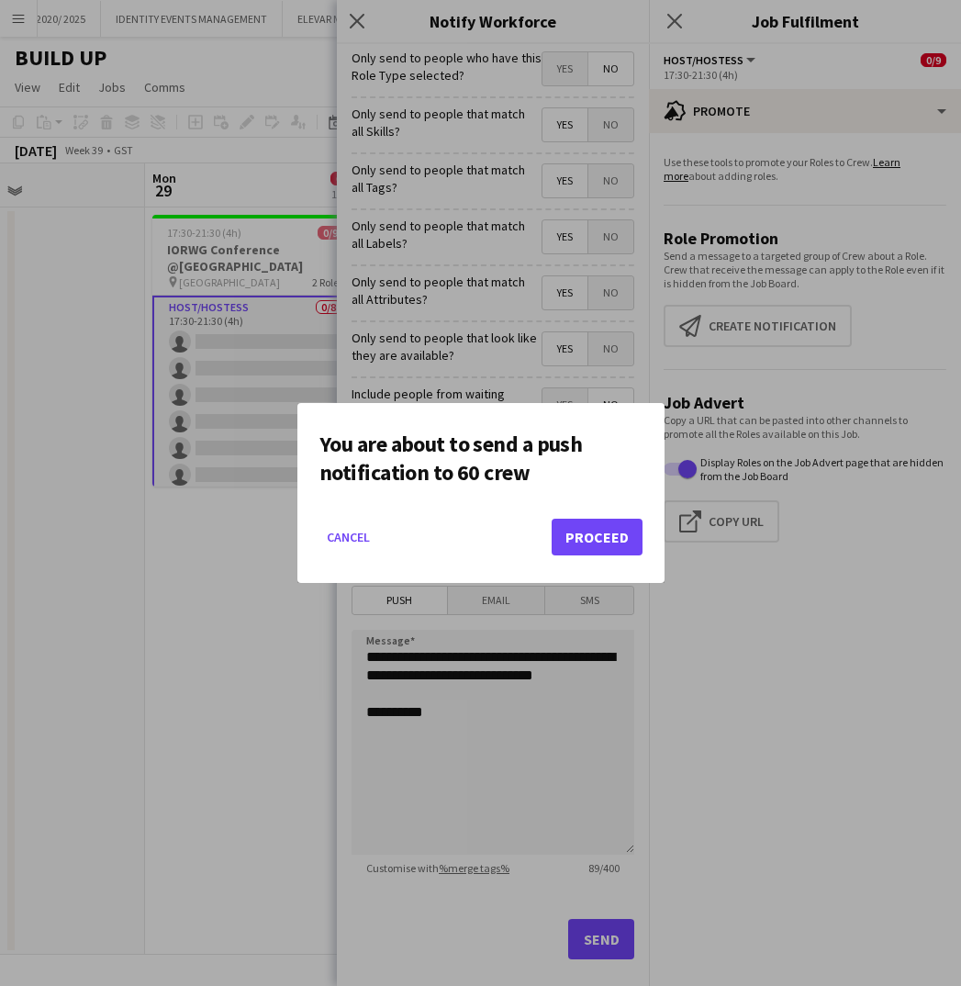
click at [599, 523] on button "Proceed" at bounding box center [597, 537] width 91 height 37
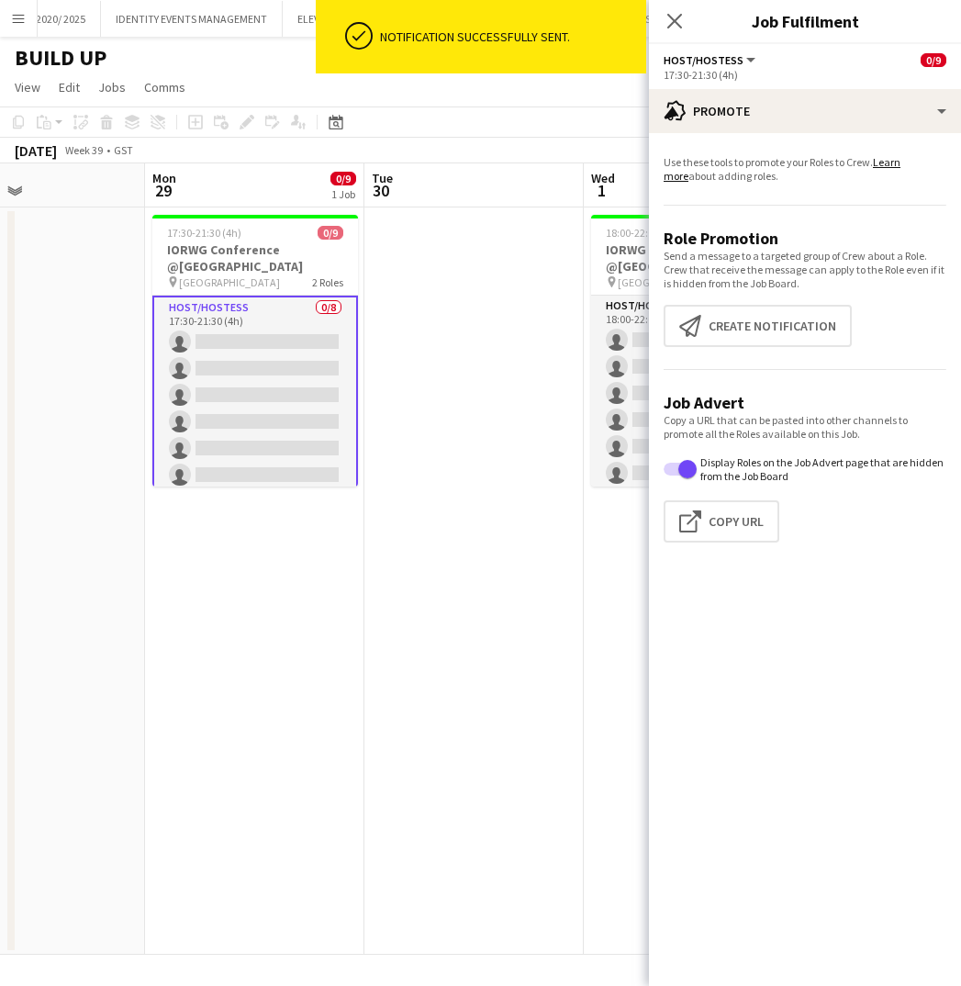
click at [464, 415] on app-date-cell at bounding box center [473, 580] width 219 height 747
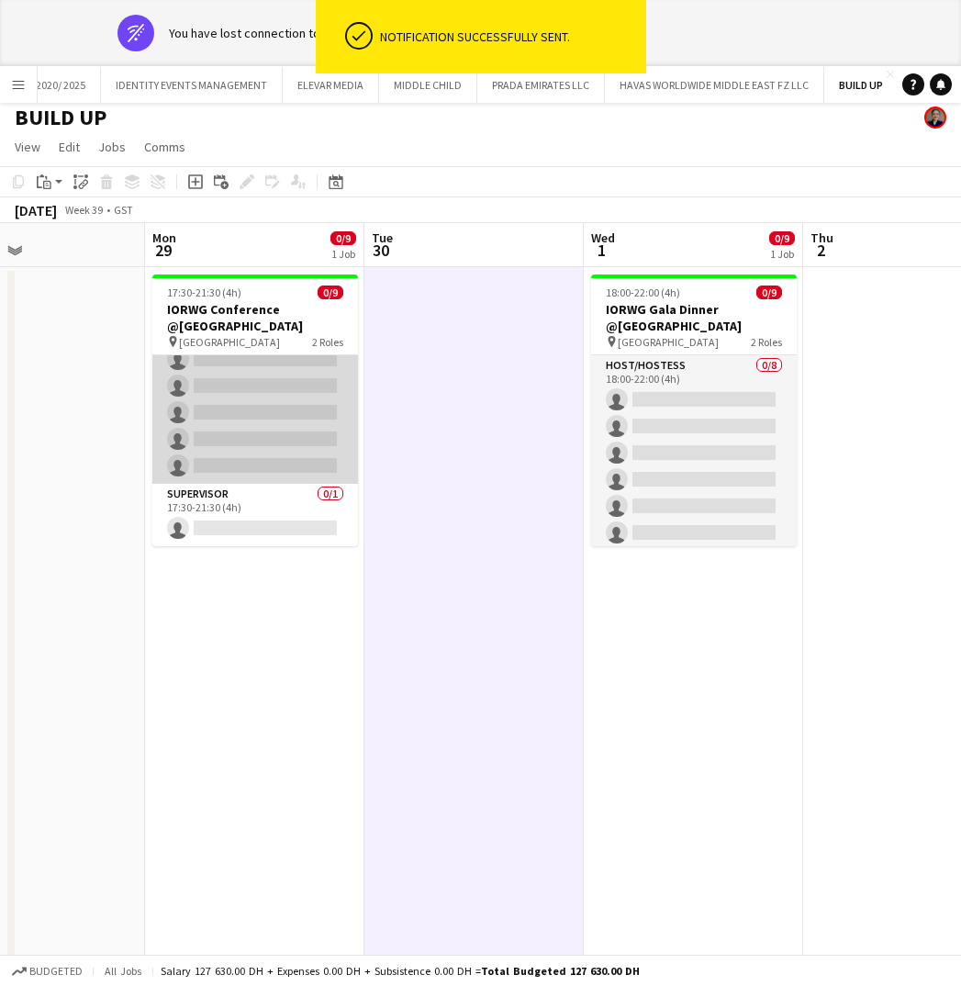
scroll to position [120, 0]
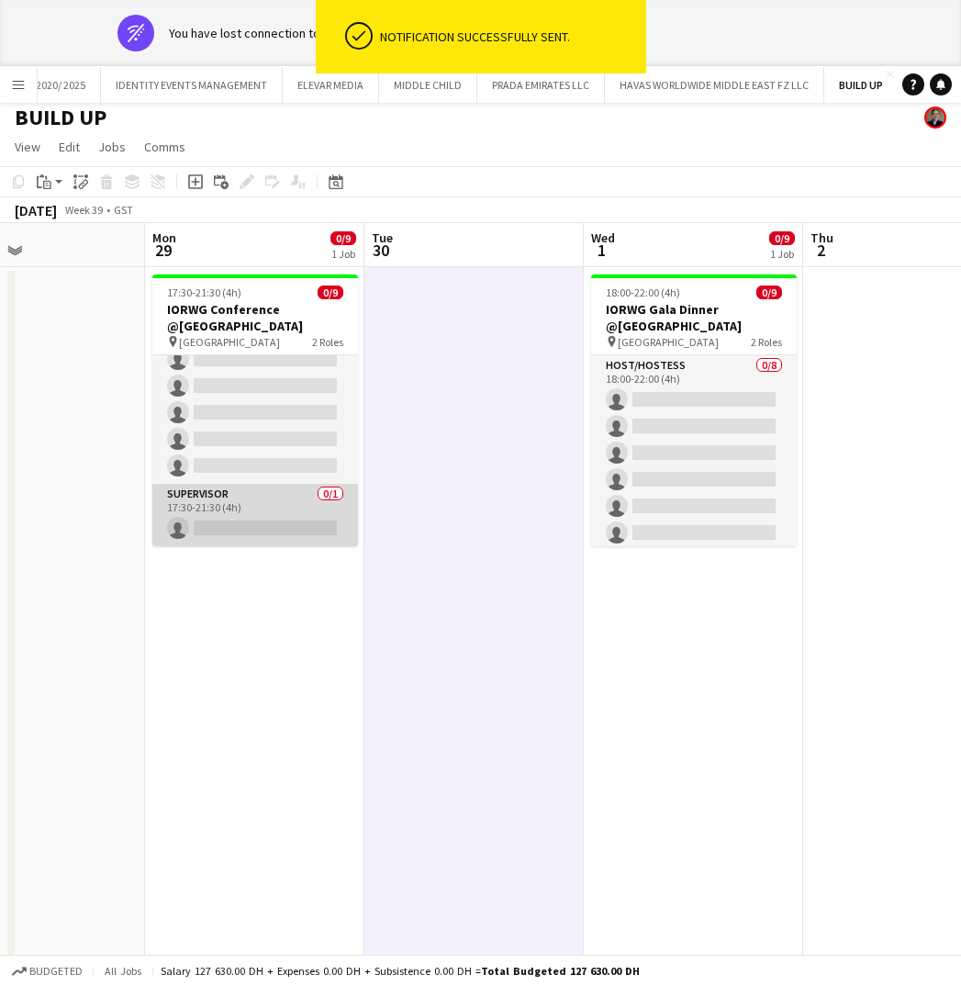
click at [265, 510] on app-card-role "Supervisor 0/1 17:30-21:30 (4h) single-neutral-actions" at bounding box center [255, 515] width 206 height 62
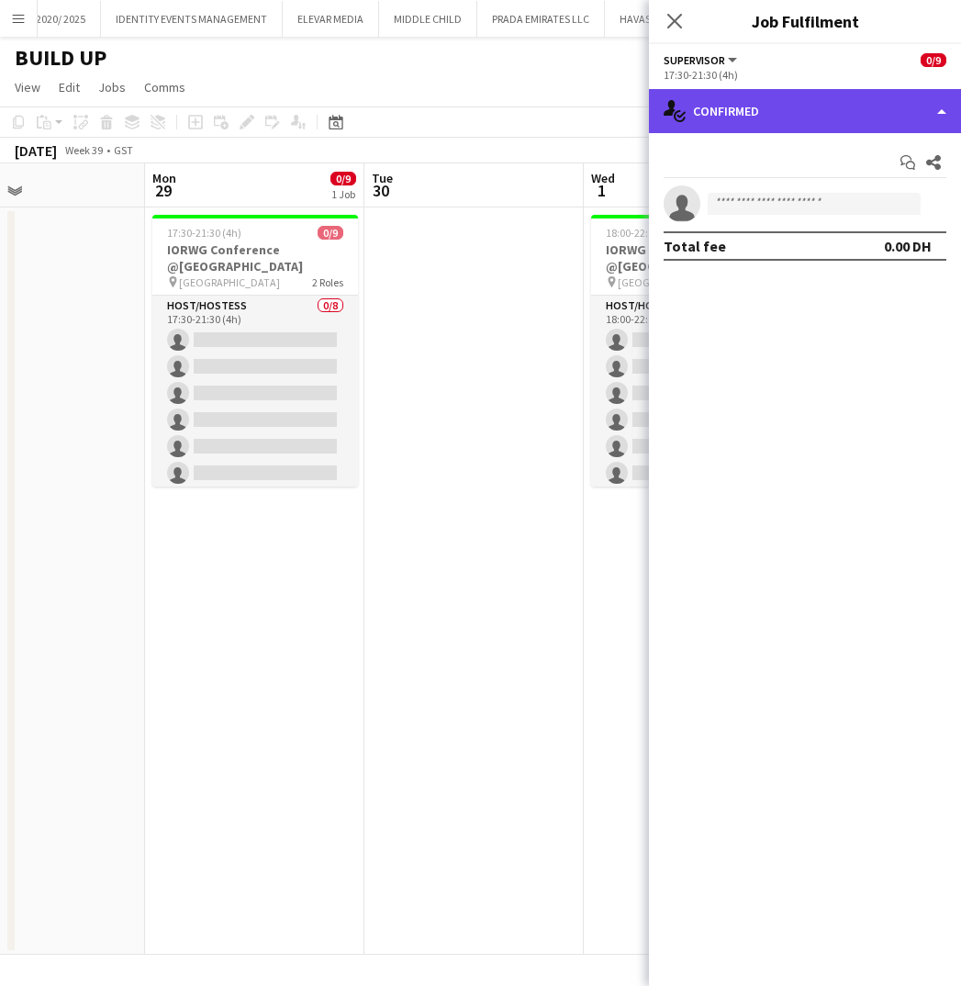
click at [843, 105] on div "single-neutral-actions-check-2 Confirmed" at bounding box center [805, 111] width 312 height 44
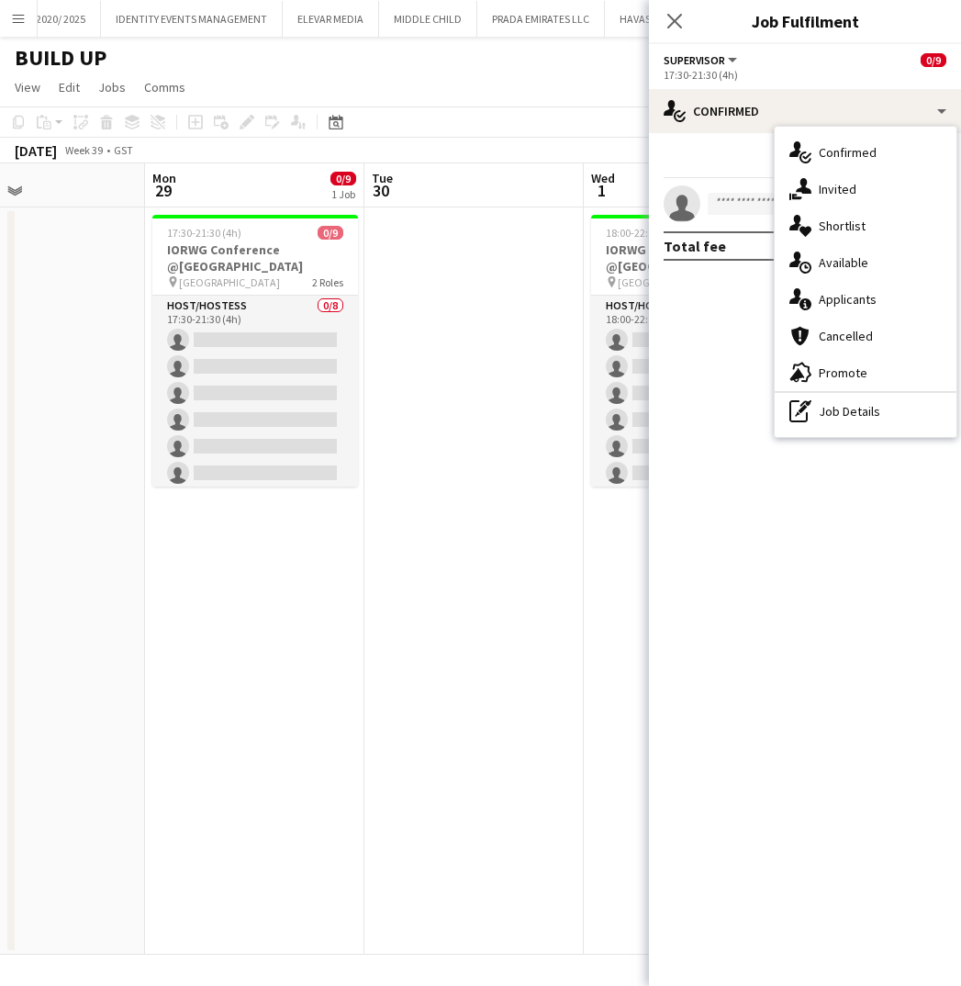
click at [428, 465] on app-date-cell at bounding box center [473, 580] width 219 height 747
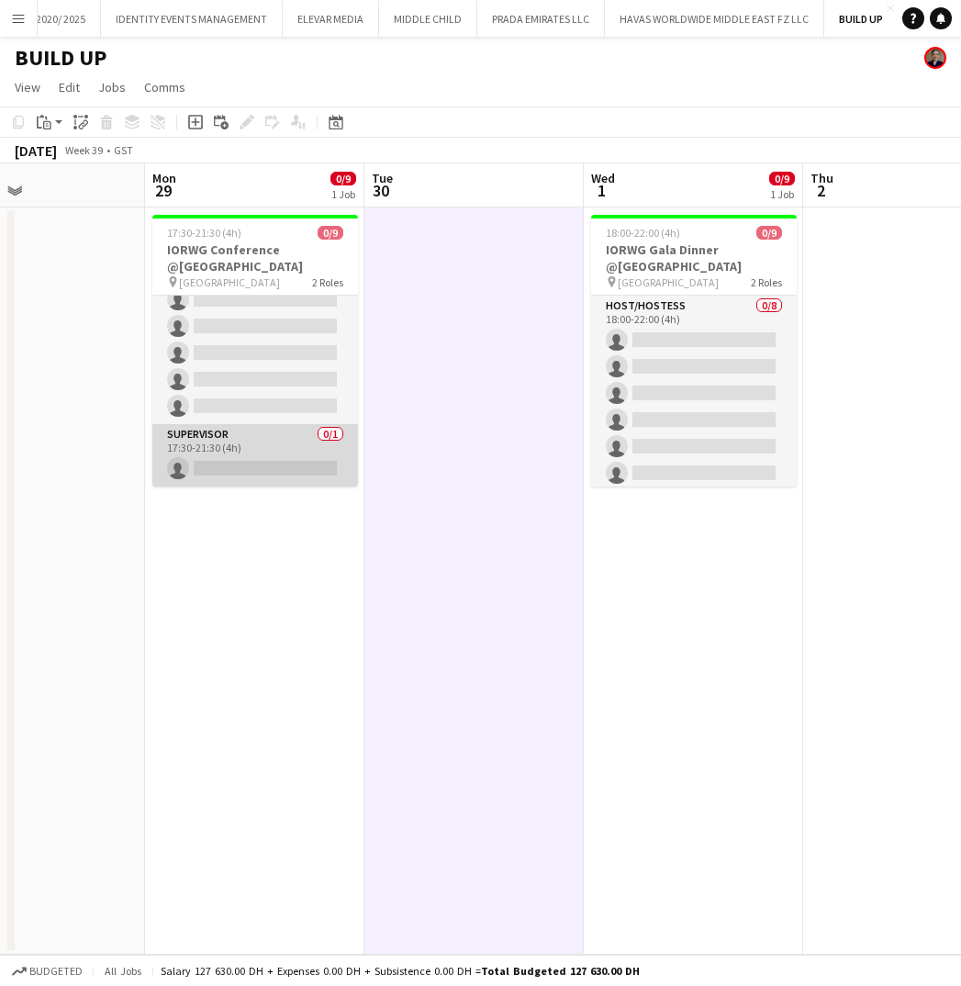
click at [254, 464] on app-card-role "Supervisor 0/1 17:30-21:30 (4h) single-neutral-actions" at bounding box center [255, 455] width 206 height 62
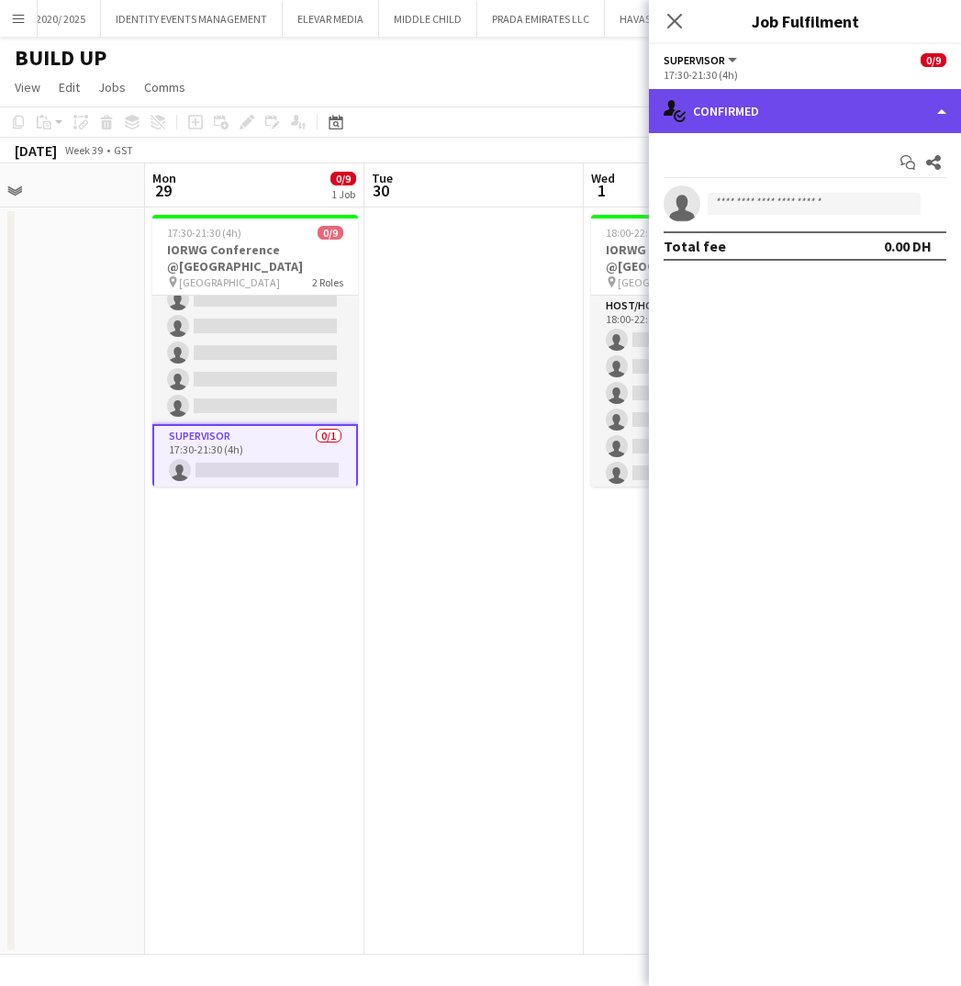
click at [841, 113] on div "single-neutral-actions-check-2 Confirmed" at bounding box center [805, 111] width 312 height 44
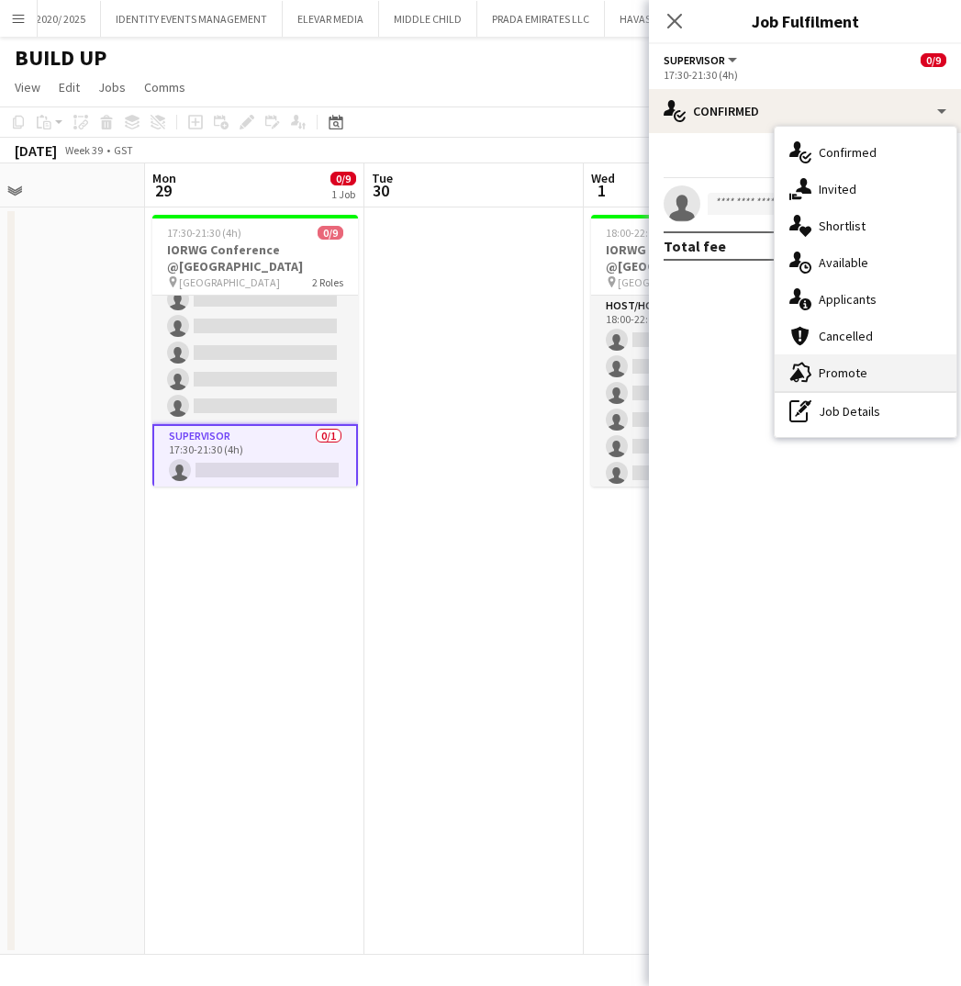
click at [839, 367] on span "Promote" at bounding box center [843, 372] width 49 height 17
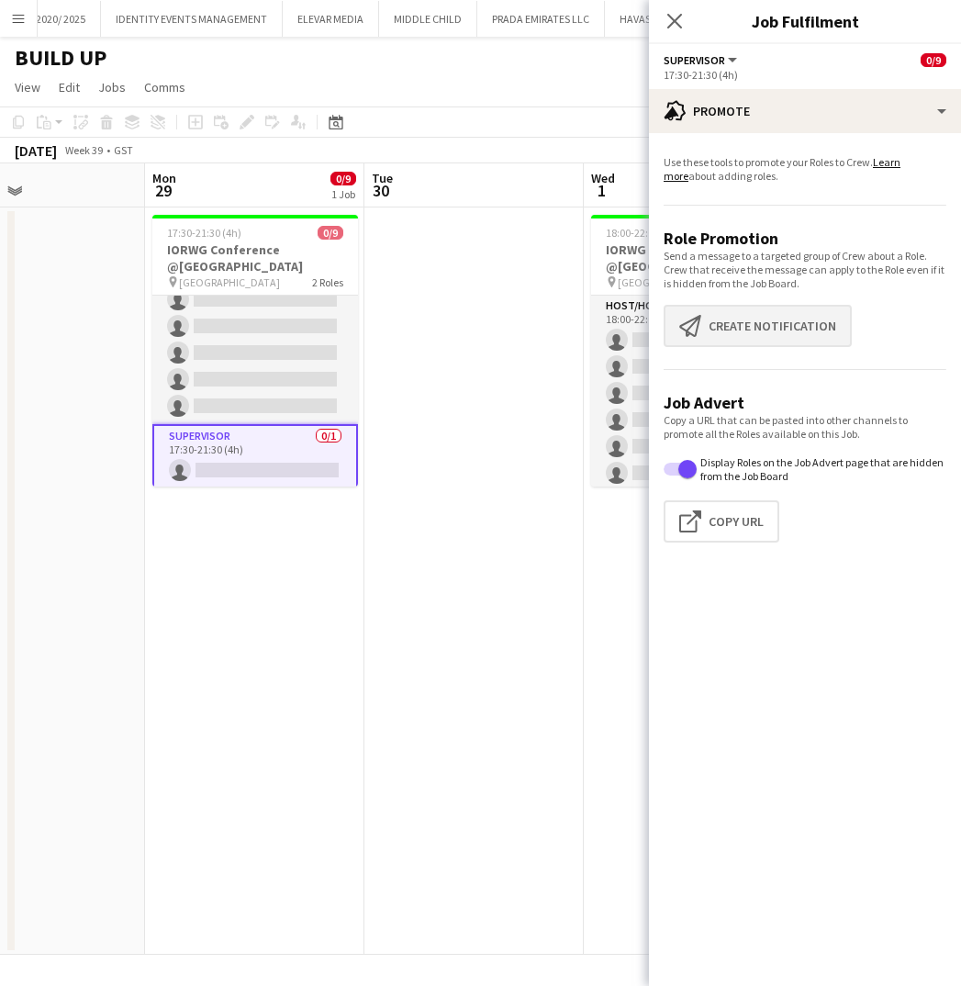
click at [737, 321] on button "Create notification Create notification" at bounding box center [758, 326] width 188 height 42
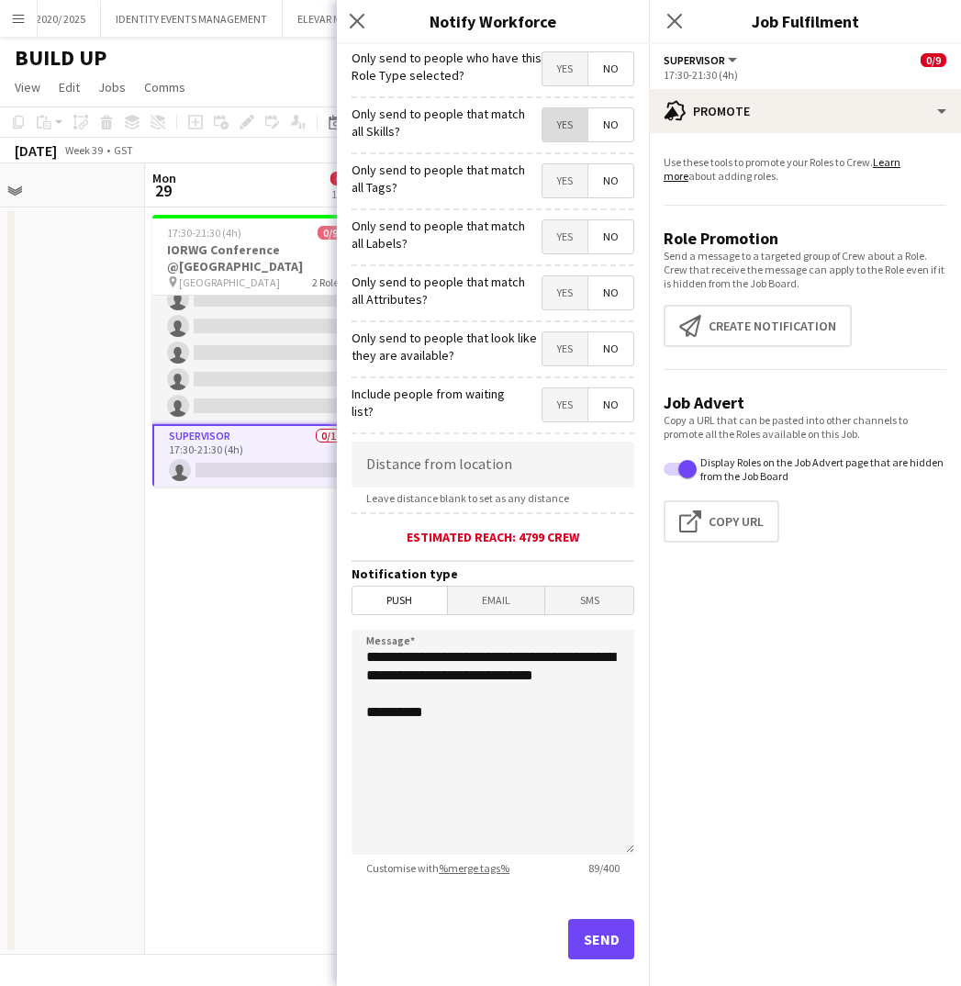
click at [568, 122] on span "Yes" at bounding box center [564, 124] width 45 height 33
click at [562, 173] on span "Yes" at bounding box center [564, 180] width 45 height 33
click at [563, 229] on span "Yes" at bounding box center [564, 236] width 45 height 33
click at [563, 285] on span "Yes" at bounding box center [564, 292] width 45 height 33
click at [563, 343] on span "Yes" at bounding box center [564, 348] width 45 height 33
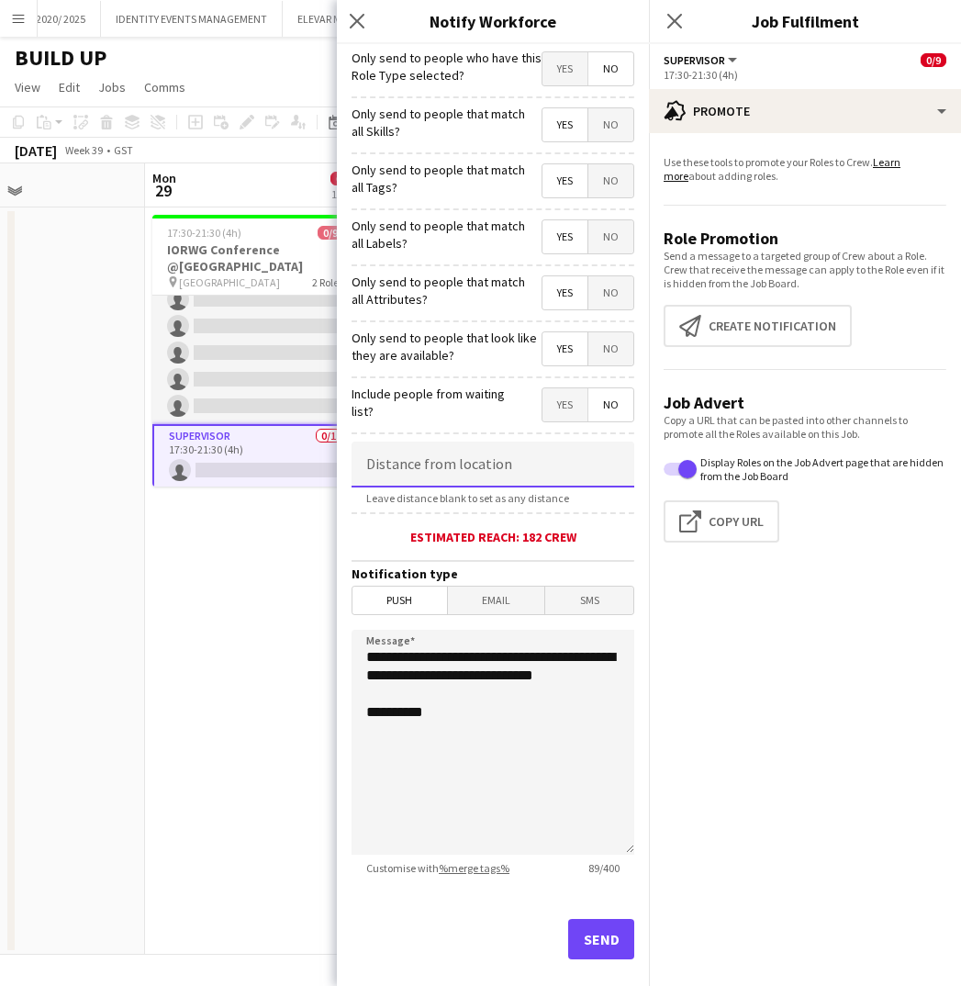
click at [504, 457] on input at bounding box center [493, 464] width 283 height 46
type input "*****"
click at [598, 944] on button "Send" at bounding box center [601, 939] width 66 height 40
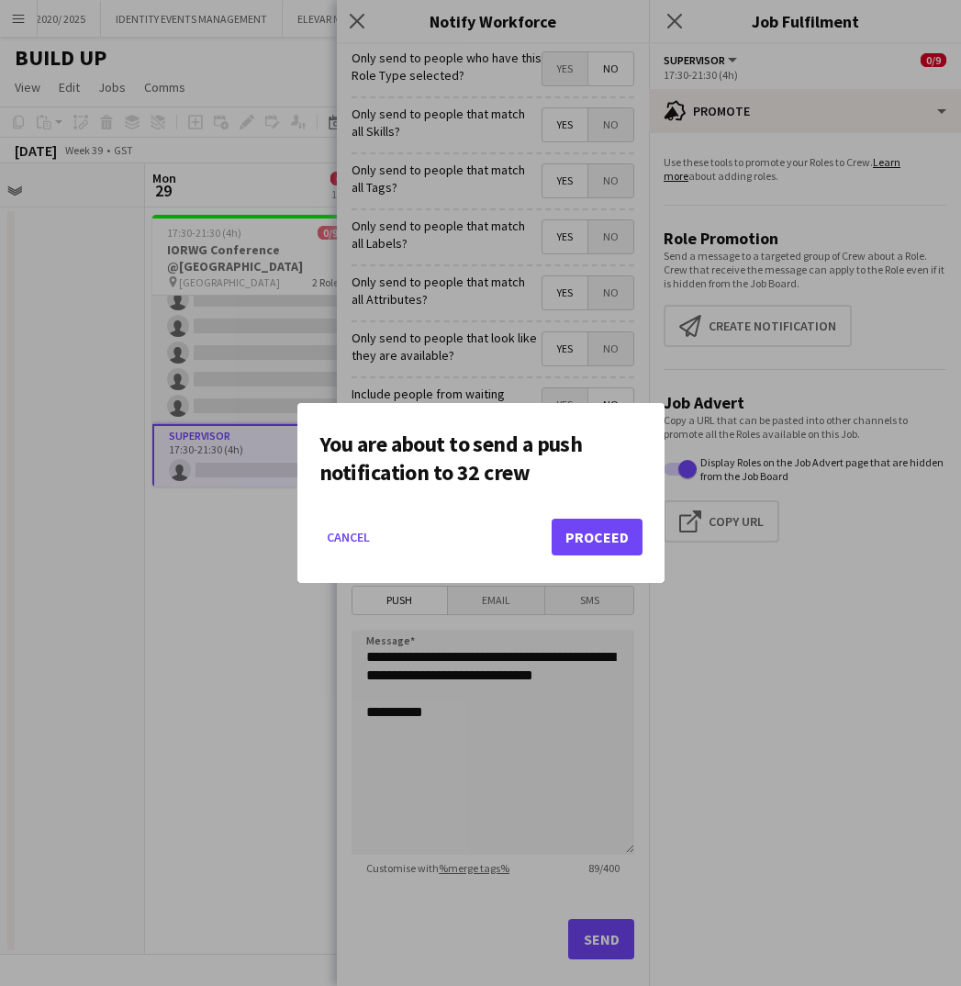
click at [590, 536] on button "Proceed" at bounding box center [597, 537] width 91 height 37
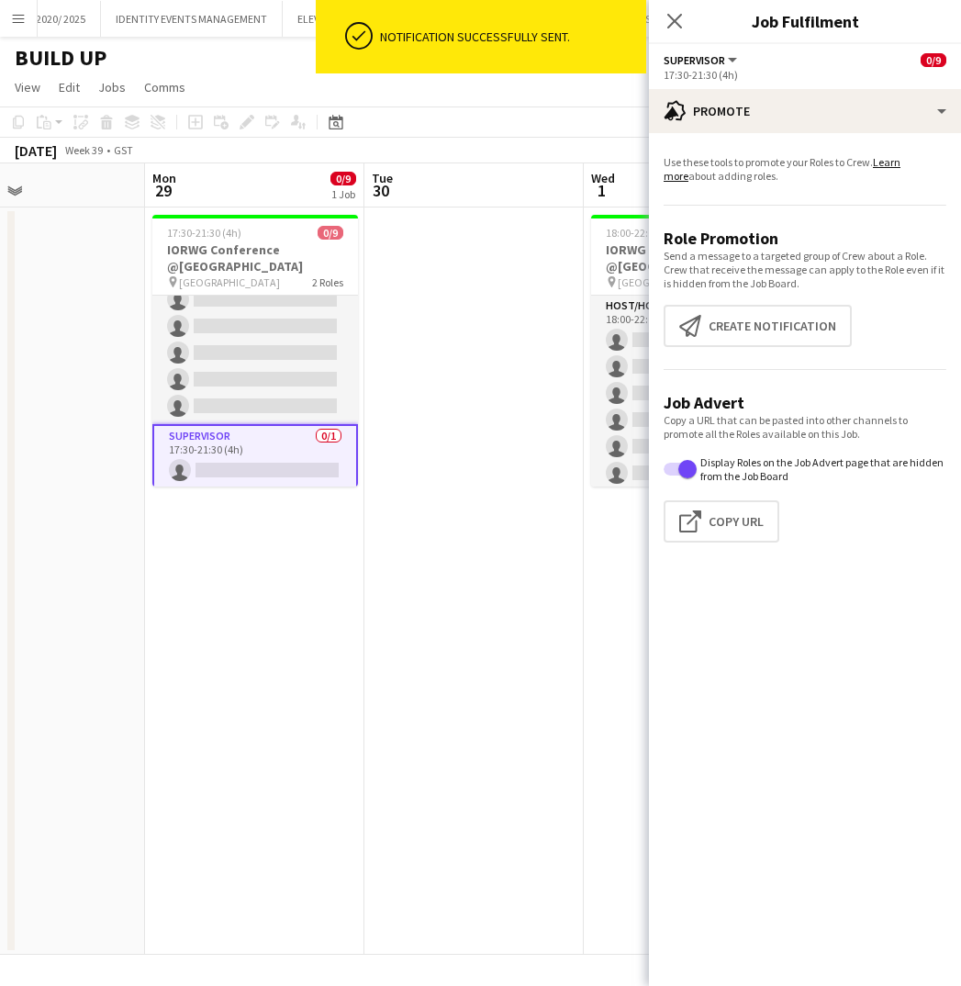
click at [484, 363] on app-date-cell at bounding box center [473, 580] width 219 height 747
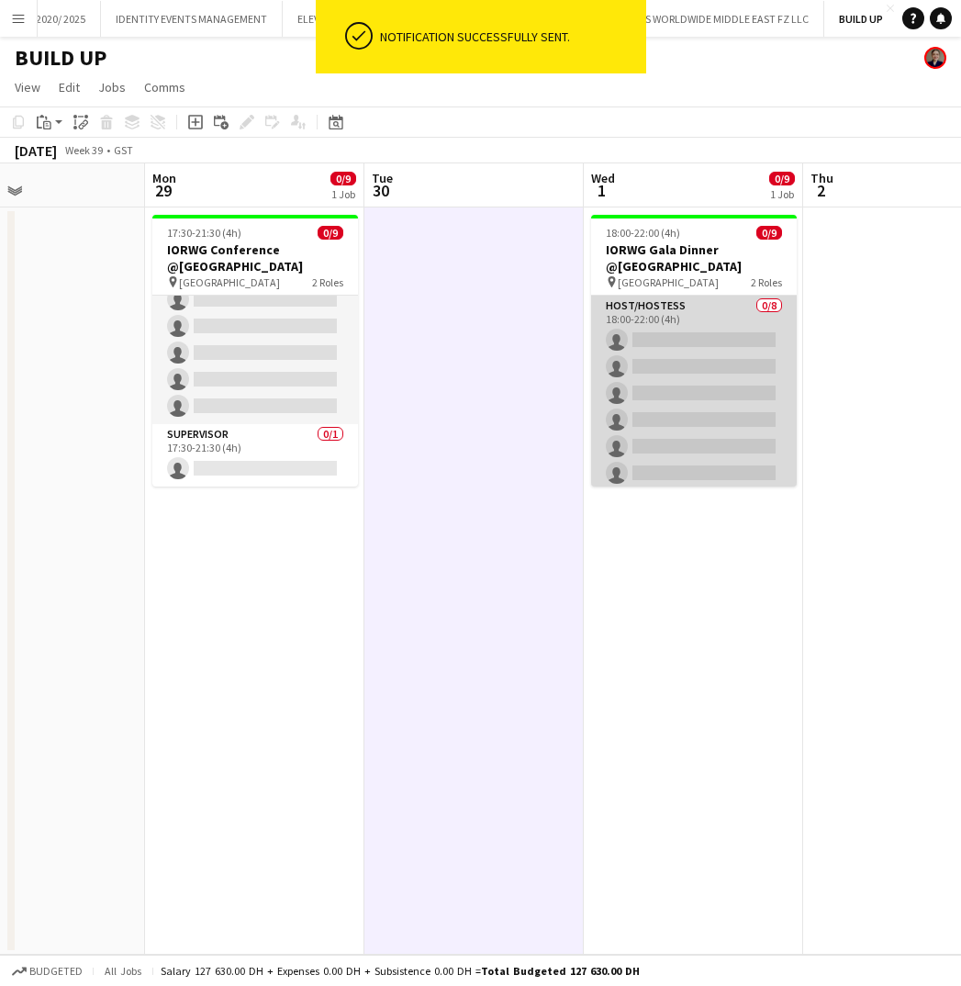
click at [659, 378] on app-card-role "Host/Hostess 0/8 18:00-22:00 (4h) single-neutral-actions single-neutral-actions…" at bounding box center [694, 420] width 206 height 249
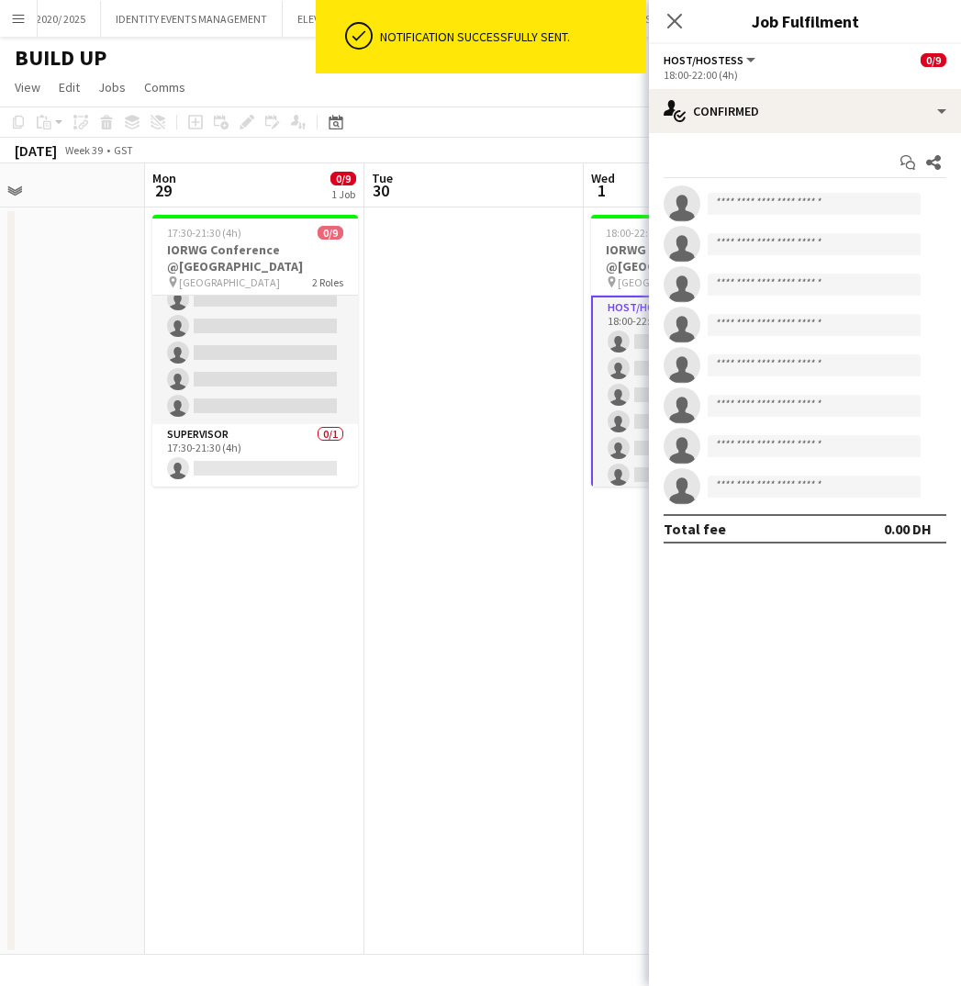
click at [511, 373] on app-date-cell at bounding box center [473, 580] width 219 height 747
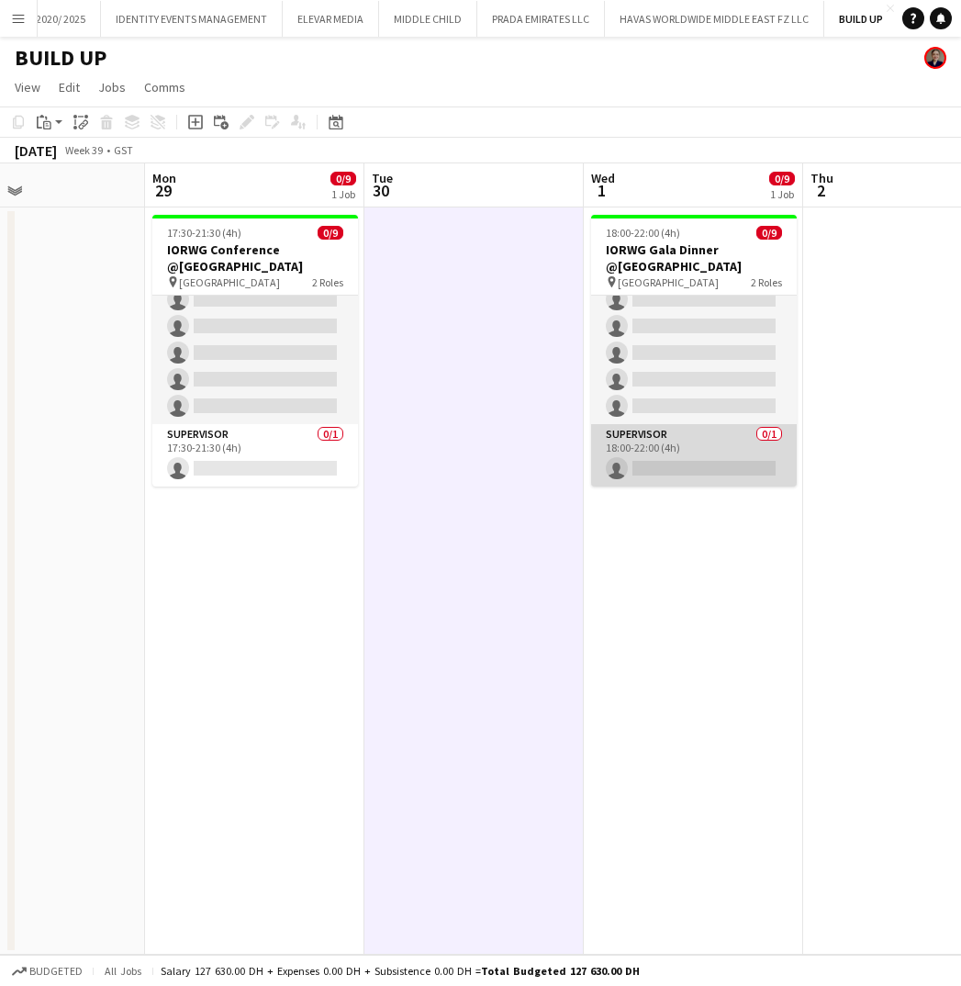
click at [690, 441] on app-card-role "Supervisor 0/1 18:00-22:00 (4h) single-neutral-actions" at bounding box center [694, 455] width 206 height 62
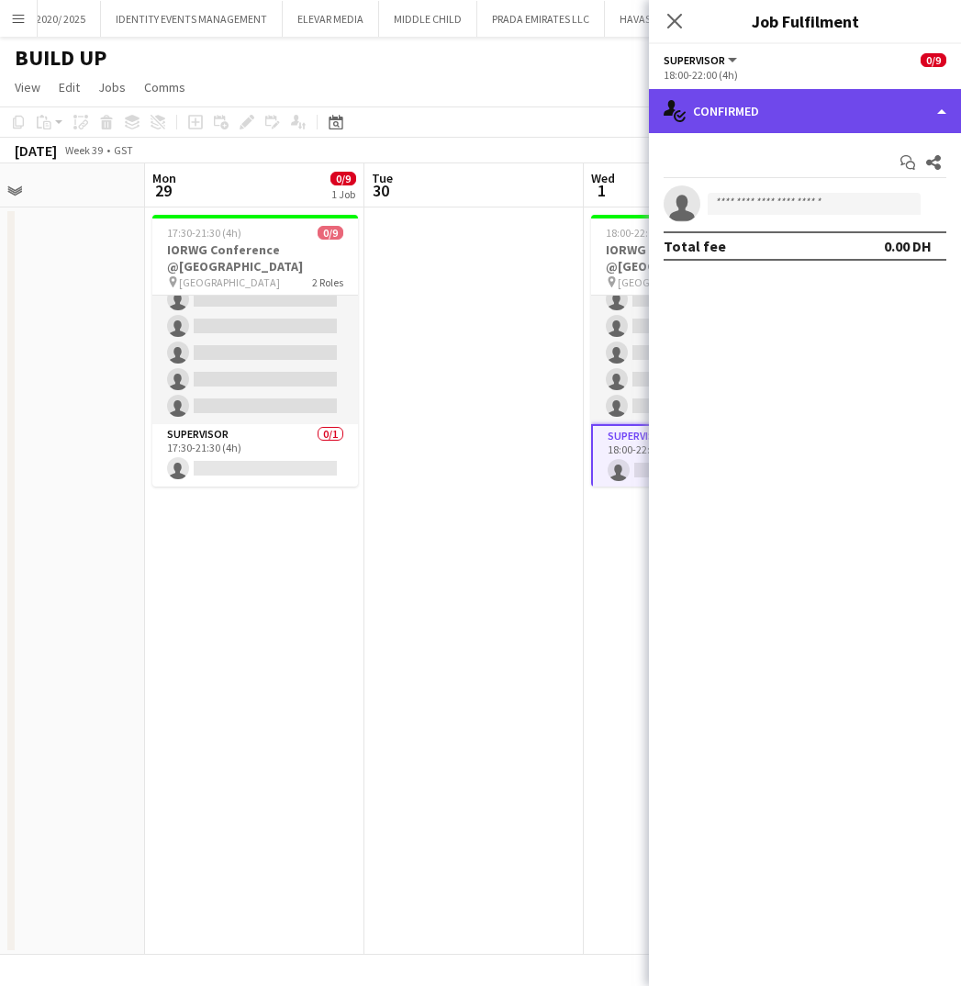
click at [918, 111] on div "single-neutral-actions-check-2 Confirmed" at bounding box center [805, 111] width 312 height 44
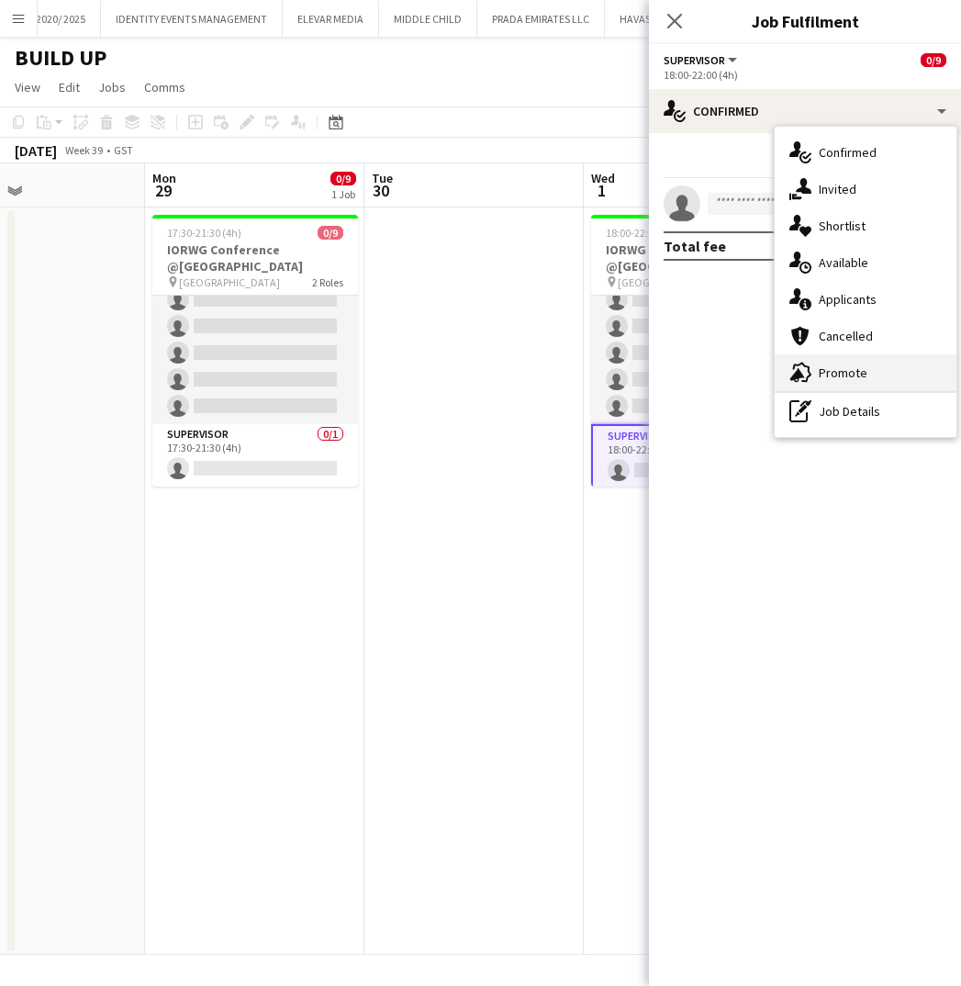
click at [861, 364] on span "Promote" at bounding box center [843, 372] width 49 height 17
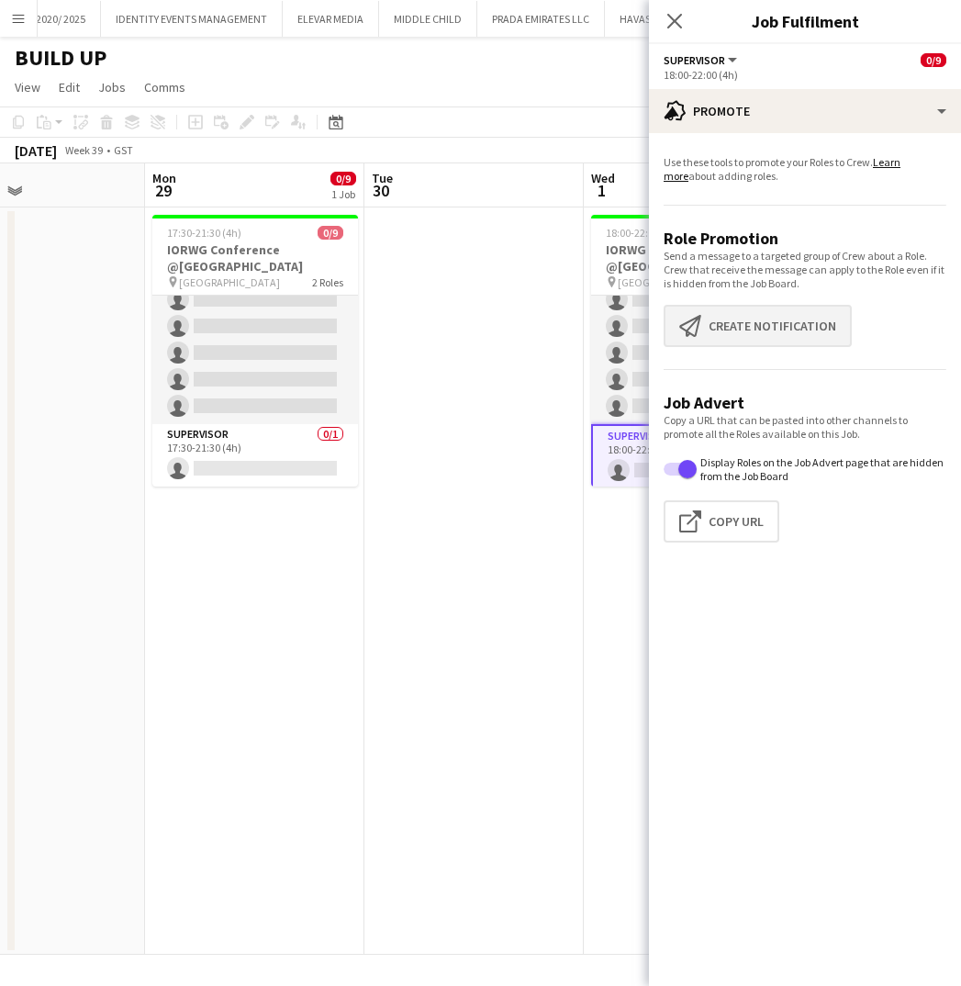
click at [742, 318] on button "Create notification Create notification" at bounding box center [758, 326] width 188 height 42
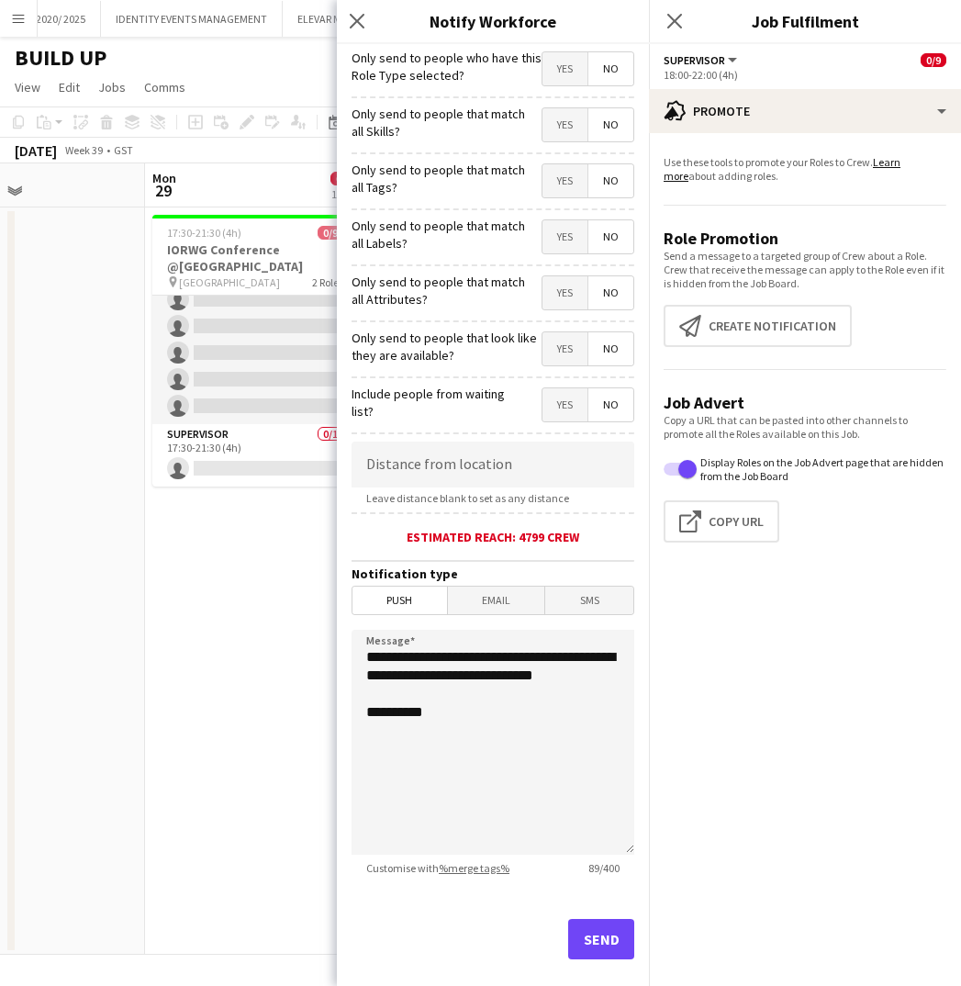
click at [573, 106] on div "Only send to people that match all Skills? Yes No" at bounding box center [493, 122] width 283 height 45
click at [570, 125] on span "Yes" at bounding box center [564, 124] width 45 height 33
click at [564, 173] on span "Yes" at bounding box center [564, 180] width 45 height 33
click at [562, 231] on span "Yes" at bounding box center [564, 236] width 45 height 33
click at [564, 287] on span "Yes" at bounding box center [564, 292] width 45 height 33
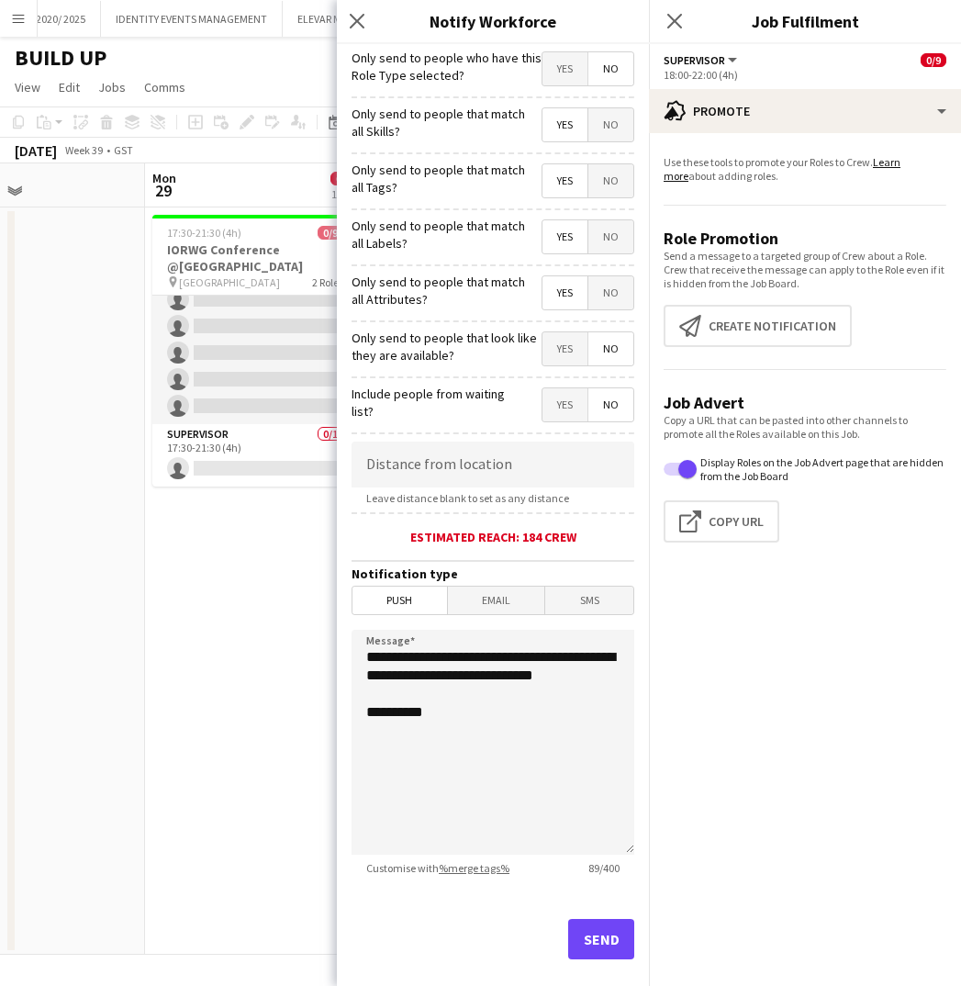
click at [565, 340] on span "Yes" at bounding box center [564, 348] width 45 height 33
click at [442, 452] on input at bounding box center [493, 464] width 283 height 46
type input "*****"
click at [595, 939] on button "Send" at bounding box center [601, 939] width 66 height 40
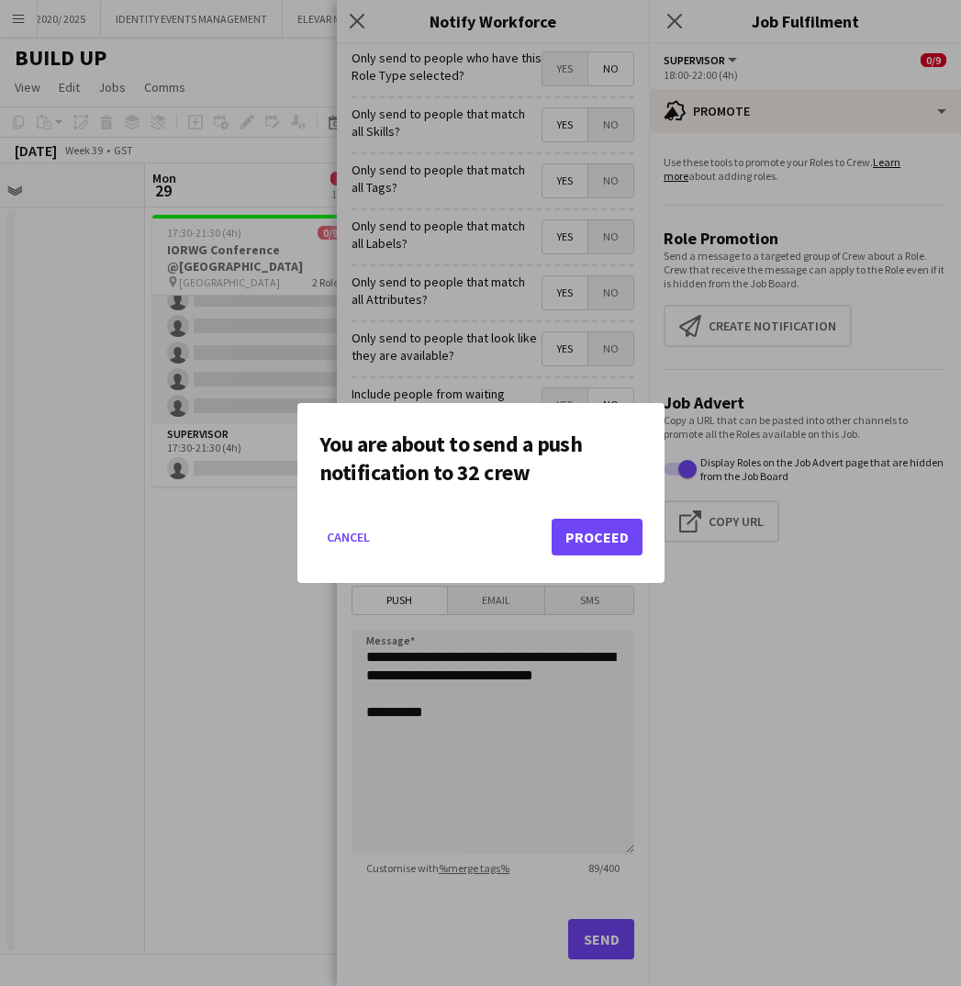
click at [581, 539] on button "Proceed" at bounding box center [597, 537] width 91 height 37
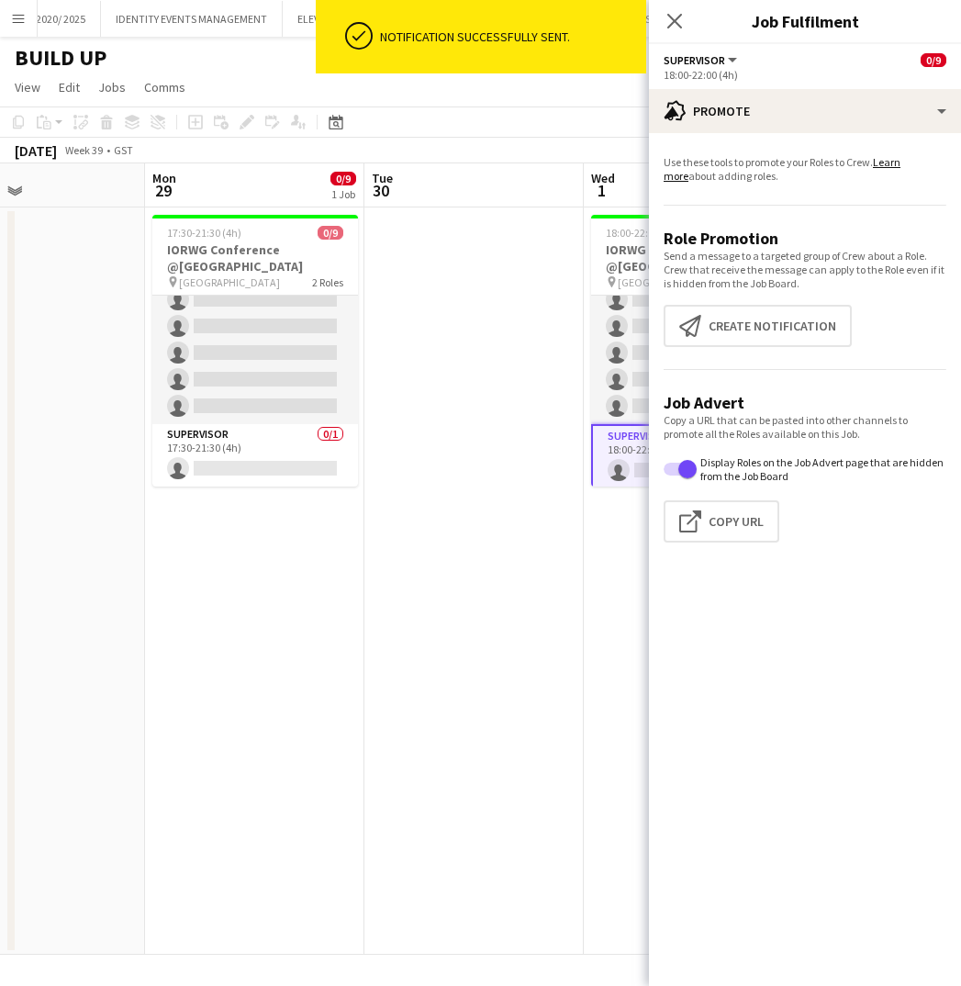
click at [537, 110] on app-toolbar "Copy Paste Paste Command V Paste with crew Command Shift V Paste linked Job Del…" at bounding box center [480, 121] width 961 height 31
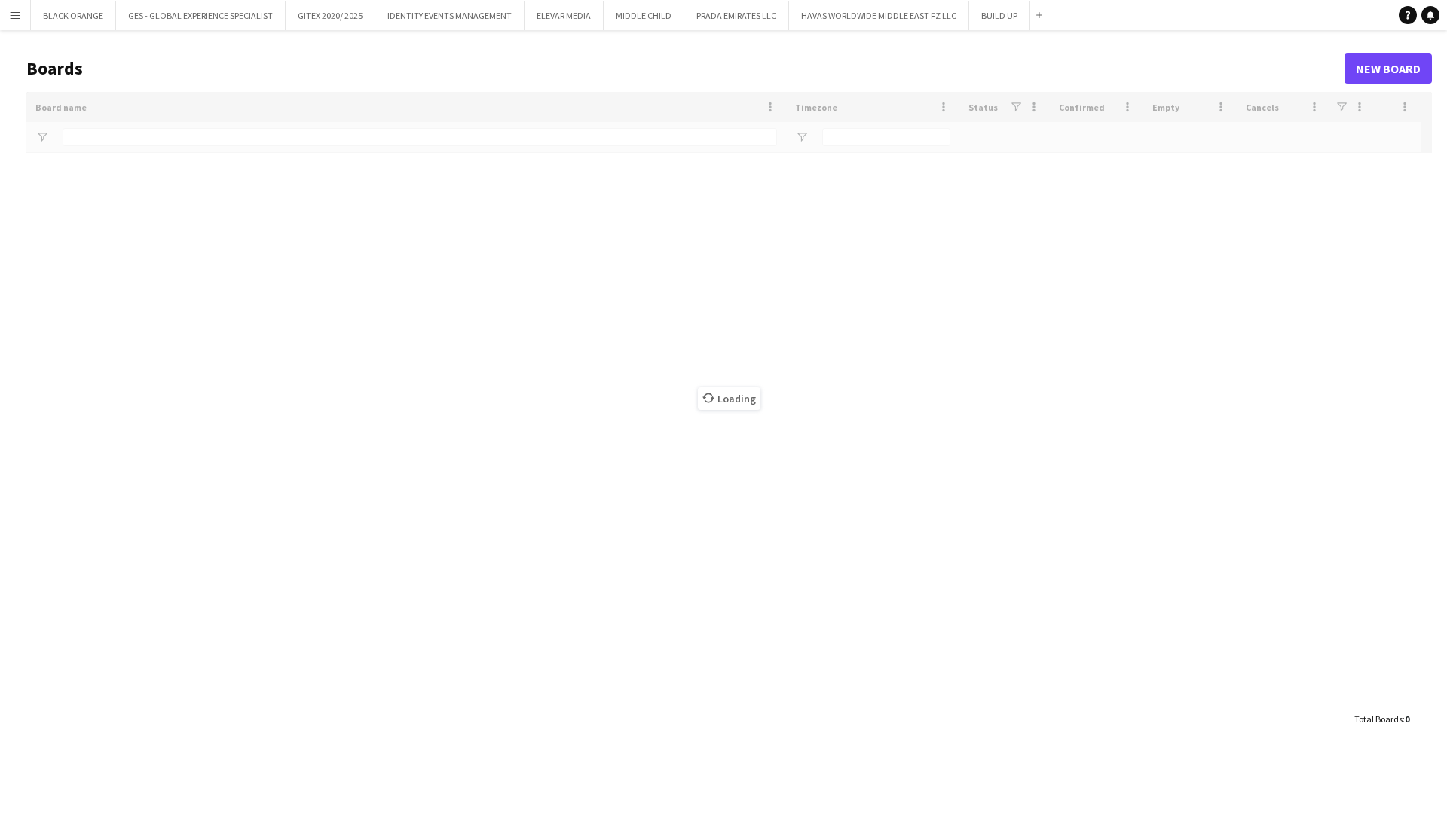
type input "*****"
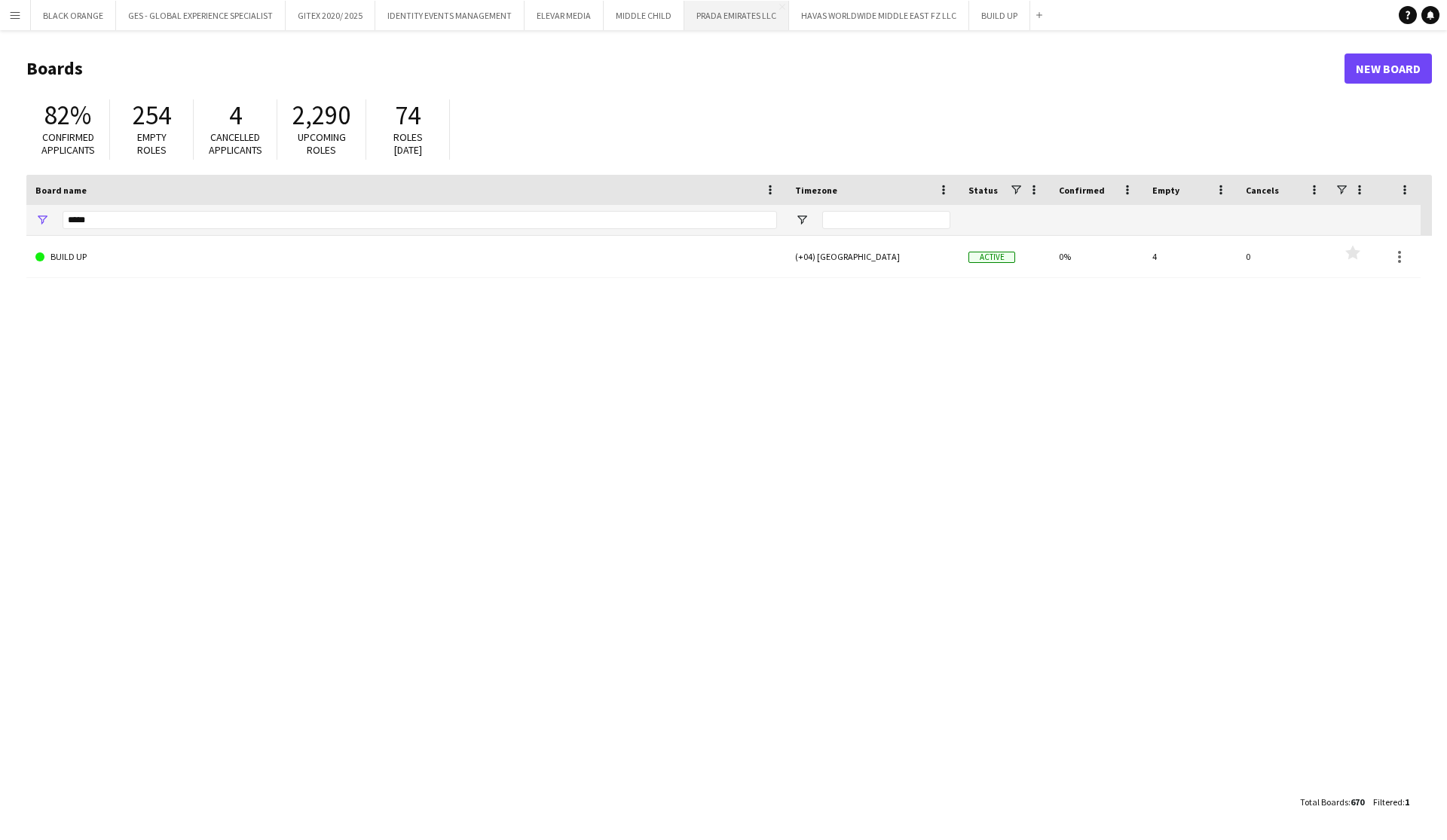
click at [727, 17] on button "PRADA EMIRATES LLC Close" at bounding box center [737, 16] width 105 height 30
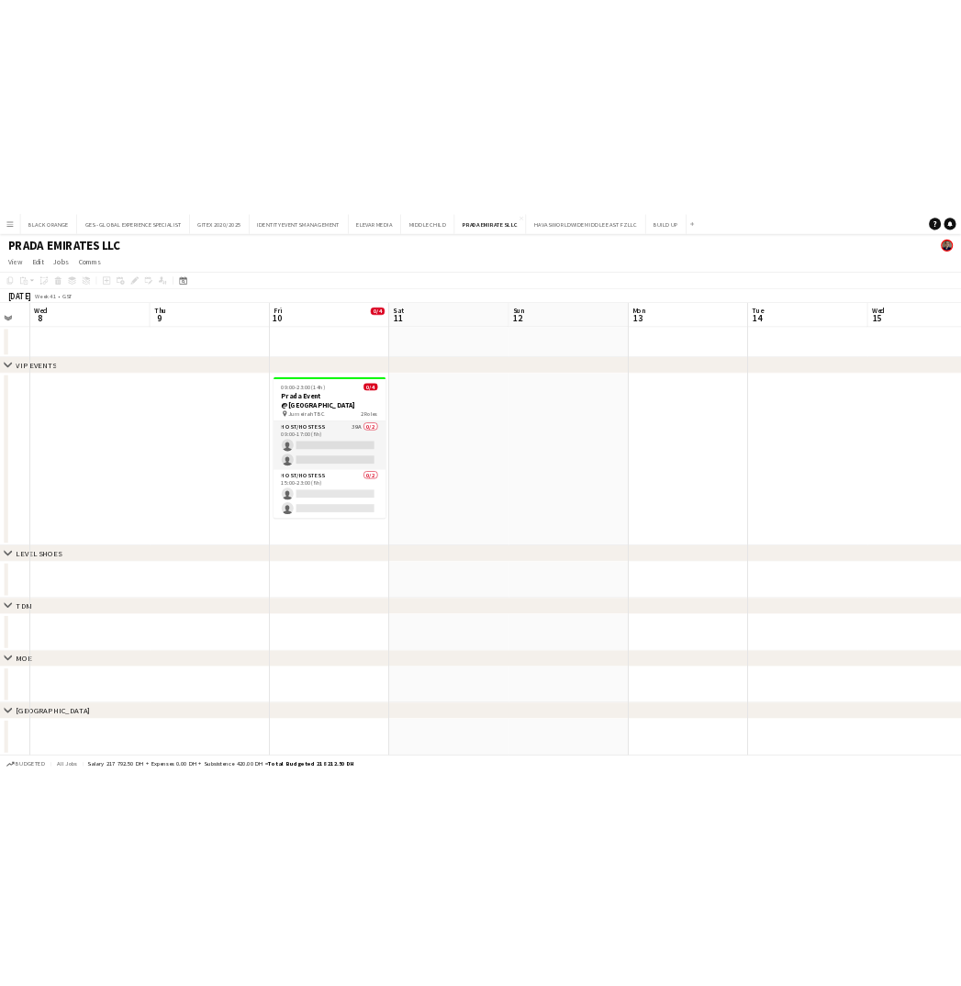
scroll to position [0, 606]
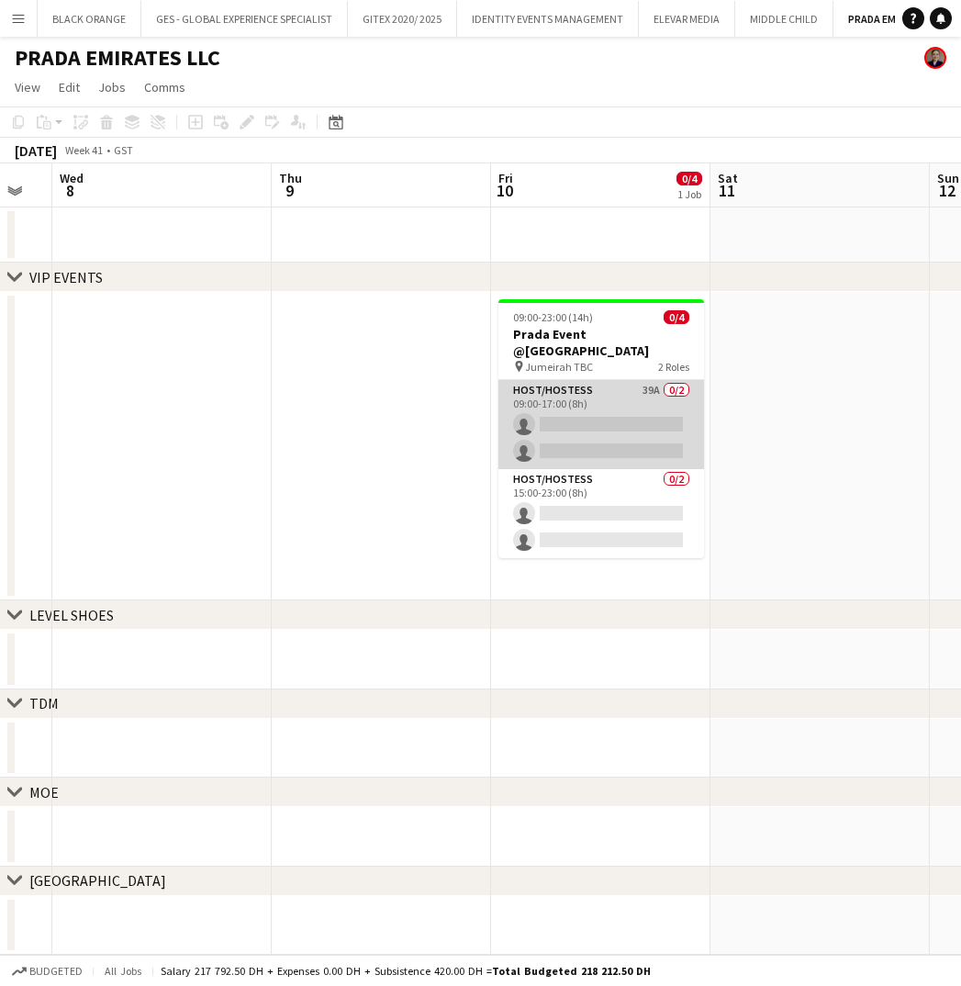
click at [613, 396] on app-card-role "Host/Hostess 39A 0/2 09:00-17:00 (8h) single-neutral-actions single-neutral-act…" at bounding box center [601, 424] width 206 height 89
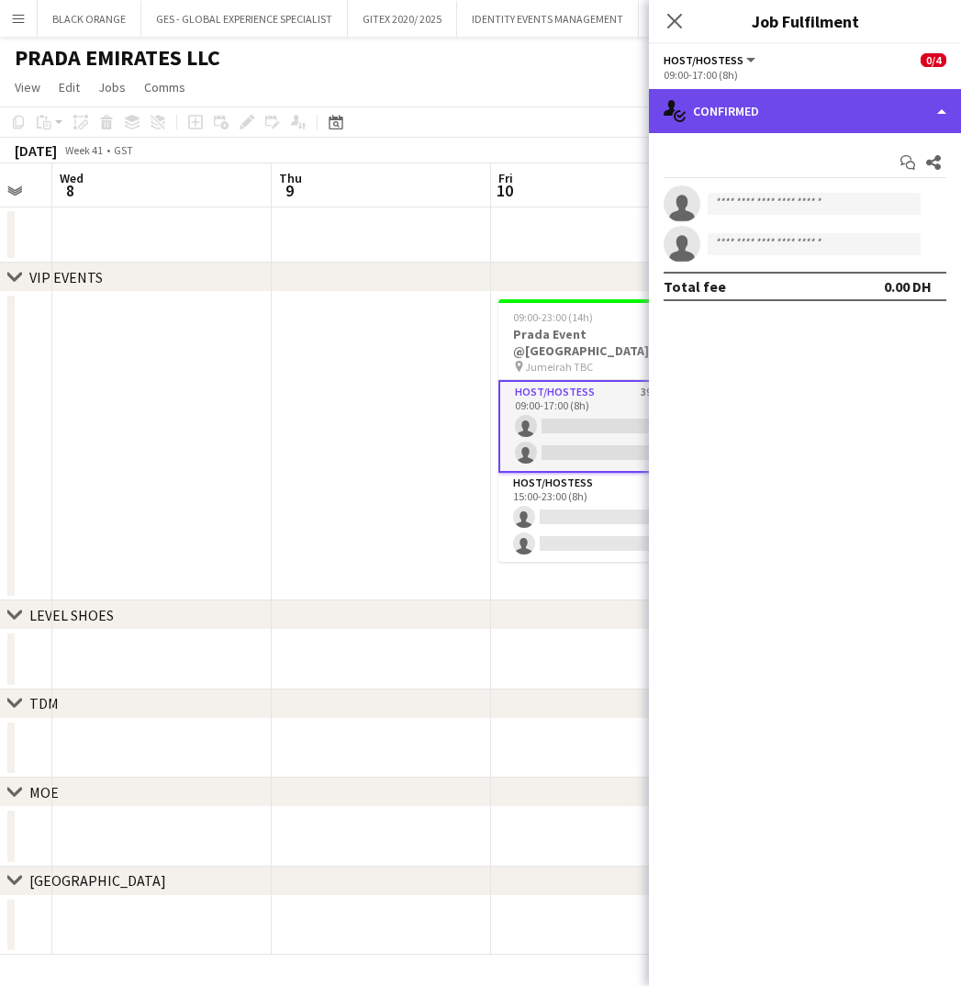
click at [832, 118] on div "single-neutral-actions-check-2 Confirmed" at bounding box center [805, 111] width 312 height 44
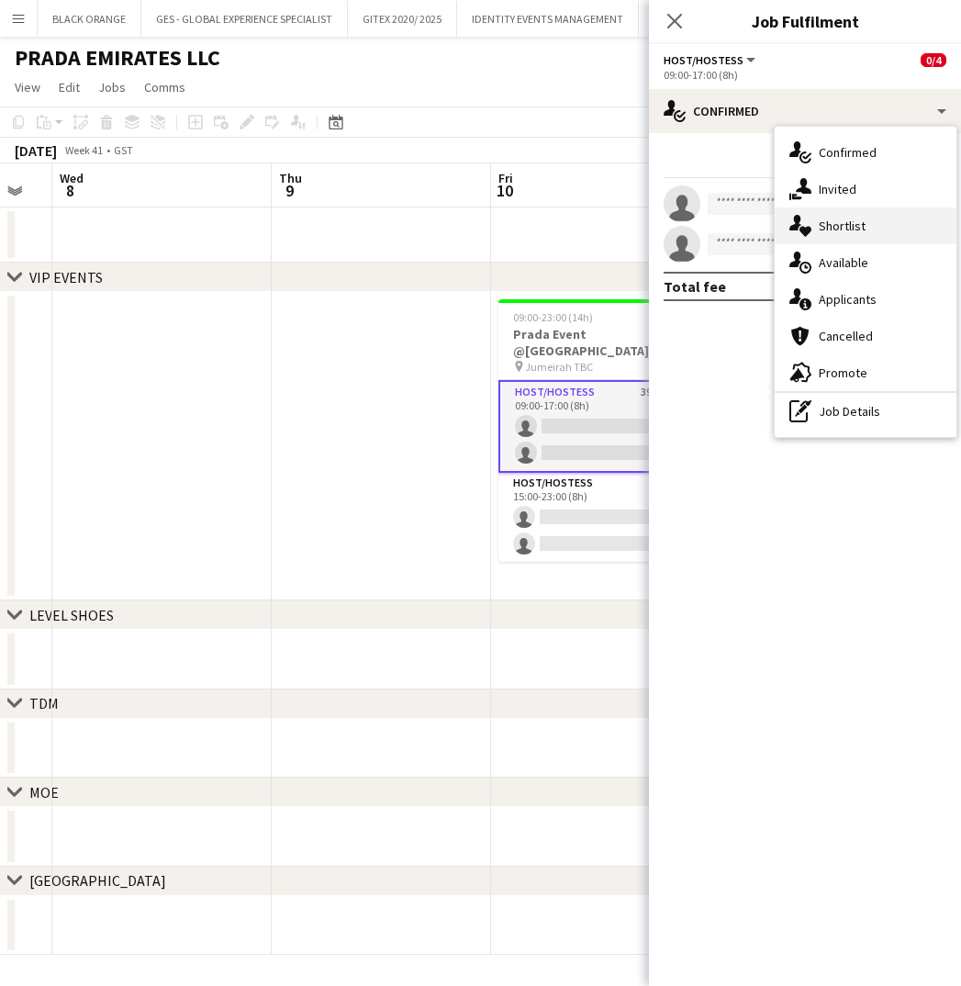
click at [827, 228] on span "Shortlist" at bounding box center [842, 226] width 47 height 17
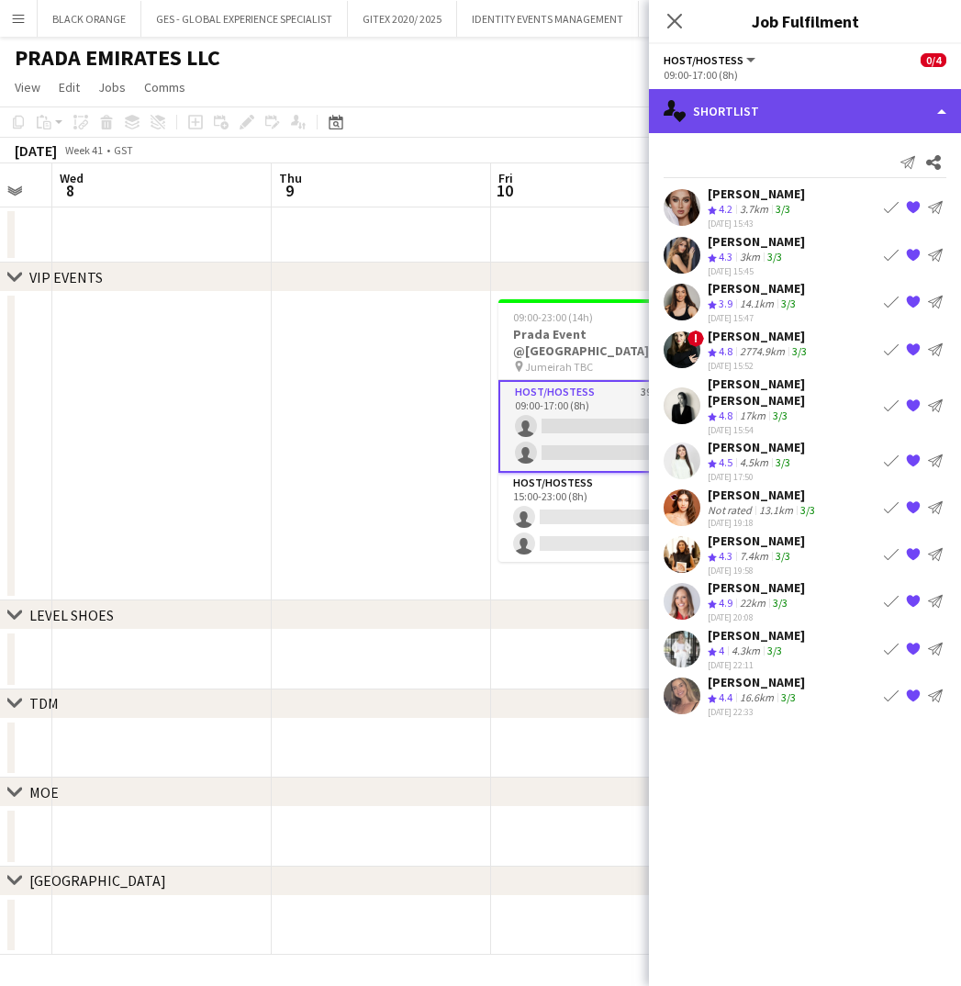
click at [765, 106] on div "single-neutral-actions-heart Shortlist" at bounding box center [805, 111] width 312 height 44
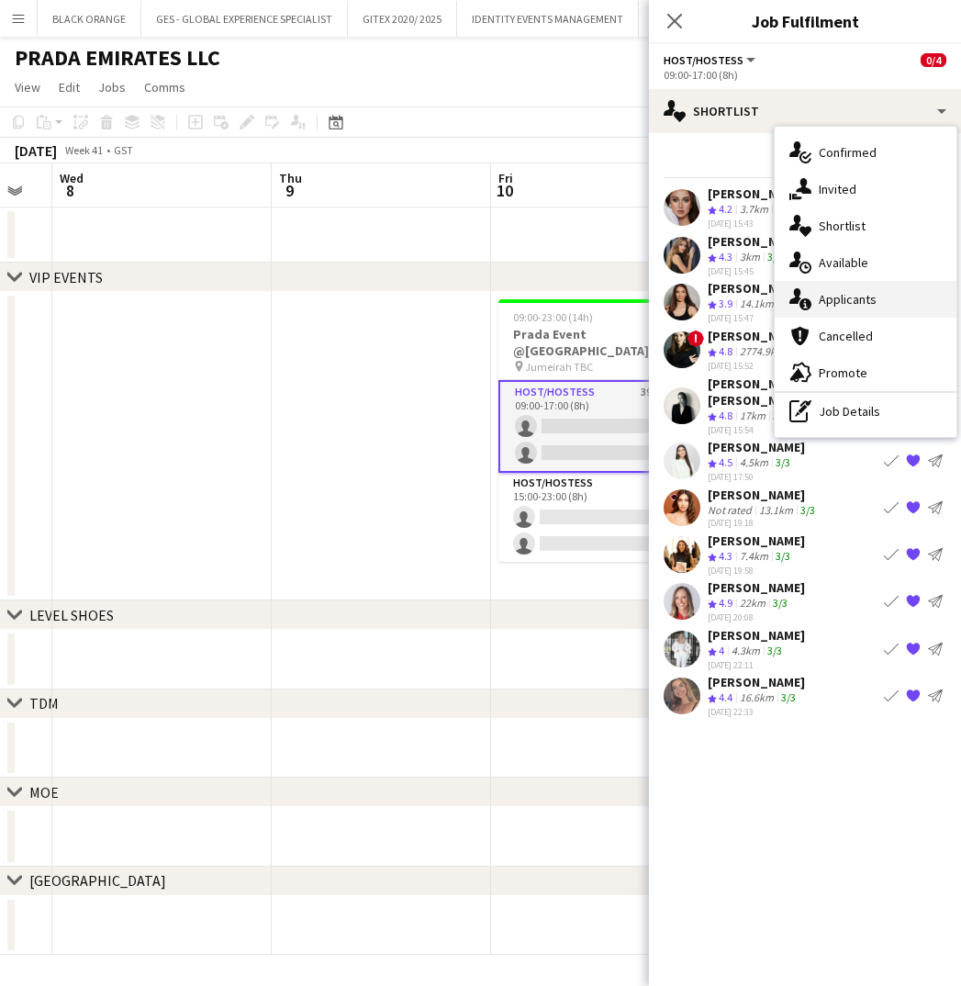
click at [828, 297] on span "Applicants" at bounding box center [848, 299] width 58 height 17
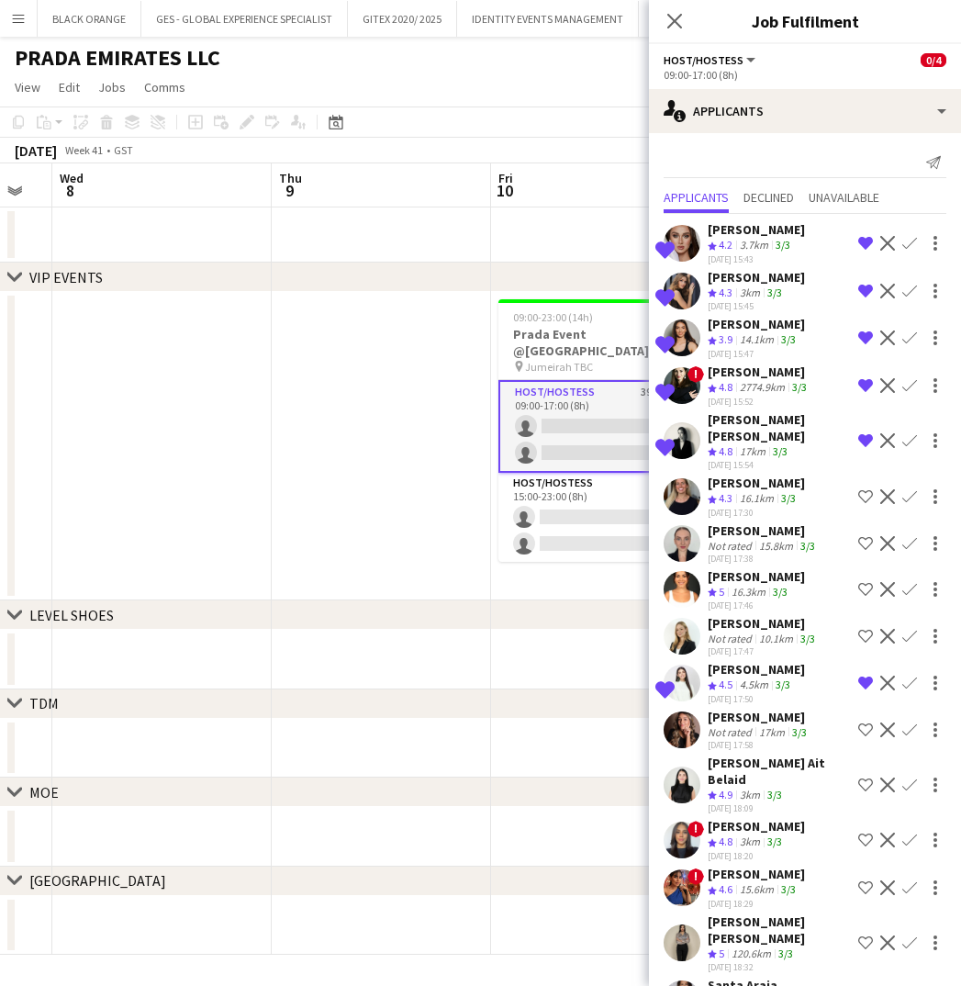
click at [863, 629] on app-icon "Shortlist crew" at bounding box center [865, 636] width 15 height 15
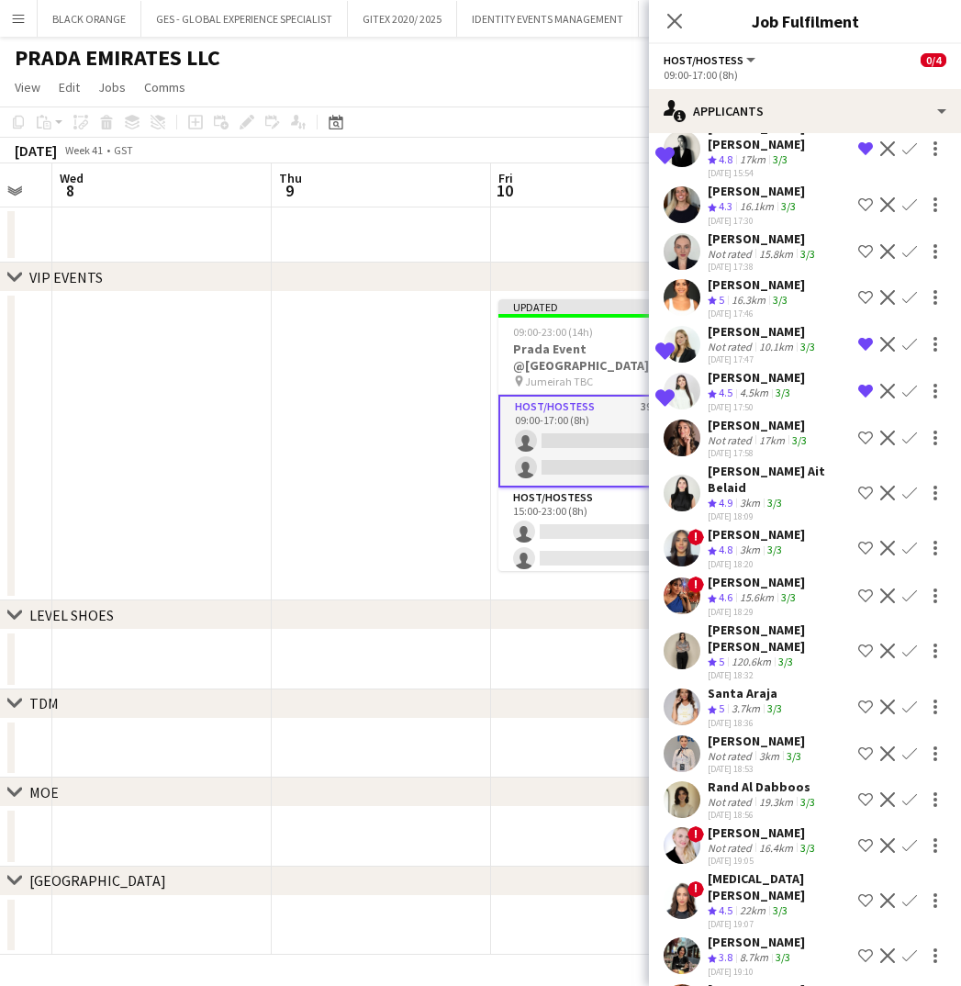
scroll to position [296, 0]
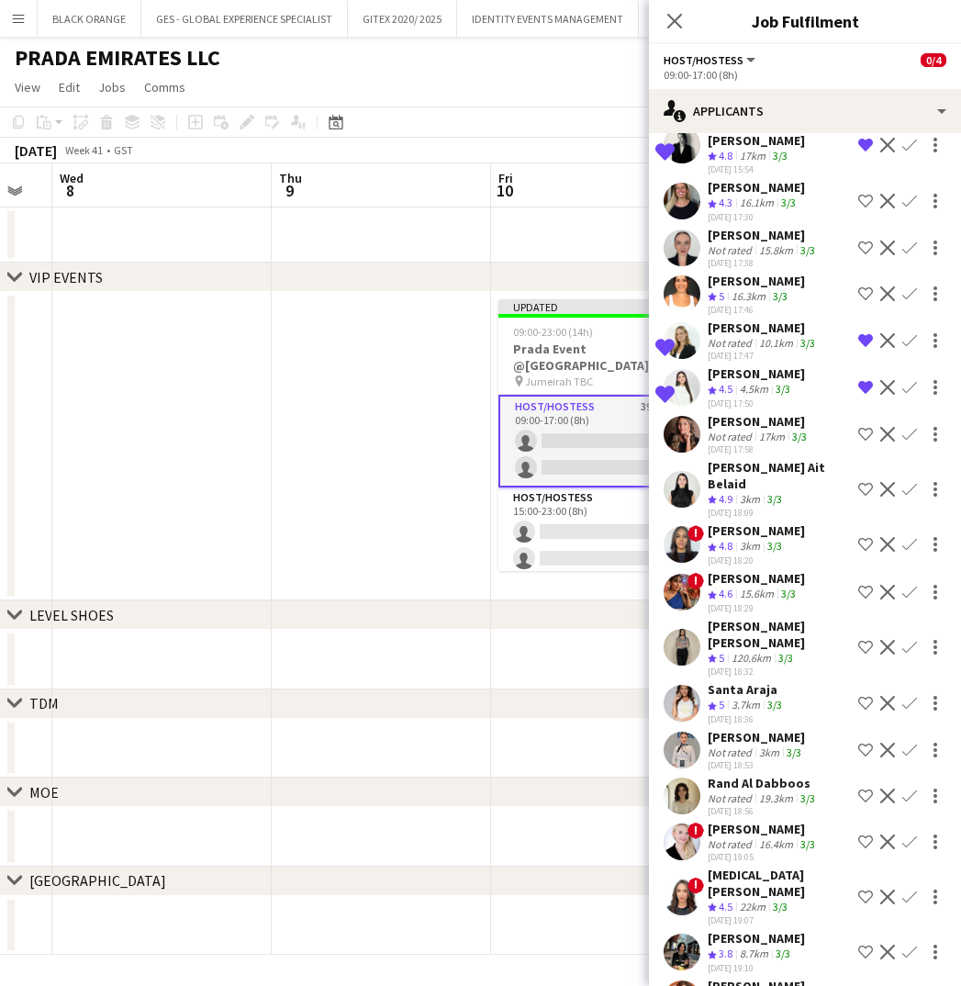
click at [860, 696] on app-icon "Shortlist crew" at bounding box center [865, 703] width 15 height 15
click at [860, 743] on app-icon "Shortlist crew" at bounding box center [865, 750] width 15 height 15
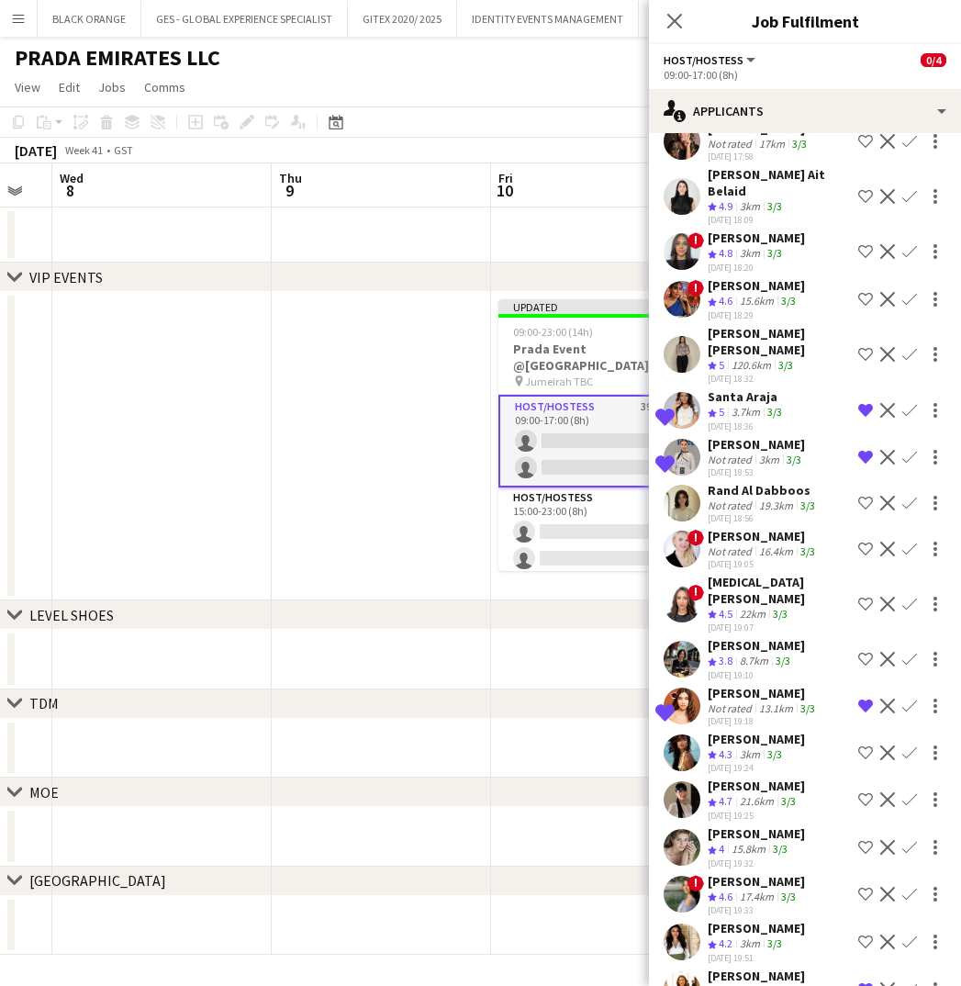
scroll to position [586, 0]
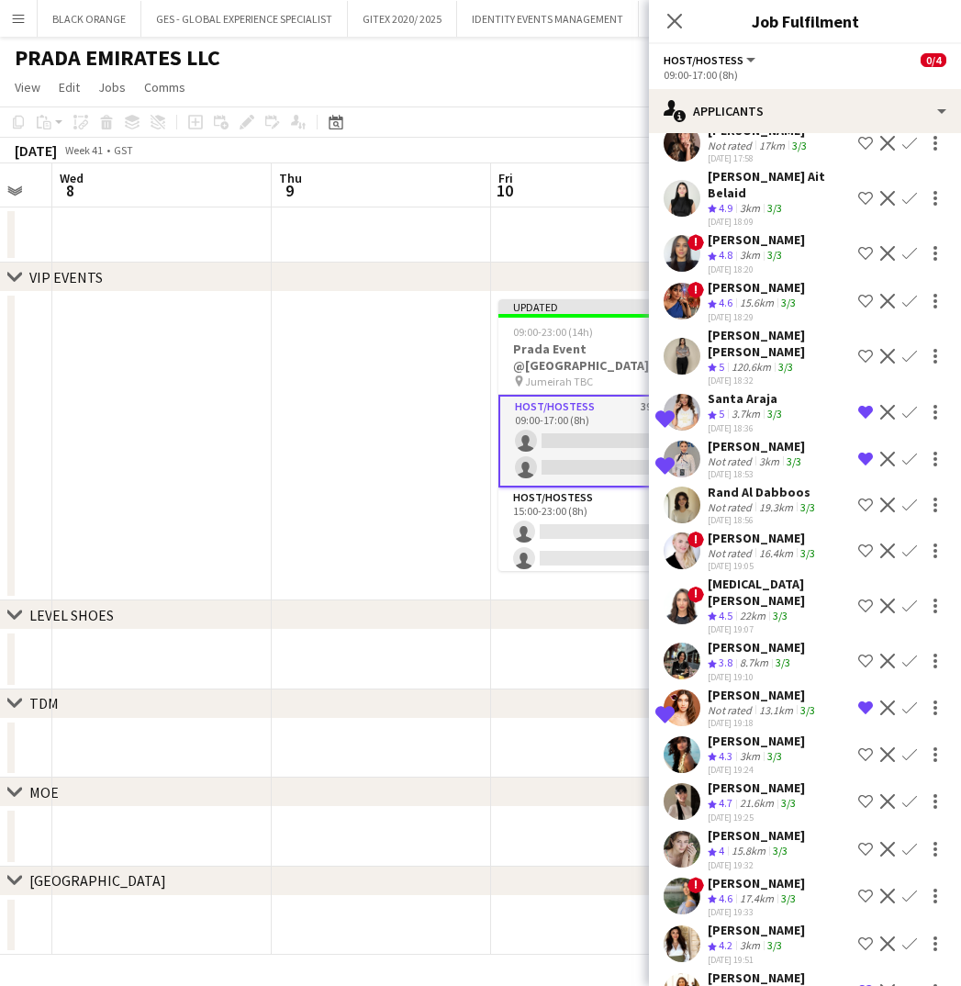
click at [754, 639] on div "[PERSON_NAME]" at bounding box center [756, 647] width 97 height 17
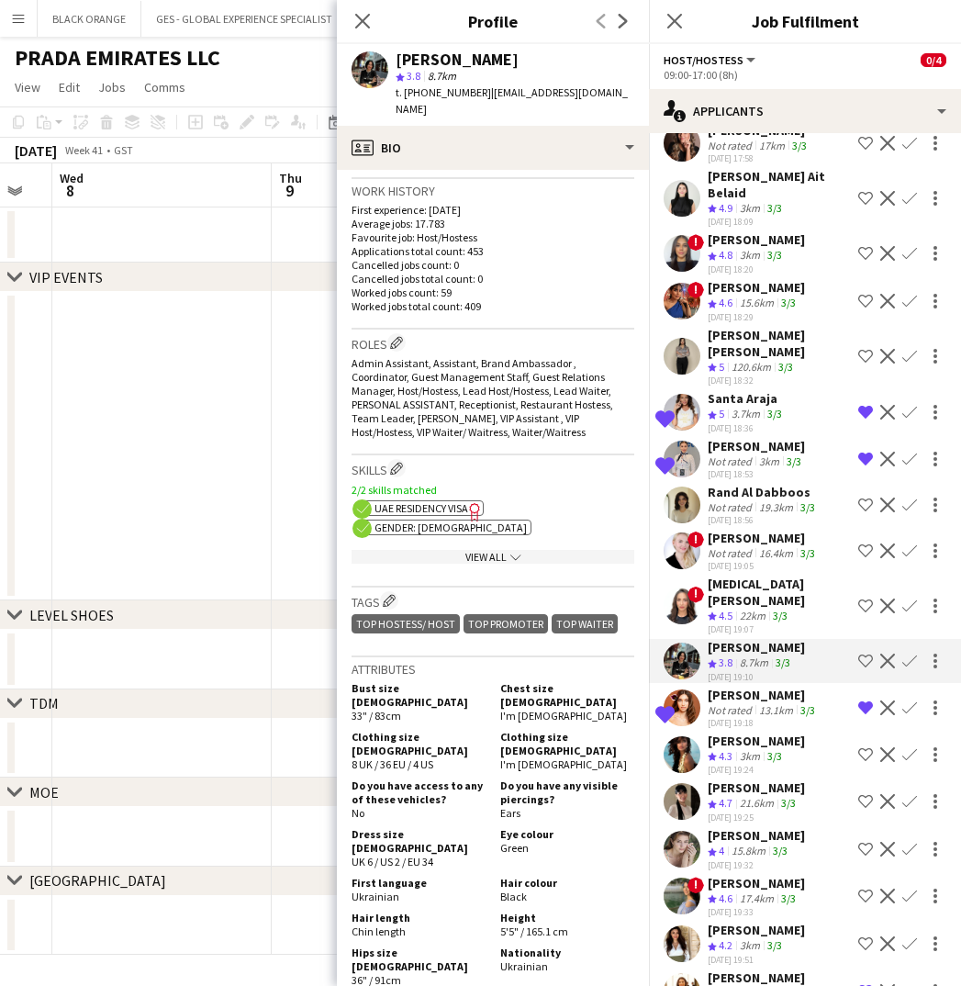
scroll to position [457, 0]
click at [382, 592] on button "Edit crew company tags" at bounding box center [389, 601] width 18 height 18
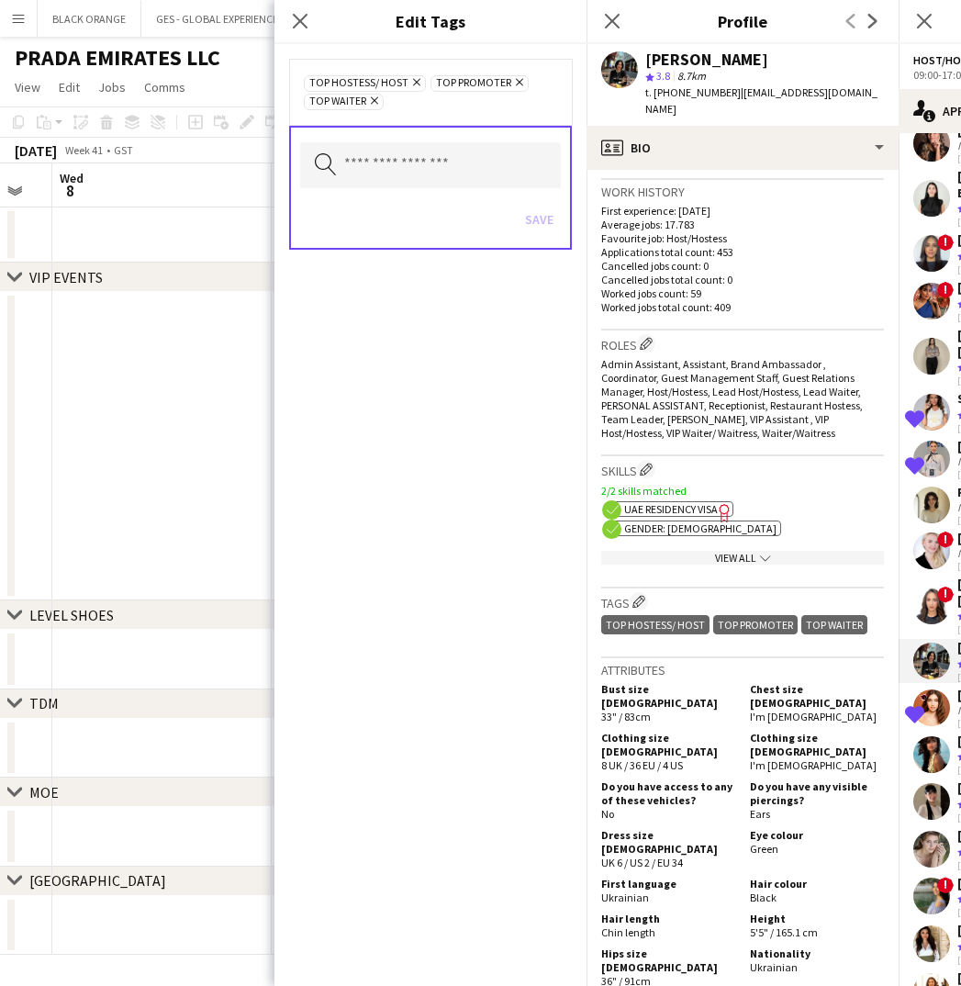
click at [415, 80] on icon "Remove" at bounding box center [414, 82] width 12 height 12
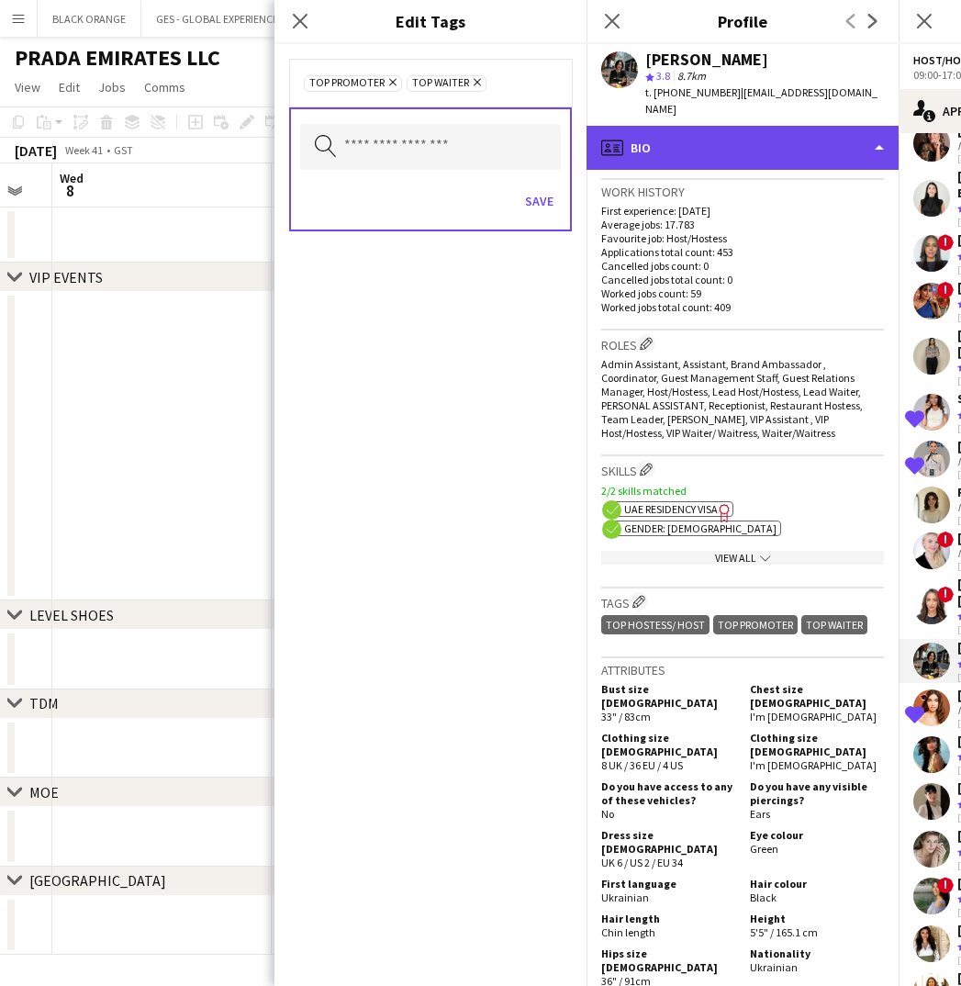
click at [764, 135] on div "profile Bio" at bounding box center [742, 148] width 312 height 44
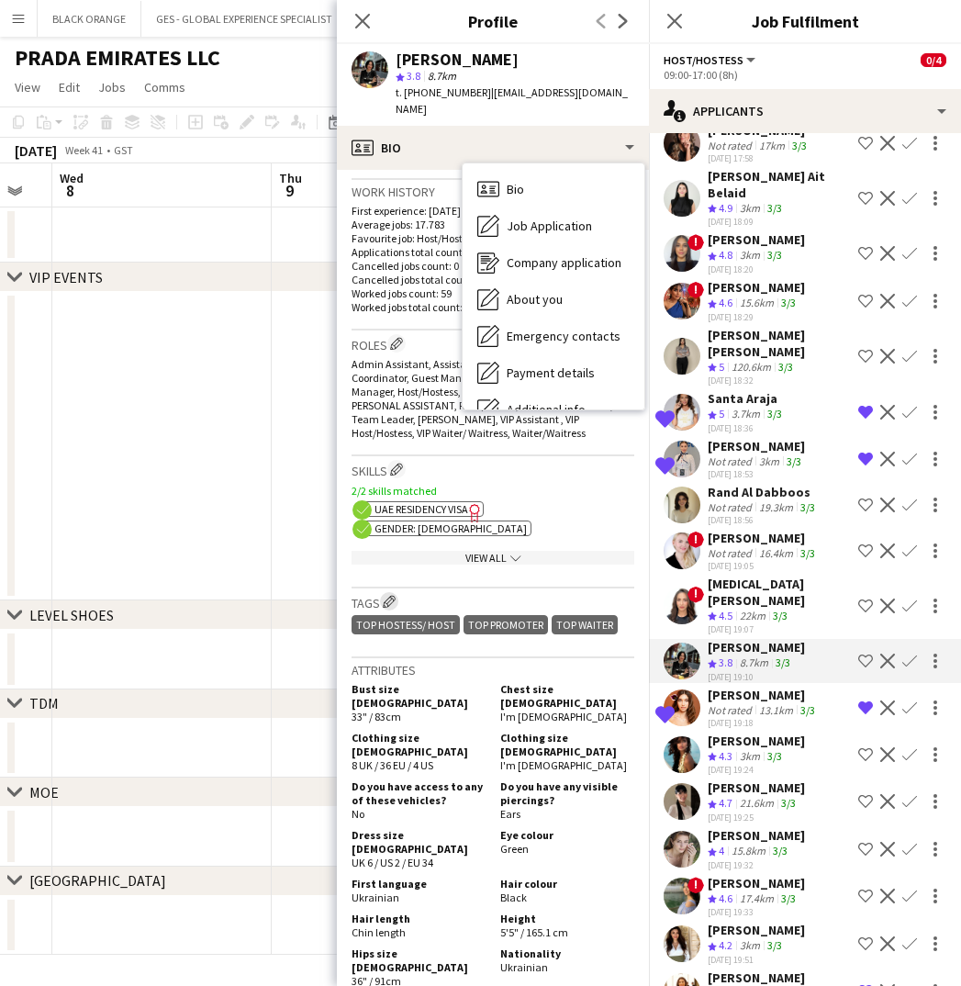
click at [385, 595] on app-icon "Edit crew company tags" at bounding box center [389, 601] width 13 height 13
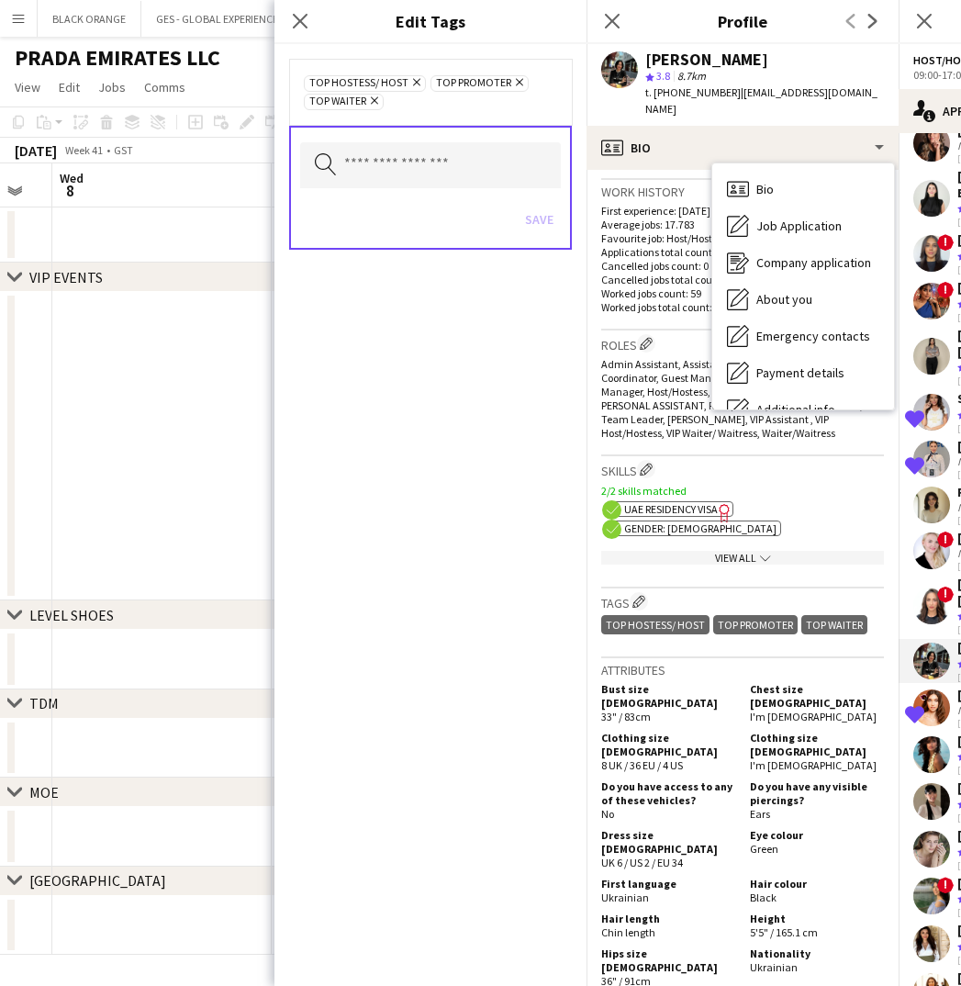
click at [414, 79] on icon "Remove" at bounding box center [414, 82] width 12 height 12
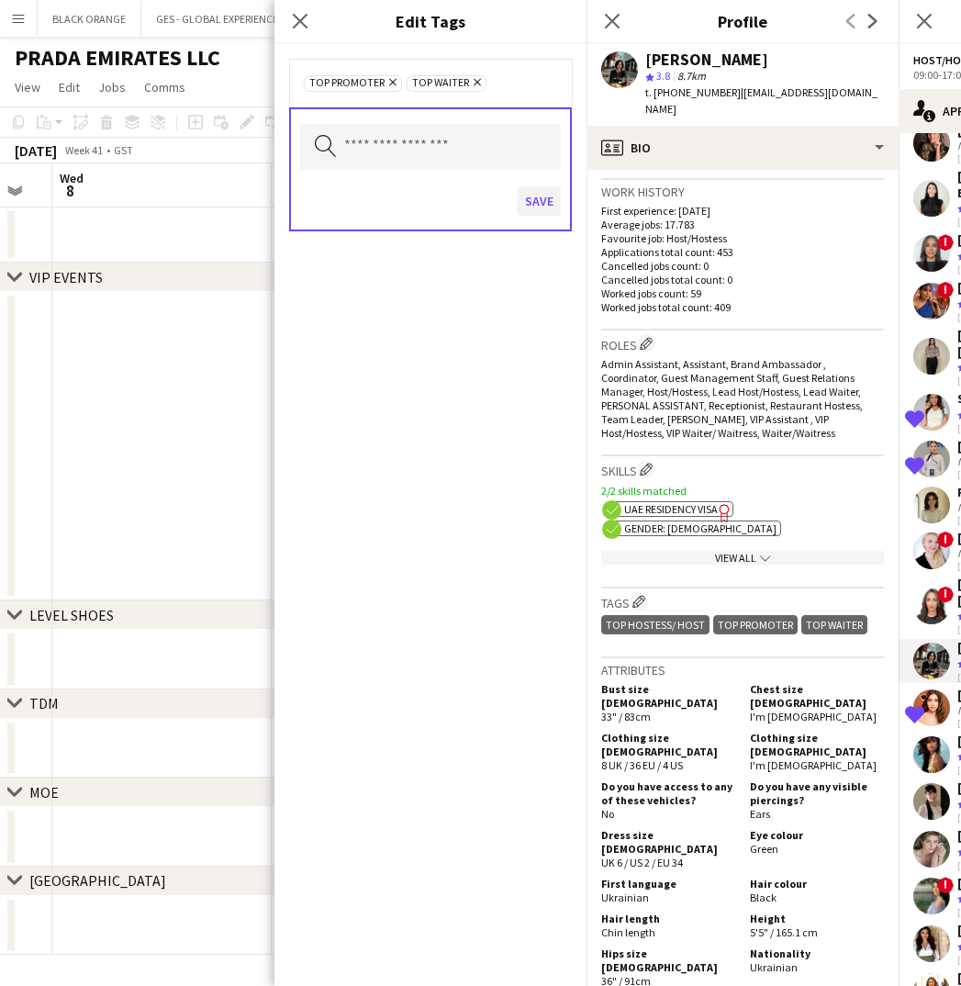
click at [531, 204] on button "Save" at bounding box center [539, 200] width 43 height 29
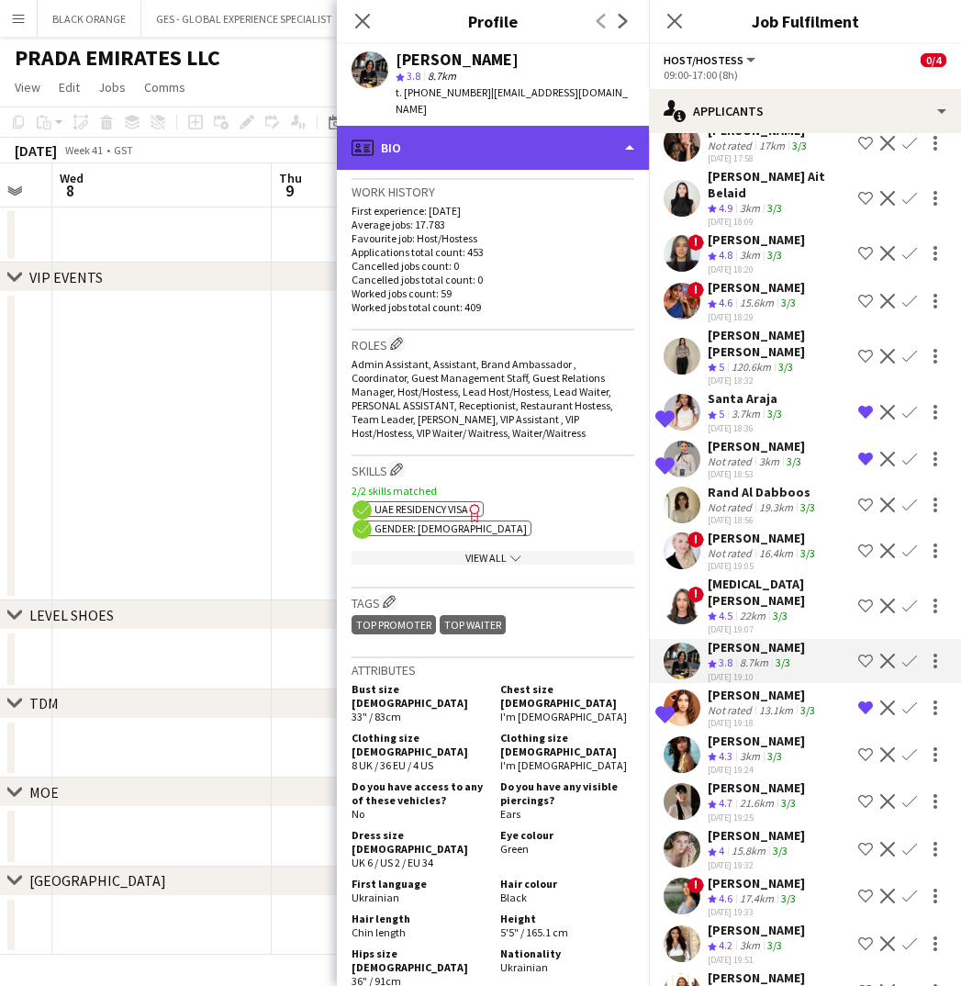
click at [551, 126] on div "profile Bio" at bounding box center [493, 148] width 312 height 44
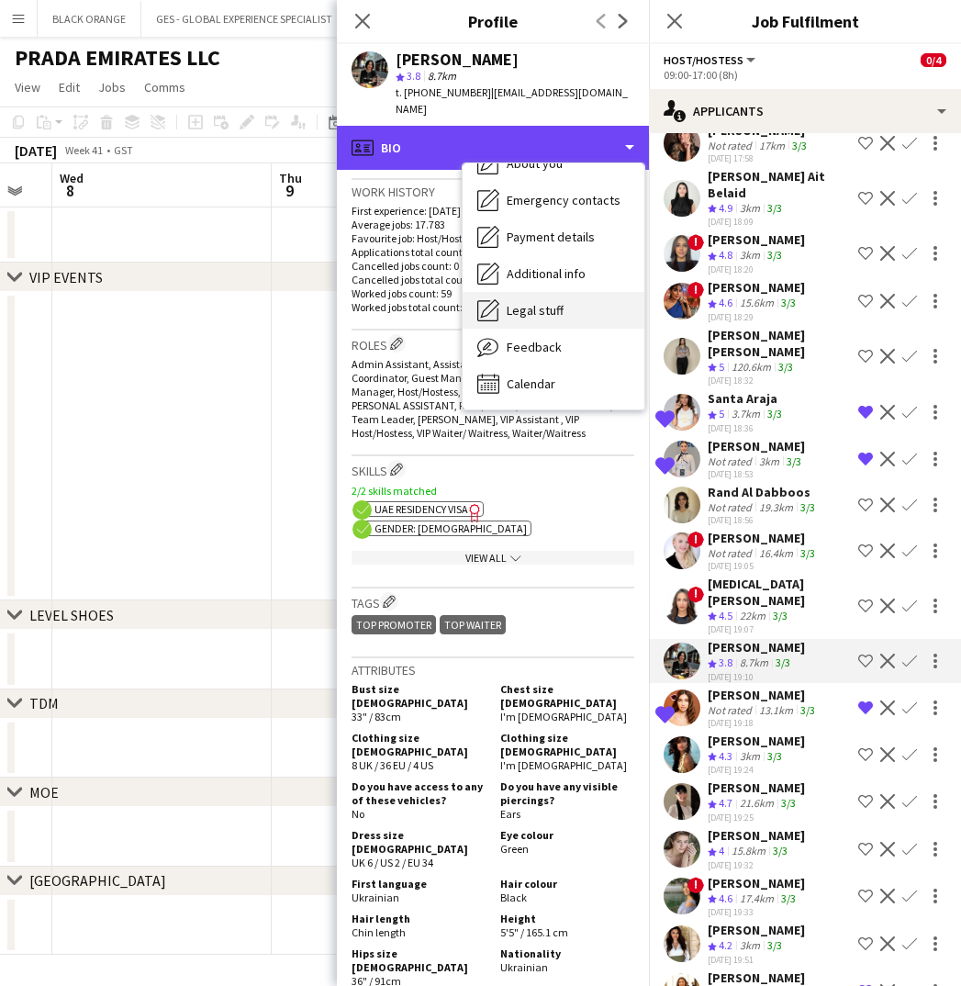
scroll to position [136, 0]
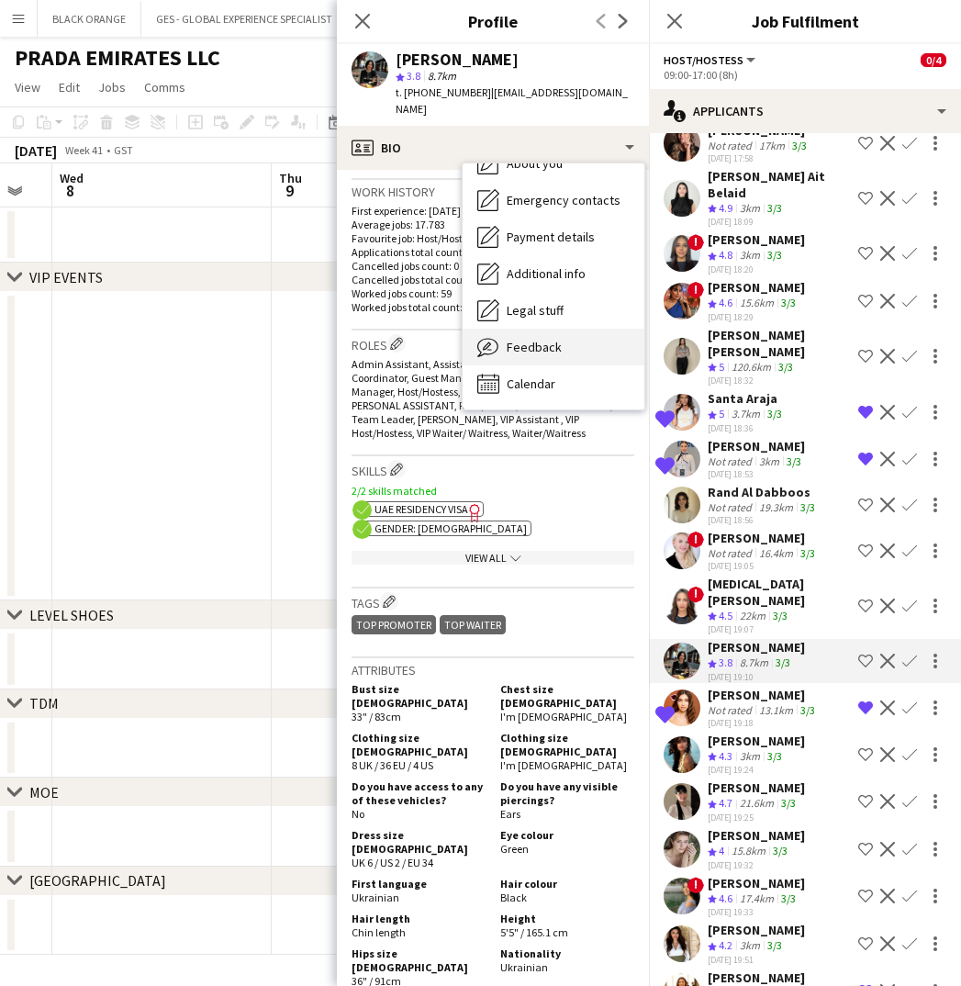
click at [530, 339] on span "Feedback" at bounding box center [534, 347] width 55 height 17
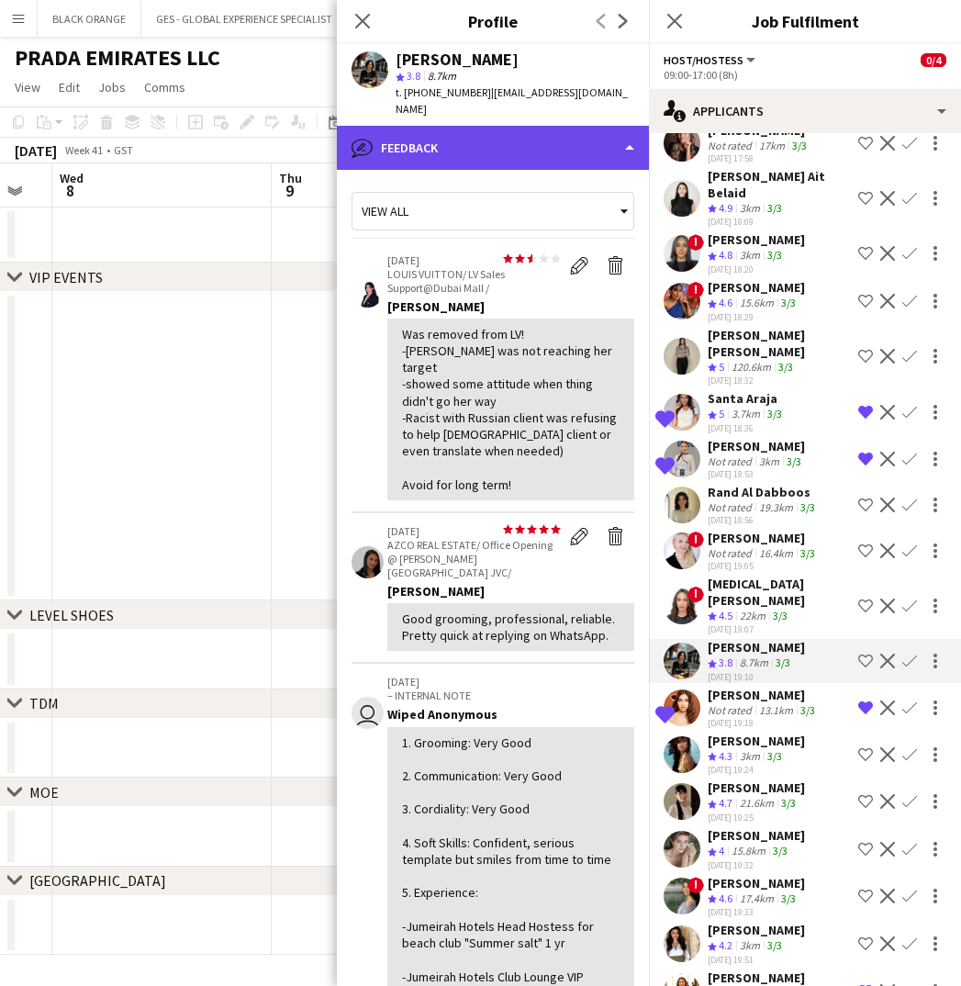
click at [473, 138] on div "bubble-pencil Feedback" at bounding box center [493, 148] width 312 height 44
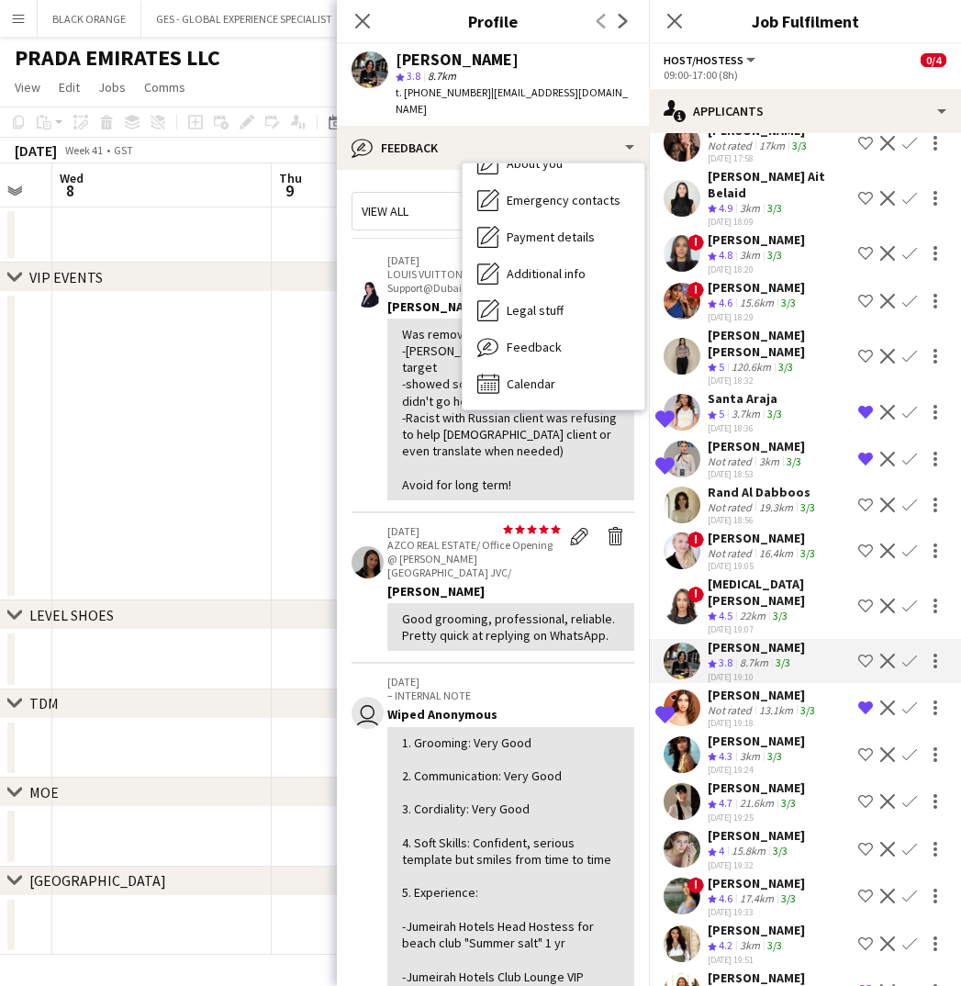
click at [415, 198] on div "View all" at bounding box center [483, 211] width 262 height 35
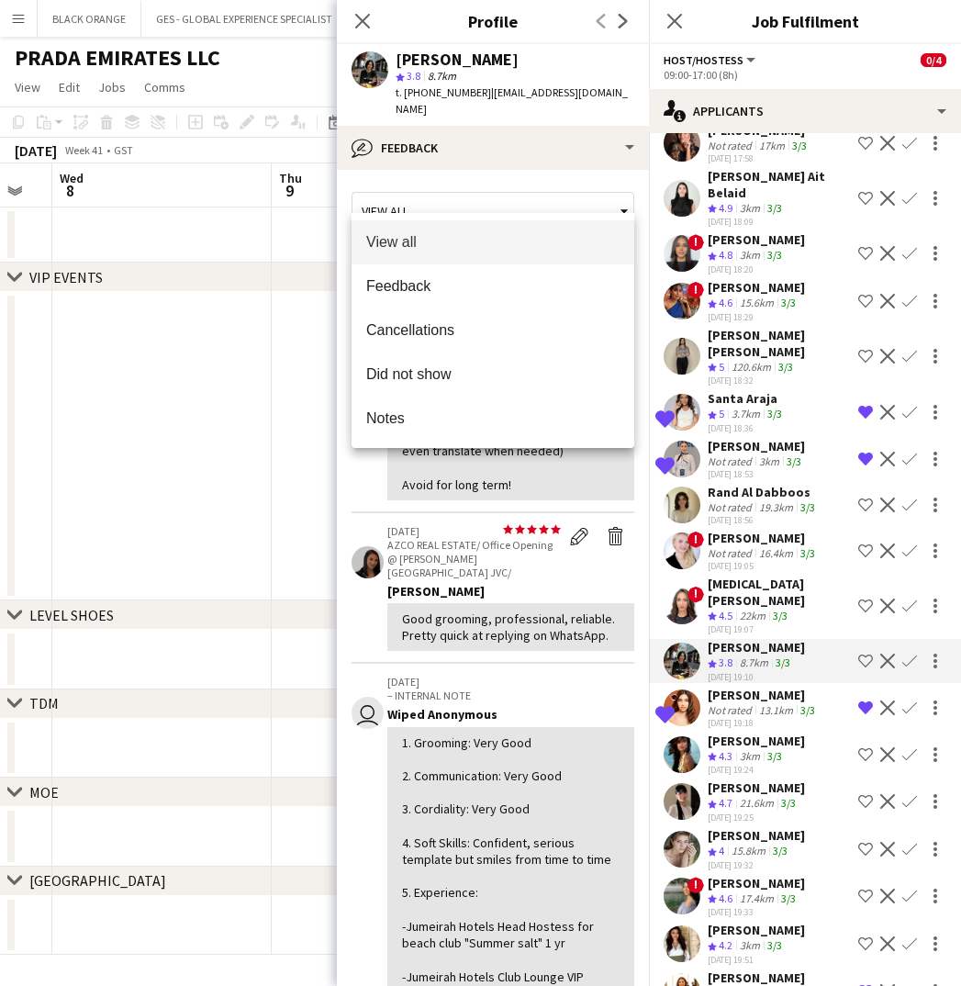
click at [505, 176] on div at bounding box center [480, 493] width 961 height 986
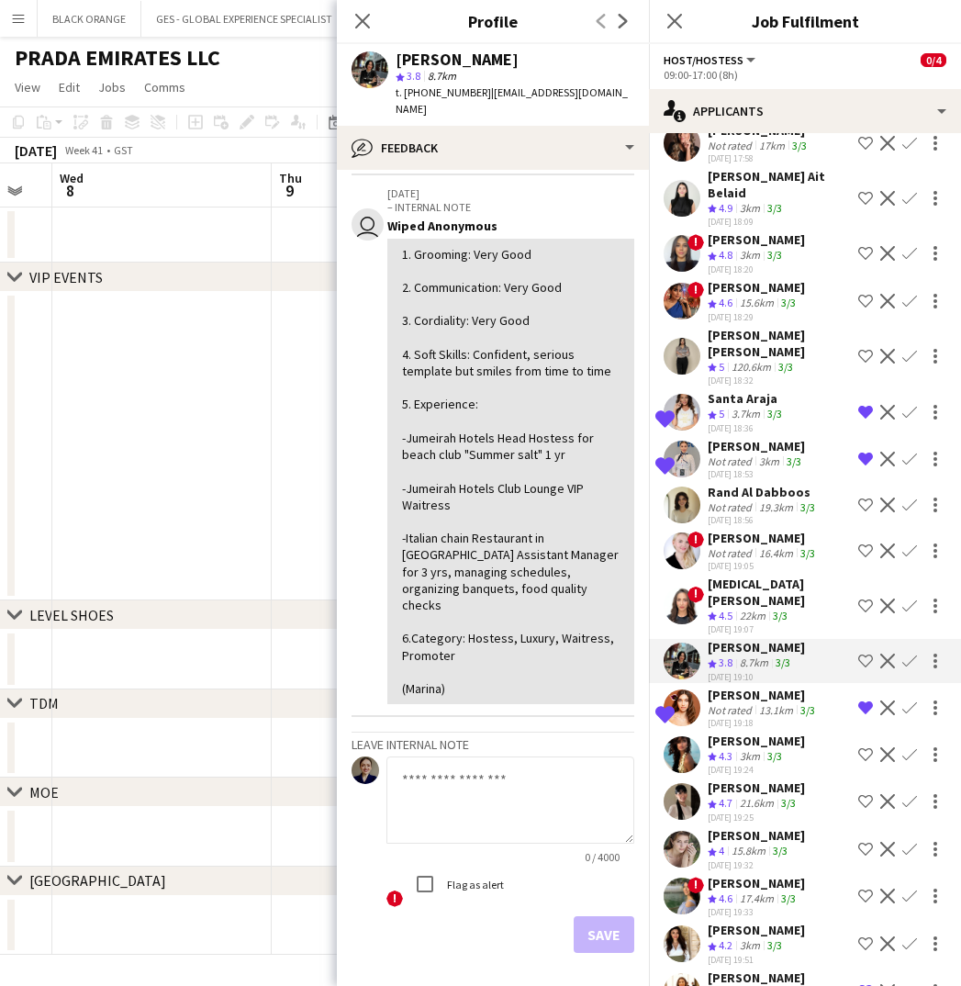
scroll to position [487, 0]
click at [403, 757] on textarea at bounding box center [510, 800] width 248 height 87
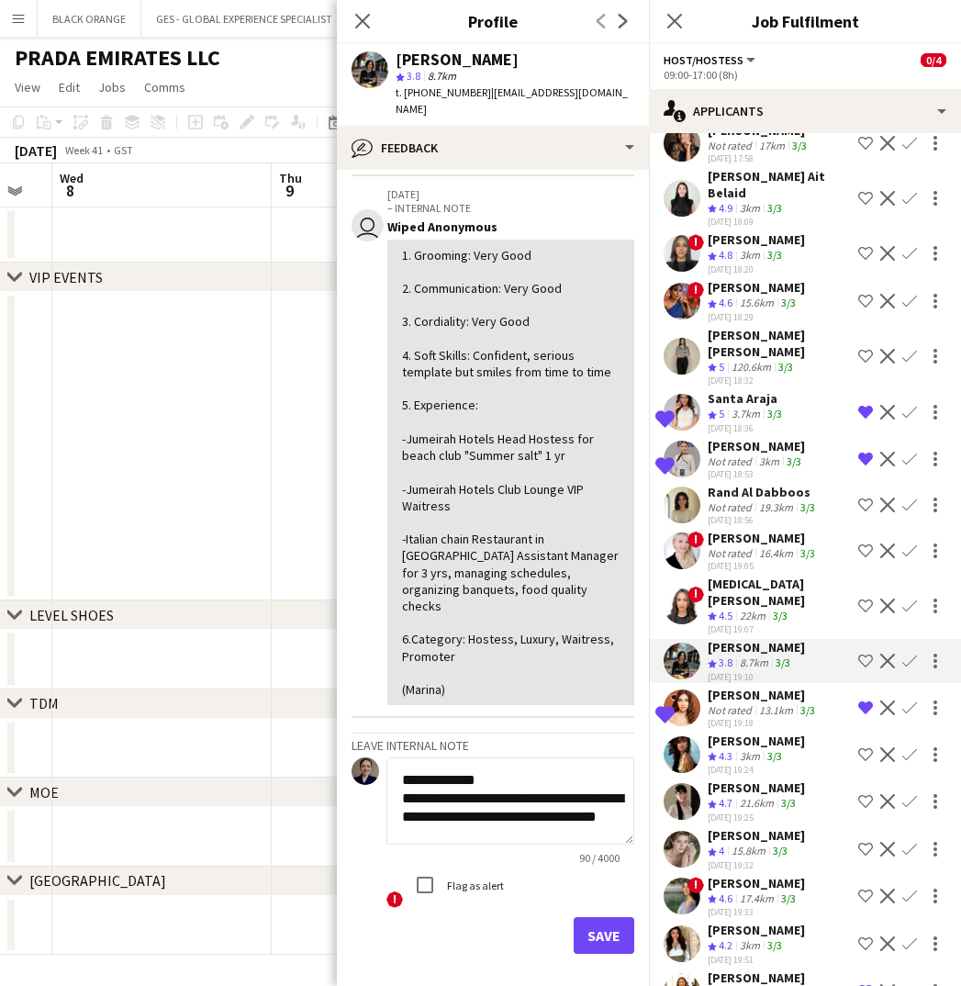
scroll to position [14, 0]
type textarea "**********"
click at [594, 917] on button "Save" at bounding box center [604, 935] width 61 height 37
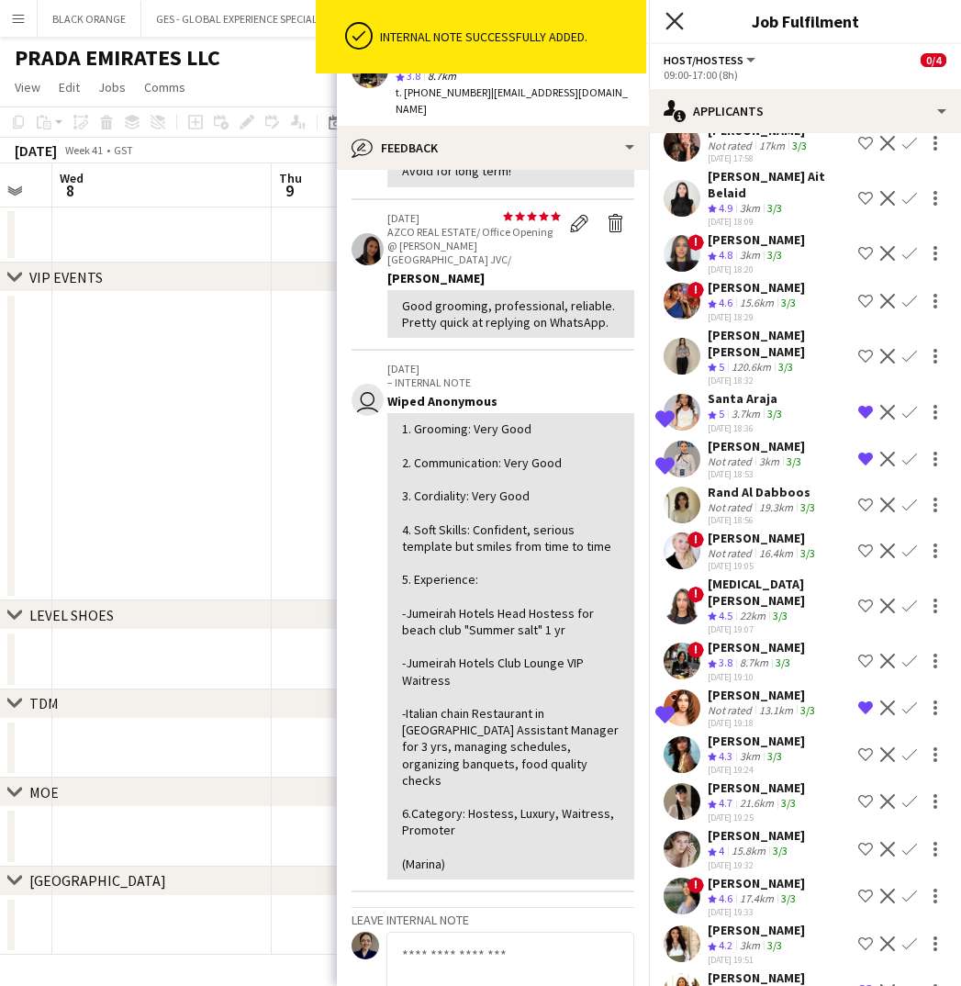
click at [677, 21] on icon "Close pop-in" at bounding box center [673, 20] width 17 height 17
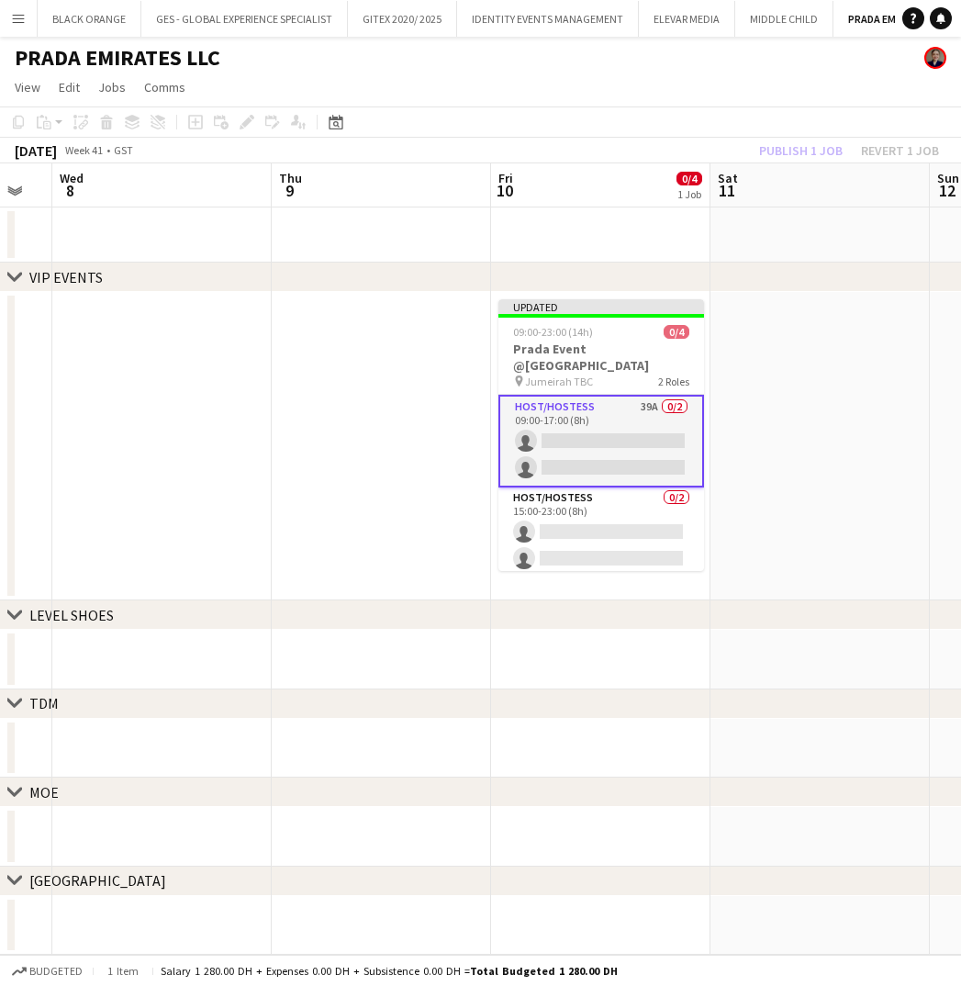
click at [786, 318] on app-date-cell at bounding box center [819, 446] width 219 height 308
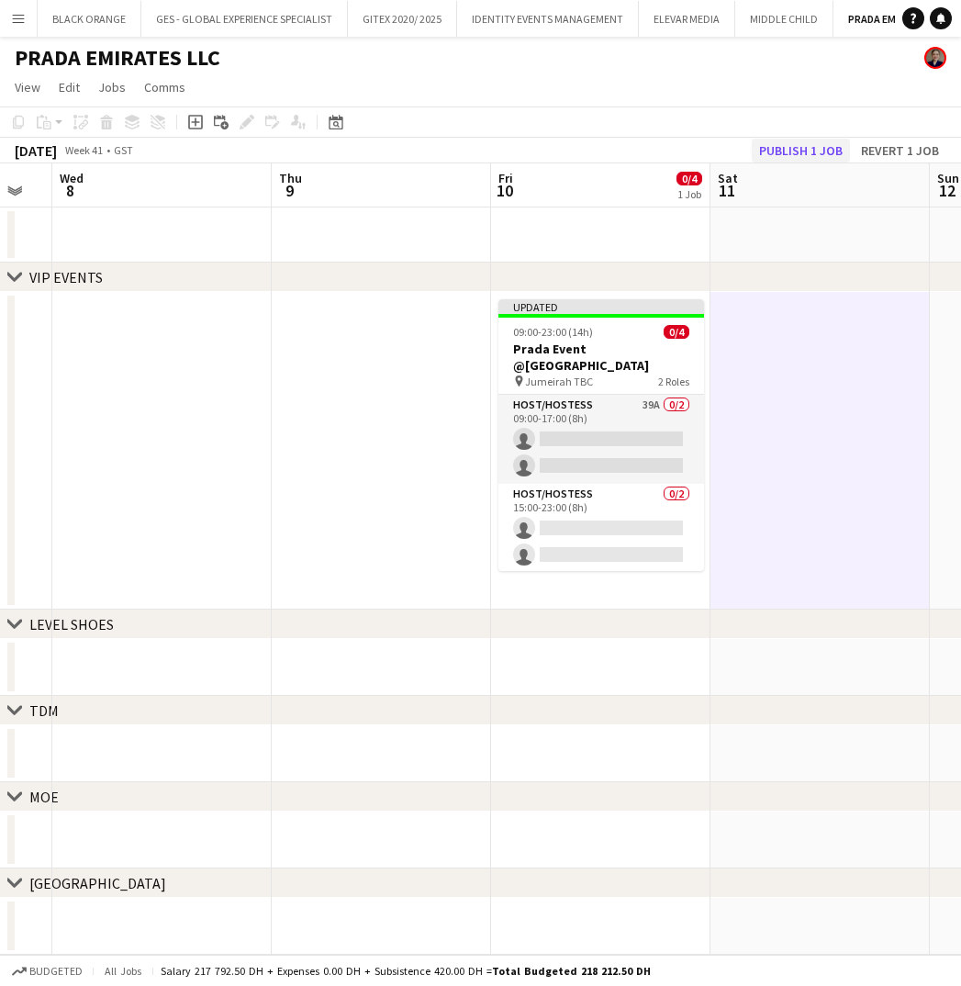
click at [778, 151] on button "Publish 1 job" at bounding box center [801, 151] width 98 height 24
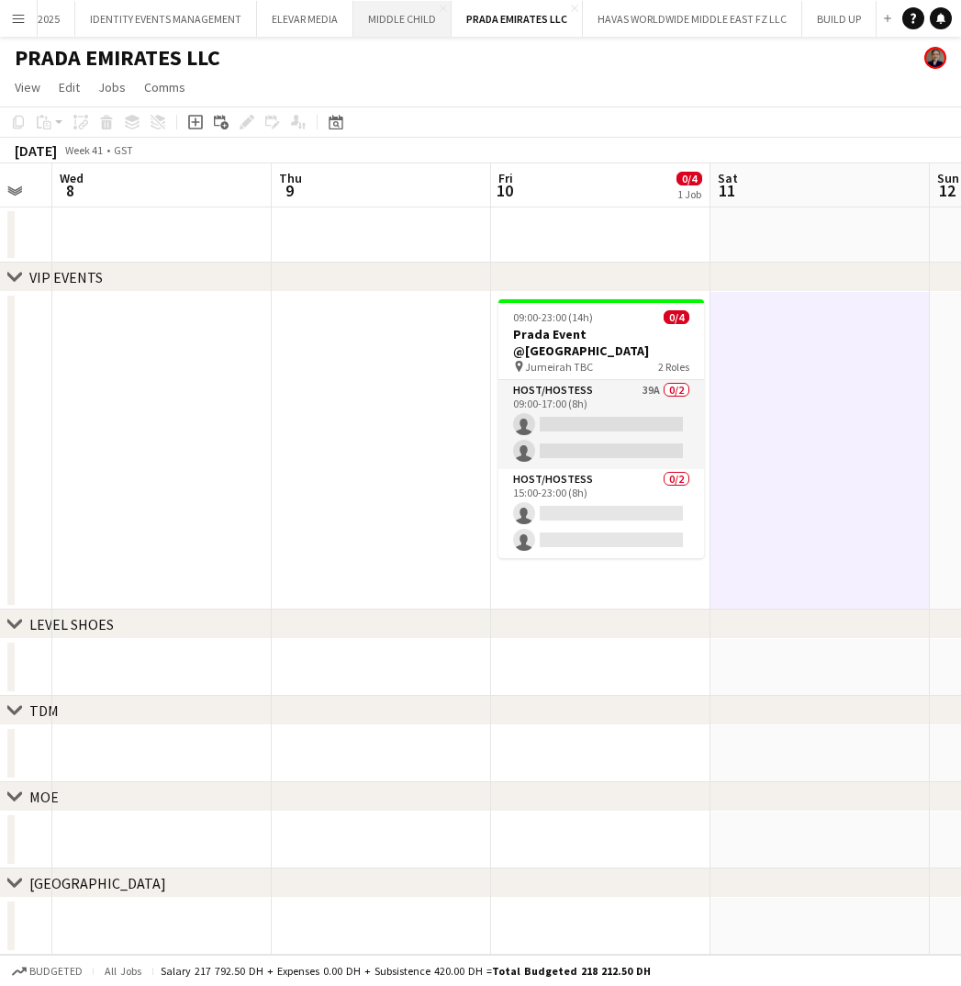
scroll to position [0, 380]
click at [567, 9] on button "PRADA EMIRATES LLC Close" at bounding box center [518, 19] width 131 height 36
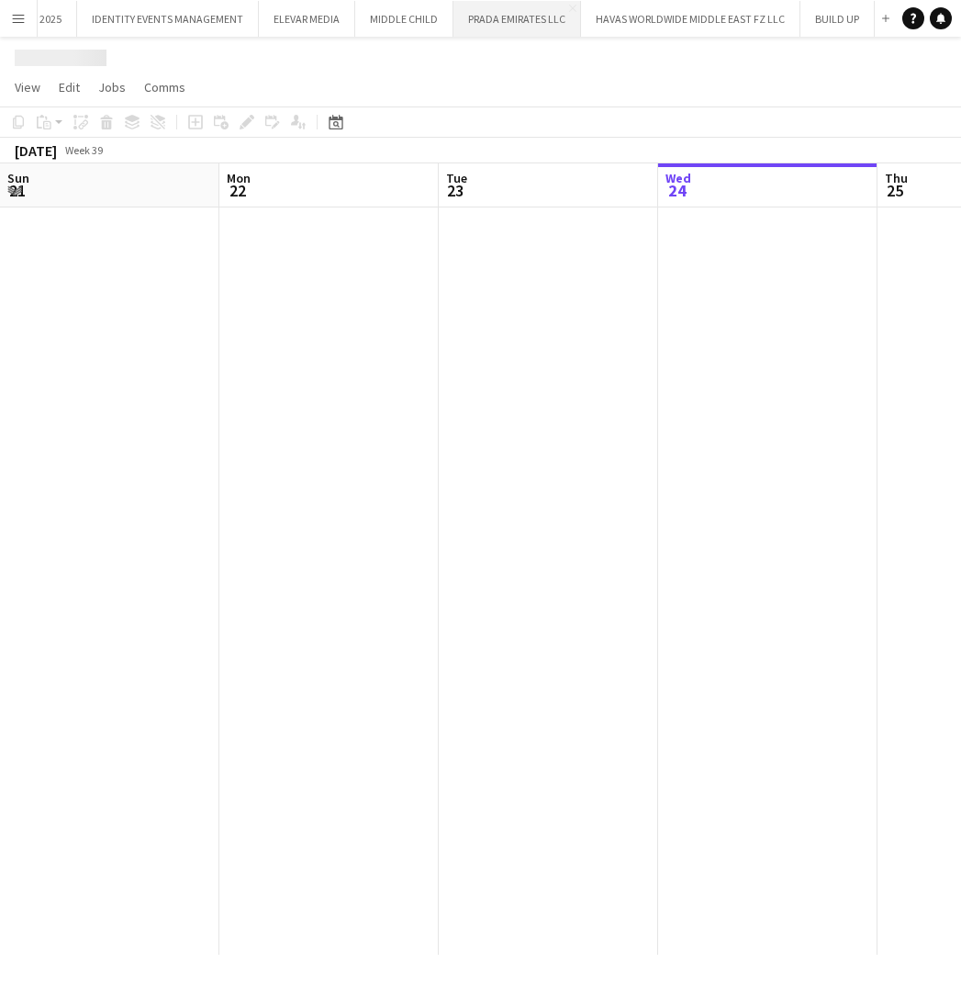
scroll to position [0, 439]
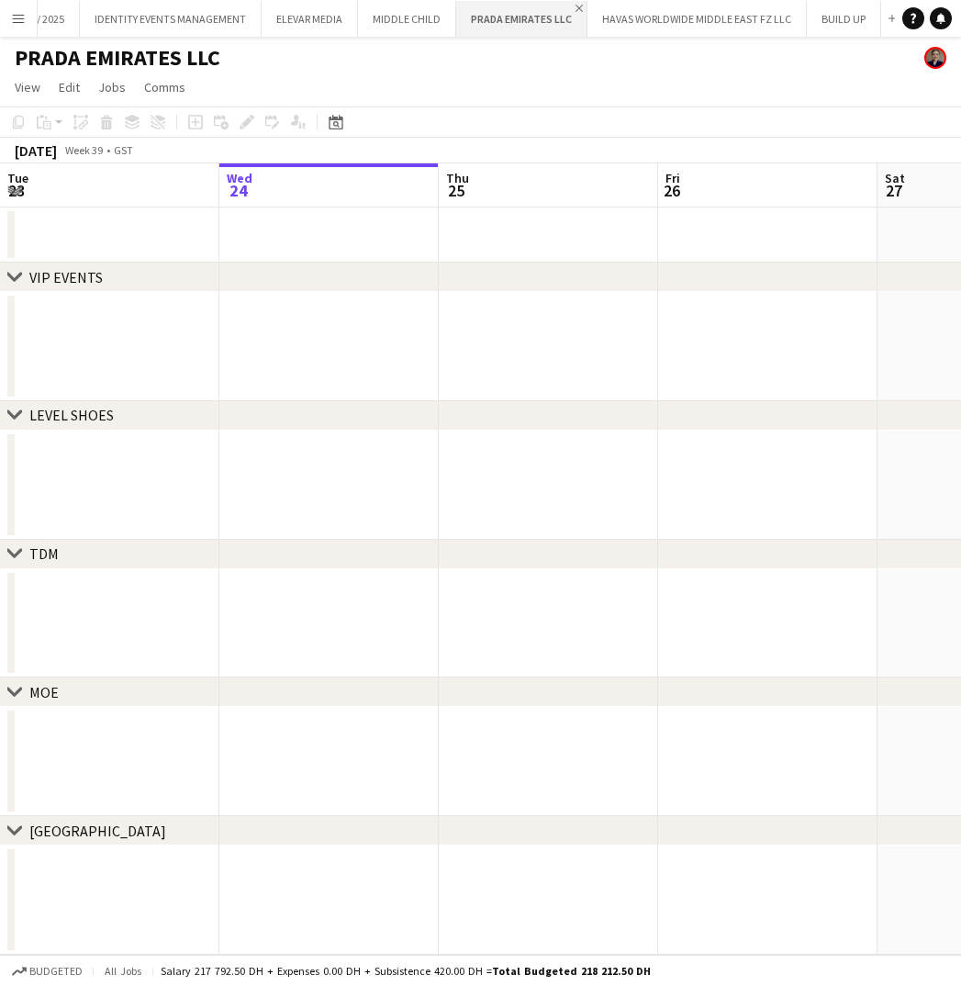
click at [575, 7] on app-icon "Close" at bounding box center [578, 8] width 7 height 7
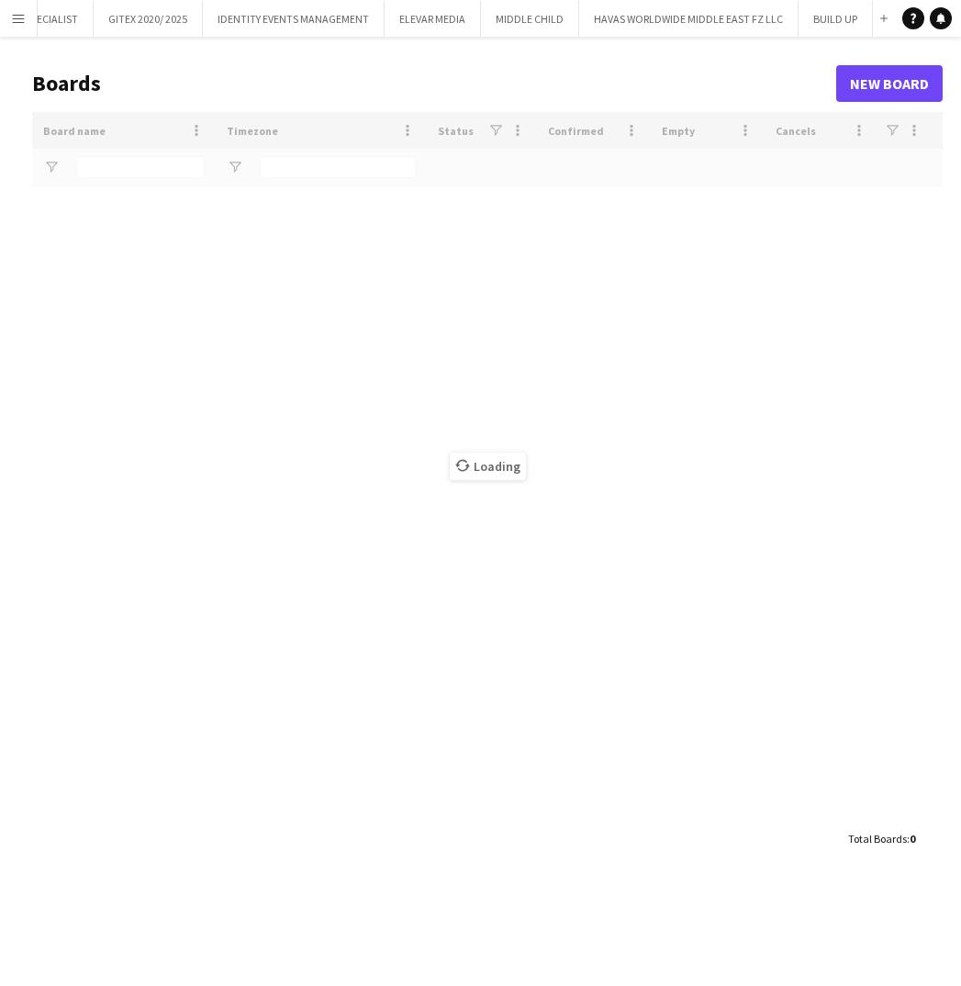
scroll to position [0, 249]
click at [667, 37] on main "Boards New Board Drag here to set row groups Drag here to set column labels Boa…" at bounding box center [480, 460] width 961 height 847
click at [657, 22] on button "HAVAS WORLDWIDE MIDDLE EAST FZ LLC Close" at bounding box center [694, 19] width 219 height 36
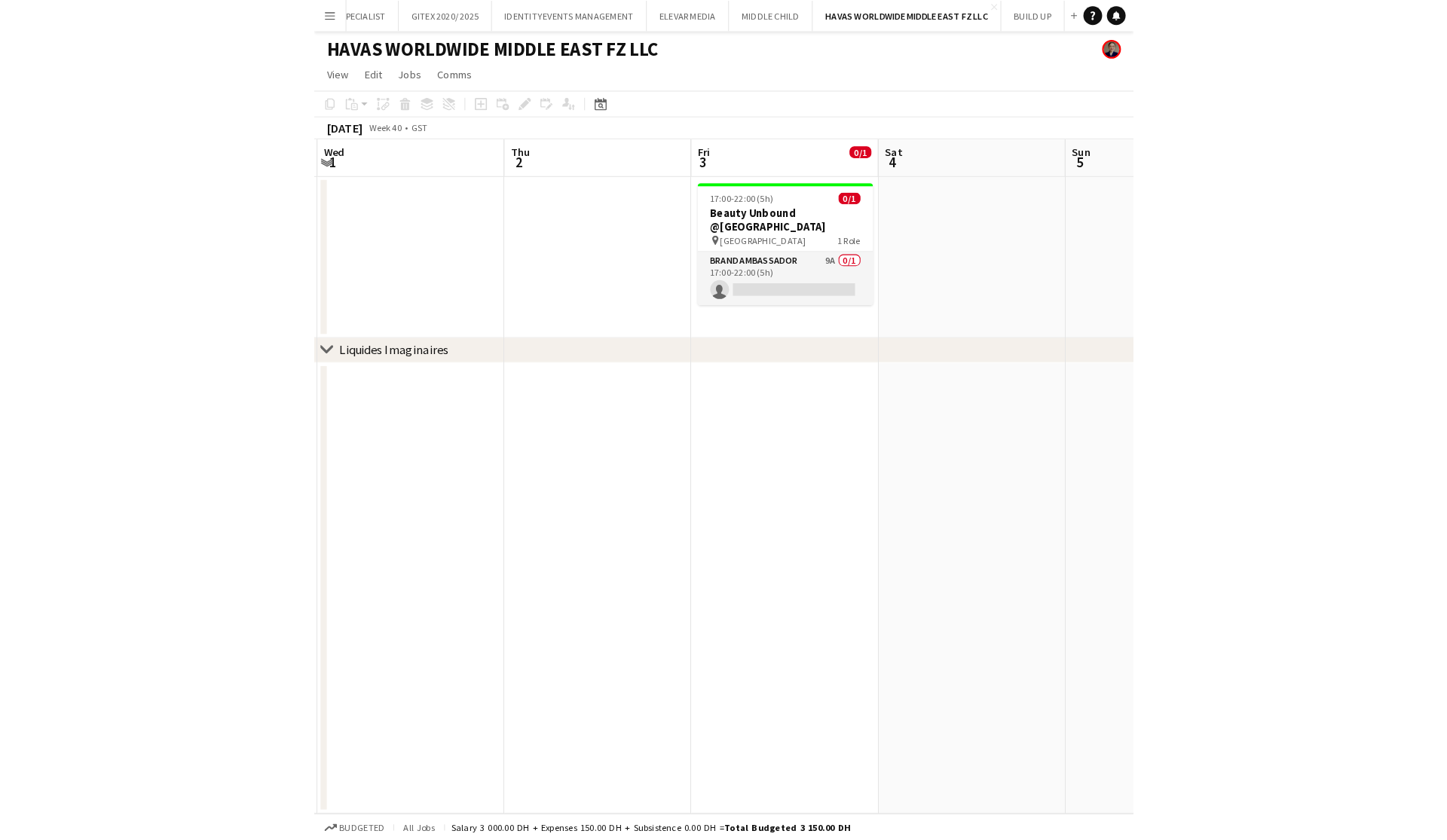
scroll to position [0, 353]
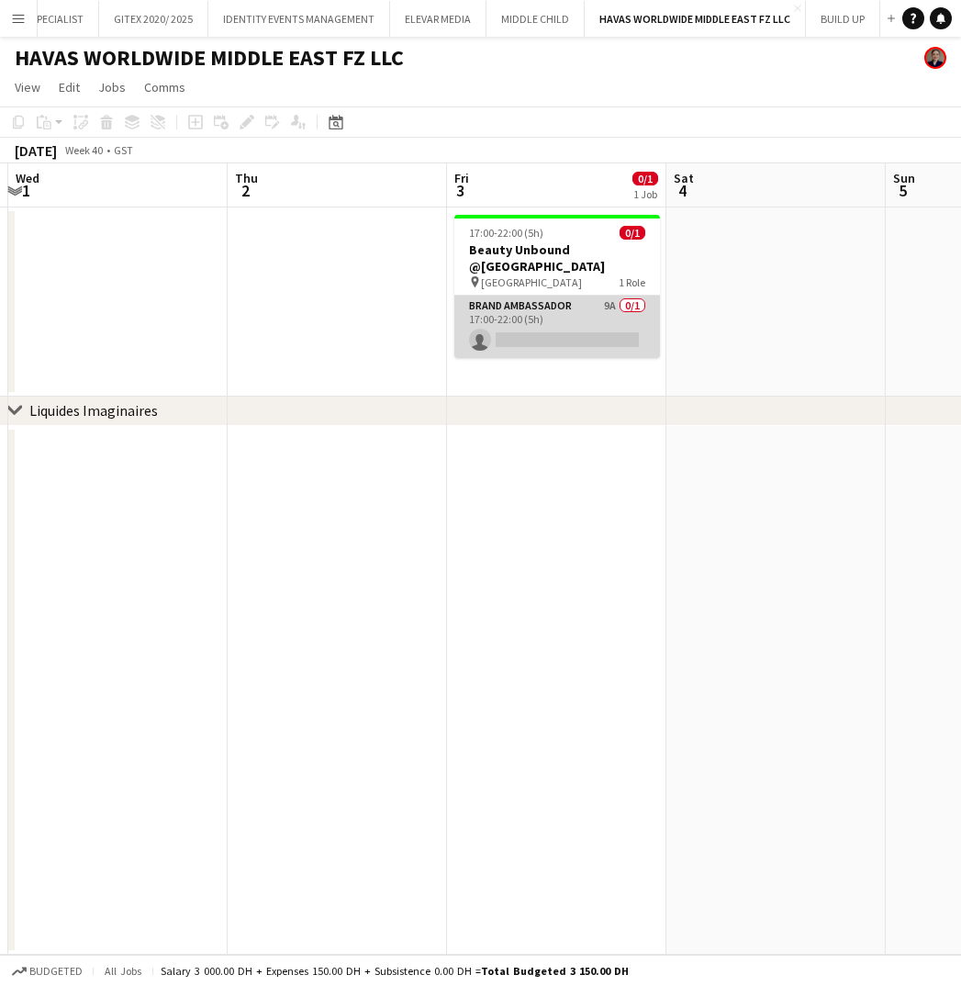
click at [550, 307] on app-card-role "Brand Ambassador 9A 0/1 17:00-22:00 (5h) single-neutral-actions" at bounding box center [557, 327] width 206 height 62
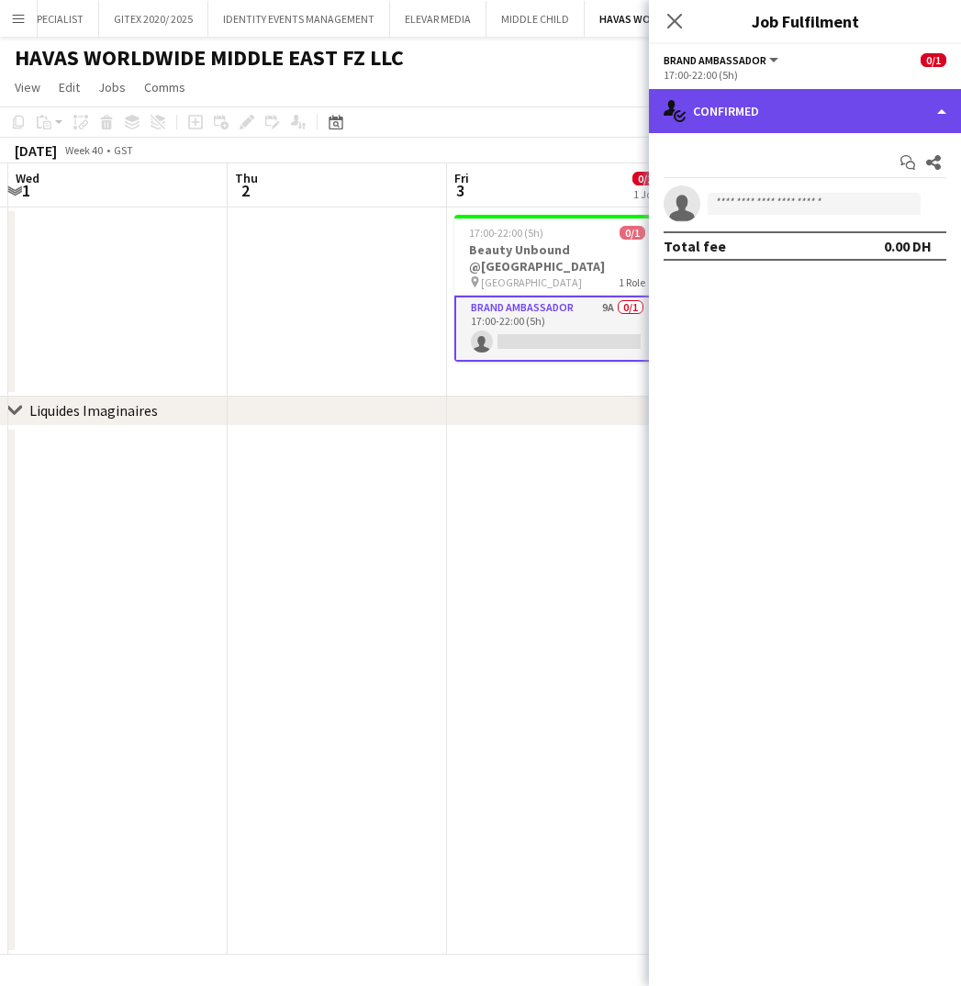
click at [817, 106] on div "single-neutral-actions-check-2 Confirmed" at bounding box center [805, 111] width 312 height 44
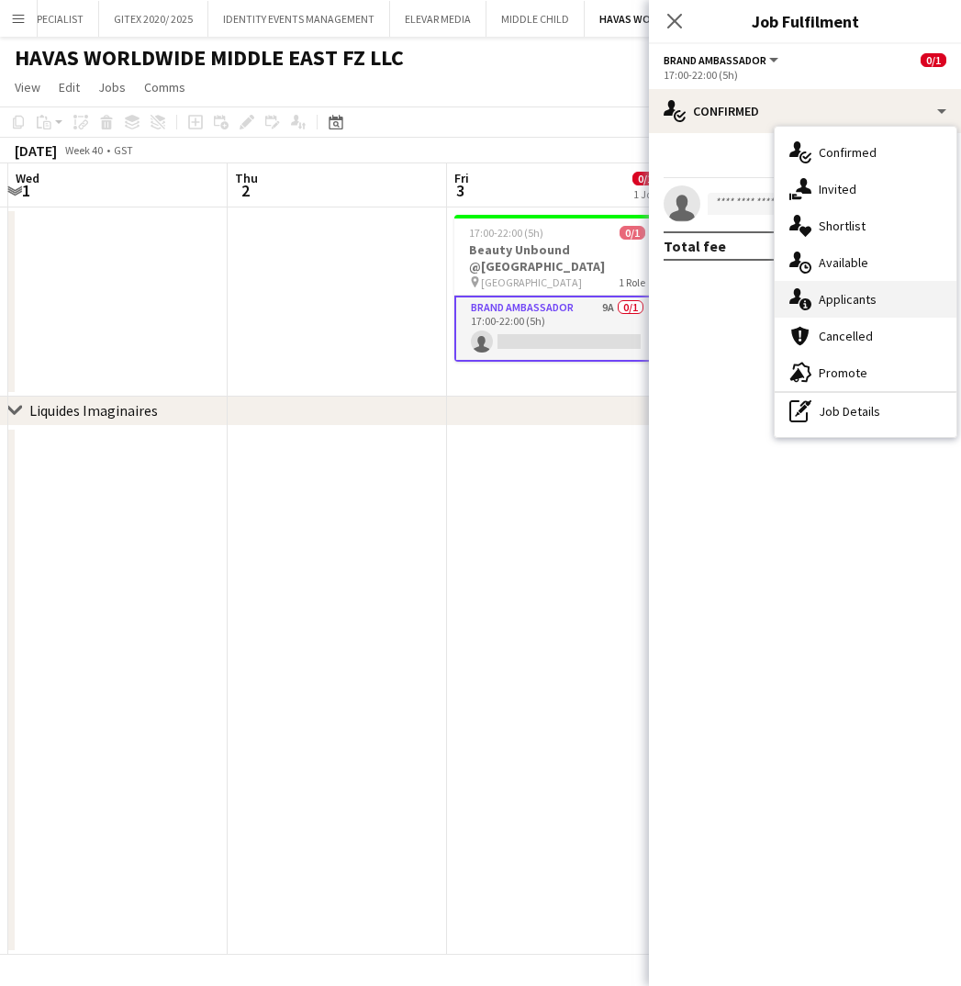
click at [843, 299] on span "Applicants" at bounding box center [848, 299] width 58 height 17
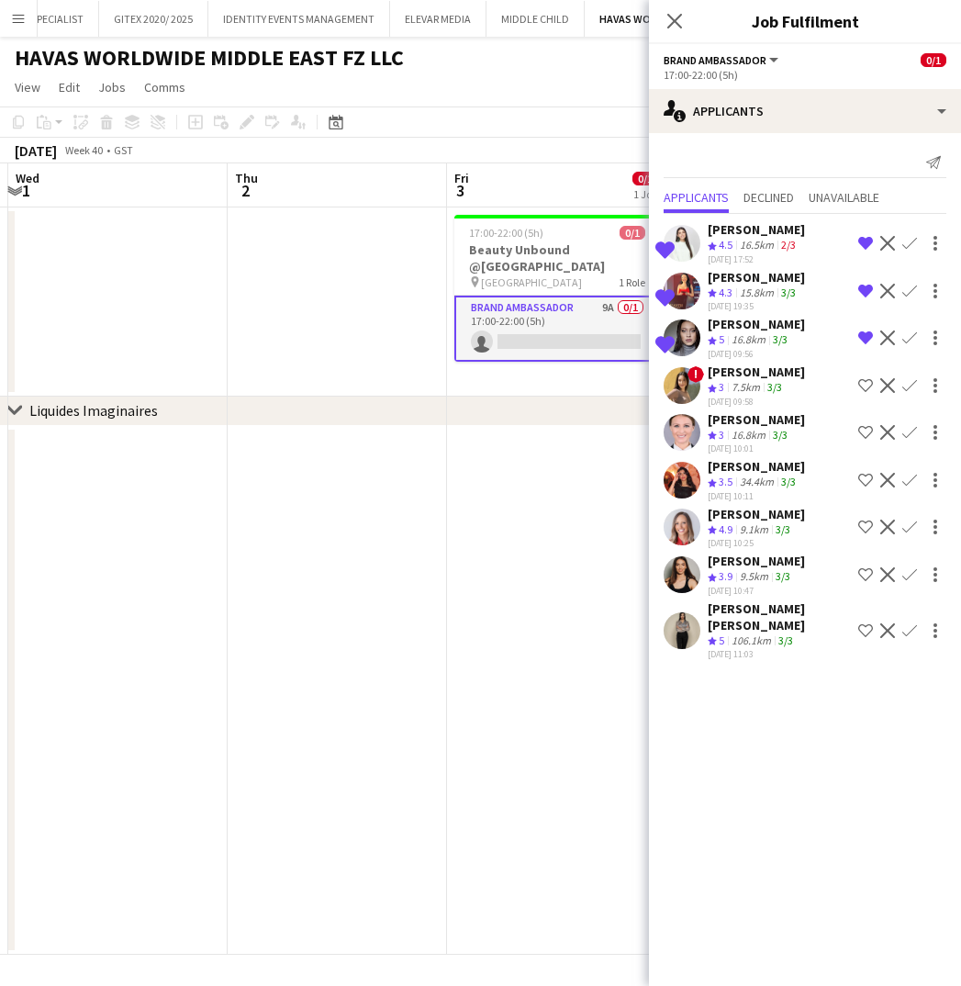
click at [863, 534] on app-icon "Shortlist crew" at bounding box center [865, 526] width 15 height 15
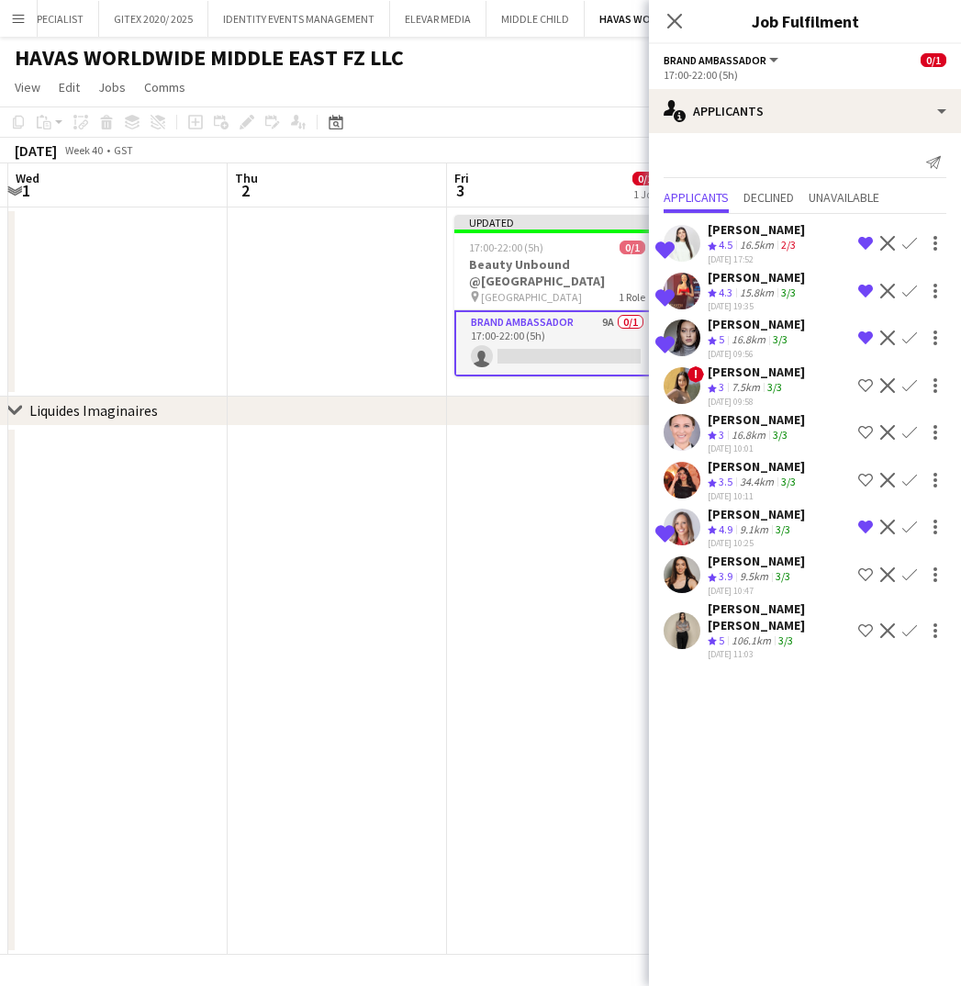
click at [859, 582] on app-icon "Shortlist crew" at bounding box center [865, 574] width 15 height 15
click at [676, 23] on icon at bounding box center [673, 20] width 17 height 17
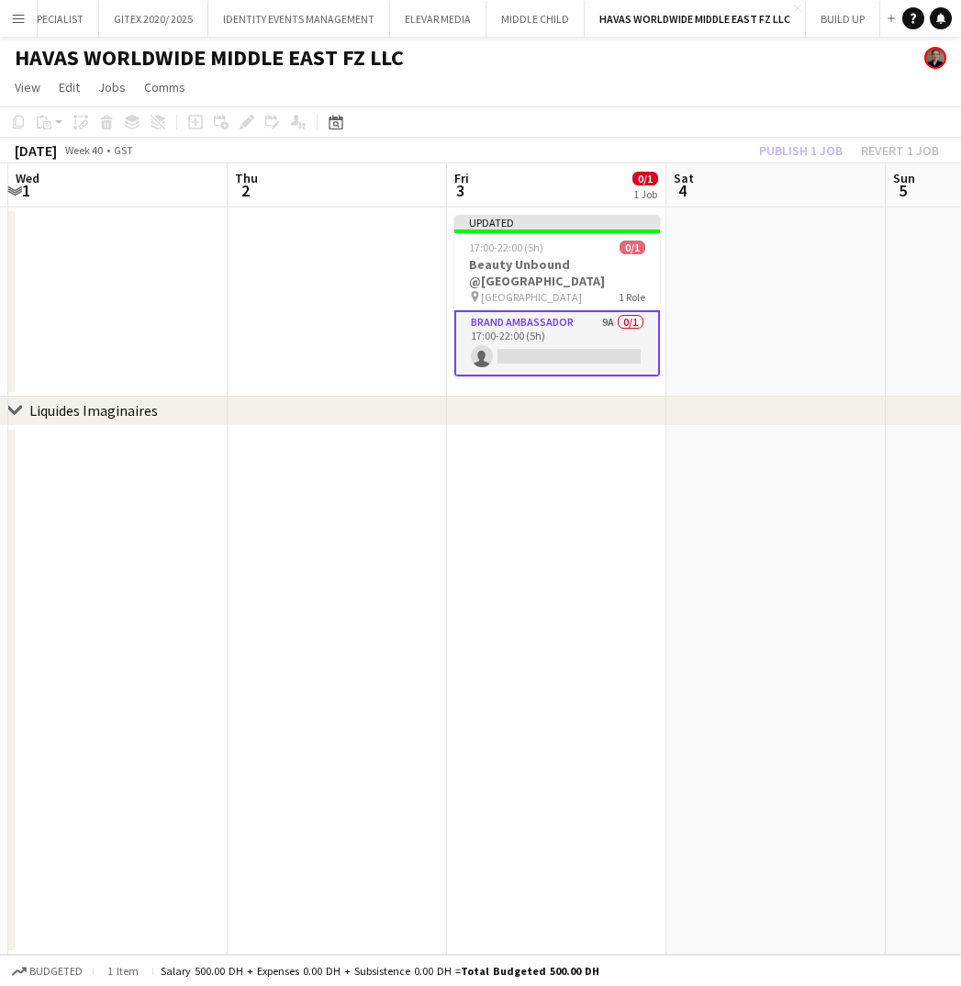
click at [799, 147] on div "Publish 1 job Revert 1 job" at bounding box center [849, 151] width 224 height 24
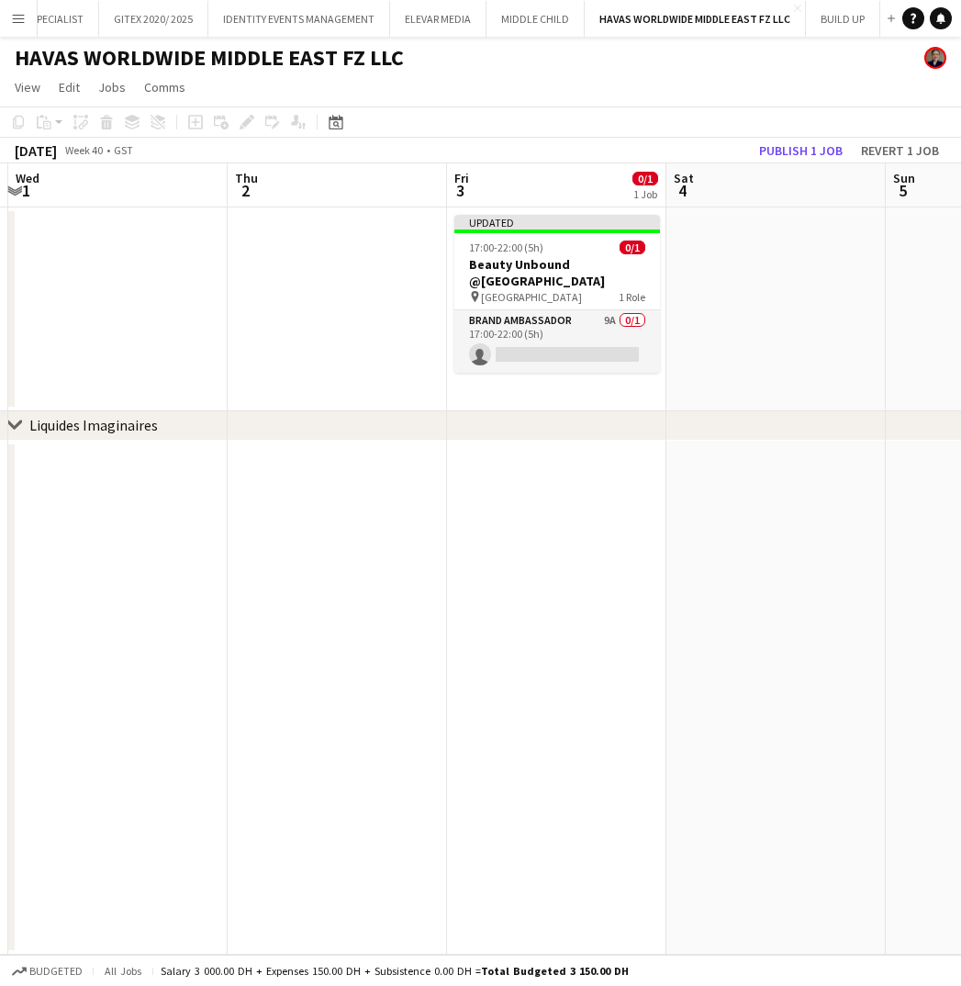
click at [799, 147] on button "Publish 1 job" at bounding box center [801, 151] width 98 height 24
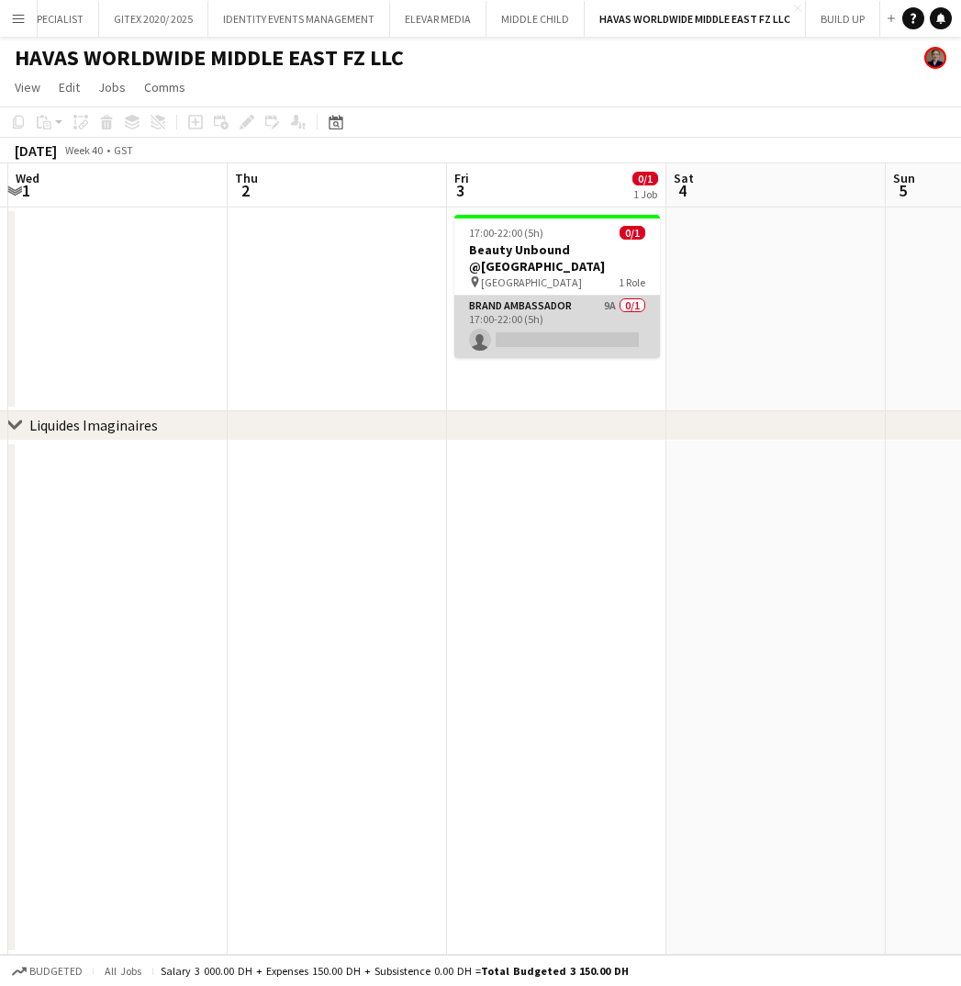
click at [613, 318] on app-card-role "Brand Ambassador 9A 0/1 17:00-22:00 (5h) single-neutral-actions" at bounding box center [557, 327] width 206 height 62
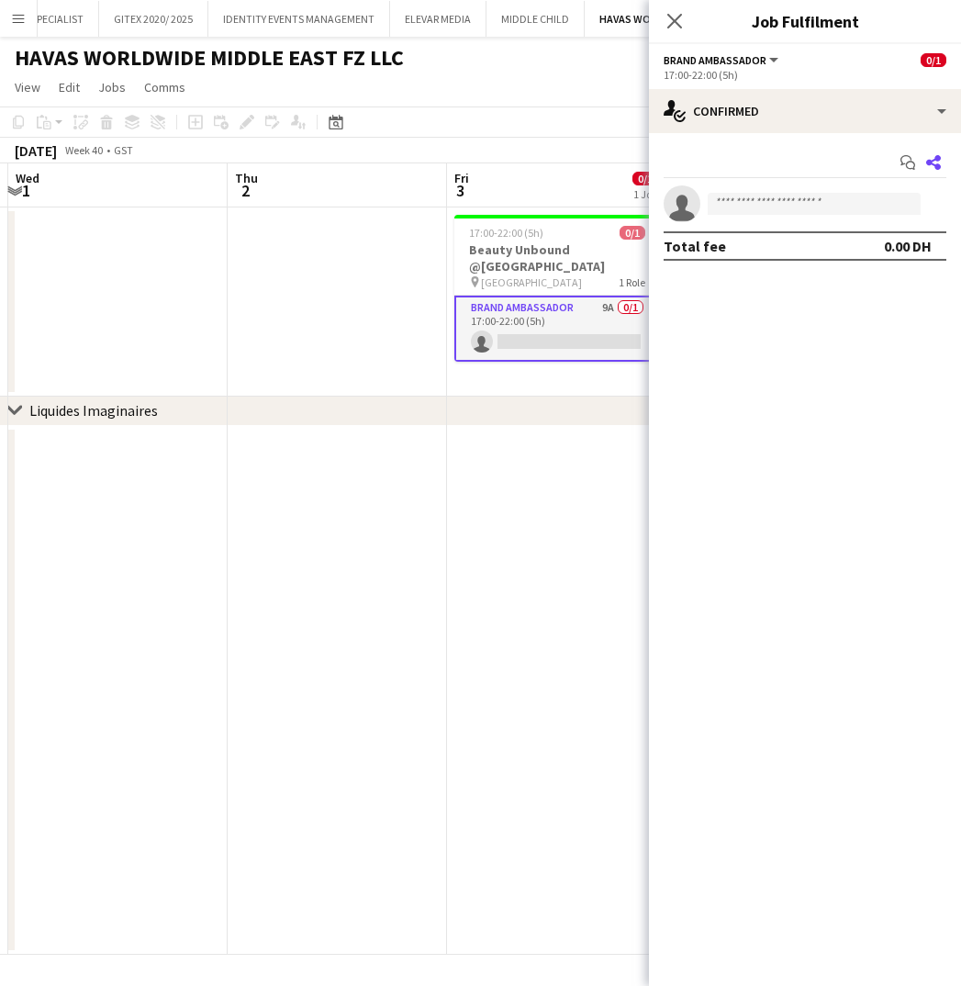
click at [933, 164] on icon at bounding box center [933, 162] width 15 height 15
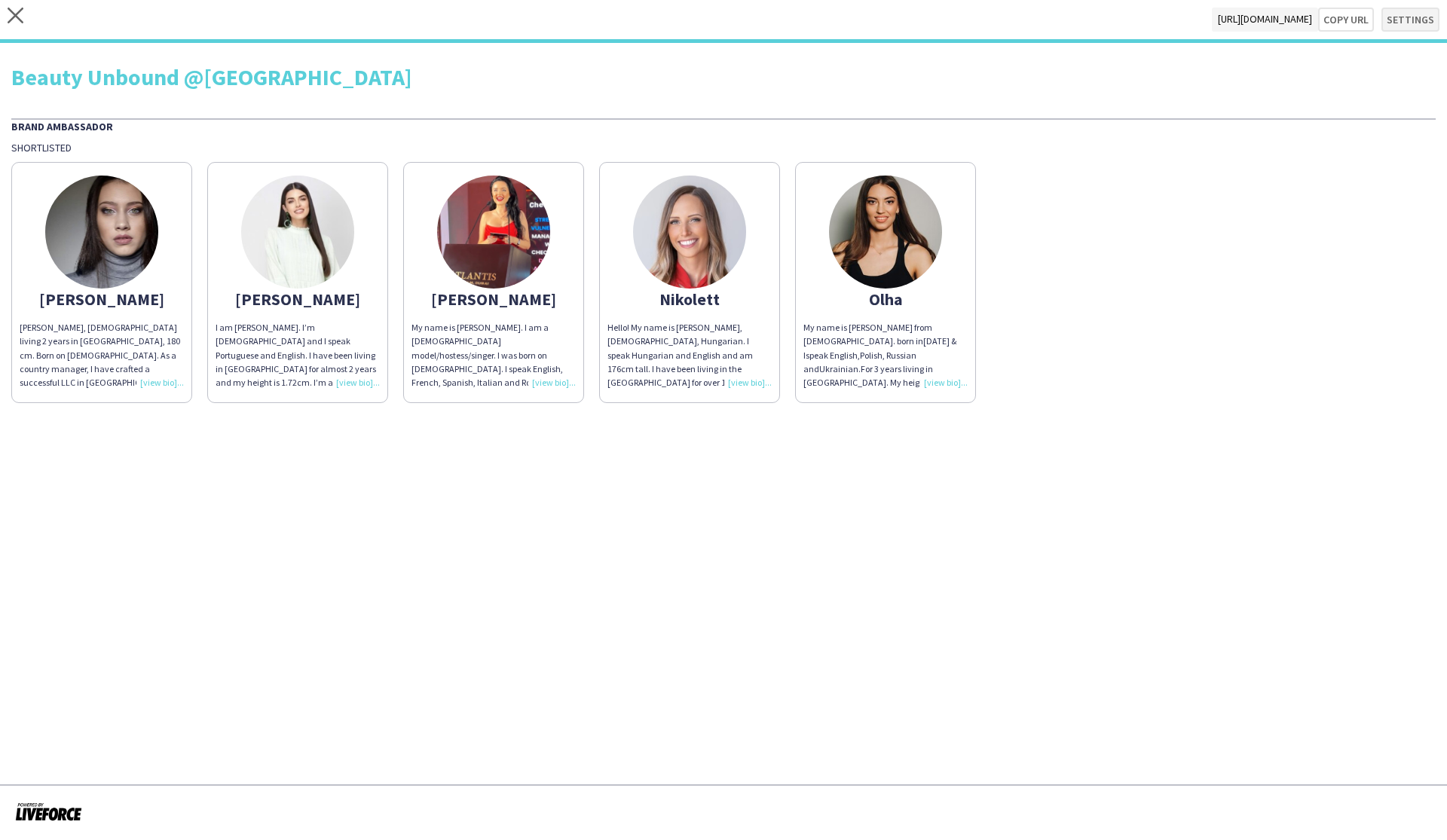
click at [1403, 22] on button "Settings" at bounding box center [1410, 19] width 58 height 24
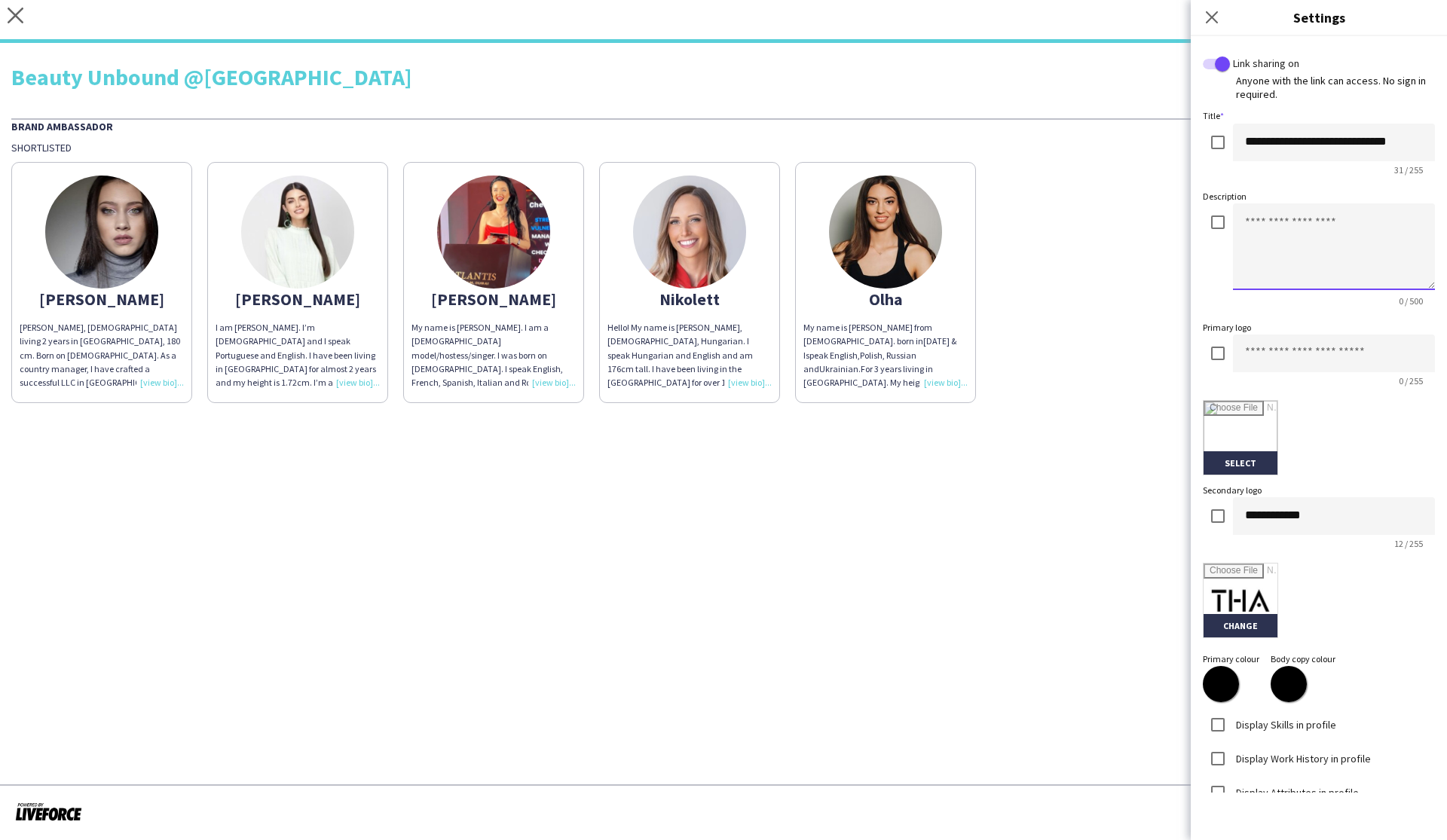
click at [1256, 230] on textarea at bounding box center [1334, 247] width 202 height 87
click at [1270, 234] on textarea at bounding box center [1334, 247] width 202 height 87
click at [1251, 222] on textarea "*********" at bounding box center [1334, 247] width 202 height 87
type textarea "**********"
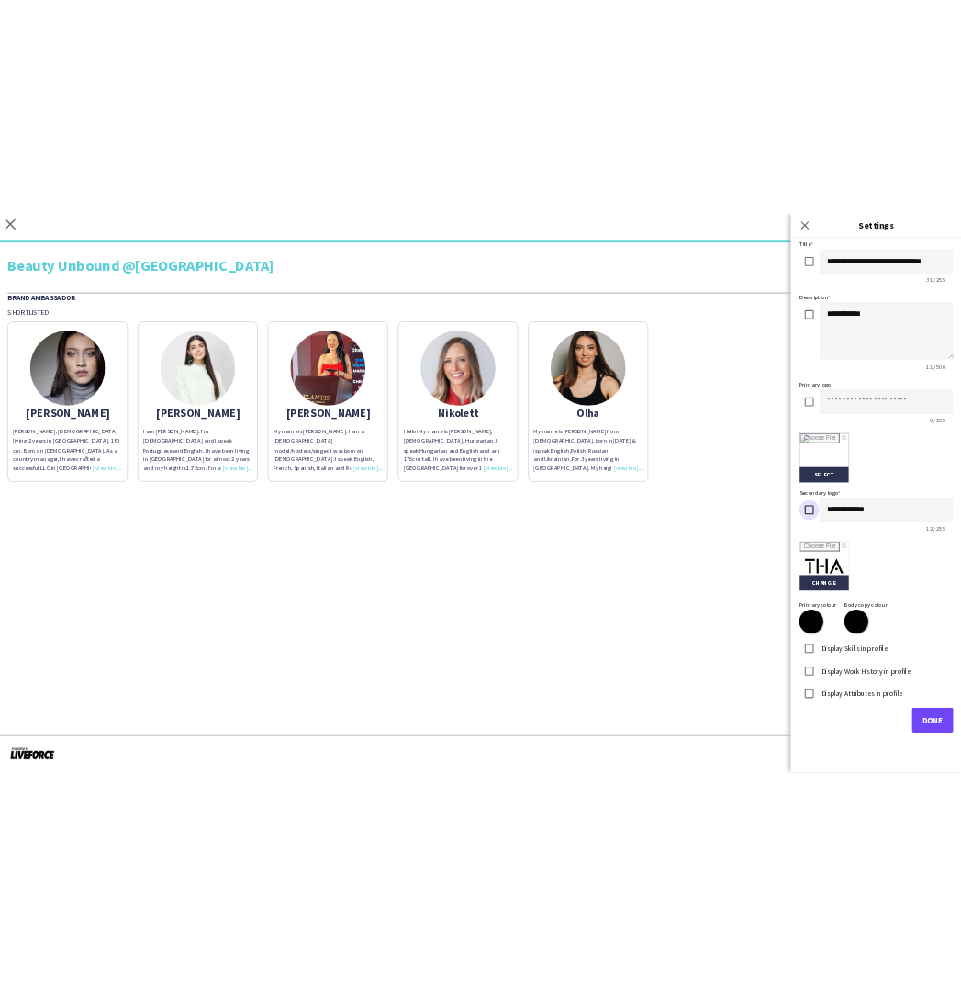
scroll to position [84, 0]
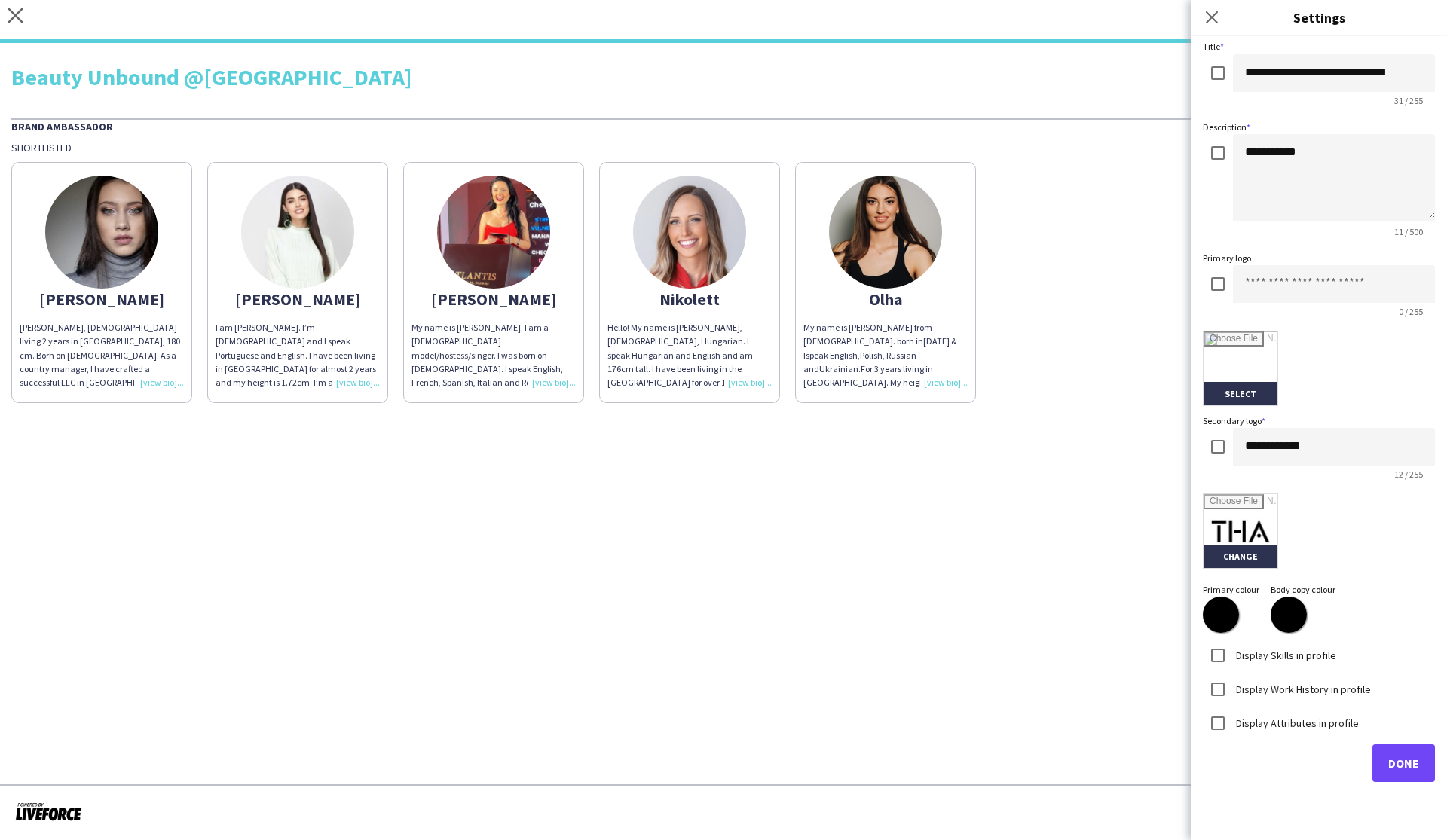
click at [1405, 766] on span "Done" at bounding box center [1404, 764] width 31 height 15
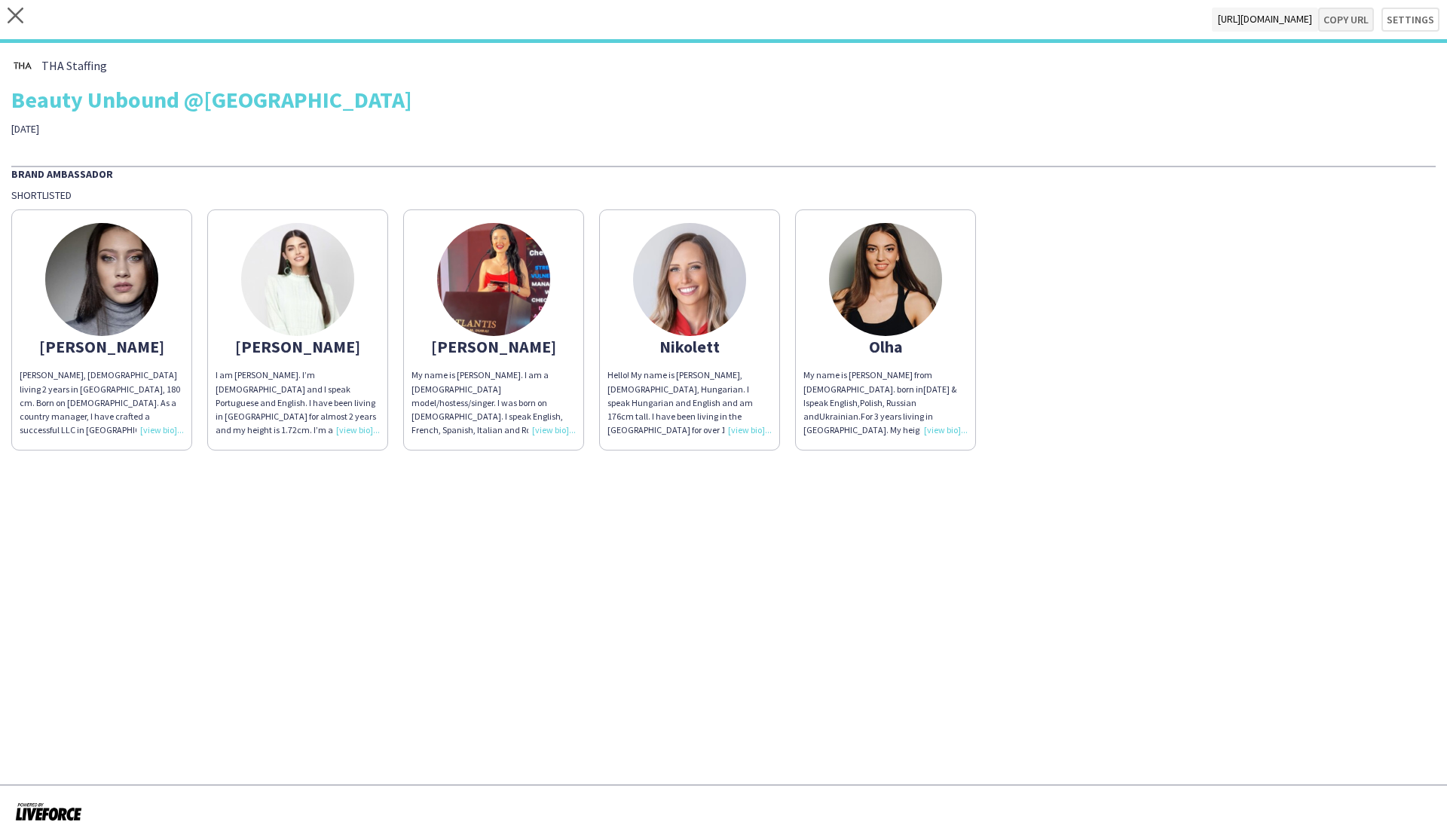
click at [1347, 21] on button "Copy url" at bounding box center [1346, 19] width 56 height 24
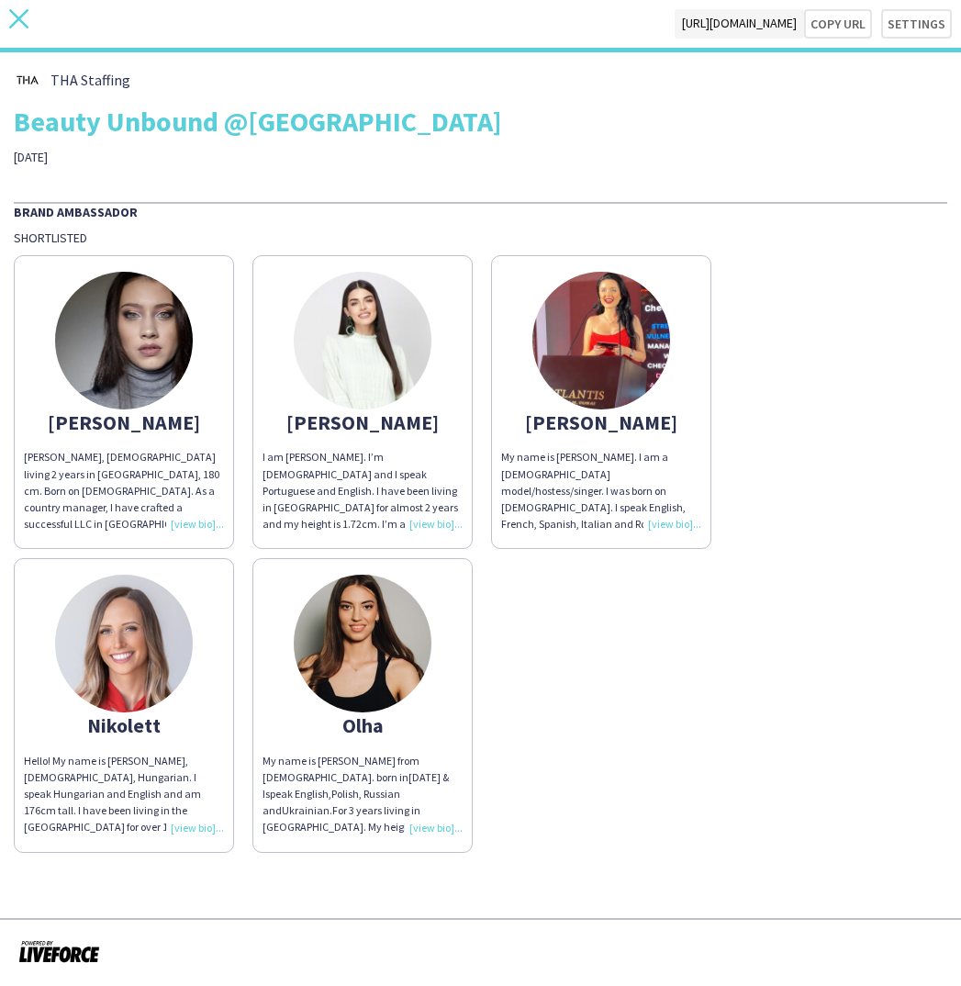
click at [14, 17] on icon "close" at bounding box center [18, 18] width 19 height 19
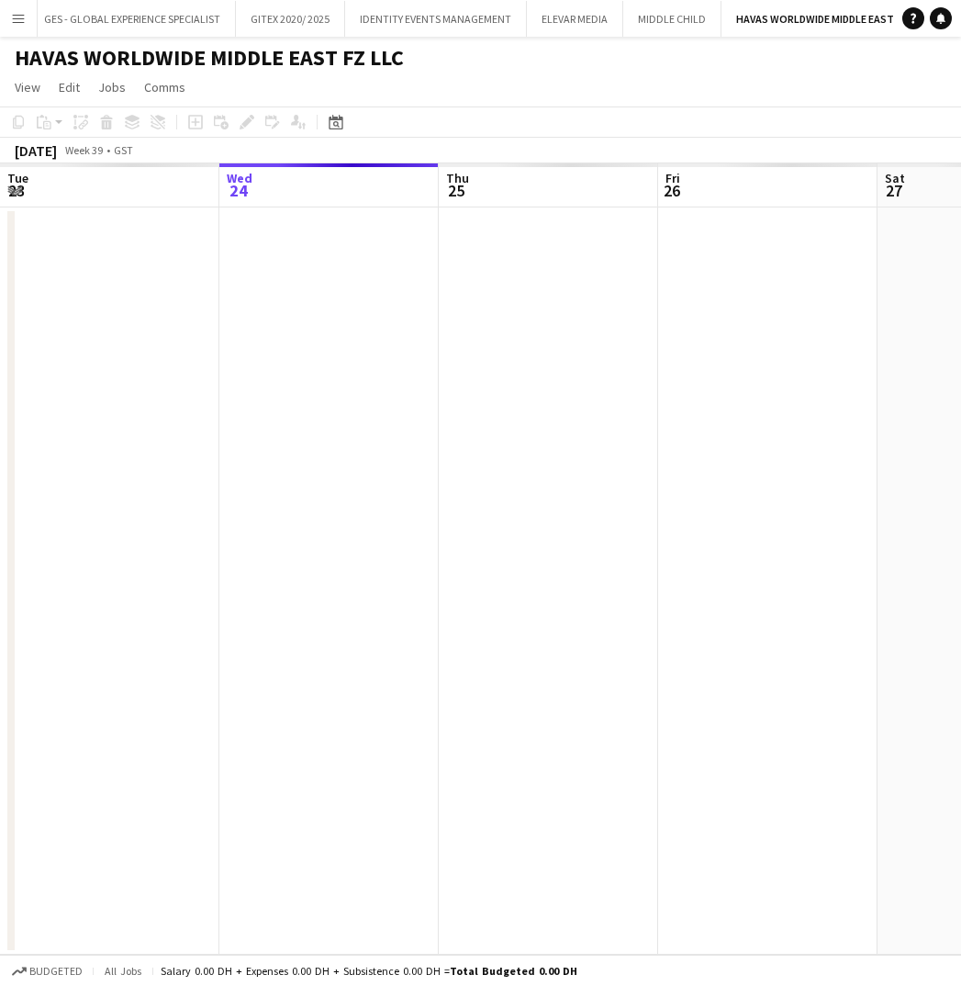
scroll to position [0, 157]
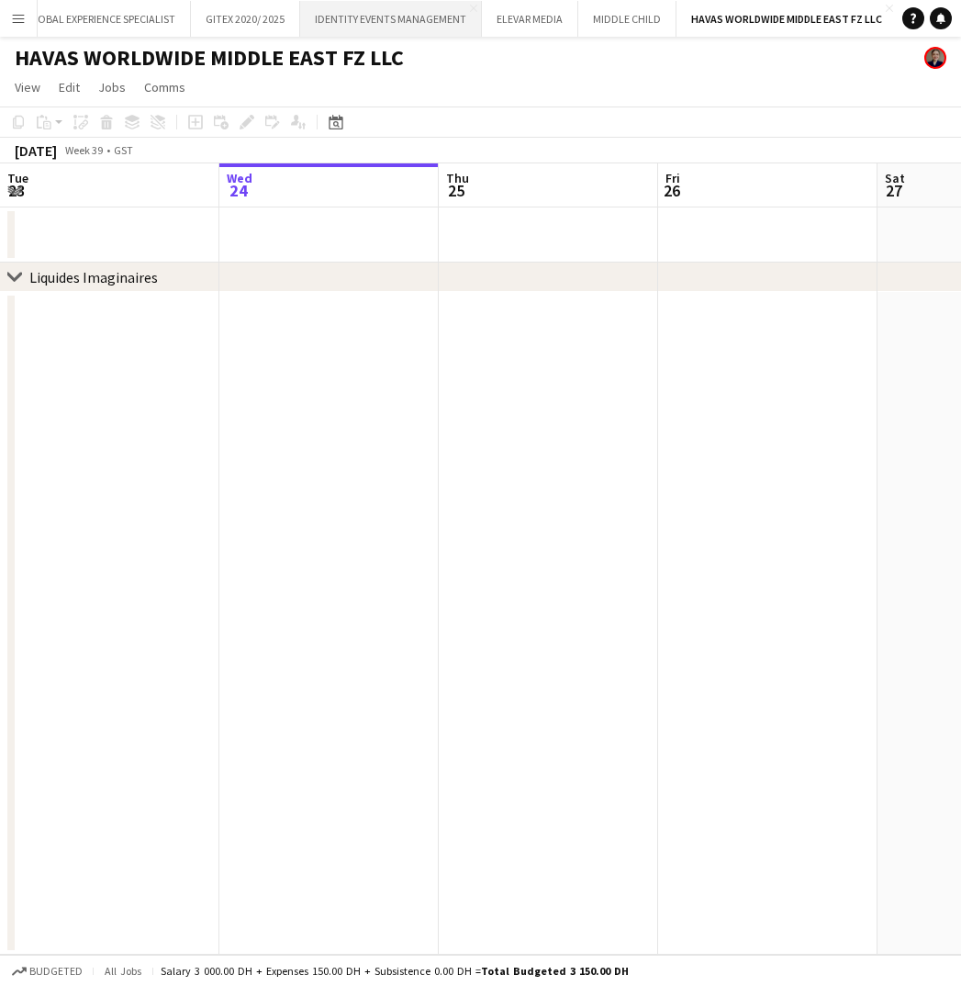
click at [386, 18] on button "IDENTITY EVENTS MANAGEMENT Close" at bounding box center [391, 19] width 182 height 36
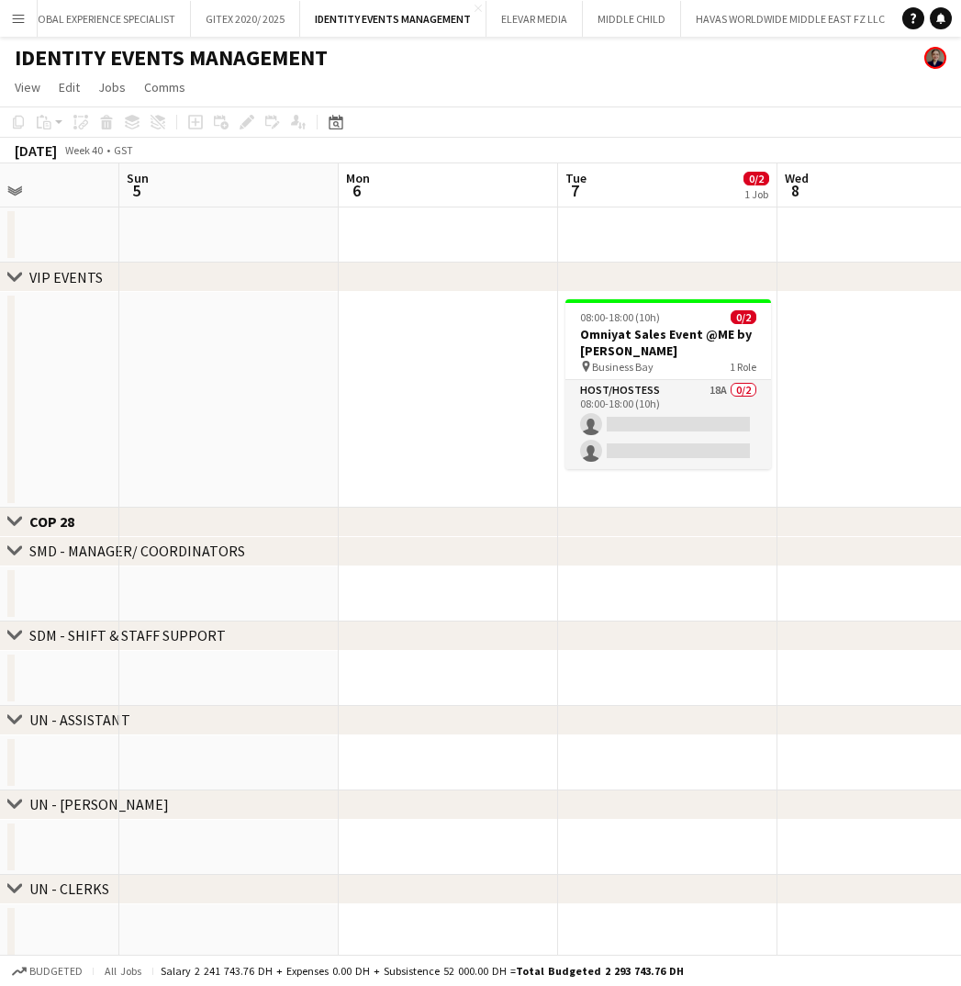
scroll to position [0, 541]
click at [654, 344] on h3 "Omniyat Sales Event @ME by Melia" at bounding box center [667, 342] width 206 height 33
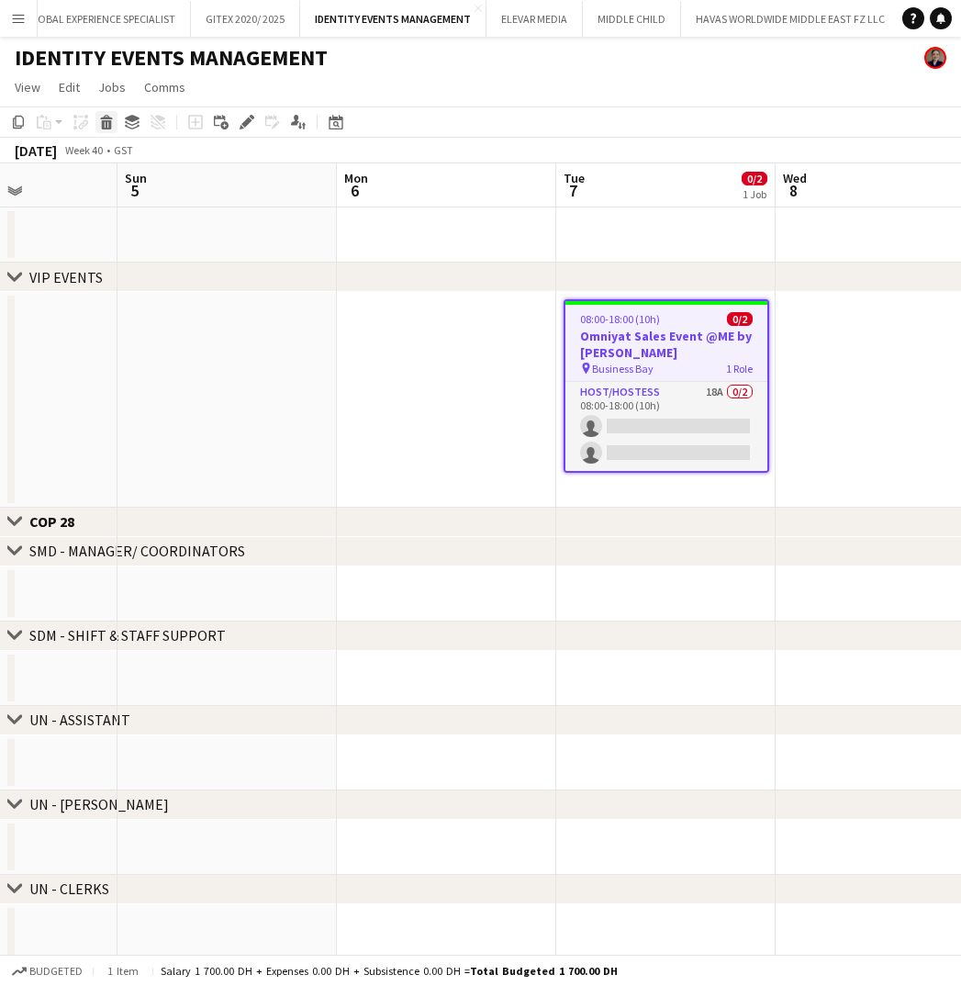
click at [110, 127] on icon at bounding box center [107, 124] width 10 height 9
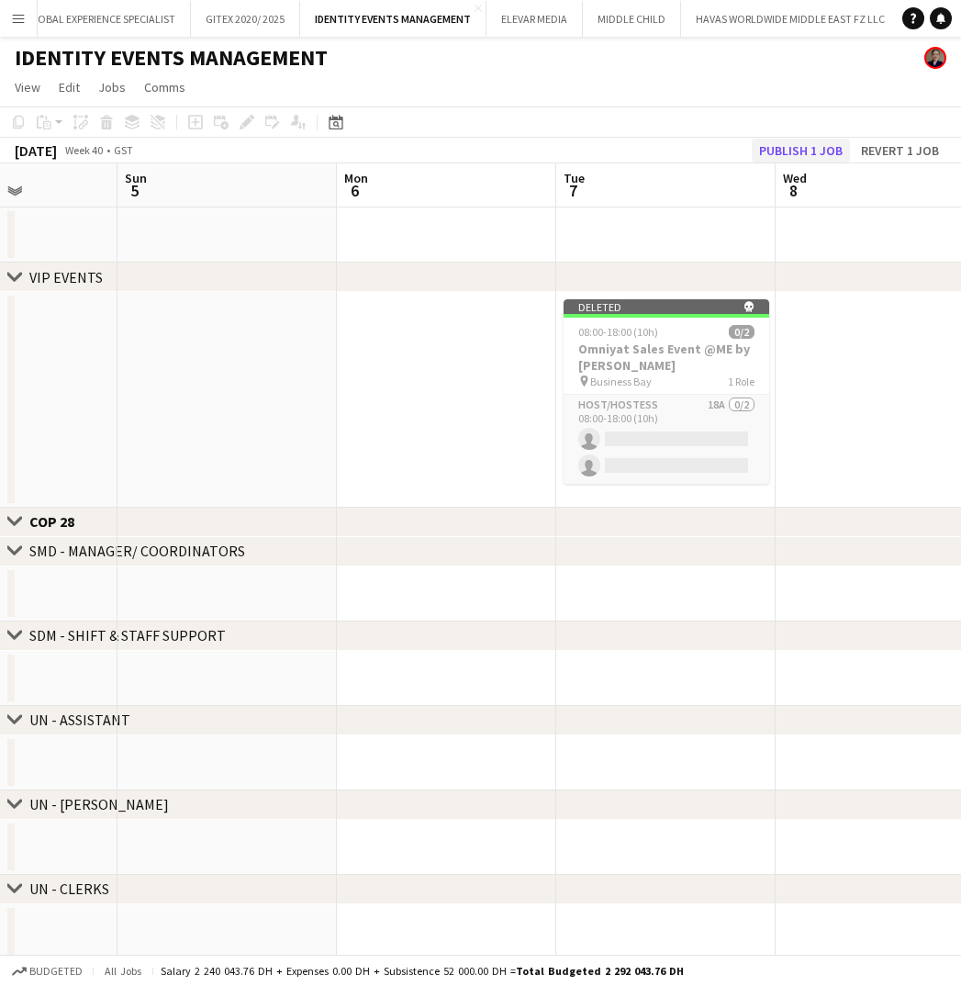
click at [805, 151] on button "Publish 1 job" at bounding box center [801, 151] width 98 height 24
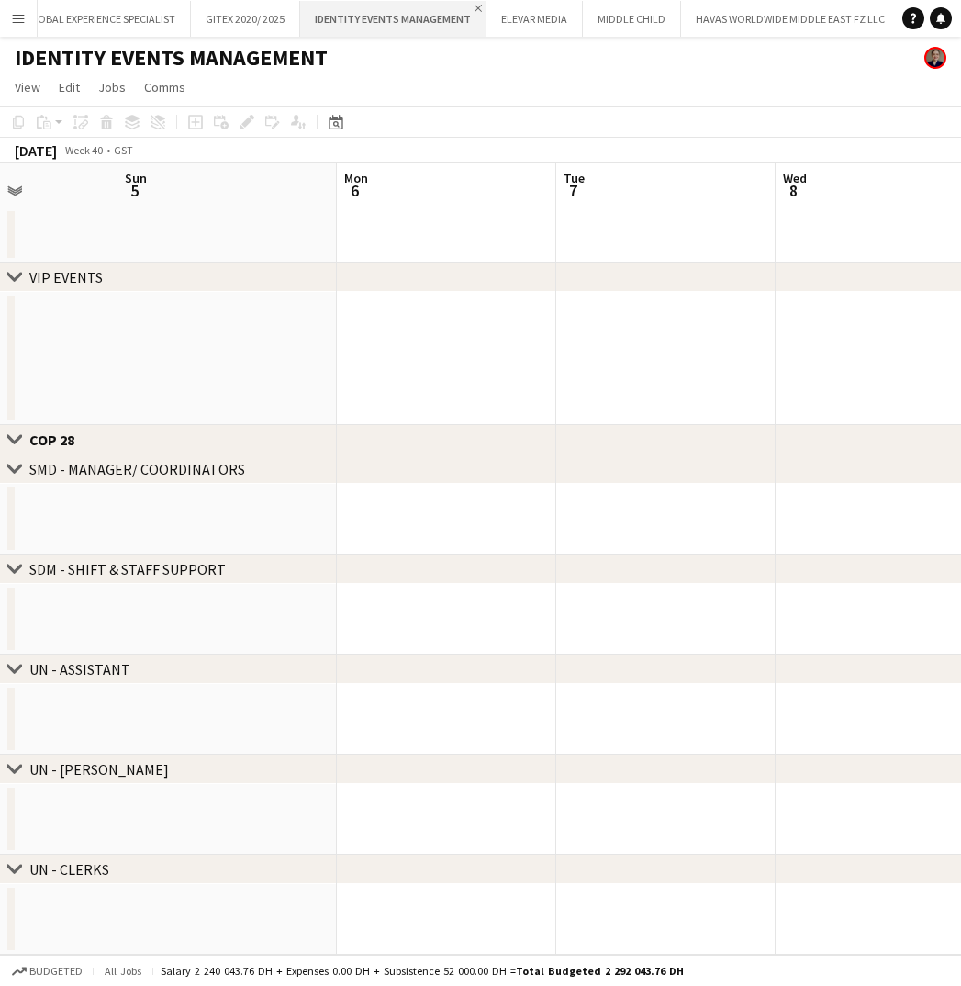
click at [475, 7] on app-icon "Close" at bounding box center [478, 8] width 7 height 7
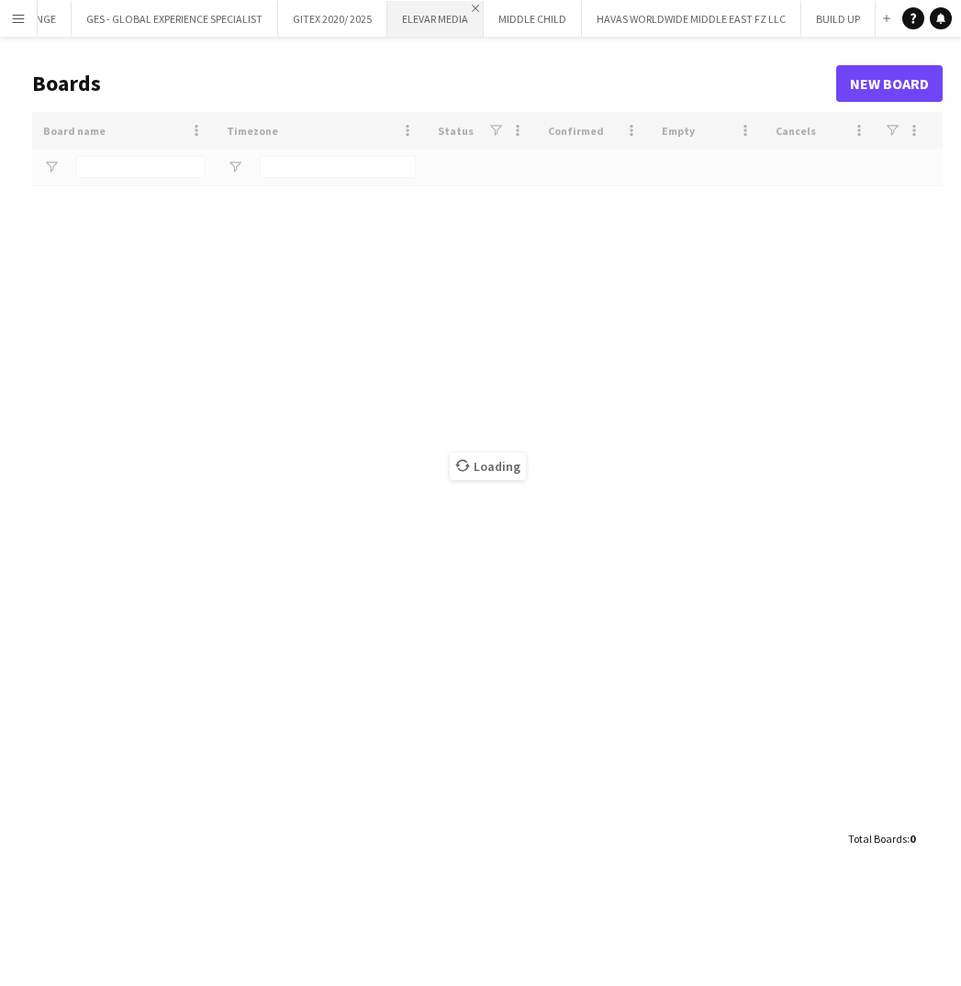
click at [474, 7] on app-icon "Close" at bounding box center [475, 8] width 7 height 7
type input "*****"
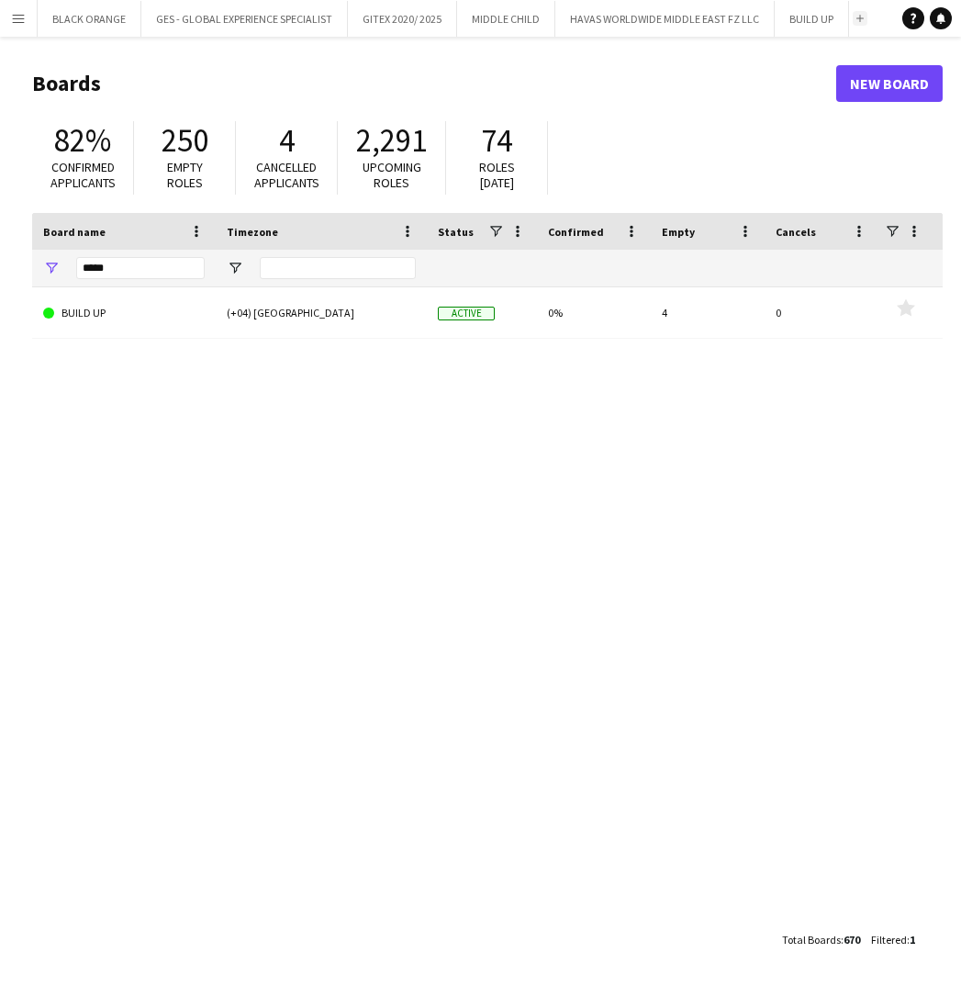
click at [860, 19] on app-icon "Add" at bounding box center [859, 18] width 7 height 7
click at [139, 270] on input "*****" at bounding box center [140, 268] width 128 height 22
type input "*"
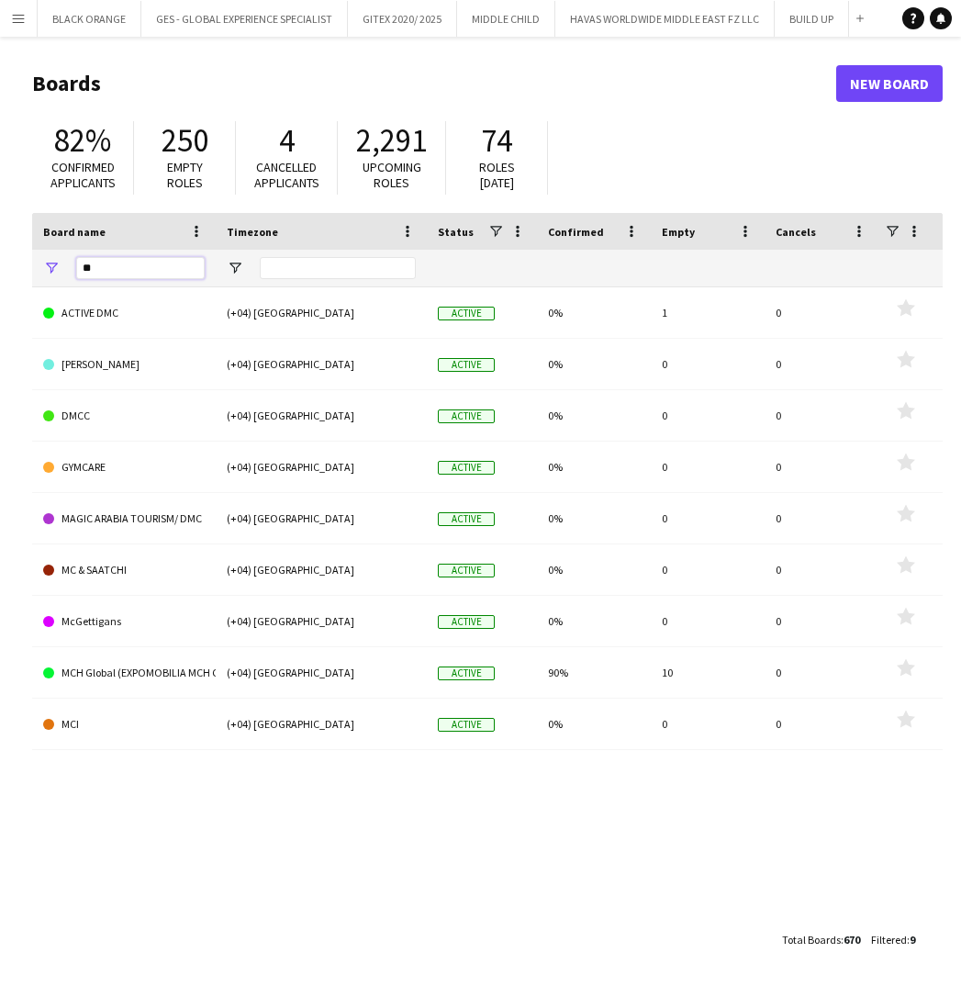
type input "*"
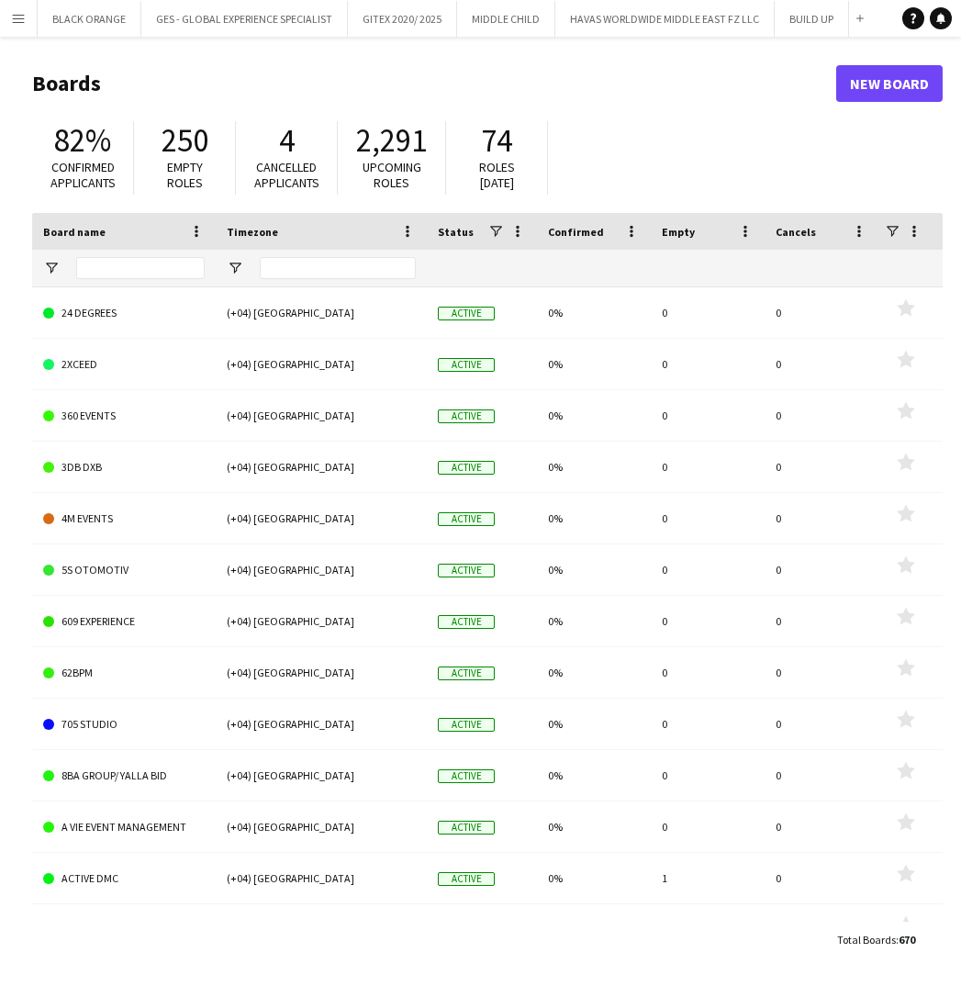
click at [894, 83] on link "New Board" at bounding box center [889, 83] width 106 height 37
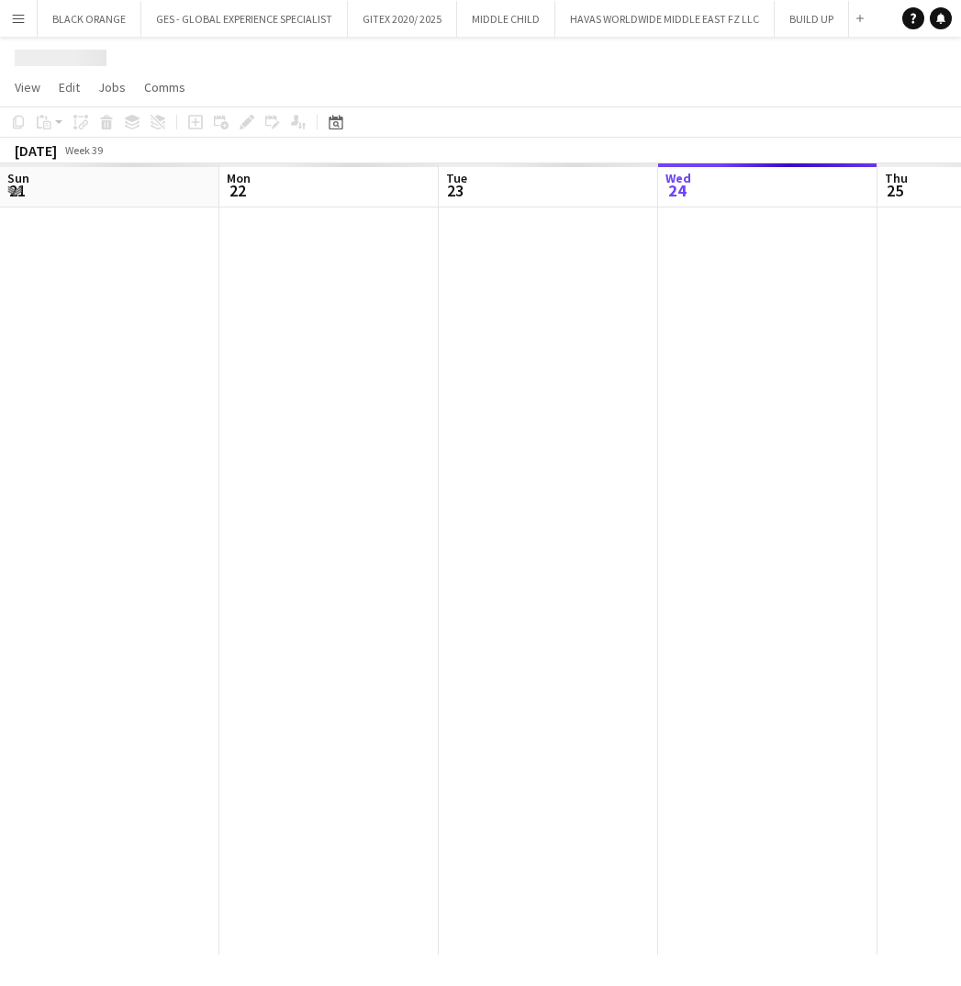
scroll to position [0, 439]
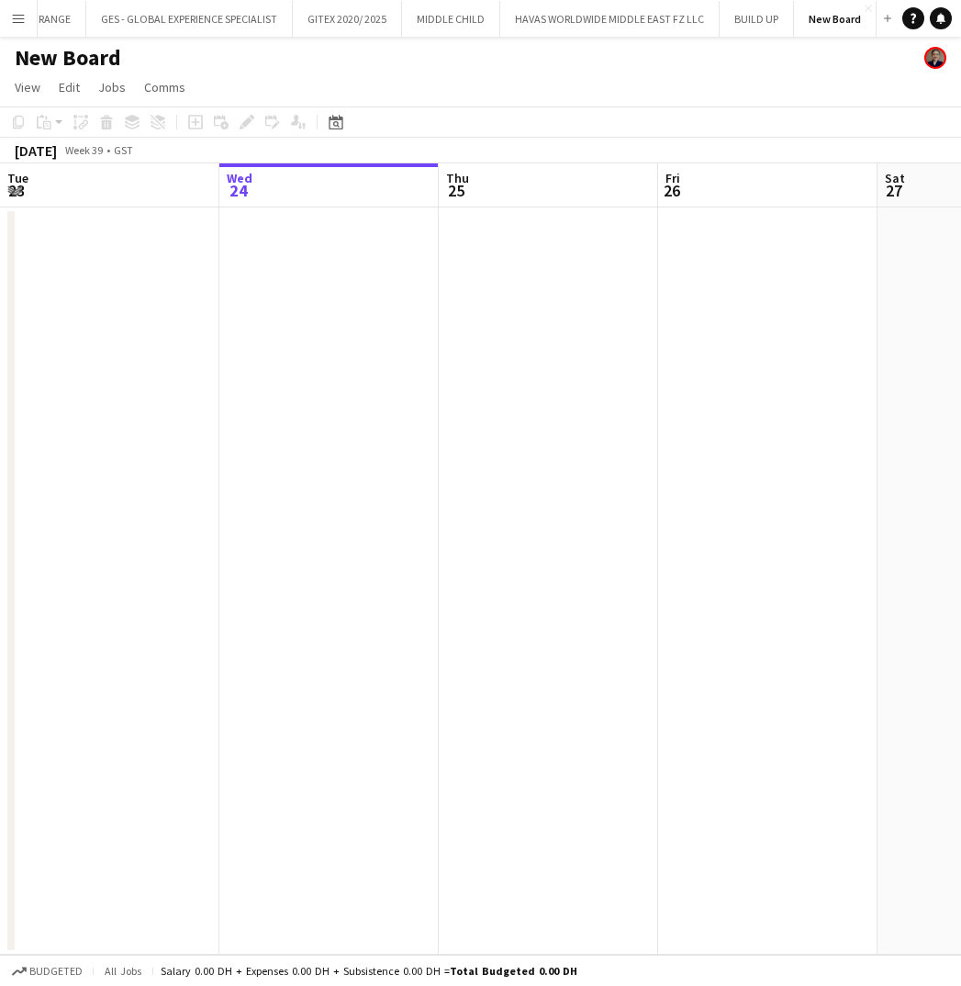
click at [100, 58] on h1 "New Board" at bounding box center [68, 58] width 106 height 28
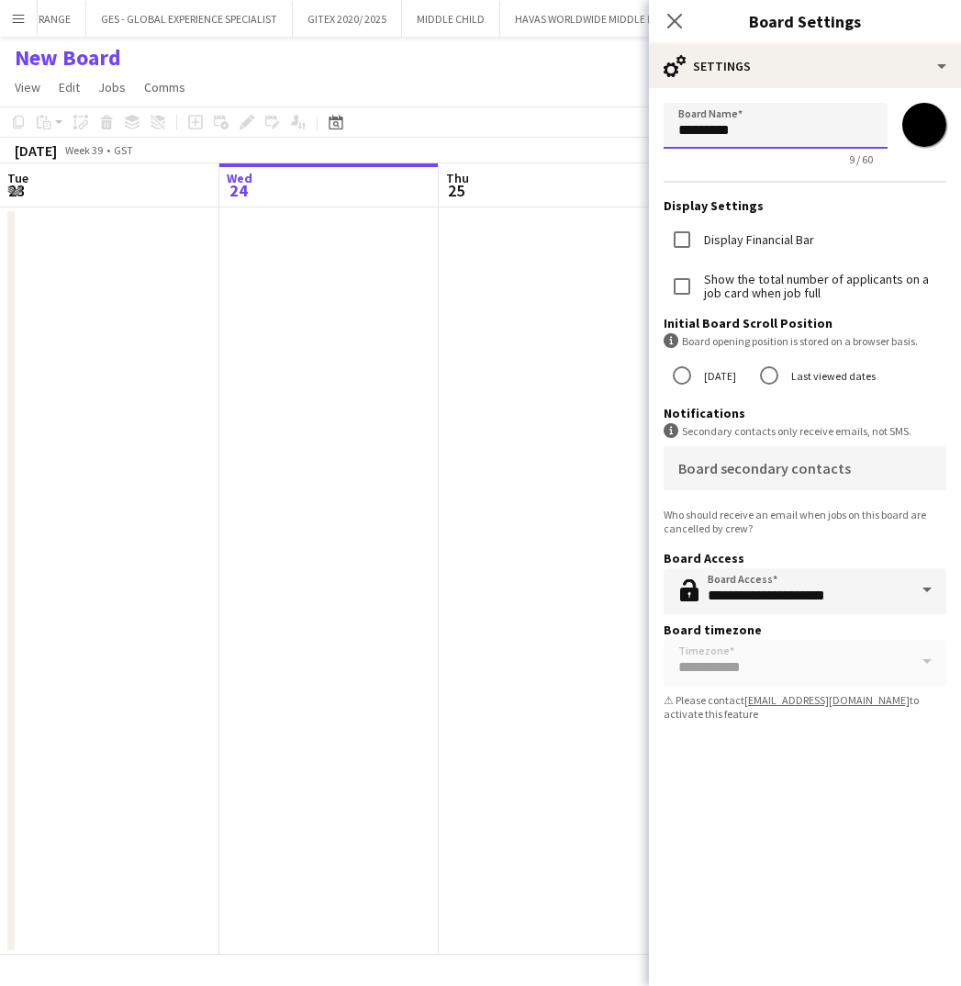
click at [772, 128] on input "*********" at bounding box center [776, 126] width 224 height 46
type input "***"
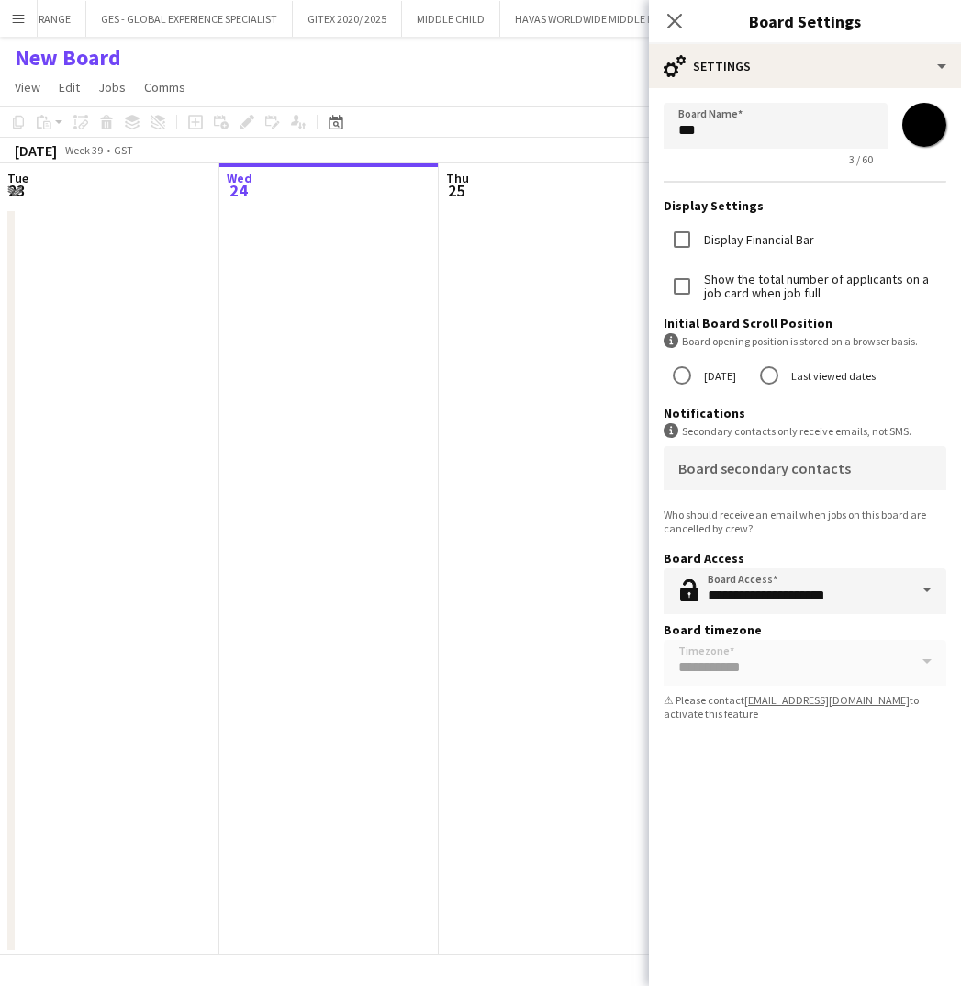
click at [935, 126] on input "*******" at bounding box center [924, 125] width 66 height 66
type input "*******"
click at [564, 128] on app-toolbar "Copy Paste Paste Command V Paste with crew Command Shift V Paste linked Job Del…" at bounding box center [480, 121] width 961 height 31
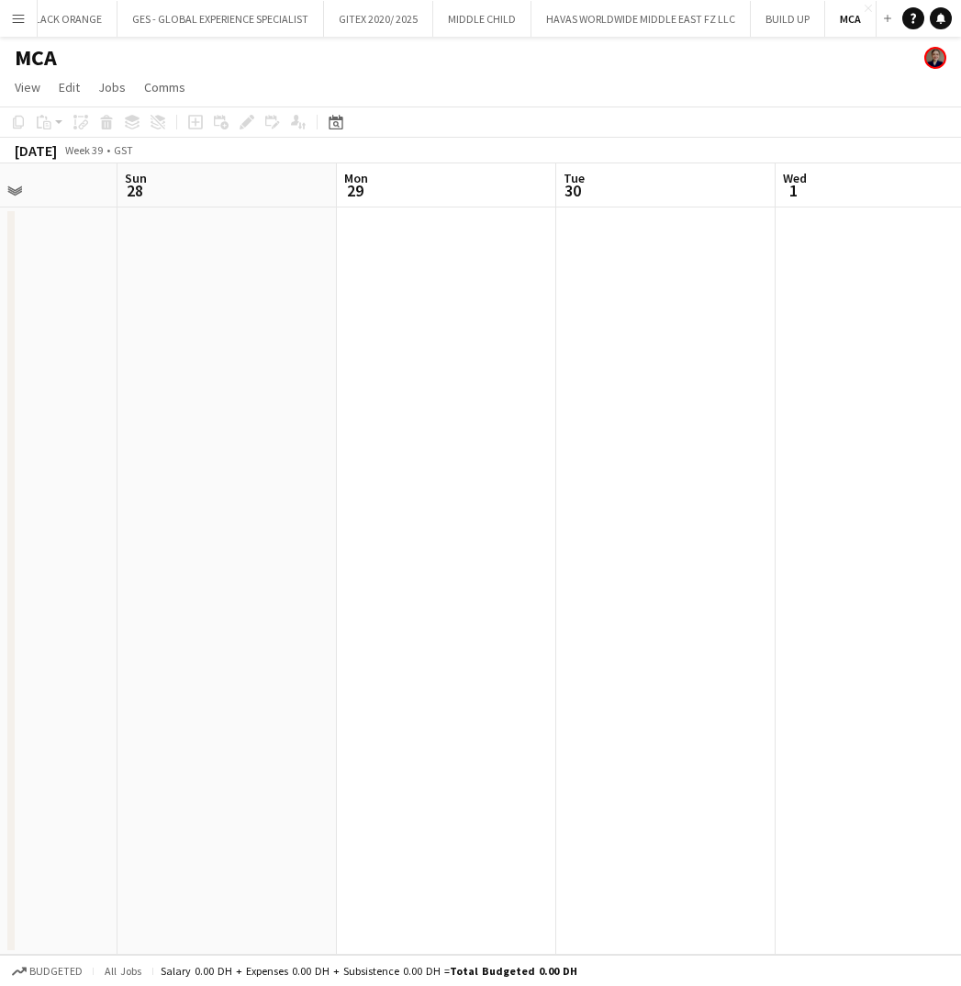
scroll to position [0, 803]
click at [579, 372] on app-date-cell at bounding box center [622, 580] width 219 height 747
click at [576, 370] on app-date-cell at bounding box center [622, 580] width 219 height 747
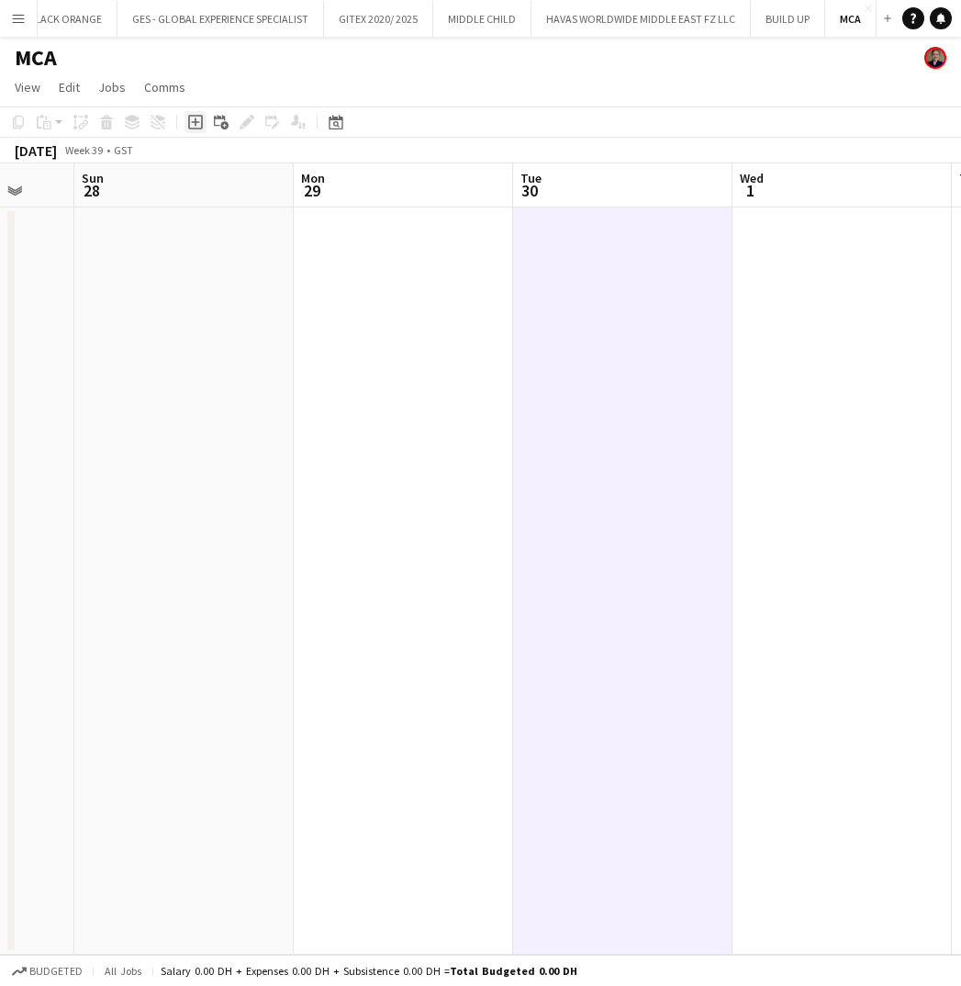
click at [197, 131] on div "Add job" at bounding box center [195, 122] width 22 height 22
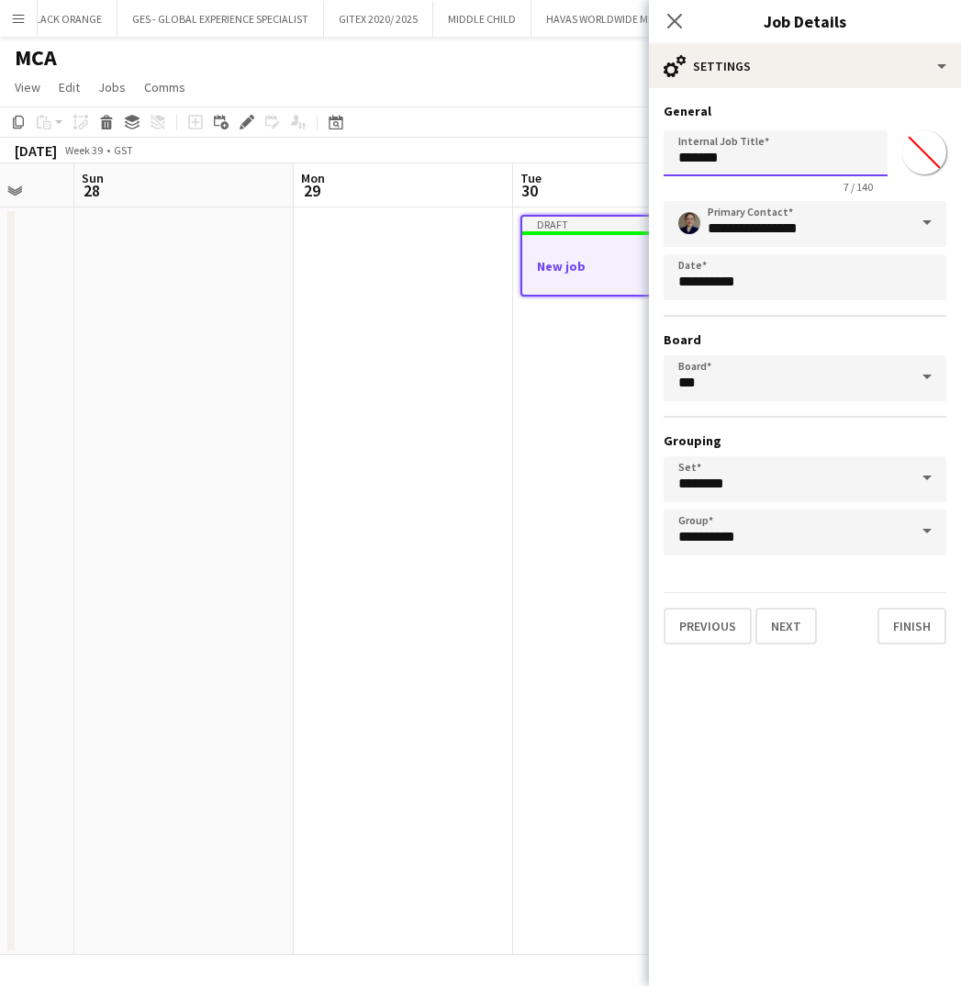
click at [743, 162] on input "*******" at bounding box center [776, 153] width 224 height 46
click at [725, 165] on input "Internal Job Title" at bounding box center [776, 153] width 224 height 46
type input "**********"
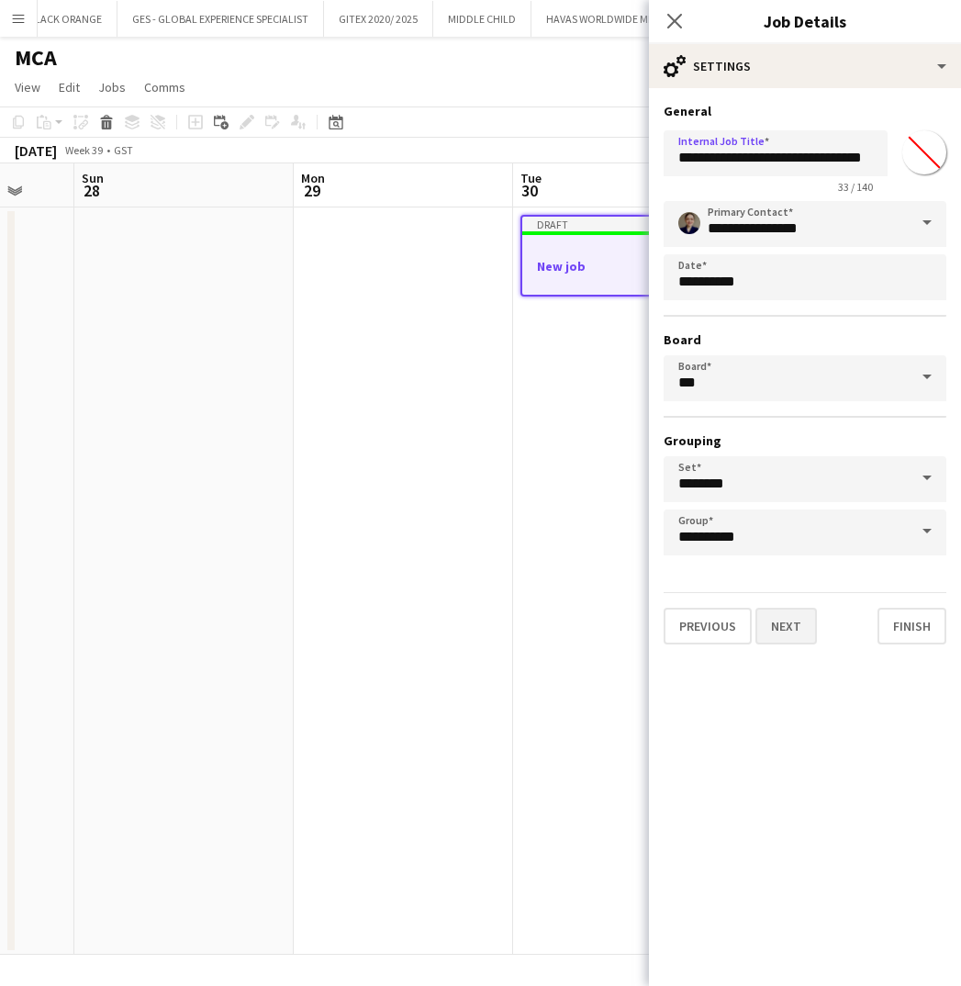
click at [792, 631] on button "Next" at bounding box center [785, 626] width 61 height 37
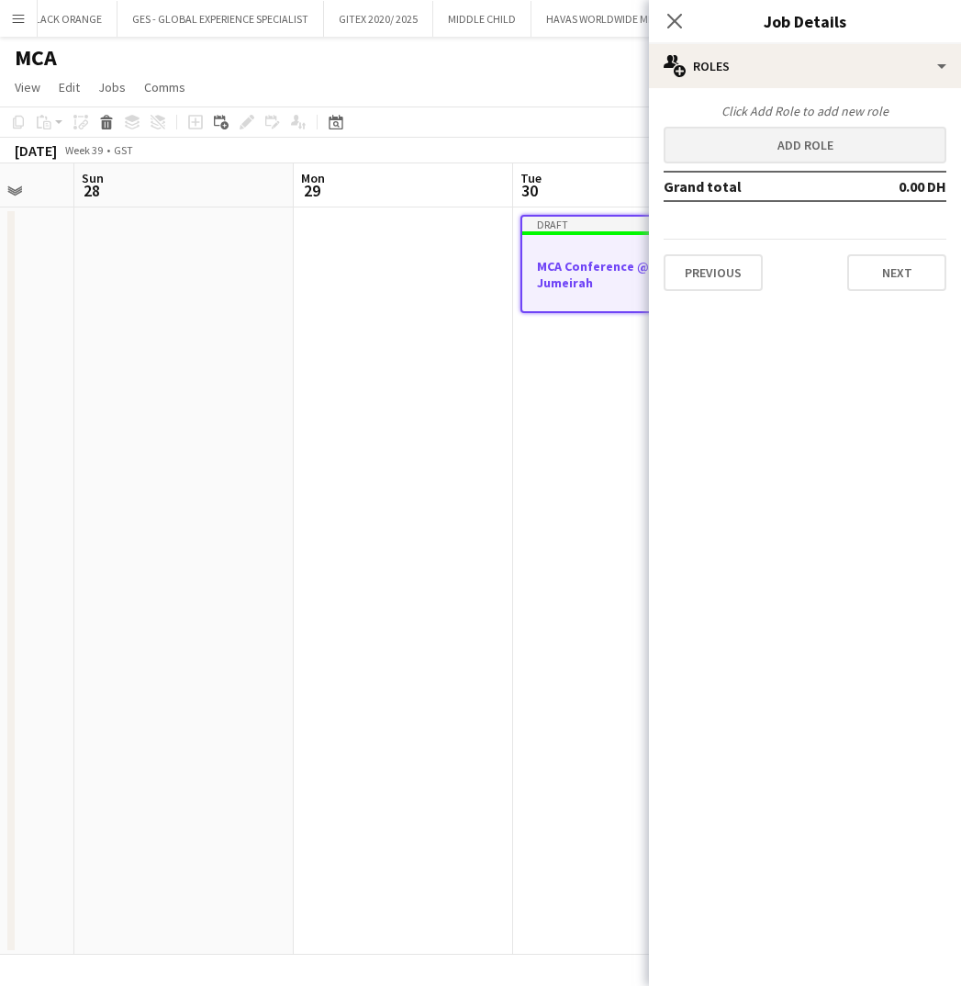
click at [798, 137] on button "Add role" at bounding box center [805, 145] width 283 height 37
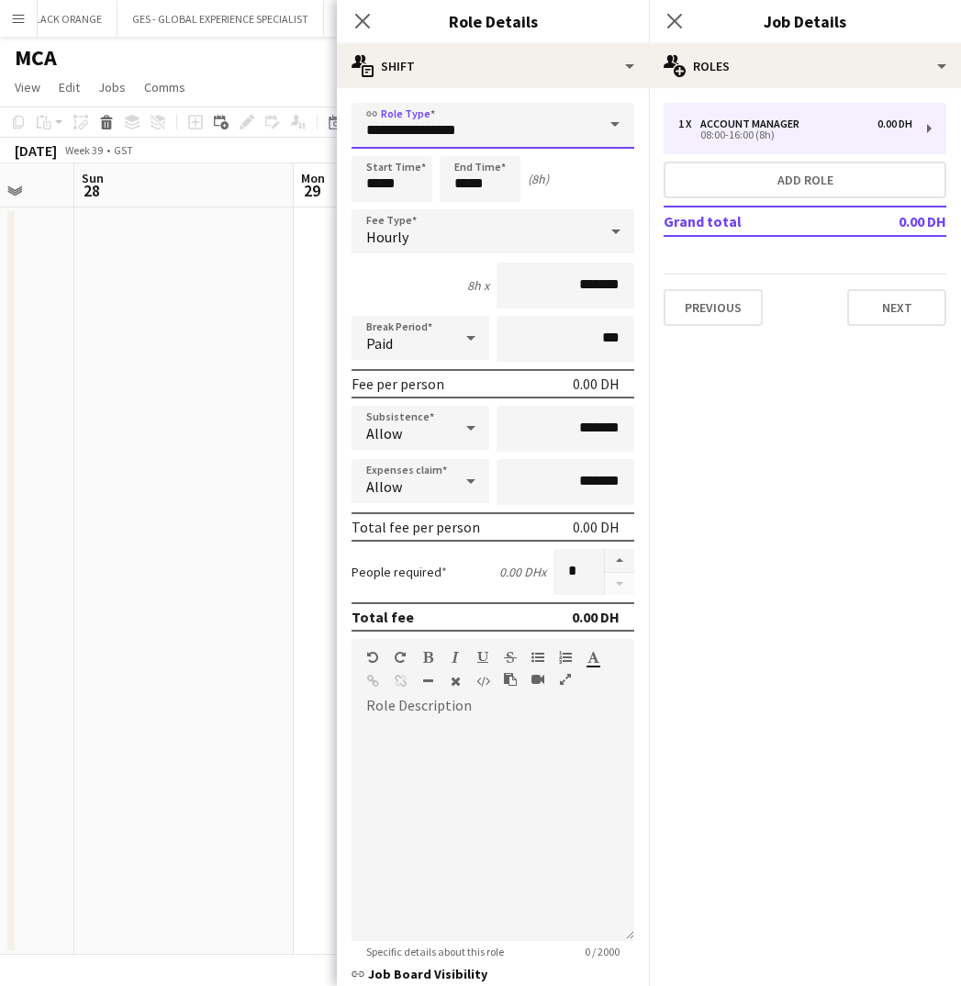
click at [516, 131] on input "**********" at bounding box center [493, 126] width 283 height 46
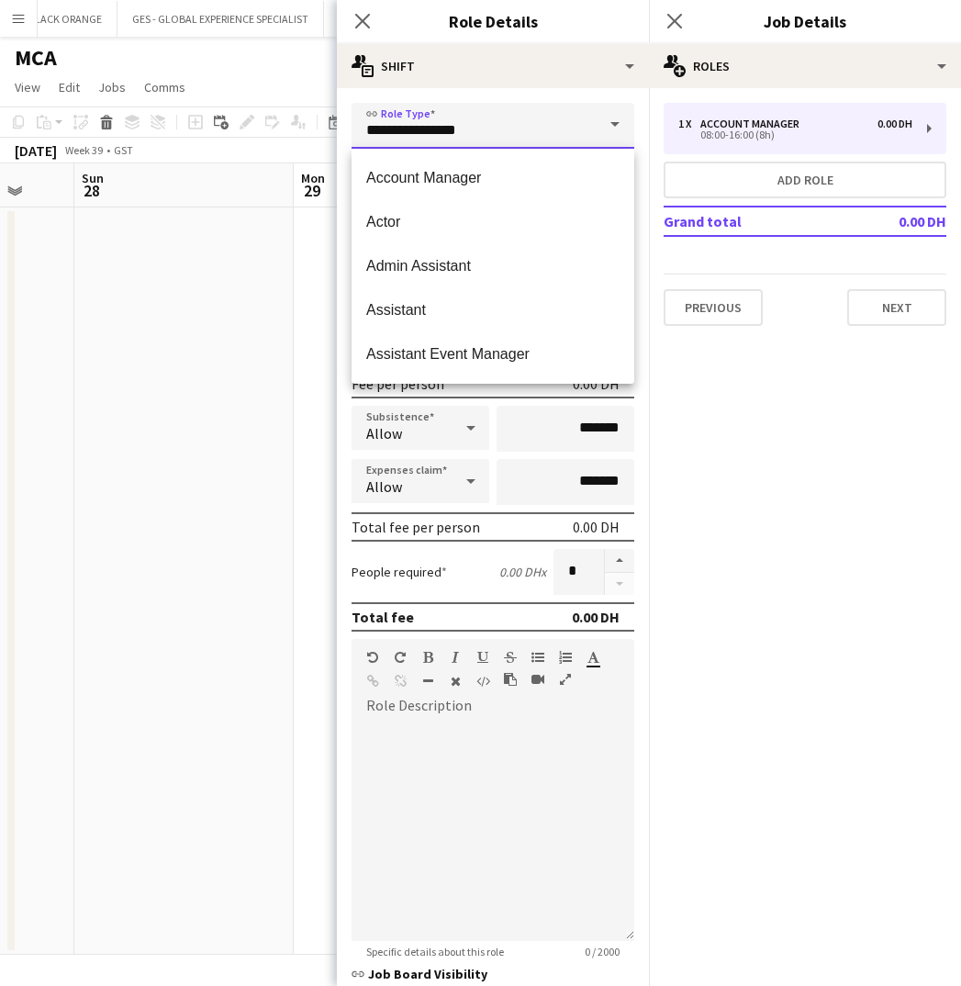
click at [516, 131] on input "**********" at bounding box center [493, 126] width 283 height 46
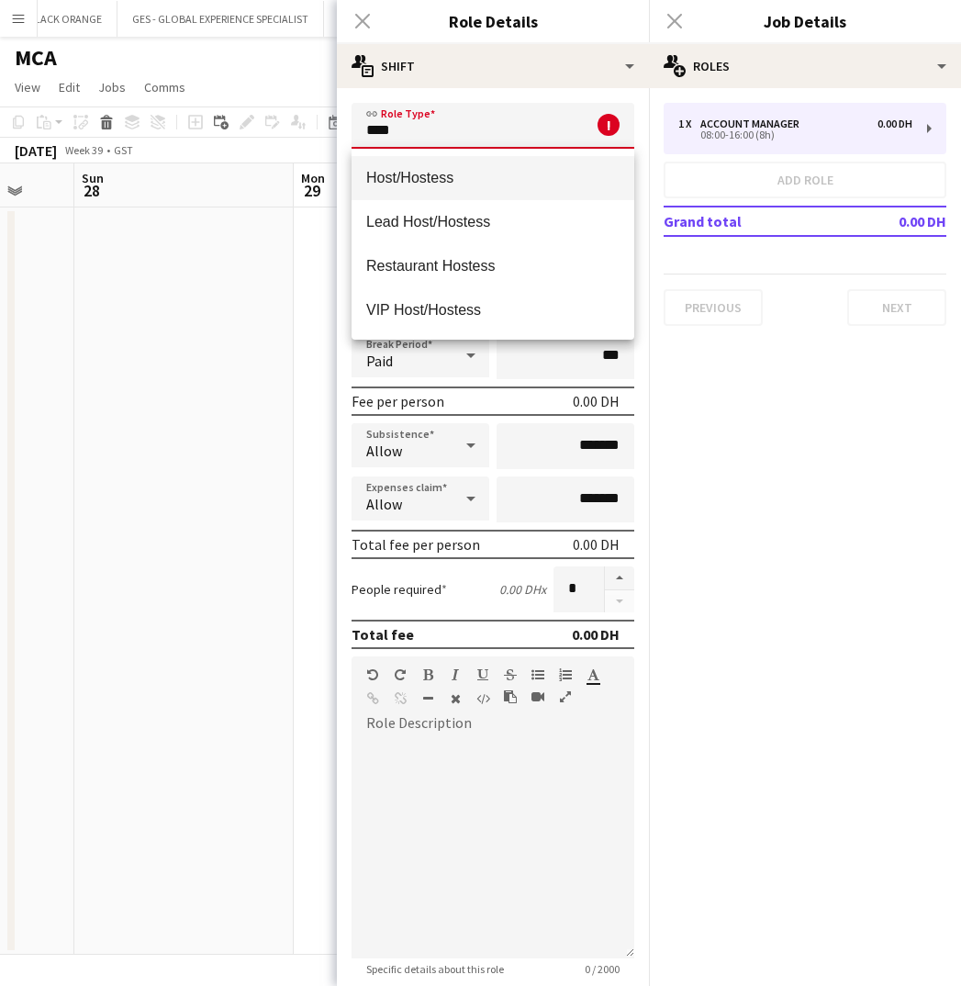
click at [470, 174] on span "Host/Hostess" at bounding box center [492, 177] width 253 height 17
type input "**********"
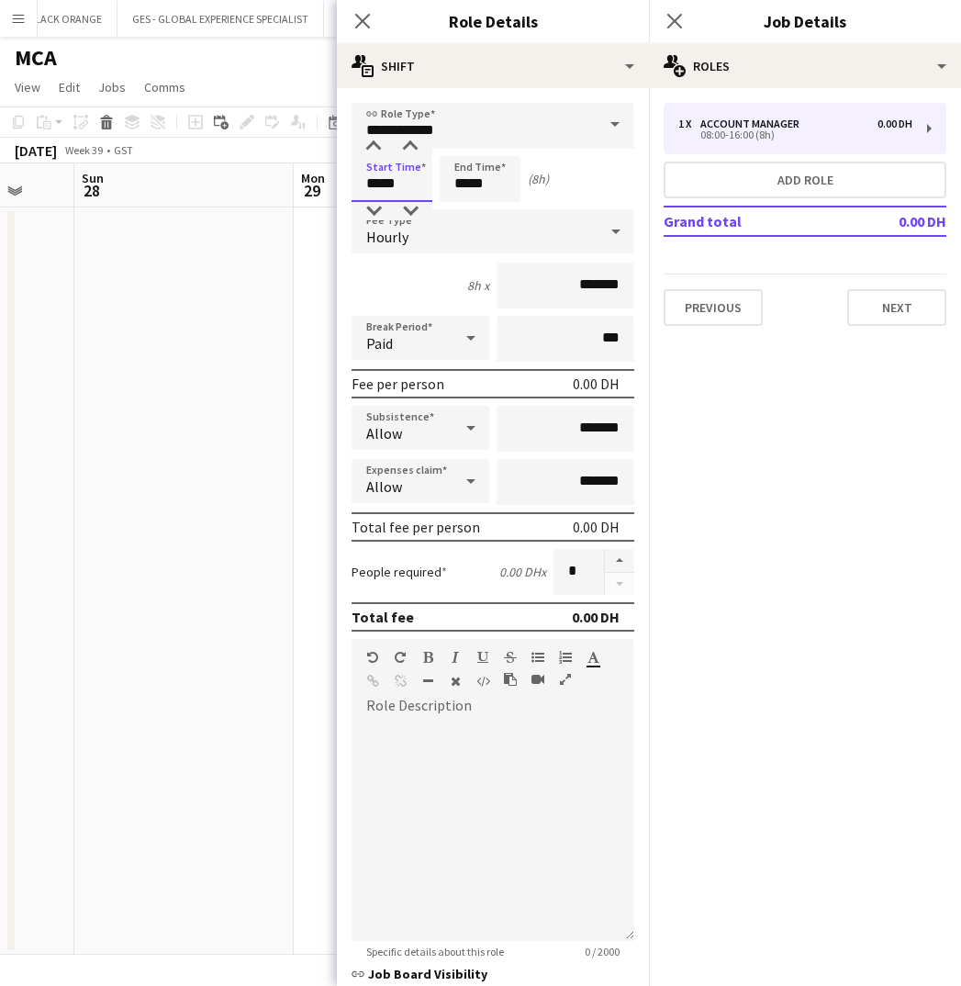
click at [419, 179] on input "*****" at bounding box center [392, 179] width 81 height 46
type input "*****"
click at [480, 182] on input "*****" at bounding box center [480, 179] width 81 height 46
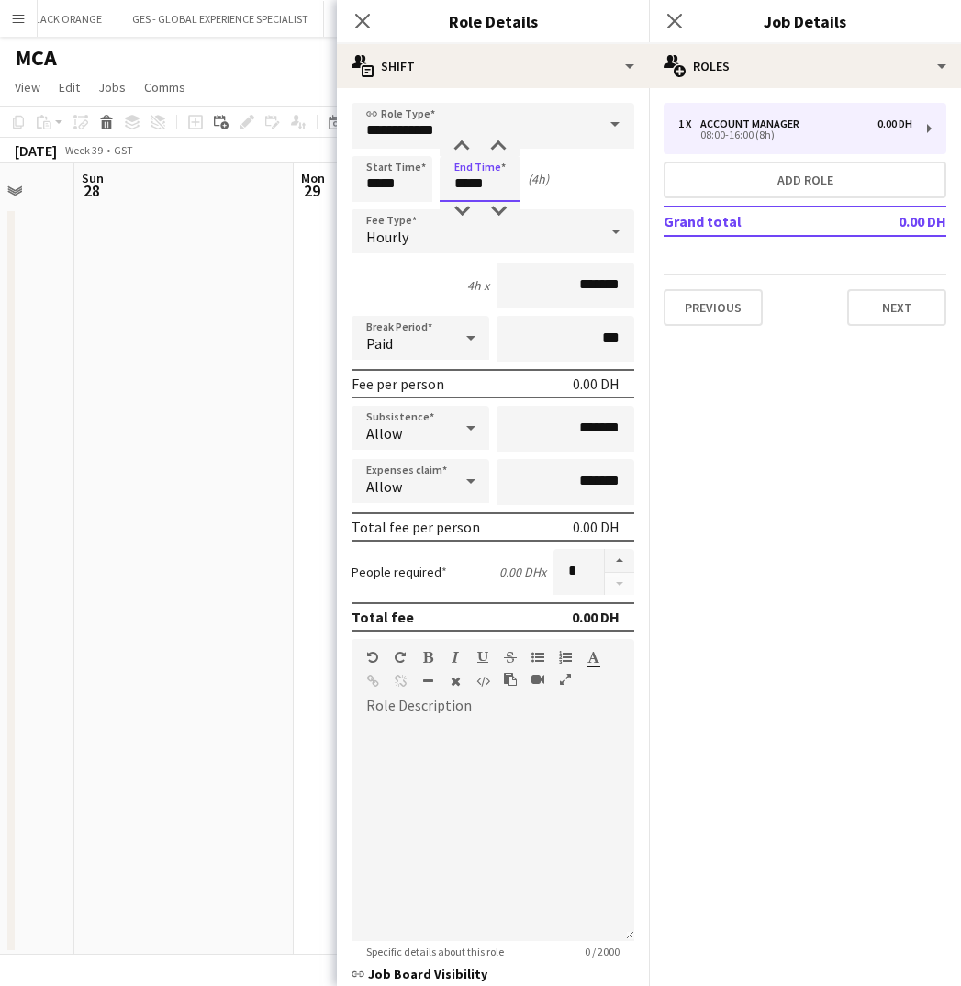
click at [480, 182] on input "*****" at bounding box center [480, 179] width 81 height 46
type input "*****"
drag, startPoint x: 598, startPoint y: 287, endPoint x: 547, endPoint y: 289, distance: 51.4
click at [547, 289] on input "*******" at bounding box center [566, 285] width 138 height 46
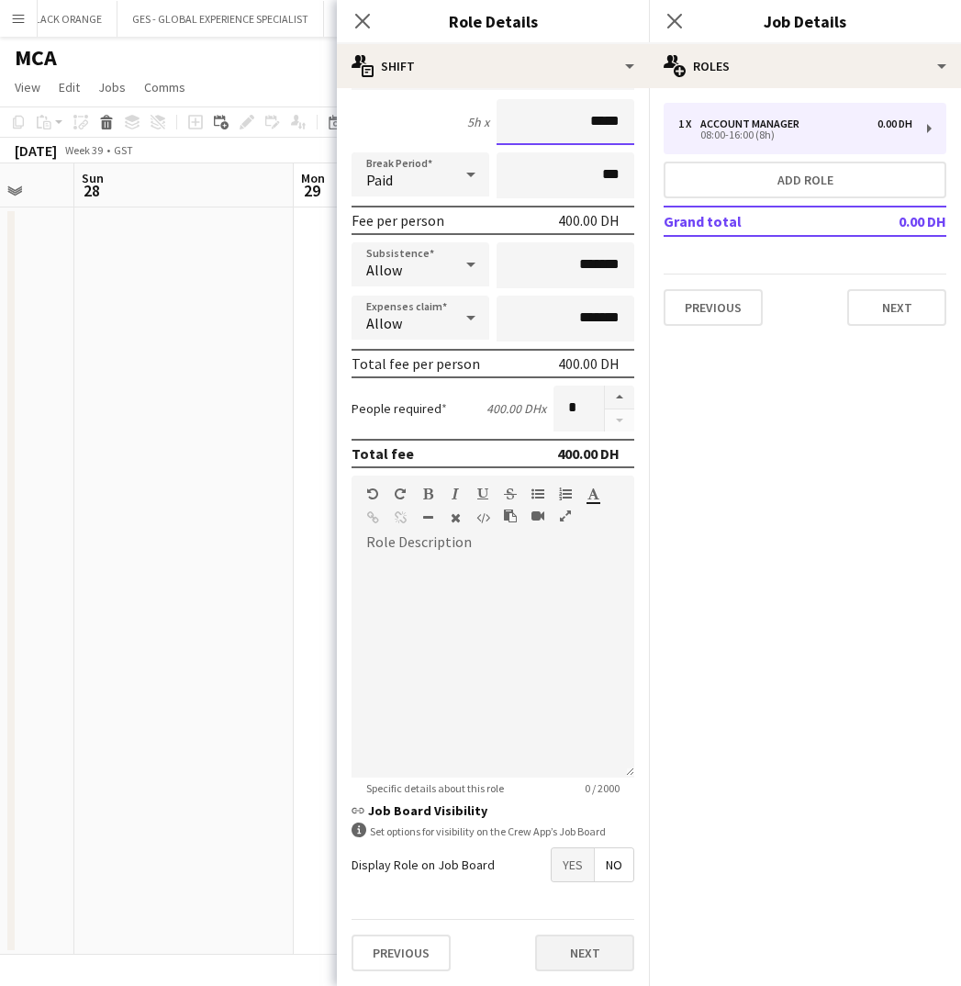
scroll to position [163, 0]
type input "*****"
click at [590, 944] on button "Next" at bounding box center [584, 952] width 99 height 37
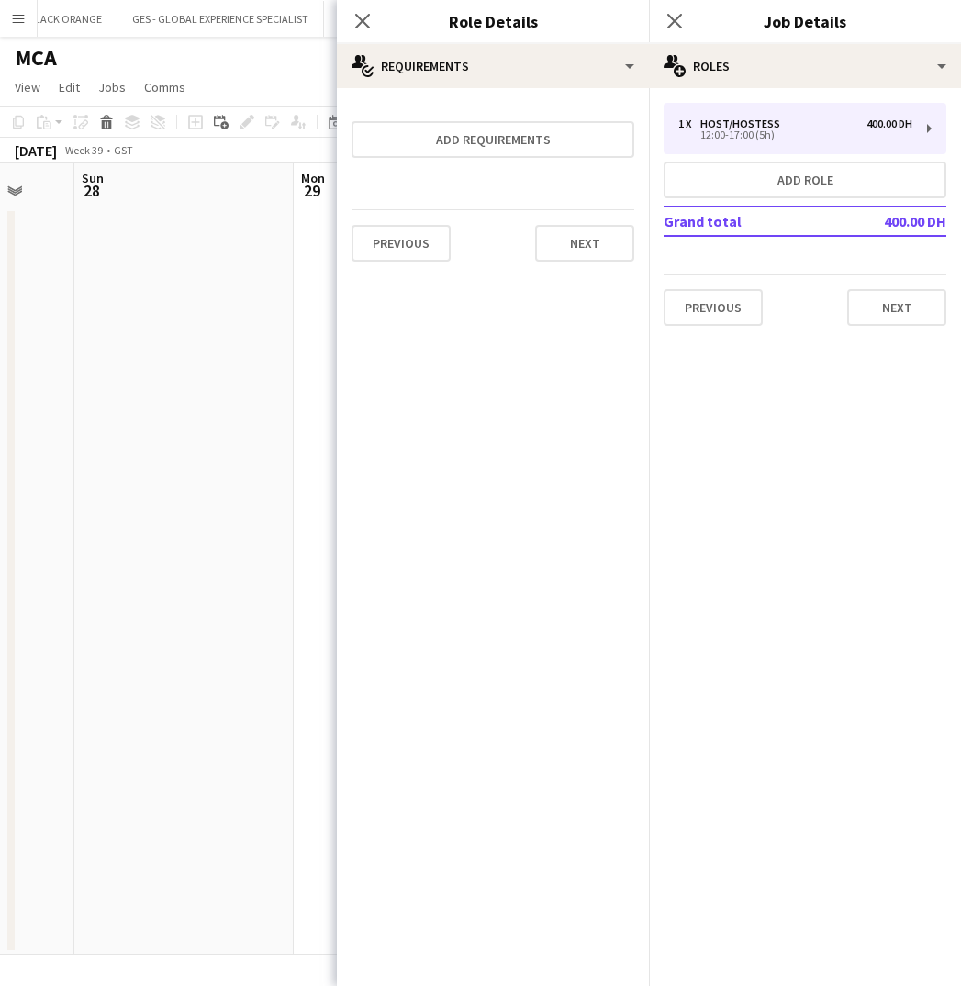
scroll to position [0, 0]
click at [472, 139] on button "Add requirements" at bounding box center [493, 139] width 283 height 37
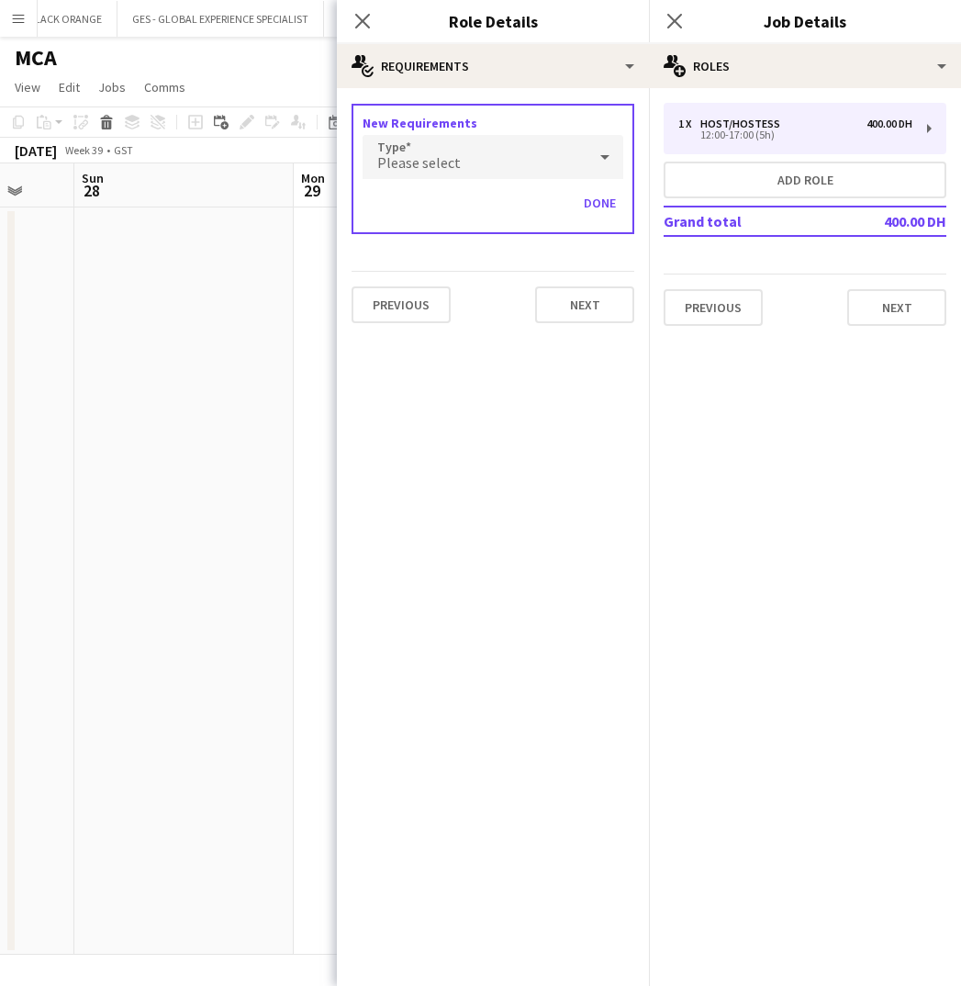
click at [494, 164] on div "Please select" at bounding box center [475, 157] width 224 height 44
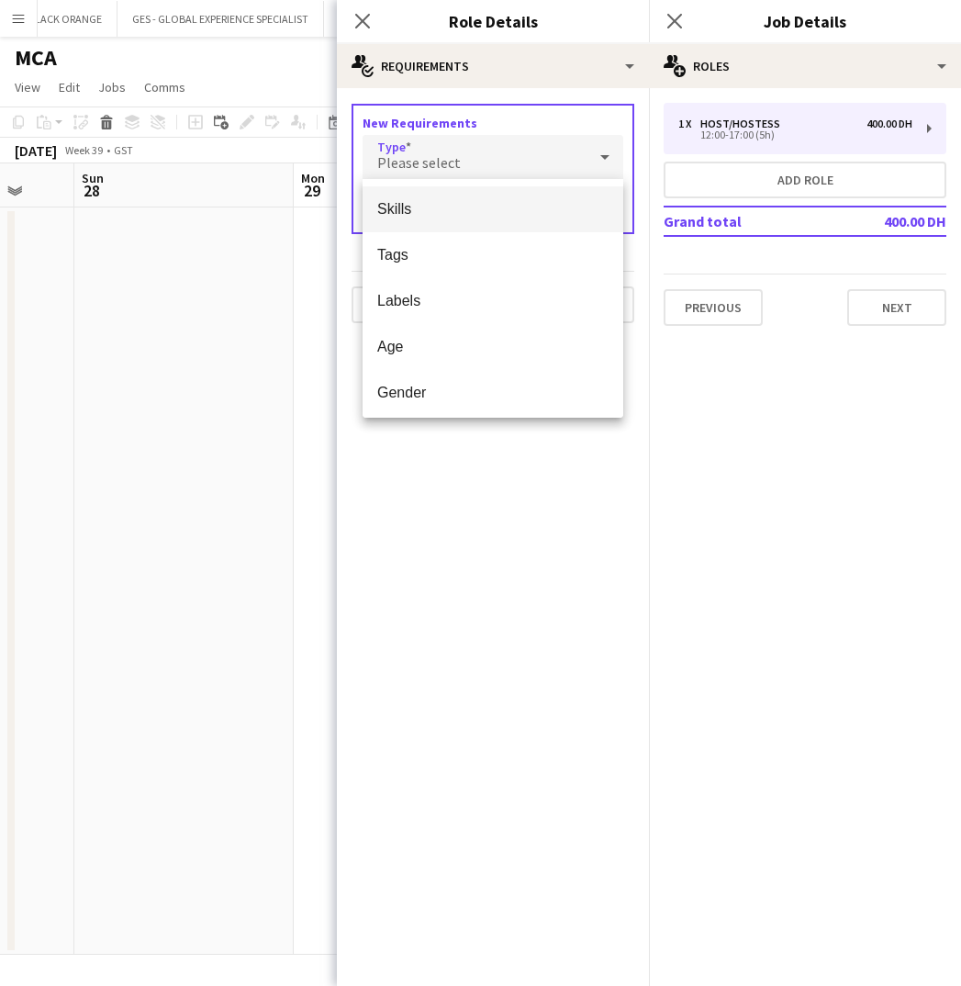
click at [428, 211] on span "Skills" at bounding box center [492, 208] width 231 height 17
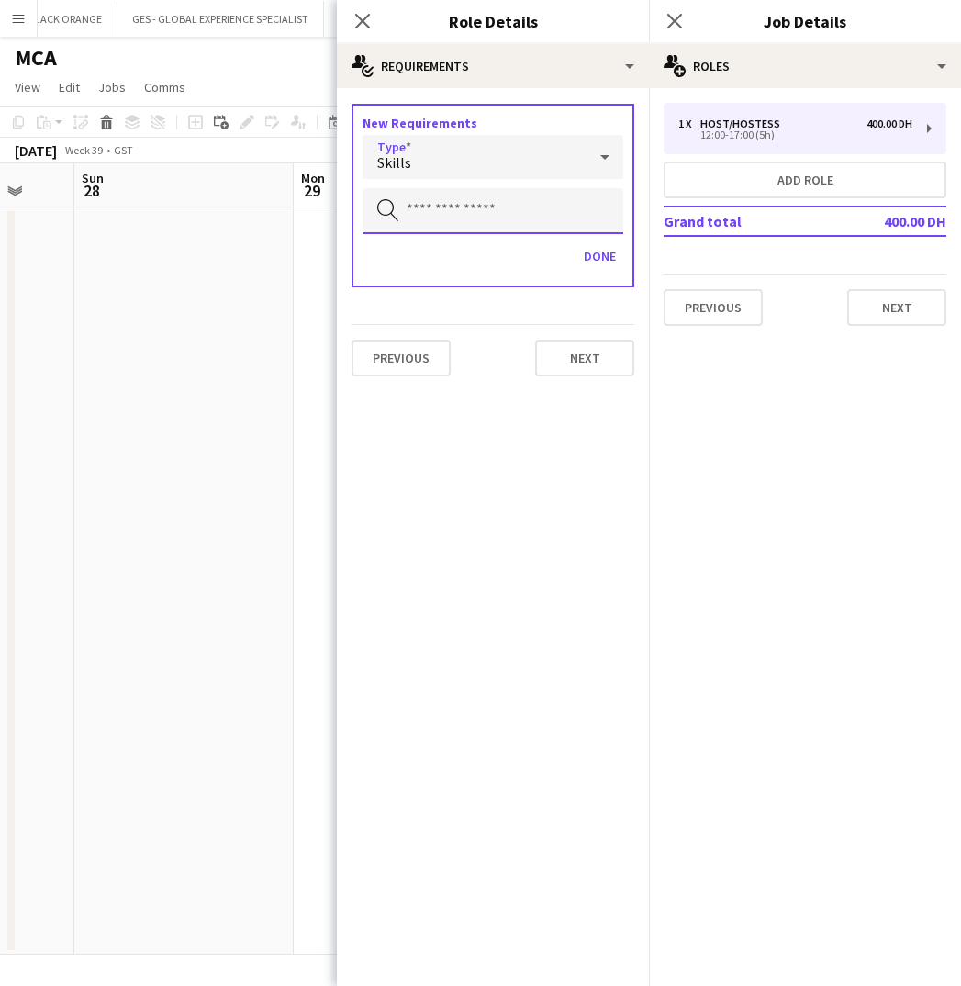
click at [475, 207] on input "text" at bounding box center [493, 211] width 261 height 46
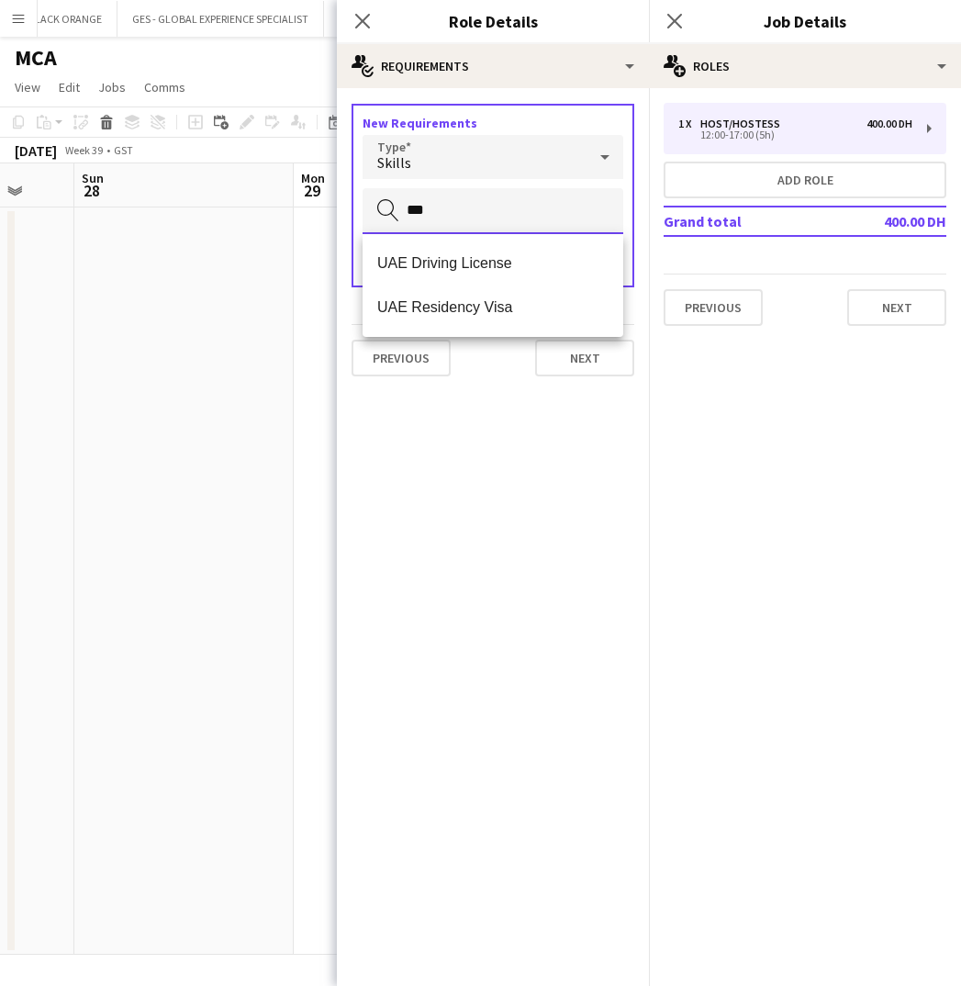
type input "***"
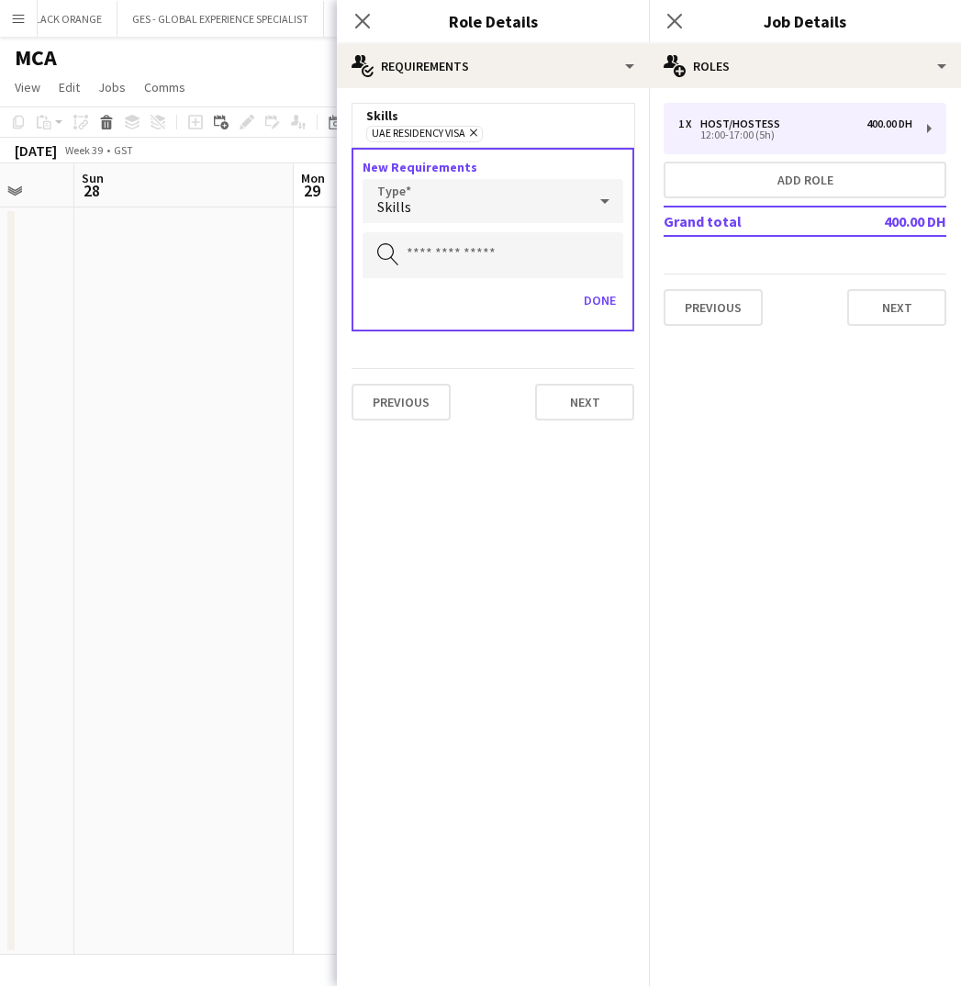
click at [499, 203] on div "Skills" at bounding box center [475, 201] width 224 height 44
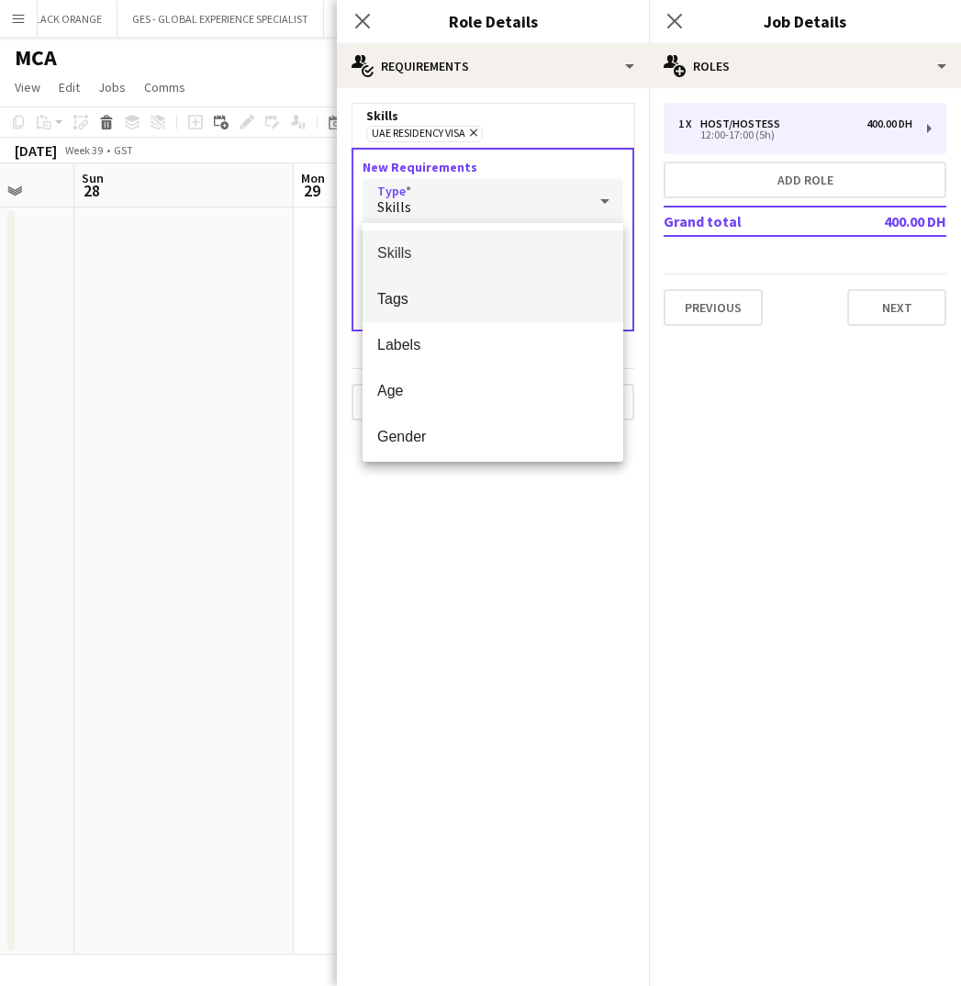
click at [400, 296] on span "Tags" at bounding box center [492, 298] width 231 height 17
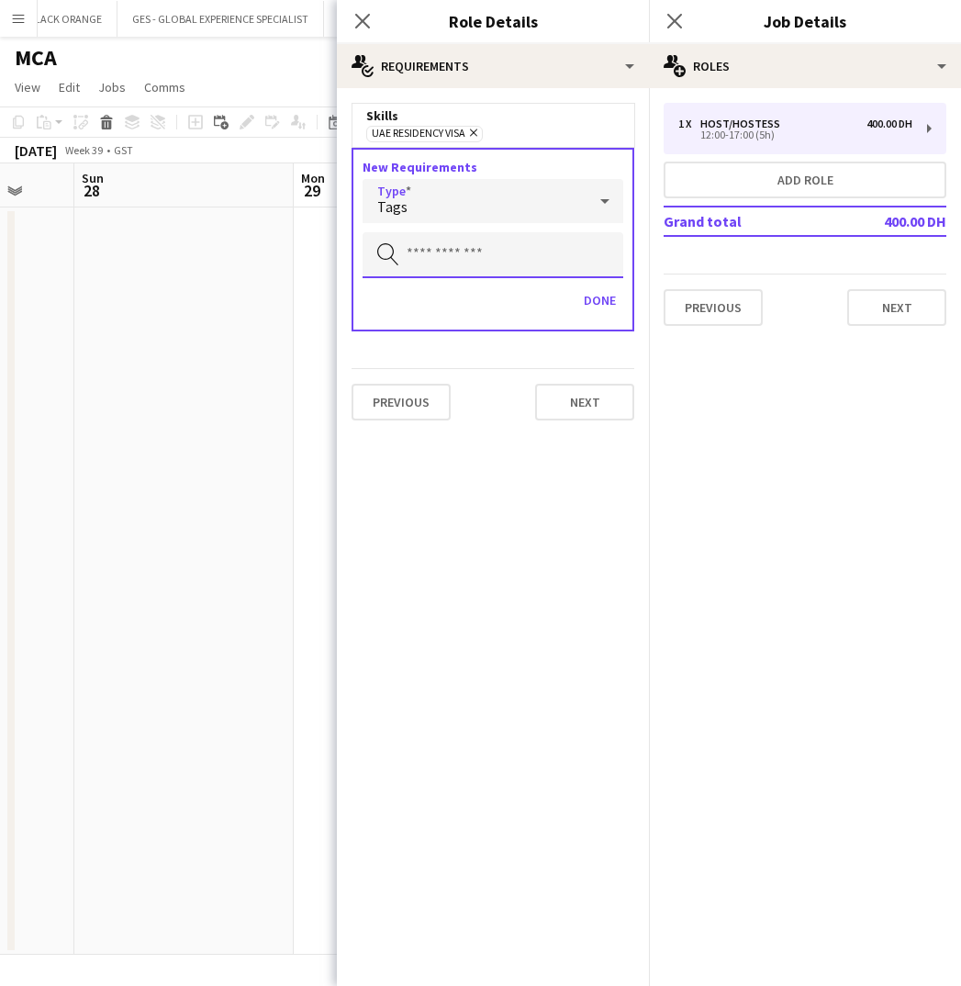
click at [490, 247] on input "text" at bounding box center [493, 255] width 261 height 46
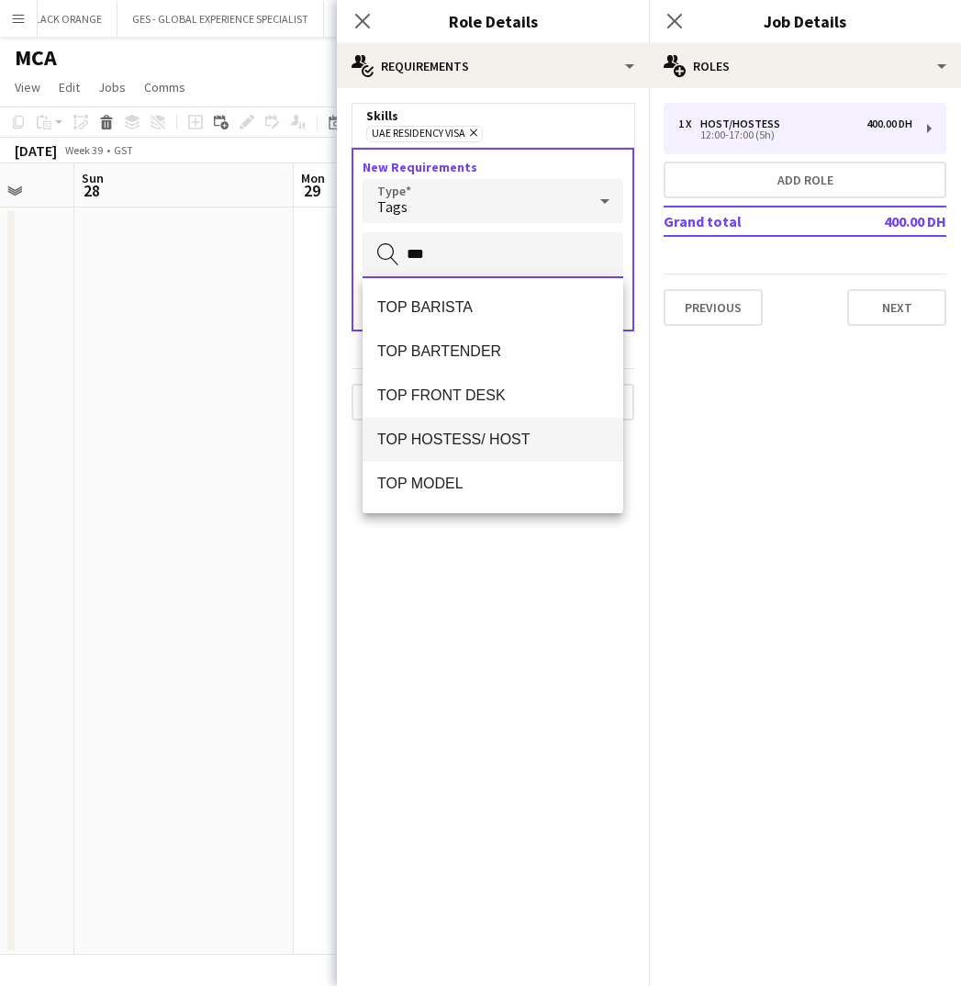
type input "***"
click at [481, 436] on span "TOP HOSTESS/ HOST" at bounding box center [492, 438] width 231 height 17
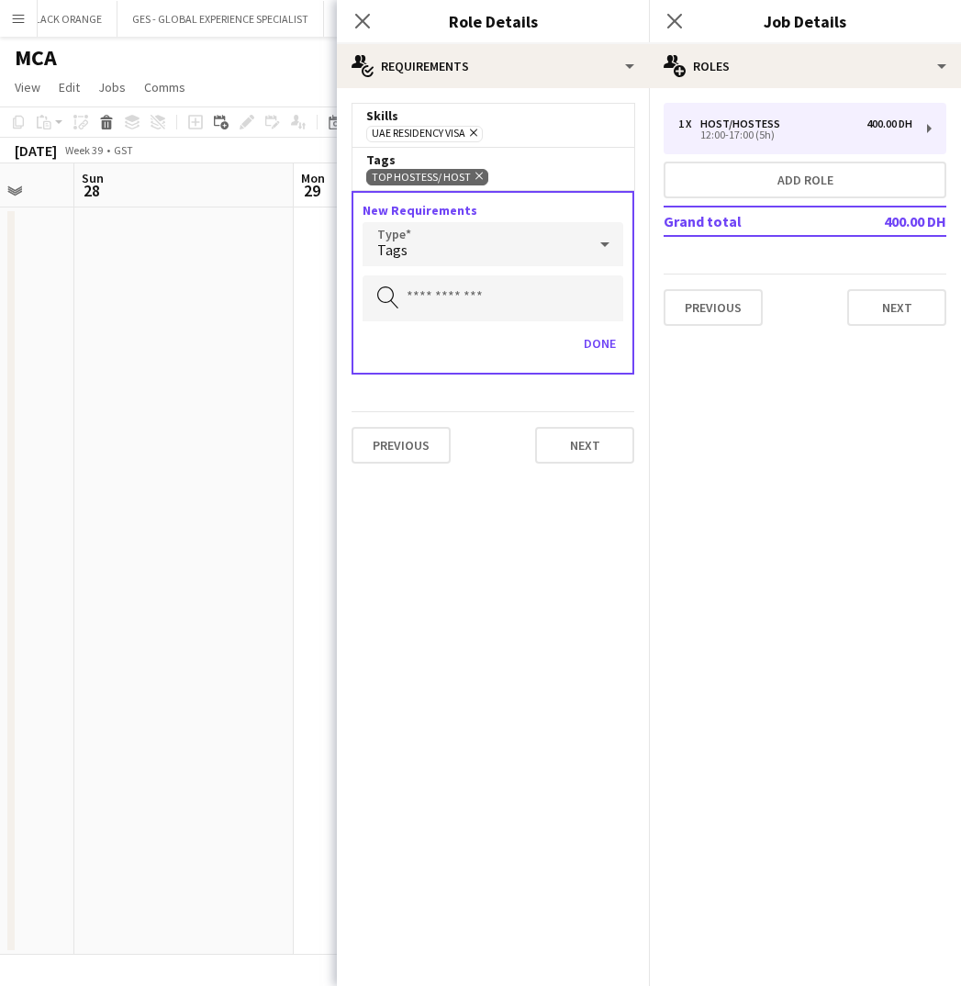
click at [459, 248] on div "Tags" at bounding box center [475, 244] width 224 height 44
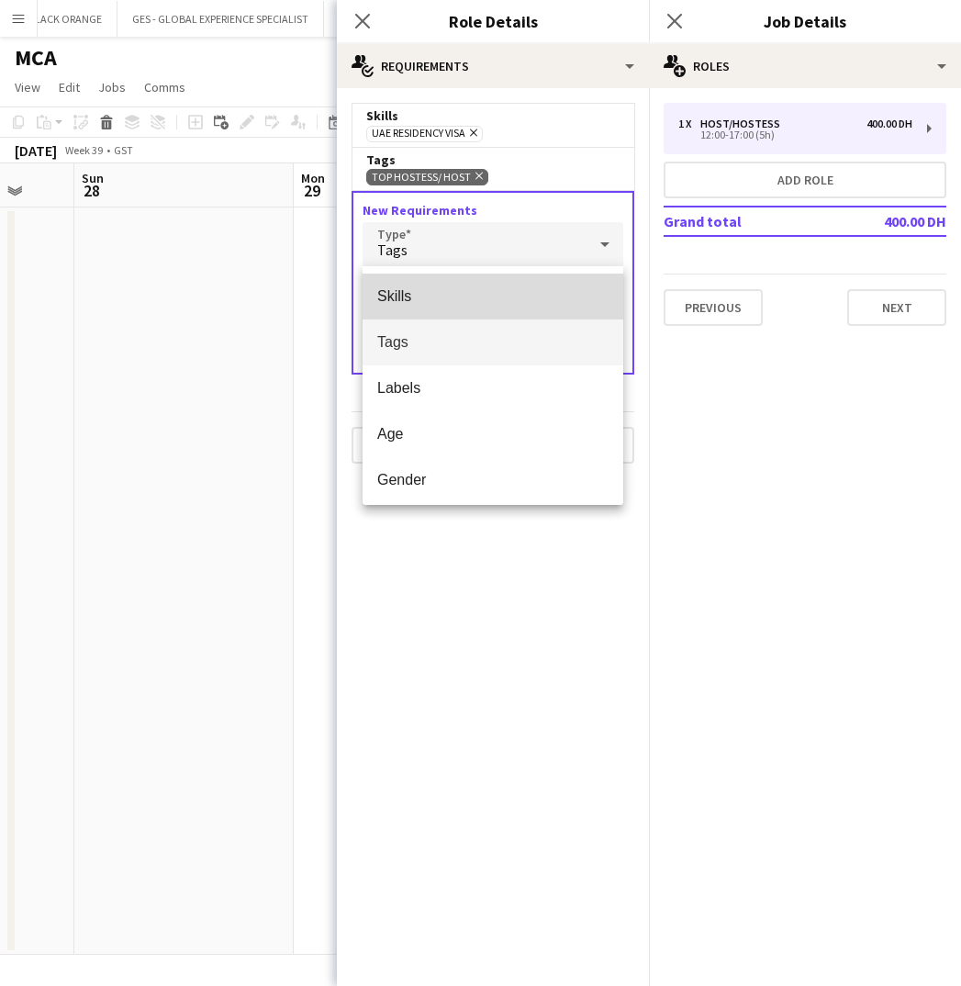
click at [407, 295] on span "Skills" at bounding box center [492, 295] width 231 height 17
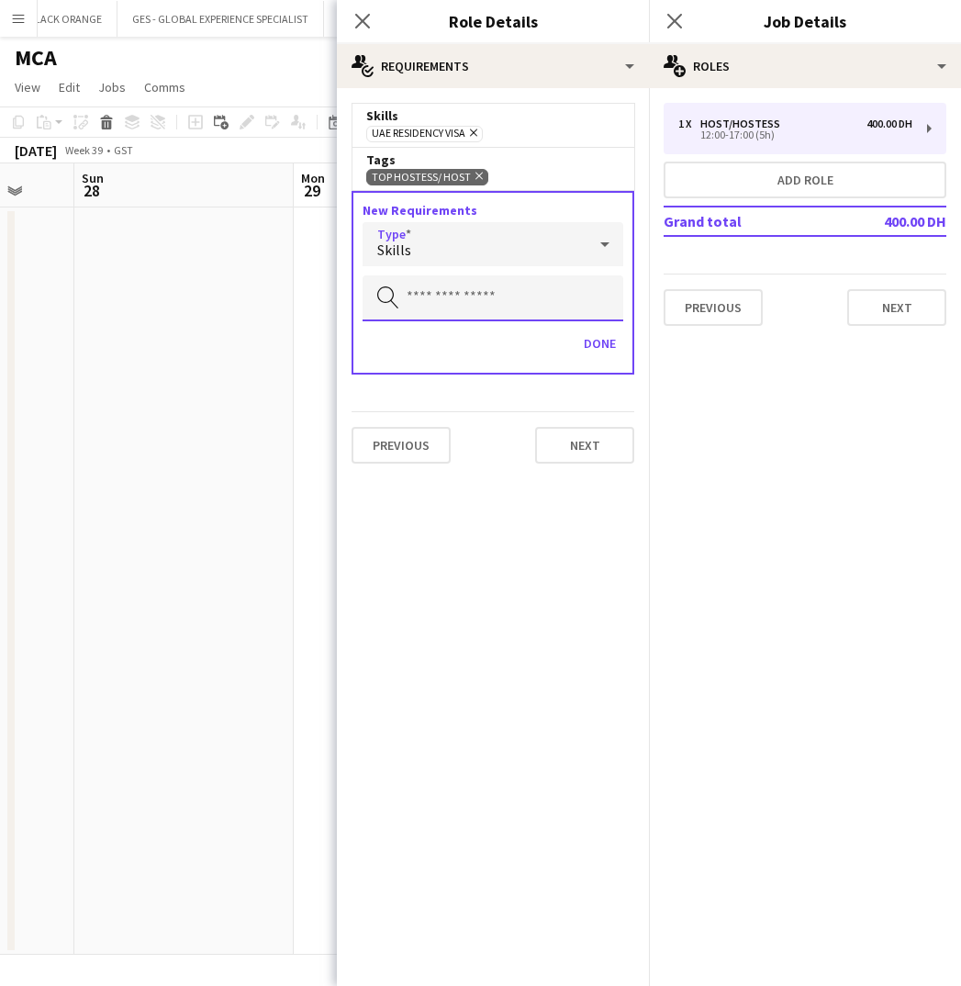
click at [447, 296] on input "text" at bounding box center [493, 298] width 261 height 46
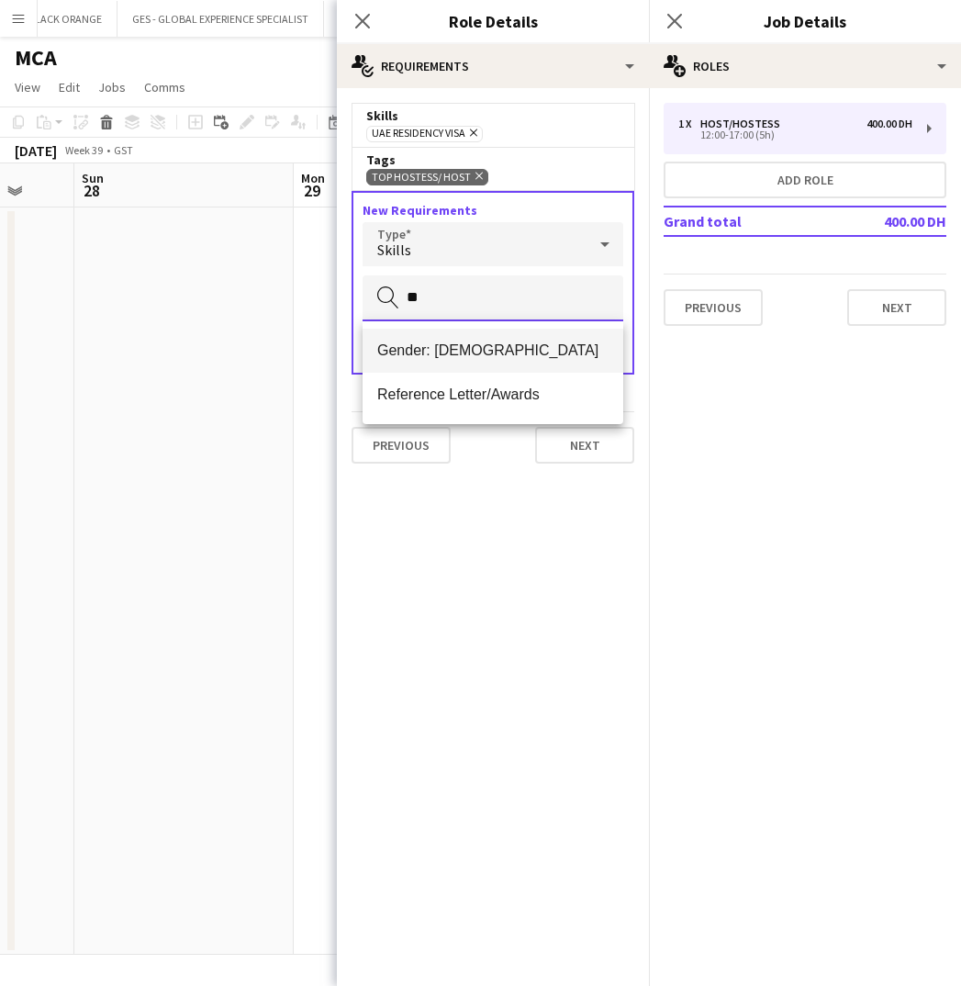
type input "**"
click at [464, 351] on span "Gender: Female" at bounding box center [492, 349] width 231 height 17
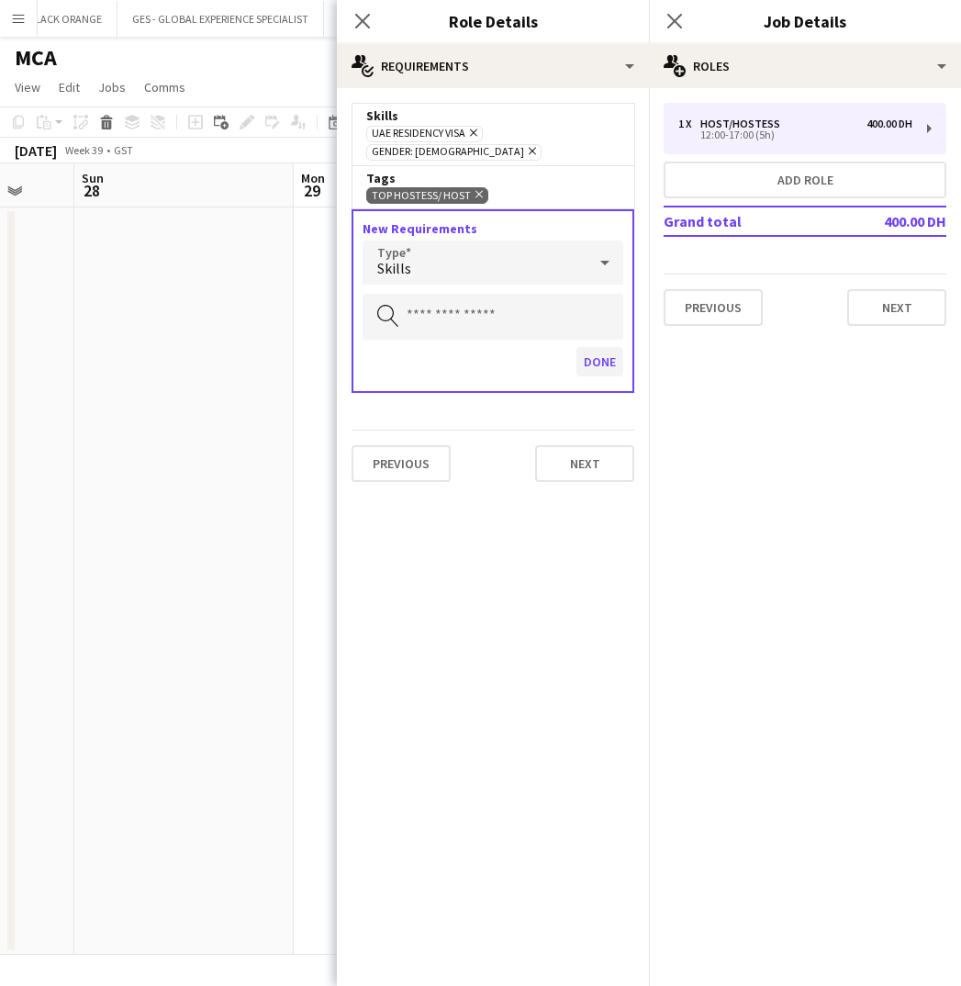
click at [615, 347] on button "Done" at bounding box center [599, 361] width 47 height 29
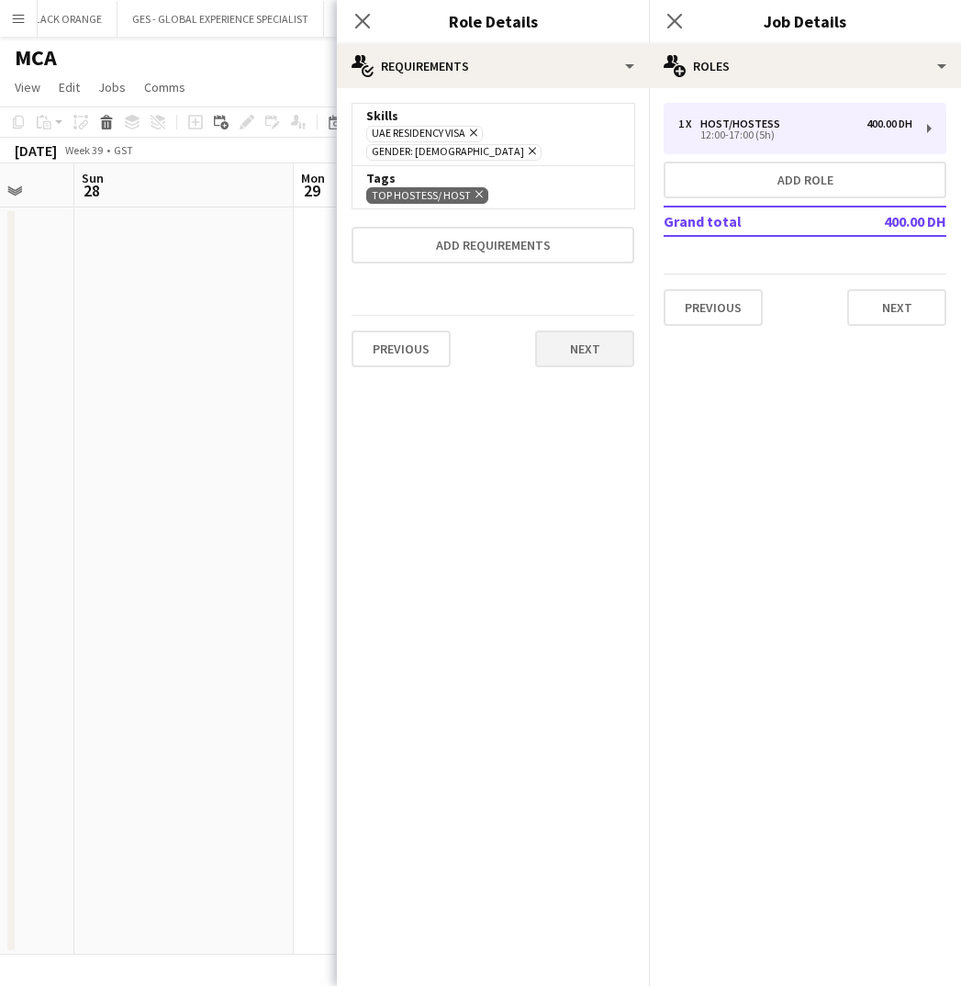
click at [586, 334] on button "Next" at bounding box center [584, 348] width 99 height 37
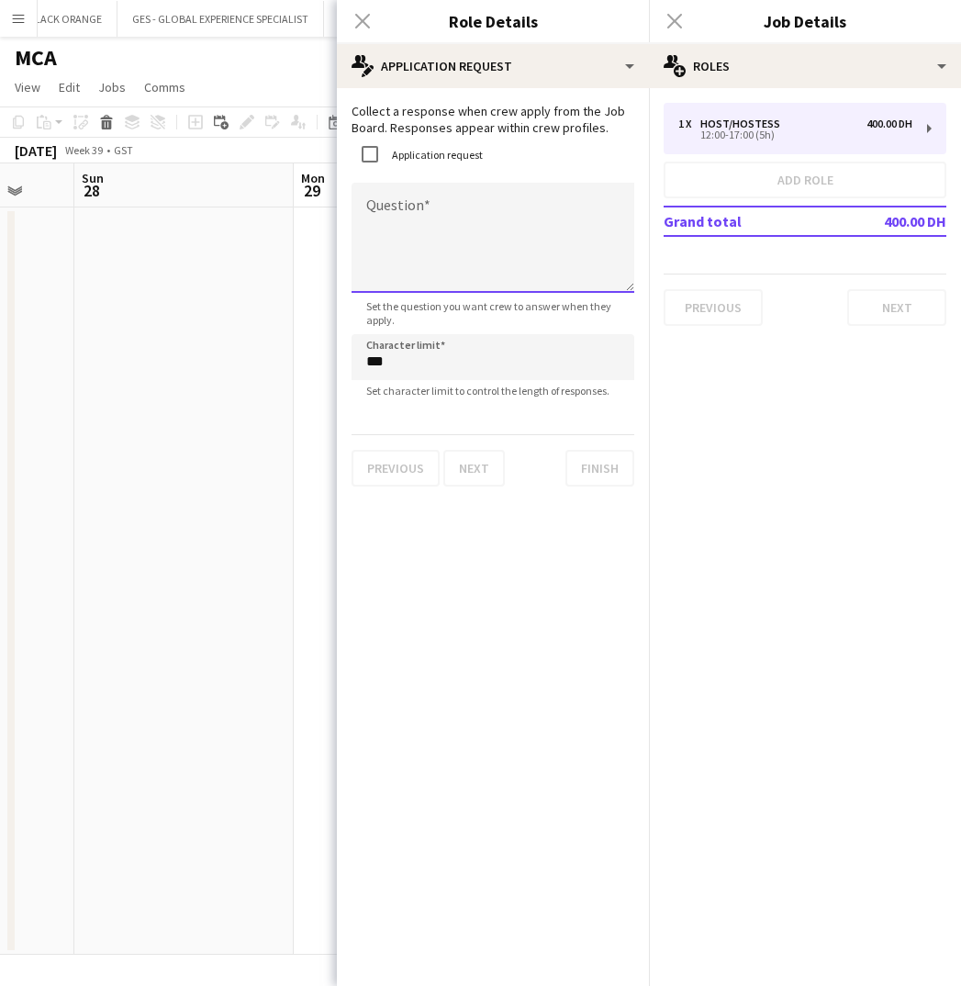
click at [447, 196] on textarea "Question" at bounding box center [493, 238] width 283 height 110
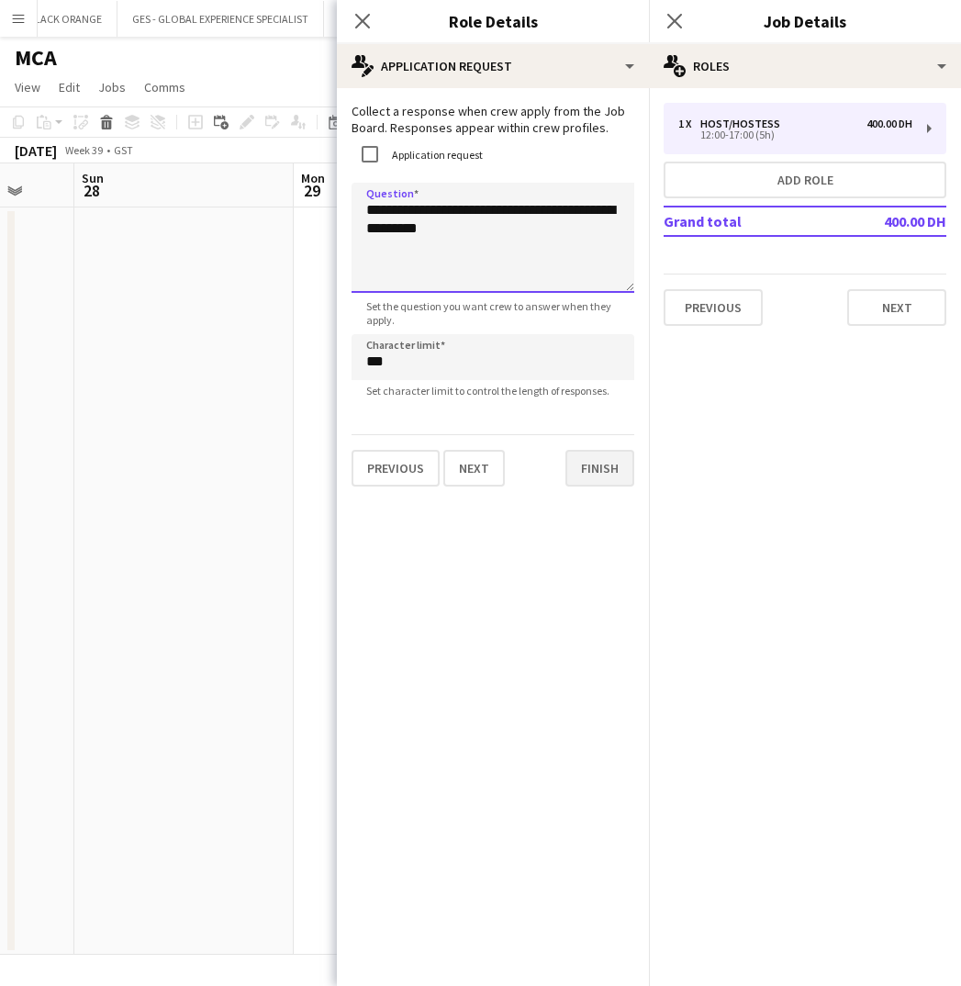
type textarea "**********"
click at [585, 475] on button "Finish" at bounding box center [599, 468] width 69 height 37
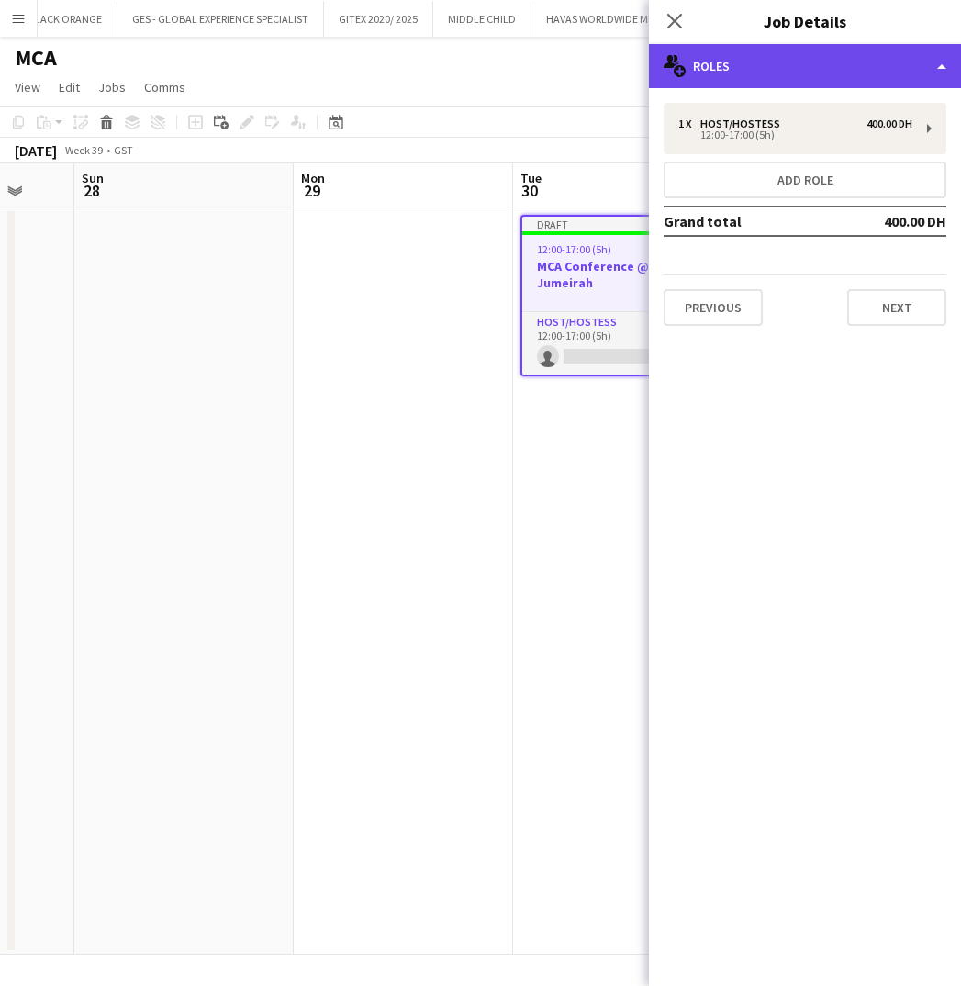
click at [769, 61] on div "multiple-users-add Roles" at bounding box center [805, 66] width 312 height 44
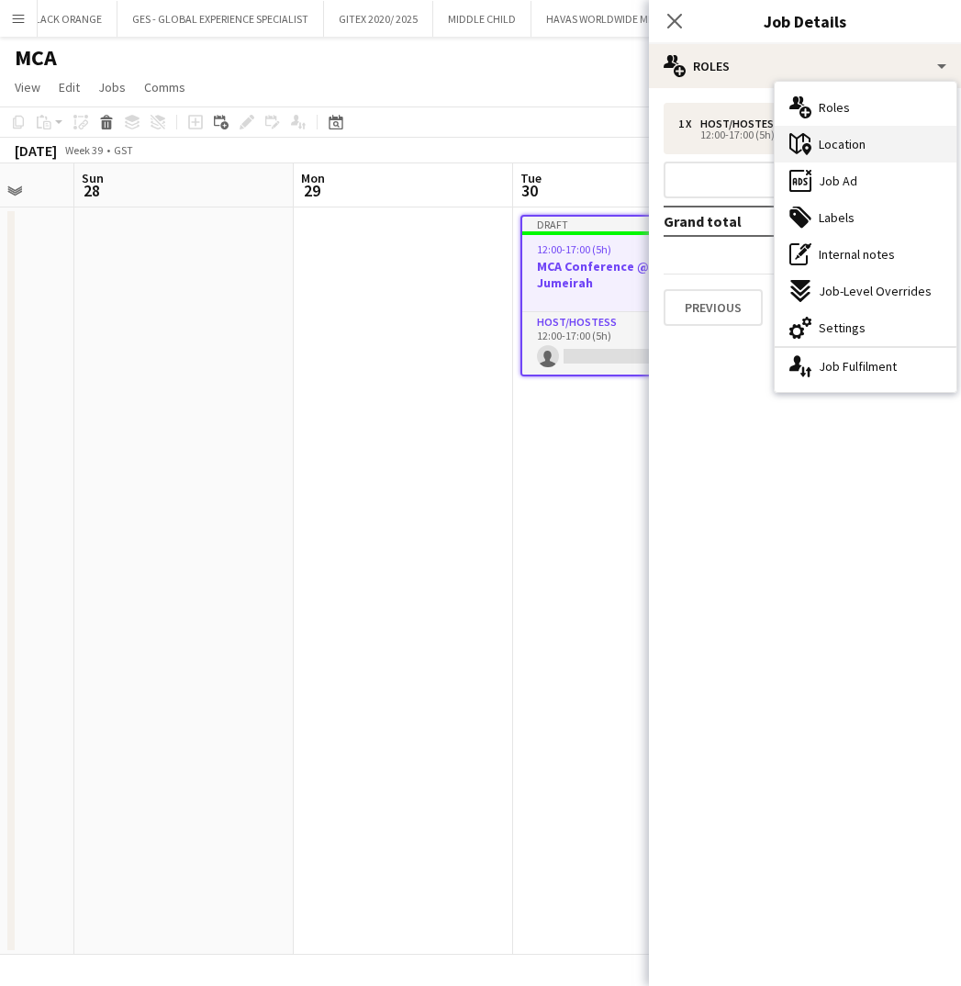
click at [834, 153] on div "maps-pin-1 Location" at bounding box center [866, 144] width 182 height 37
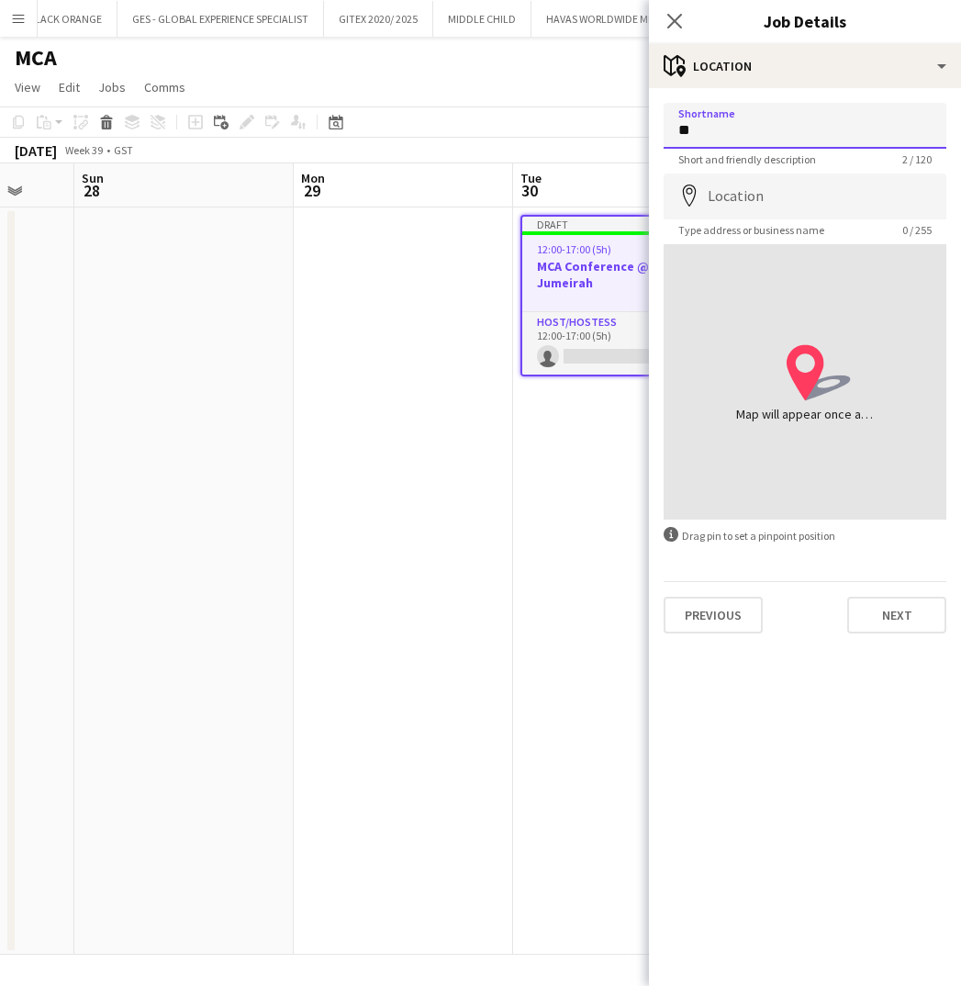
type input "*"
type input "**********"
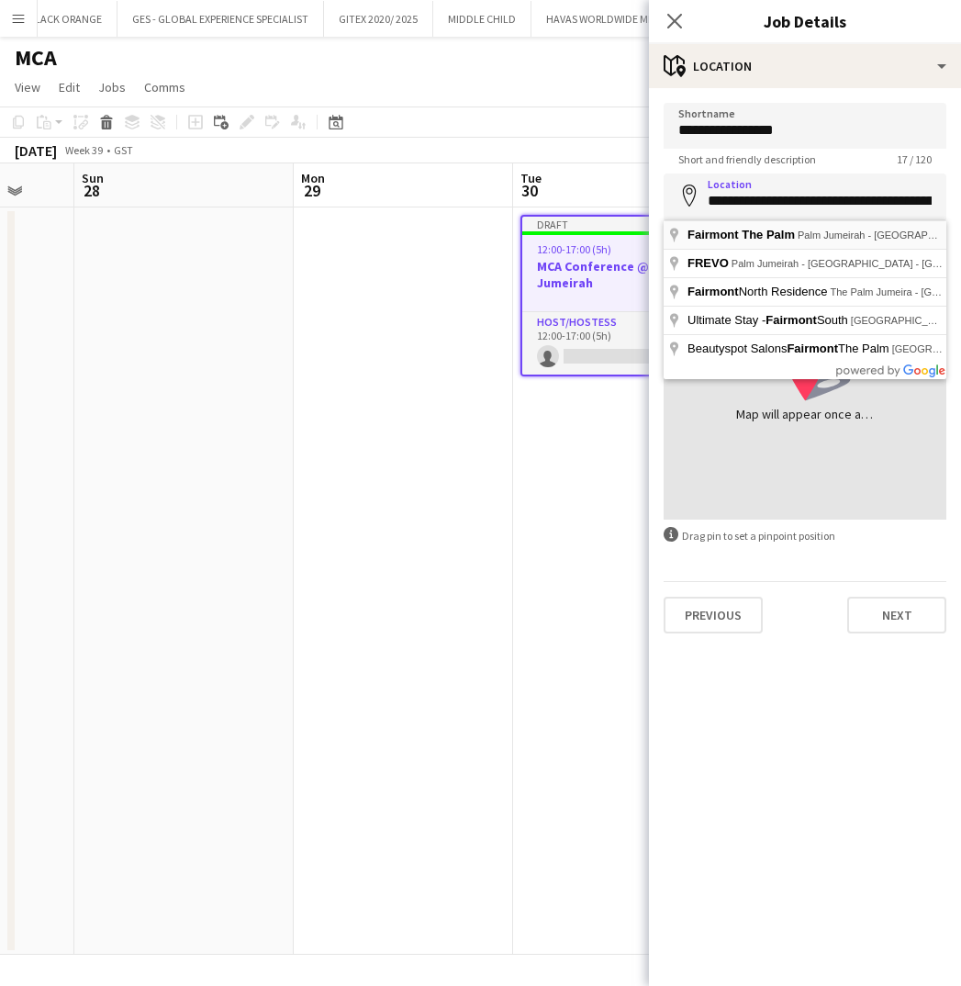
type input "**********"
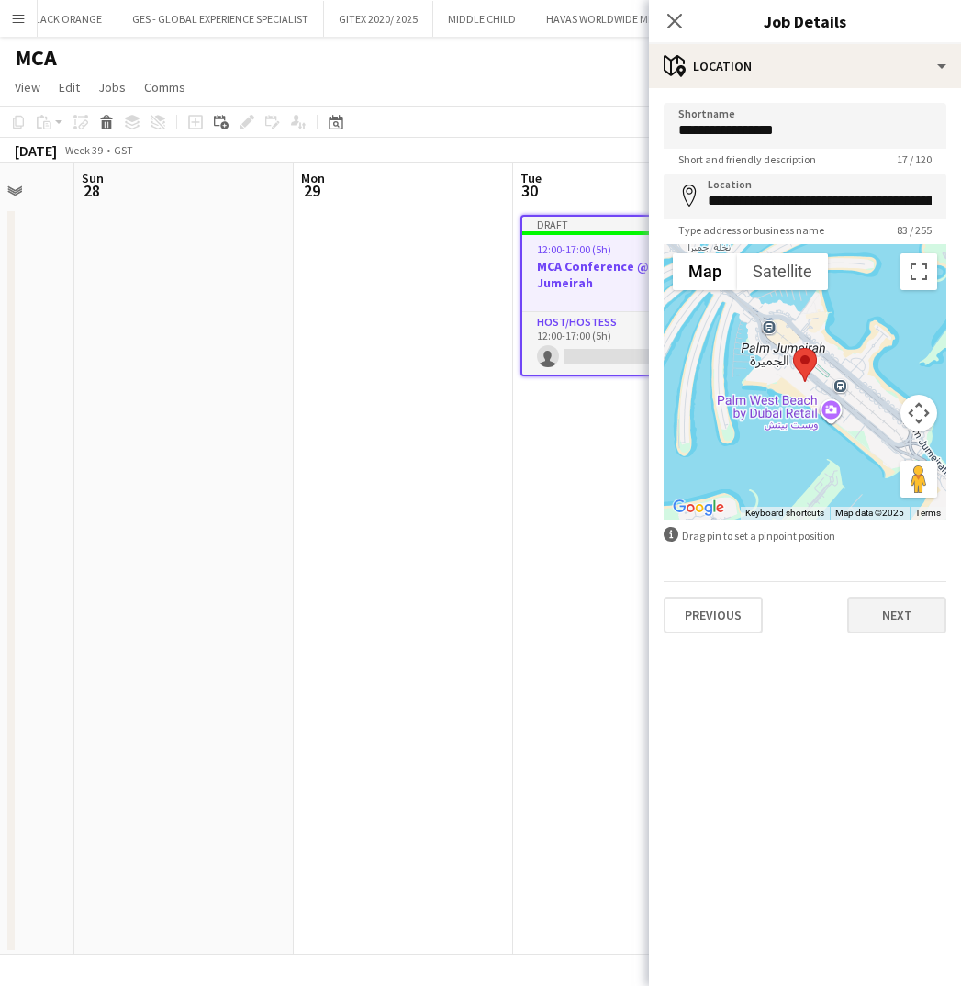
click at [897, 616] on button "Next" at bounding box center [896, 615] width 99 height 37
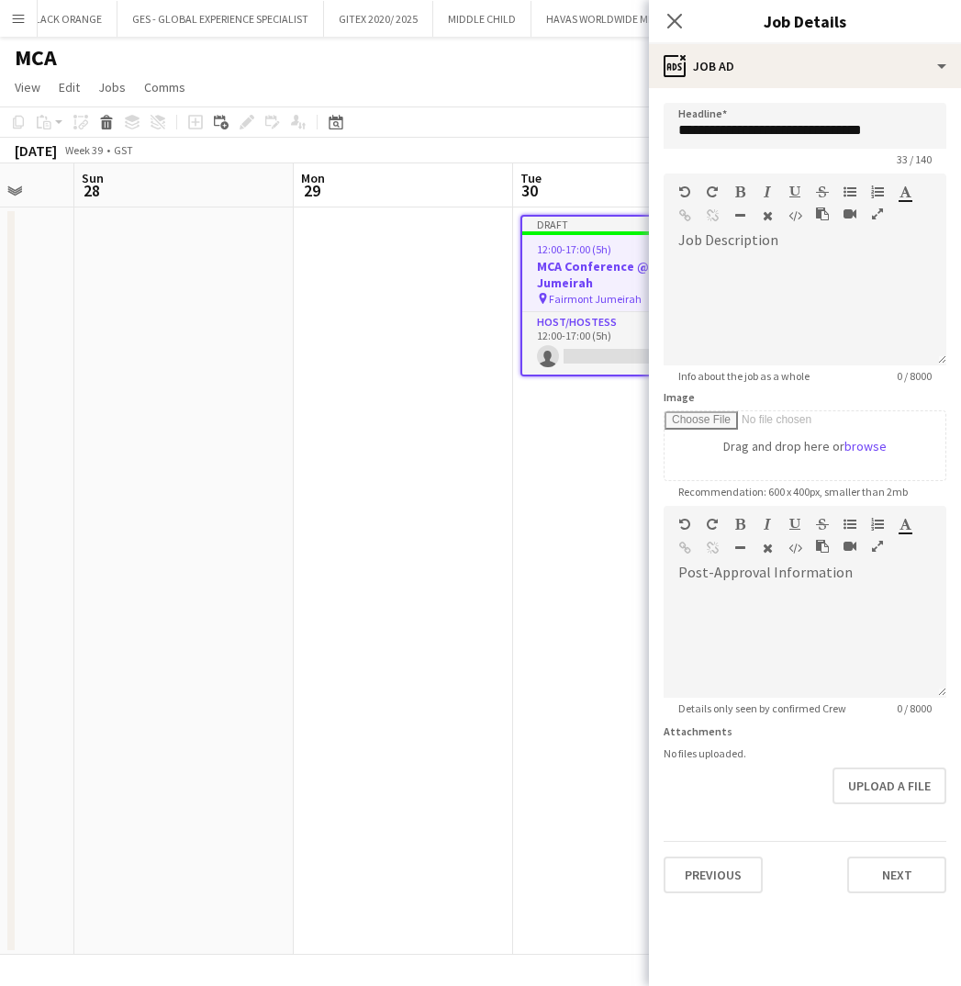
click at [556, 535] on app-date-cell "Draft 12:00-17:00 (5h) 0/1 MCA Conference @Fairmont Jumeirah pin Fairmont Jumei…" at bounding box center [622, 580] width 219 height 747
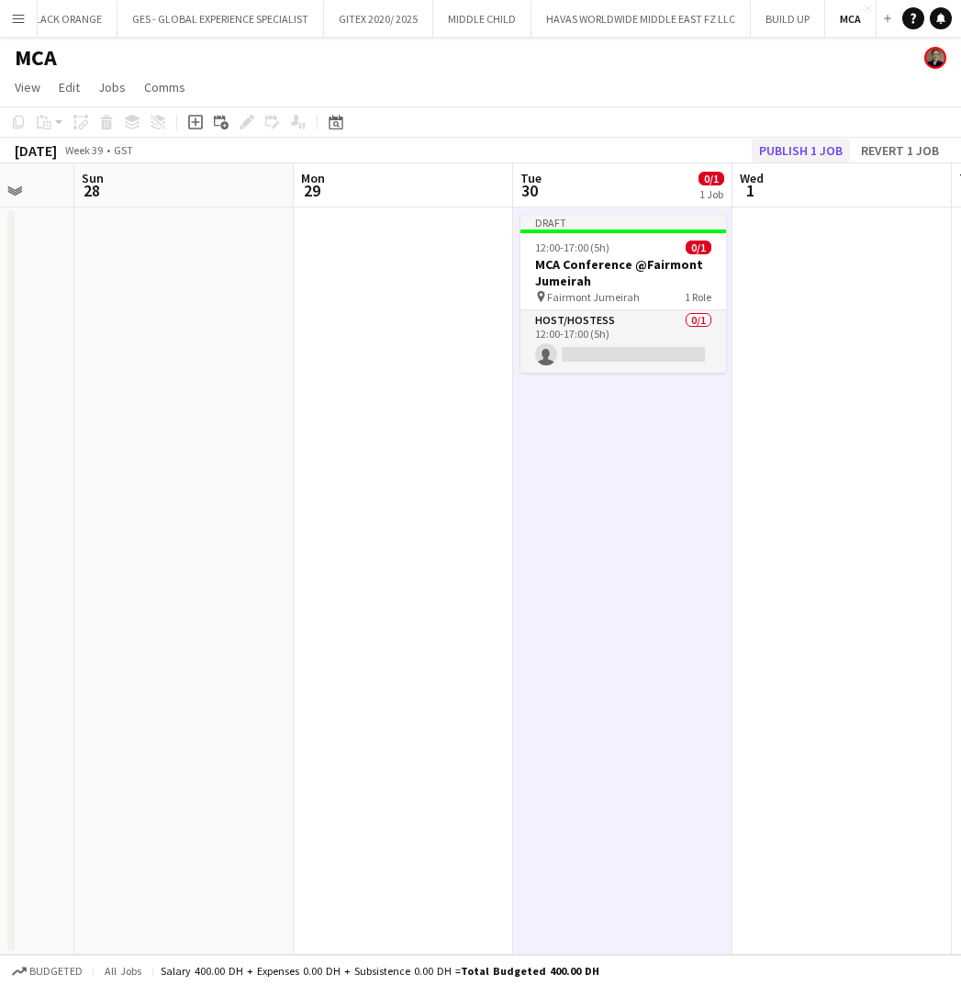
click at [783, 148] on button "Publish 1 job" at bounding box center [801, 151] width 98 height 24
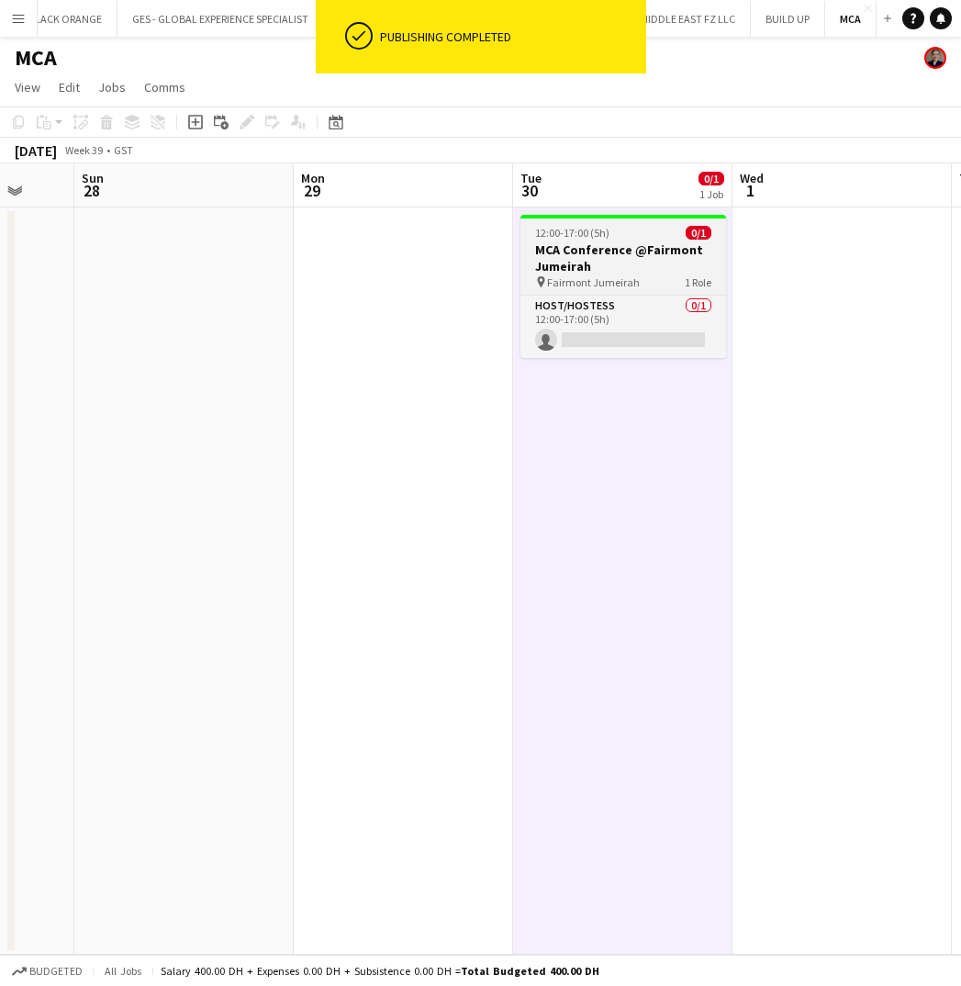
click at [671, 264] on h3 "MCA Conference @Fairmont Jumeirah" at bounding box center [623, 257] width 206 height 33
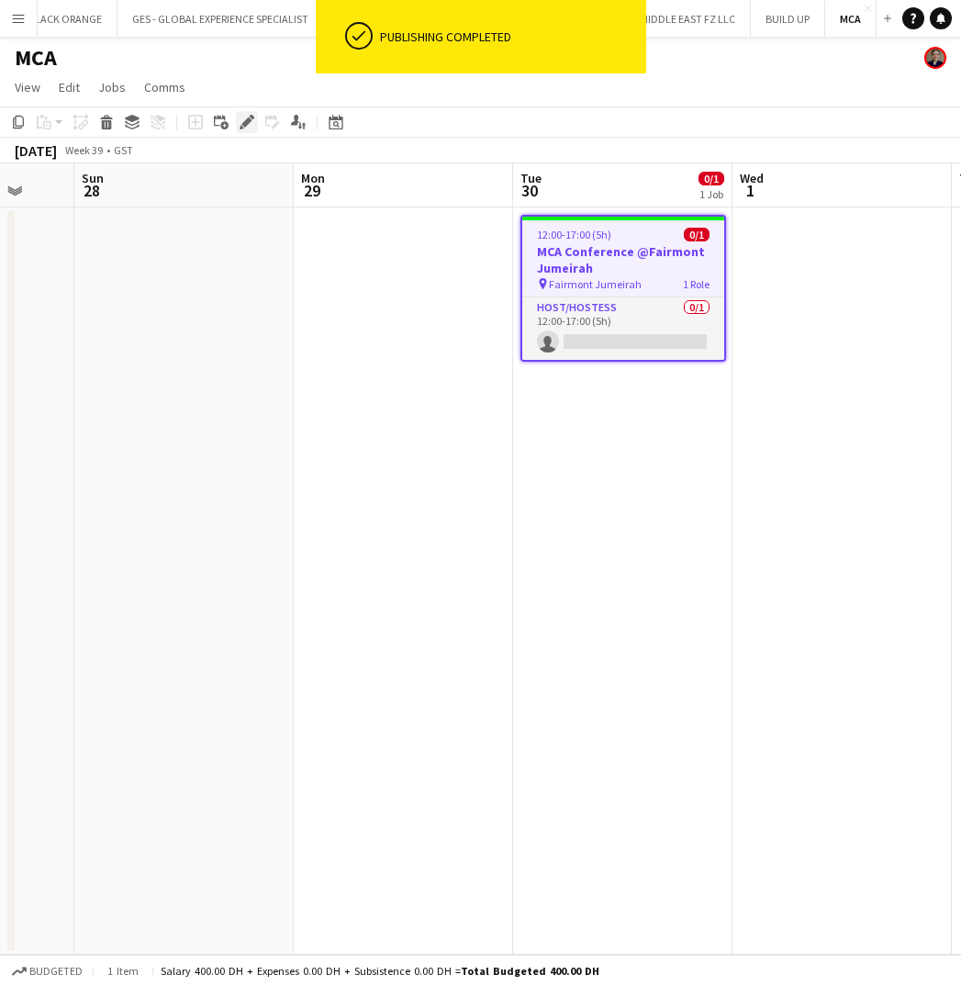
click at [248, 124] on icon at bounding box center [246, 122] width 10 height 10
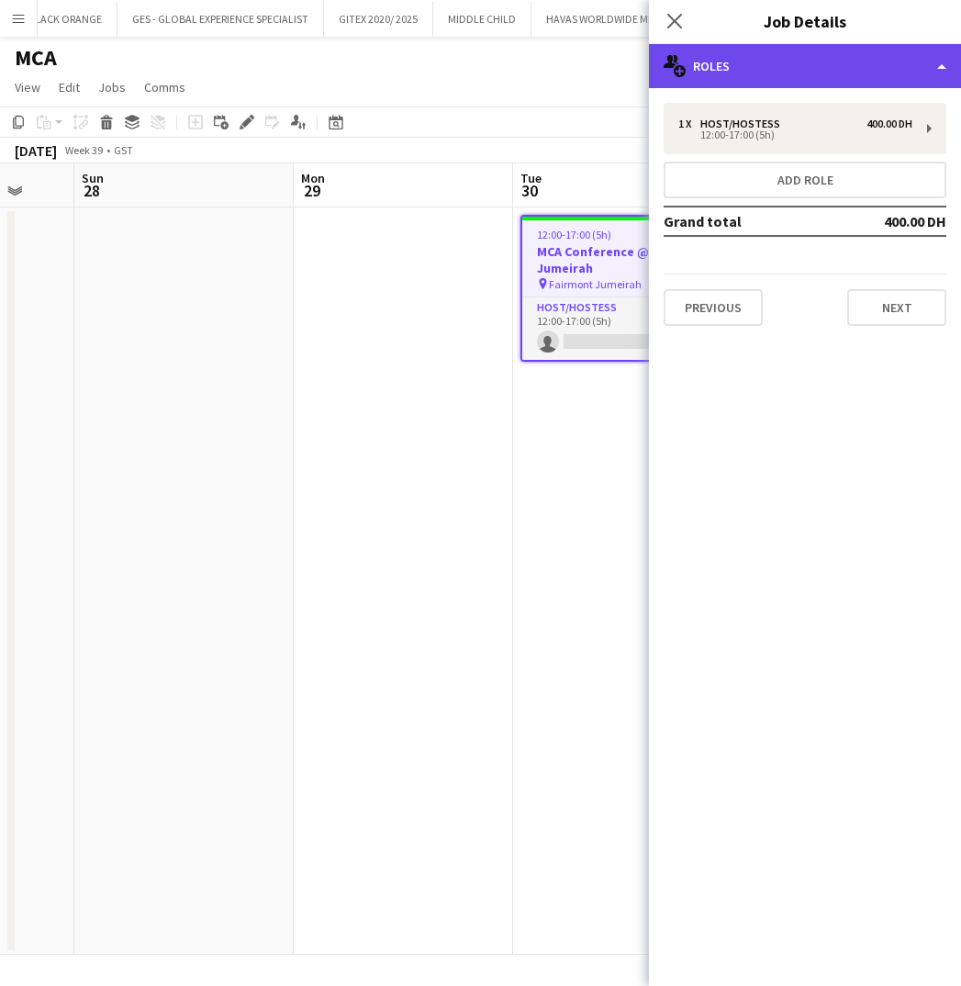
click at [875, 67] on div "multiple-users-add Roles" at bounding box center [805, 66] width 312 height 44
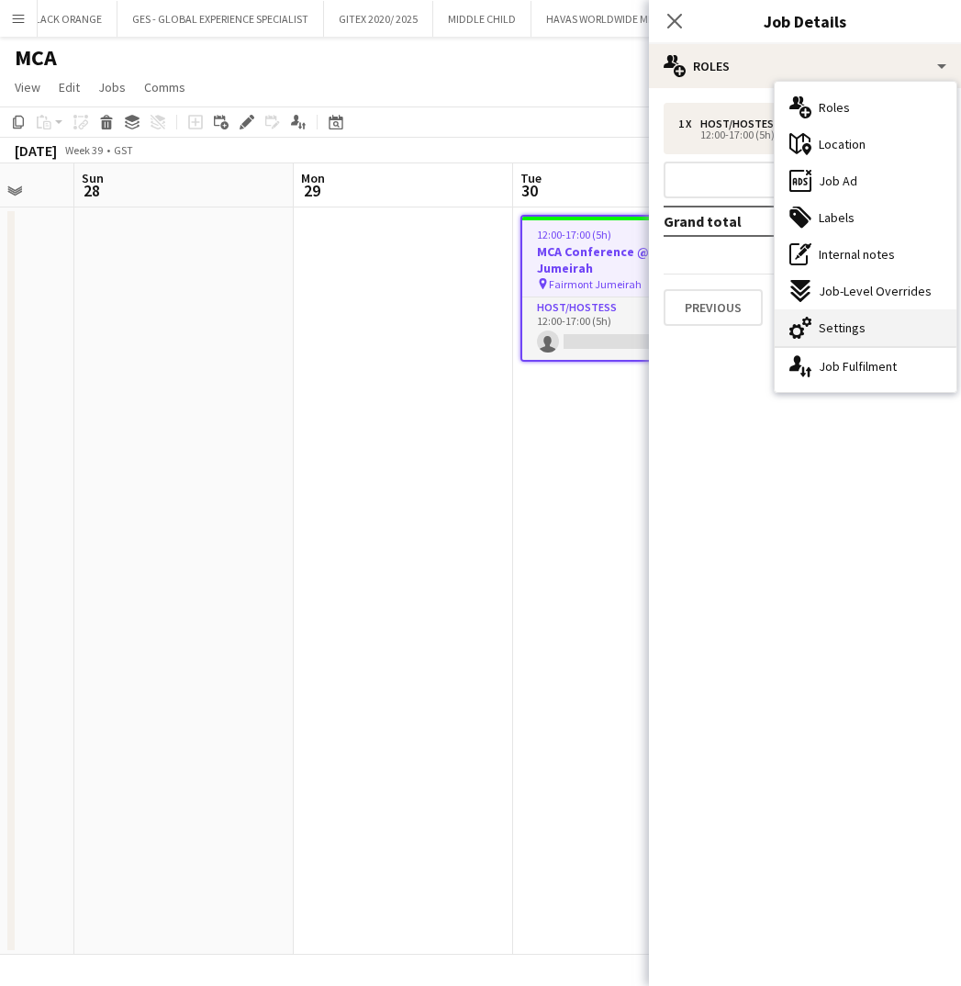
click at [849, 323] on span "Settings" at bounding box center [842, 327] width 47 height 17
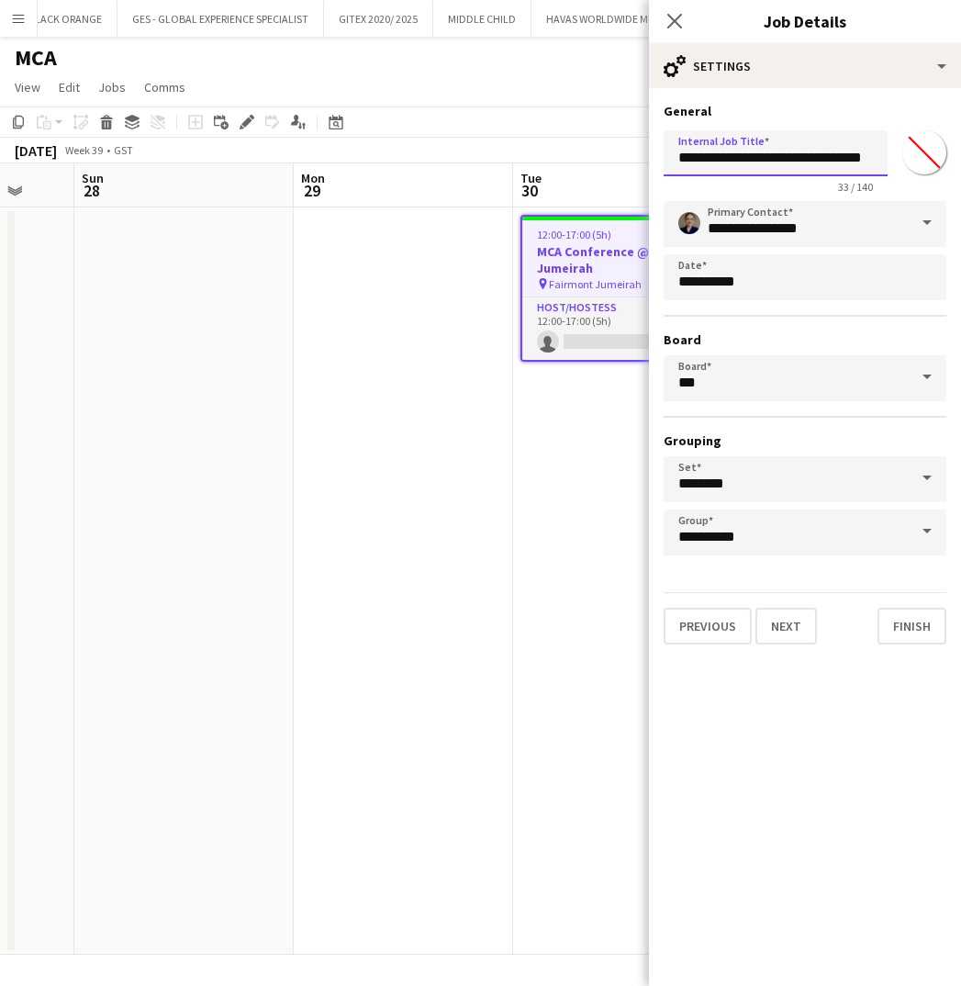
click at [858, 158] on input "**********" at bounding box center [776, 153] width 224 height 46
click at [812, 162] on input "**********" at bounding box center [776, 153] width 224 height 46
type input "**********"
click at [933, 160] on input "*******" at bounding box center [924, 152] width 66 height 66
type input "*******"
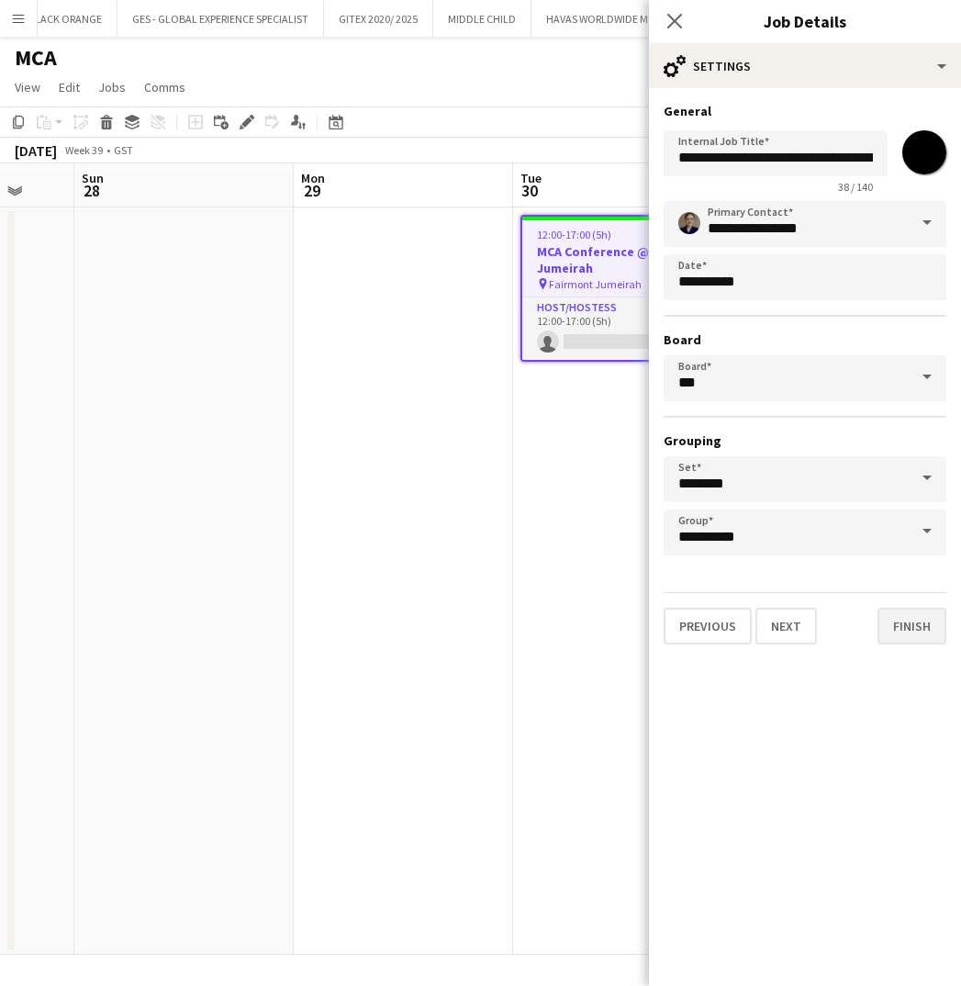
click at [890, 626] on button "Finish" at bounding box center [911, 626] width 69 height 37
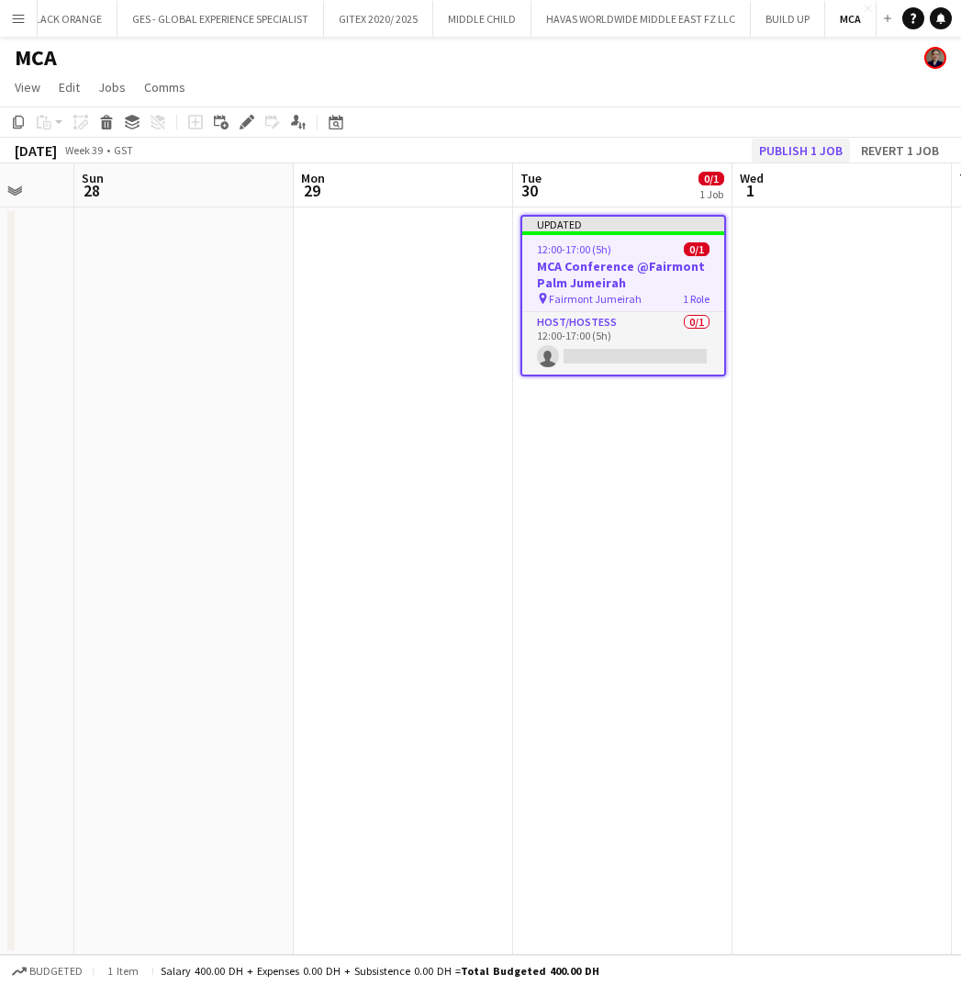
click at [780, 153] on button "Publish 1 job" at bounding box center [801, 151] width 98 height 24
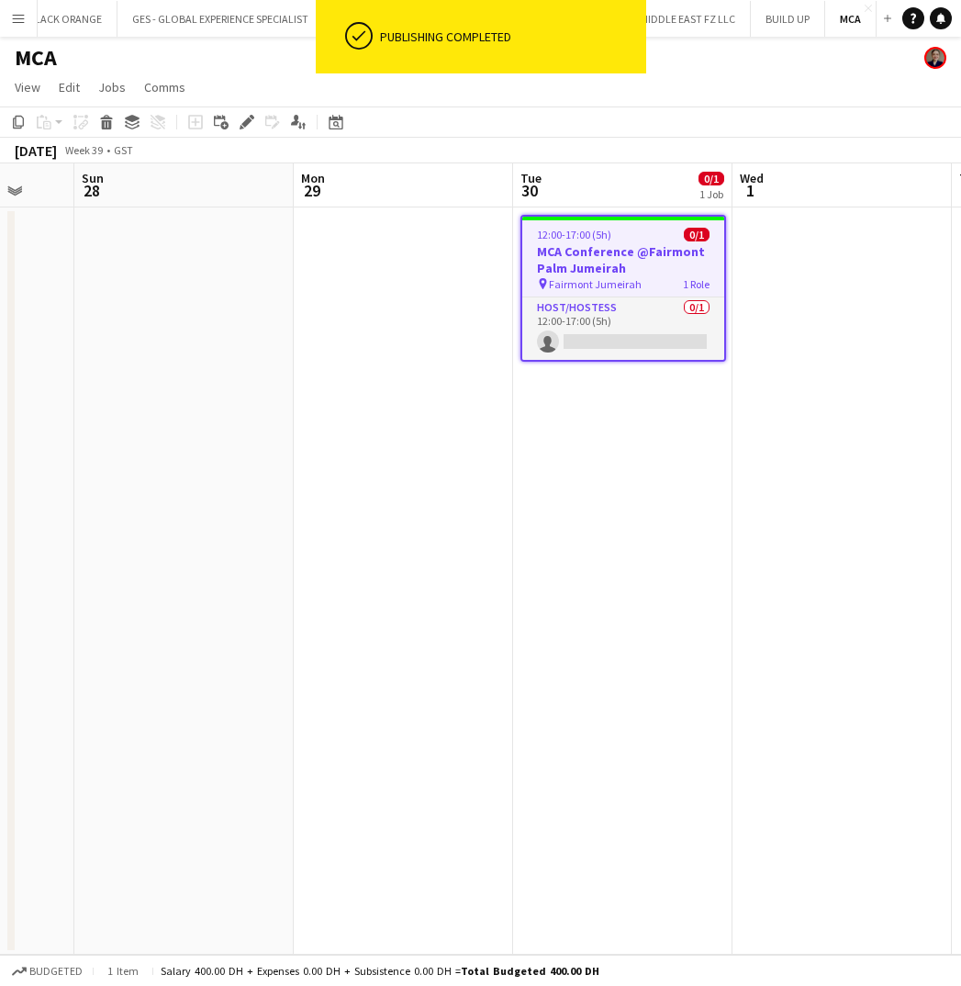
click at [615, 268] on h3 "MCA Conference @Fairmont Palm Jumeirah" at bounding box center [623, 259] width 202 height 33
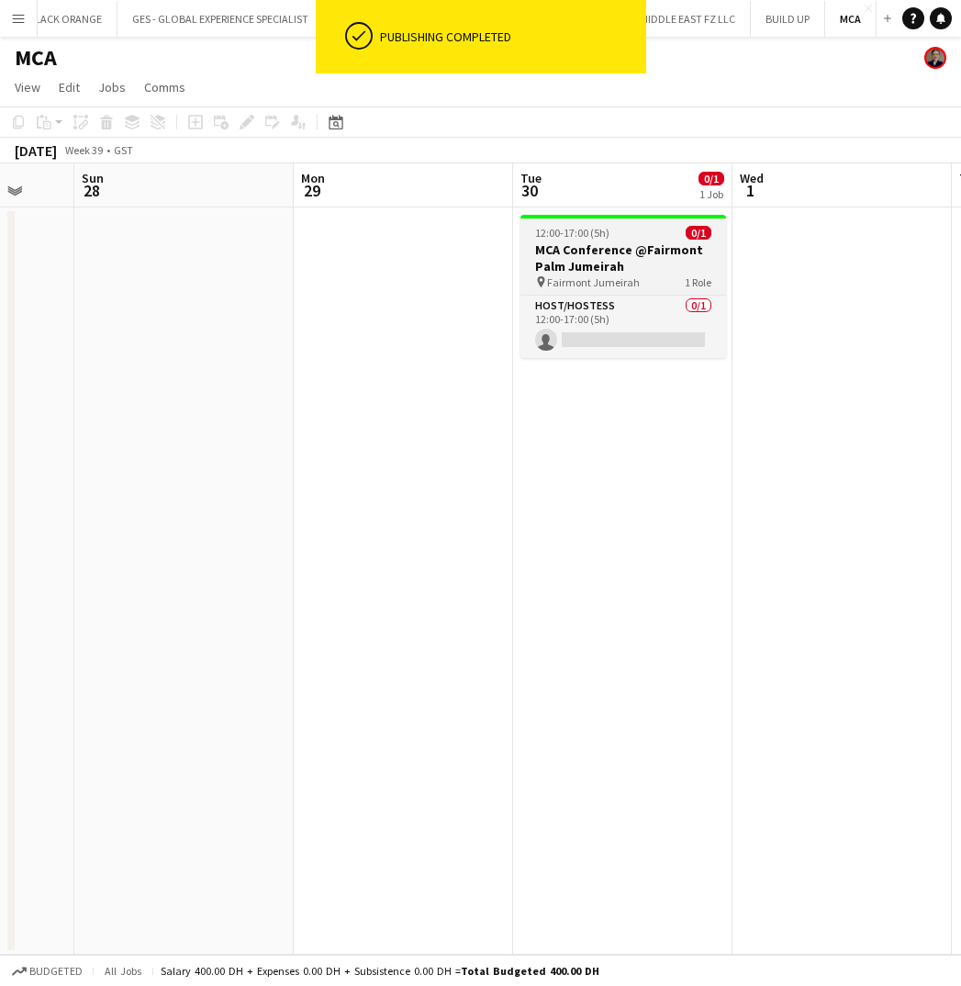
click at [630, 252] on h3 "MCA Conference @Fairmont Palm Jumeirah" at bounding box center [623, 257] width 206 height 33
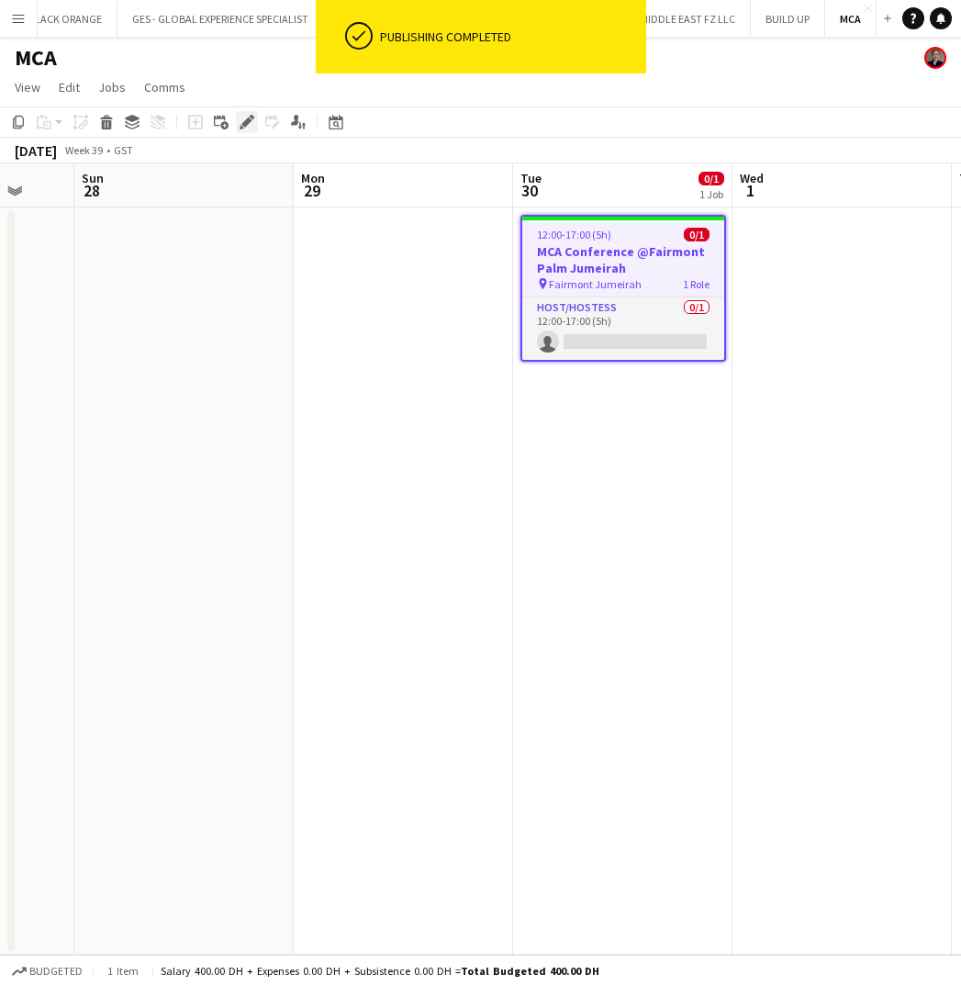
click at [247, 120] on icon at bounding box center [246, 122] width 10 height 10
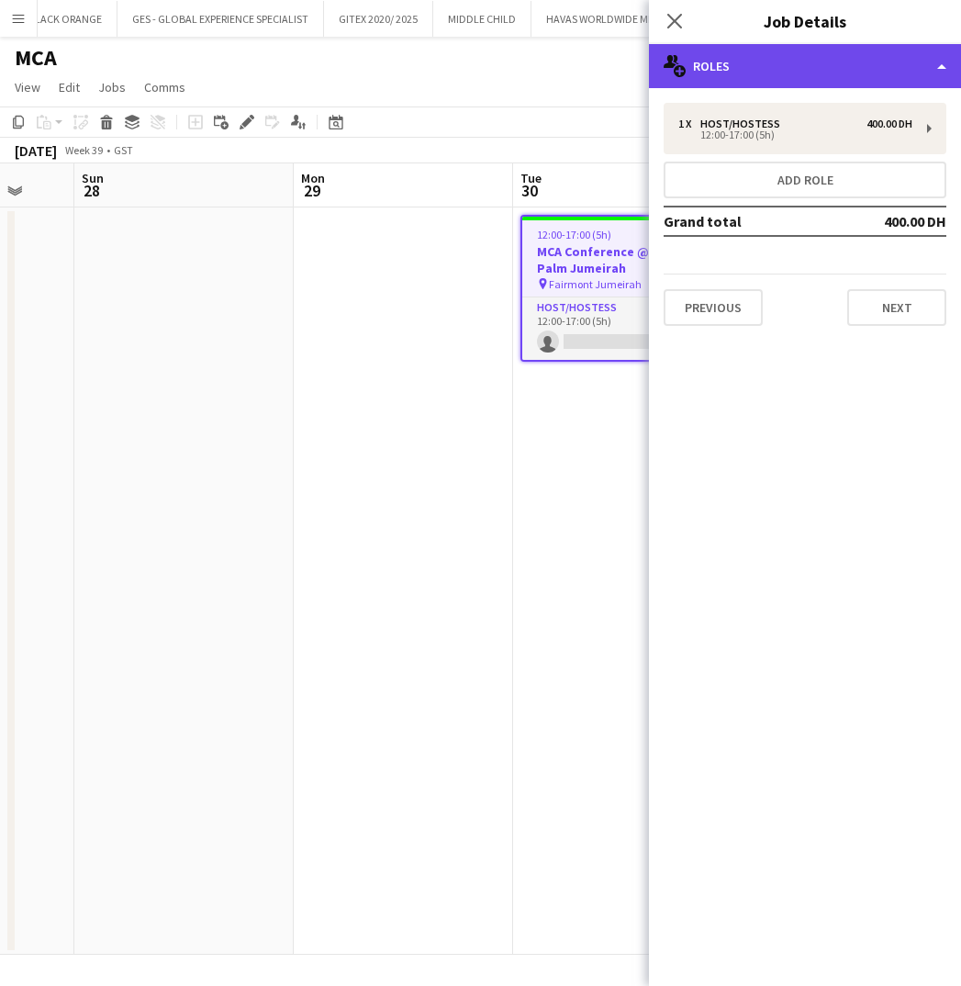
click at [835, 75] on div "multiple-users-add Roles" at bounding box center [805, 66] width 312 height 44
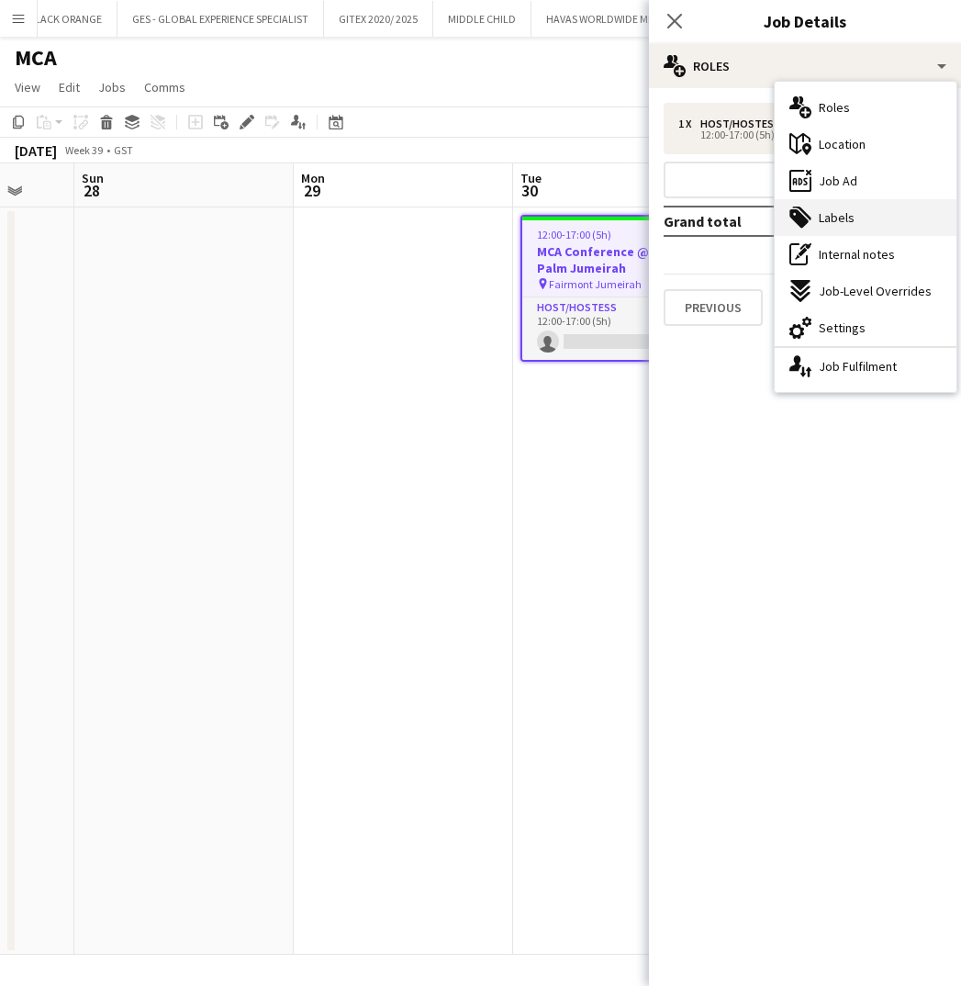
click at [842, 207] on div "tags-double Labels" at bounding box center [866, 217] width 182 height 37
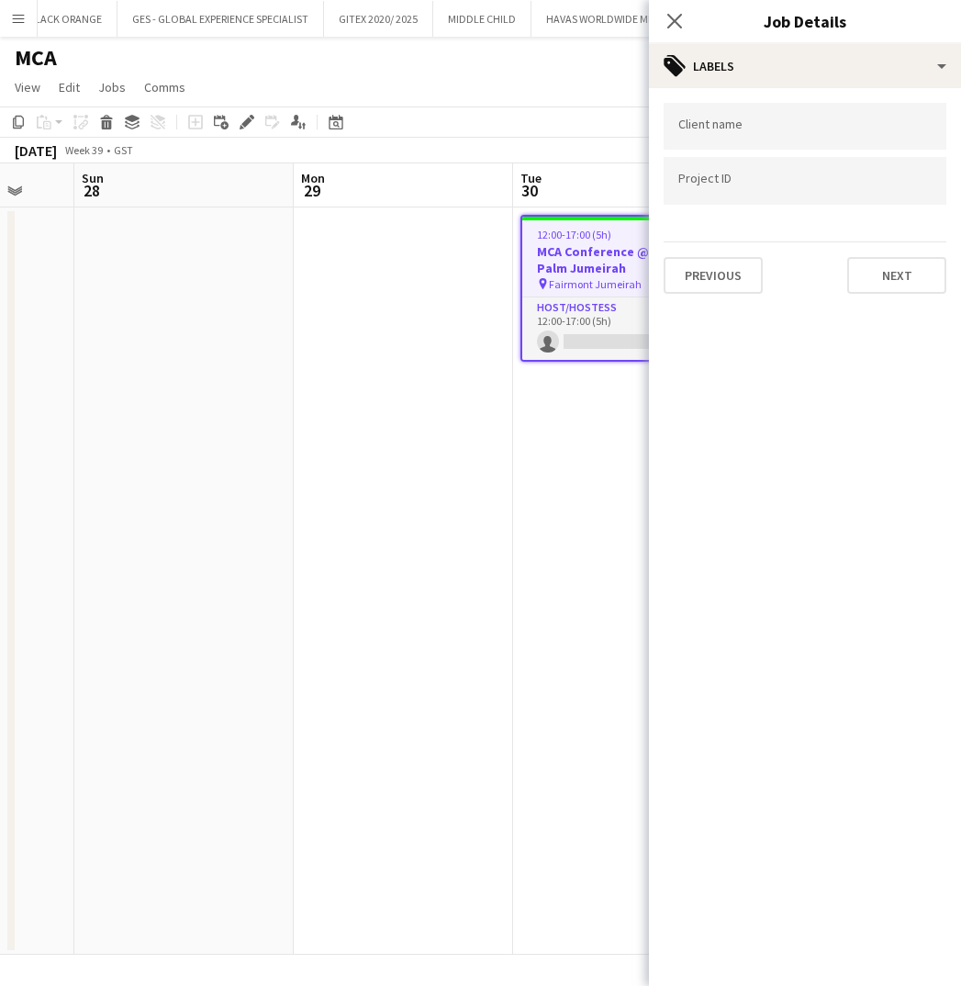
click at [769, 140] on div at bounding box center [805, 126] width 283 height 47
click at [769, 135] on input "Type to search client labels..." at bounding box center [804, 126] width 253 height 17
paste input "**********"
type input "**********"
click at [754, 189] on input "Type to search project ID labels..." at bounding box center [804, 181] width 253 height 17
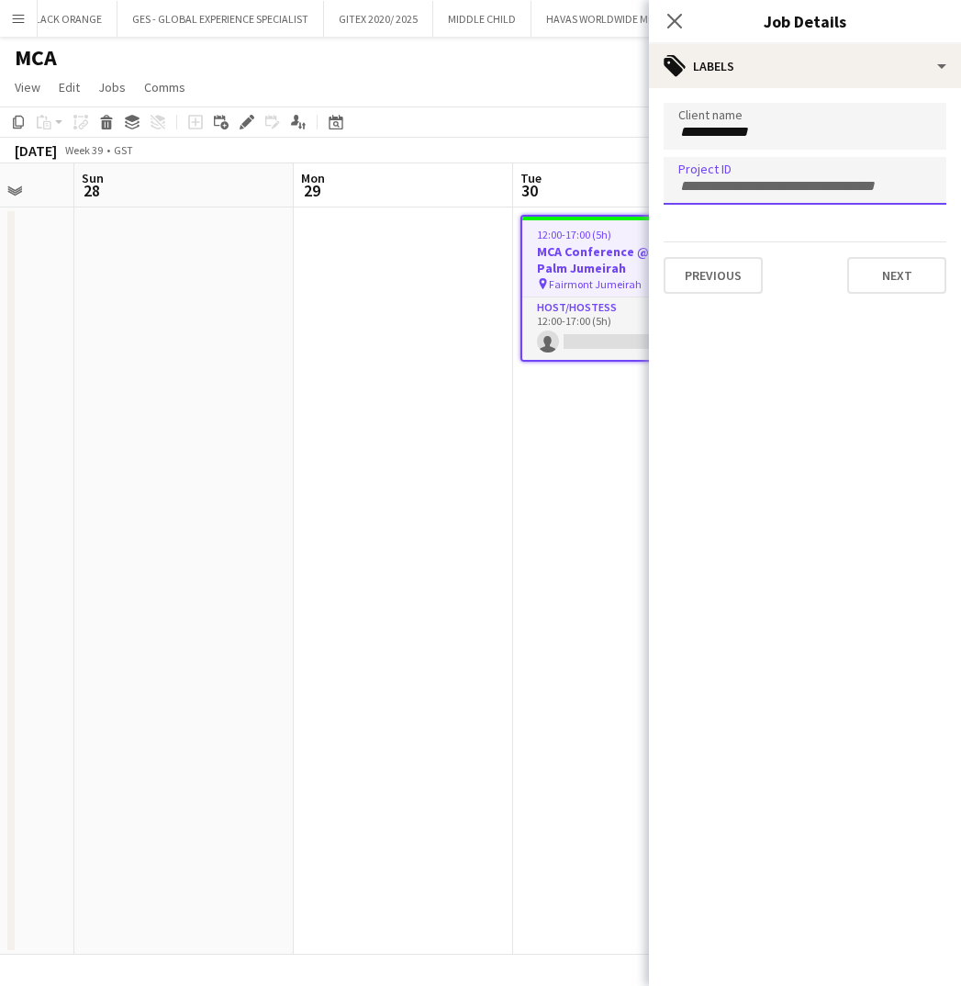
click at [769, 130] on input "**********" at bounding box center [804, 132] width 253 height 17
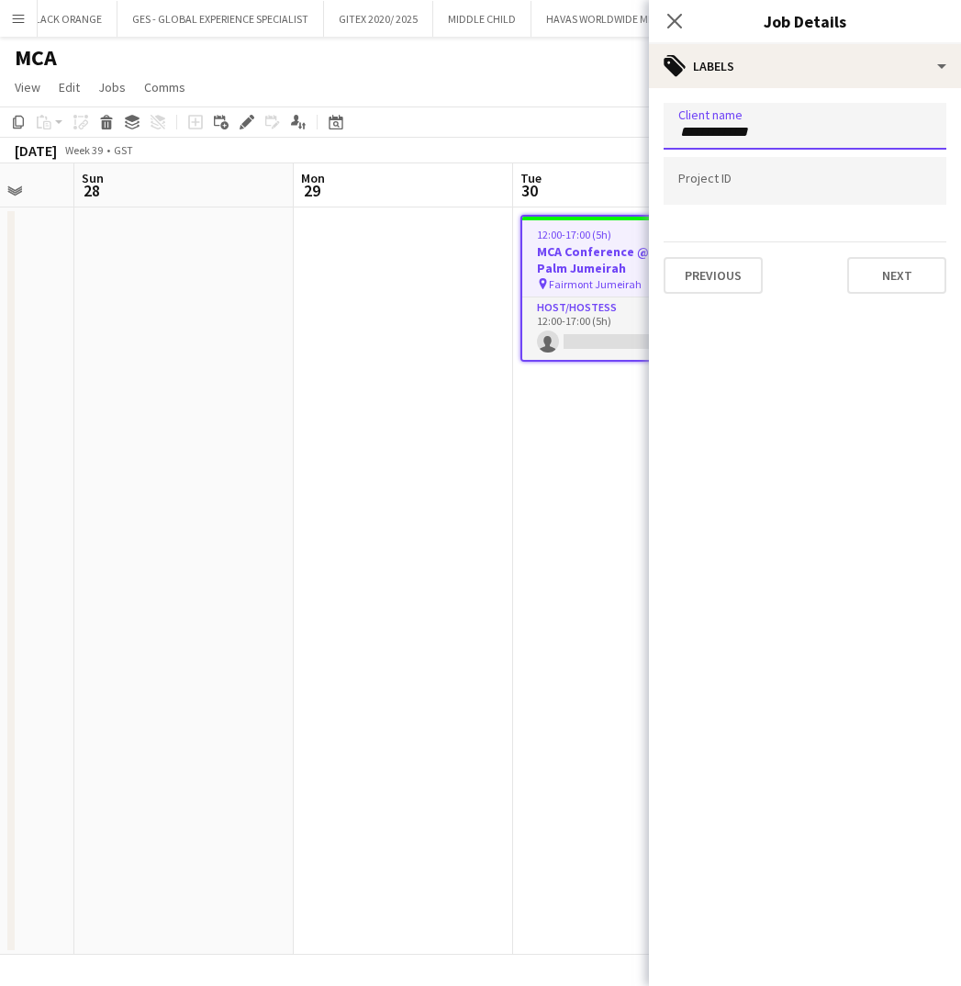
click at [769, 130] on input "**********" at bounding box center [804, 132] width 253 height 17
click at [762, 175] on div at bounding box center [805, 180] width 283 height 47
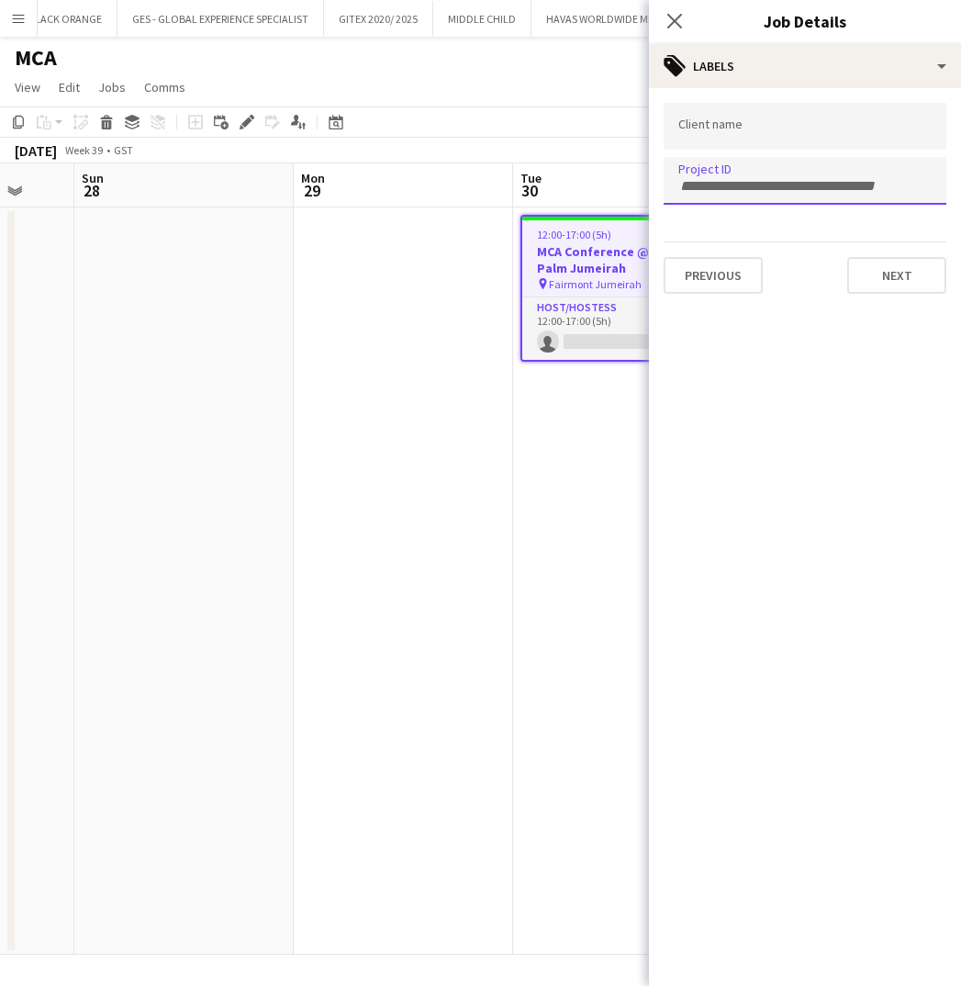
paste input "**********"
type input "**********"
click at [750, 134] on input "Type to search client labels..." at bounding box center [804, 126] width 253 height 17
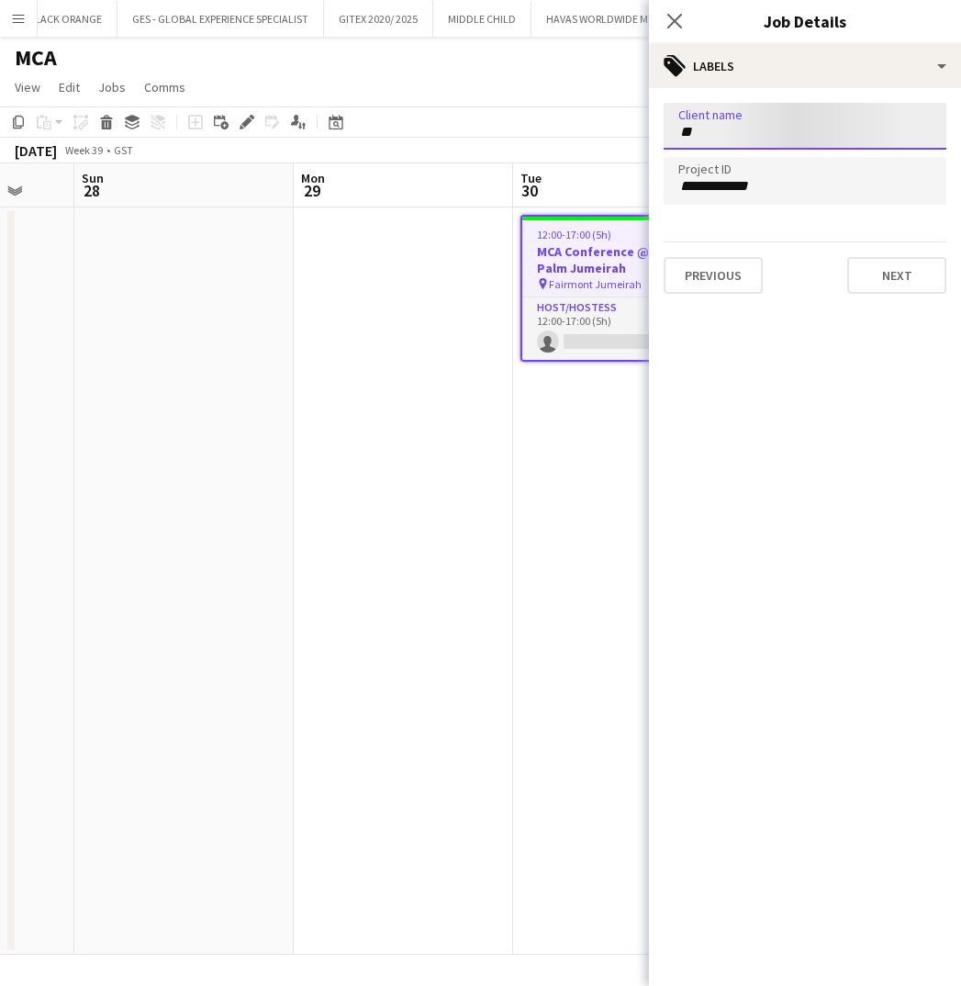
type input "*"
type input "**********"
click at [888, 280] on button "Next" at bounding box center [896, 275] width 99 height 37
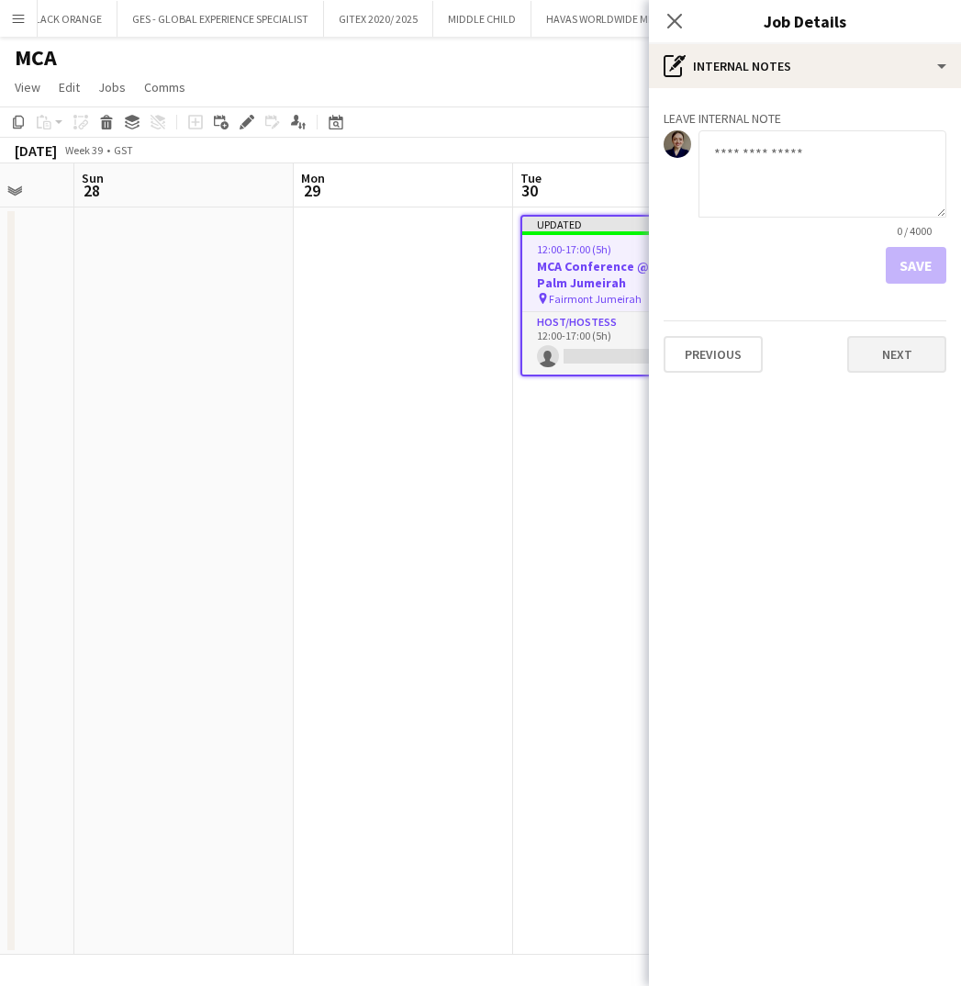
click at [896, 346] on button "Next" at bounding box center [896, 354] width 99 height 37
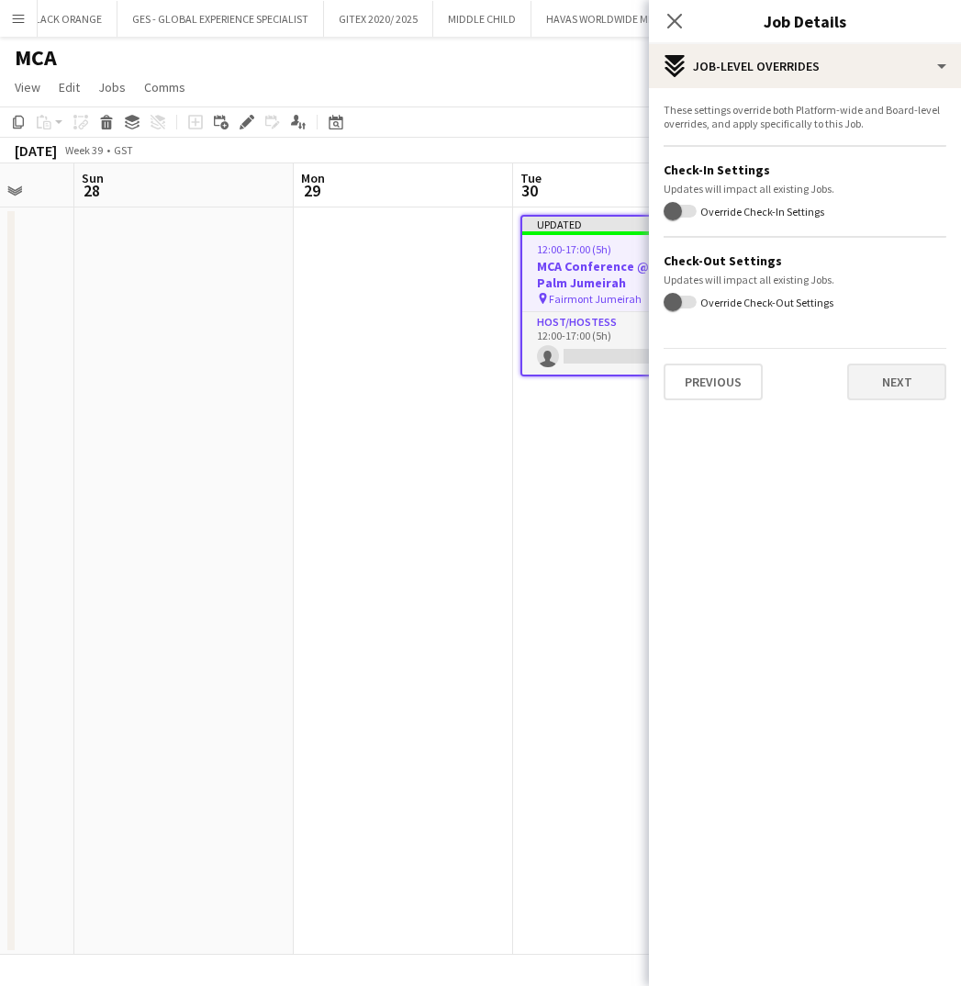
click at [901, 383] on button "Next" at bounding box center [896, 381] width 99 height 37
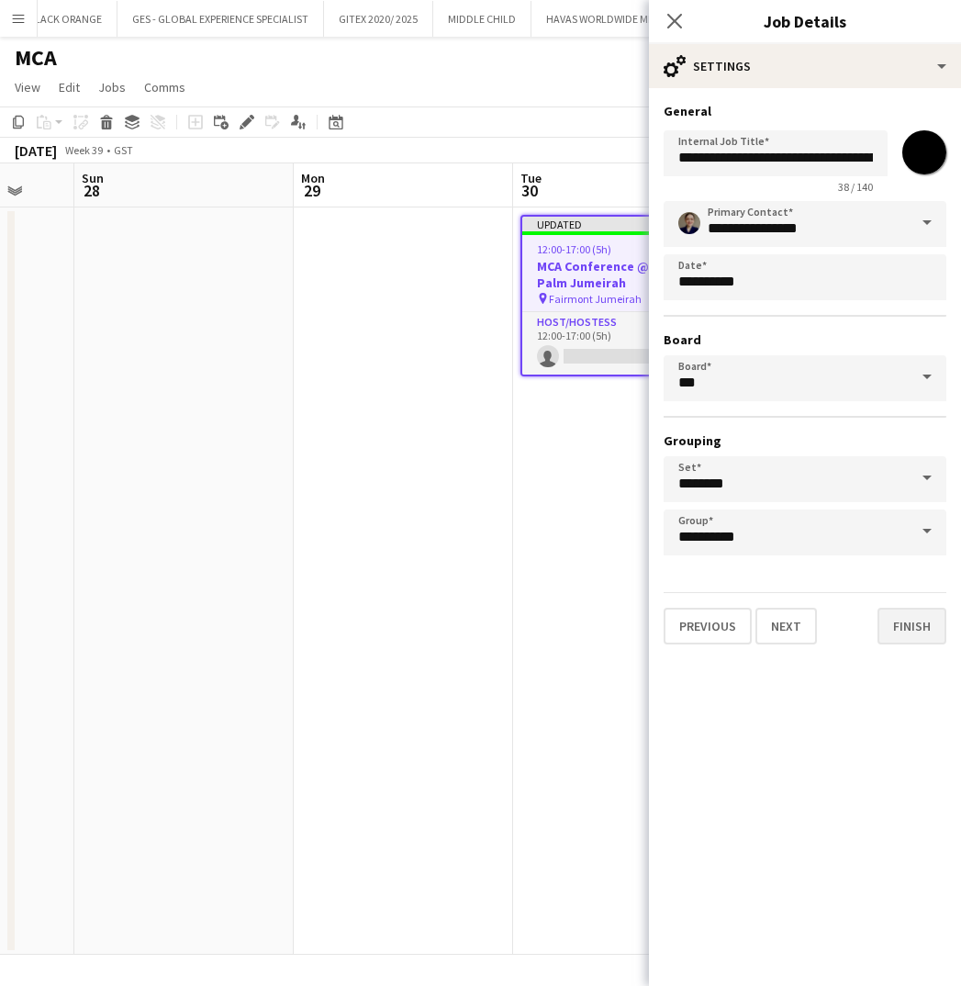
click at [912, 620] on button "Finish" at bounding box center [911, 626] width 69 height 37
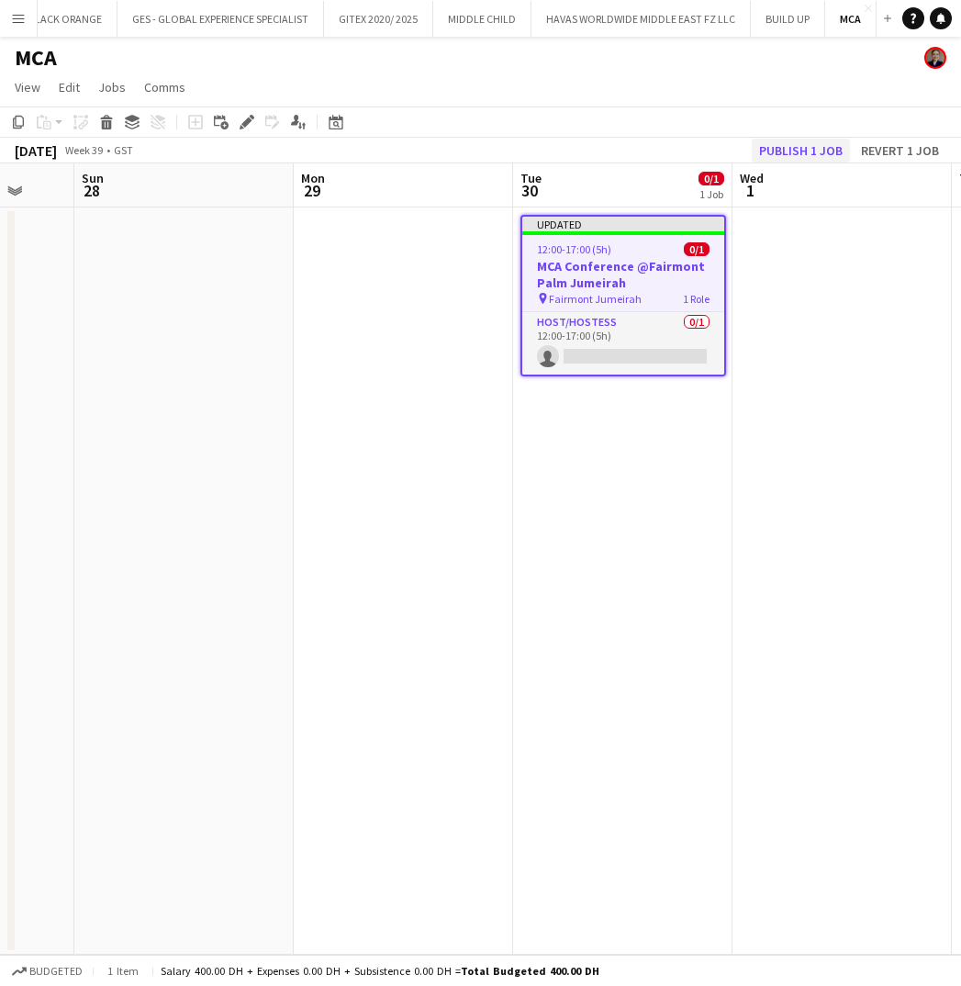
click at [788, 145] on button "Publish 1 job" at bounding box center [801, 151] width 98 height 24
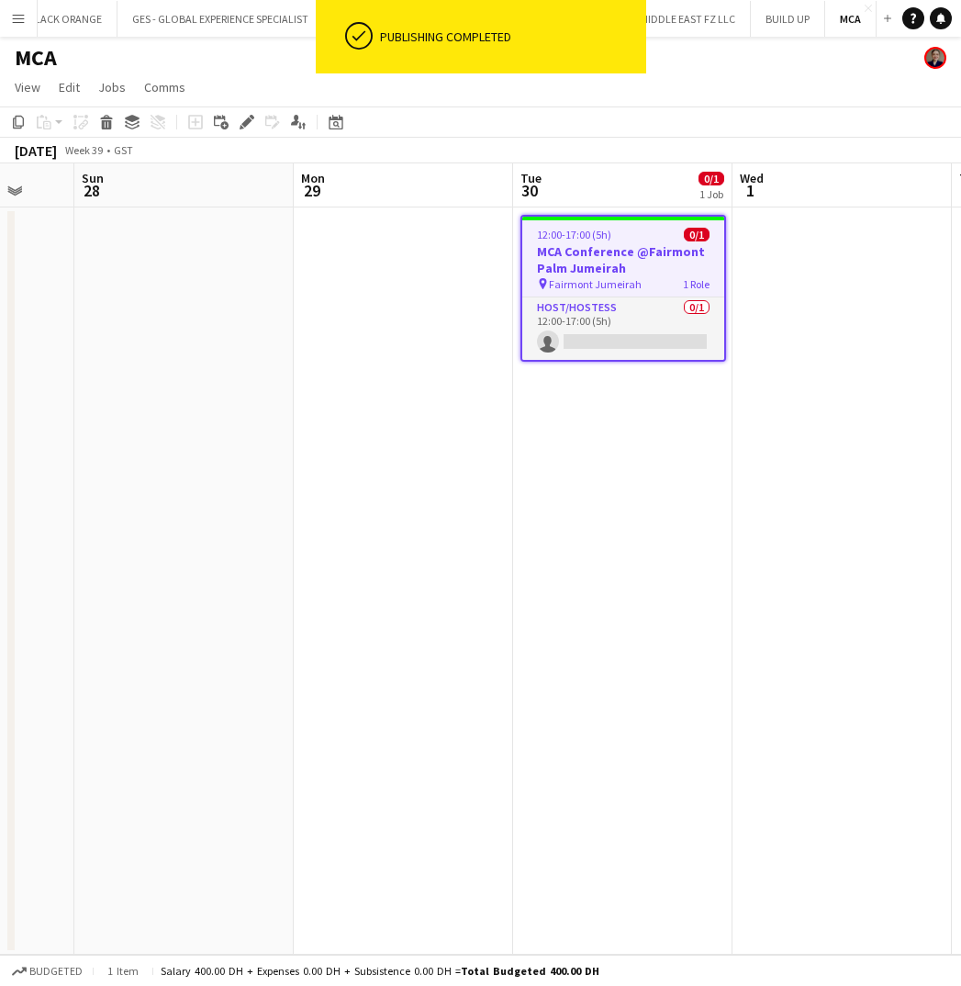
click at [38, 55] on h1 "MCA" at bounding box center [36, 58] width 42 height 28
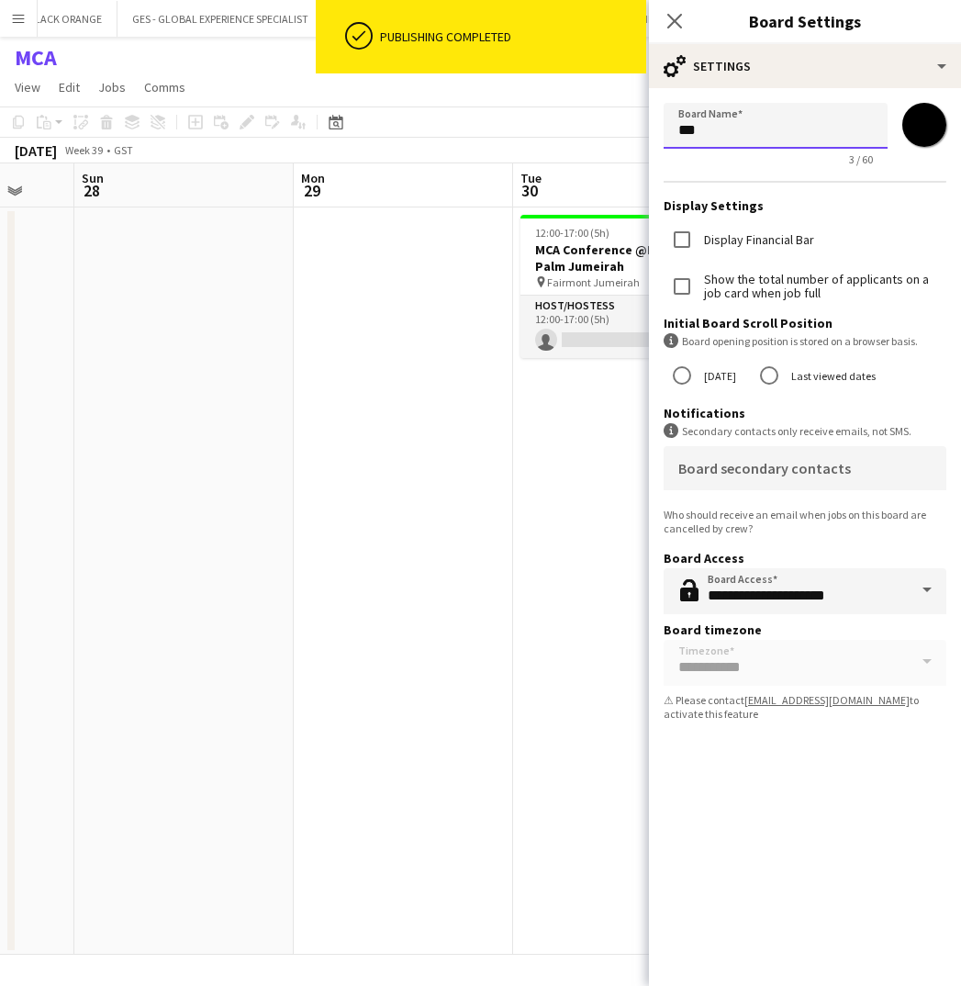
click at [764, 133] on input "***" at bounding box center [776, 126] width 224 height 46
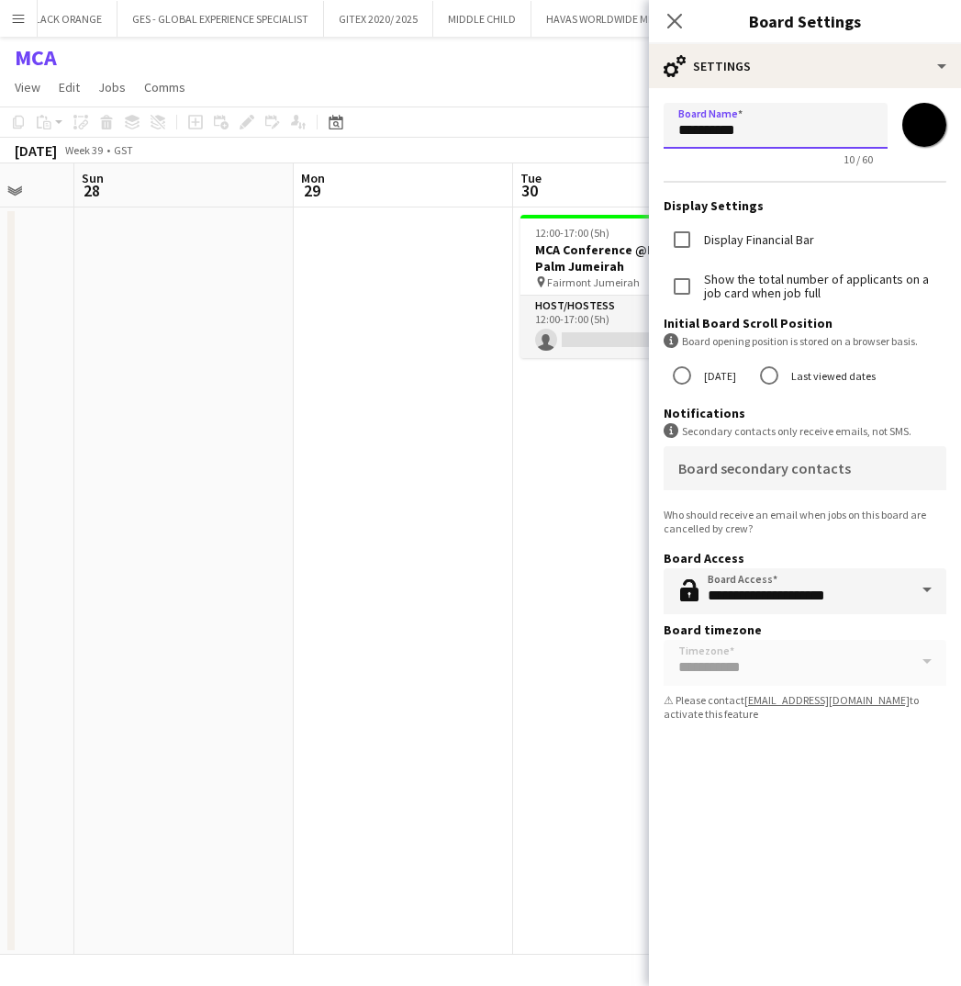
type input "**********"
click at [602, 449] on app-date-cell "12:00-17:00 (5h) 0/1 MCA Conference @Fairmont Palm Jumeirah pin Fairmont Jumeir…" at bounding box center [622, 580] width 219 height 747
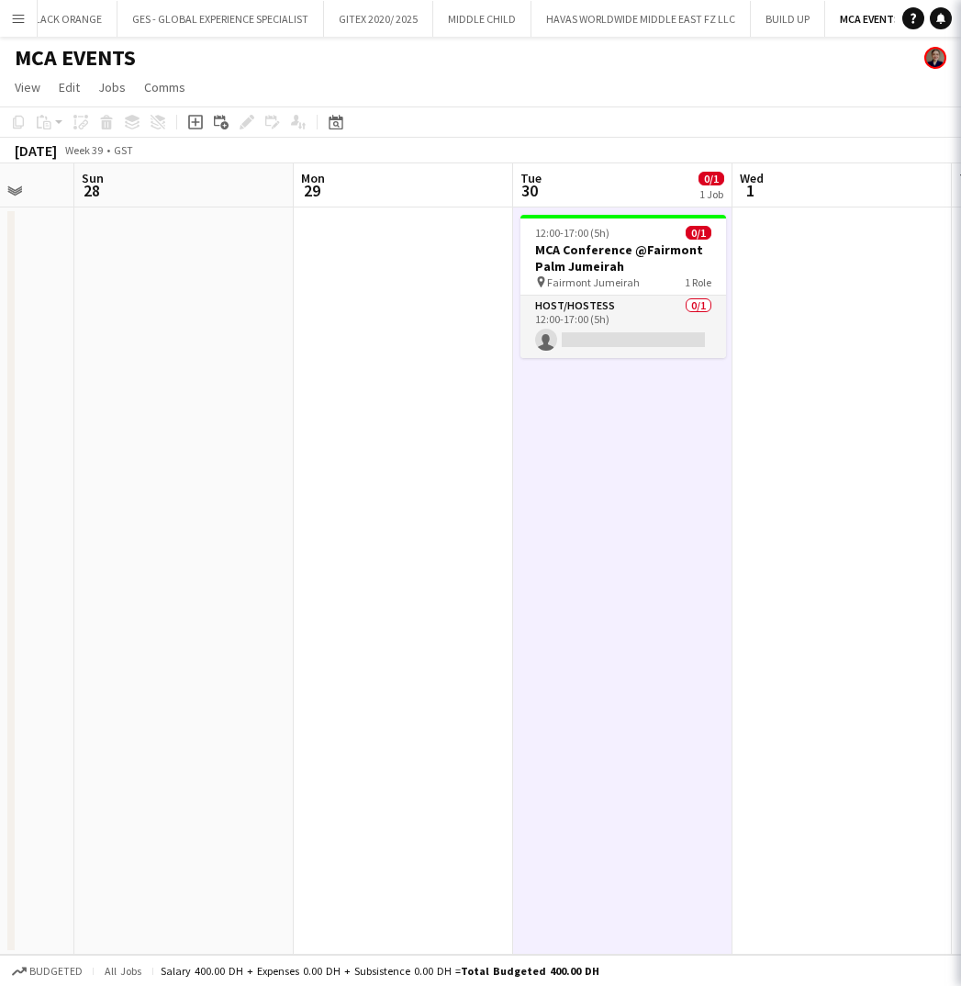
scroll to position [0, 40]
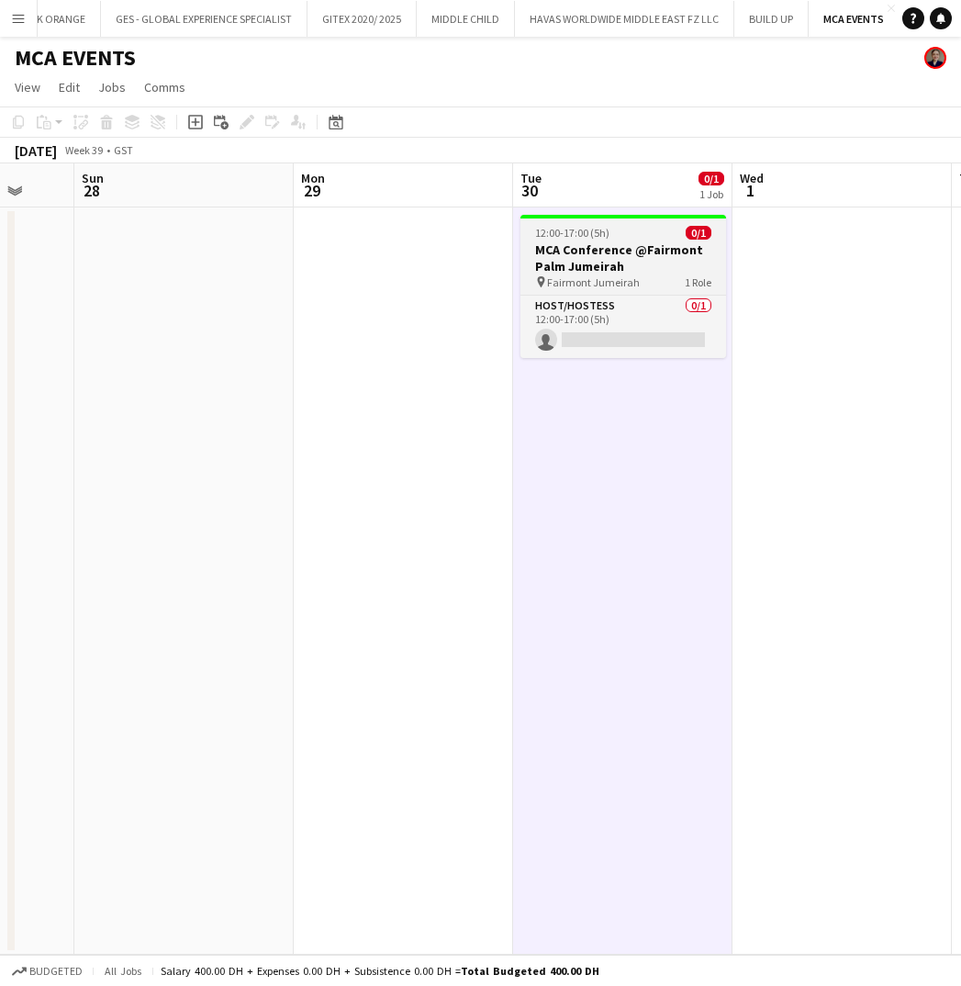
click at [598, 257] on h3 "MCA Conference @Fairmont Palm Jumeirah" at bounding box center [623, 257] width 206 height 33
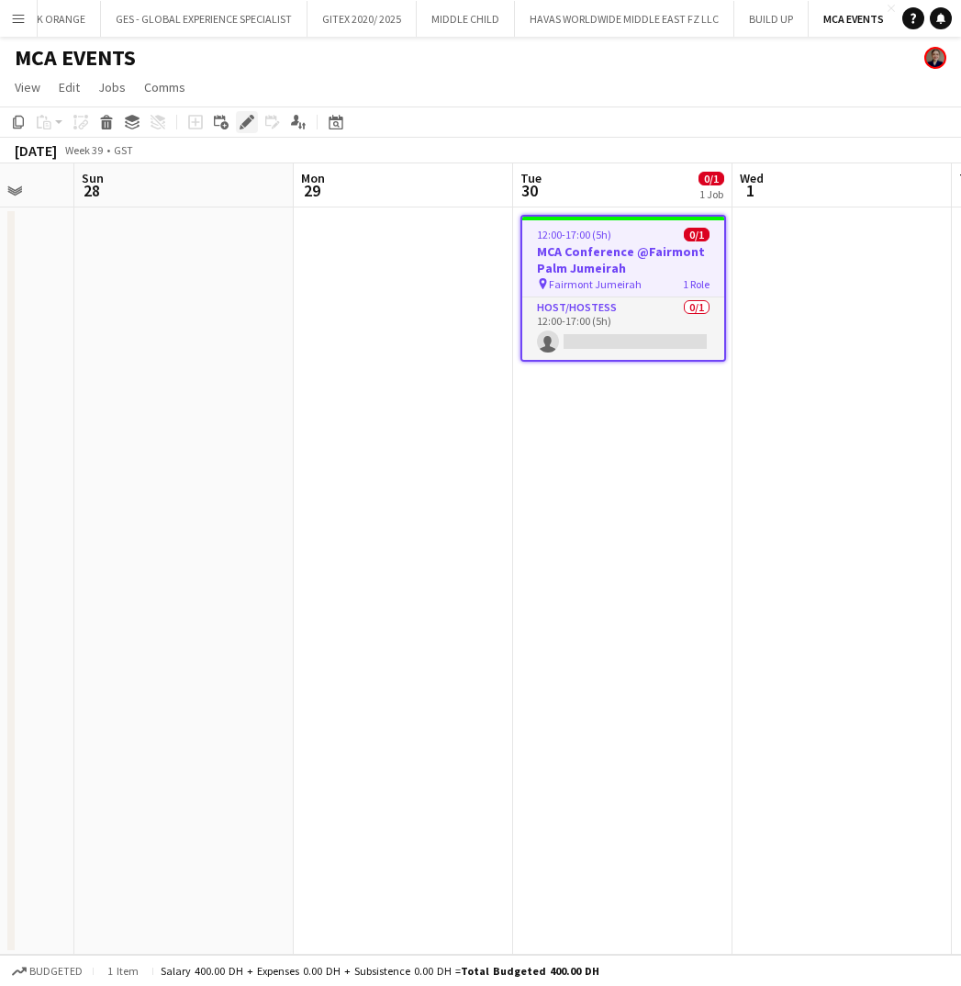
click at [241, 123] on icon "Edit" at bounding box center [247, 122] width 15 height 15
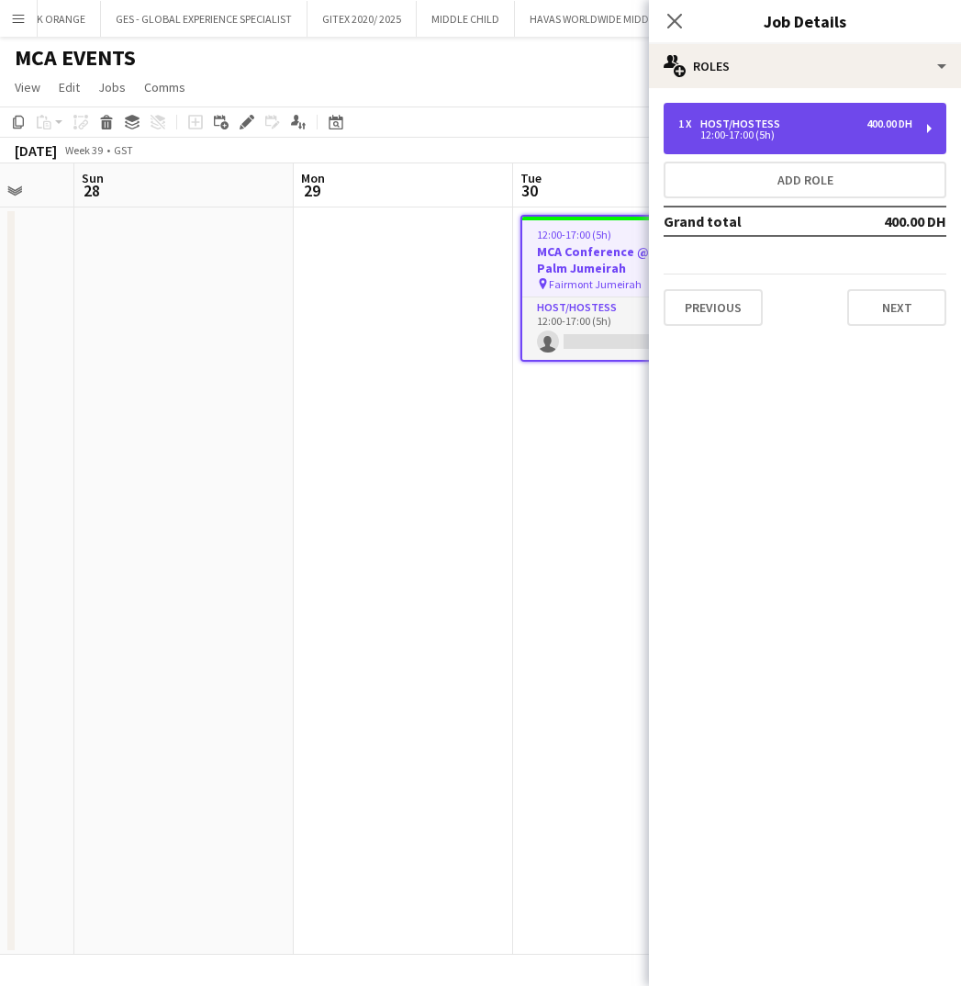
click at [853, 128] on div "1 x Host/Hostess 400.00 DH" at bounding box center [795, 123] width 234 height 13
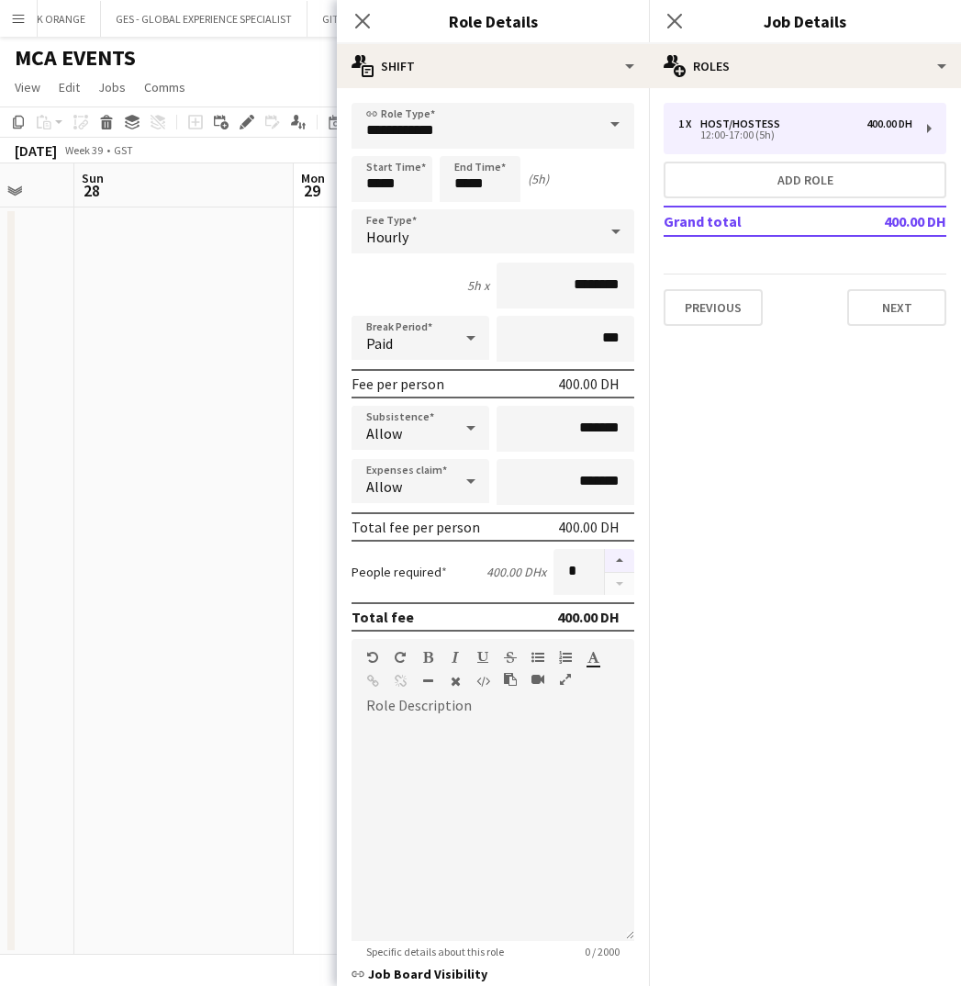
click at [617, 558] on button "button" at bounding box center [619, 561] width 29 height 24
type input "*"
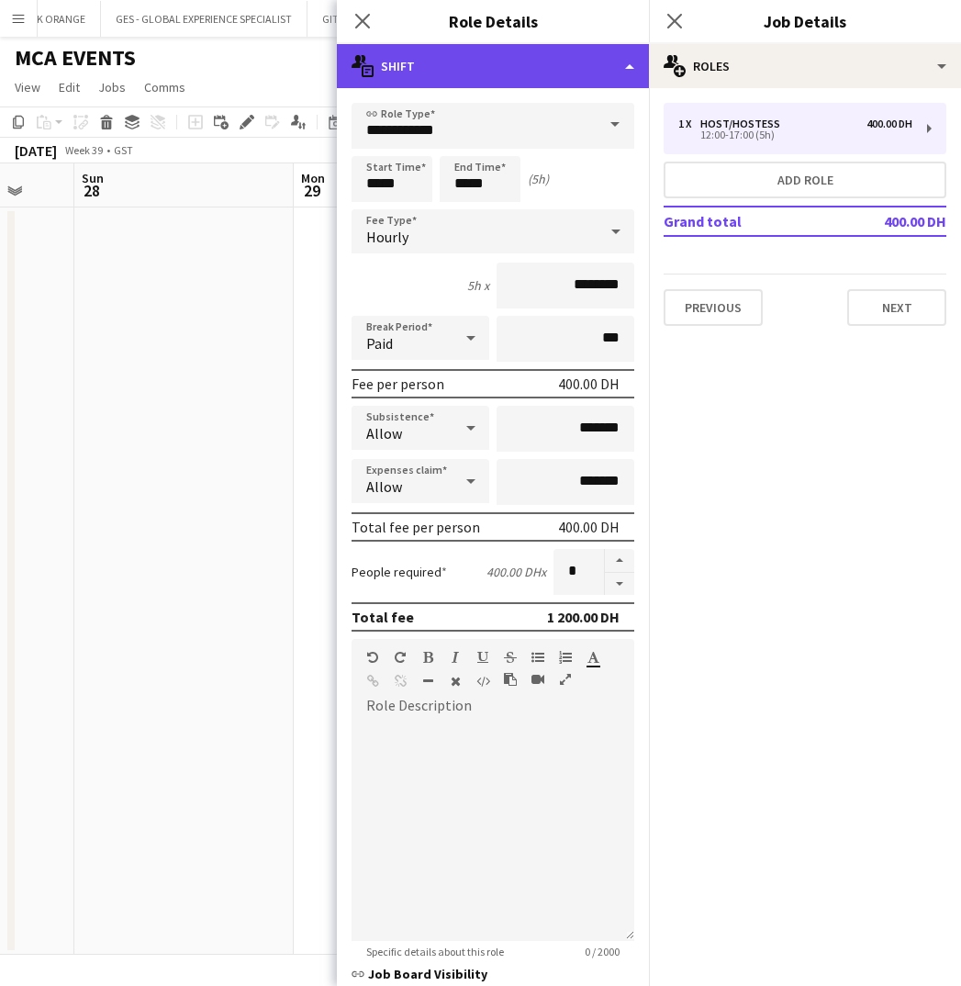
click at [532, 68] on div "multiple-actions-text Shift" at bounding box center [493, 66] width 312 height 44
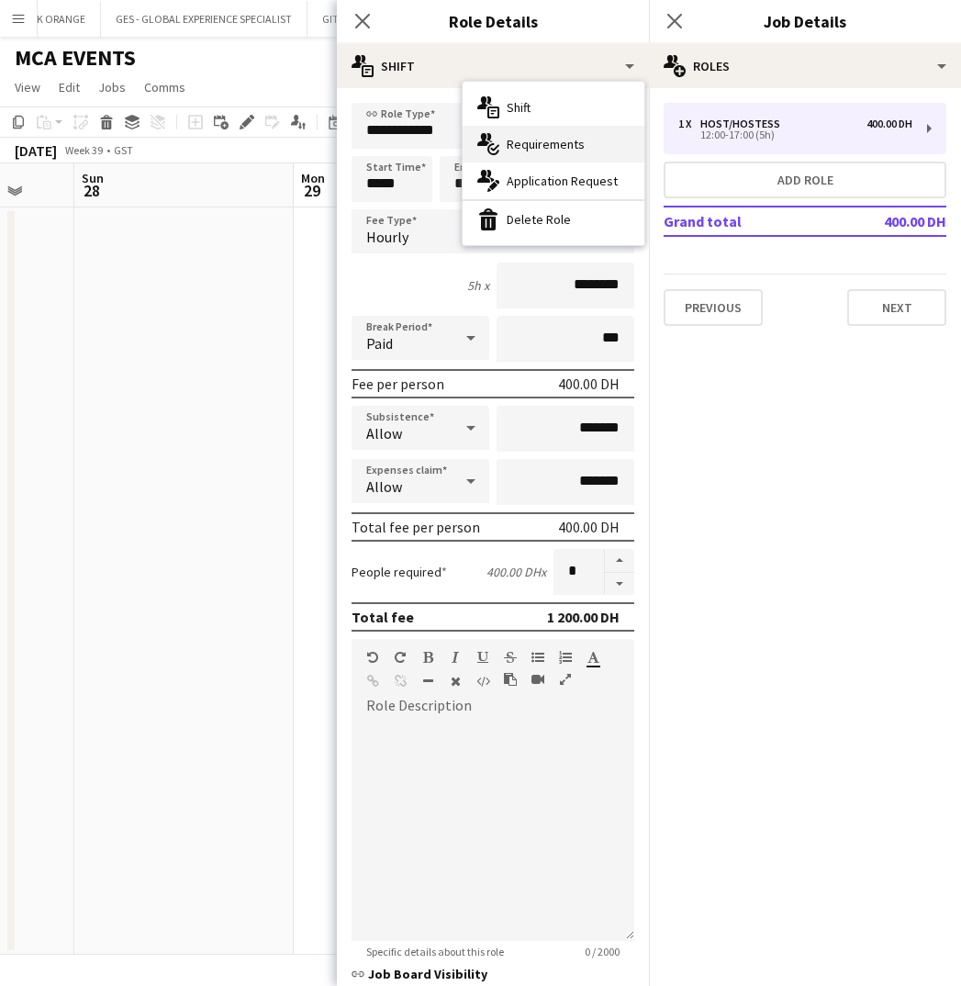
click at [548, 142] on span "Requirements" at bounding box center [546, 144] width 78 height 17
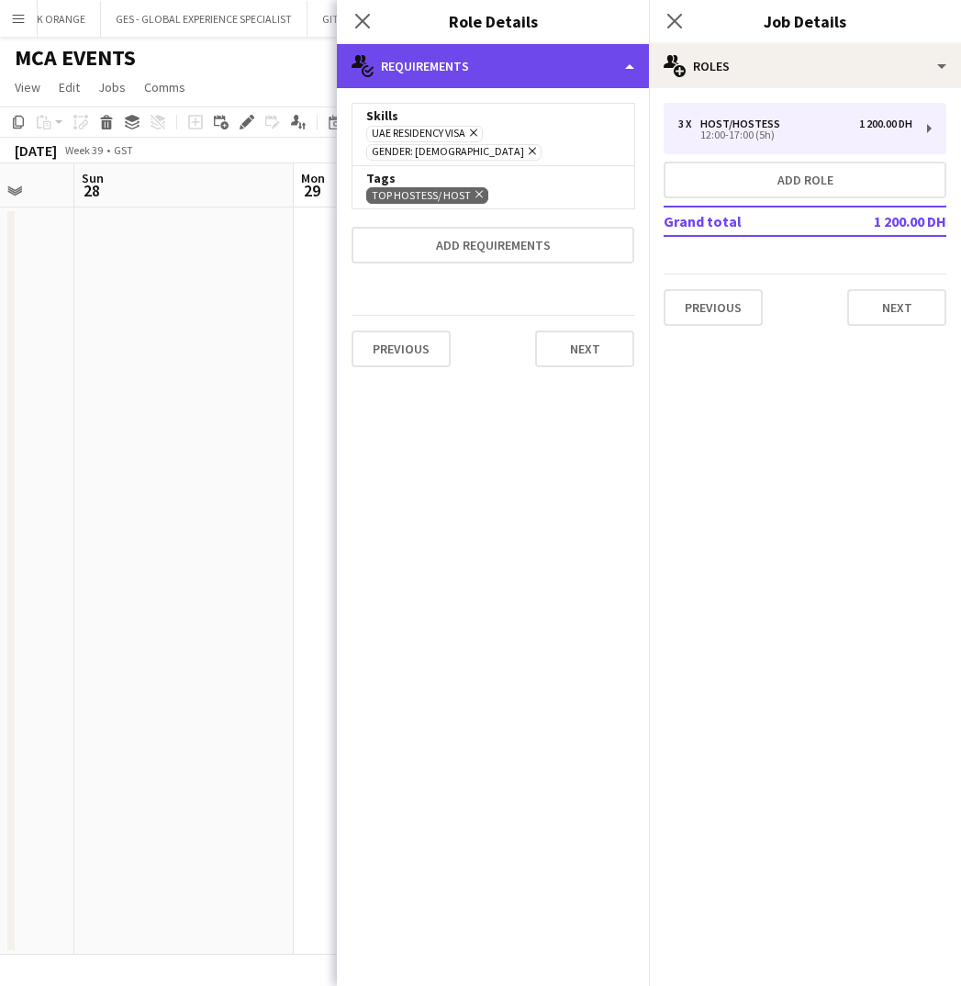
click at [515, 64] on div "multiple-actions-check-2 Requirements" at bounding box center [493, 66] width 312 height 44
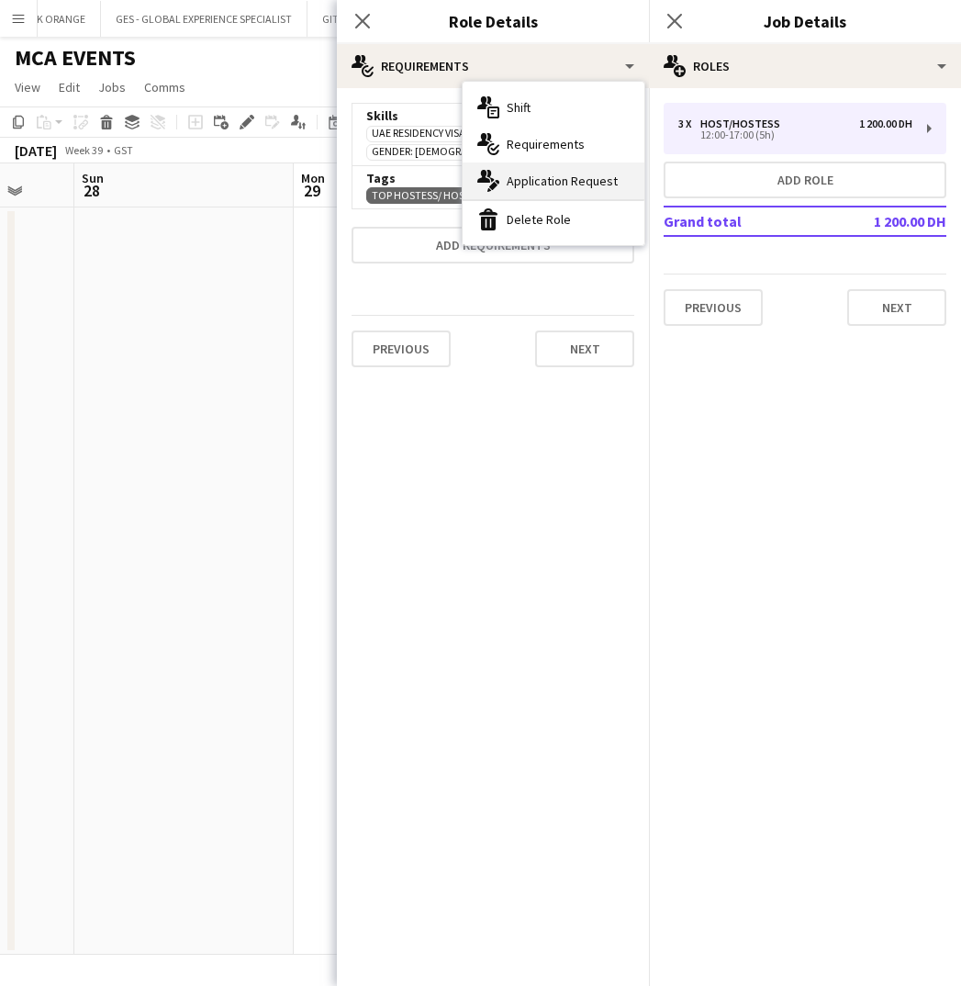
click at [538, 181] on span "Application Request" at bounding box center [562, 181] width 111 height 17
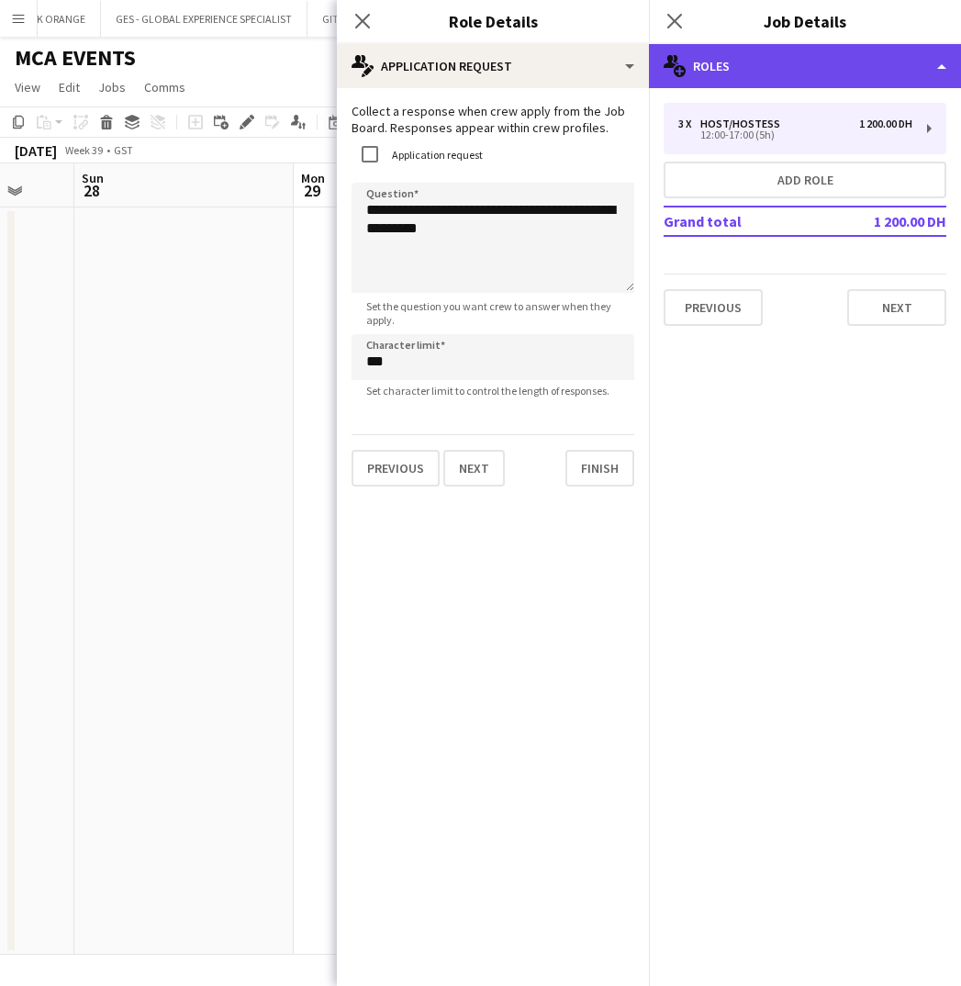
click at [765, 66] on div "multiple-users-add Roles" at bounding box center [805, 66] width 312 height 44
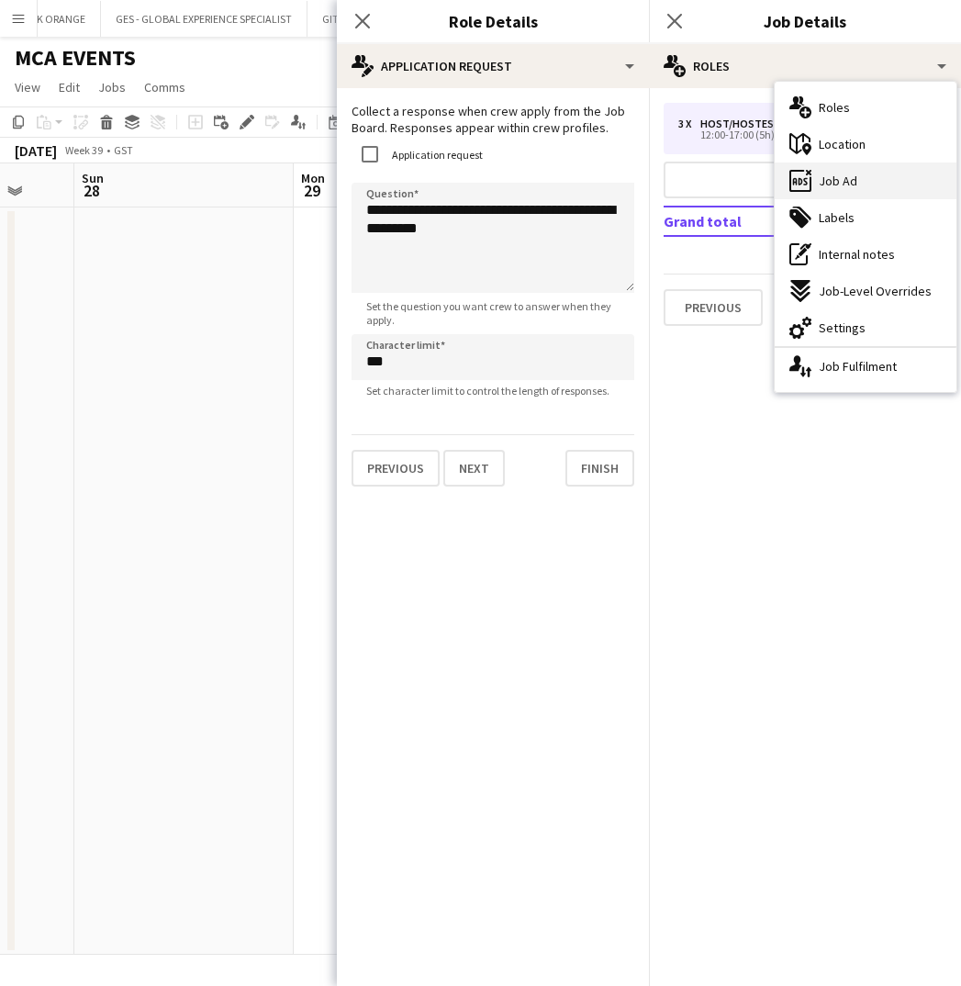
click at [840, 182] on span "Job Ad" at bounding box center [838, 181] width 39 height 17
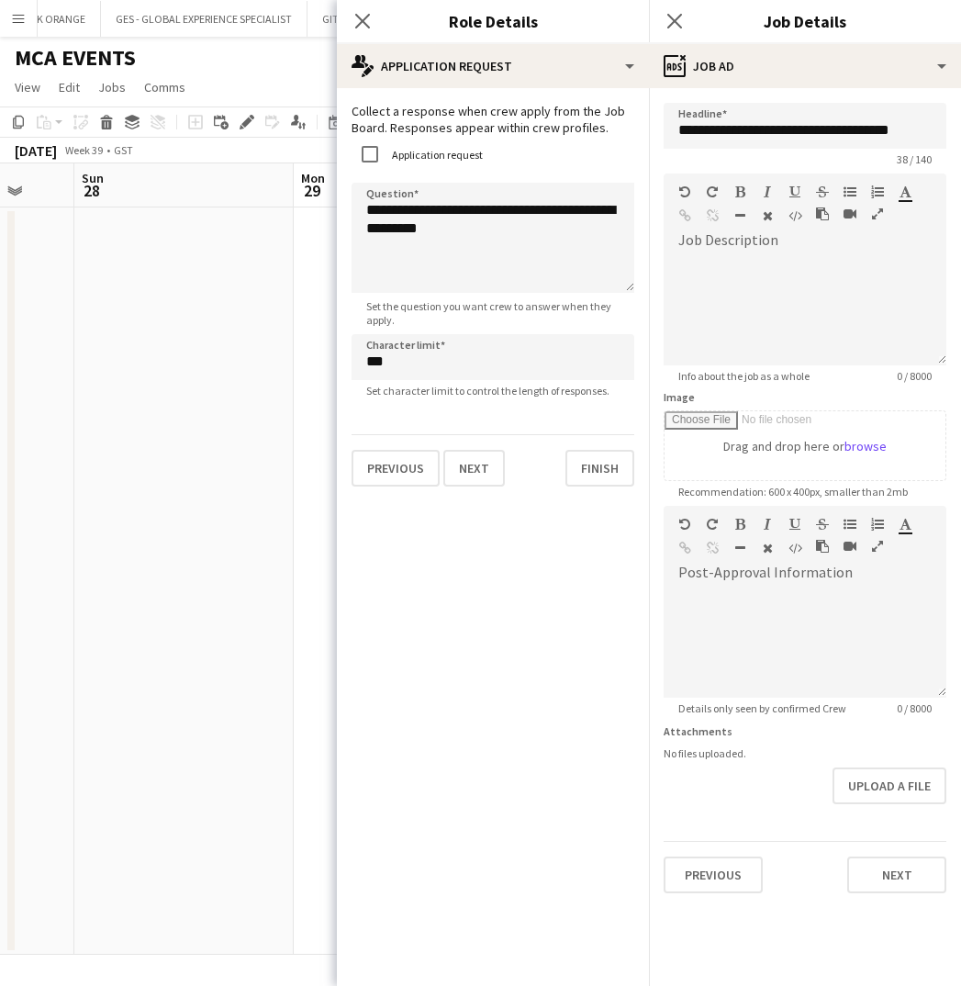
click at [872, 214] on icon "button" at bounding box center [877, 213] width 11 height 13
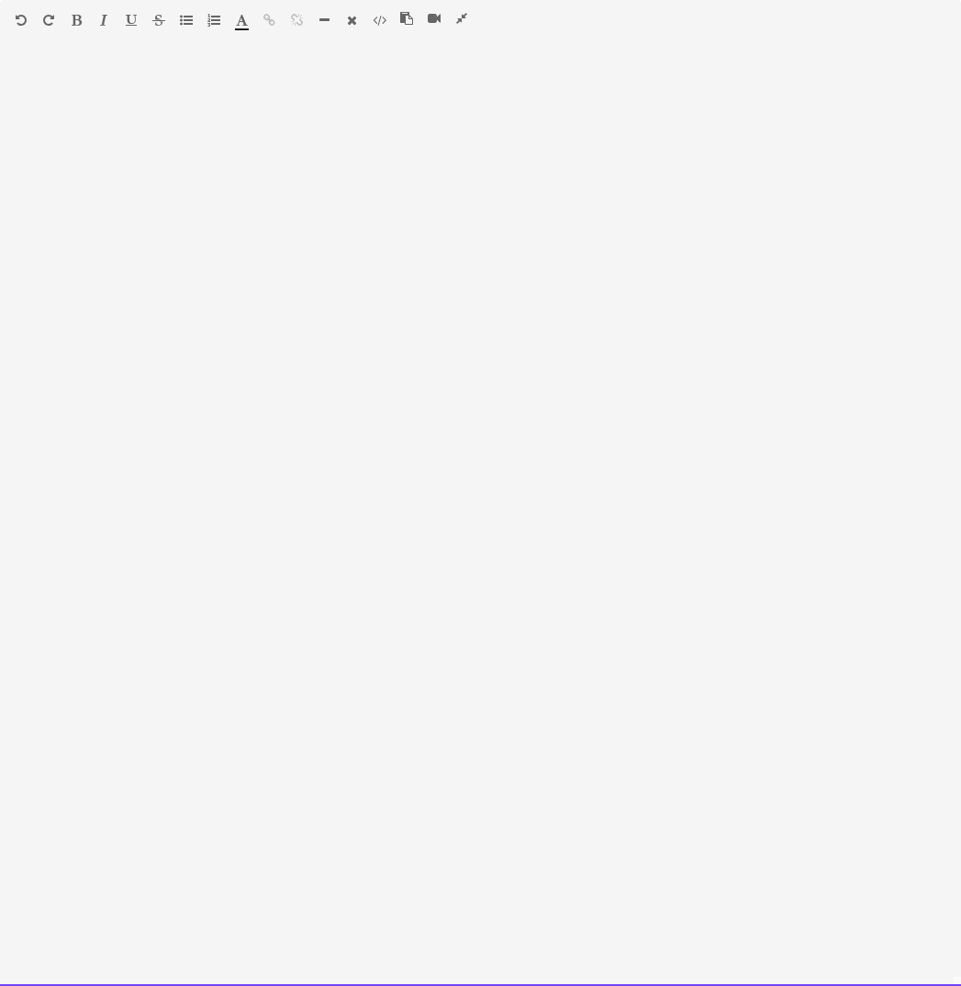
click at [519, 323] on div at bounding box center [480, 523] width 961 height 926
click at [407, 16] on icon "button" at bounding box center [406, 18] width 13 height 13
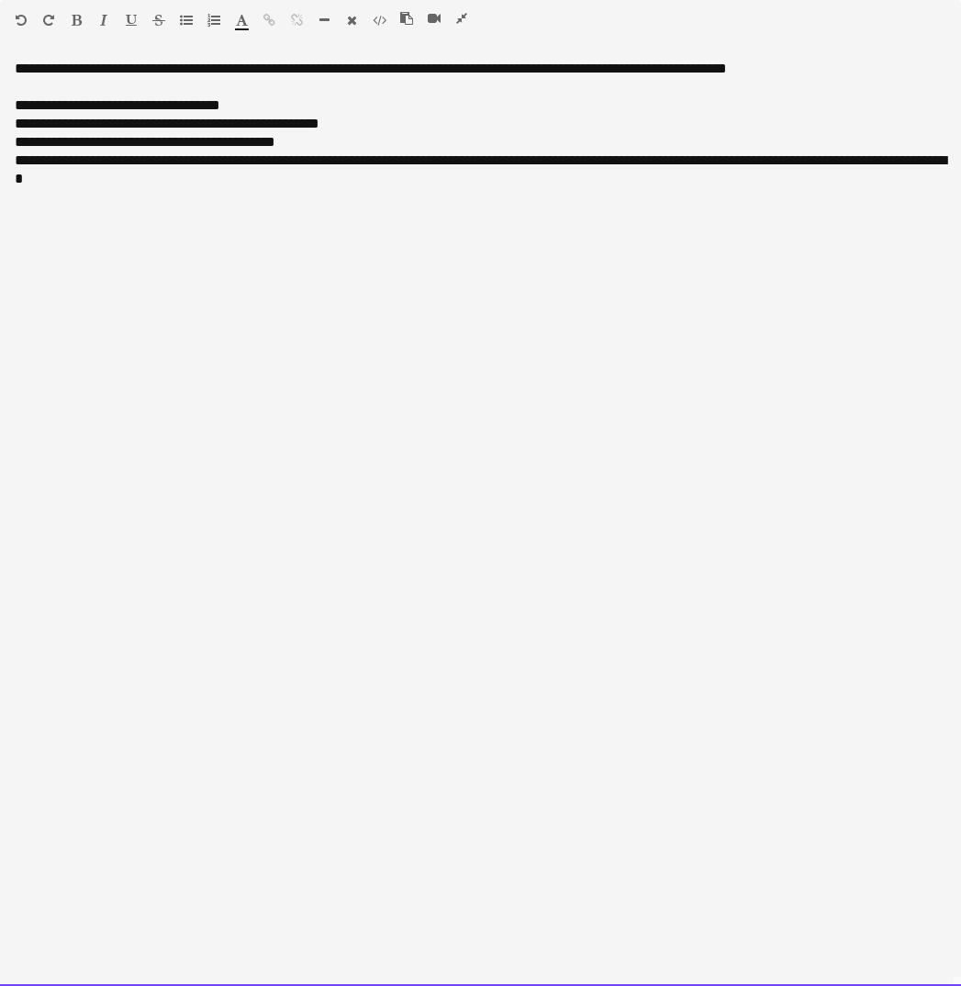
click at [149, 72] on div "**********" at bounding box center [480, 523] width 961 height 926
click at [162, 70] on div "**********" at bounding box center [480, 523] width 961 height 926
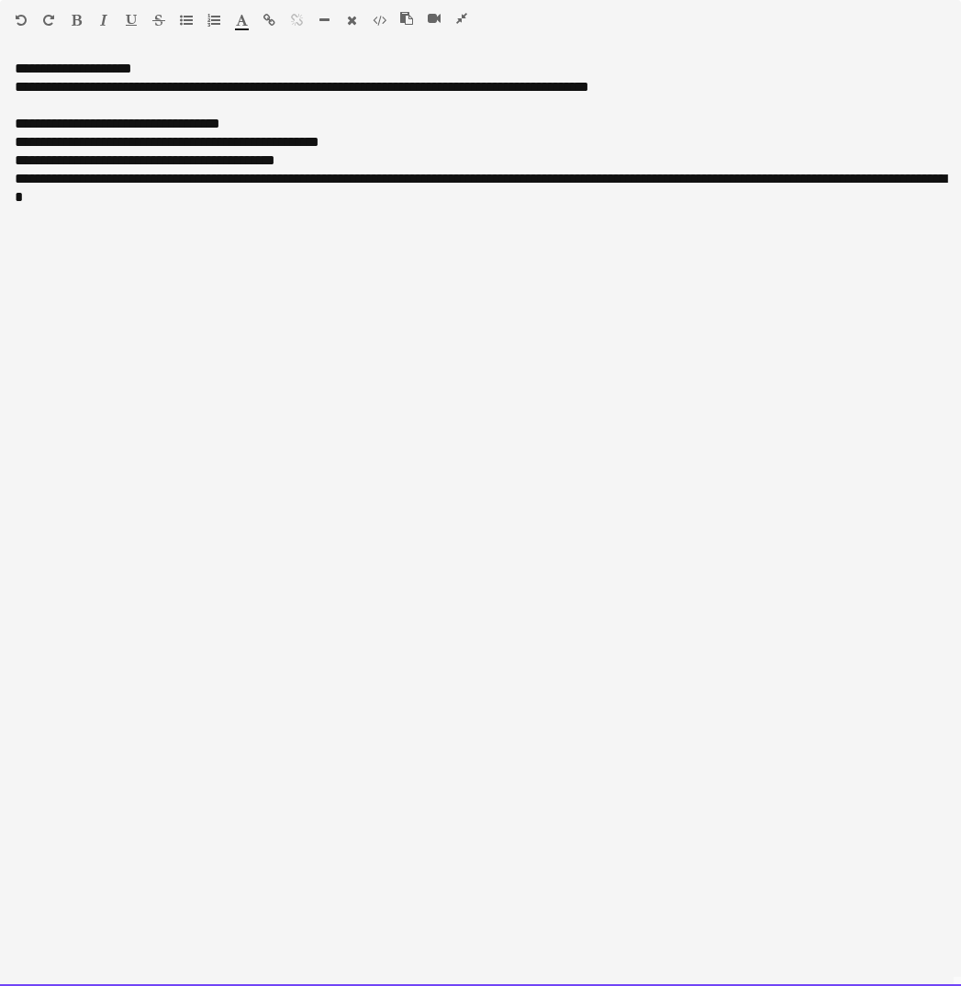
drag, startPoint x: 161, startPoint y: 65, endPoint x: -1, endPoint y: 75, distance: 161.9
click at [0, 75] on html "Menu Boards Boards Boards All jobs Status Workforce Workforce My Workforce Recr…" at bounding box center [480, 838] width 961 height 1676
click at [72, 21] on icon "button" at bounding box center [77, 20] width 10 height 13
click at [163, 66] on div "**********" at bounding box center [480, 523] width 961 height 926
click at [309, 146] on div "**********" at bounding box center [481, 142] width 932 height 18
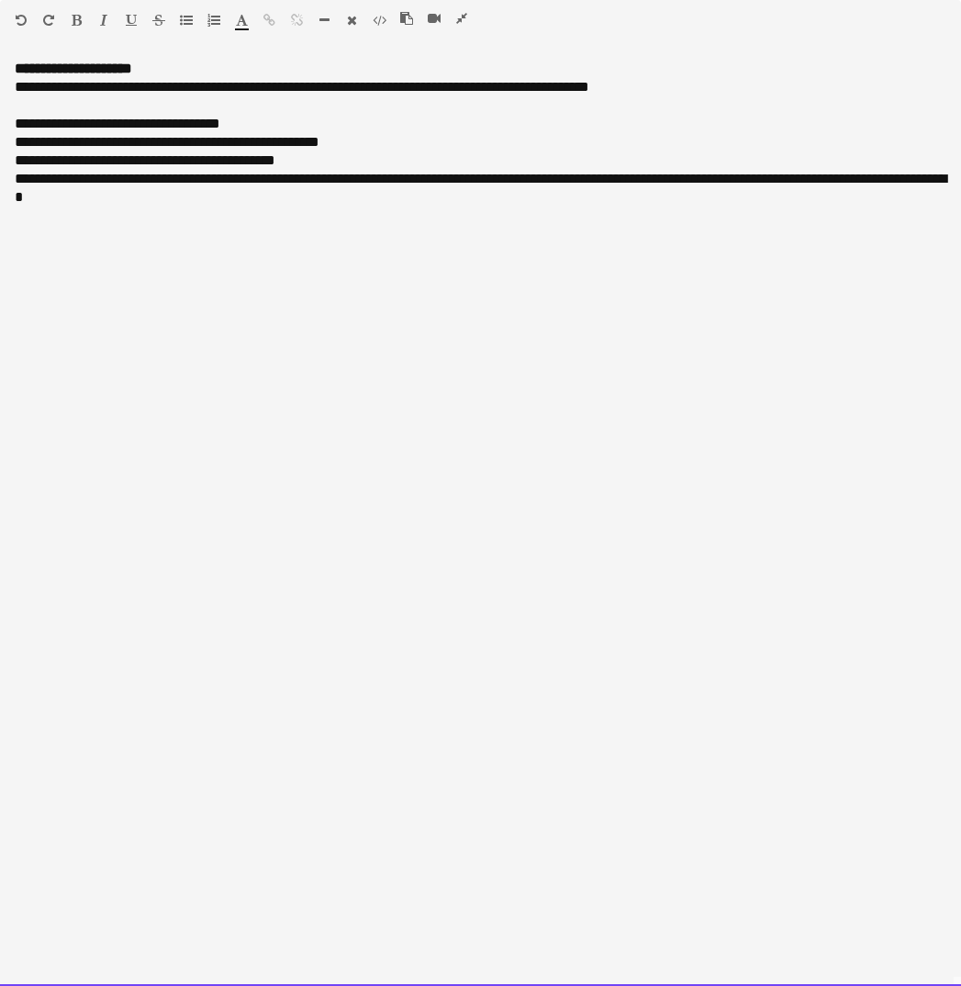
click at [167, 76] on div "**********" at bounding box center [480, 523] width 961 height 926
click at [17, 95] on div "**********" at bounding box center [481, 151] width 932 height 147
click at [119, 92] on div "**********" at bounding box center [481, 151] width 932 height 147
drag, startPoint x: 121, startPoint y: 87, endPoint x: 24, endPoint y: 91, distance: 97.4
click at [24, 91] on div "**********" at bounding box center [481, 151] width 932 height 147
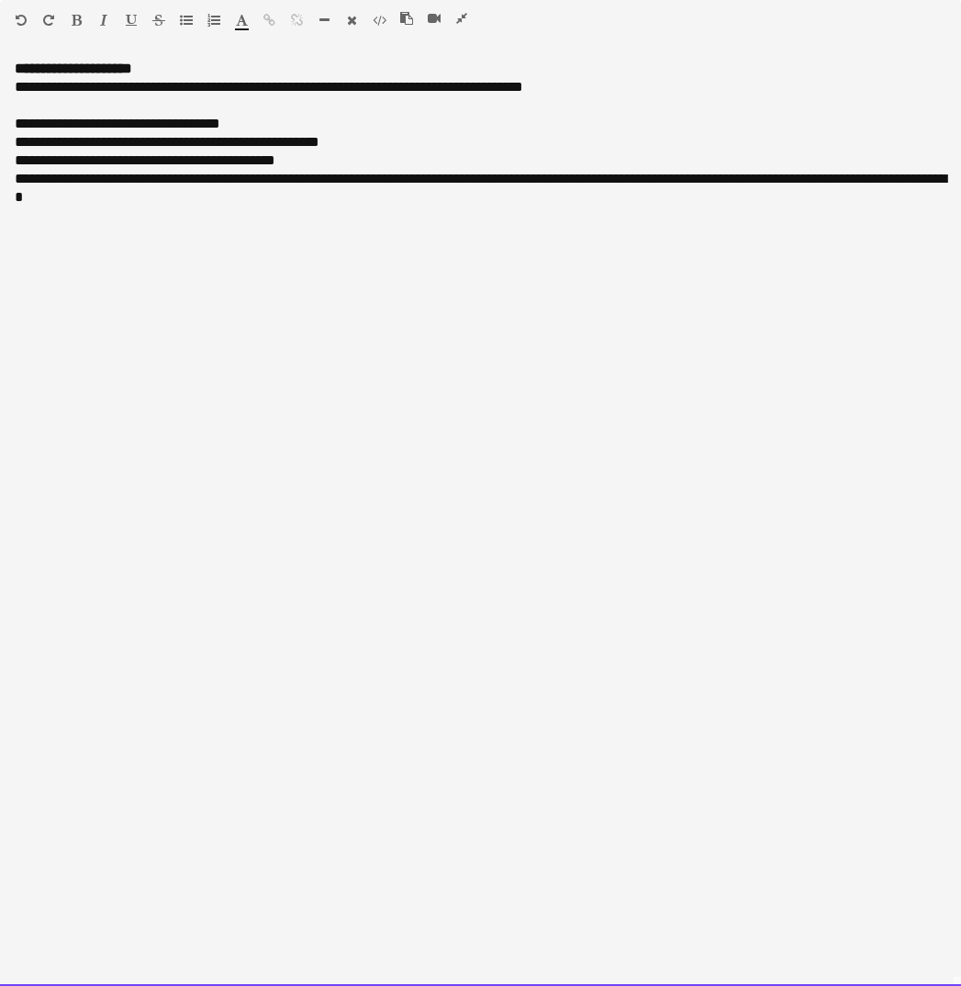
click at [28, 88] on div "**********" at bounding box center [481, 151] width 932 height 147
click at [223, 94] on div "**********" at bounding box center [481, 151] width 932 height 147
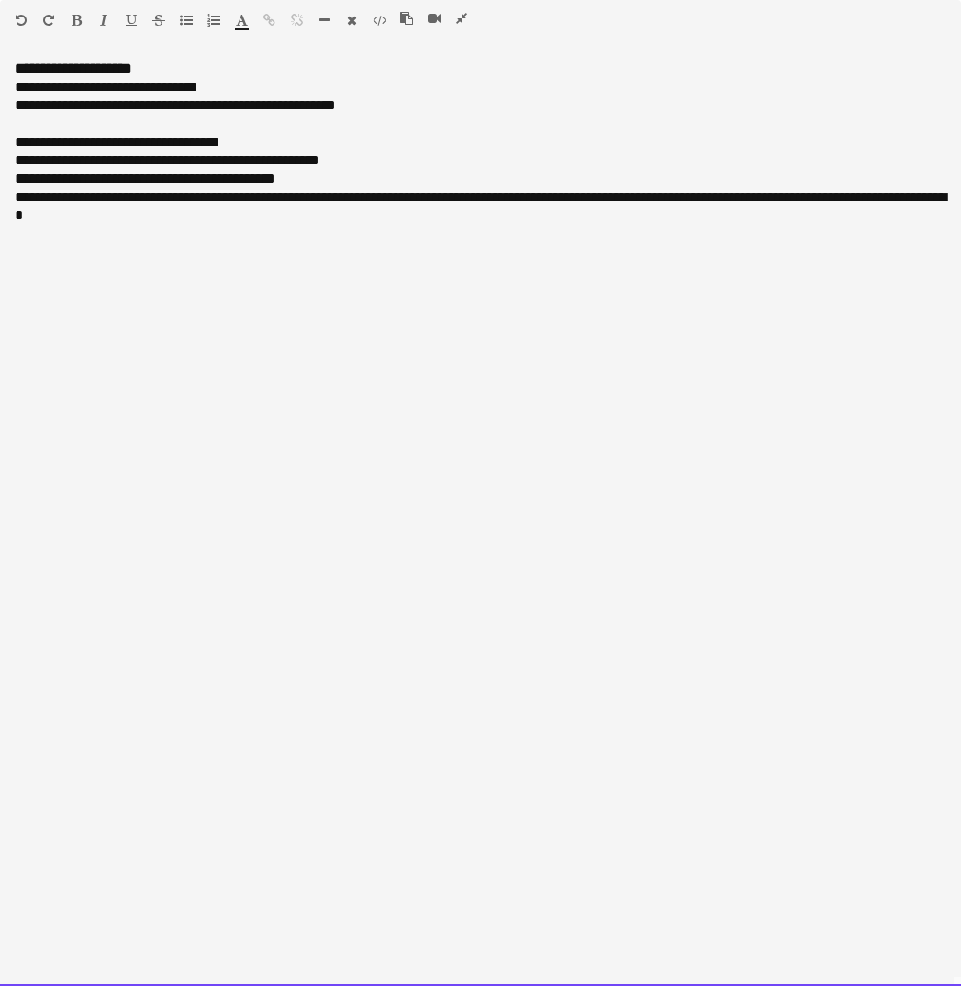
click at [195, 105] on div "**********" at bounding box center [481, 169] width 932 height 147
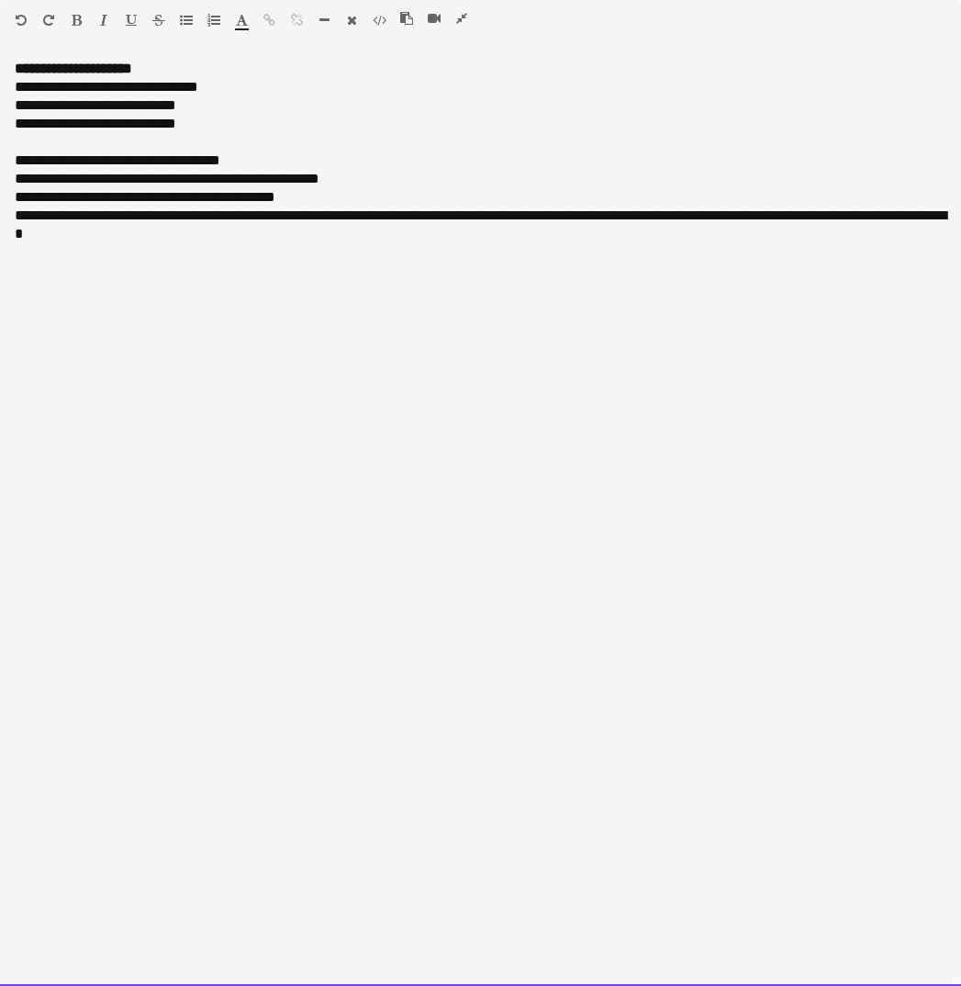
click at [314, 134] on div at bounding box center [481, 142] width 932 height 18
drag, startPoint x: 173, startPoint y: 162, endPoint x: 26, endPoint y: 160, distance: 146.9
click at [27, 160] on div "**********" at bounding box center [481, 160] width 932 height 18
click at [80, 13] on button "button" at bounding box center [76, 20] width 13 height 15
click at [23, 159] on div "**********" at bounding box center [481, 160] width 932 height 18
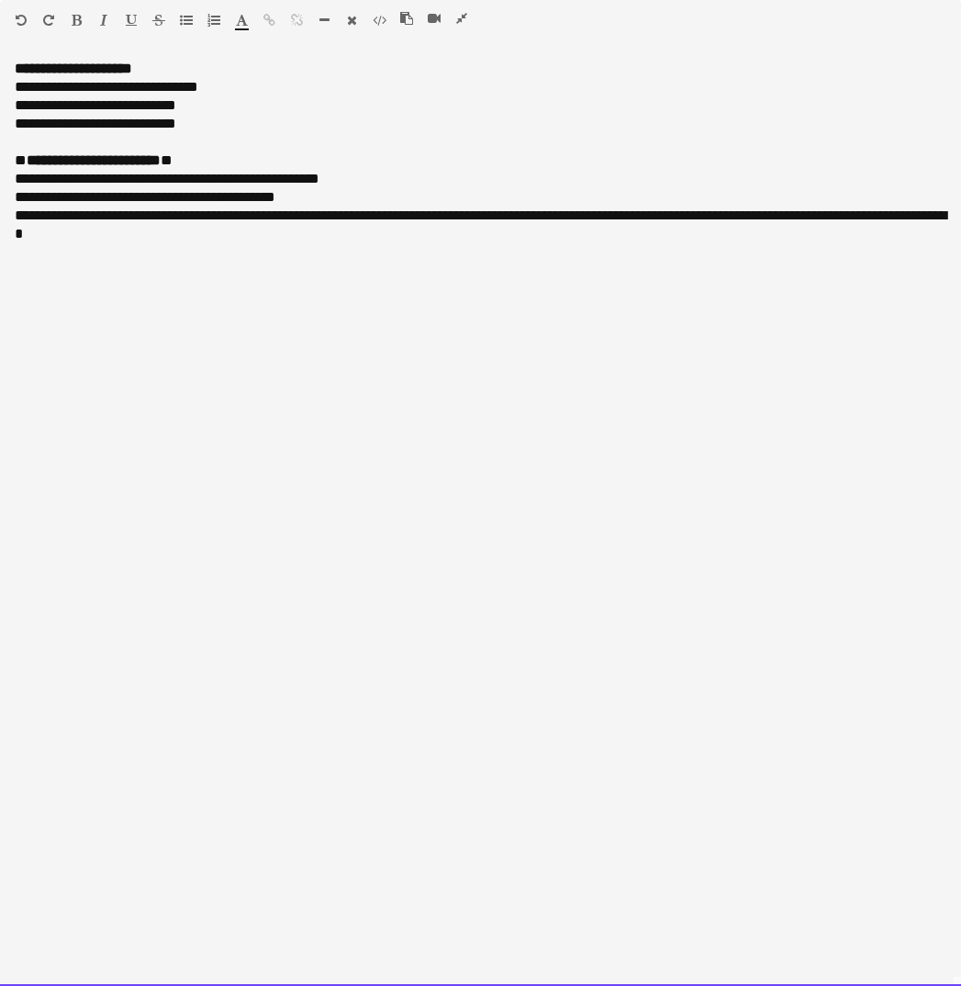
click at [29, 166] on b "**********" at bounding box center [94, 160] width 134 height 14
click at [189, 163] on div "**********" at bounding box center [481, 160] width 932 height 18
drag, startPoint x: 241, startPoint y: 197, endPoint x: 4, endPoint y: 156, distance: 241.3
click at [4, 156] on div "**********" at bounding box center [480, 523] width 961 height 926
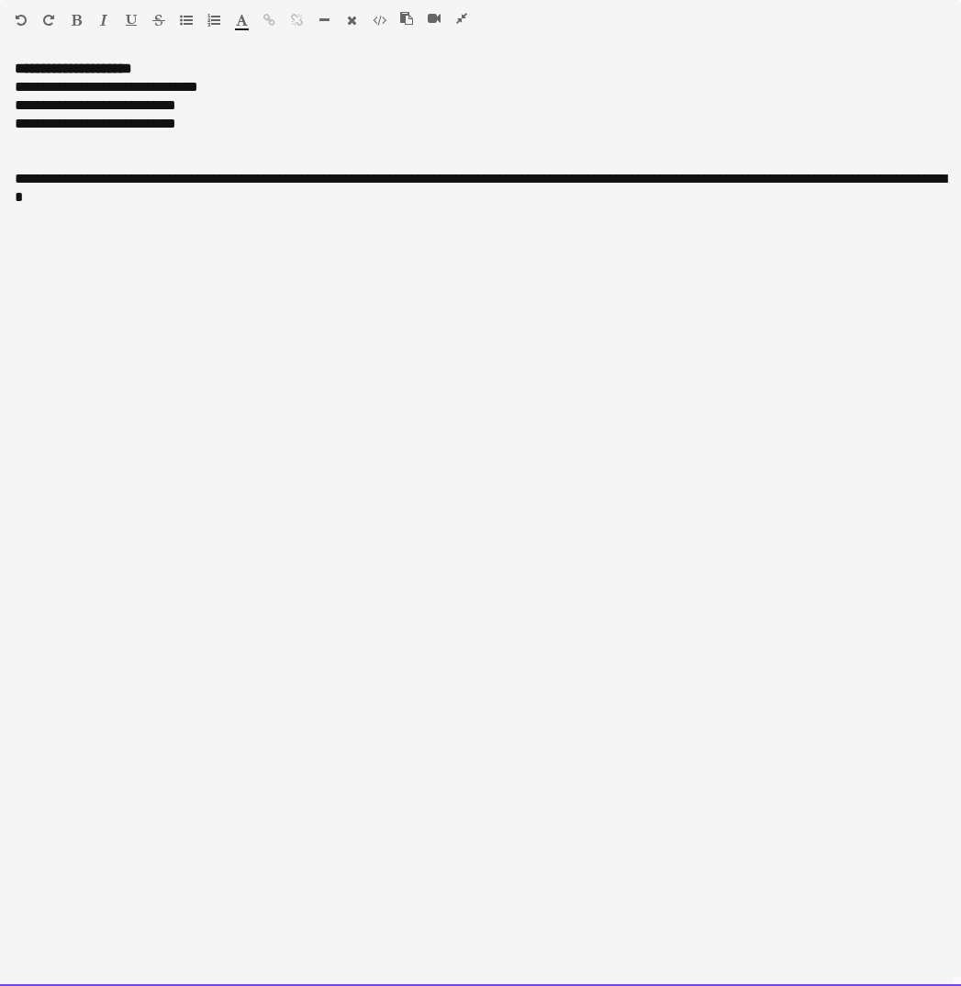
click at [41, 183] on div "**********" at bounding box center [481, 188] width 932 height 37
click at [27, 183] on div "**********" at bounding box center [481, 188] width 932 height 37
drag, startPoint x: 113, startPoint y: 181, endPoint x: -1, endPoint y: 181, distance: 113.8
click at [0, 181] on html "Menu Boards Boards Boards All jobs Status Workforce Workforce My Workforce Recr…" at bounding box center [480, 838] width 961 height 1676
click at [73, 17] on icon "button" at bounding box center [77, 20] width 10 height 13
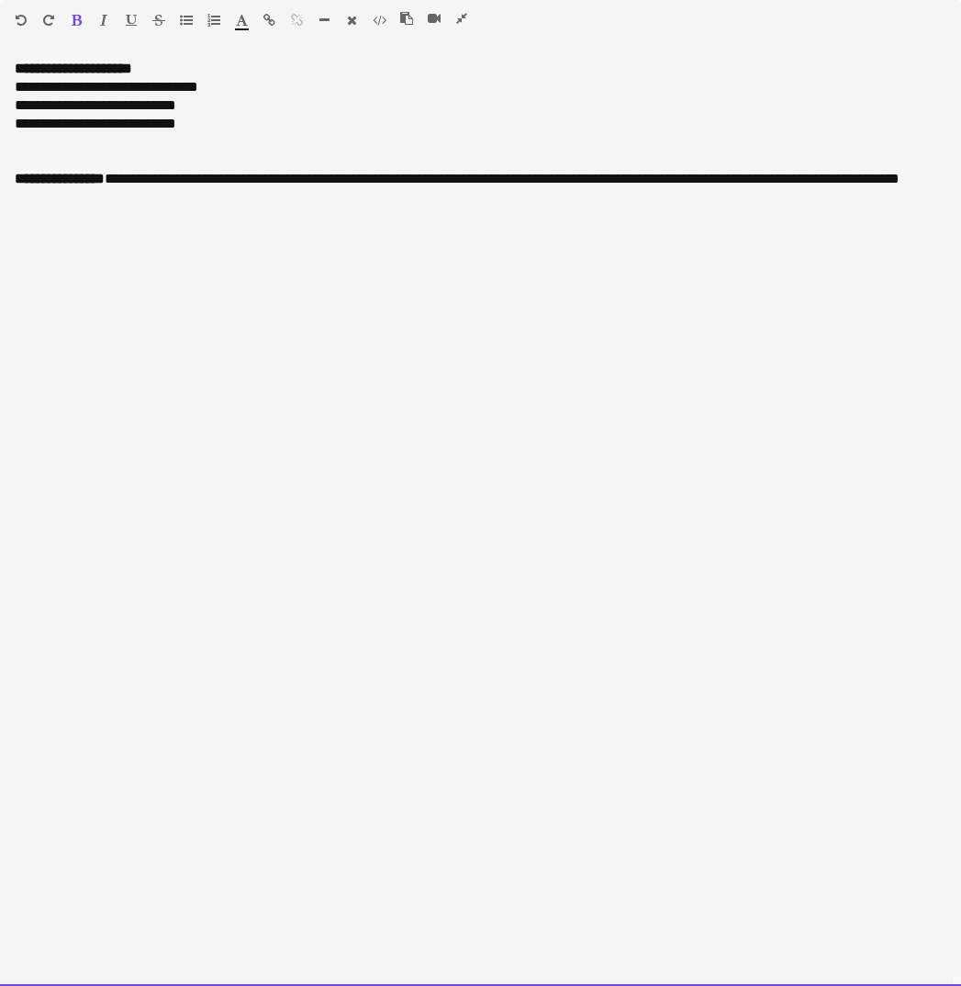
click at [240, 208] on div at bounding box center [481, 216] width 932 height 18
click at [334, 283] on div "**********" at bounding box center [480, 523] width 961 height 926
click at [125, 184] on div "**********" at bounding box center [481, 188] width 932 height 37
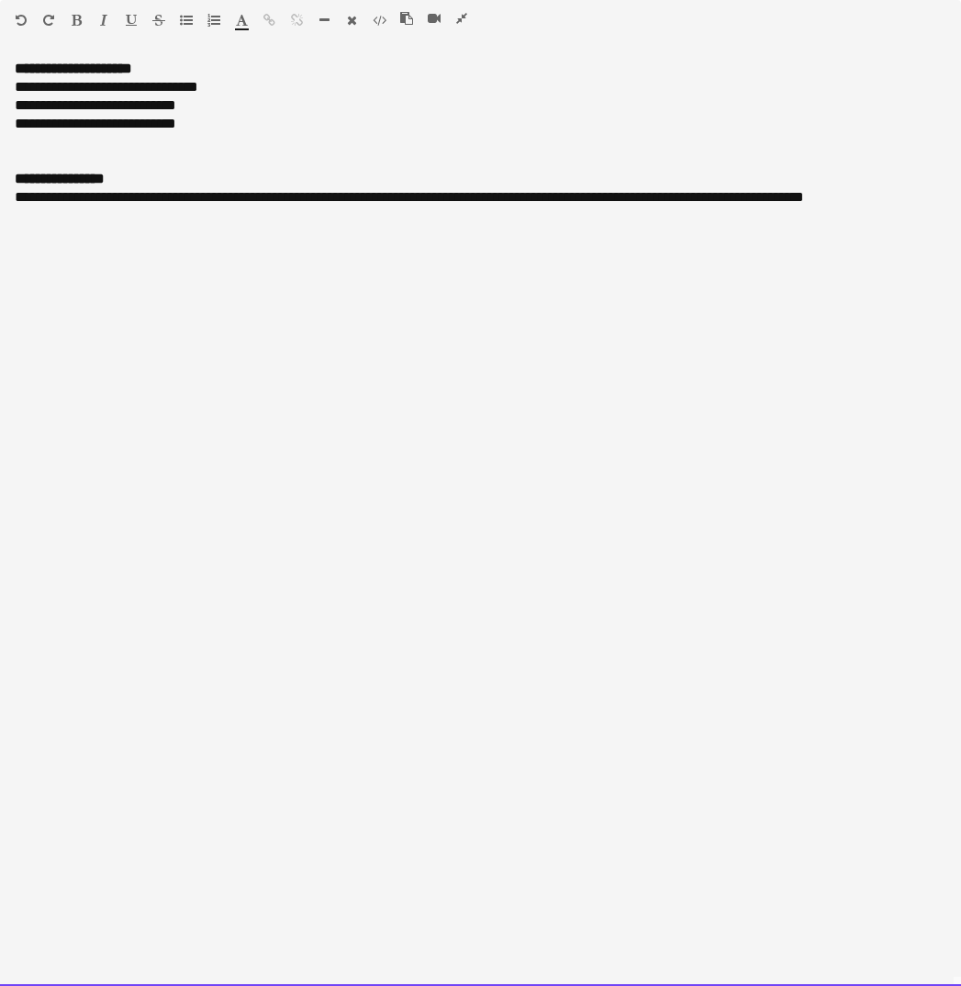
click at [29, 199] on div "**********" at bounding box center [481, 197] width 932 height 18
click at [134, 193] on div "**********" at bounding box center [481, 197] width 932 height 18
click at [154, 202] on div "**********" at bounding box center [481, 197] width 932 height 18
click at [151, 200] on div "**********" at bounding box center [481, 197] width 932 height 18
drag, startPoint x: 207, startPoint y: 201, endPoint x: 61, endPoint y: 202, distance: 145.0
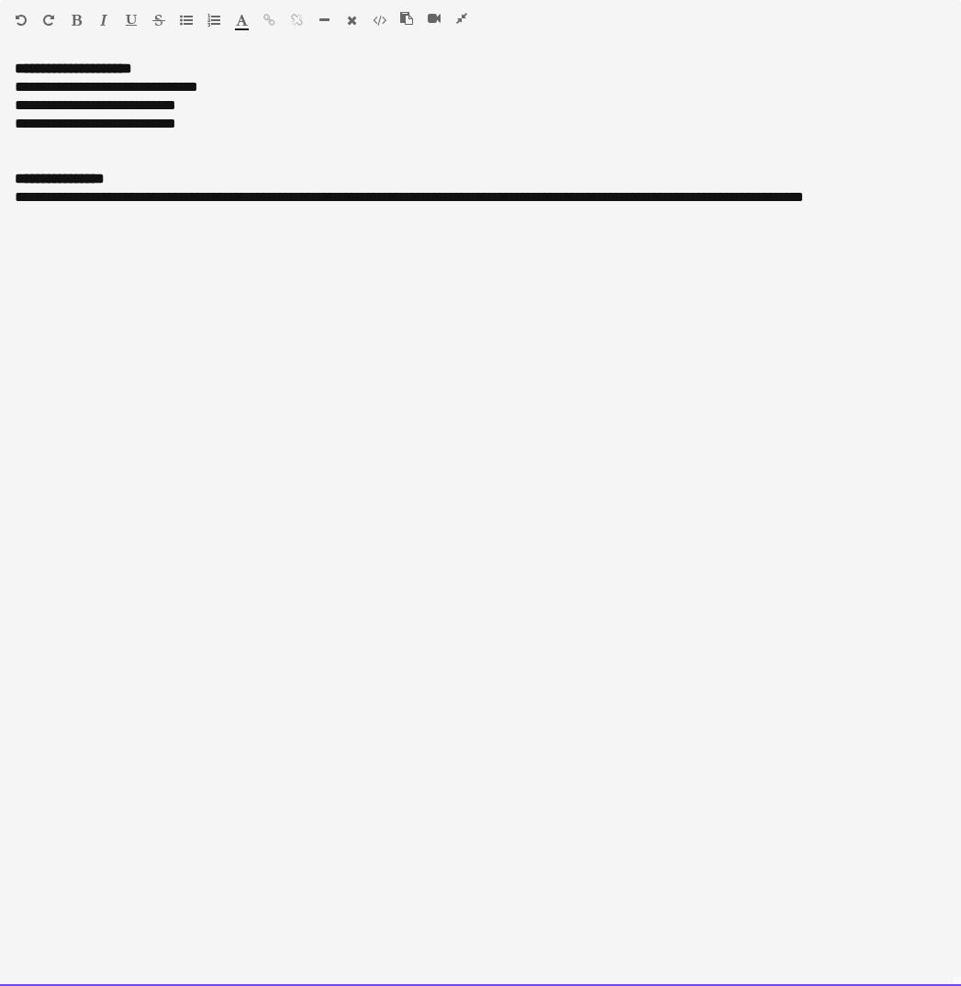
click at [61, 202] on div "**********" at bounding box center [481, 197] width 932 height 18
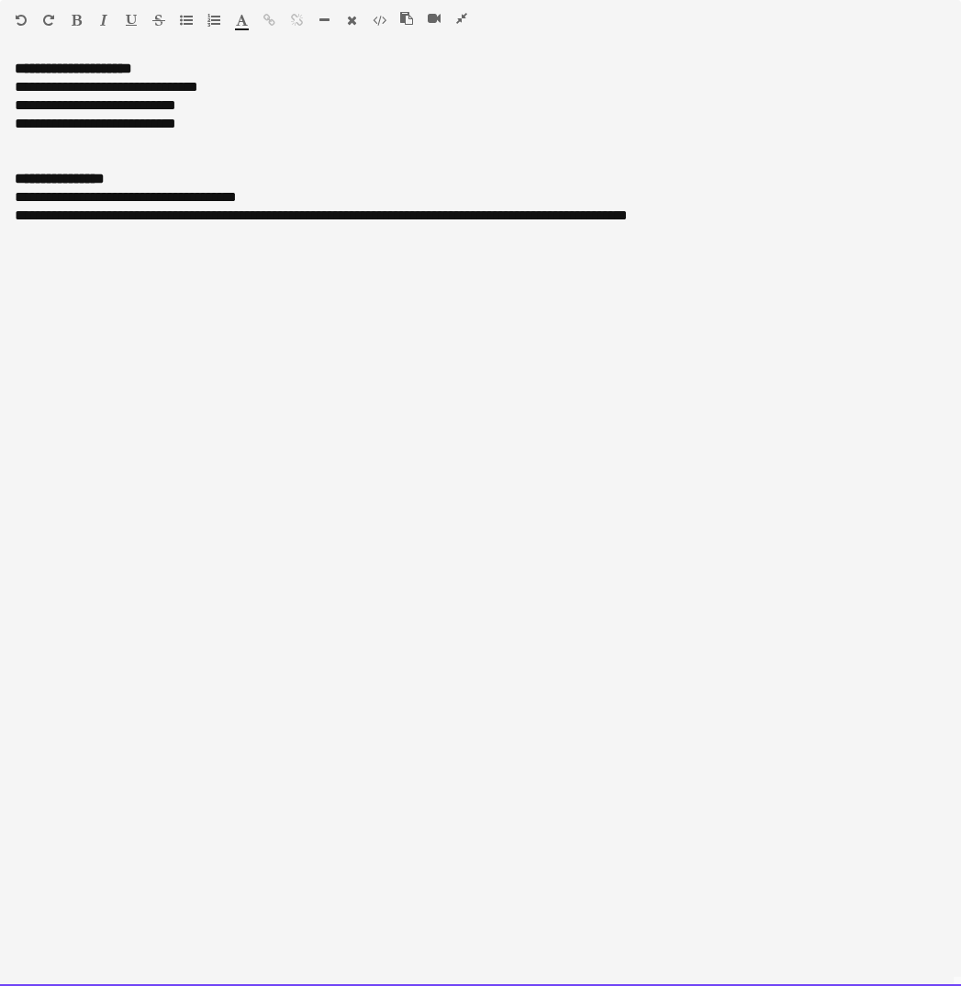
click at [28, 218] on div "**********" at bounding box center [481, 216] width 932 height 18
drag, startPoint x: 435, startPoint y: 218, endPoint x: 25, endPoint y: 217, distance: 410.3
click at [25, 217] on div "**********" at bounding box center [481, 216] width 932 height 18
click at [277, 218] on div "**********" at bounding box center [481, 216] width 932 height 18
click at [391, 218] on div "**********" at bounding box center [481, 216] width 932 height 18
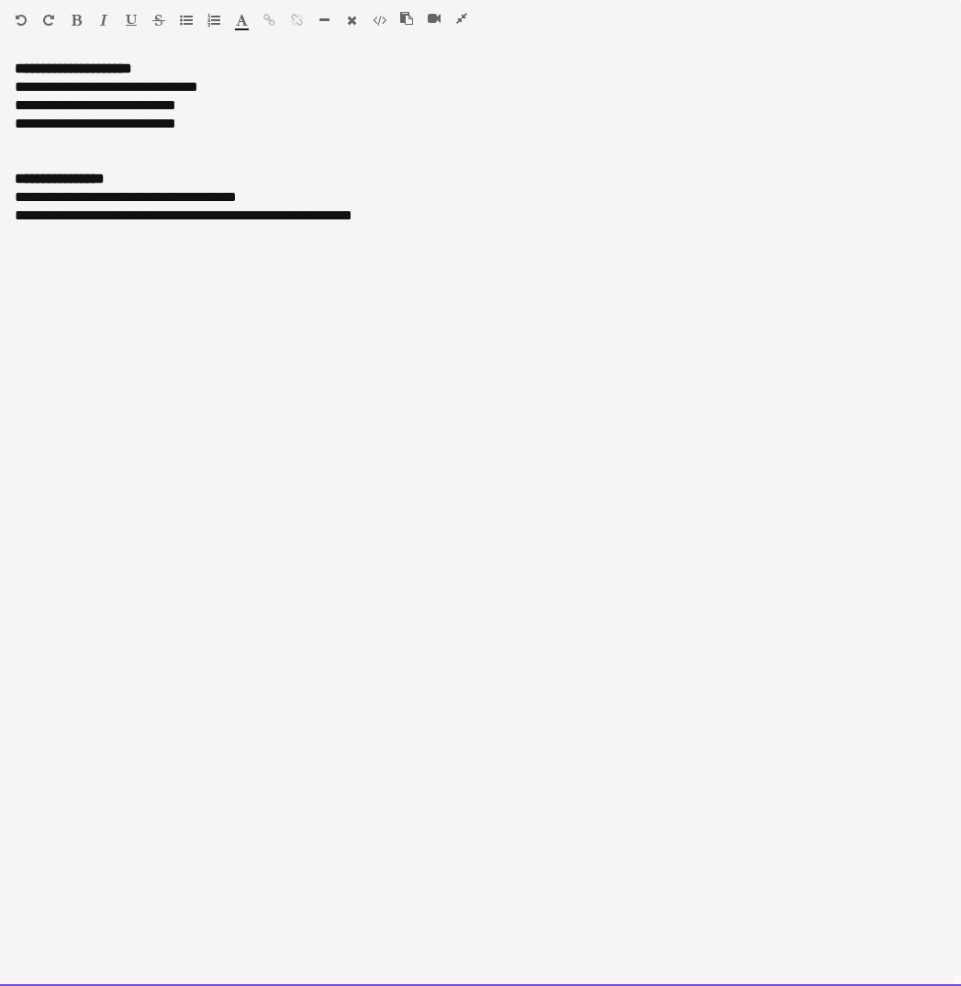
click at [26, 197] on div "**********" at bounding box center [481, 197] width 932 height 18
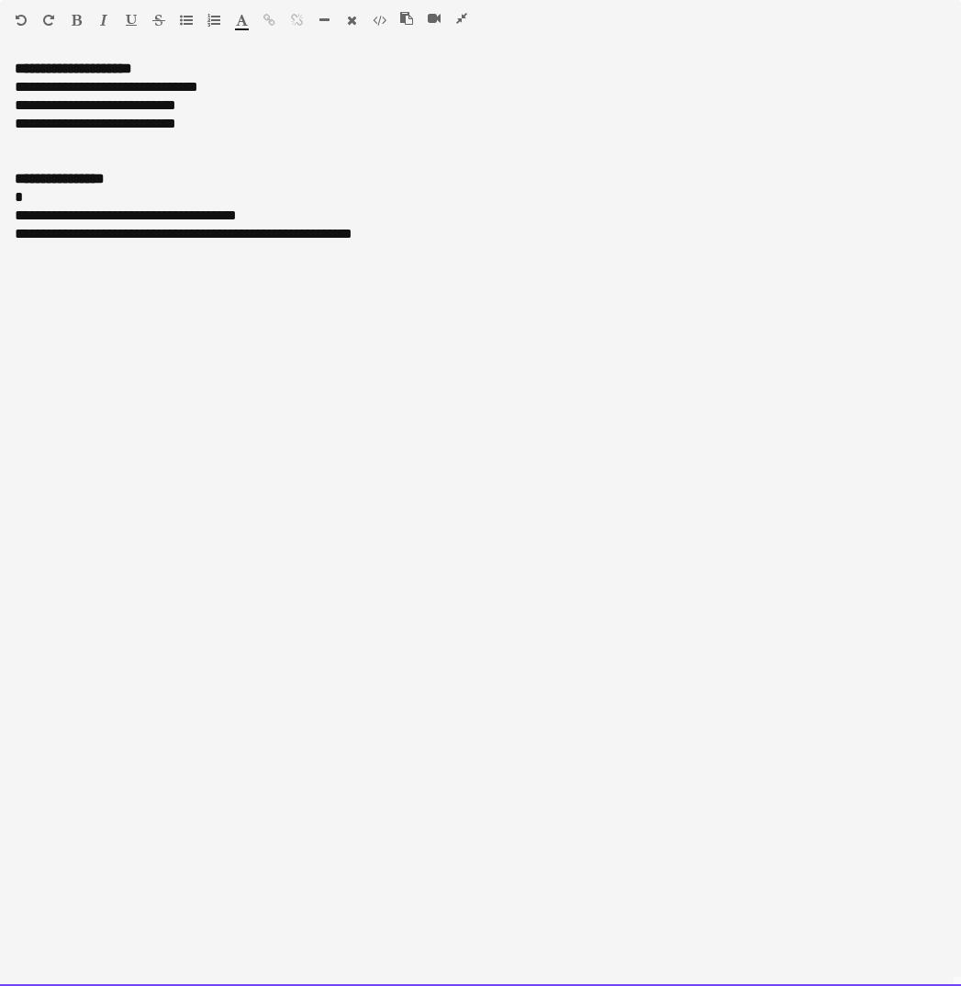
click at [35, 203] on div "*" at bounding box center [481, 197] width 932 height 18
drag, startPoint x: 263, startPoint y: 216, endPoint x: 5, endPoint y: 217, distance: 258.8
click at [5, 217] on div "**********" at bounding box center [480, 523] width 961 height 926
click at [401, 214] on div "**********" at bounding box center [481, 216] width 932 height 18
click at [27, 235] on span "**********" at bounding box center [135, 234] width 216 height 14
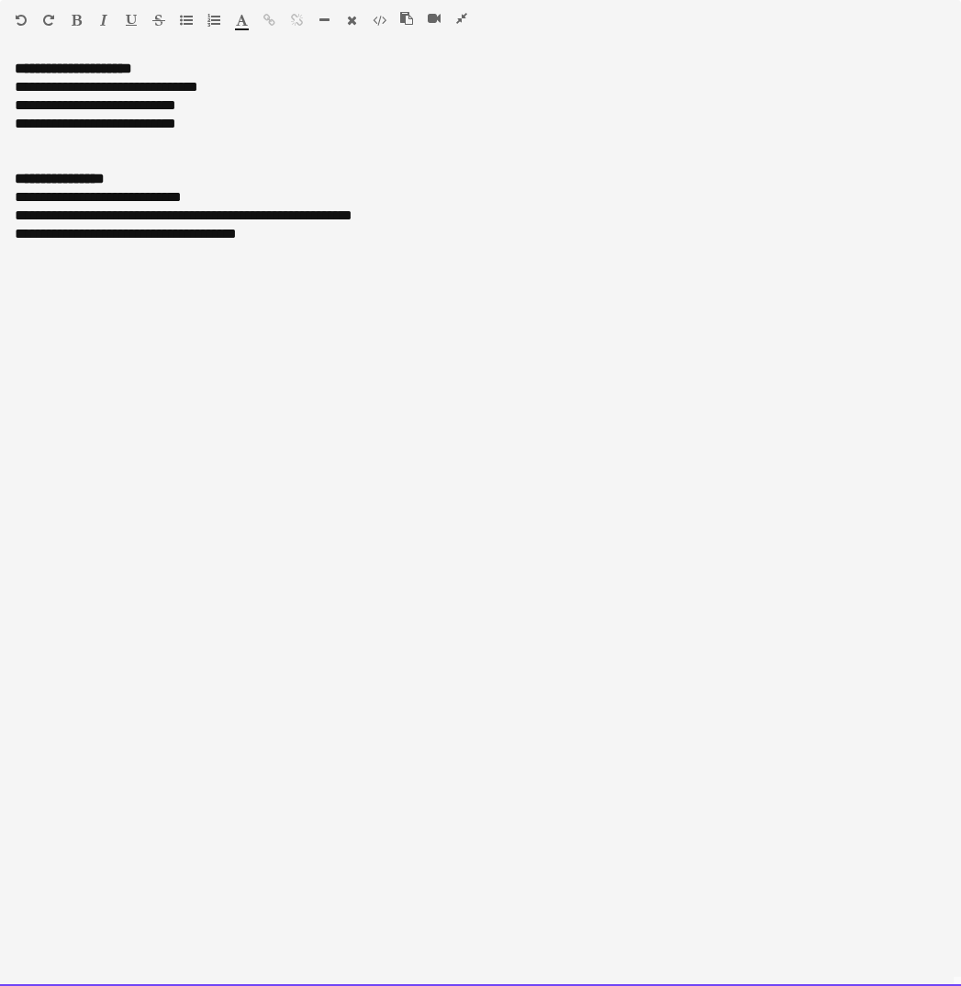
click at [235, 197] on div "**********" at bounding box center [481, 197] width 932 height 18
click at [264, 256] on div "**********" at bounding box center [481, 252] width 932 height 18
click at [246, 219] on div "**********" at bounding box center [481, 216] width 932 height 18
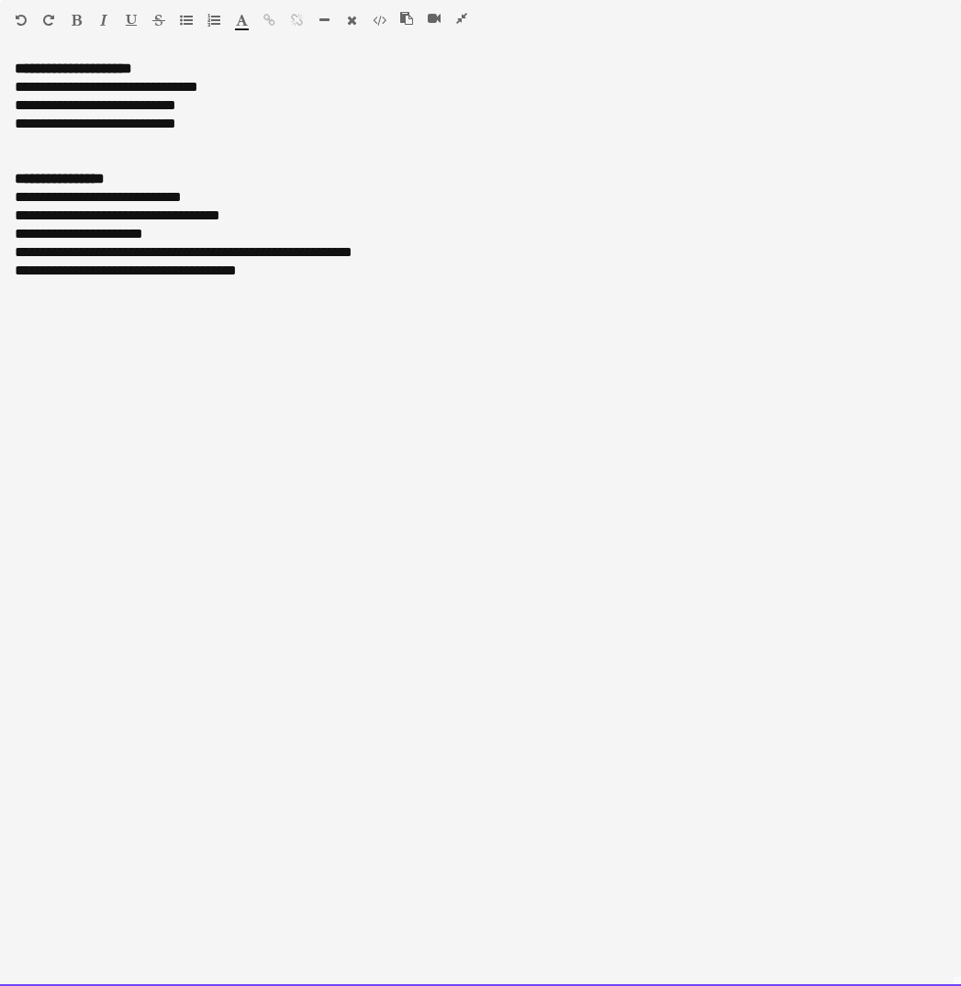
click at [292, 275] on div "**********" at bounding box center [481, 271] width 932 height 18
drag, startPoint x: 112, startPoint y: 310, endPoint x: 5, endPoint y: 309, distance: 107.4
click at [5, 309] on div "**********" at bounding box center [480, 523] width 961 height 926
click at [75, 21] on icon "button" at bounding box center [77, 20] width 10 height 13
click at [342, 349] on div at bounding box center [481, 344] width 932 height 18
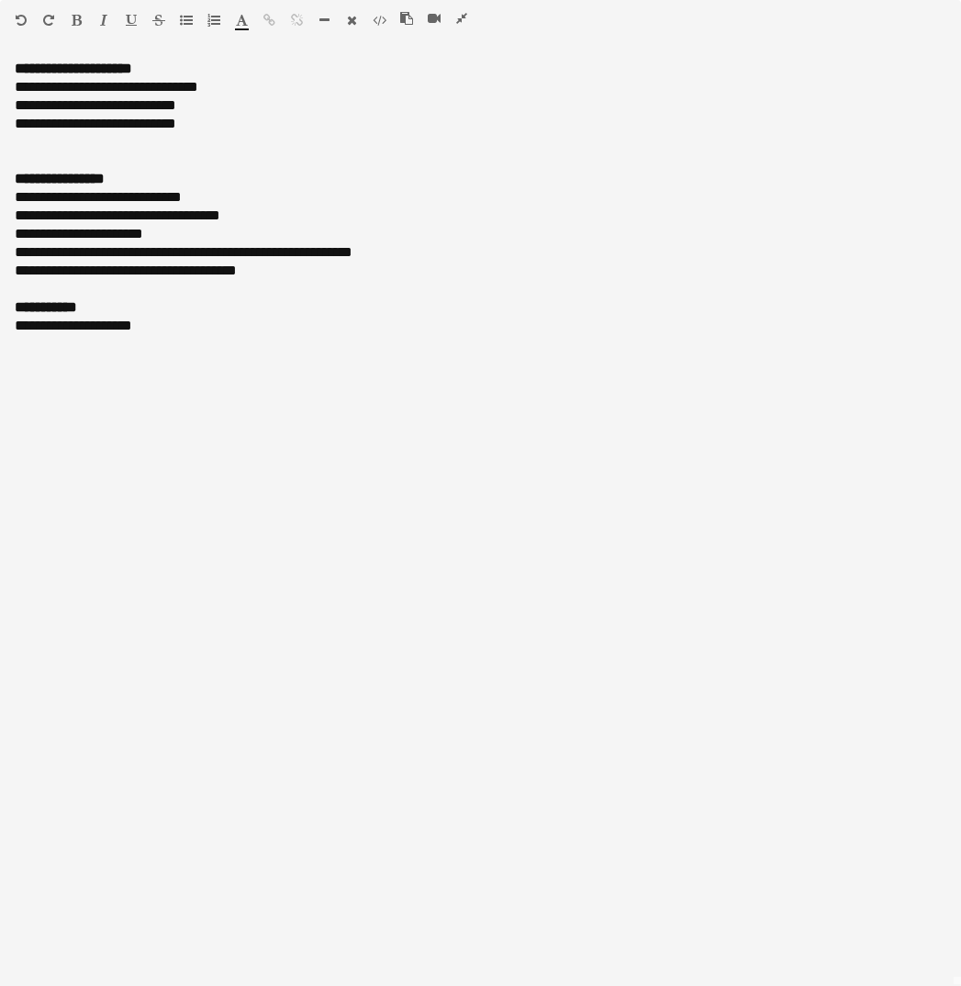
click at [458, 19] on icon "button" at bounding box center [461, 18] width 11 height 13
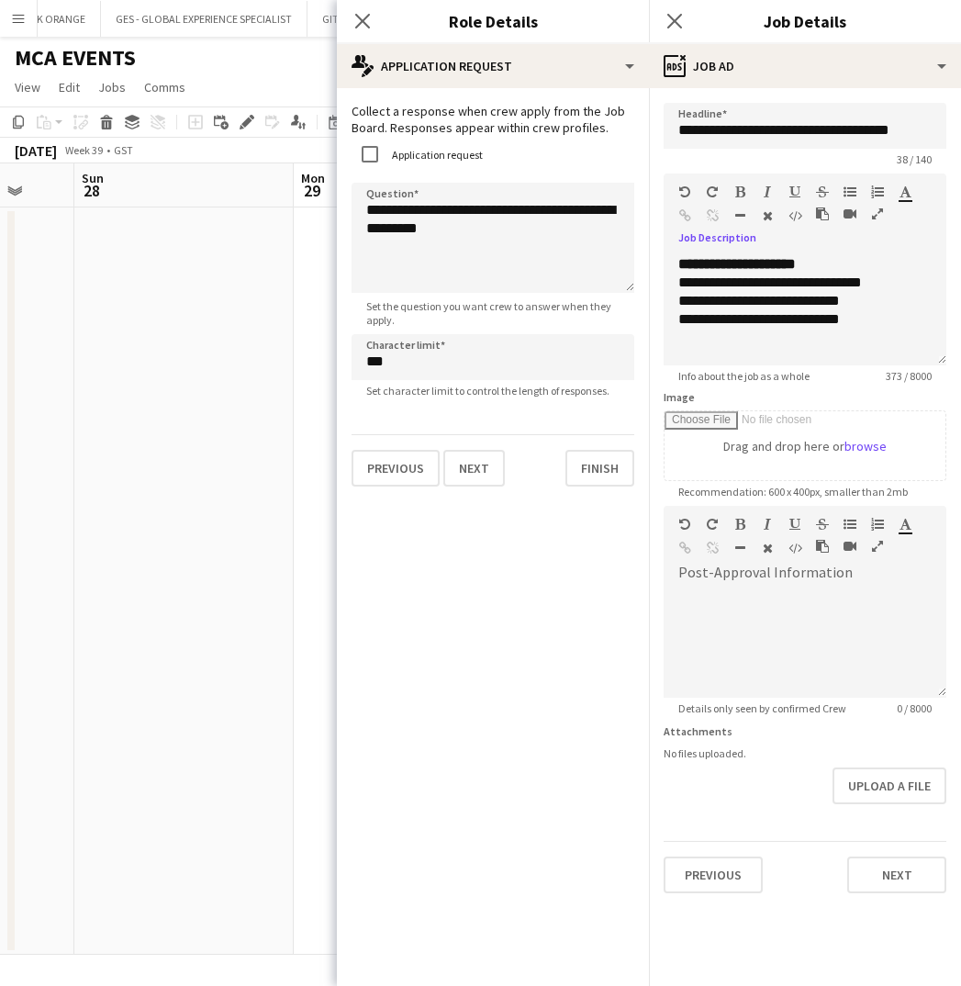
click at [212, 639] on app-date-cell at bounding box center [183, 580] width 219 height 747
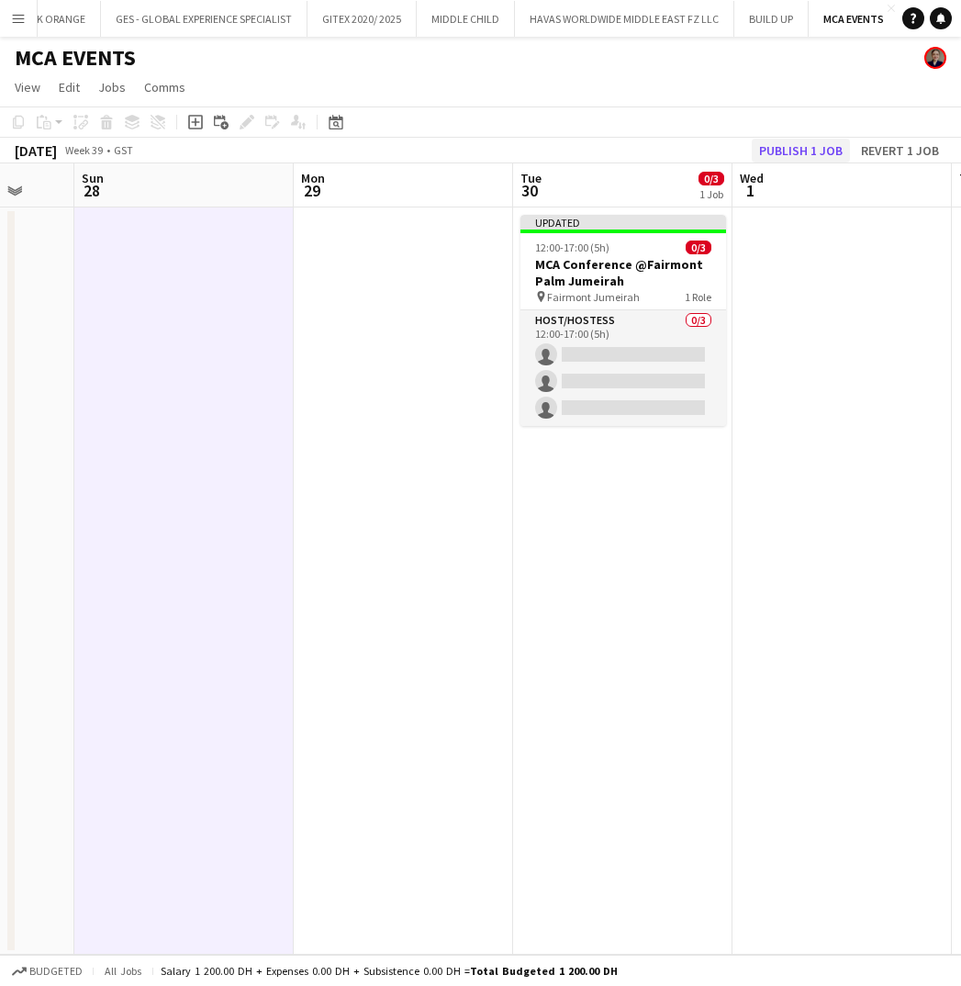
click at [817, 150] on button "Publish 1 job" at bounding box center [801, 151] width 98 height 24
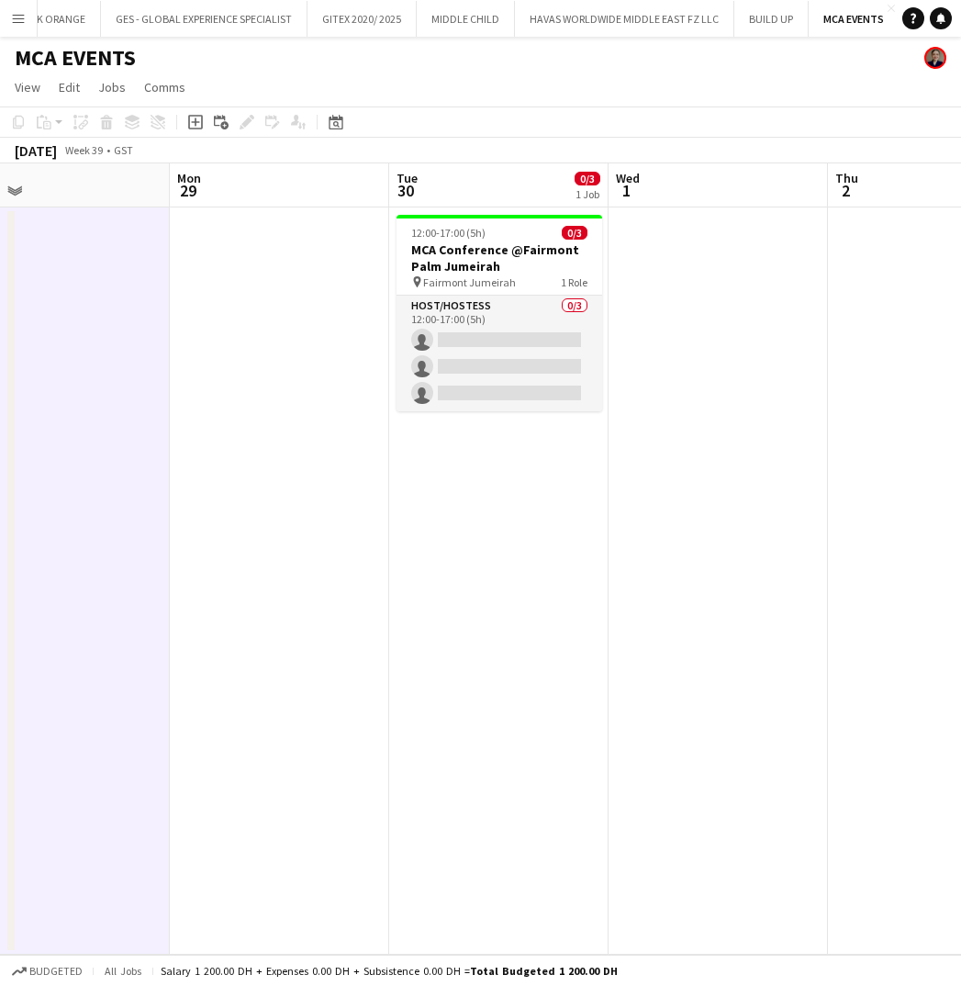
scroll to position [0, 0]
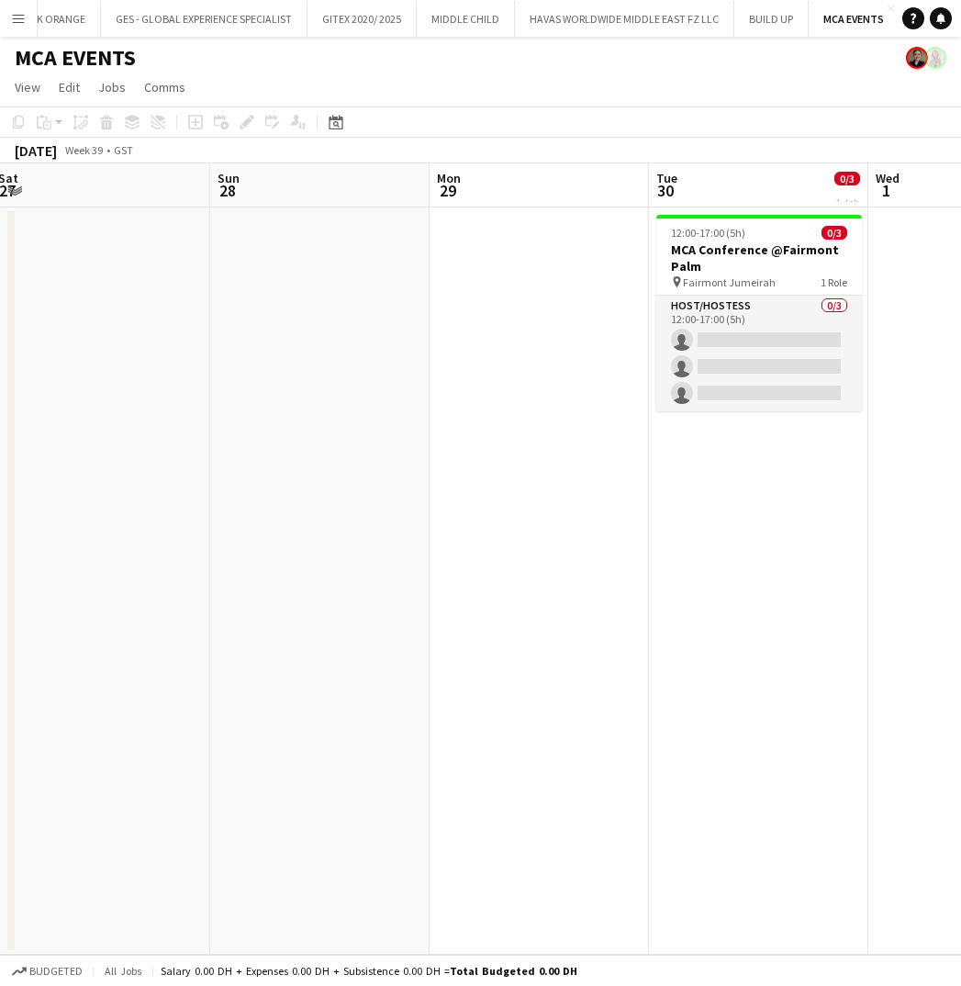
scroll to position [0, 668]
click at [769, 254] on h3 "MCA Conference @Fairmont Palm" at bounding box center [758, 257] width 206 height 33
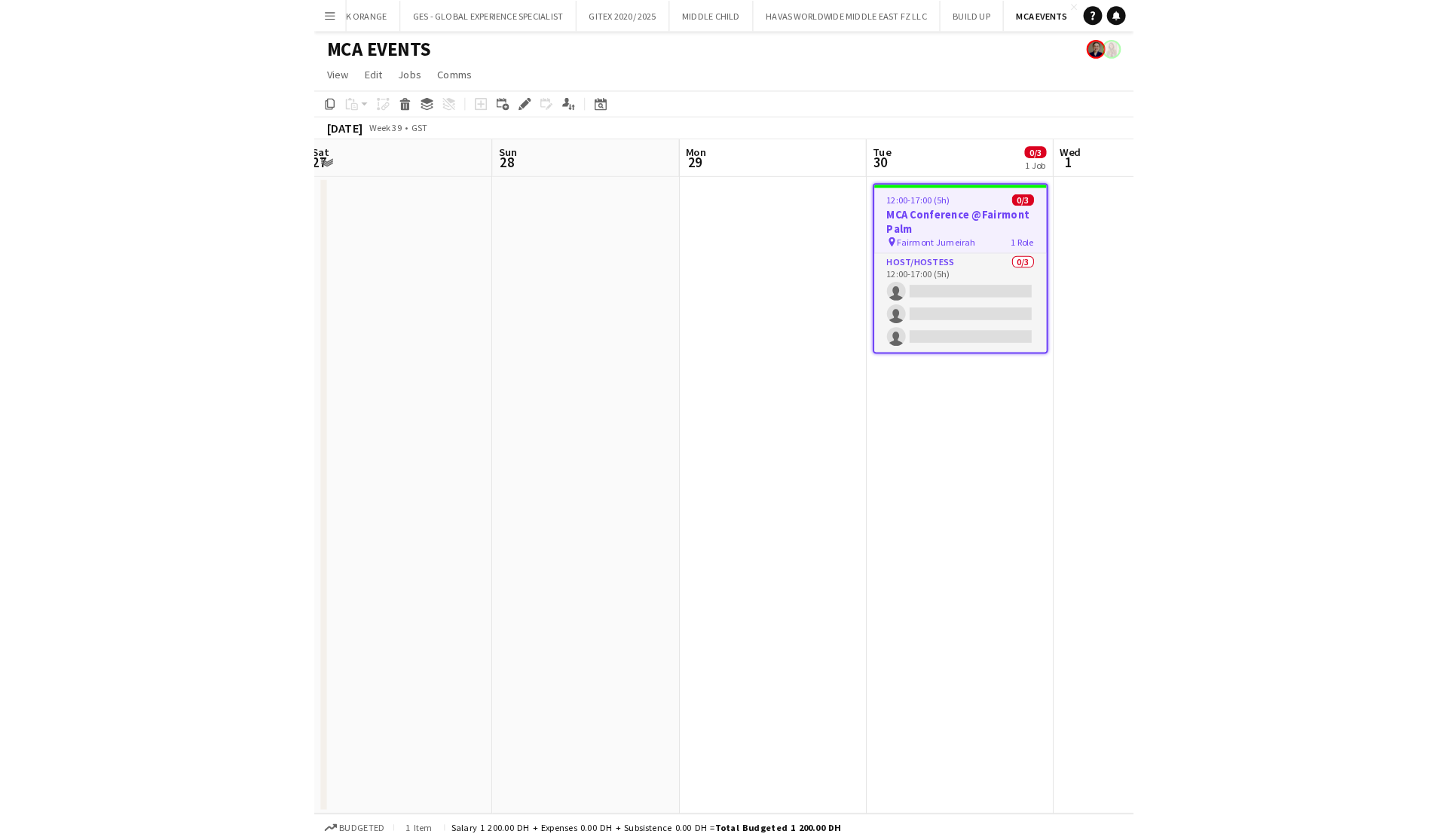
scroll to position [0, 0]
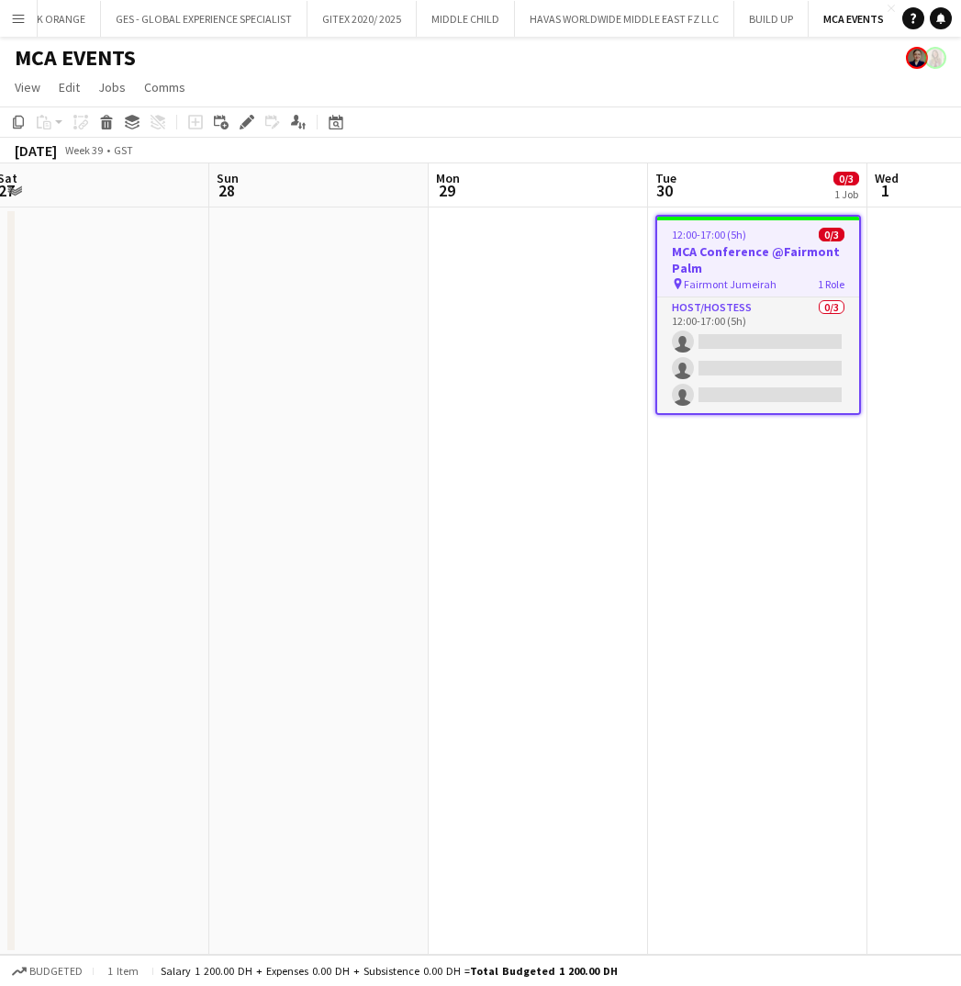
click at [522, 467] on app-date-cell at bounding box center [538, 580] width 219 height 747
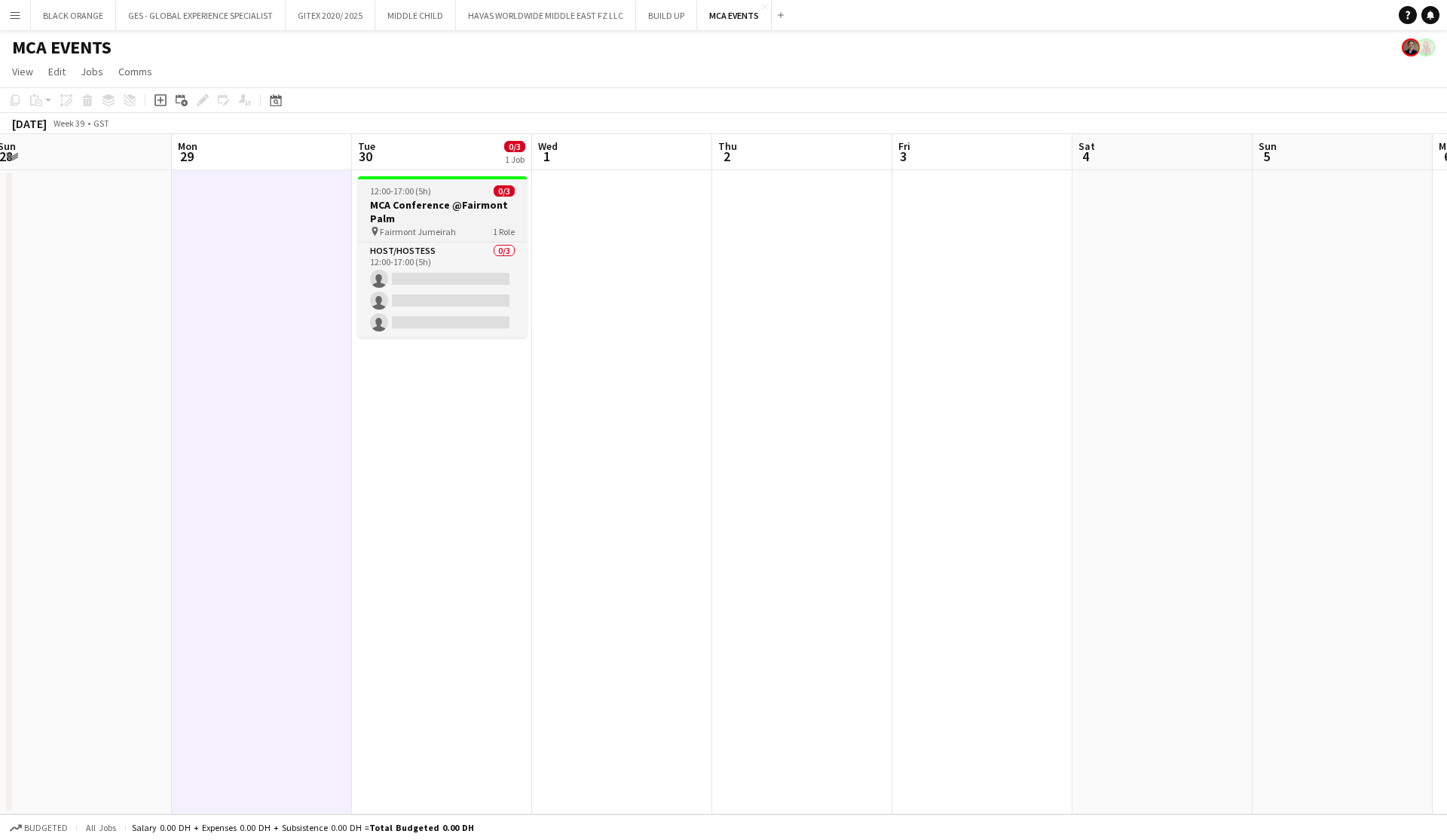
click at [392, 223] on h3 "MCA Conference @Fairmont Palm" at bounding box center [443, 211] width 169 height 27
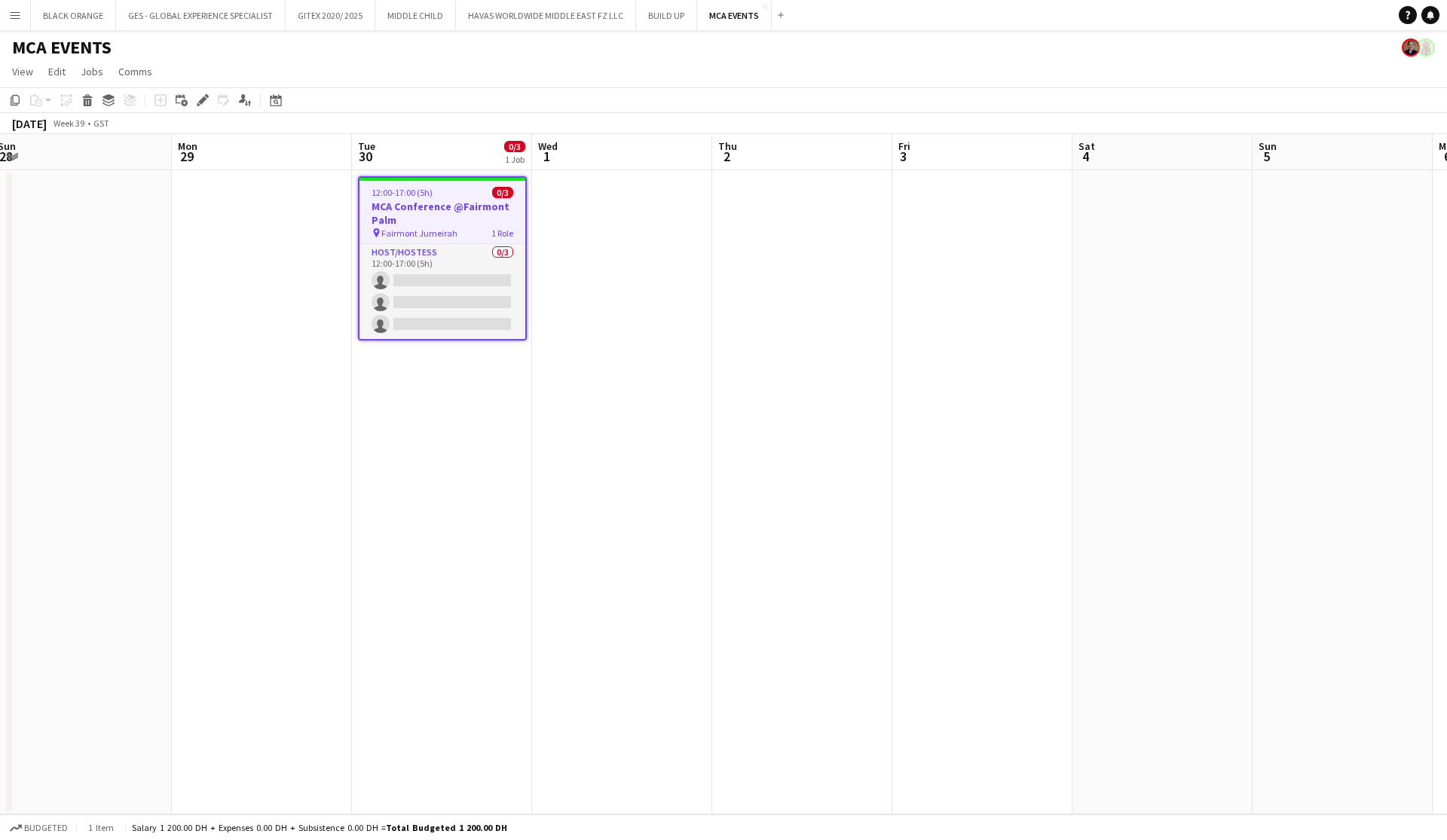
click at [668, 279] on app-date-cell at bounding box center [622, 492] width 180 height 645
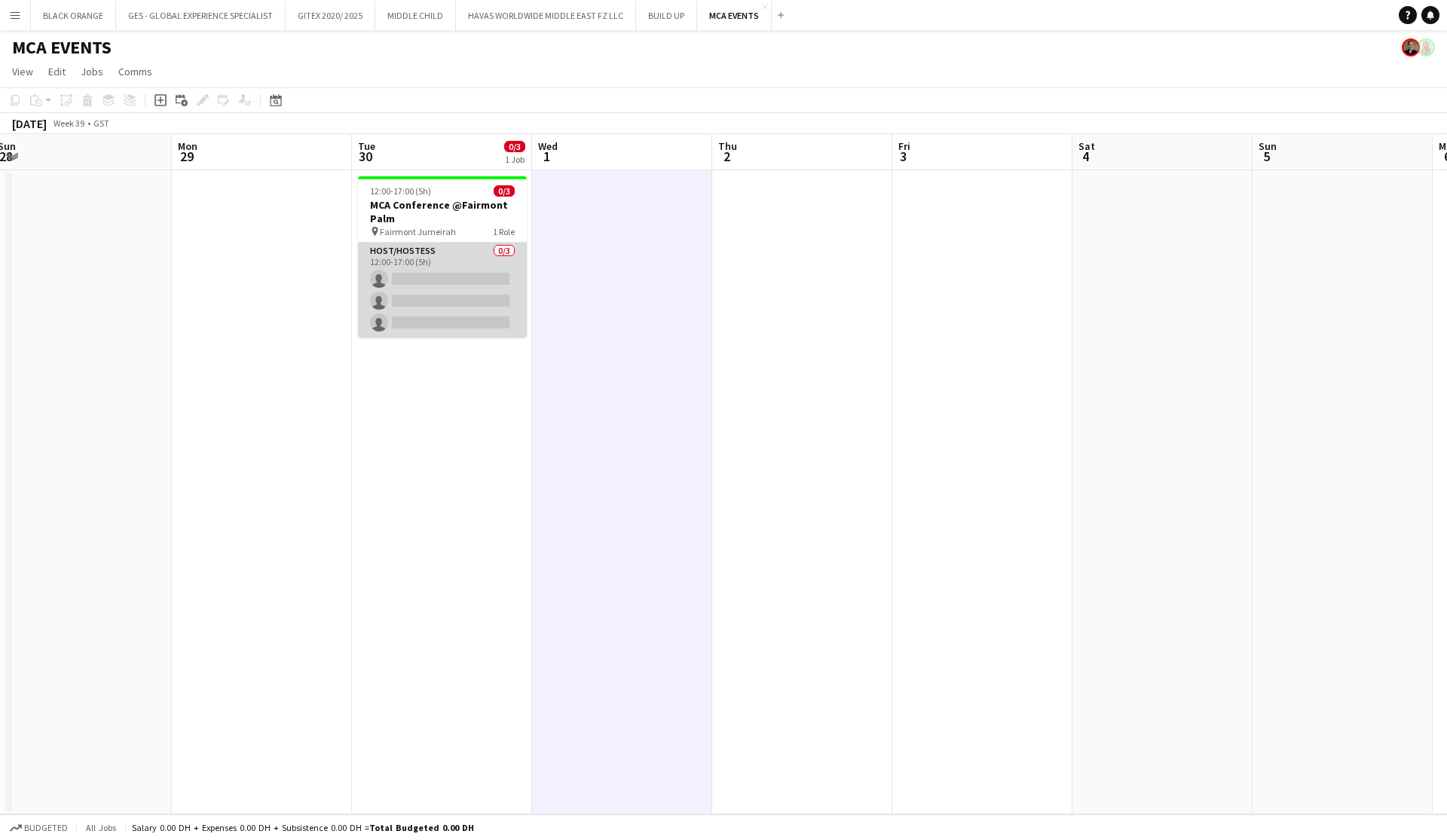
click at [449, 286] on app-card-role "Host/Hostess 0/3 12:00-17:00 (5h) single-neutral-actions single-neutral-actions…" at bounding box center [443, 291] width 169 height 95
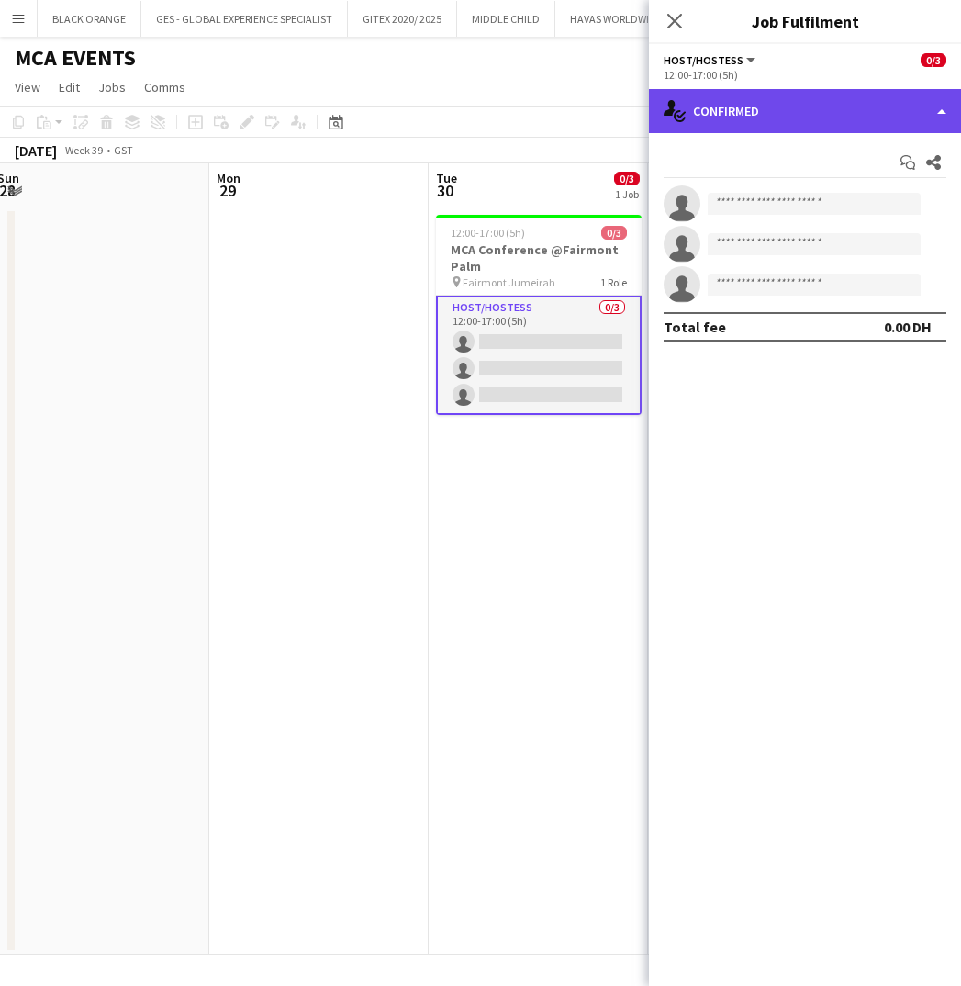
click at [936, 118] on div "single-neutral-actions-check-2 Confirmed" at bounding box center [805, 111] width 312 height 44
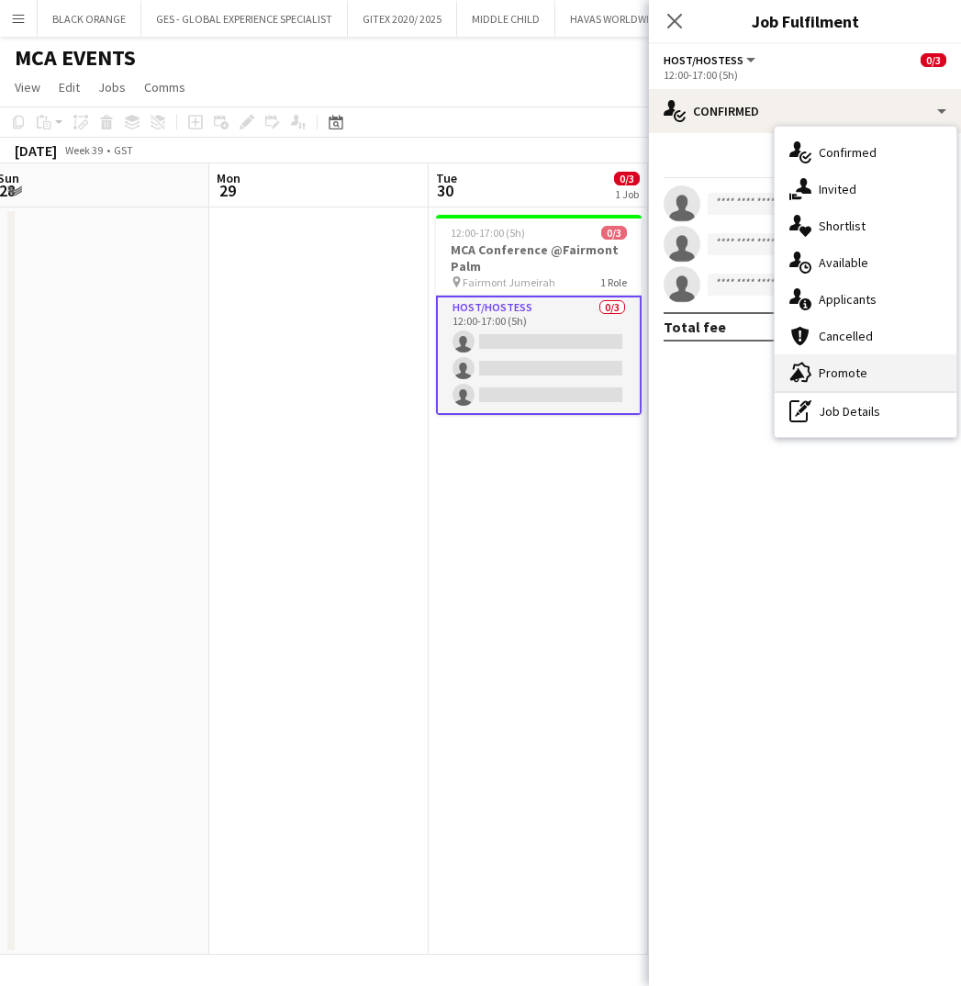
click at [849, 376] on span "Promote" at bounding box center [843, 372] width 49 height 17
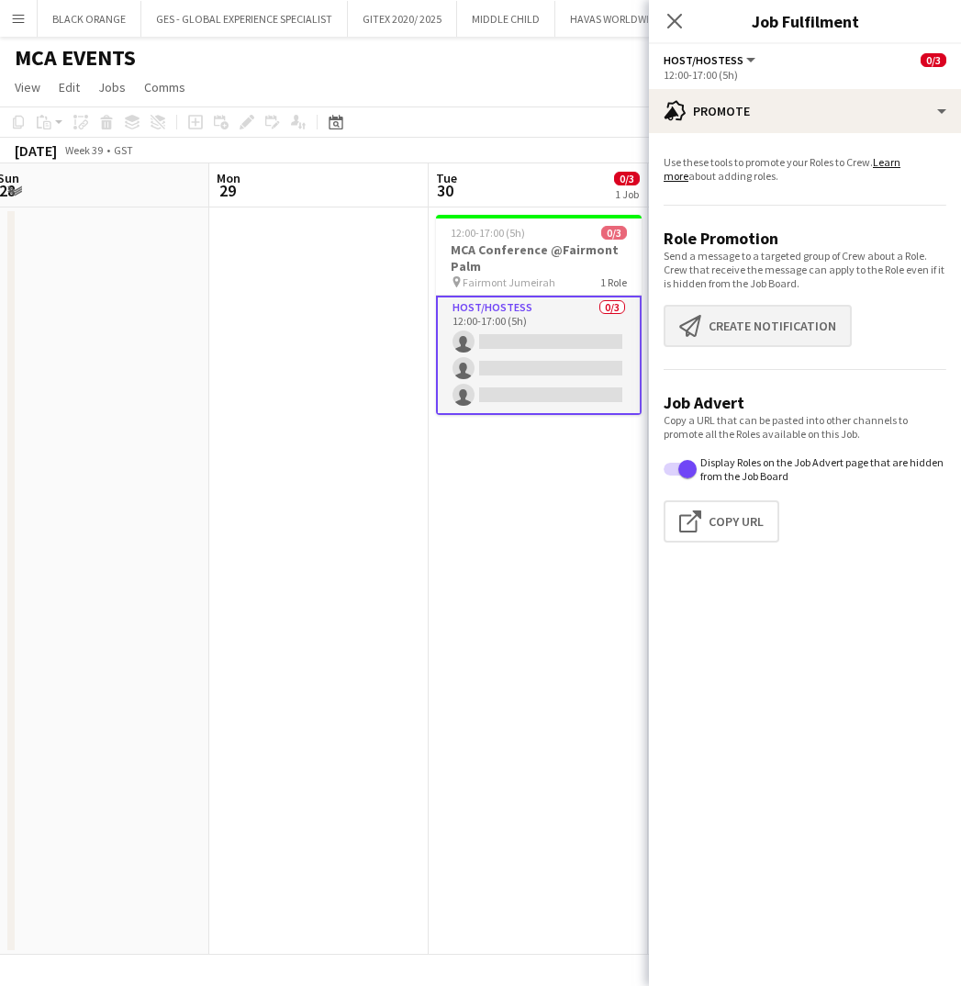
click at [761, 333] on button "Create notification Create notification" at bounding box center [758, 326] width 188 height 42
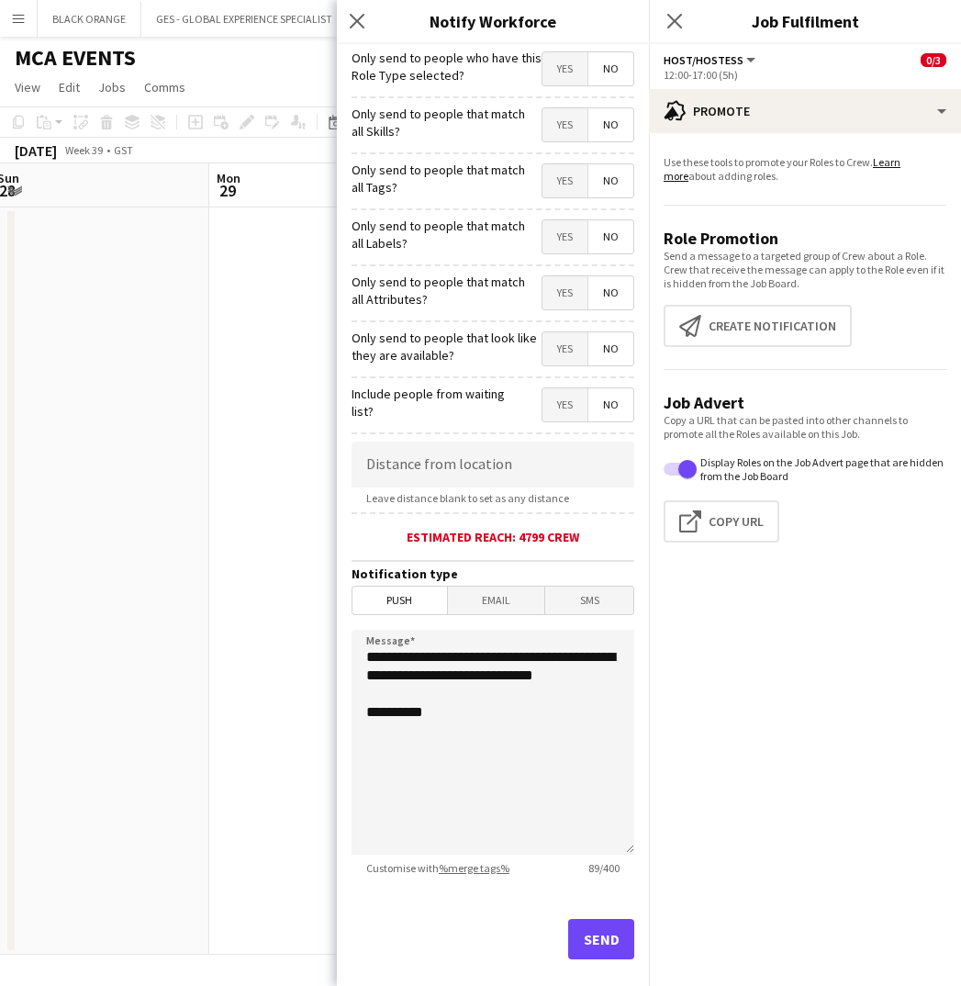
click at [558, 111] on span "Yes" at bounding box center [564, 124] width 45 height 33
click at [564, 167] on span "Yes" at bounding box center [564, 180] width 45 height 33
click at [565, 235] on span "Yes" at bounding box center [564, 236] width 45 height 33
click at [565, 285] on span "Yes" at bounding box center [564, 292] width 45 height 33
click at [558, 346] on span "Yes" at bounding box center [564, 348] width 45 height 33
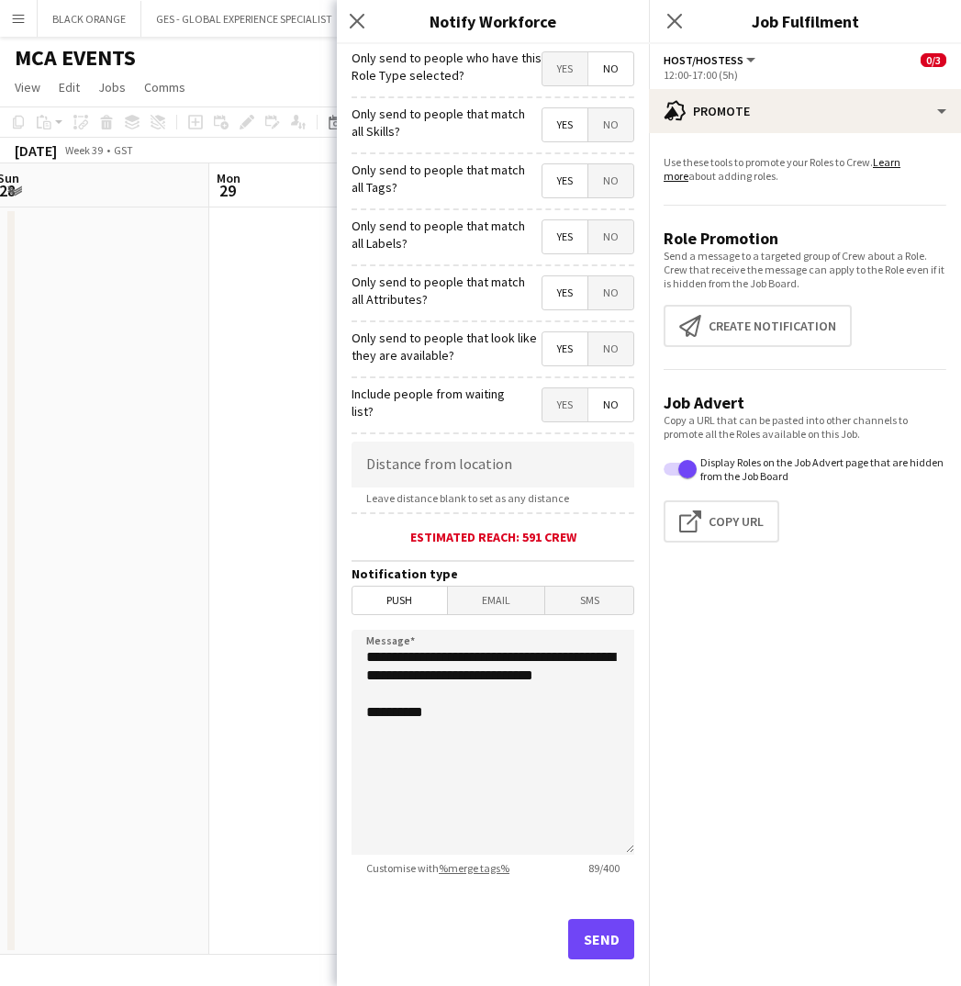
click at [598, 944] on button "Send" at bounding box center [601, 939] width 66 height 40
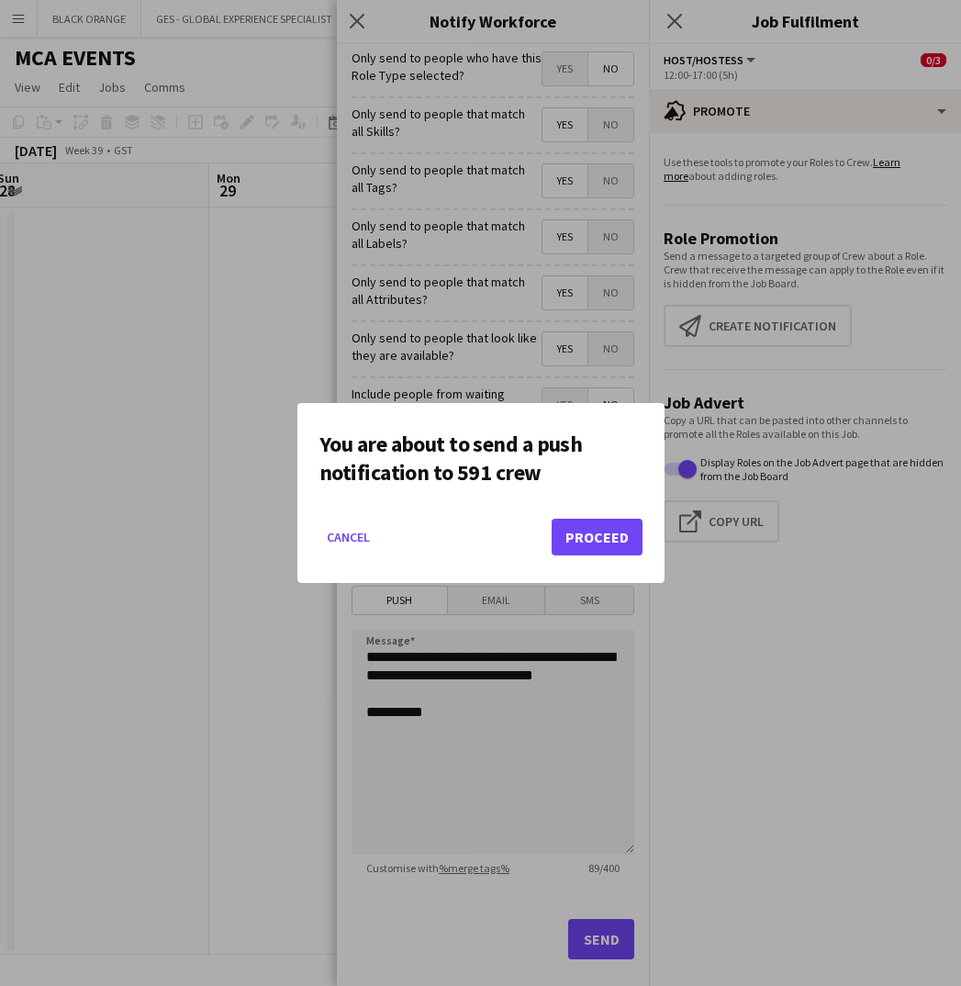
click at [600, 542] on button "Proceed" at bounding box center [597, 537] width 91 height 37
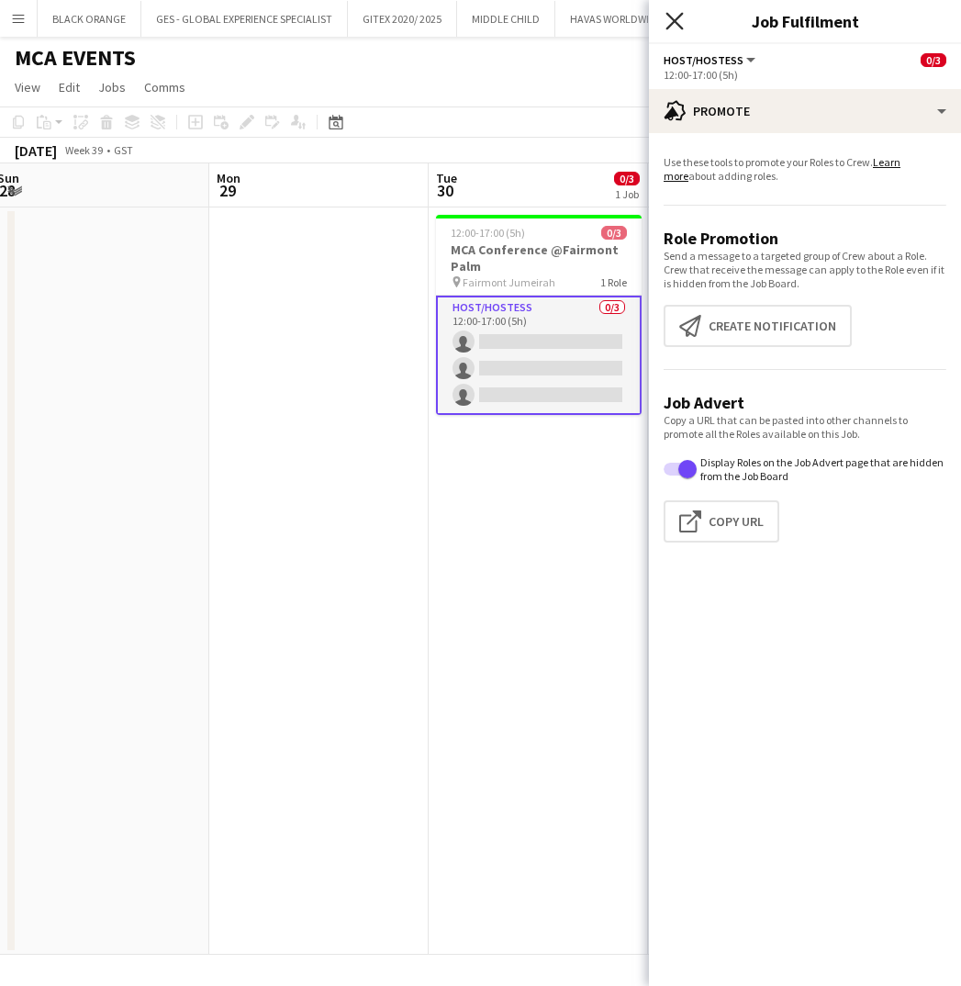
click at [679, 17] on icon at bounding box center [673, 20] width 17 height 17
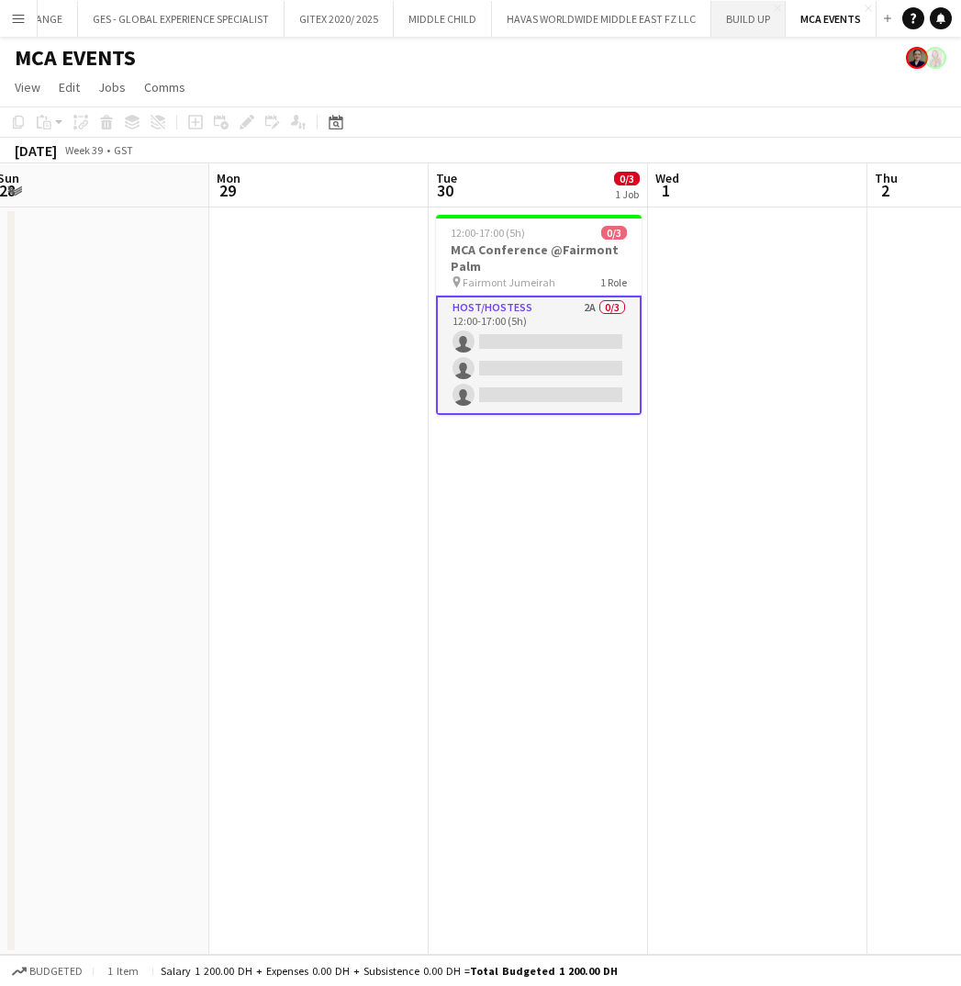
scroll to position [0, 62]
click at [743, 21] on button "BUILD UP Close" at bounding box center [749, 19] width 74 height 36
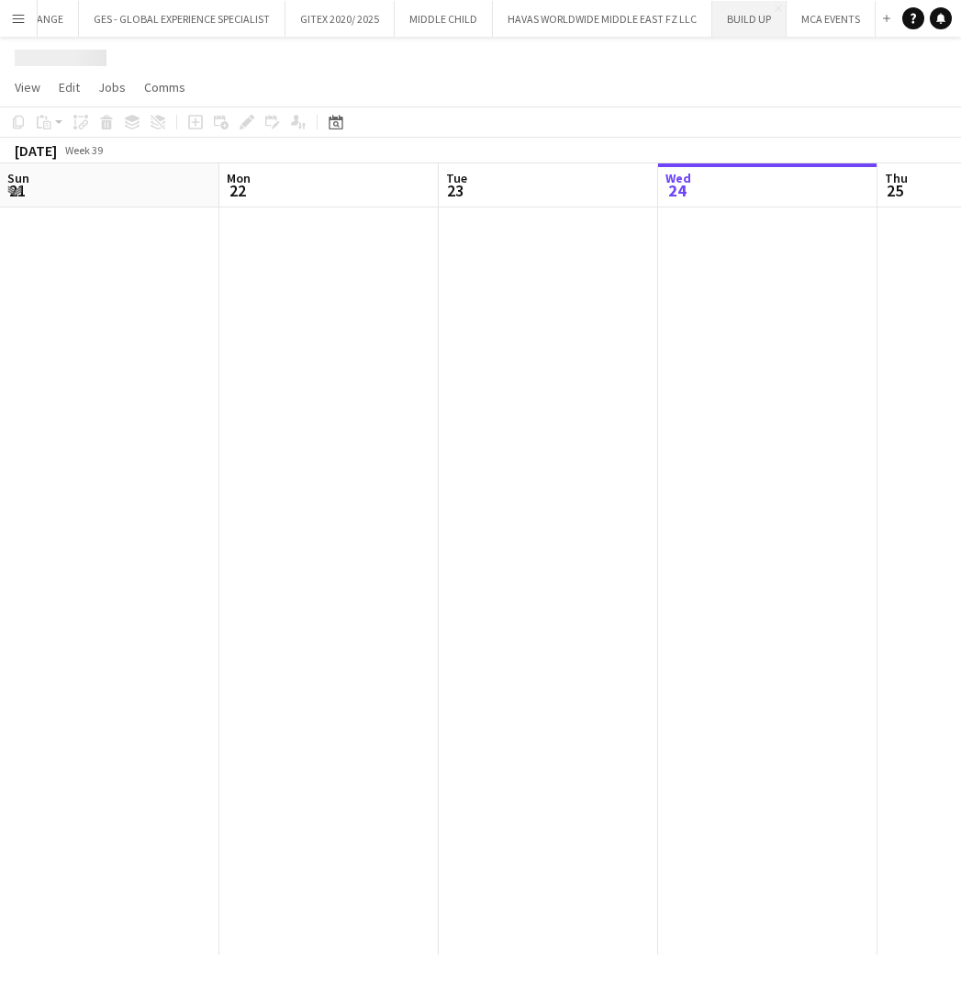
scroll to position [0, 439]
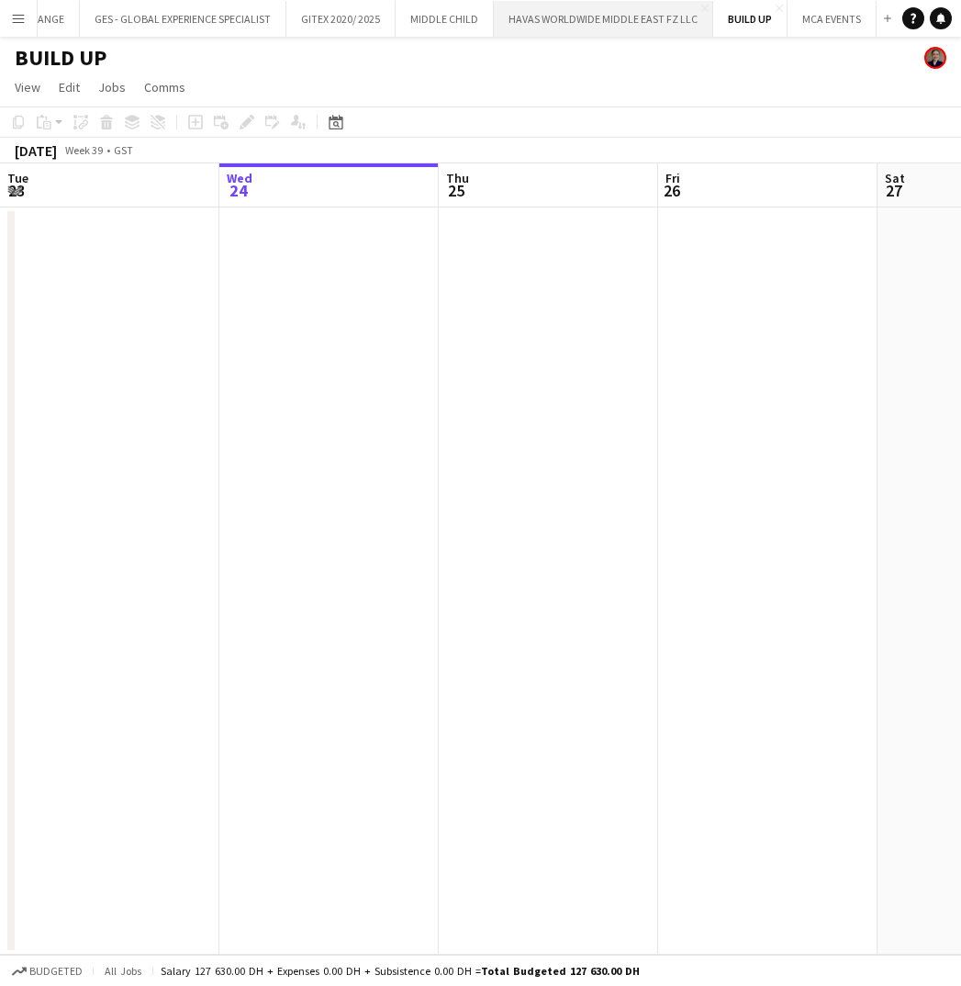
click at [574, 17] on button "HAVAS WORLDWIDE MIDDLE EAST FZ LLC Close" at bounding box center [603, 19] width 219 height 36
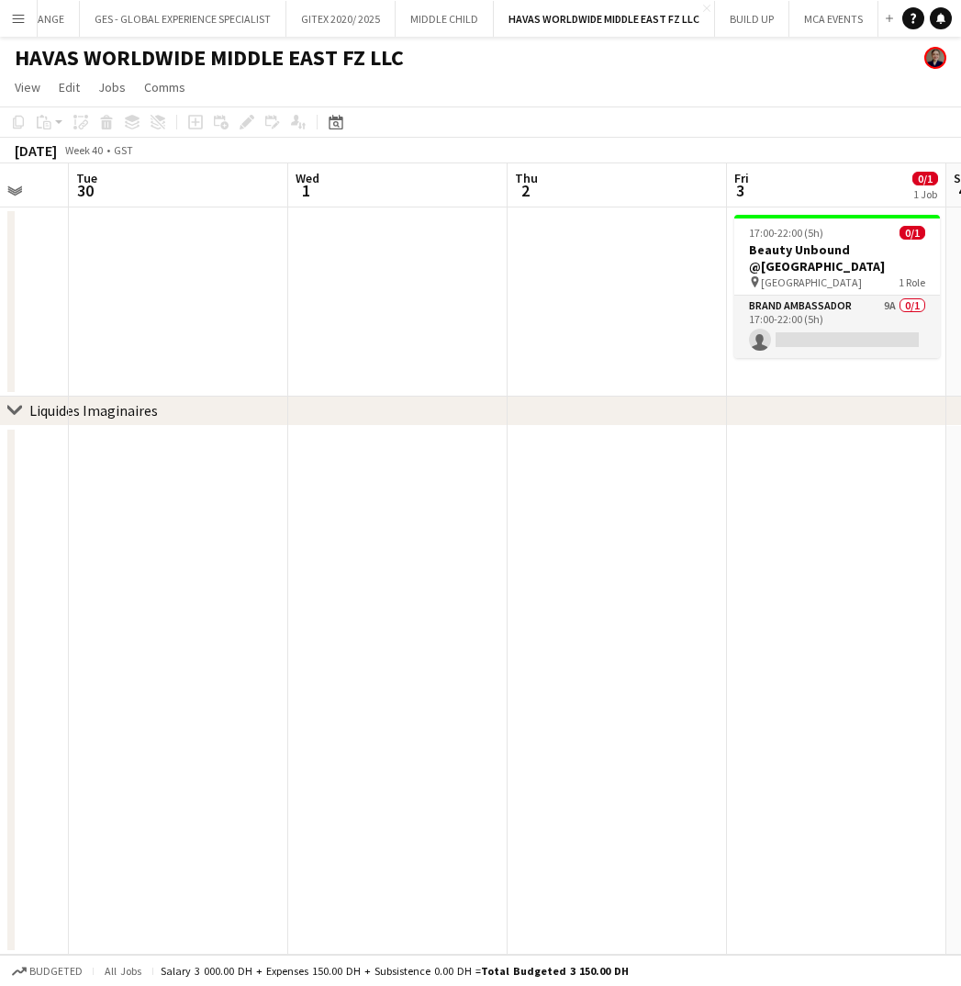
scroll to position [0, 829]
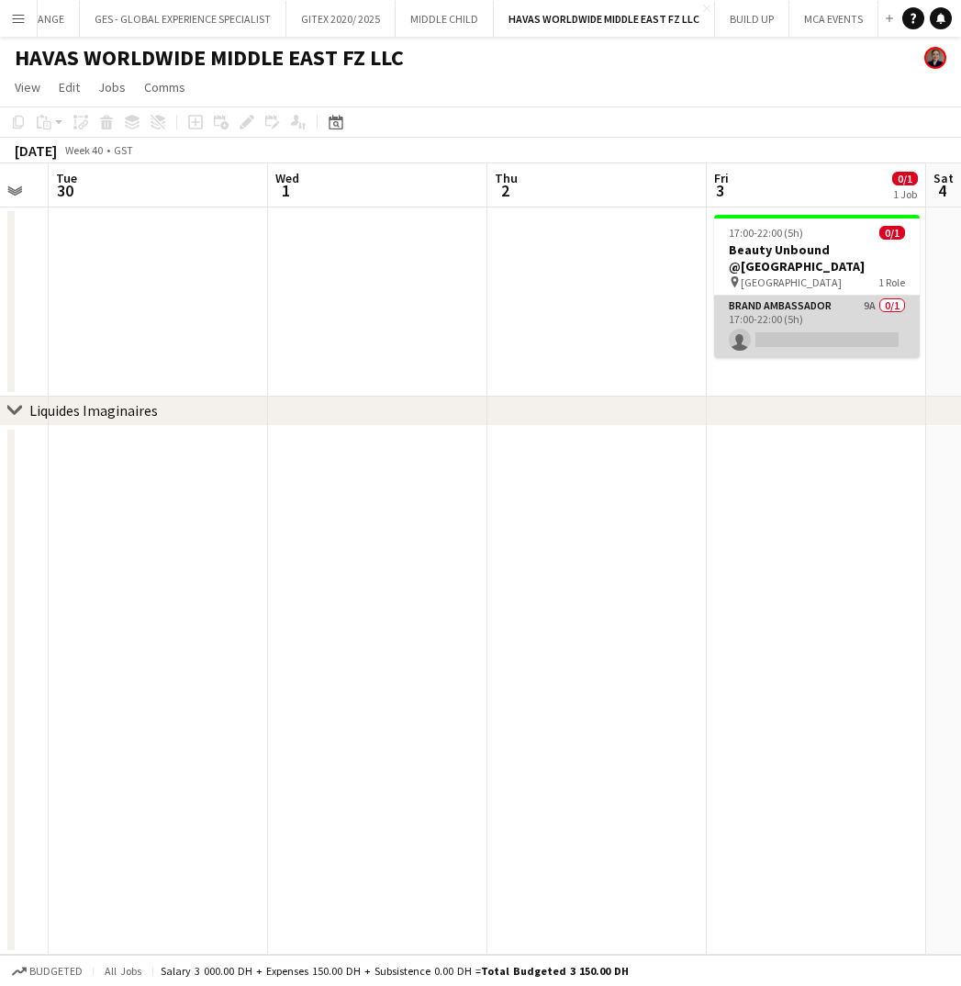
click at [806, 327] on app-card-role "Brand Ambassador 9A 0/1 17:00-22:00 (5h) single-neutral-actions" at bounding box center [817, 327] width 206 height 62
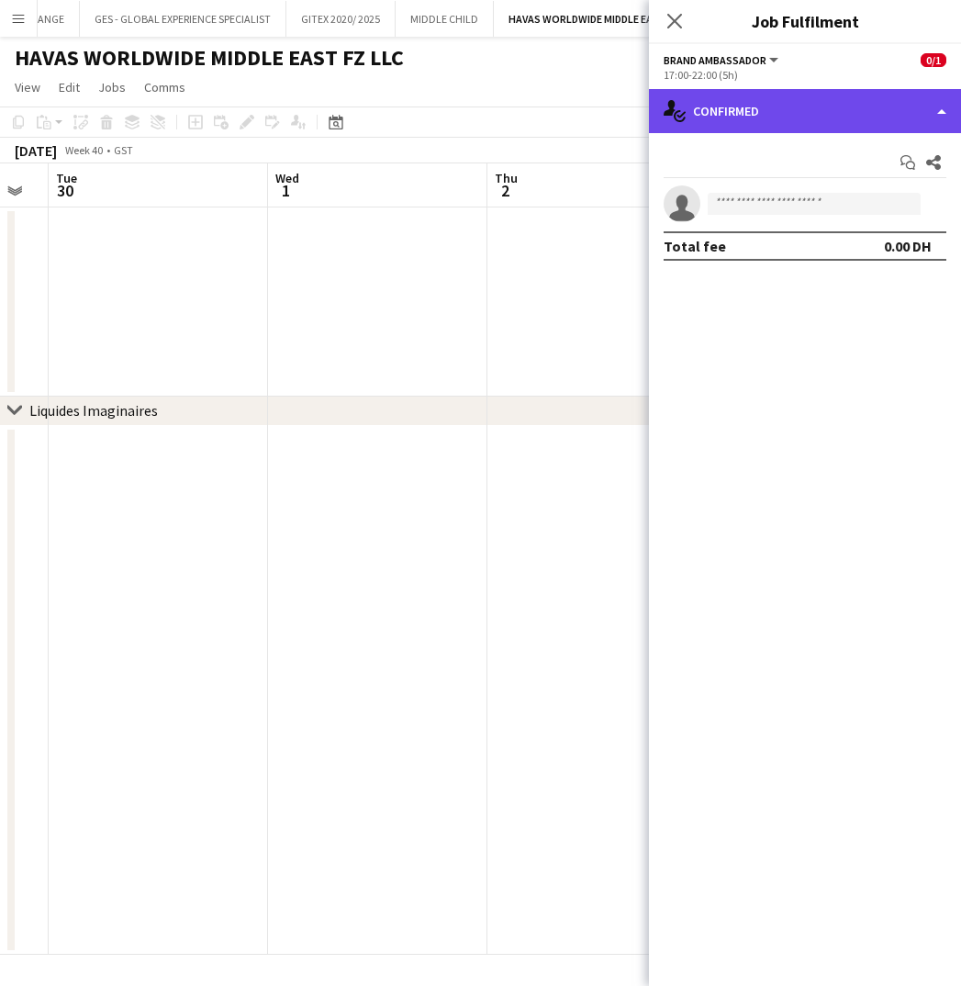
click at [805, 117] on div "single-neutral-actions-check-2 Confirmed" at bounding box center [805, 111] width 312 height 44
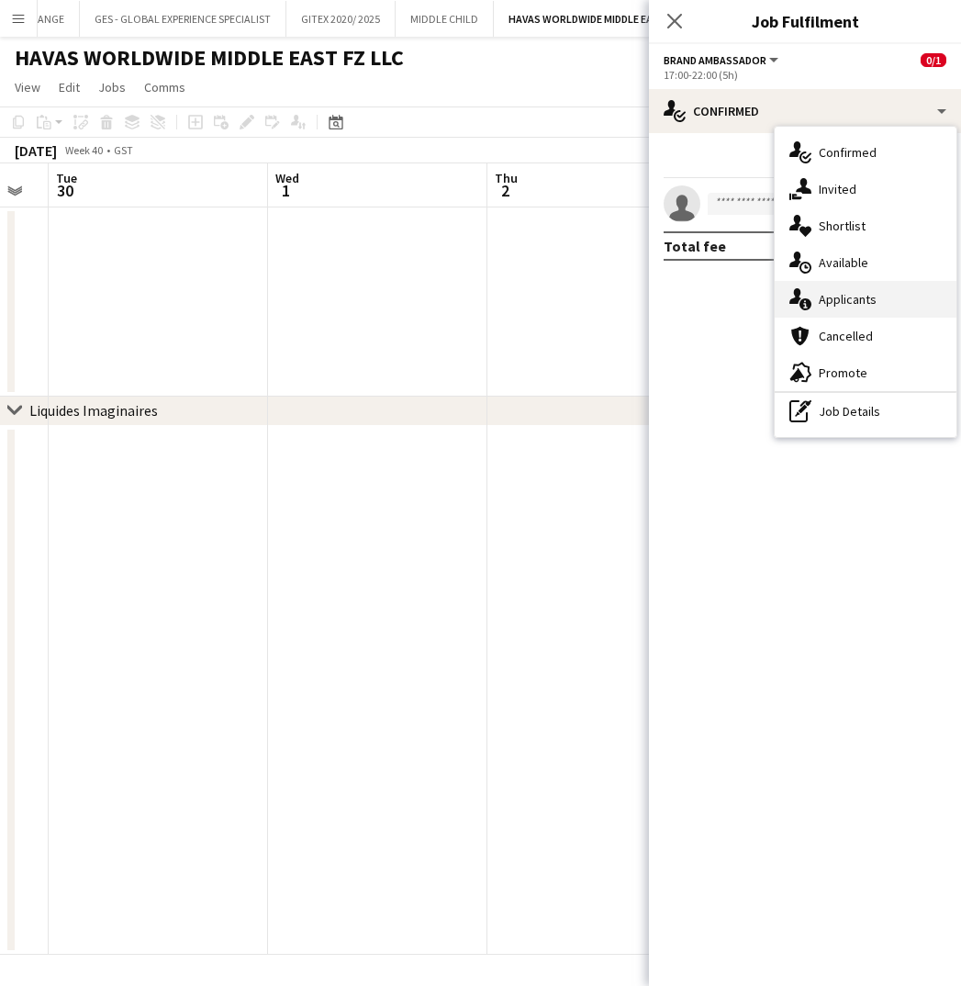
click at [843, 306] on span "Applicants" at bounding box center [848, 299] width 58 height 17
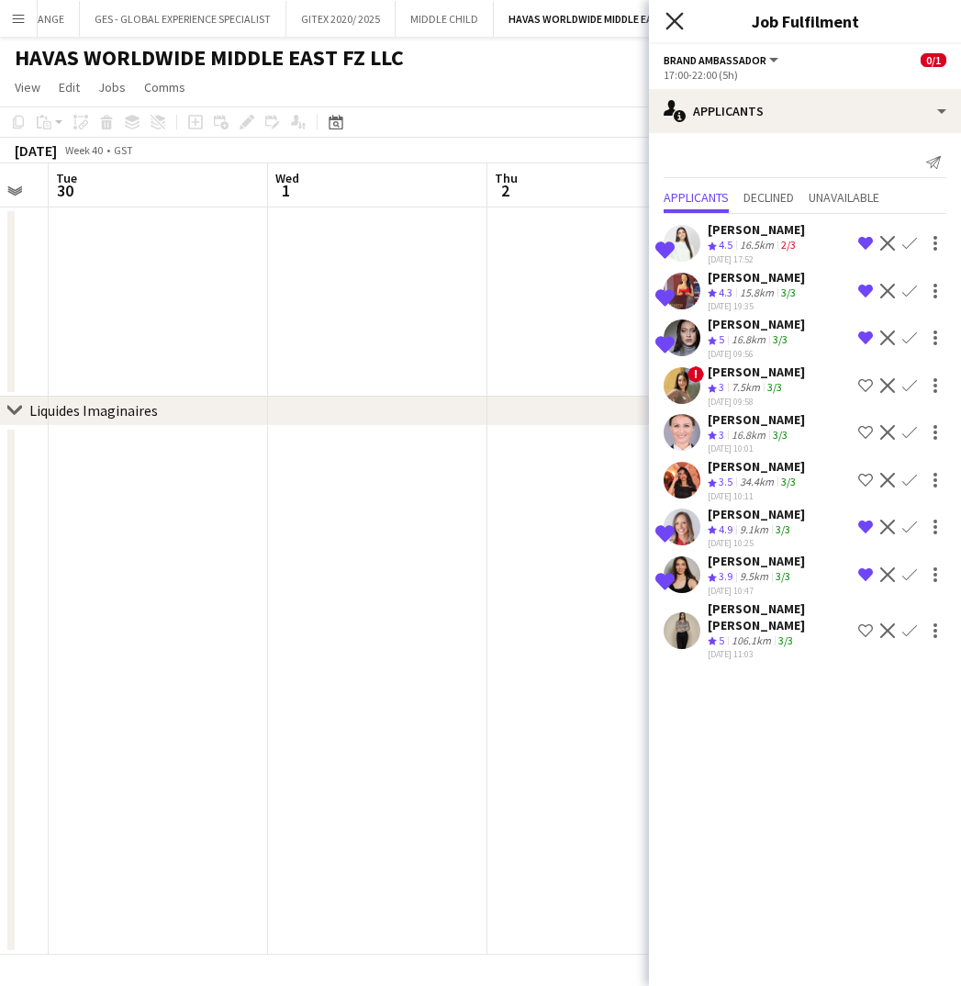
click at [673, 20] on icon at bounding box center [673, 20] width 17 height 17
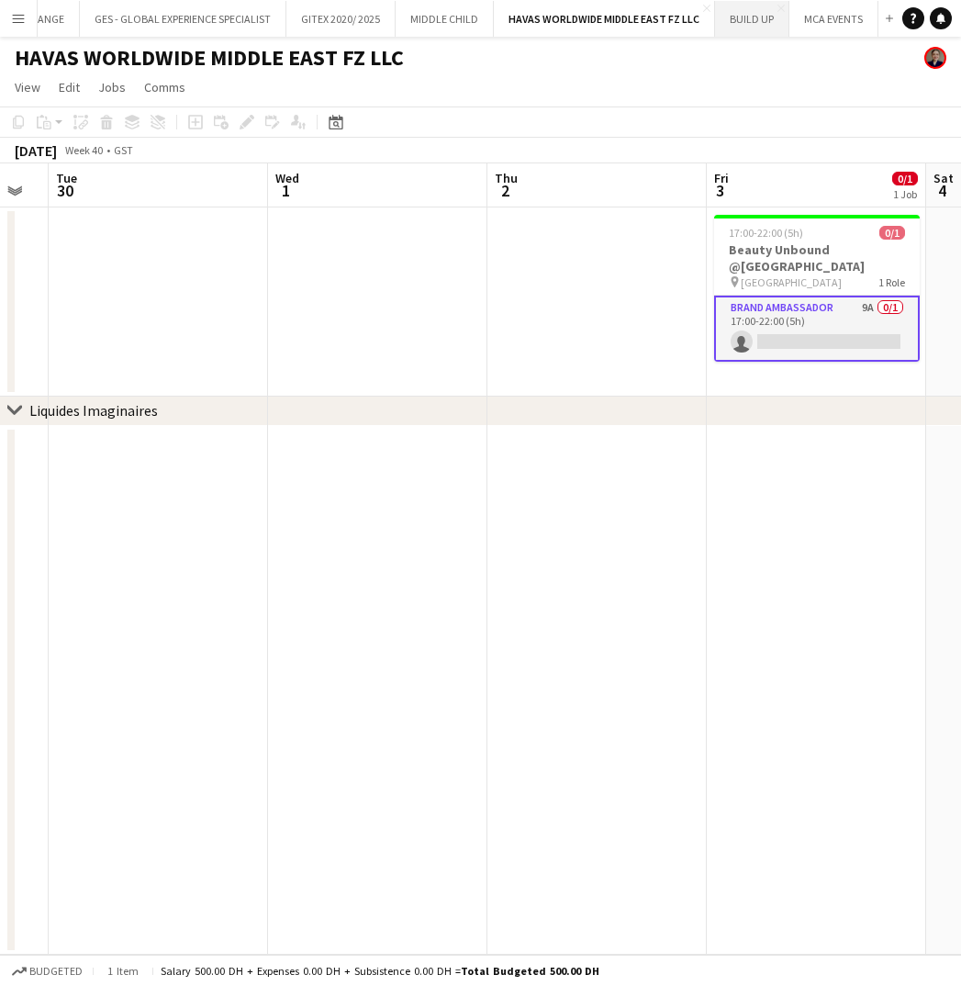
click at [756, 30] on button "BUILD UP Close" at bounding box center [752, 19] width 74 height 36
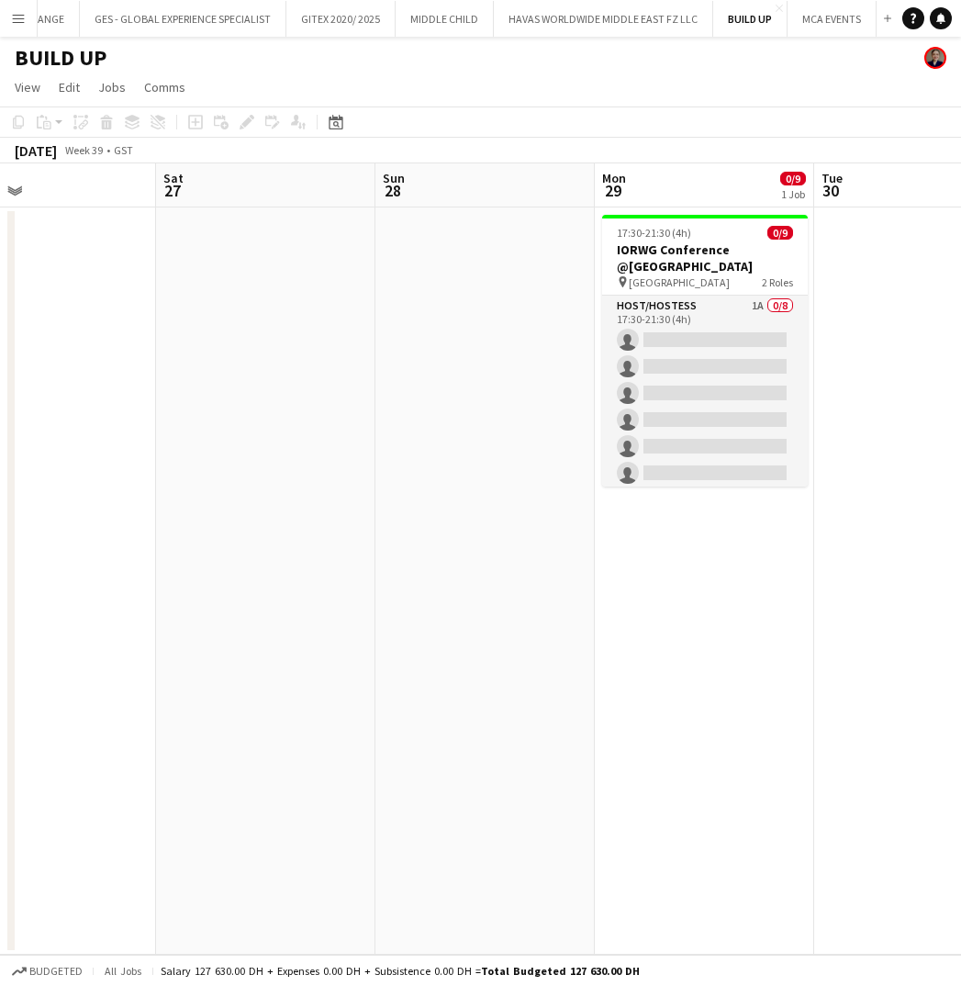
scroll to position [0, 723]
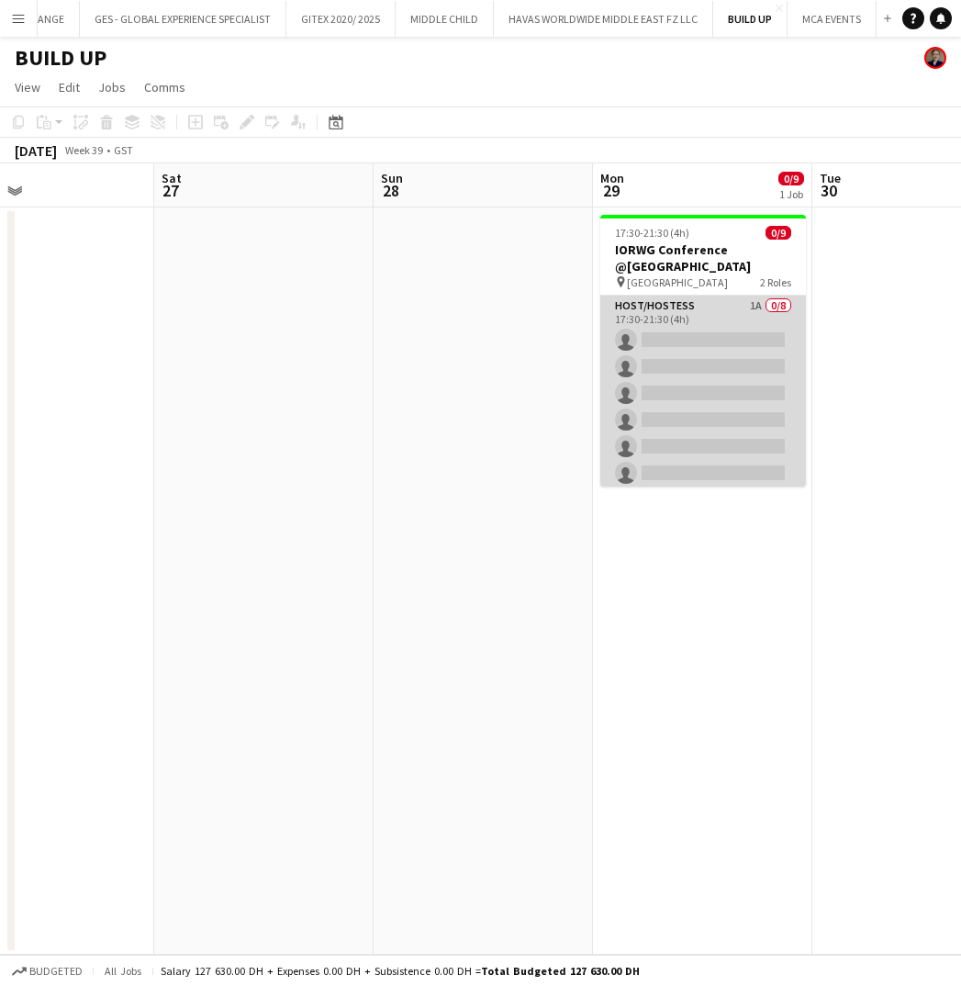
click at [701, 320] on app-card-role "Host/Hostess 1A 0/8 17:30-21:30 (4h) single-neutral-actions single-neutral-acti…" at bounding box center [703, 420] width 206 height 249
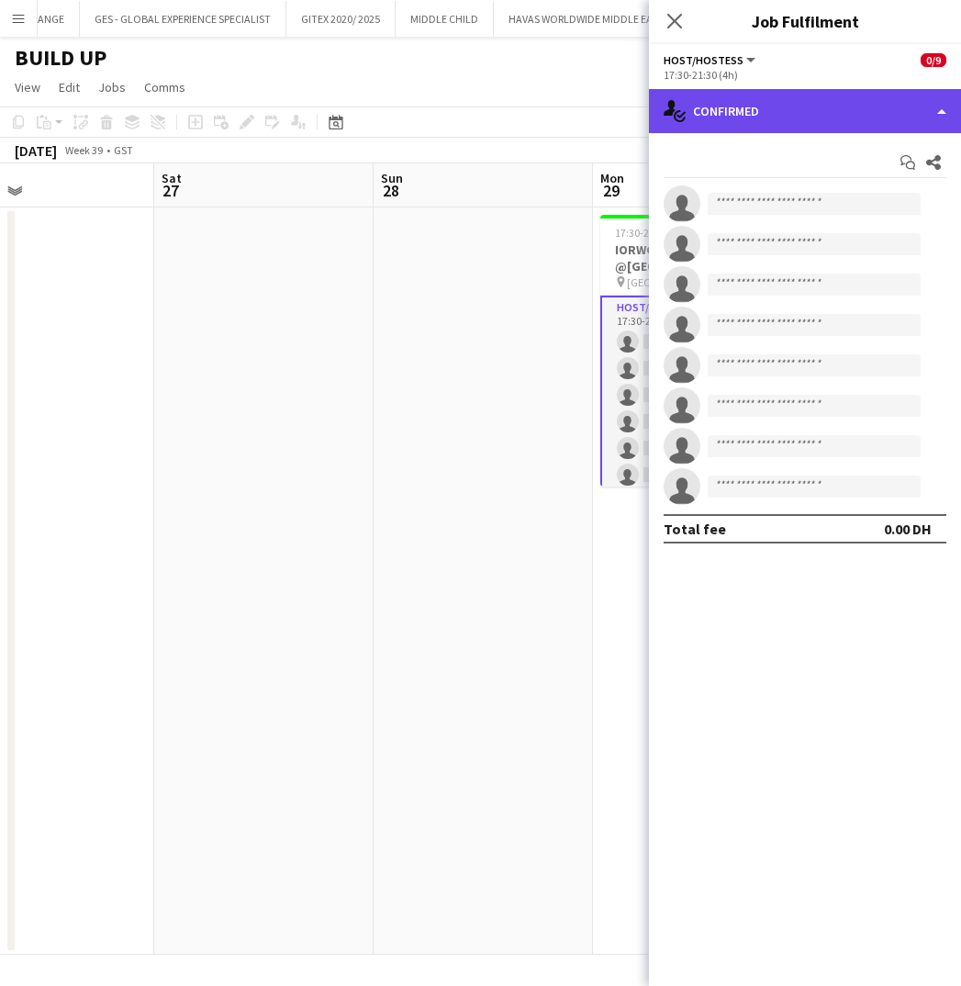
click at [801, 95] on div "single-neutral-actions-check-2 Confirmed" at bounding box center [805, 111] width 312 height 44
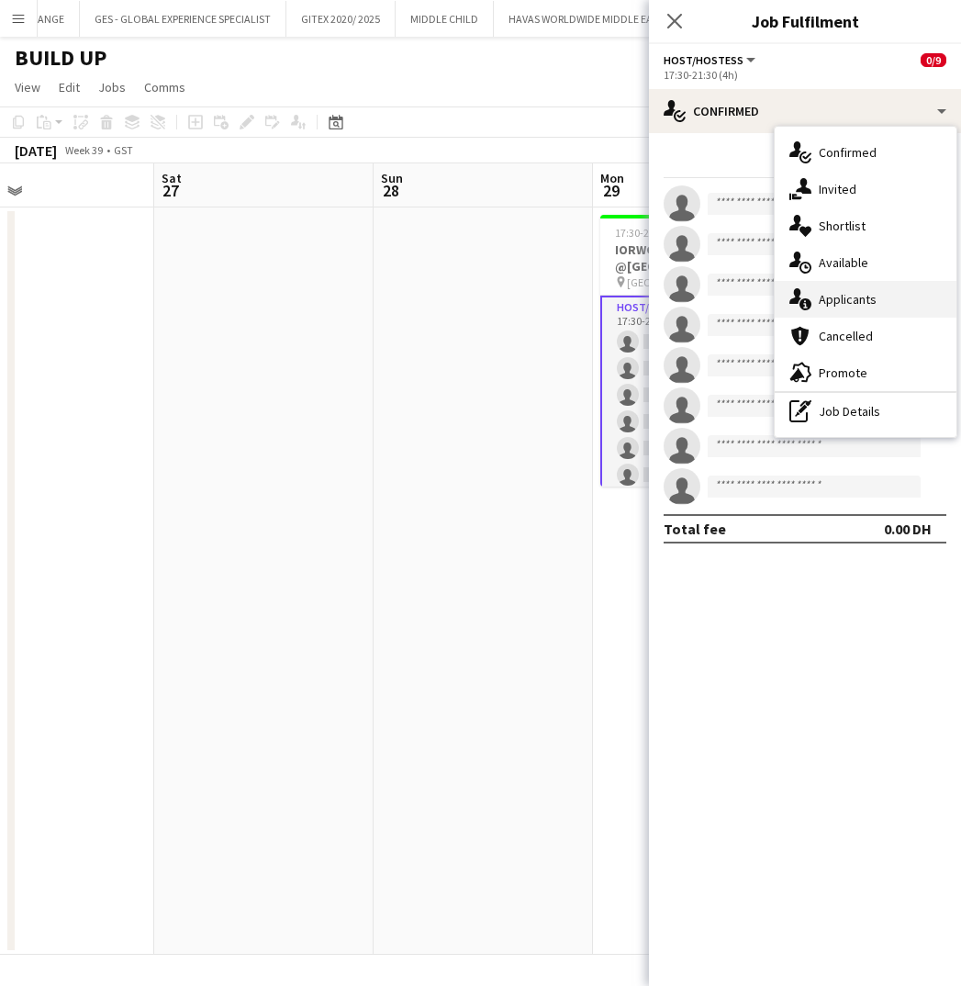
click at [845, 295] on span "Applicants" at bounding box center [848, 299] width 58 height 17
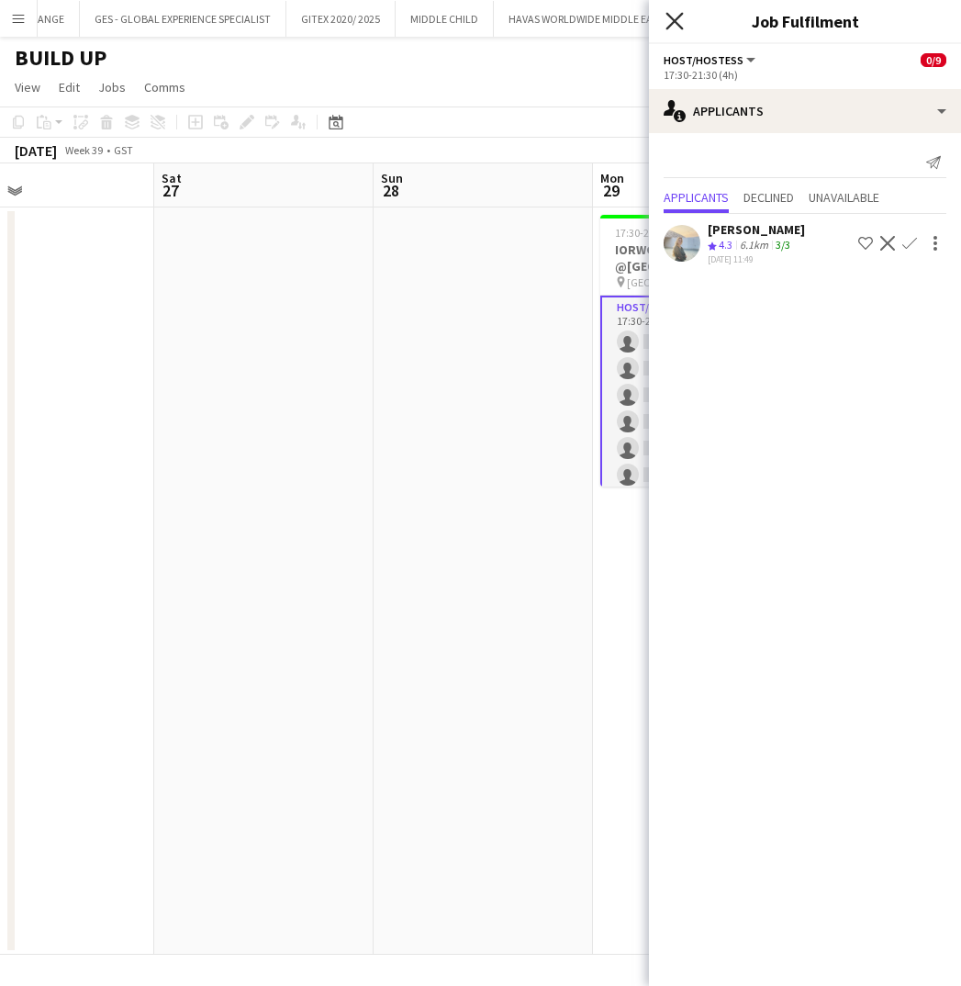
click at [674, 22] on icon at bounding box center [673, 20] width 17 height 17
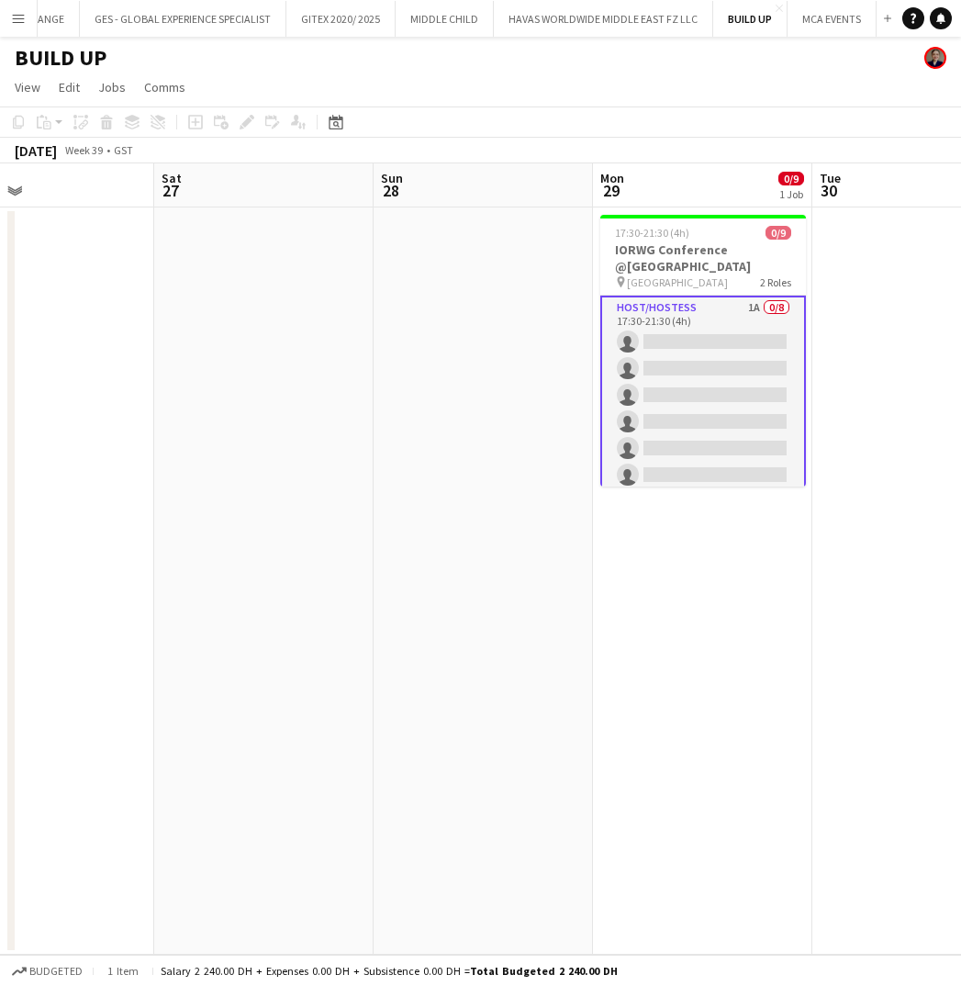
scroll to position [0, 0]
click at [717, 329] on app-card-role "Host/Hostess 1A 0/8 17:30-21:30 (4h) single-neutral-actions single-neutral-acti…" at bounding box center [703, 422] width 206 height 252
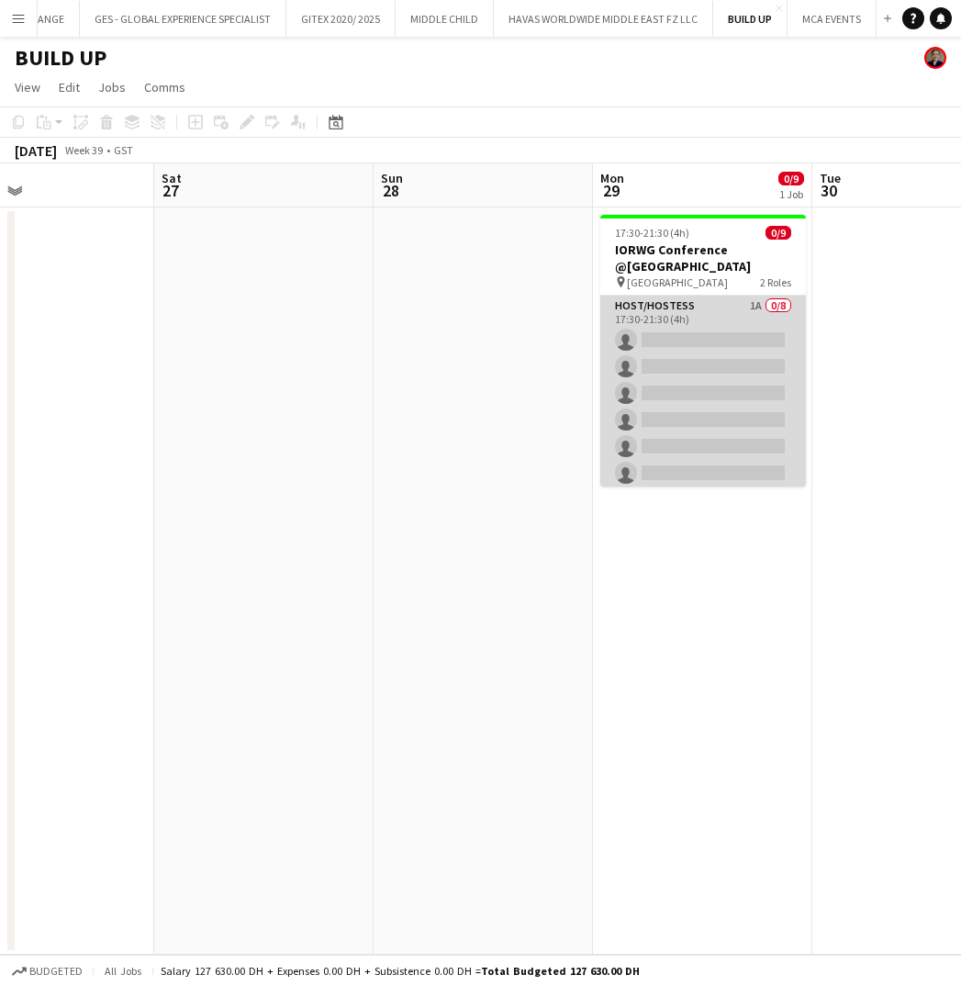
click at [717, 329] on app-card-role "Host/Hostess 1A 0/8 17:30-21:30 (4h) single-neutral-actions single-neutral-acti…" at bounding box center [703, 420] width 206 height 249
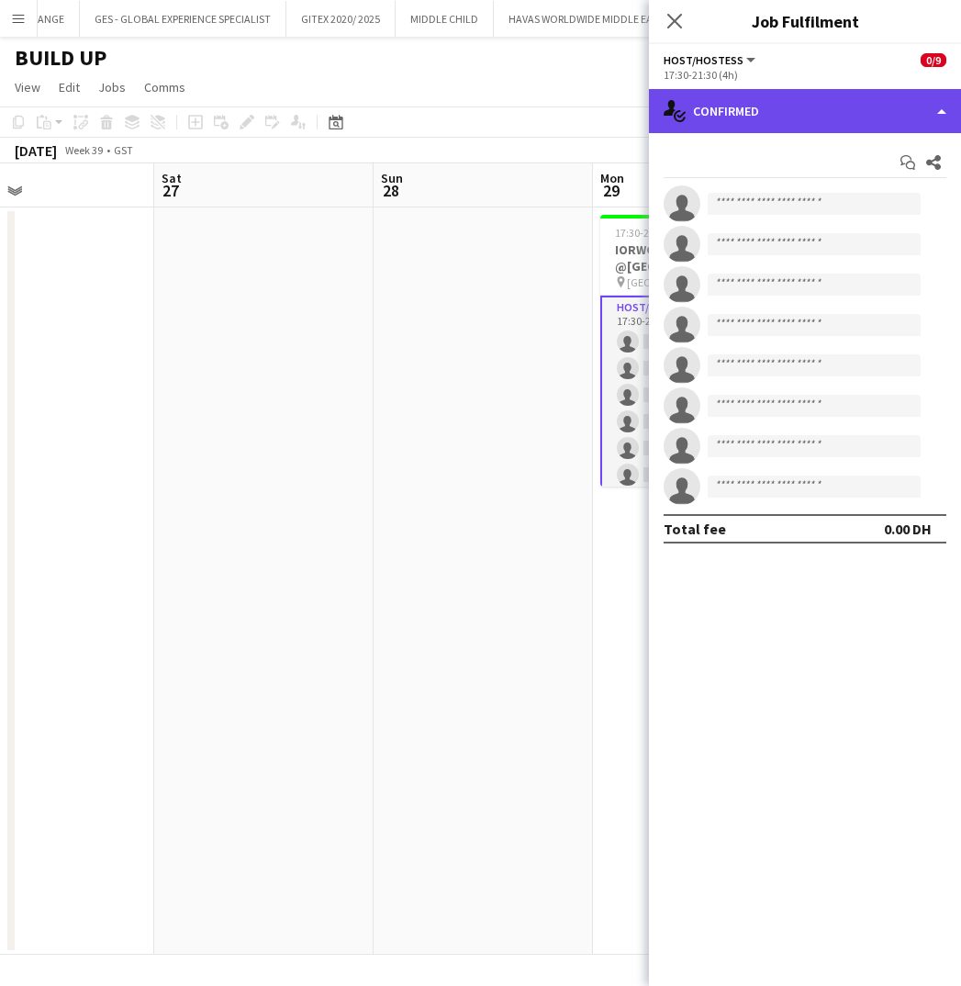
click at [768, 115] on div "single-neutral-actions-check-2 Confirmed" at bounding box center [805, 111] width 312 height 44
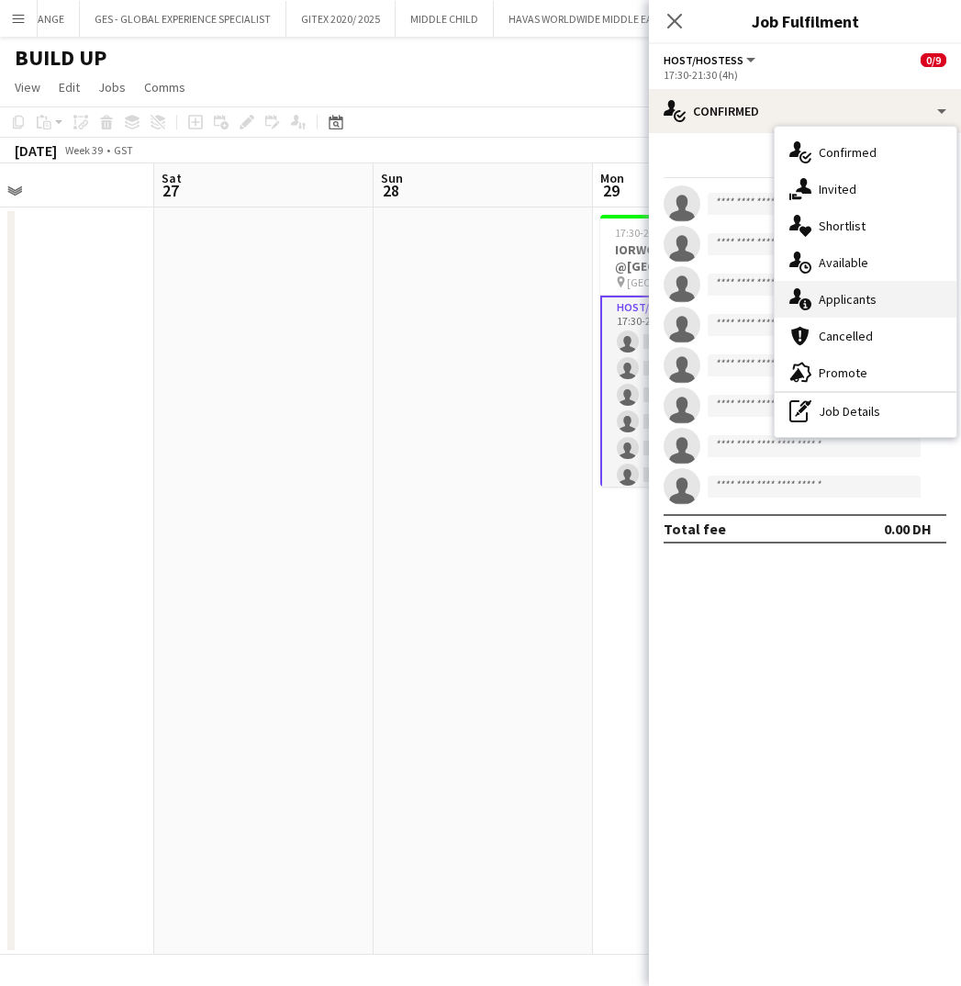
click at [855, 299] on span "Applicants" at bounding box center [848, 299] width 58 height 17
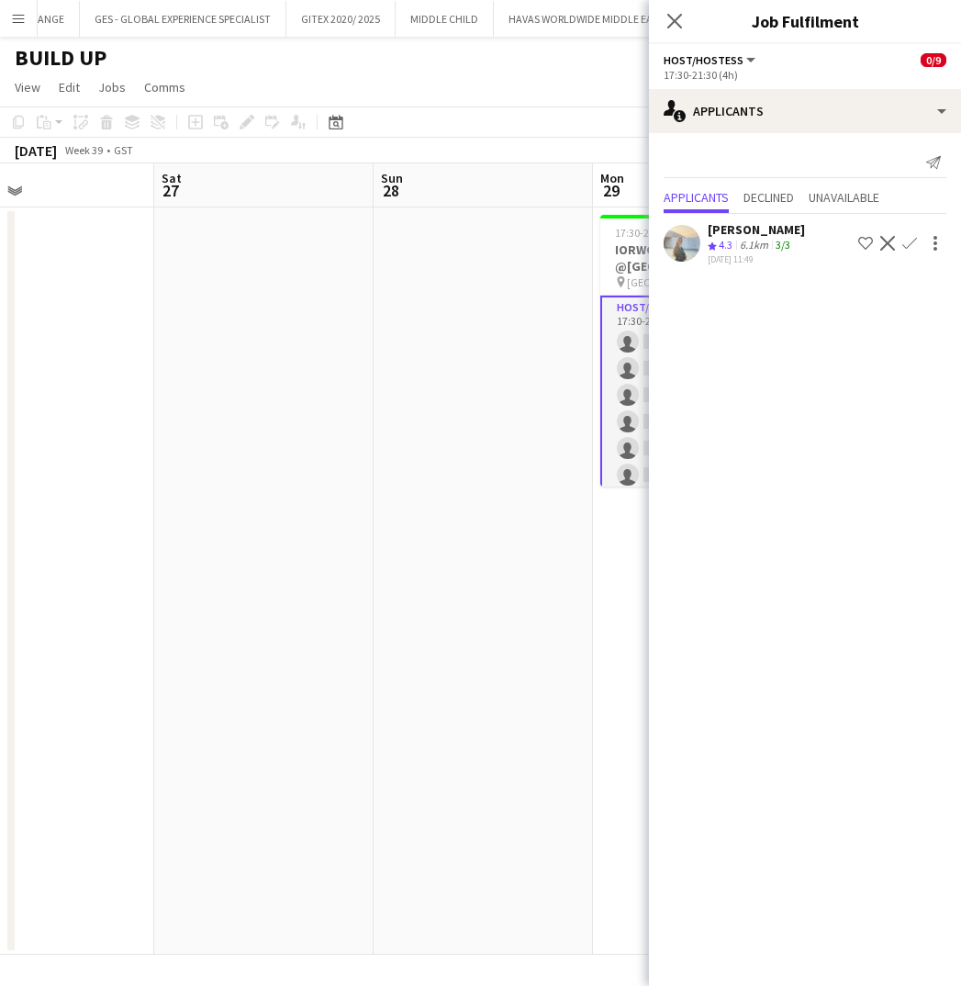
click at [682, 256] on app-user-avatar at bounding box center [682, 243] width 37 height 37
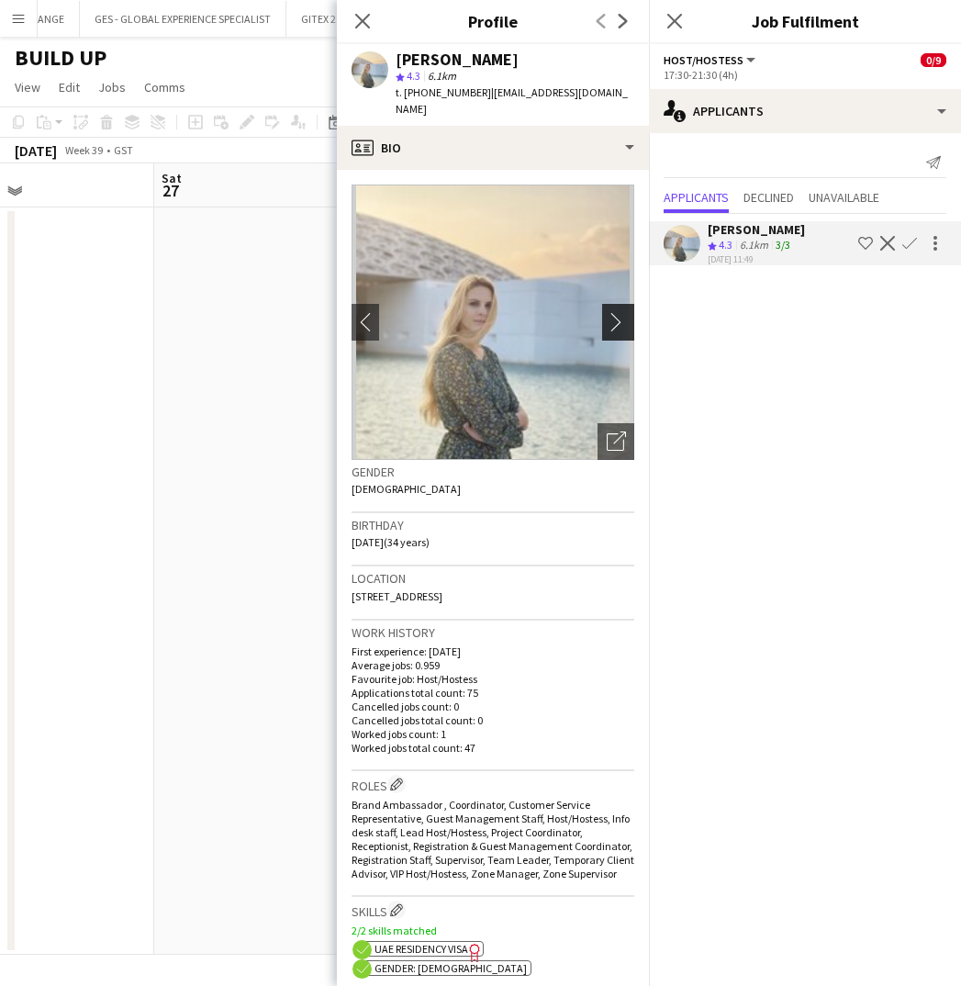
click at [611, 312] on app-icon "chevron-right" at bounding box center [621, 321] width 28 height 19
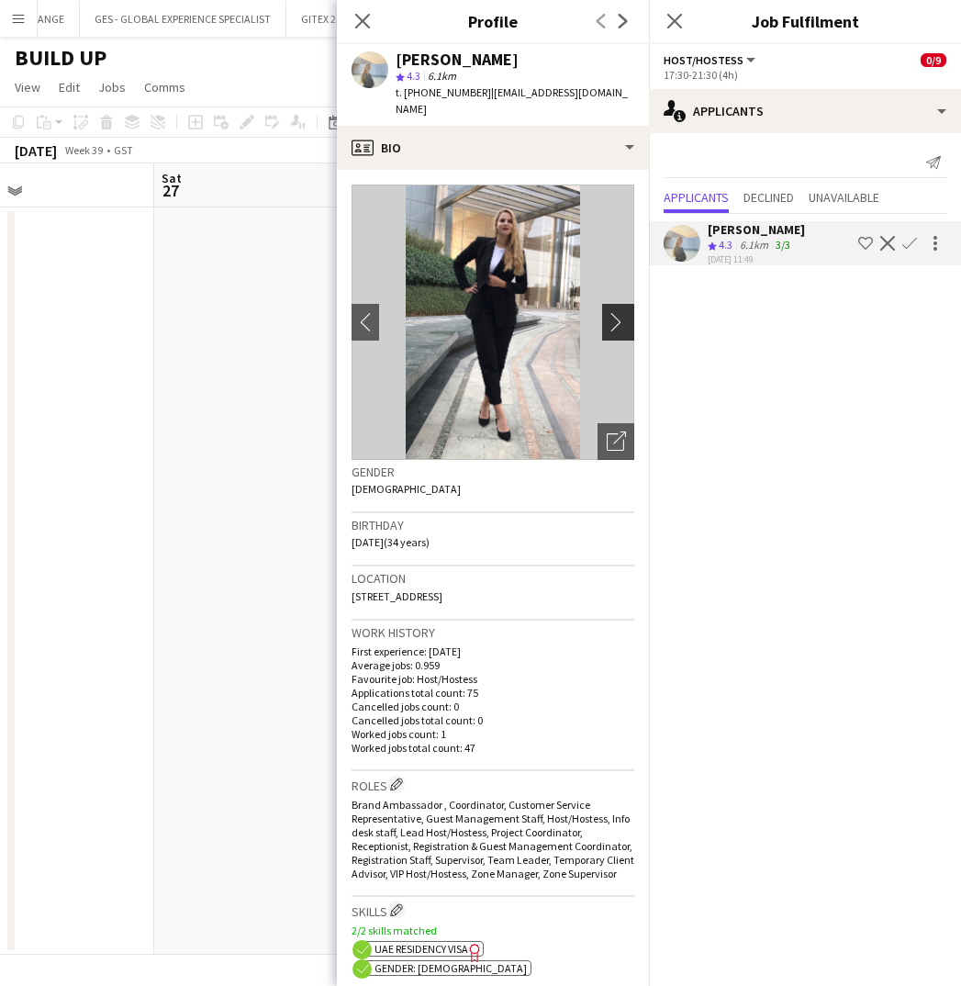
click at [611, 312] on app-icon "chevron-right" at bounding box center [621, 321] width 28 height 19
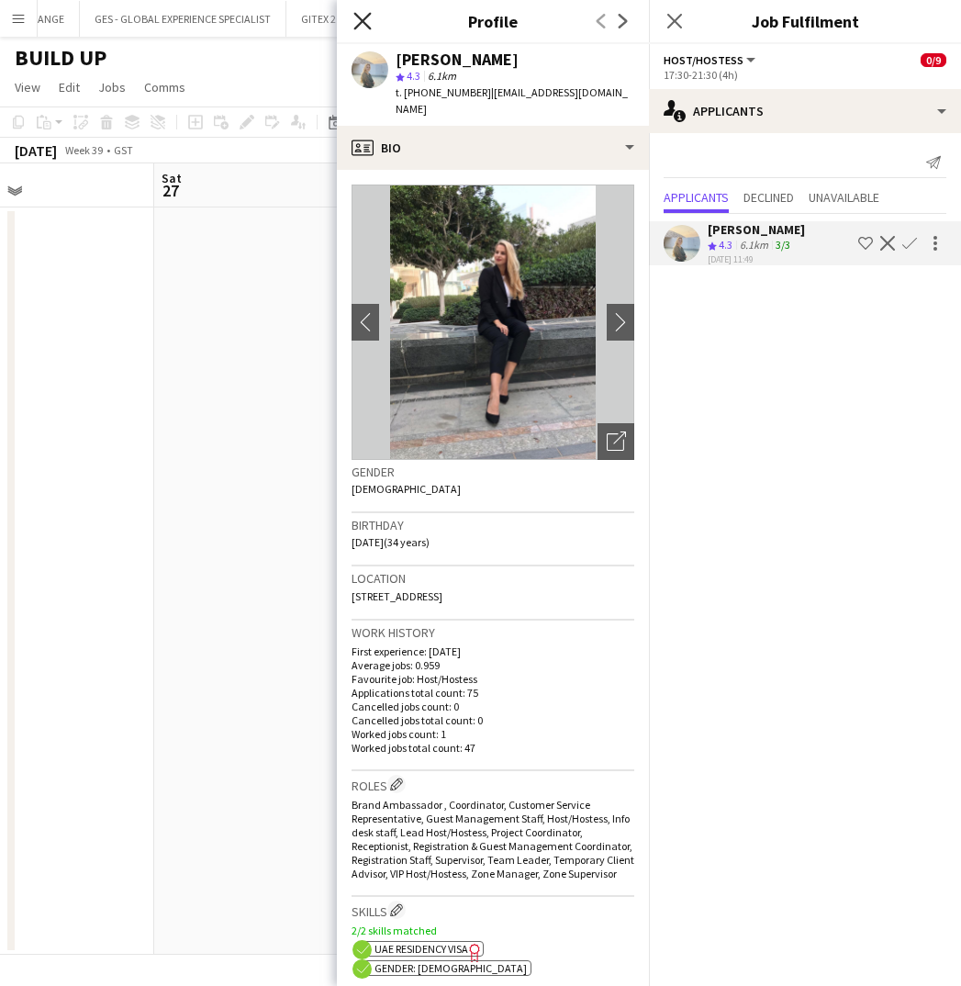
click at [361, 18] on icon at bounding box center [361, 20] width 17 height 17
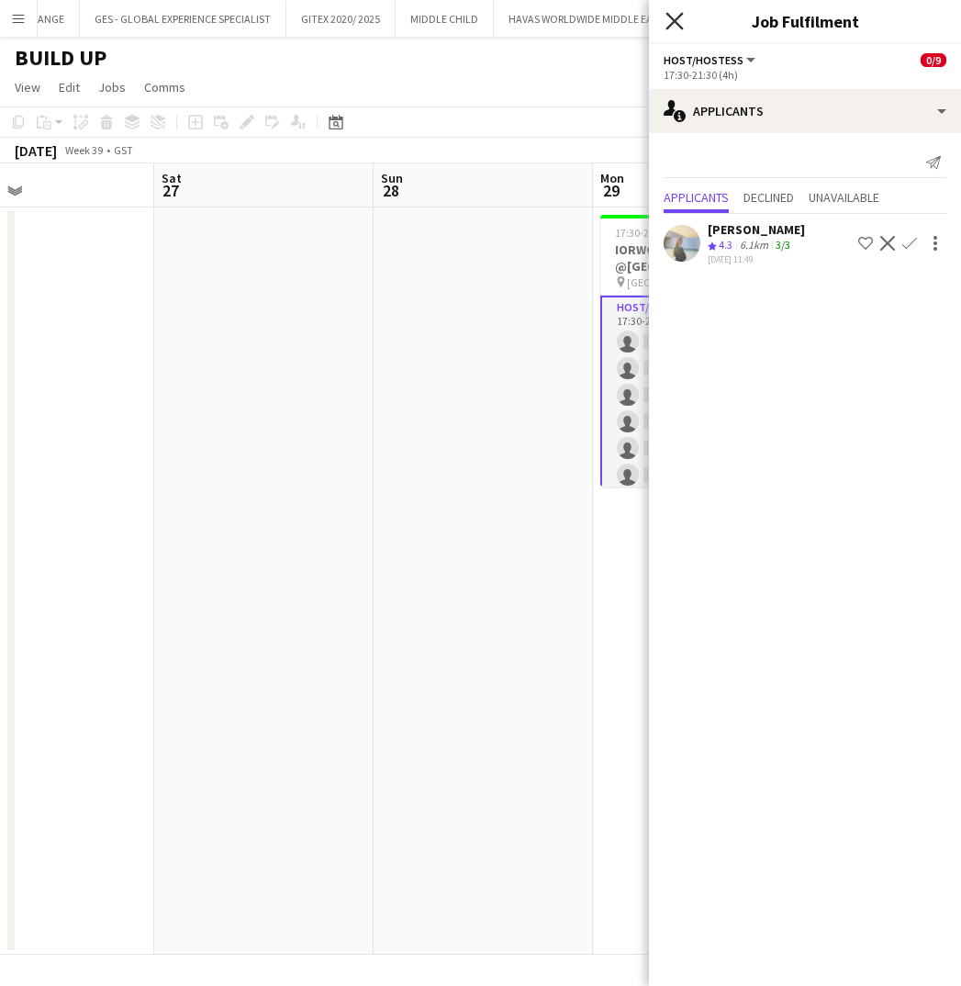
click at [672, 24] on icon at bounding box center [673, 20] width 17 height 17
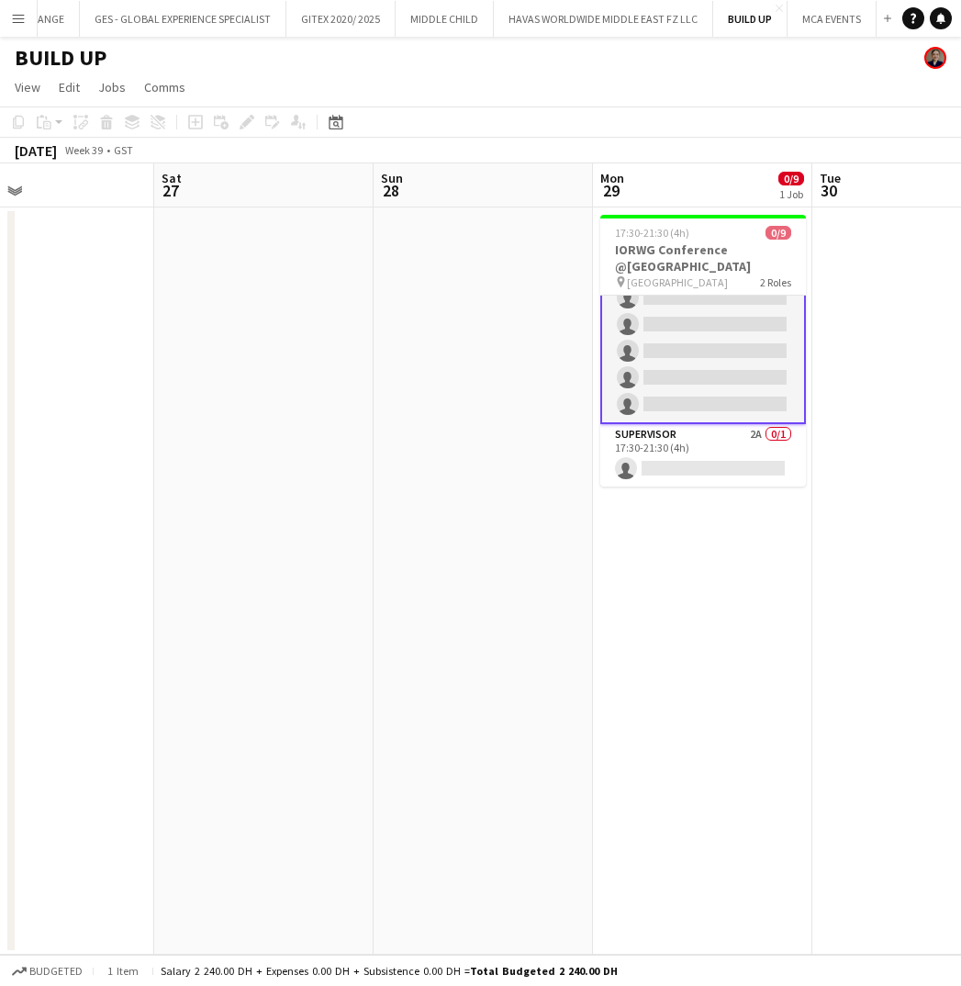
scroll to position [124, 0]
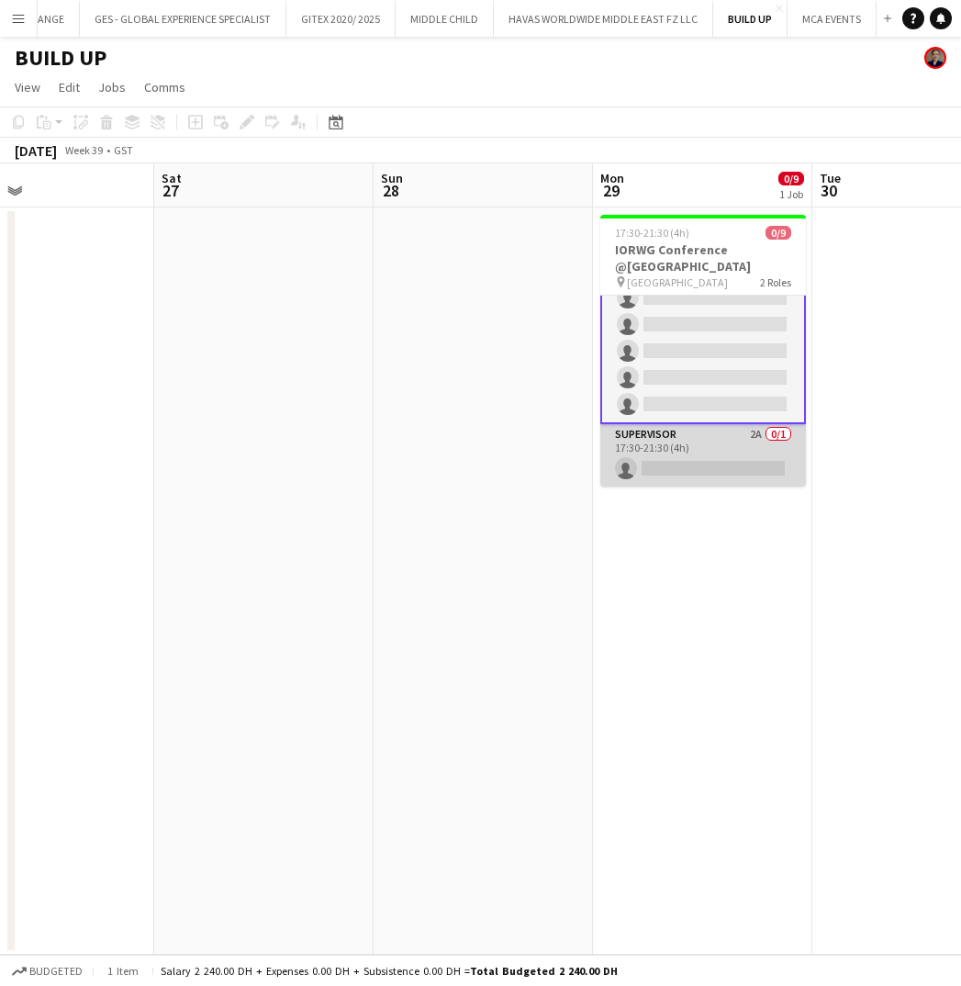
click at [740, 448] on app-card-role "Supervisor 2A 0/1 17:30-21:30 (4h) single-neutral-actions" at bounding box center [703, 455] width 206 height 62
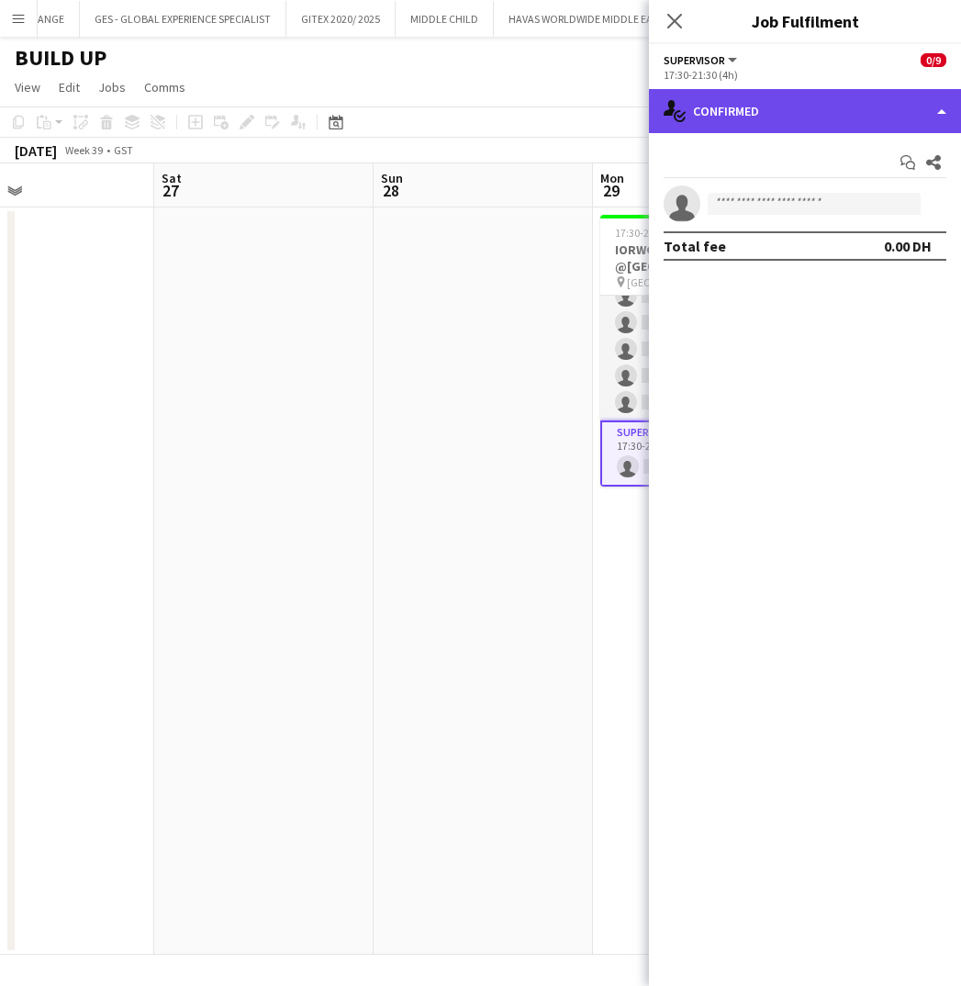
click at [750, 118] on div "single-neutral-actions-check-2 Confirmed" at bounding box center [805, 111] width 312 height 44
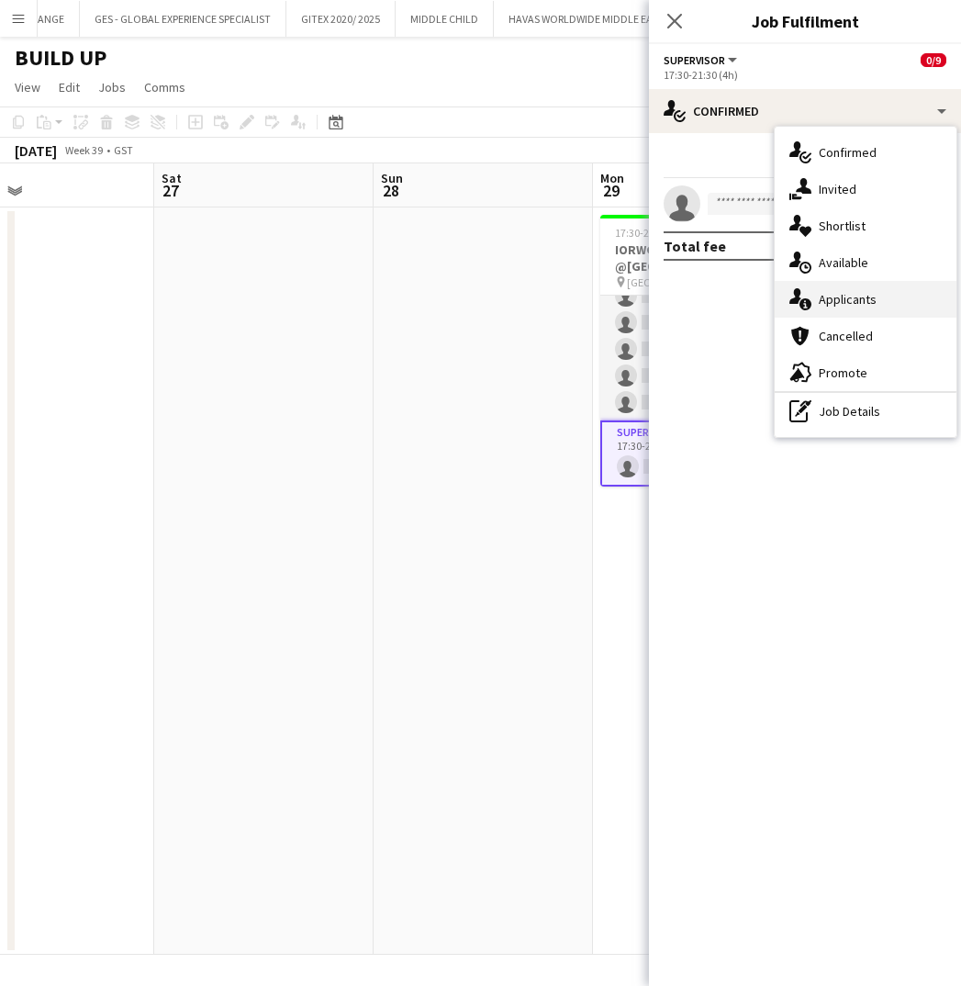
click at [840, 295] on span "Applicants" at bounding box center [848, 299] width 58 height 17
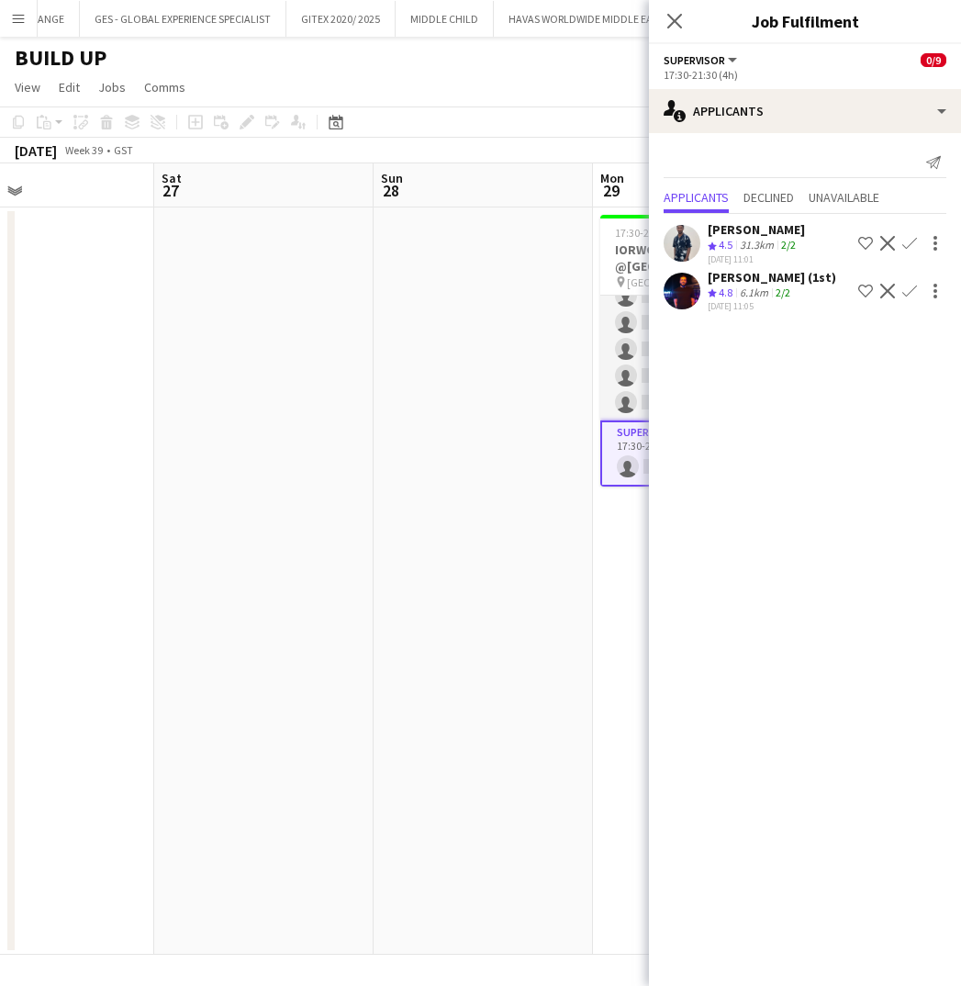
click at [740, 298] on div "6.1km" at bounding box center [754, 293] width 36 height 16
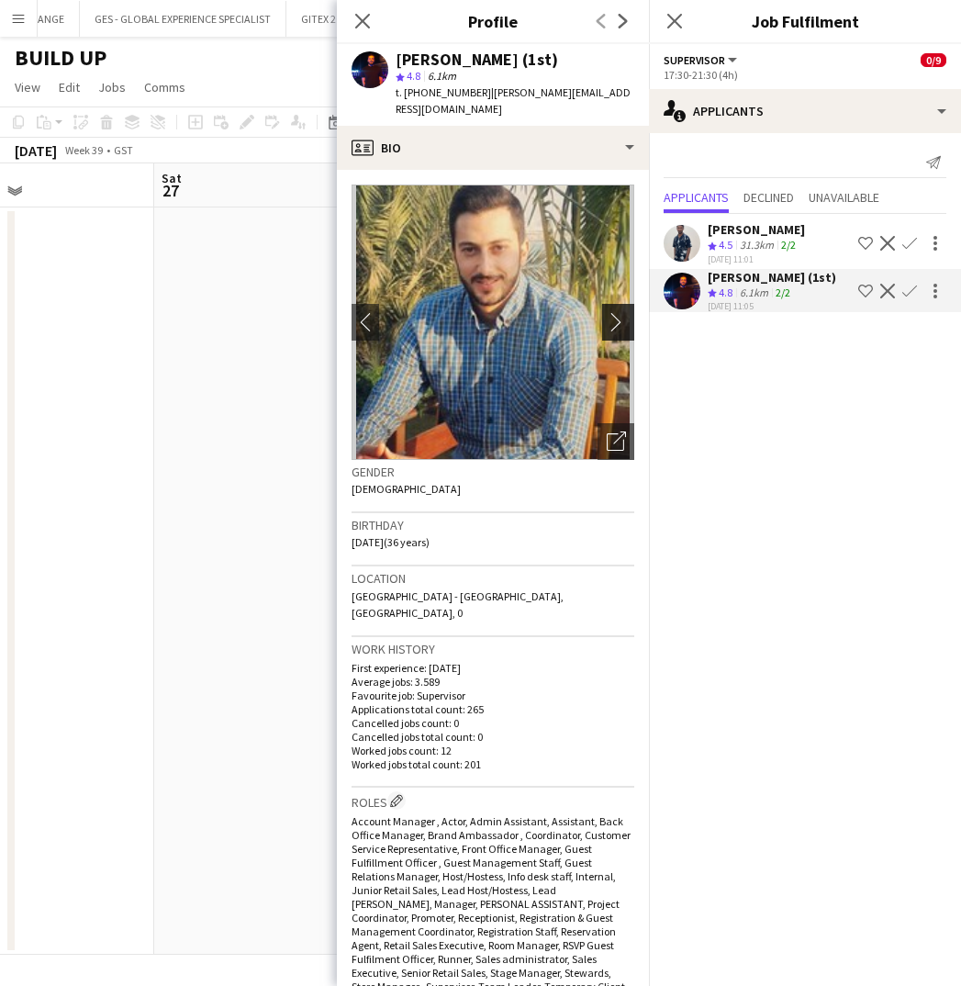
click at [611, 312] on app-icon "chevron-right" at bounding box center [621, 321] width 28 height 19
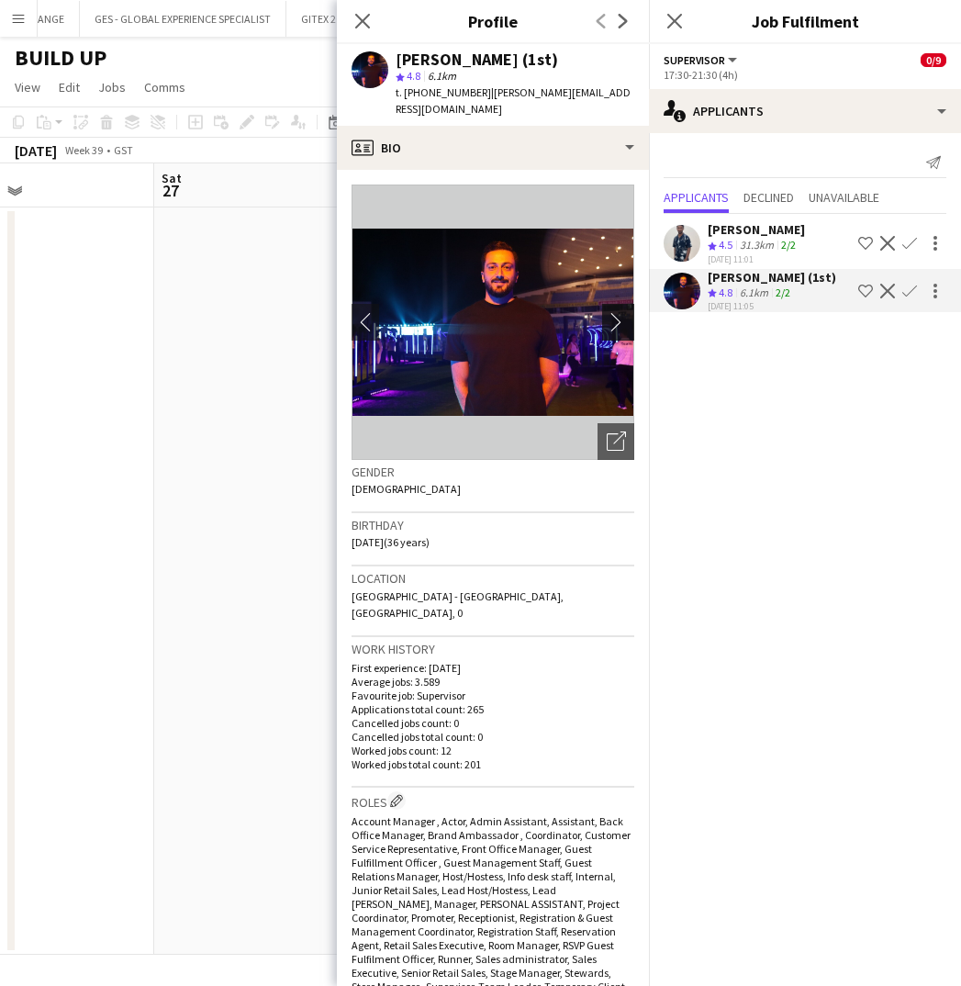
click at [611, 312] on app-icon "chevron-right" at bounding box center [621, 321] width 28 height 19
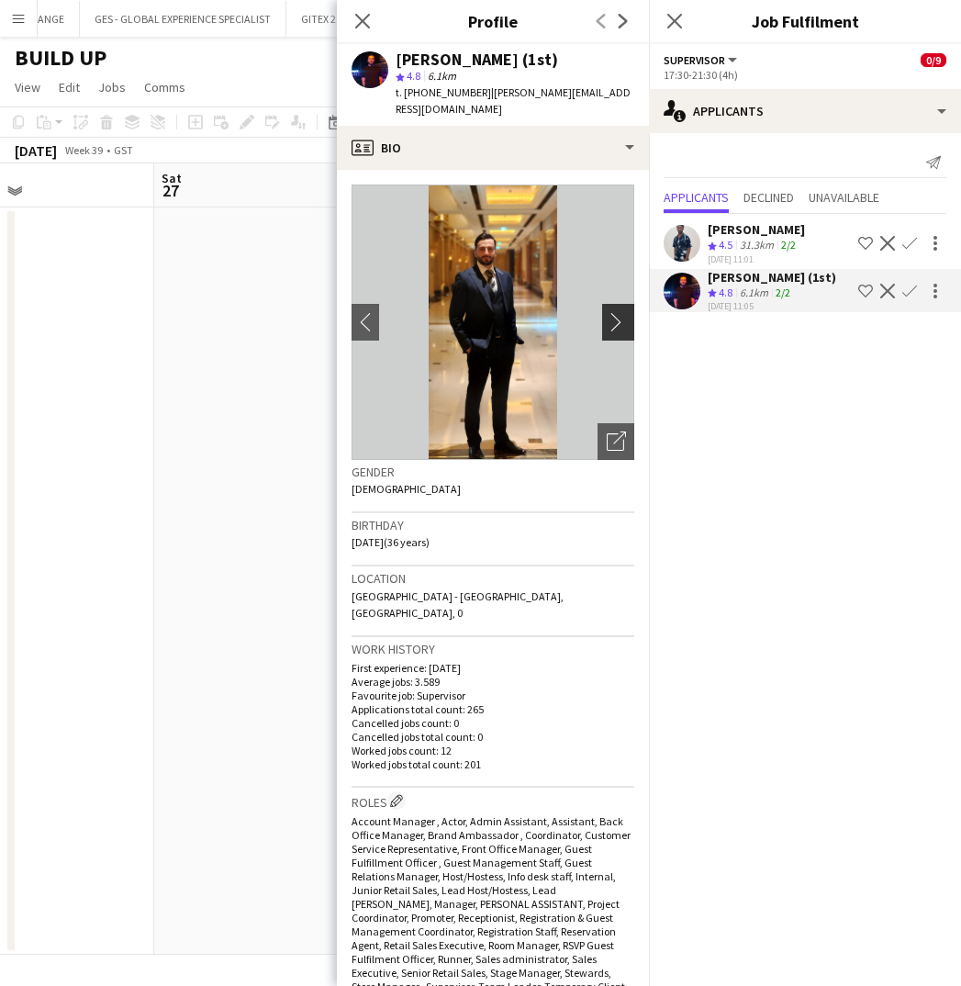
click at [611, 312] on app-icon "chevron-right" at bounding box center [621, 321] width 28 height 19
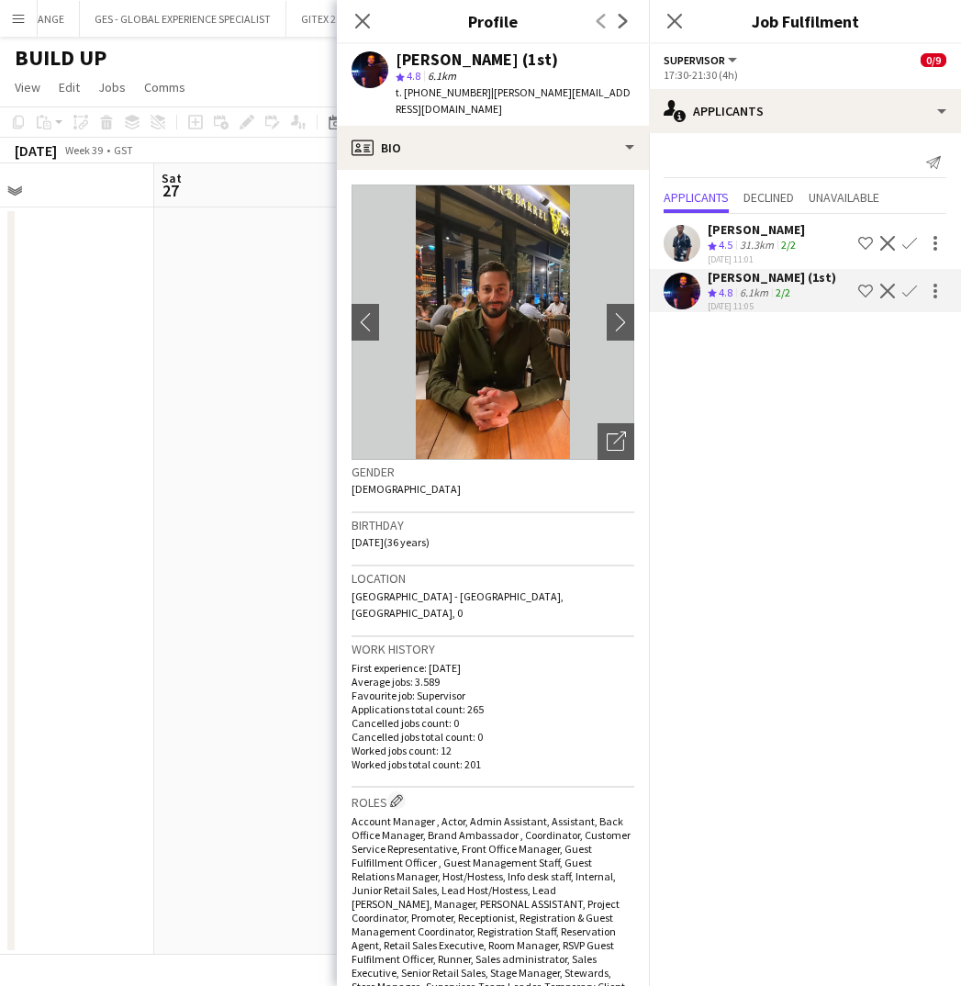
click at [862, 293] on app-icon "Shortlist crew" at bounding box center [865, 291] width 15 height 15
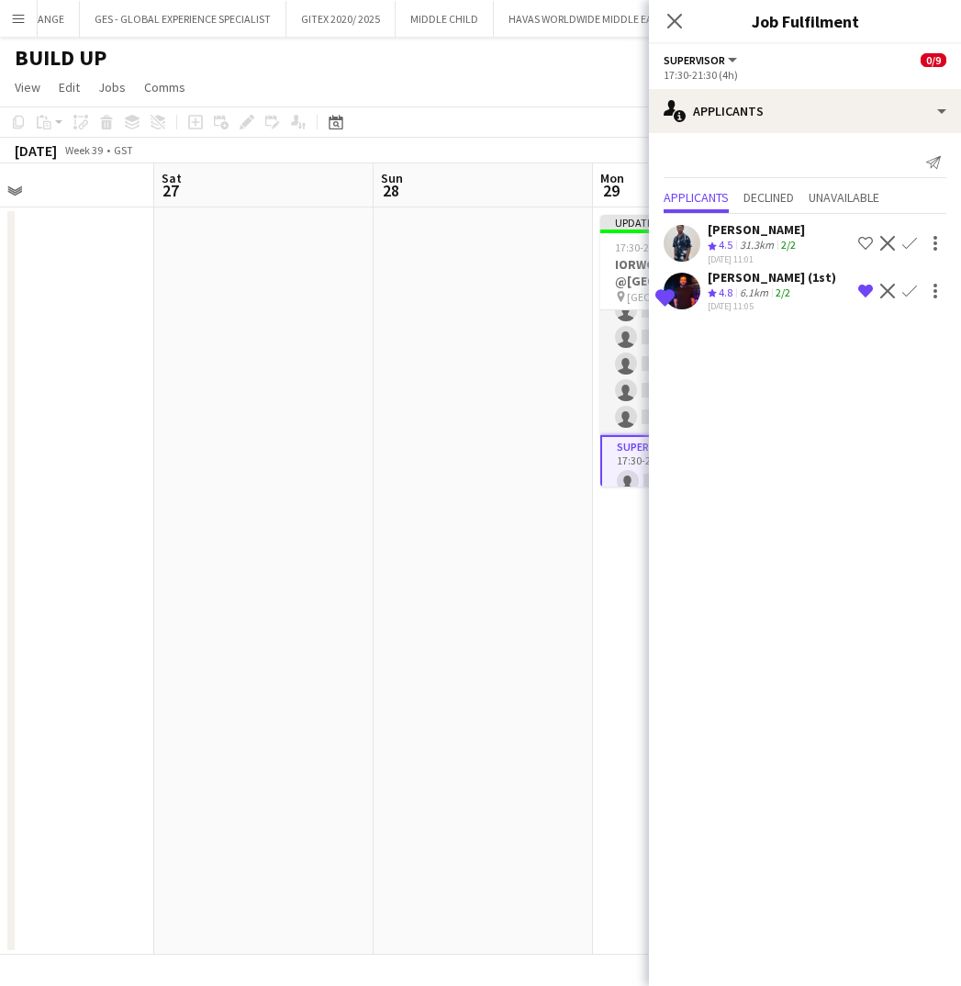
click at [720, 285] on span "4.8" at bounding box center [726, 292] width 14 height 14
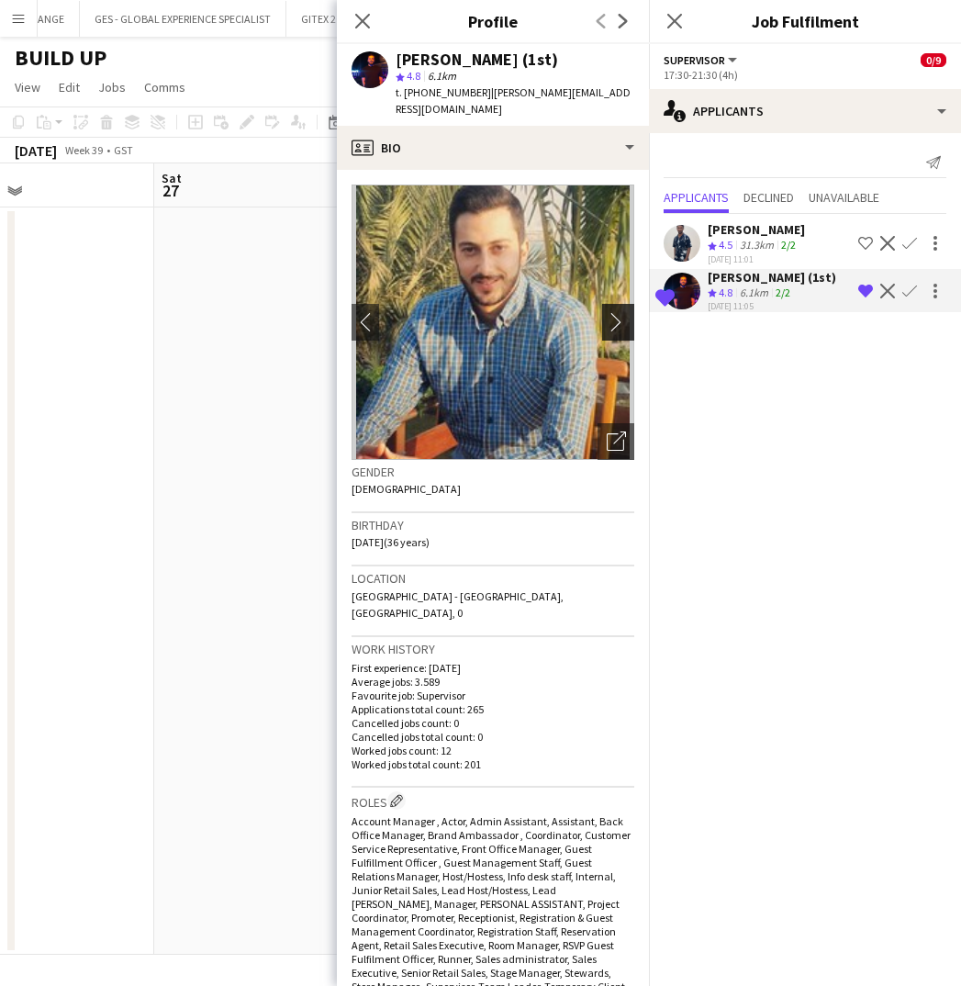
click at [612, 312] on app-icon "chevron-right" at bounding box center [621, 321] width 28 height 19
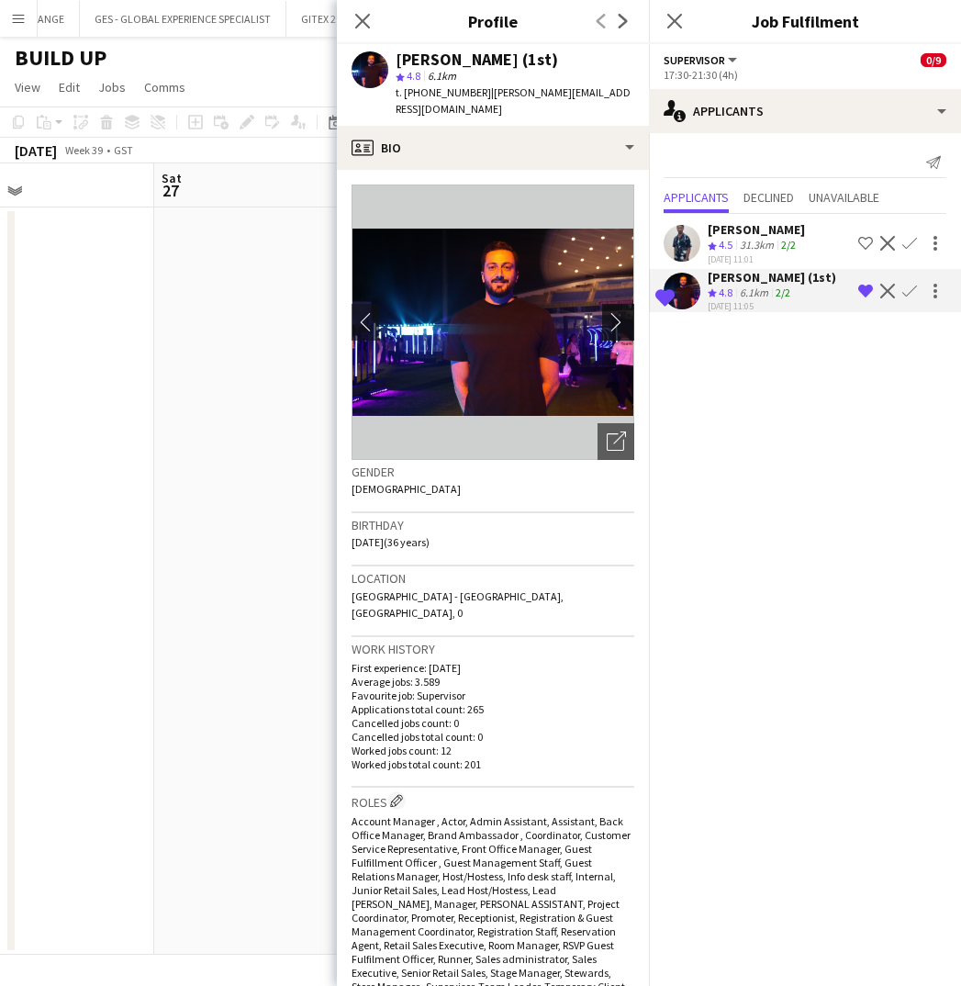
click at [612, 312] on app-icon "chevron-right" at bounding box center [621, 321] width 28 height 19
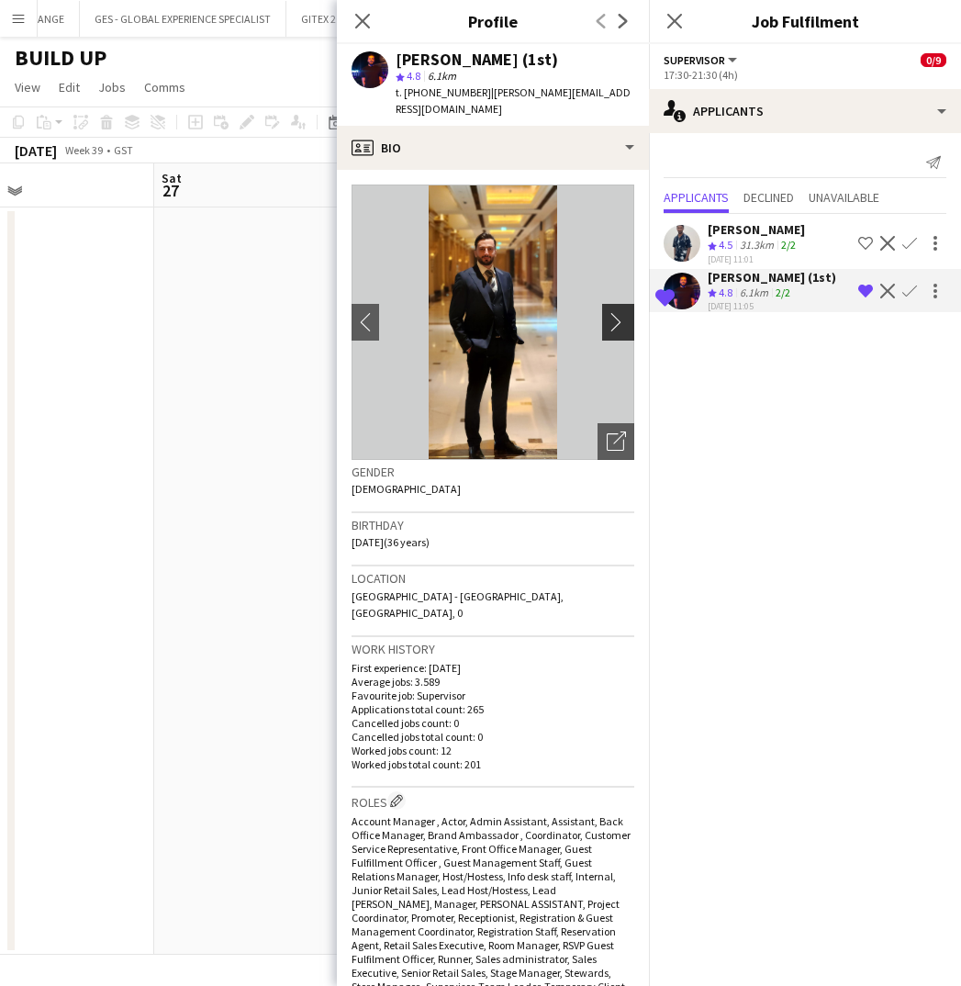
click at [612, 312] on app-icon "chevron-right" at bounding box center [621, 321] width 28 height 19
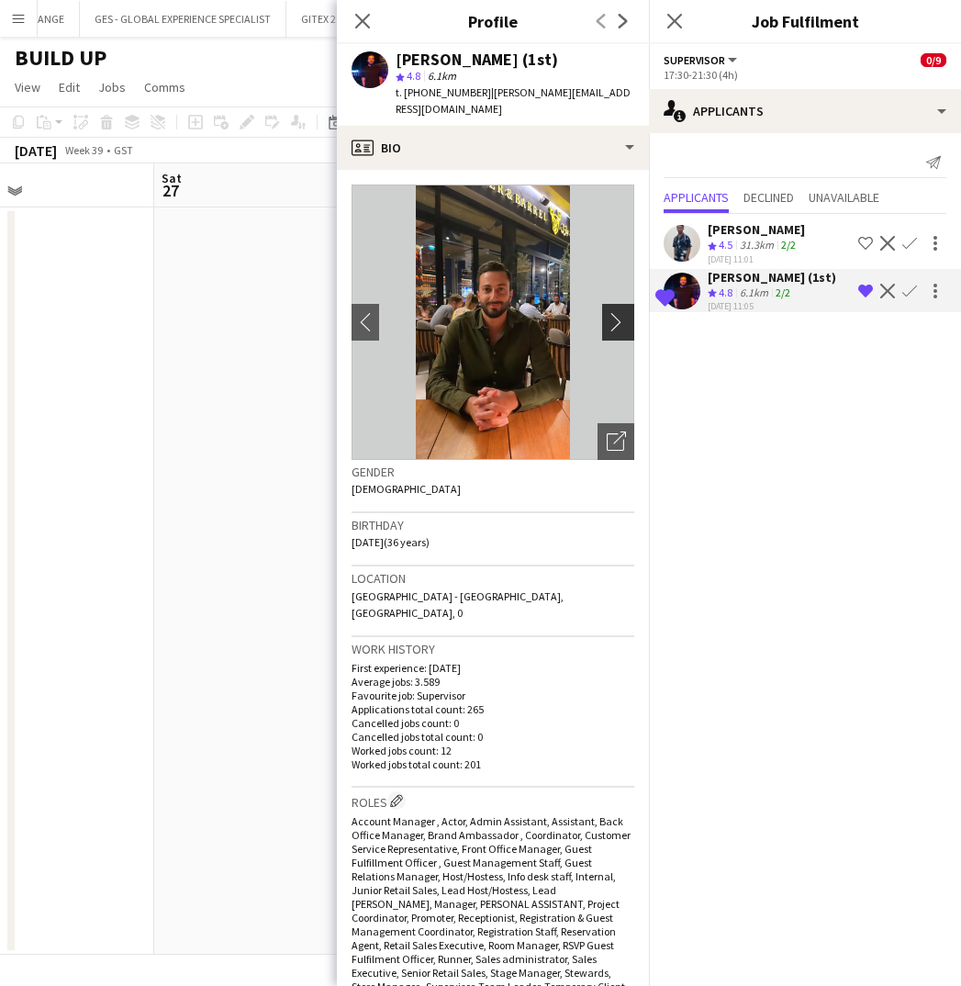
click at [612, 312] on app-icon "chevron-right" at bounding box center [621, 321] width 28 height 19
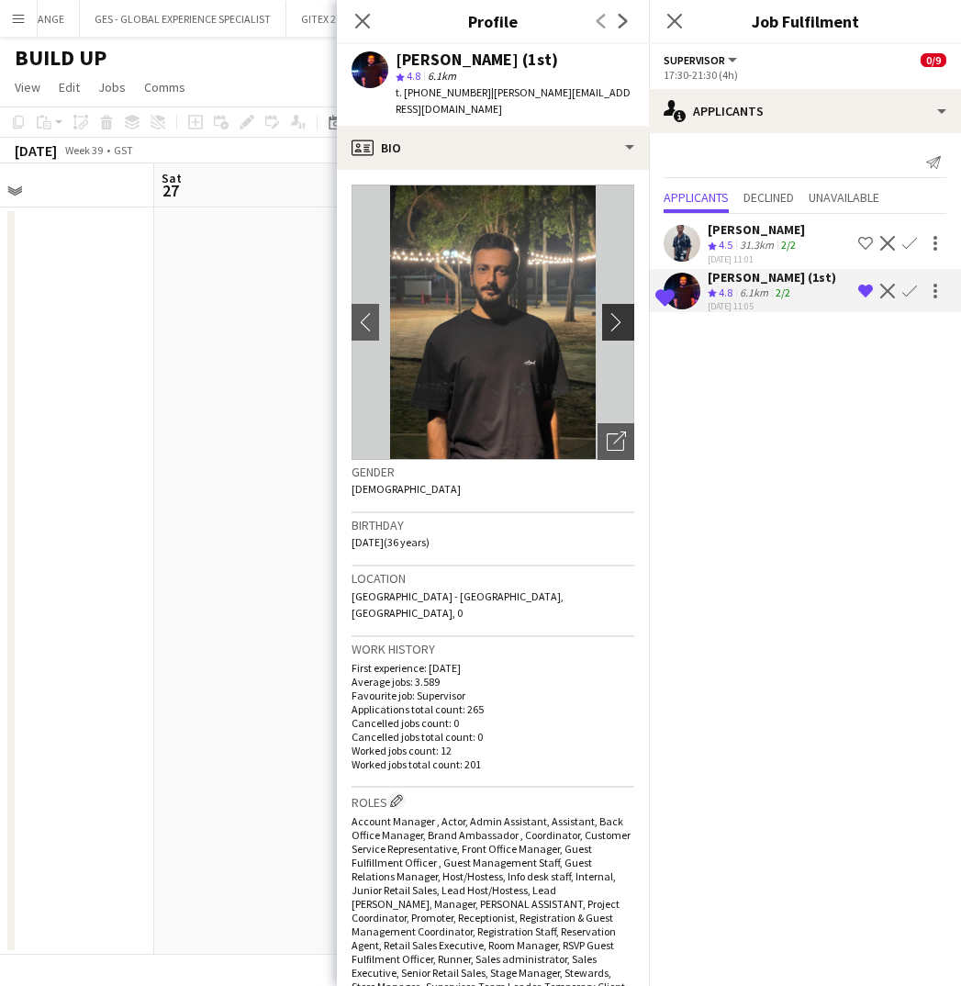
click at [612, 312] on app-icon "chevron-right" at bounding box center [621, 321] width 28 height 19
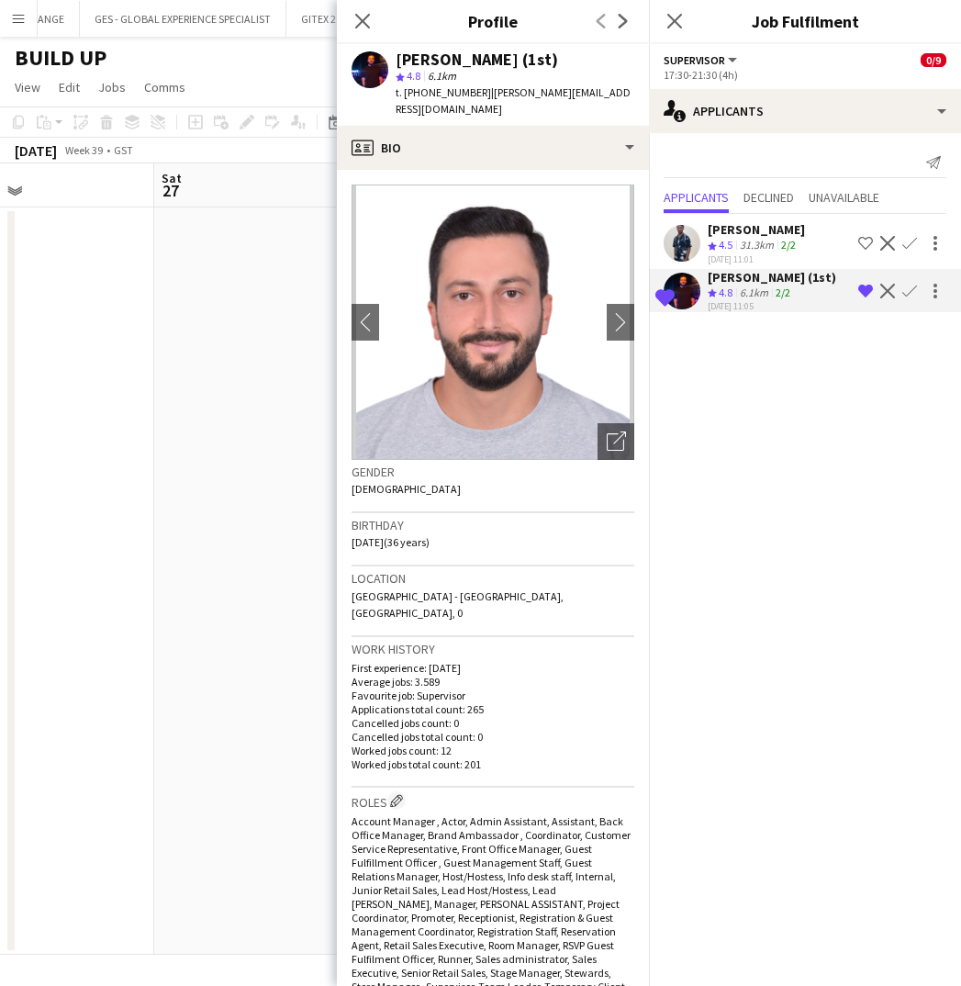
click at [754, 240] on div "31.3km" at bounding box center [756, 246] width 41 height 16
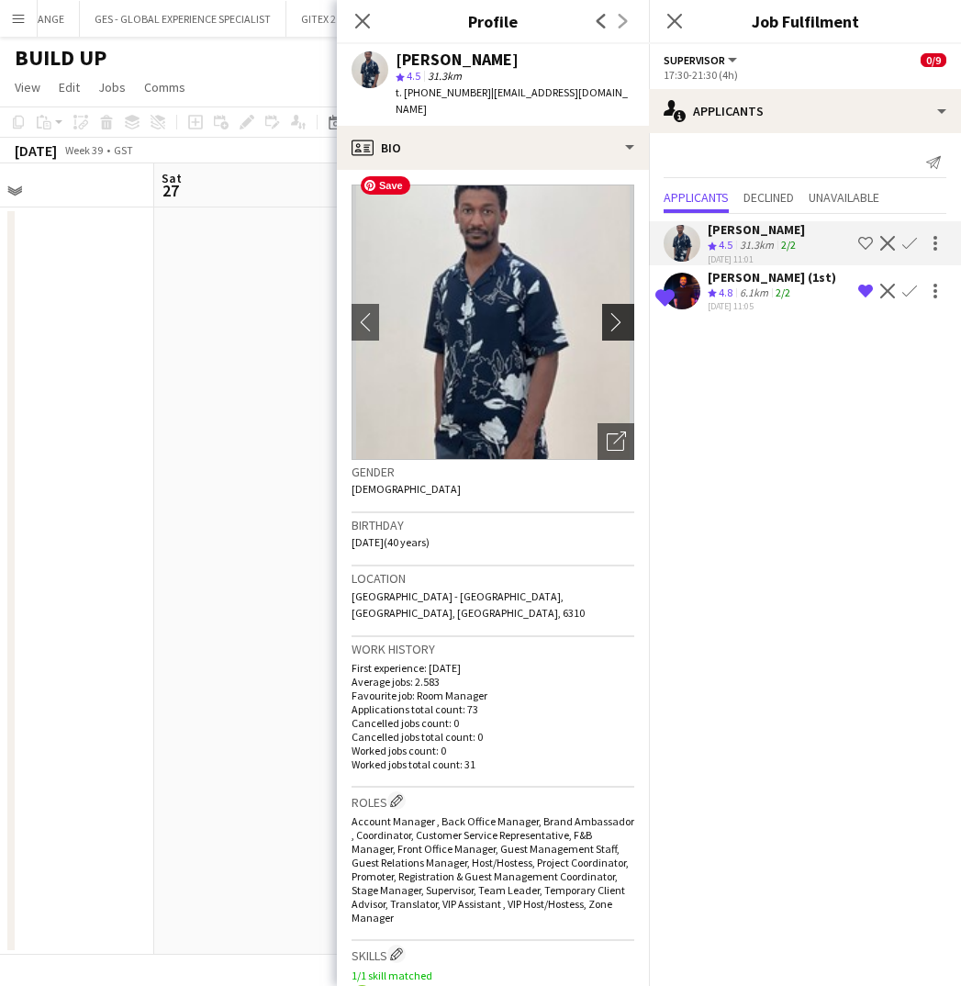
click at [609, 312] on app-icon "chevron-right" at bounding box center [621, 321] width 28 height 19
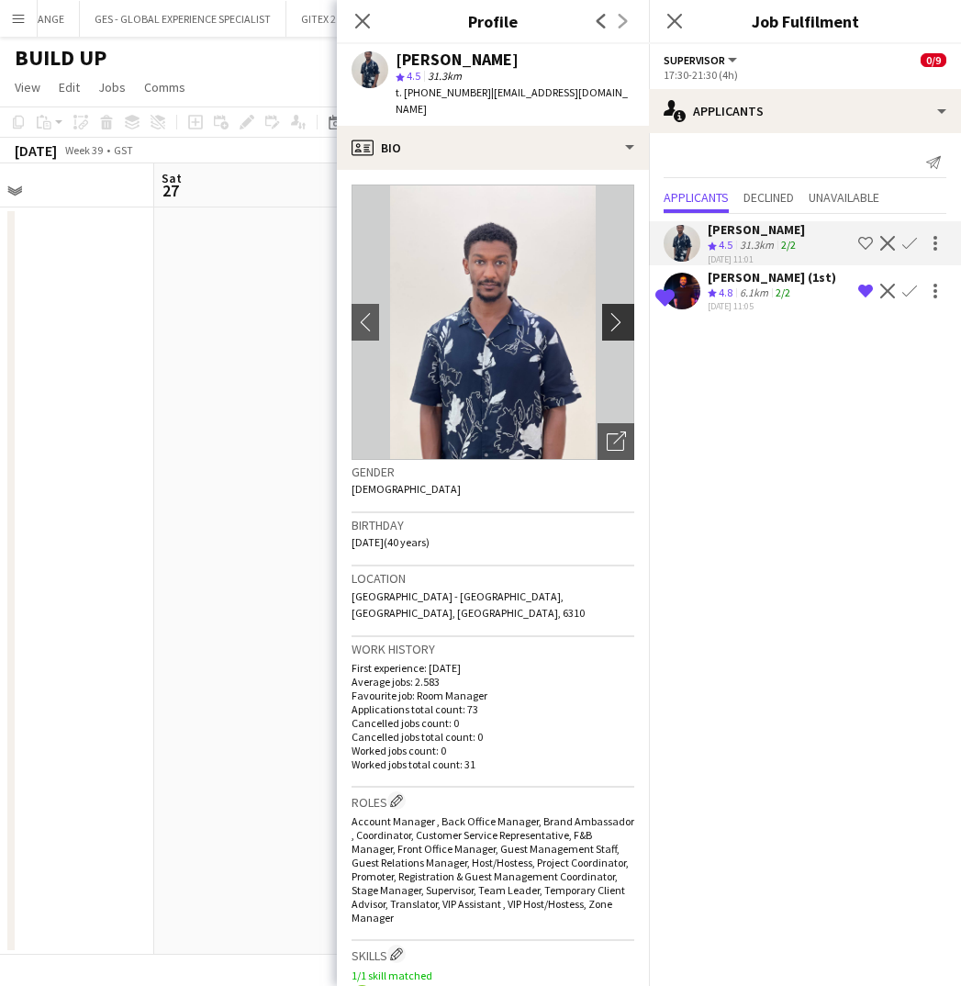
click at [616, 312] on app-icon "chevron-right" at bounding box center [621, 321] width 28 height 19
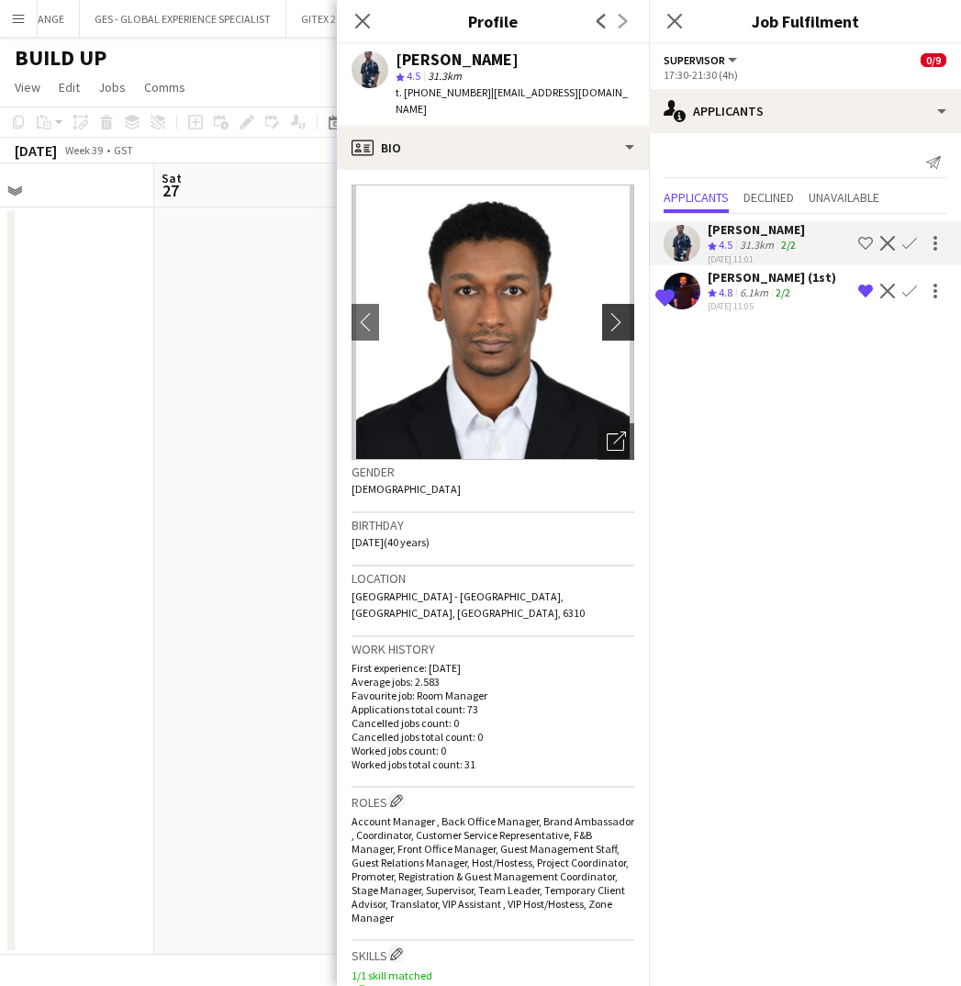
click at [616, 312] on app-icon "chevron-right" at bounding box center [621, 321] width 28 height 19
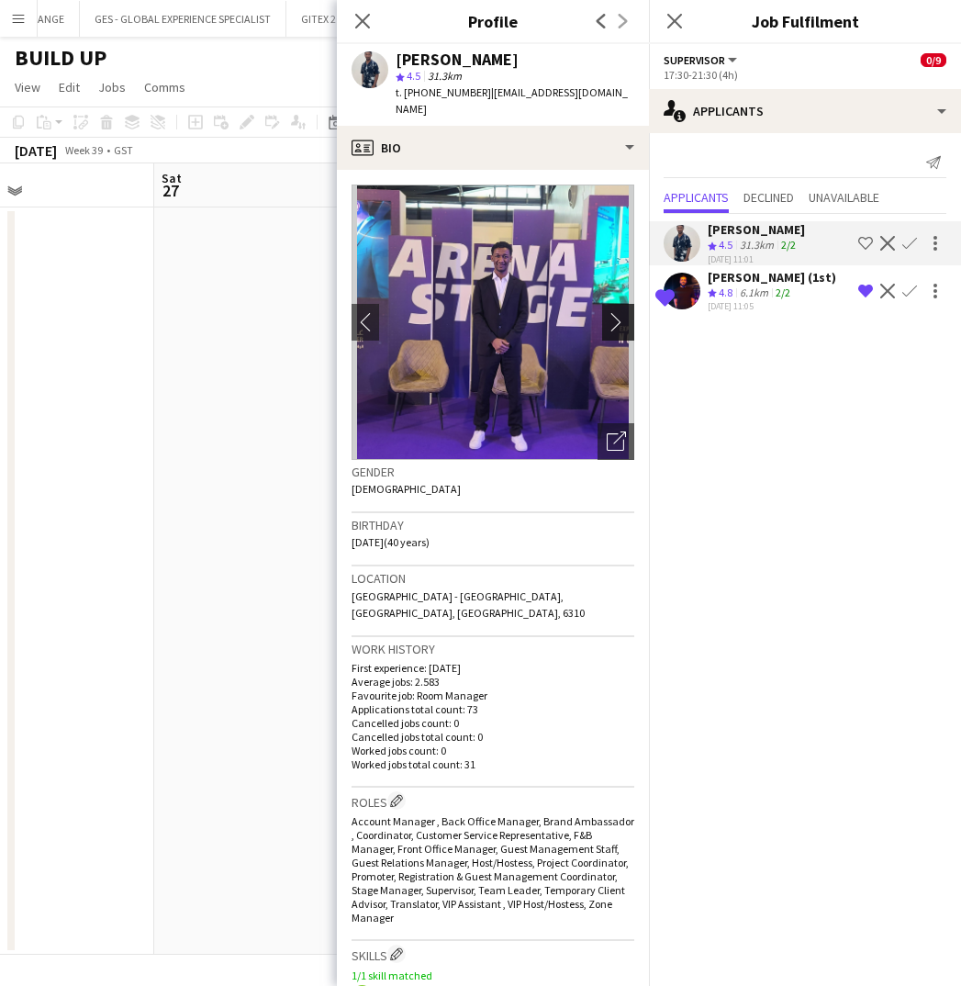
click at [616, 312] on app-icon "chevron-right" at bounding box center [621, 321] width 28 height 19
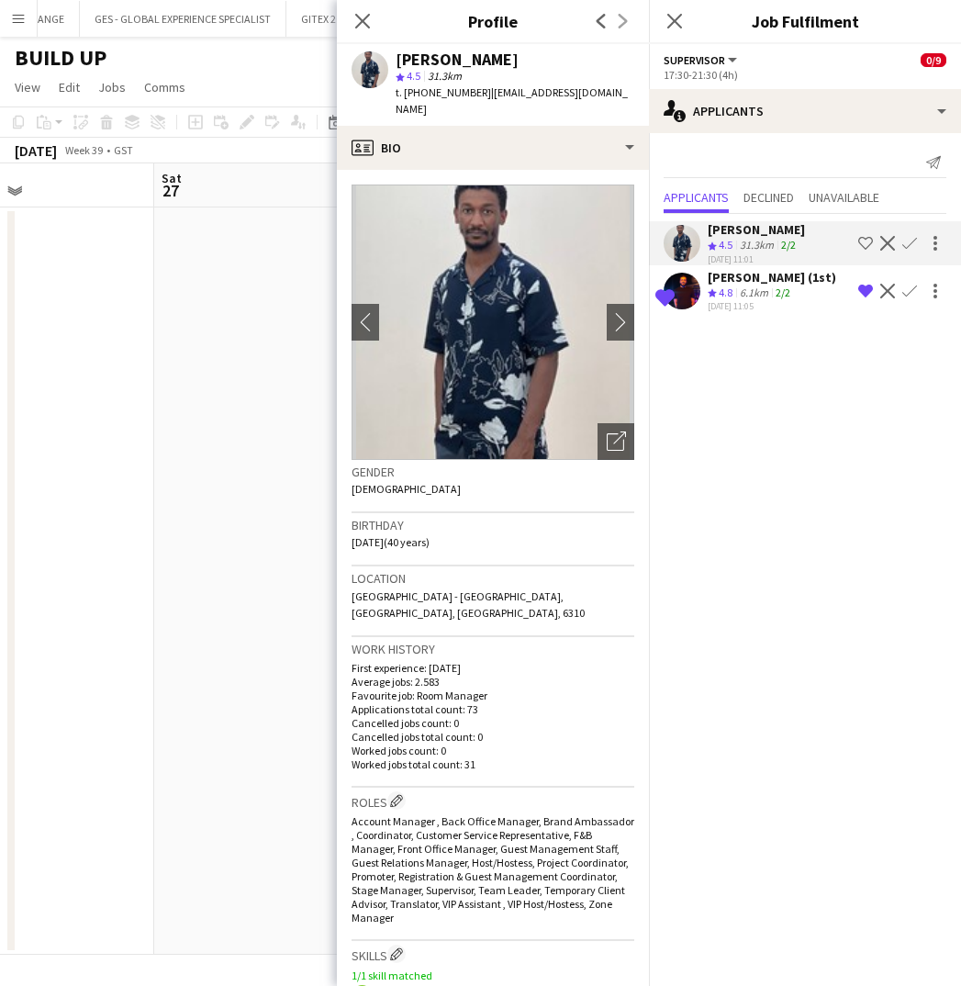
click at [866, 292] on app-icon "Remove crew from shortlist" at bounding box center [865, 291] width 15 height 15
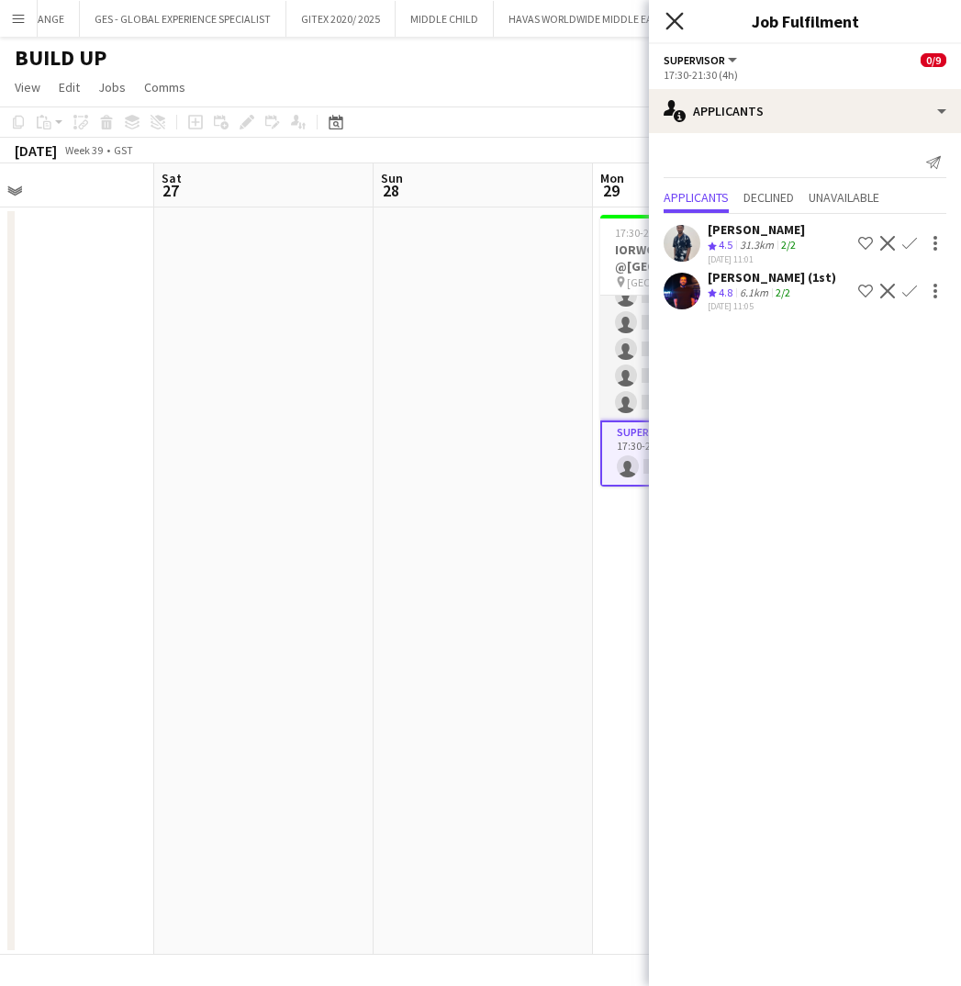
click at [672, 21] on icon "Close pop-in" at bounding box center [673, 20] width 17 height 17
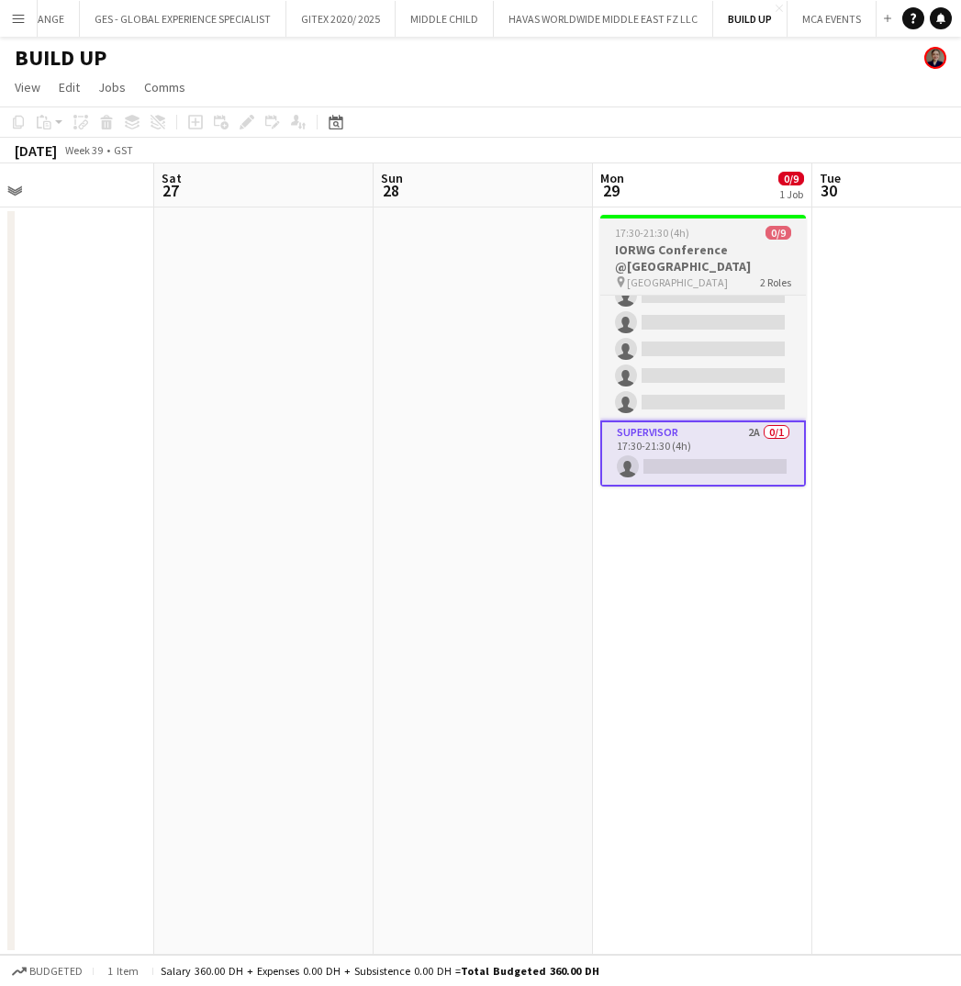
click at [673, 293] on app-job-card "17:30-21:30 (4h) 0/9 IORWG Conference @Emirates Palace pin Emirates Palace 2 Ro…" at bounding box center [703, 351] width 206 height 272
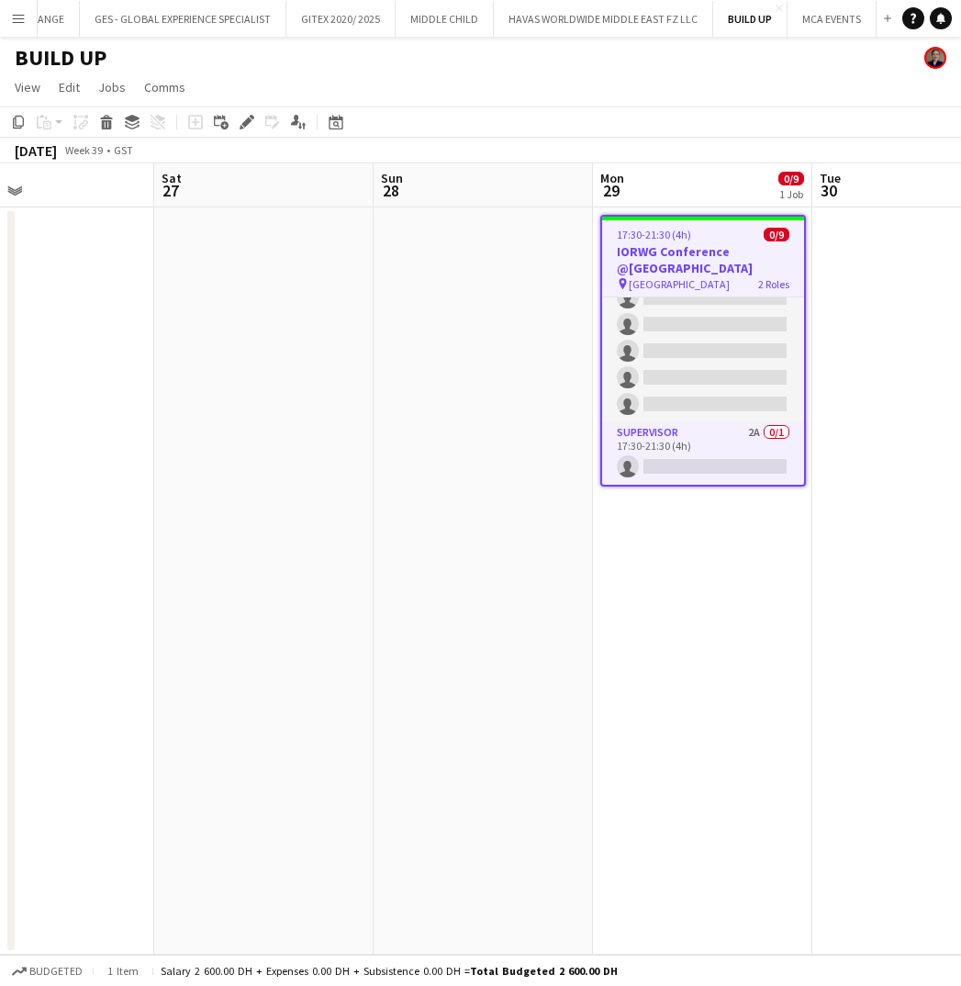
click at [898, 296] on app-date-cell at bounding box center [921, 580] width 219 height 747
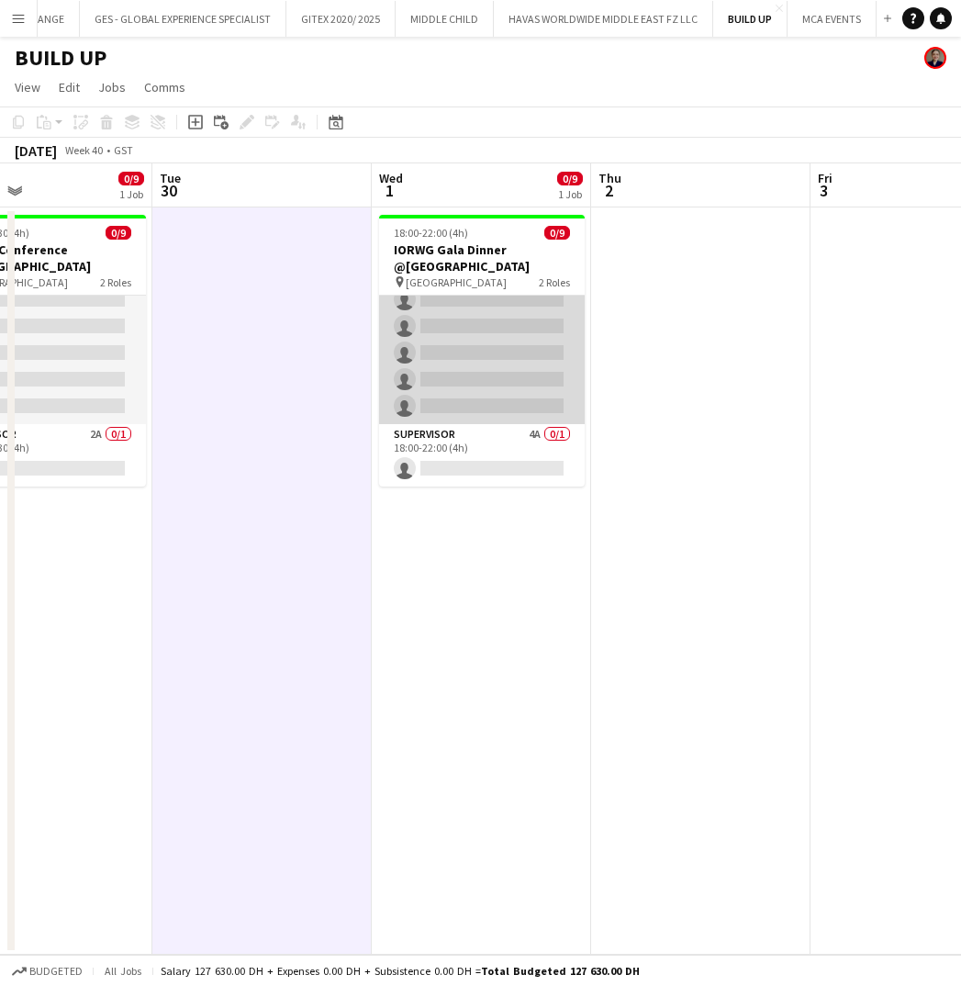
scroll to position [120, 0]
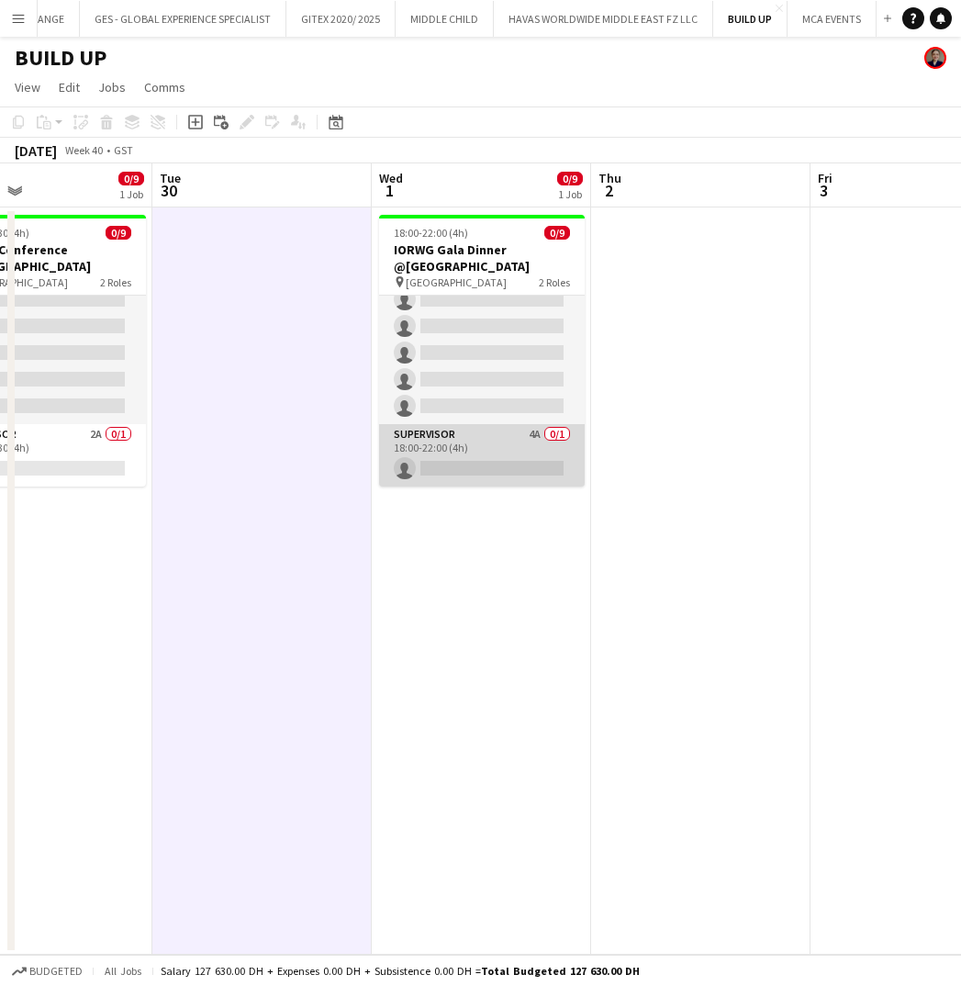
click at [506, 468] on app-card-role "Supervisor 4A 0/1 18:00-22:00 (4h) single-neutral-actions" at bounding box center [482, 455] width 206 height 62
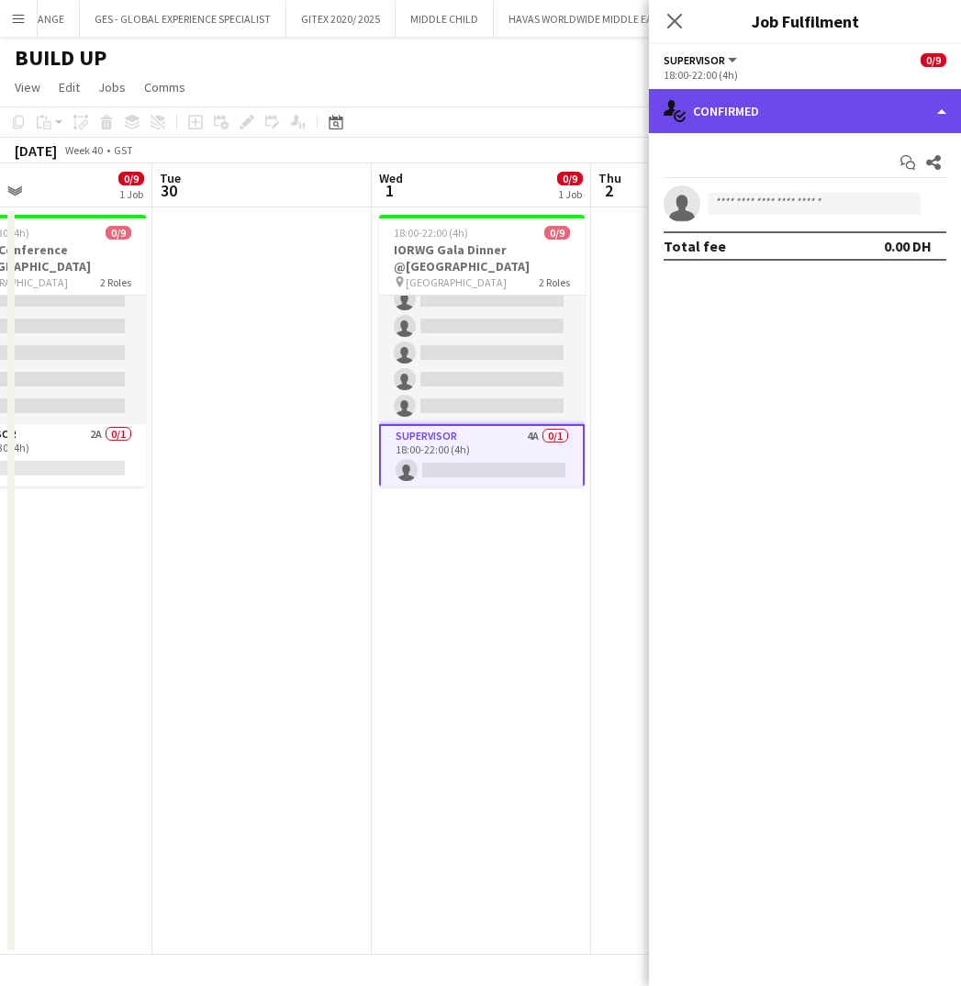
click at [801, 117] on div "single-neutral-actions-check-2 Confirmed" at bounding box center [805, 111] width 312 height 44
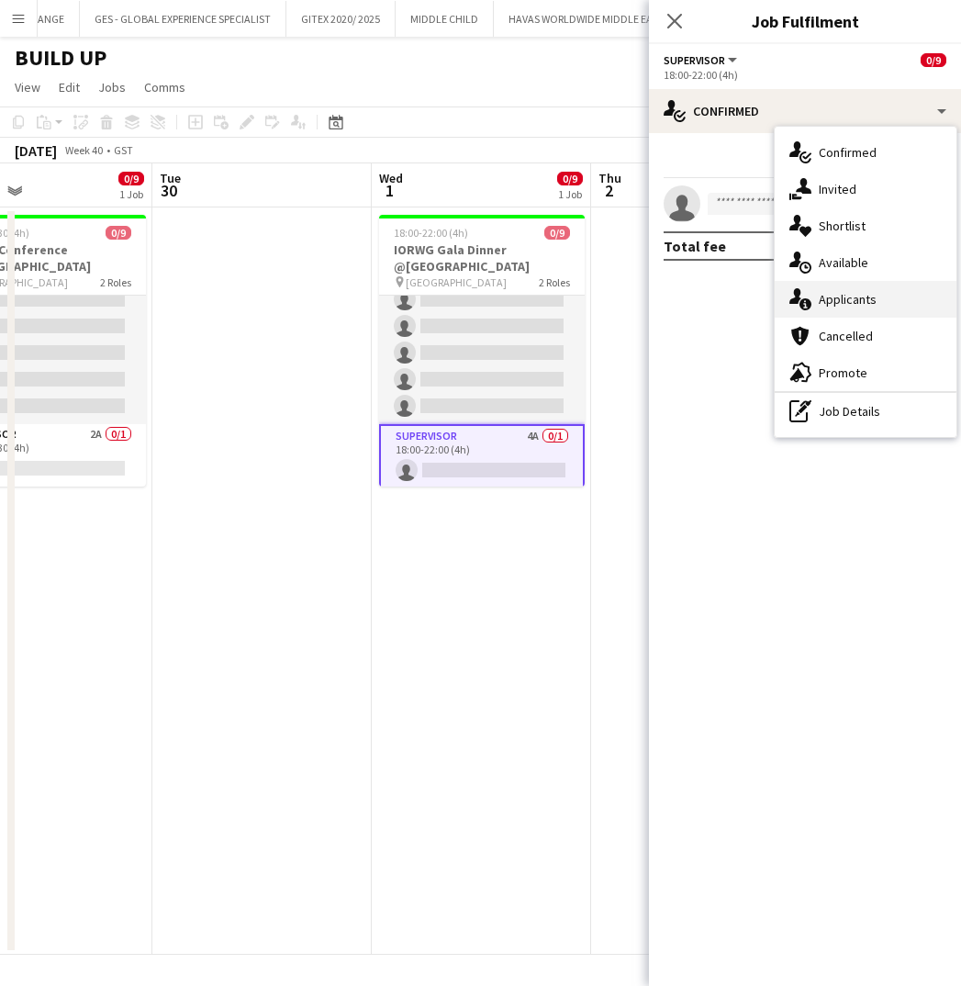
click at [837, 301] on span "Applicants" at bounding box center [848, 299] width 58 height 17
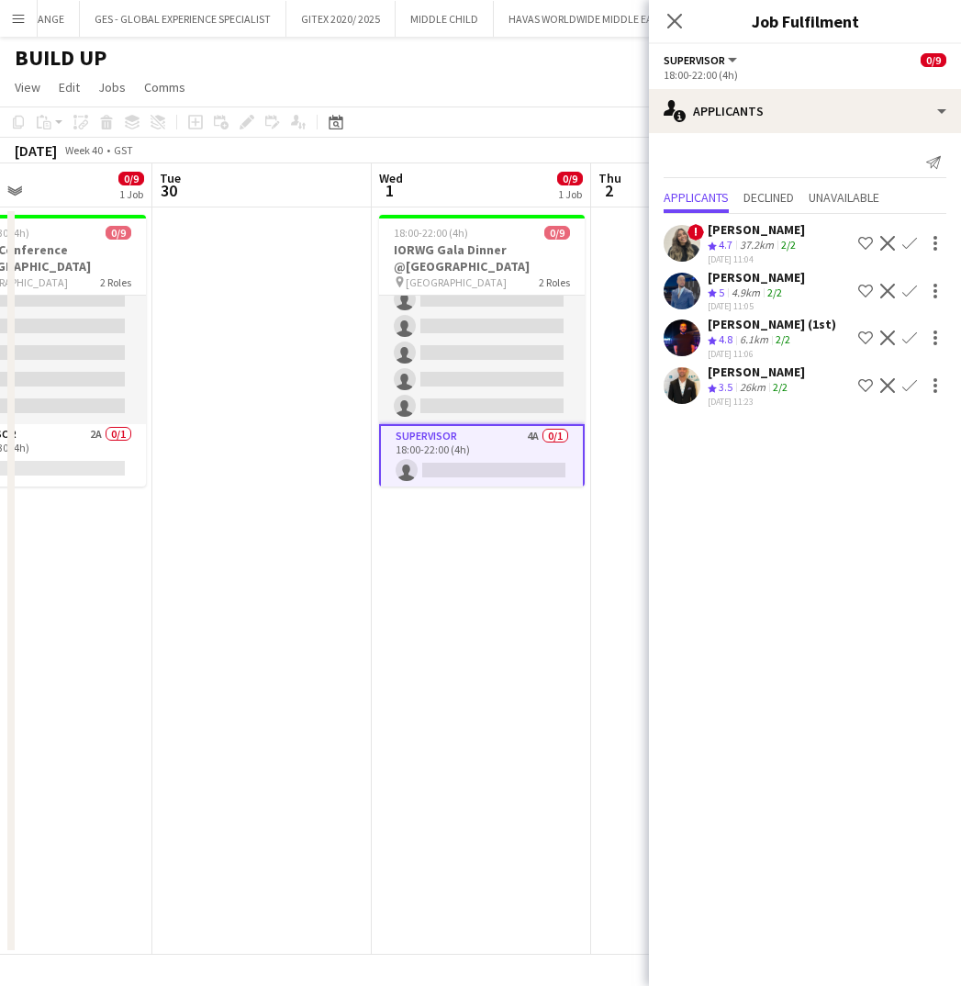
click at [862, 336] on app-icon "Shortlist crew" at bounding box center [865, 337] width 15 height 15
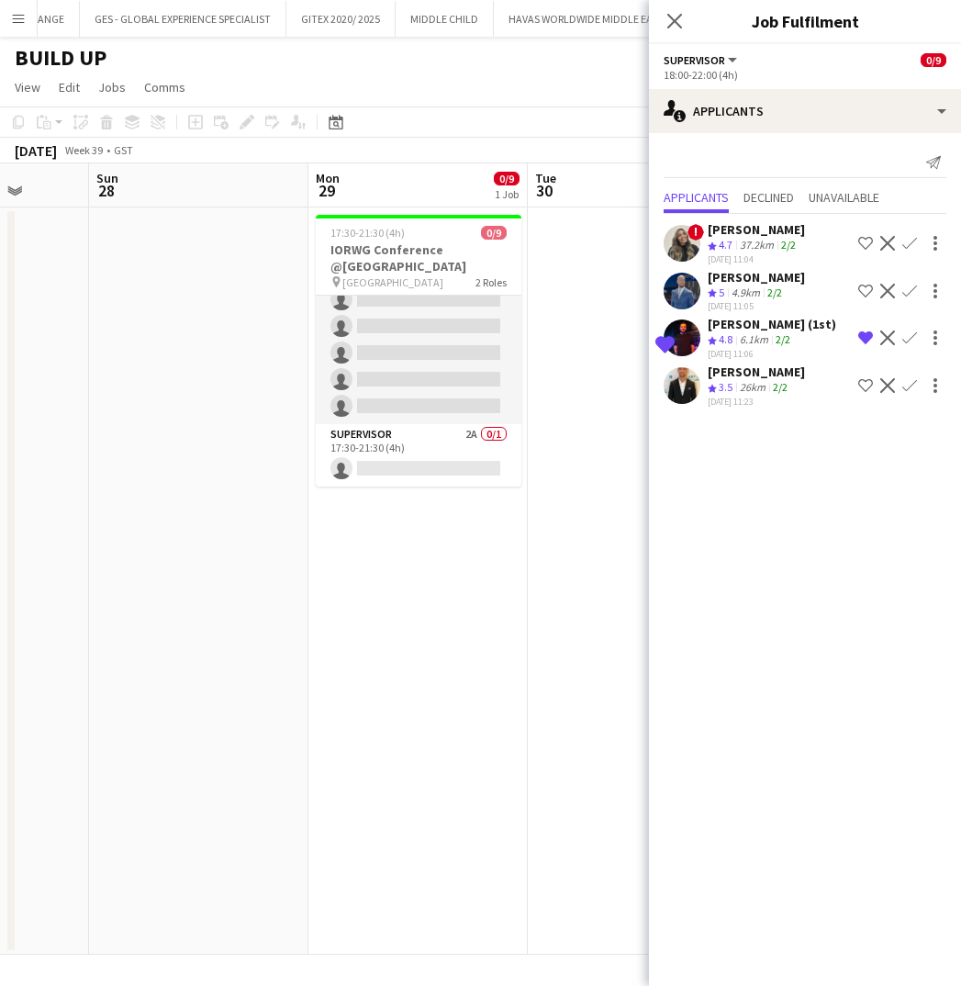
scroll to position [0, 565]
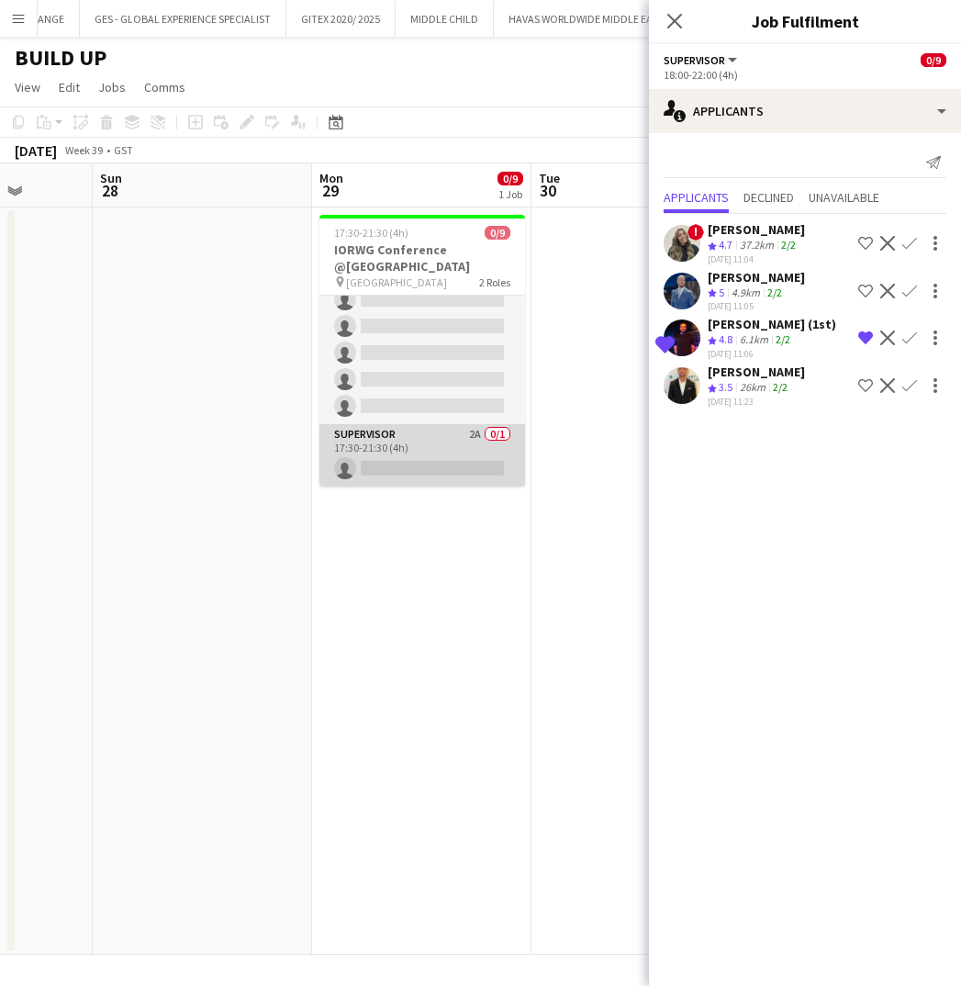
click at [440, 452] on app-card-role "Supervisor 2A 0/1 17:30-21:30 (4h) single-neutral-actions" at bounding box center [422, 455] width 206 height 62
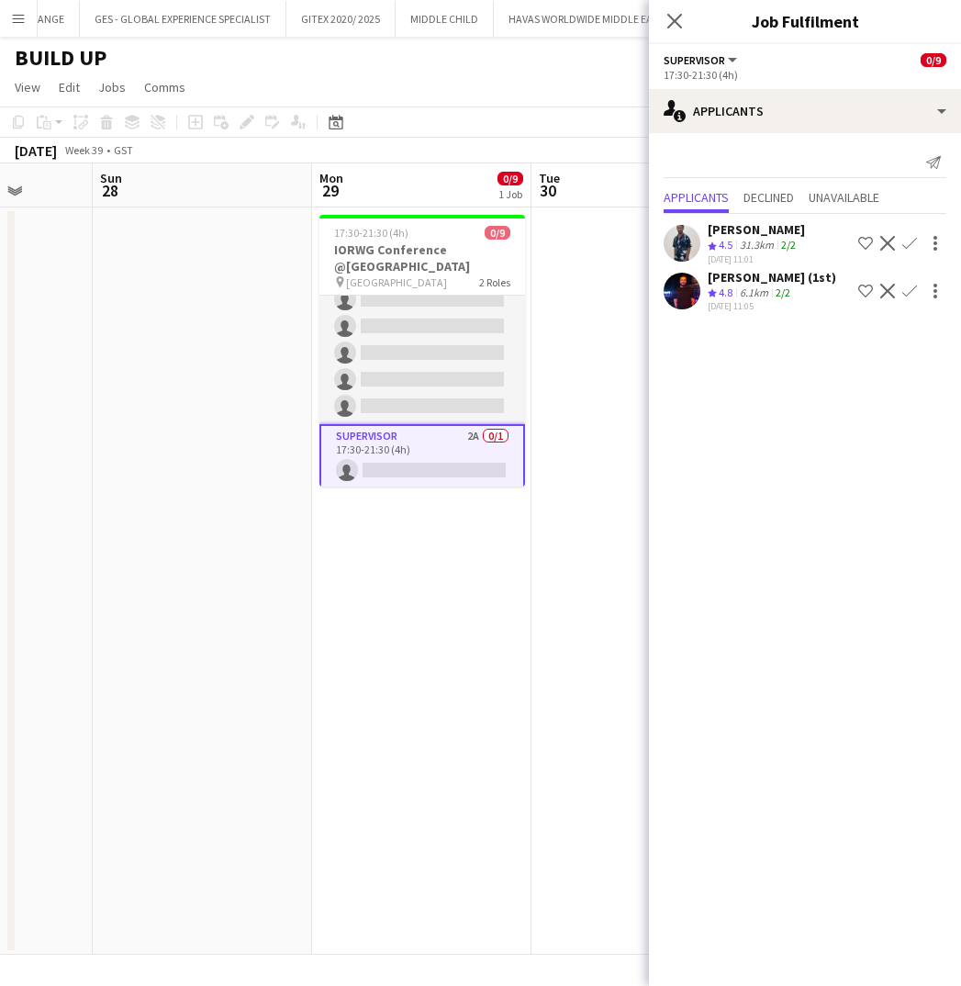
click at [864, 294] on app-icon "Shortlist crew" at bounding box center [865, 291] width 15 height 15
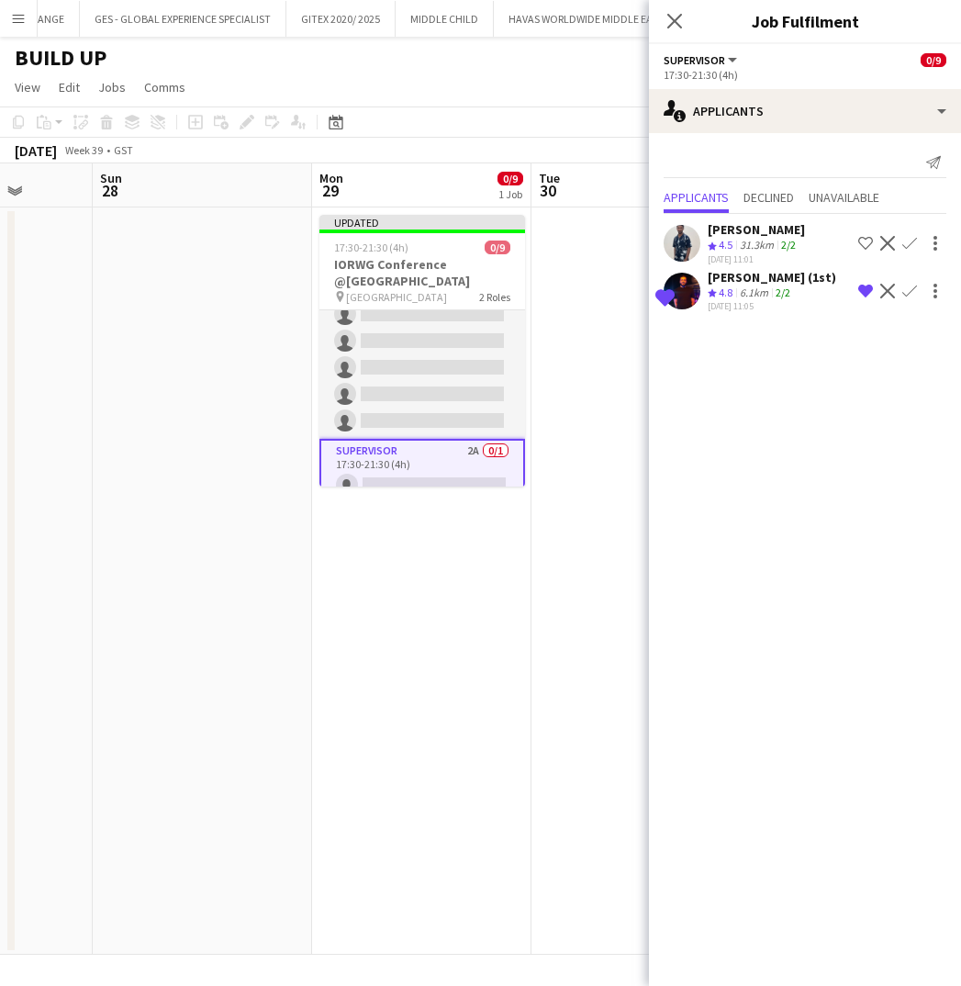
click at [537, 569] on app-date-cell at bounding box center [640, 580] width 219 height 747
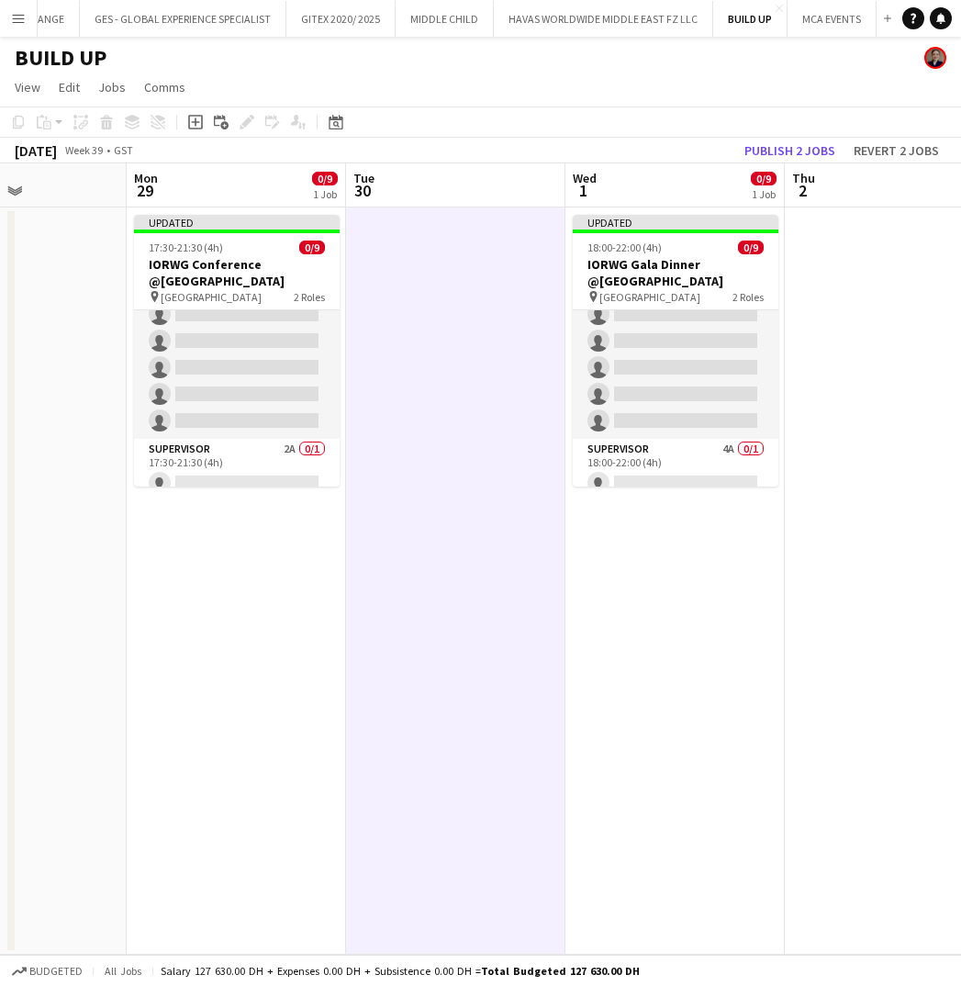
scroll to position [0, 775]
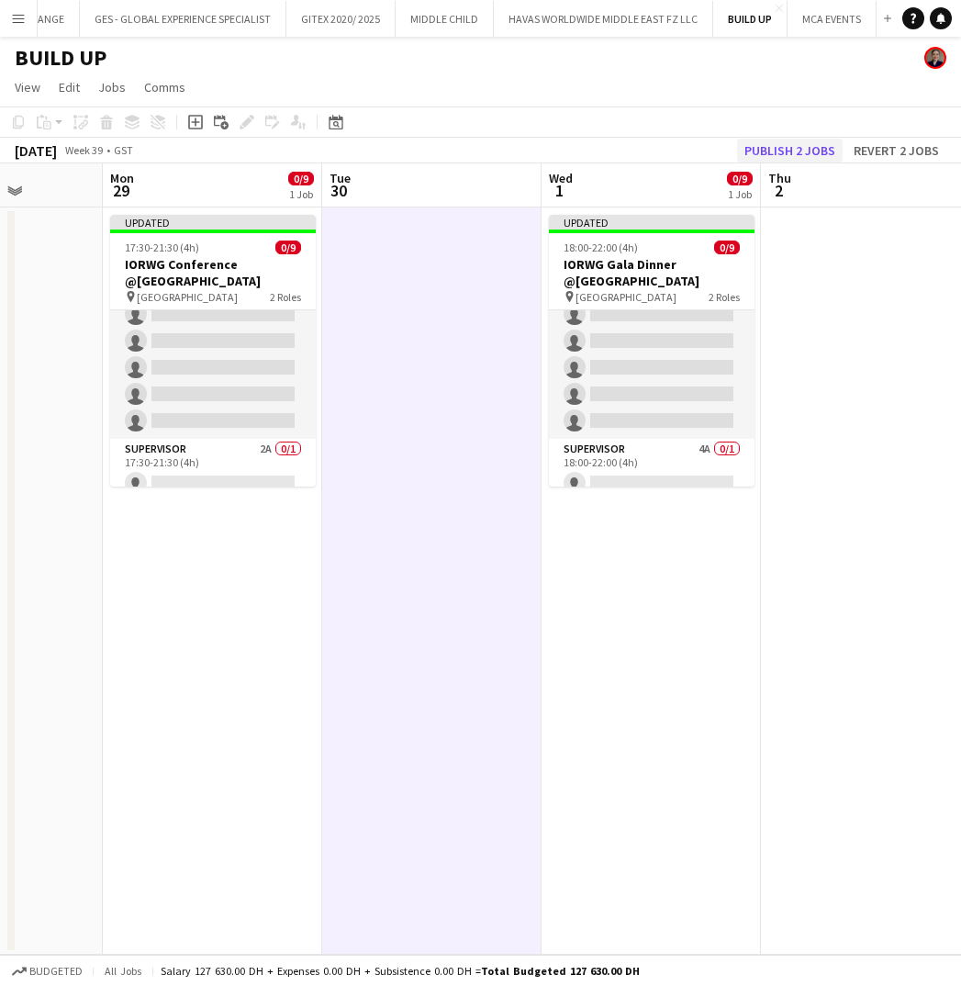
click at [807, 147] on button "Publish 2 jobs" at bounding box center [790, 151] width 106 height 24
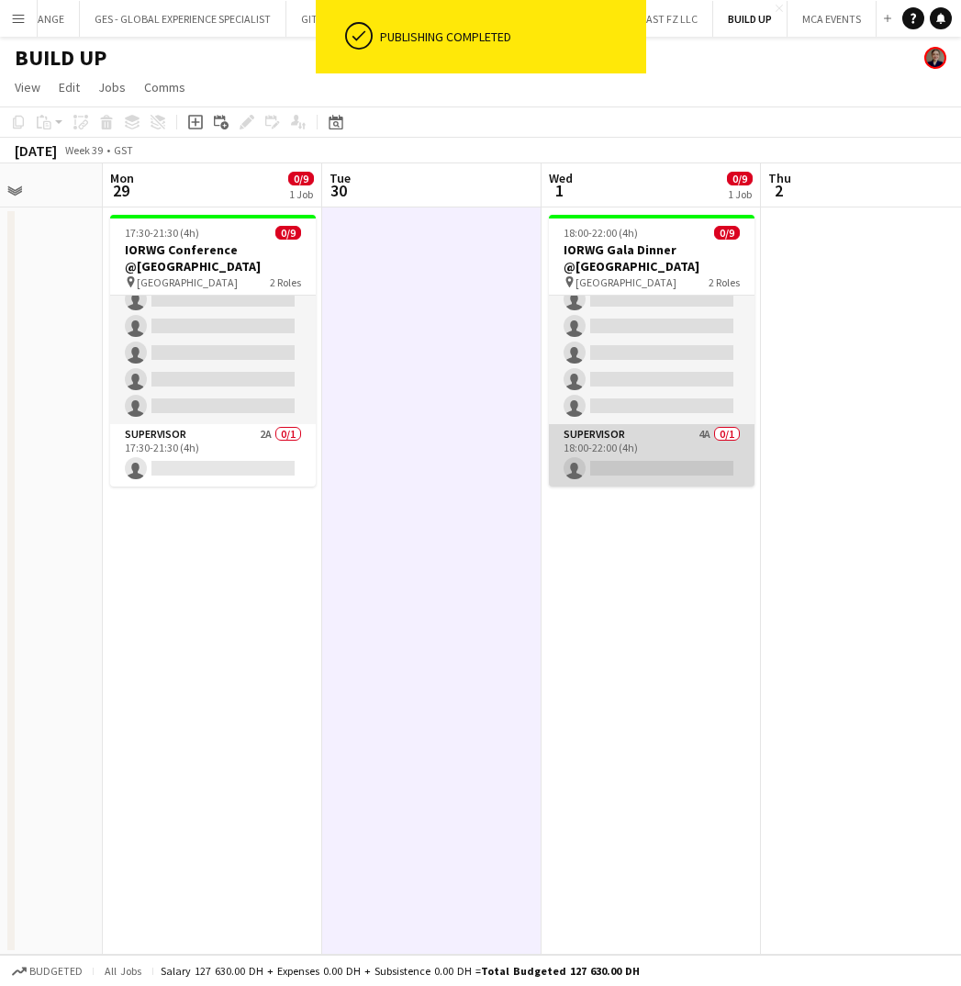
click at [652, 445] on app-card-role "Supervisor 4A 0/1 18:00-22:00 (4h) single-neutral-actions" at bounding box center [652, 455] width 206 height 62
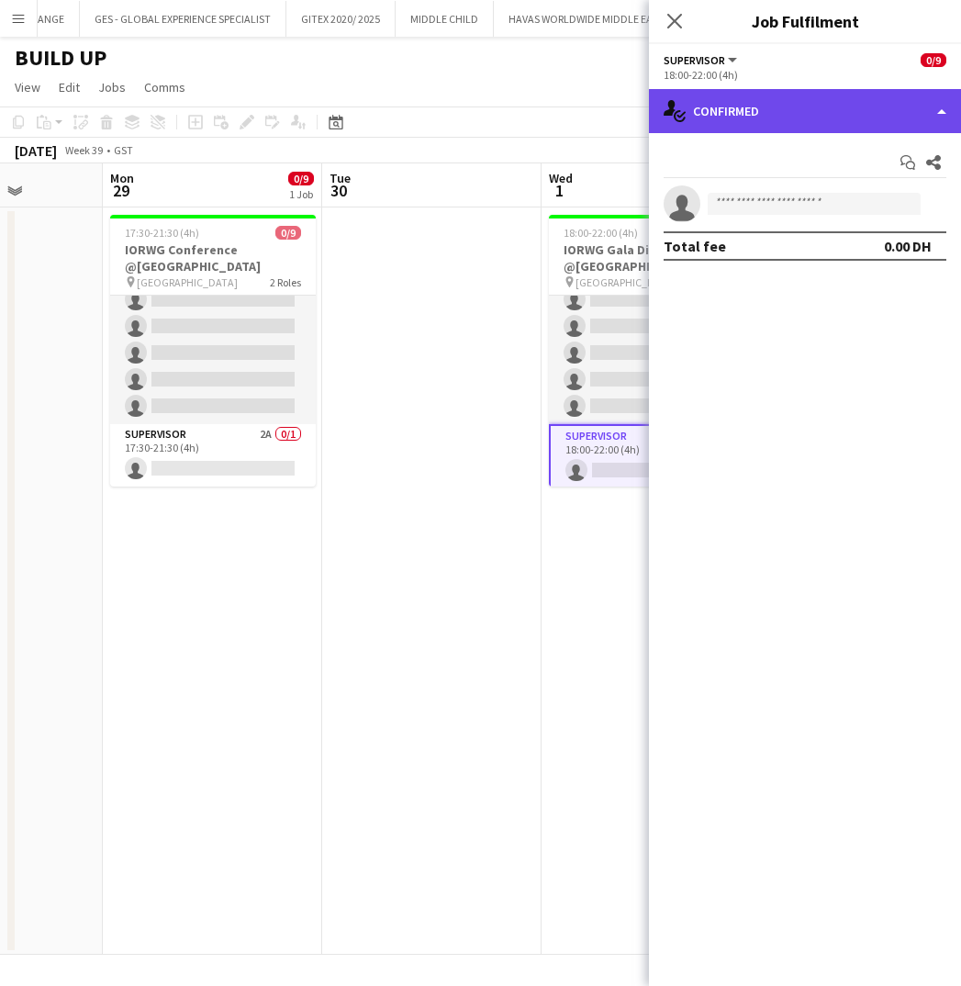
click at [777, 104] on div "single-neutral-actions-check-2 Confirmed" at bounding box center [805, 111] width 312 height 44
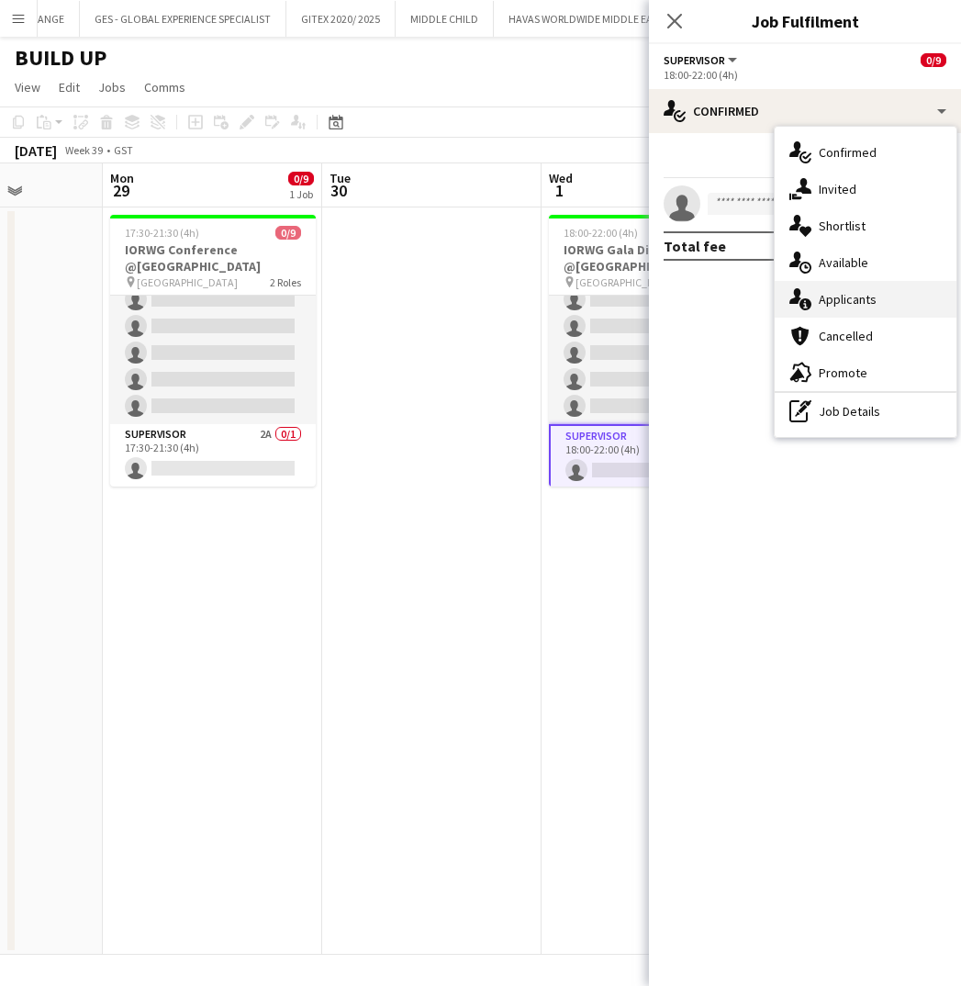
click at [829, 294] on span "Applicants" at bounding box center [848, 299] width 58 height 17
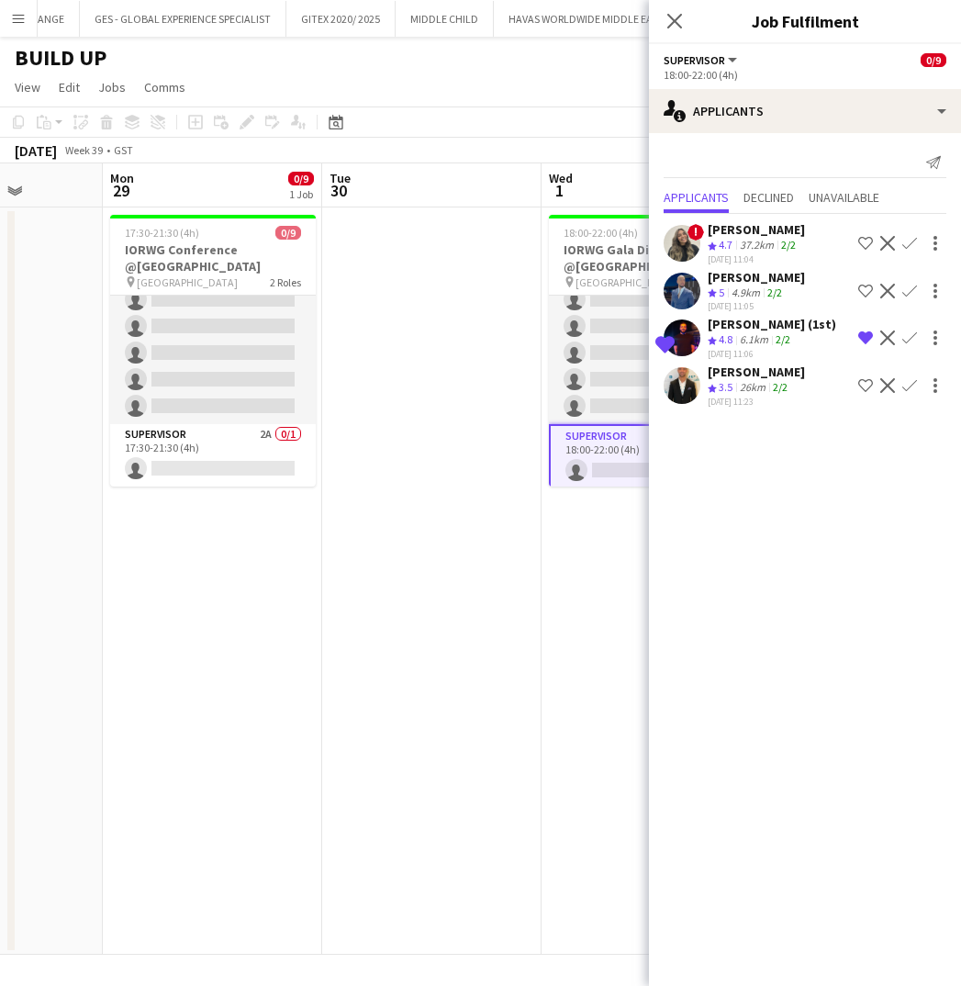
click at [743, 331] on div "Mohamed Ali Diab (1st)" at bounding box center [772, 324] width 128 height 17
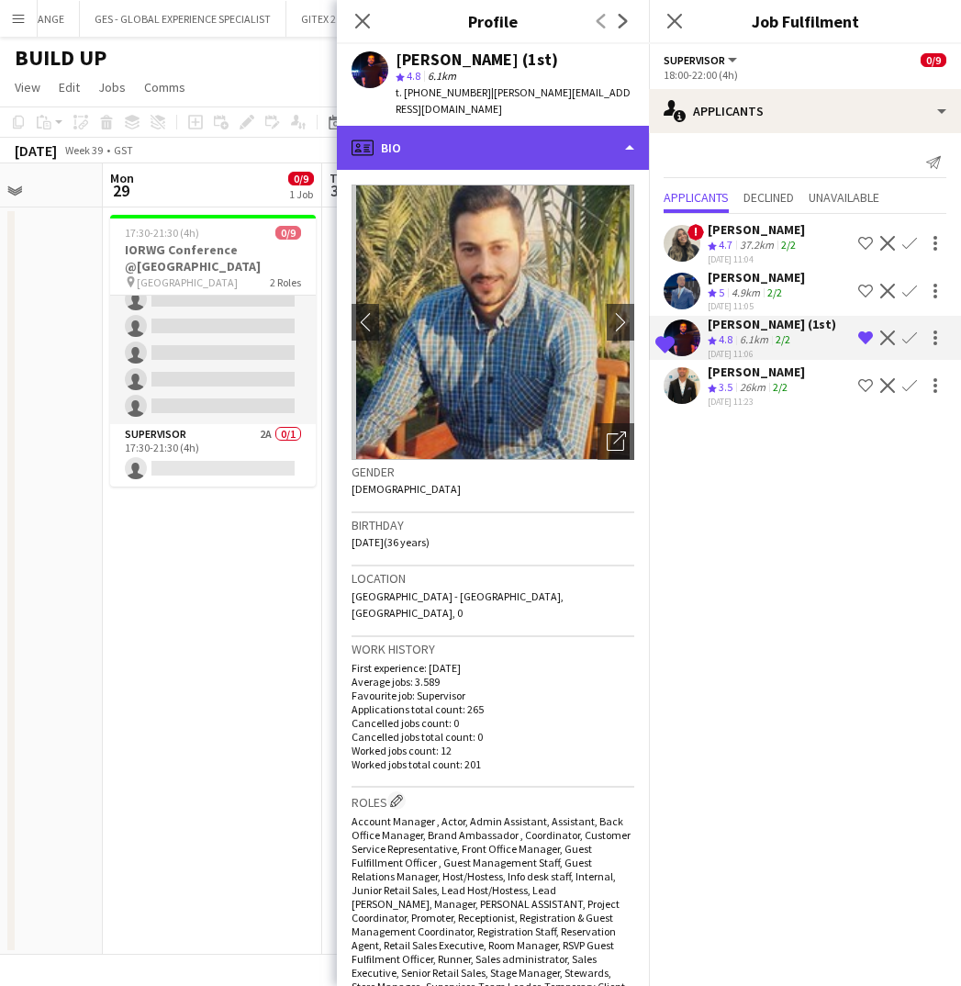
click at [515, 126] on div "profile Bio" at bounding box center [493, 148] width 312 height 44
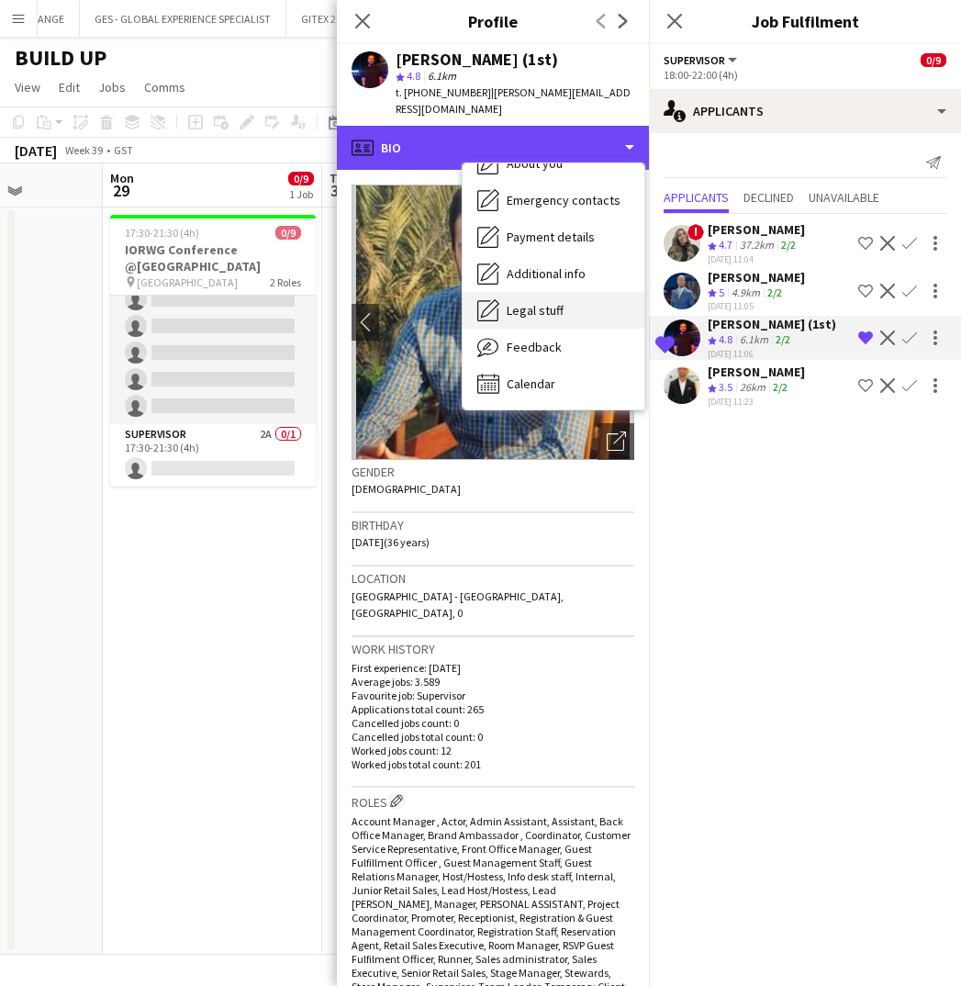
scroll to position [99, 0]
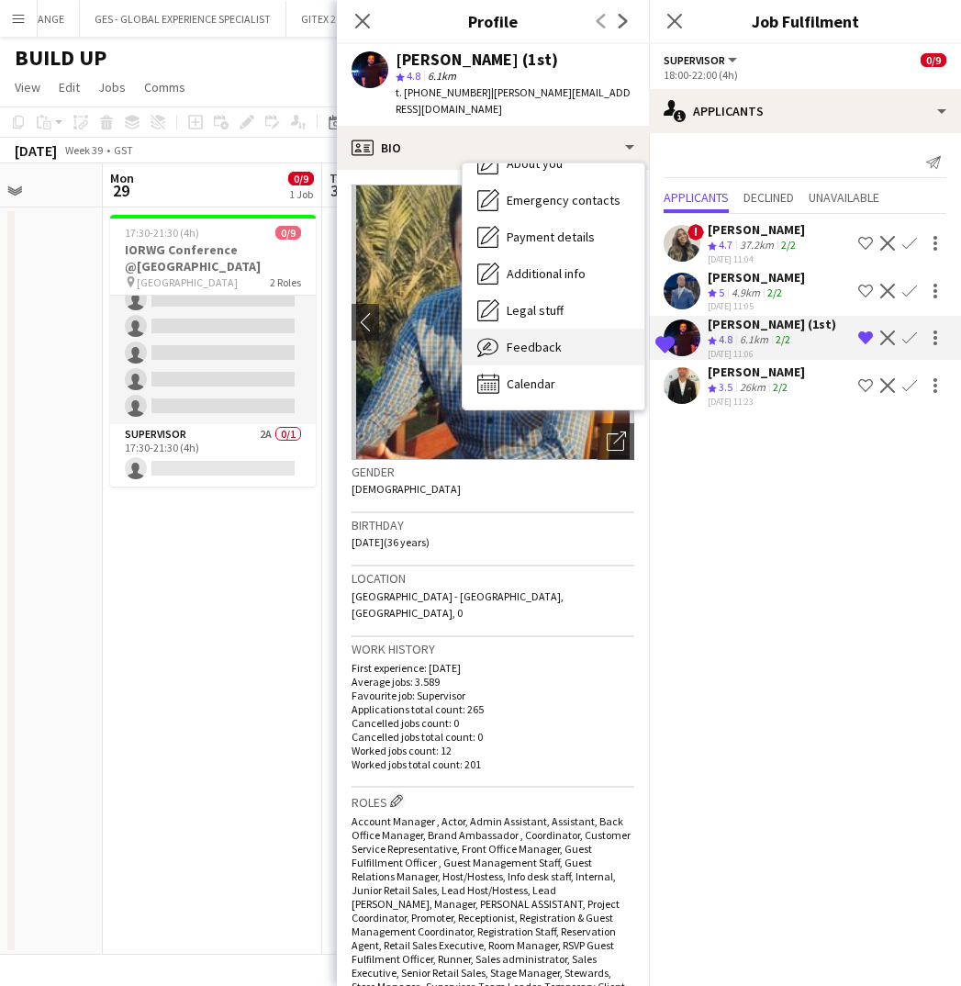
click at [532, 339] on span "Feedback" at bounding box center [534, 347] width 55 height 17
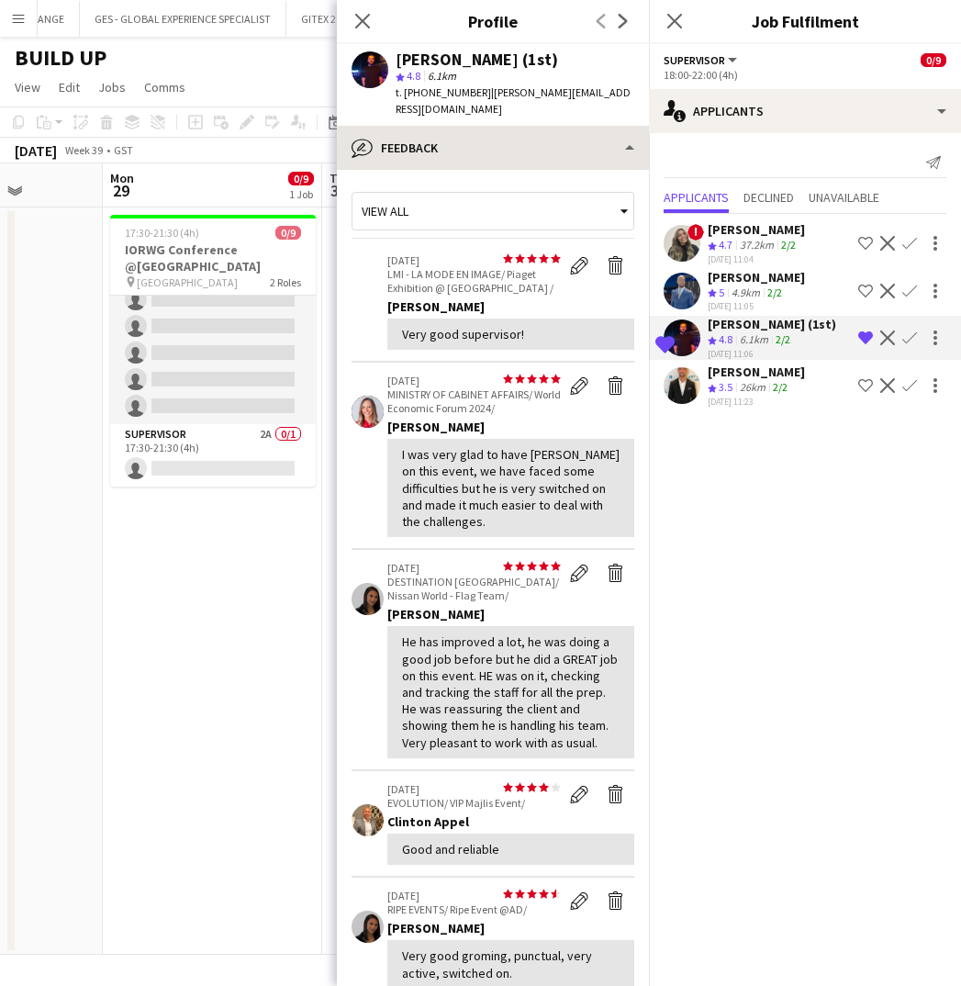
scroll to position [0, 0]
click at [359, 19] on icon "Close pop-in" at bounding box center [361, 20] width 17 height 17
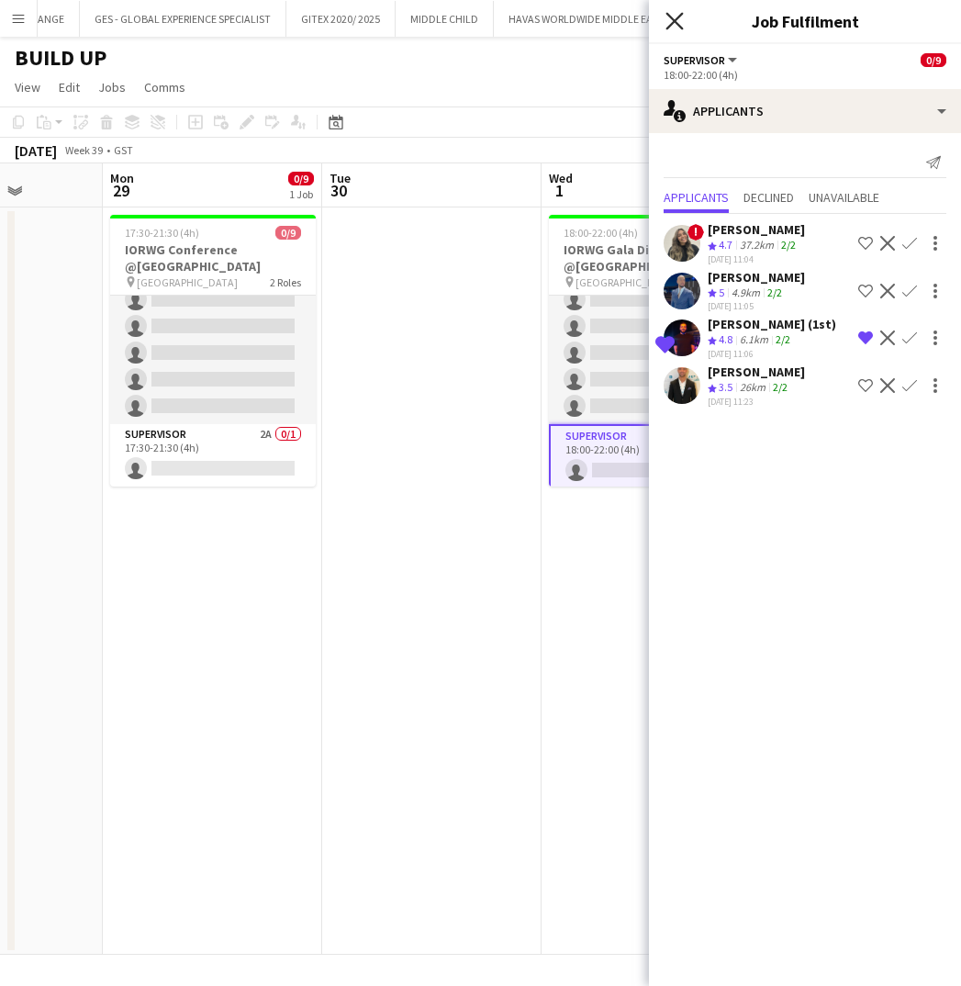
click at [679, 17] on icon at bounding box center [673, 20] width 17 height 17
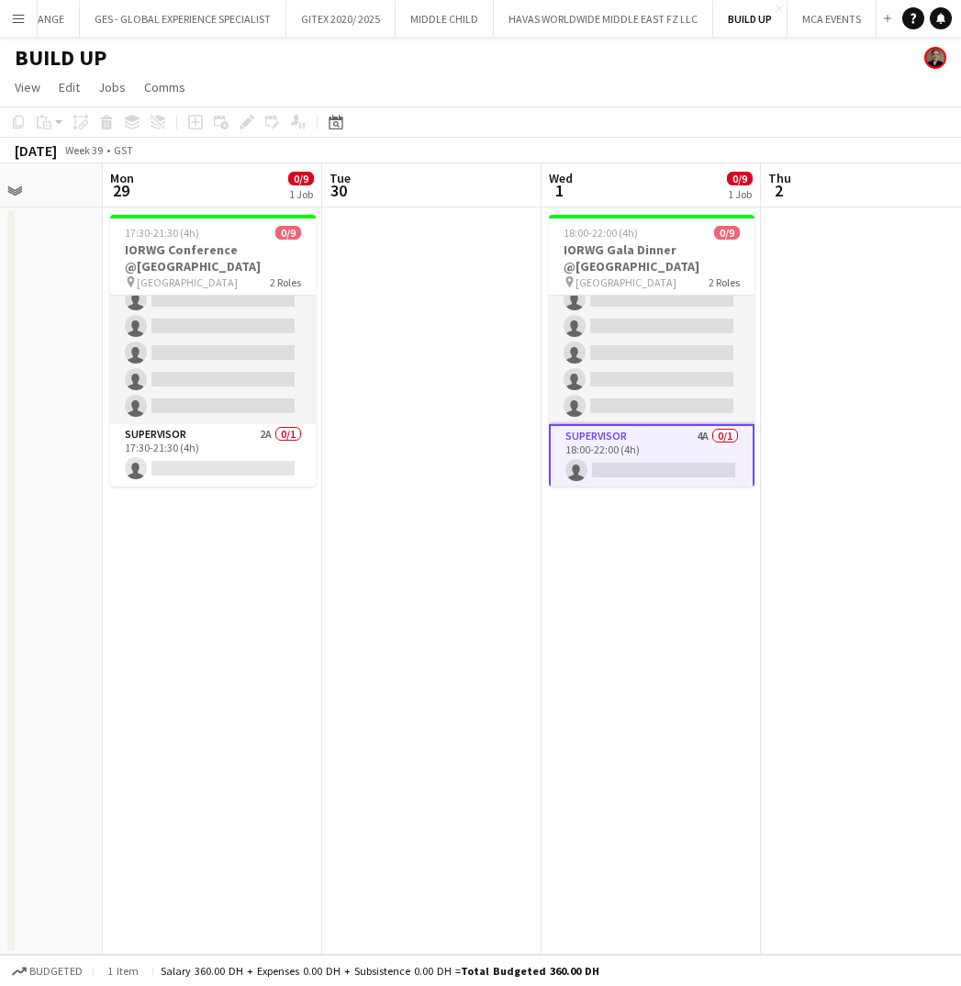
click at [565, 74] on app-page-menu "View Day view expanded Day view collapsed Month view Date picker Jump to today …" at bounding box center [480, 89] width 961 height 35
